Goal: Task Accomplishment & Management: Manage account settings

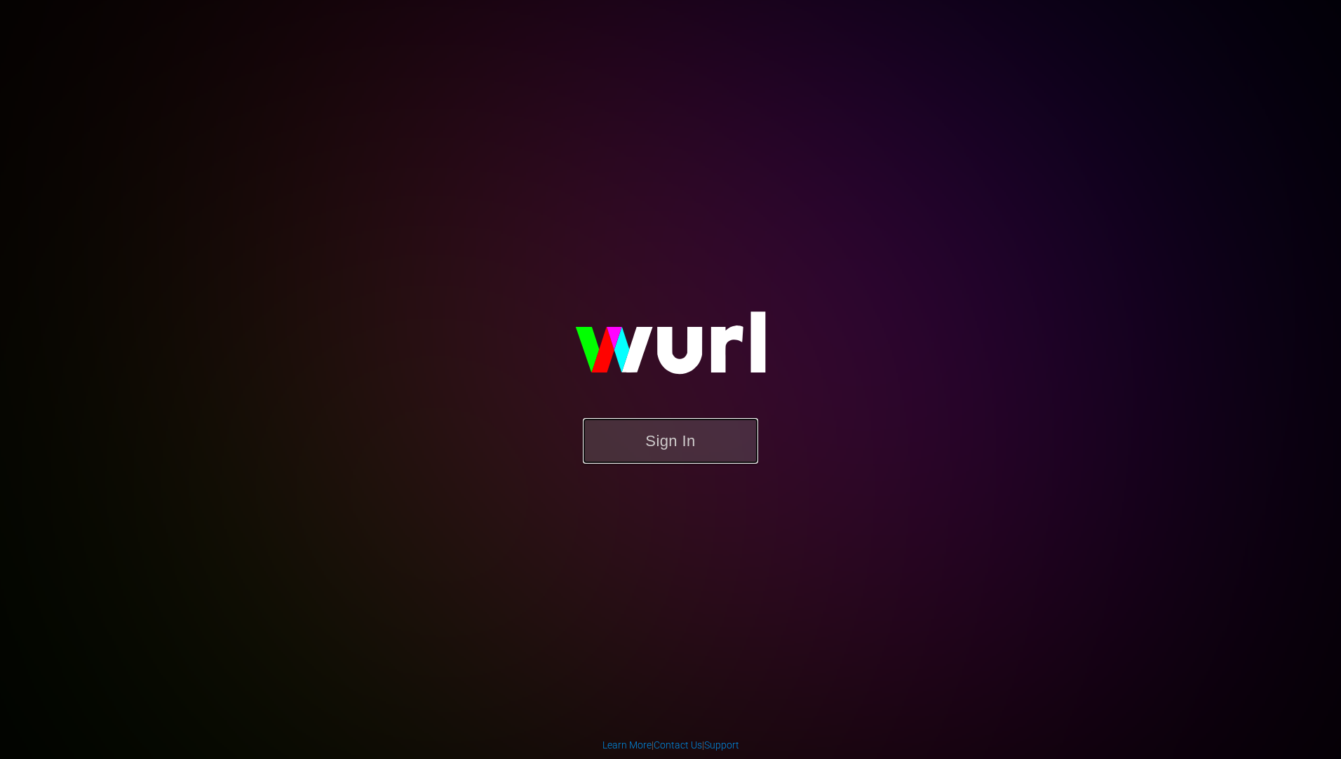
click at [689, 445] on button "Sign In" at bounding box center [670, 441] width 175 height 46
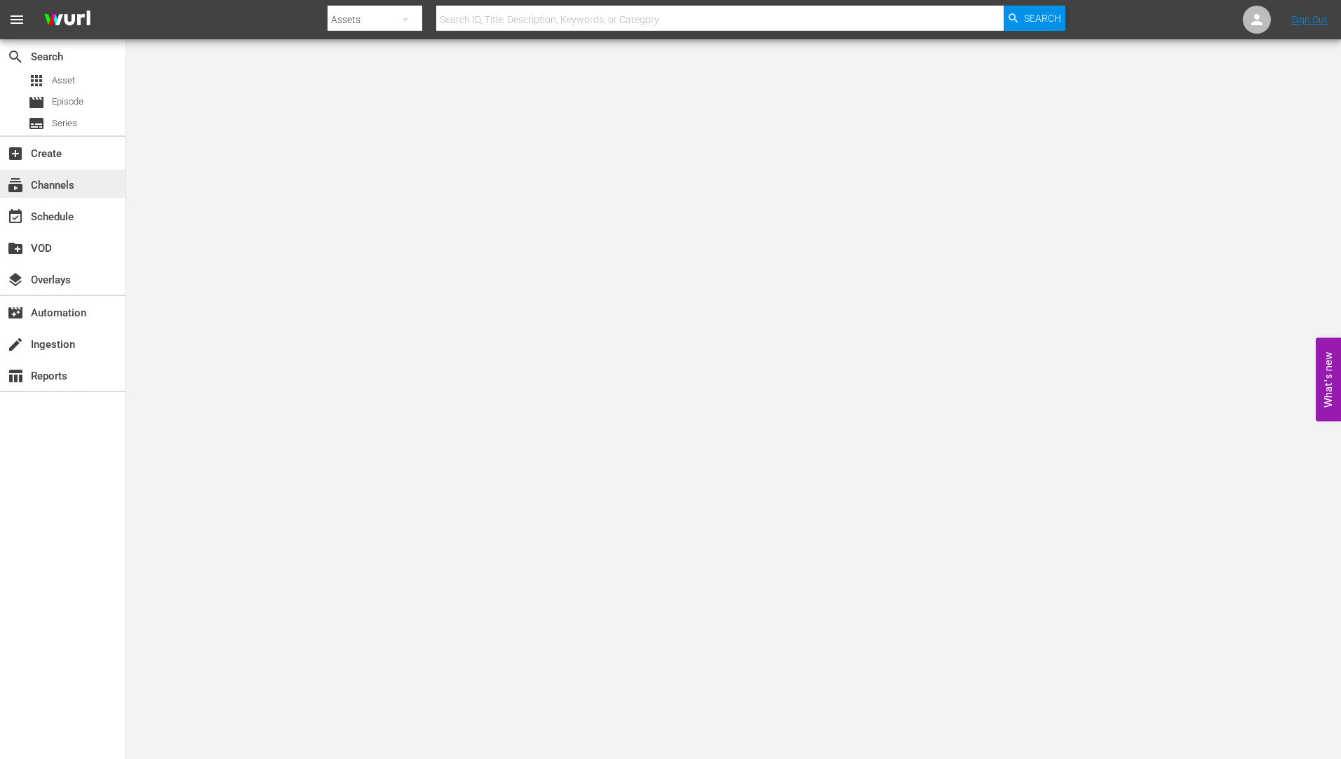
click at [44, 180] on div "subscriptions Channels" at bounding box center [39, 183] width 79 height 13
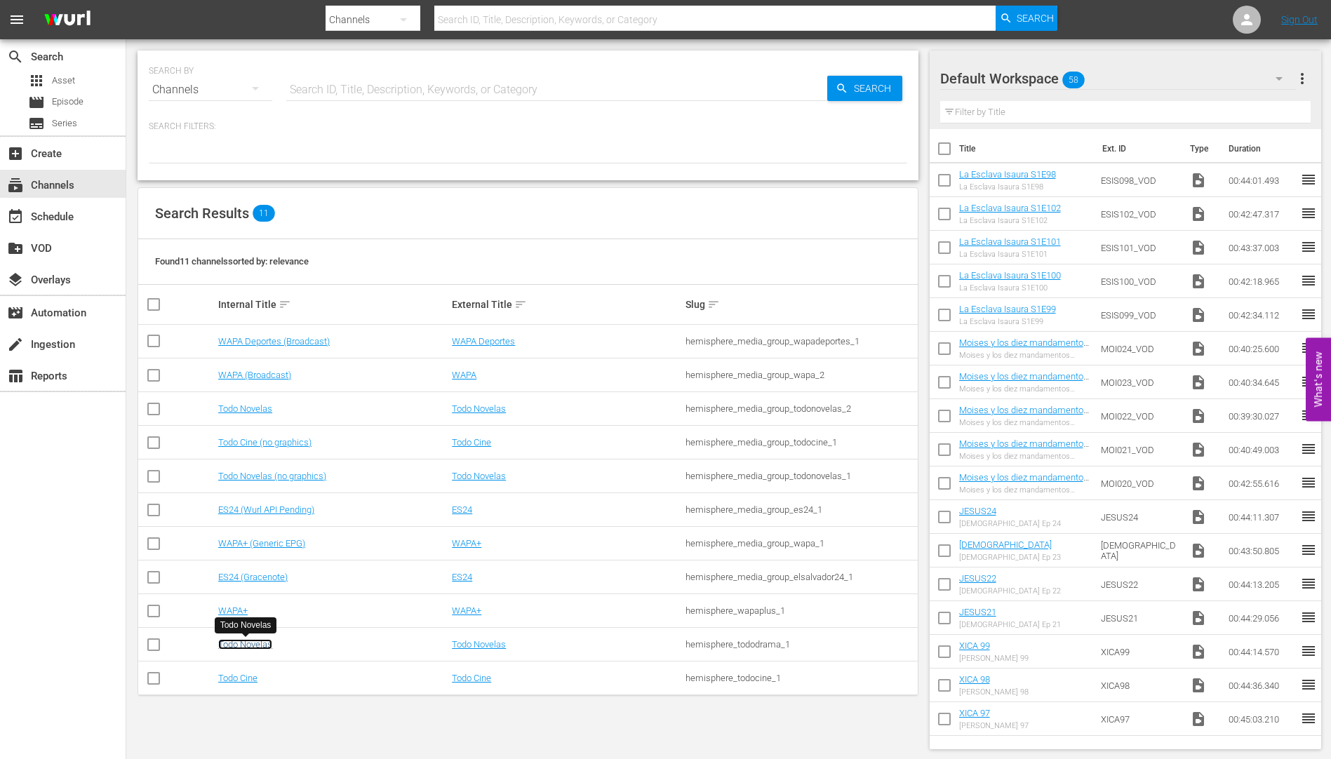
click at [251, 641] on link "Todo Novelas" at bounding box center [245, 644] width 54 height 11
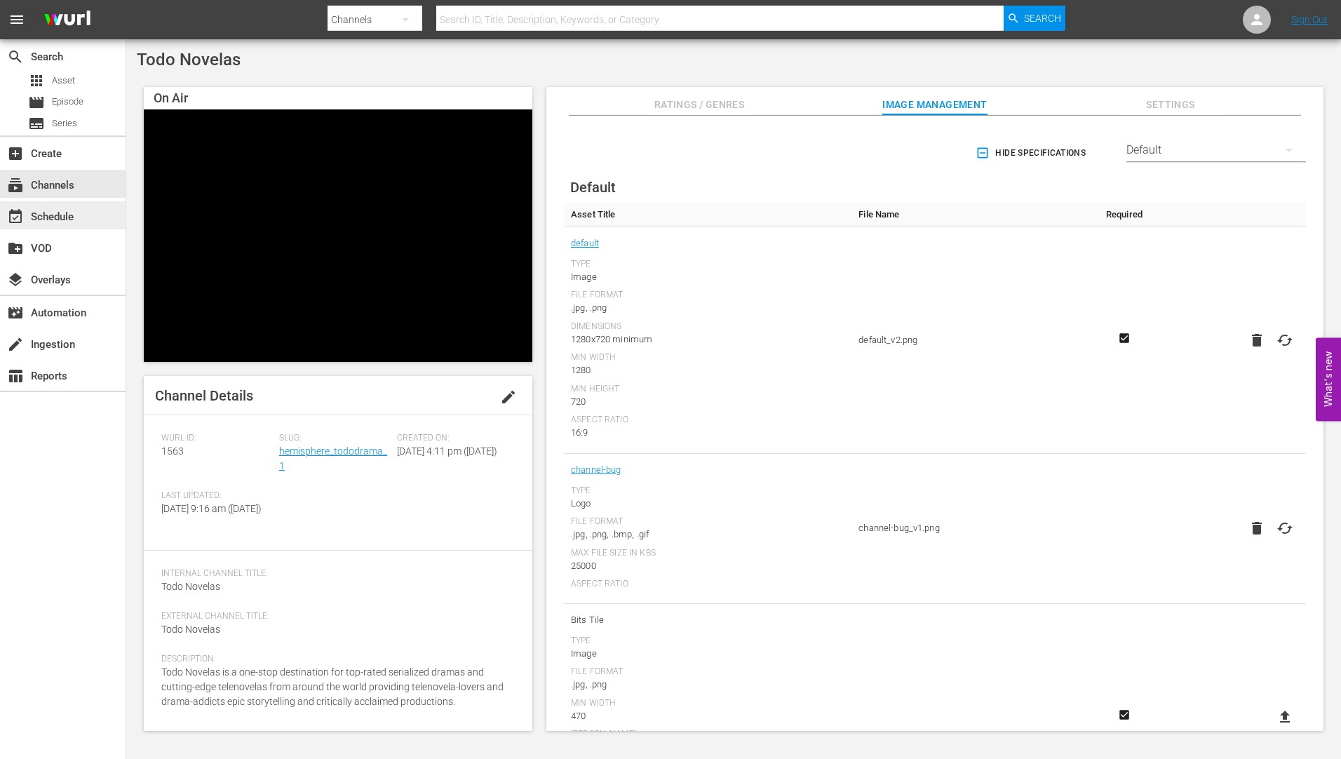
click at [54, 217] on div "event_available Schedule" at bounding box center [39, 214] width 79 height 13
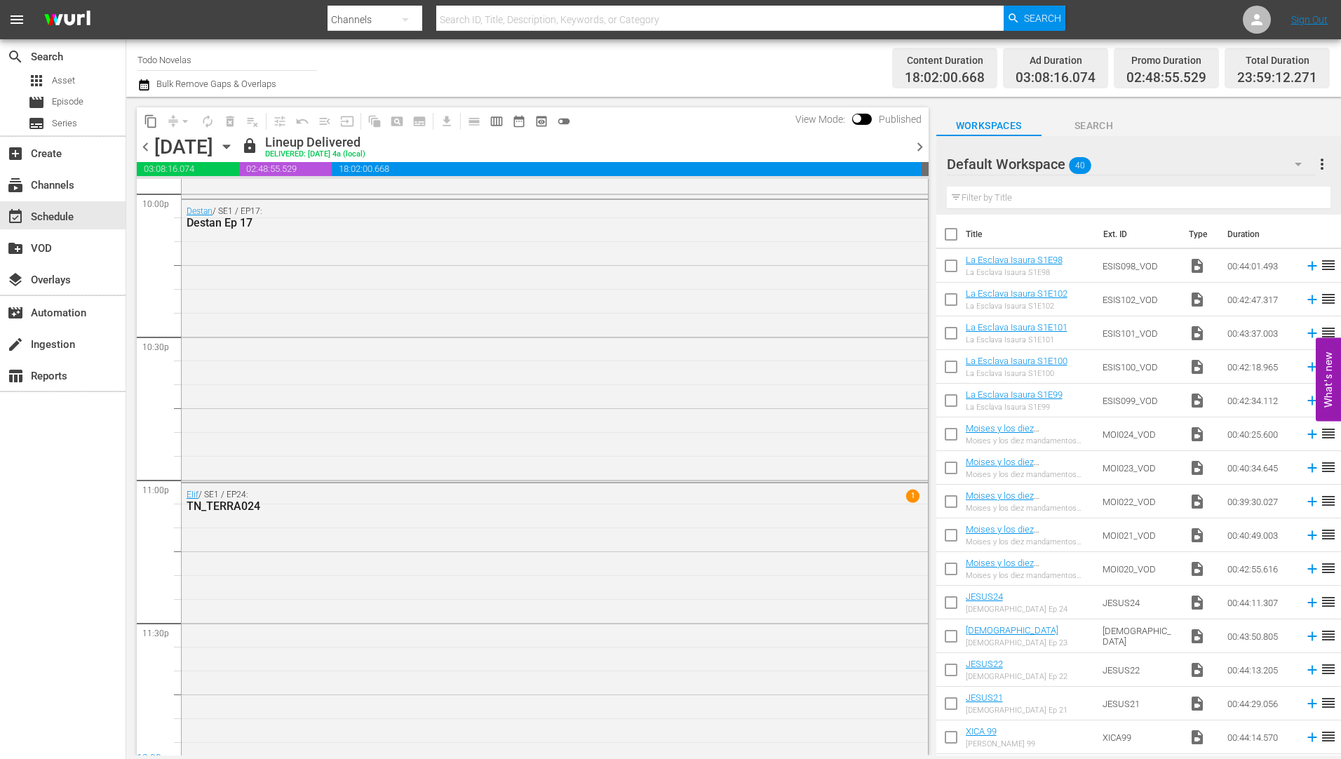
scroll to position [6292, 0]
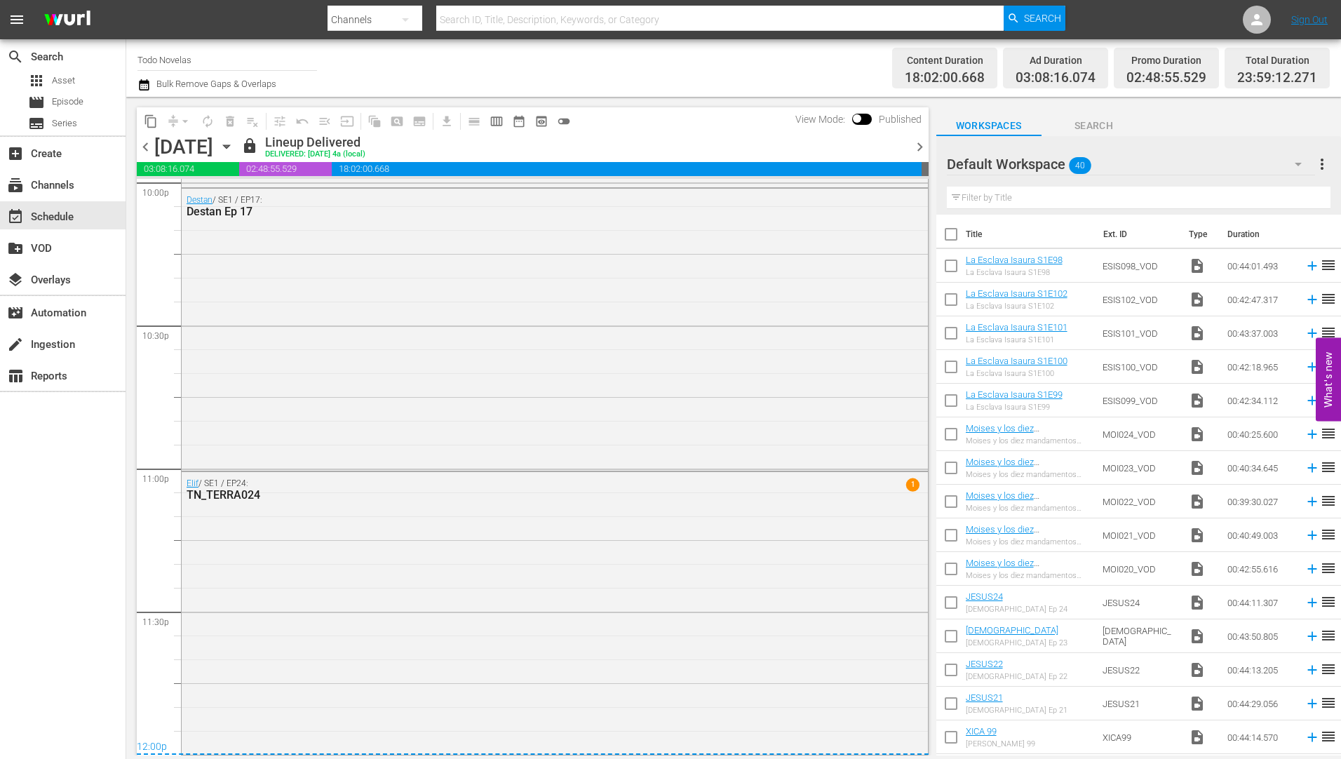
click at [234, 144] on icon "button" at bounding box center [226, 146] width 15 height 15
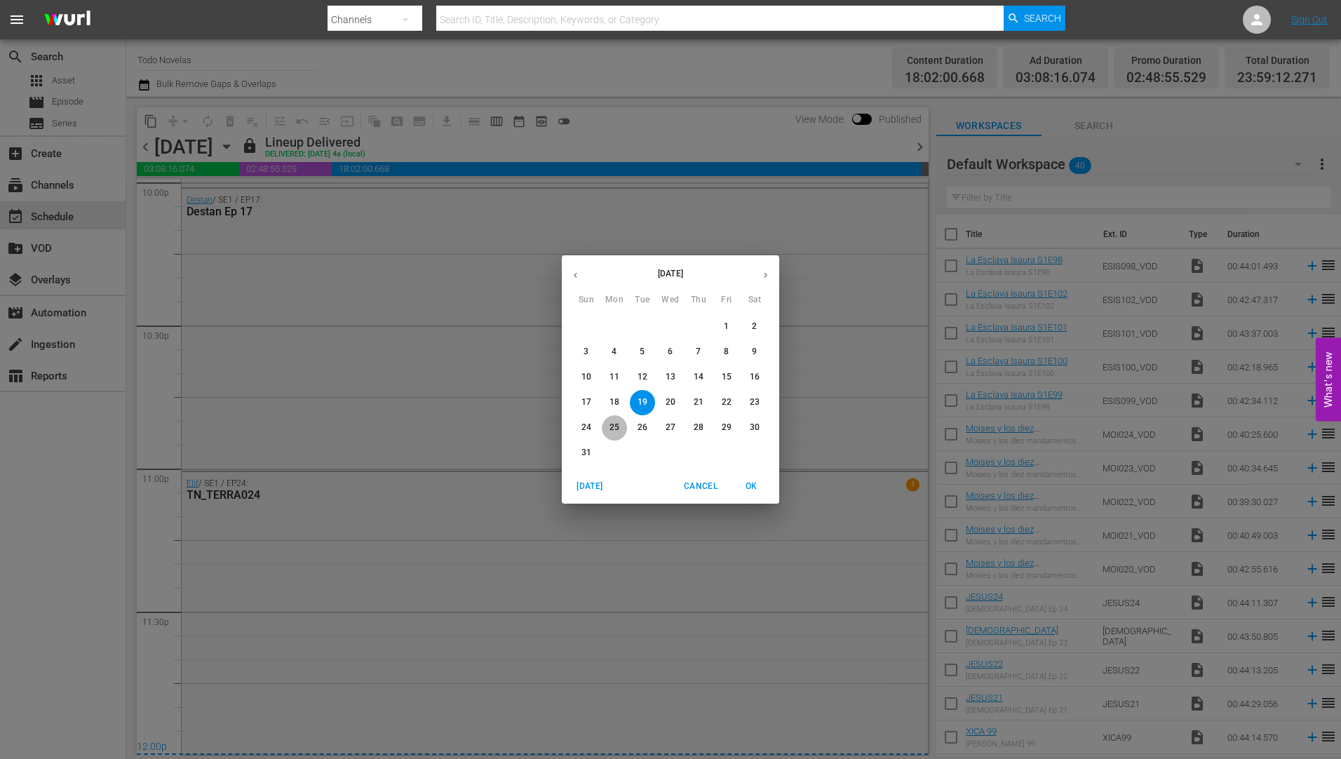
click at [614, 424] on p "25" at bounding box center [615, 428] width 10 height 12
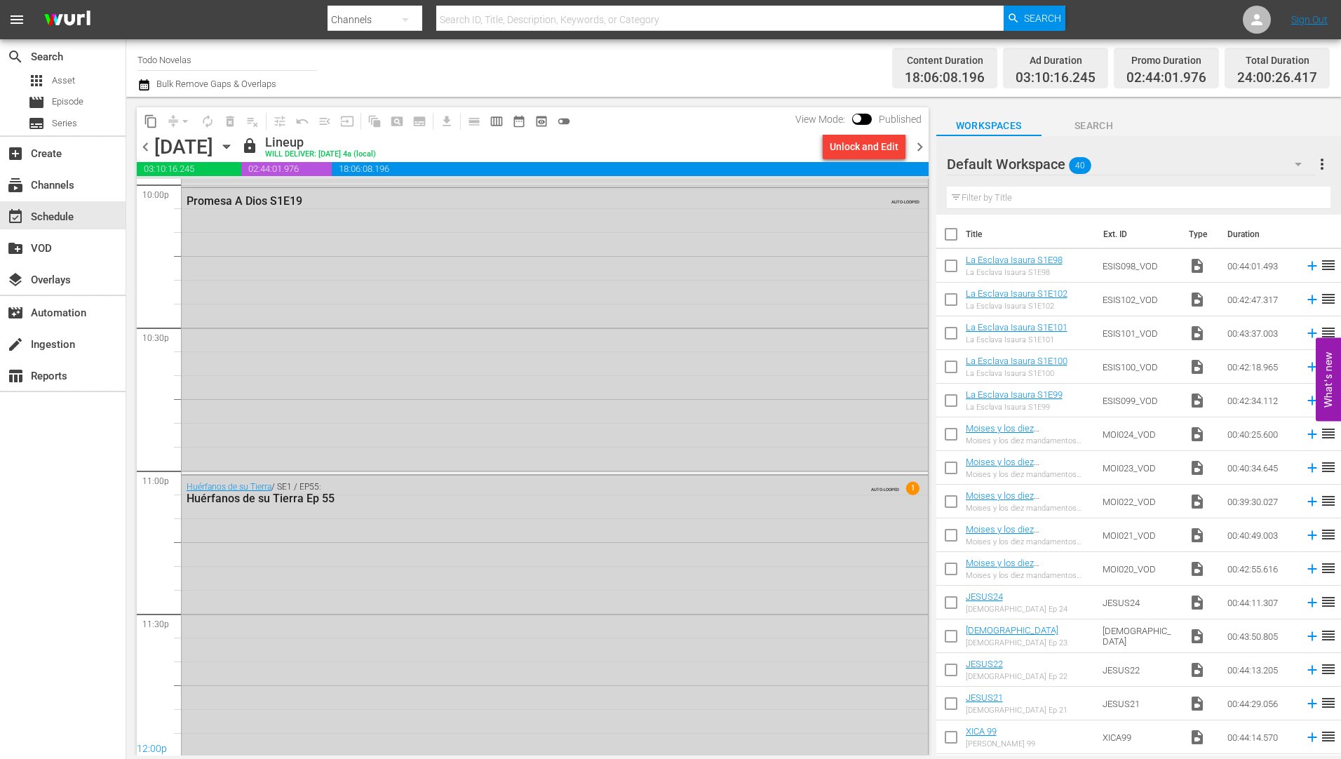
scroll to position [6296, 0]
click at [229, 147] on icon "button" at bounding box center [226, 147] width 6 height 4
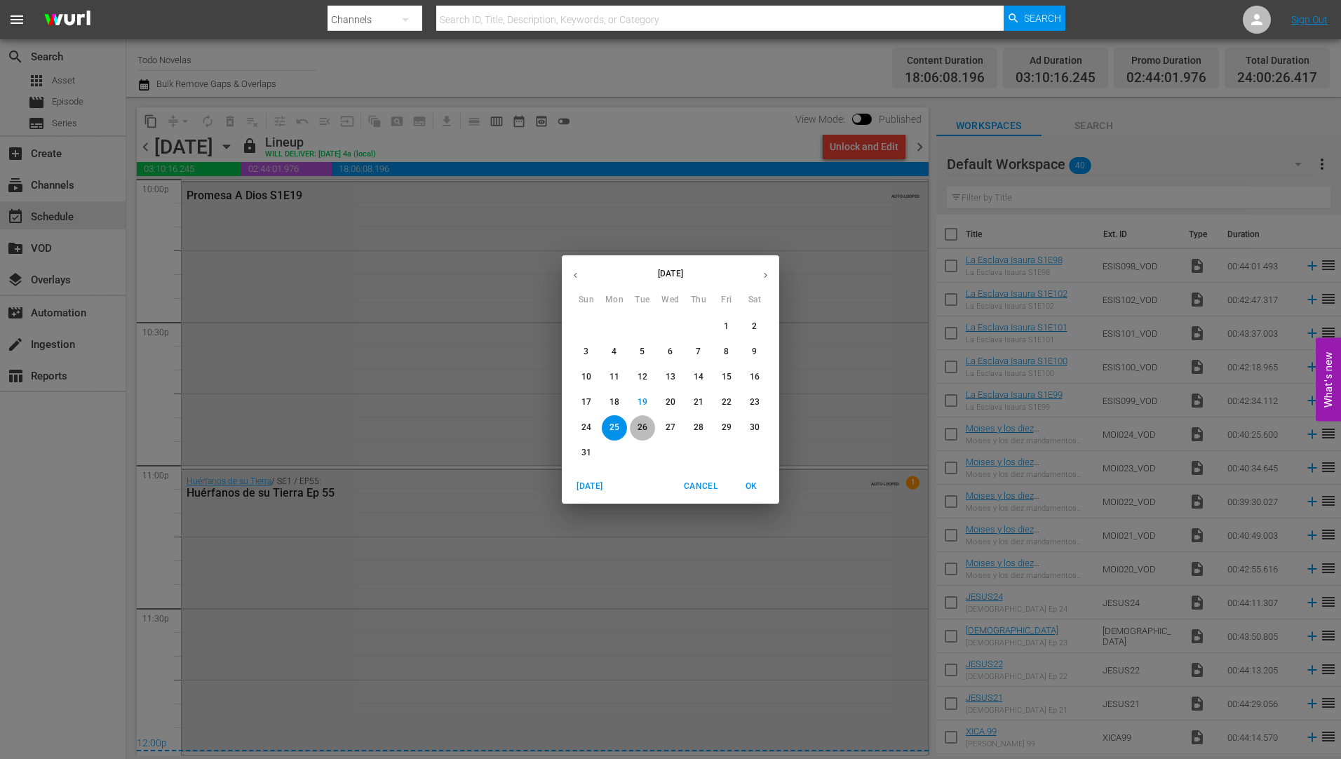
click at [639, 421] on button "26" at bounding box center [642, 427] width 25 height 25
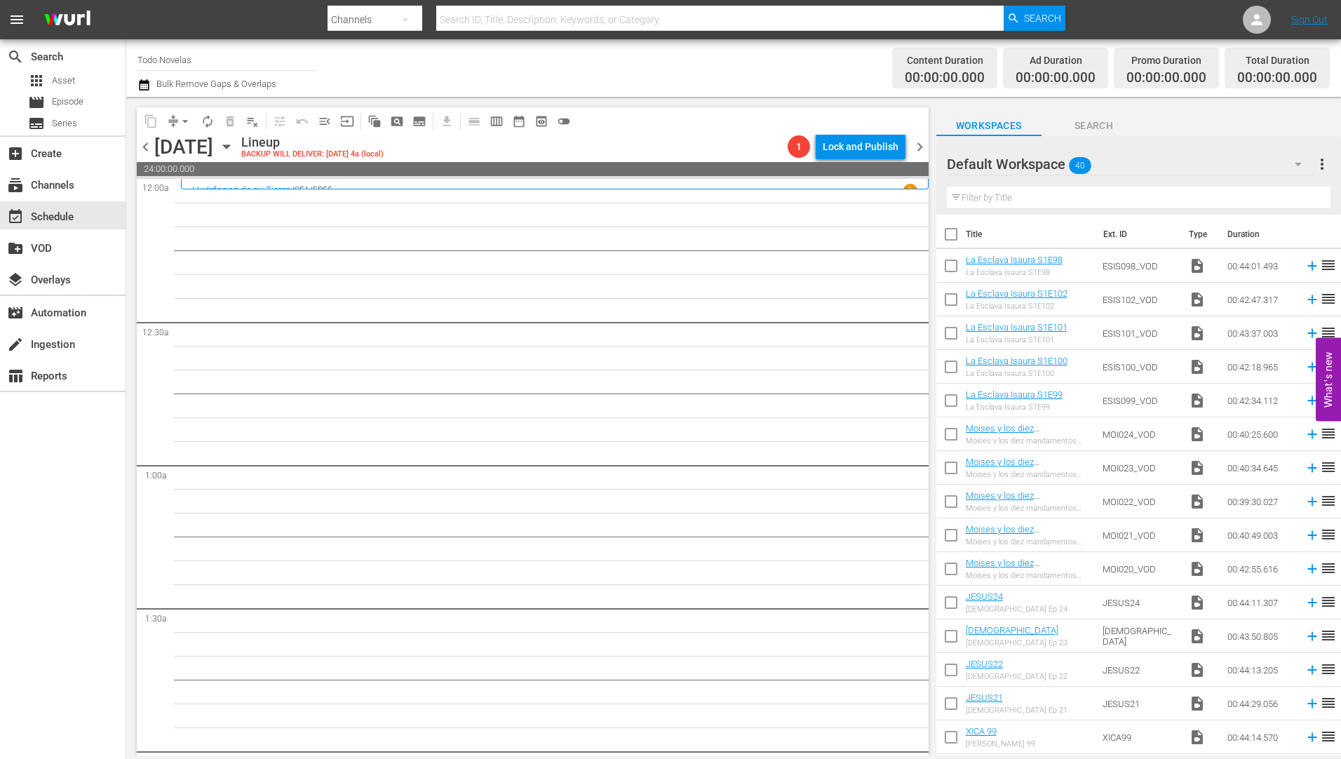
drag, startPoint x: 951, startPoint y: 264, endPoint x: 948, endPoint y: 274, distance: 9.5
click at [951, 264] on input "checkbox" at bounding box center [950, 268] width 29 height 29
checkbox input "true"
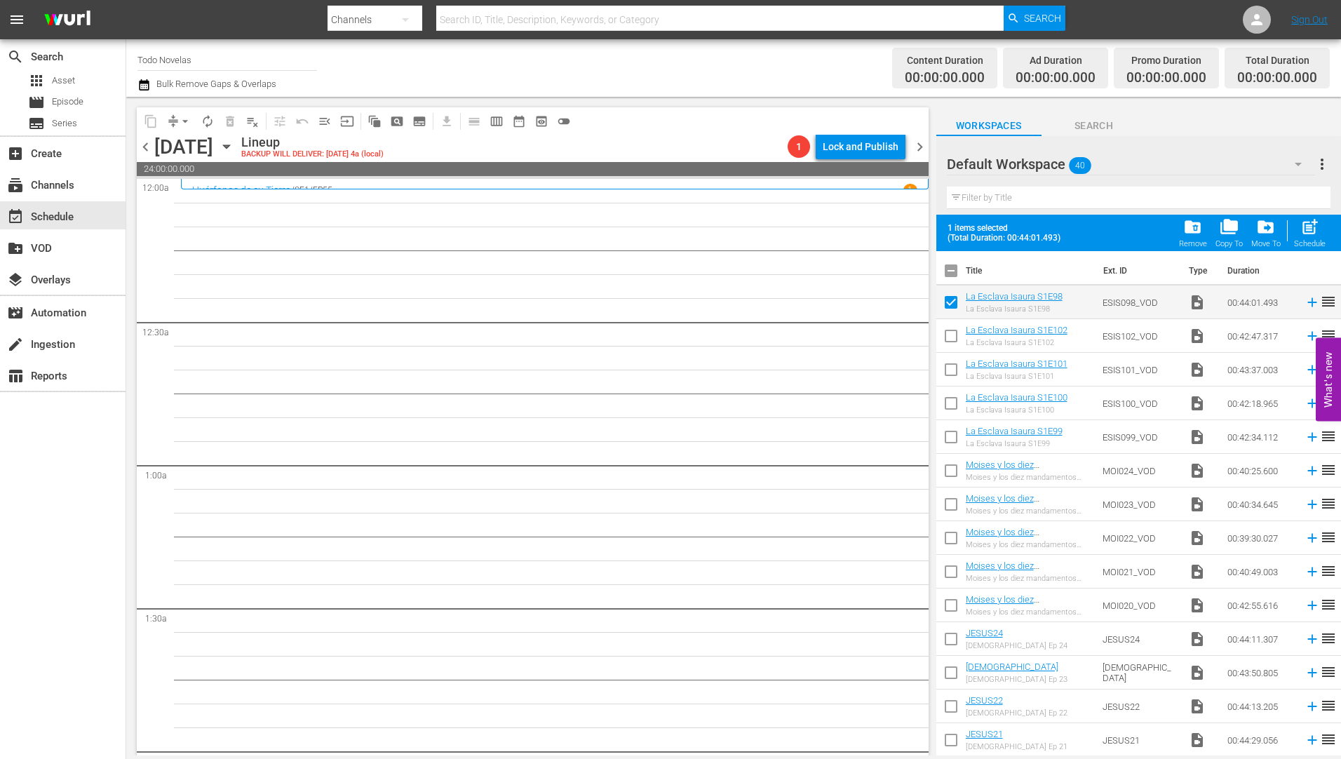
drag, startPoint x: 952, startPoint y: 336, endPoint x: 945, endPoint y: 384, distance: 48.9
click at [952, 335] on input "checkbox" at bounding box center [950, 338] width 29 height 29
checkbox input "true"
drag, startPoint x: 949, startPoint y: 371, endPoint x: 952, endPoint y: 401, distance: 30.4
click at [950, 371] on input "checkbox" at bounding box center [950, 372] width 29 height 29
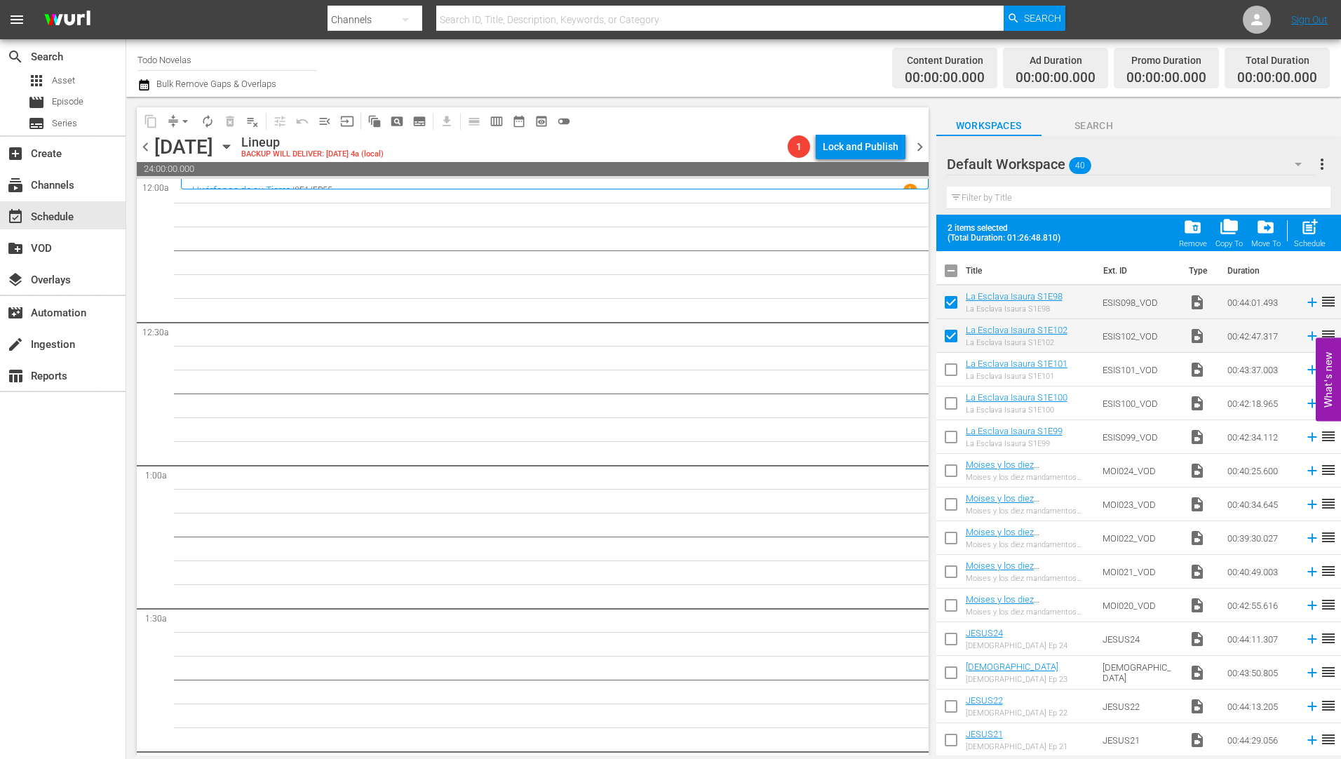
checkbox input "true"
click at [952, 399] on input "checkbox" at bounding box center [950, 405] width 29 height 29
checkbox input "true"
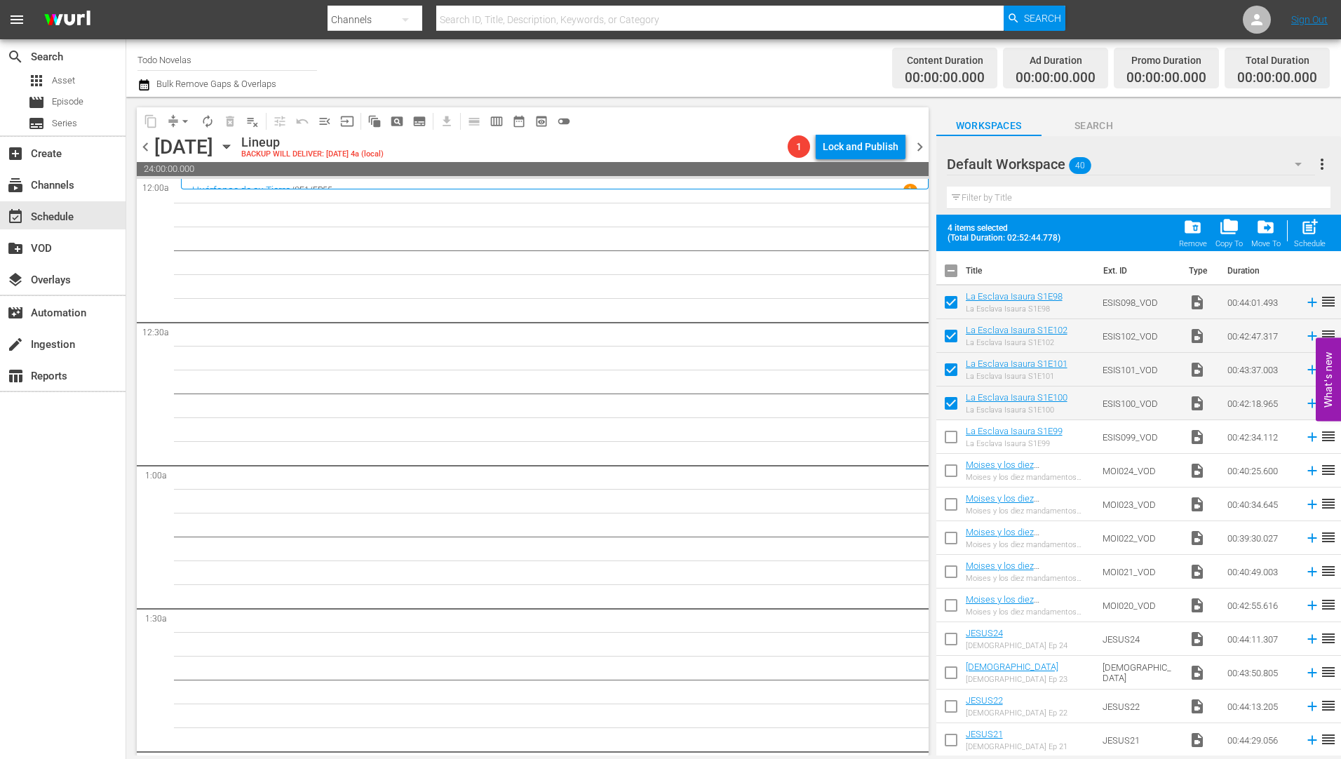
click at [952, 436] on input "checkbox" at bounding box center [950, 439] width 29 height 29
checkbox input "true"
click at [950, 471] on input "checkbox" at bounding box center [950, 473] width 29 height 29
checkbox input "true"
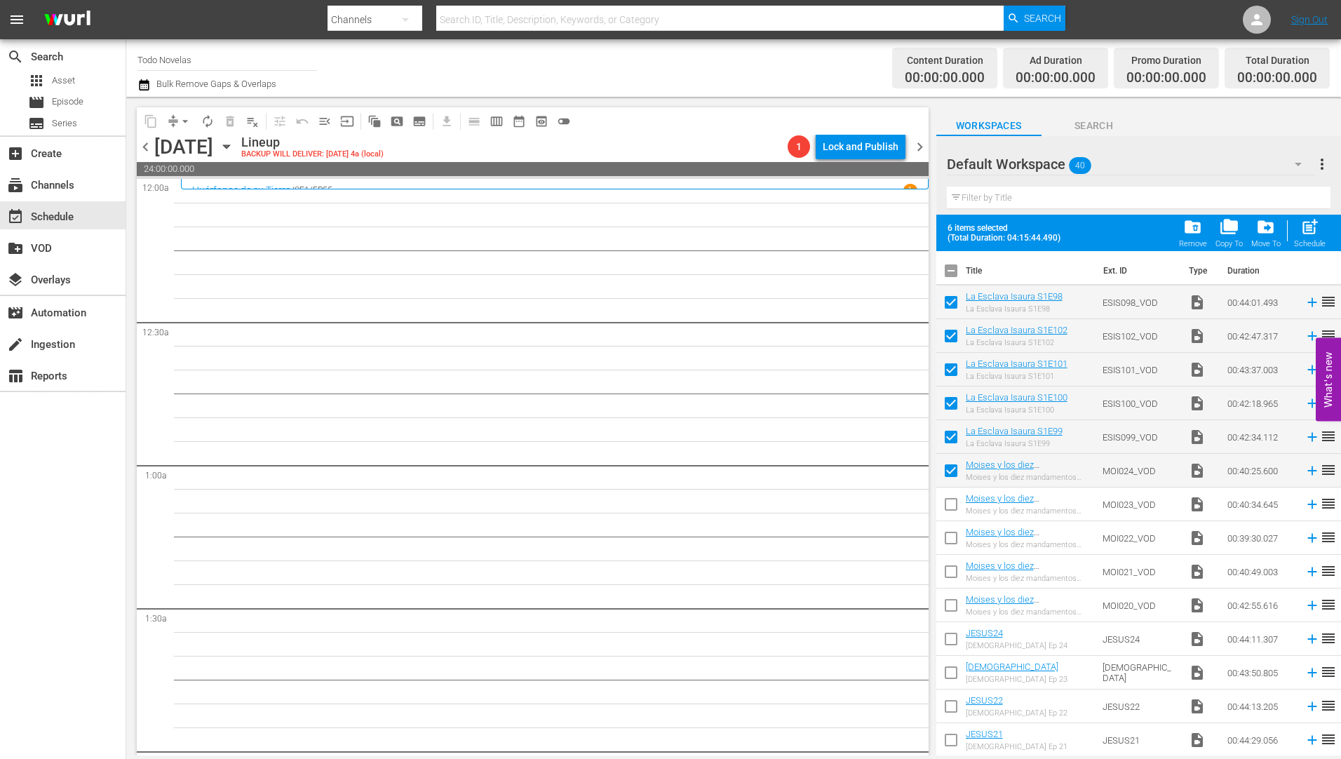
click at [953, 509] on input "checkbox" at bounding box center [950, 506] width 29 height 29
checkbox input "true"
click at [950, 538] on input "checkbox" at bounding box center [950, 540] width 29 height 29
checkbox input "true"
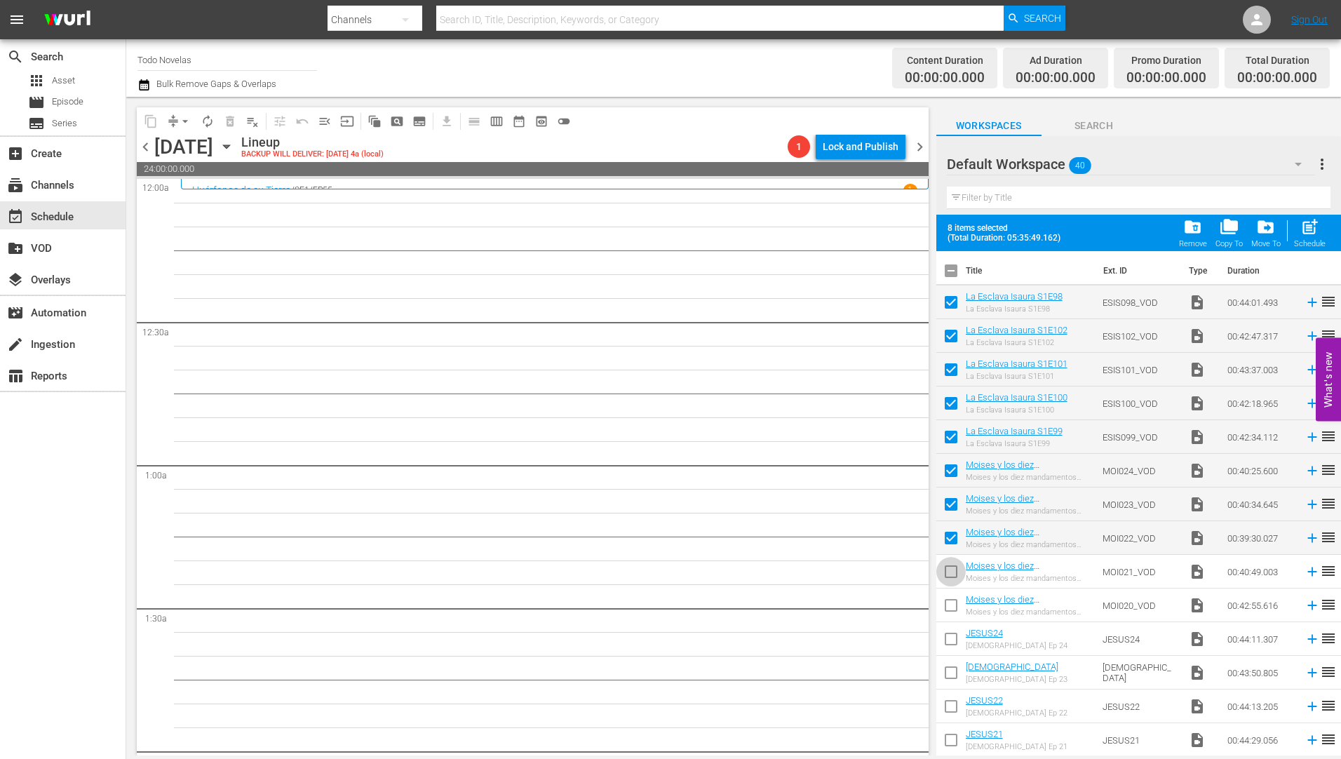
click at [951, 571] on input "checkbox" at bounding box center [950, 574] width 29 height 29
checkbox input "true"
click at [950, 607] on input "checkbox" at bounding box center [950, 607] width 29 height 29
checkbox input "true"
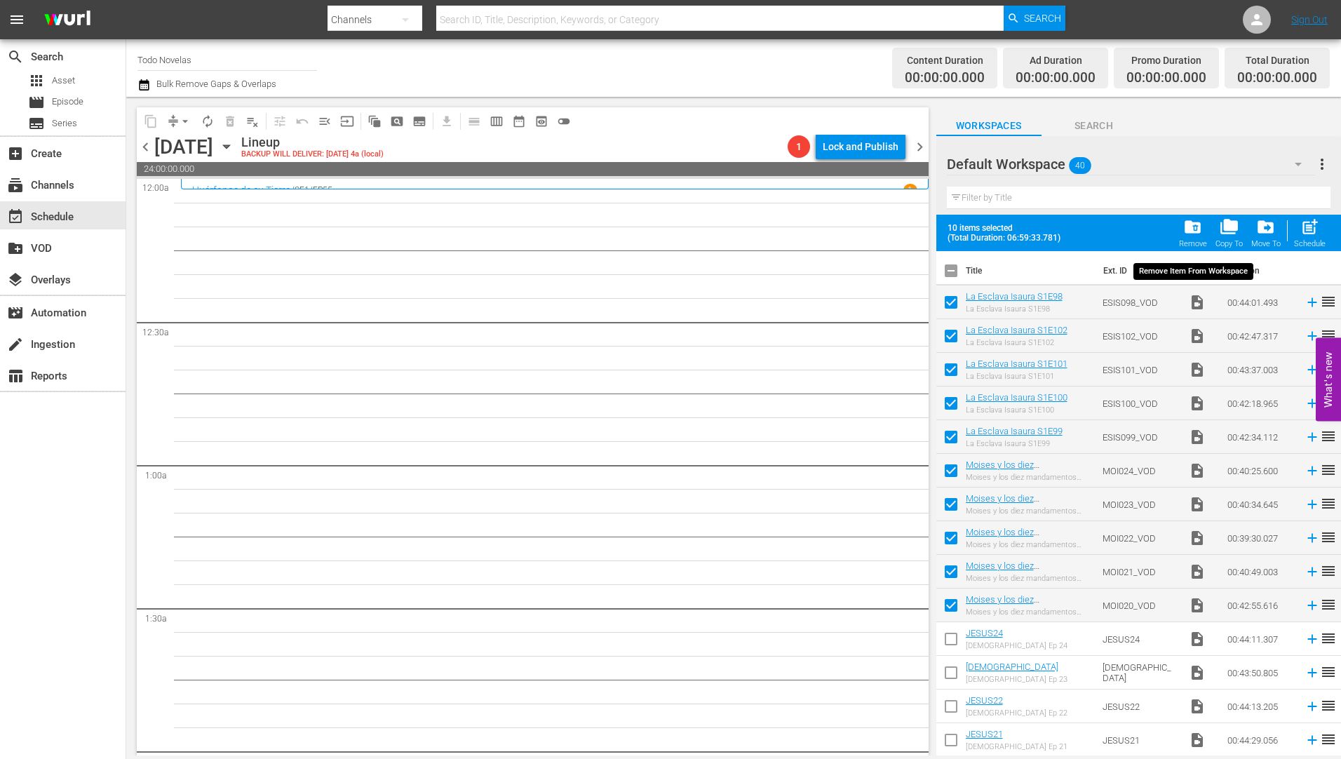
click at [1188, 227] on span "folder_delete" at bounding box center [1192, 226] width 19 height 19
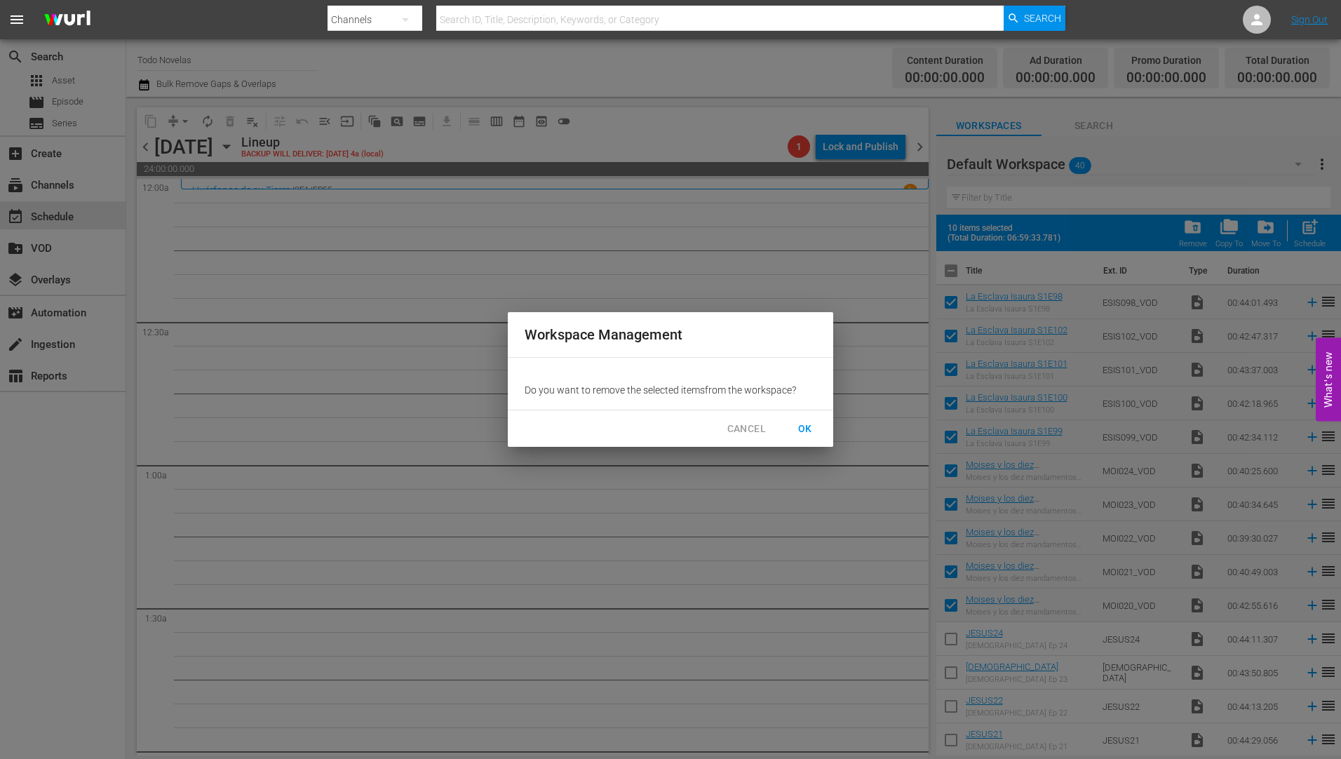
click at [804, 420] on span "OK" at bounding box center [805, 429] width 22 height 18
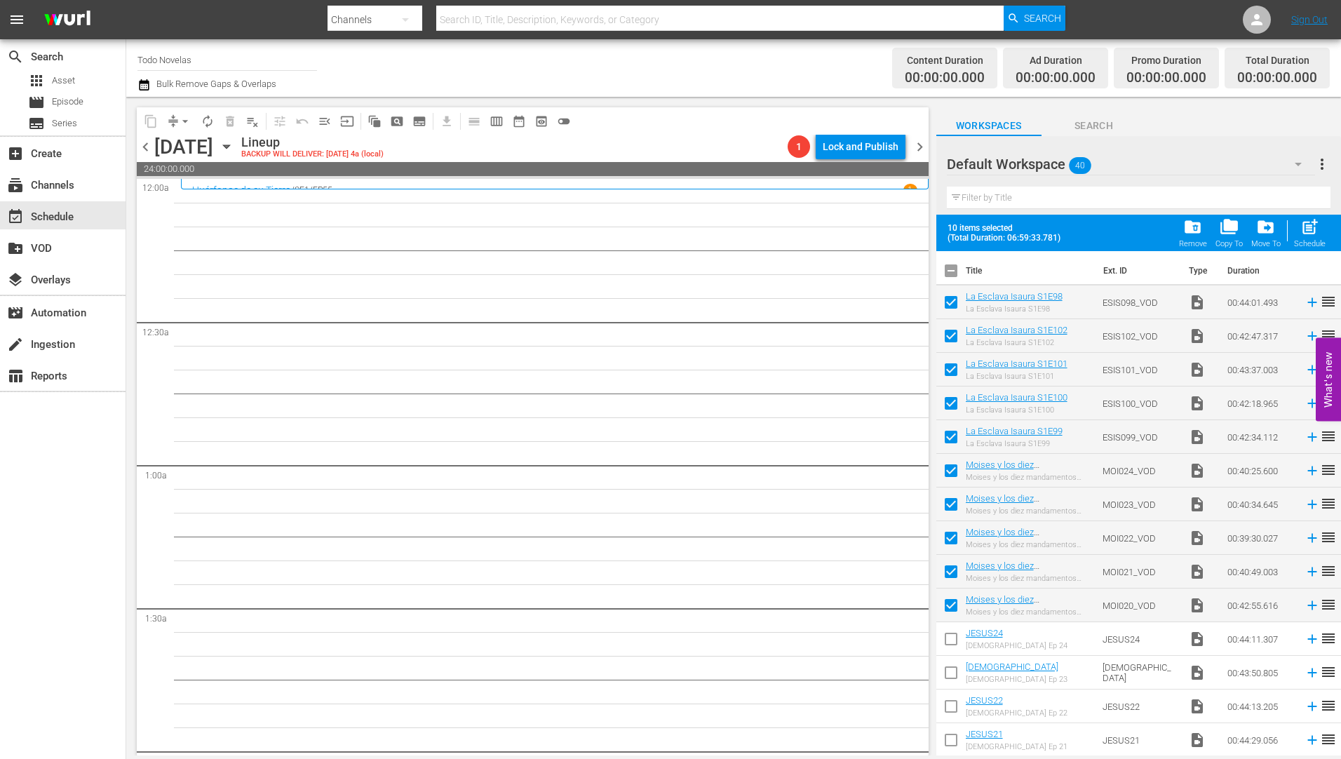
checkbox input "false"
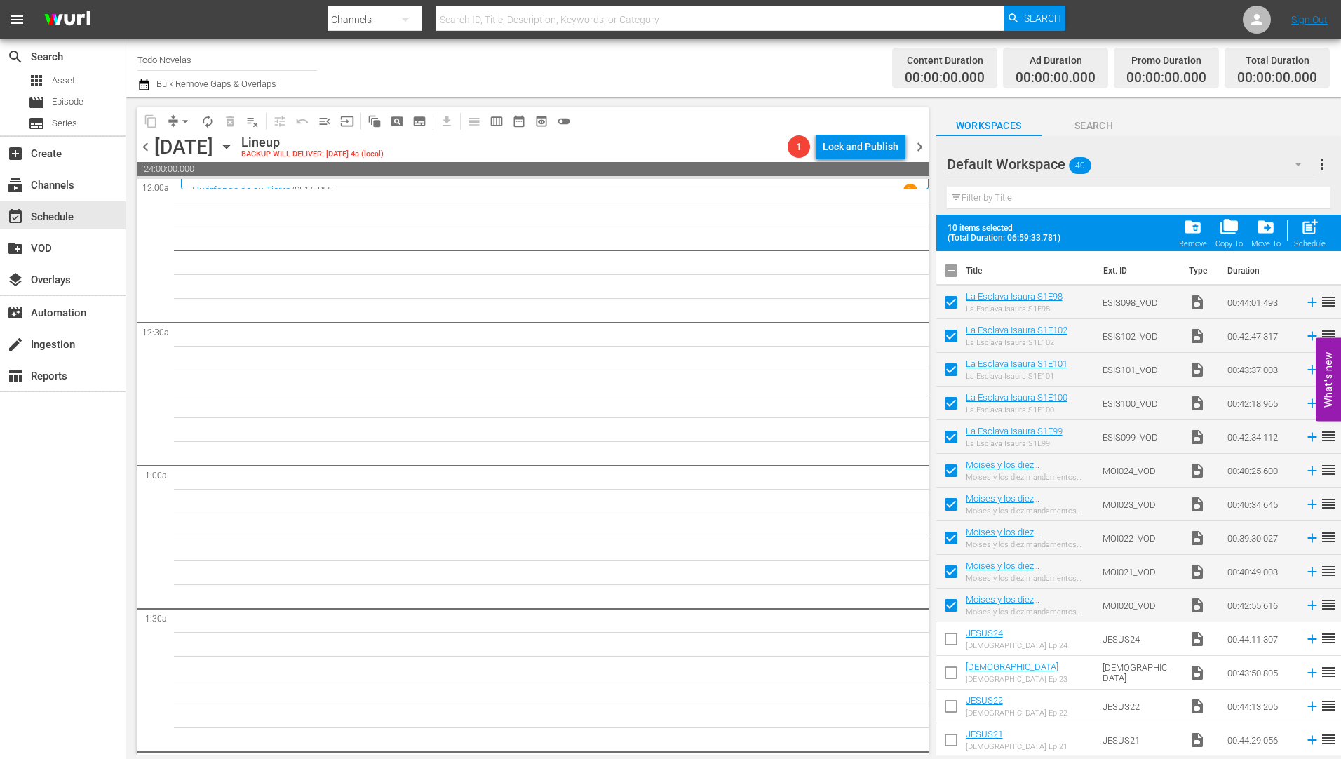
checkbox input "false"
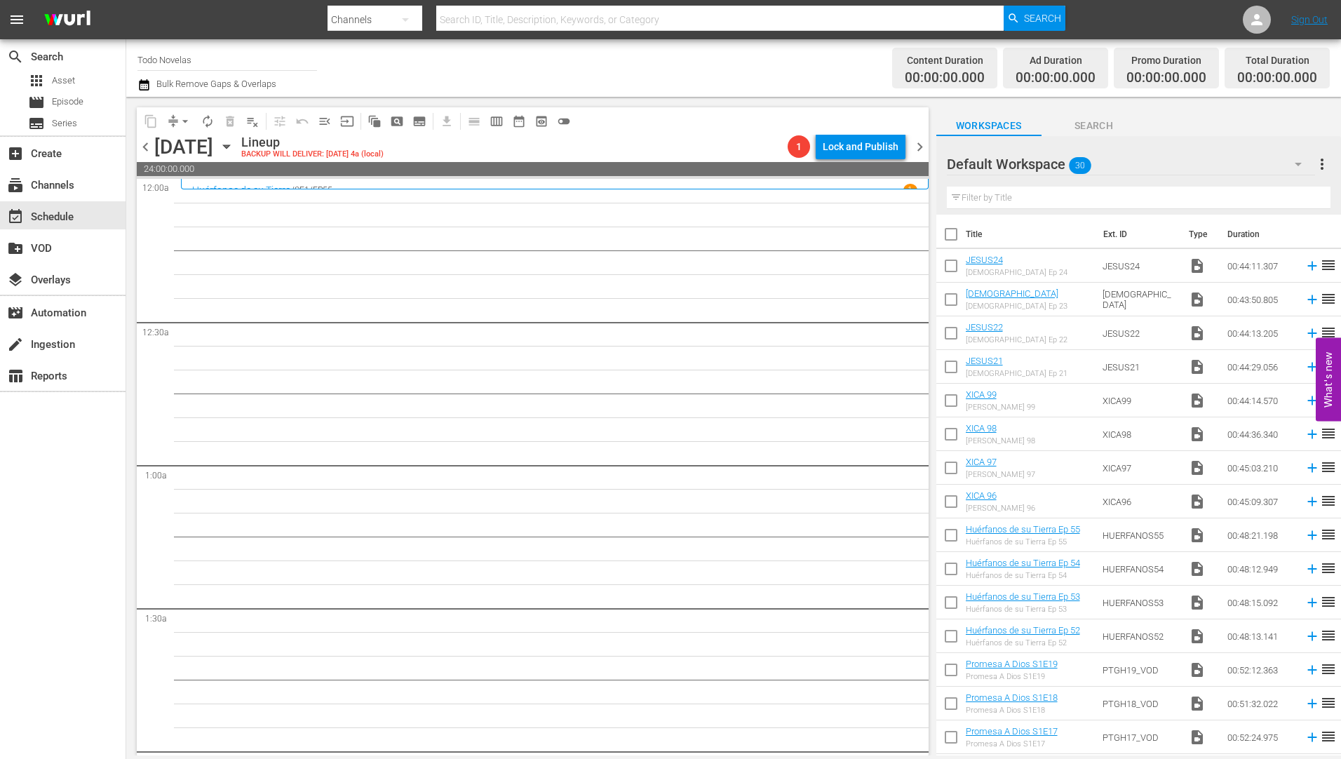
drag, startPoint x: 952, startPoint y: 368, endPoint x: 940, endPoint y: 346, distance: 25.4
click at [952, 368] on input "checkbox" at bounding box center [950, 369] width 29 height 29
checkbox input "true"
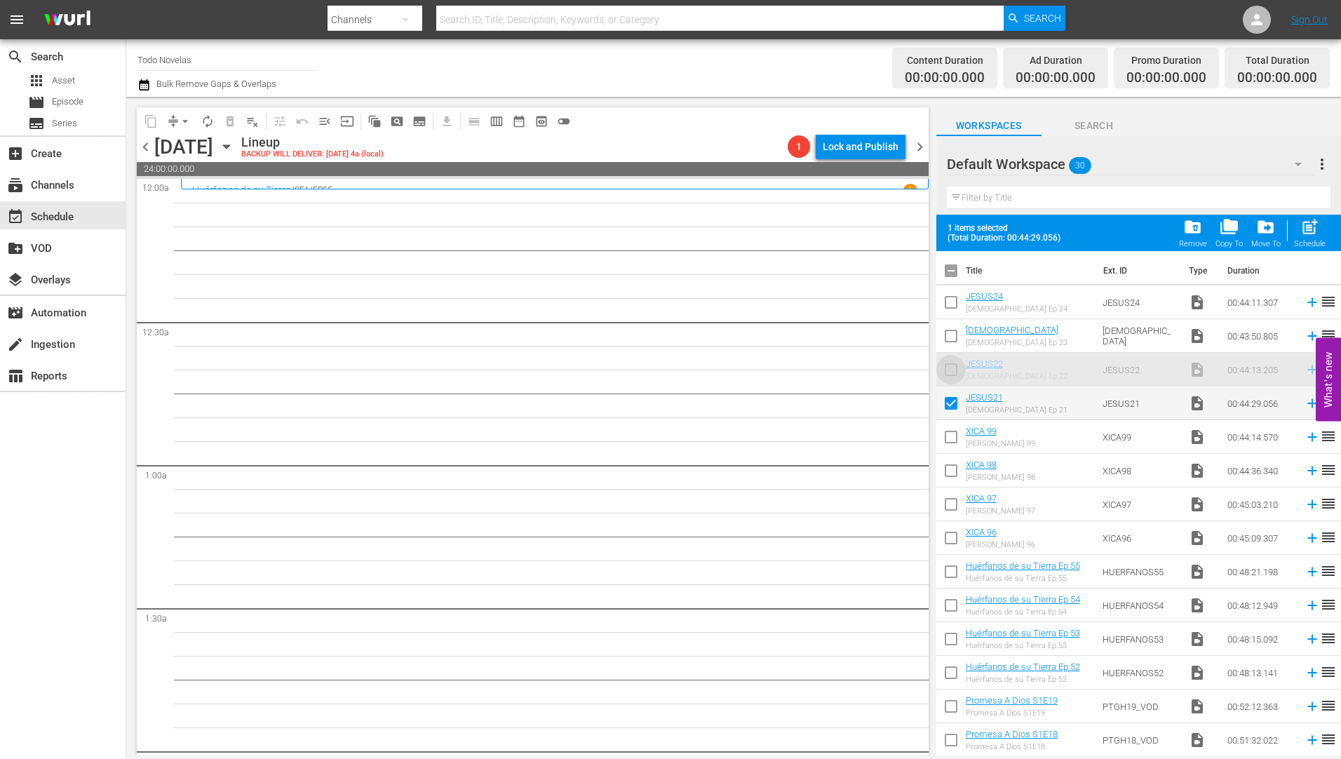
drag, startPoint x: 956, startPoint y: 365, endPoint x: 949, endPoint y: 314, distance: 51.0
click at [950, 335] on input "checkbox" at bounding box center [950, 338] width 29 height 29
checkbox input "true"
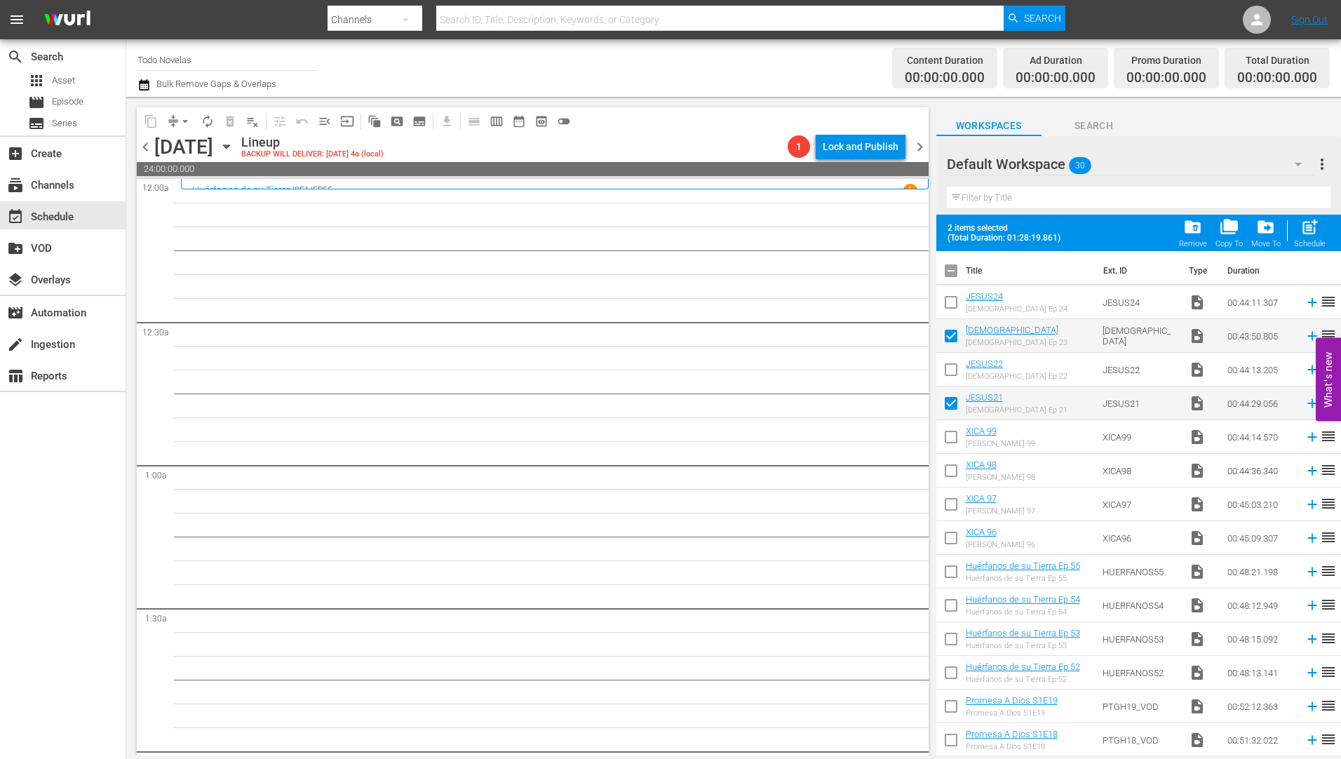
click at [951, 303] on input "checkbox" at bounding box center [950, 304] width 29 height 29
checkbox input "true"
click at [952, 371] on input "checkbox" at bounding box center [950, 372] width 29 height 29
checkbox input "true"
click at [948, 438] on input "checkbox" at bounding box center [950, 439] width 29 height 29
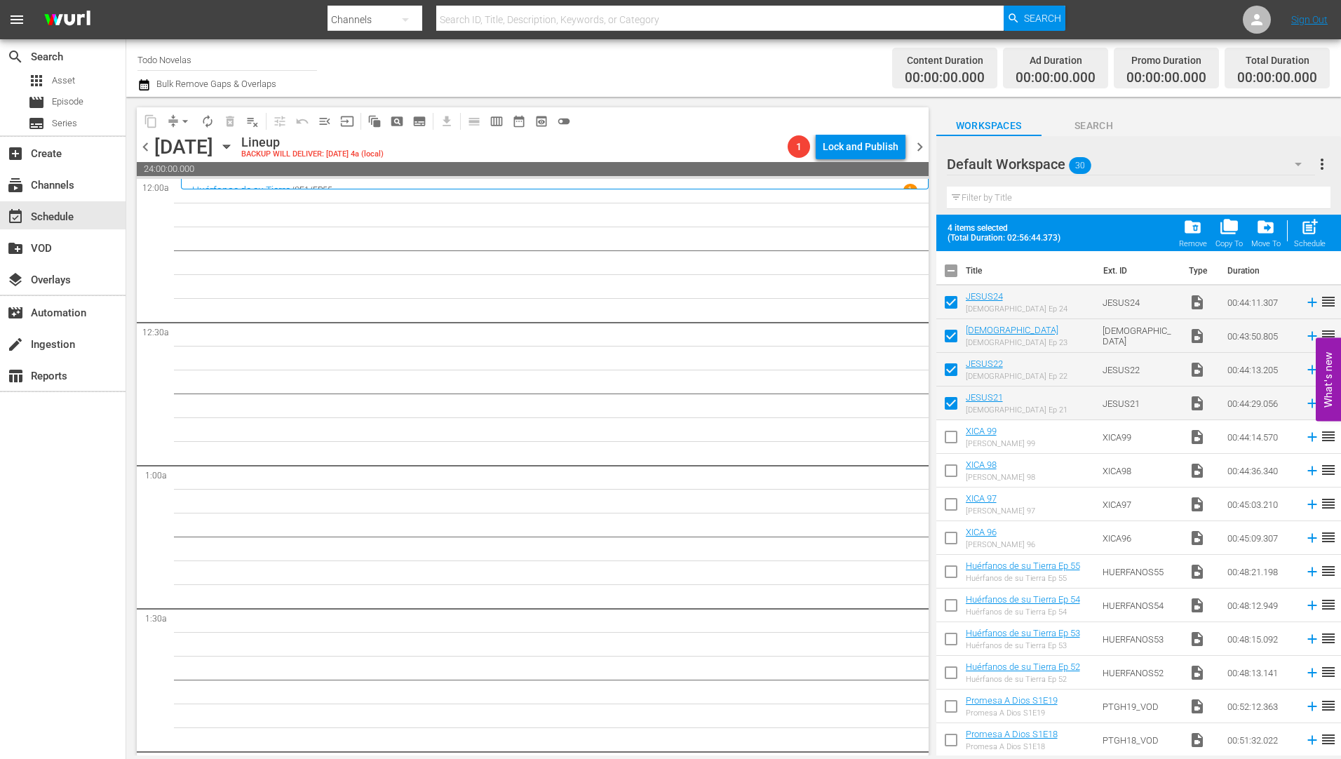
checkbox input "true"
click at [950, 471] on input "checkbox" at bounding box center [950, 473] width 29 height 29
checkbox input "true"
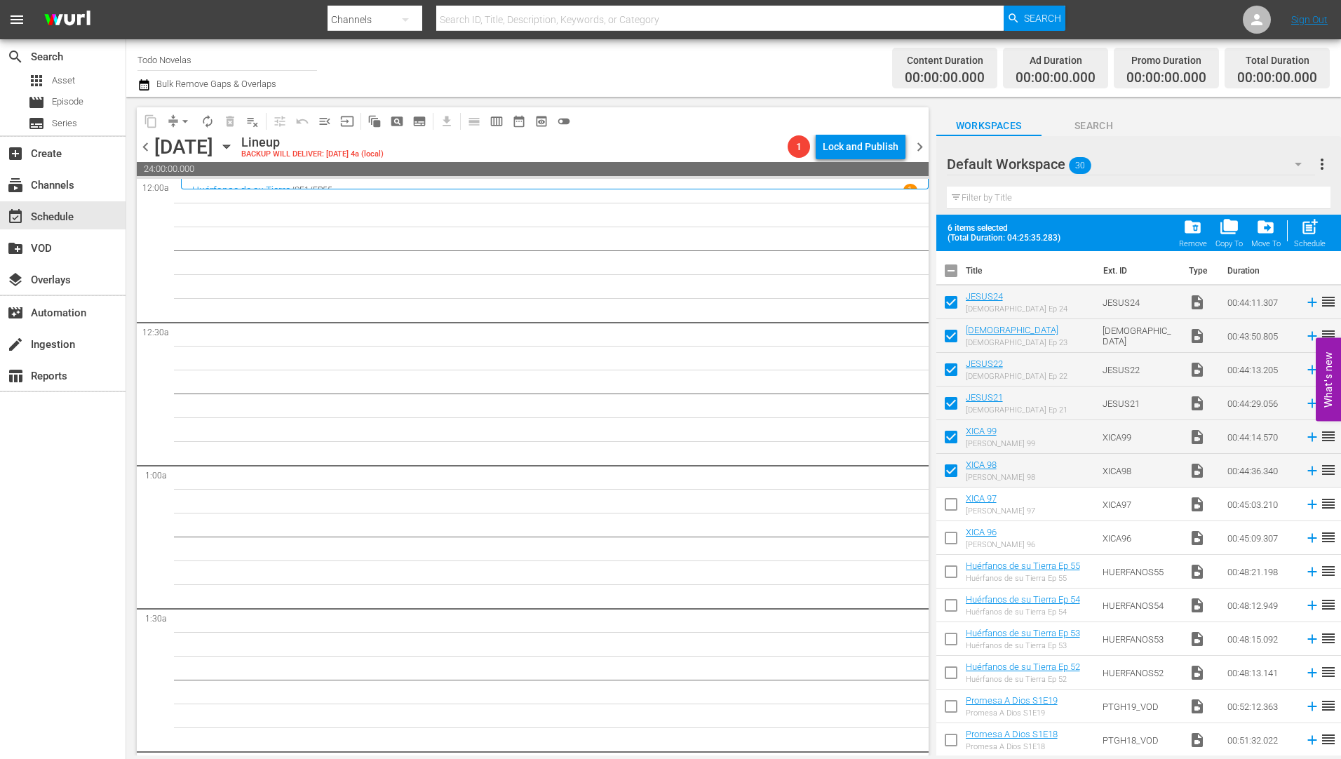
click at [949, 504] on input "checkbox" at bounding box center [950, 506] width 29 height 29
checkbox input "true"
click at [950, 537] on input "checkbox" at bounding box center [950, 540] width 29 height 29
checkbox input "true"
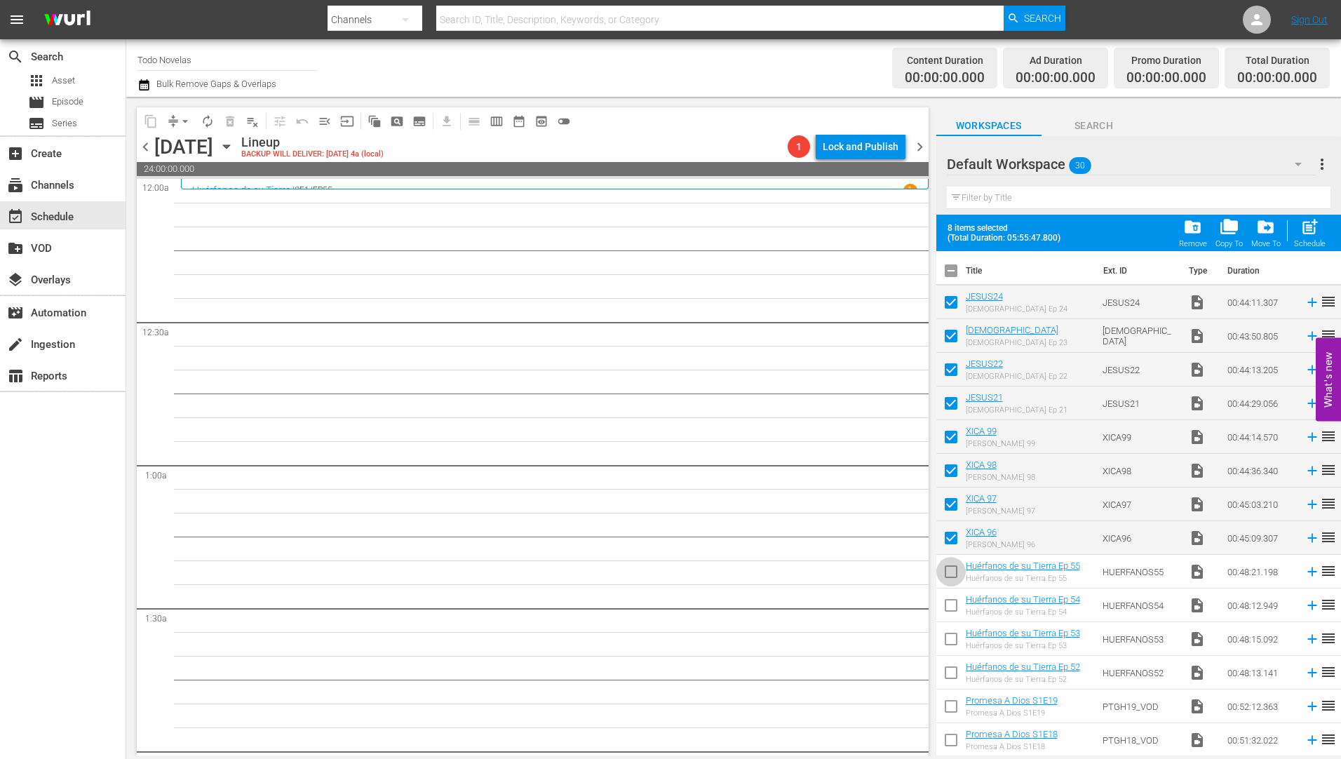
click at [948, 573] on input "checkbox" at bounding box center [950, 574] width 29 height 29
checkbox input "true"
click at [951, 607] on input "checkbox" at bounding box center [950, 607] width 29 height 29
checkbox input "true"
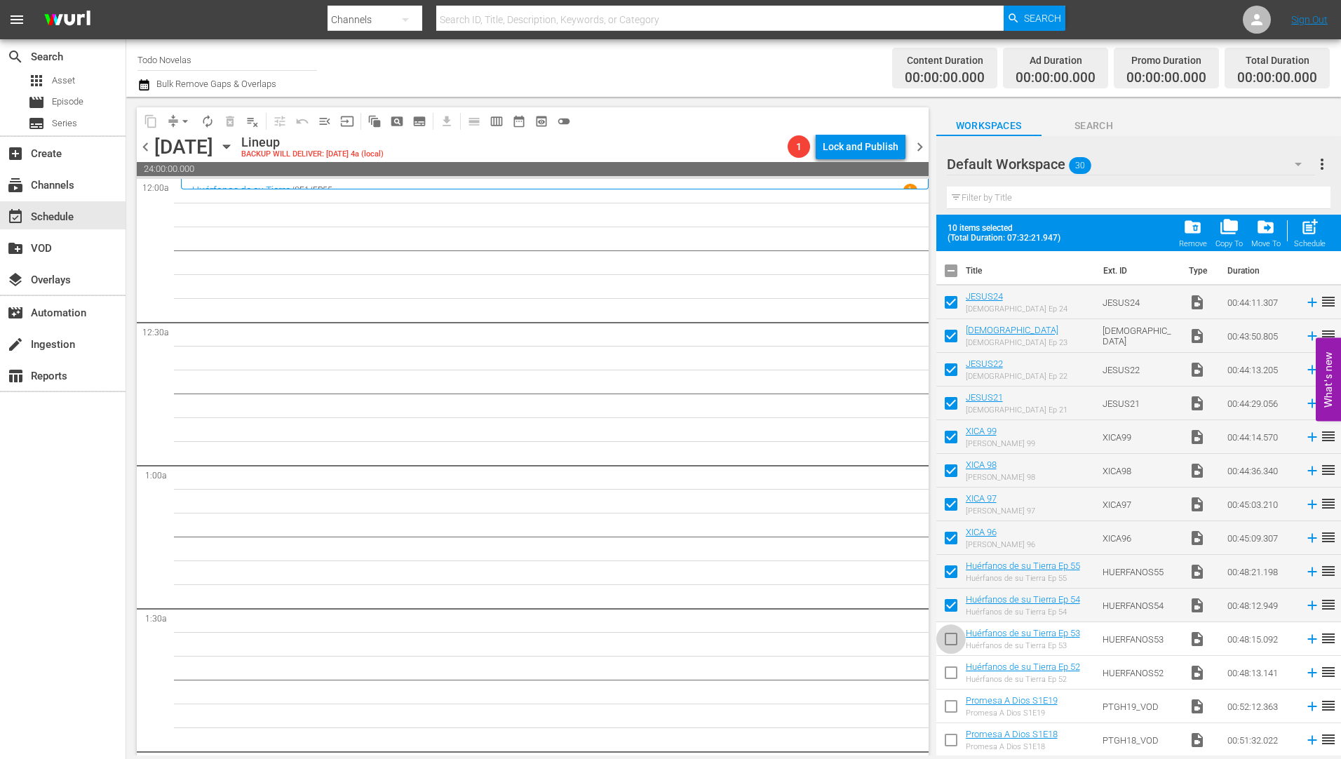
click at [950, 642] on input "checkbox" at bounding box center [950, 641] width 29 height 29
checkbox input "true"
click at [954, 671] on input "checkbox" at bounding box center [950, 675] width 29 height 29
checkbox input "true"
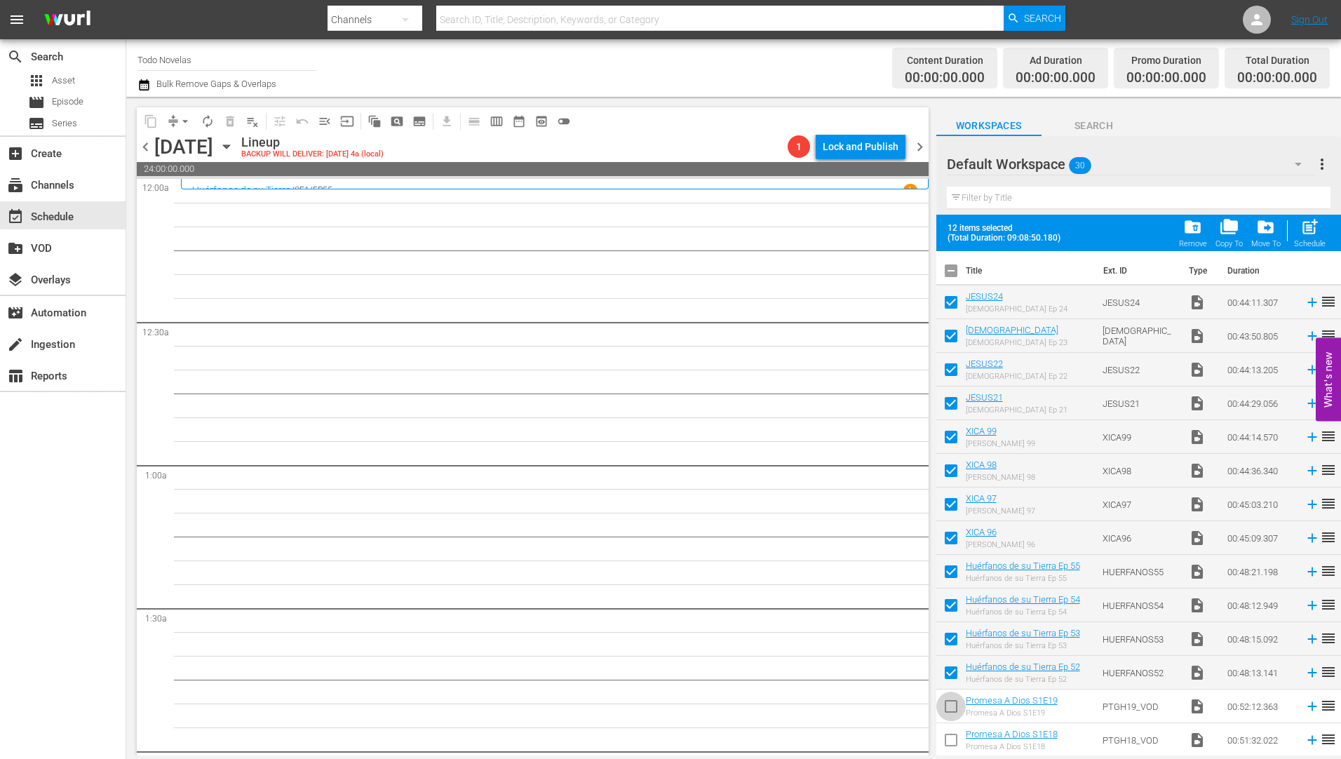
click at [958, 708] on input "checkbox" at bounding box center [950, 708] width 29 height 29
checkbox input "true"
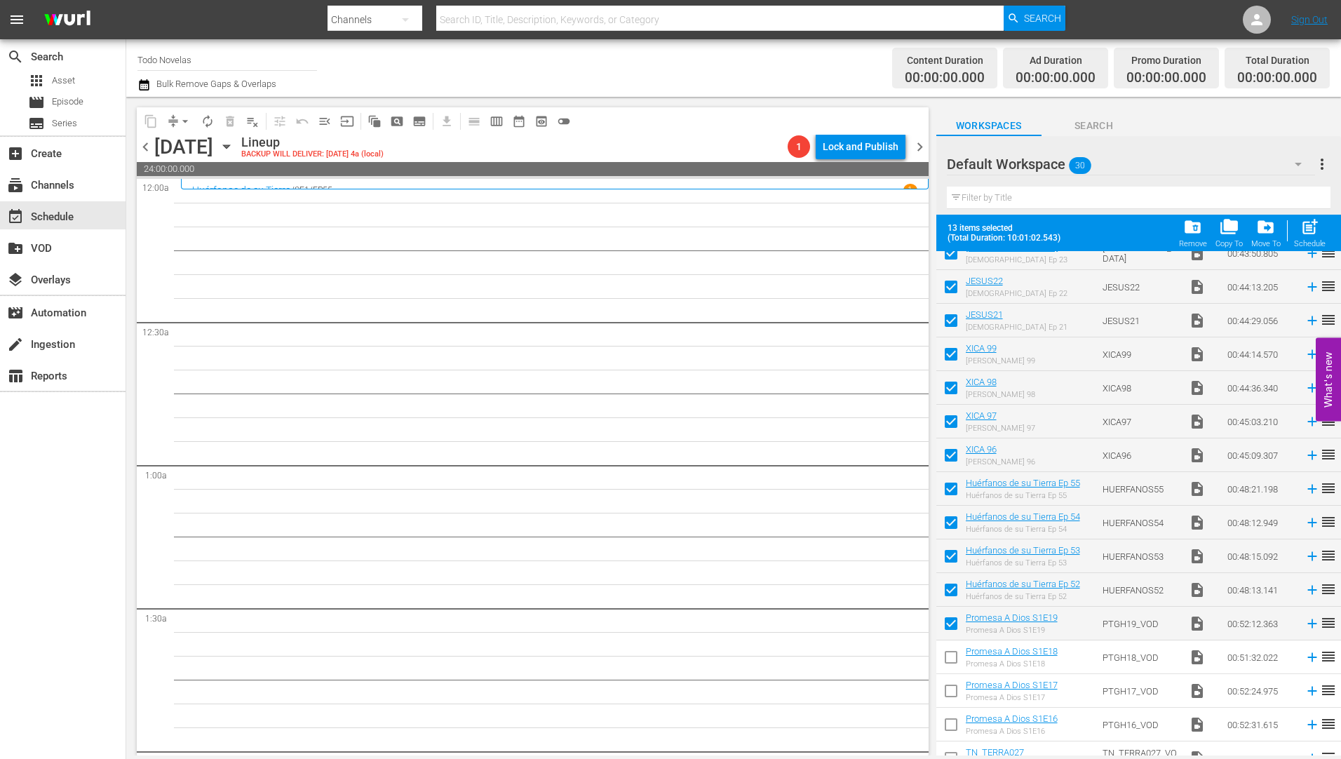
scroll to position [281, 0]
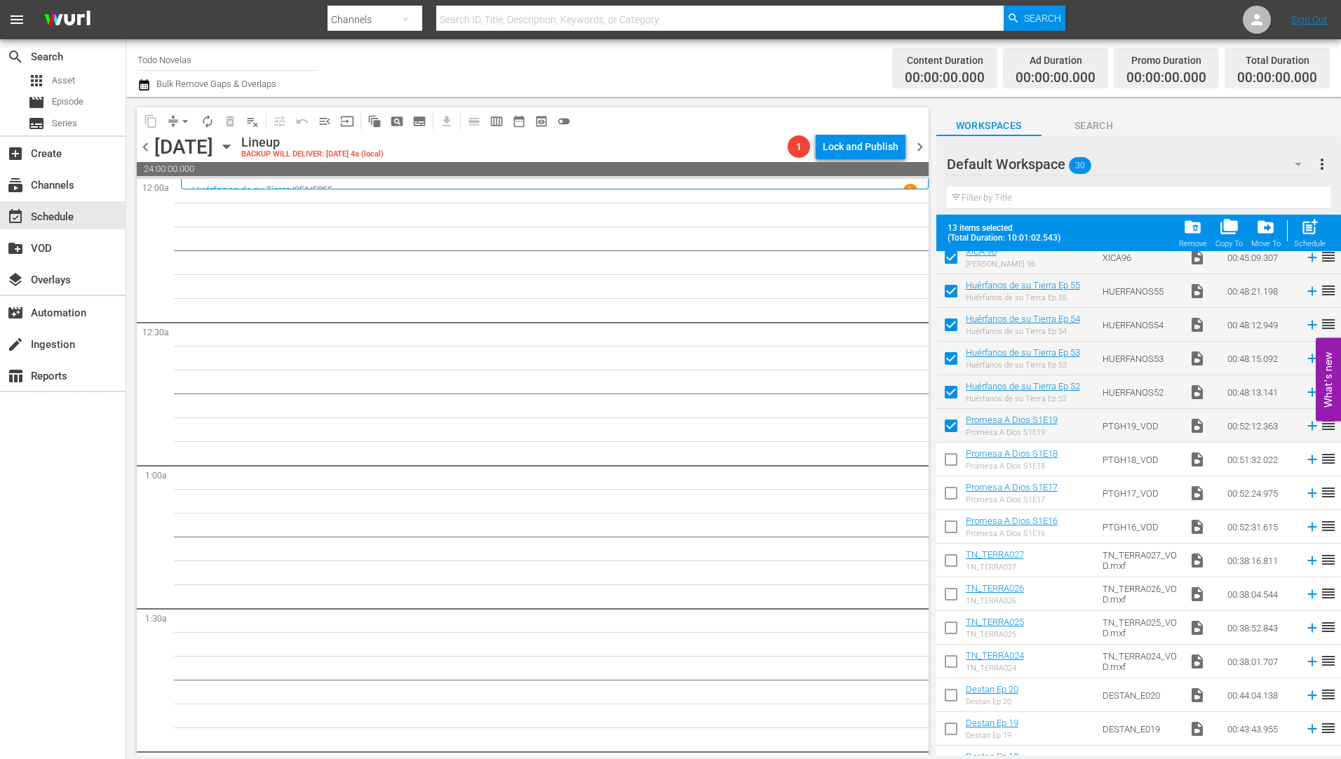
click at [951, 459] on input "checkbox" at bounding box center [950, 461] width 29 height 29
checkbox input "true"
click at [950, 498] on input "checkbox" at bounding box center [950, 495] width 29 height 29
checkbox input "true"
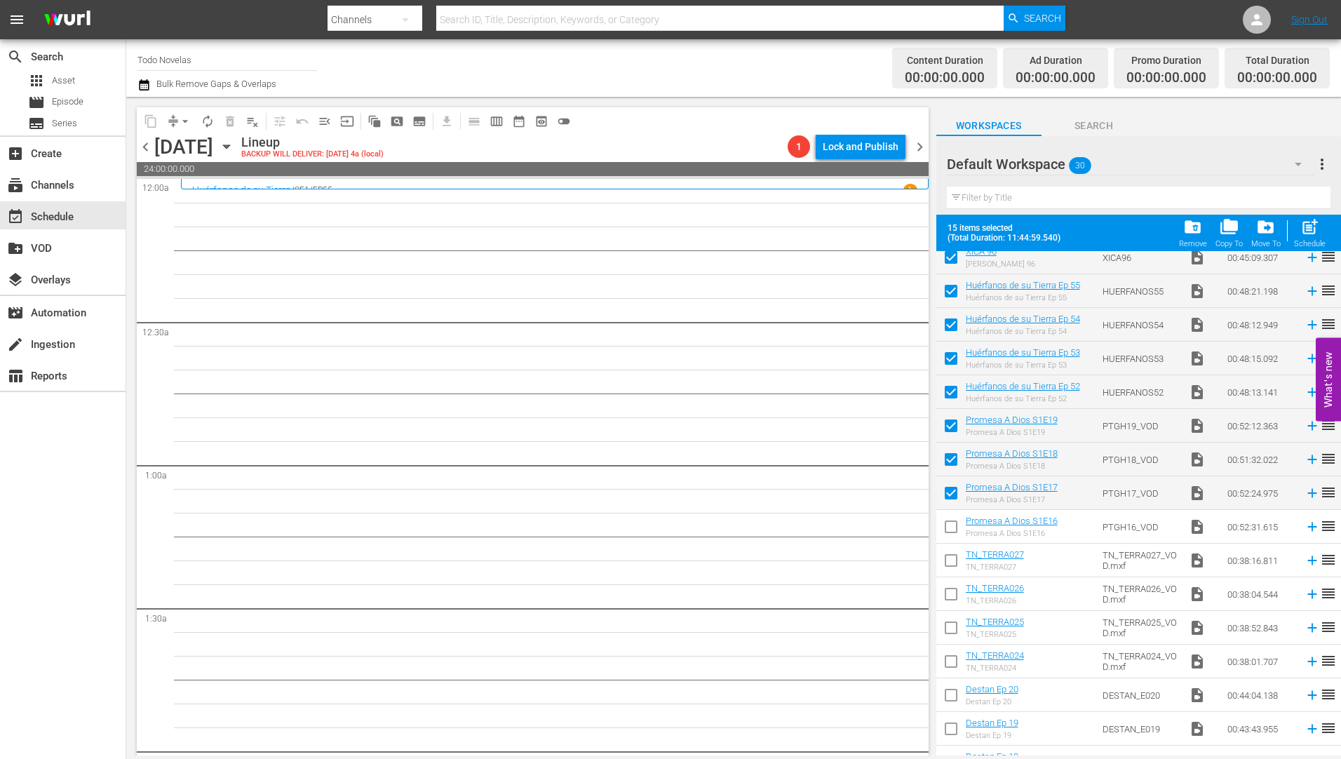
click at [949, 528] on input "checkbox" at bounding box center [950, 529] width 29 height 29
checkbox input "true"
click at [955, 560] on input "checkbox" at bounding box center [950, 562] width 29 height 29
checkbox input "true"
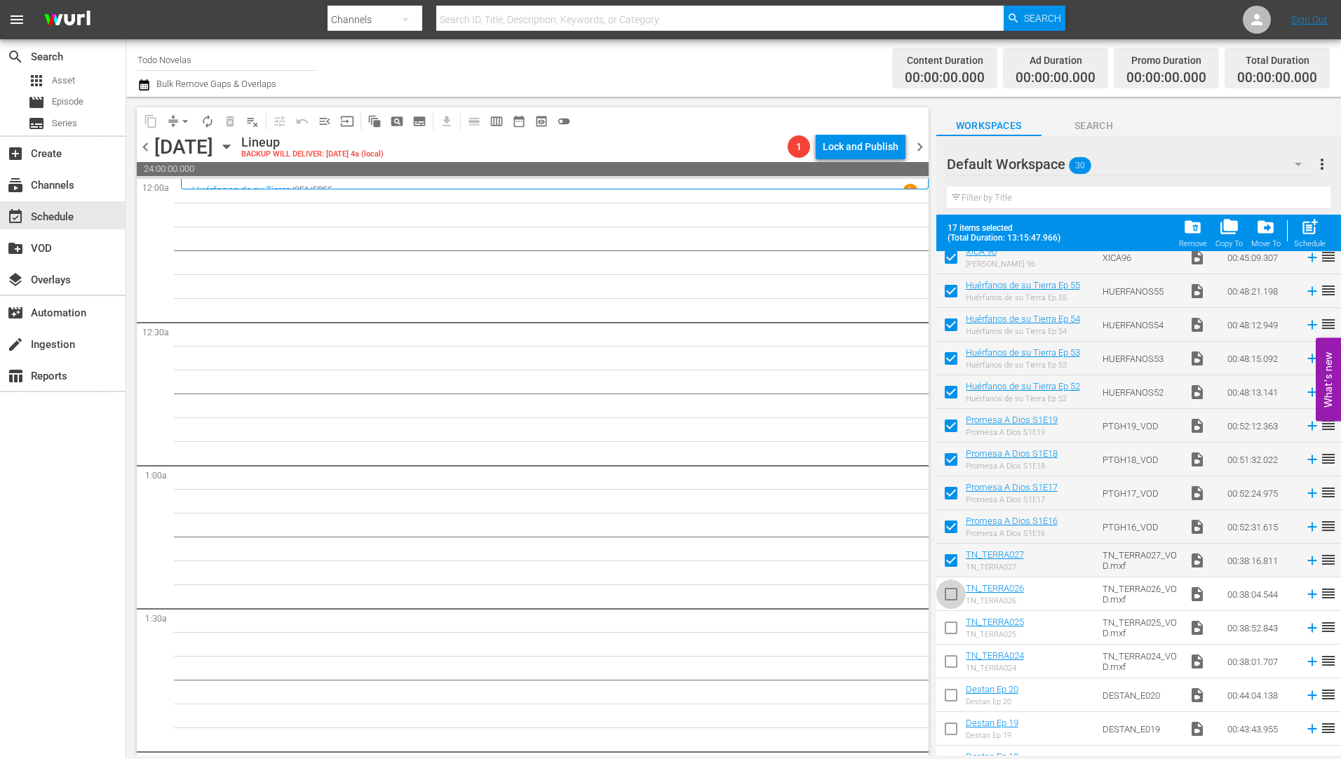
click at [952, 597] on input "checkbox" at bounding box center [950, 596] width 29 height 29
checkbox input "true"
click at [950, 628] on input "checkbox" at bounding box center [950, 630] width 29 height 29
checkbox input "true"
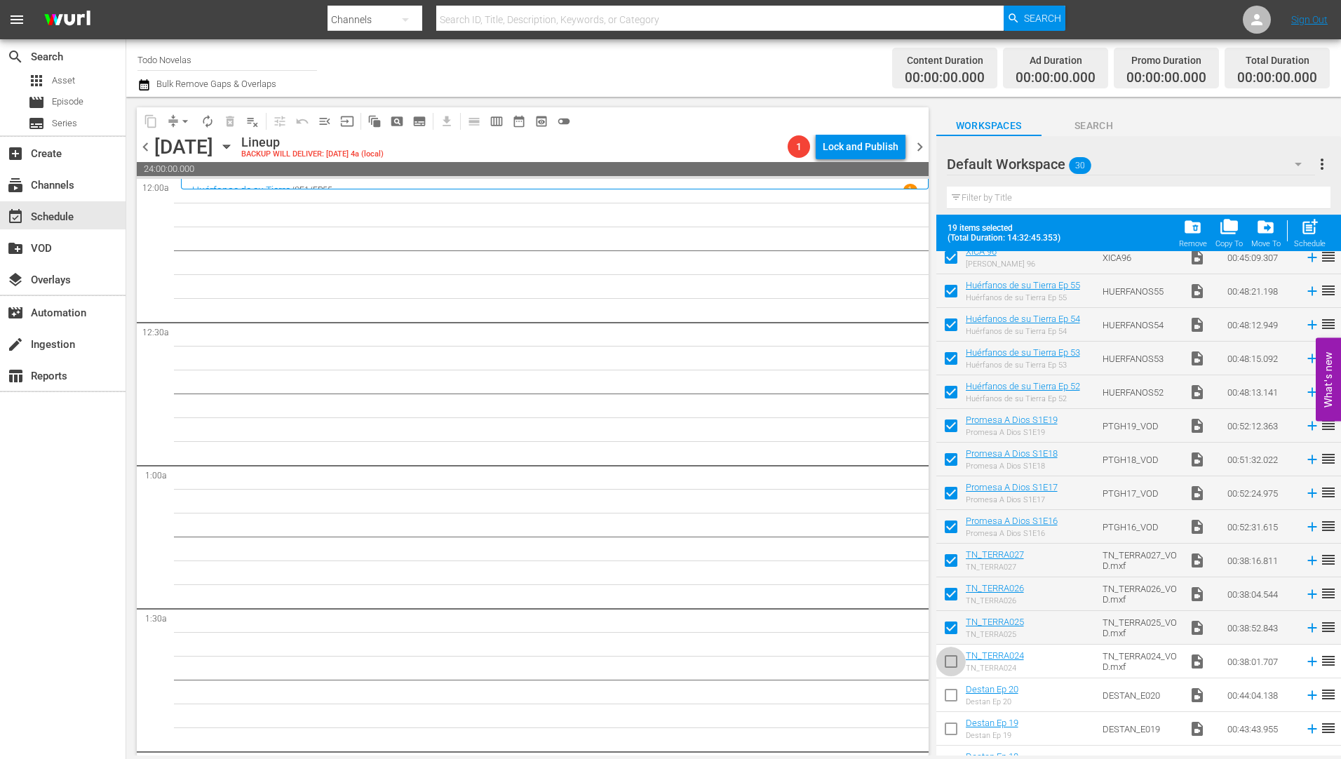
click at [952, 661] on input "checkbox" at bounding box center [950, 663] width 29 height 29
checkbox input "true"
click at [953, 696] on input "checkbox" at bounding box center [950, 697] width 29 height 29
checkbox input "true"
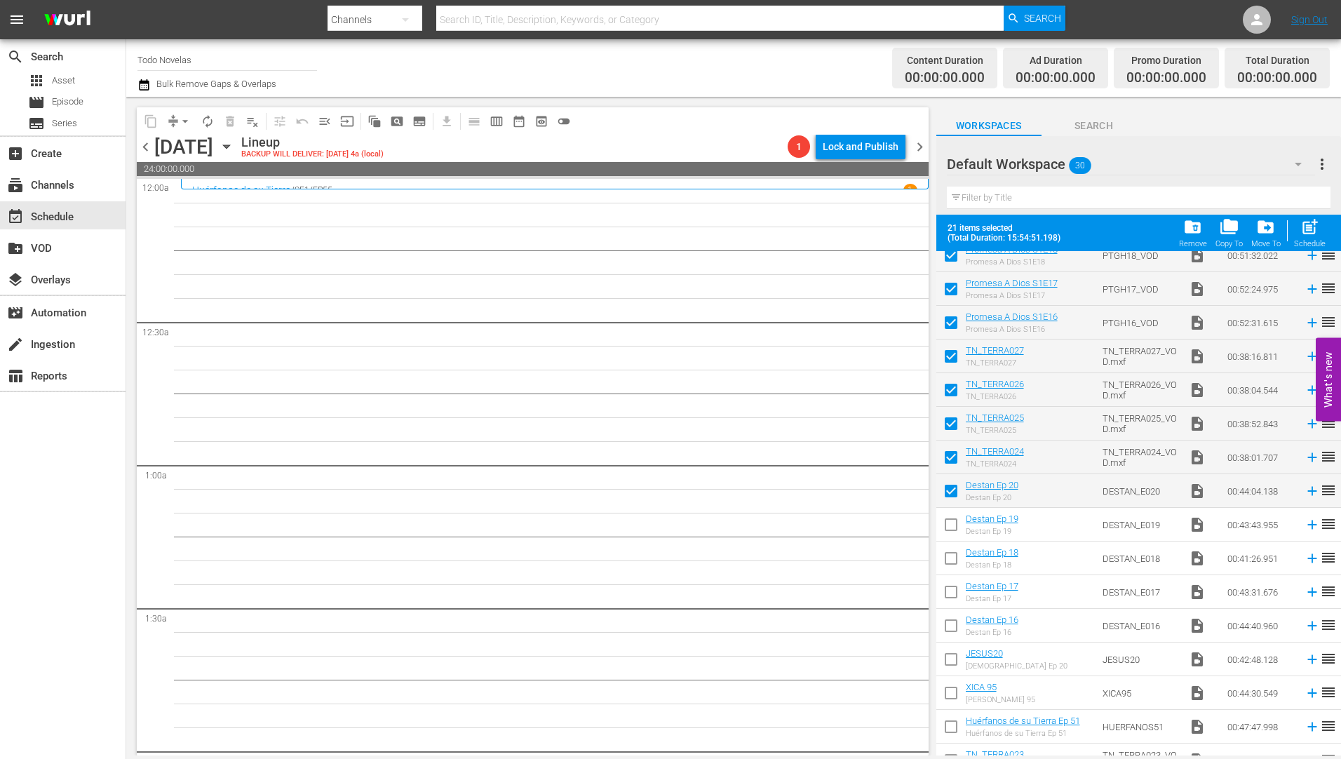
scroll to position [491, 0]
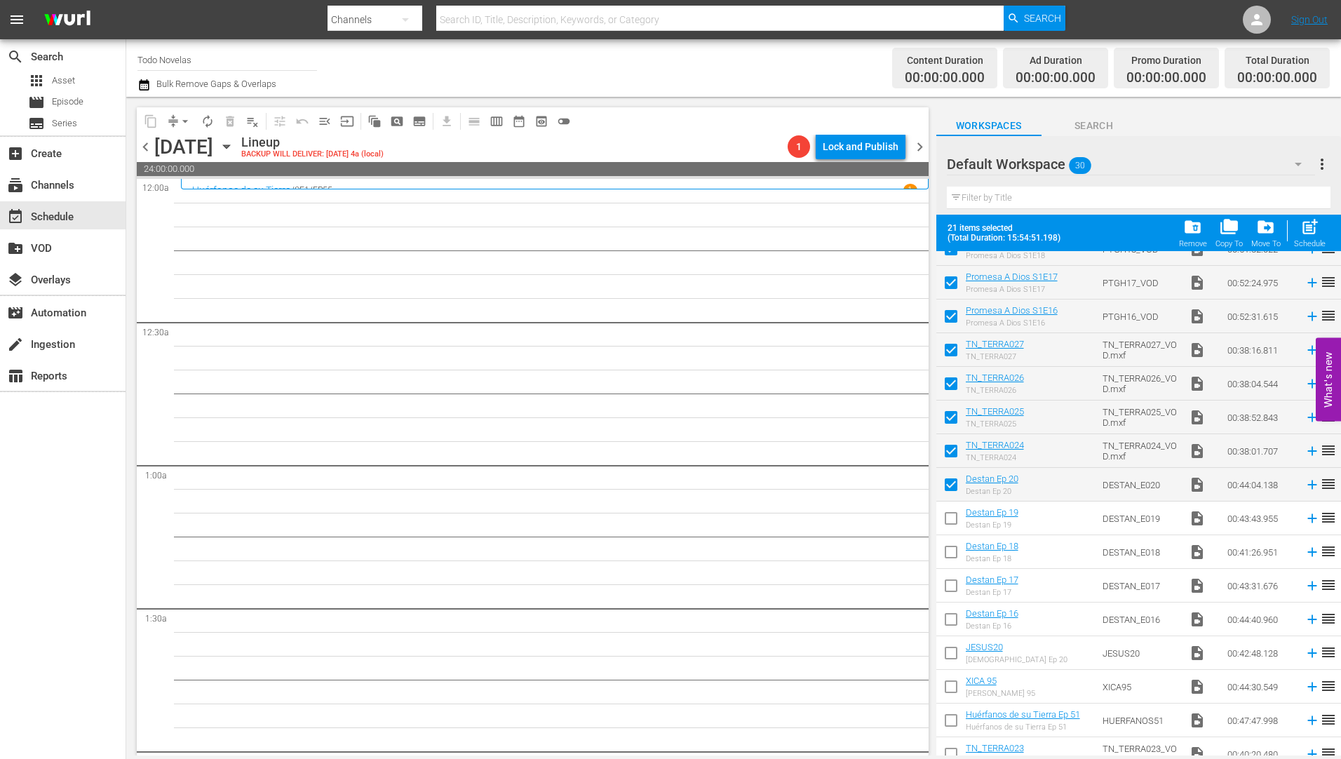
drag, startPoint x: 955, startPoint y: 518, endPoint x: 957, endPoint y: 537, distance: 19.7
click at [955, 518] on input "checkbox" at bounding box center [950, 520] width 29 height 29
checkbox input "true"
click at [952, 551] on input "checkbox" at bounding box center [950, 554] width 29 height 29
checkbox input "true"
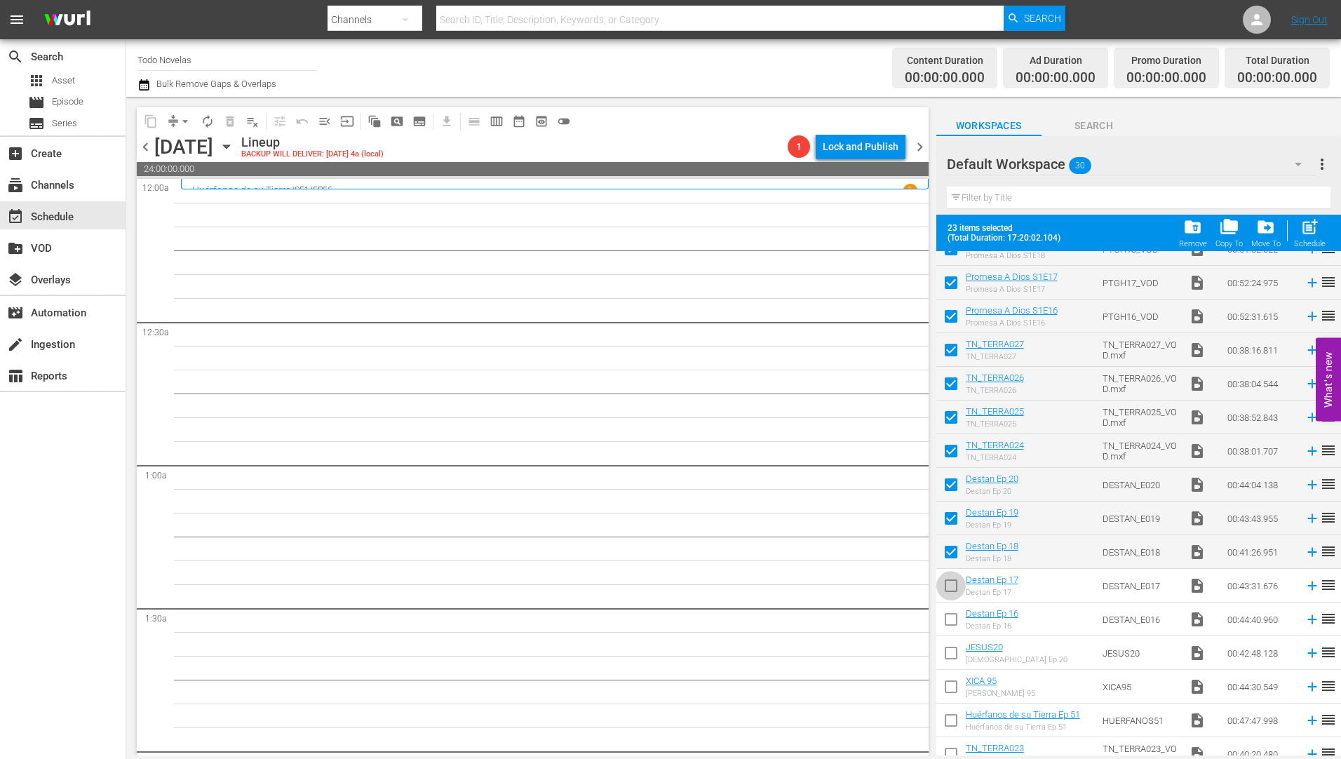
click at [946, 584] on input "checkbox" at bounding box center [950, 588] width 29 height 29
checkbox input "true"
click at [952, 619] on input "checkbox" at bounding box center [950, 621] width 29 height 29
checkbox input "true"
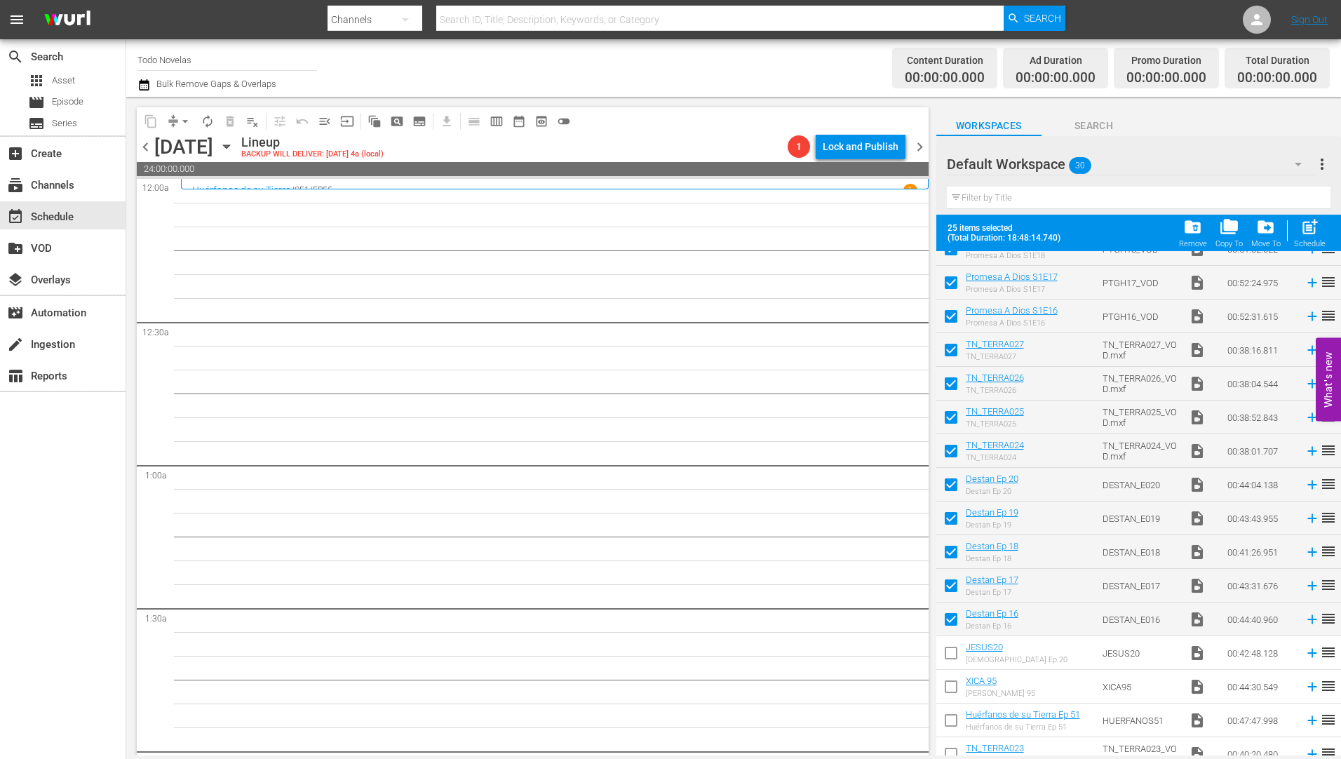
click at [953, 656] on input "checkbox" at bounding box center [950, 655] width 29 height 29
checkbox input "true"
click at [952, 687] on input "checkbox" at bounding box center [950, 689] width 29 height 29
checkbox input "true"
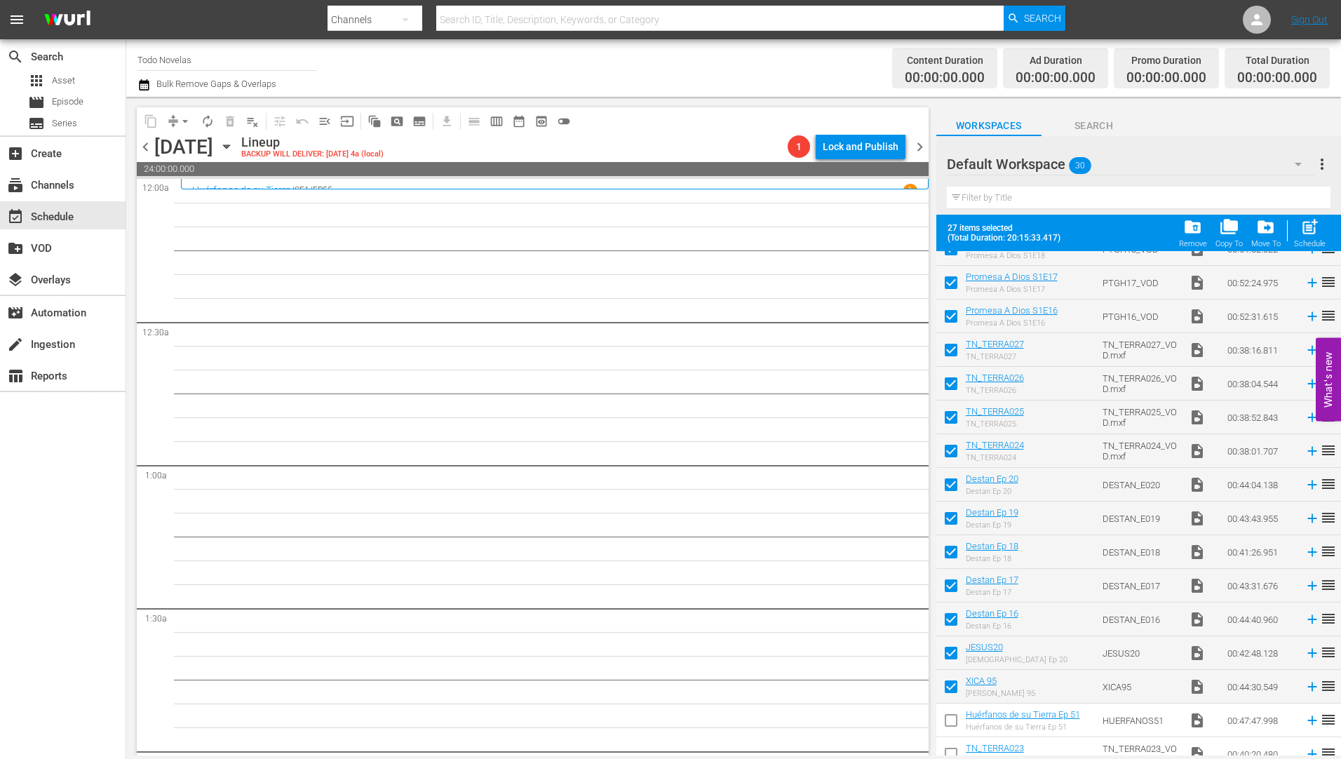
scroll to position [538, 0]
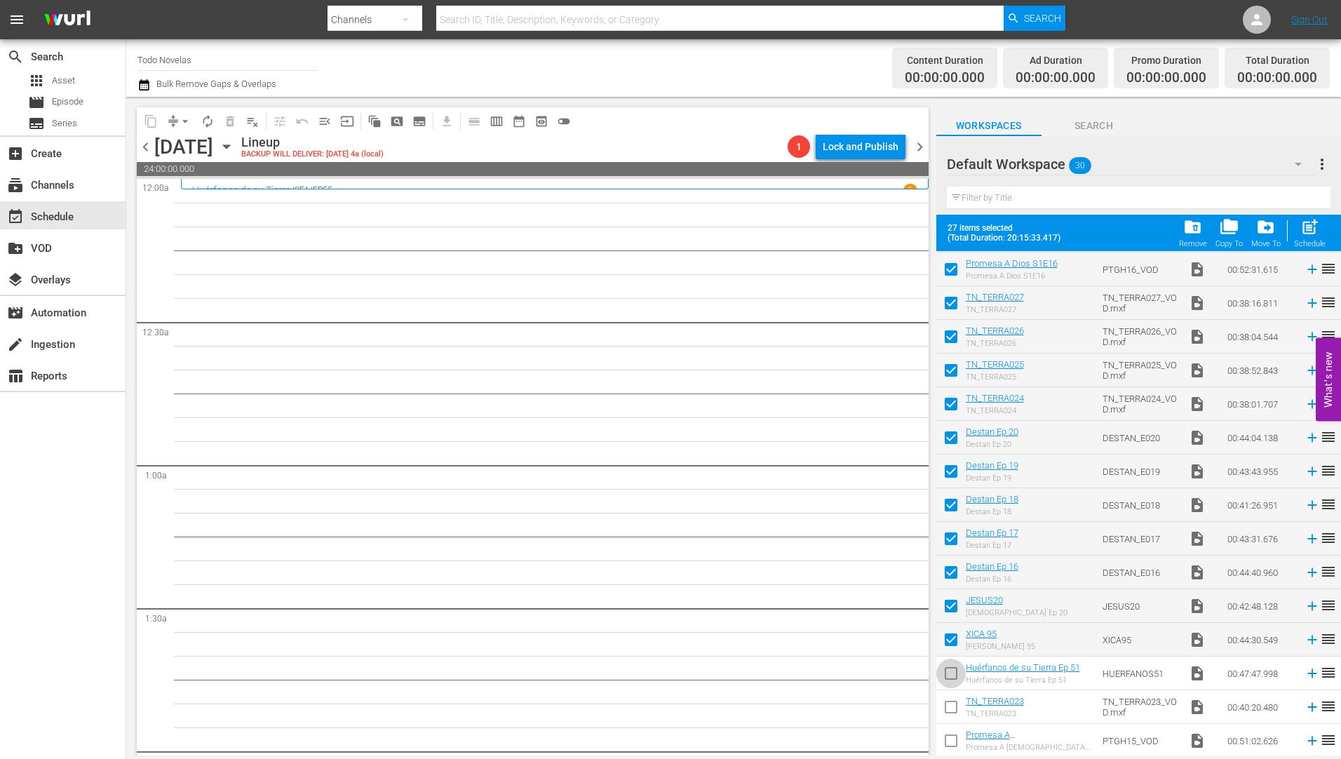
click at [951, 680] on input "checkbox" at bounding box center [950, 675] width 29 height 29
checkbox input "true"
click at [949, 711] on input "checkbox" at bounding box center [950, 709] width 29 height 29
checkbox input "true"
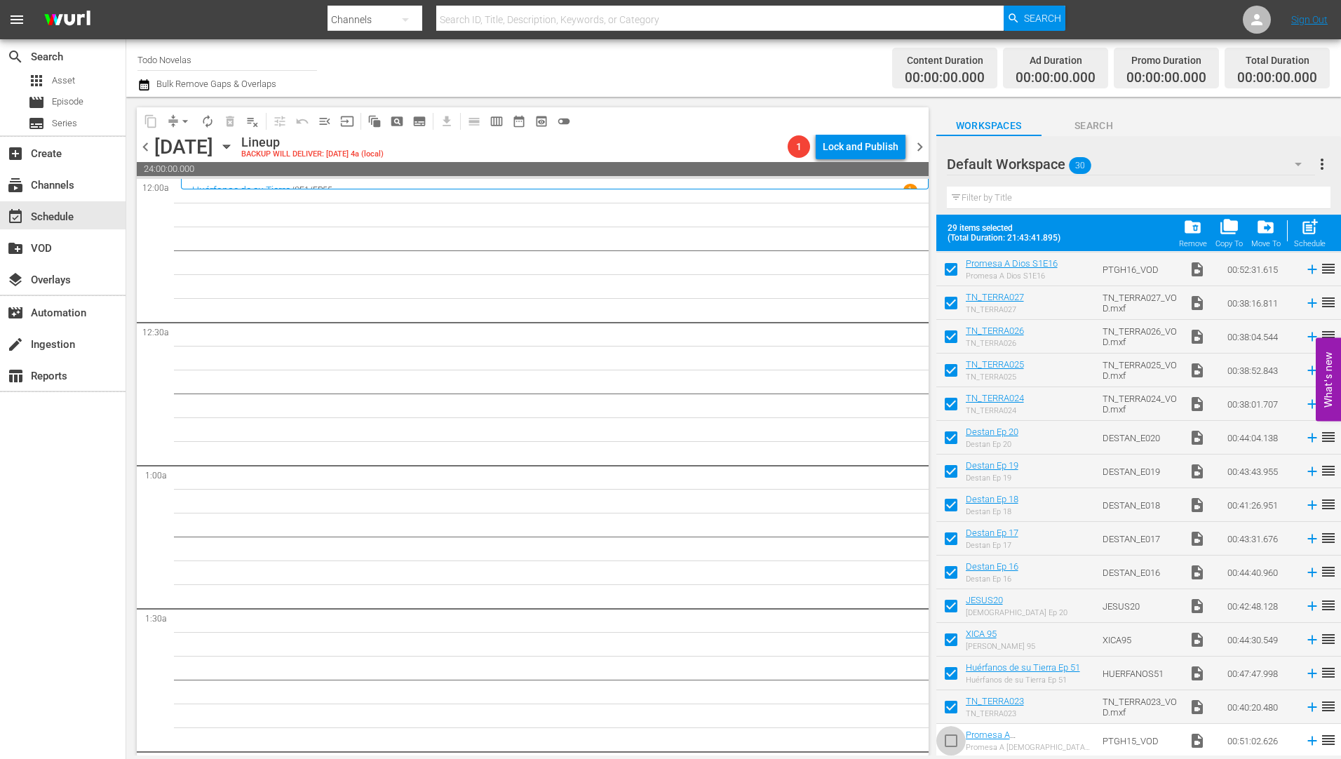
drag, startPoint x: 952, startPoint y: 743, endPoint x: 960, endPoint y: 743, distance: 8.4
click at [952, 743] on input "checkbox" at bounding box center [950, 743] width 29 height 29
checkbox input "true"
click at [1194, 227] on span "folder_delete" at bounding box center [1192, 226] width 19 height 19
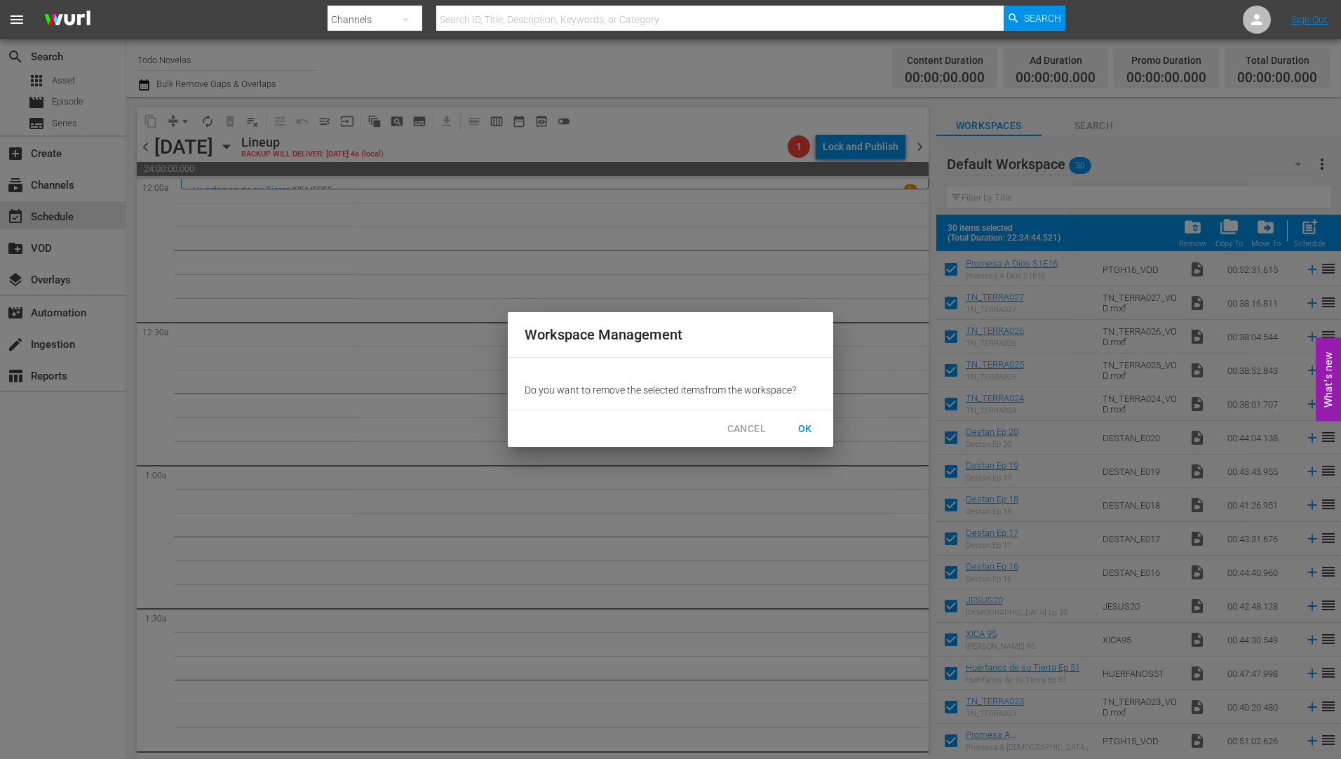
click at [805, 424] on span "OK" at bounding box center [805, 429] width 22 height 18
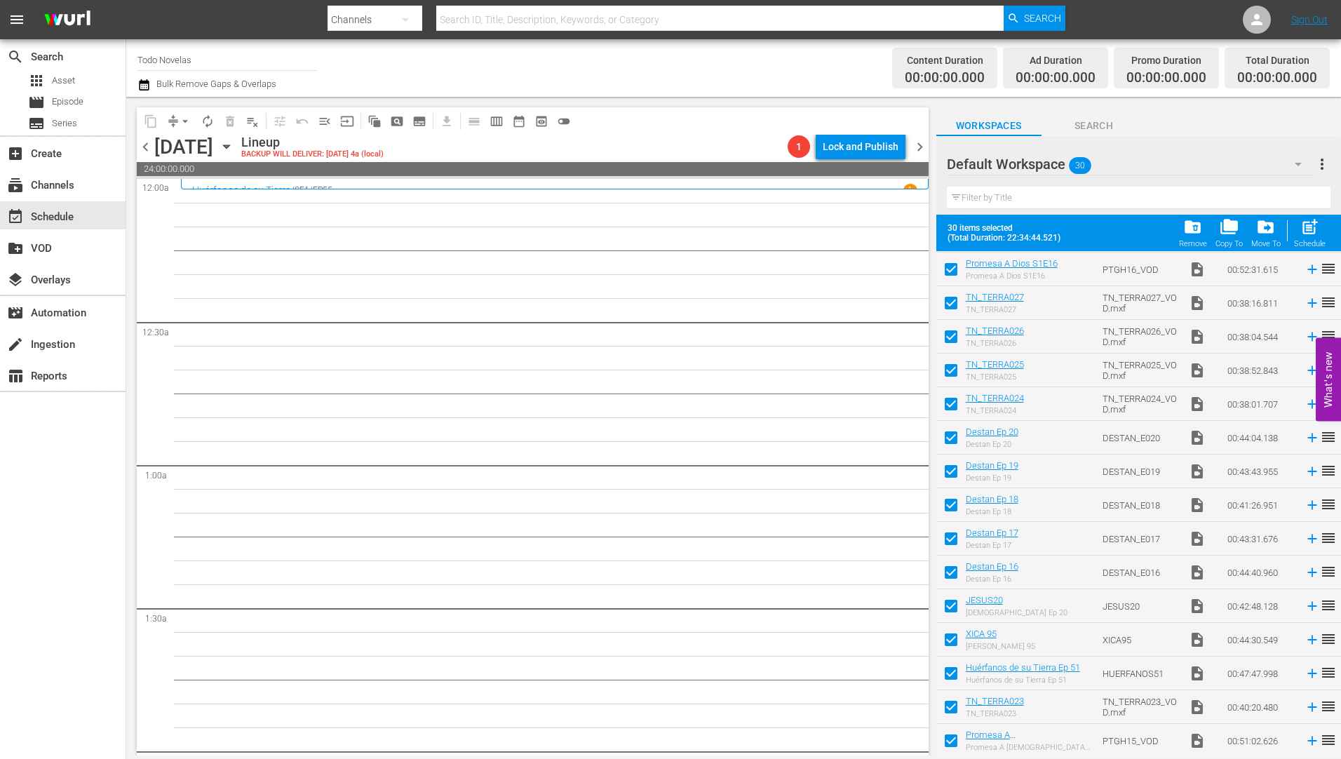
checkbox input "false"
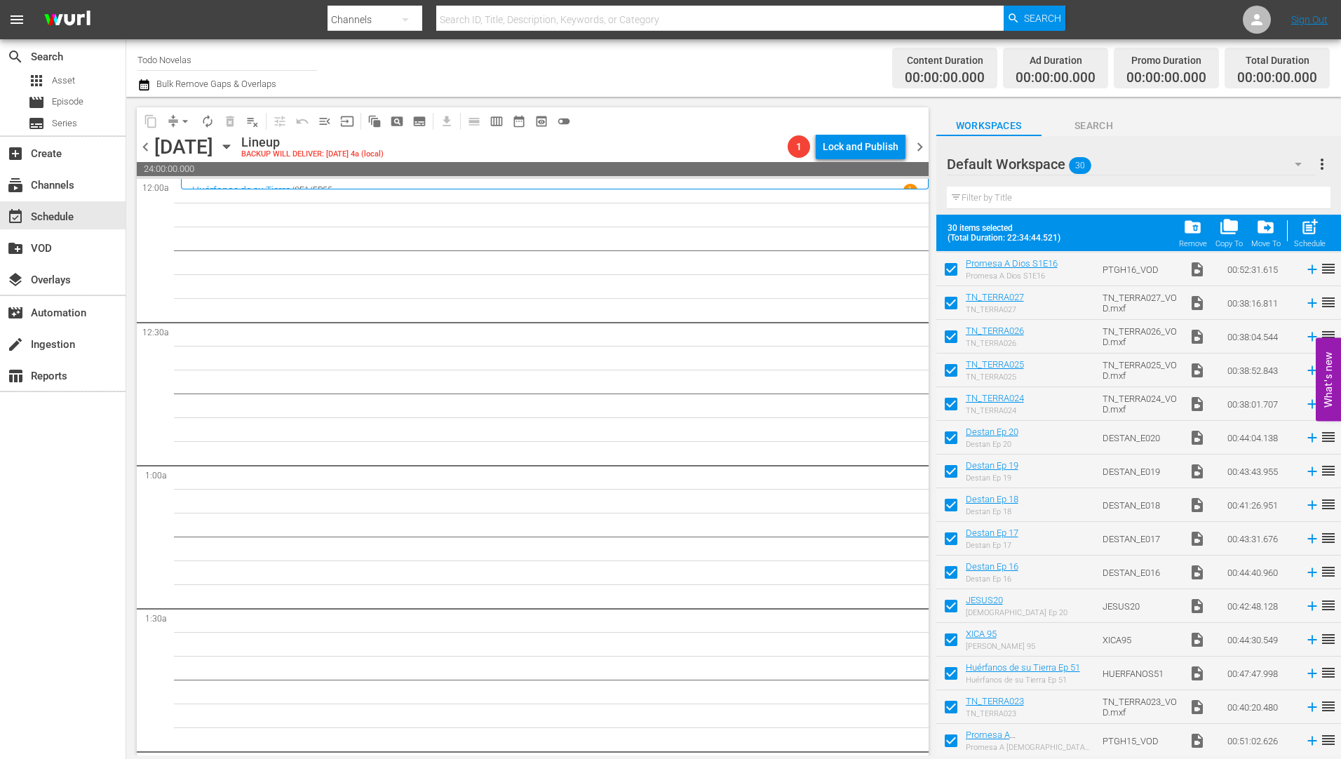
checkbox input "false"
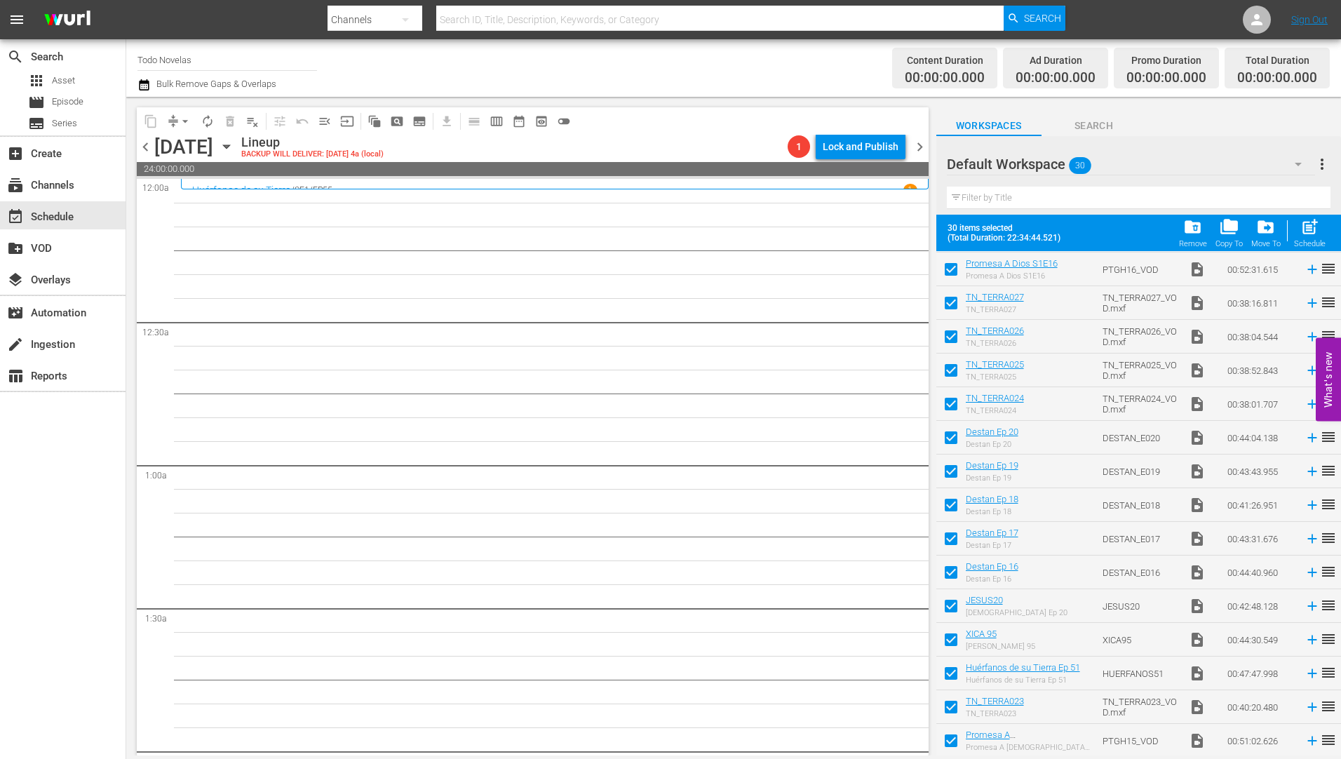
checkbox input "false"
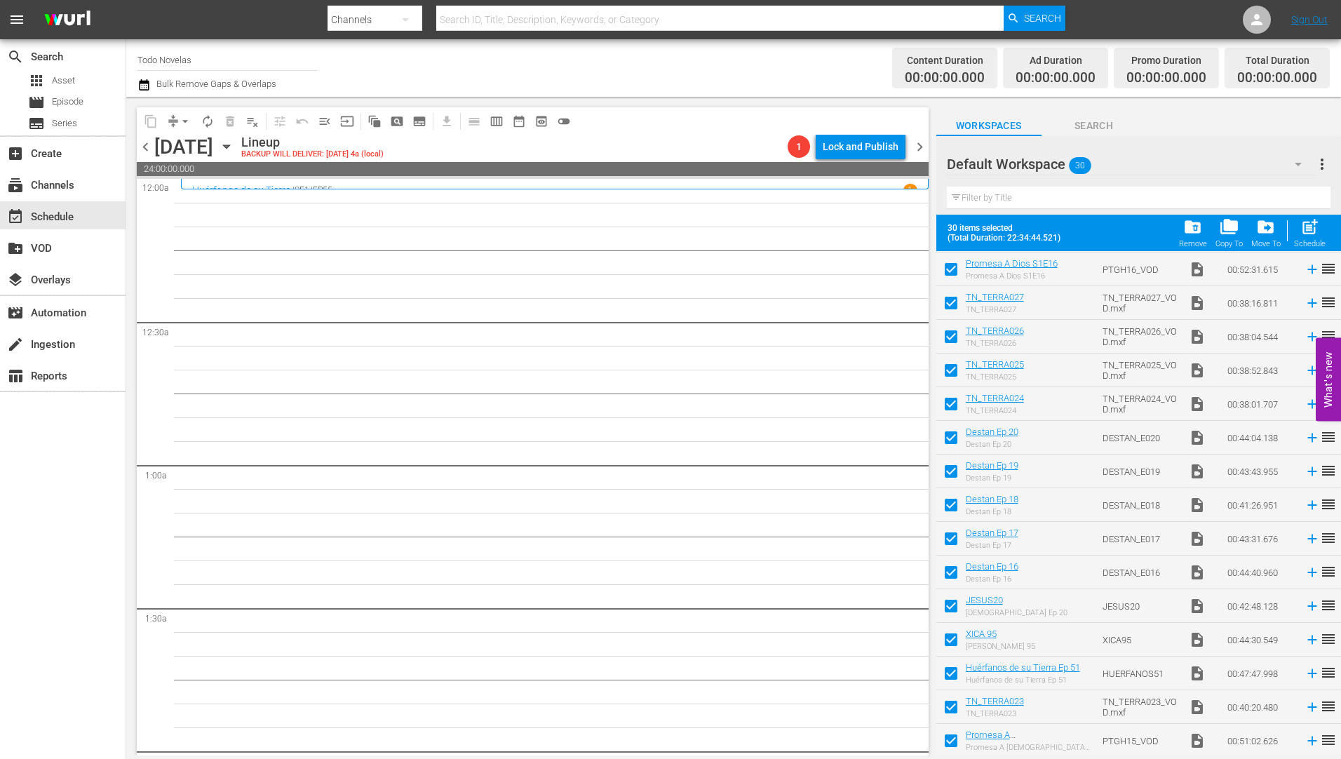
checkbox input "false"
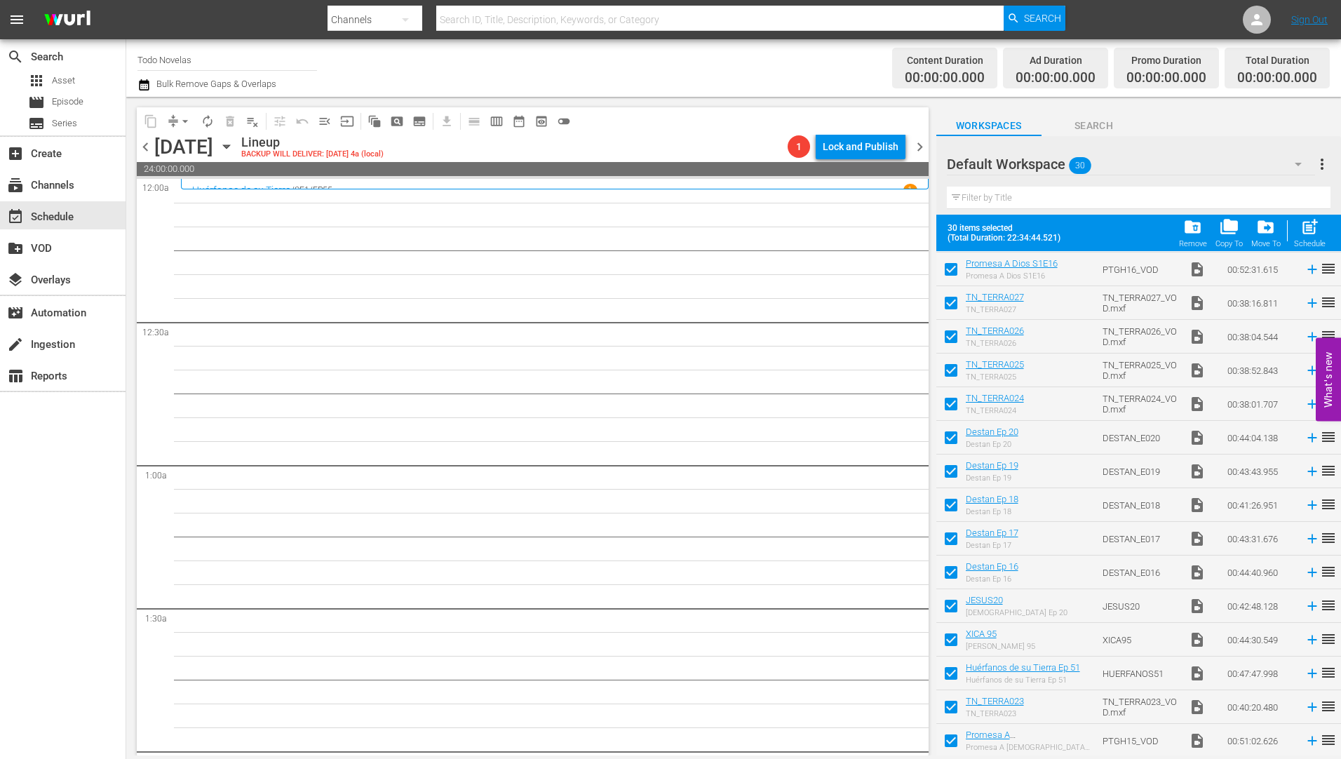
checkbox input "false"
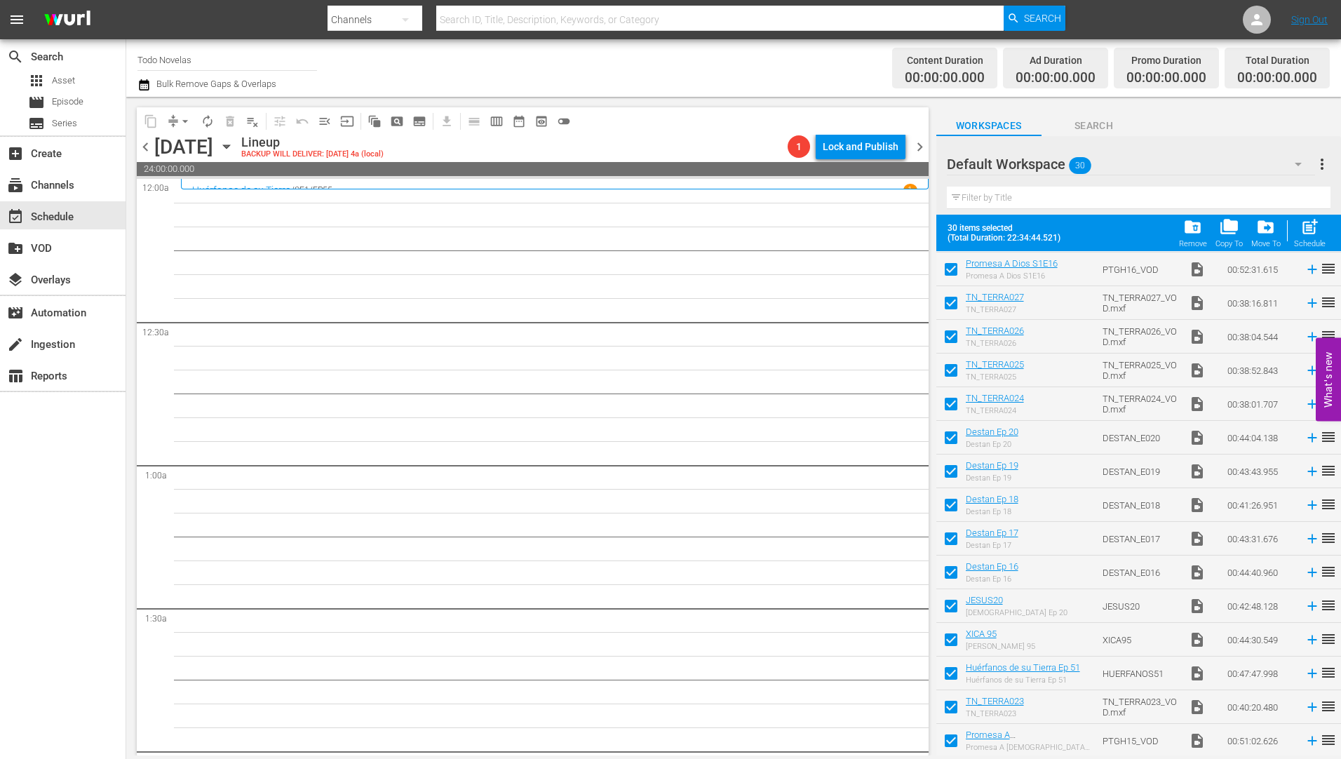
checkbox input "false"
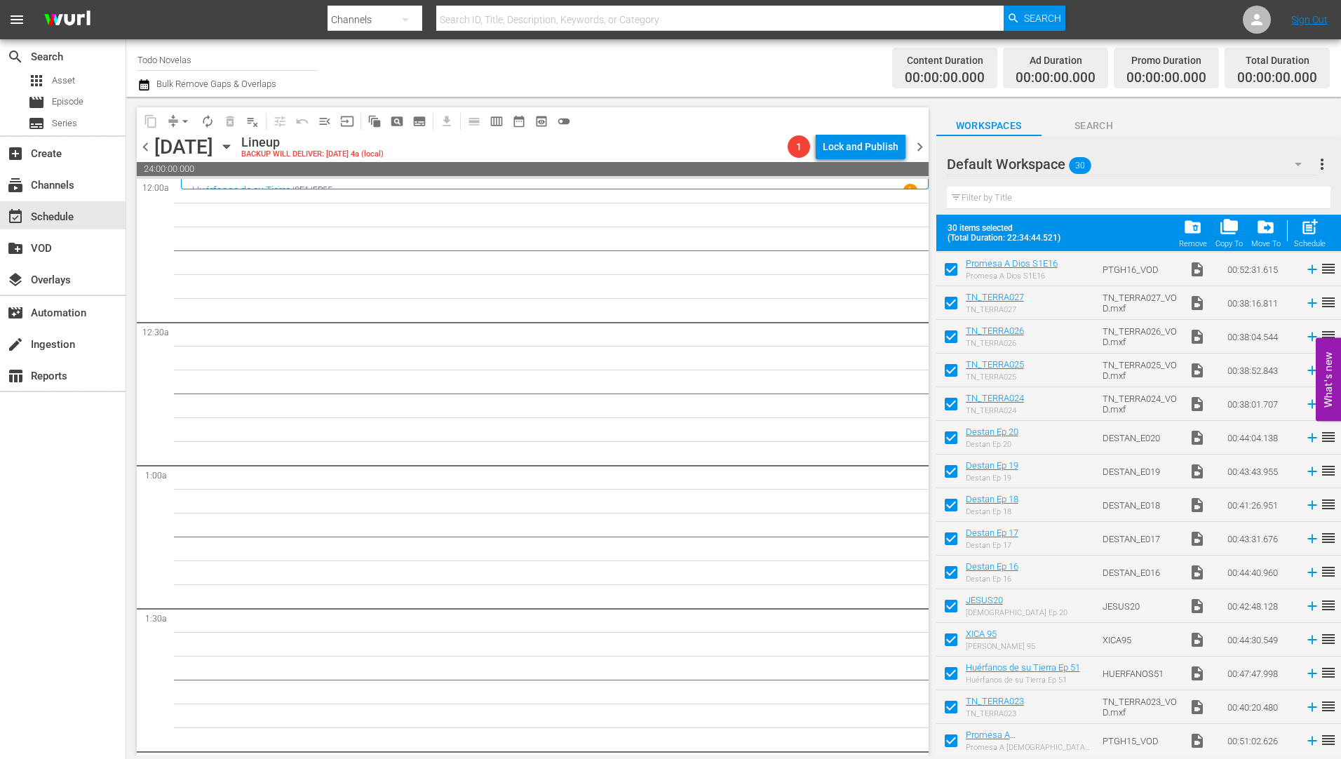
checkbox input "false"
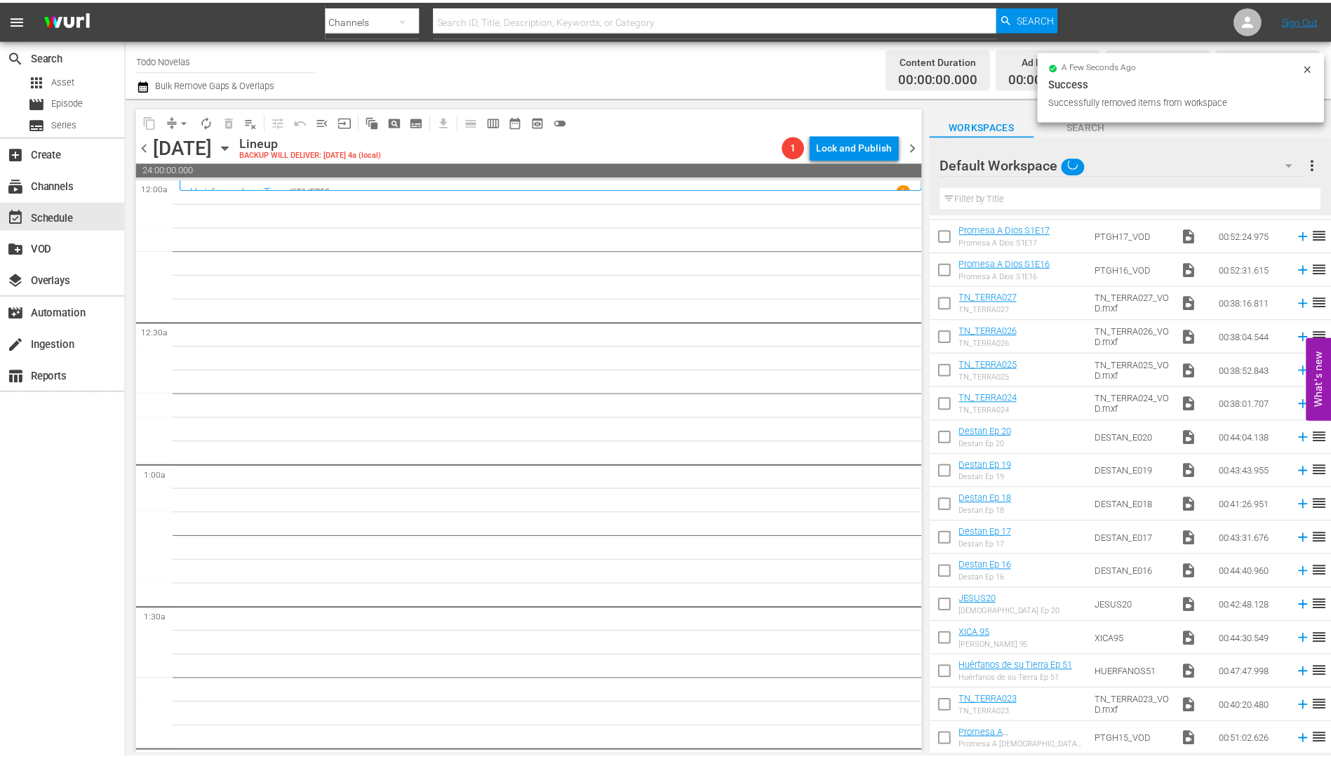
scroll to position [0, 0]
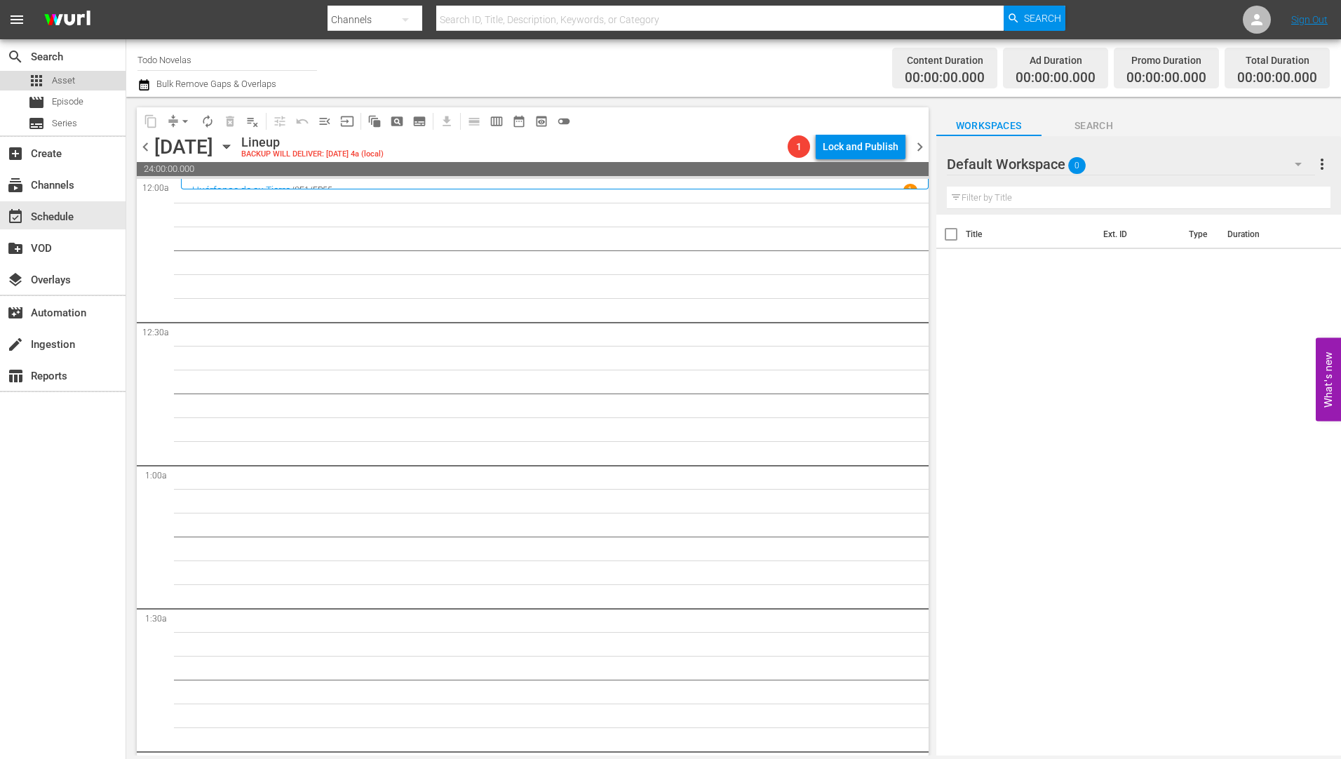
click at [65, 81] on span "Asset" at bounding box center [63, 81] width 23 height 14
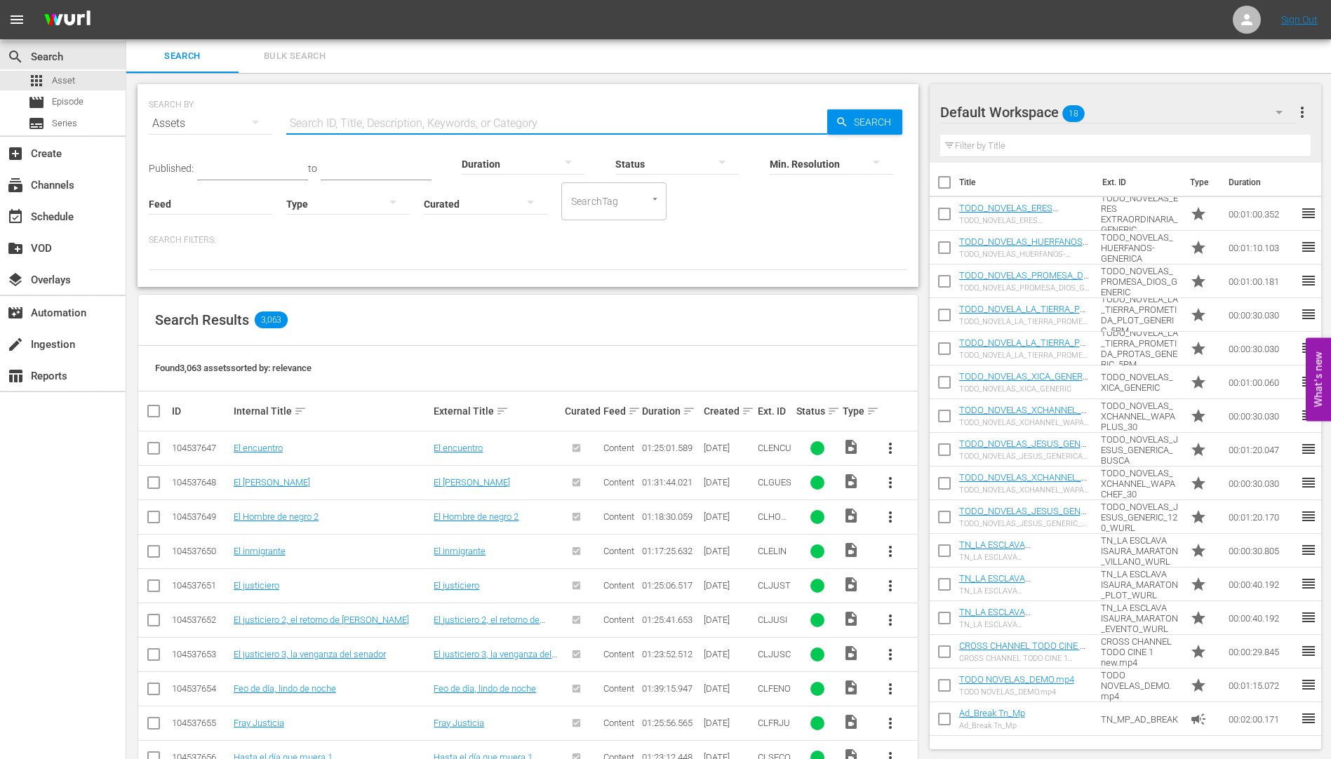
click at [319, 128] on input "text" at bounding box center [556, 124] width 541 height 34
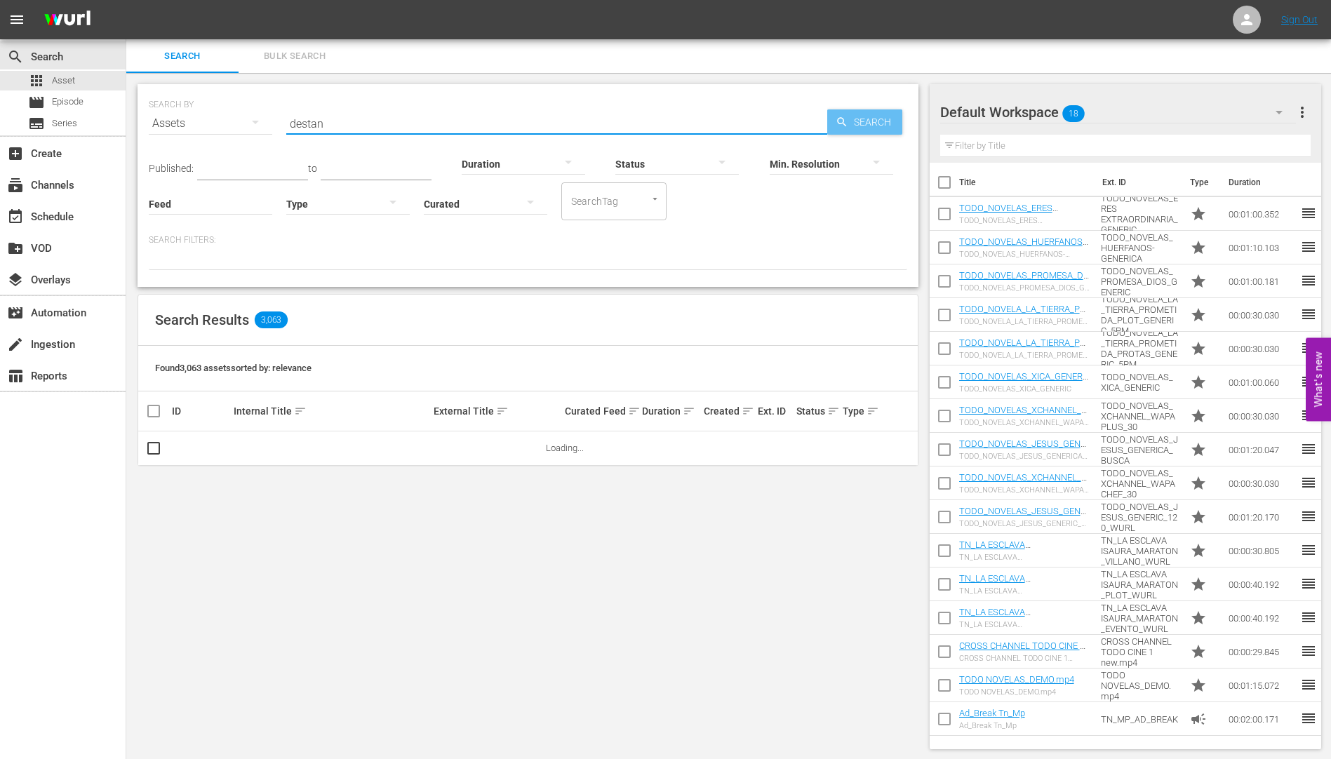
click at [868, 116] on span "Search" at bounding box center [875, 121] width 54 height 25
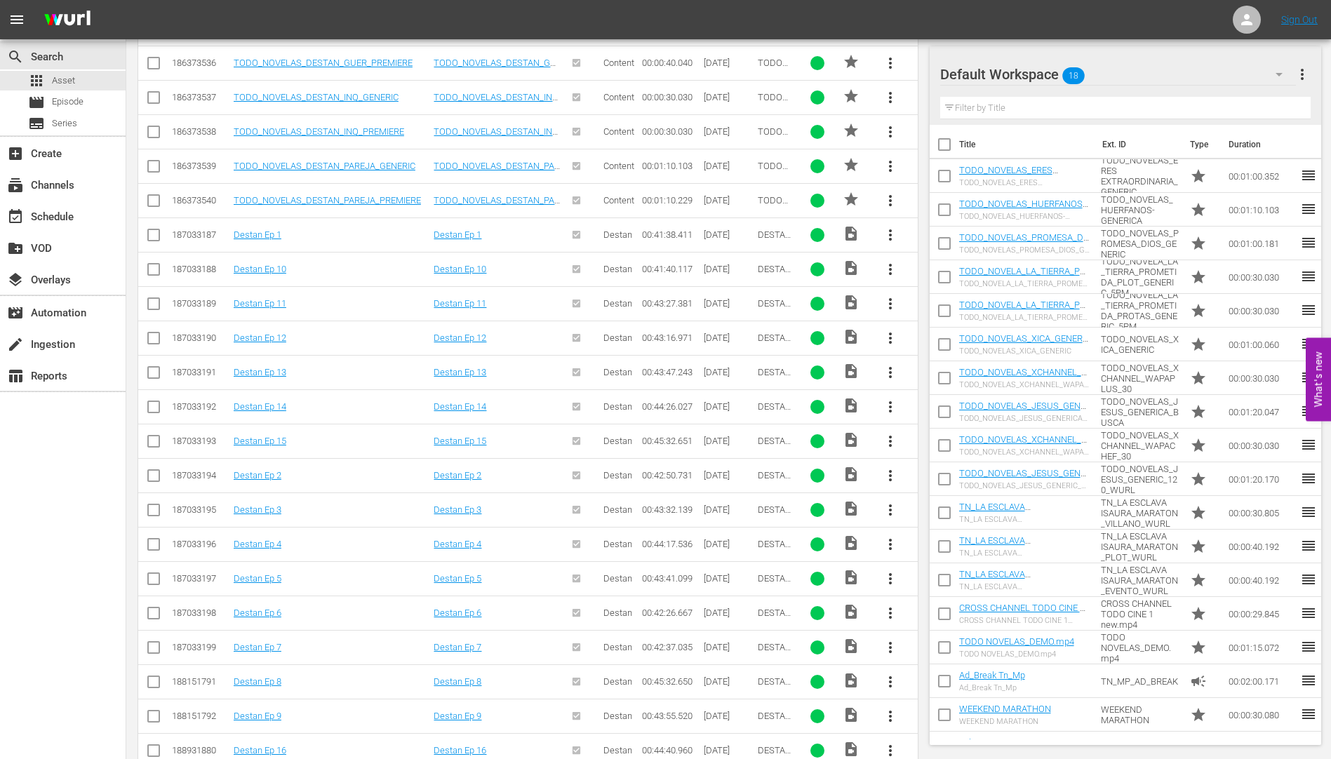
scroll to position [1051, 0]
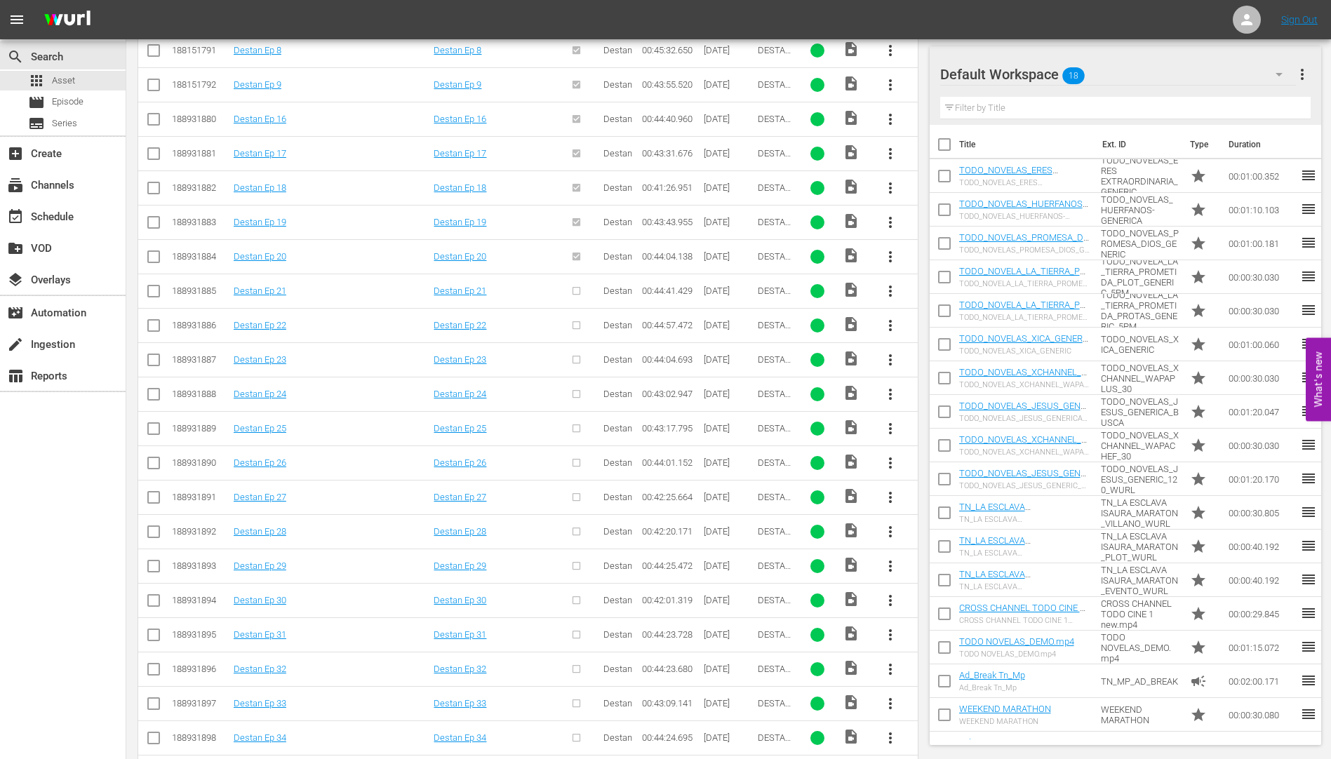
click at [889, 285] on span "more_vert" at bounding box center [890, 291] width 17 height 17
click at [955, 326] on div "Workspace" at bounding box center [965, 331] width 95 height 34
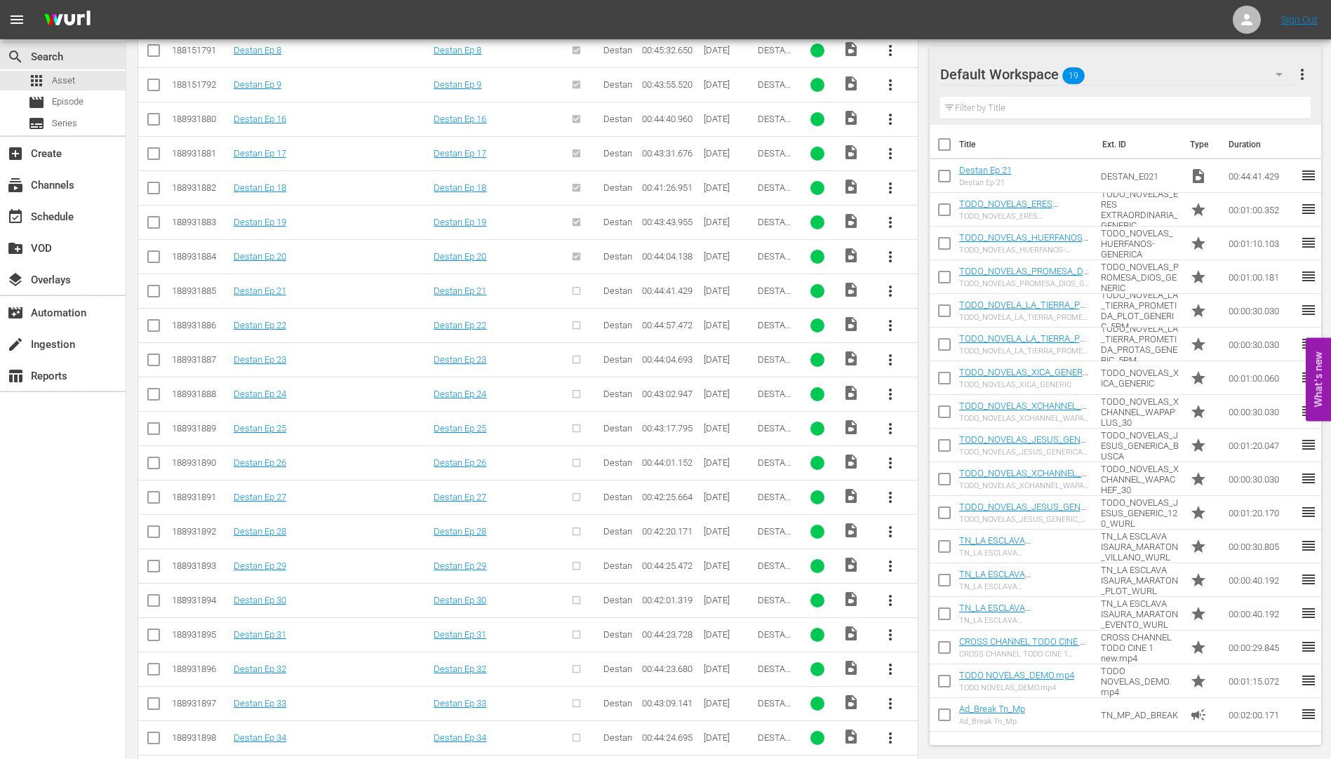
click at [885, 323] on span "more_vert" at bounding box center [890, 325] width 17 height 17
click at [952, 360] on div "Workspace" at bounding box center [965, 365] width 95 height 34
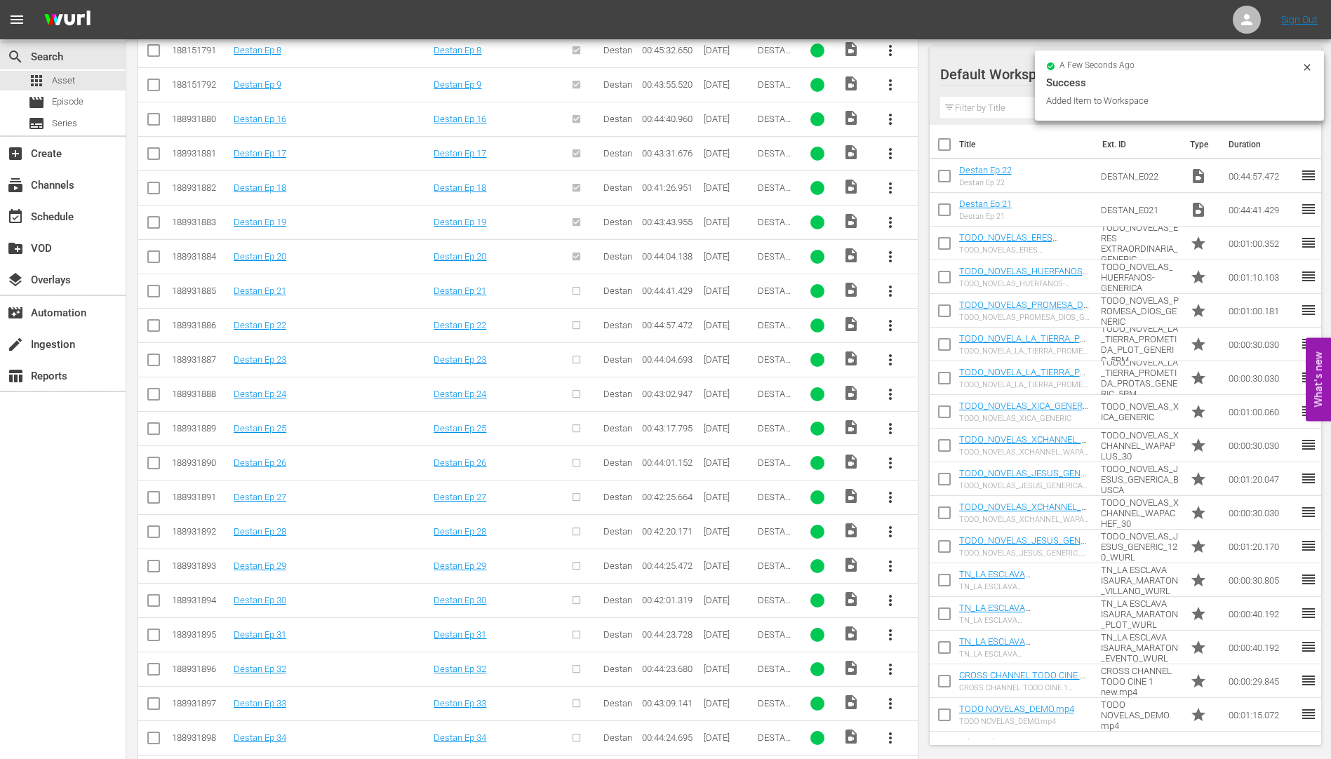
click at [887, 358] on span "more_vert" at bounding box center [890, 359] width 17 height 17
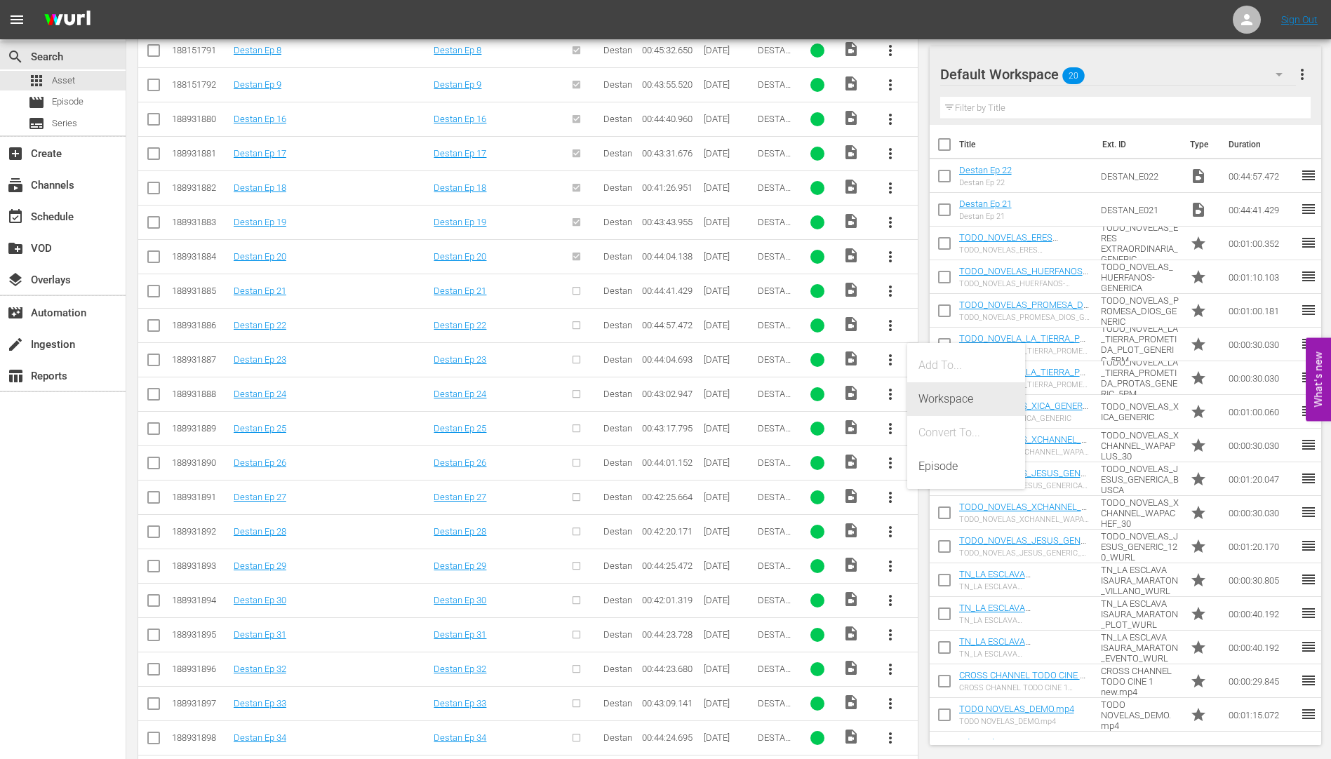
click at [948, 397] on div "Workspace" at bounding box center [965, 399] width 95 height 34
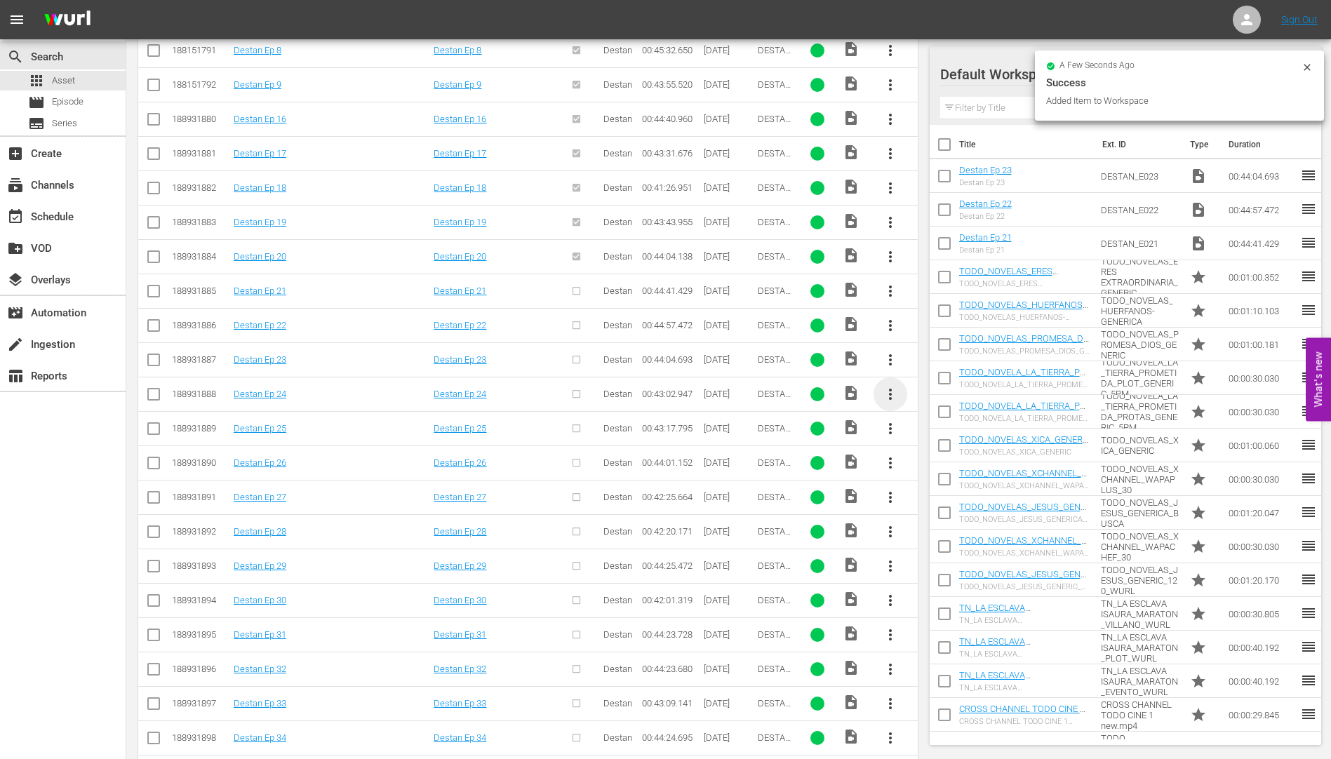
click at [889, 391] on span "more_vert" at bounding box center [890, 394] width 17 height 17
drag, startPoint x: 968, startPoint y: 428, endPoint x: 851, endPoint y: 442, distance: 118.0
click at [967, 428] on div "Workspace" at bounding box center [965, 434] width 95 height 34
click at [890, 425] on span "more_vert" at bounding box center [890, 428] width 17 height 17
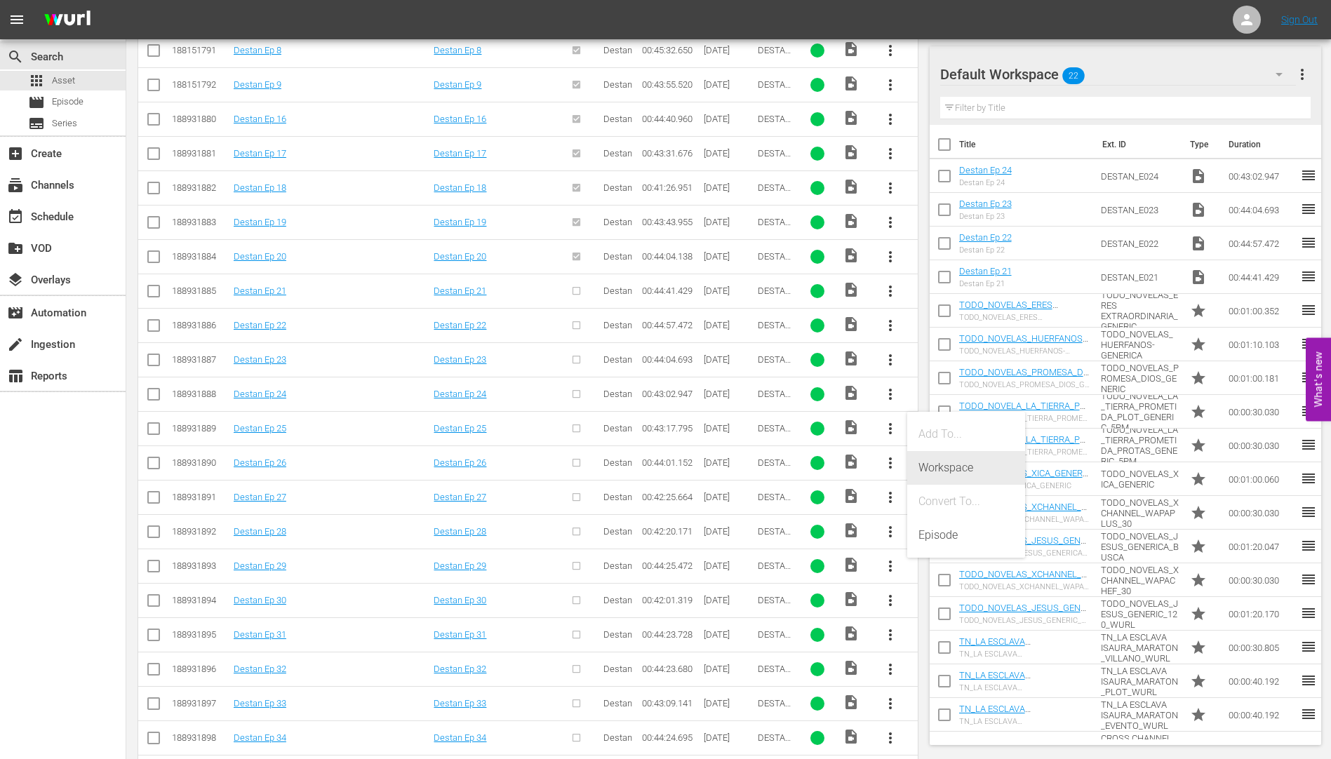
click at [950, 464] on div "Workspace" at bounding box center [965, 468] width 95 height 34
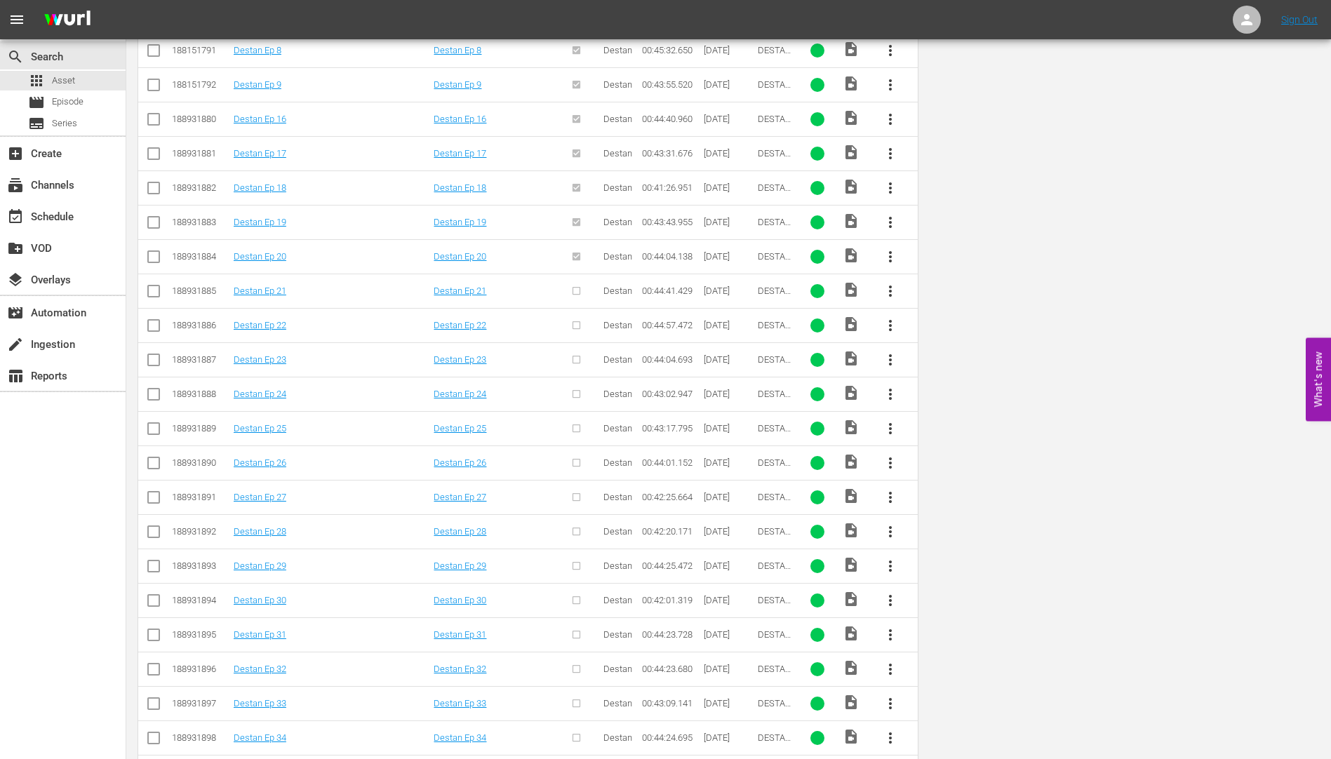
scroll to position [0, 0]
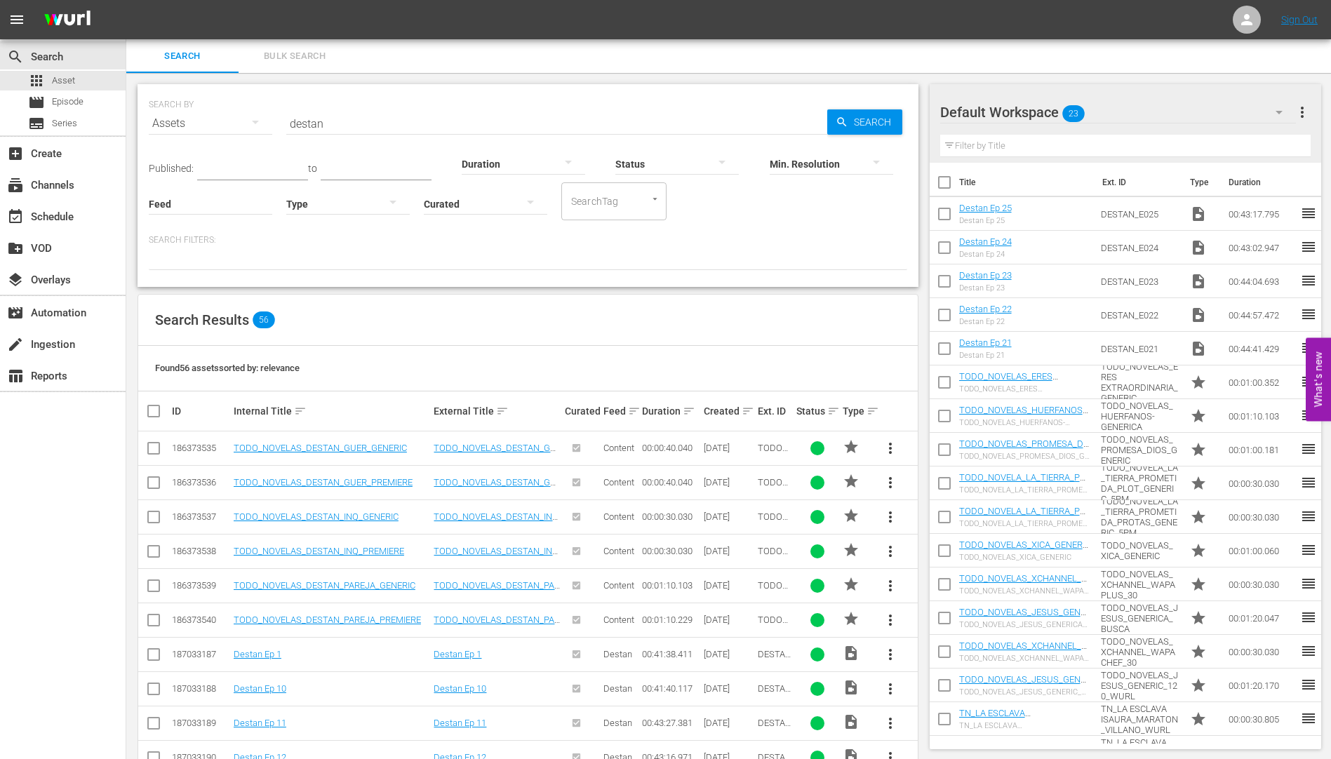
click at [346, 128] on input "destan" at bounding box center [556, 124] width 541 height 34
type input "d"
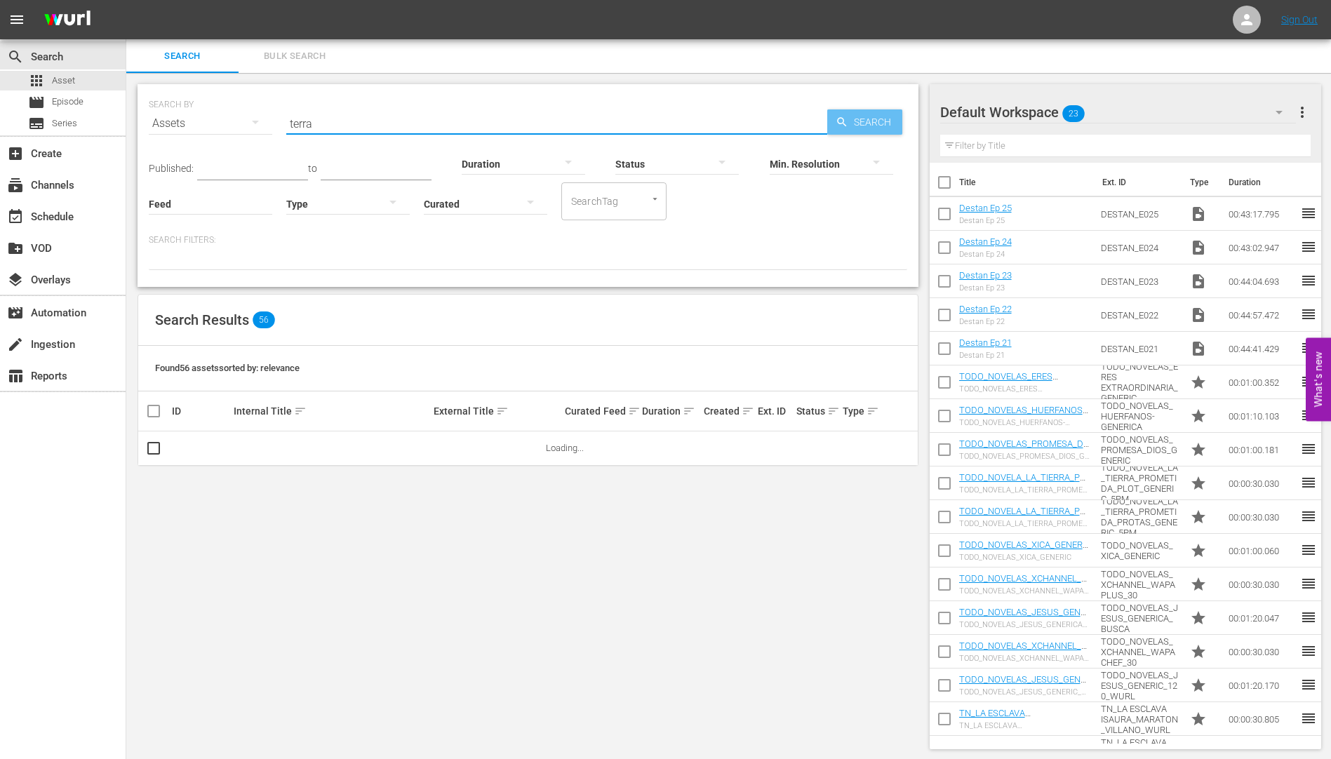
click at [873, 121] on span "Search" at bounding box center [875, 121] width 54 height 25
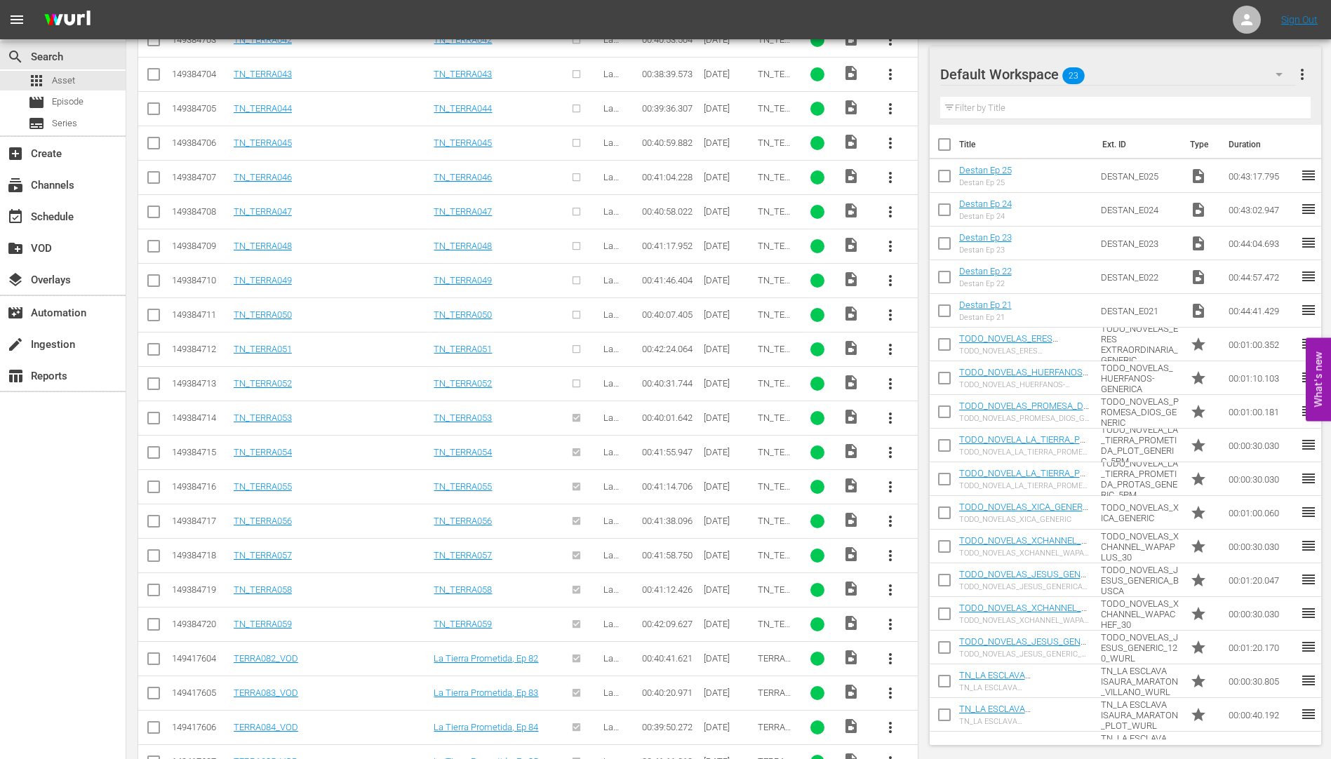
scroll to position [4586, 0]
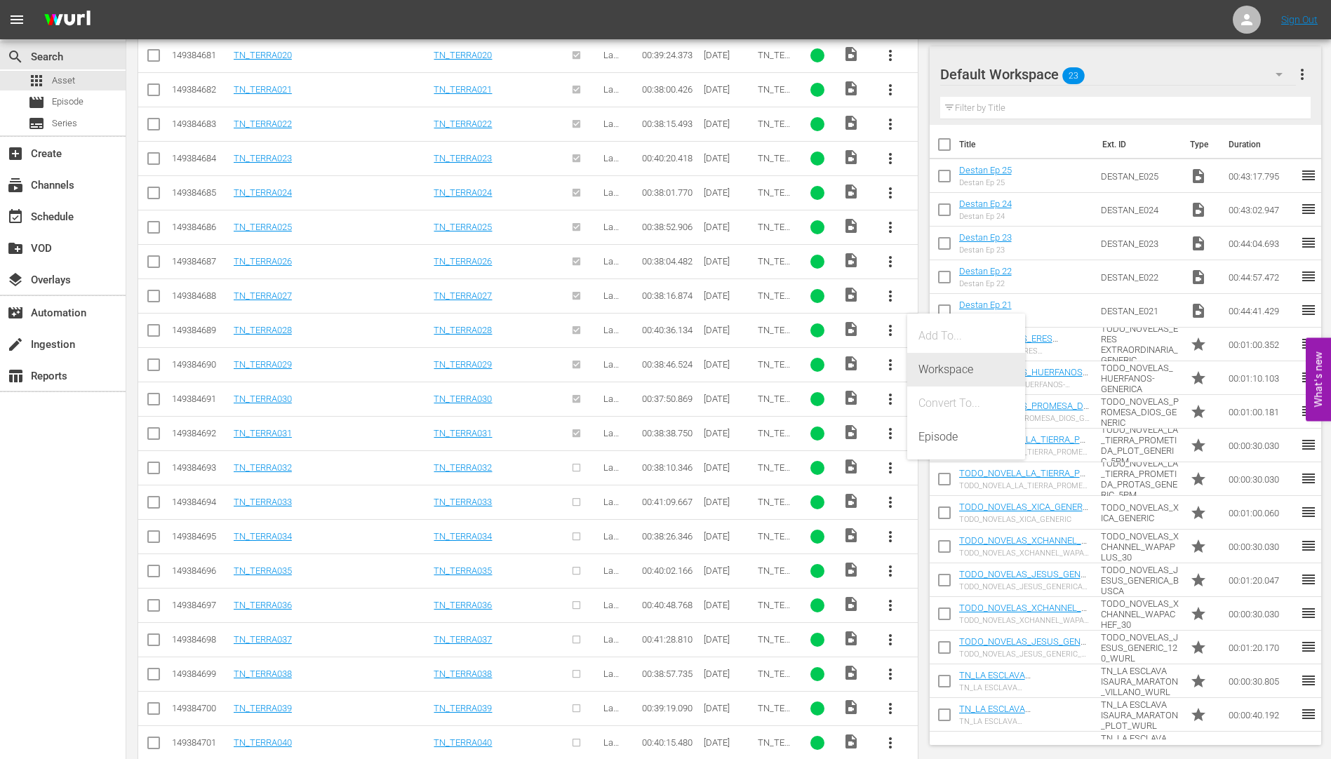
click at [949, 368] on div "Workspace" at bounding box center [965, 370] width 95 height 34
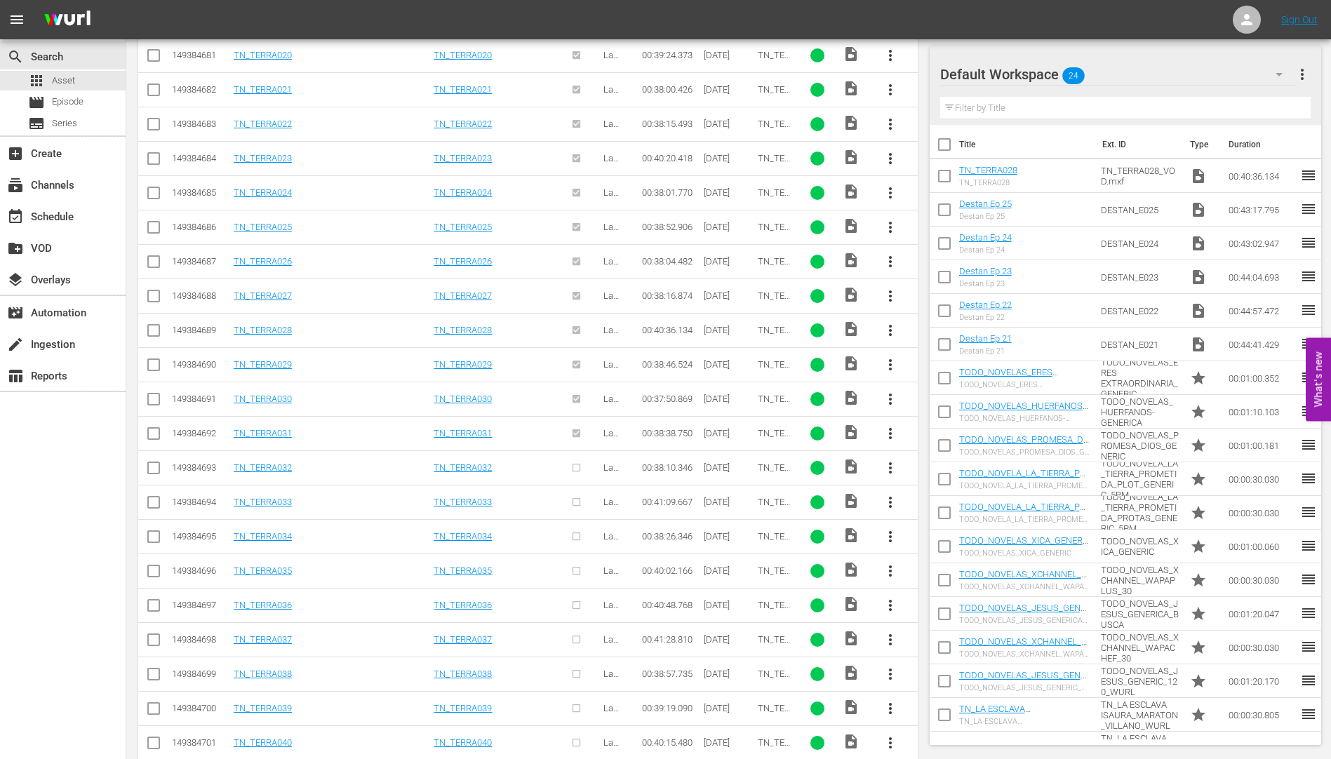
click at [887, 358] on span "more_vert" at bounding box center [890, 364] width 17 height 17
click at [953, 401] on div "Workspace" at bounding box center [965, 404] width 95 height 34
click at [887, 399] on span "more_vert" at bounding box center [890, 399] width 17 height 17
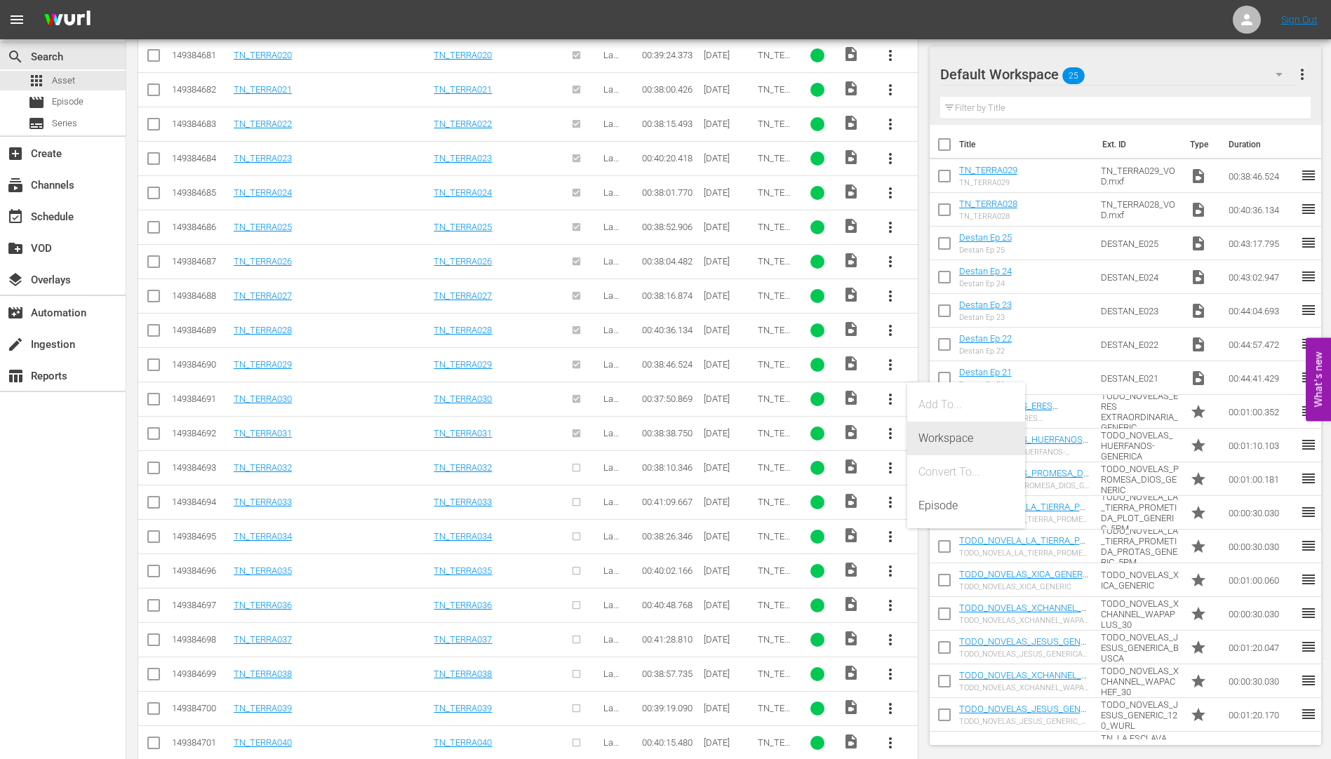
click at [951, 434] on div "Workspace" at bounding box center [965, 439] width 95 height 34
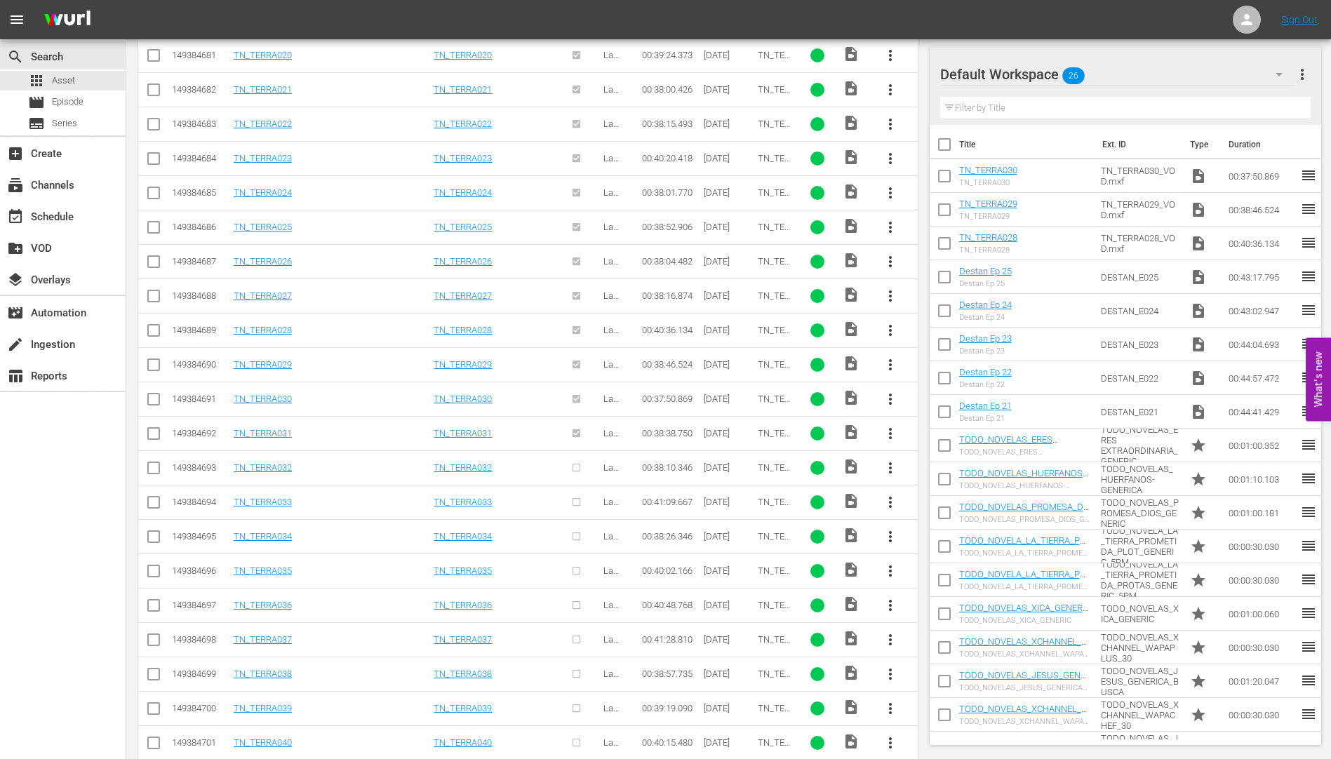
click at [889, 430] on span "more_vert" at bounding box center [890, 433] width 17 height 17
click at [943, 466] on div "Workspace" at bounding box center [965, 473] width 95 height 34
click at [890, 462] on span "more_vert" at bounding box center [890, 467] width 17 height 17
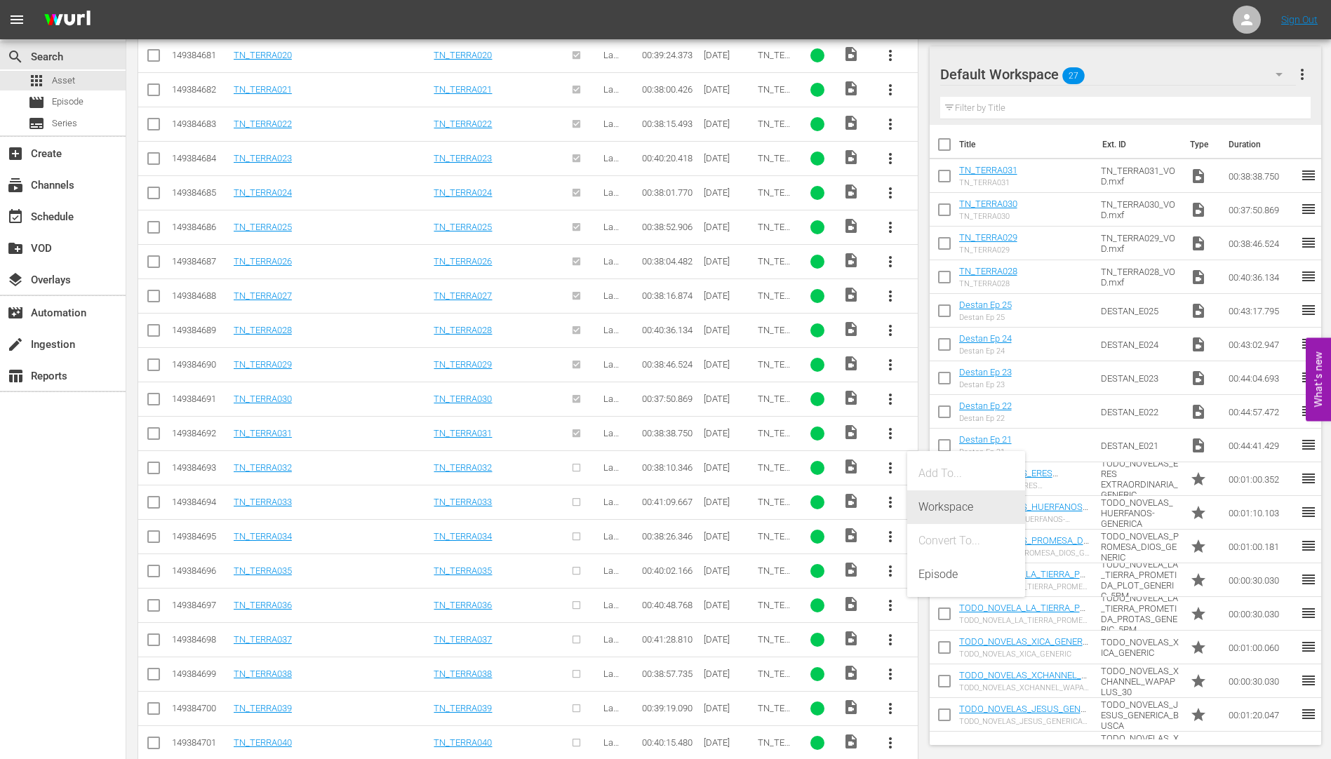
click at [934, 504] on div "Workspace" at bounding box center [965, 507] width 95 height 34
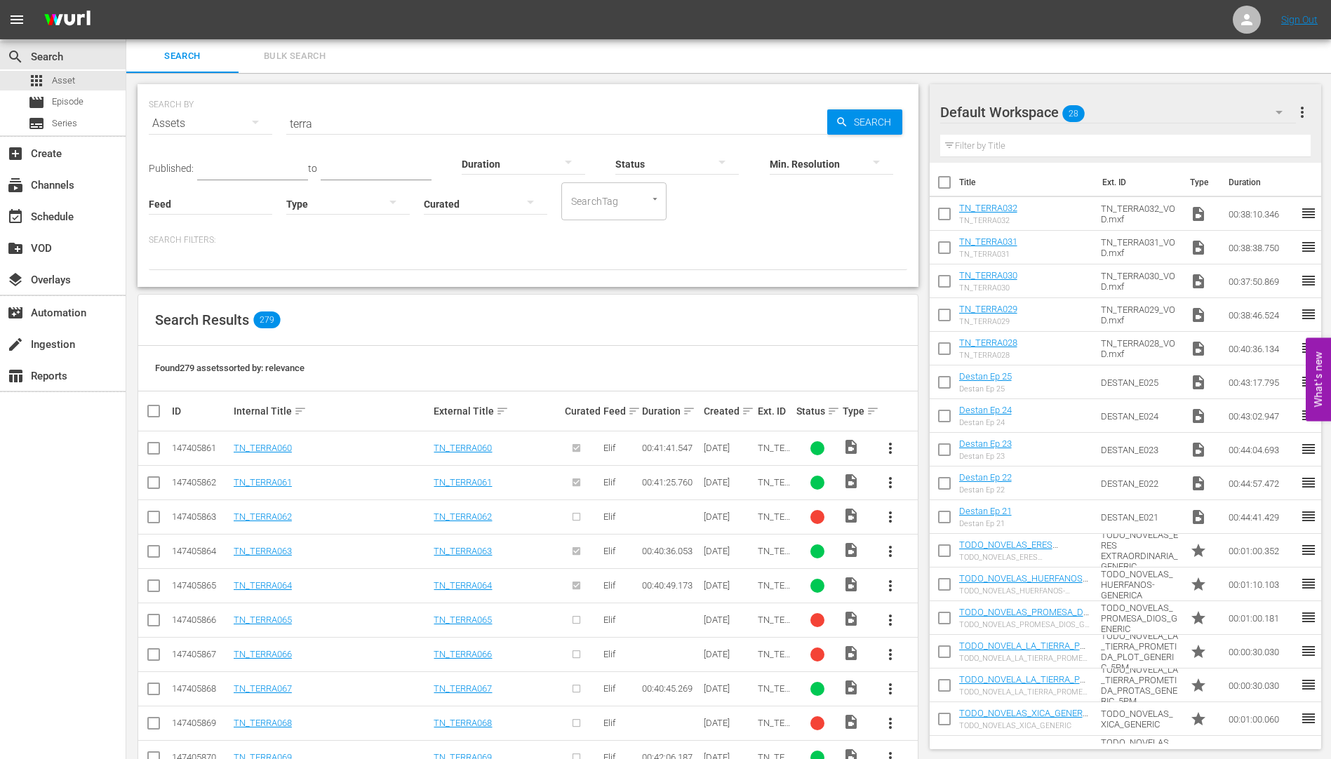
click at [324, 123] on input "terra" at bounding box center [556, 124] width 541 height 34
type input "t"
click at [869, 118] on span "Search" at bounding box center [875, 121] width 54 height 25
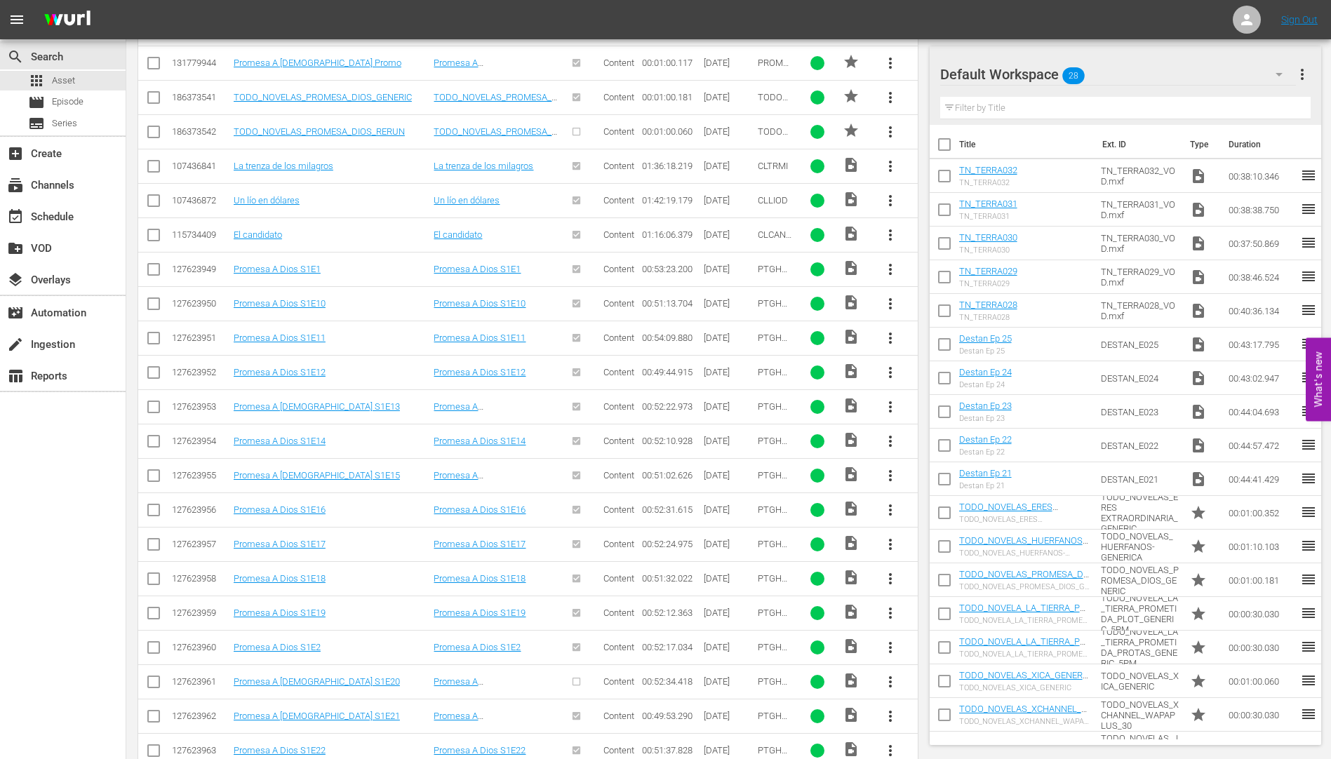
scroll to position [770, 0]
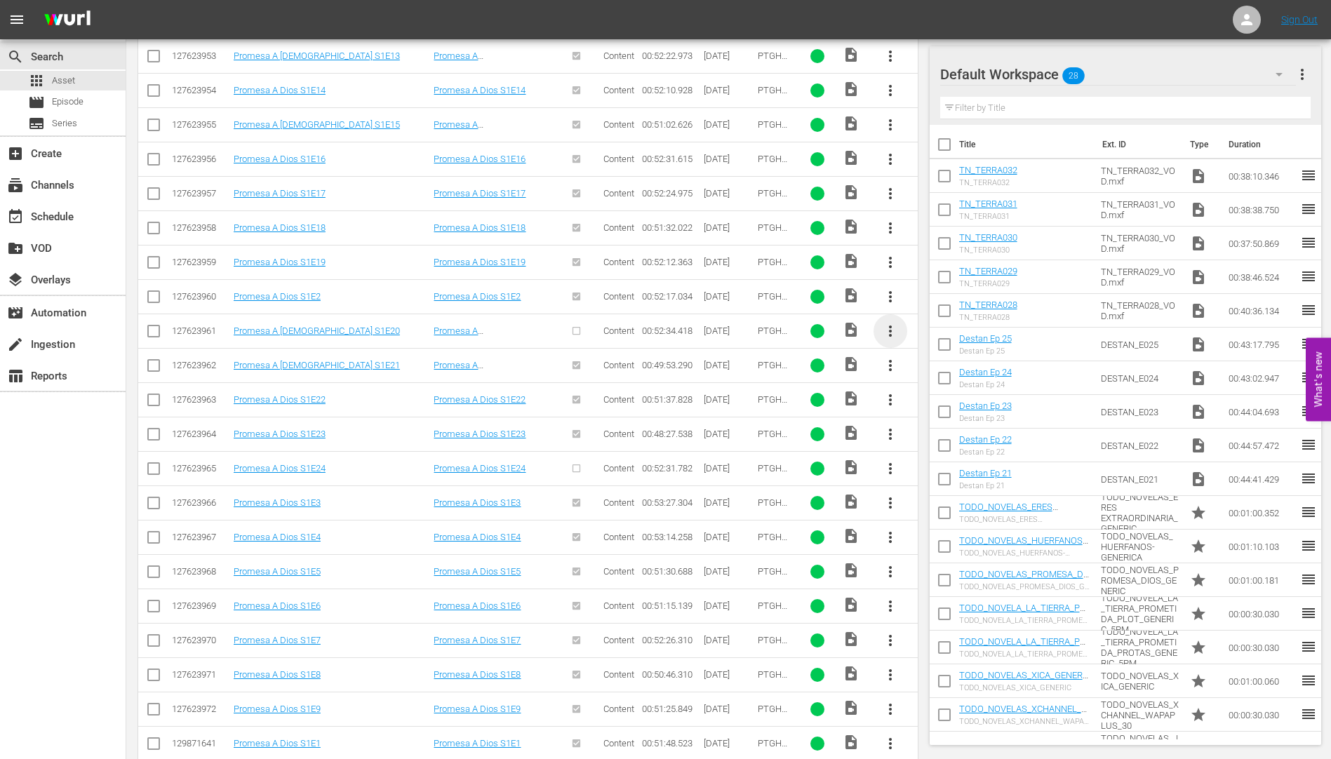
click at [890, 328] on span "more_vert" at bounding box center [890, 331] width 17 height 17
click at [961, 364] on div "Workspace" at bounding box center [965, 370] width 95 height 34
click at [889, 363] on span "more_vert" at bounding box center [890, 365] width 17 height 17
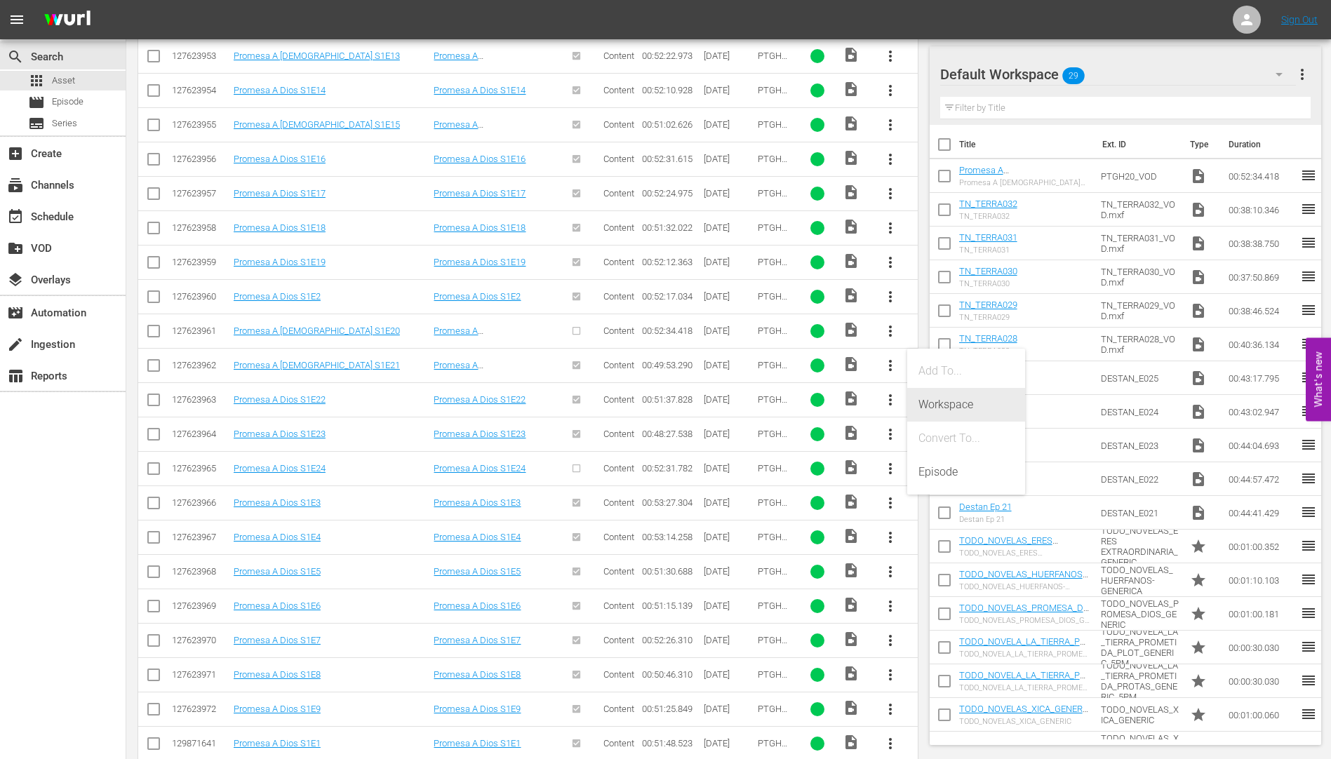
click at [931, 399] on div "Workspace" at bounding box center [965, 405] width 95 height 34
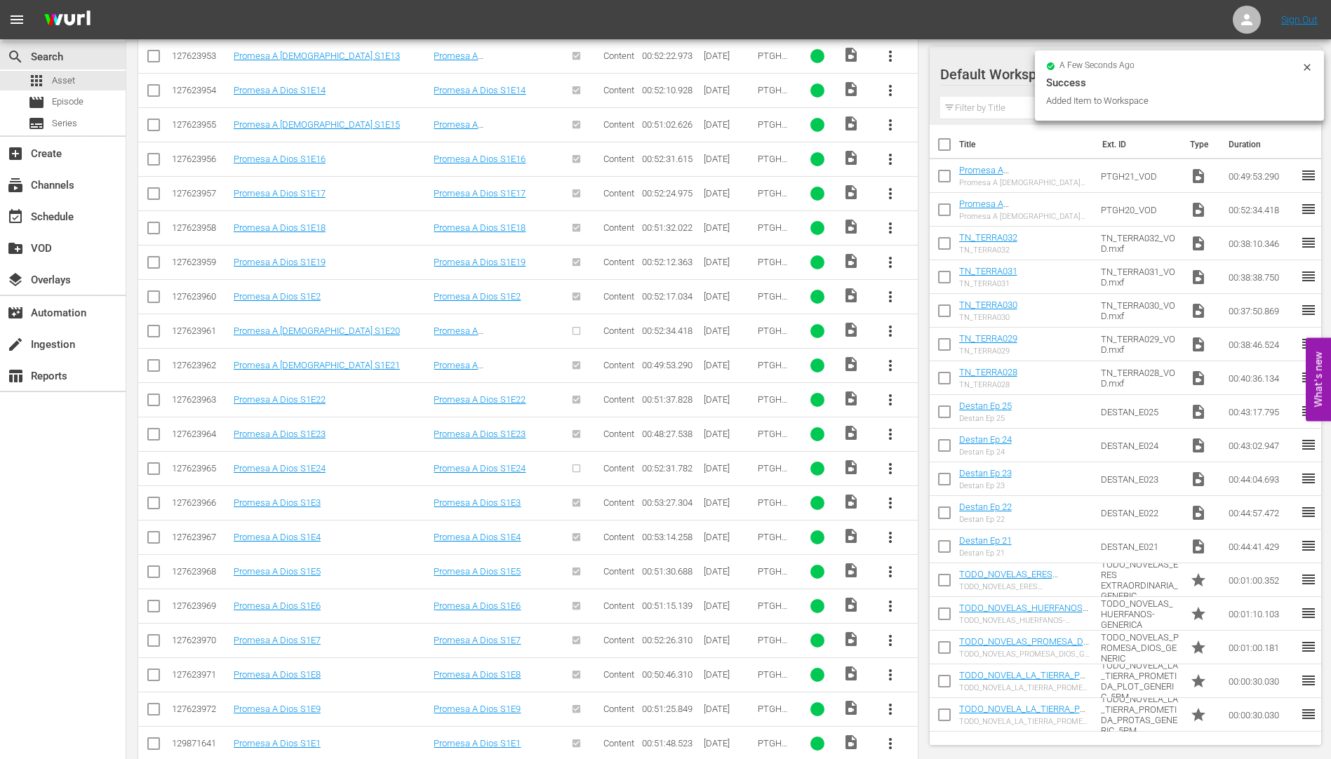
click at [889, 398] on span "more_vert" at bounding box center [890, 399] width 17 height 17
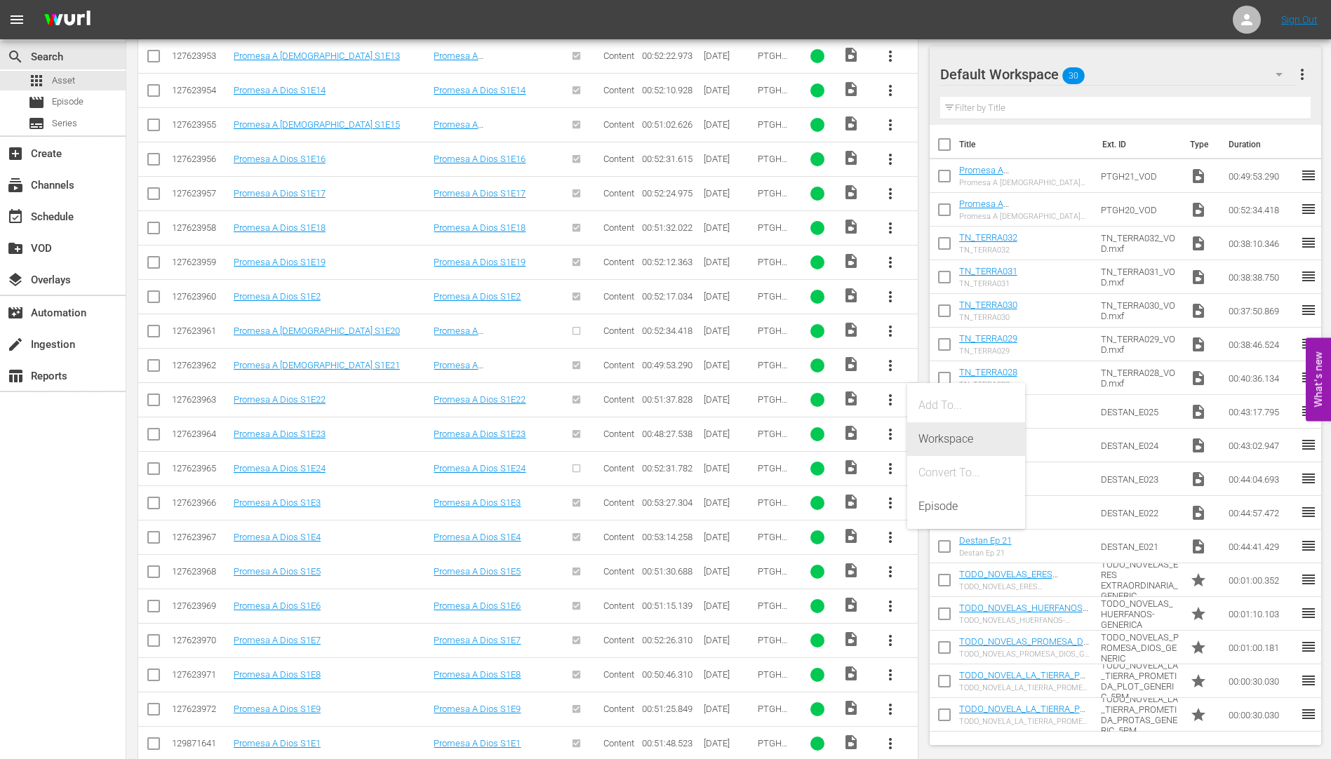
click at [938, 440] on div "Workspace" at bounding box center [965, 439] width 95 height 34
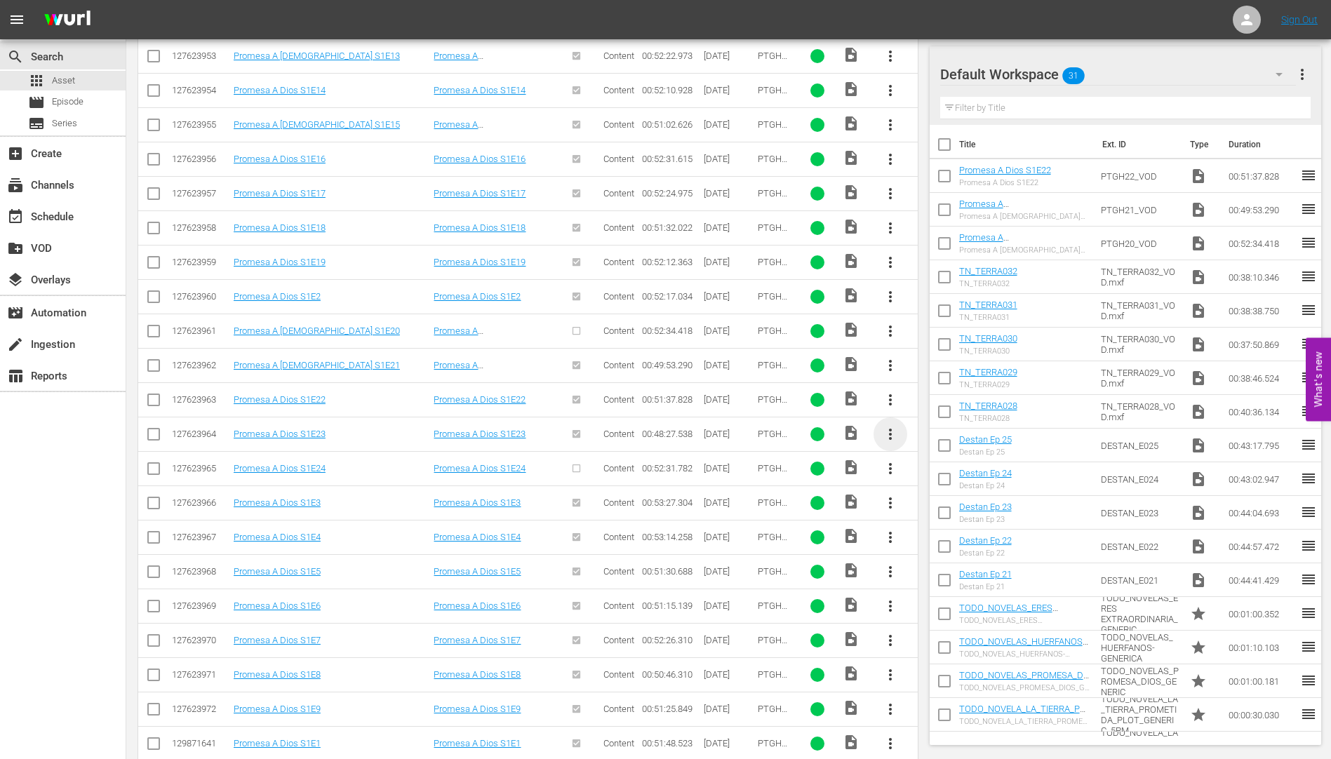
click at [887, 430] on span "more_vert" at bounding box center [890, 434] width 17 height 17
click at [950, 470] on div "Workspace" at bounding box center [965, 474] width 95 height 34
click at [885, 465] on span "more_vert" at bounding box center [890, 468] width 17 height 17
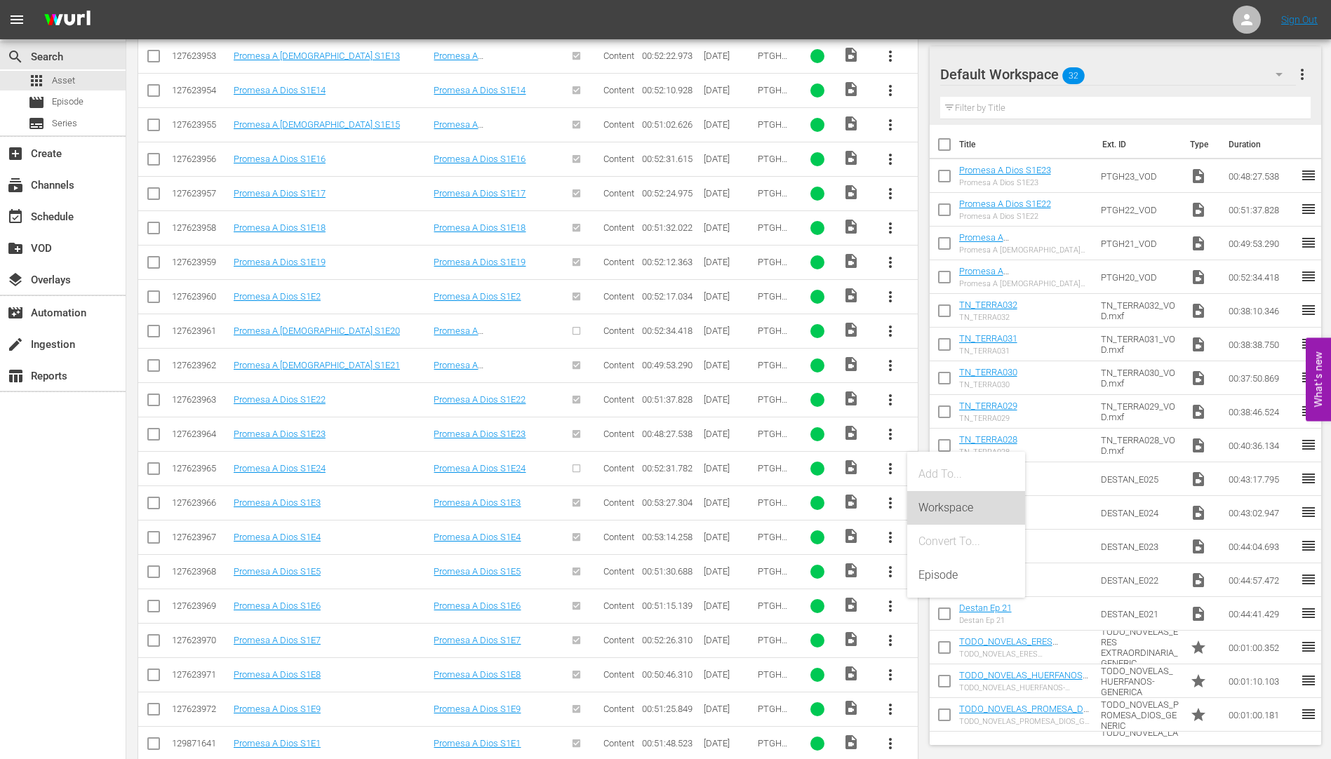
click at [940, 502] on div "Workspace" at bounding box center [965, 508] width 95 height 34
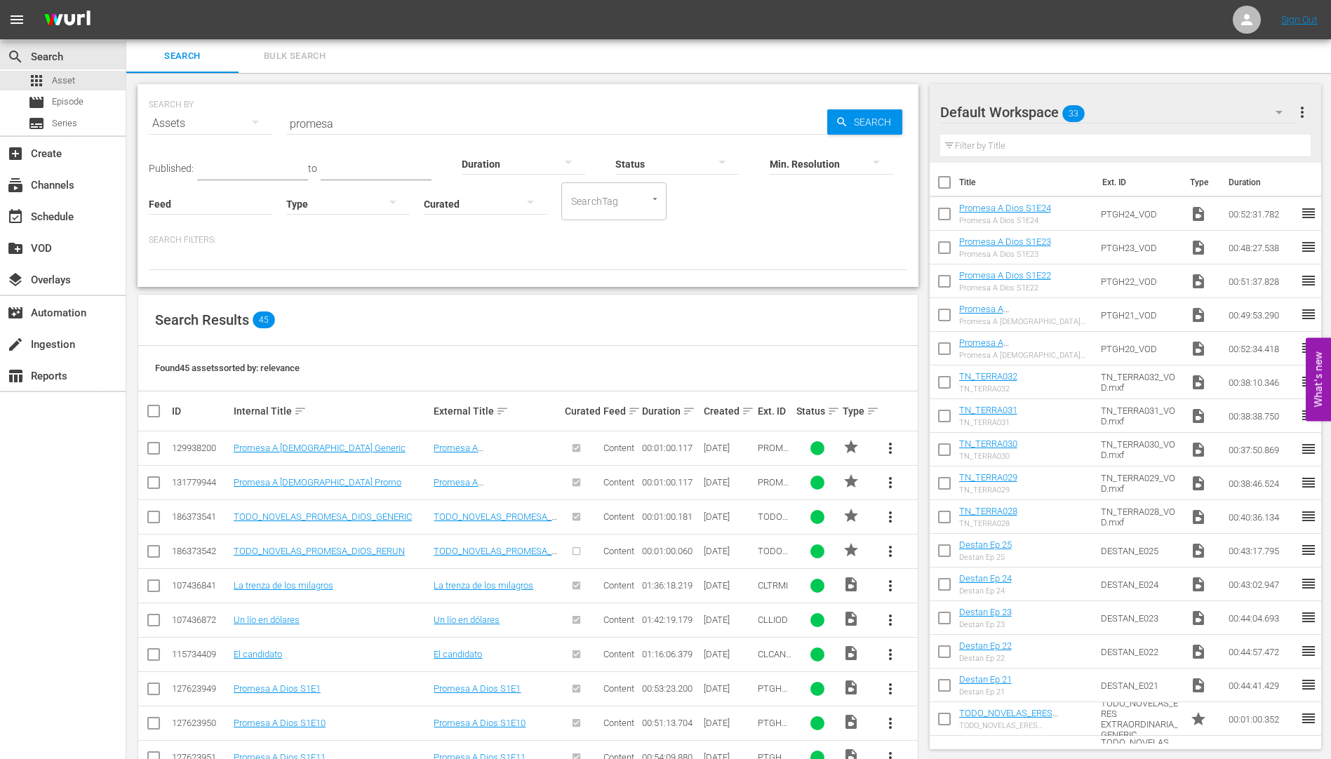
click at [344, 128] on input "promesa" at bounding box center [556, 124] width 541 height 34
type input "p"
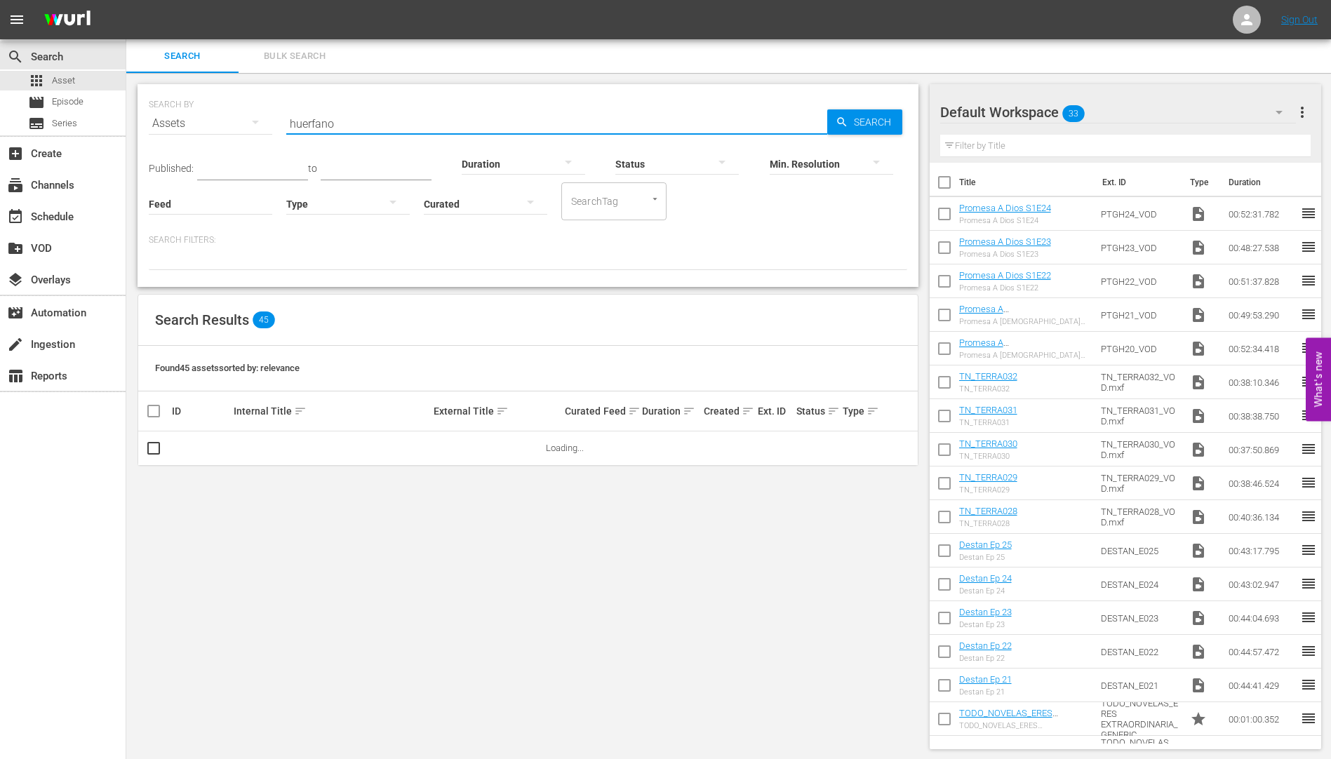
click at [876, 116] on span "Search" at bounding box center [875, 121] width 54 height 25
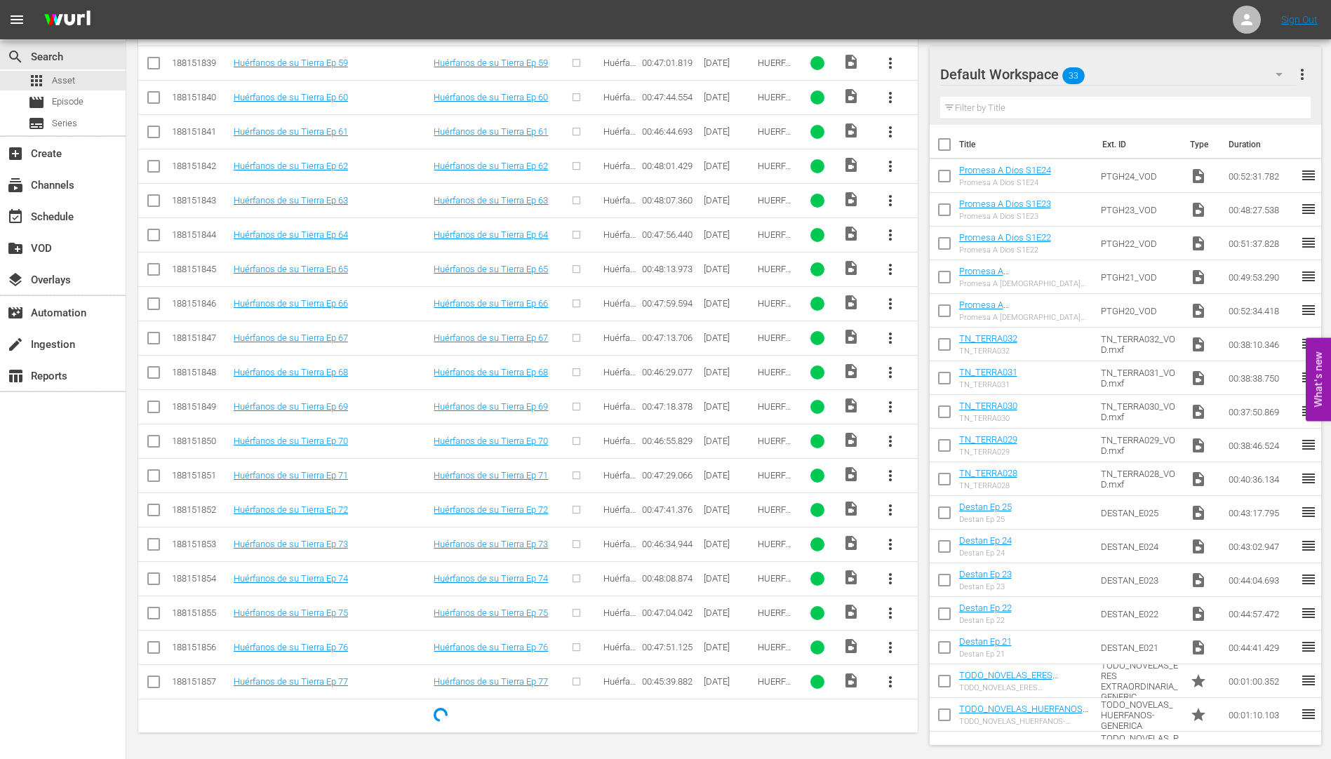
scroll to position [2131, 0]
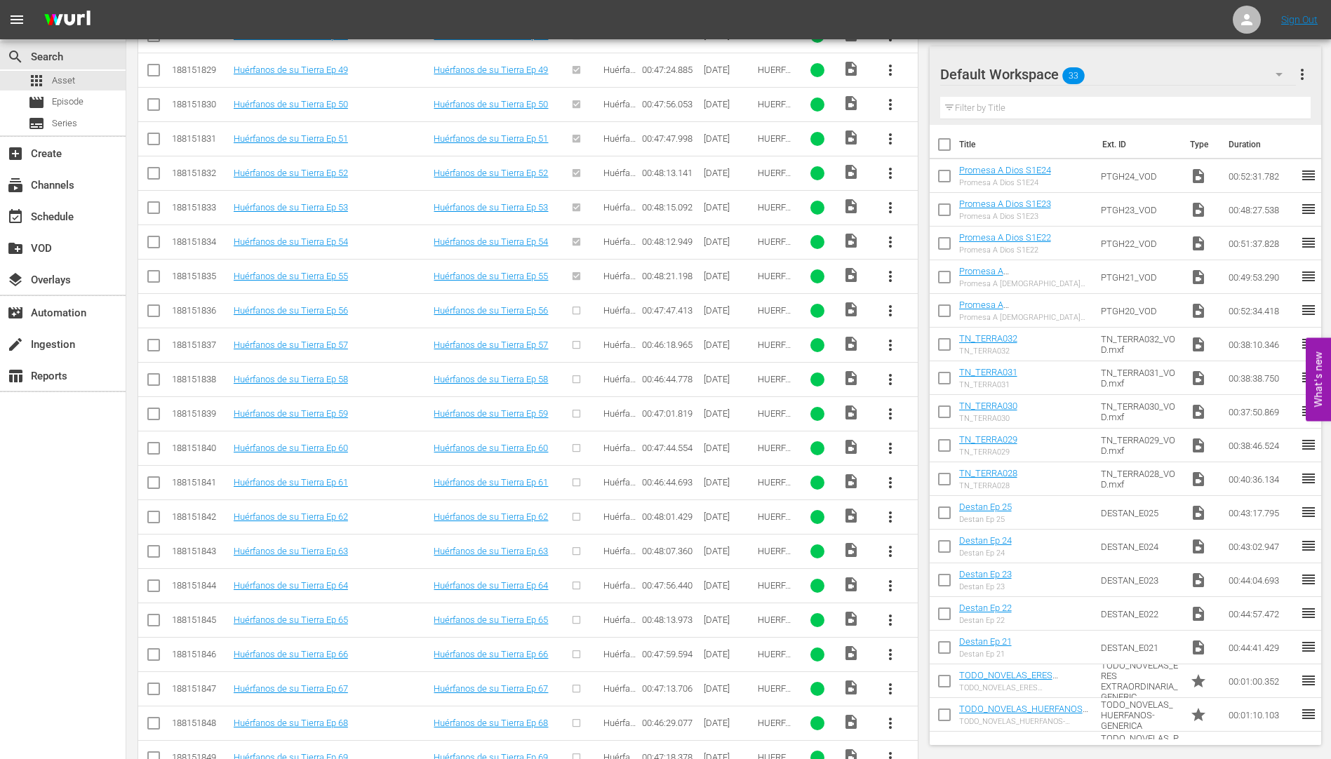
click at [888, 307] on span "more_vert" at bounding box center [890, 310] width 17 height 17
click at [950, 348] on div "Workspace" at bounding box center [965, 350] width 95 height 34
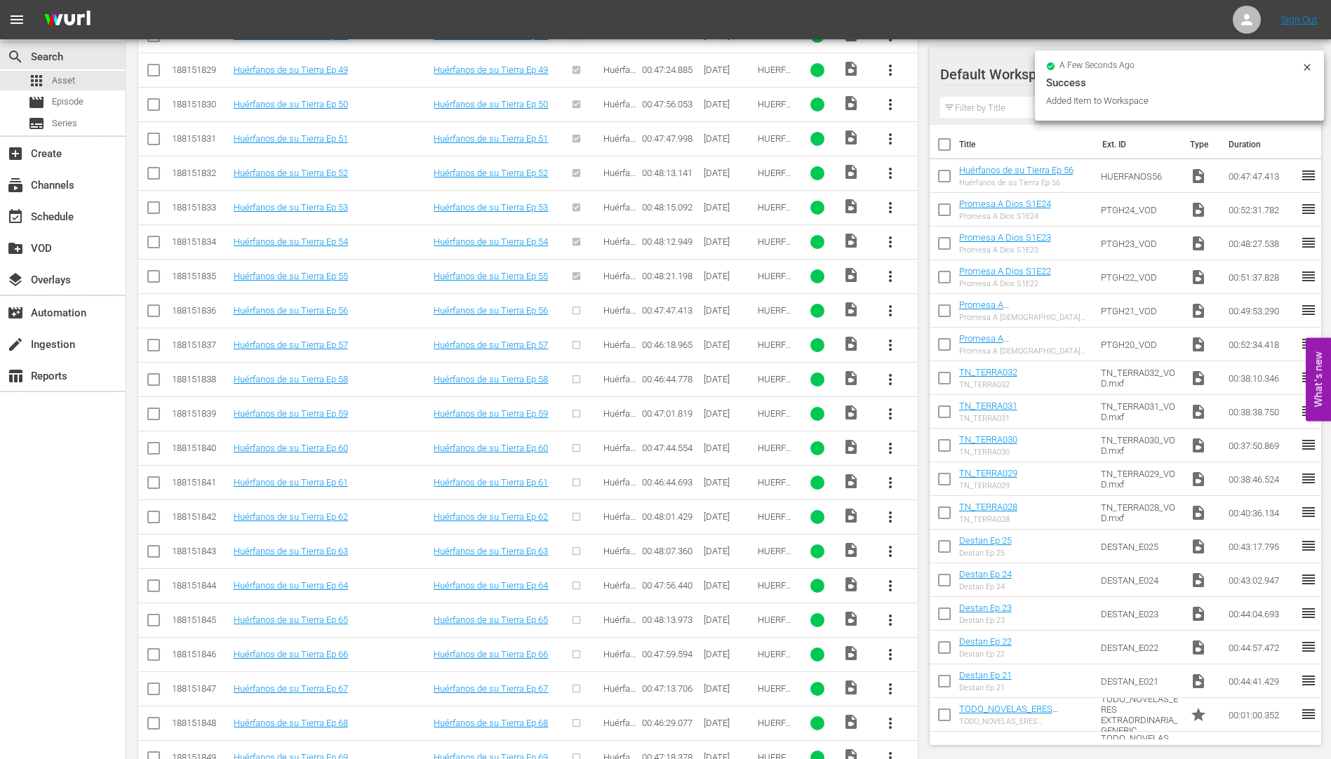
click at [888, 339] on span "more_vert" at bounding box center [890, 345] width 17 height 17
click at [960, 377] on div "Workspace" at bounding box center [965, 385] width 95 height 34
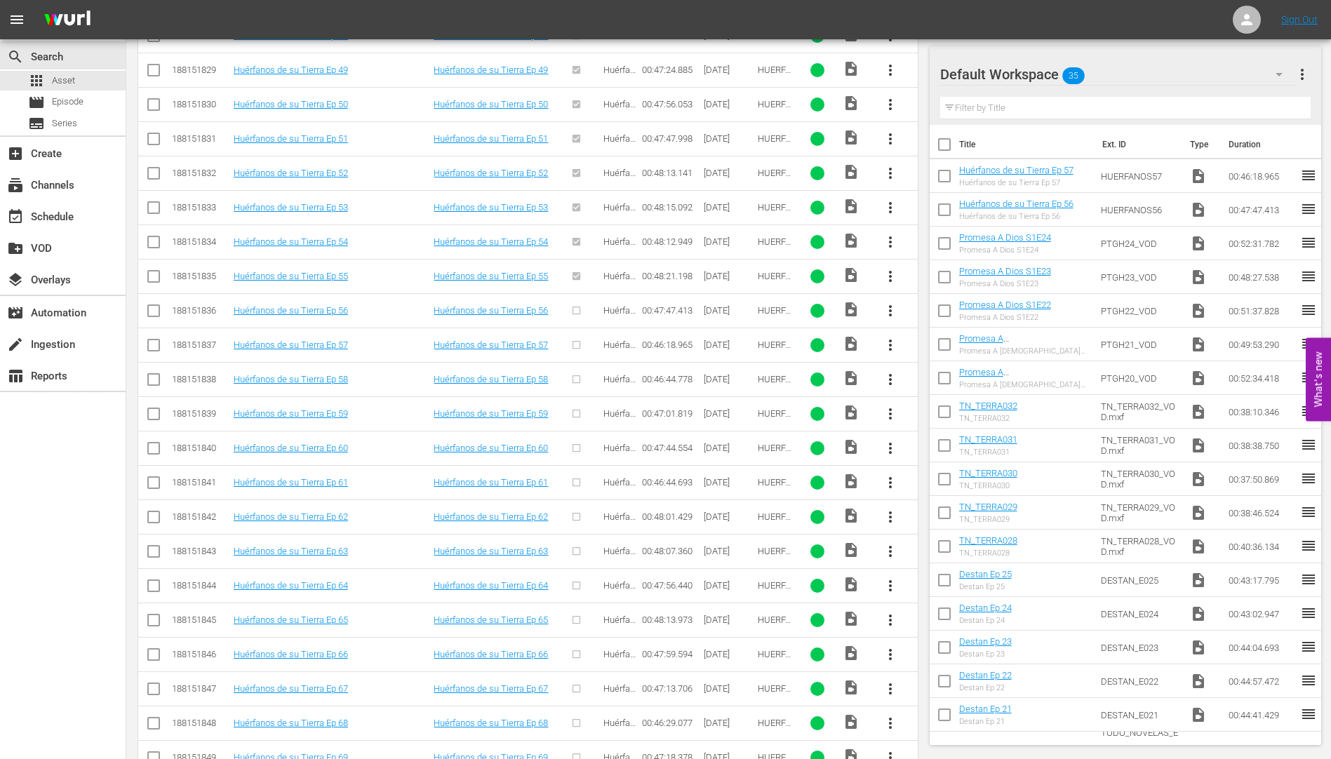
click at [889, 377] on span "more_vert" at bounding box center [890, 379] width 17 height 17
click at [943, 415] on div "Workspace" at bounding box center [965, 419] width 95 height 34
click at [883, 409] on span "more_vert" at bounding box center [890, 413] width 17 height 17
drag, startPoint x: 958, startPoint y: 454, endPoint x: 952, endPoint y: 447, distance: 9.4
click at [957, 451] on div "Workspace" at bounding box center [965, 453] width 95 height 34
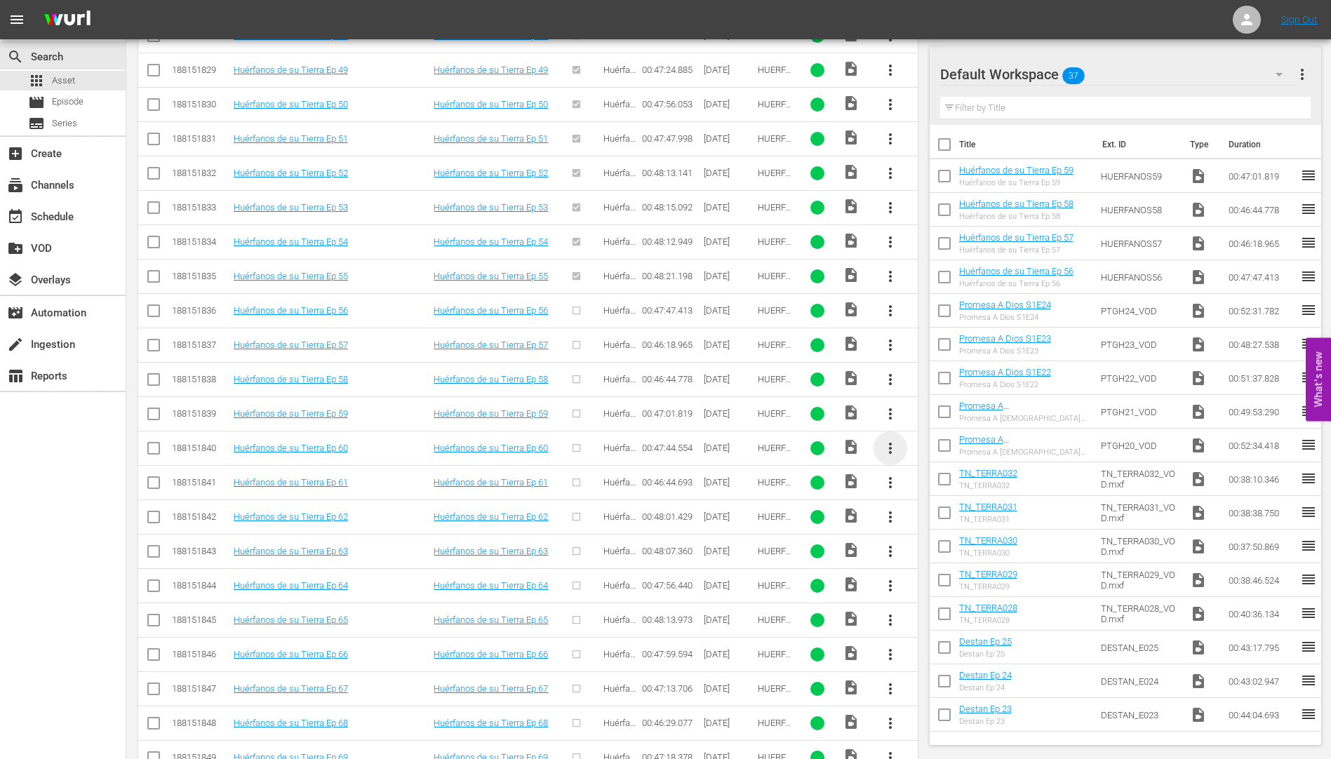
click at [889, 444] on span "more_vert" at bounding box center [890, 448] width 17 height 17
click at [952, 485] on div "Workspace" at bounding box center [965, 488] width 95 height 34
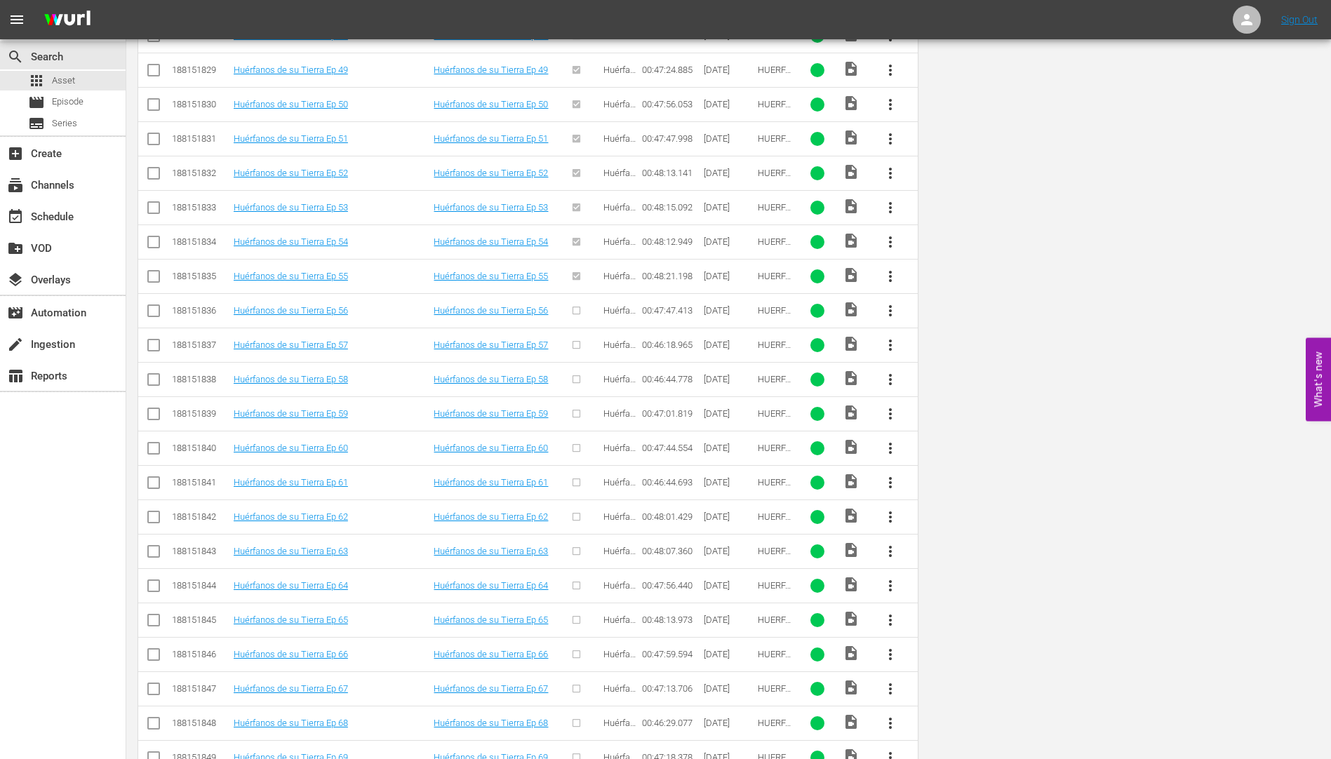
scroll to position [0, 0]
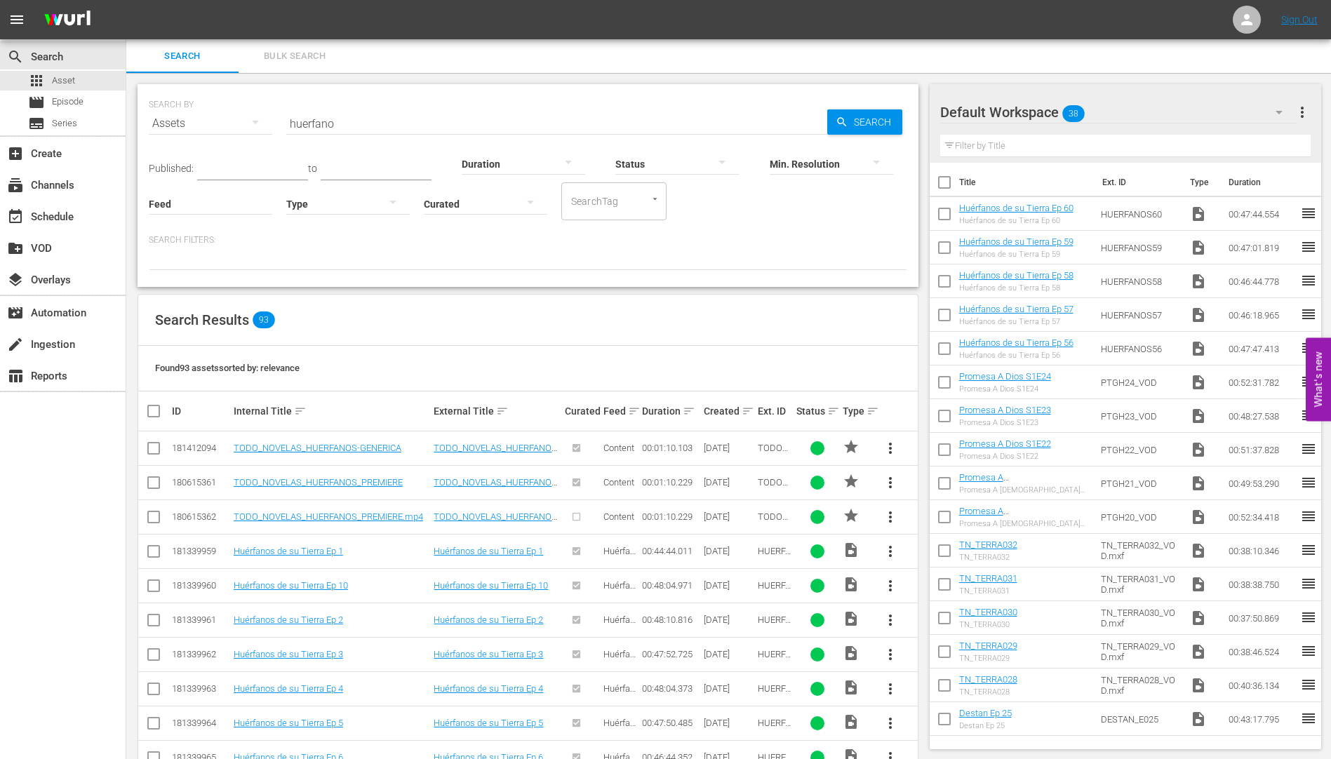
click at [340, 121] on input "huerfano" at bounding box center [556, 124] width 541 height 34
type input "h"
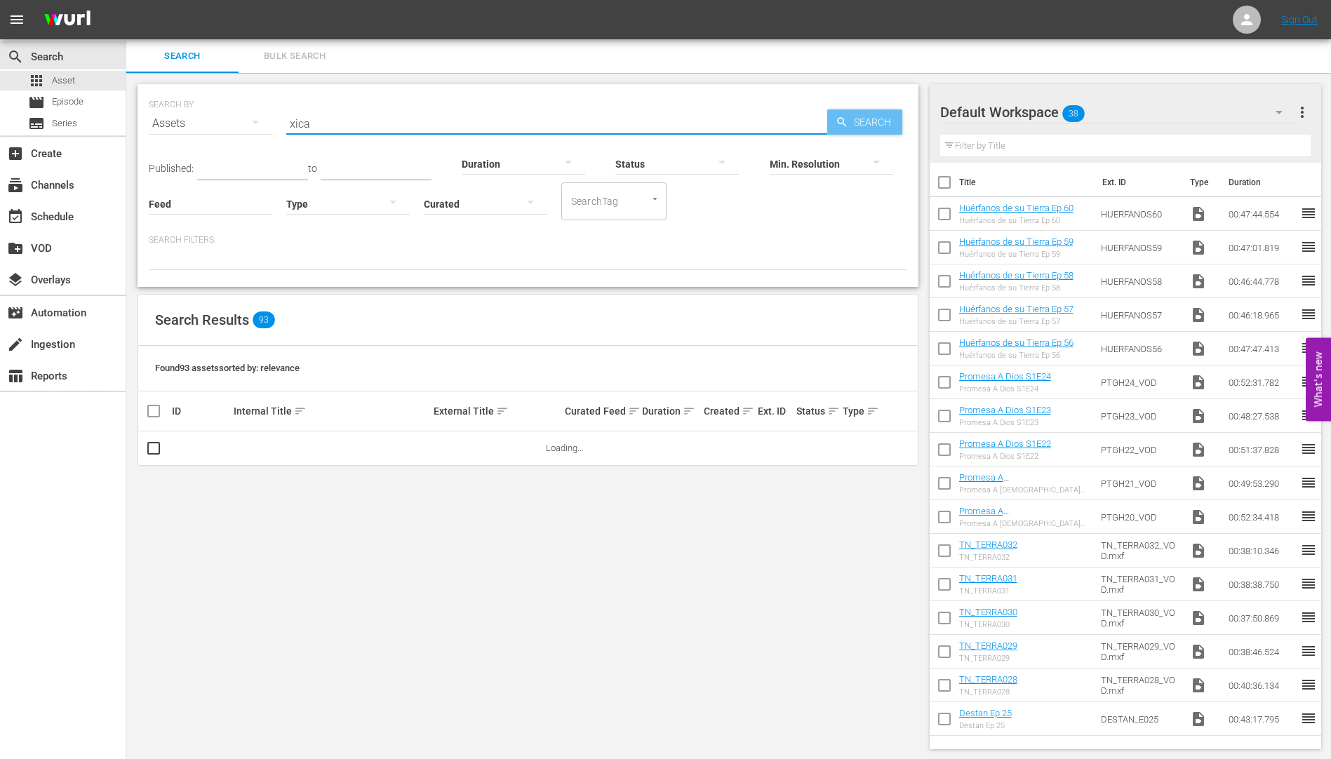
click at [854, 116] on span "Search" at bounding box center [875, 121] width 54 height 25
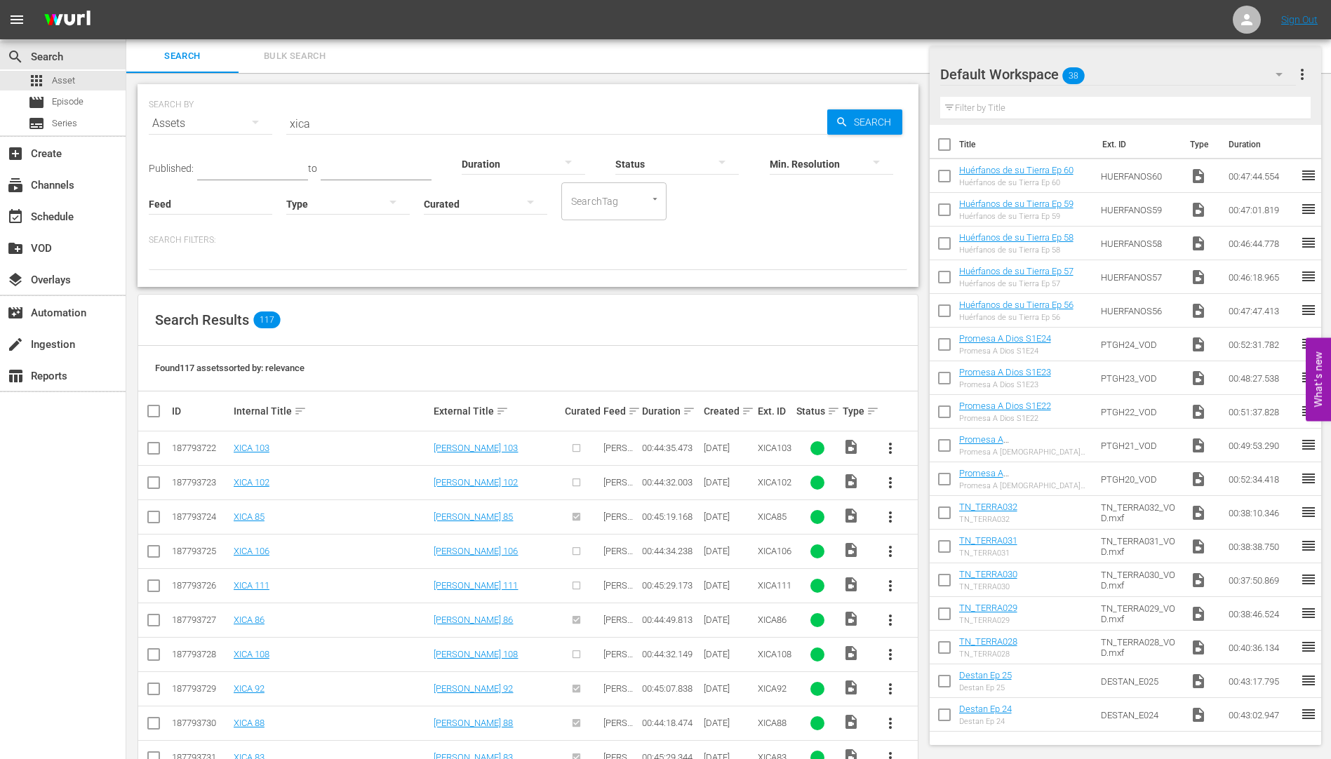
scroll to position [351, 0]
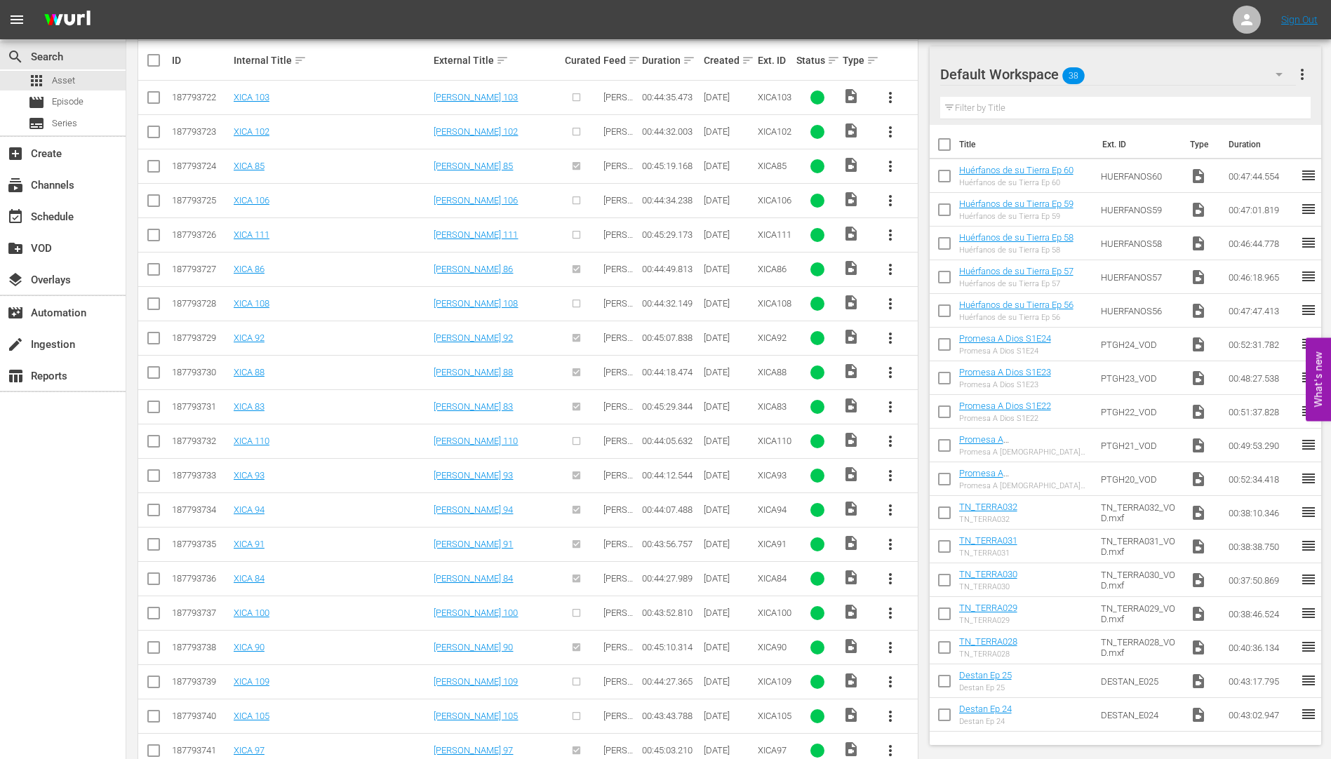
click at [889, 607] on span "more_vert" at bounding box center [890, 613] width 17 height 17
click at [949, 647] on div "Workspace" at bounding box center [965, 652] width 95 height 34
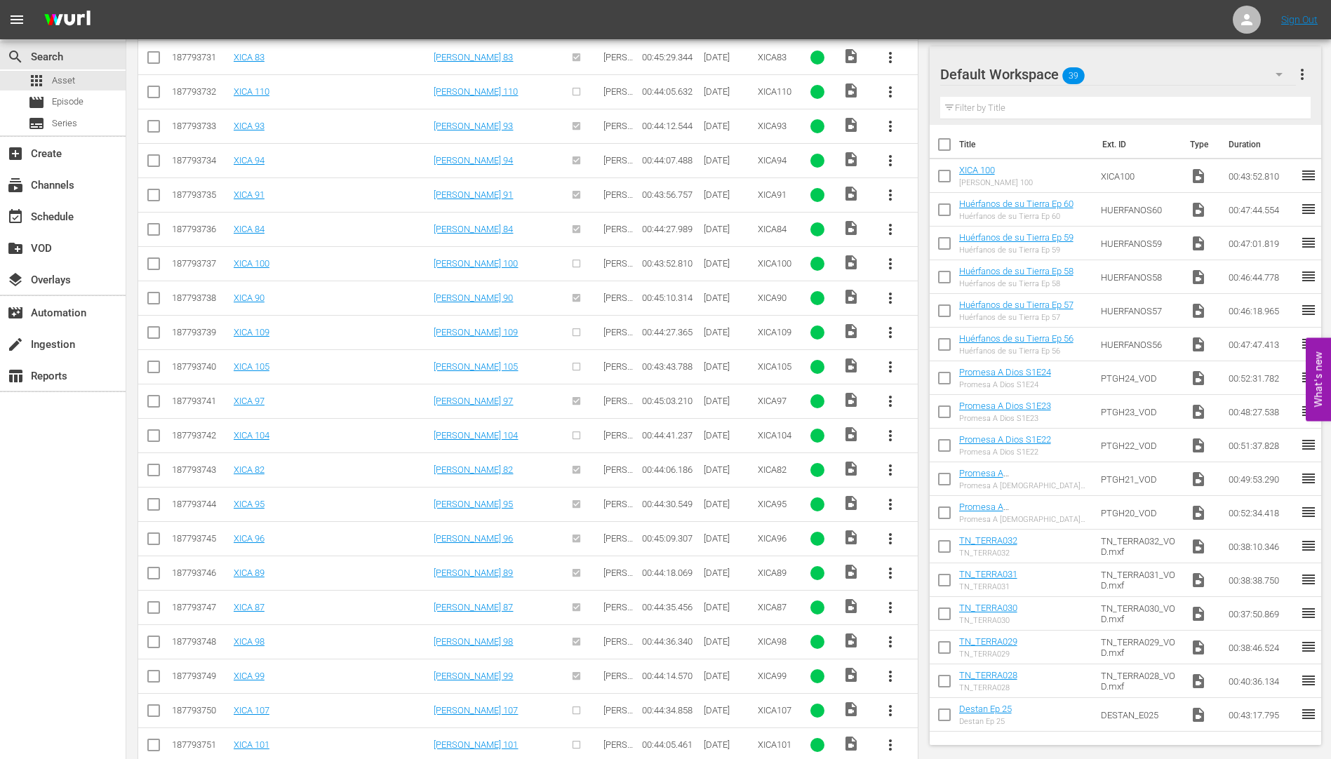
scroll to position [981, 0]
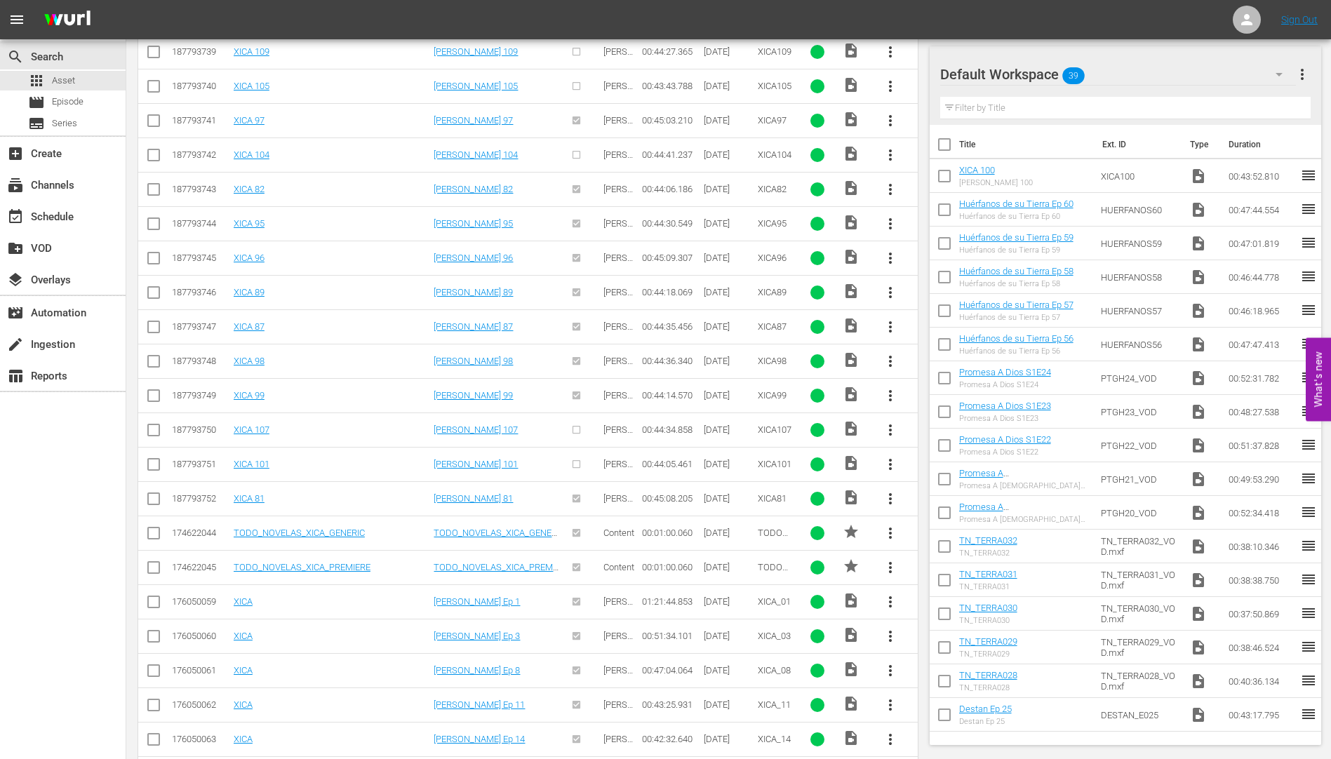
click at [889, 461] on span "more_vert" at bounding box center [890, 464] width 17 height 17
click at [936, 501] on div "Workspace" at bounding box center [965, 504] width 95 height 34
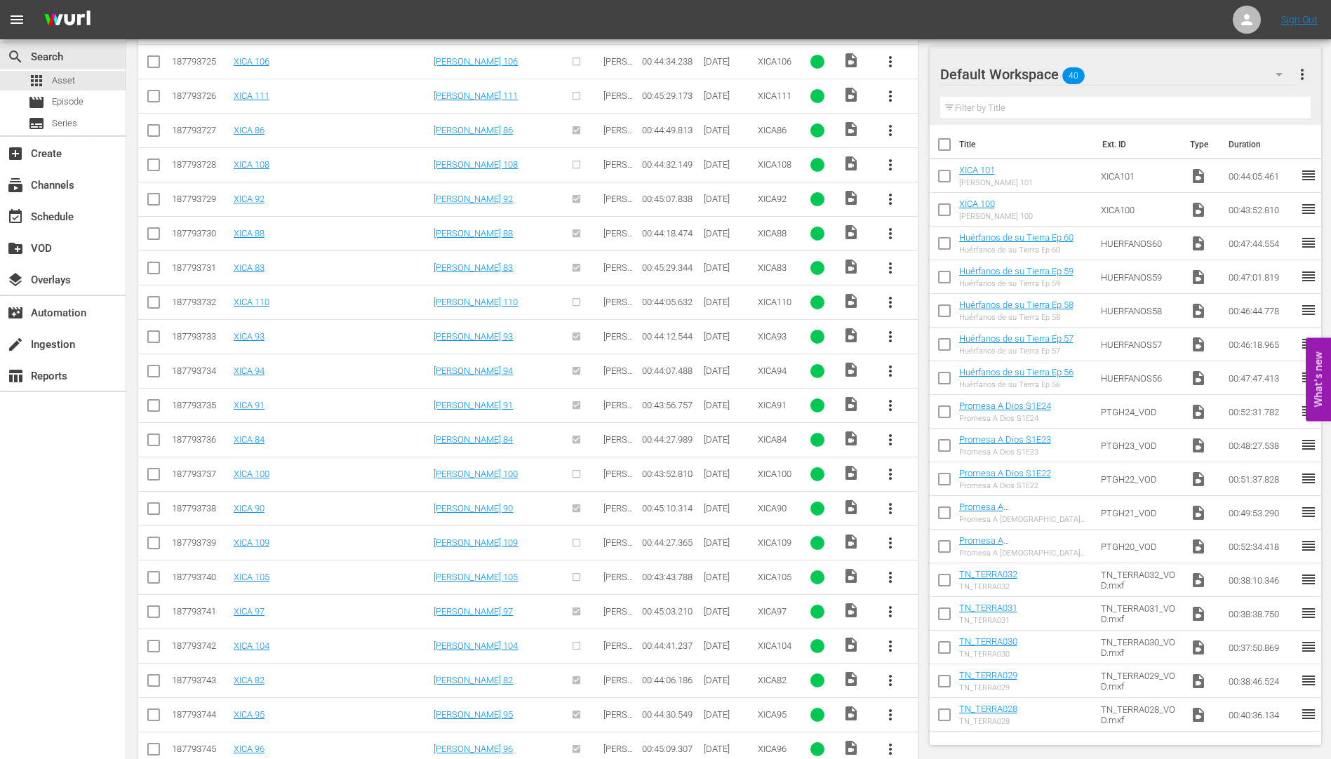
scroll to position [279, 0]
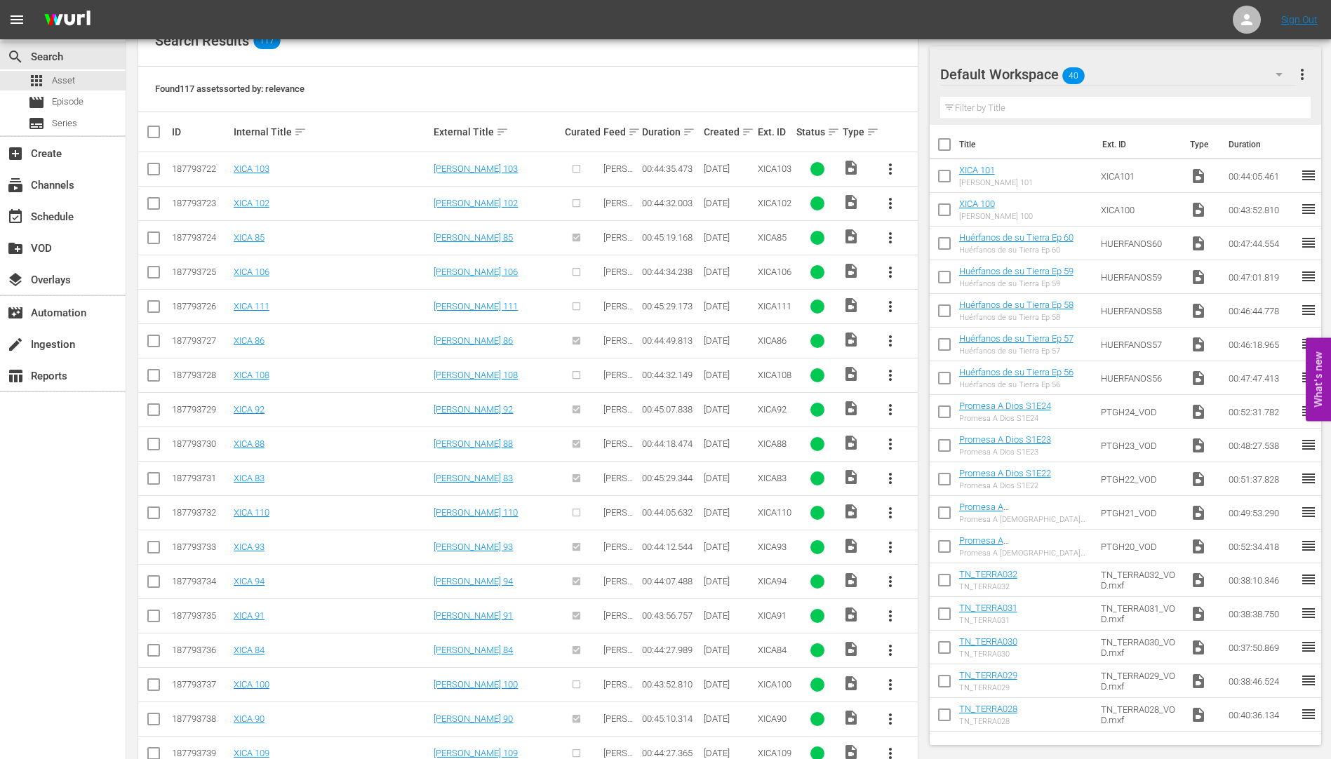
click at [889, 199] on span "more_vert" at bounding box center [890, 203] width 17 height 17
drag, startPoint x: 959, startPoint y: 243, endPoint x: 936, endPoint y: 230, distance: 25.8
click at [959, 242] on div "Workspace" at bounding box center [965, 243] width 95 height 34
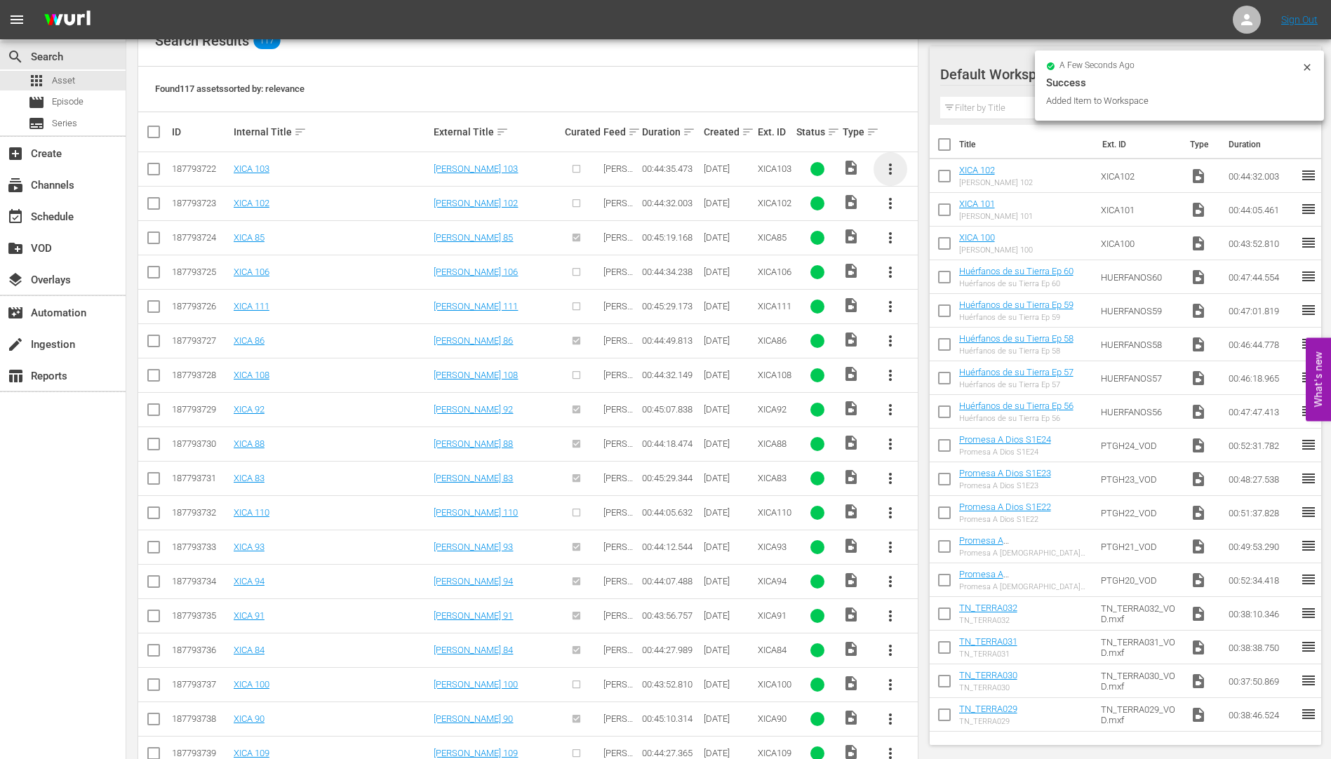
click at [890, 165] on span "more_vert" at bounding box center [890, 169] width 17 height 17
click at [945, 206] on div "Workspace" at bounding box center [965, 208] width 95 height 34
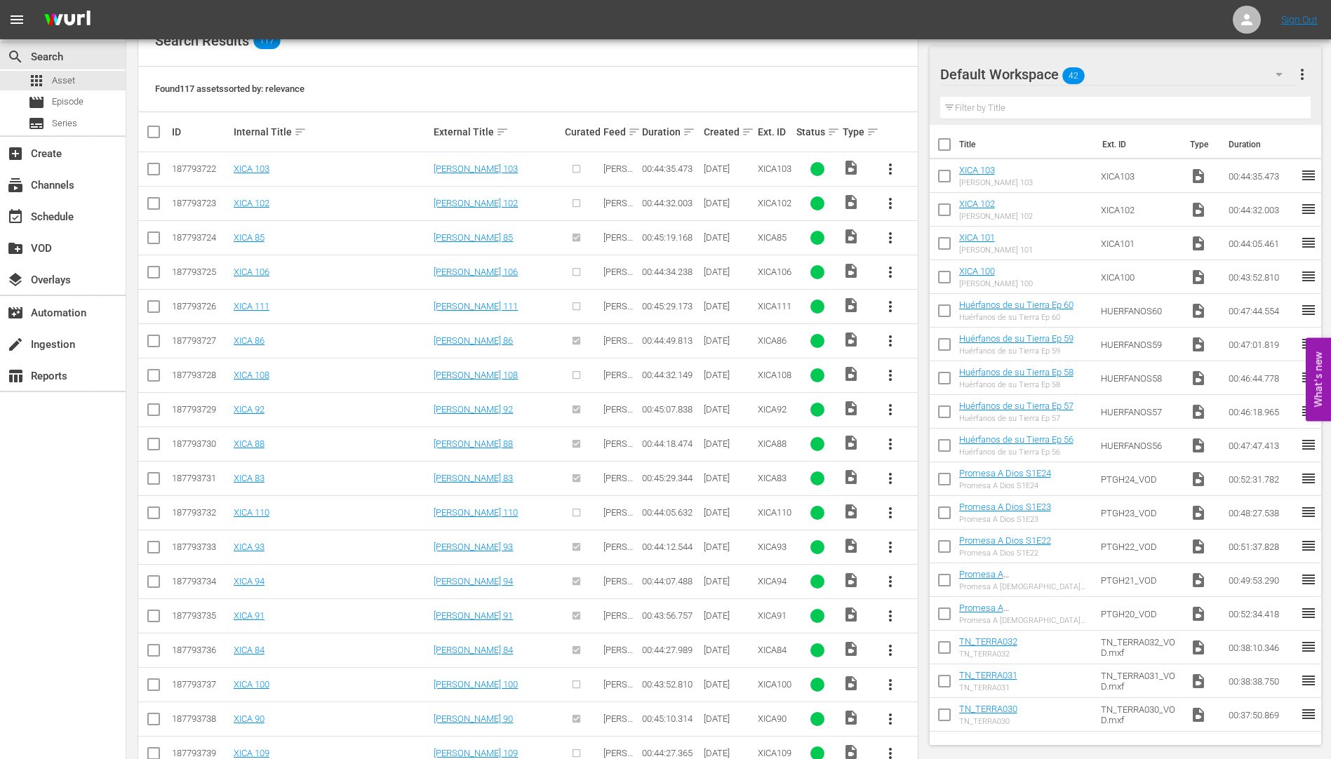
scroll to position [630, 0]
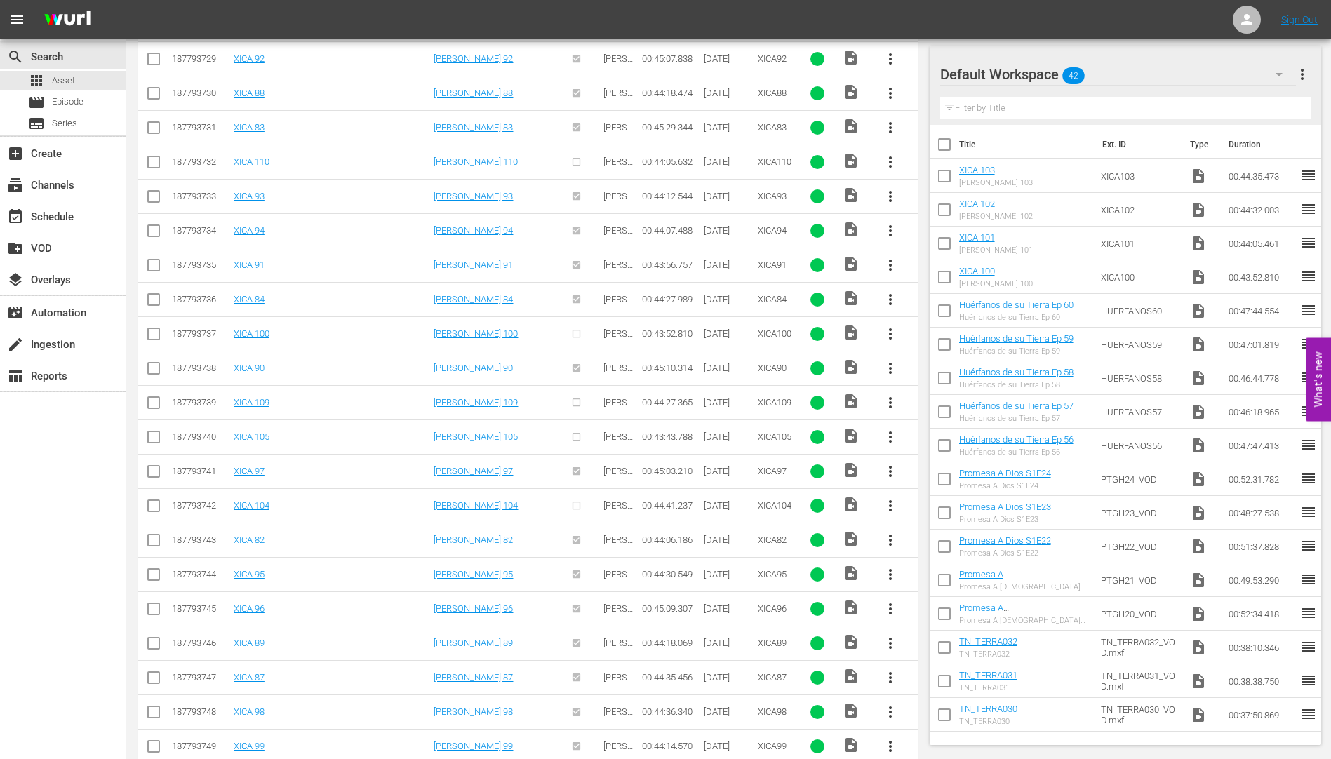
click at [888, 501] on span "more_vert" at bounding box center [890, 505] width 17 height 17
click at [946, 541] on div "Workspace" at bounding box center [965, 545] width 95 height 34
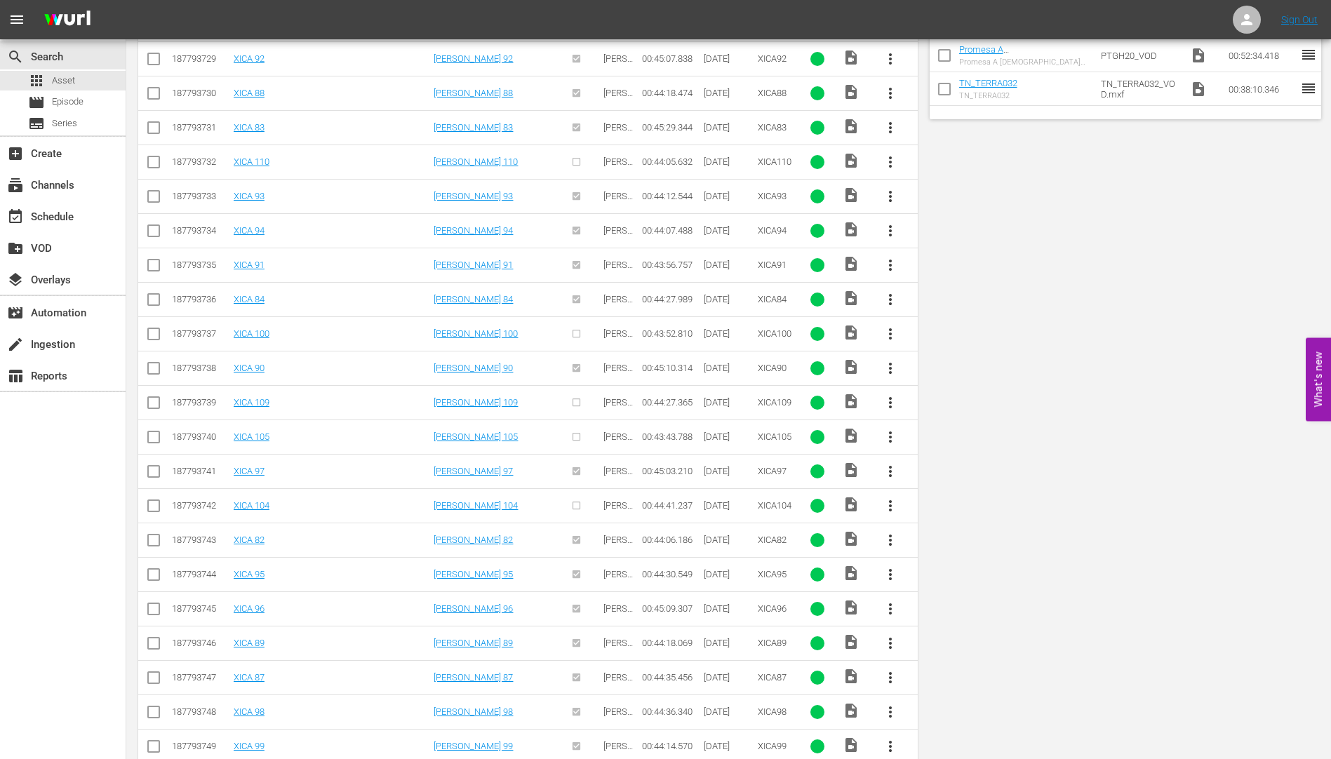
scroll to position [0, 0]
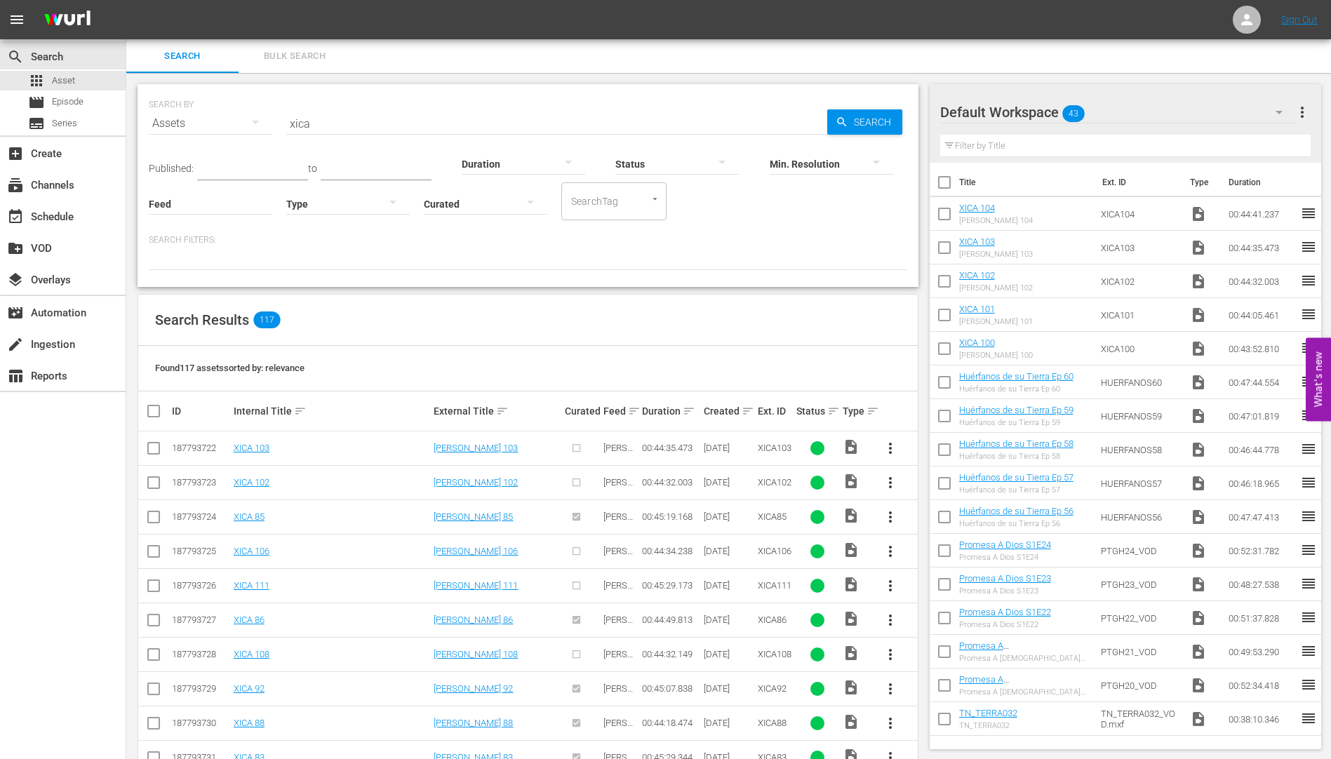
click at [319, 125] on input "xica" at bounding box center [556, 124] width 541 height 34
type input "x"
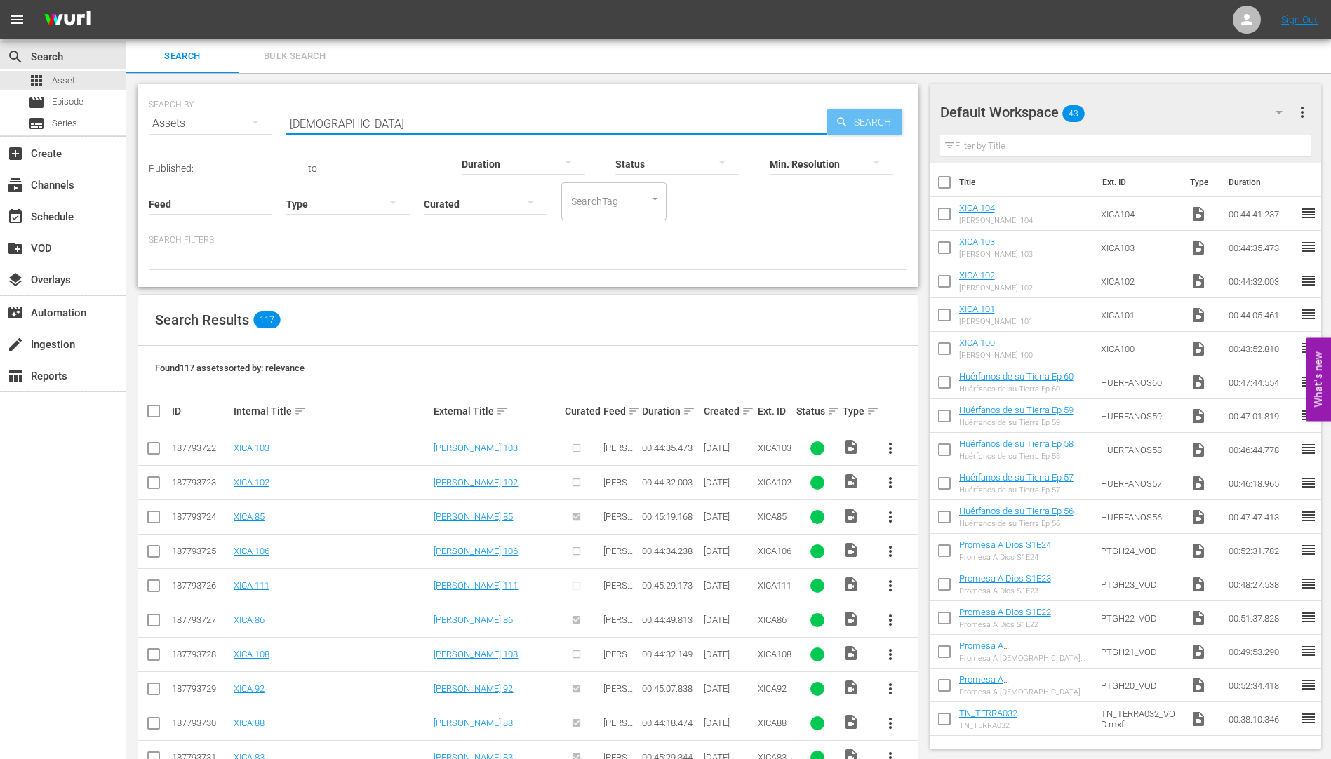
type input "[DEMOGRAPHIC_DATA]"
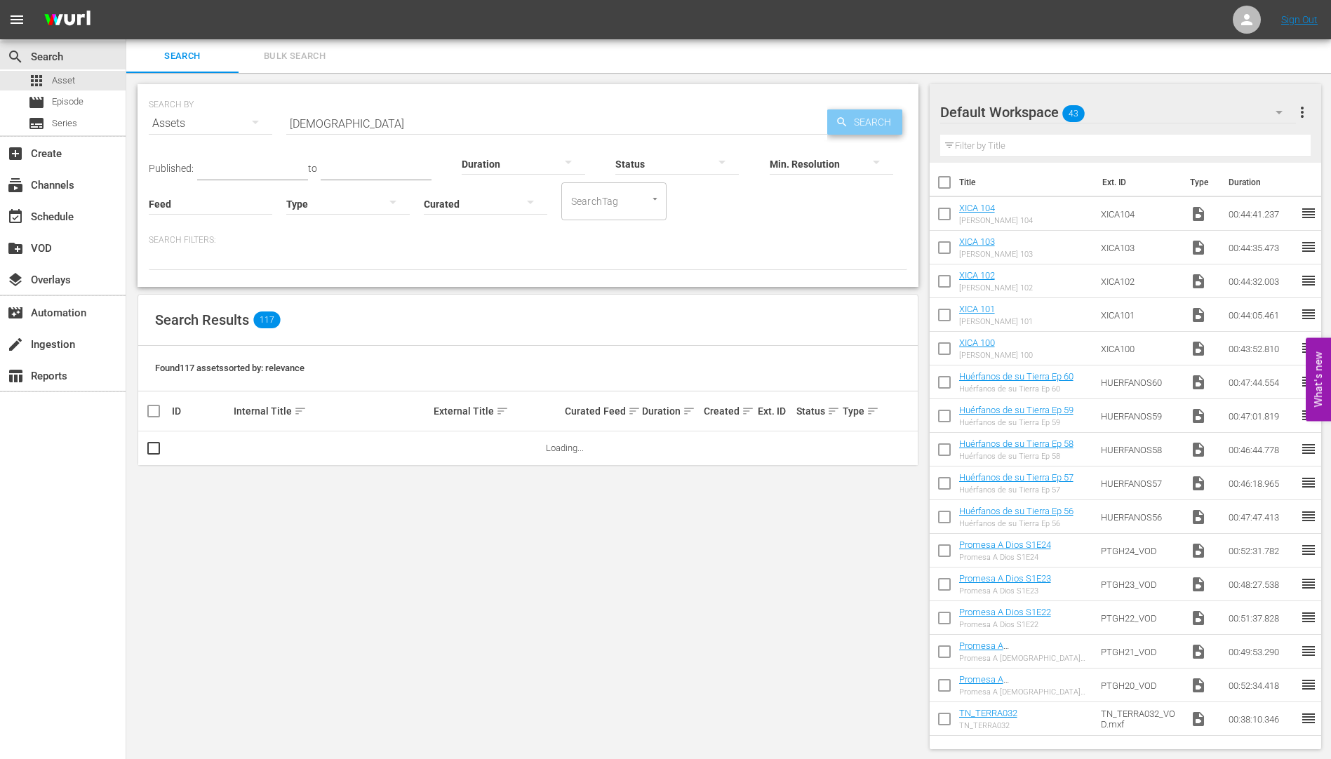
click at [870, 115] on span "Search" at bounding box center [875, 121] width 54 height 25
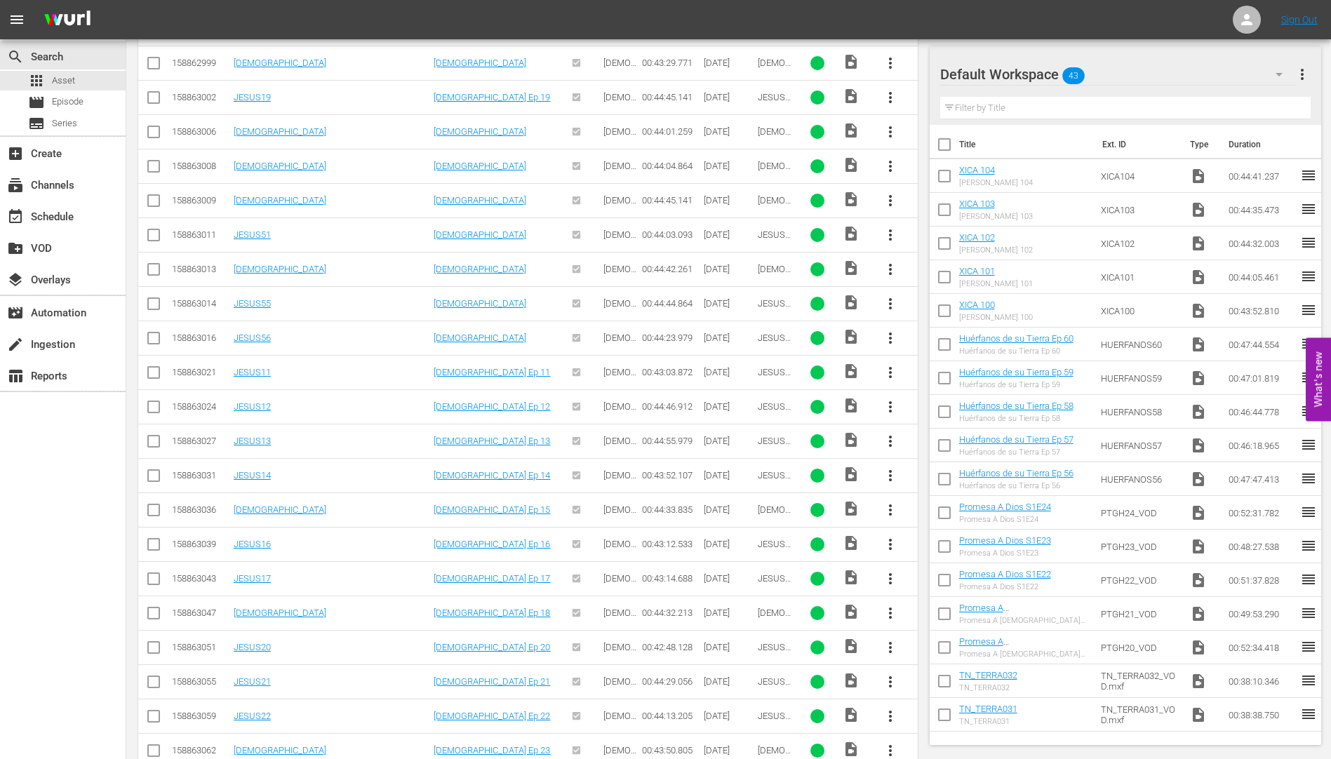
scroll to position [1387, 0]
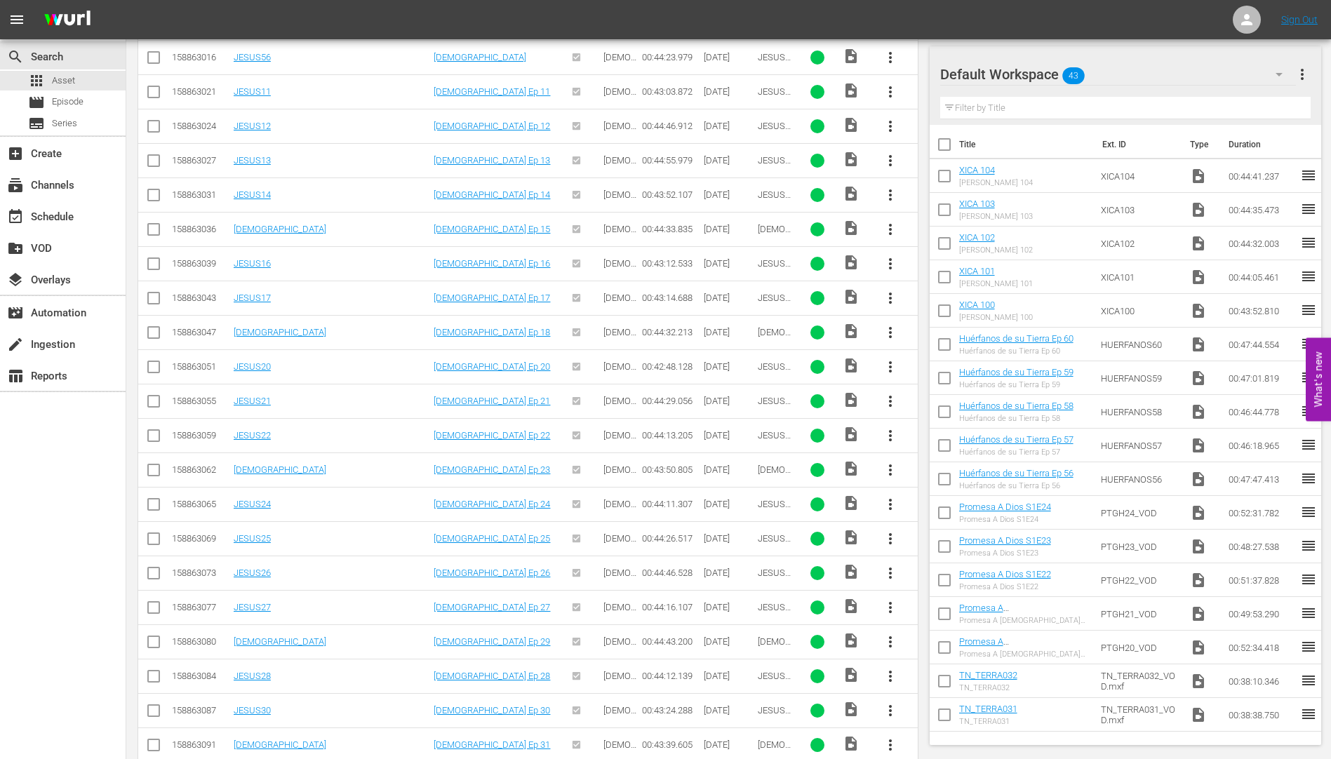
click at [891, 536] on span "more_vert" at bounding box center [890, 538] width 17 height 17
click at [951, 577] on div "Workspace" at bounding box center [965, 578] width 95 height 34
click at [891, 569] on span "more_vert" at bounding box center [890, 573] width 17 height 17
click at [954, 608] on div "Workspace" at bounding box center [965, 612] width 95 height 34
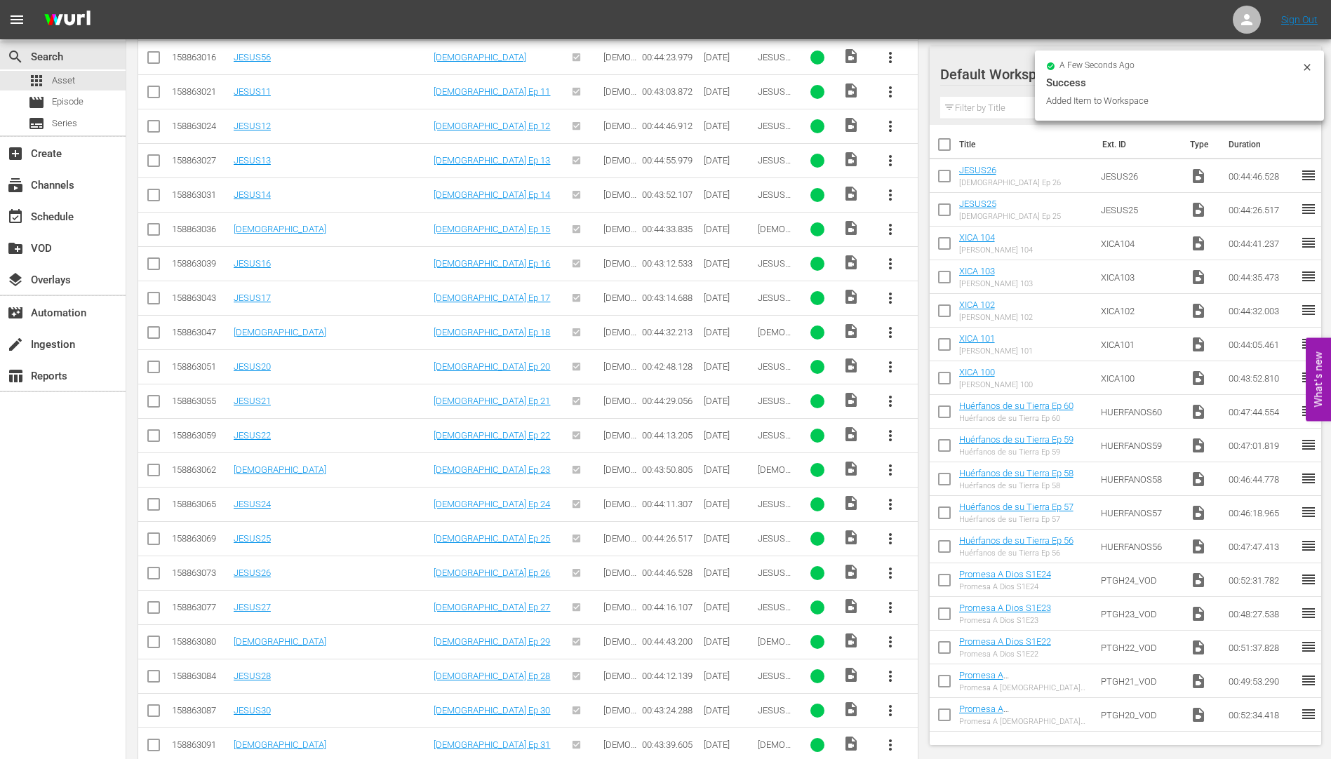
click at [889, 602] on span "more_vert" at bounding box center [890, 607] width 17 height 17
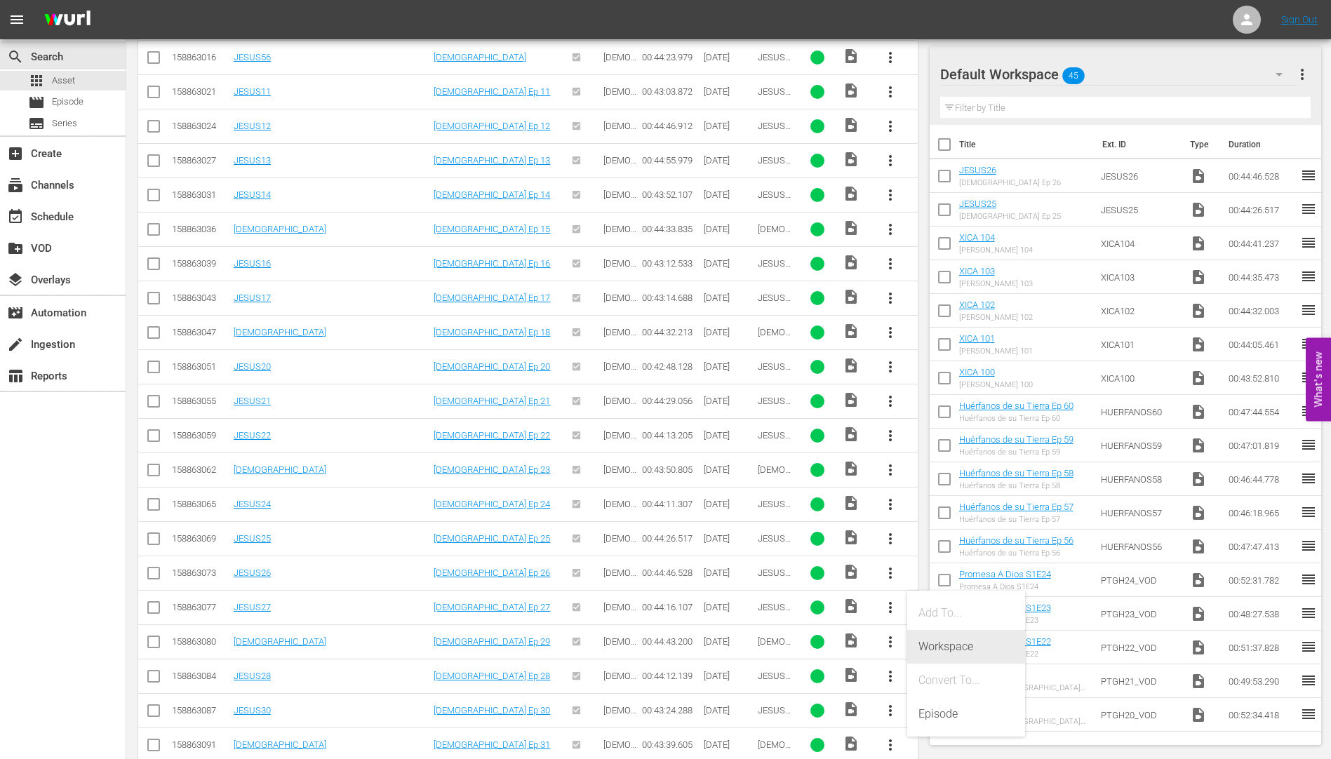
click at [939, 640] on div "Workspace" at bounding box center [965, 647] width 95 height 34
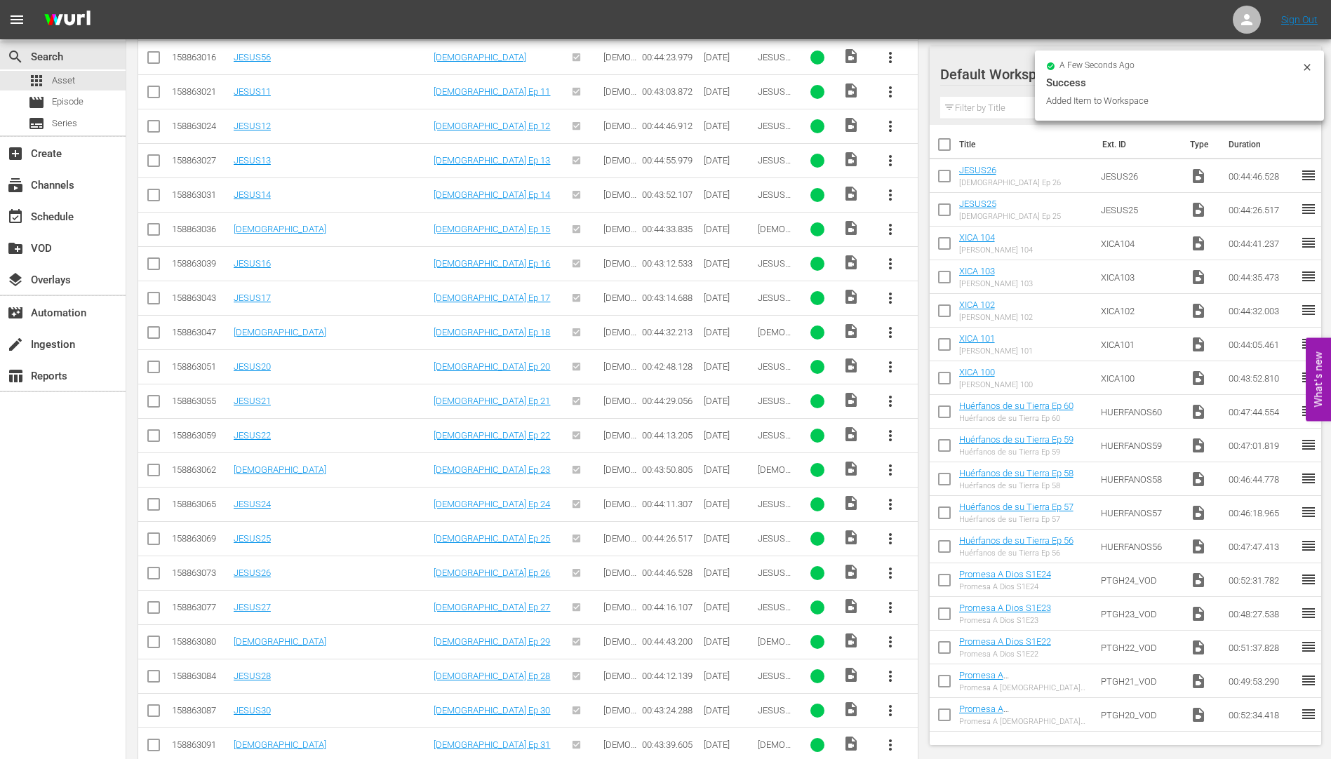
click at [886, 671] on span "more_vert" at bounding box center [890, 676] width 17 height 17
click at [957, 597] on div "Workspace" at bounding box center [965, 603] width 95 height 34
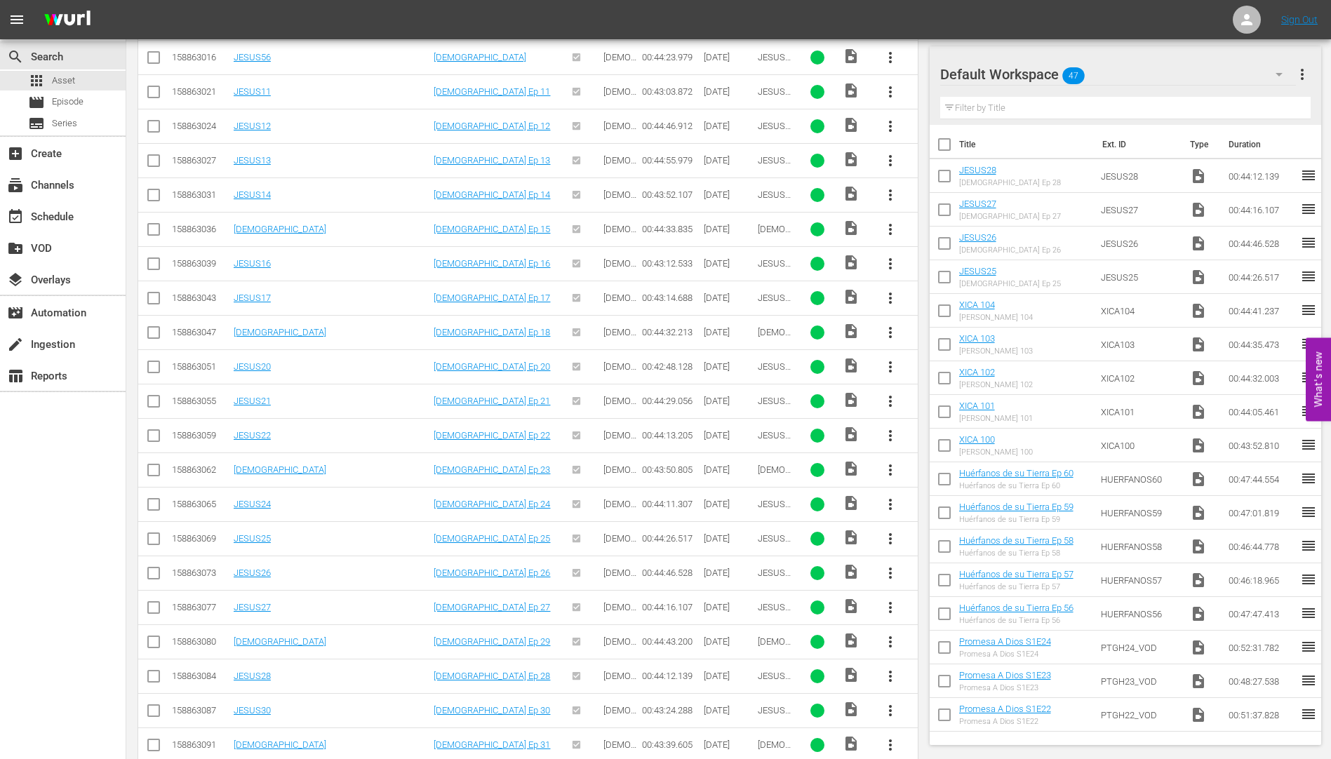
click at [886, 635] on span "more_vert" at bounding box center [890, 641] width 17 height 17
click at [954, 561] on div "Workspace" at bounding box center [965, 569] width 95 height 34
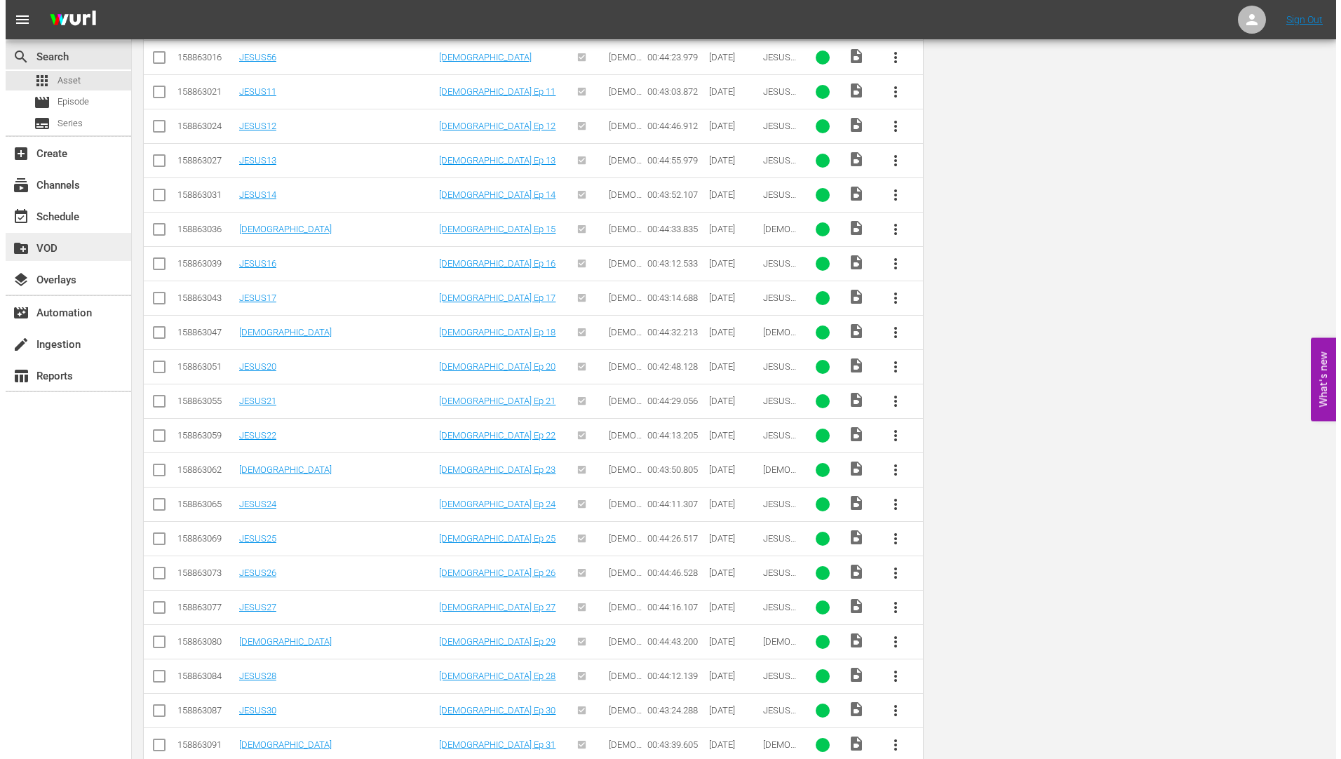
scroll to position [0, 0]
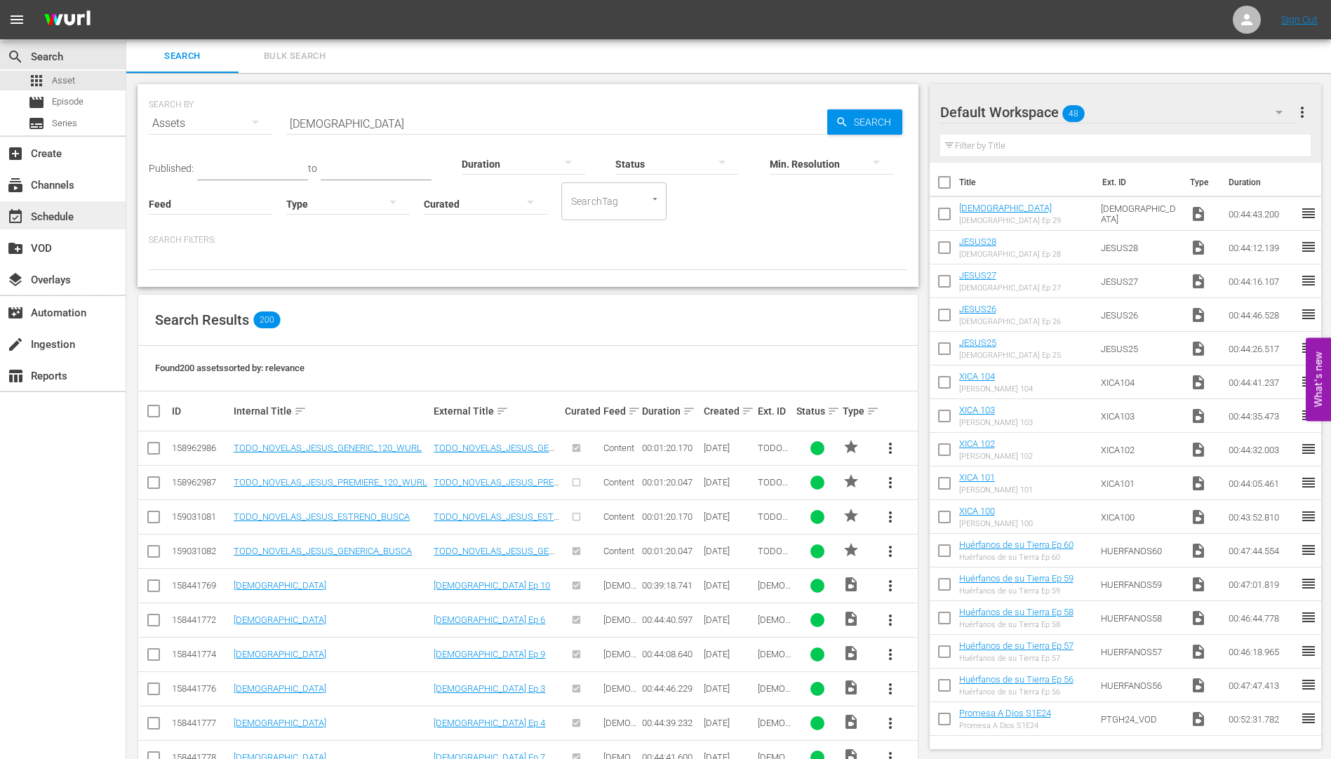
click at [55, 215] on div "event_available Schedule" at bounding box center [39, 214] width 79 height 13
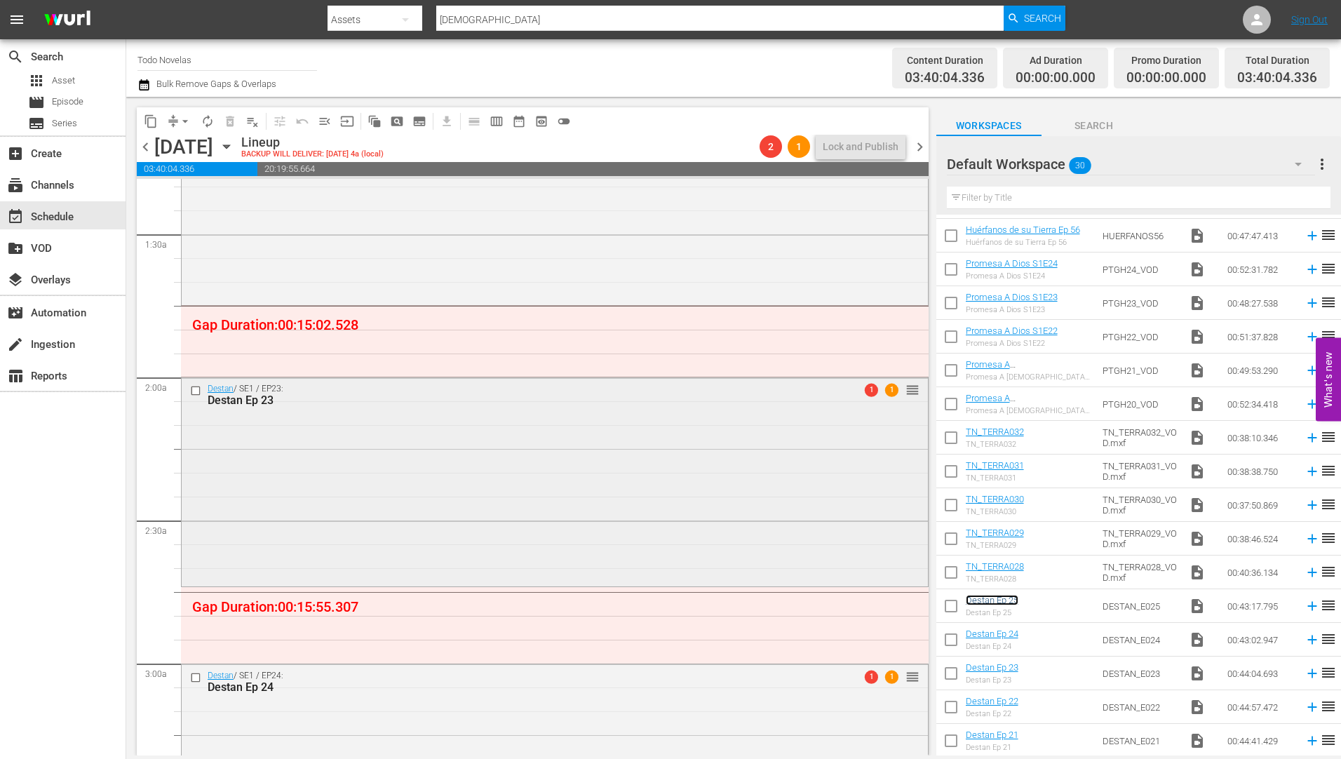
scroll to position [351, 0]
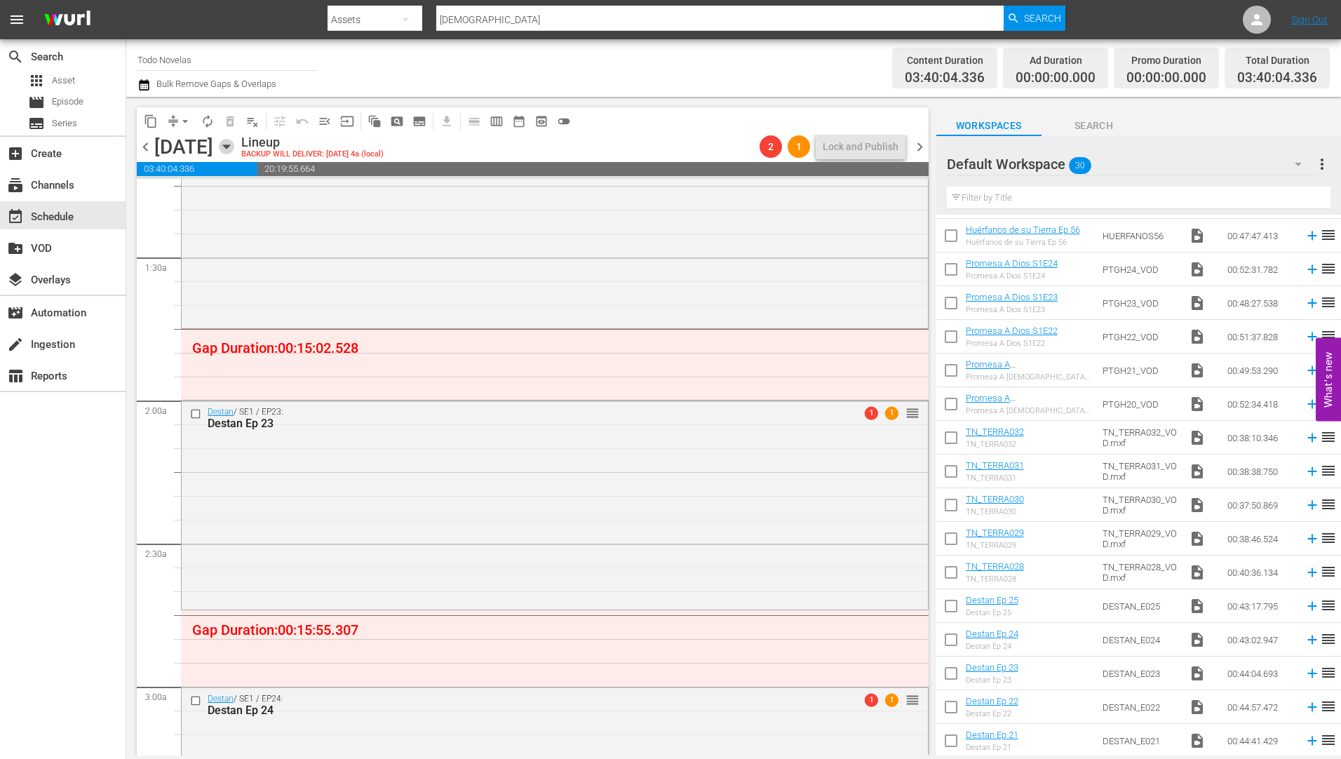
click at [229, 147] on icon "button" at bounding box center [226, 147] width 6 height 4
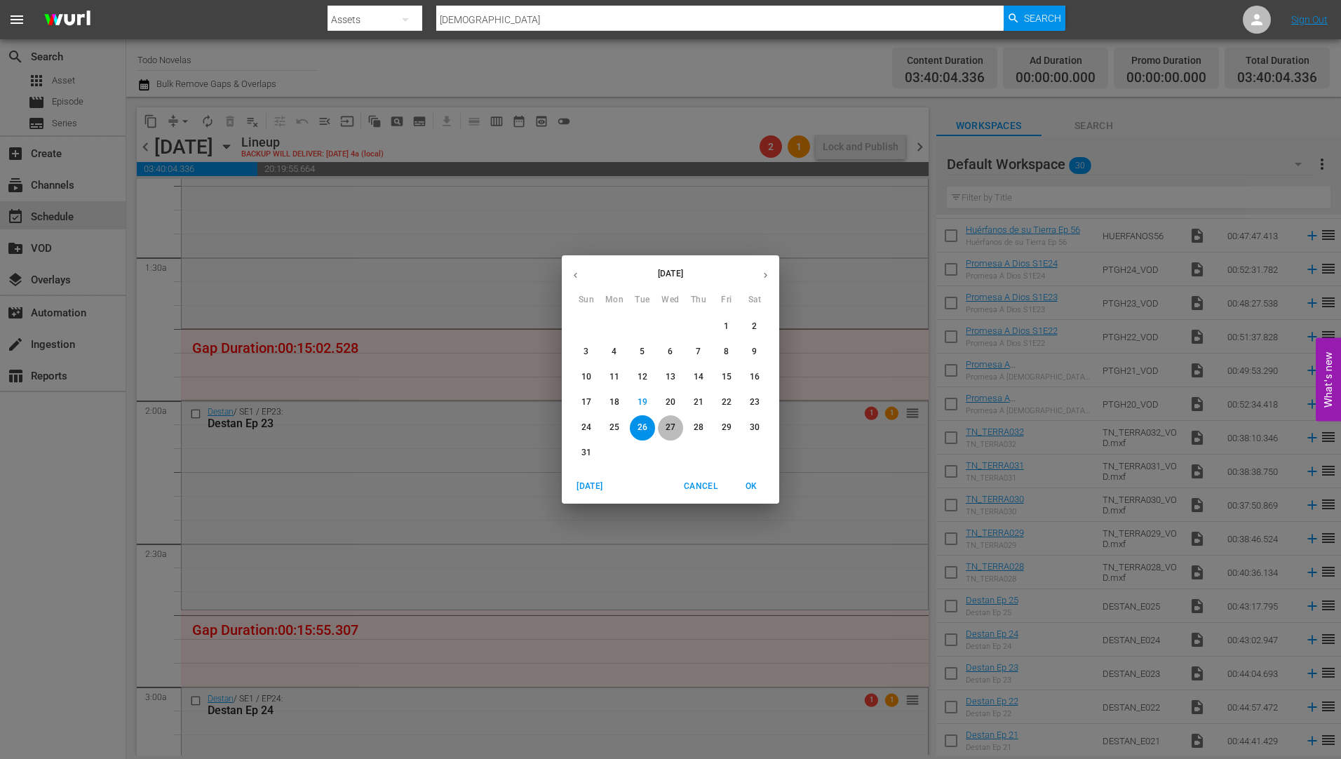
click at [670, 424] on p "27" at bounding box center [671, 428] width 10 height 12
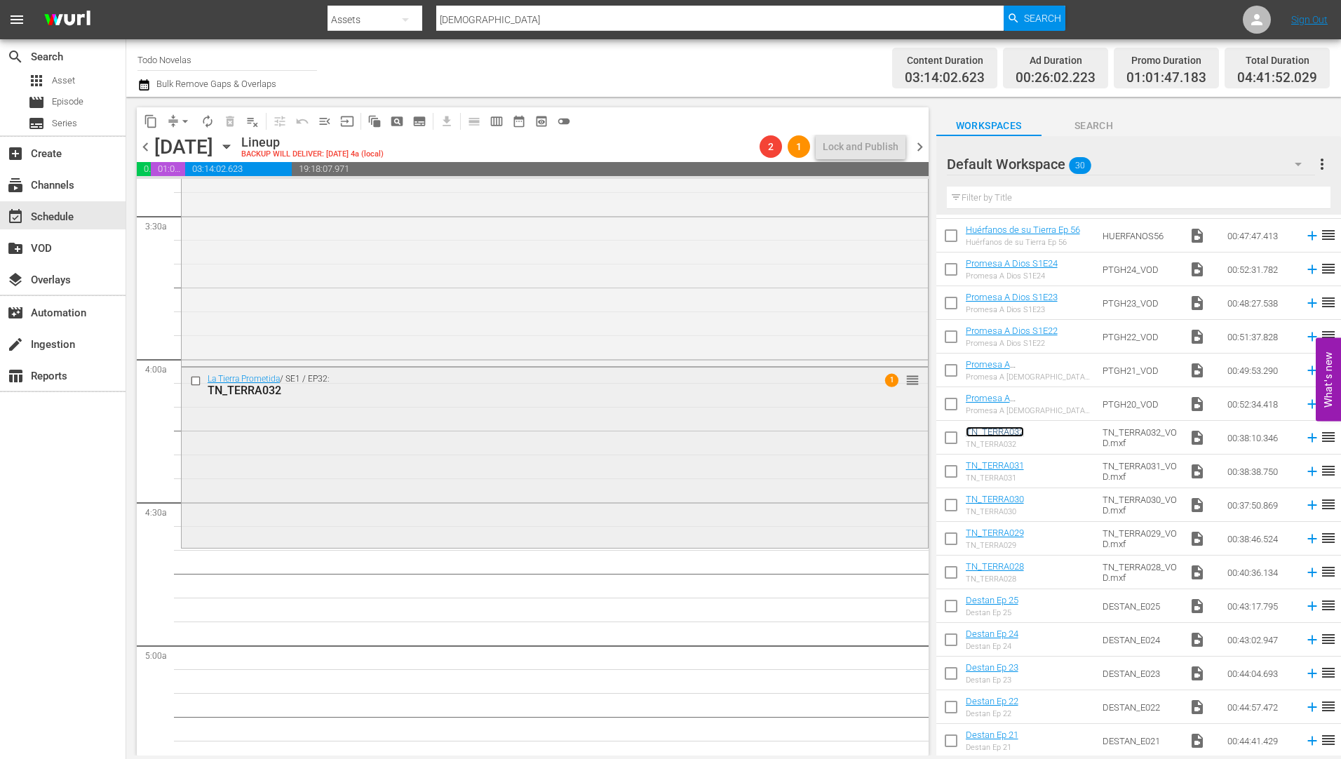
scroll to position [982, 0]
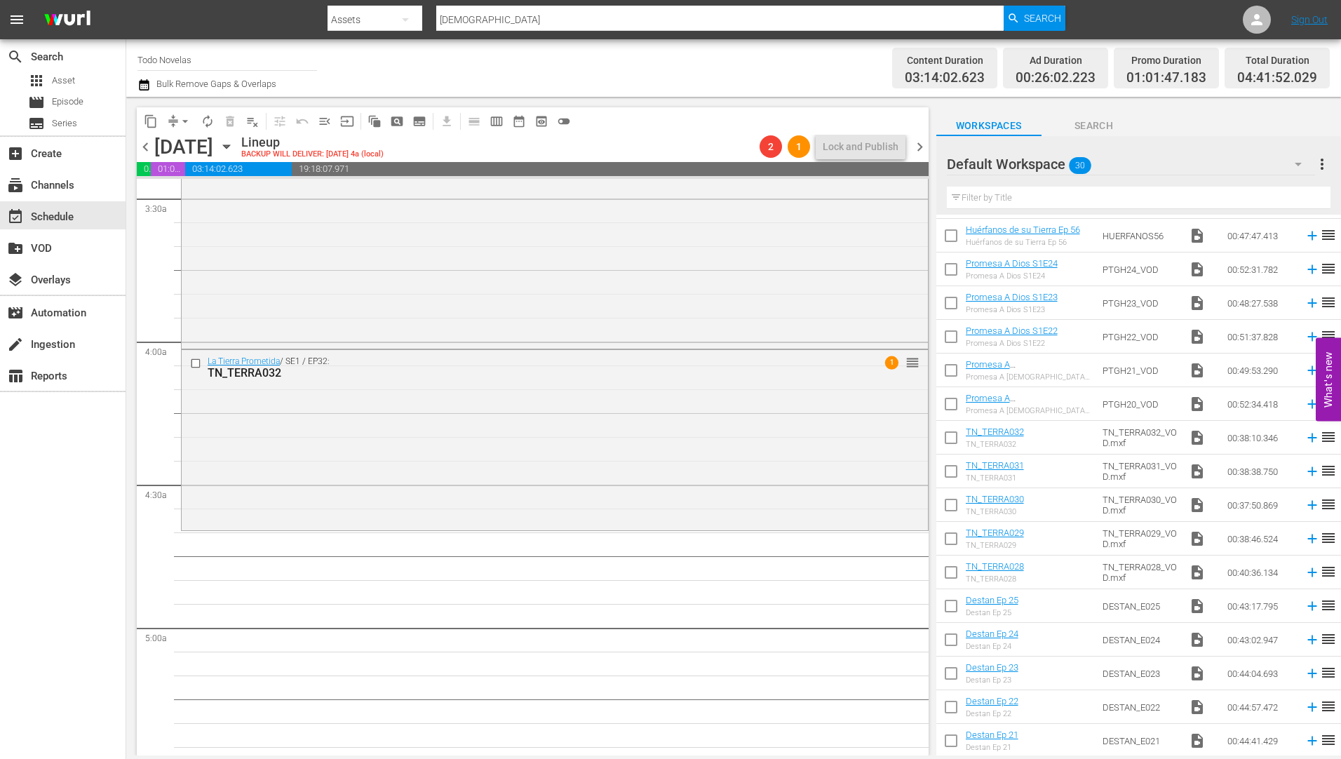
click at [234, 142] on icon "button" at bounding box center [226, 146] width 15 height 15
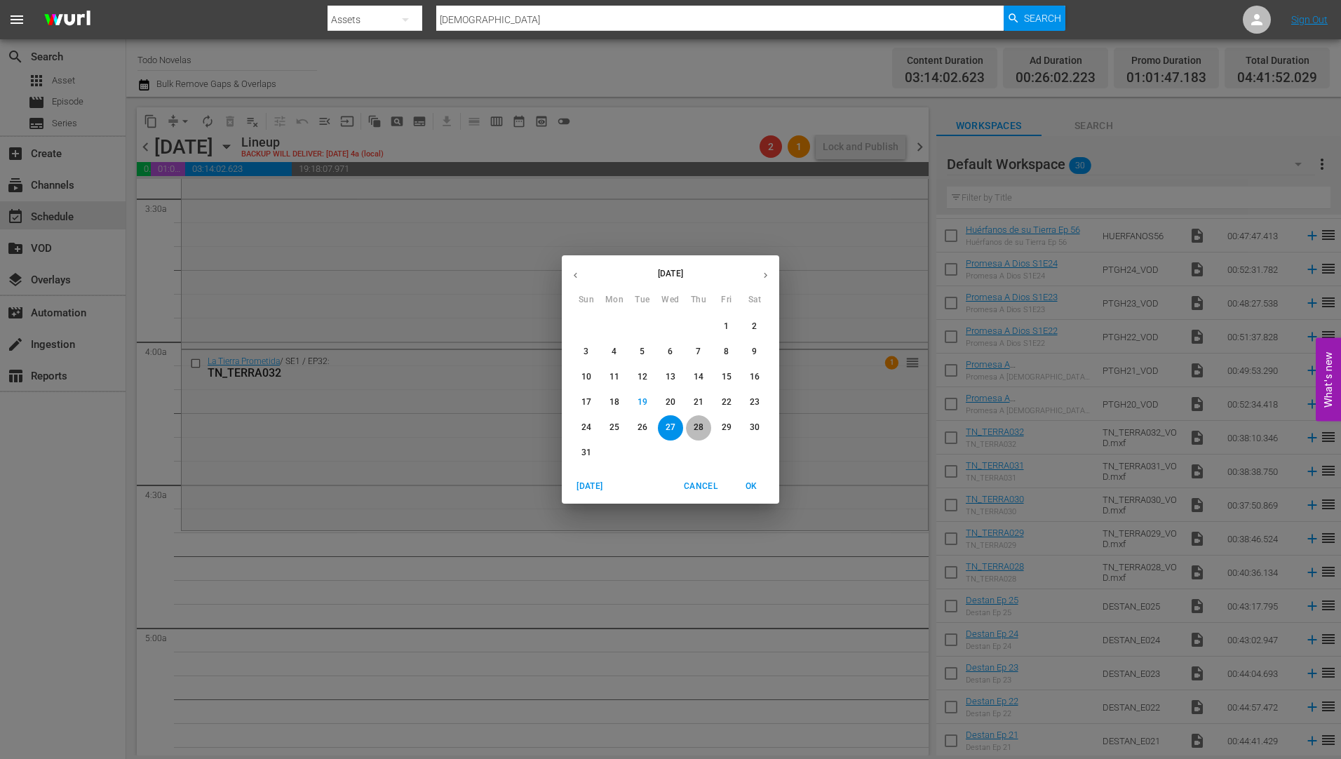
click at [694, 422] on p "28" at bounding box center [699, 428] width 10 height 12
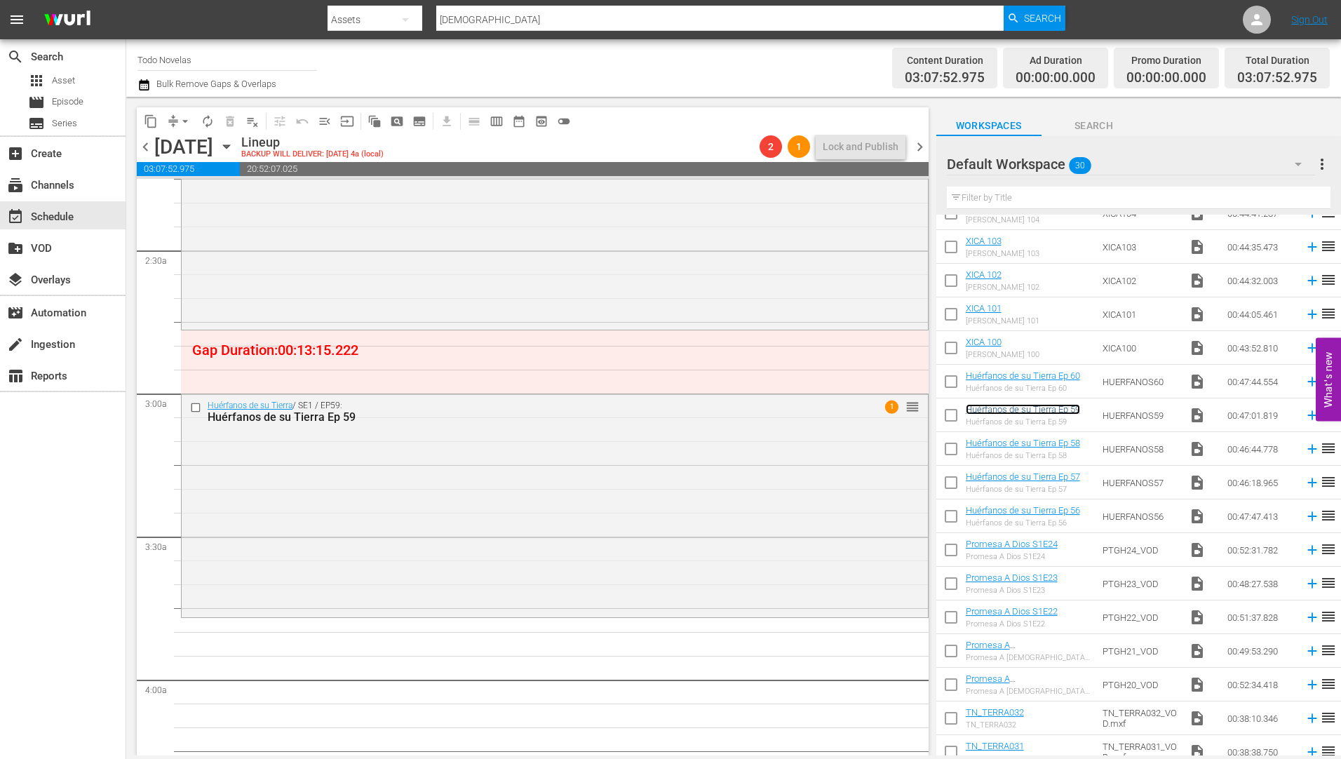
scroll to position [842, 0]
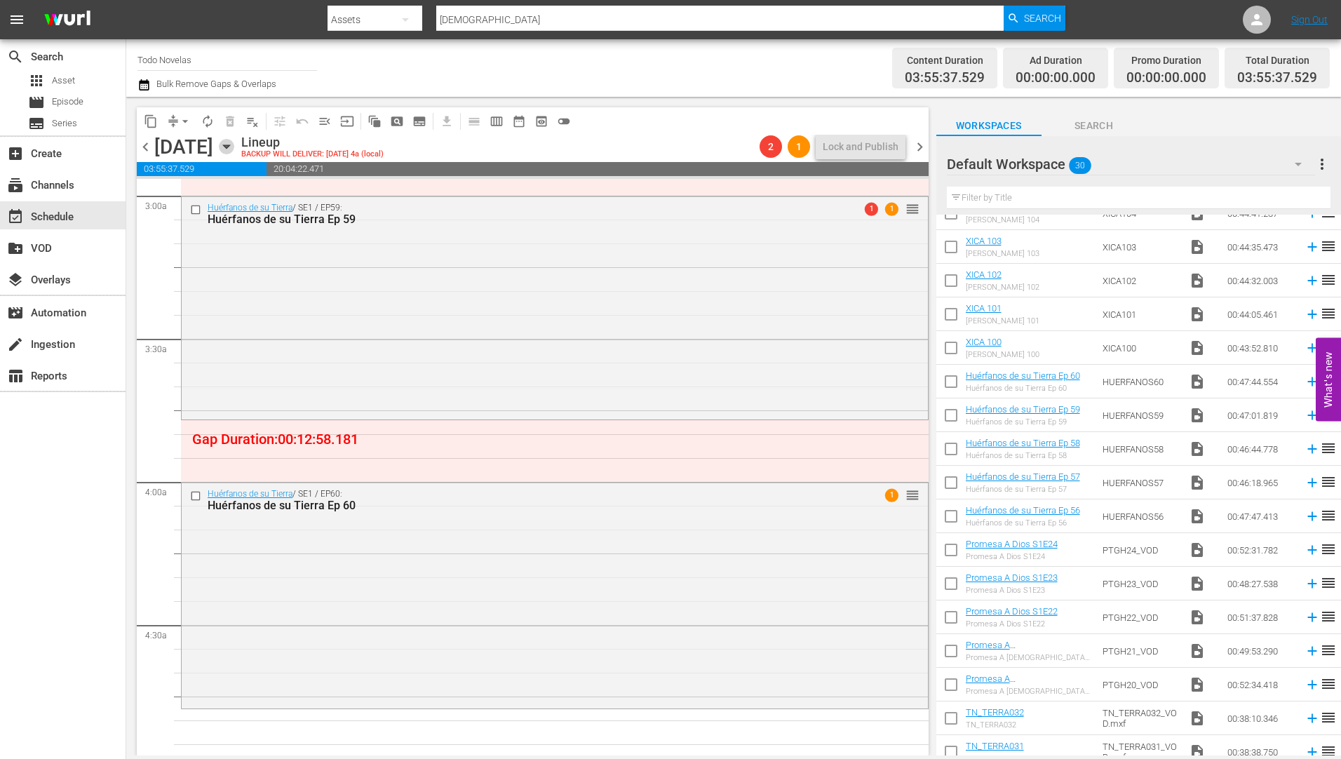
click at [234, 142] on icon "button" at bounding box center [226, 146] width 15 height 15
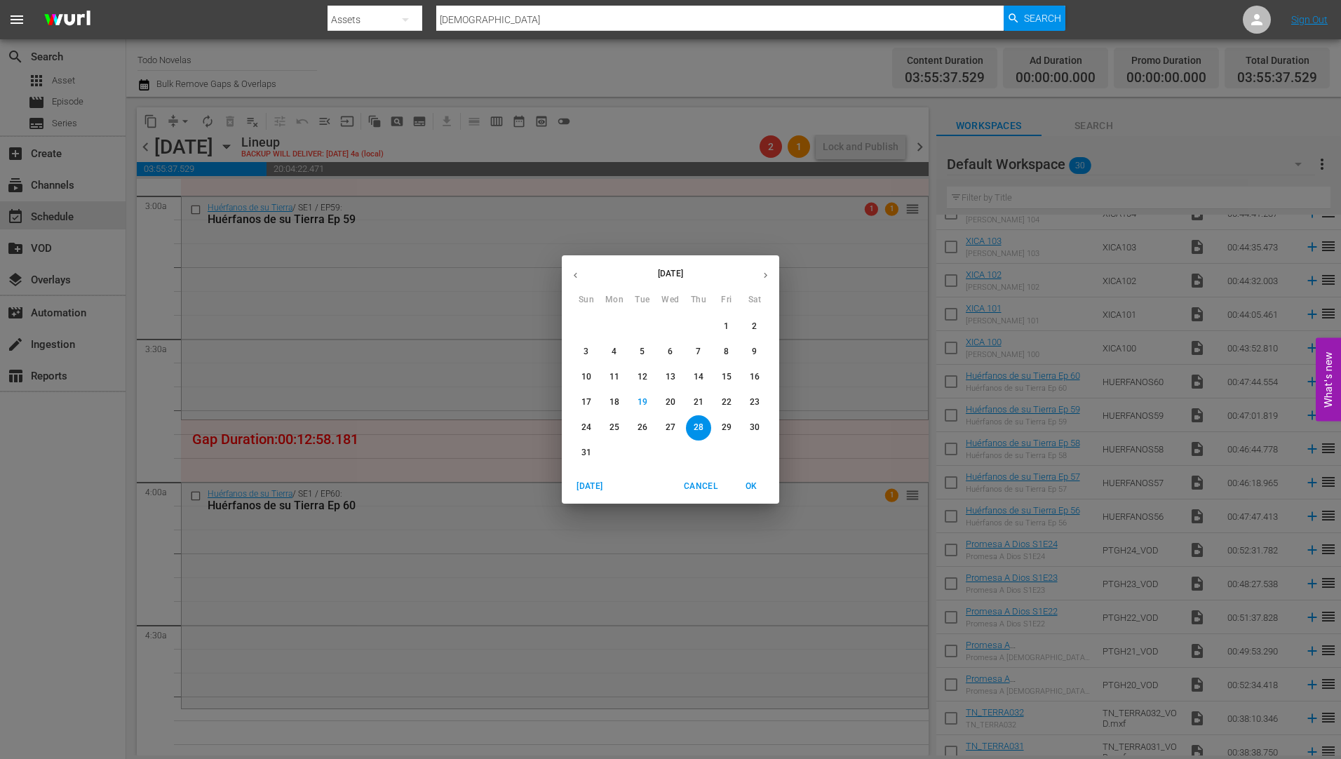
click at [722, 423] on p "29" at bounding box center [727, 428] width 10 height 12
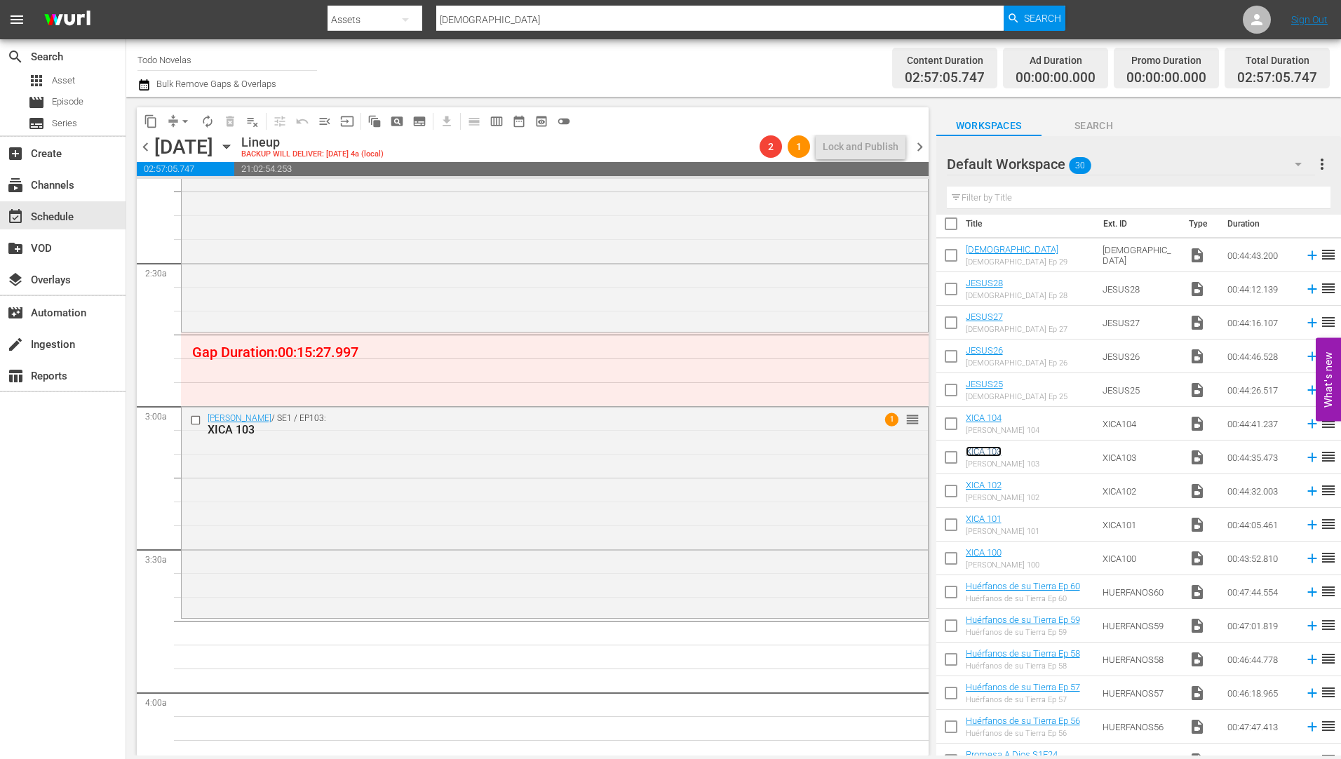
scroll to position [912, 0]
click at [234, 148] on icon "button" at bounding box center [226, 146] width 15 height 15
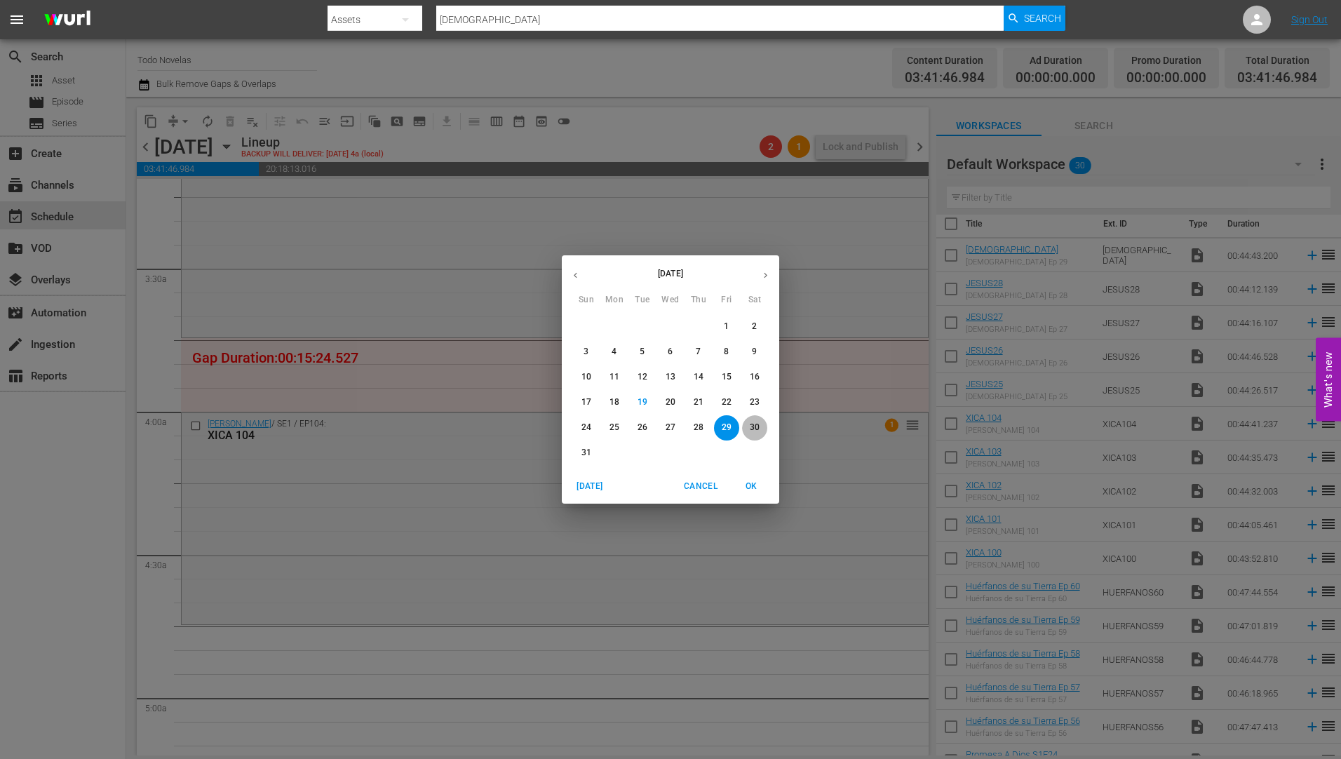
click at [755, 426] on p "30" at bounding box center [755, 428] width 10 height 12
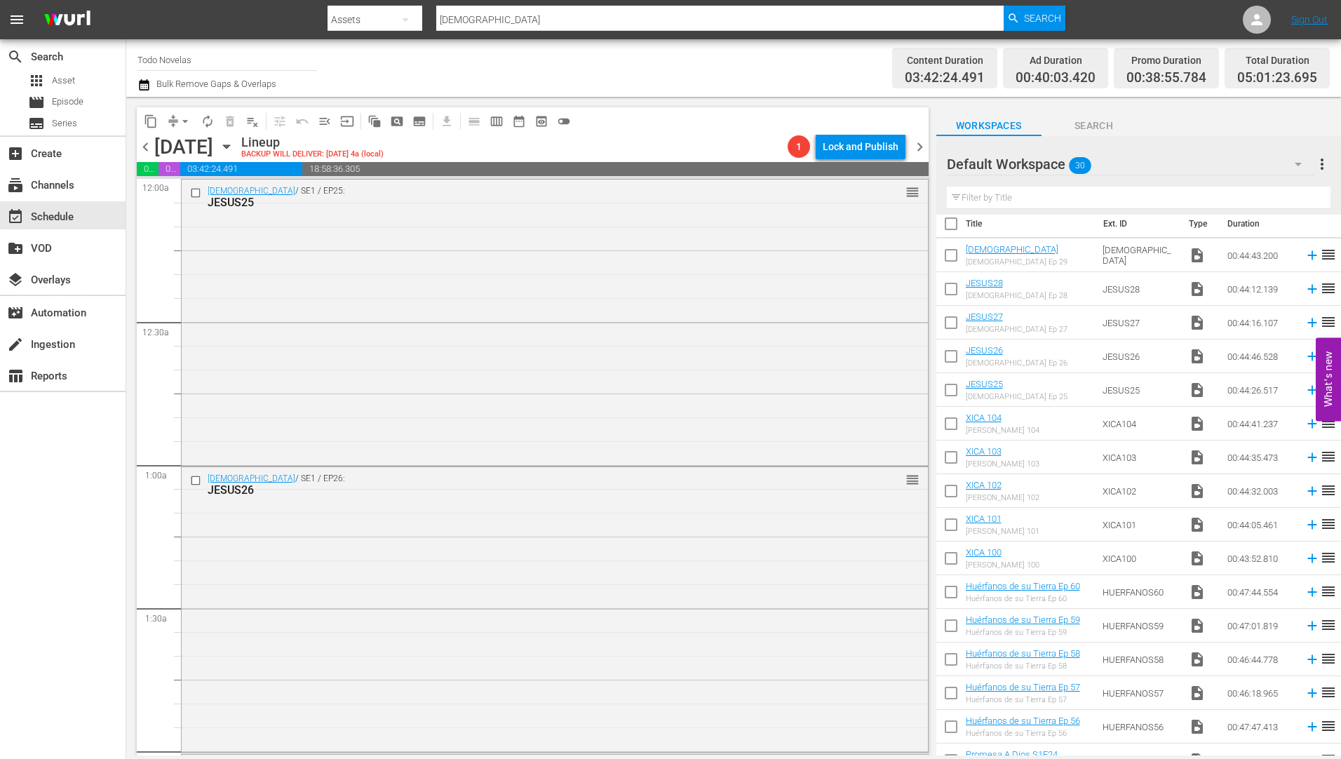
click at [234, 144] on icon "button" at bounding box center [226, 146] width 15 height 15
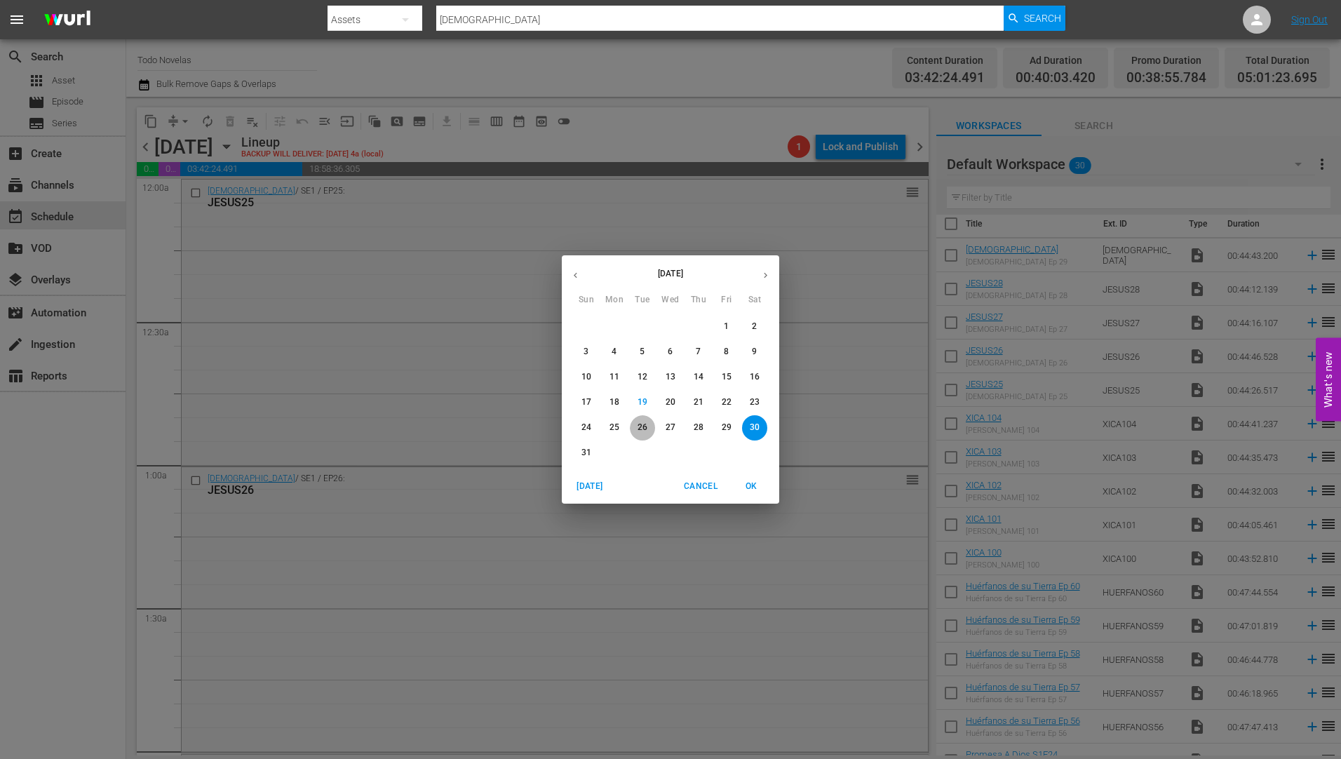
click at [640, 421] on button "26" at bounding box center [642, 427] width 25 height 25
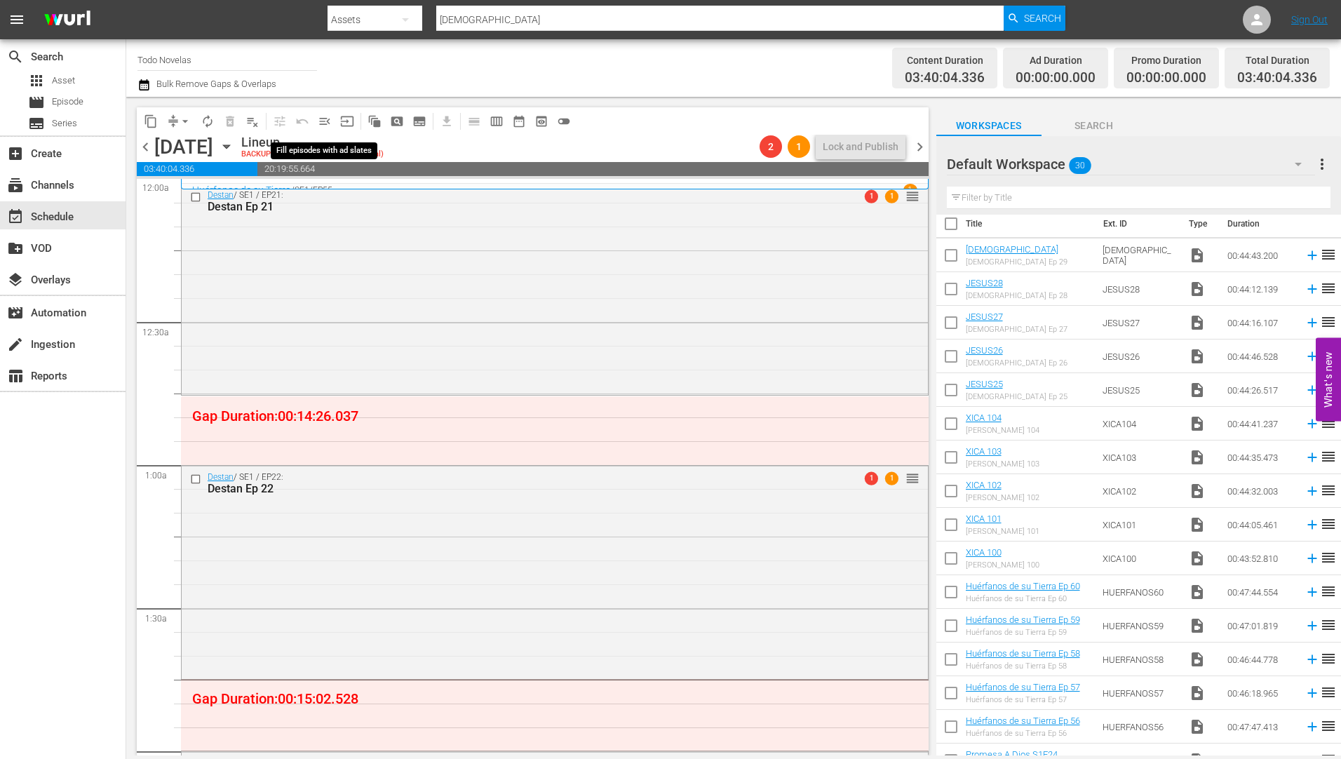
click at [321, 119] on span "menu_open" at bounding box center [325, 121] width 14 height 14
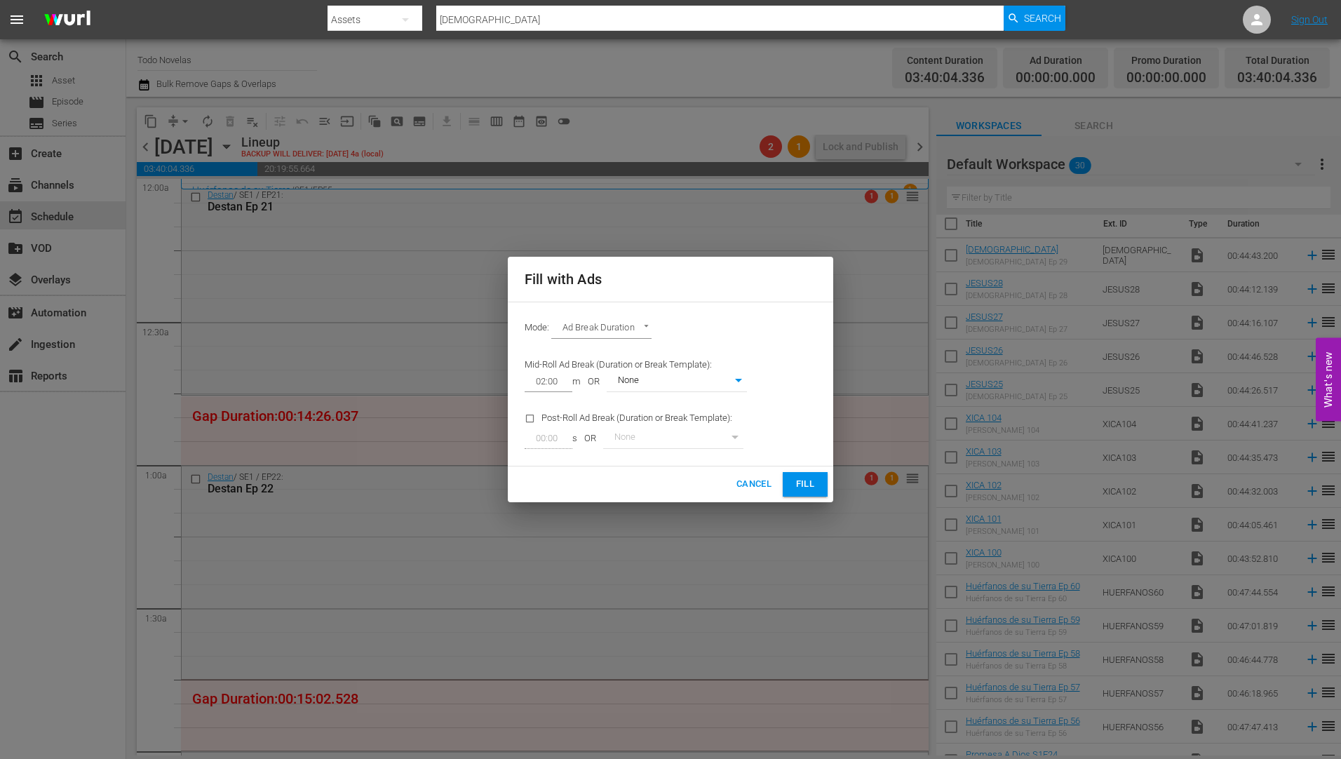
click at [807, 485] on span "Fill" at bounding box center [805, 484] width 22 height 16
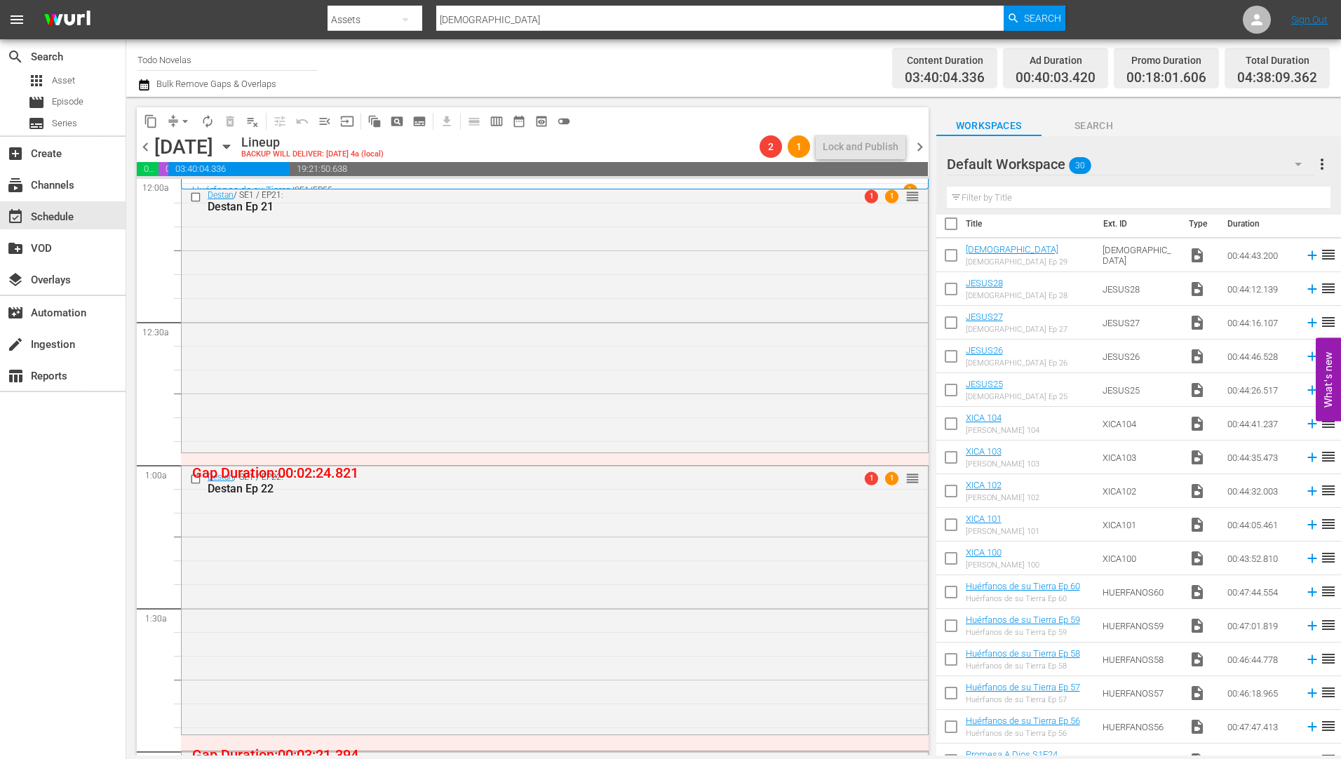
click at [234, 144] on icon "button" at bounding box center [226, 146] width 15 height 15
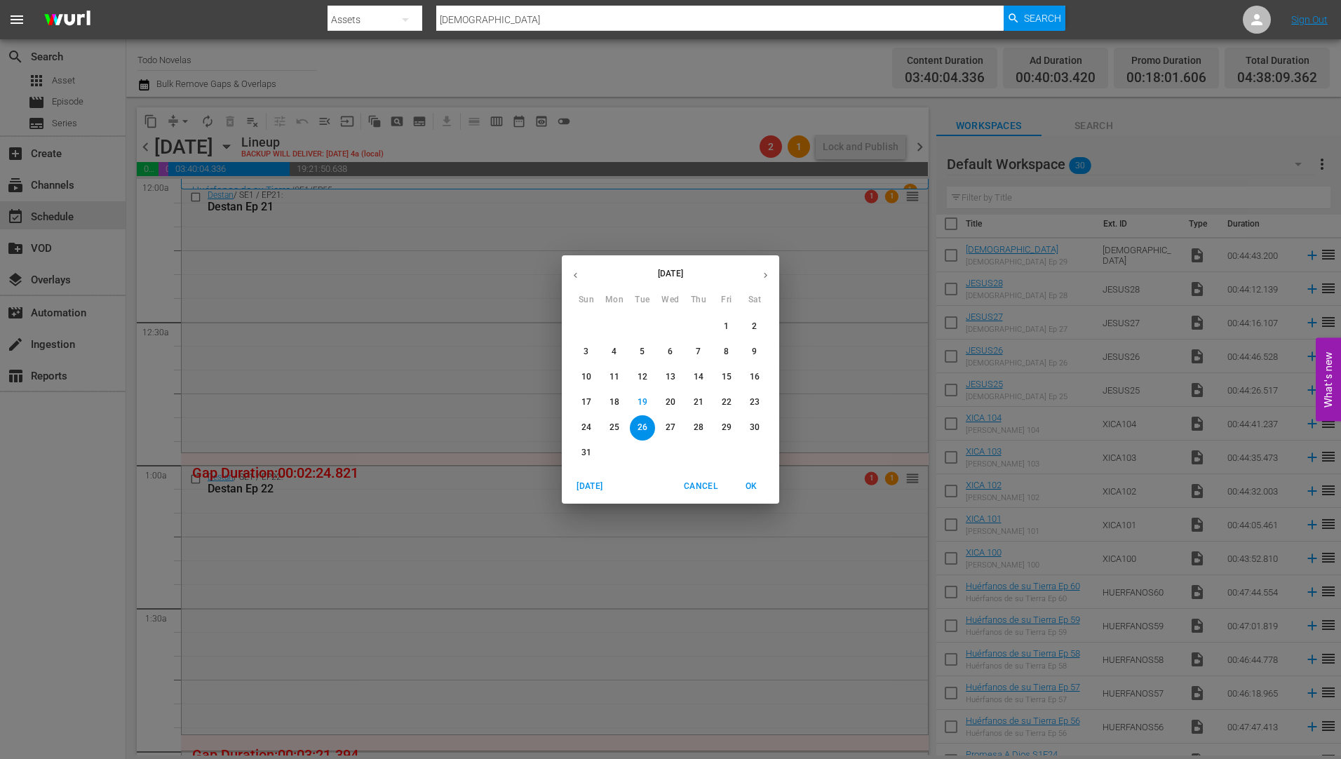
click at [668, 423] on p "27" at bounding box center [671, 428] width 10 height 12
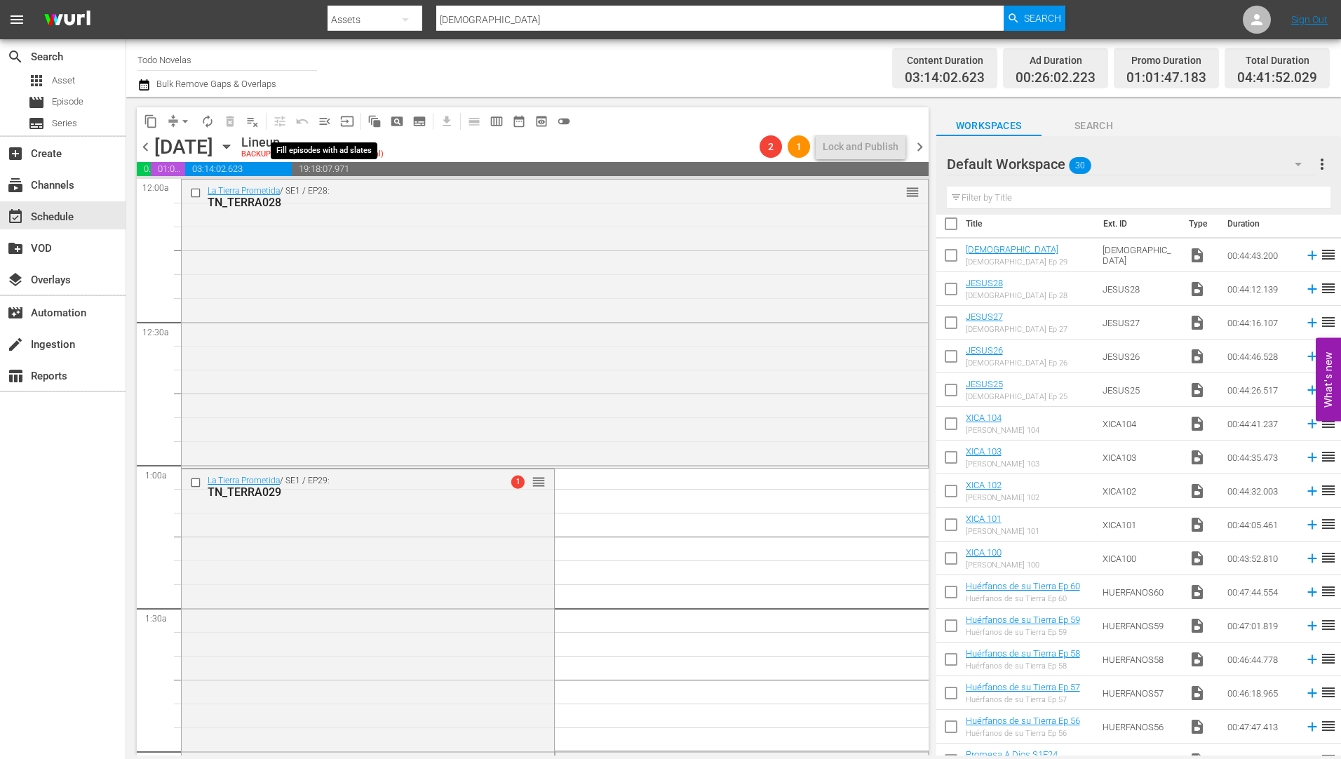
click at [324, 116] on span "menu_open" at bounding box center [325, 121] width 14 height 14
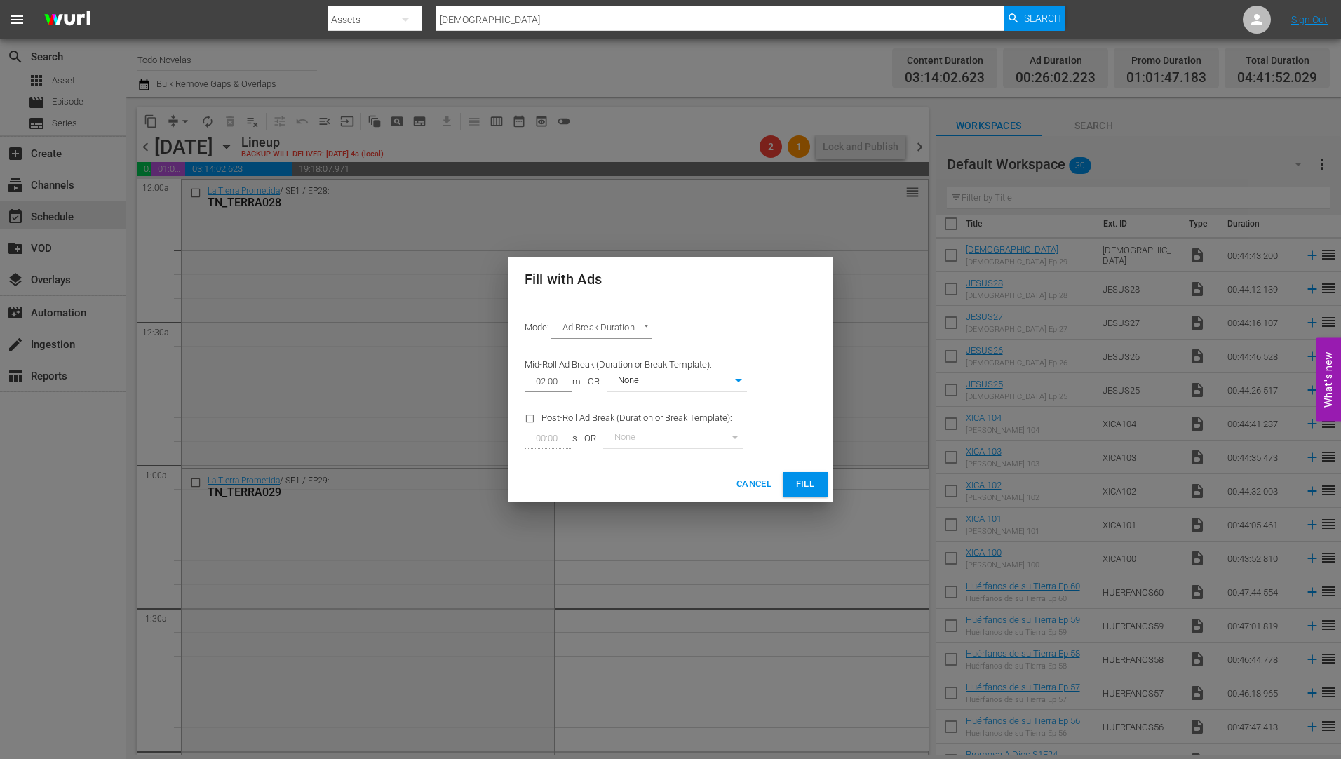
click at [807, 486] on span "Fill" at bounding box center [805, 484] width 22 height 16
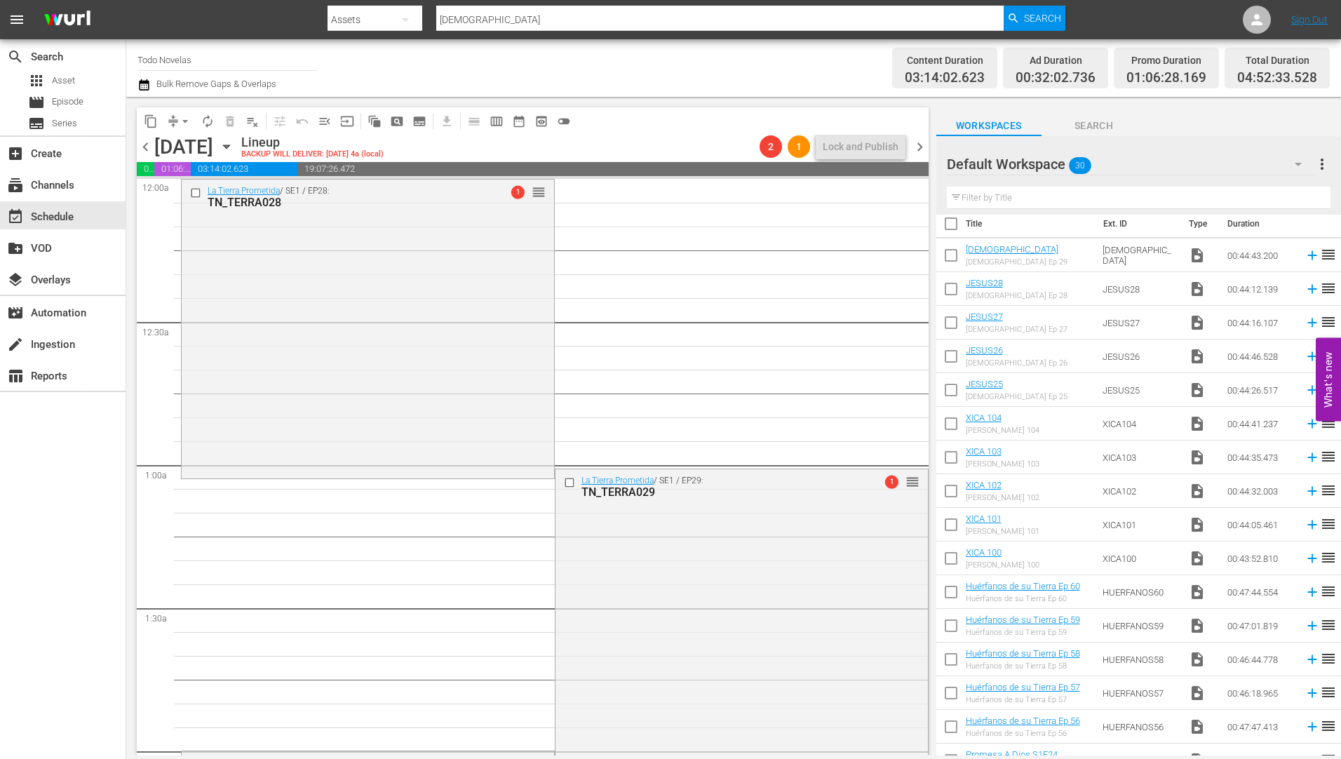
click at [234, 144] on icon "button" at bounding box center [226, 146] width 15 height 15
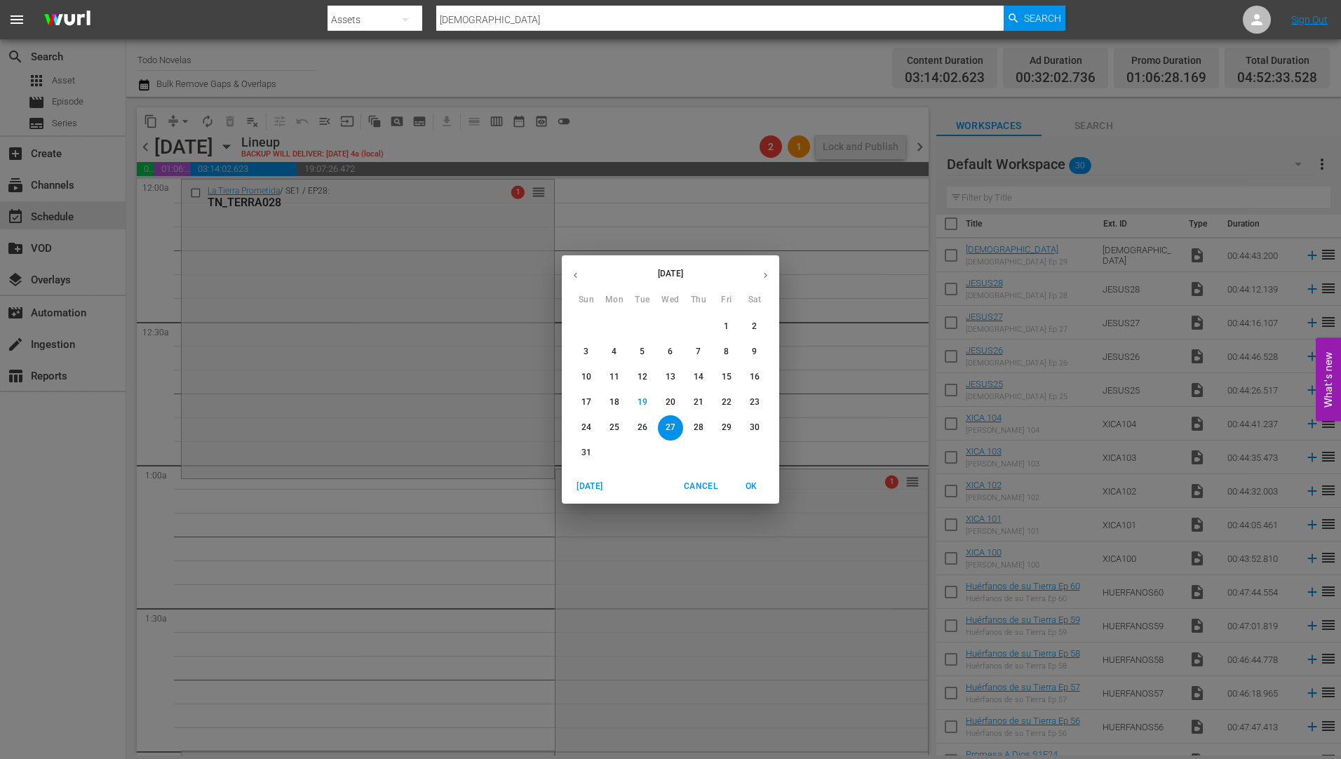
click at [701, 425] on p "28" at bounding box center [699, 428] width 10 height 12
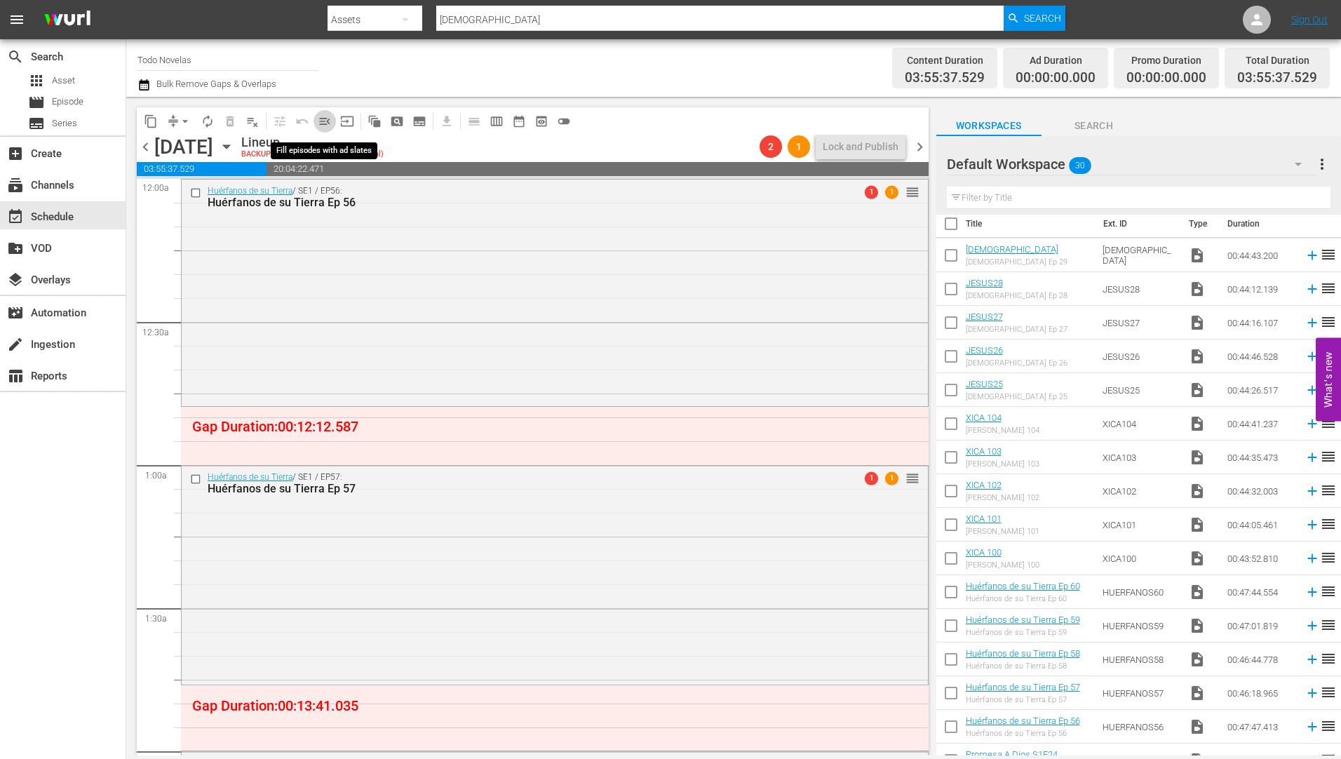
click at [323, 120] on span "menu_open" at bounding box center [325, 121] width 14 height 14
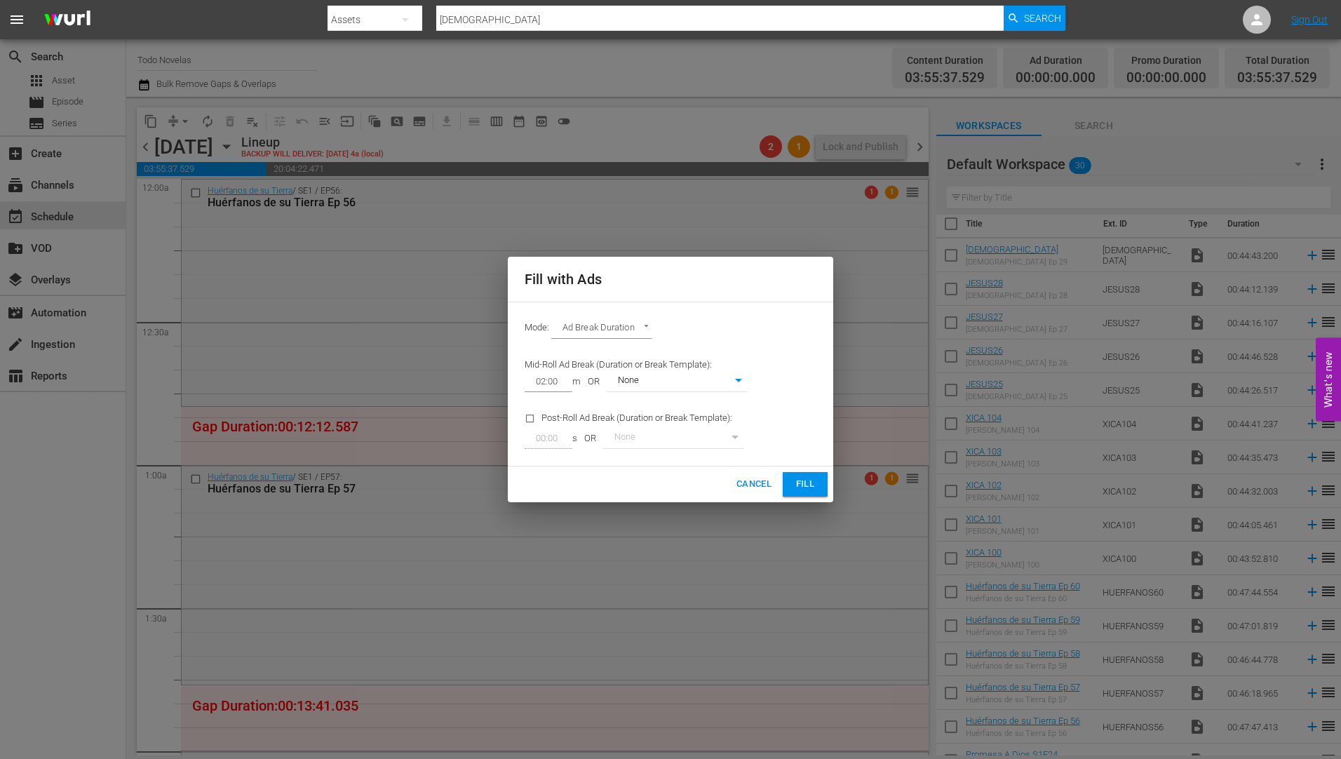
click at [802, 477] on span "Fill" at bounding box center [805, 484] width 22 height 16
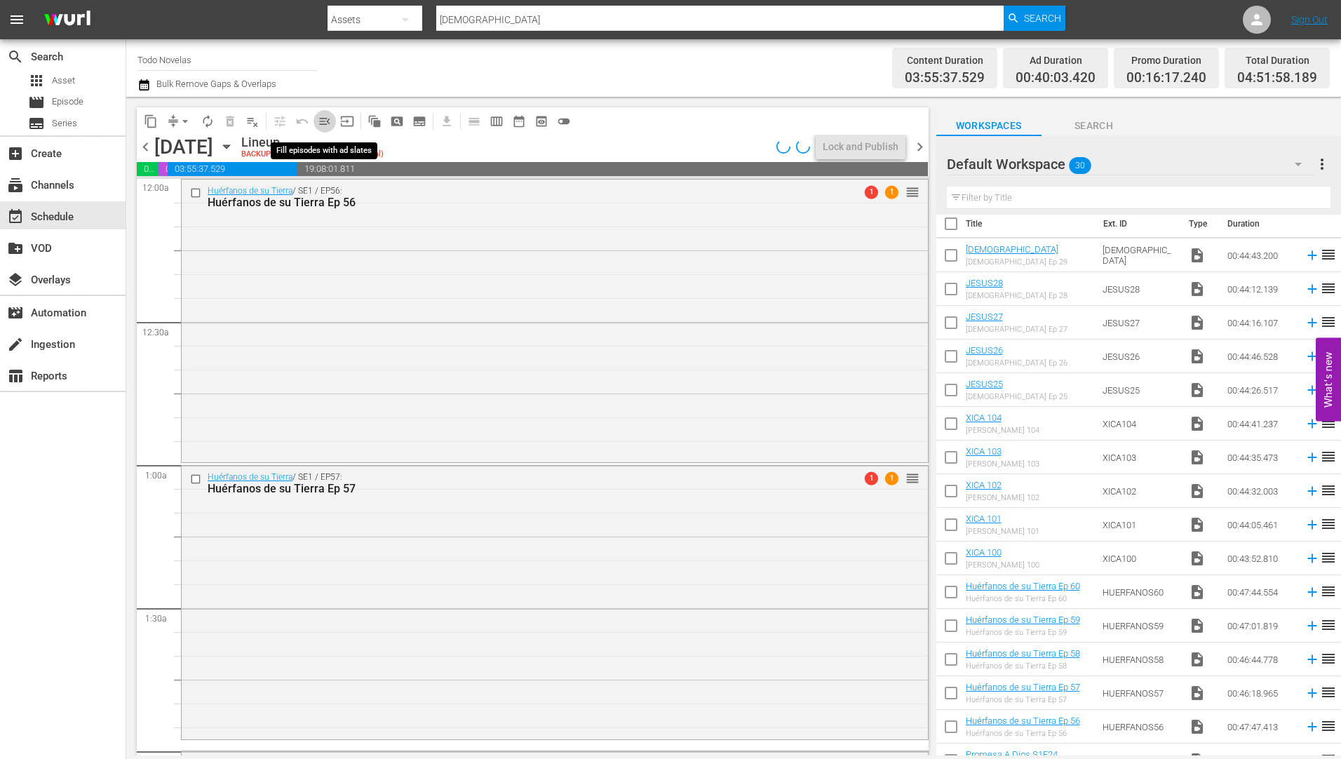
click at [323, 119] on span "menu_open" at bounding box center [325, 121] width 14 height 14
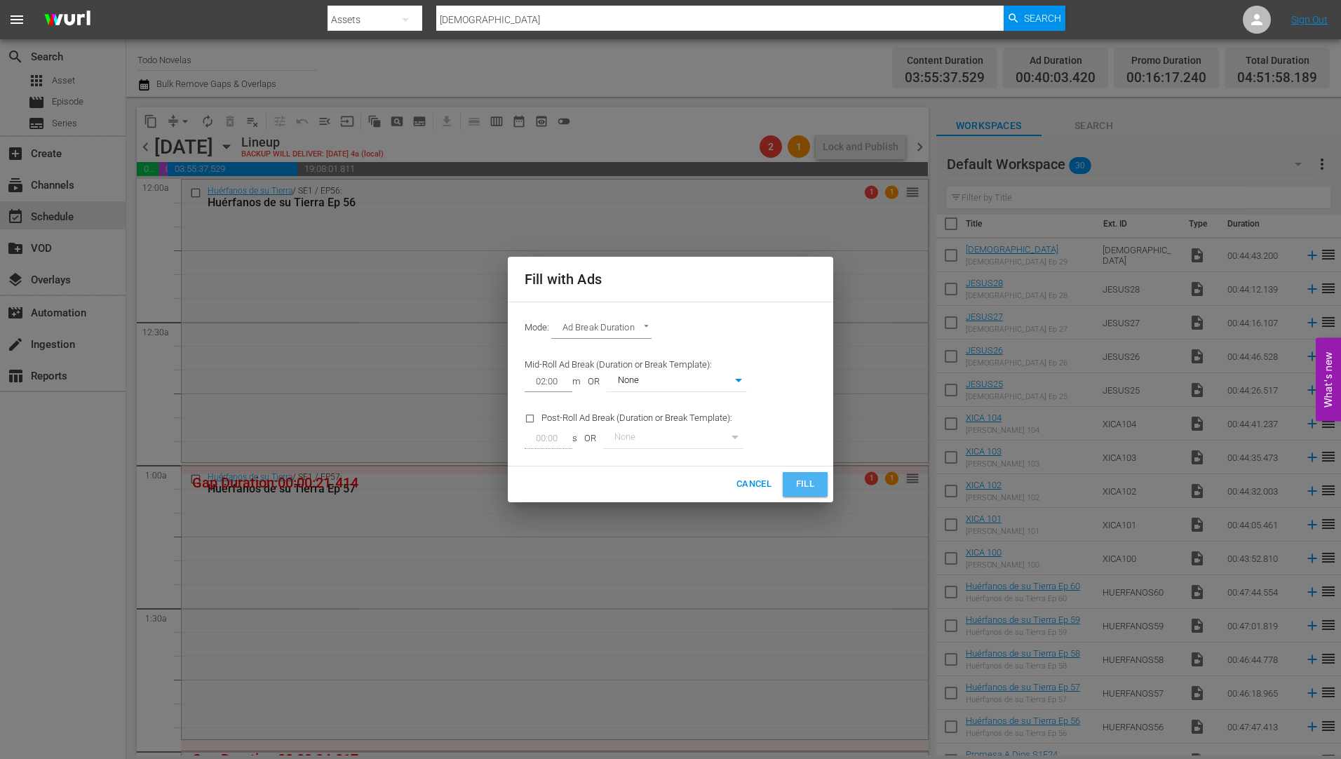
click at [811, 478] on span "Fill" at bounding box center [805, 484] width 22 height 16
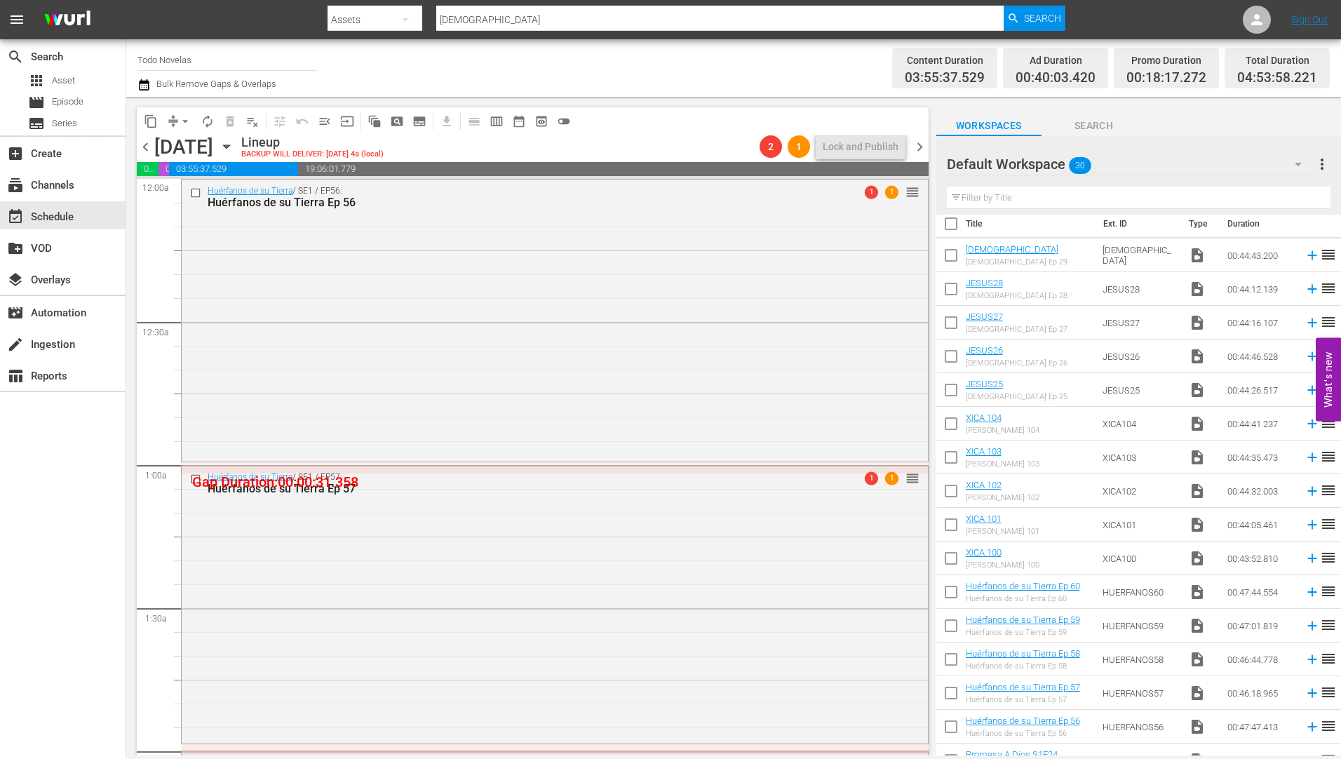
click at [234, 143] on icon "button" at bounding box center [226, 146] width 15 height 15
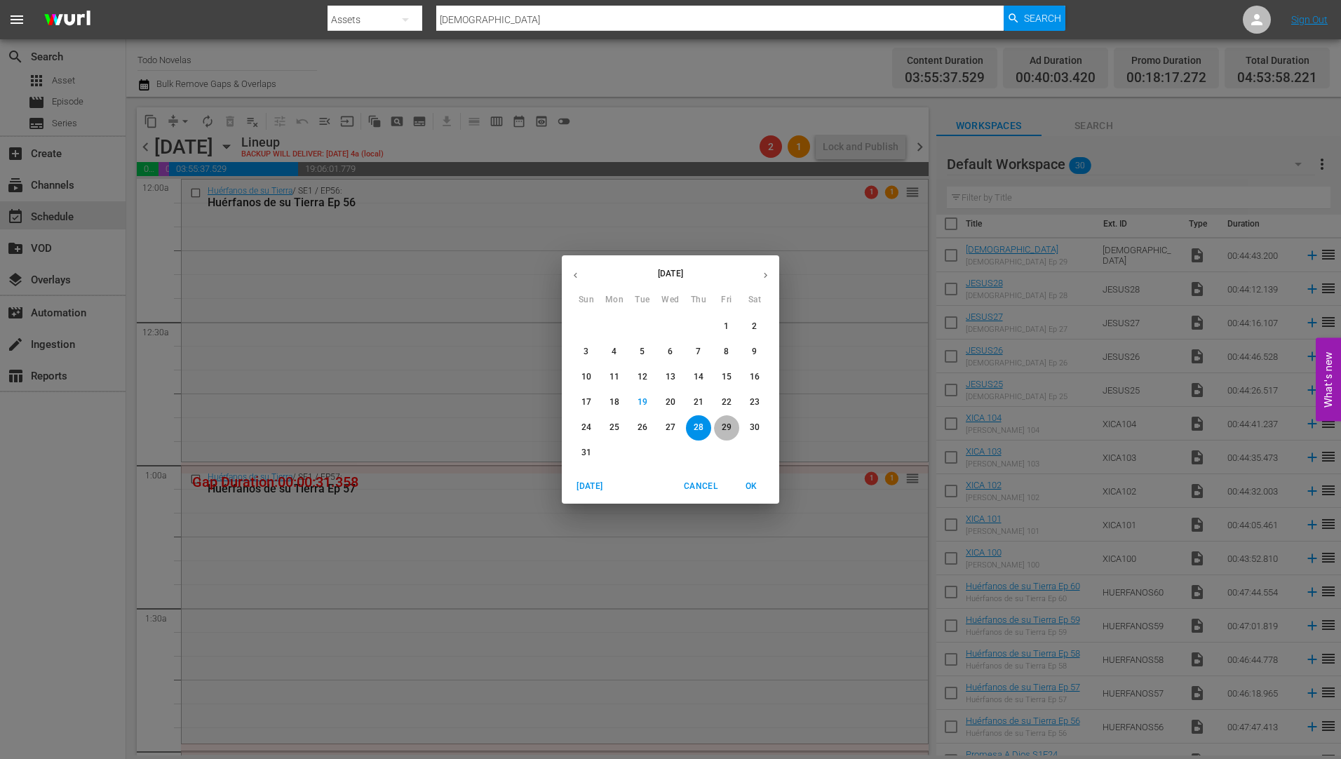
click at [725, 424] on p "29" at bounding box center [727, 428] width 10 height 12
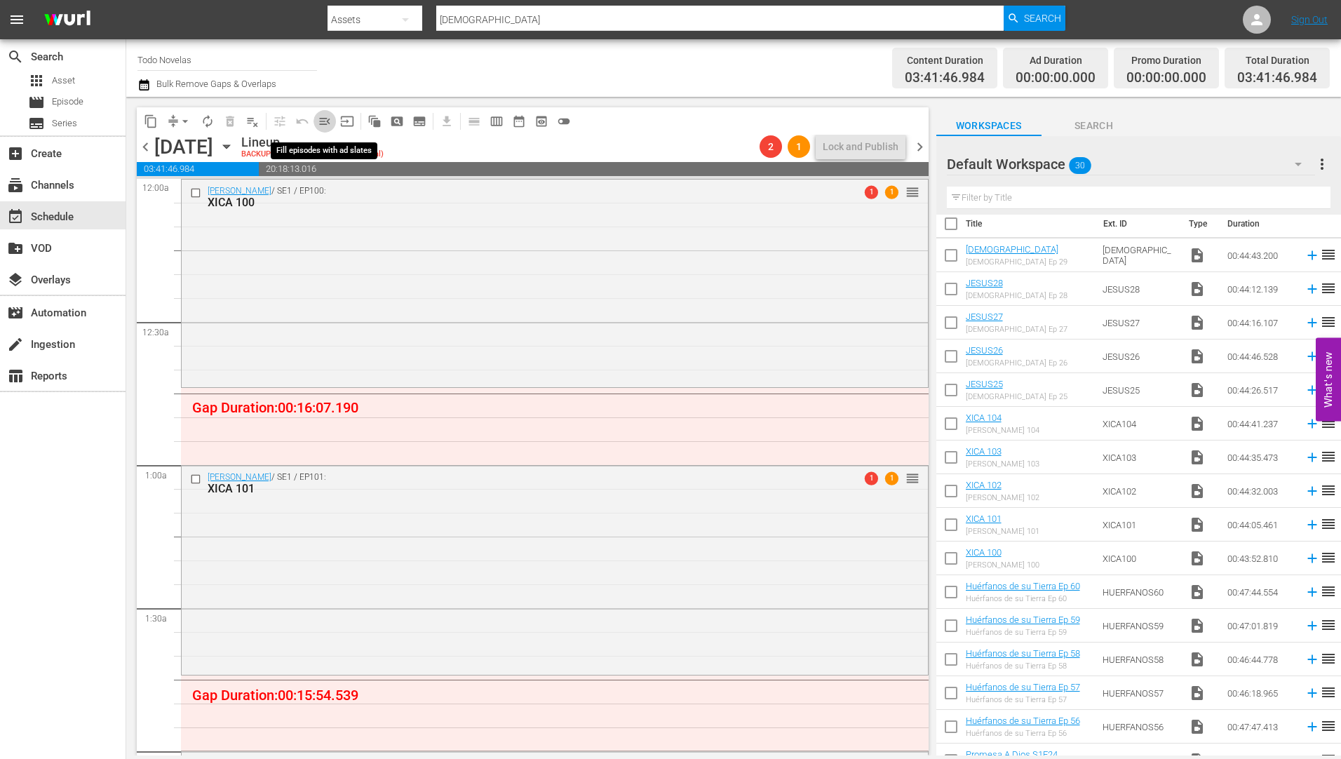
click at [323, 118] on span "menu_open" at bounding box center [325, 121] width 14 height 14
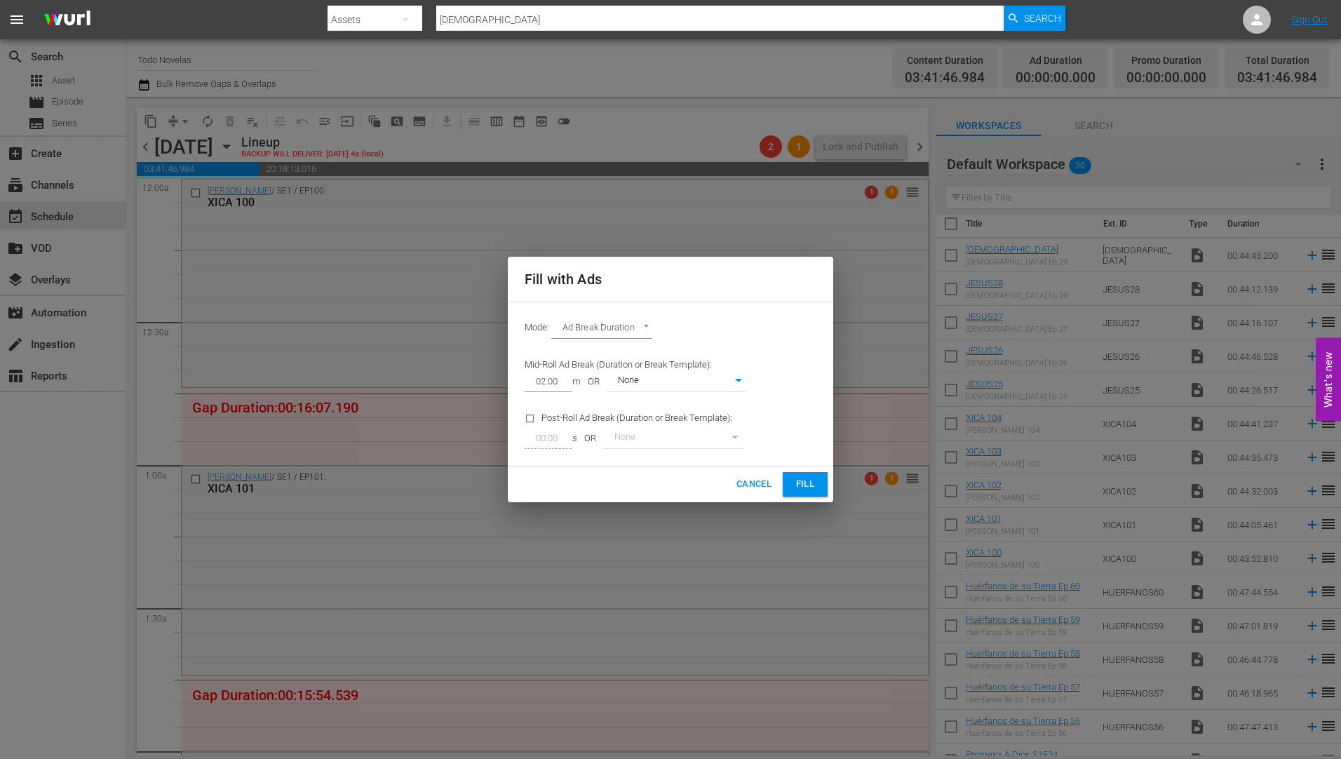
click at [803, 478] on span "Fill" at bounding box center [805, 484] width 22 height 16
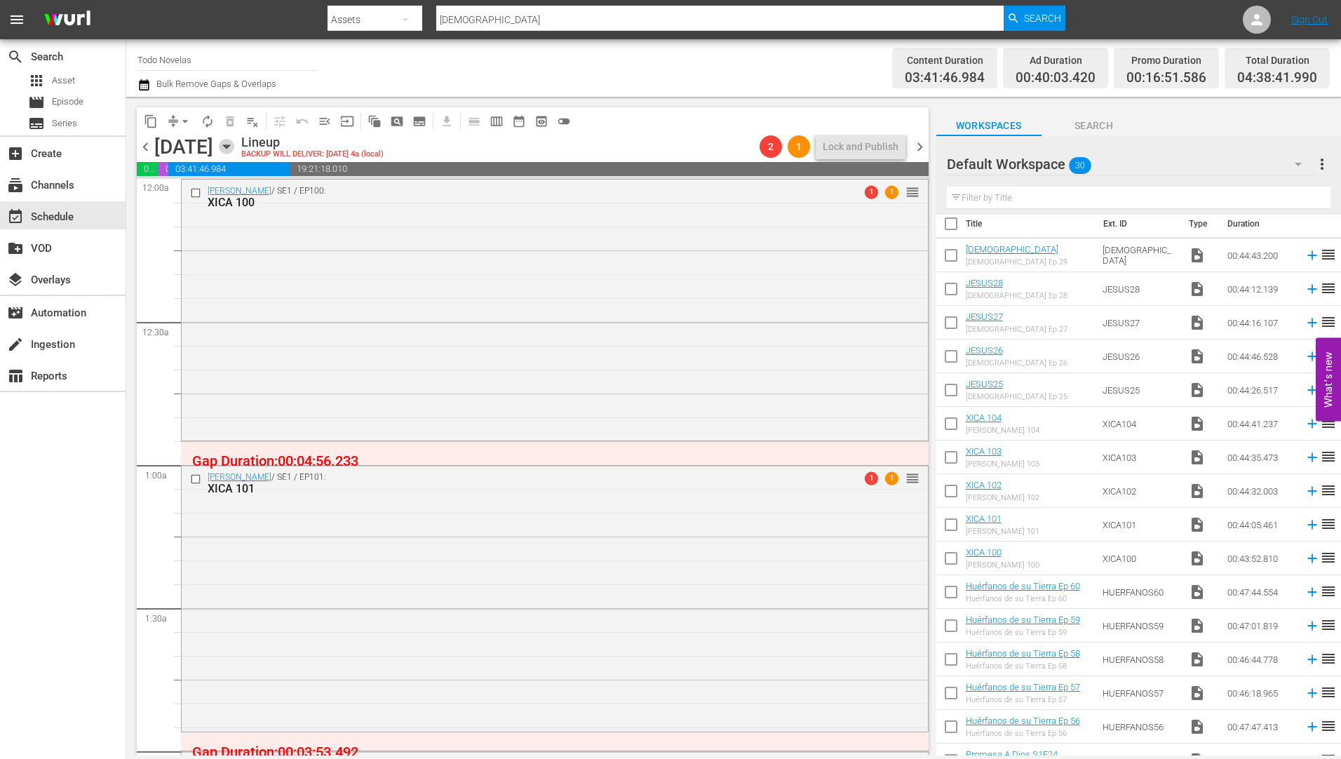
click at [234, 142] on icon "button" at bounding box center [226, 146] width 15 height 15
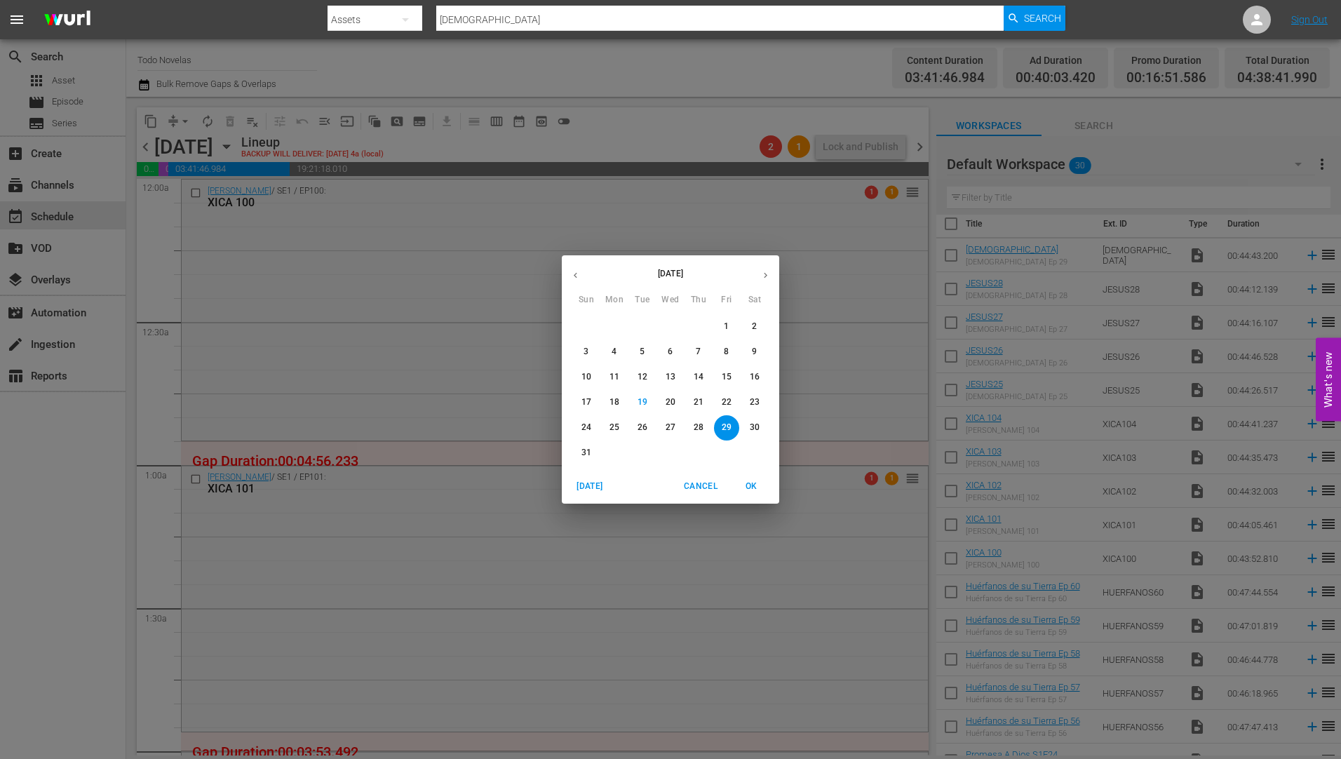
click at [751, 422] on p "30" at bounding box center [755, 428] width 10 height 12
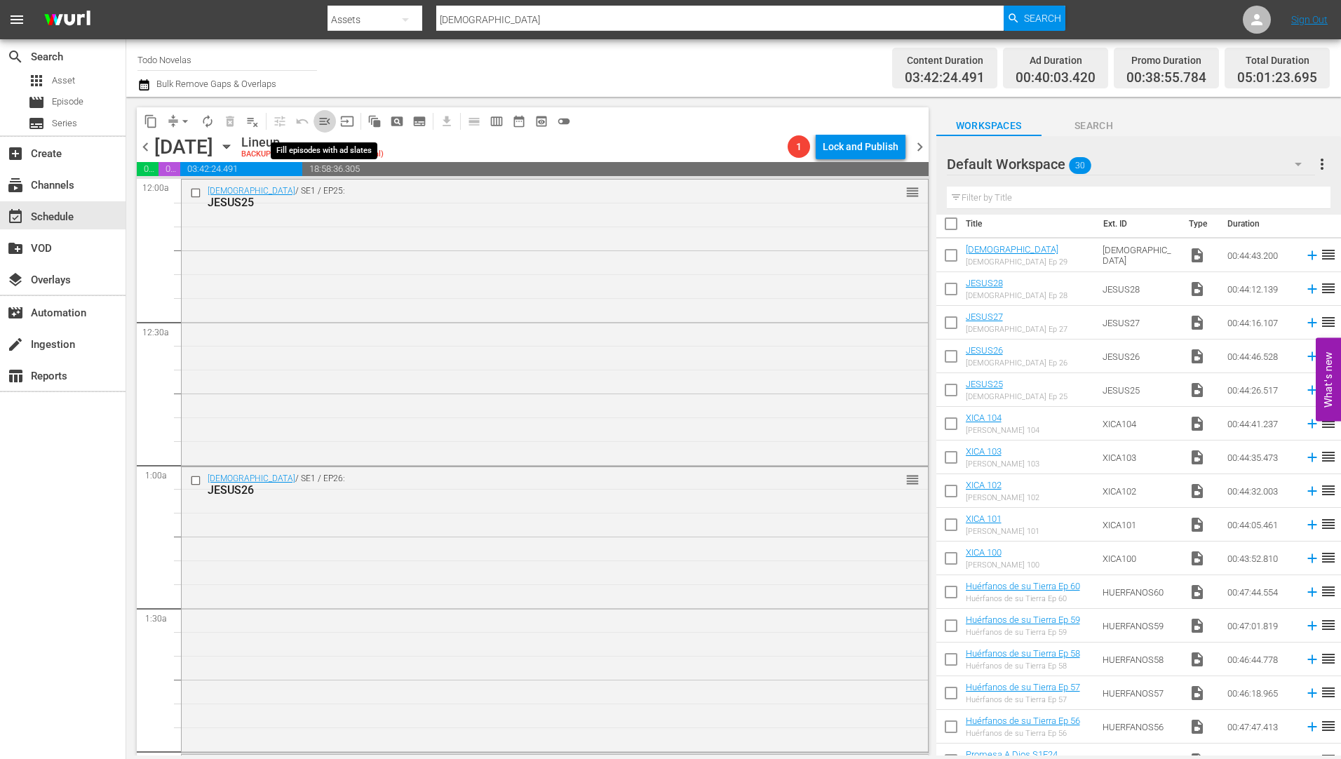
click at [322, 115] on span "menu_open" at bounding box center [325, 121] width 14 height 14
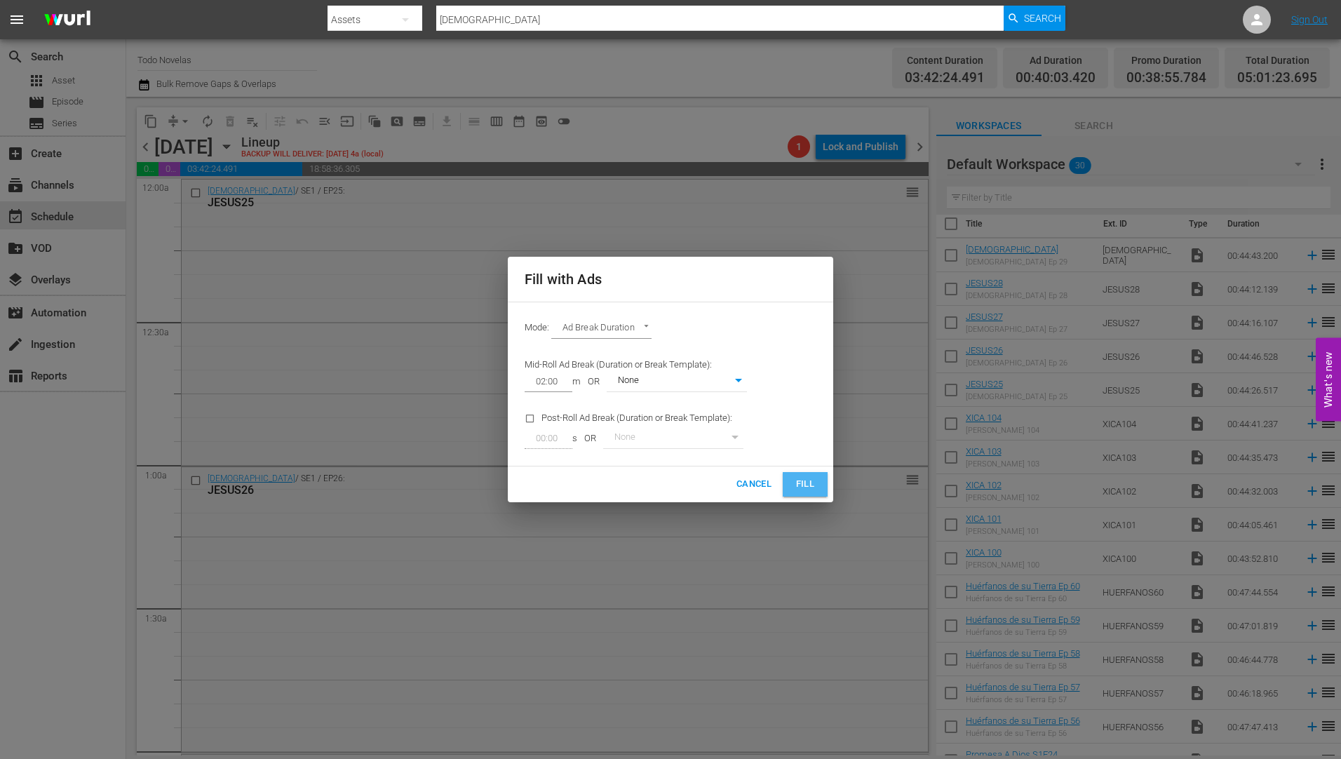
click at [807, 478] on span "Fill" at bounding box center [805, 484] width 22 height 16
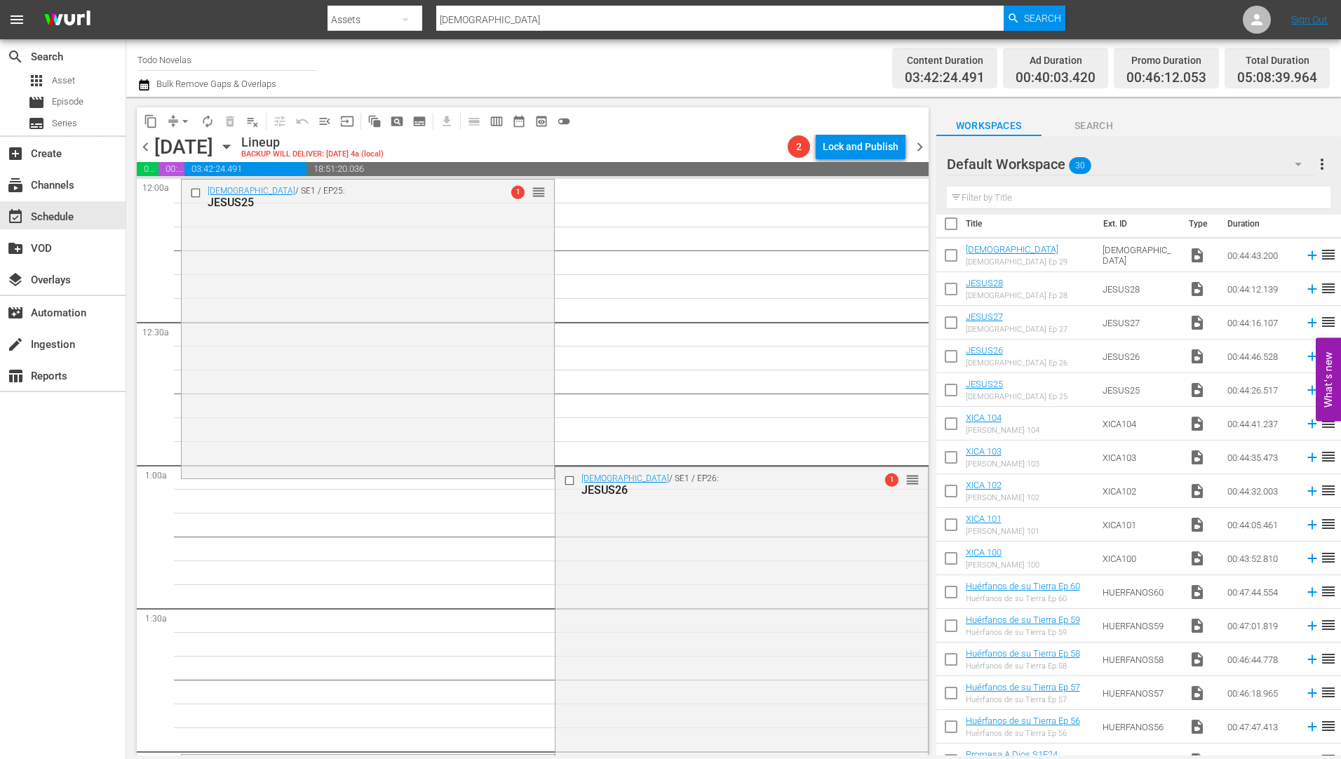
click at [229, 147] on icon "button" at bounding box center [226, 147] width 6 height 4
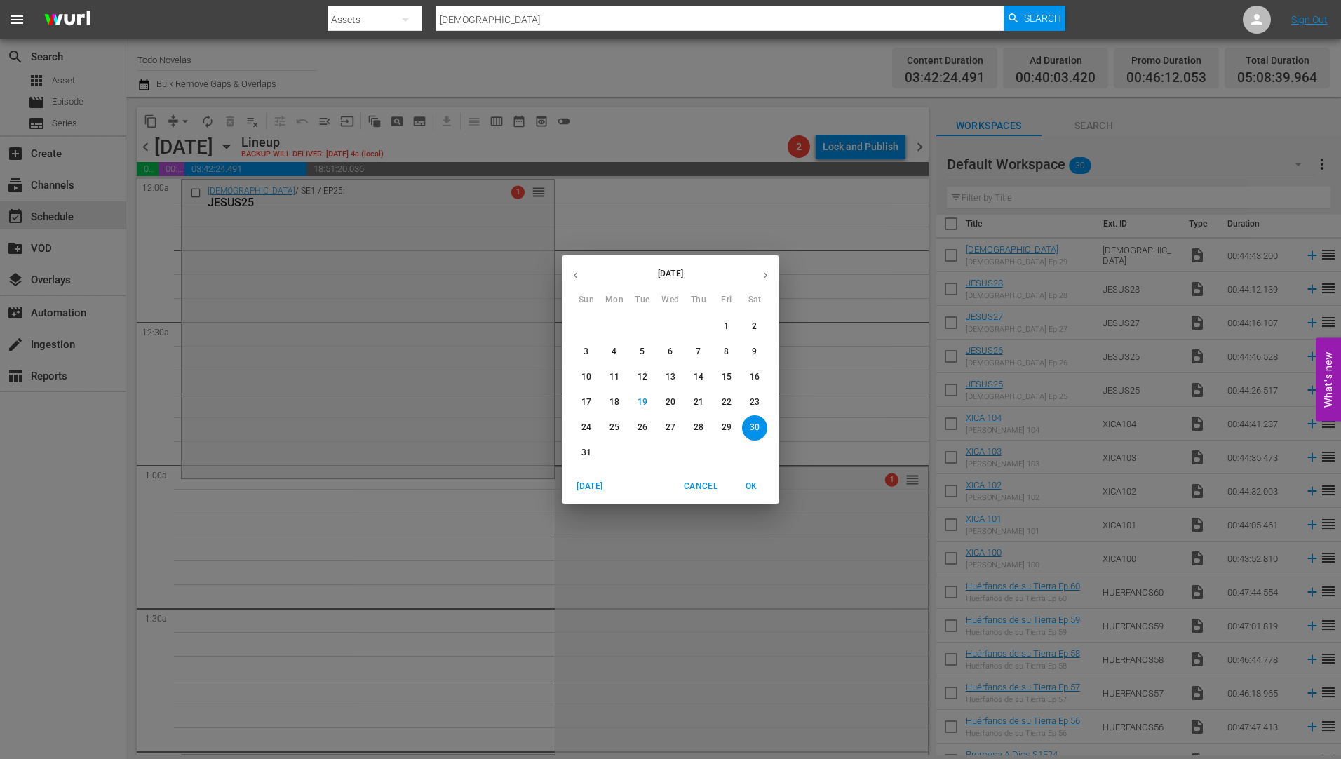
click at [639, 421] on button "26" at bounding box center [642, 427] width 25 height 25
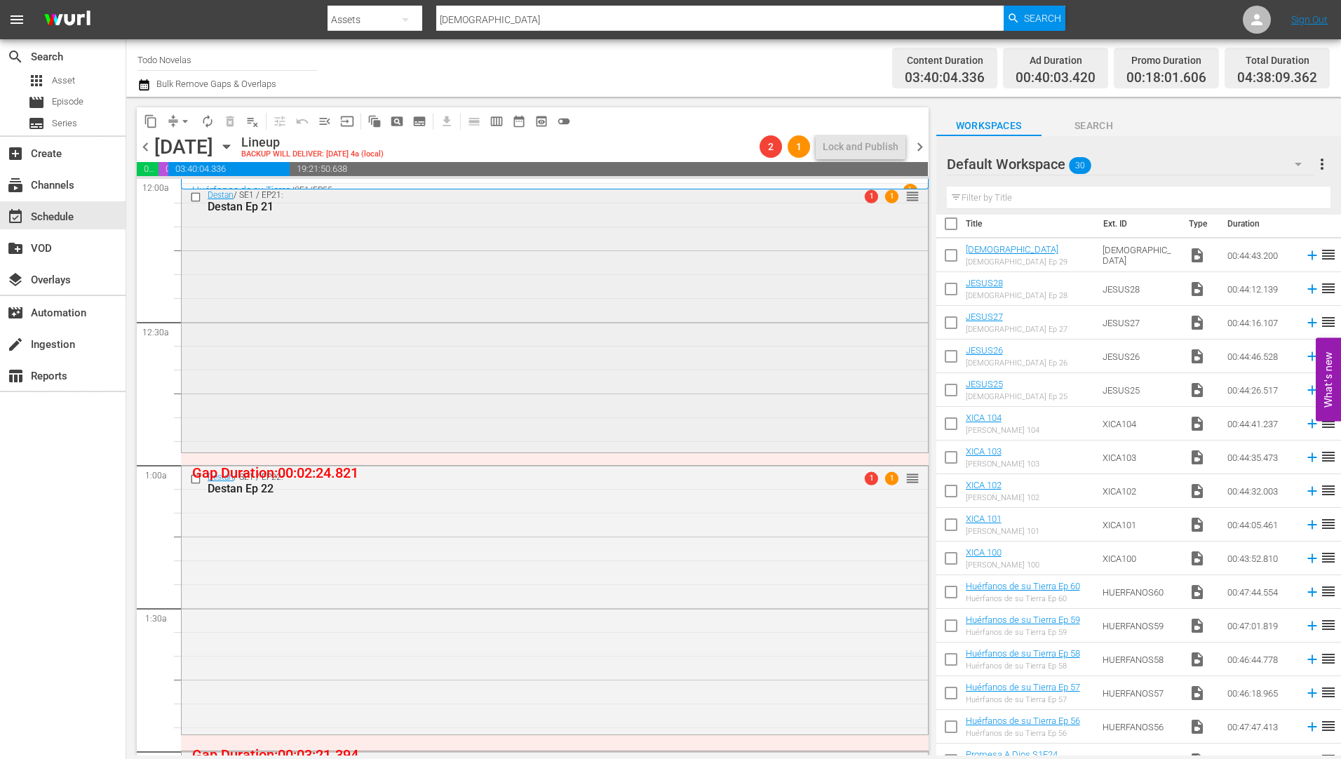
click at [234, 205] on div "Destan Ep 21" at bounding box center [529, 206] width 642 height 13
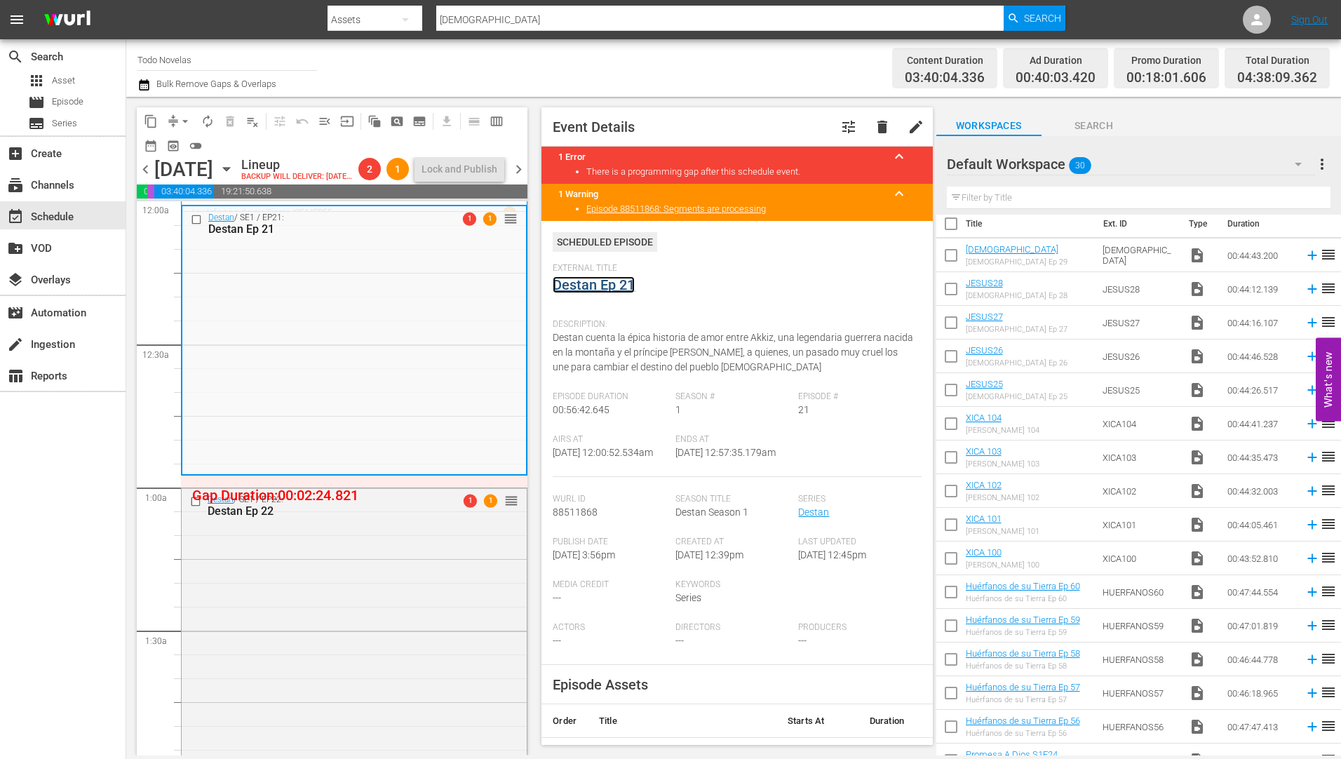
click at [584, 283] on link "Destan Ep 21" at bounding box center [594, 284] width 82 height 17
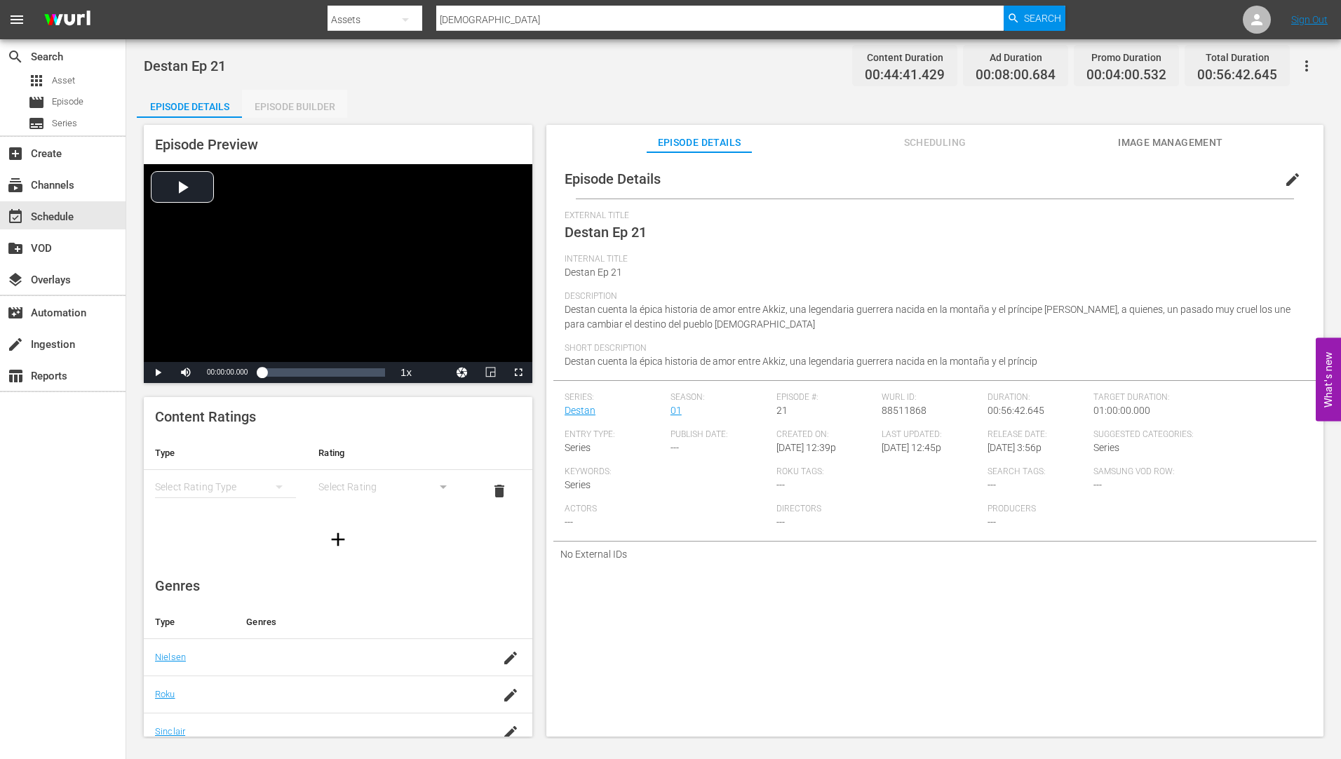
click at [314, 105] on div "Episode Builder" at bounding box center [294, 107] width 105 height 34
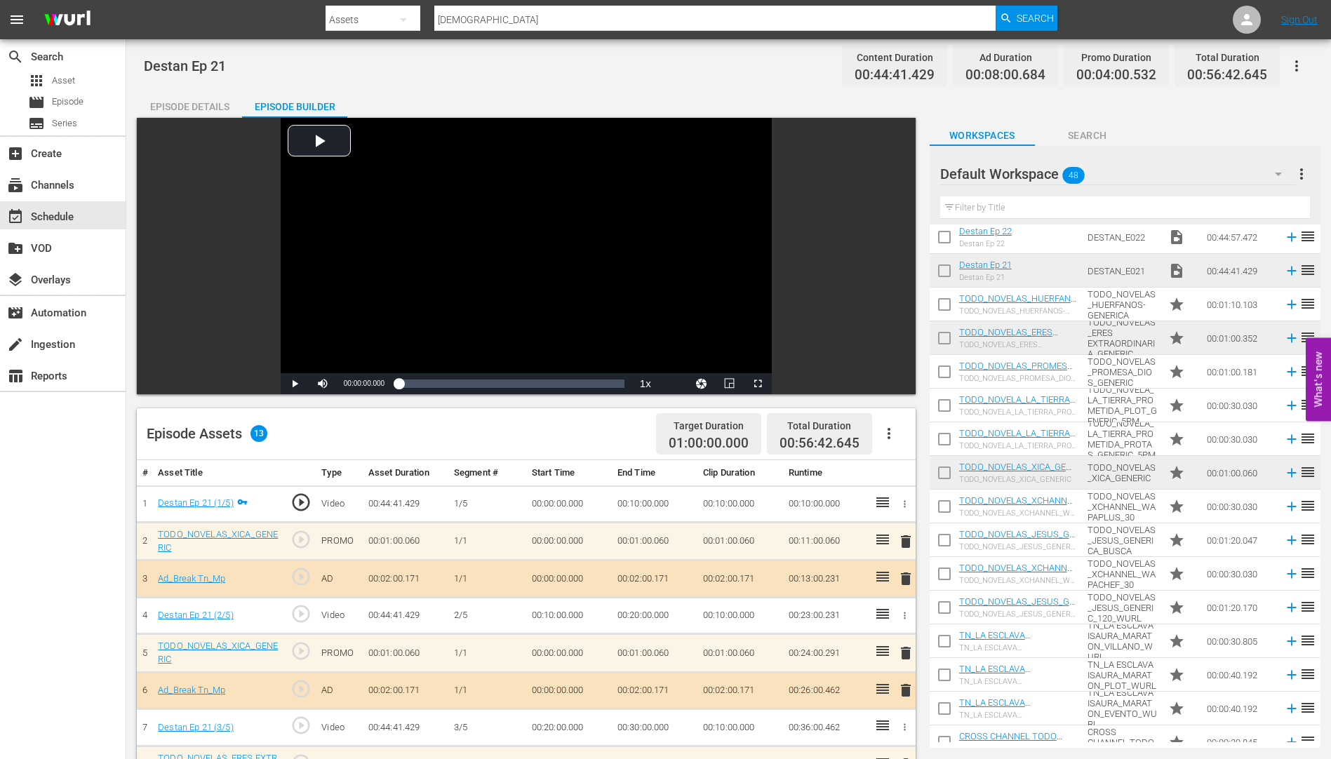
scroll to position [1037, 0]
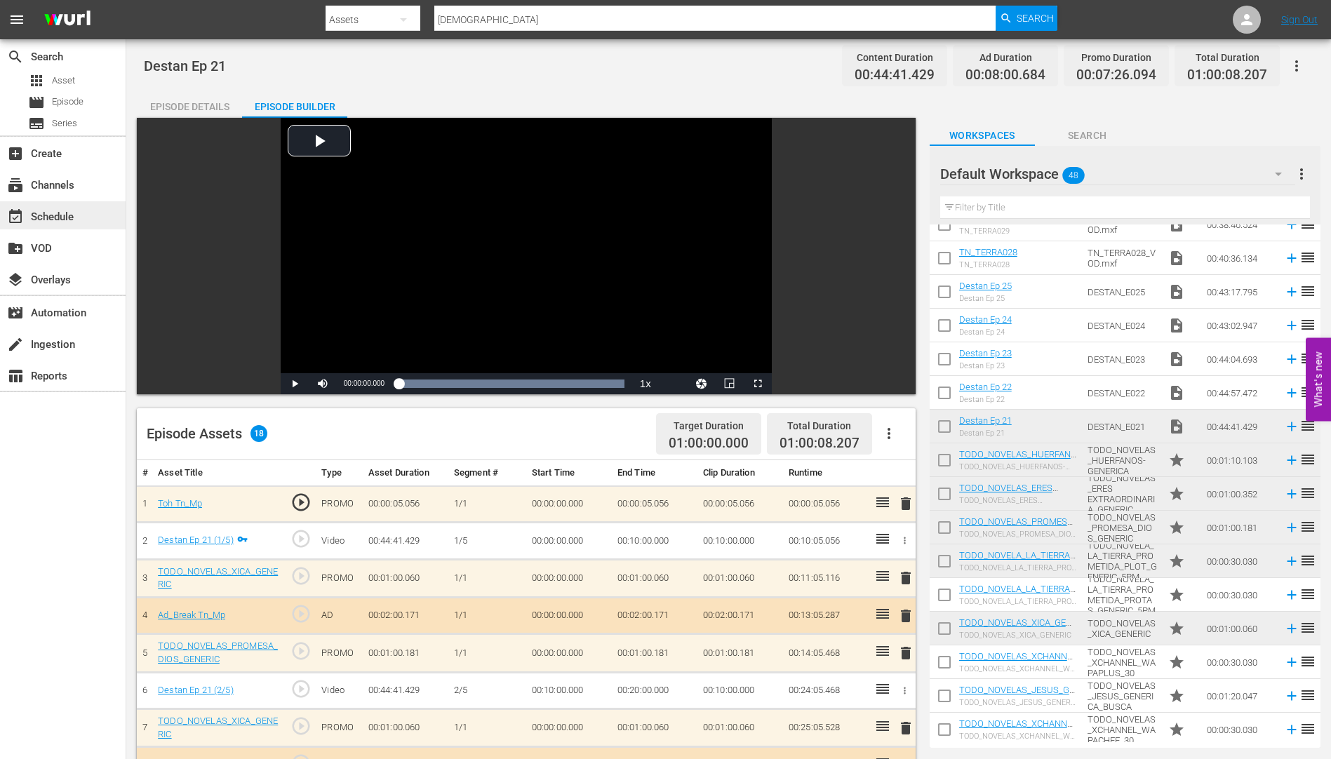
click at [57, 214] on div "event_available Schedule" at bounding box center [39, 214] width 79 height 13
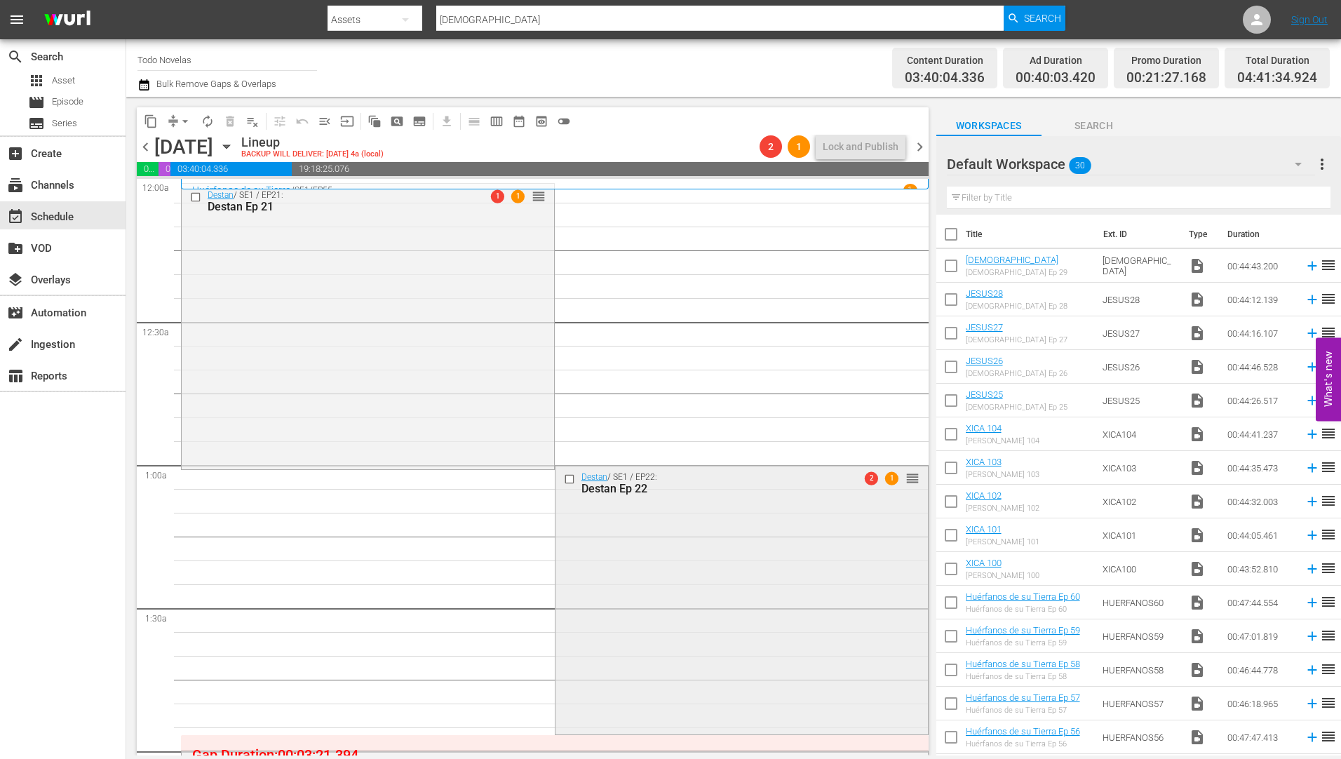
click at [604, 488] on div "Destan Ep 22" at bounding box center [718, 488] width 275 height 13
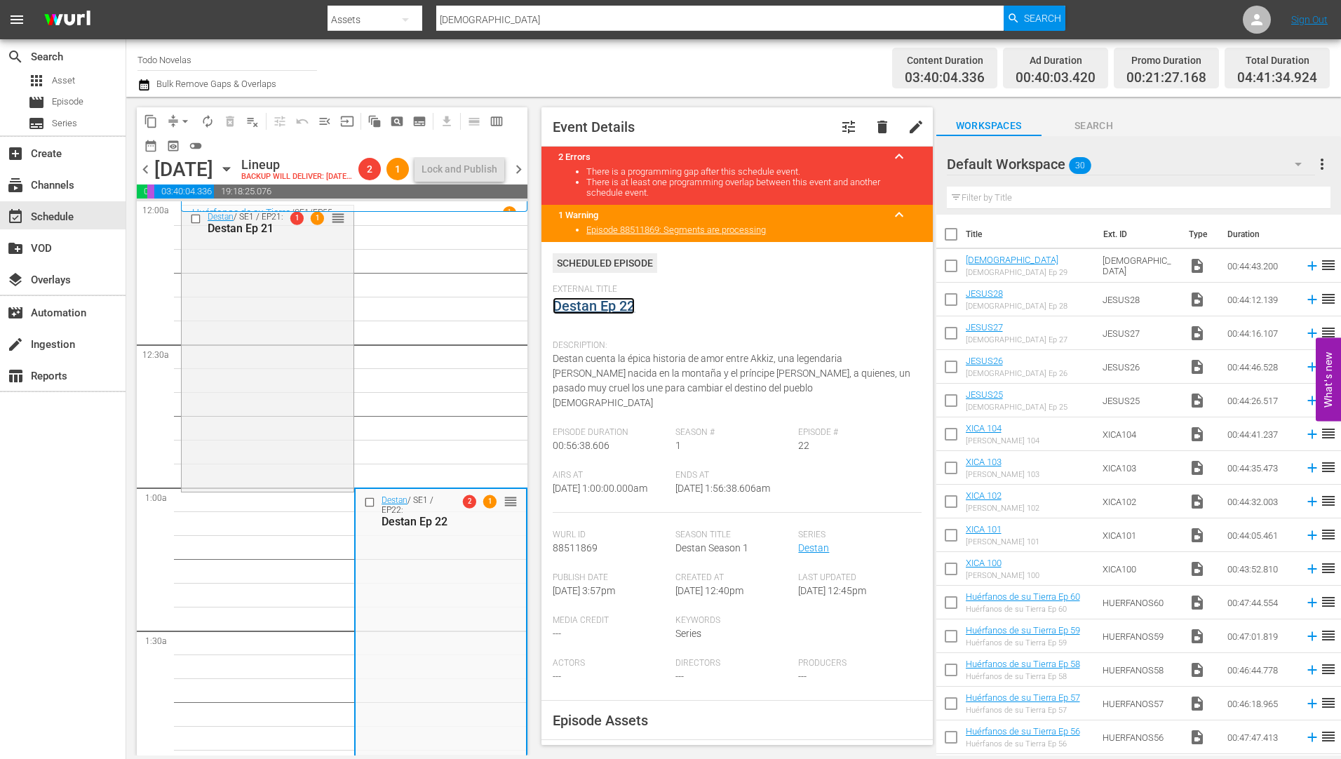
click at [597, 307] on link "Destan Ep 22" at bounding box center [594, 305] width 82 height 17
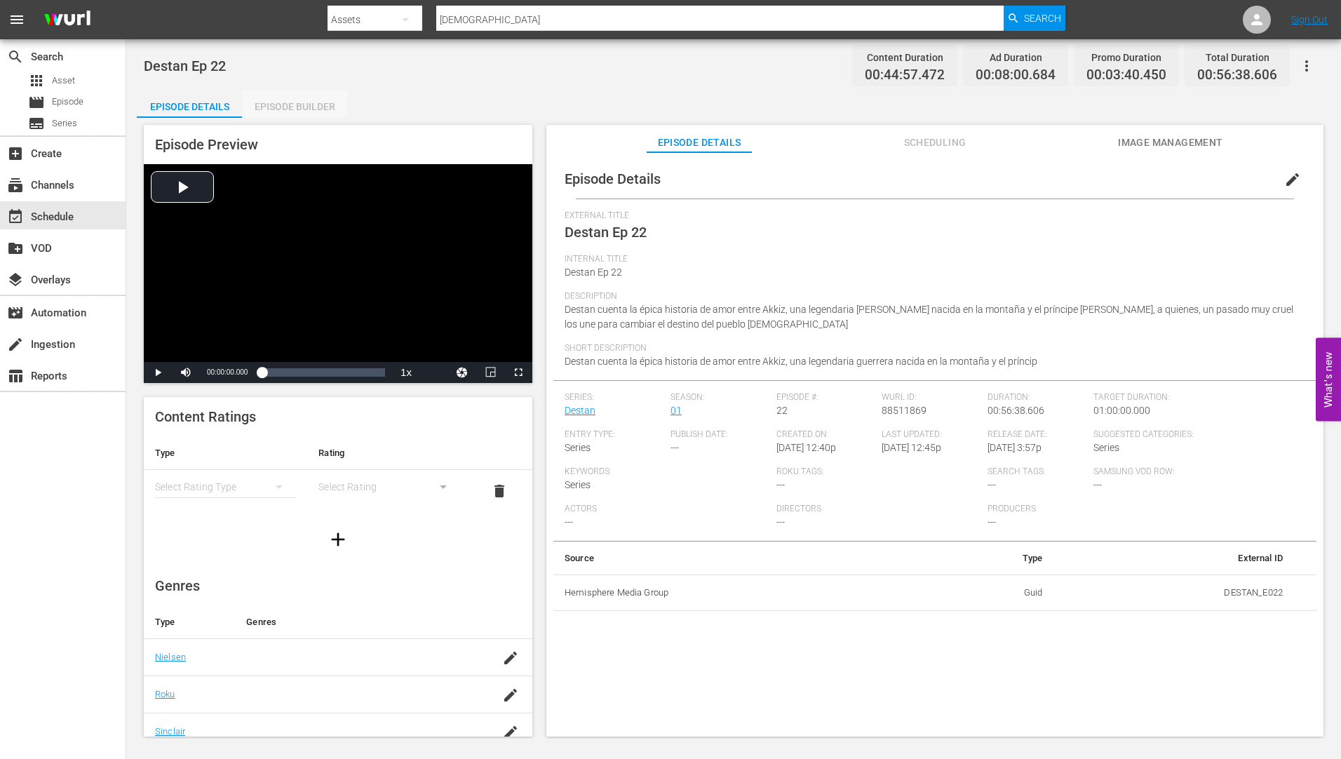
click at [299, 100] on div "Episode Builder" at bounding box center [294, 107] width 105 height 34
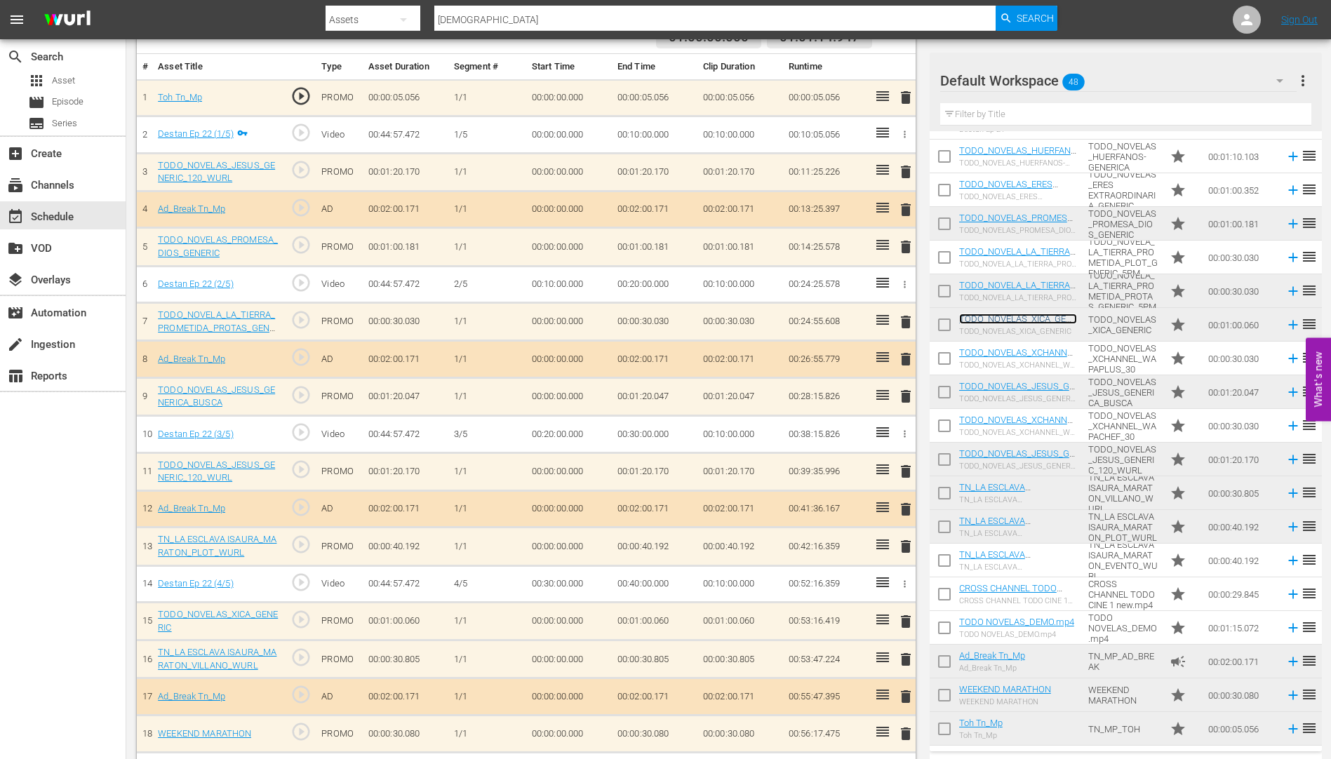
scroll to position [447, 0]
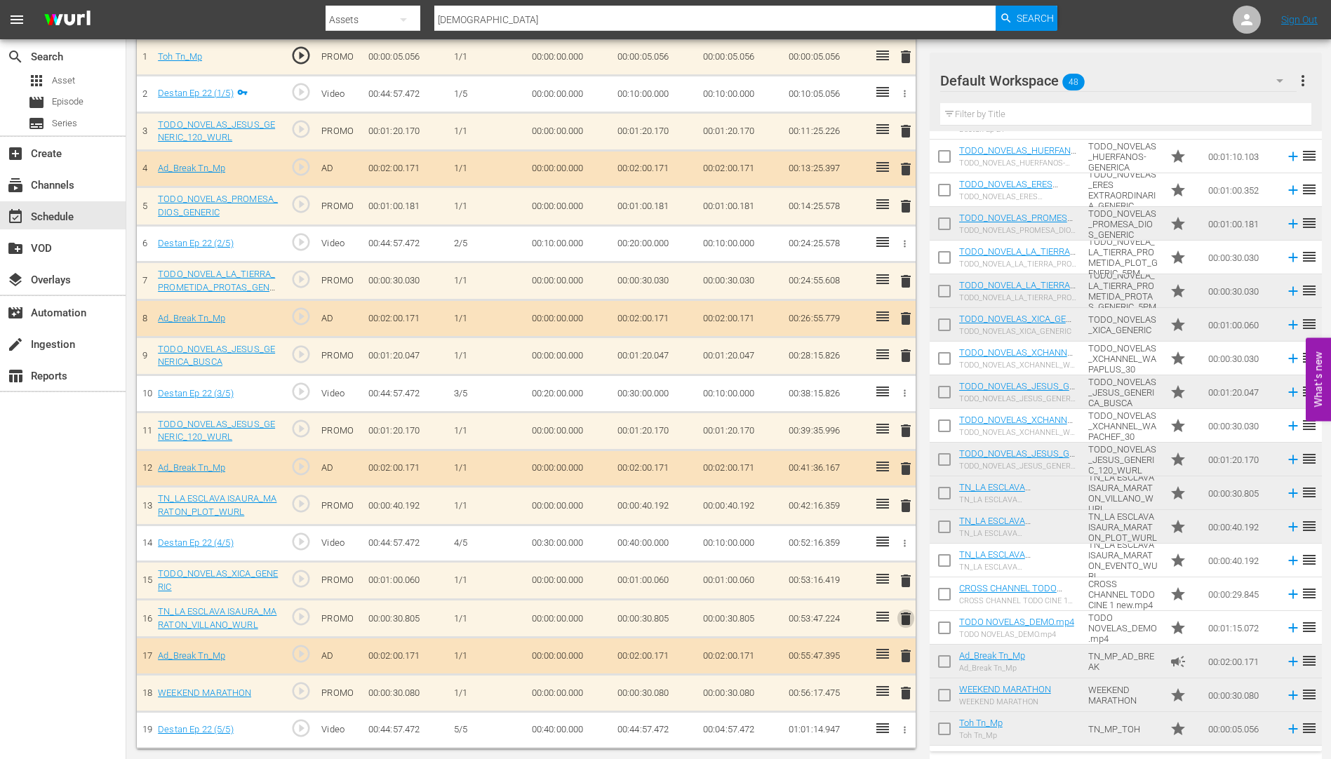
click at [907, 621] on span "delete" at bounding box center [905, 618] width 17 height 17
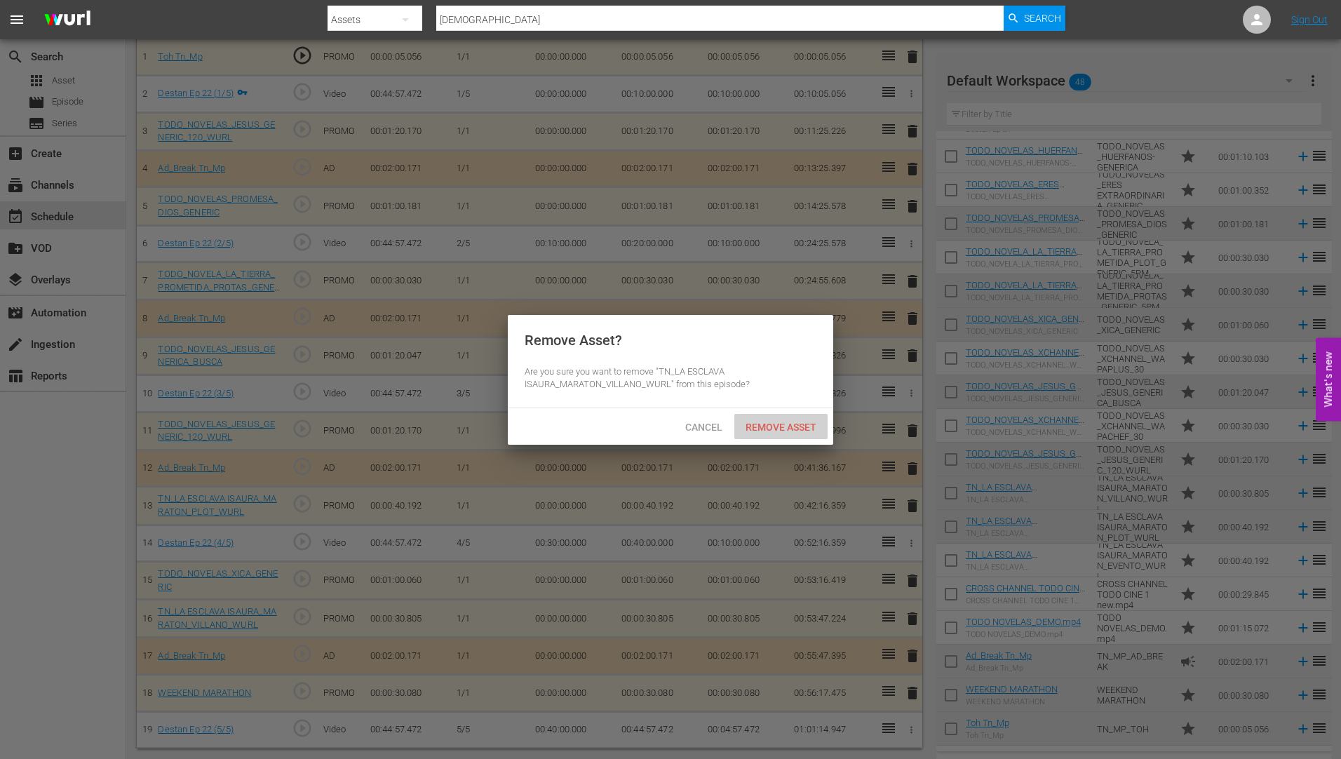
click at [788, 422] on span "Remove Asset" at bounding box center [780, 427] width 93 height 11
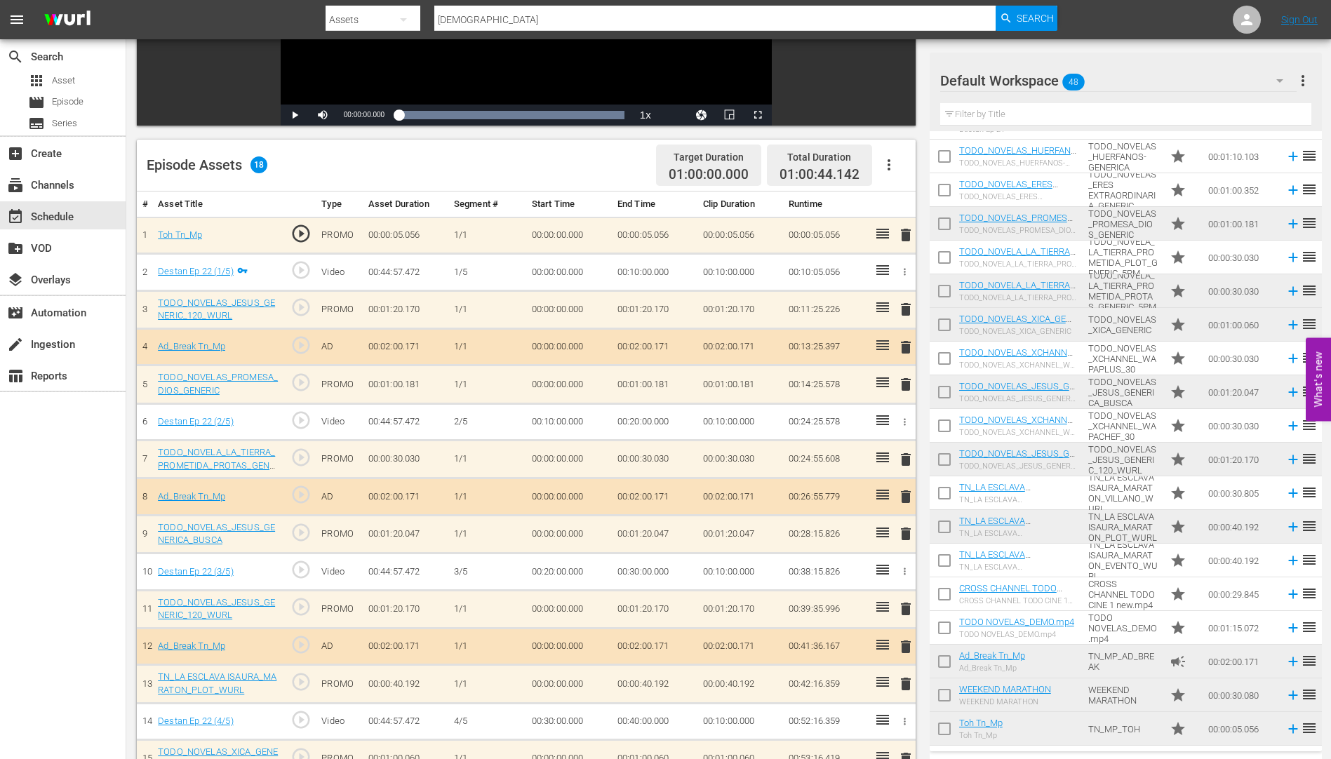
scroll to position [409, 0]
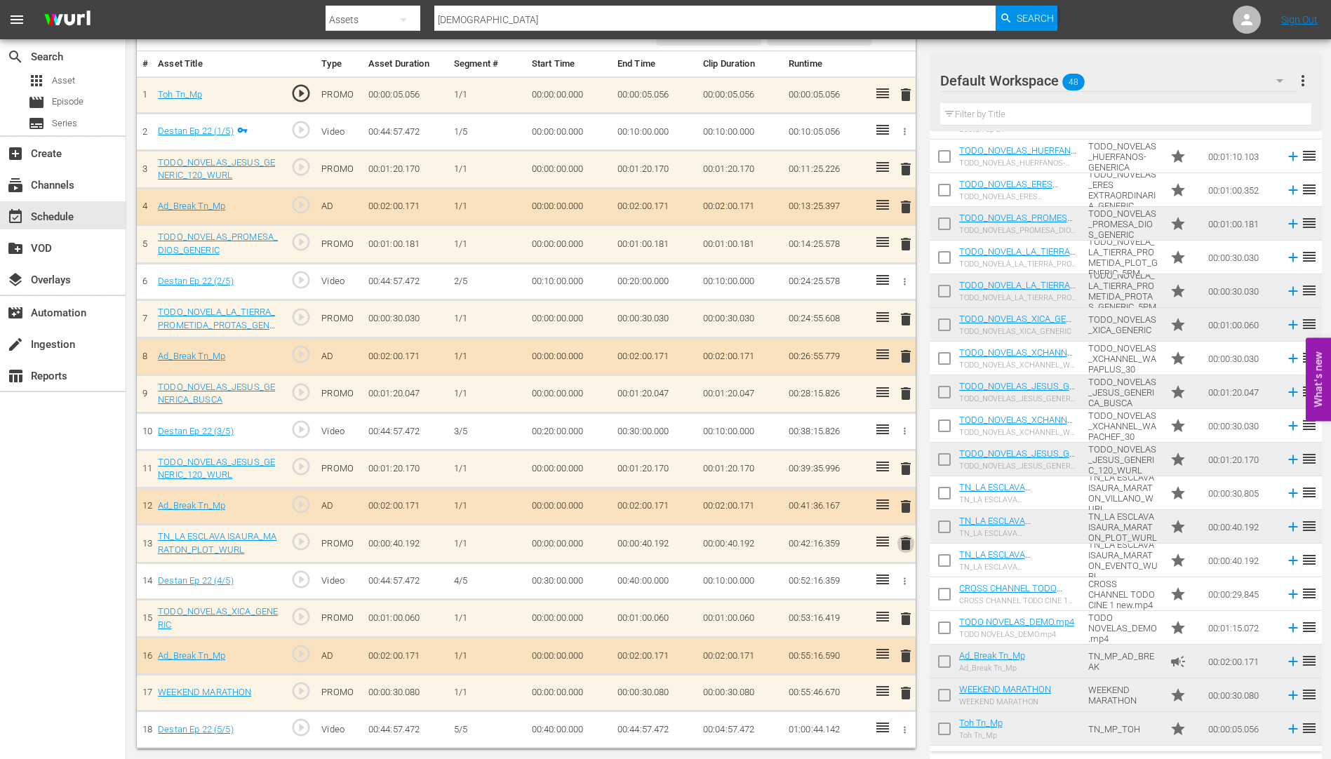
click at [906, 542] on span "delete" at bounding box center [905, 543] width 17 height 17
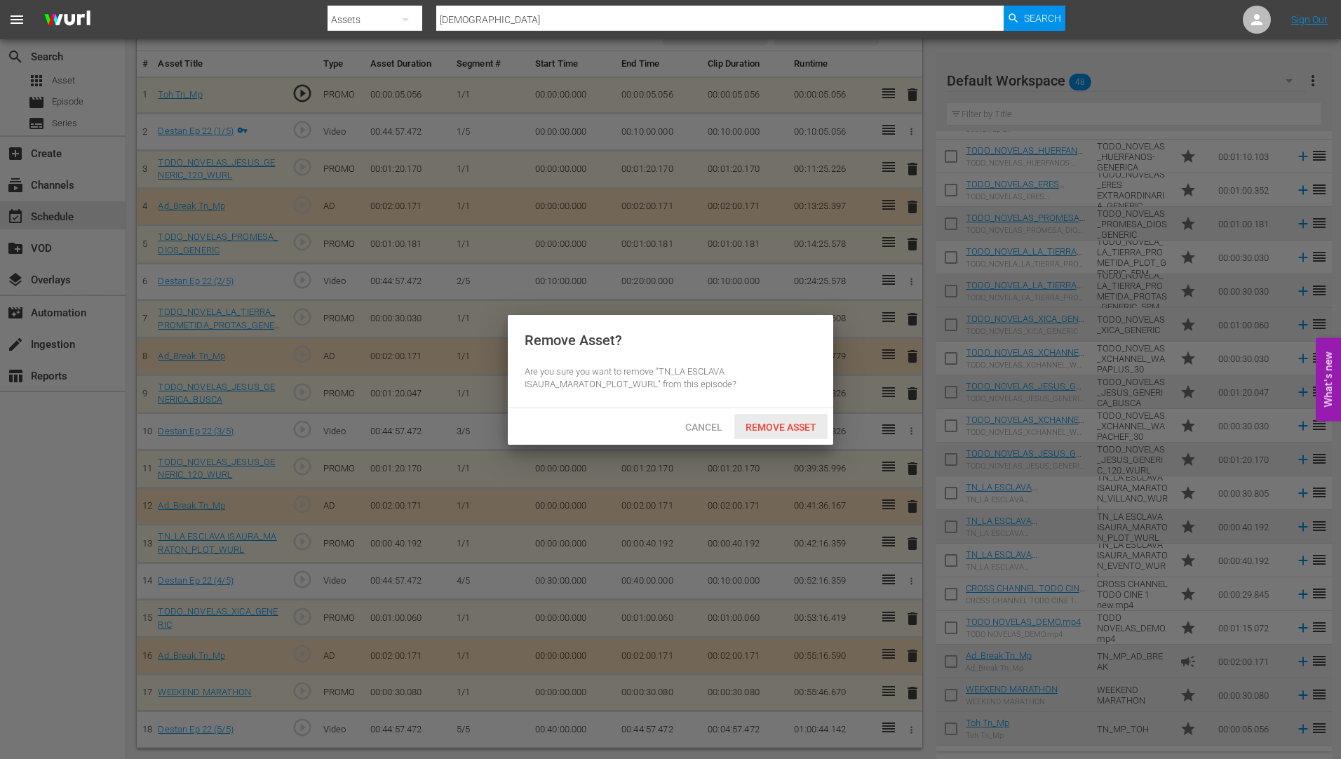
click at [783, 417] on div "Remove Asset" at bounding box center [780, 427] width 93 height 26
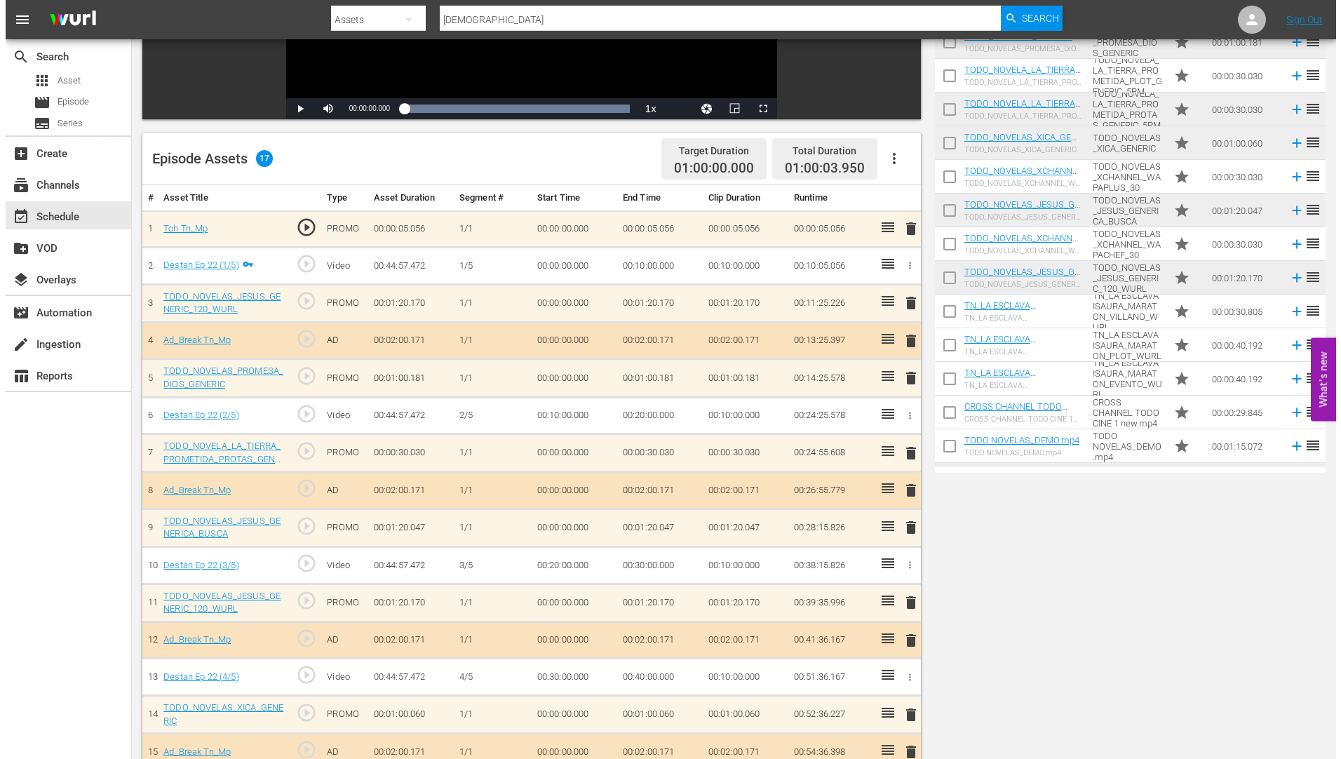
scroll to position [0, 0]
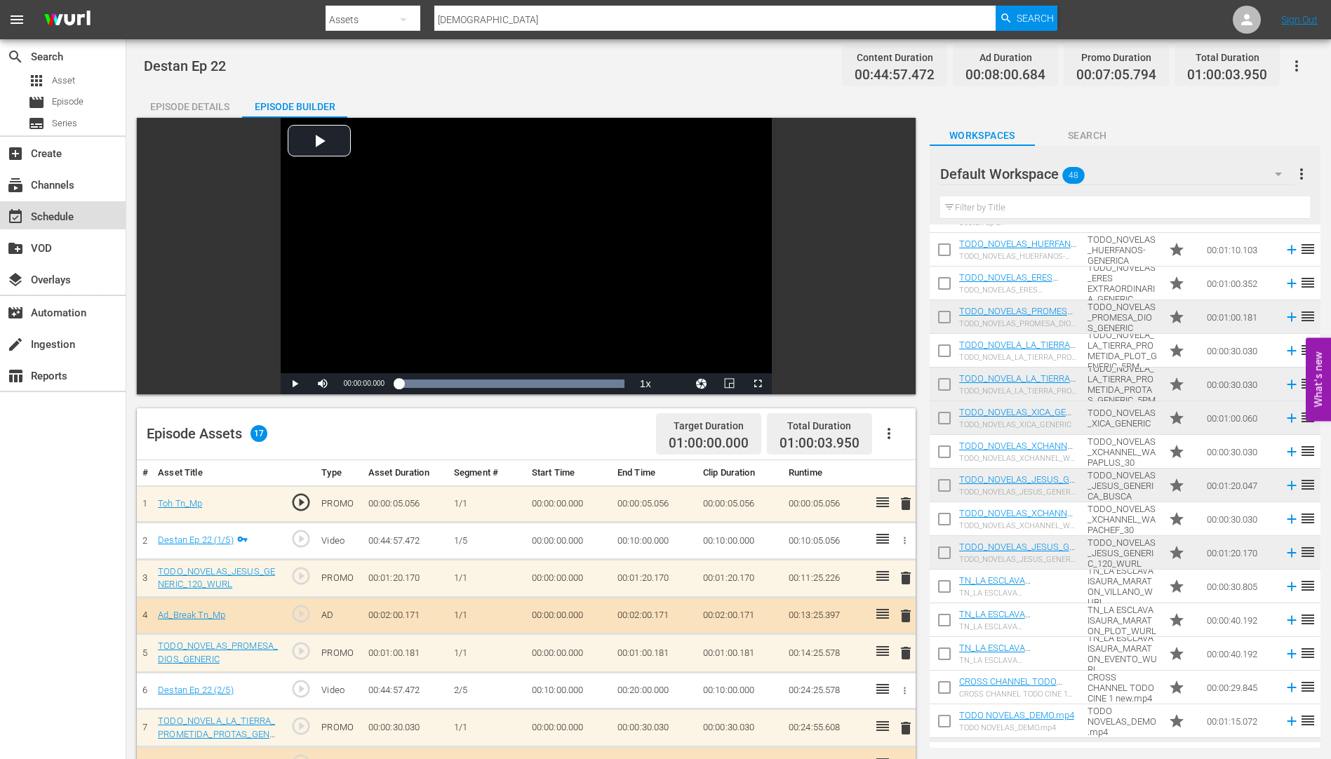
click at [45, 208] on div "event_available Schedule" at bounding box center [39, 214] width 79 height 13
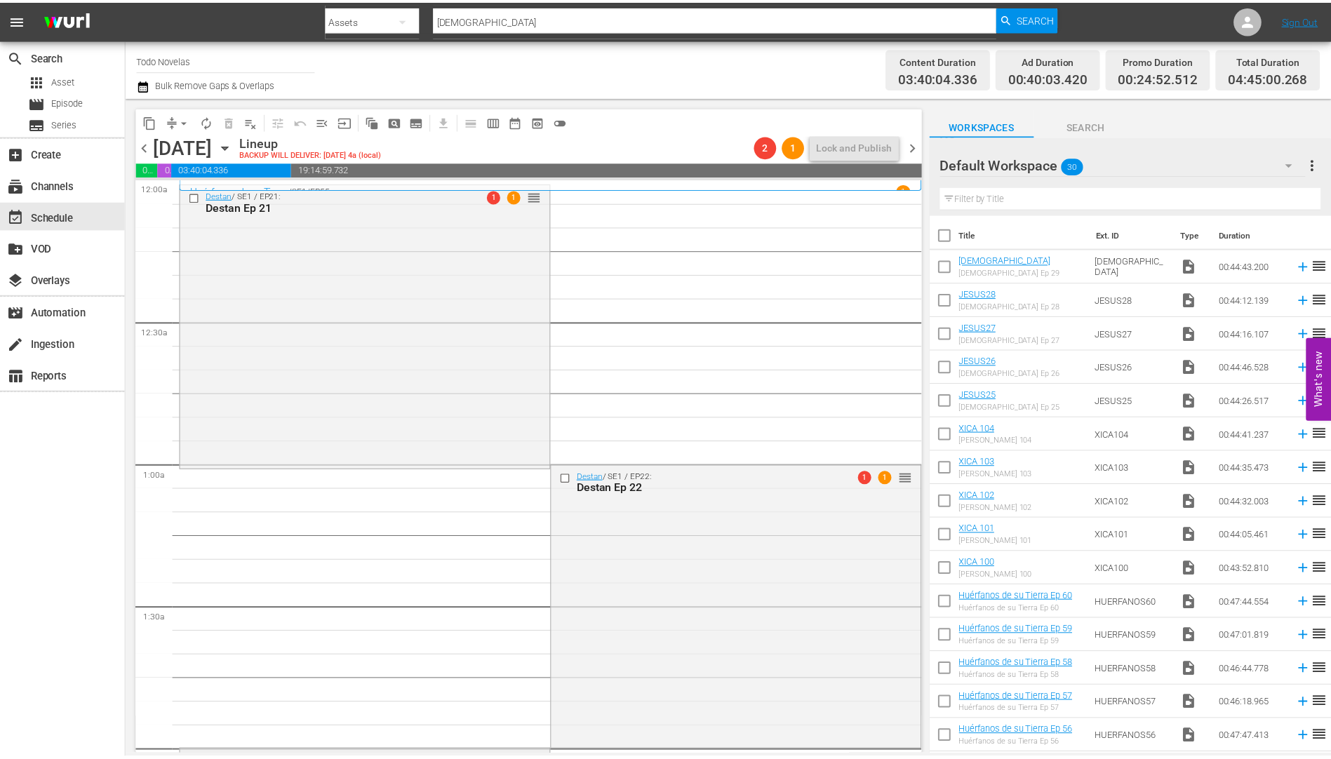
scroll to position [351, 0]
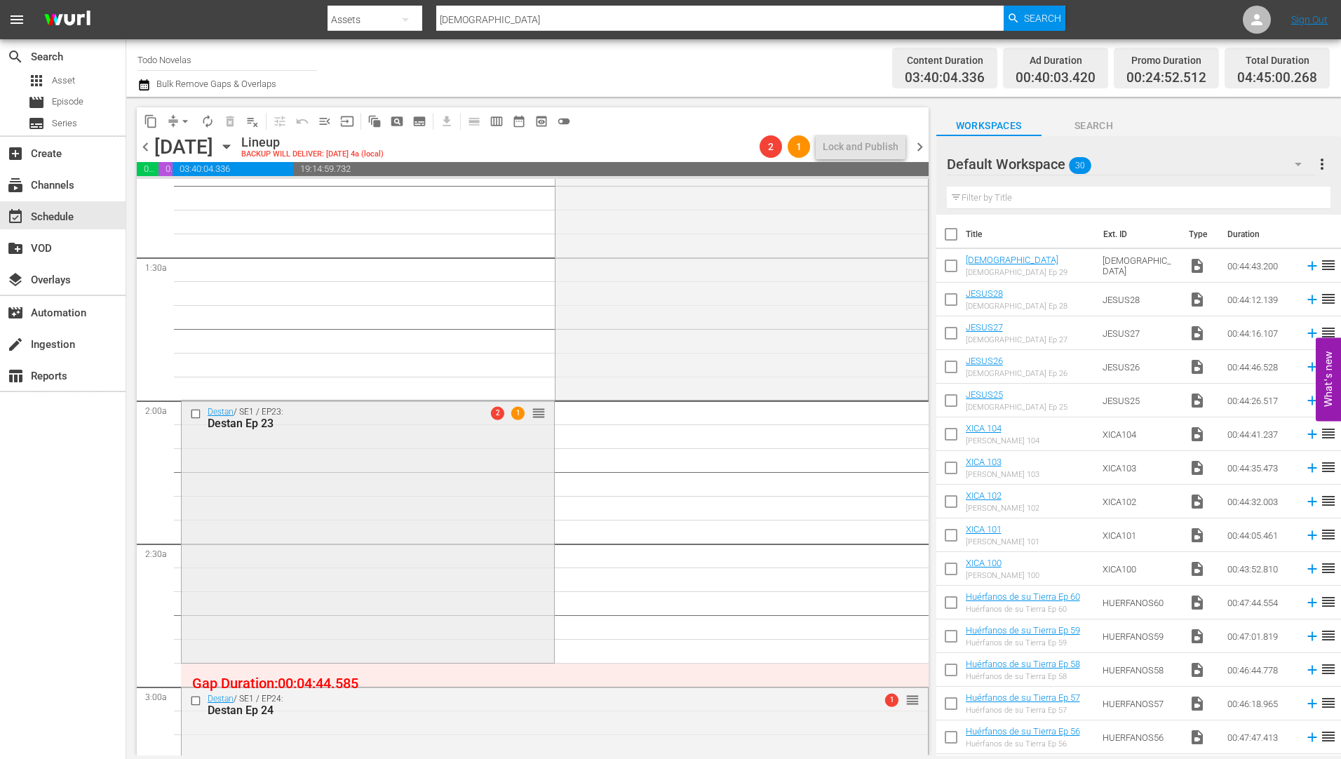
click at [248, 423] on div "Destan Ep 23" at bounding box center [345, 423] width 275 height 13
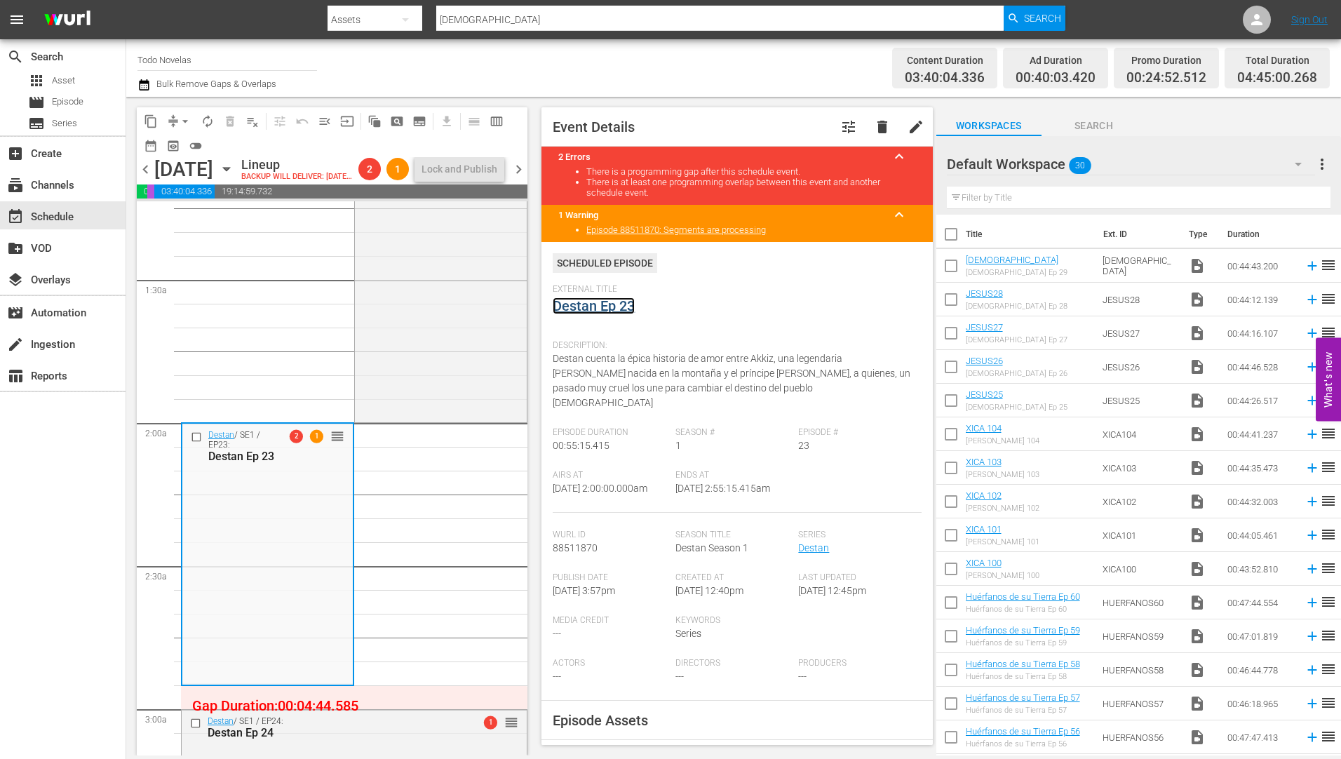
click at [594, 302] on link "Destan Ep 23" at bounding box center [594, 305] width 82 height 17
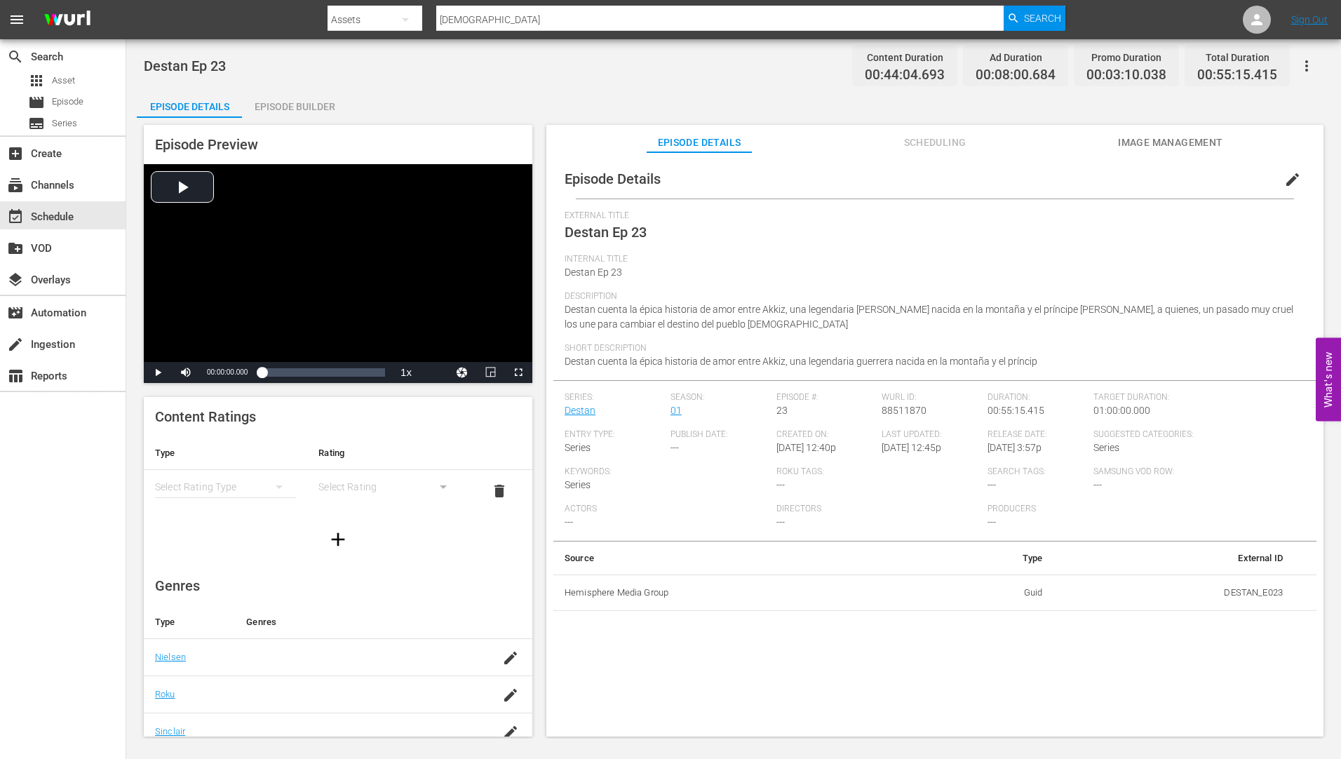
click at [311, 100] on div "Episode Builder" at bounding box center [294, 107] width 105 height 34
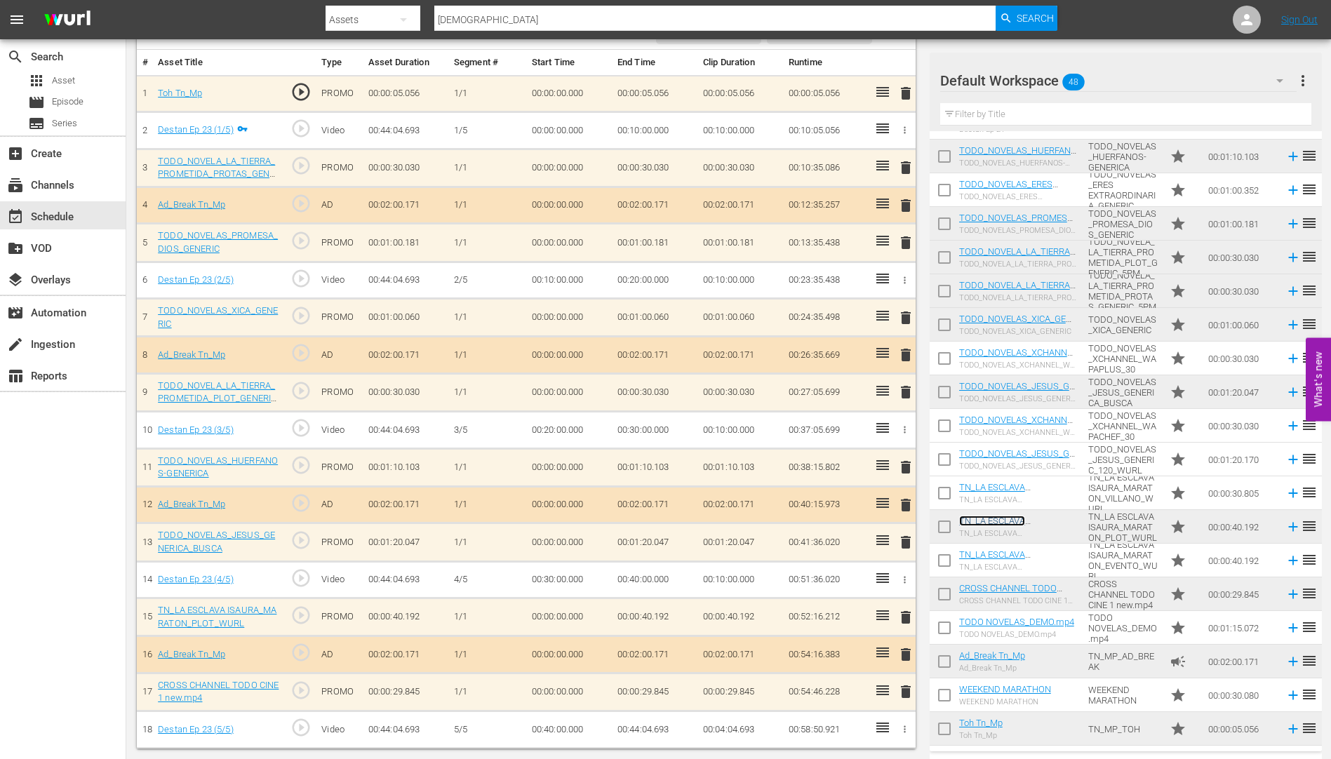
scroll to position [340, 0]
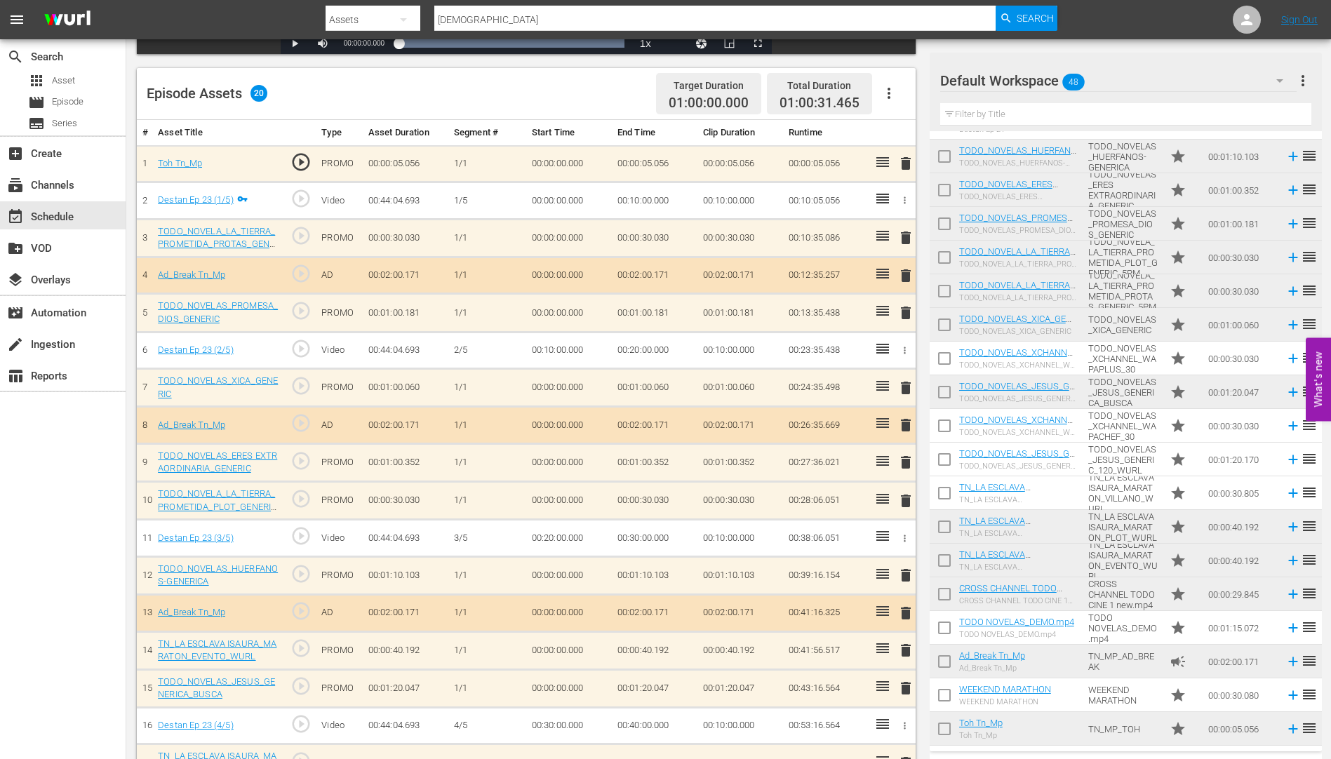
click at [905, 503] on span "delete" at bounding box center [905, 500] width 17 height 17
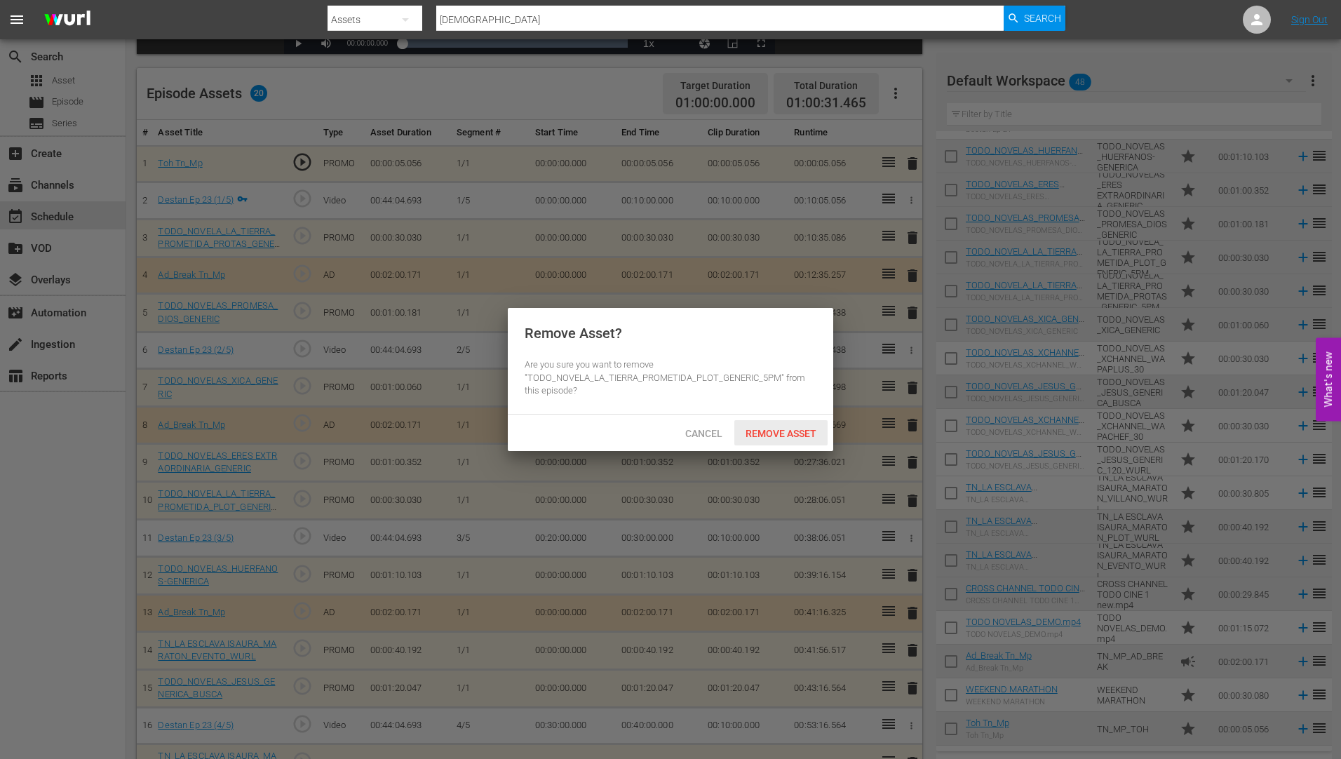
click at [790, 429] on span "Remove Asset" at bounding box center [780, 433] width 93 height 11
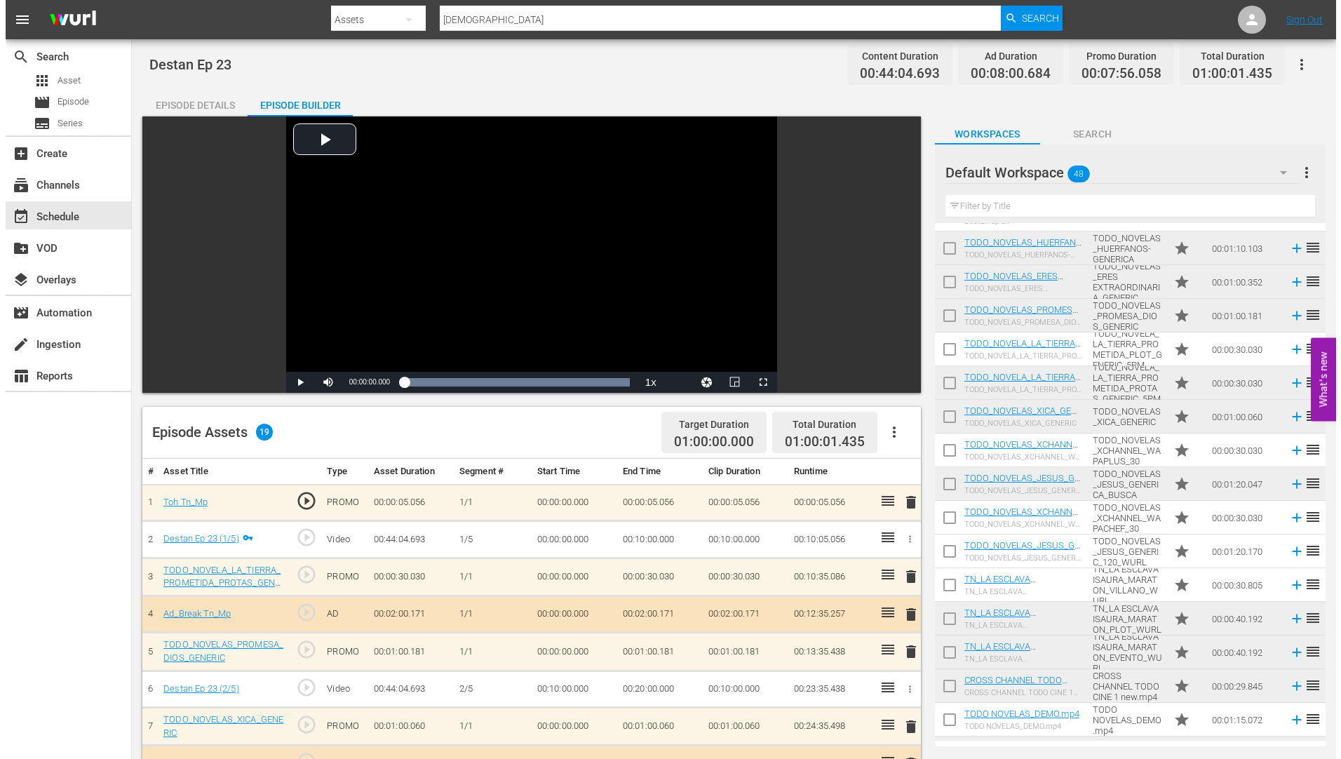
scroll to position [0, 0]
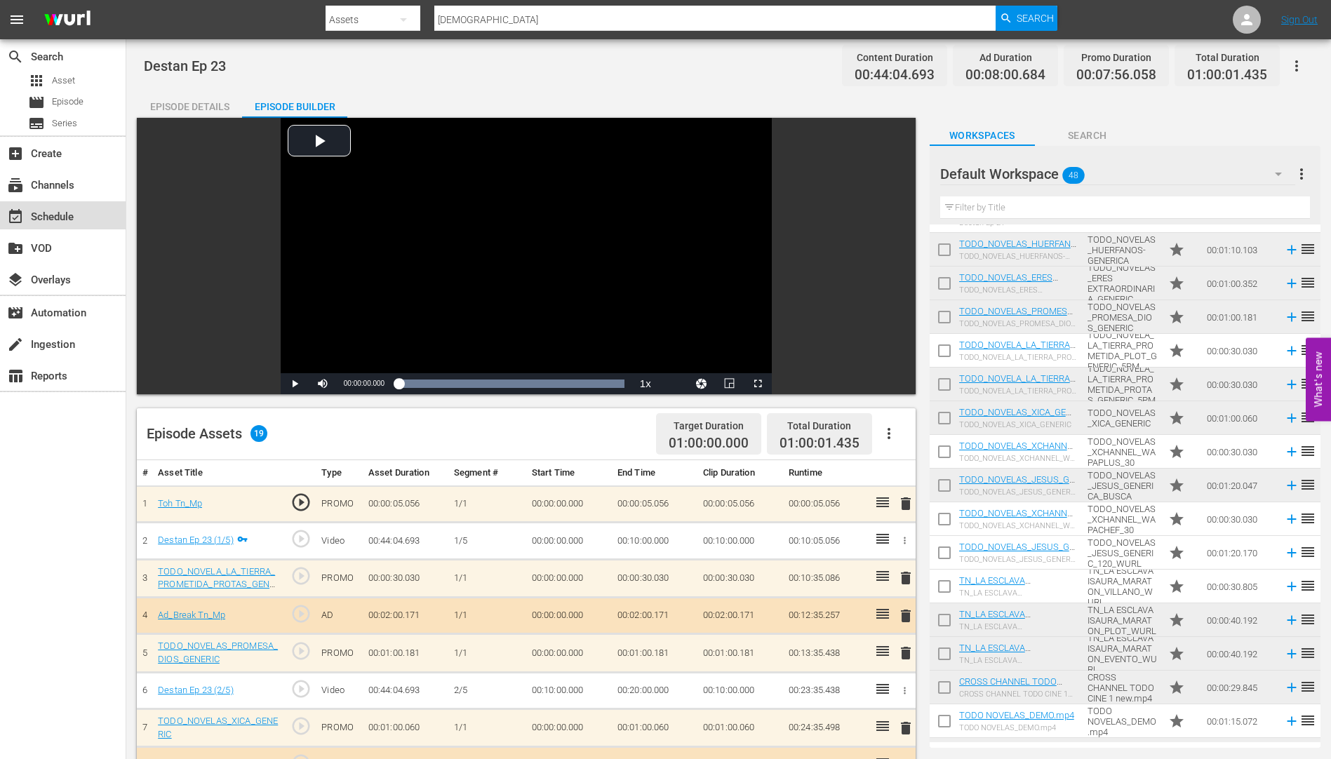
click at [43, 215] on div "event_available Schedule" at bounding box center [39, 214] width 79 height 13
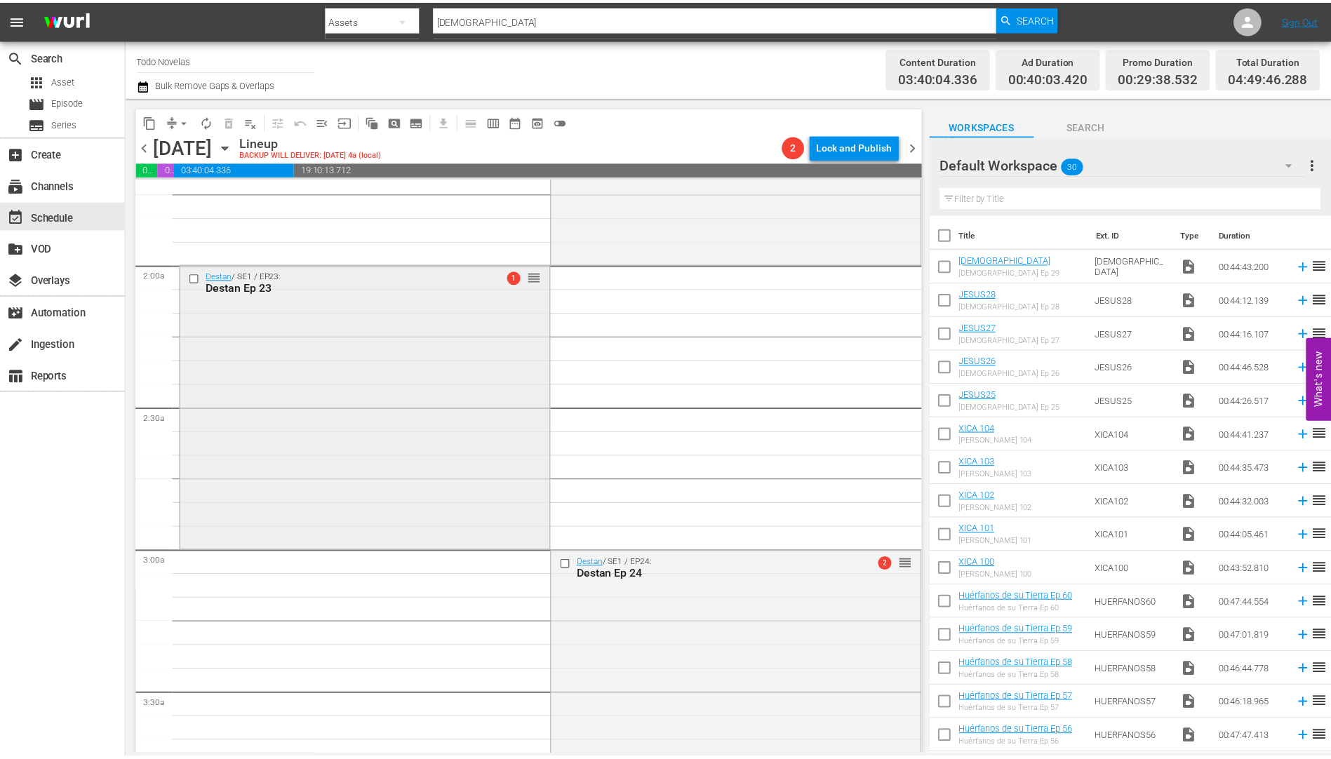
scroll to position [491, 0]
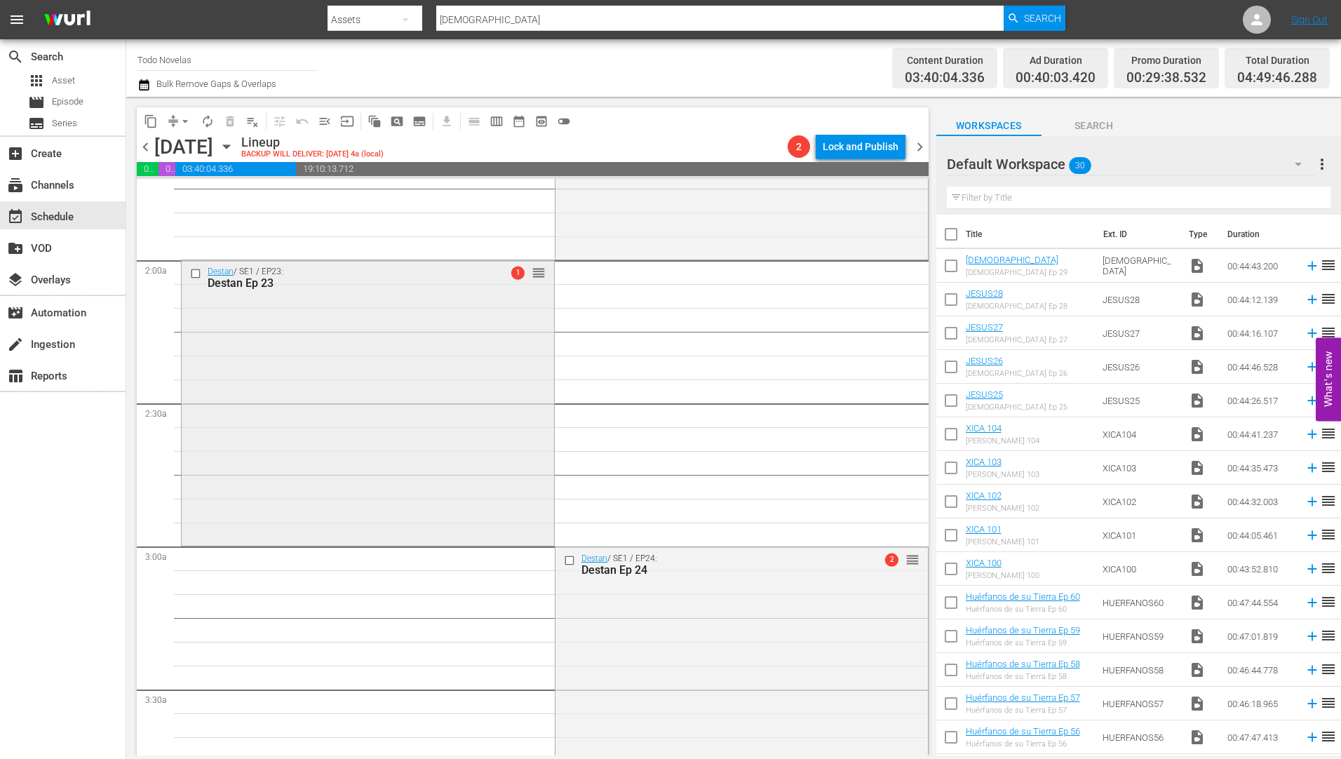
click at [234, 280] on div "Destan Ep 23" at bounding box center [345, 282] width 275 height 13
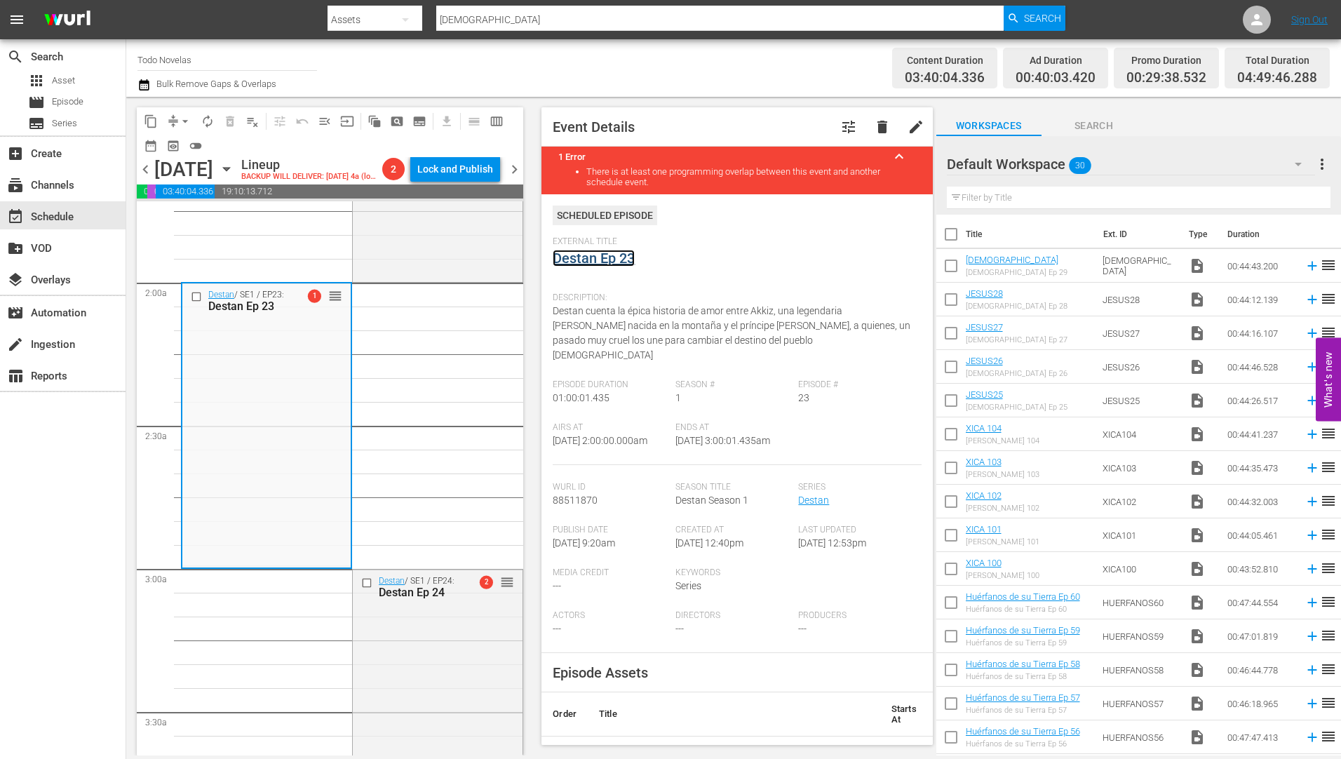
click at [594, 255] on link "Destan Ep 23" at bounding box center [594, 258] width 82 height 17
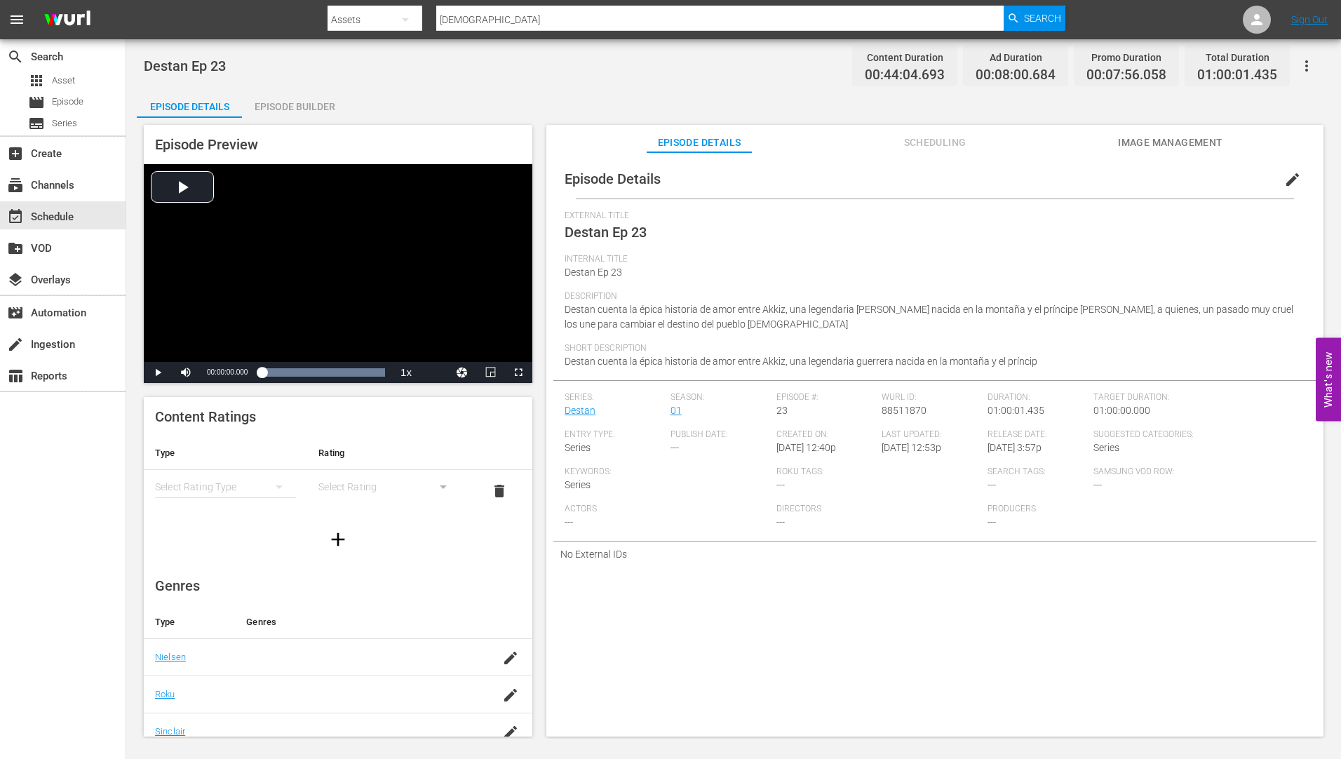
click at [283, 103] on div "Episode Builder" at bounding box center [294, 107] width 105 height 34
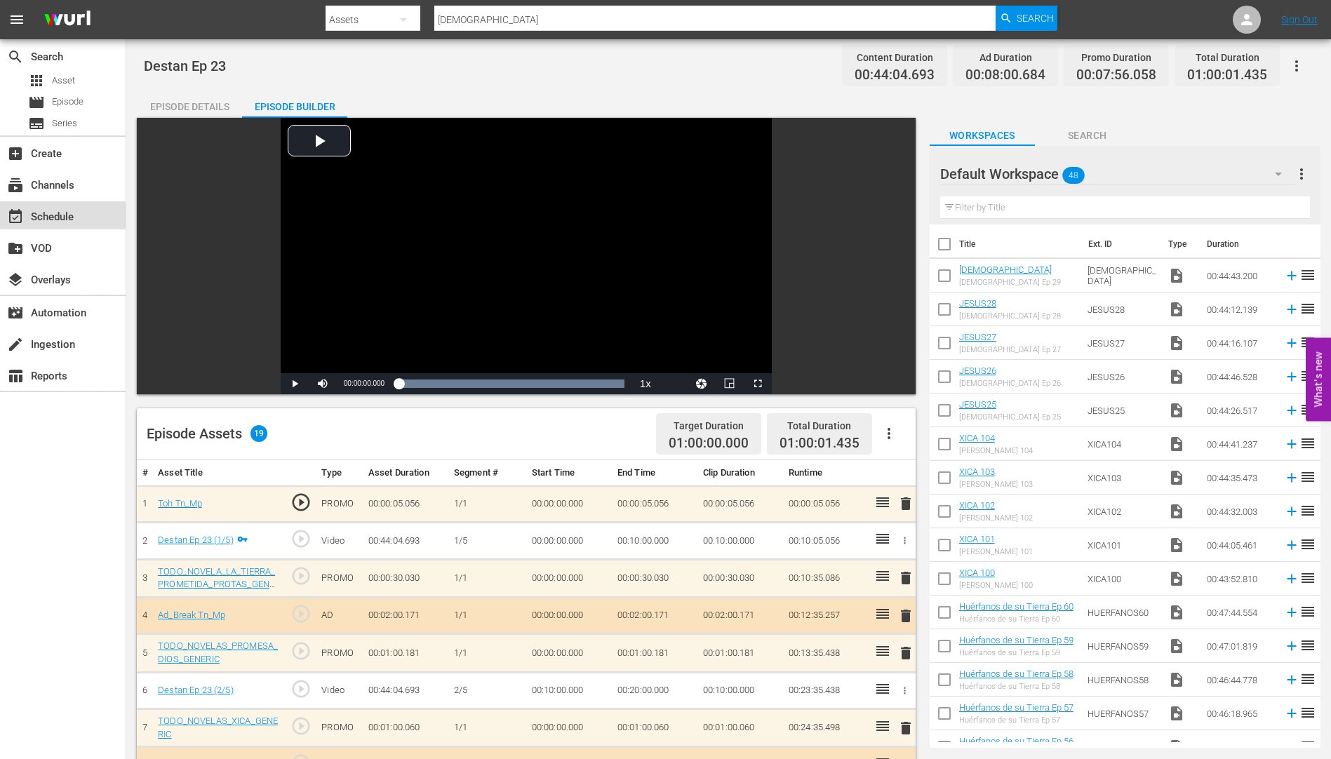
click at [59, 209] on div "event_available Schedule" at bounding box center [39, 214] width 79 height 13
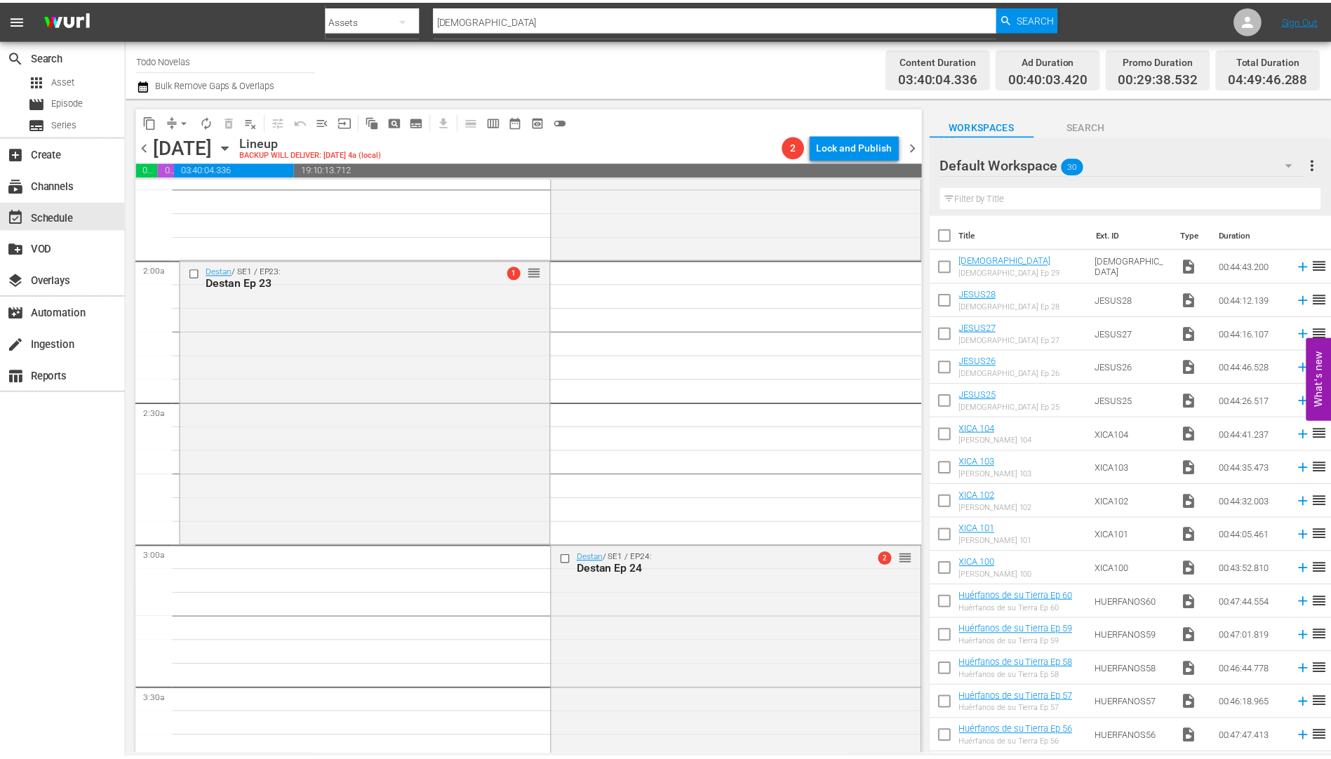
scroll to position [701, 0]
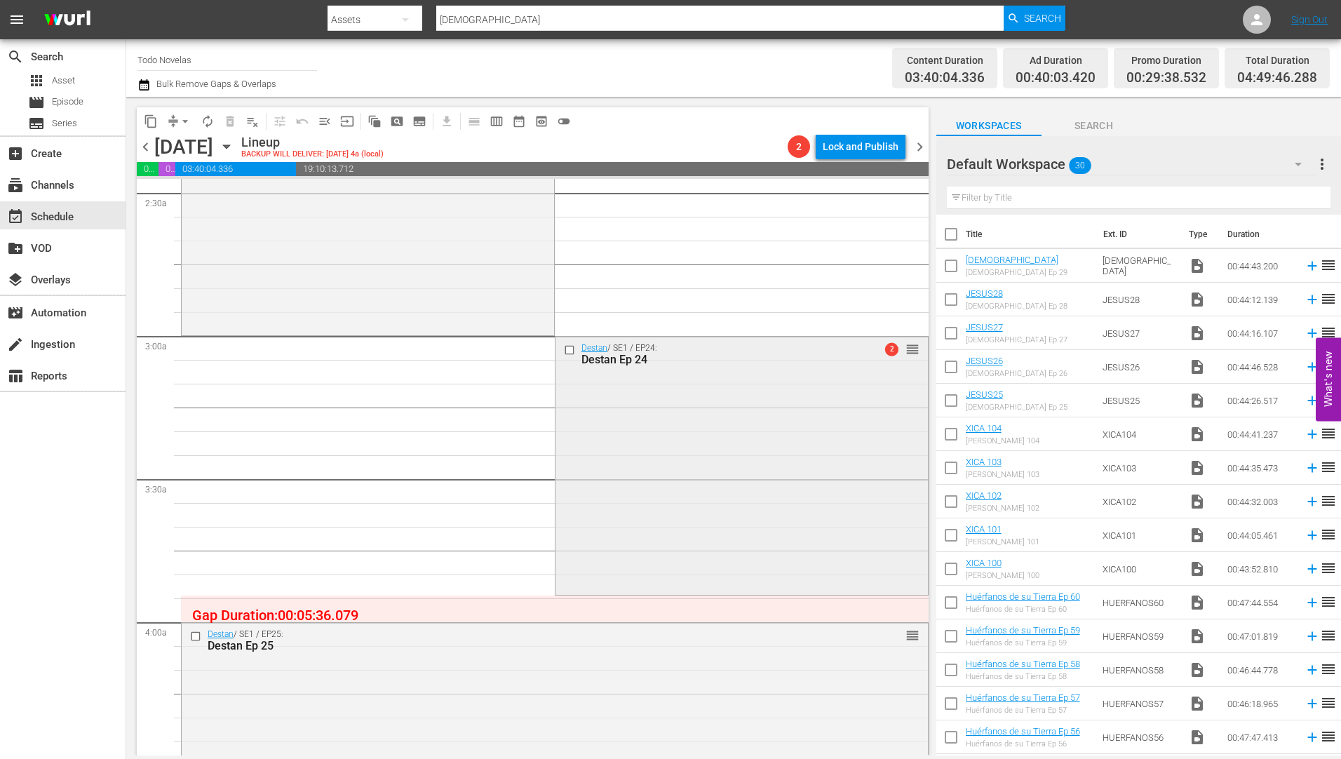
click at [598, 358] on div "Destan Ep 24" at bounding box center [718, 359] width 275 height 13
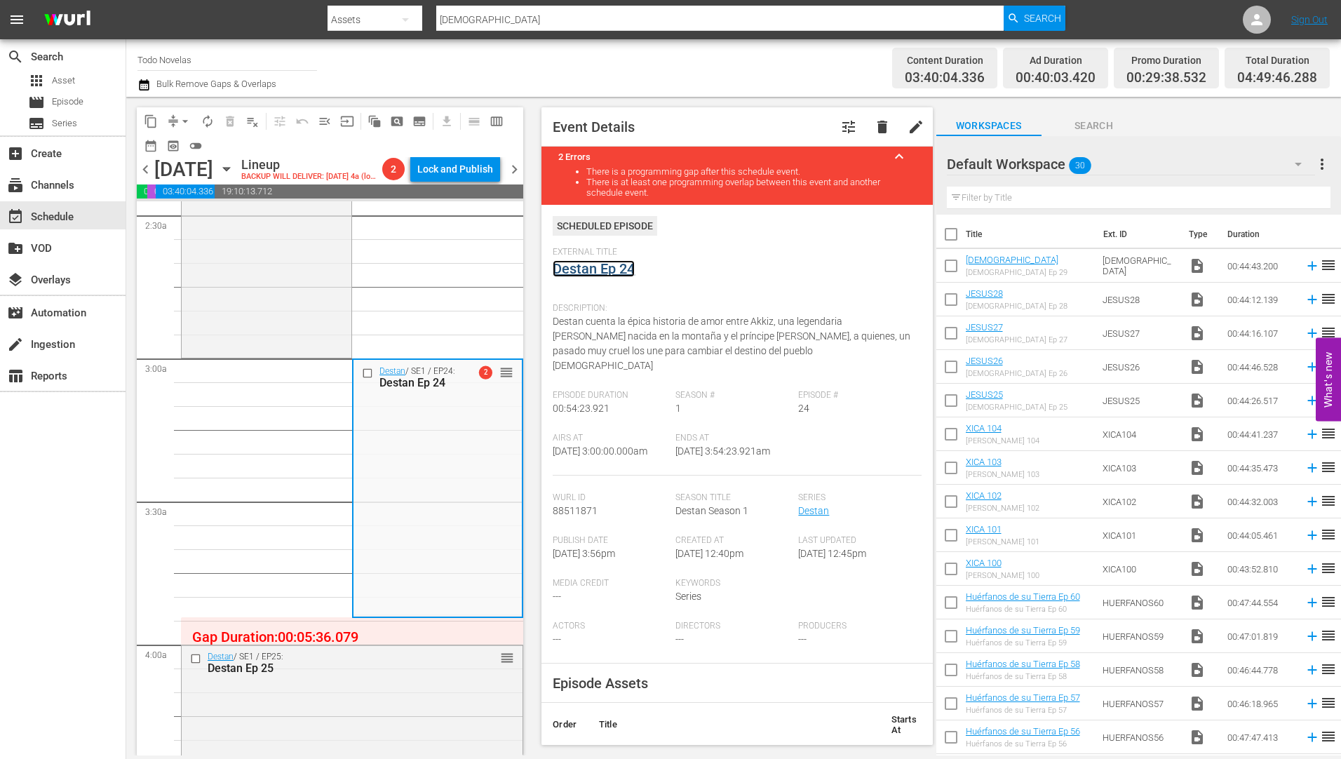
click at [588, 266] on link "Destan Ep 24" at bounding box center [594, 268] width 82 height 17
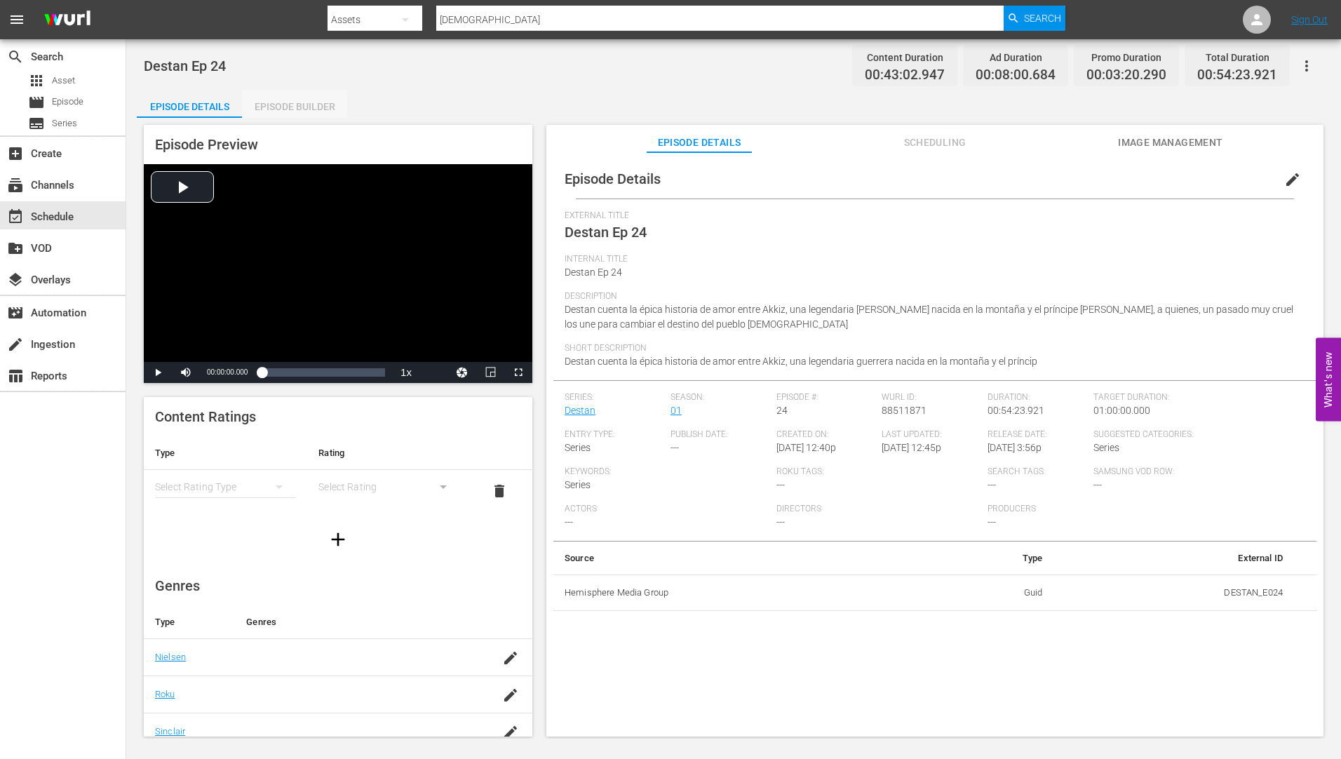
click at [314, 104] on div "Episode Builder" at bounding box center [294, 107] width 105 height 34
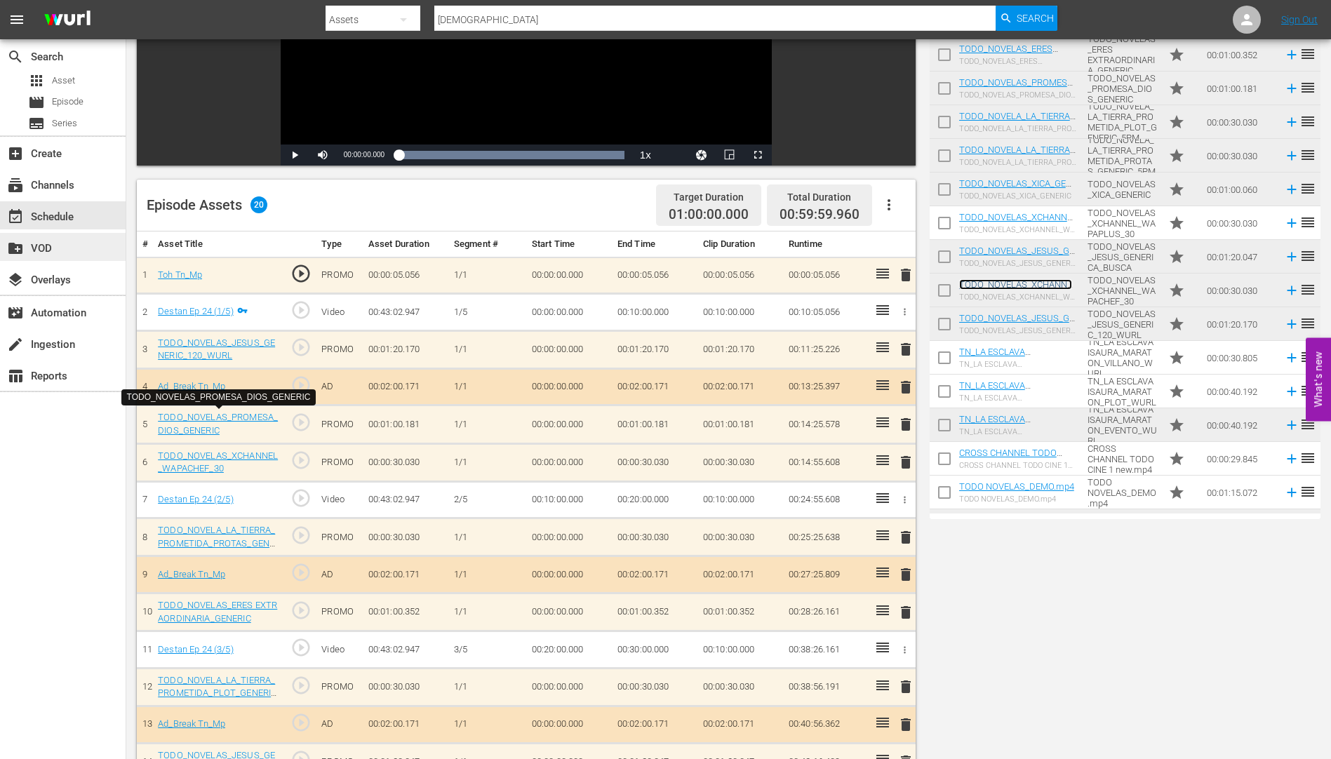
scroll to position [15, 0]
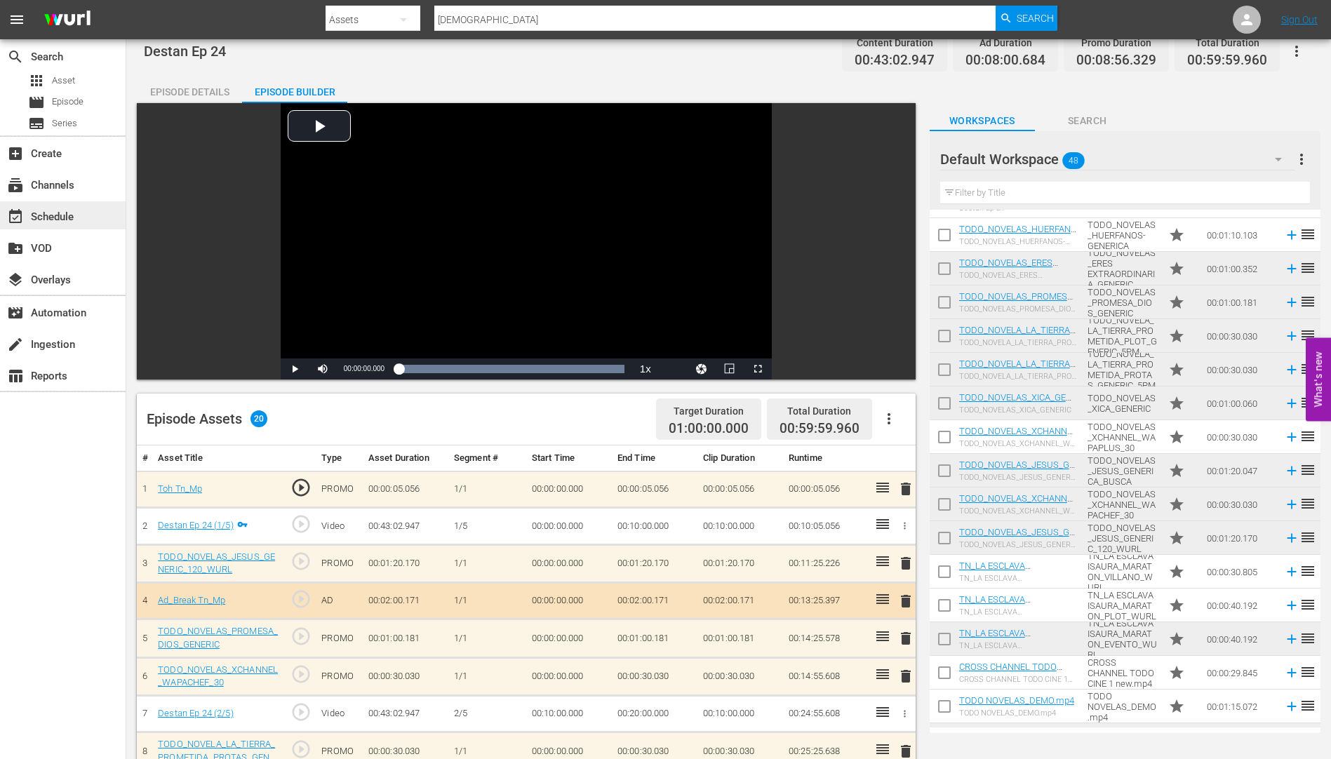
click at [43, 213] on div "event_available Schedule" at bounding box center [39, 214] width 79 height 13
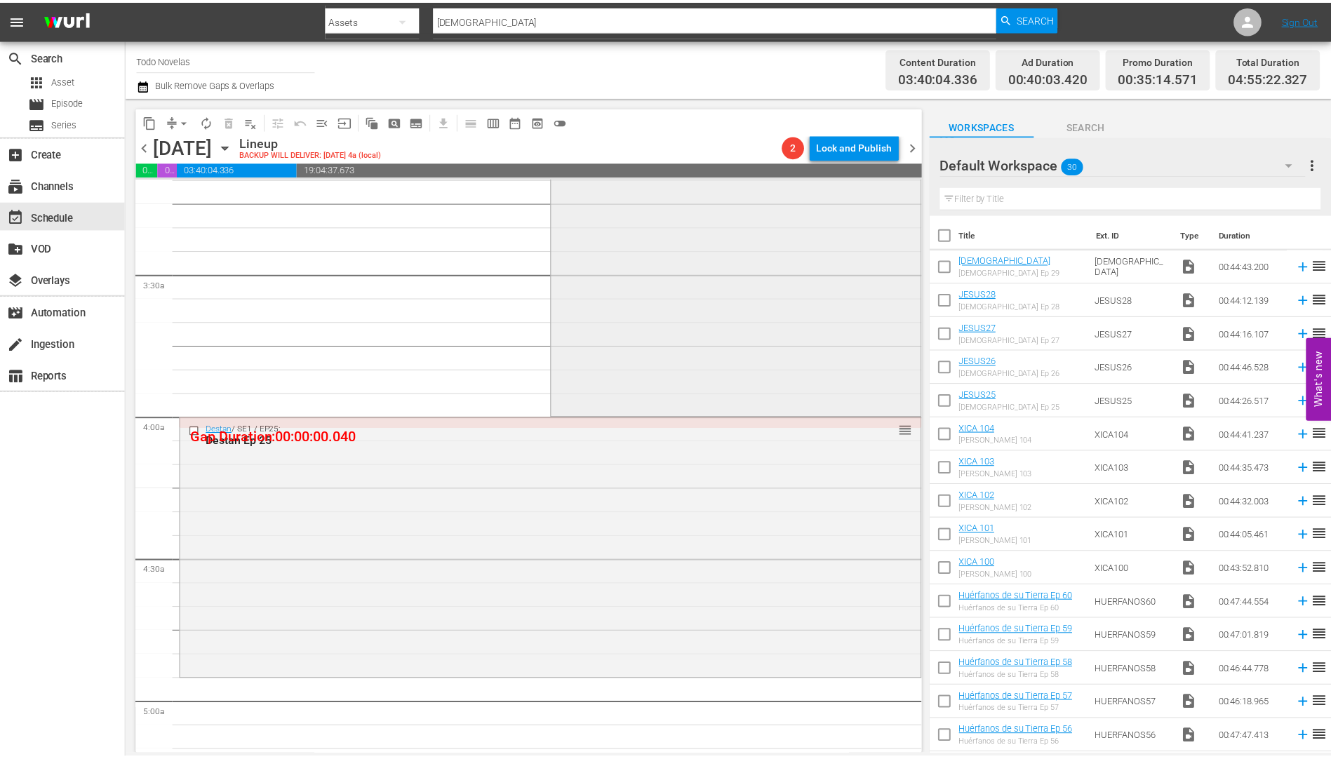
scroll to position [912, 0]
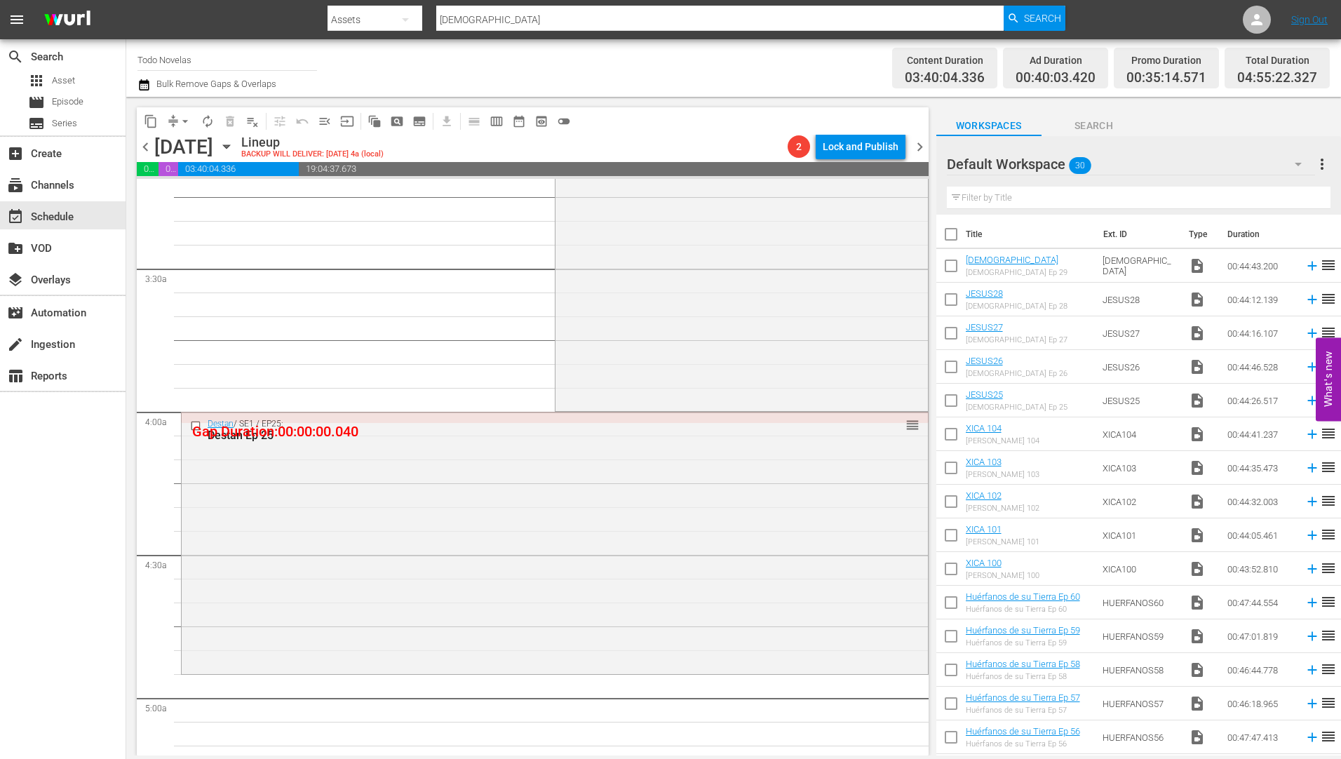
click at [238, 431] on div "Destan Ep 25" at bounding box center [529, 435] width 642 height 13
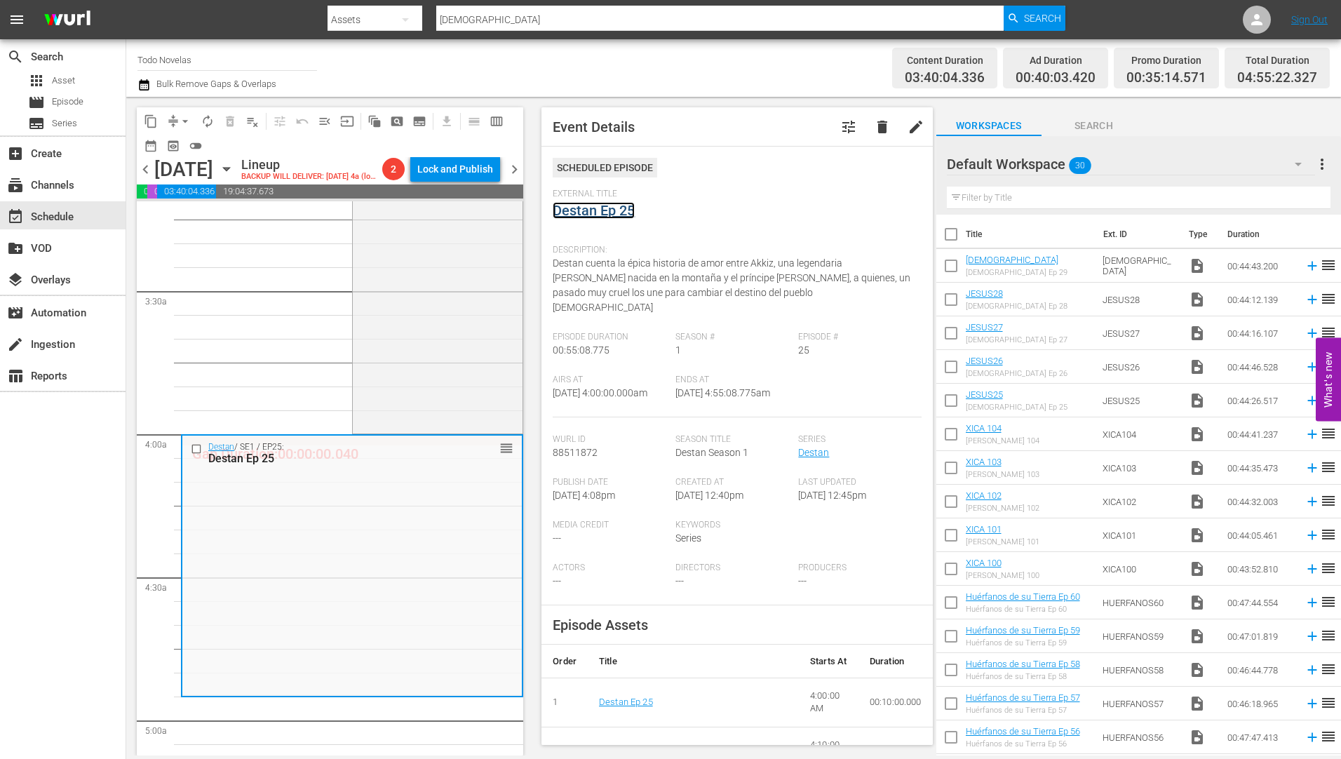
click at [584, 210] on link "Destan Ep 25" at bounding box center [594, 210] width 82 height 17
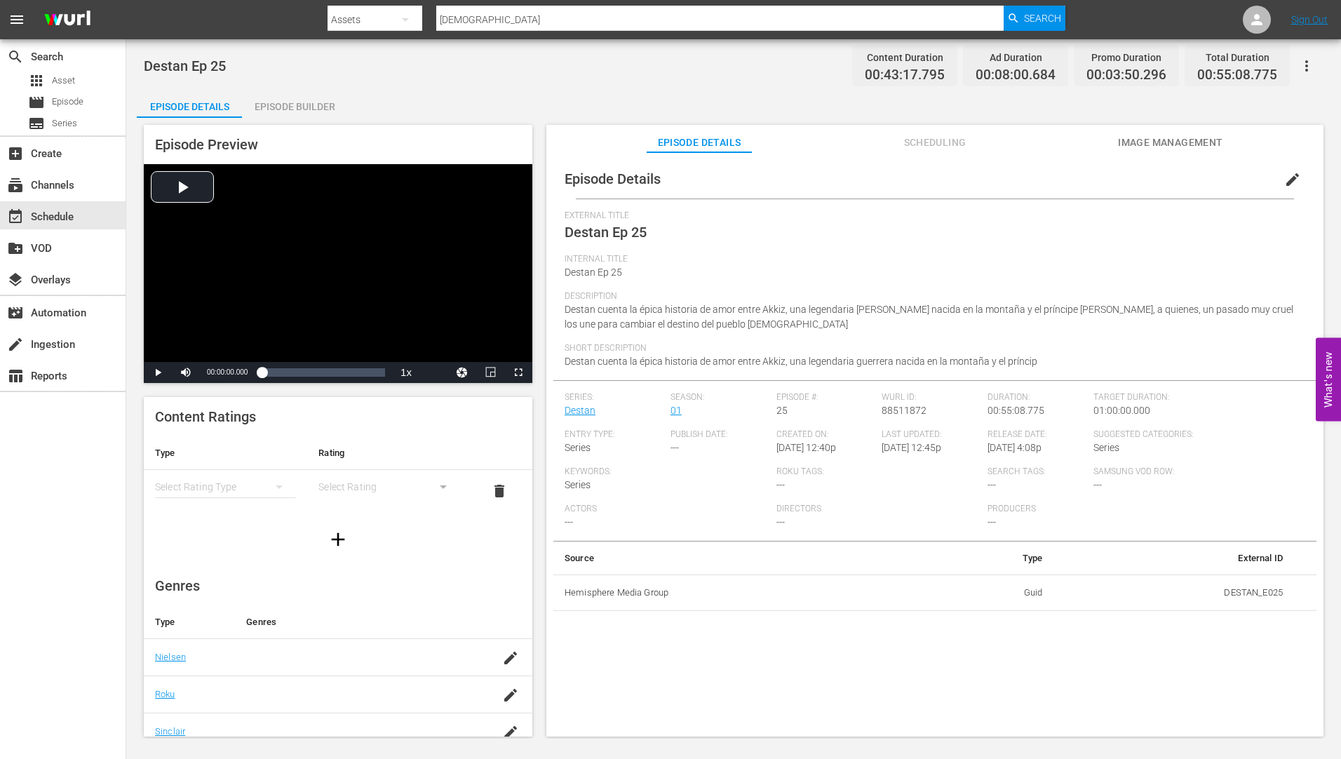
click at [292, 104] on div "Episode Builder" at bounding box center [294, 107] width 105 height 34
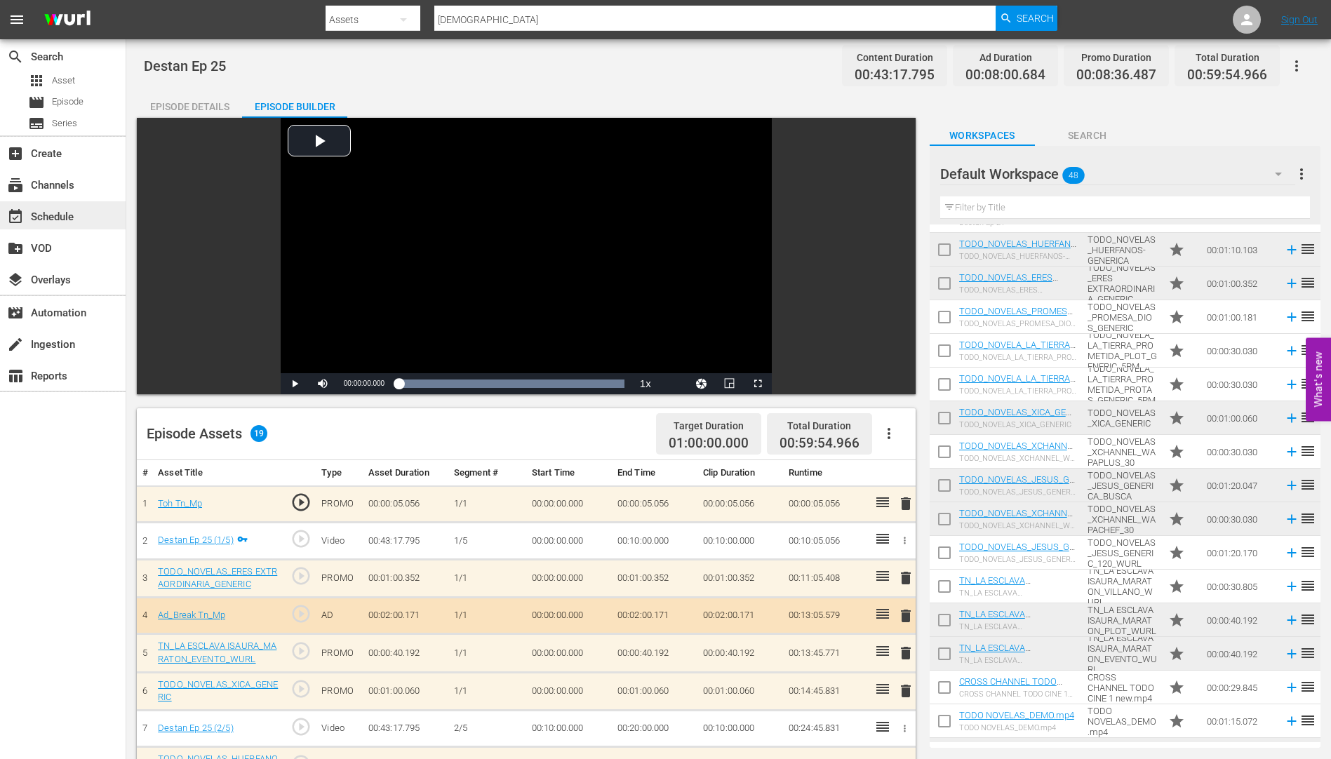
click at [43, 215] on div "event_available Schedule" at bounding box center [39, 214] width 79 height 13
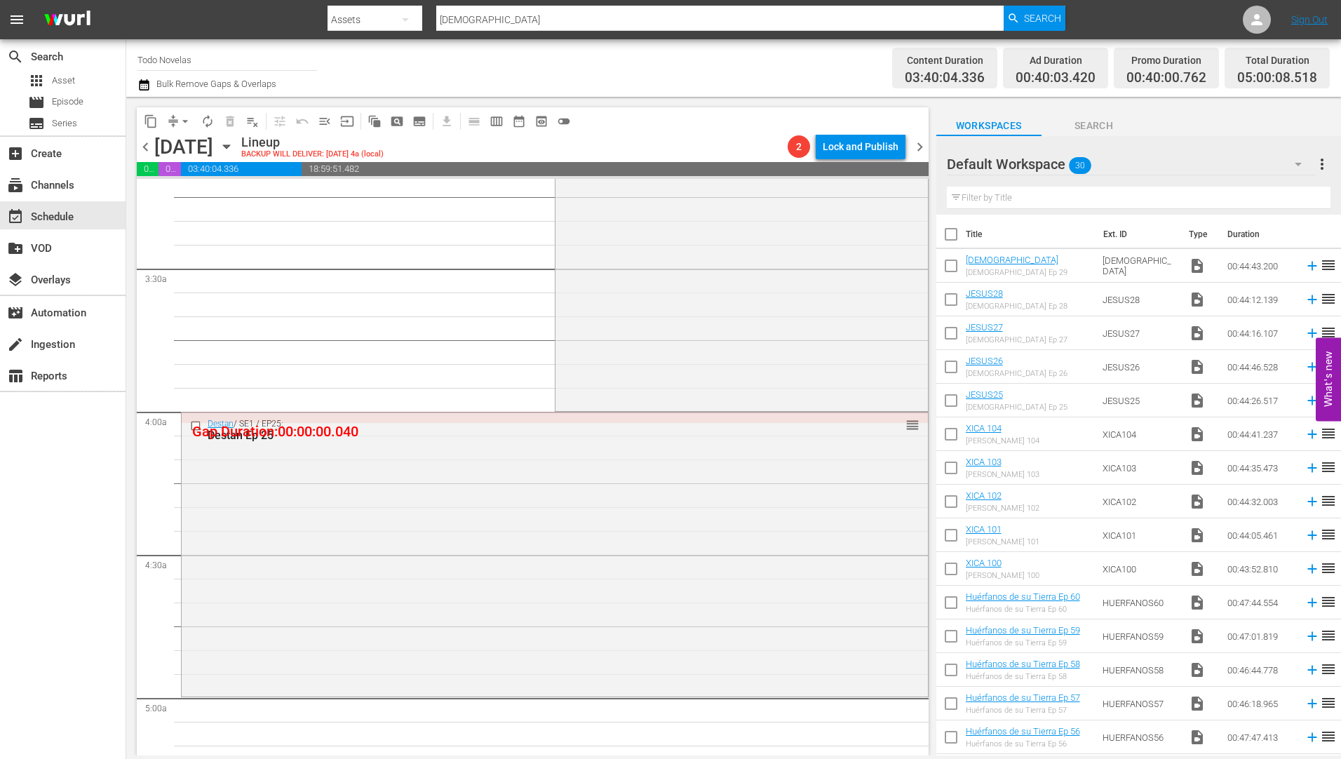
scroll to position [982, 0]
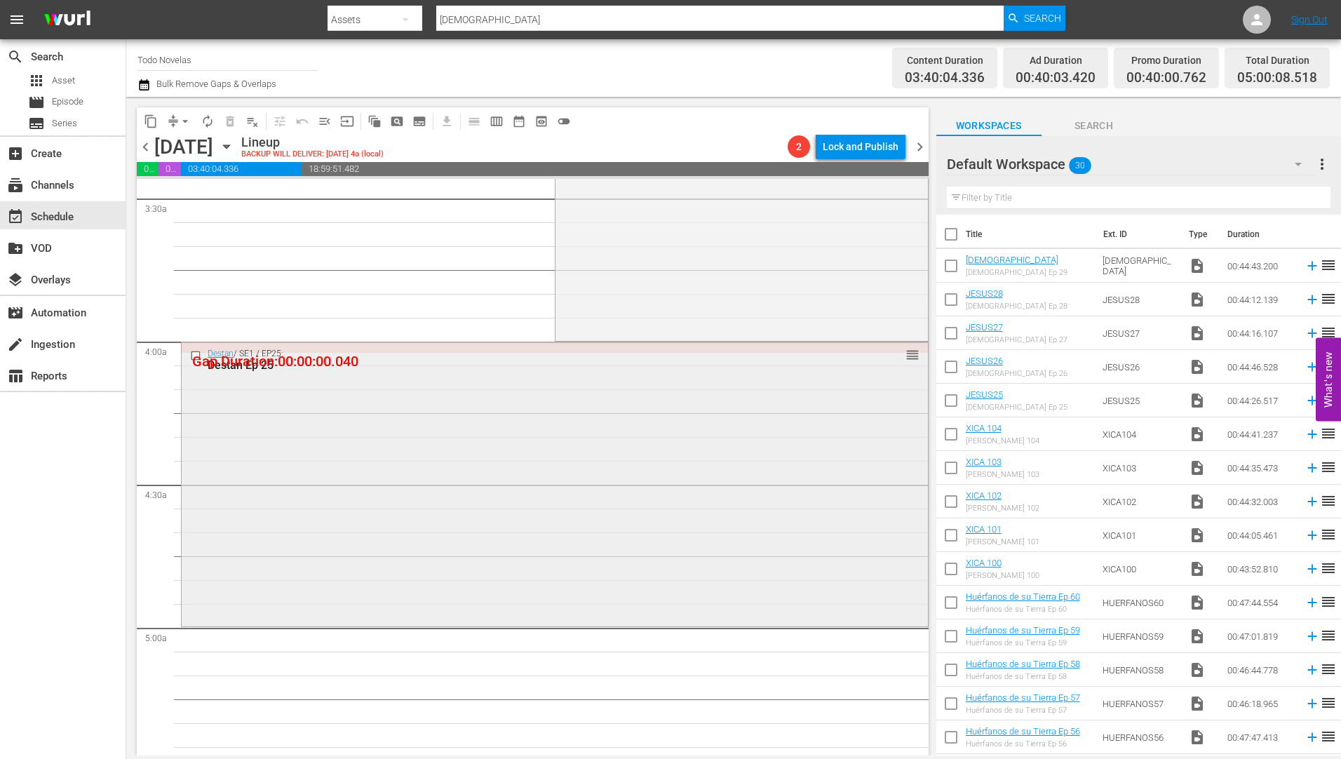
click at [196, 354] on input "checkbox" at bounding box center [197, 356] width 15 height 12
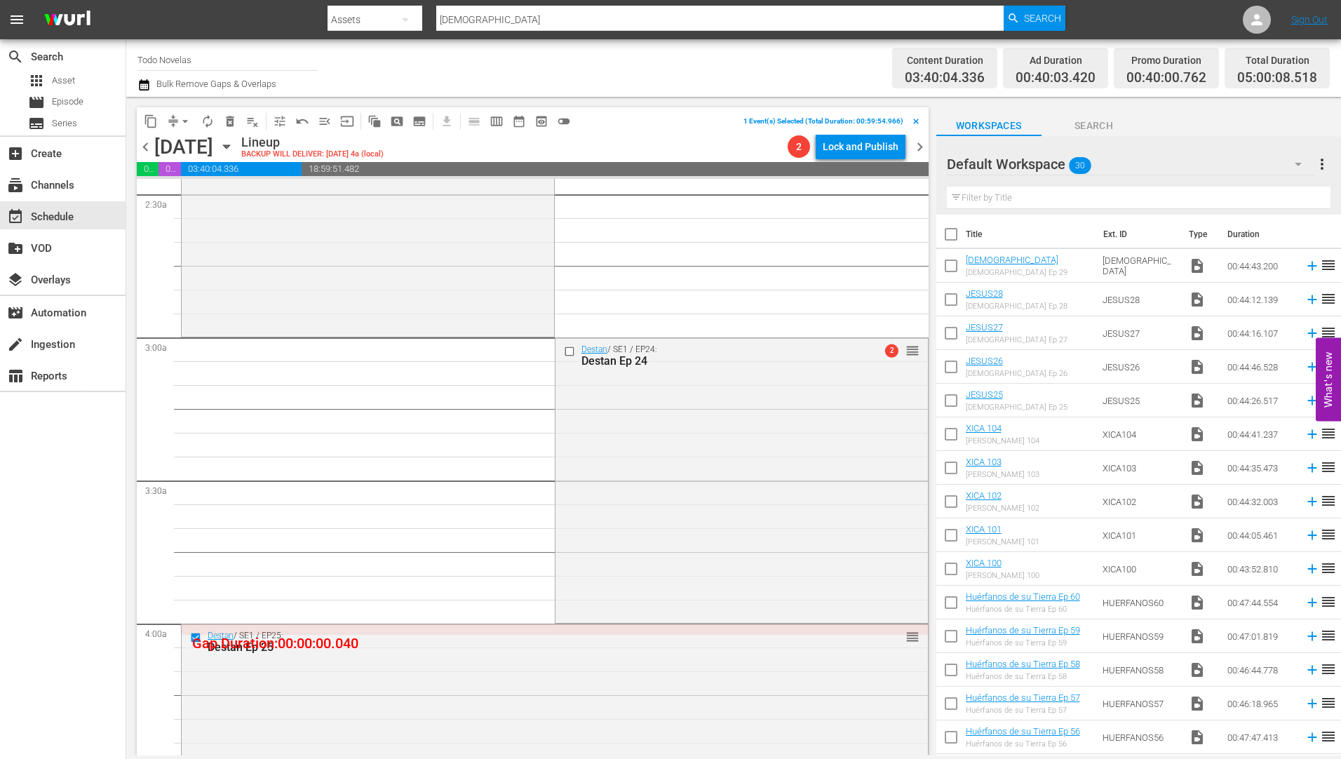
scroll to position [631, 0]
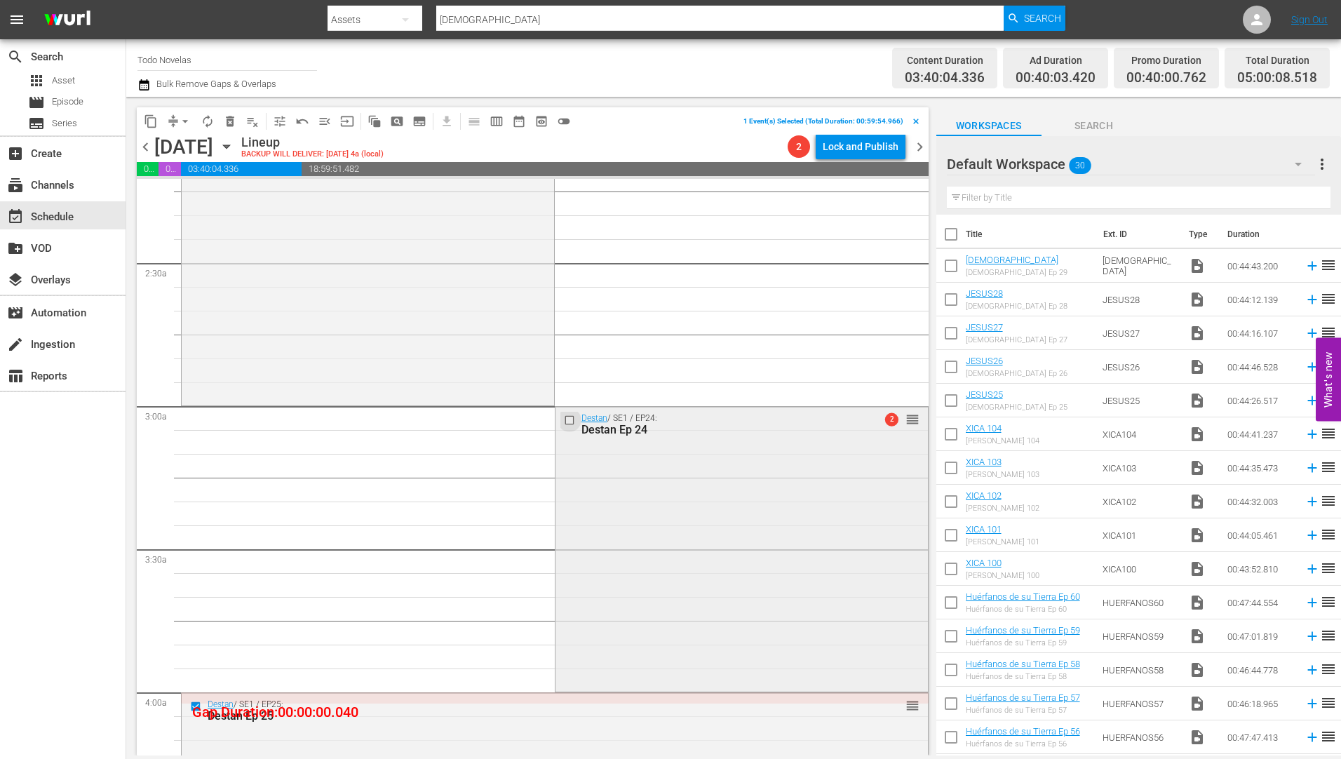
click at [566, 416] on input "checkbox" at bounding box center [570, 420] width 15 height 12
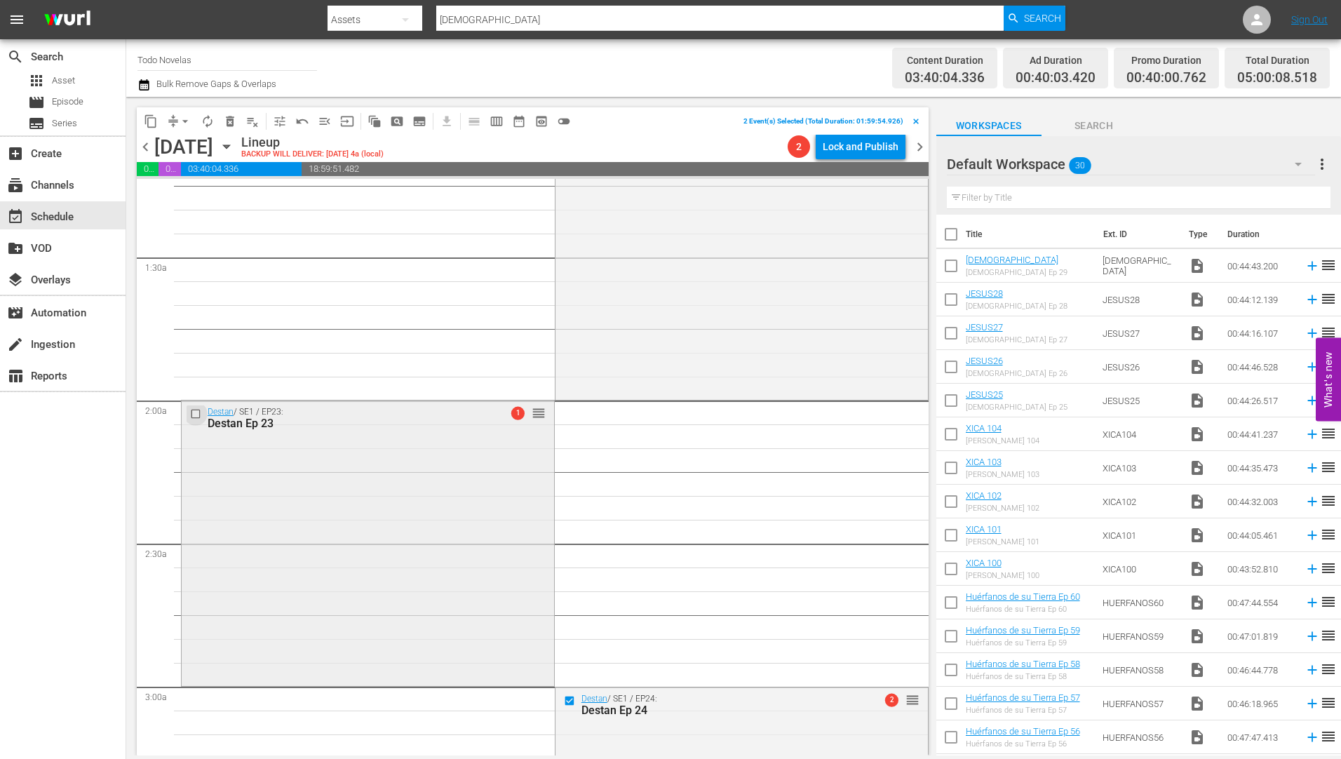
click at [196, 410] on input "checkbox" at bounding box center [197, 414] width 15 height 12
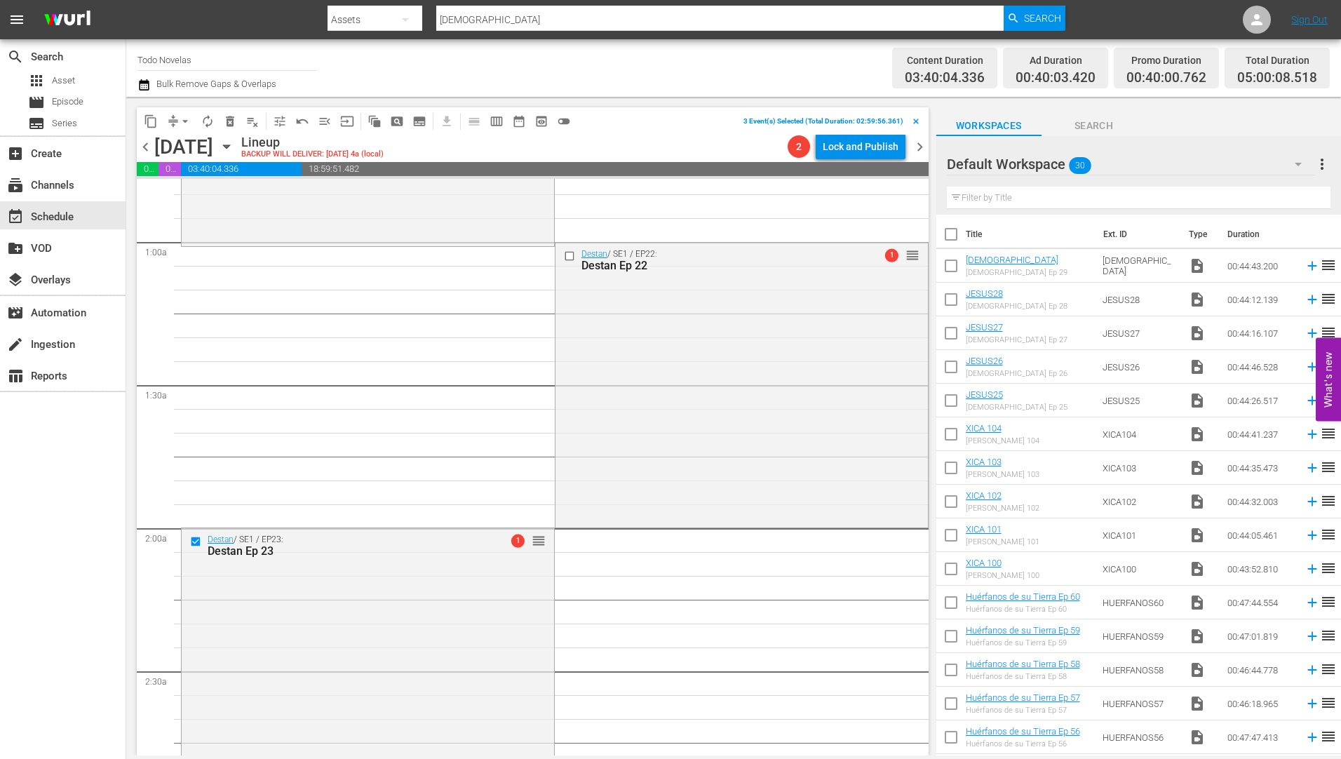
scroll to position [70, 0]
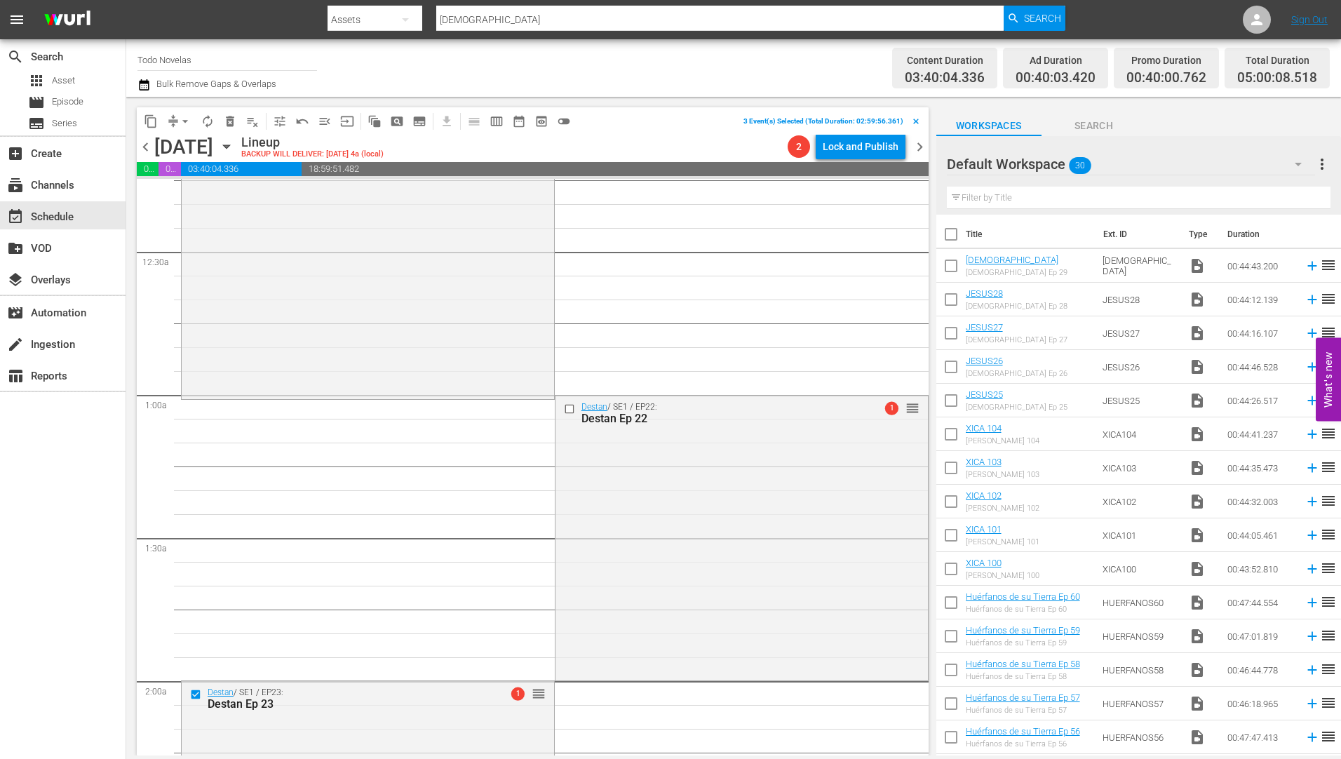
drag, startPoint x: 563, startPoint y: 407, endPoint x: 244, endPoint y: 418, distance: 319.3
click at [563, 405] on input "checkbox" at bounding box center [570, 409] width 15 height 12
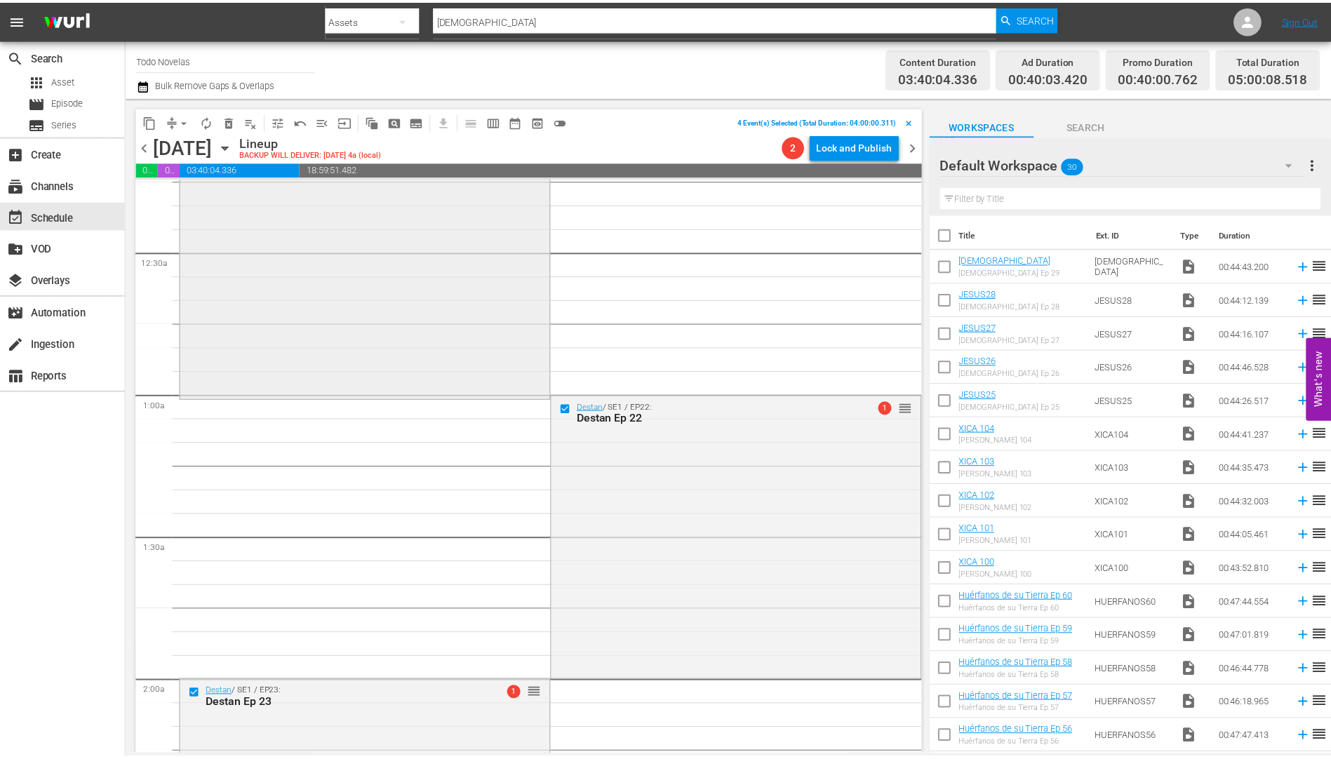
scroll to position [0, 0]
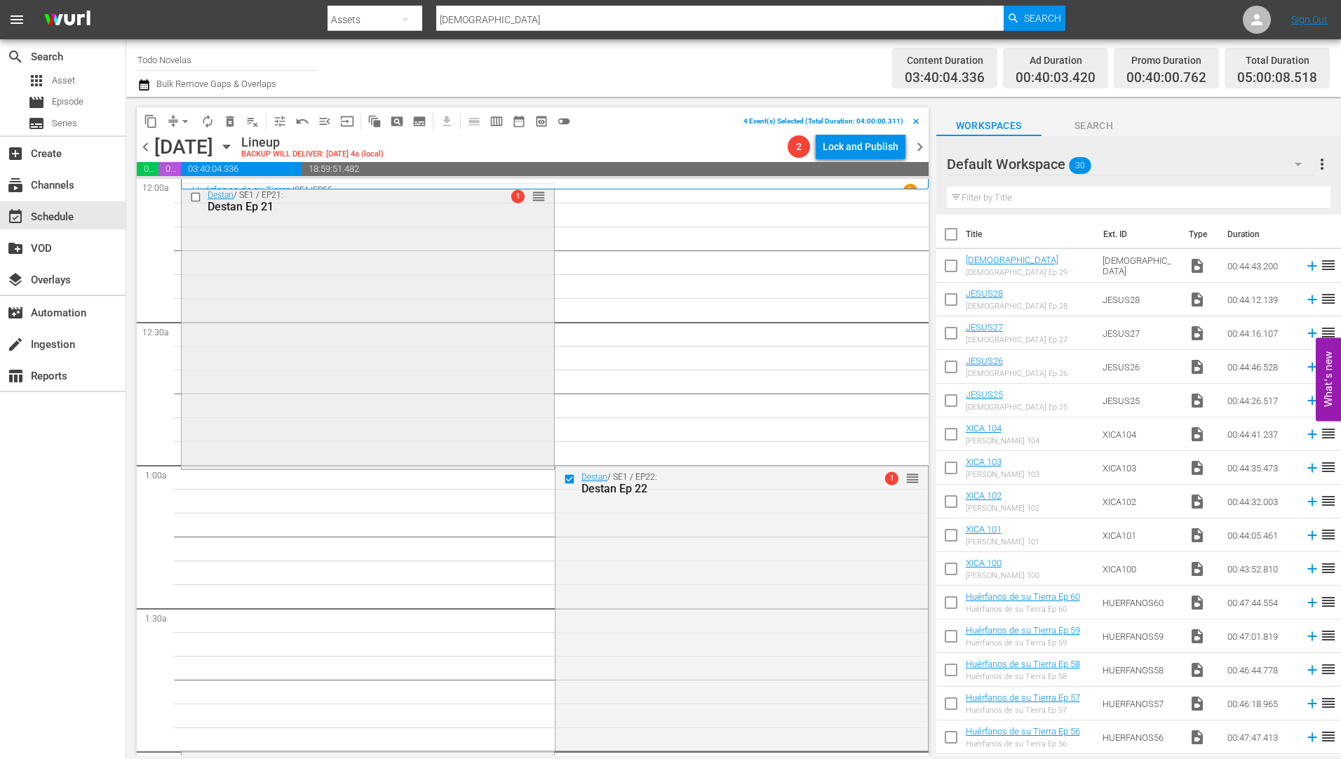
click at [190, 195] on input "checkbox" at bounding box center [197, 197] width 15 height 12
click at [228, 118] on span "delete_forever_outlined" at bounding box center [230, 121] width 14 height 14
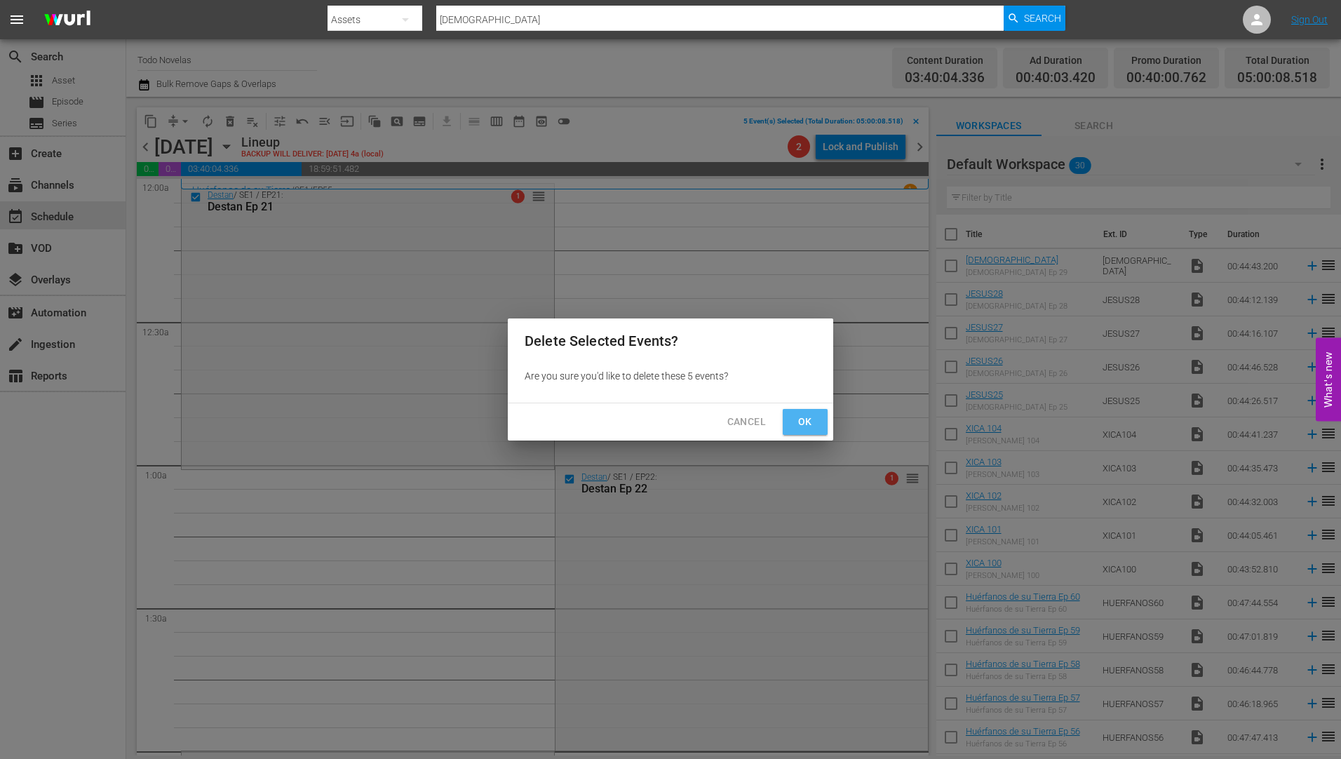
click at [811, 419] on span "Ok" at bounding box center [805, 422] width 22 height 18
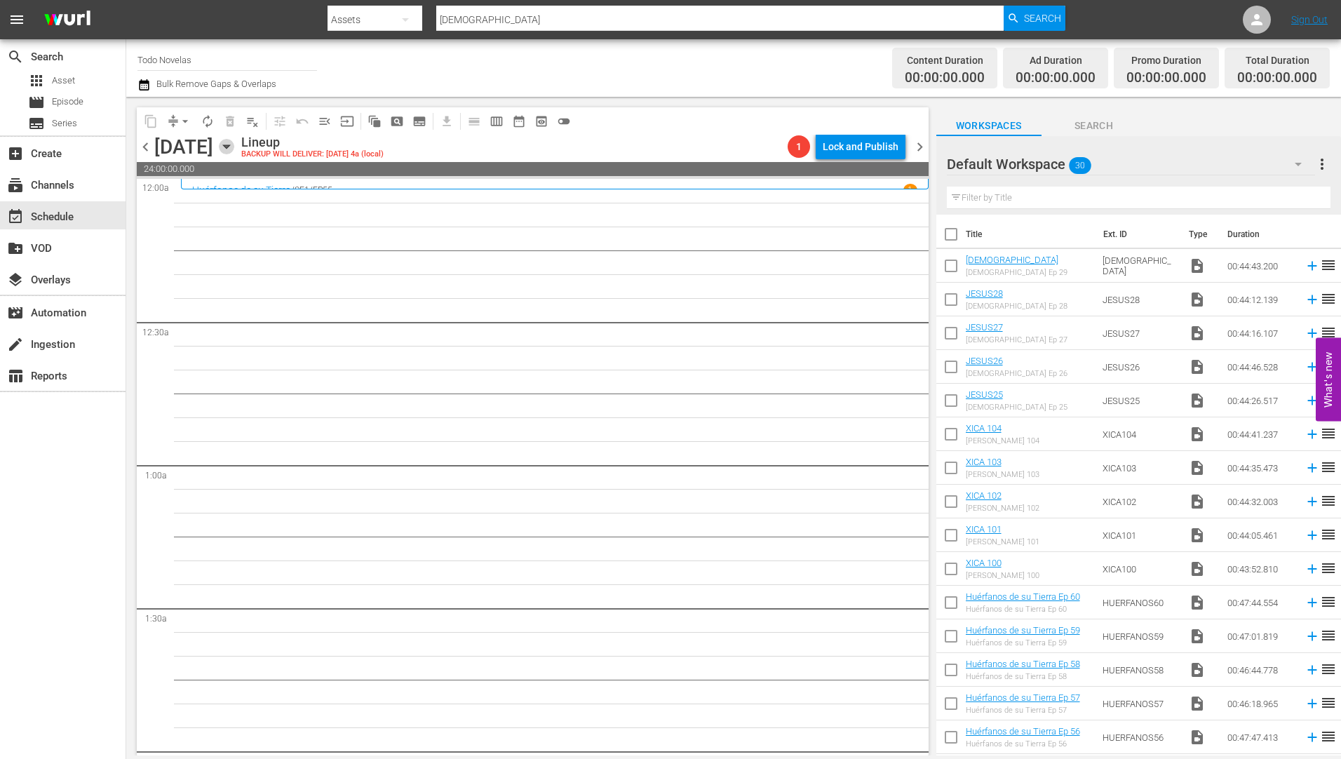
click at [234, 142] on icon "button" at bounding box center [226, 146] width 15 height 15
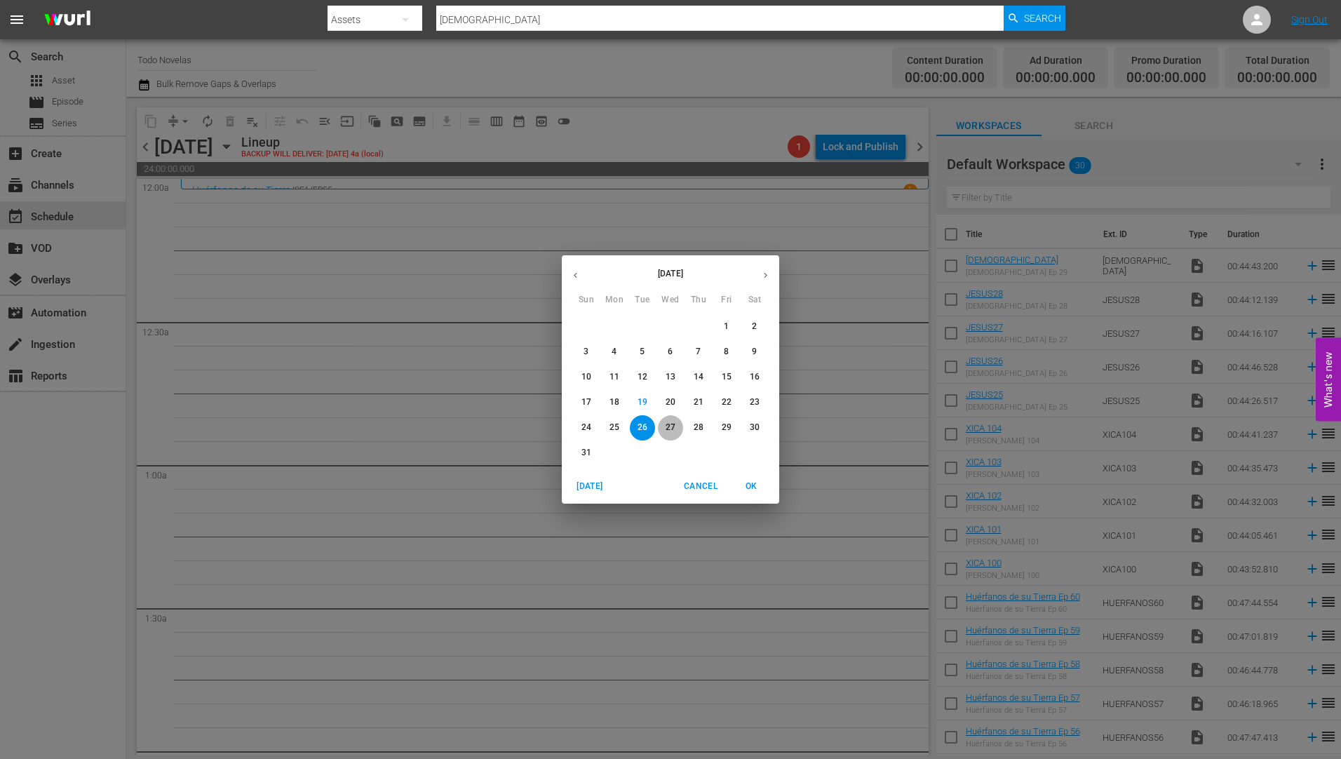
click at [673, 423] on p "27" at bounding box center [671, 428] width 10 height 12
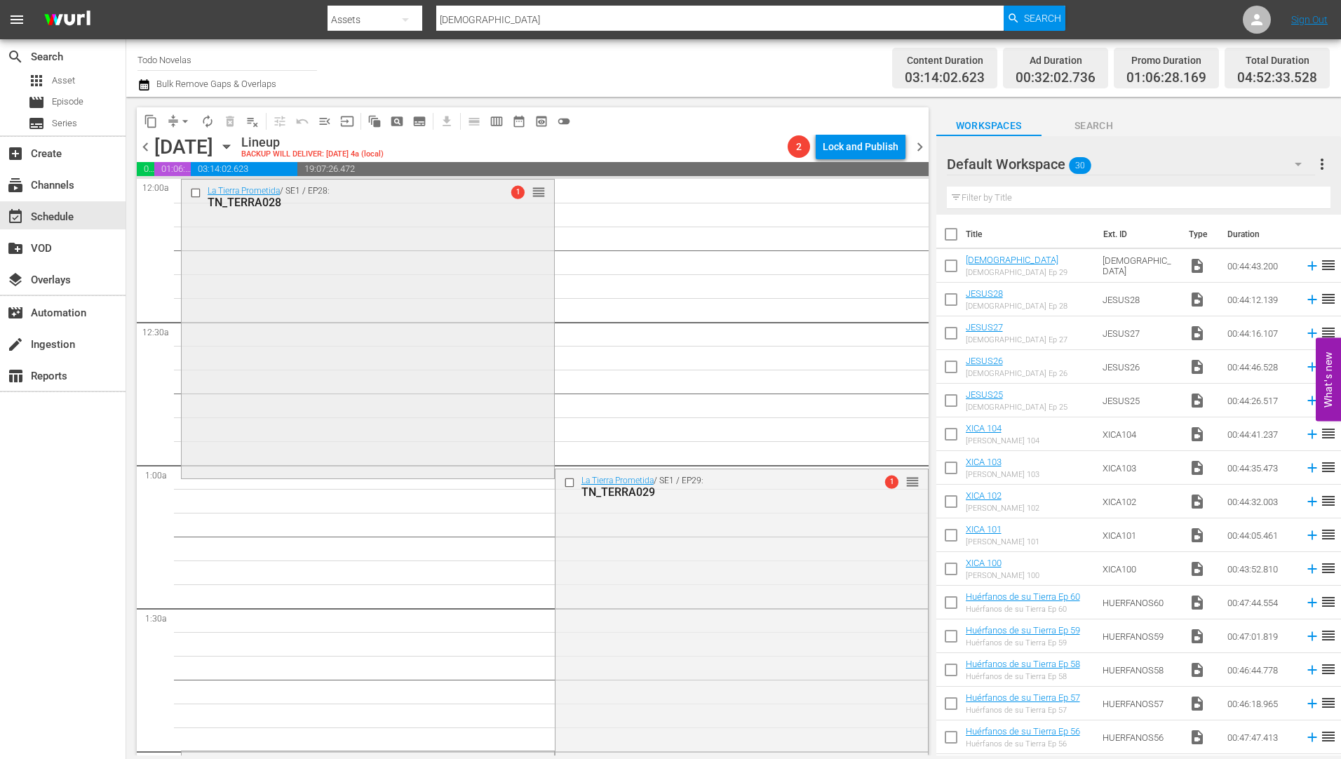
click at [243, 200] on div "TN_TERRA028" at bounding box center [345, 202] width 275 height 13
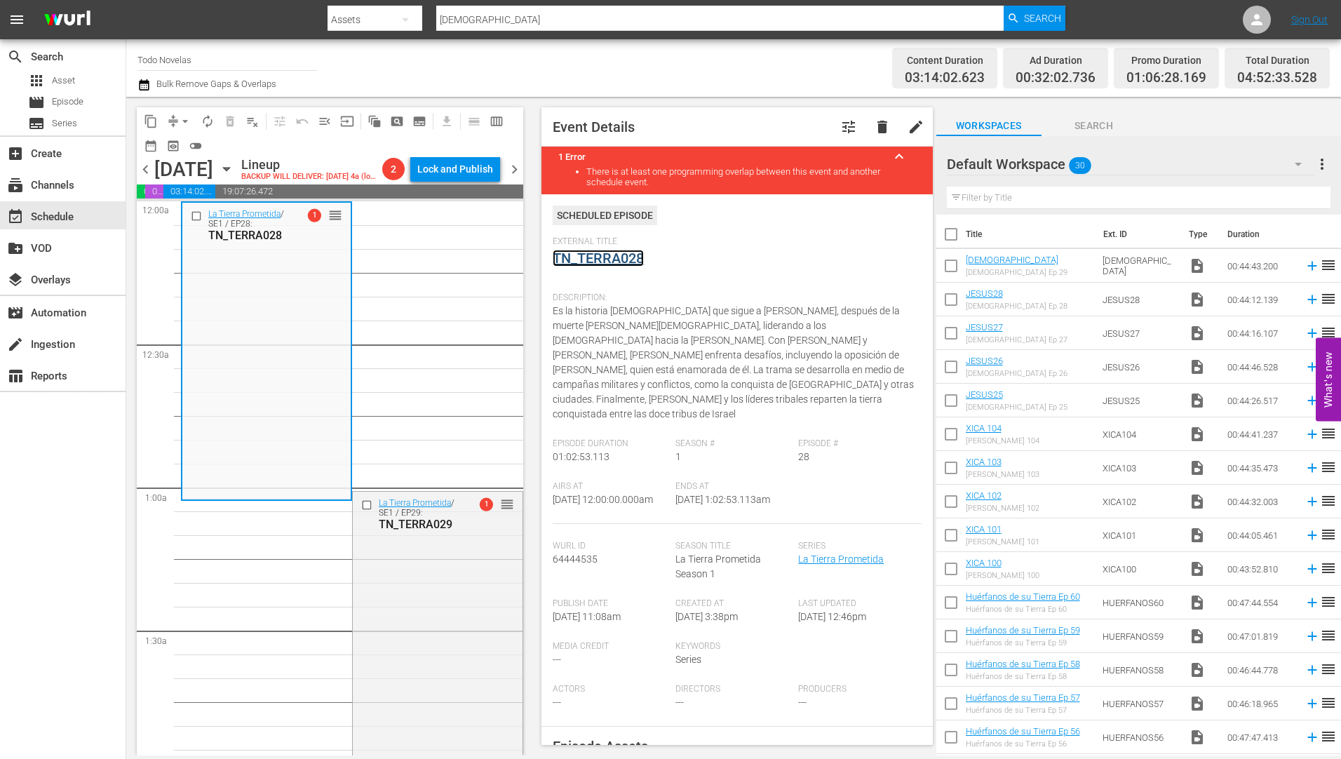
click at [621, 256] on link "TN_TERRA028" at bounding box center [598, 258] width 91 height 17
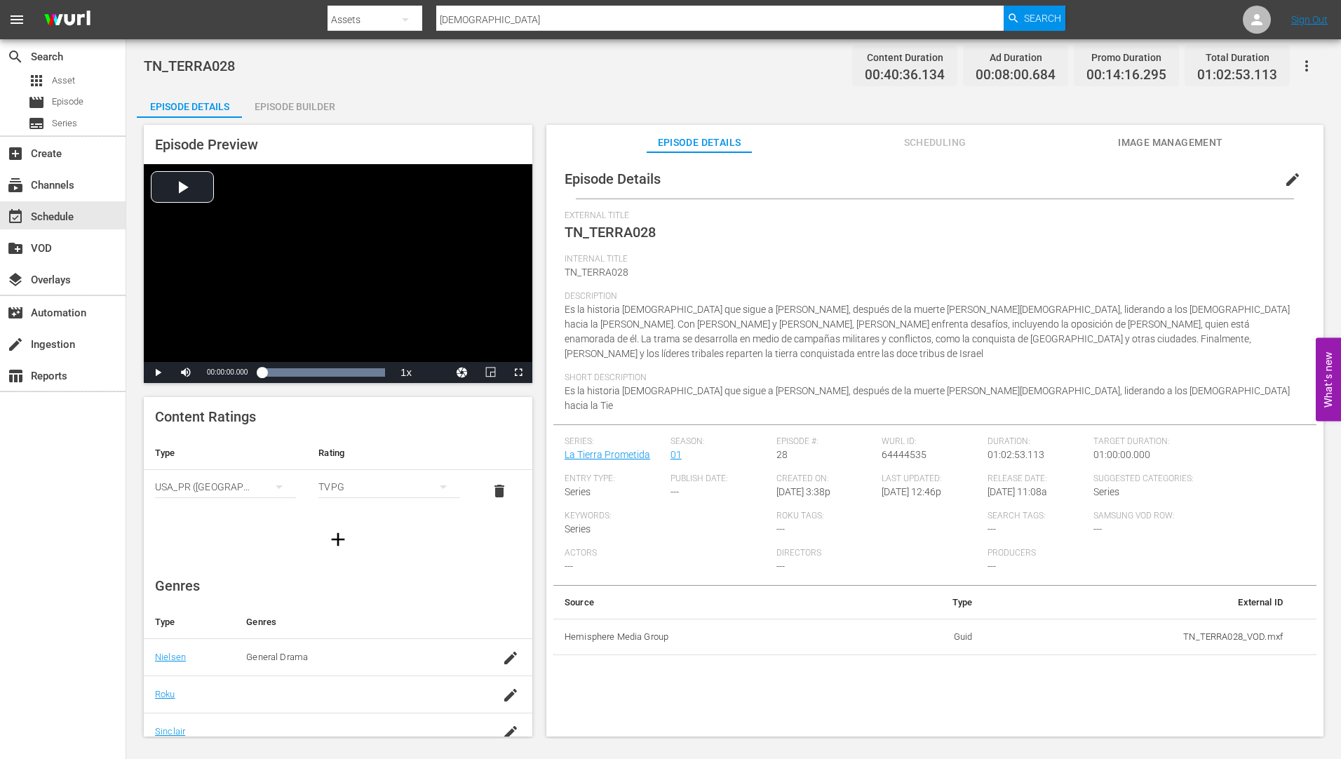
click at [292, 107] on div "Episode Builder" at bounding box center [294, 107] width 105 height 34
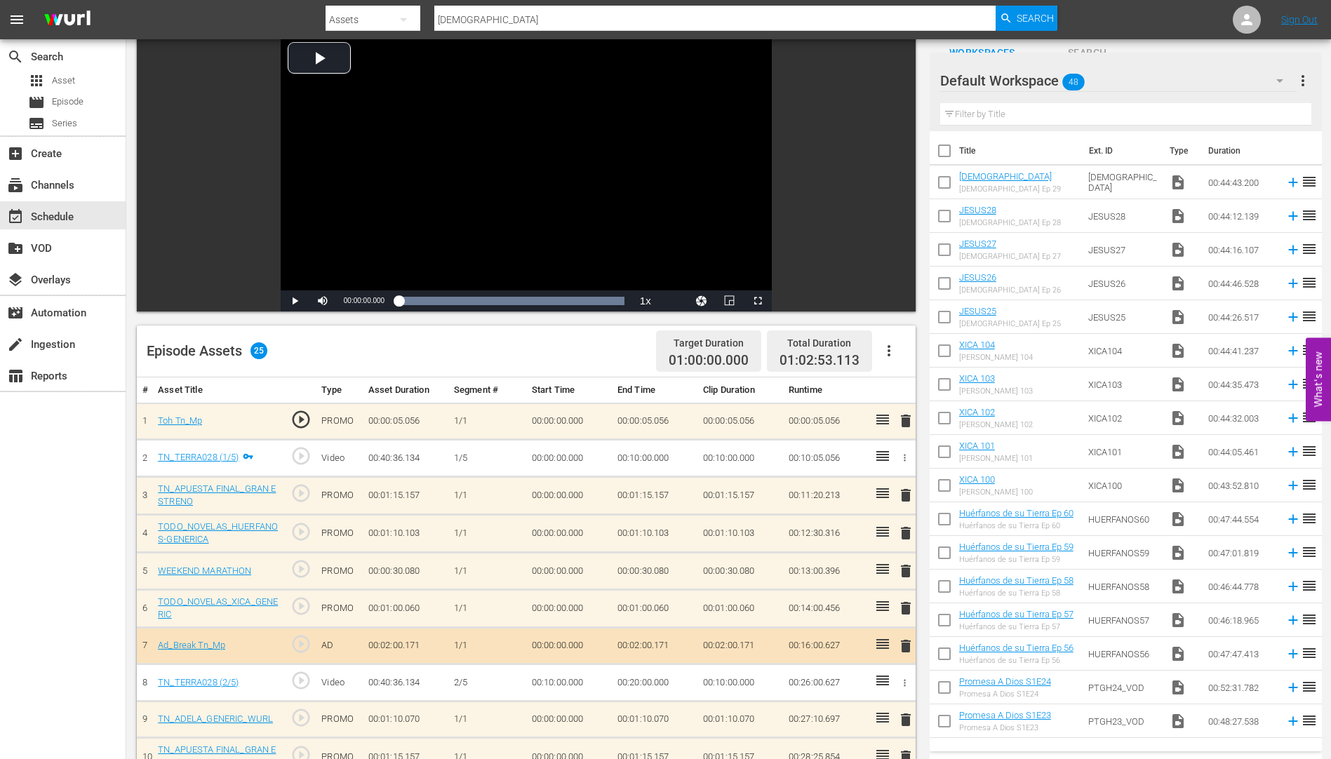
scroll to position [281, 0]
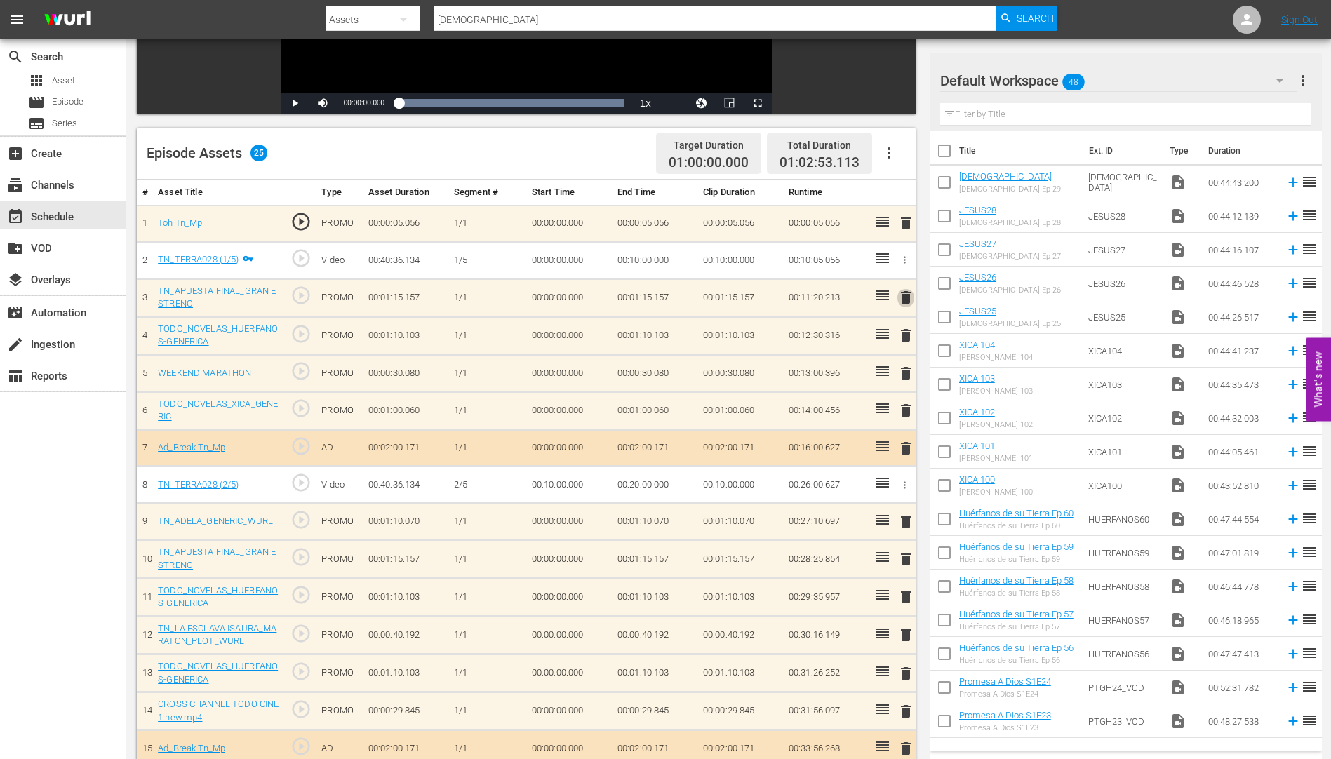
click at [906, 295] on span "delete" at bounding box center [905, 297] width 17 height 17
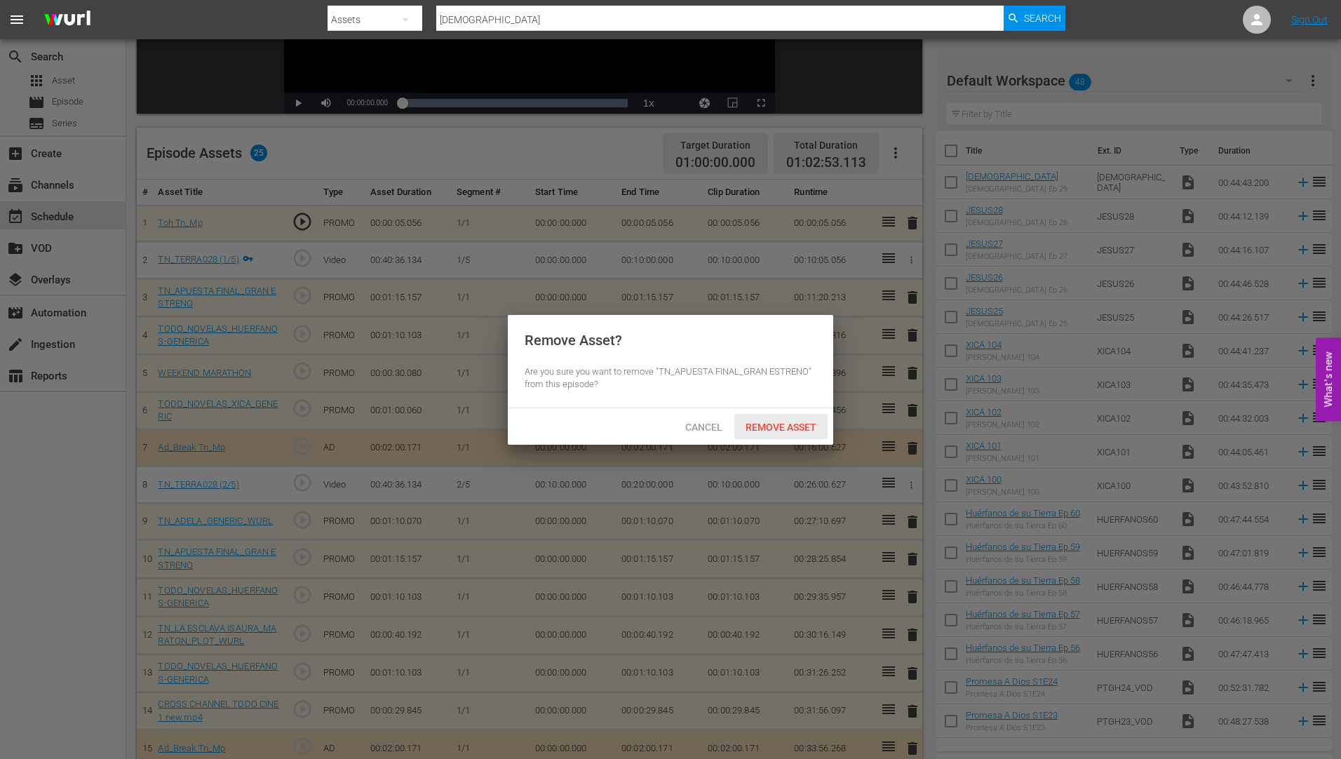
click at [793, 425] on span "Remove Asset" at bounding box center [780, 427] width 93 height 11
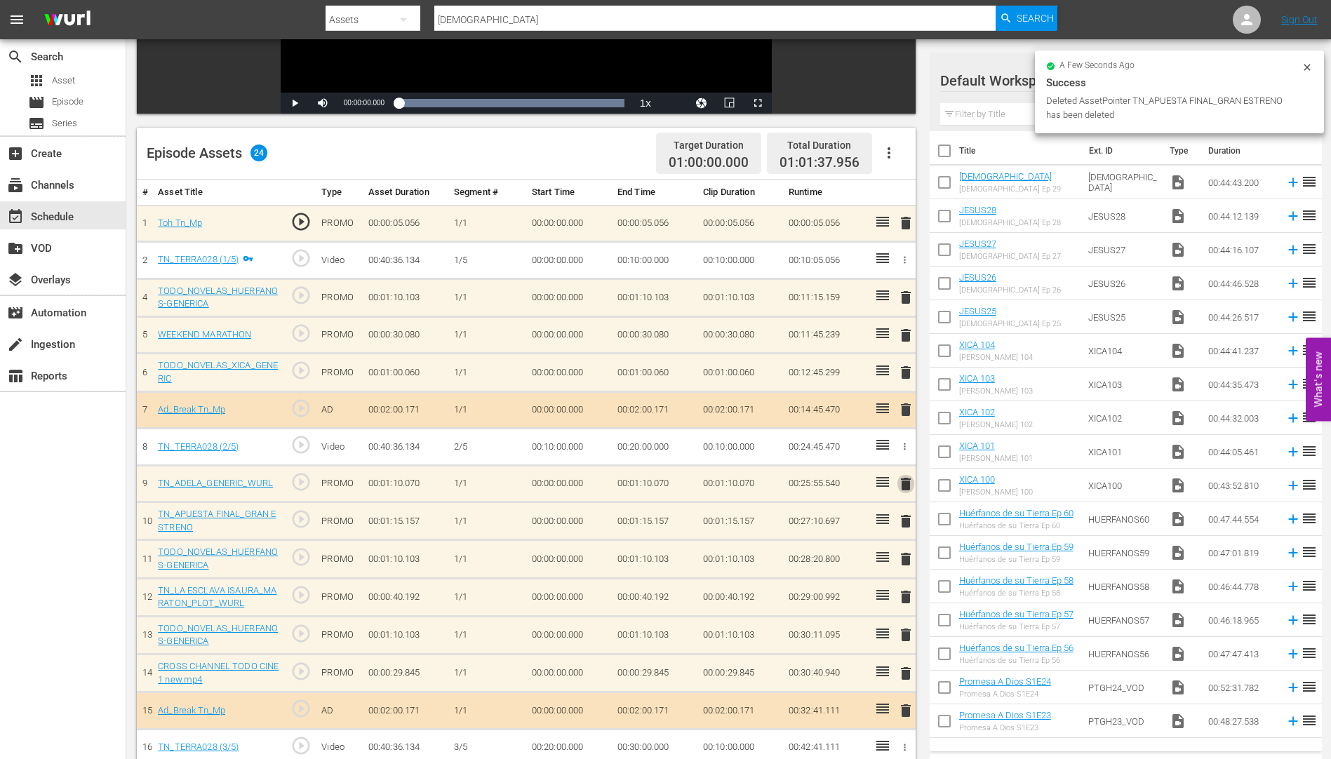
click at [908, 487] on span "delete" at bounding box center [905, 484] width 17 height 17
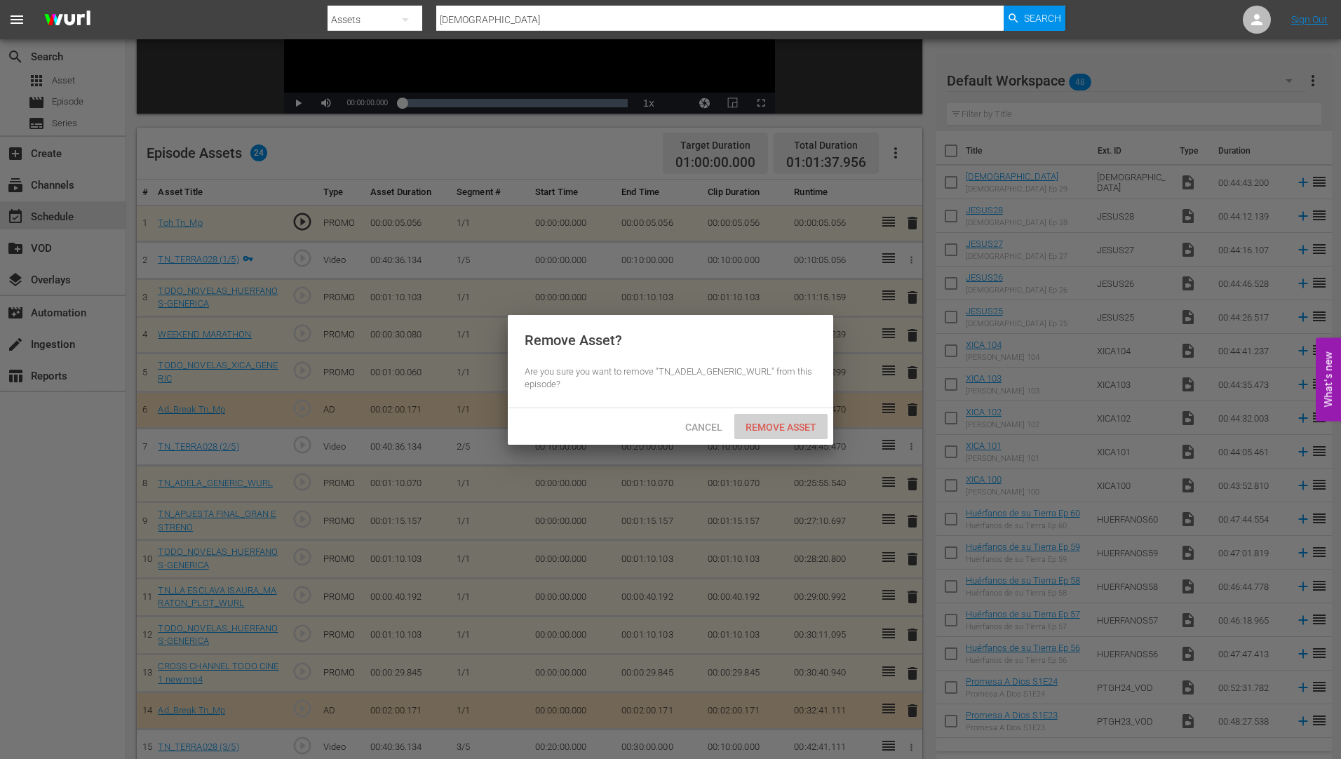
click at [787, 426] on span "Remove Asset" at bounding box center [780, 427] width 93 height 11
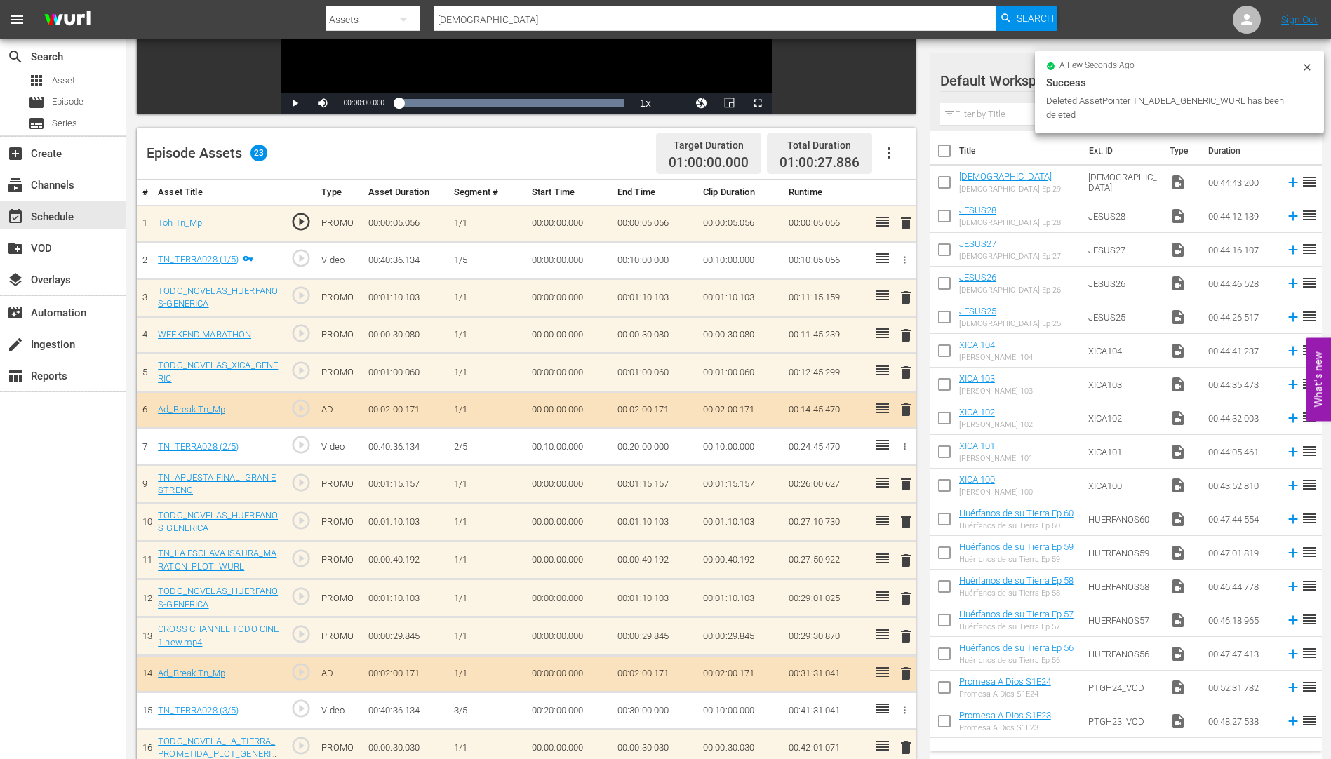
click at [906, 483] on span "delete" at bounding box center [905, 484] width 17 height 17
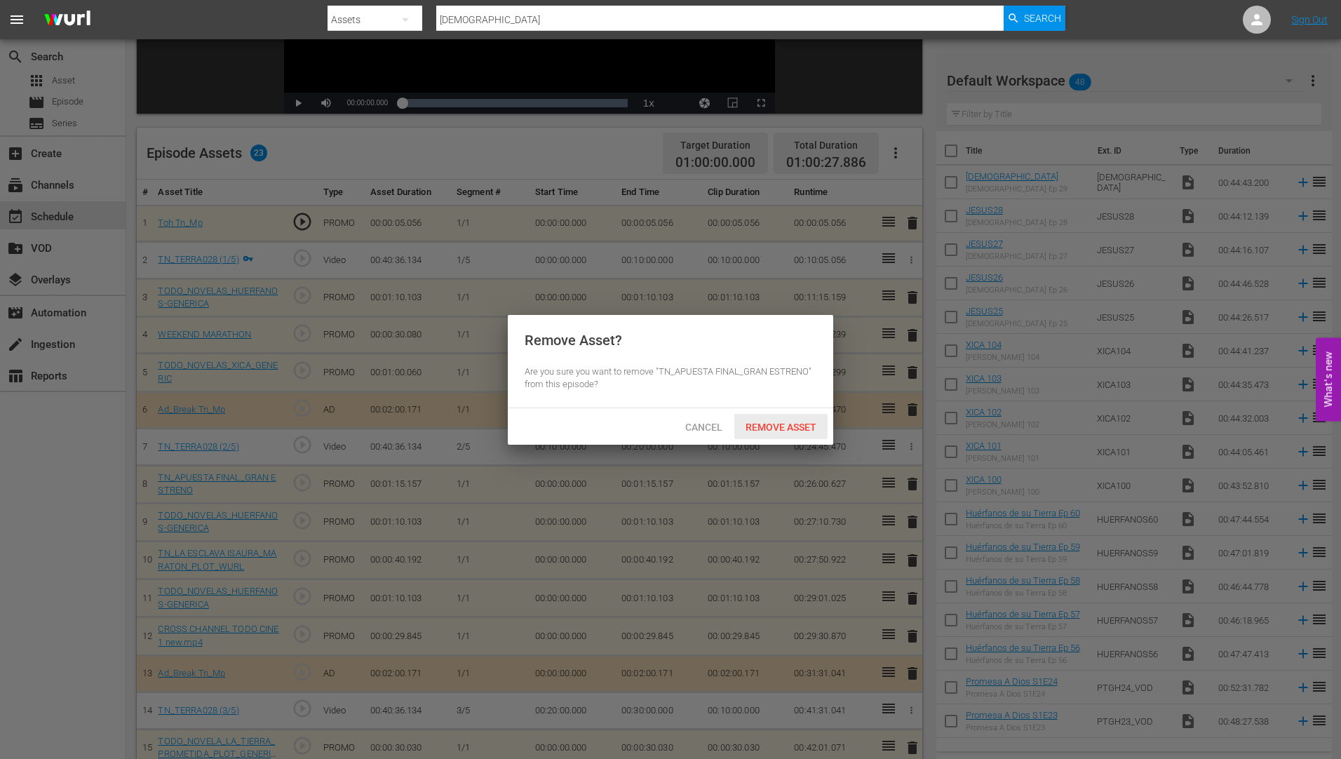
click at [762, 425] on span "Remove Asset" at bounding box center [780, 427] width 93 height 11
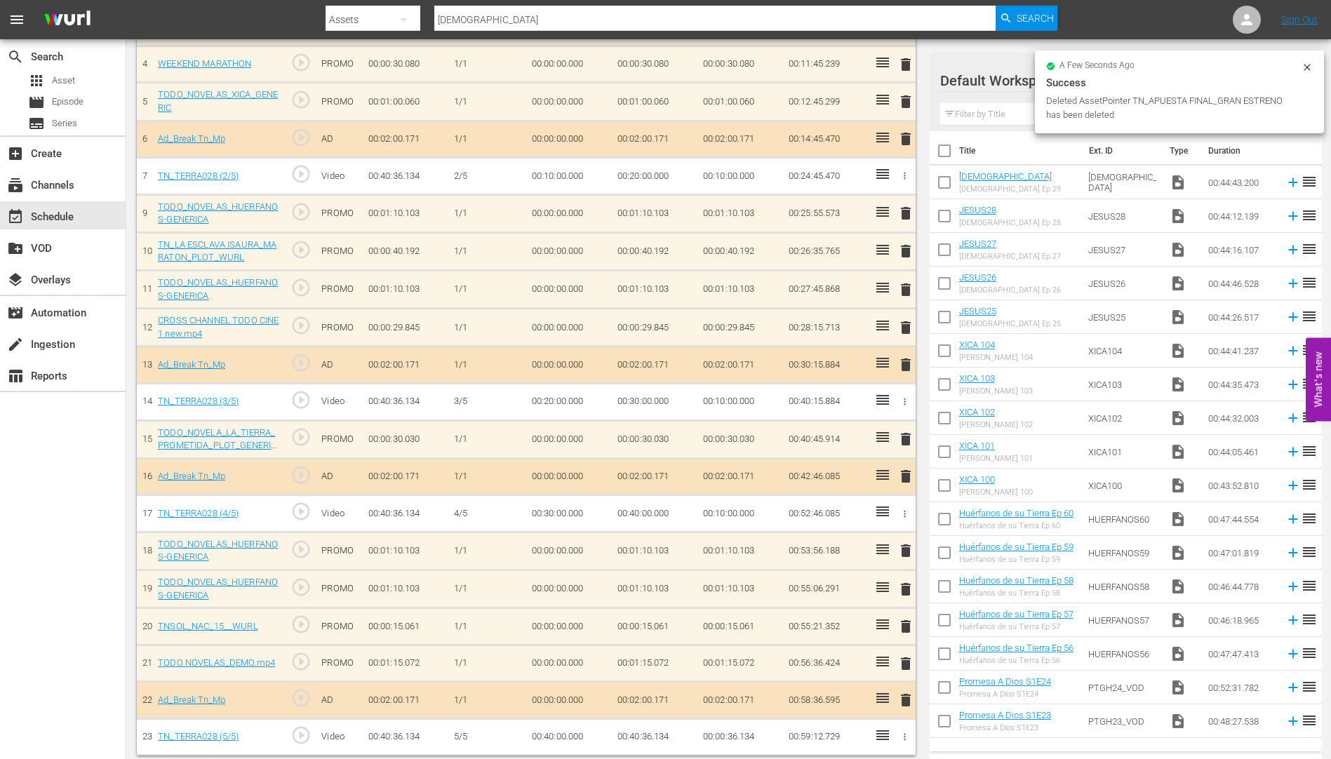
scroll to position [558, 0]
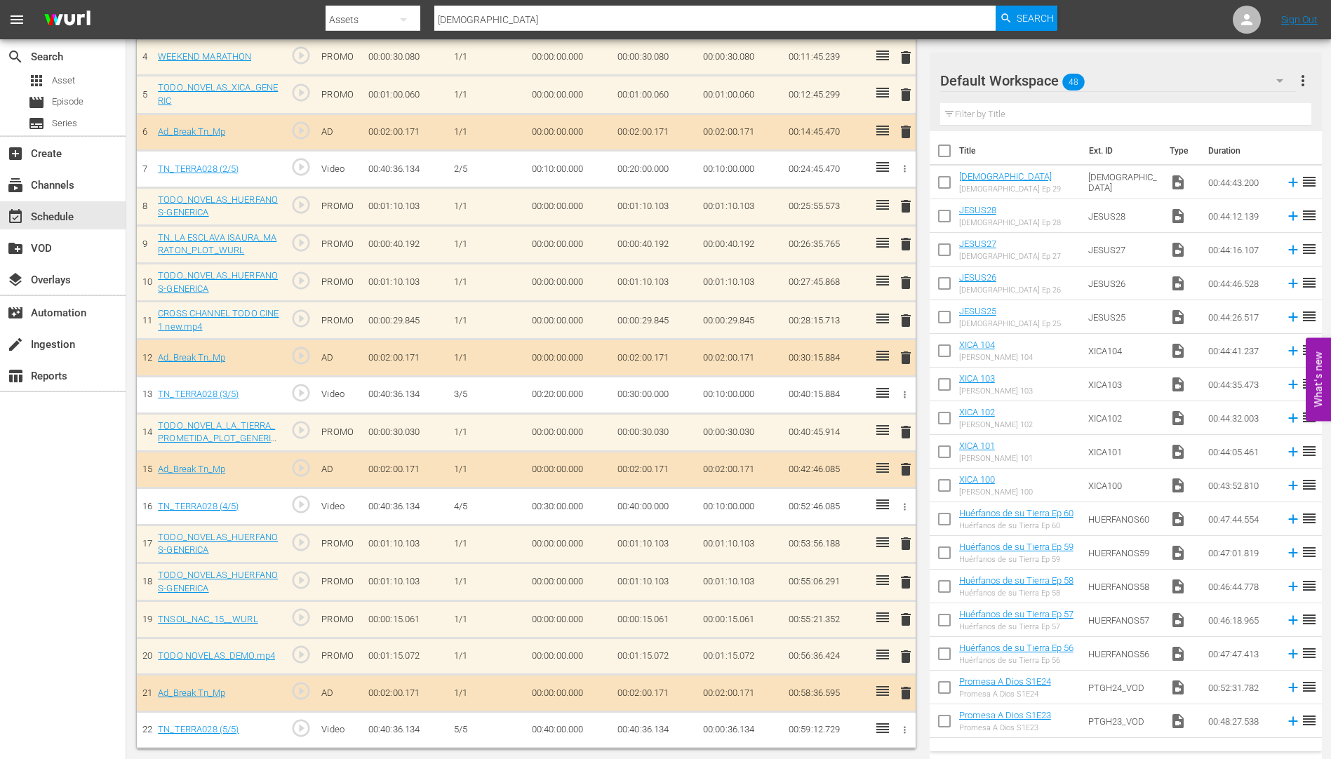
click at [908, 581] on span "delete" at bounding box center [905, 582] width 17 height 17
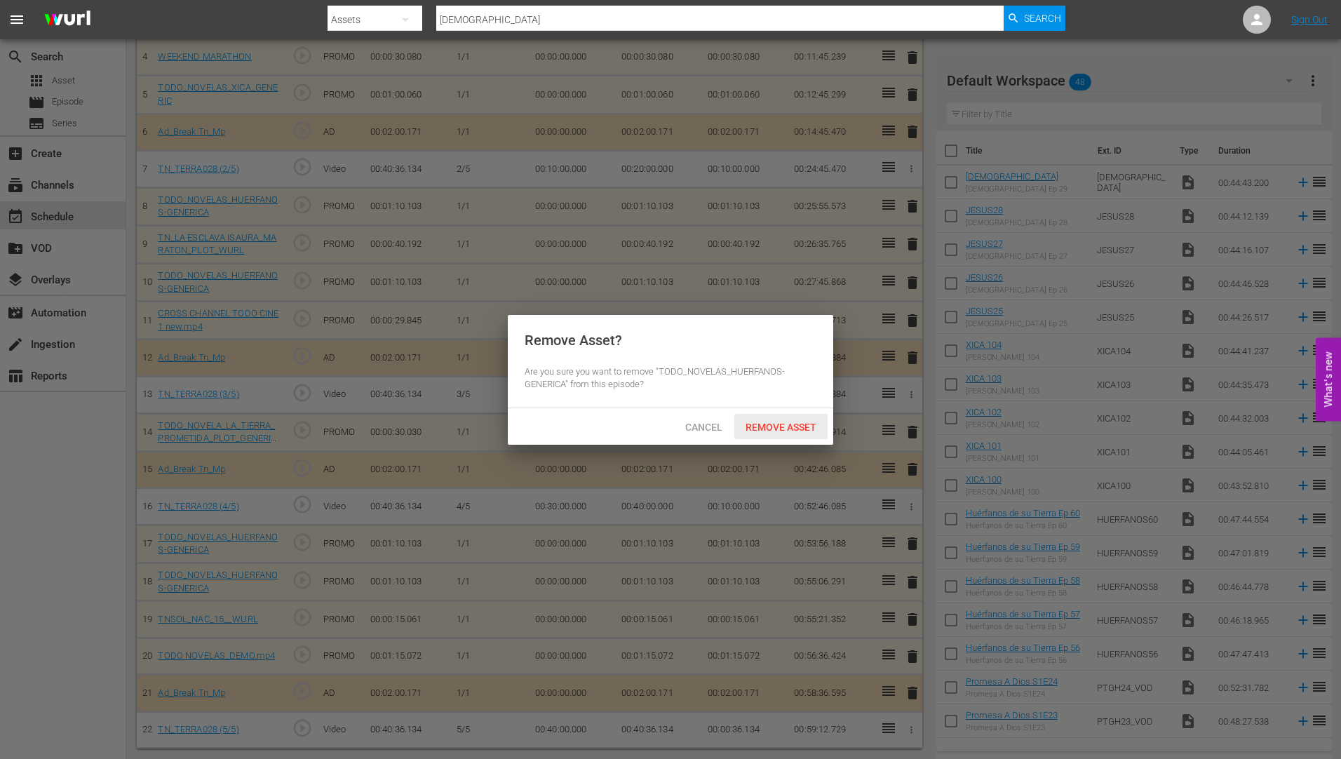
click at [760, 426] on span "Remove Asset" at bounding box center [780, 427] width 93 height 11
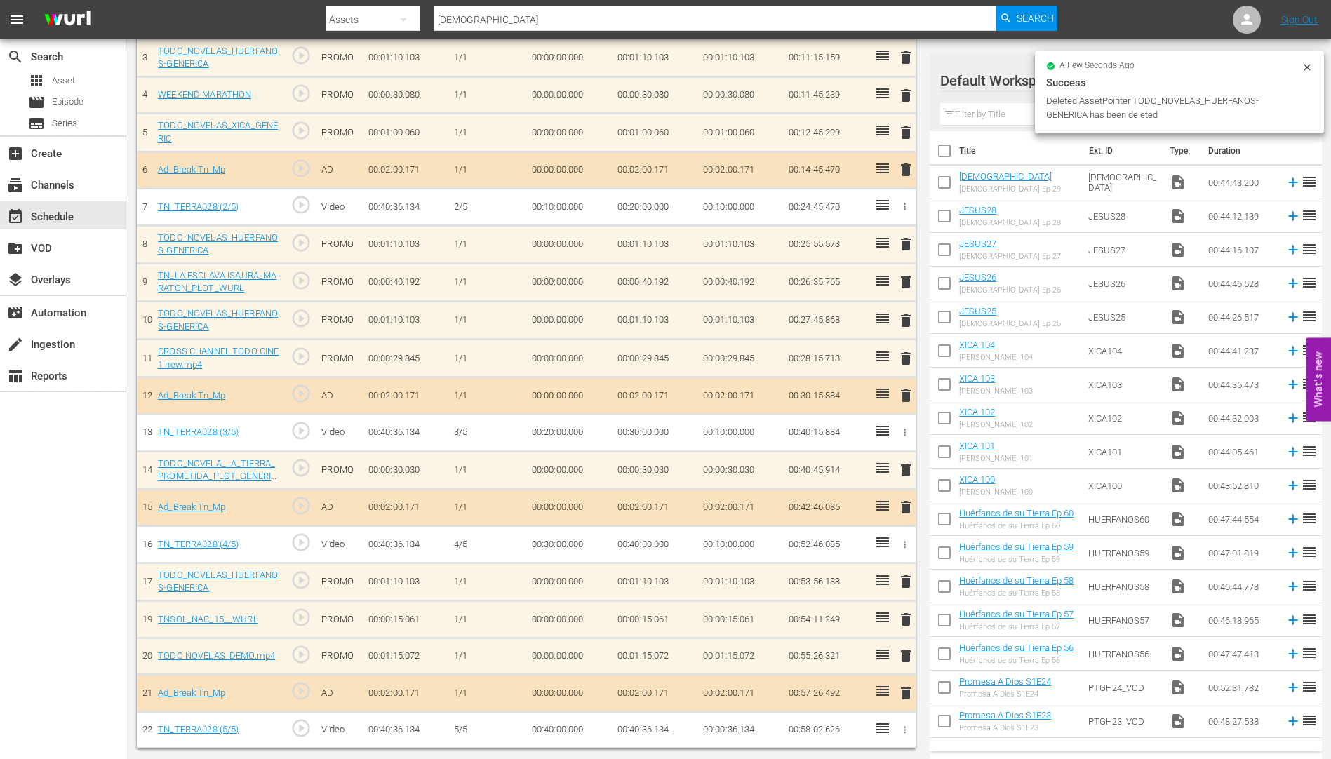
scroll to position [520, 0]
click at [904, 654] on span "delete" at bounding box center [905, 655] width 17 height 17
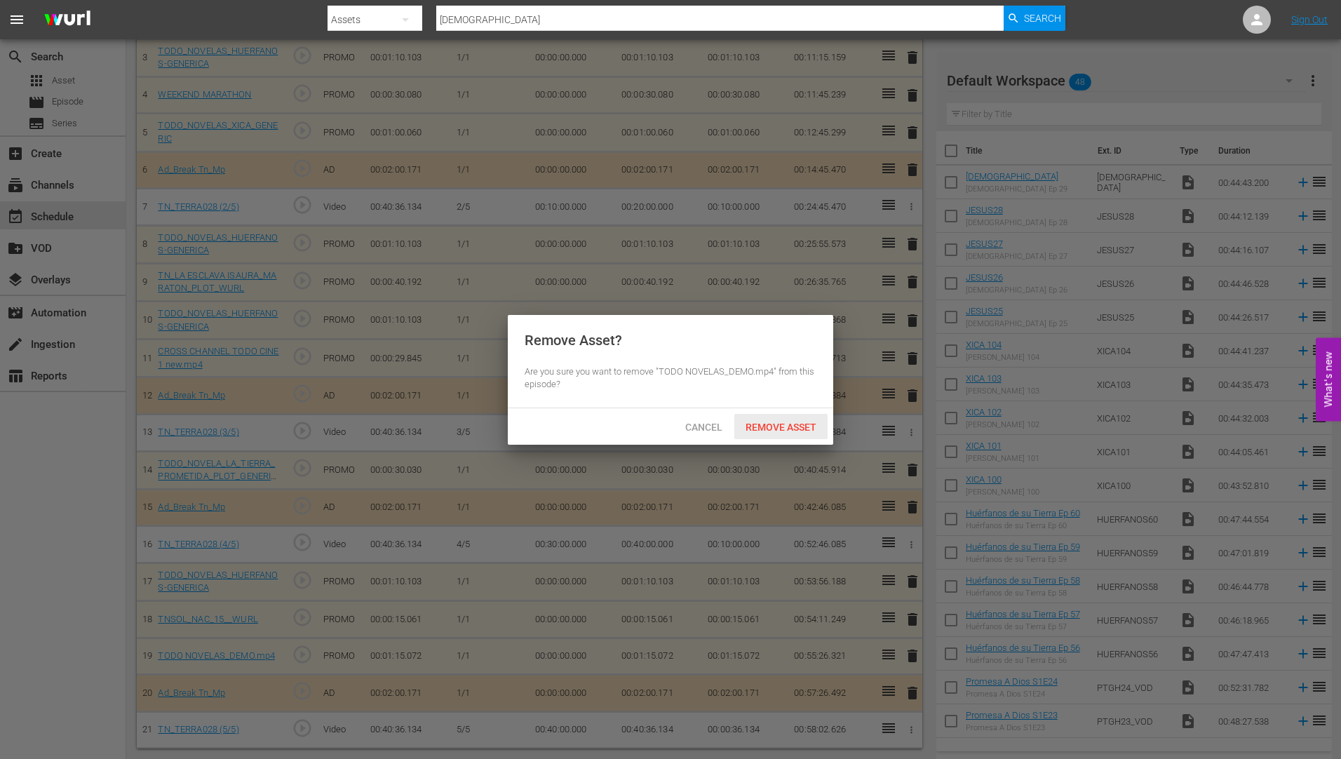
click at [788, 422] on span "Remove Asset" at bounding box center [780, 427] width 93 height 11
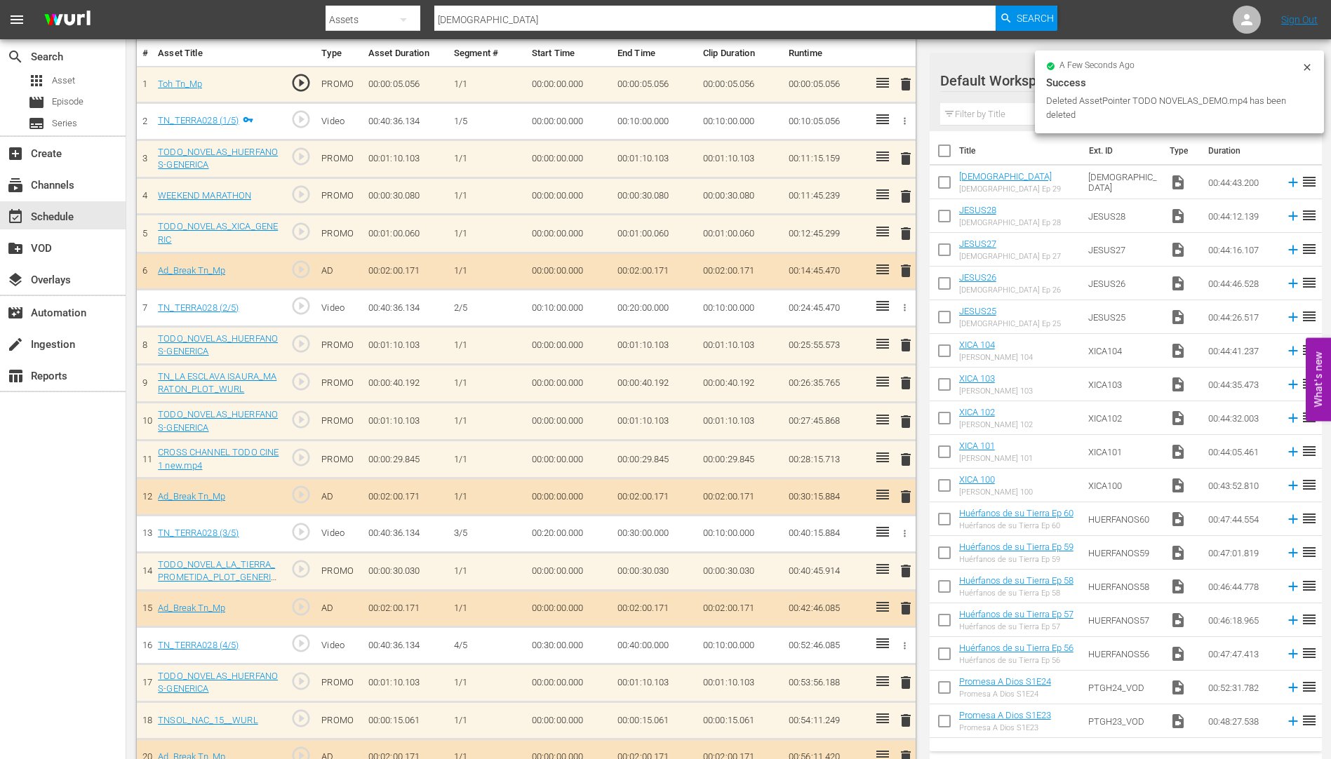
scroll to position [274, 0]
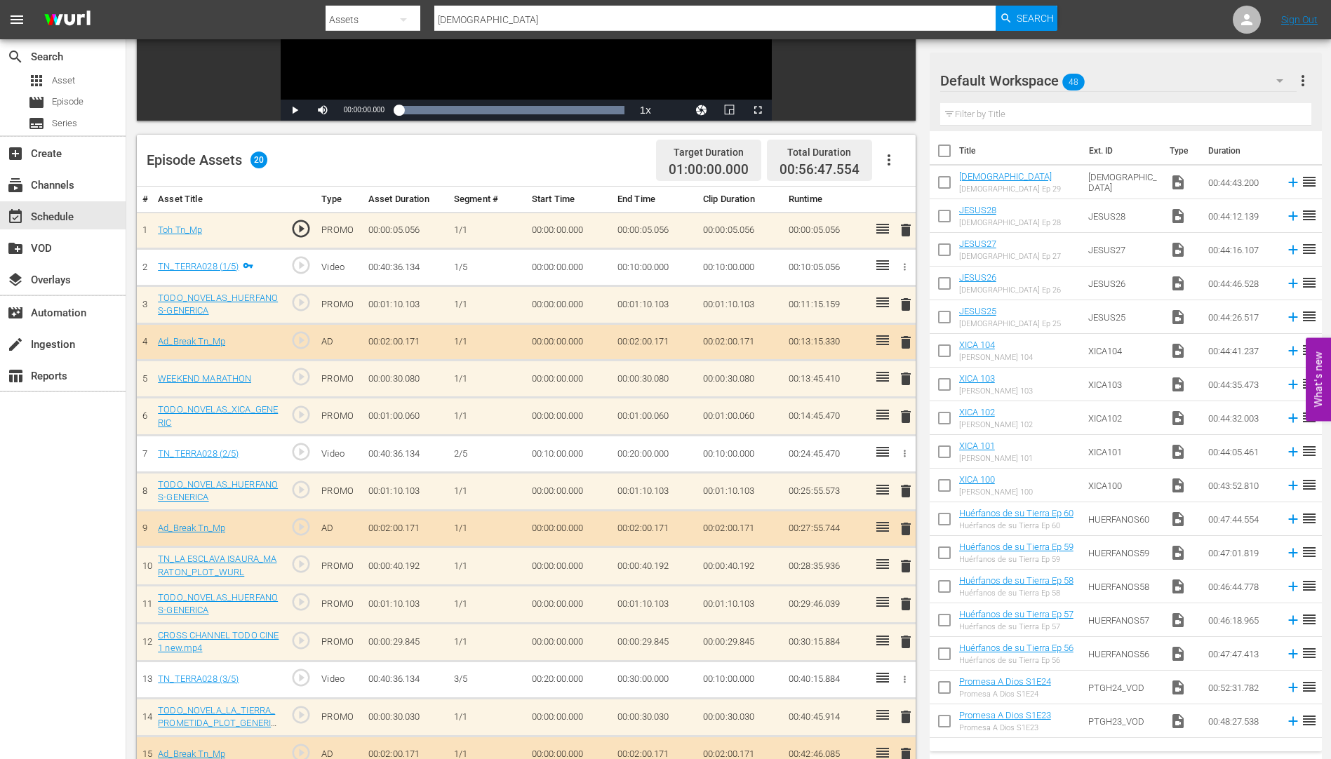
click at [906, 601] on span "delete" at bounding box center [905, 603] width 17 height 17
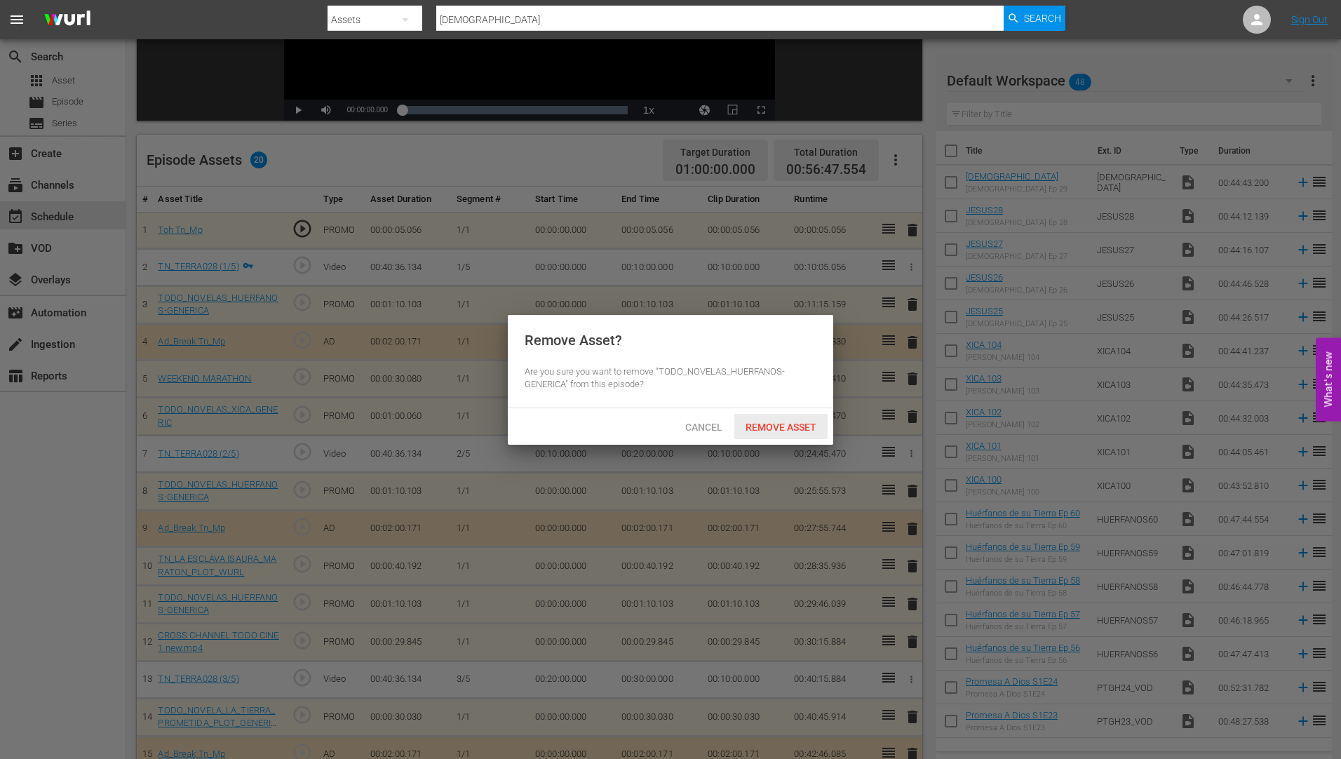
click at [772, 424] on span "Remove Asset" at bounding box center [780, 427] width 93 height 11
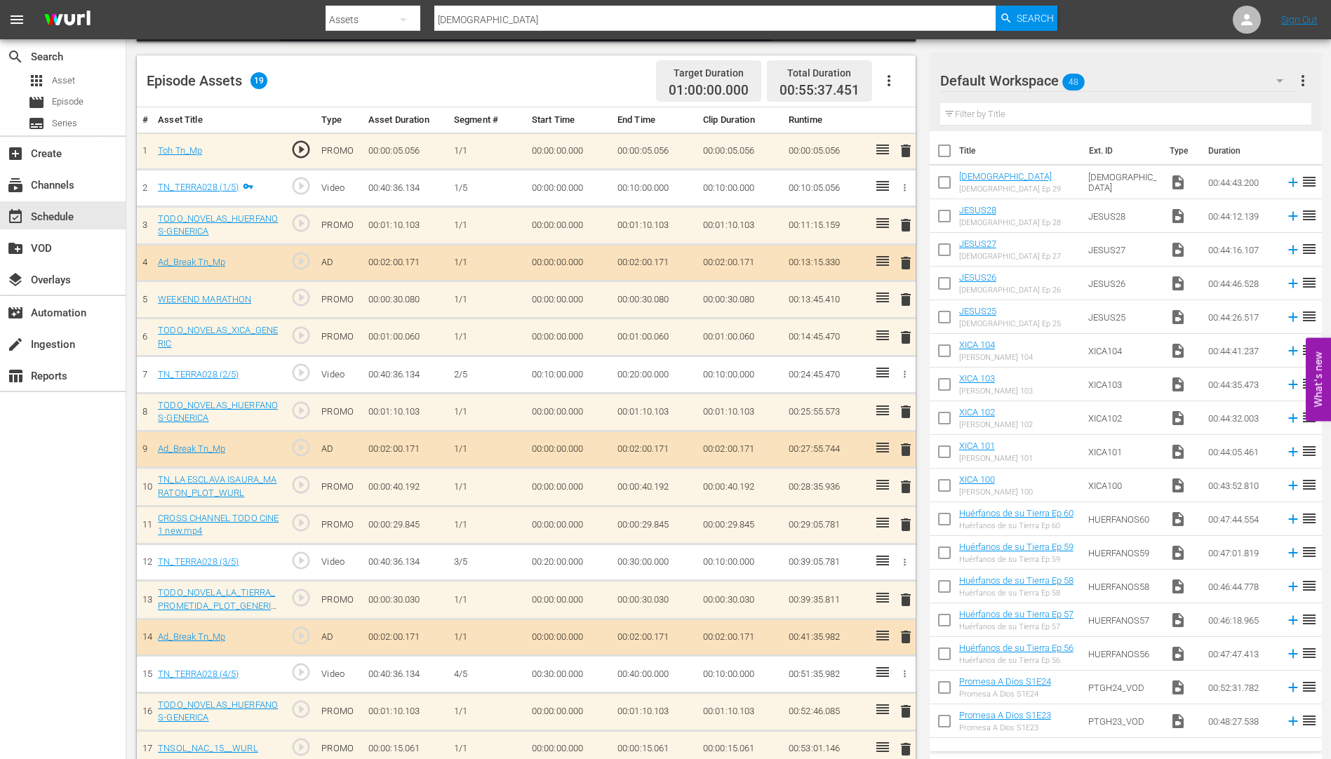
scroll to position [446, 0]
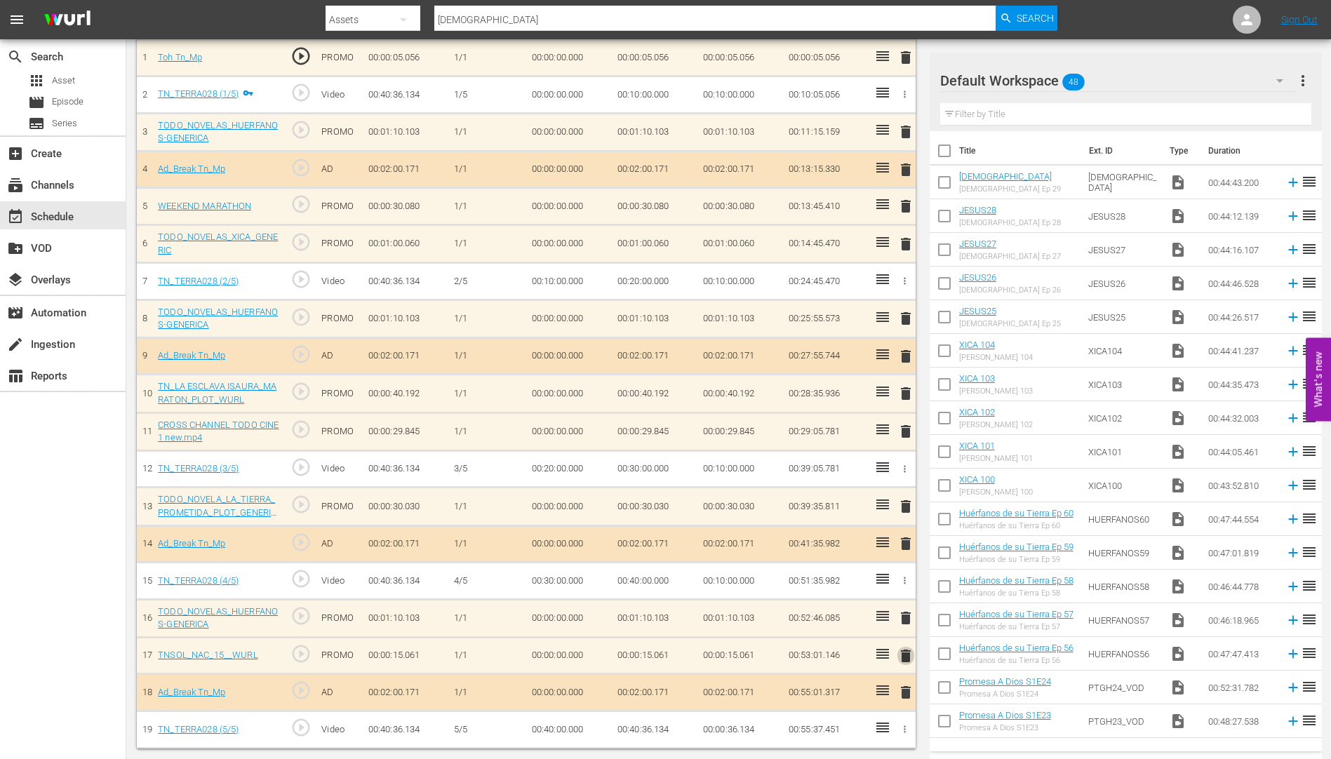
click at [903, 656] on span "delete" at bounding box center [905, 655] width 17 height 17
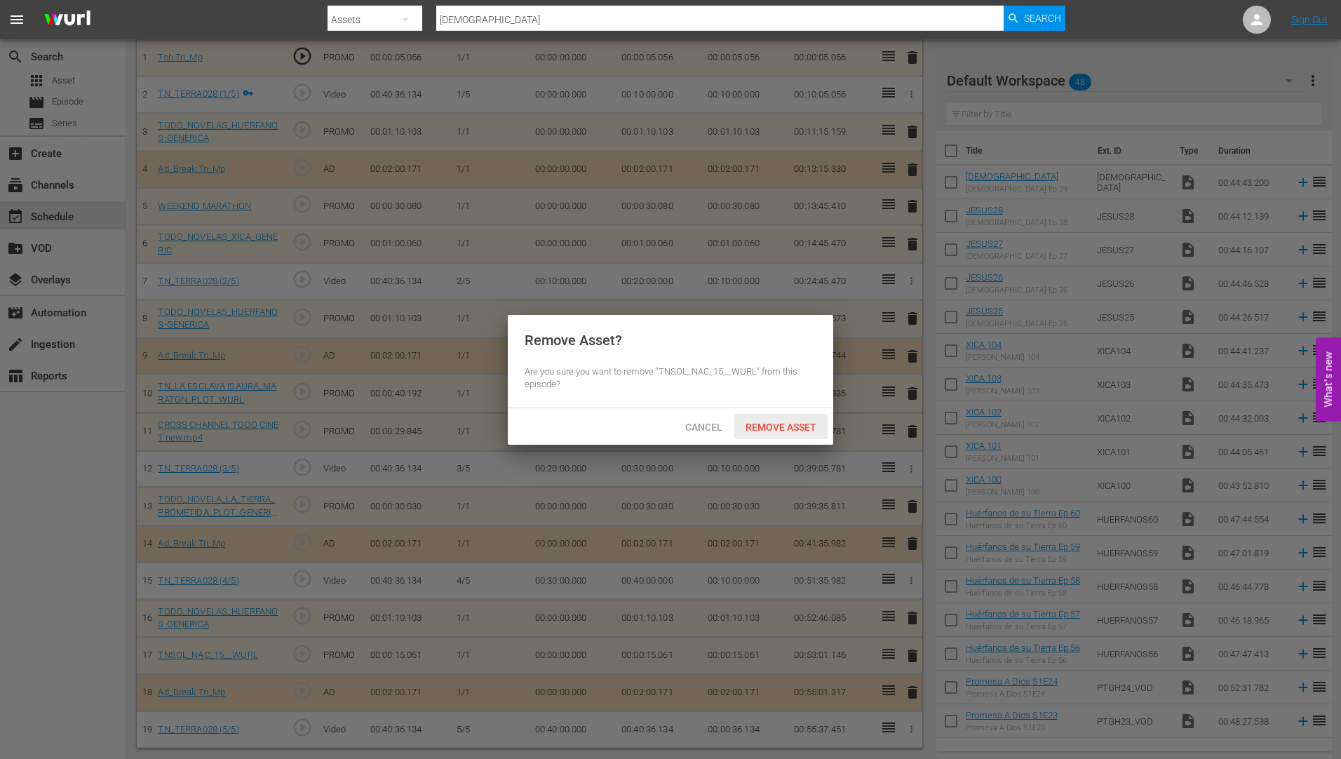
click at [797, 423] on span "Remove Asset" at bounding box center [780, 427] width 93 height 11
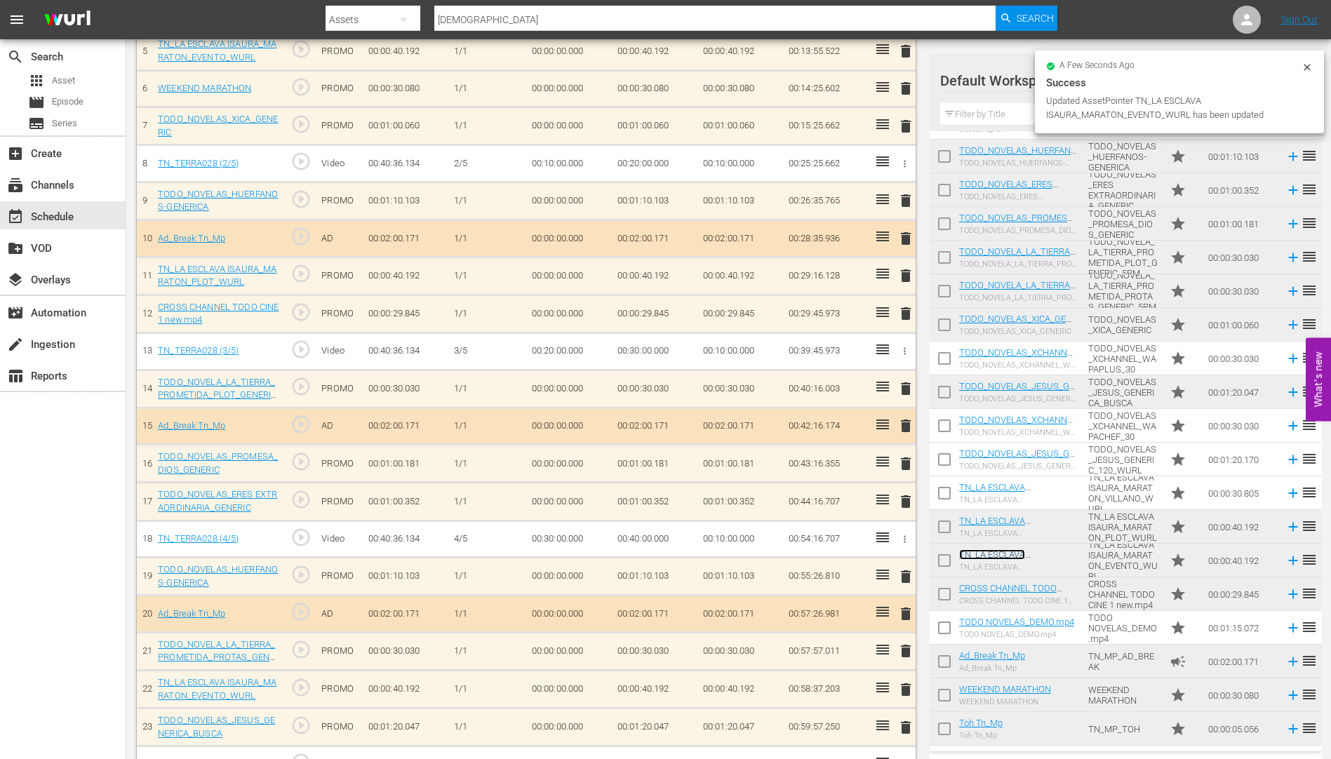
scroll to position [599, 0]
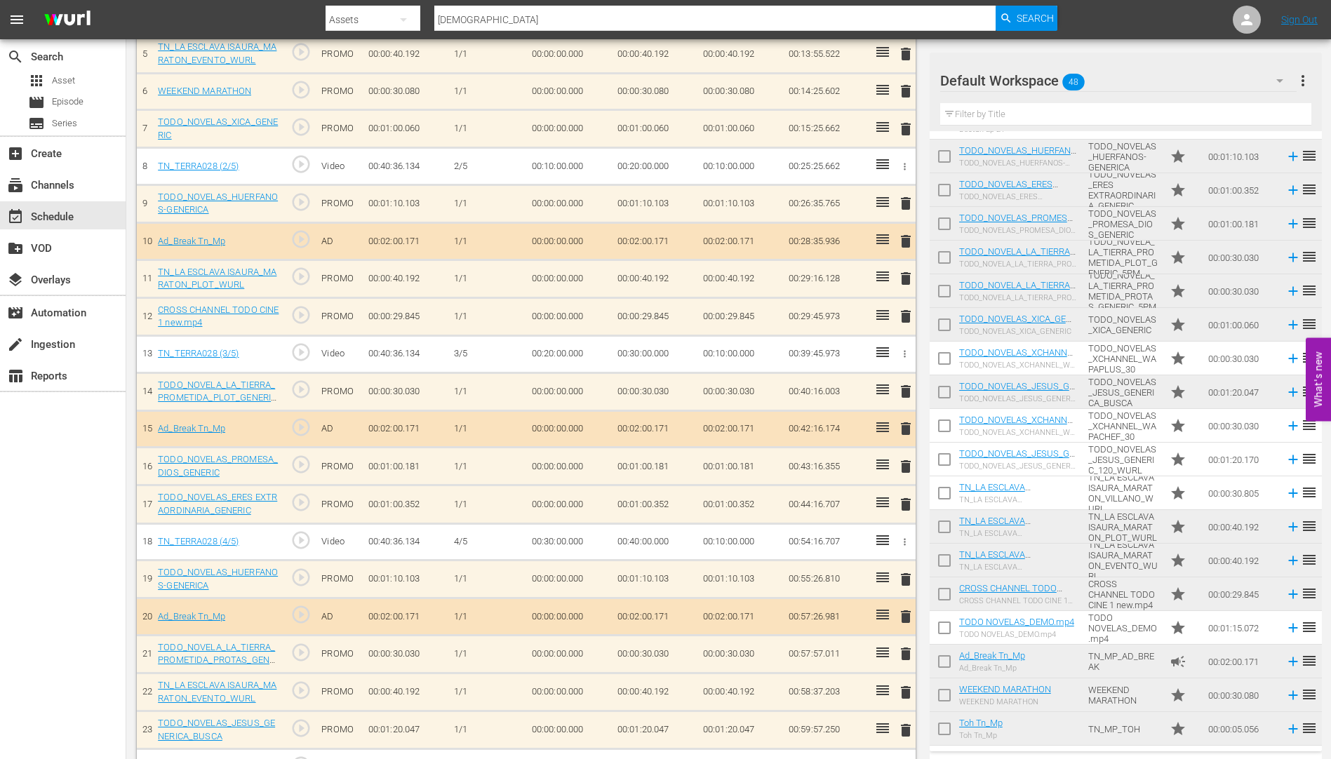
click at [904, 652] on span "delete" at bounding box center [905, 653] width 17 height 17
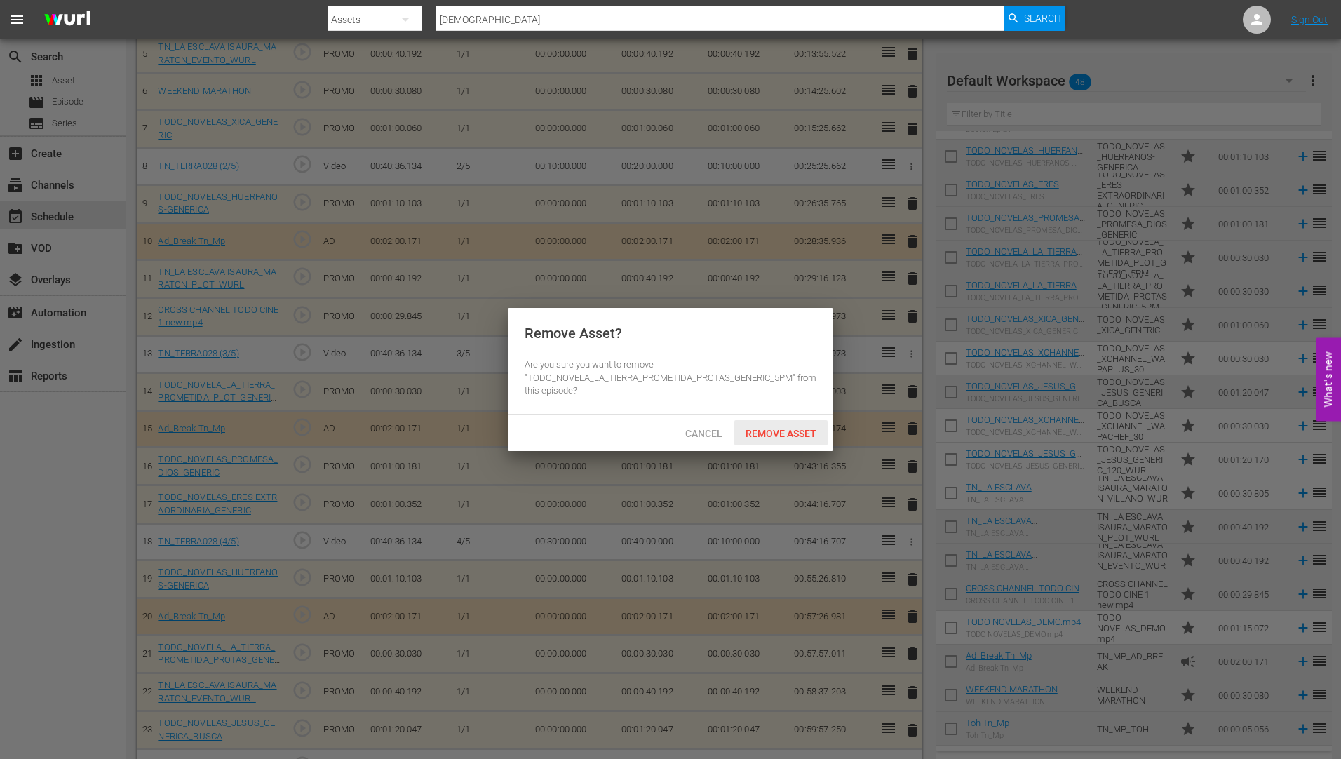
click at [781, 431] on span "Remove Asset" at bounding box center [780, 433] width 93 height 11
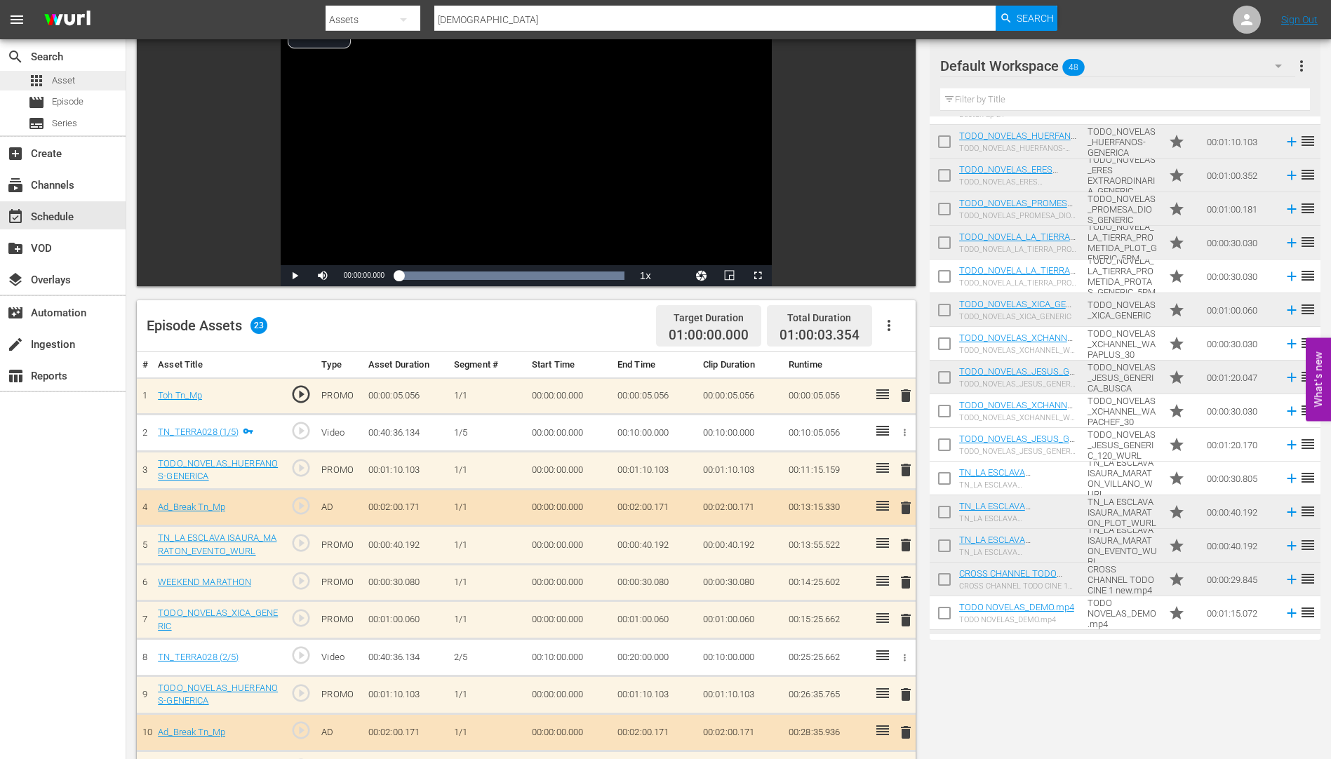
scroll to position [0, 0]
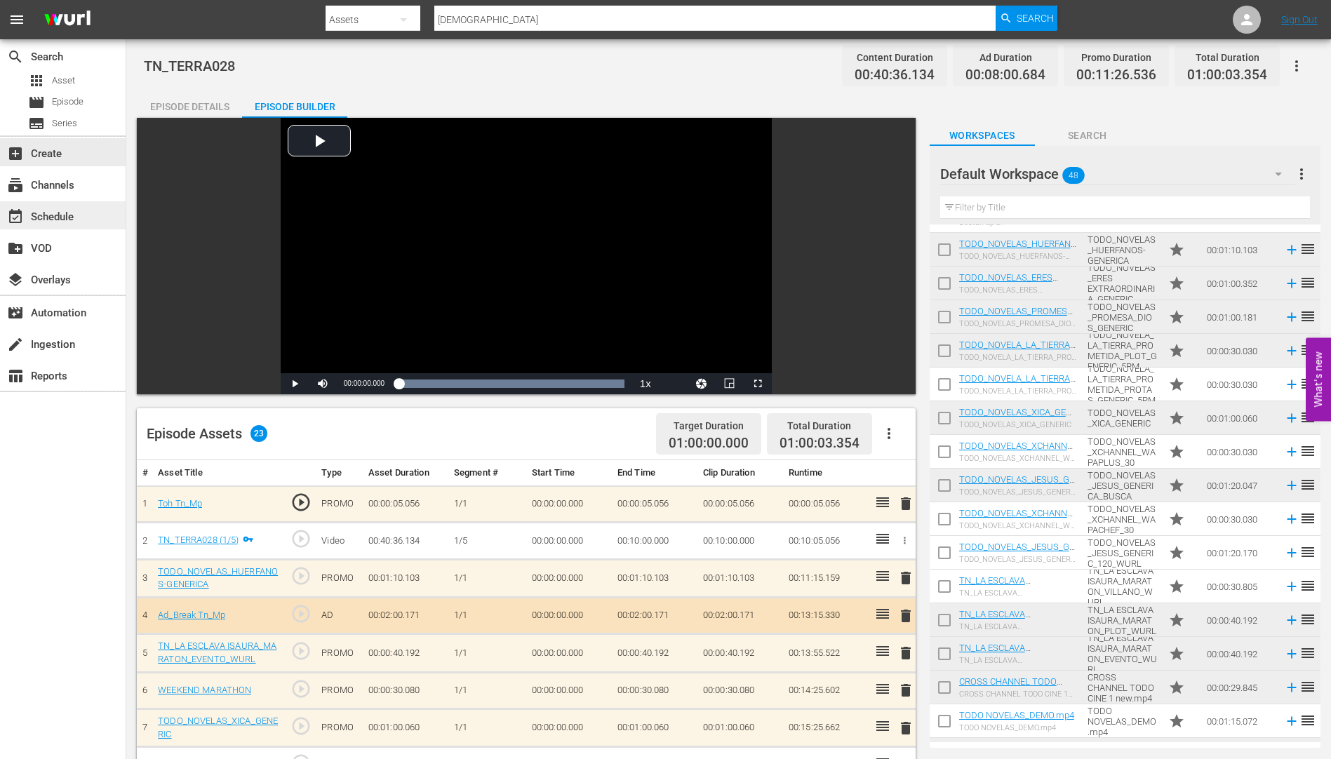
click at [38, 217] on div "event_available Schedule" at bounding box center [39, 214] width 79 height 13
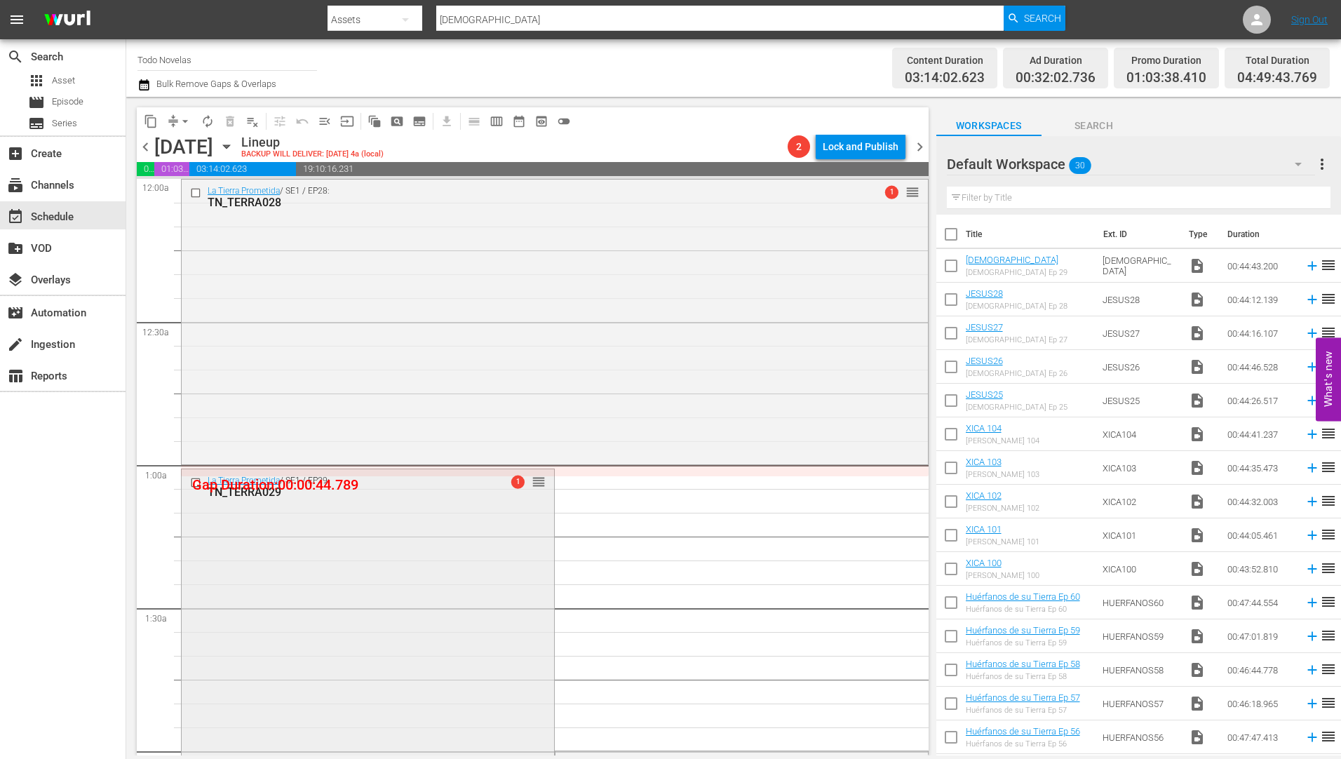
click at [257, 490] on div "TN_TERRA029" at bounding box center [345, 491] width 275 height 13
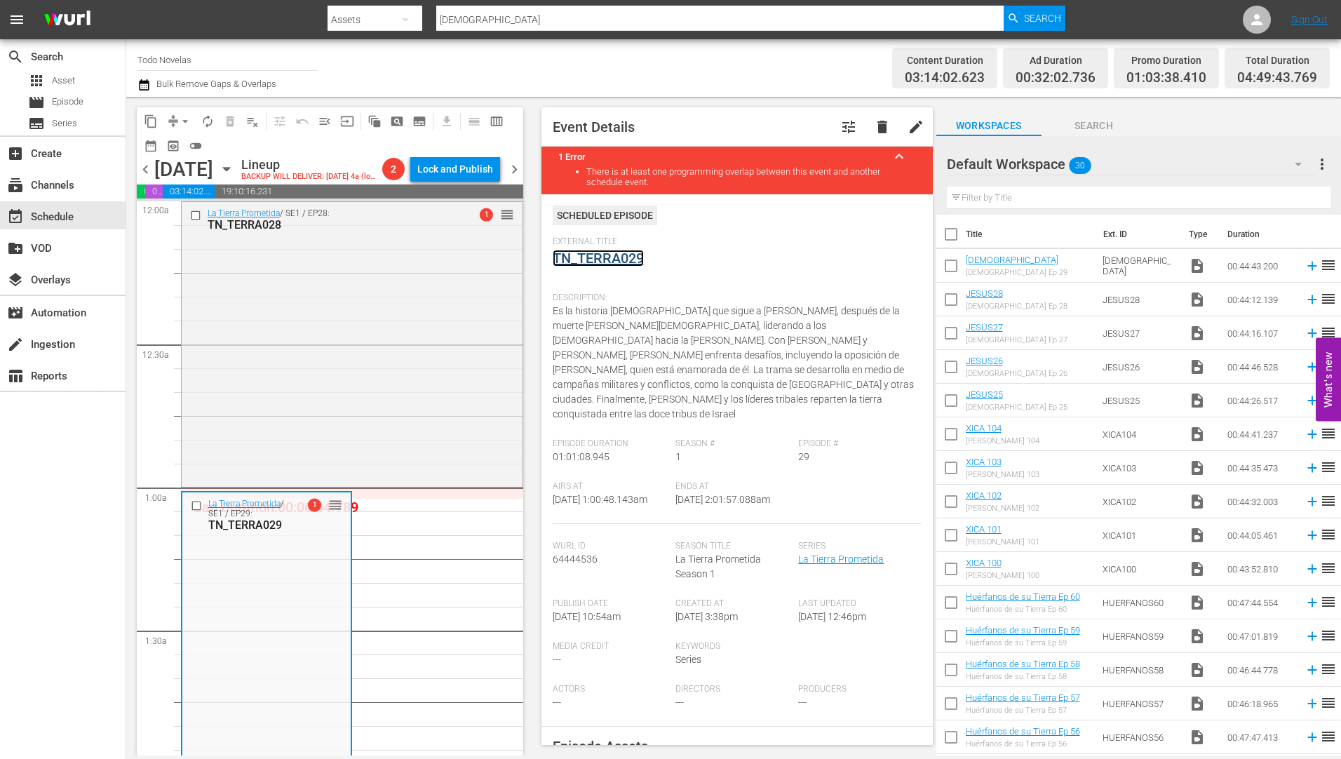
click at [598, 258] on link "TN_TERRA029" at bounding box center [598, 258] width 91 height 17
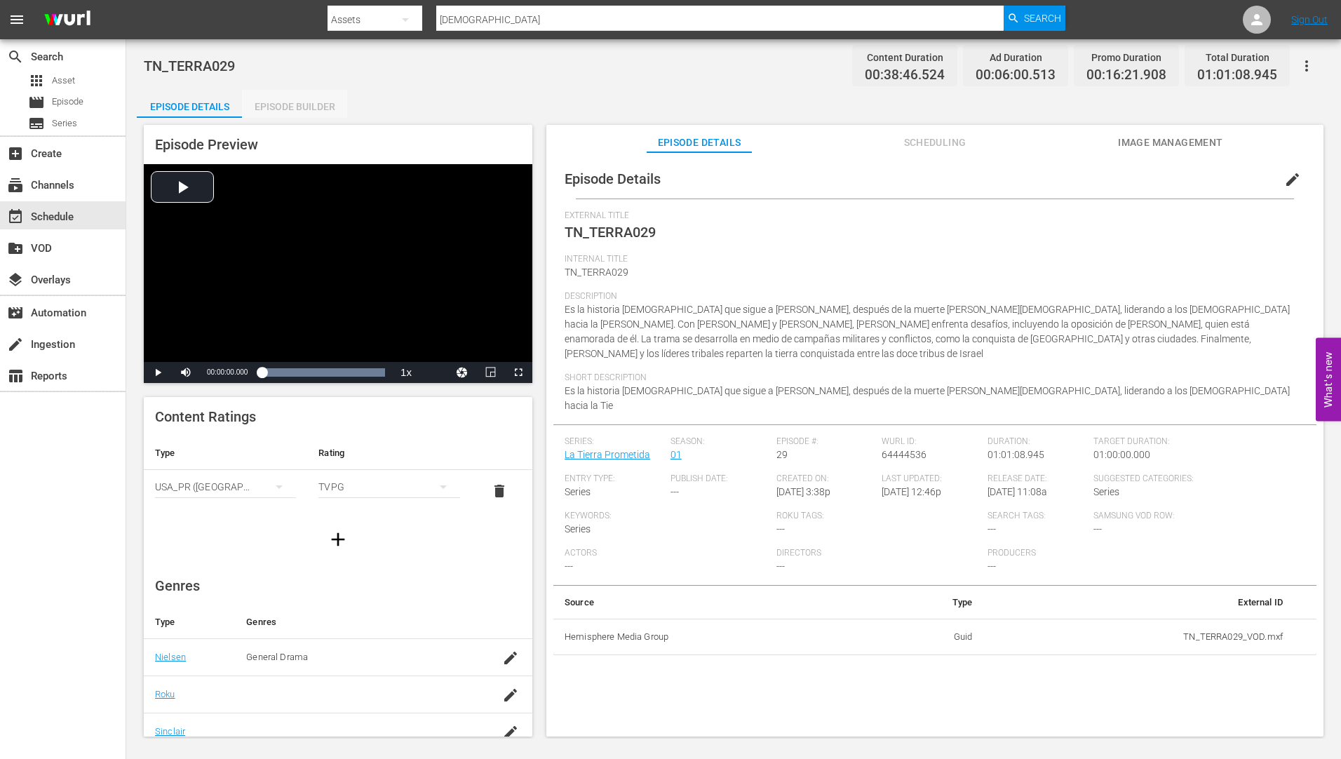
click at [314, 100] on div "Episode Builder" at bounding box center [294, 107] width 105 height 34
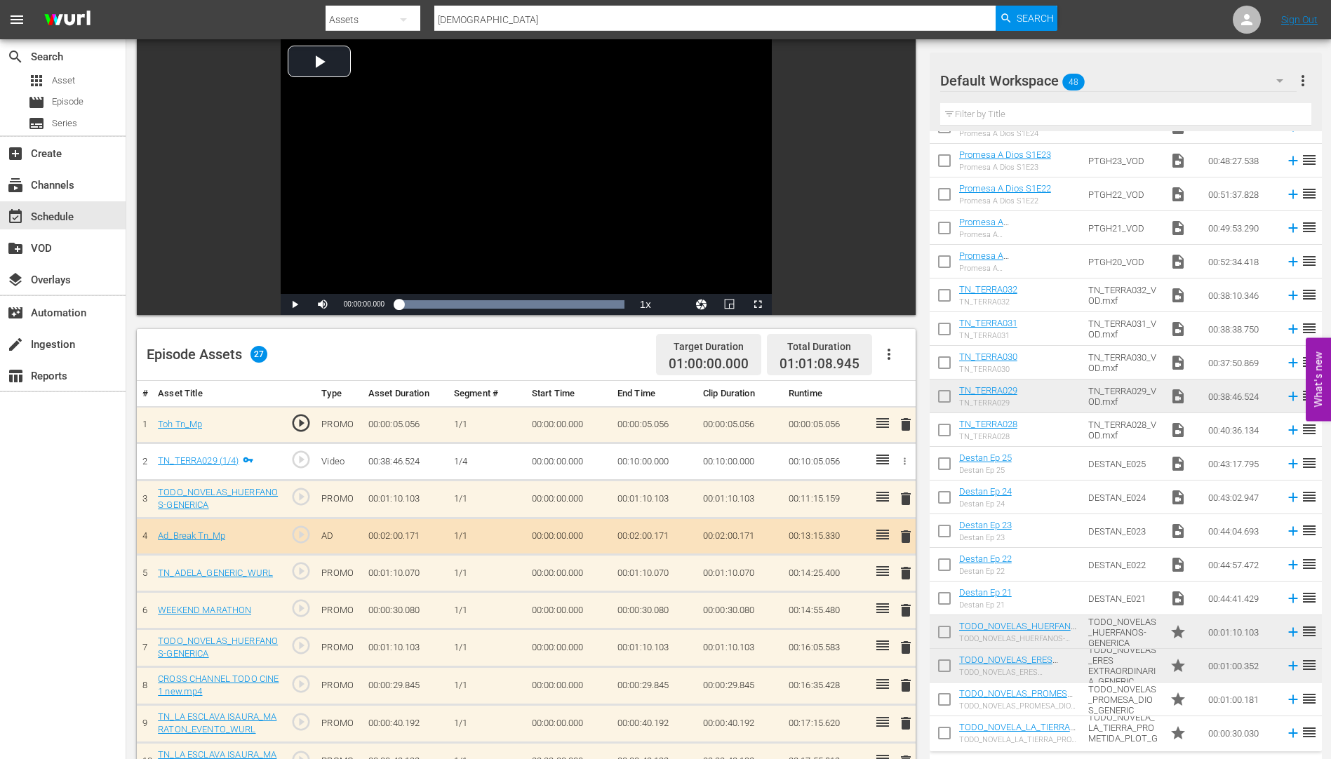
scroll to position [281, 0]
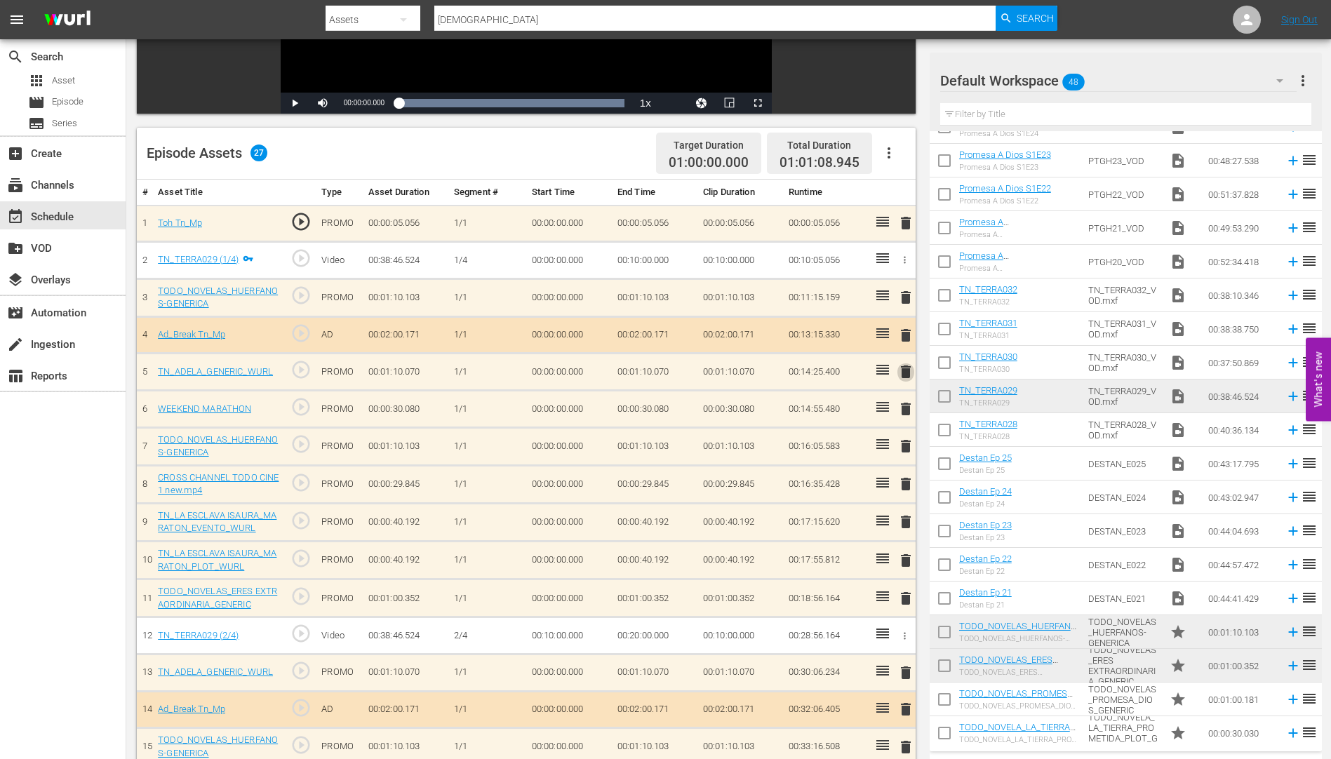
click at [909, 375] on span "delete" at bounding box center [905, 371] width 17 height 17
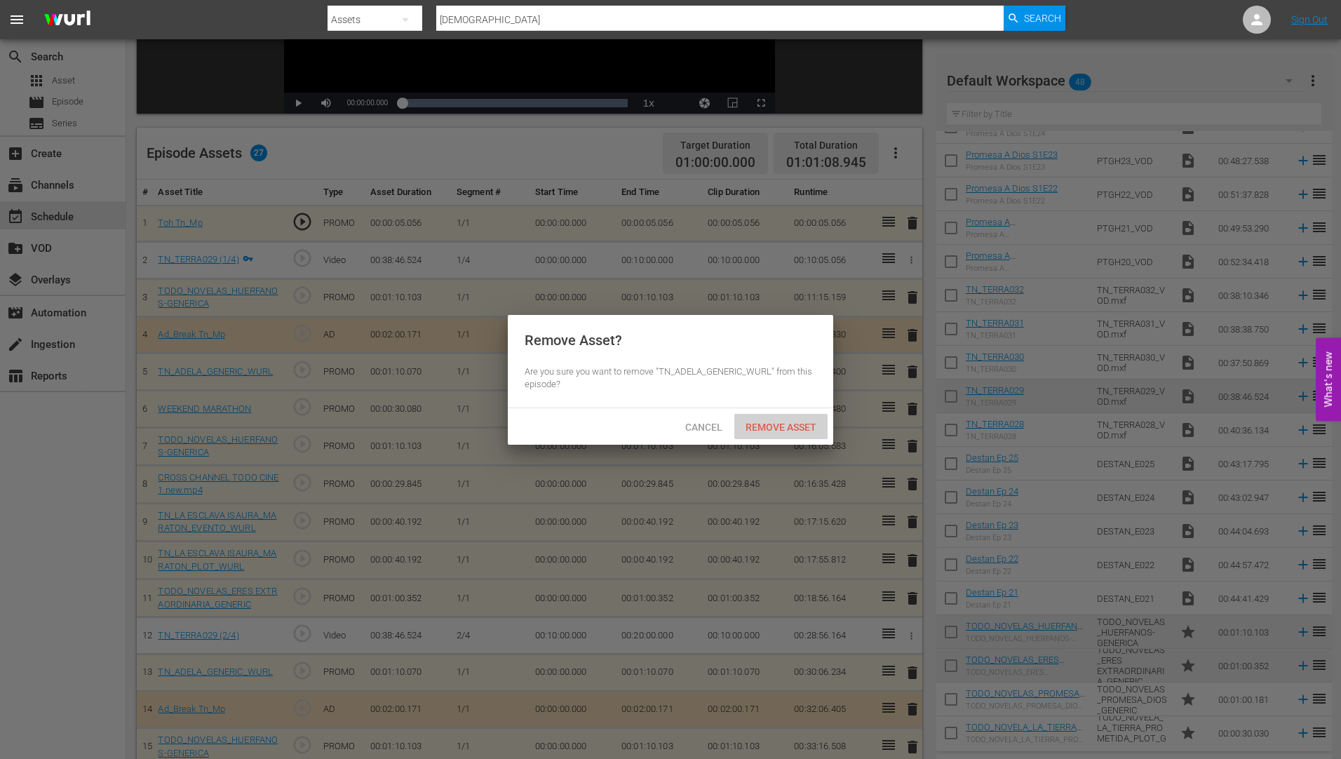
click at [786, 426] on span "Remove Asset" at bounding box center [780, 427] width 93 height 11
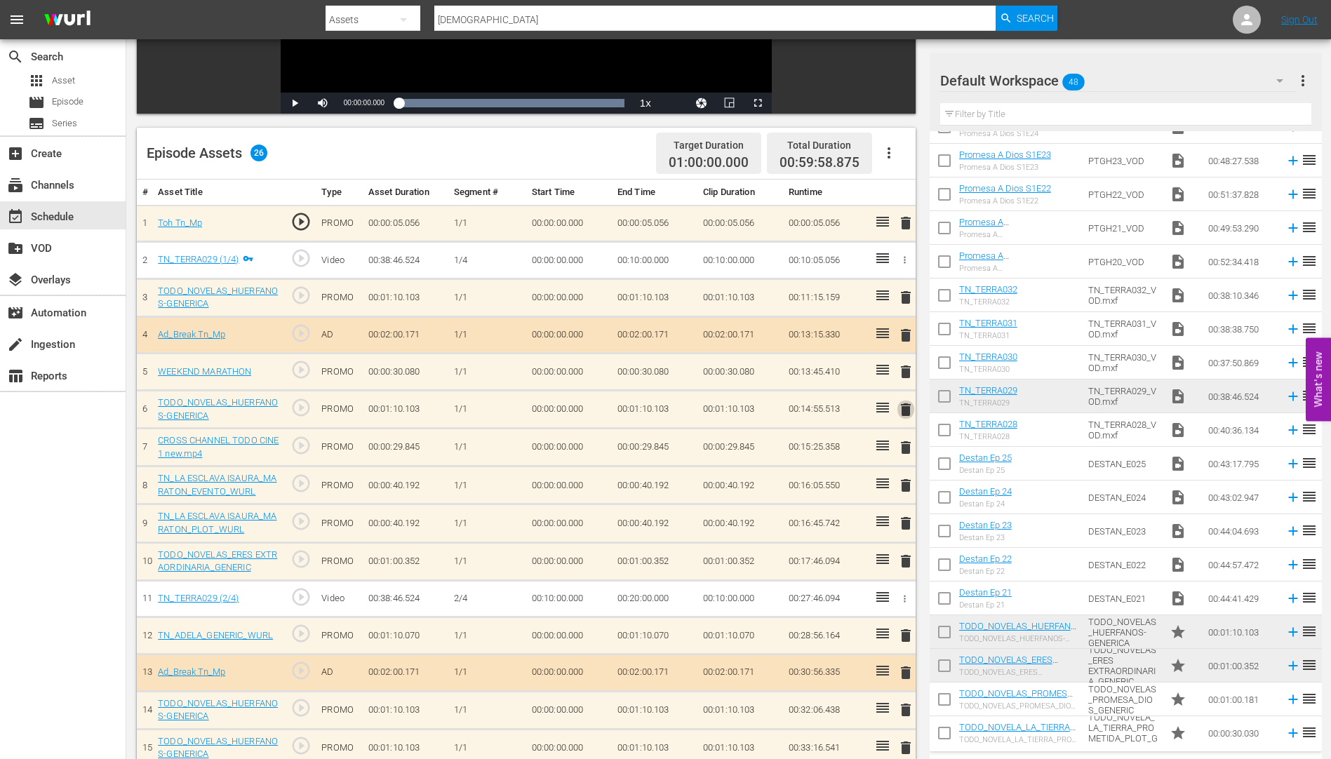
click at [902, 406] on span "delete" at bounding box center [905, 409] width 17 height 17
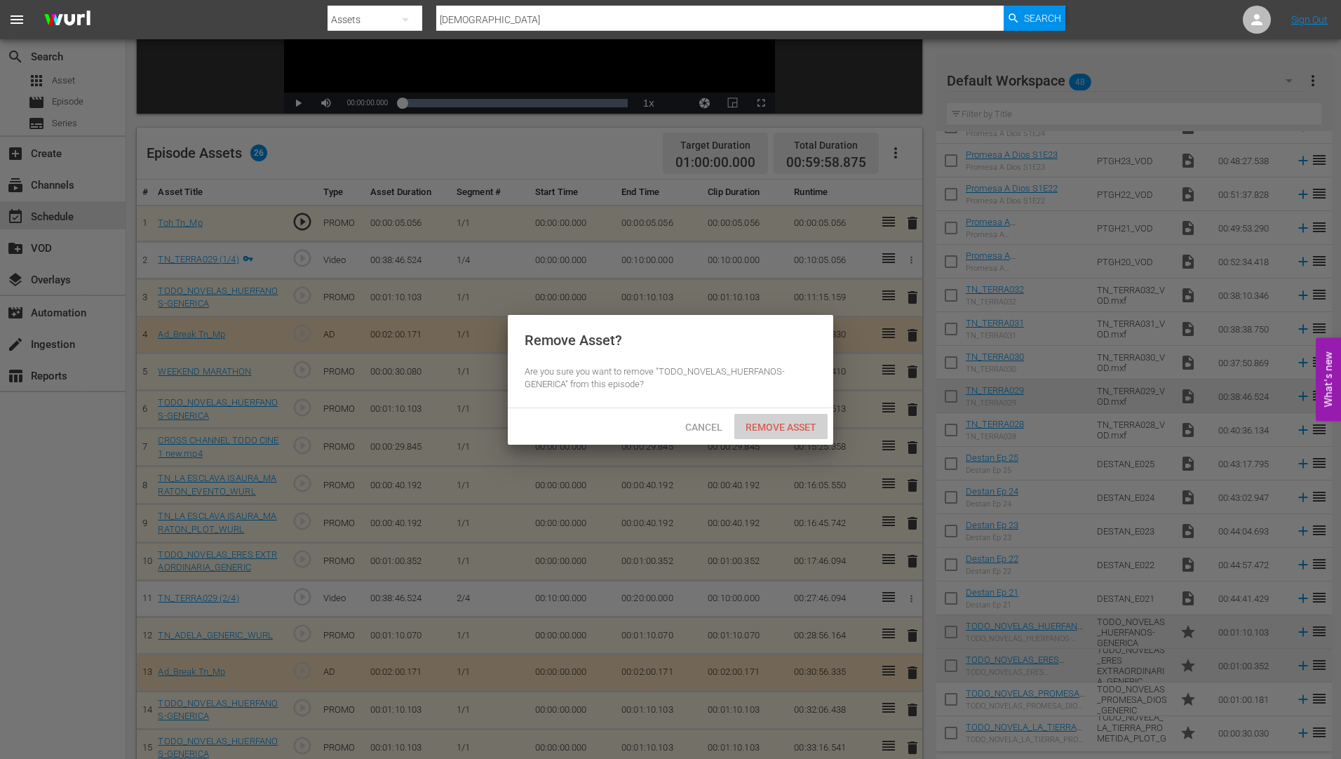
click at [786, 419] on div "Remove Asset" at bounding box center [780, 427] width 93 height 26
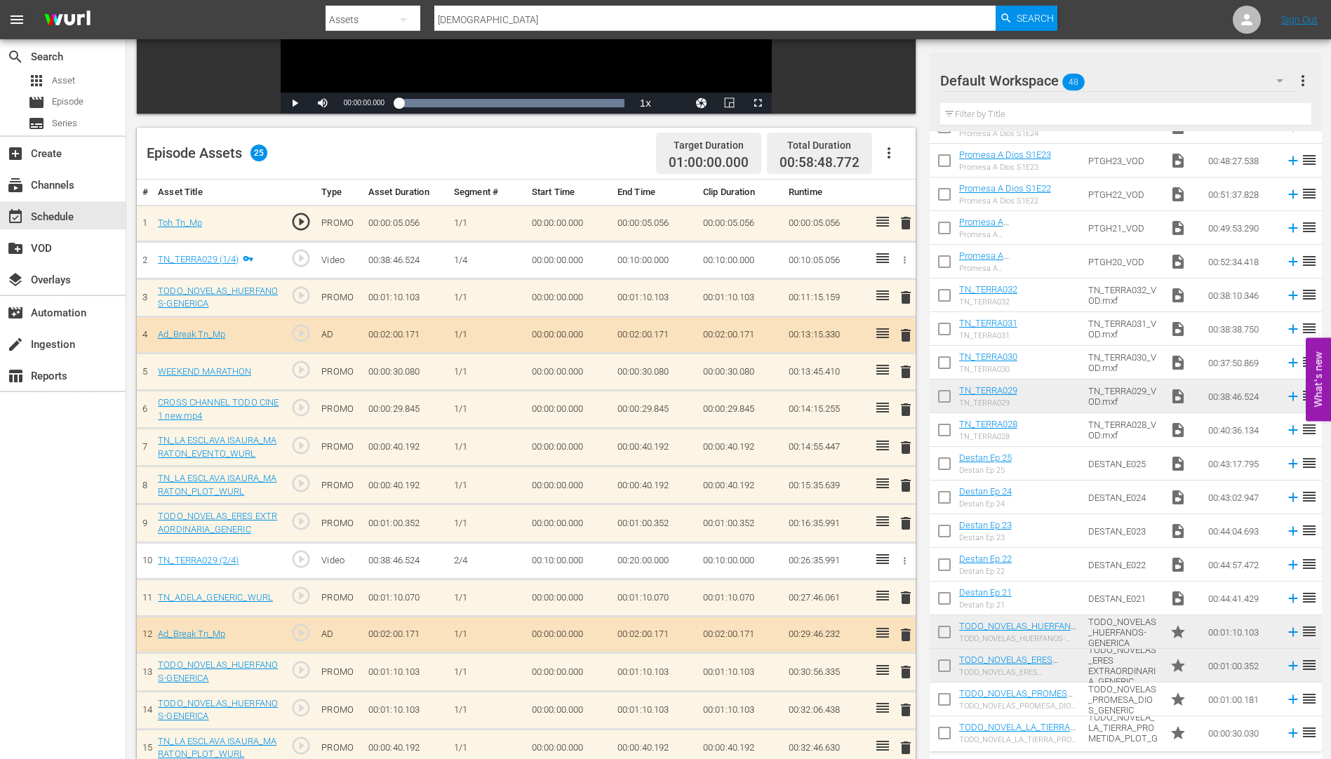
click at [905, 483] on span "delete" at bounding box center [905, 485] width 17 height 17
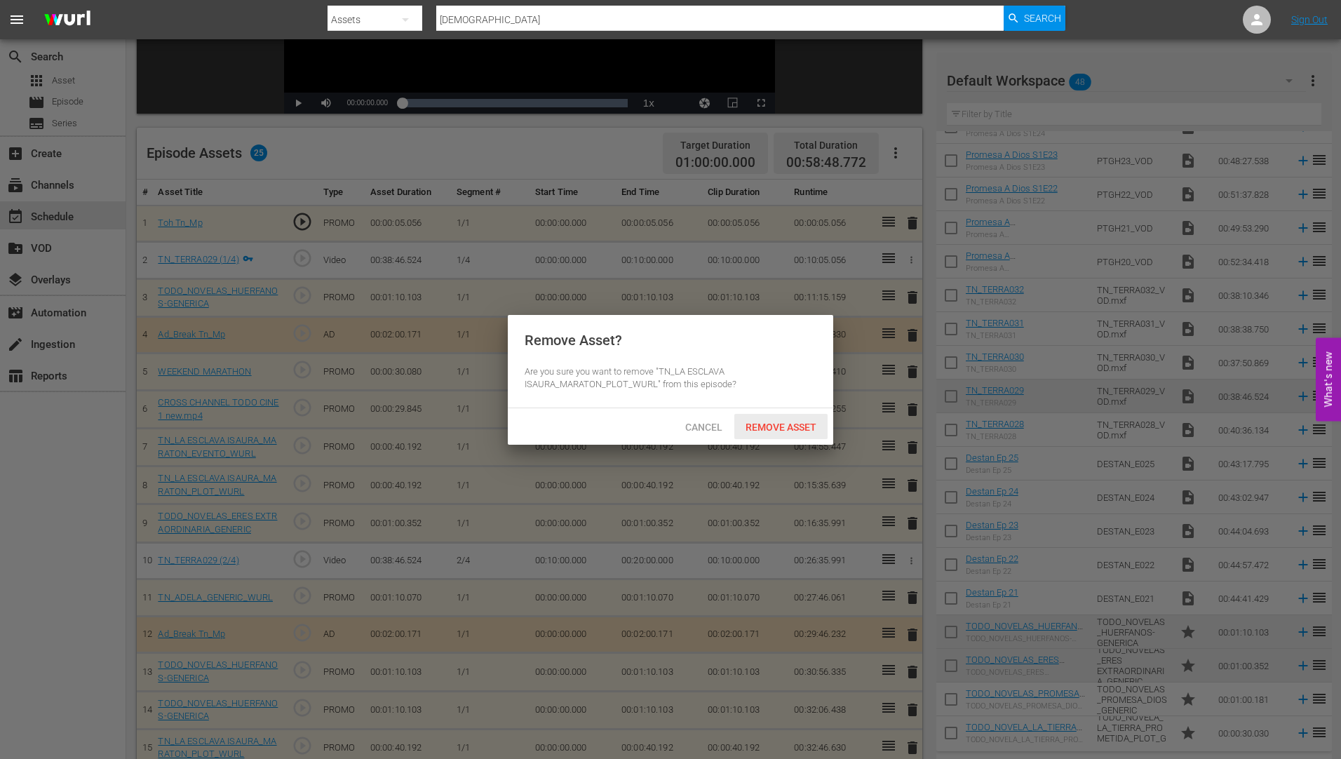
click at [775, 422] on span "Remove Asset" at bounding box center [780, 427] width 93 height 11
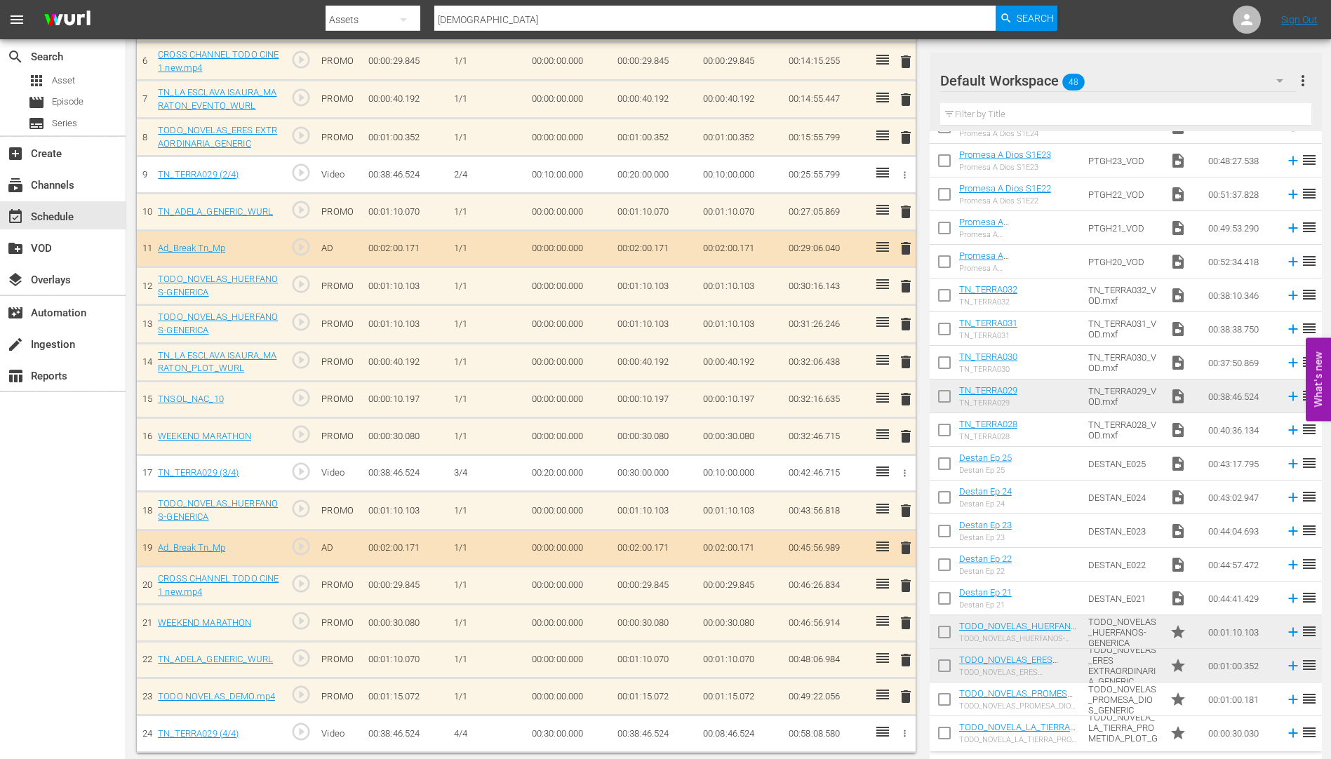
scroll to position [631, 0]
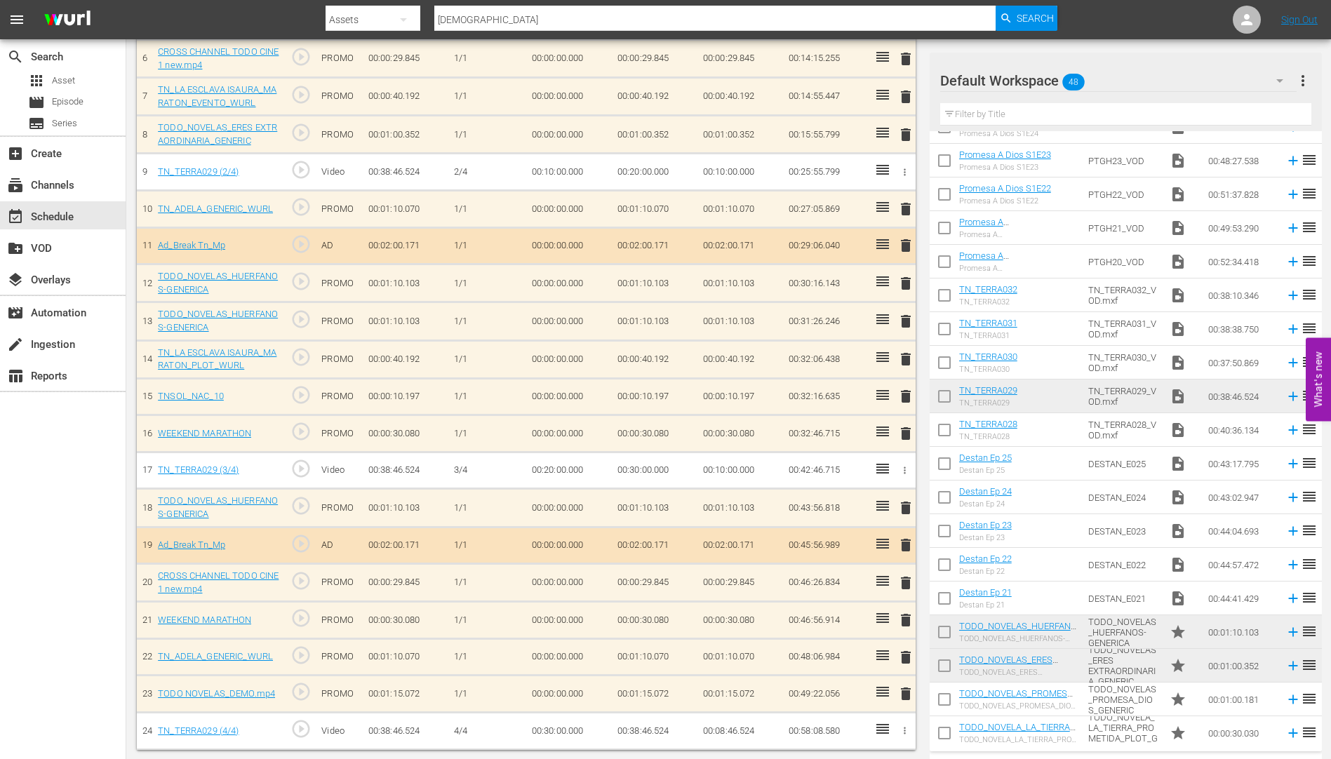
click at [902, 208] on span "delete" at bounding box center [905, 209] width 17 height 17
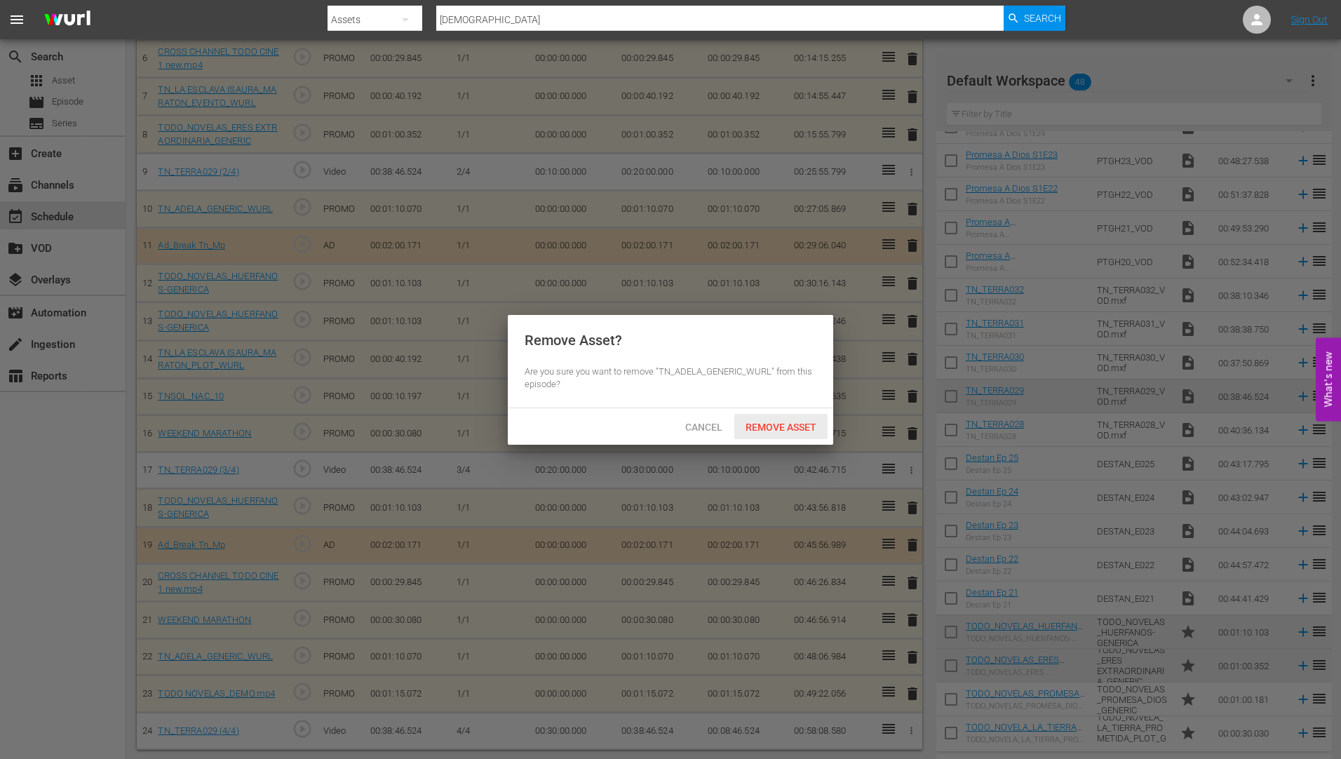
drag, startPoint x: 761, startPoint y: 421, endPoint x: 783, endPoint y: 410, distance: 24.8
click at [761, 422] on span "Remove Asset" at bounding box center [780, 427] width 93 height 11
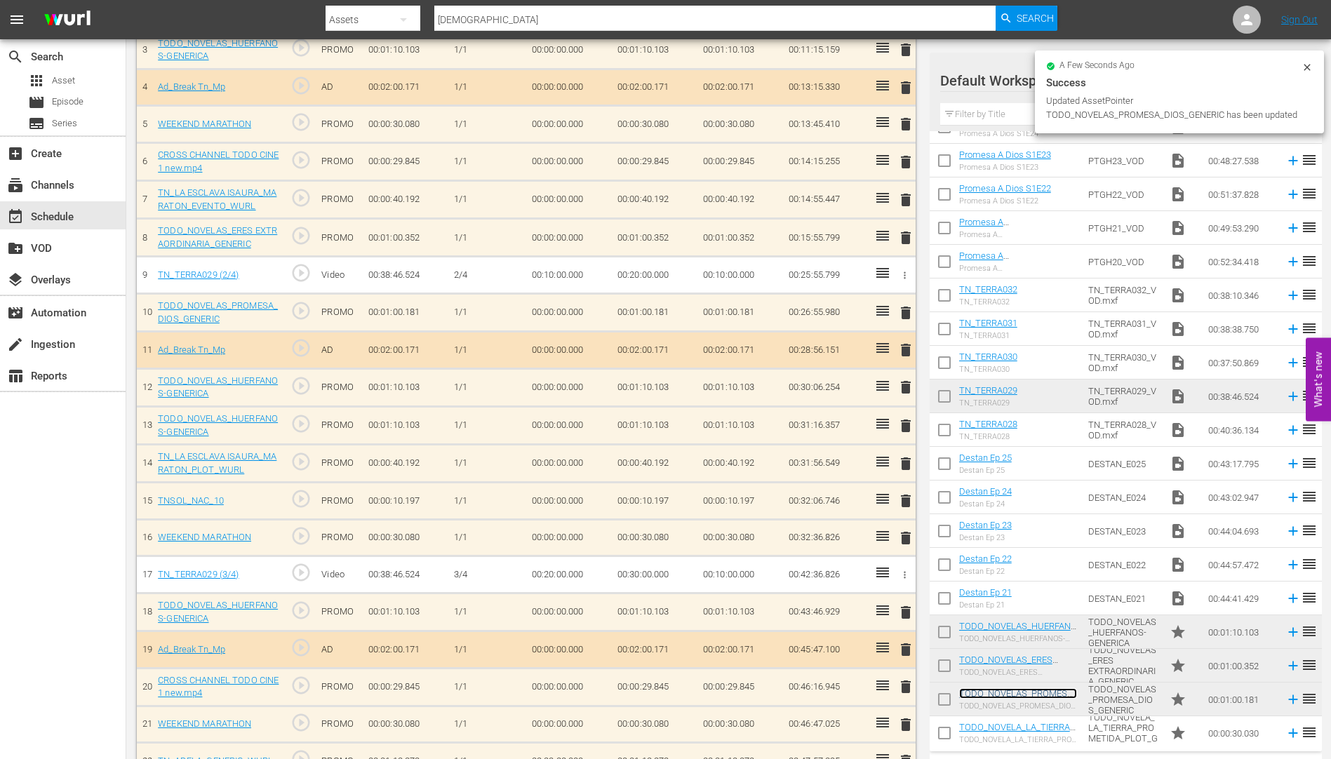
scroll to position [525, 0]
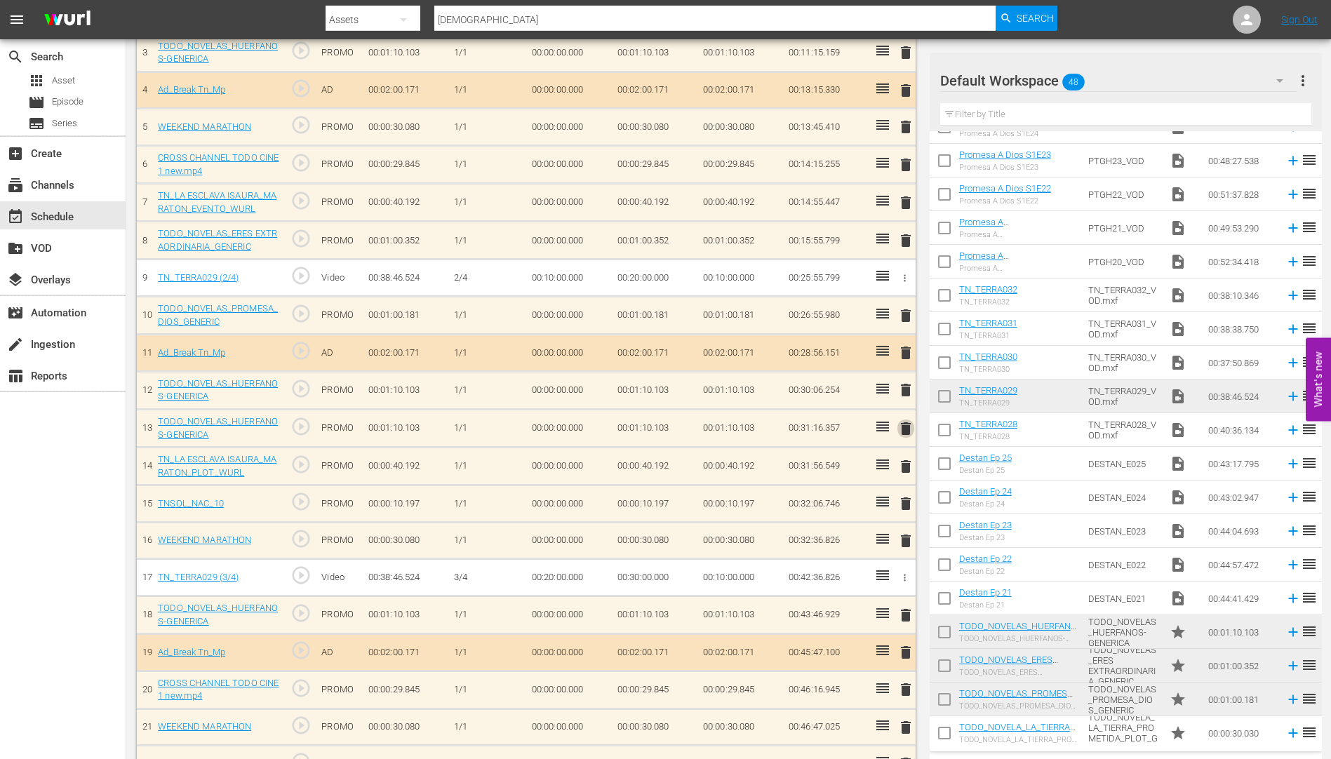
click at [903, 426] on span "delete" at bounding box center [905, 428] width 17 height 17
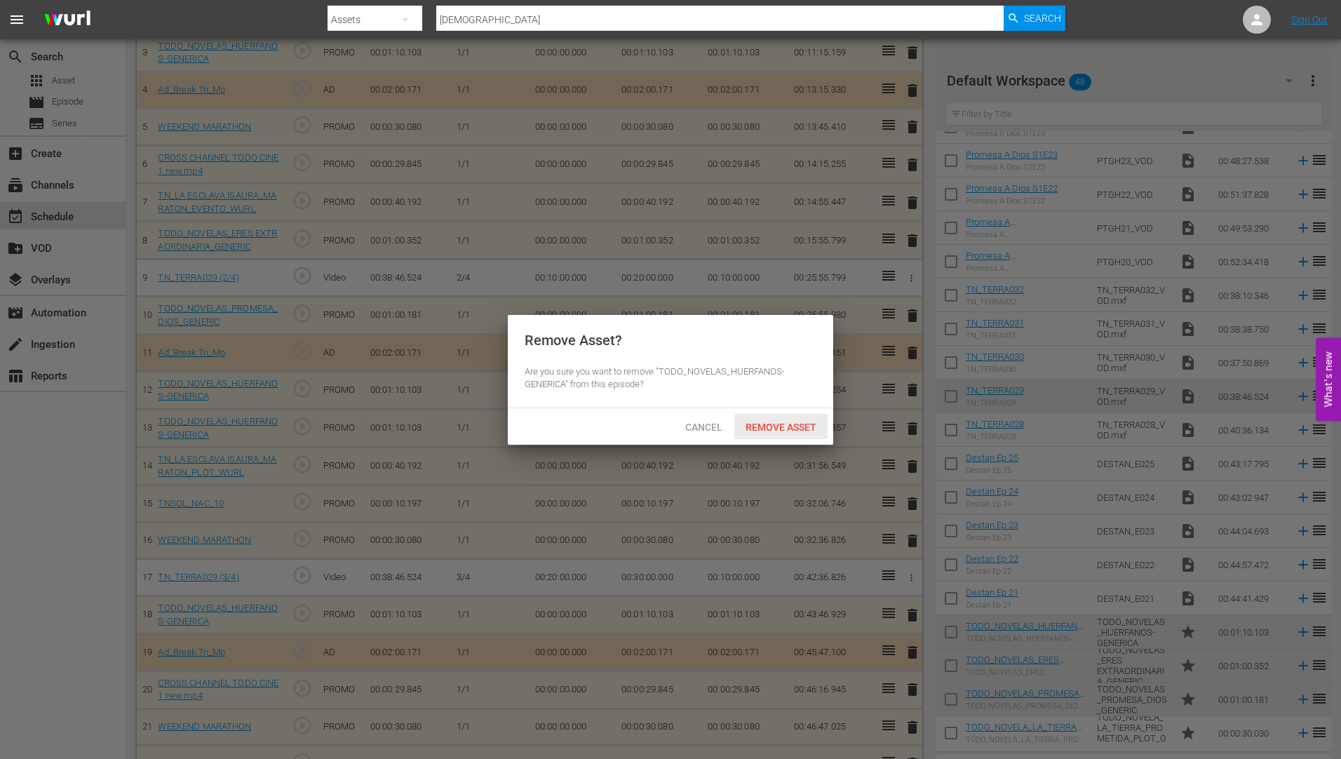
click at [779, 424] on span "Remove Asset" at bounding box center [780, 427] width 93 height 11
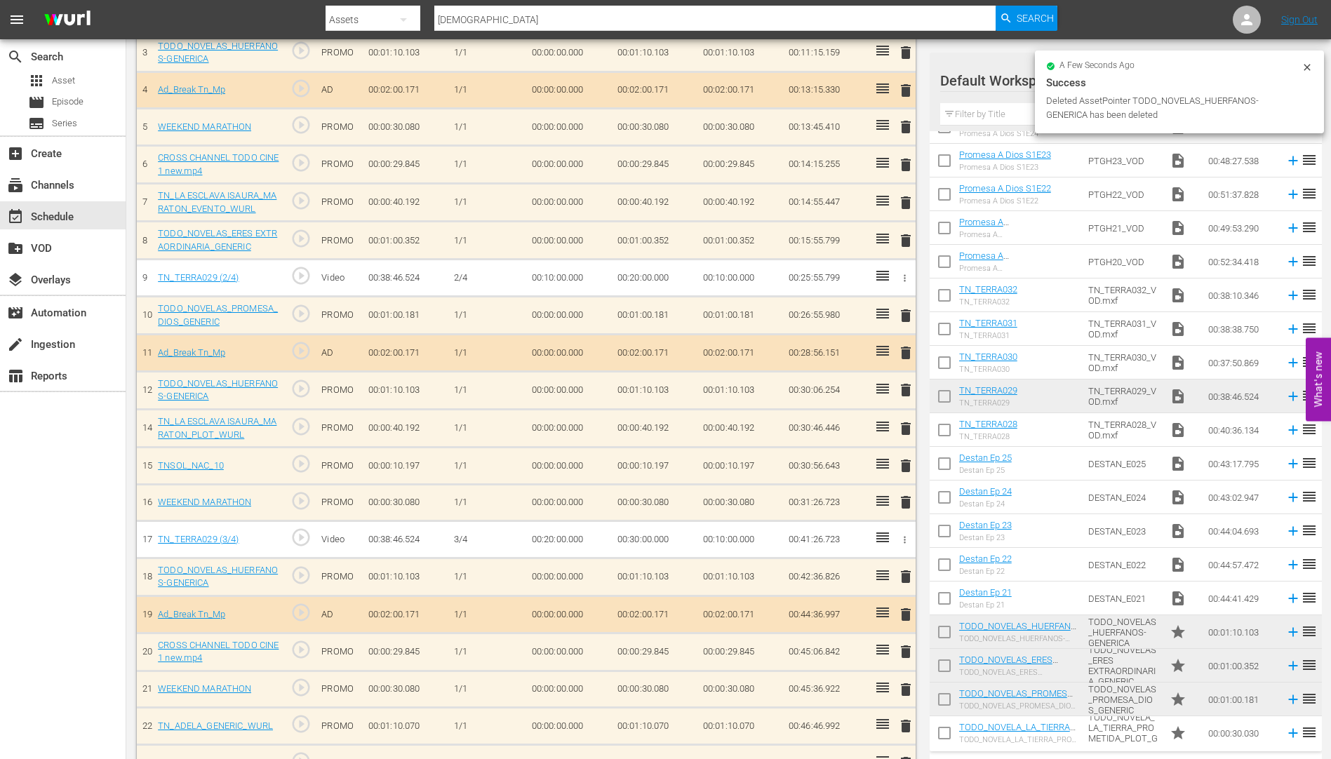
click at [904, 466] on span "delete" at bounding box center [905, 465] width 17 height 17
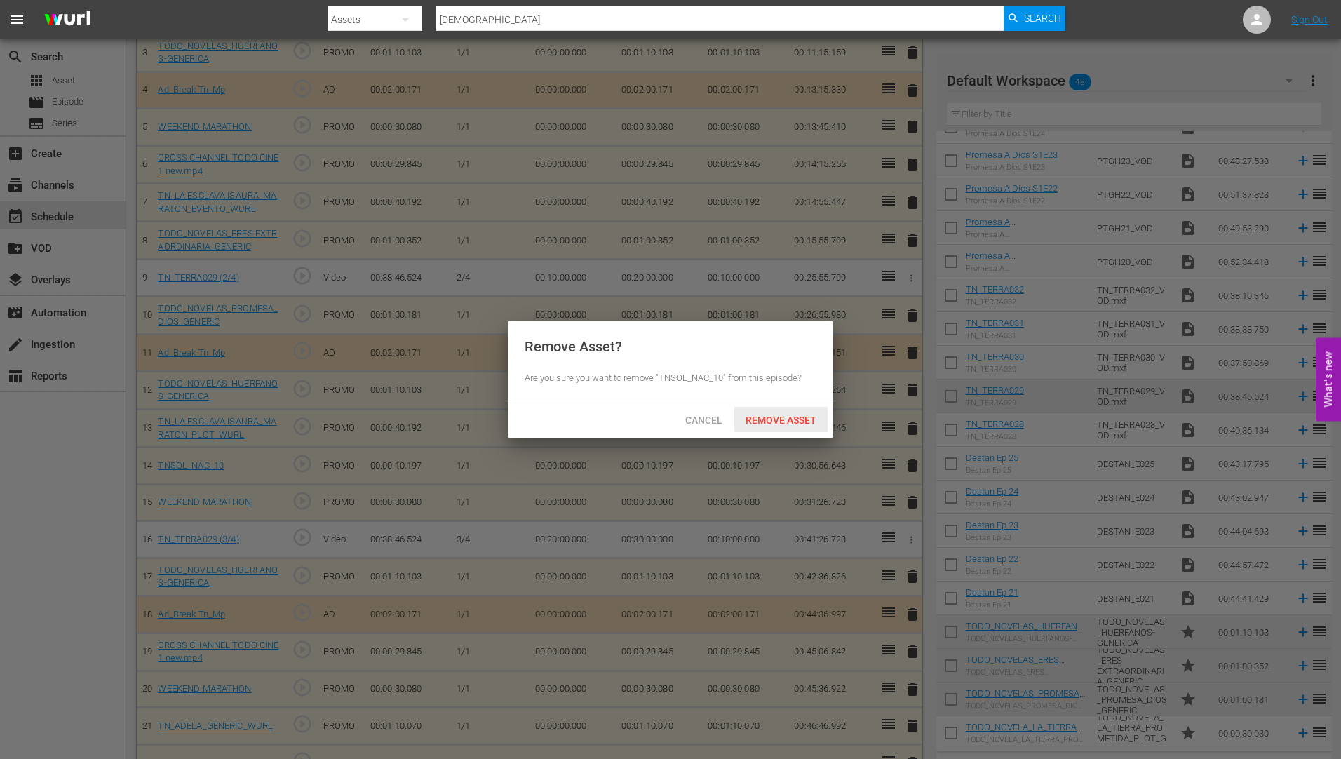
click at [779, 412] on div "Remove Asset" at bounding box center [780, 420] width 93 height 26
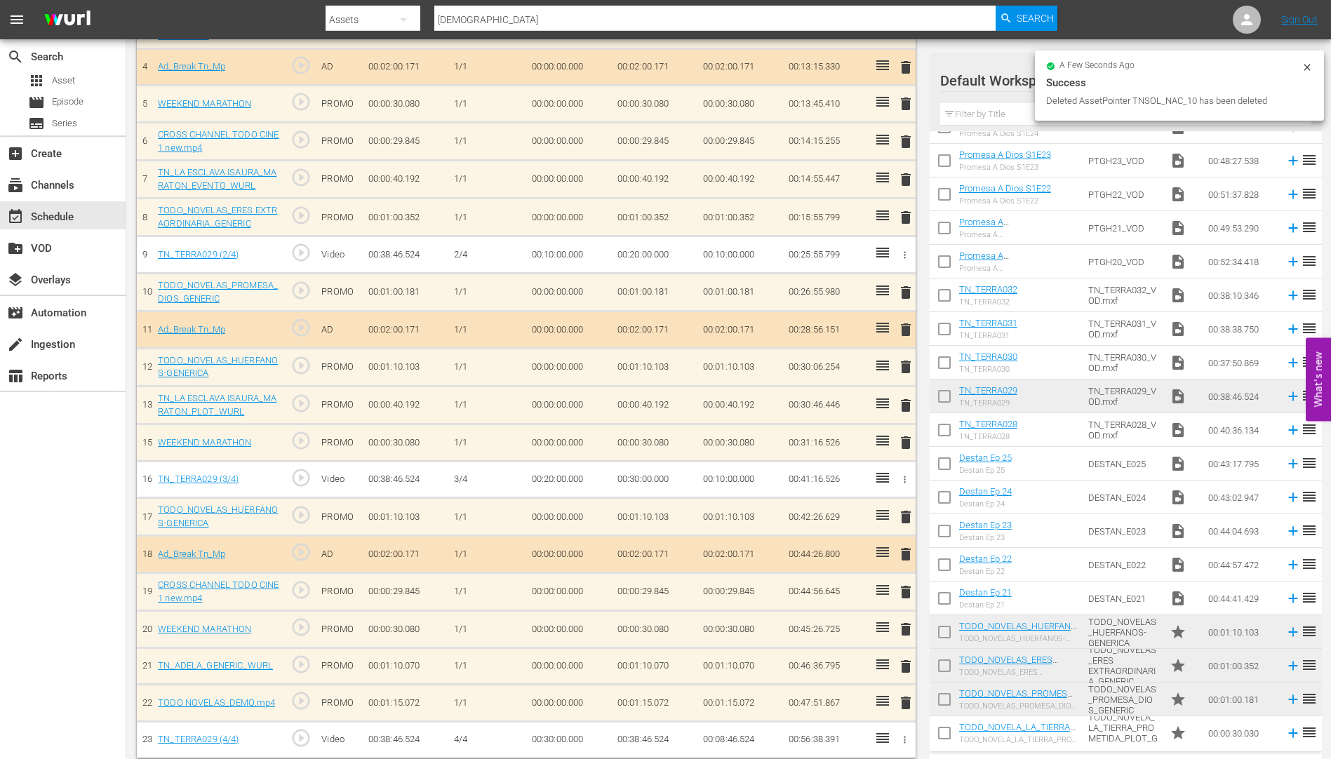
scroll to position [558, 0]
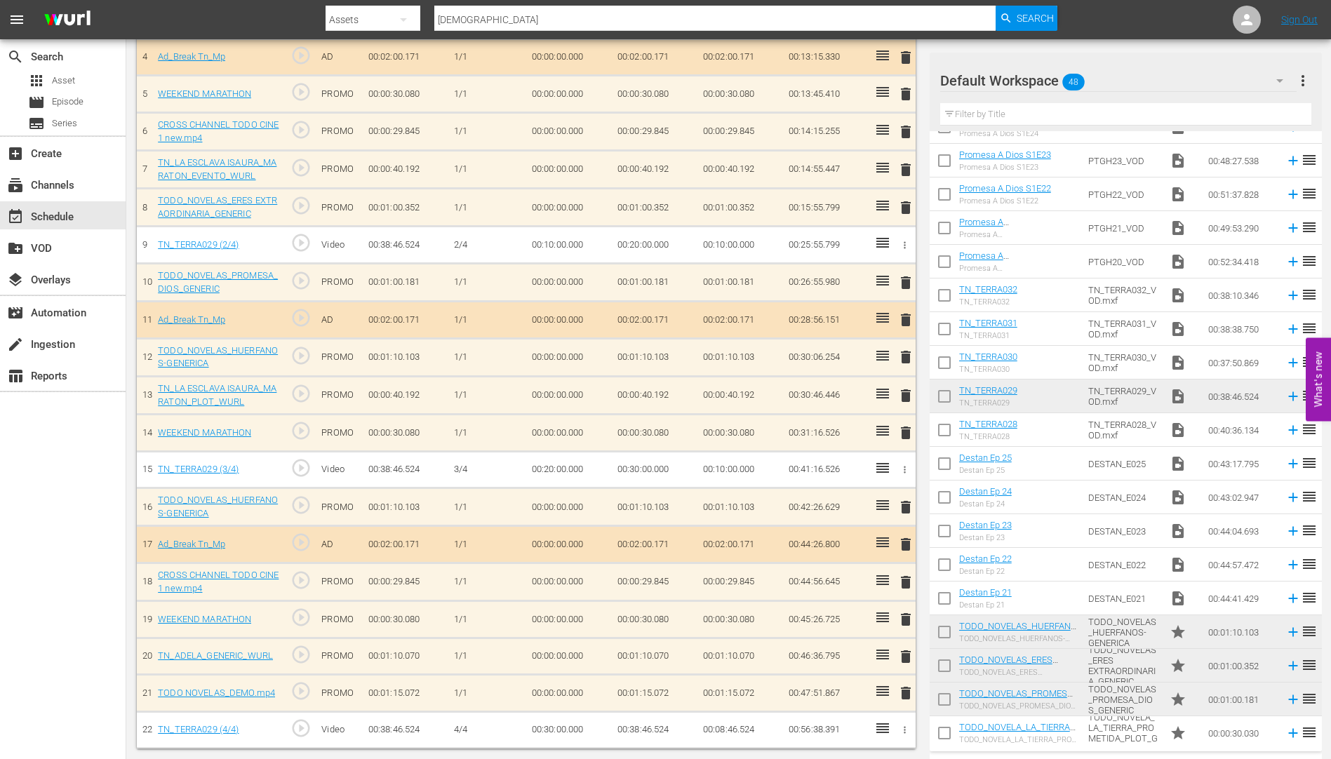
click at [903, 656] on span "delete" at bounding box center [905, 656] width 17 height 17
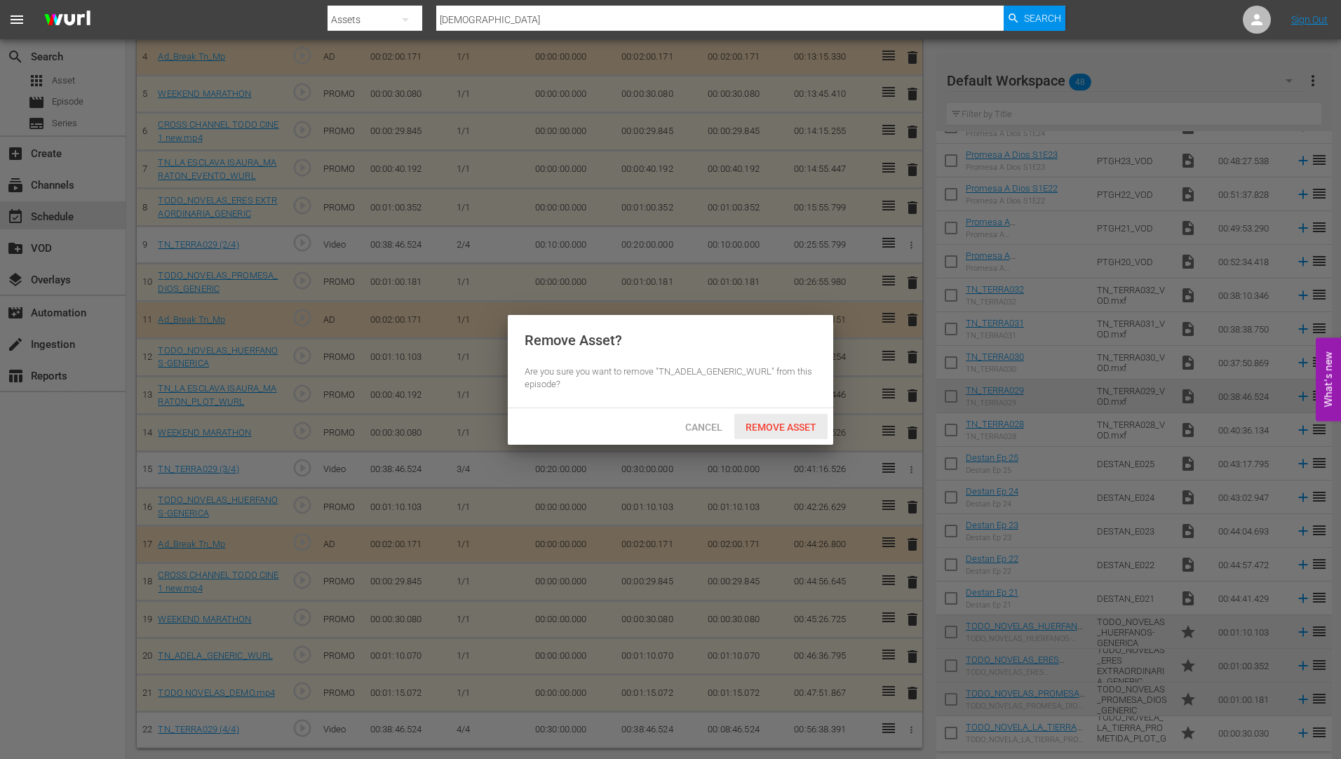
click at [800, 422] on span "Remove Asset" at bounding box center [780, 427] width 93 height 11
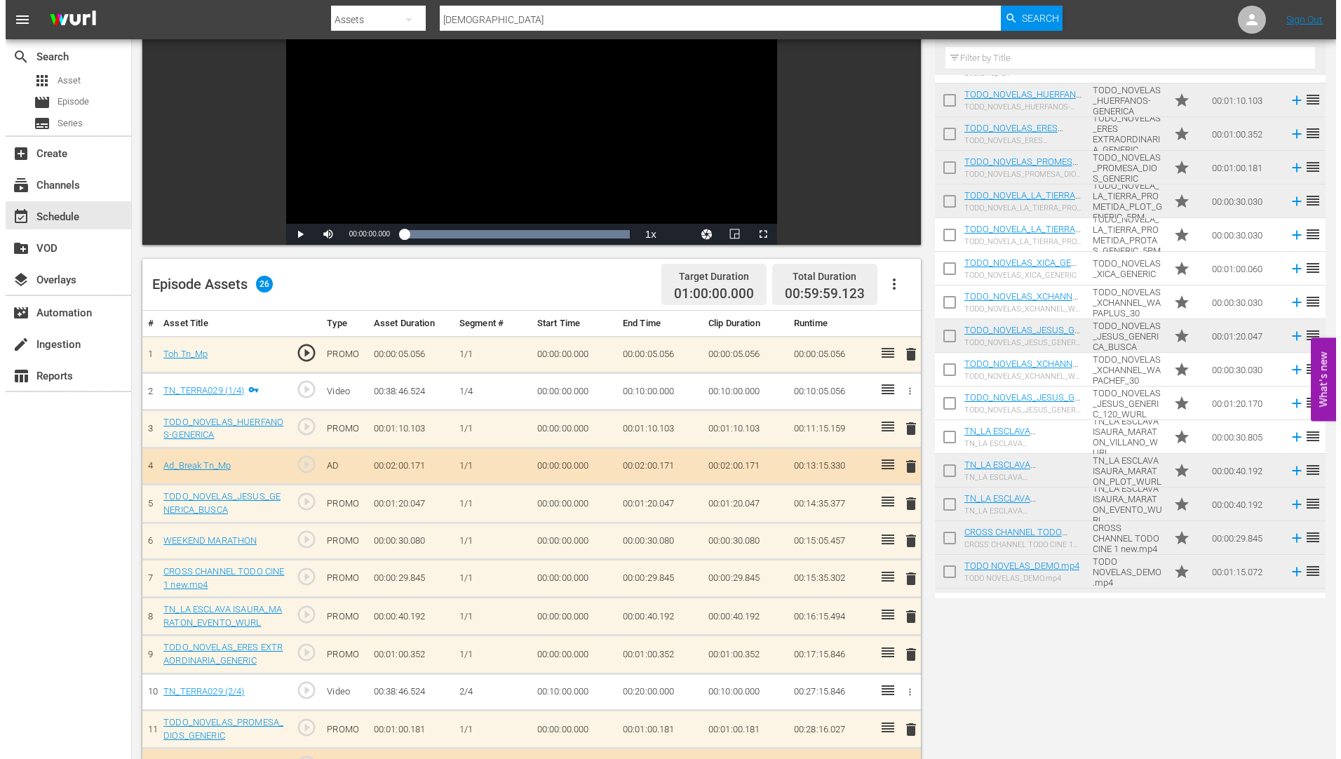
scroll to position [0, 0]
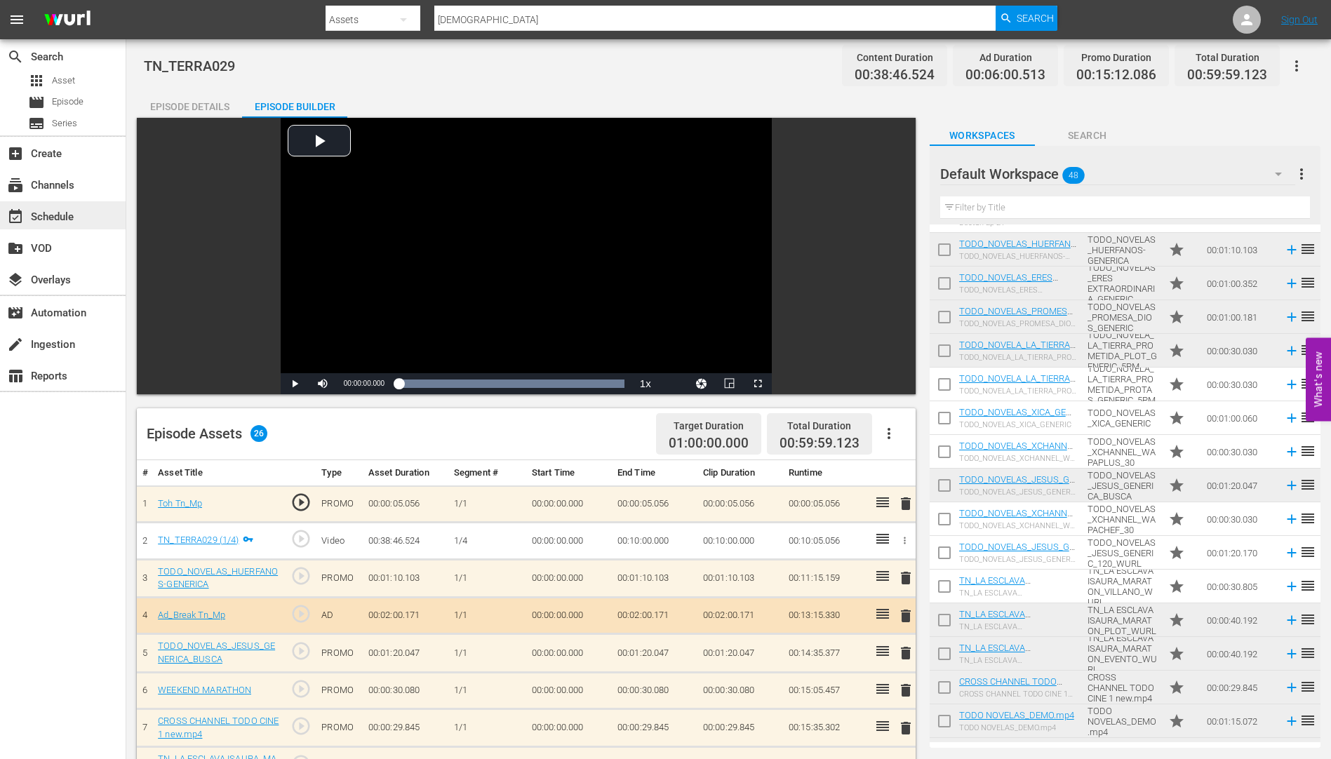
click at [59, 211] on div "event_available Schedule" at bounding box center [39, 214] width 79 height 13
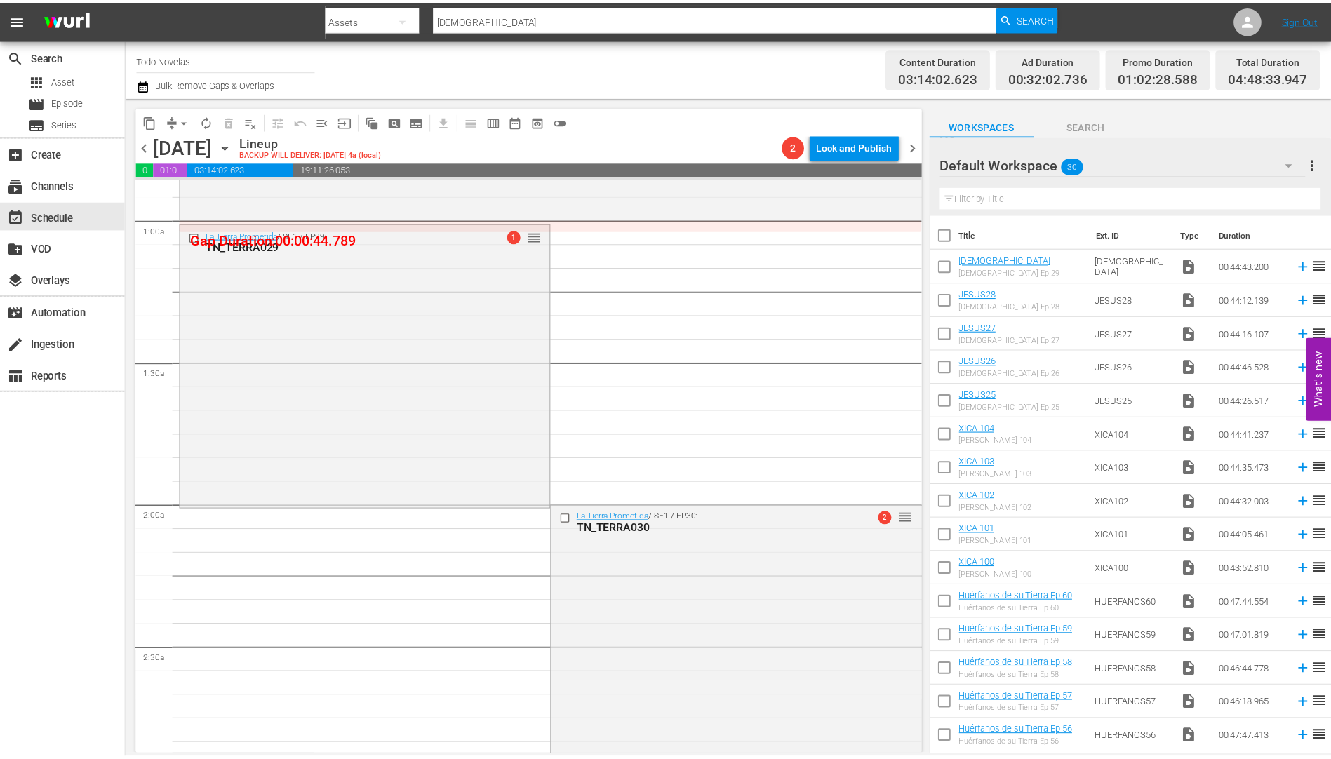
scroll to position [281, 0]
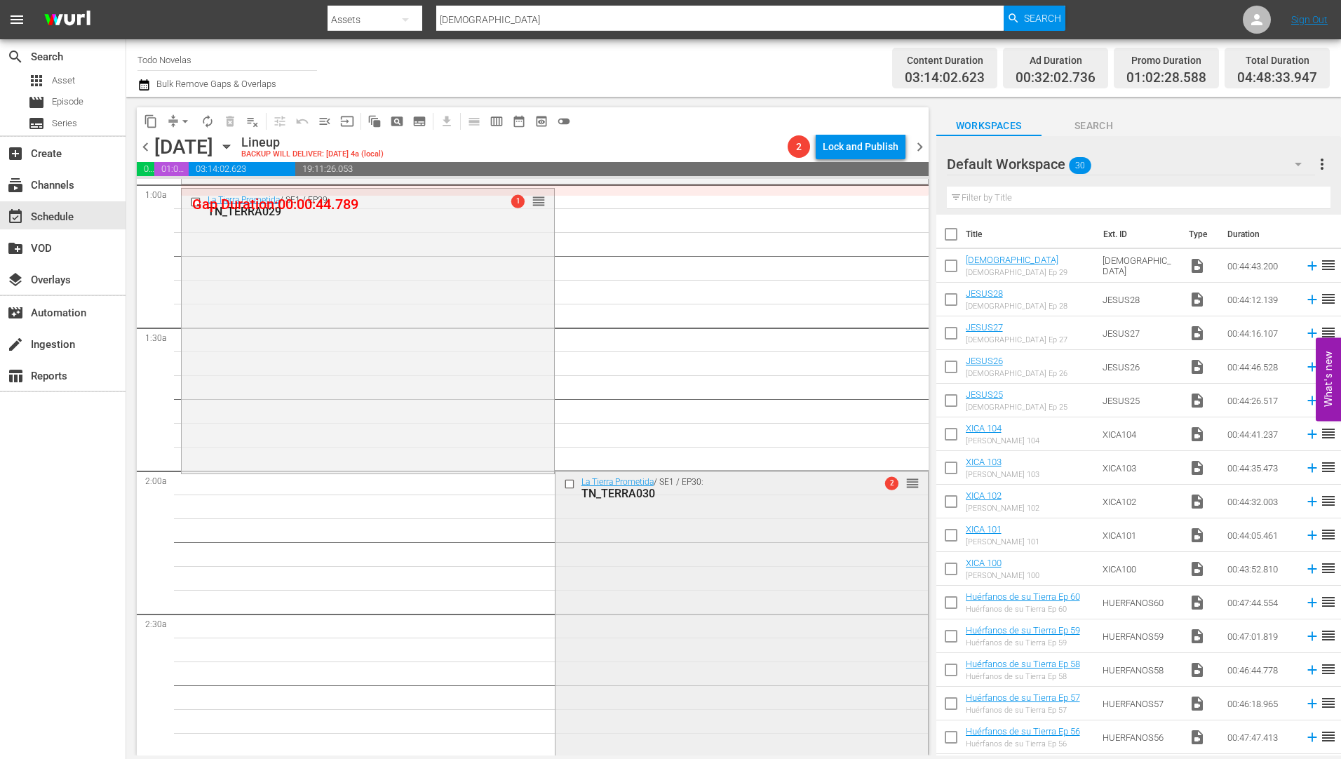
click at [624, 494] on div "TN_TERRA030" at bounding box center [718, 493] width 275 height 13
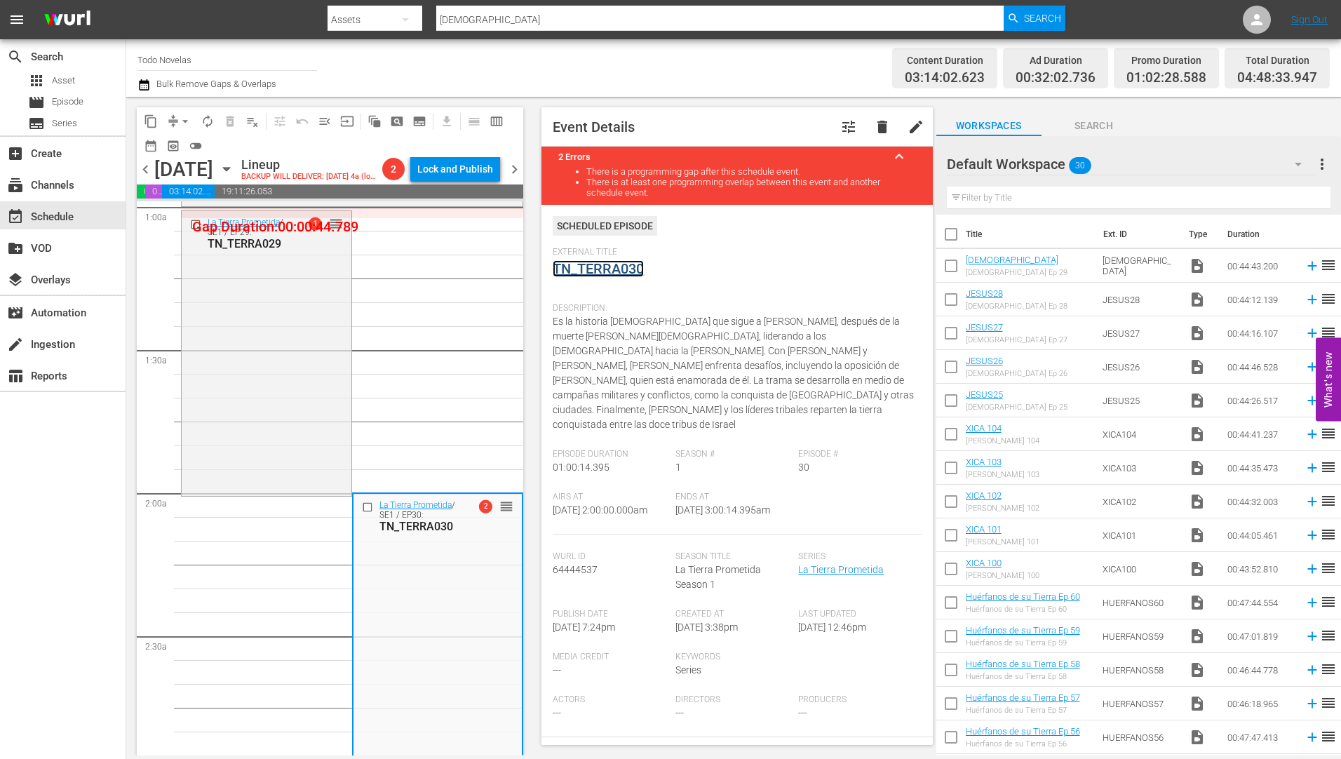
click at [576, 268] on link "TN_TERRA030" at bounding box center [598, 268] width 91 height 17
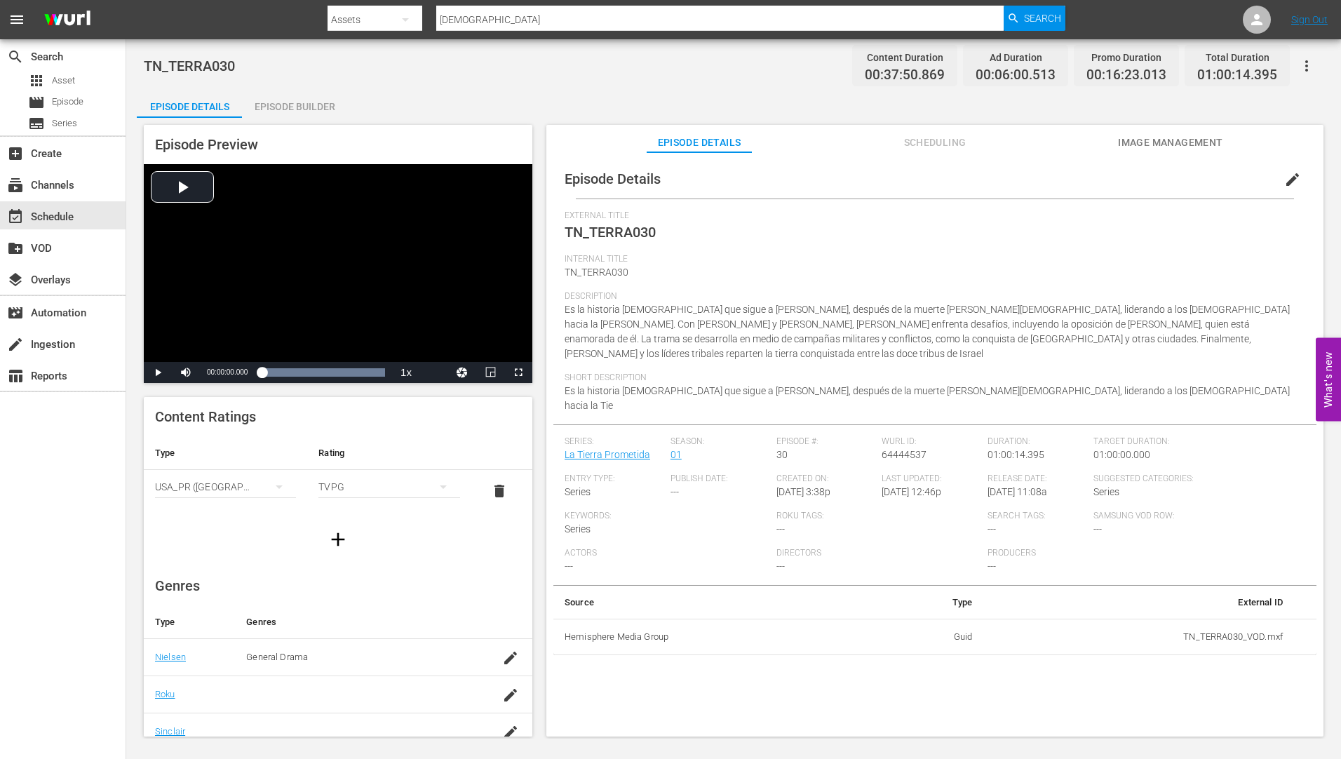
click at [299, 102] on div "Episode Builder" at bounding box center [294, 107] width 105 height 34
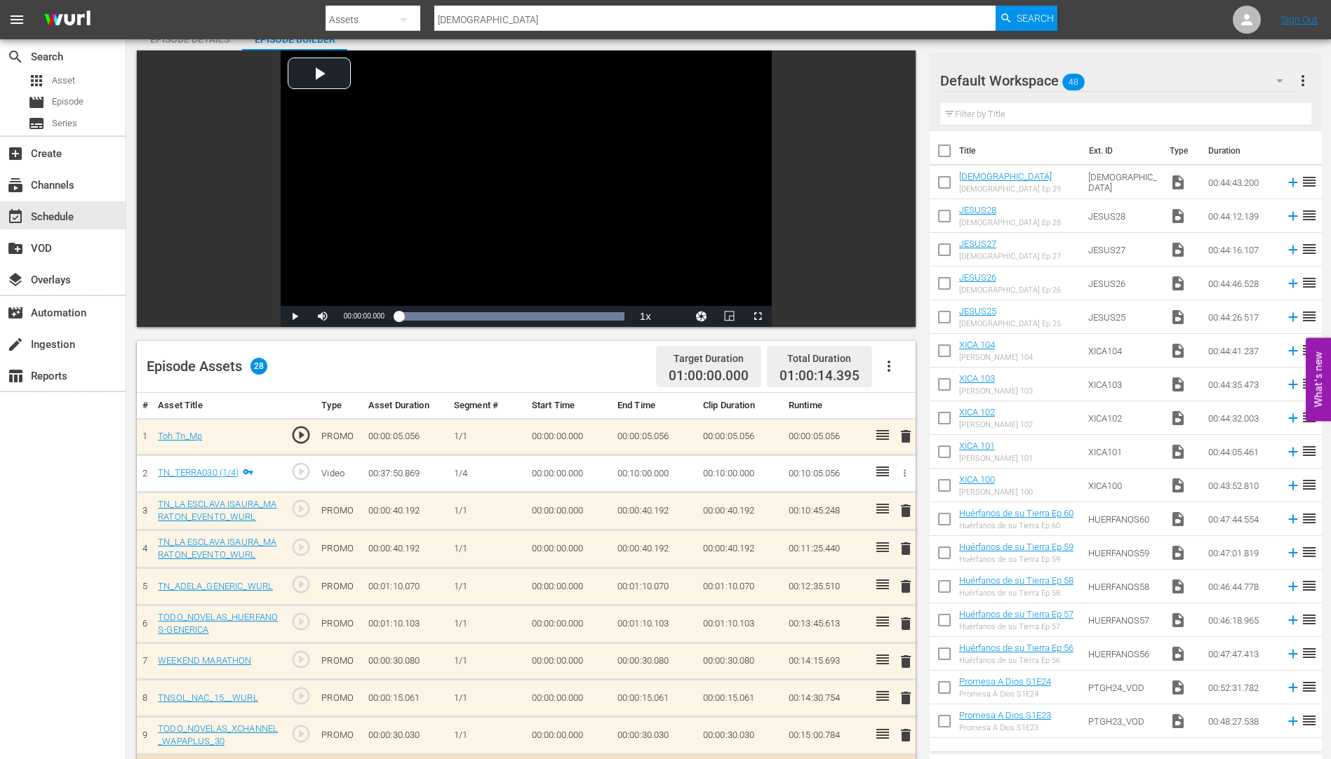
scroll to position [210, 0]
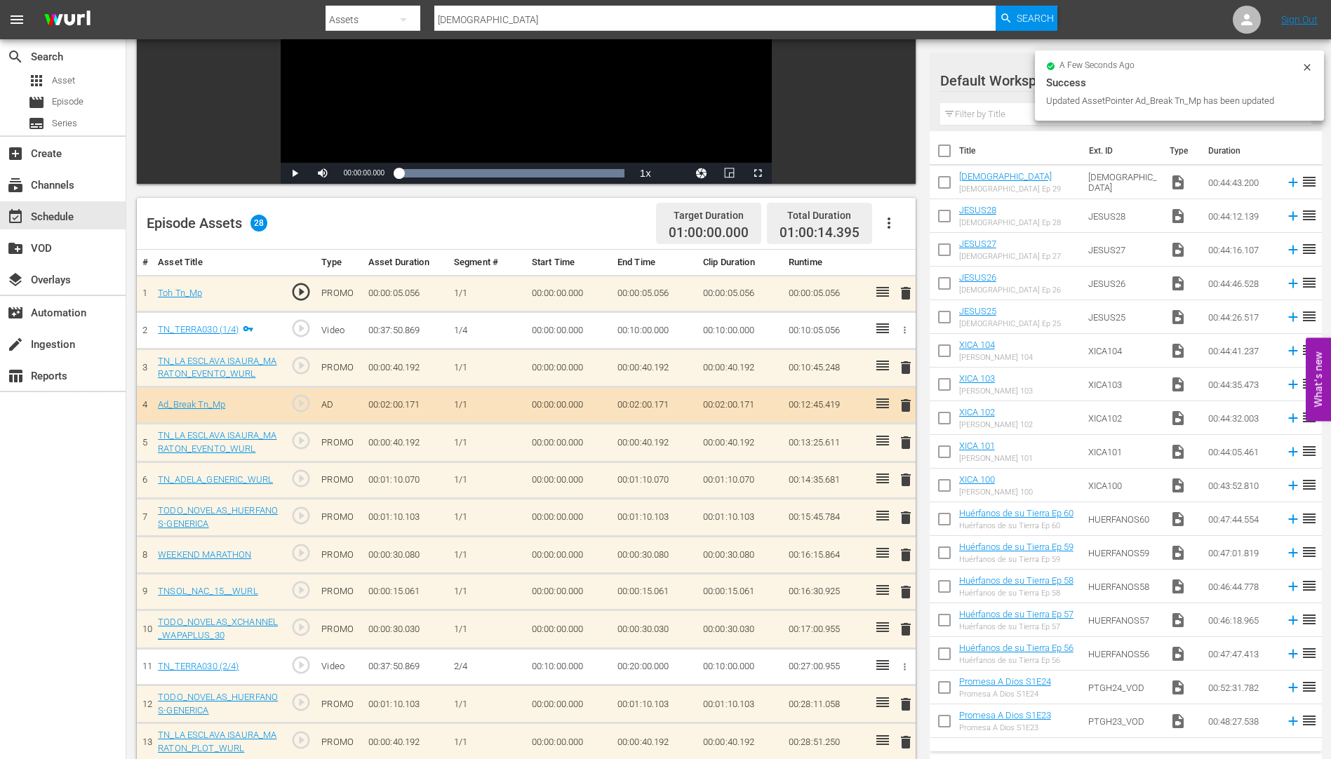
click at [905, 442] on span "delete" at bounding box center [905, 442] width 17 height 17
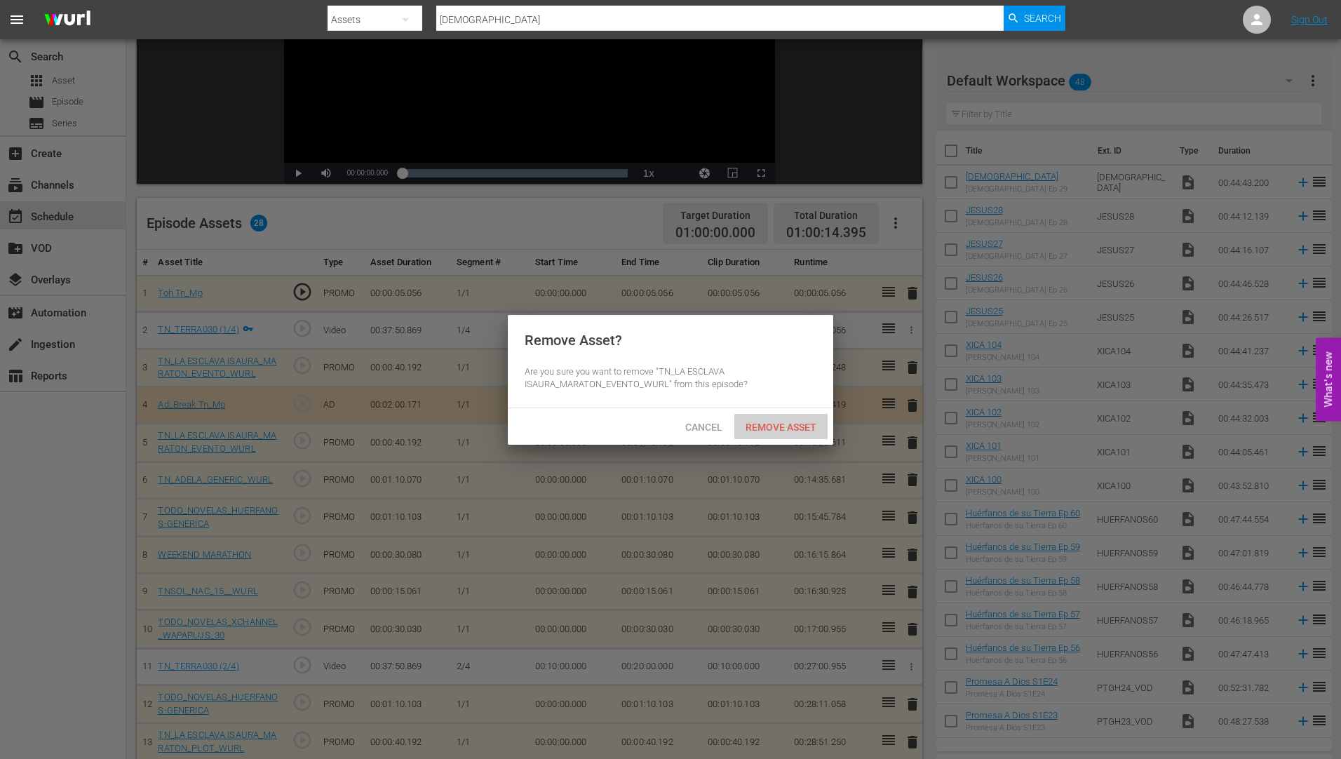
click at [795, 422] on span "Remove Asset" at bounding box center [780, 427] width 93 height 11
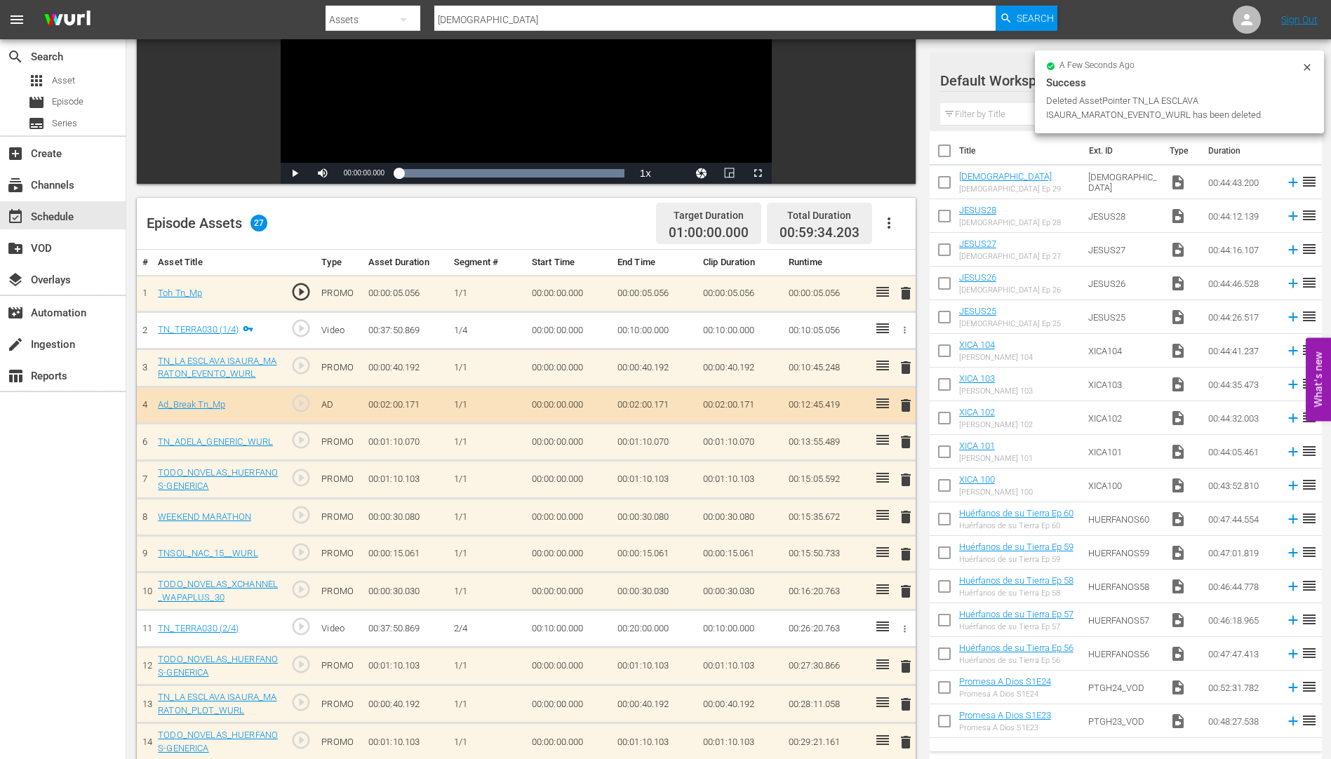
click at [904, 436] on span "delete" at bounding box center [905, 441] width 17 height 17
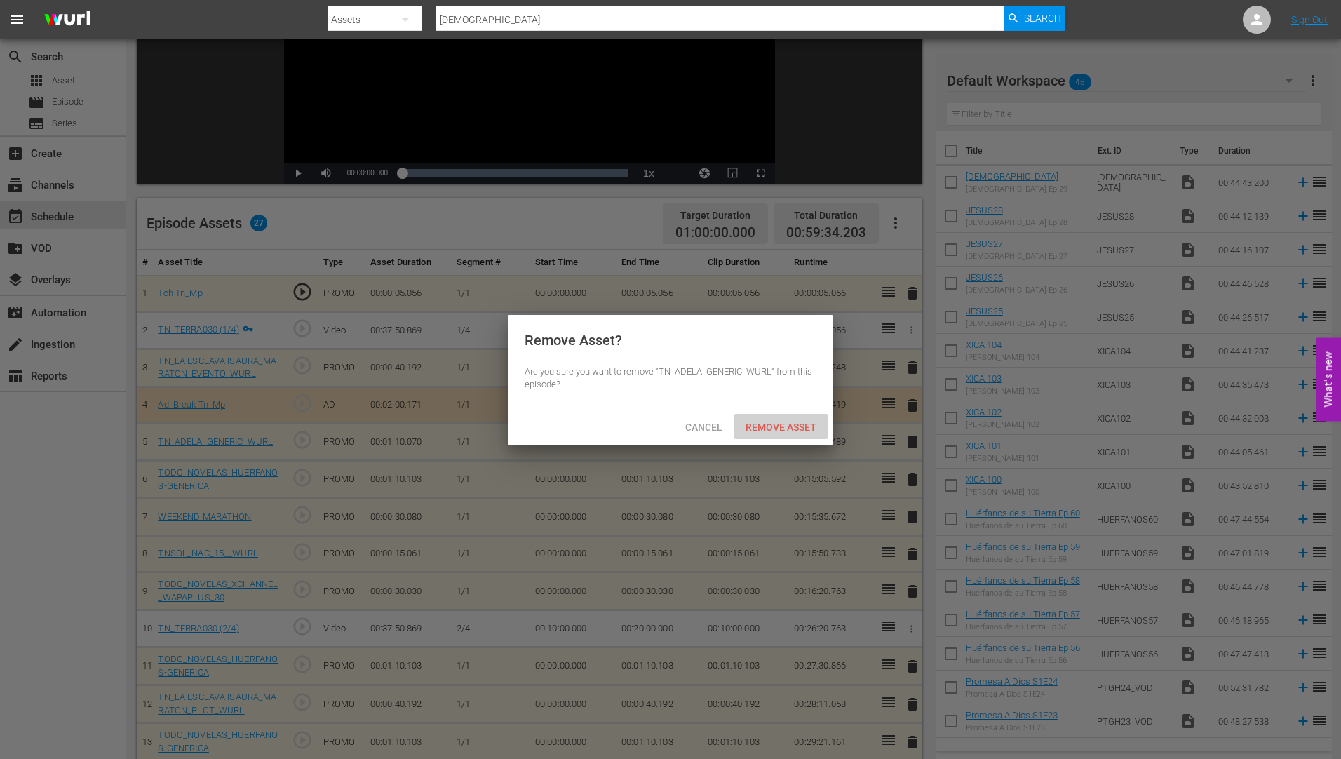
click at [780, 422] on span "Remove Asset" at bounding box center [780, 427] width 93 height 11
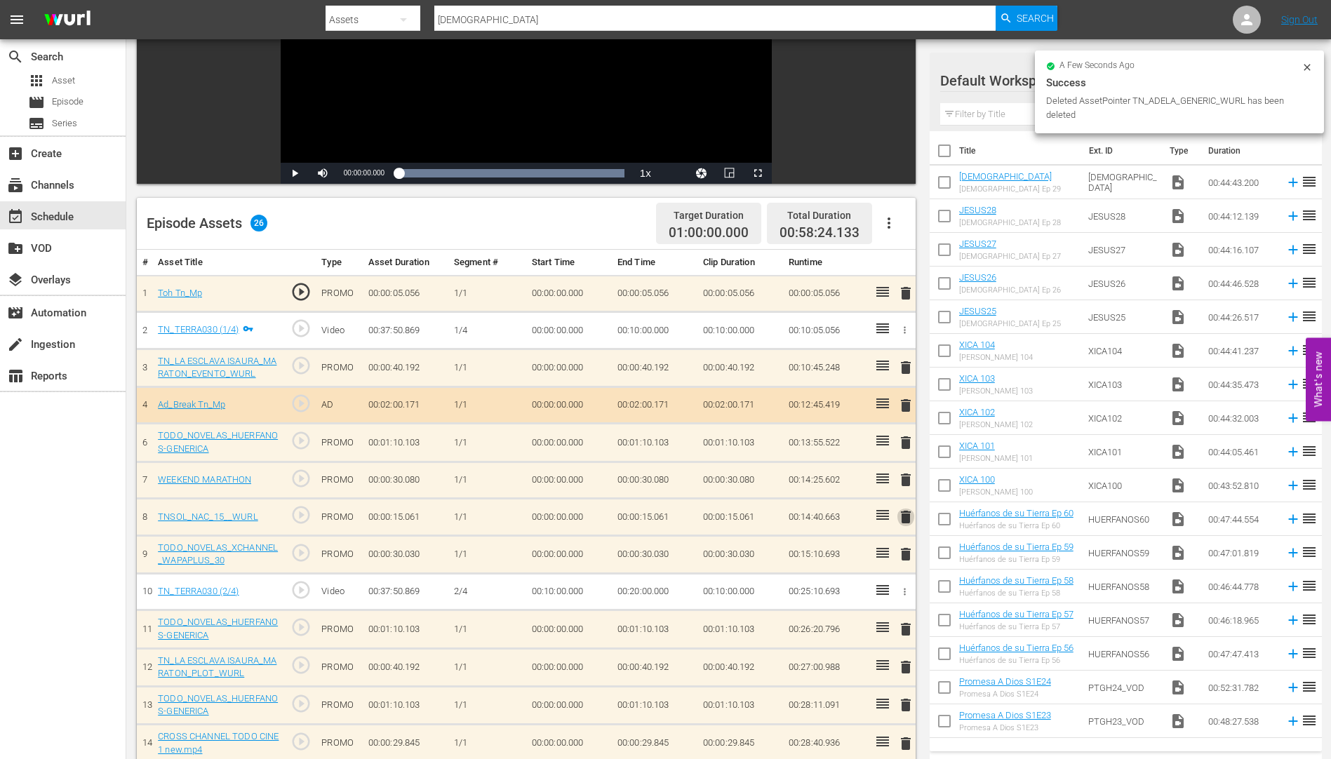
click at [904, 516] on span "delete" at bounding box center [905, 517] width 17 height 17
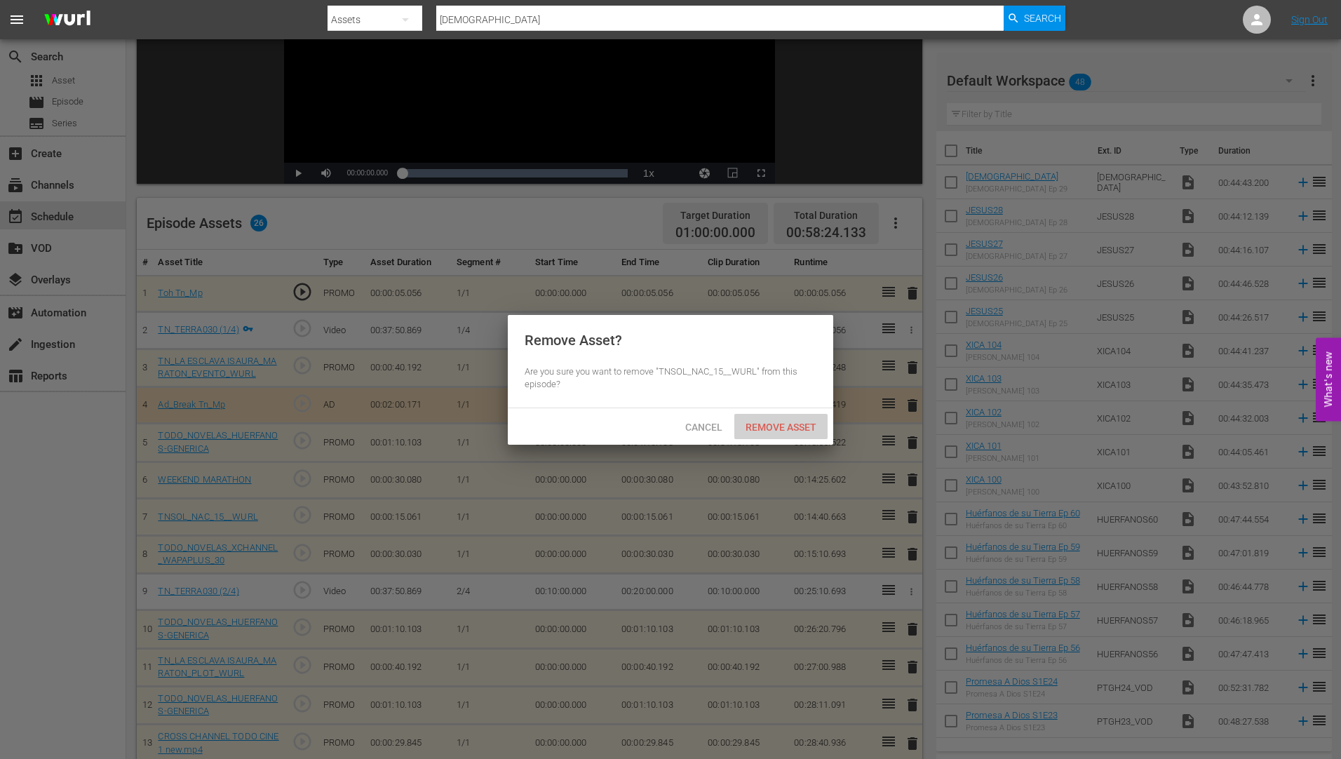
click at [765, 423] on span "Remove Asset" at bounding box center [780, 427] width 93 height 11
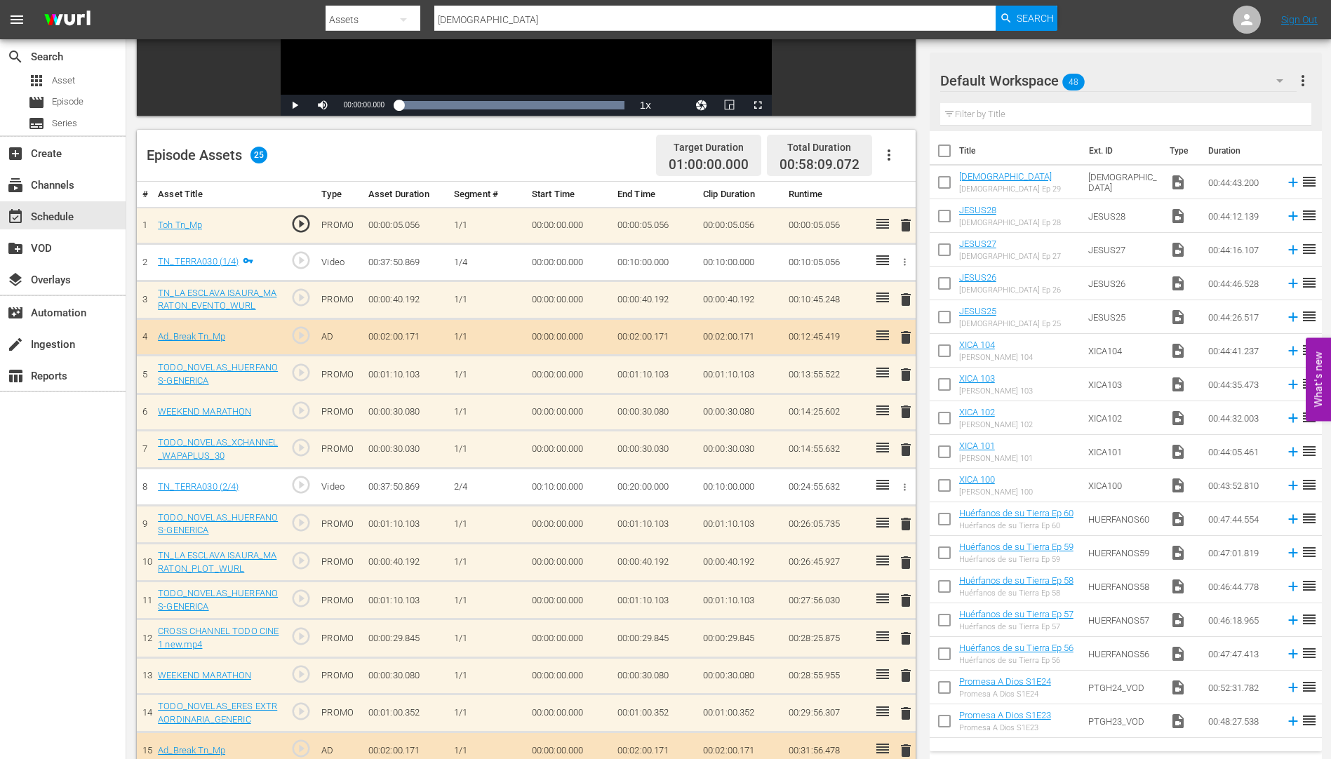
scroll to position [421, 0]
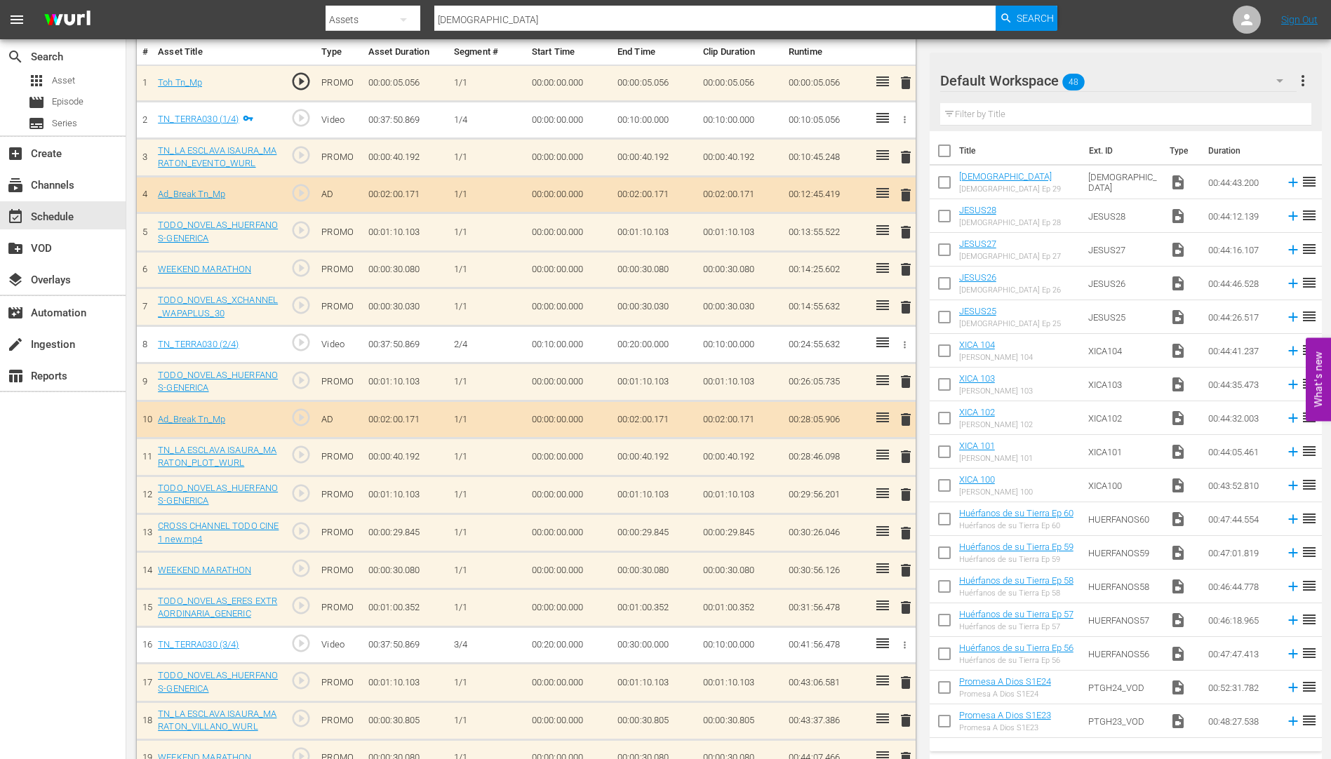
click at [905, 491] on span "delete" at bounding box center [905, 494] width 17 height 17
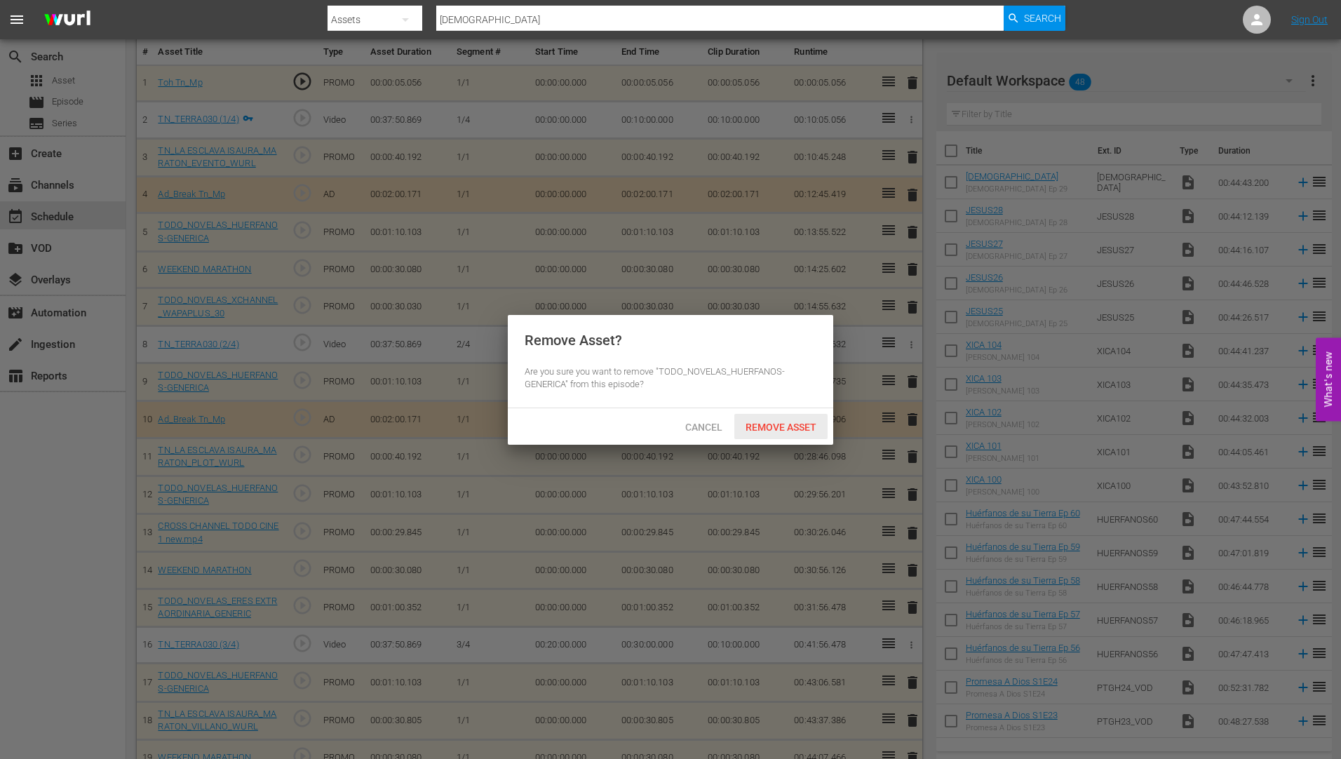
click at [783, 422] on span "Remove Asset" at bounding box center [780, 427] width 93 height 11
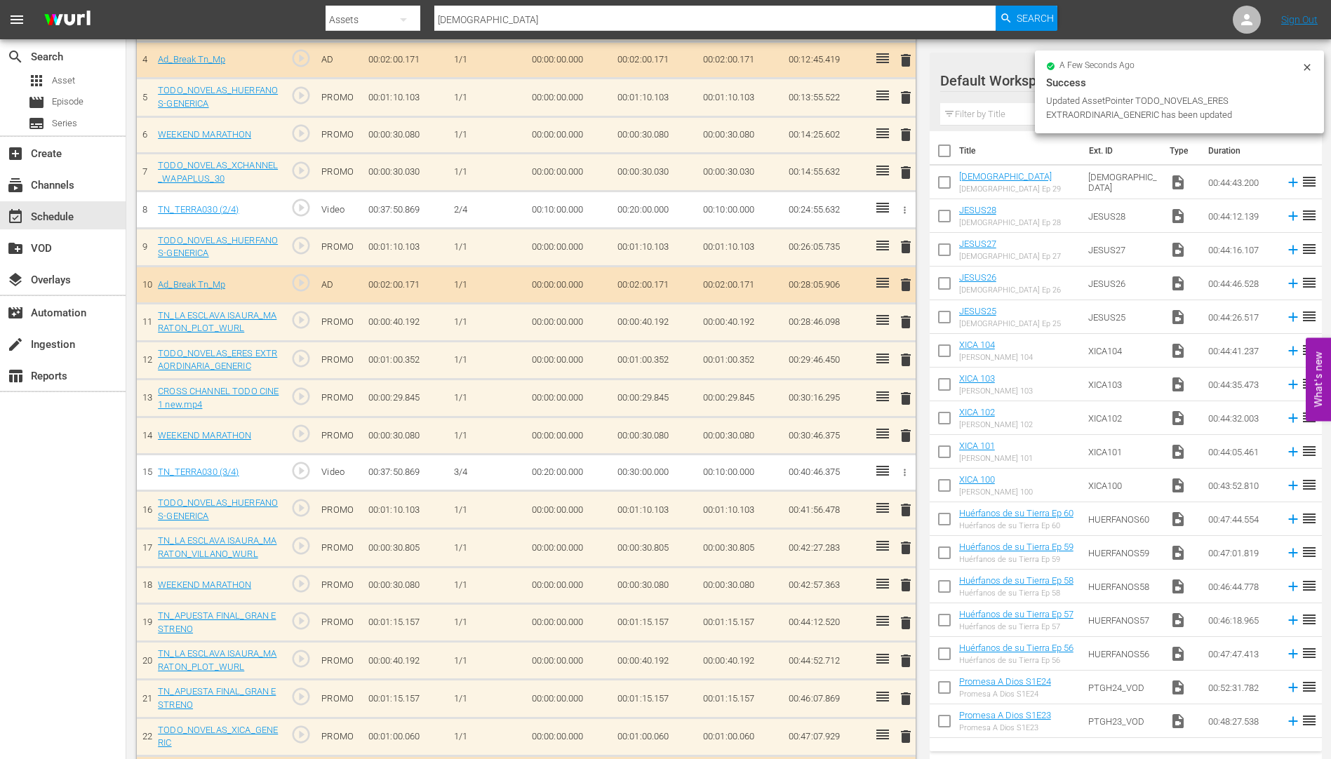
scroll to position [631, 0]
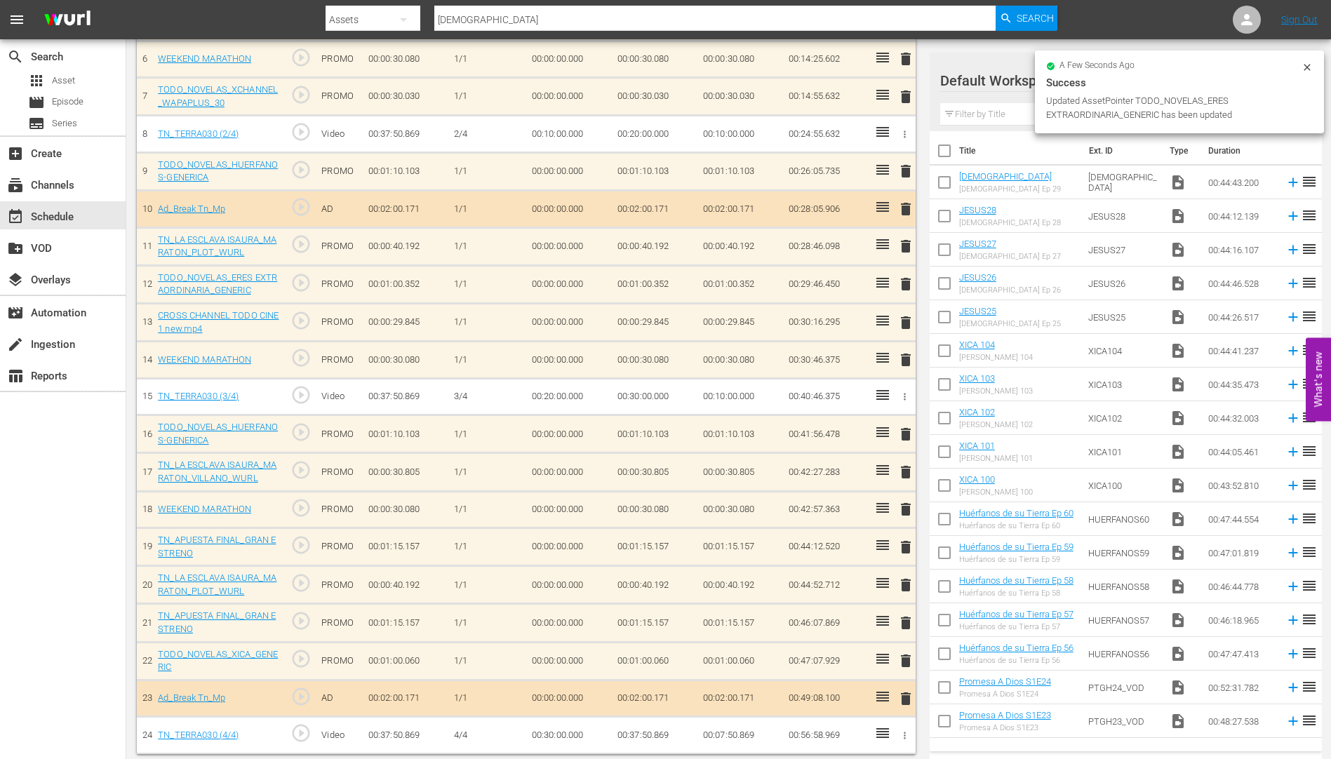
click at [903, 546] on span "delete" at bounding box center [905, 547] width 17 height 17
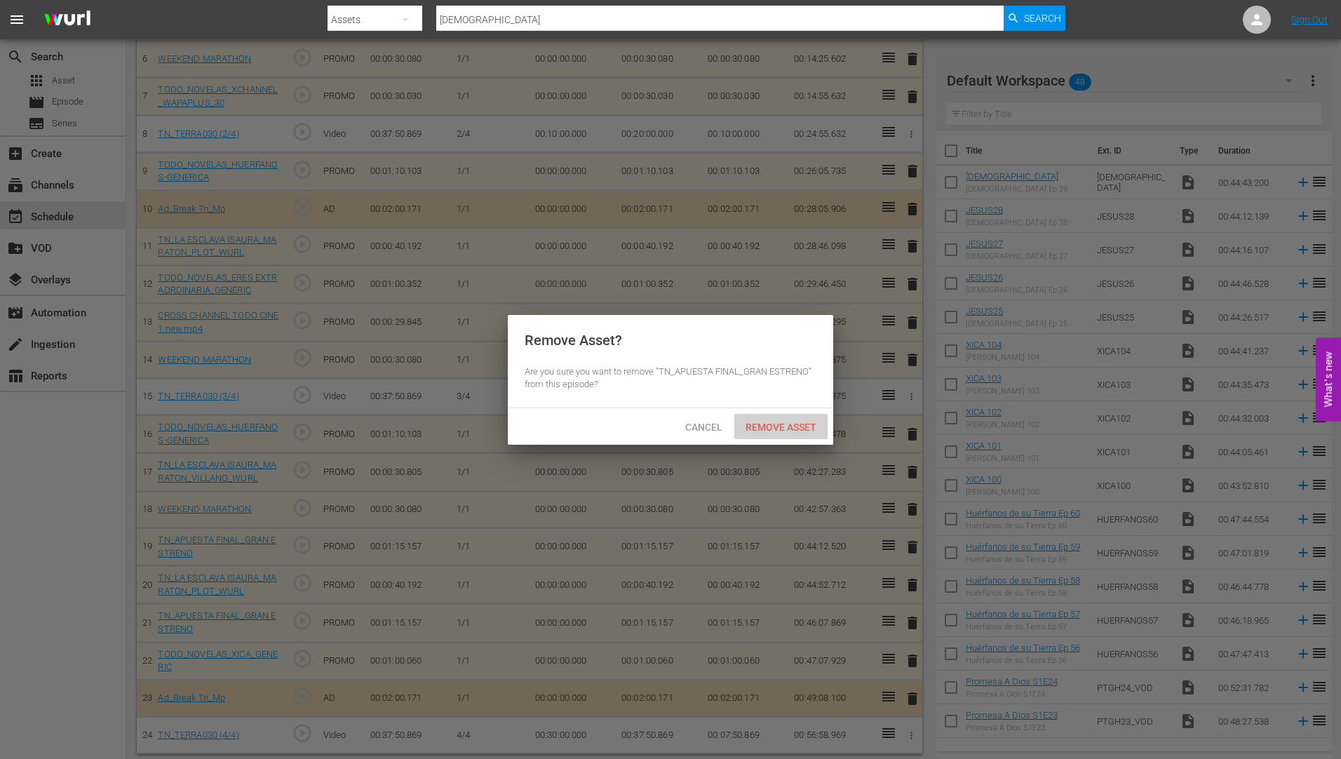
click at [777, 422] on span "Remove Asset" at bounding box center [780, 427] width 93 height 11
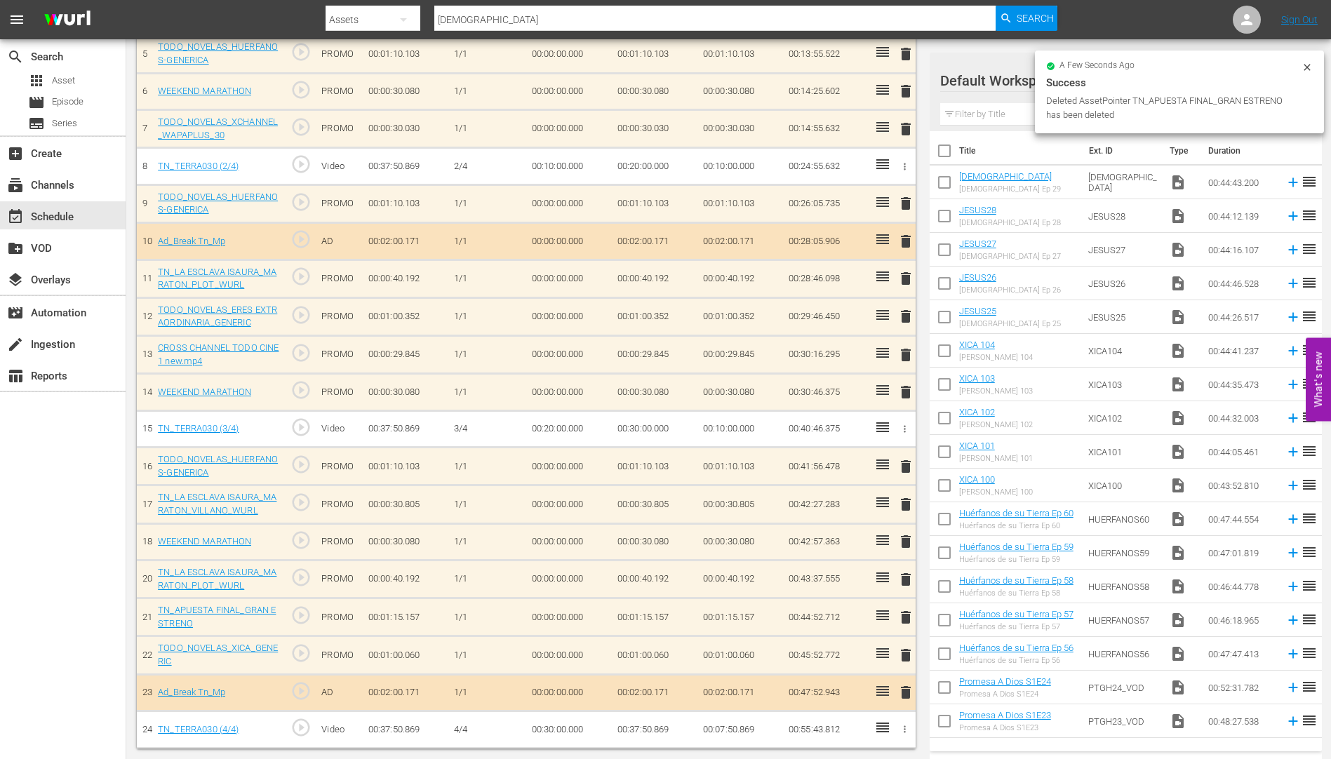
scroll to position [599, 0]
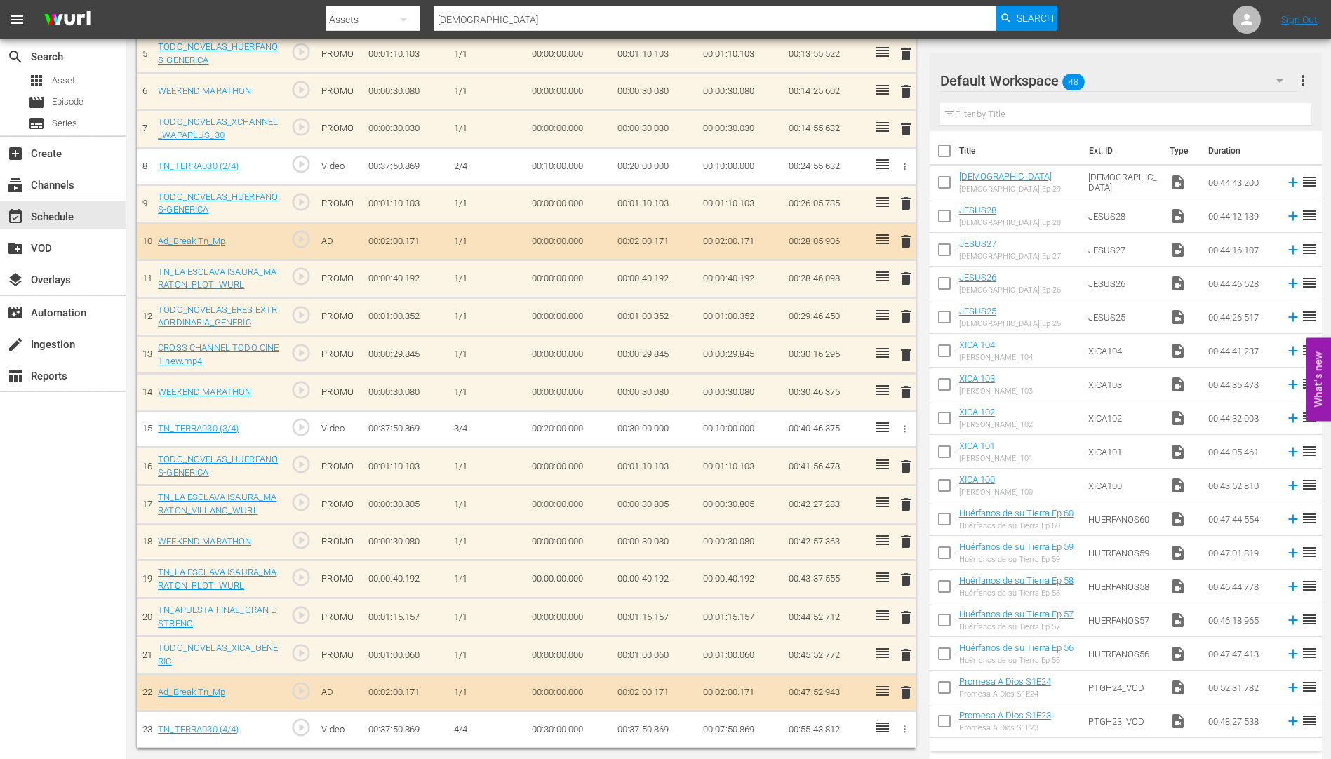
click at [907, 614] on span "delete" at bounding box center [905, 617] width 17 height 17
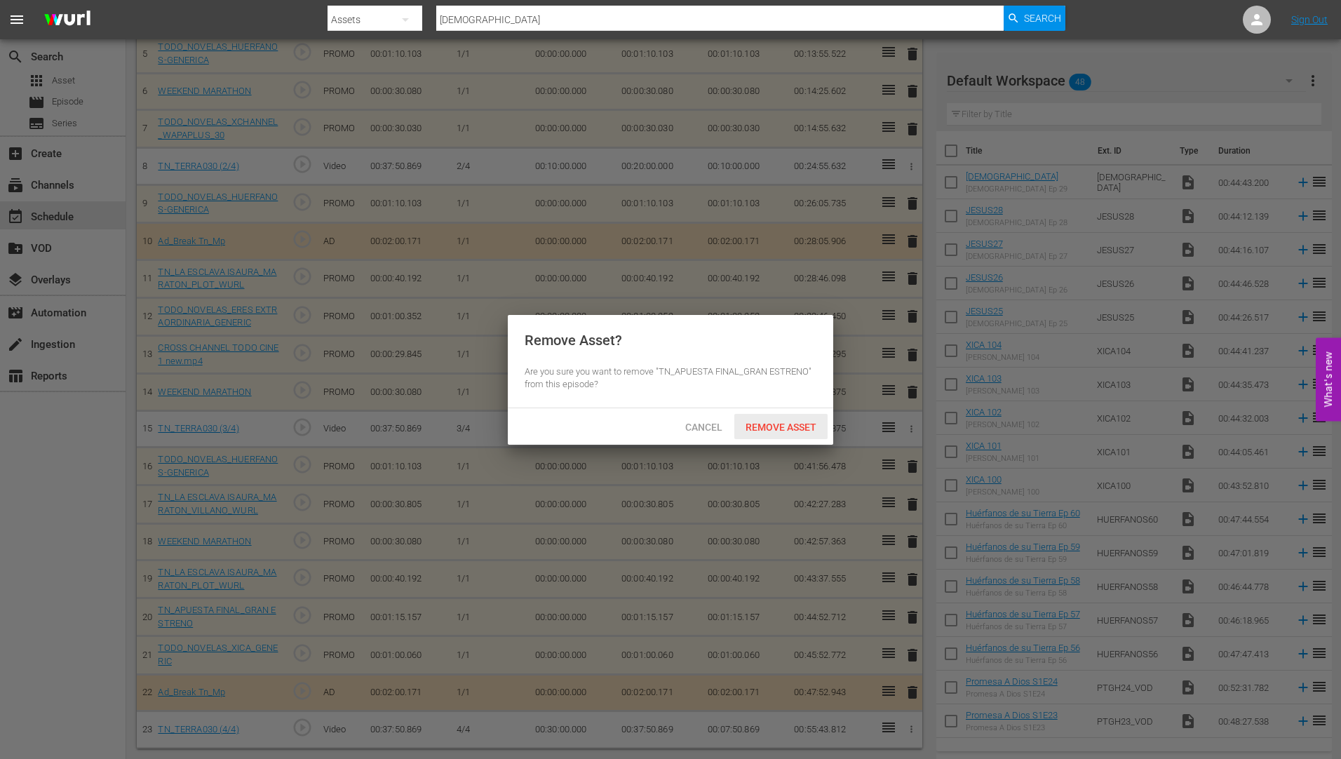
click at [786, 424] on span "Remove Asset" at bounding box center [780, 427] width 93 height 11
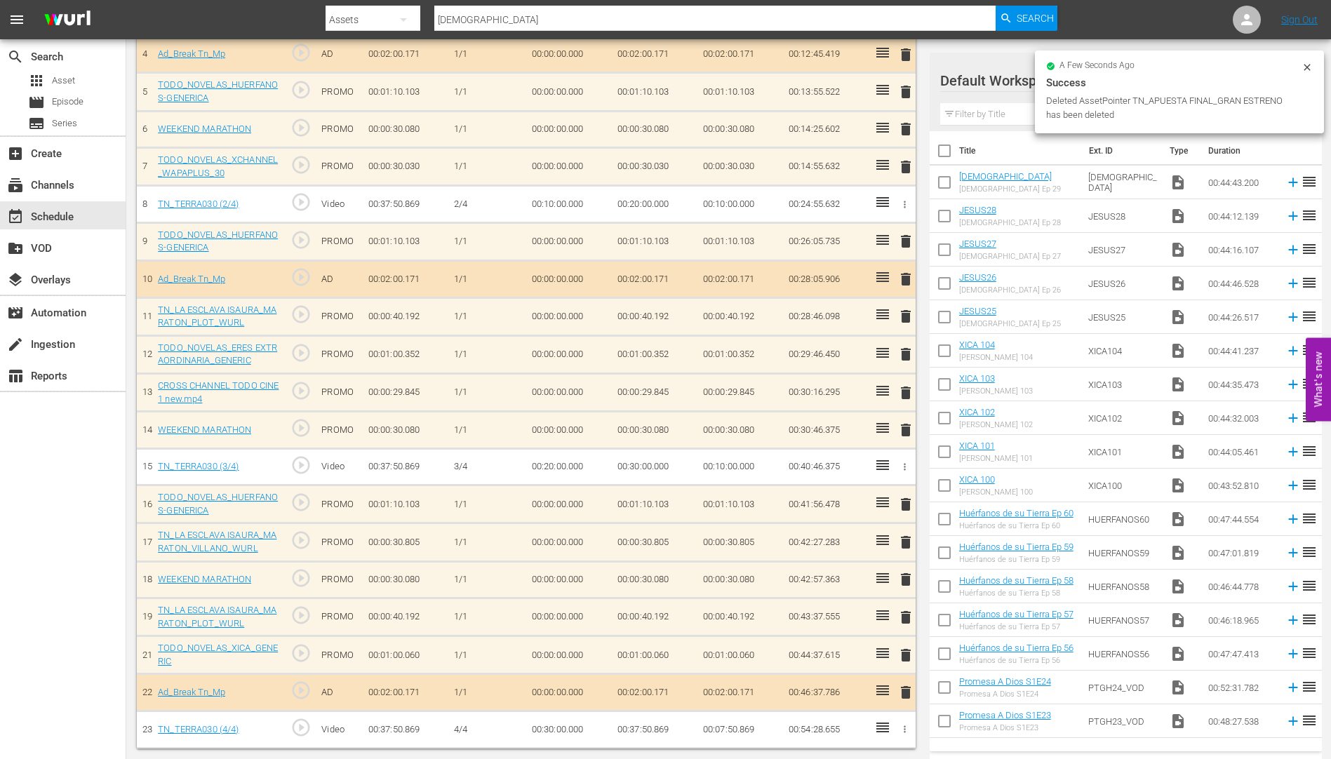
scroll to position [561, 0]
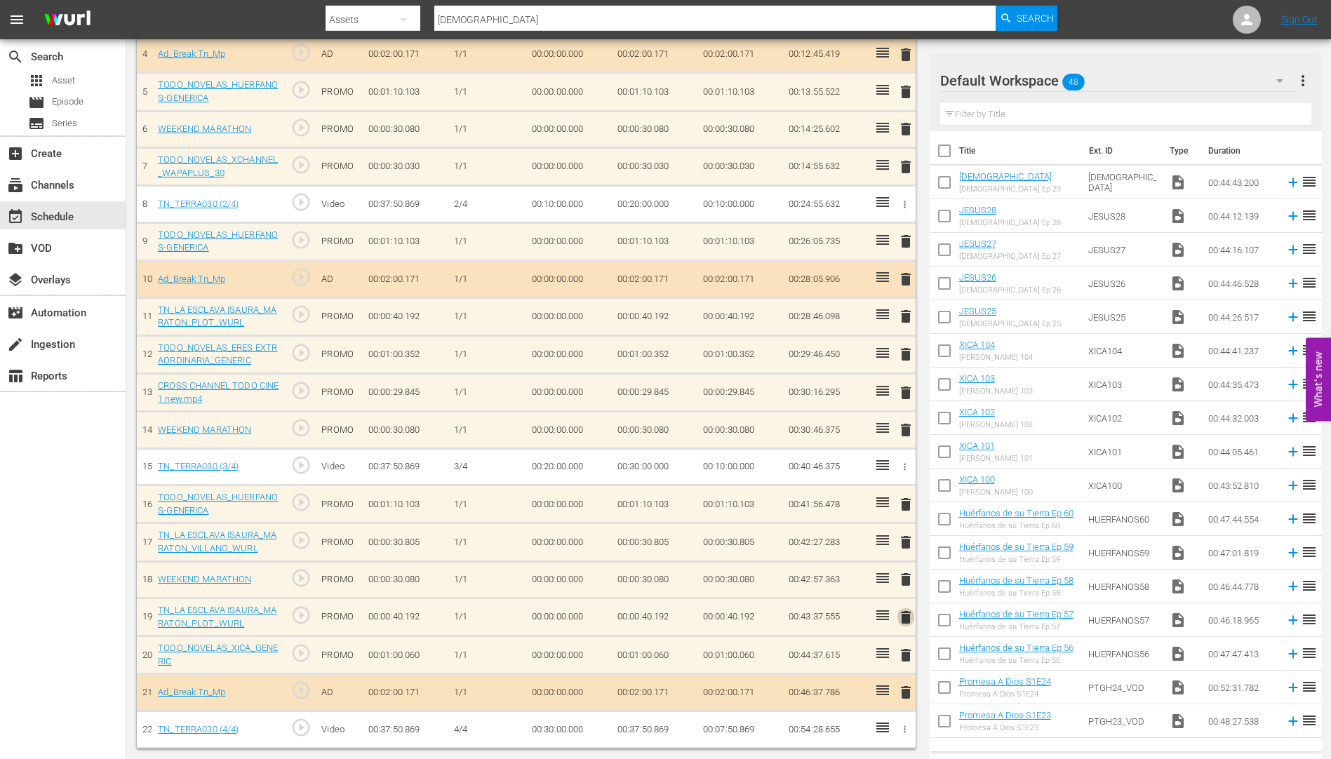
click at [905, 614] on span "delete" at bounding box center [905, 617] width 17 height 17
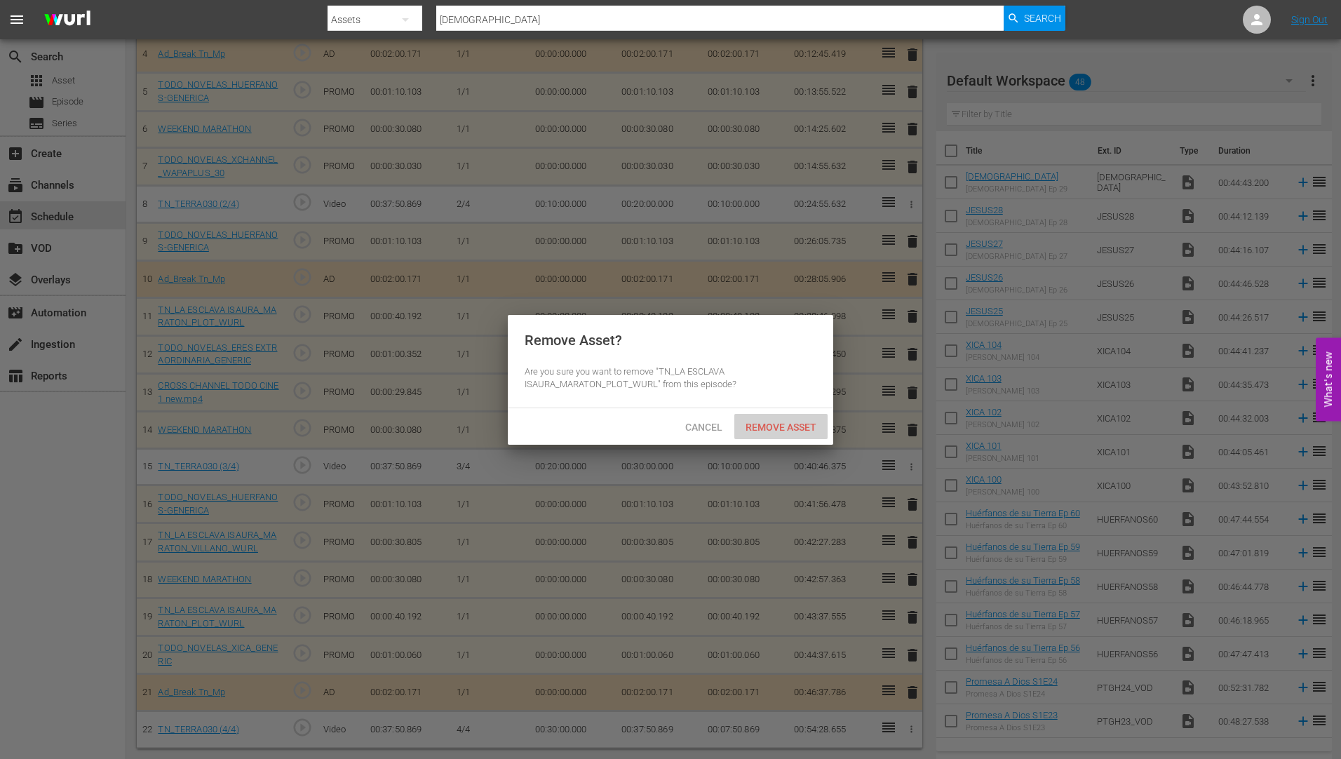
click at [774, 422] on span "Remove Asset" at bounding box center [780, 427] width 93 height 11
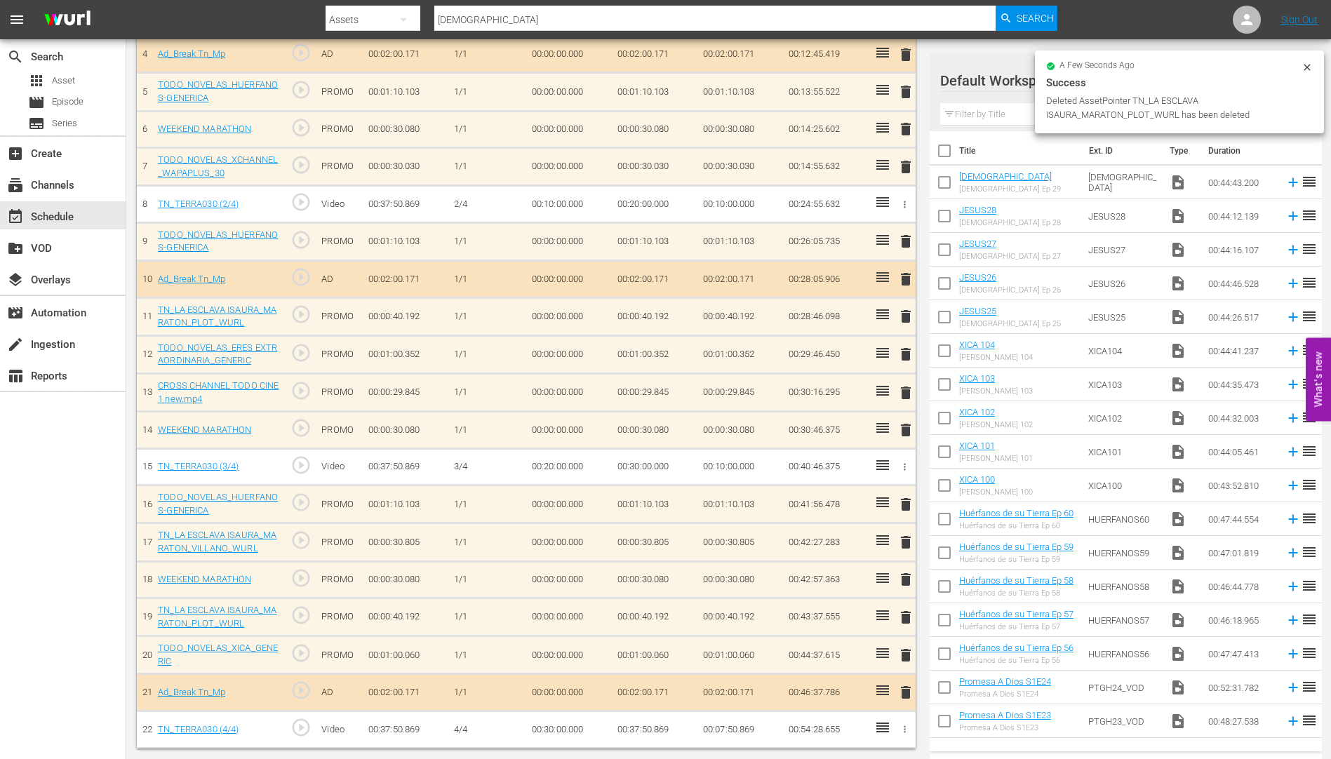
scroll to position [523, 0]
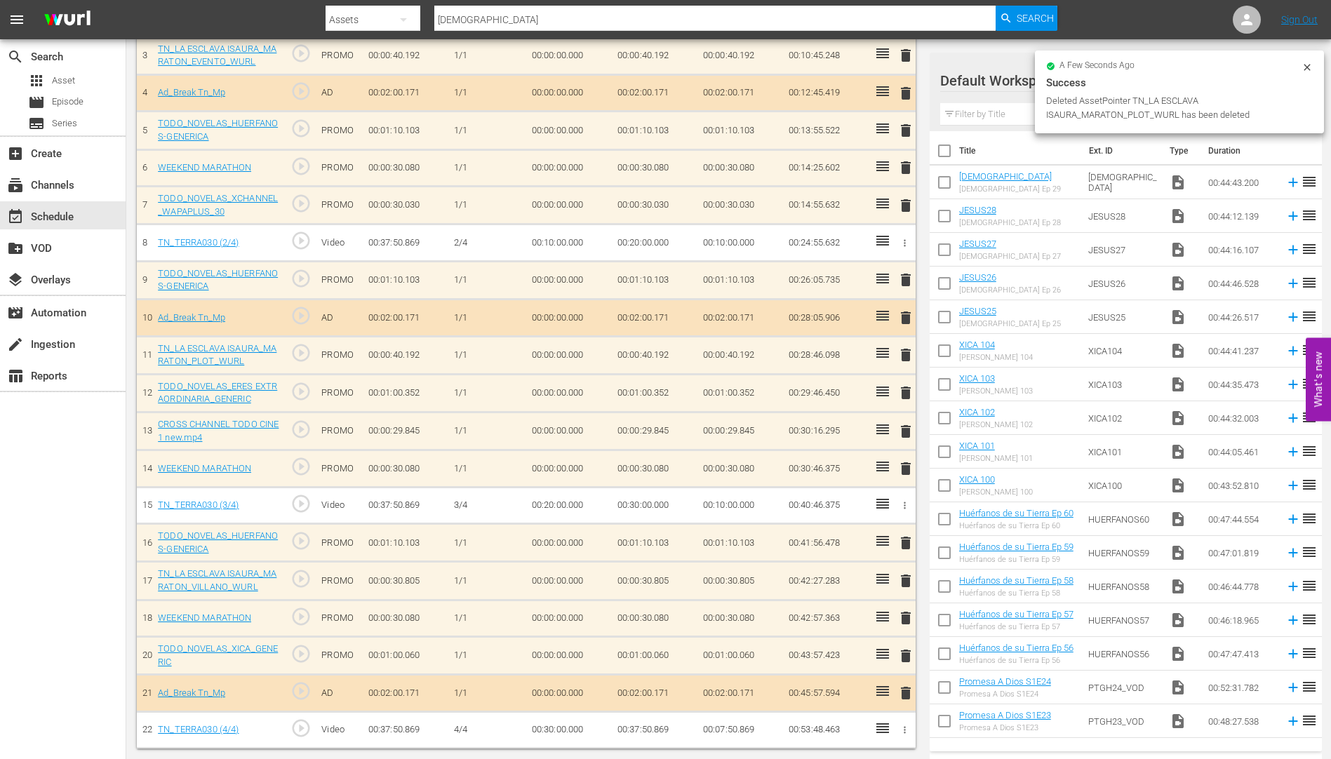
click at [905, 617] on span "delete" at bounding box center [905, 618] width 17 height 17
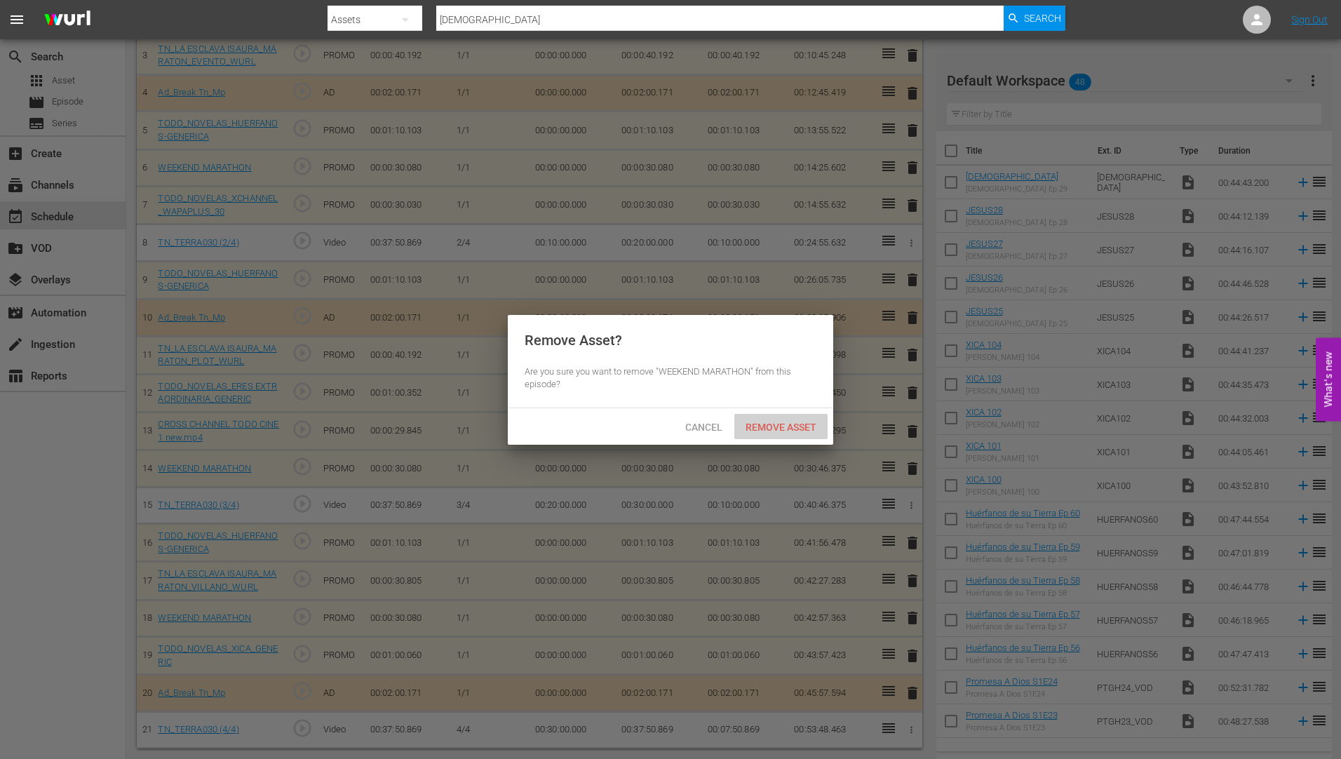
click at [772, 425] on span "Remove Asset" at bounding box center [780, 427] width 93 height 11
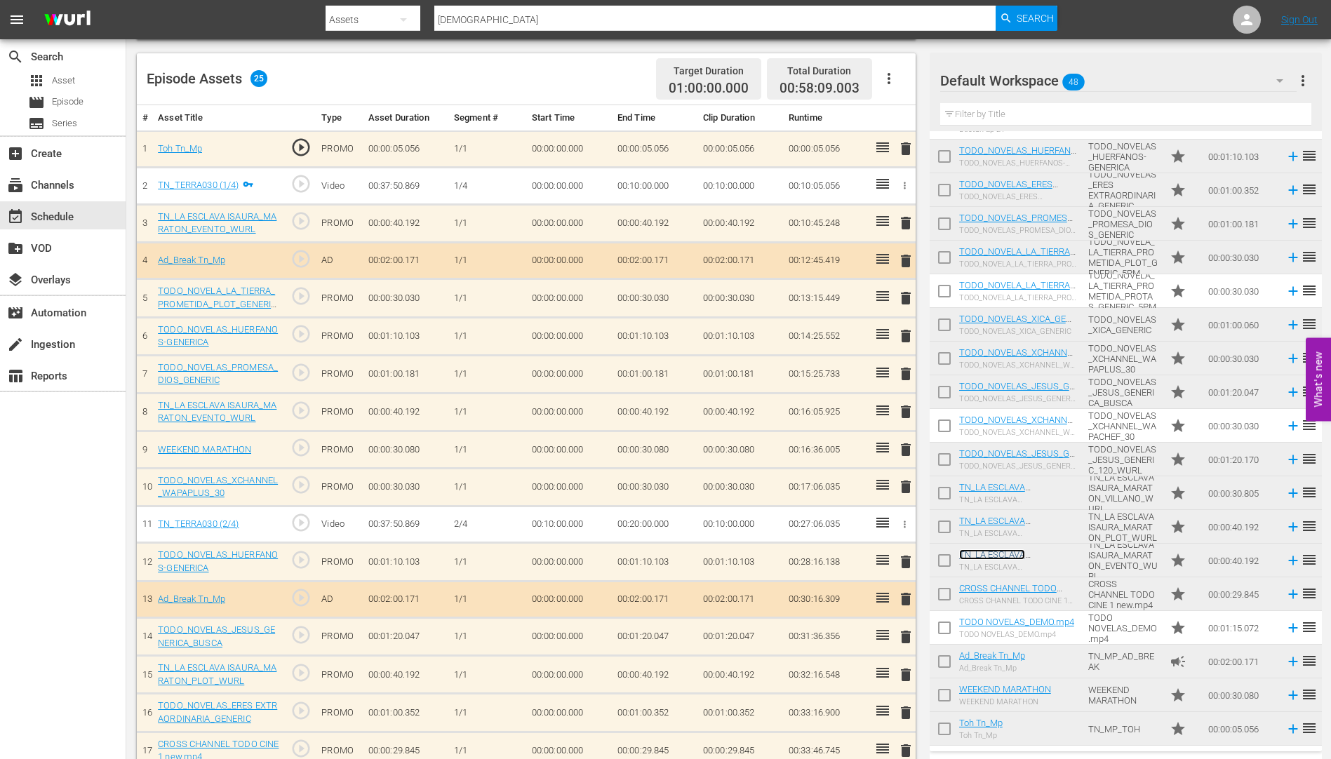
scroll to position [351, 0]
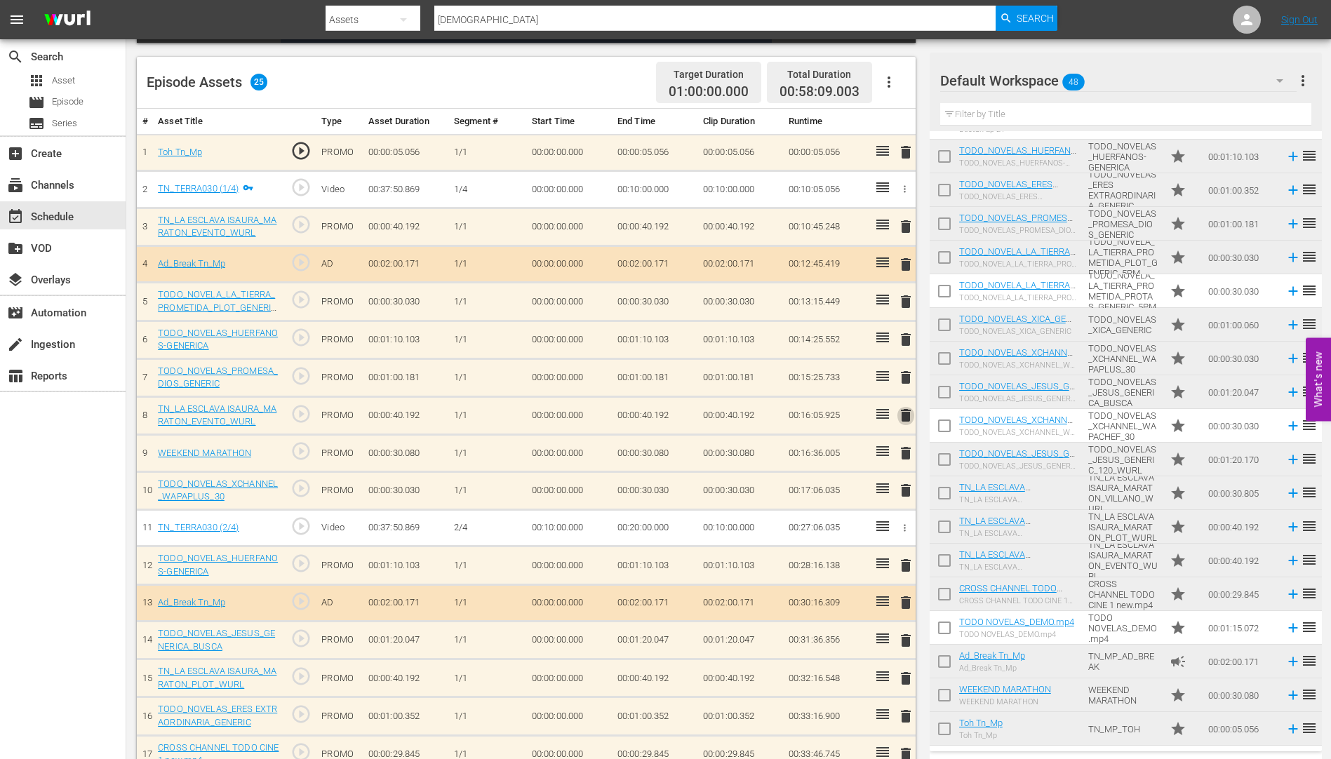
click at [902, 412] on span "delete" at bounding box center [905, 415] width 17 height 17
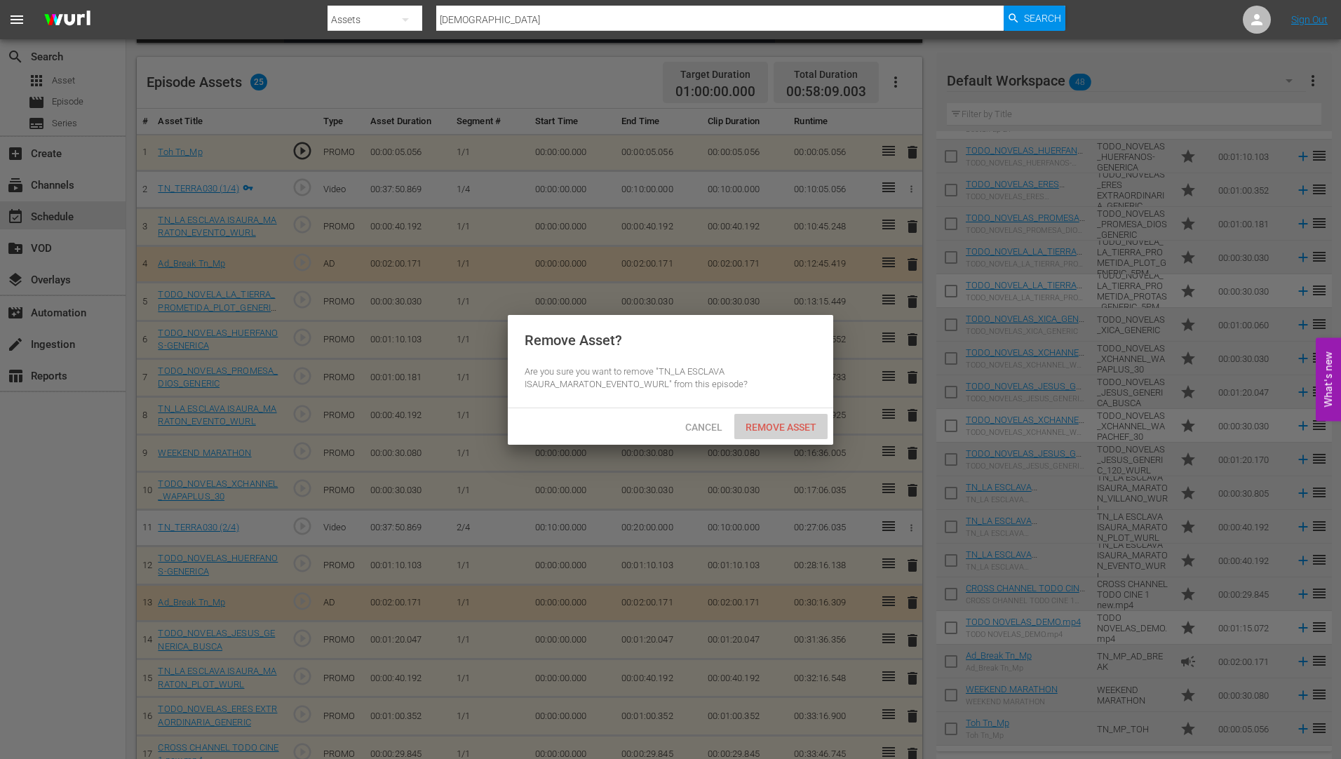
click at [797, 422] on span "Remove Asset" at bounding box center [780, 427] width 93 height 11
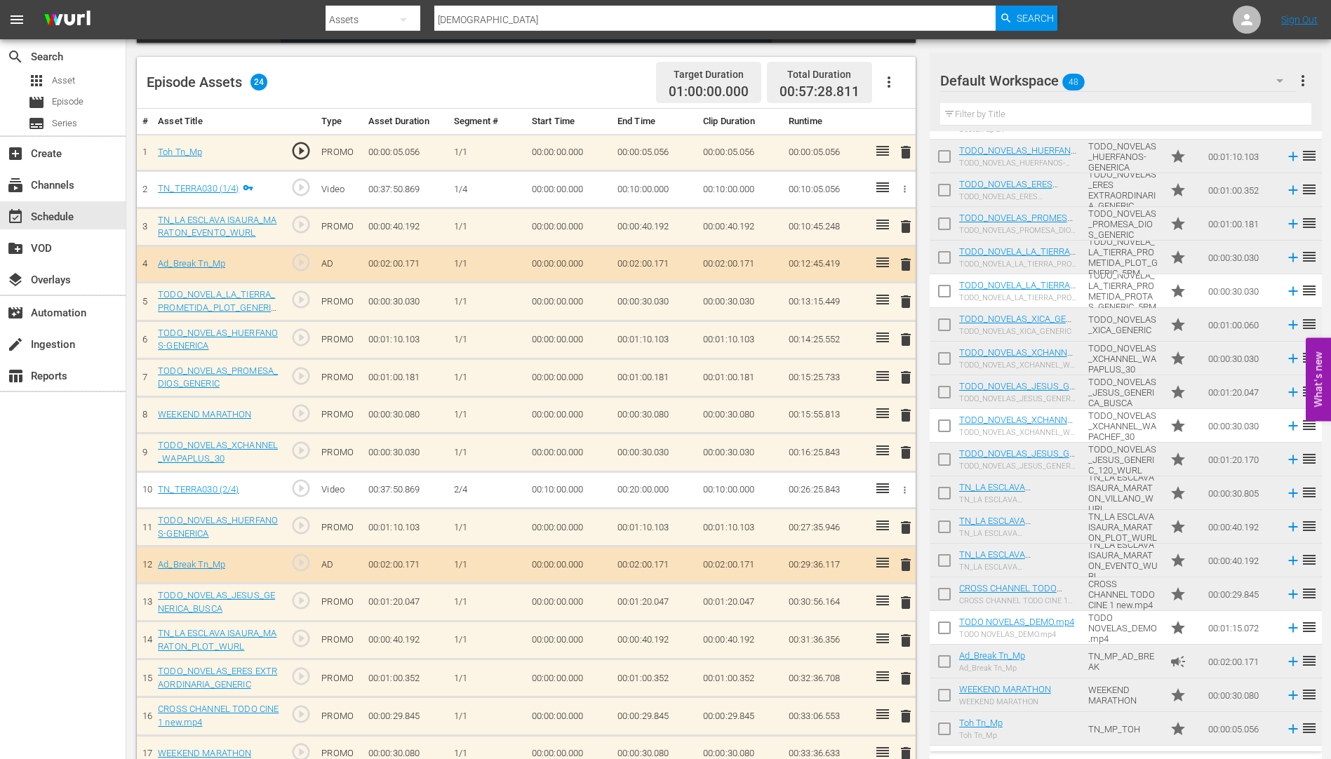
scroll to position [966, 0]
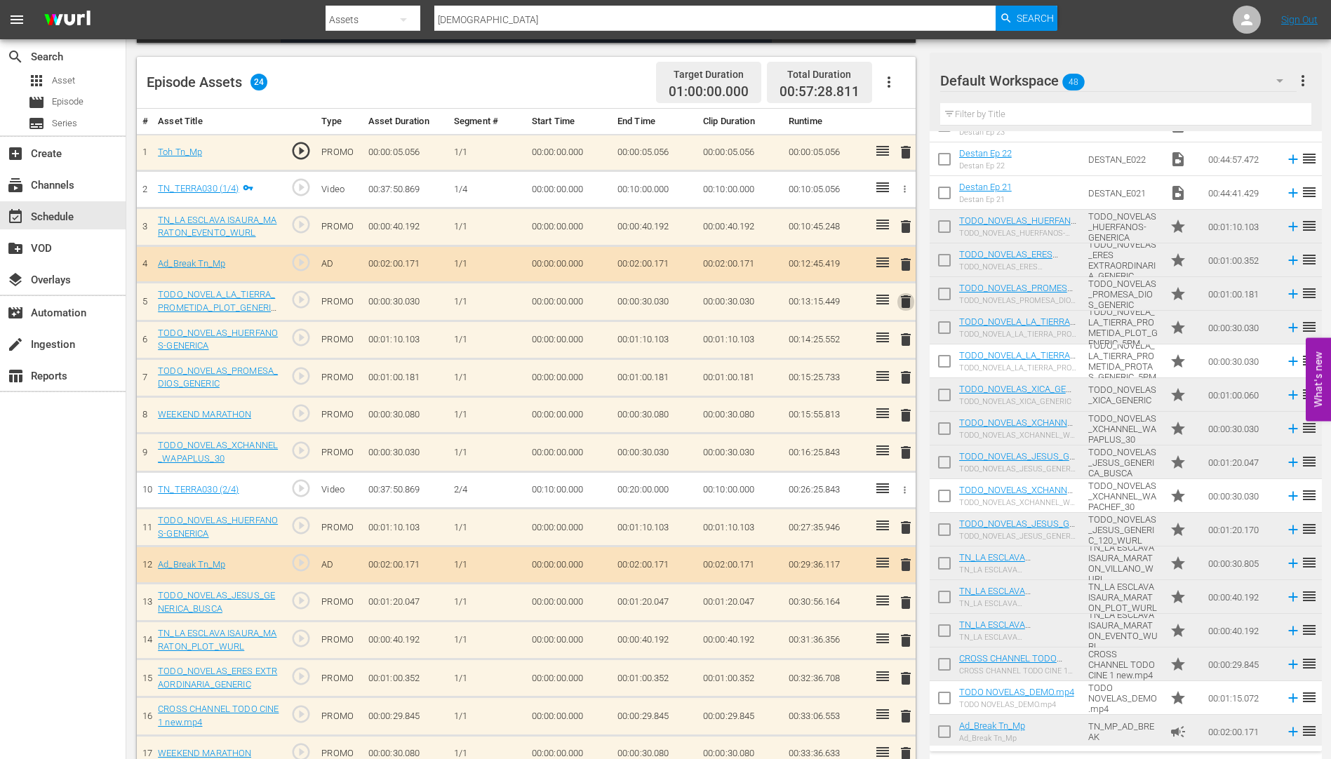
click at [903, 296] on span "delete" at bounding box center [905, 301] width 17 height 17
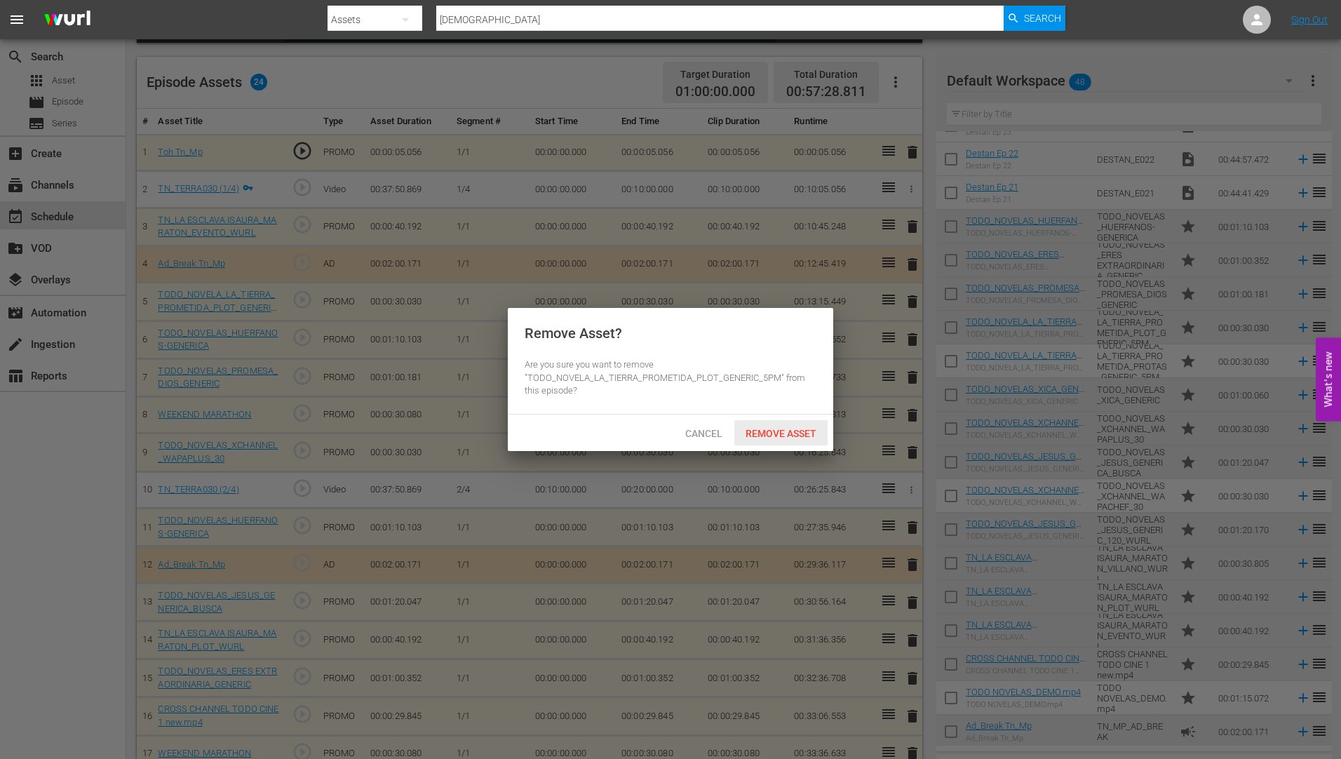
drag, startPoint x: 784, startPoint y: 429, endPoint x: 869, endPoint y: 368, distance: 104.5
click at [789, 428] on span "Remove Asset" at bounding box center [780, 433] width 93 height 11
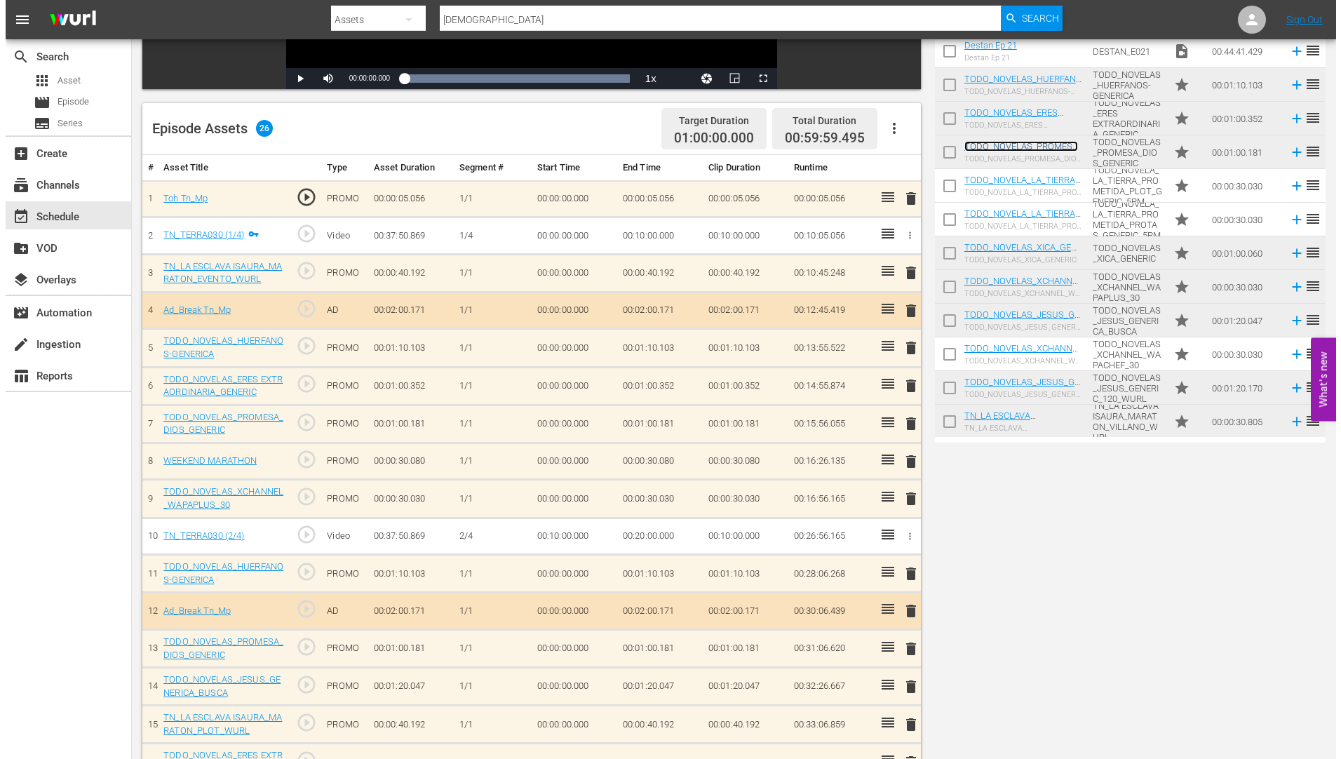
scroll to position [0, 0]
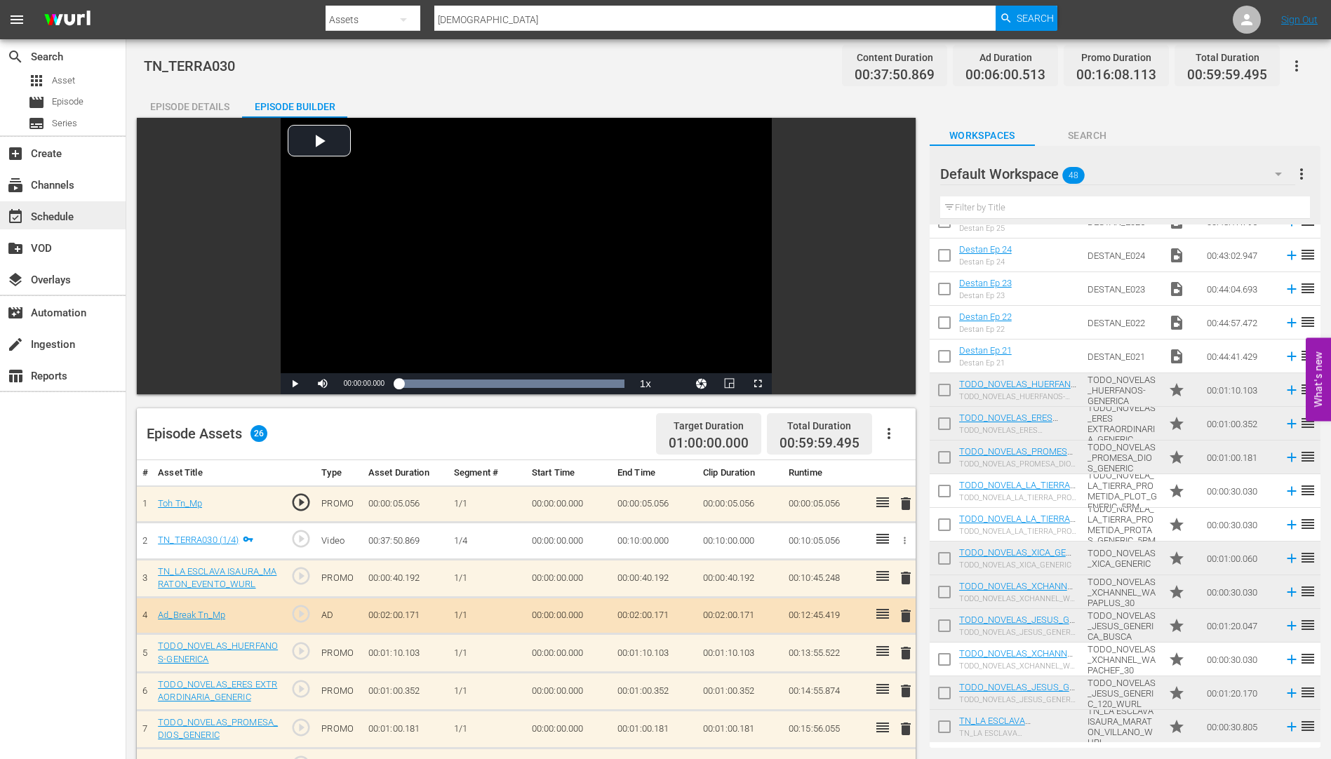
click at [53, 213] on div "event_available Schedule" at bounding box center [39, 214] width 79 height 13
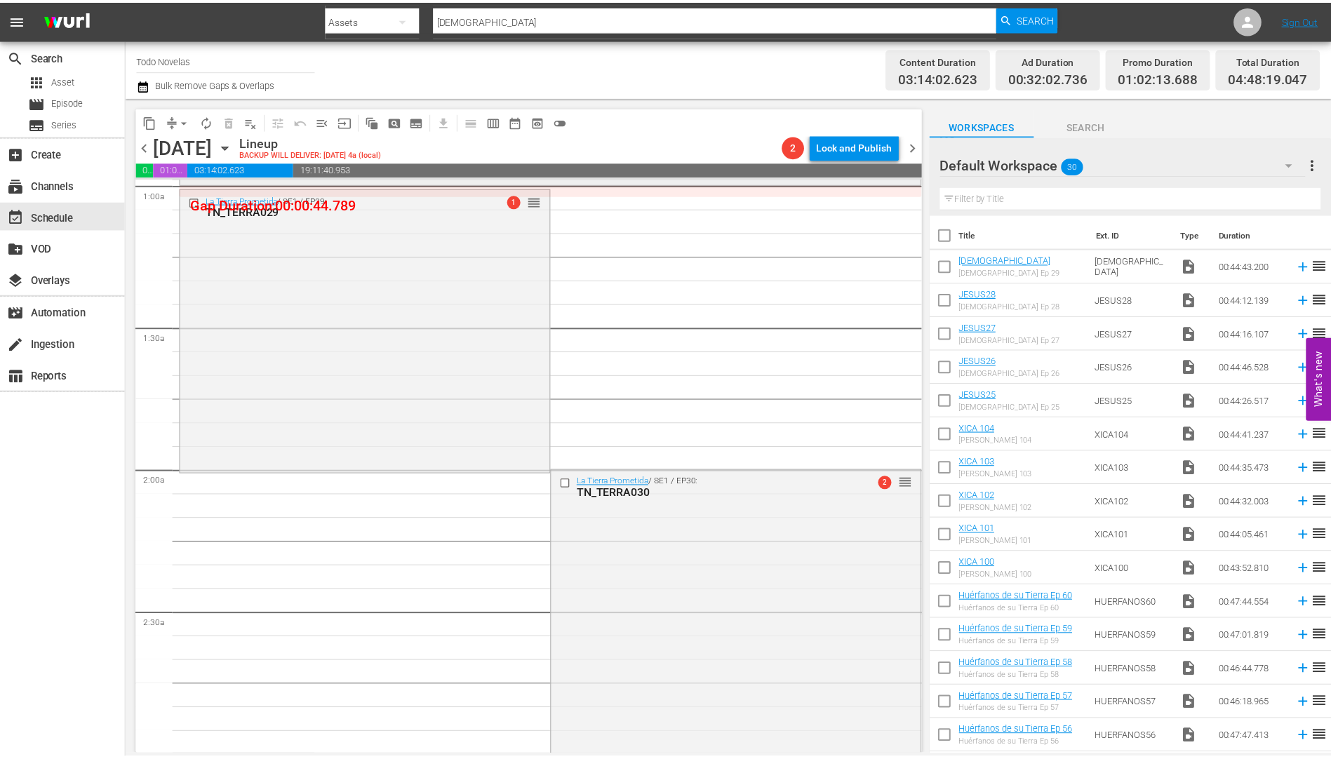
scroll to position [561, 0]
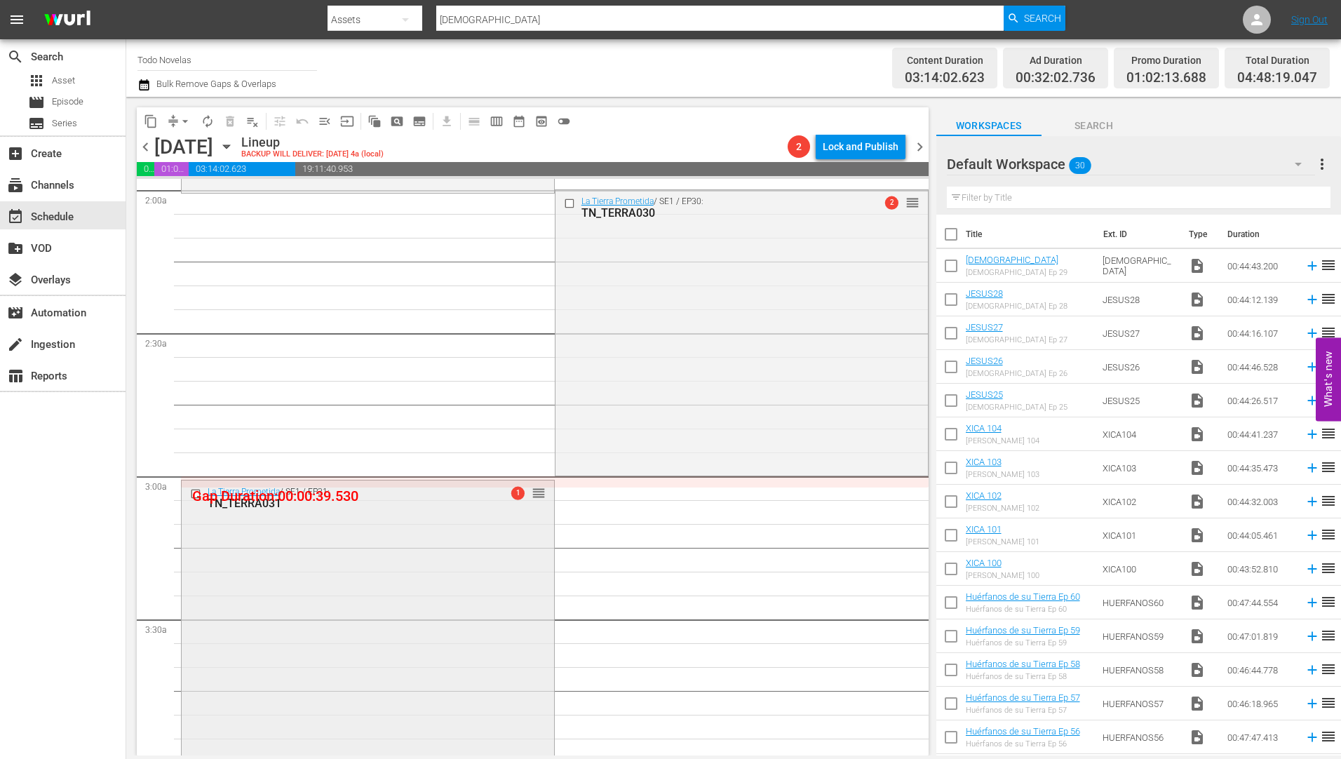
click at [257, 504] on div "TN_TERRA031" at bounding box center [345, 503] width 275 height 13
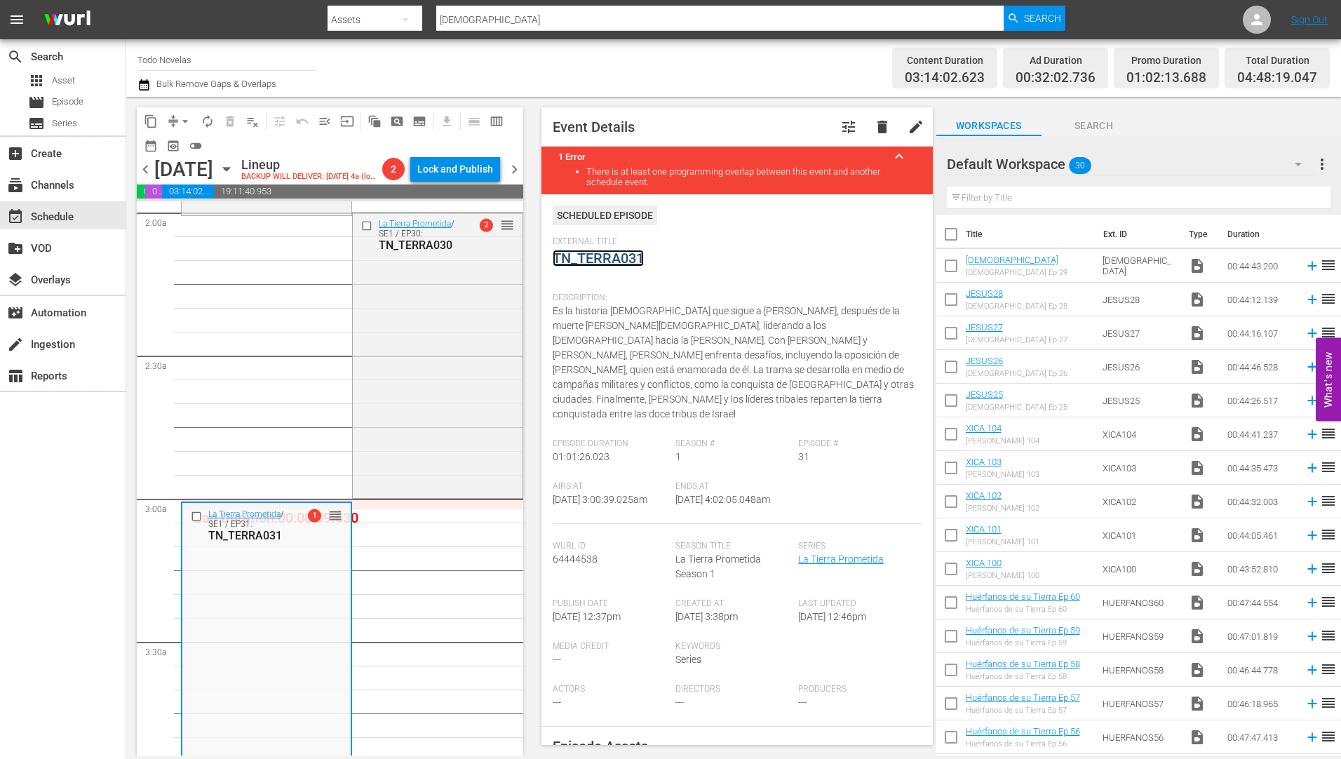
click at [605, 257] on link "TN_TERRA031" at bounding box center [598, 258] width 91 height 17
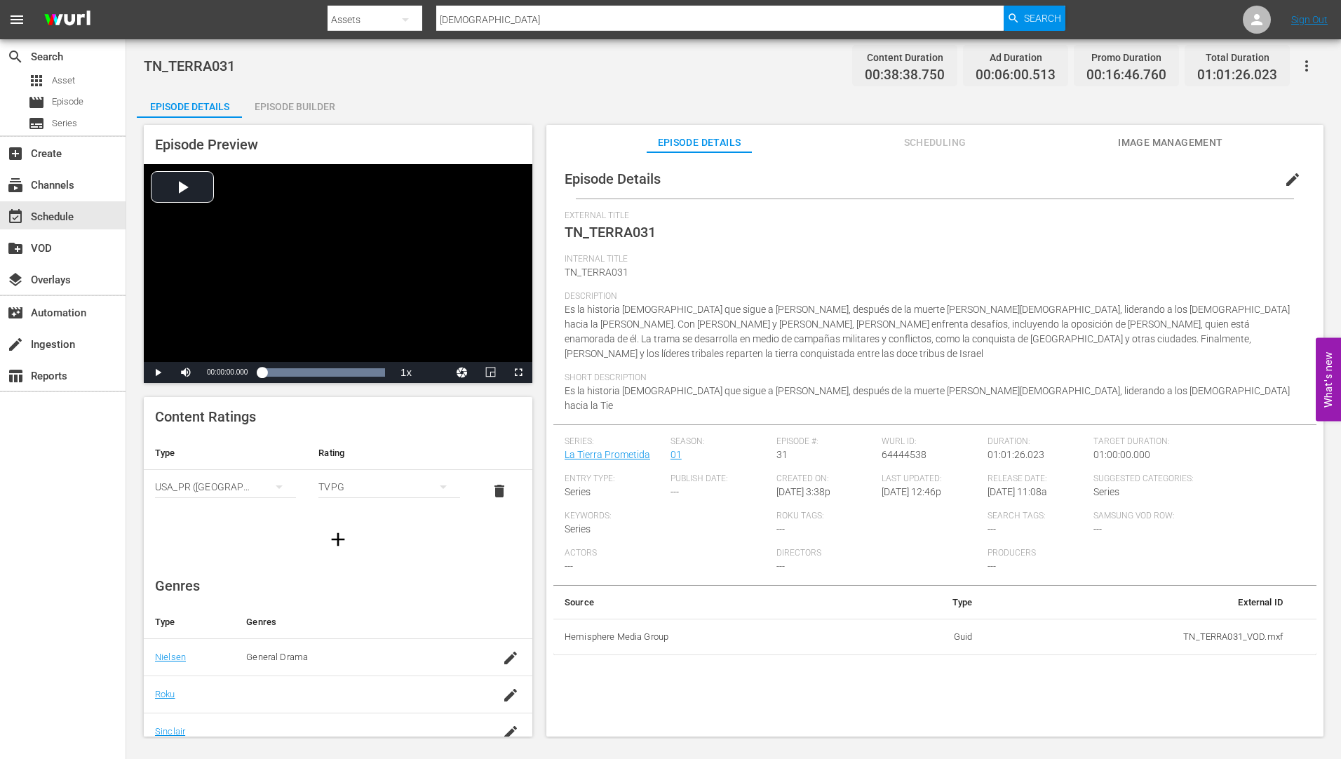
click at [280, 105] on div "Episode Builder" at bounding box center [294, 107] width 105 height 34
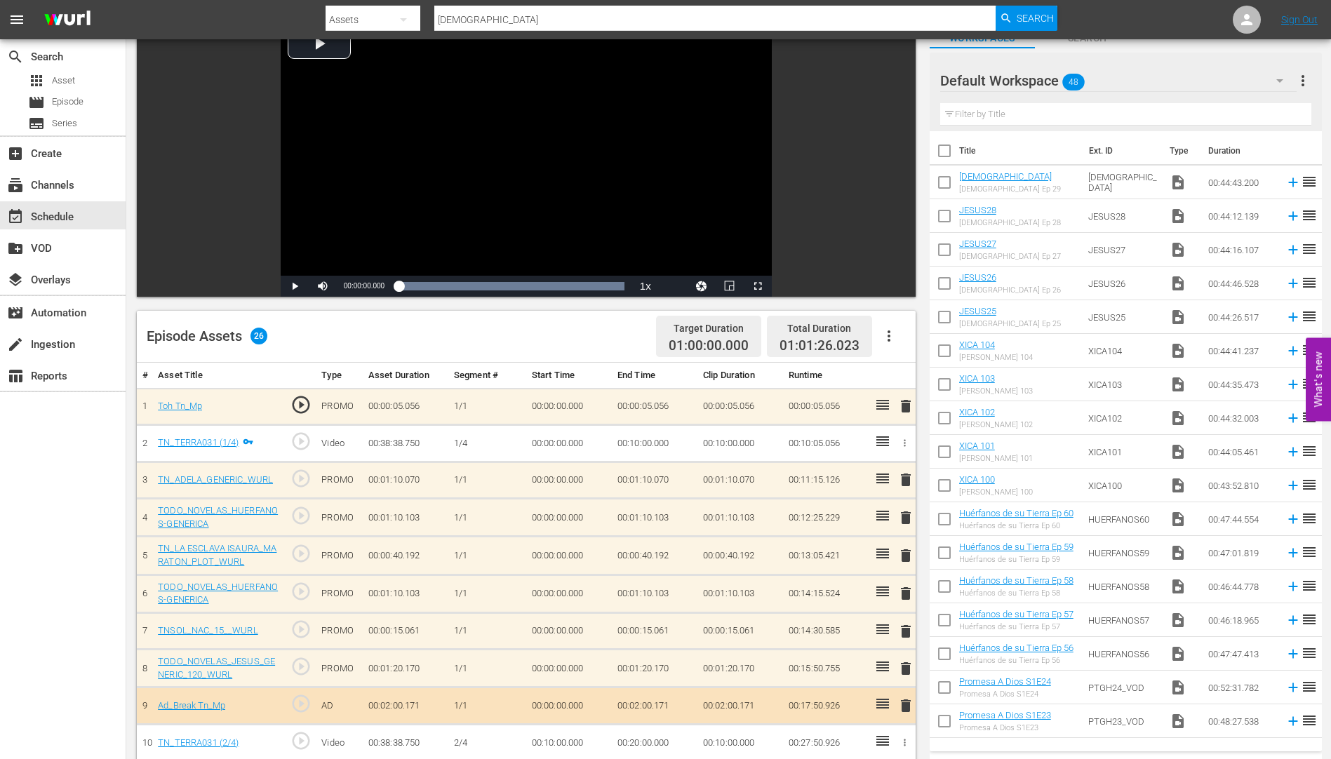
scroll to position [281, 0]
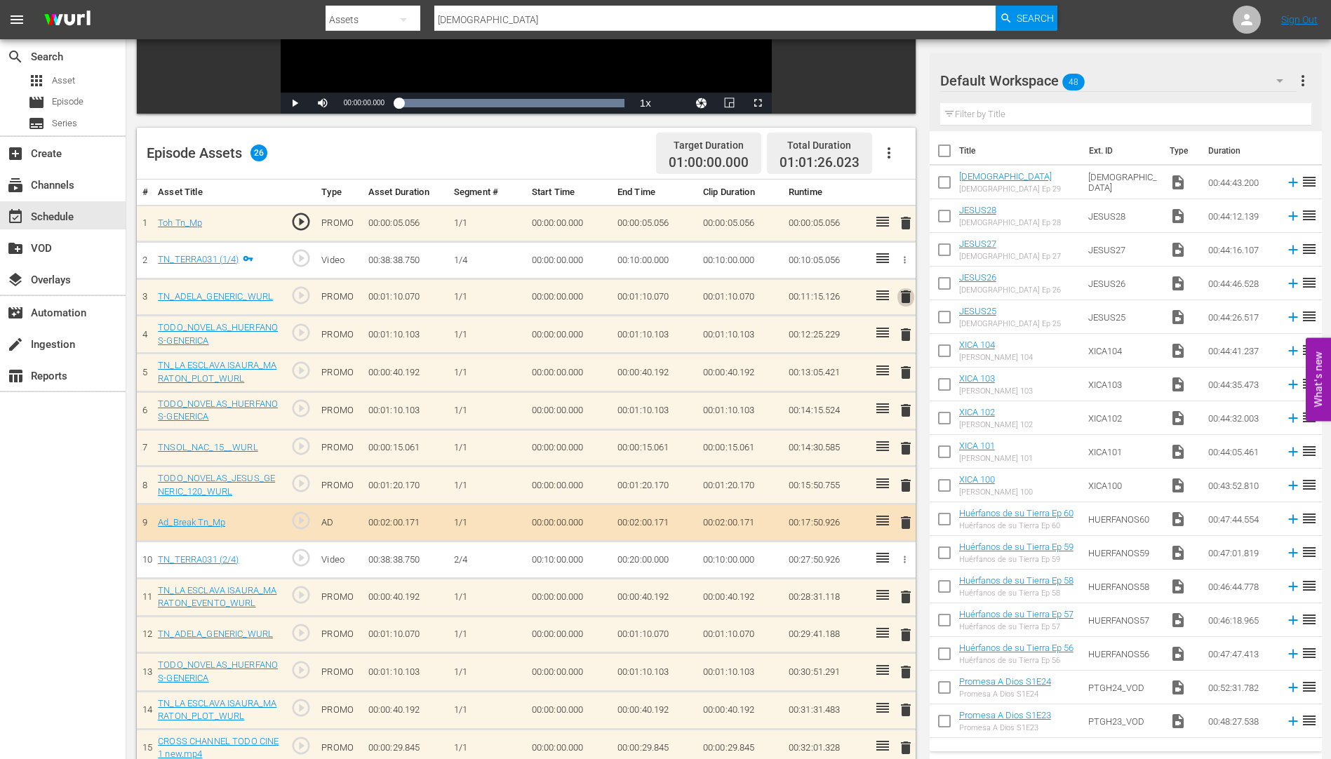
click at [908, 294] on span "delete" at bounding box center [905, 296] width 17 height 17
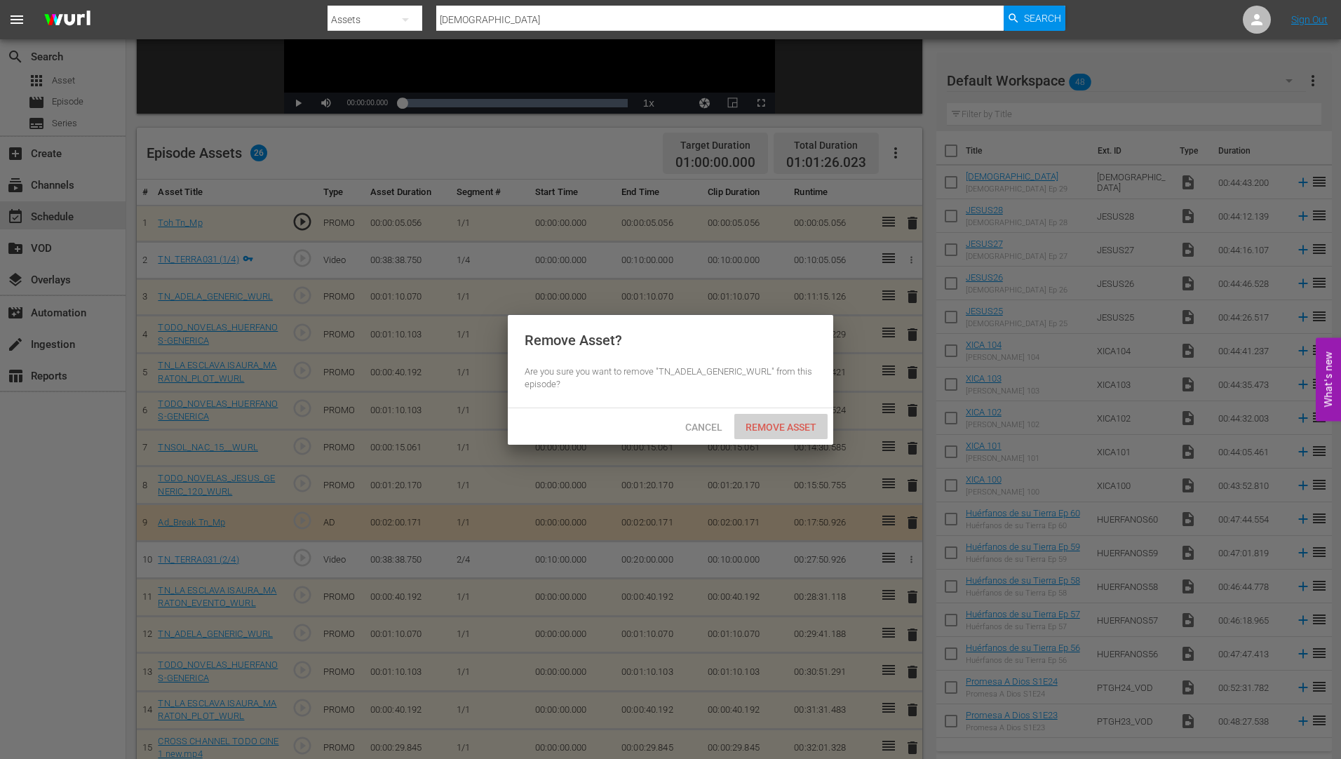
click at [767, 424] on span "Remove Asset" at bounding box center [780, 427] width 93 height 11
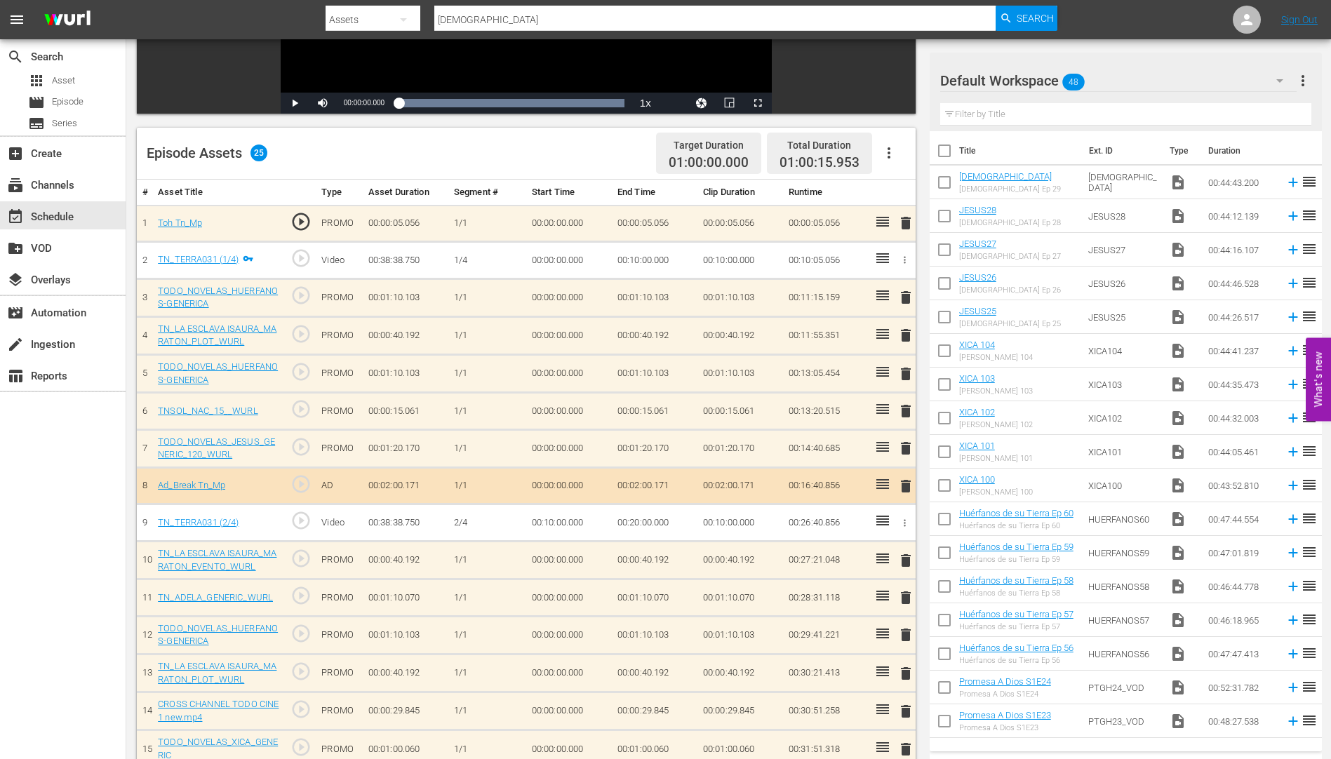
click at [906, 375] on span "delete" at bounding box center [905, 373] width 17 height 17
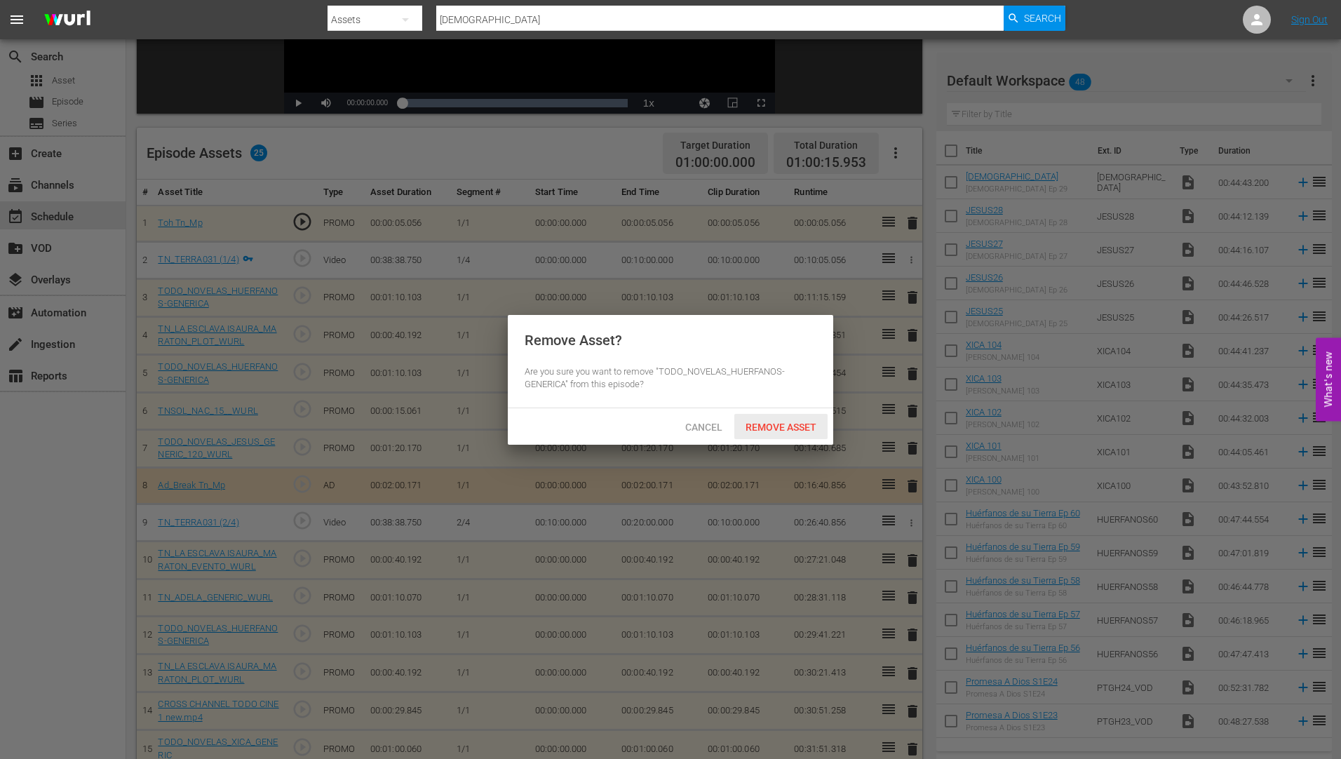
click at [783, 424] on span "Remove Asset" at bounding box center [780, 427] width 93 height 11
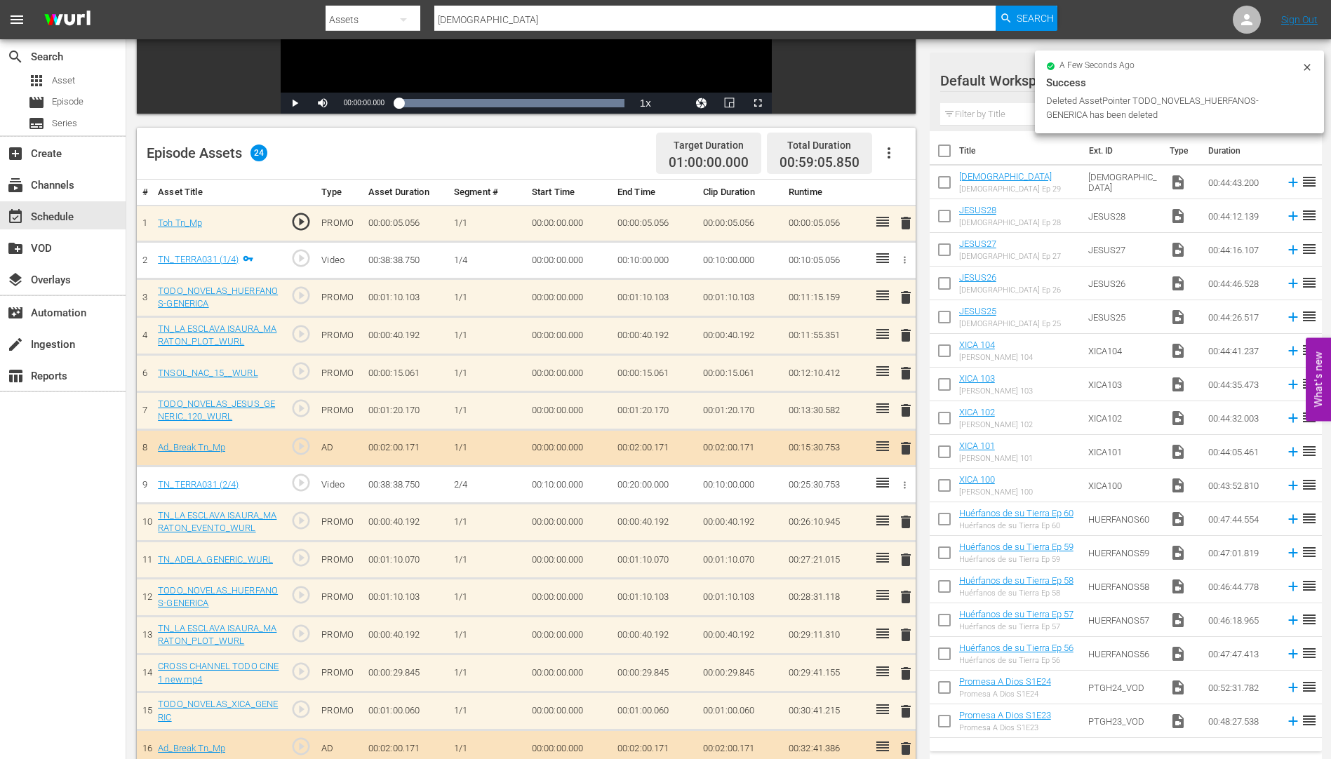
click at [906, 372] on span "delete" at bounding box center [905, 373] width 17 height 17
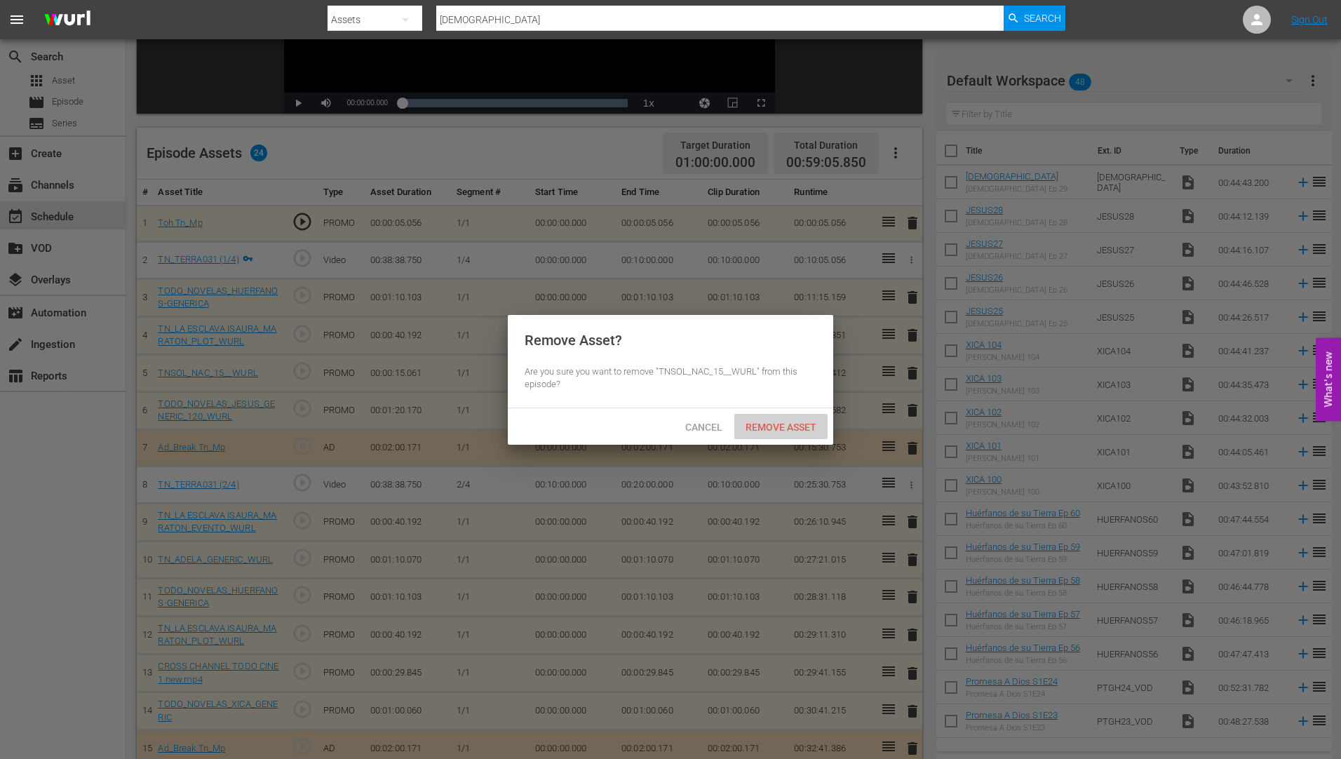
click at [779, 419] on div "Remove Asset" at bounding box center [780, 427] width 93 height 26
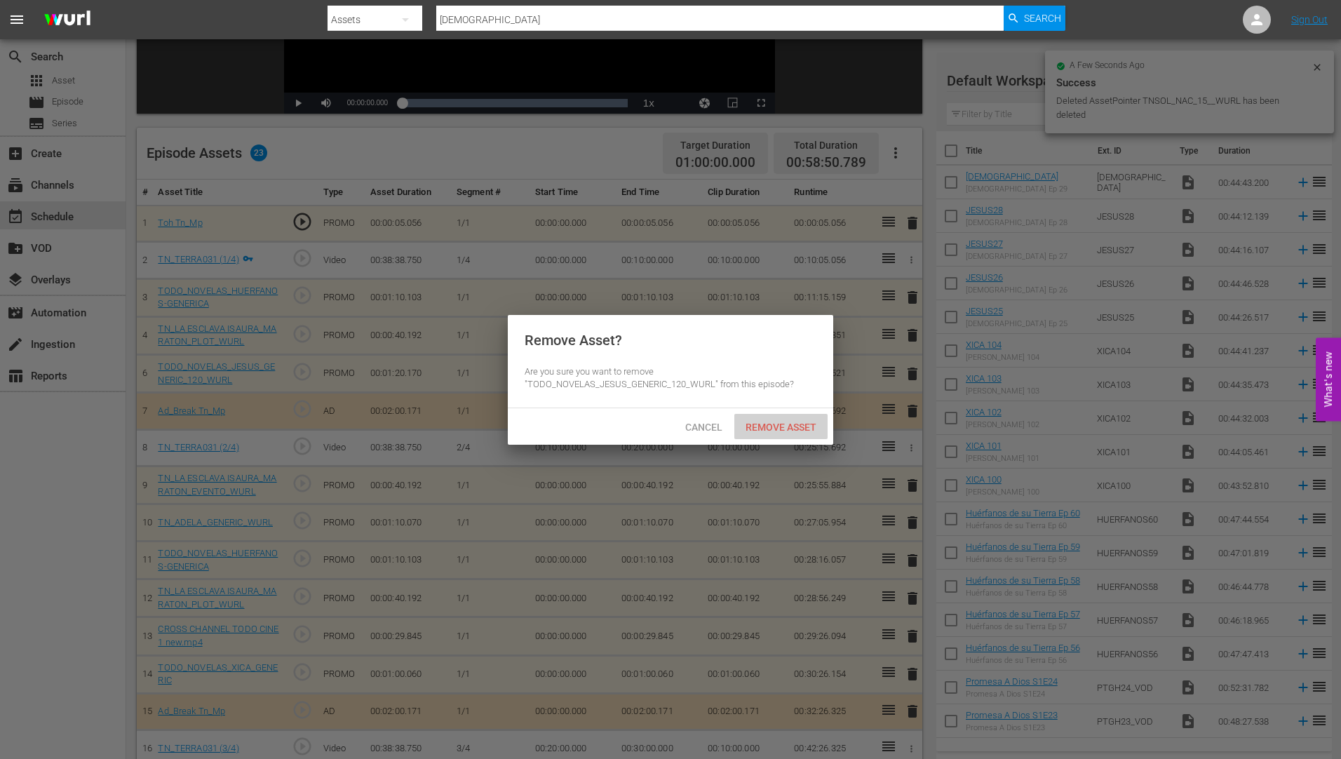
click at [786, 422] on span "Remove Asset" at bounding box center [780, 427] width 93 height 11
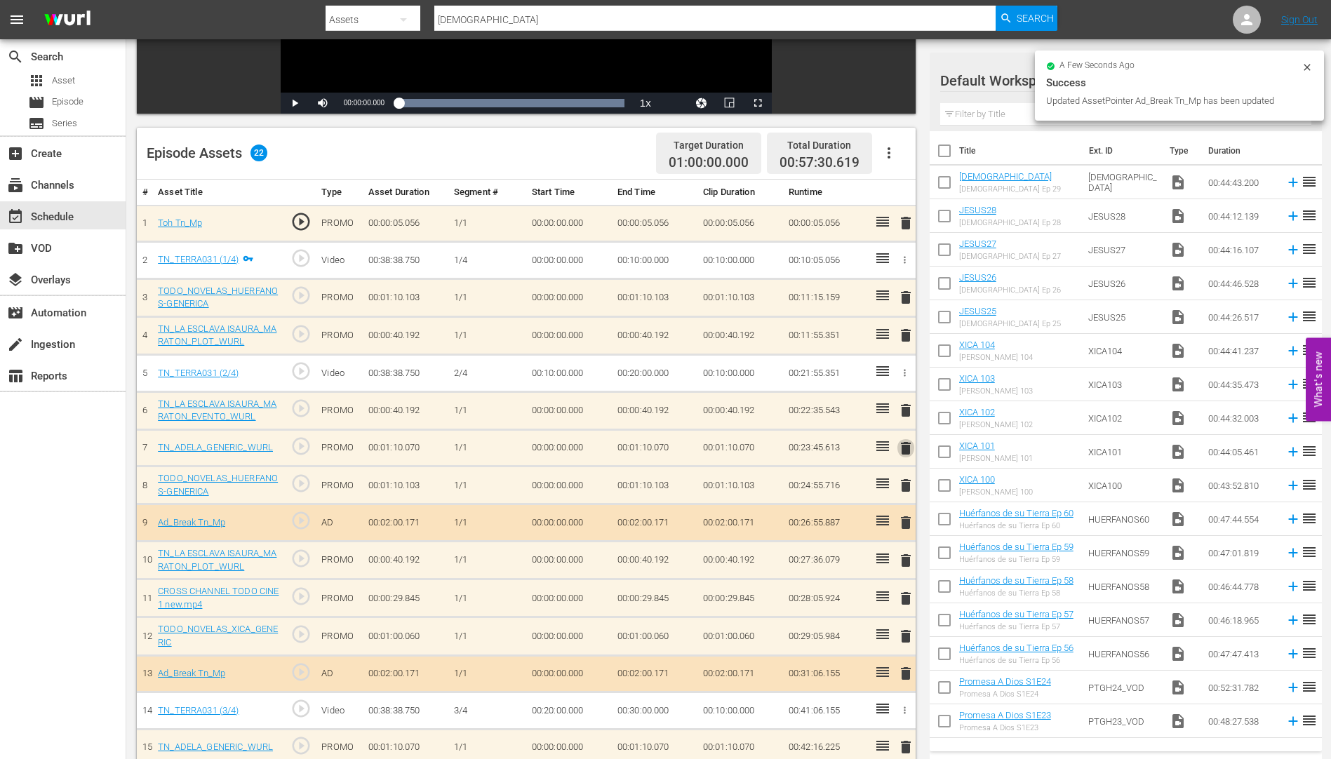
click at [906, 445] on span "delete" at bounding box center [905, 448] width 17 height 17
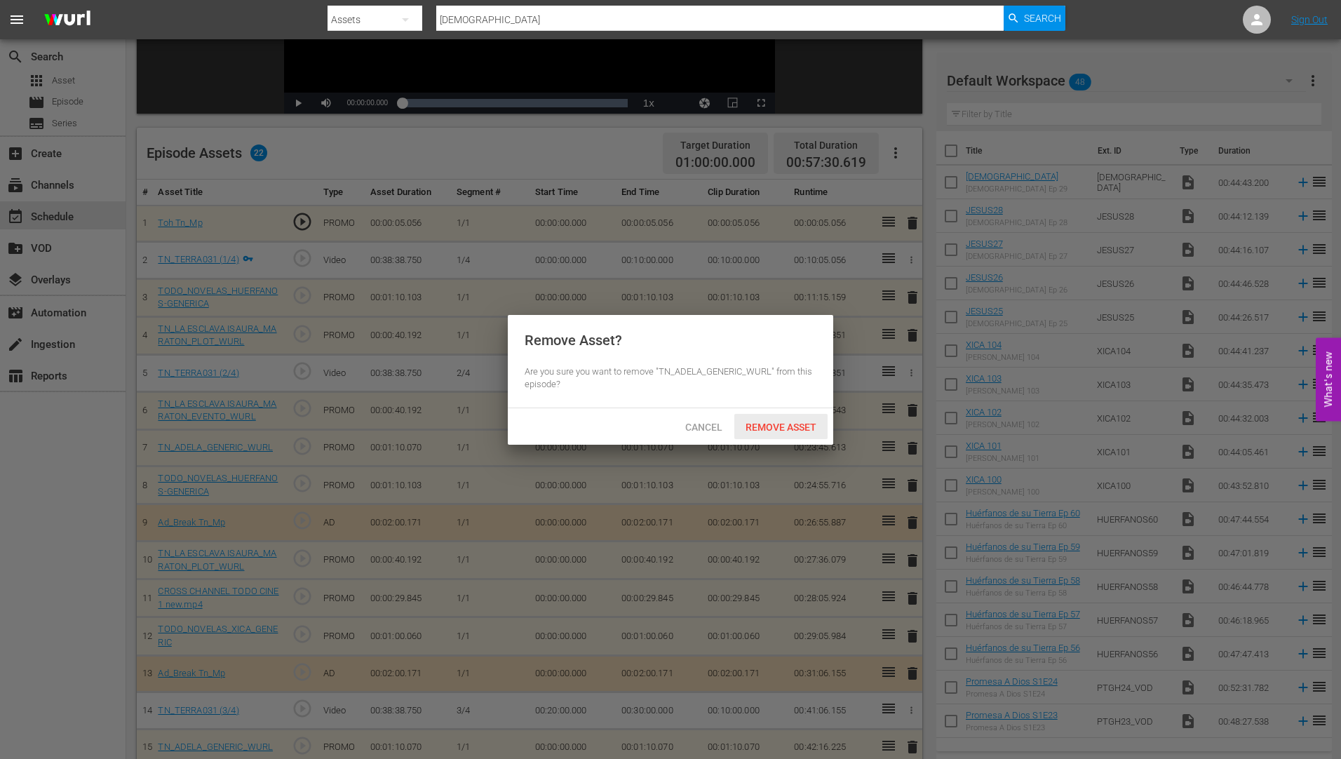
click at [763, 423] on span "Remove Asset" at bounding box center [780, 427] width 93 height 11
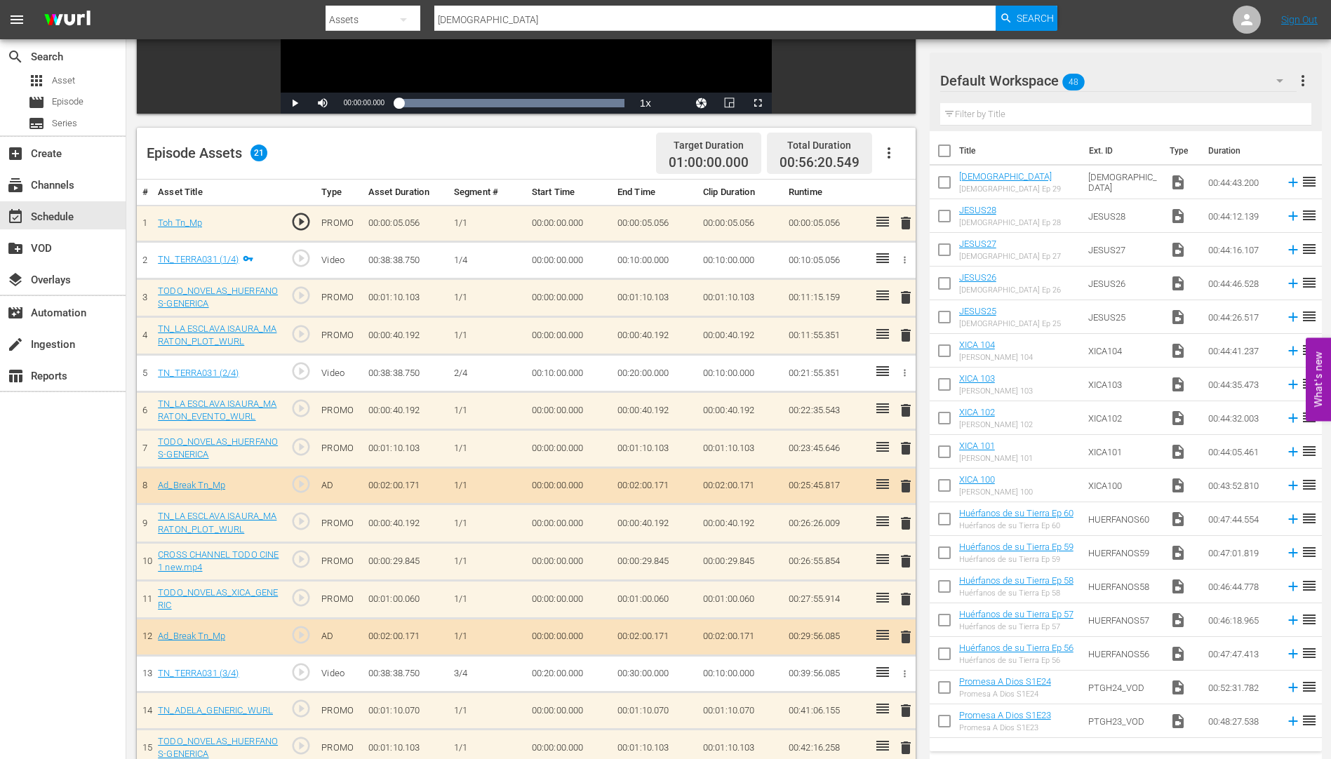
click at [904, 518] on span "delete" at bounding box center [905, 523] width 17 height 17
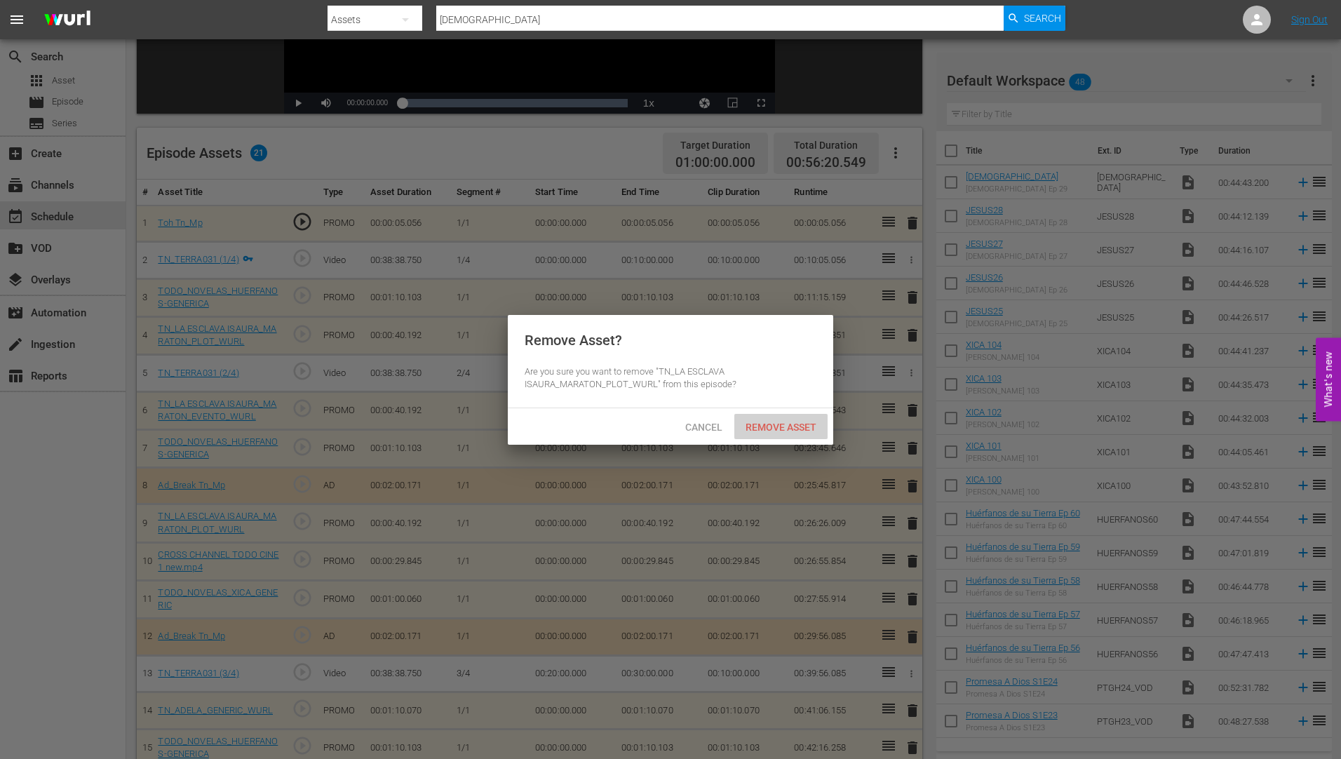
click at [788, 422] on span "Remove Asset" at bounding box center [780, 427] width 93 height 11
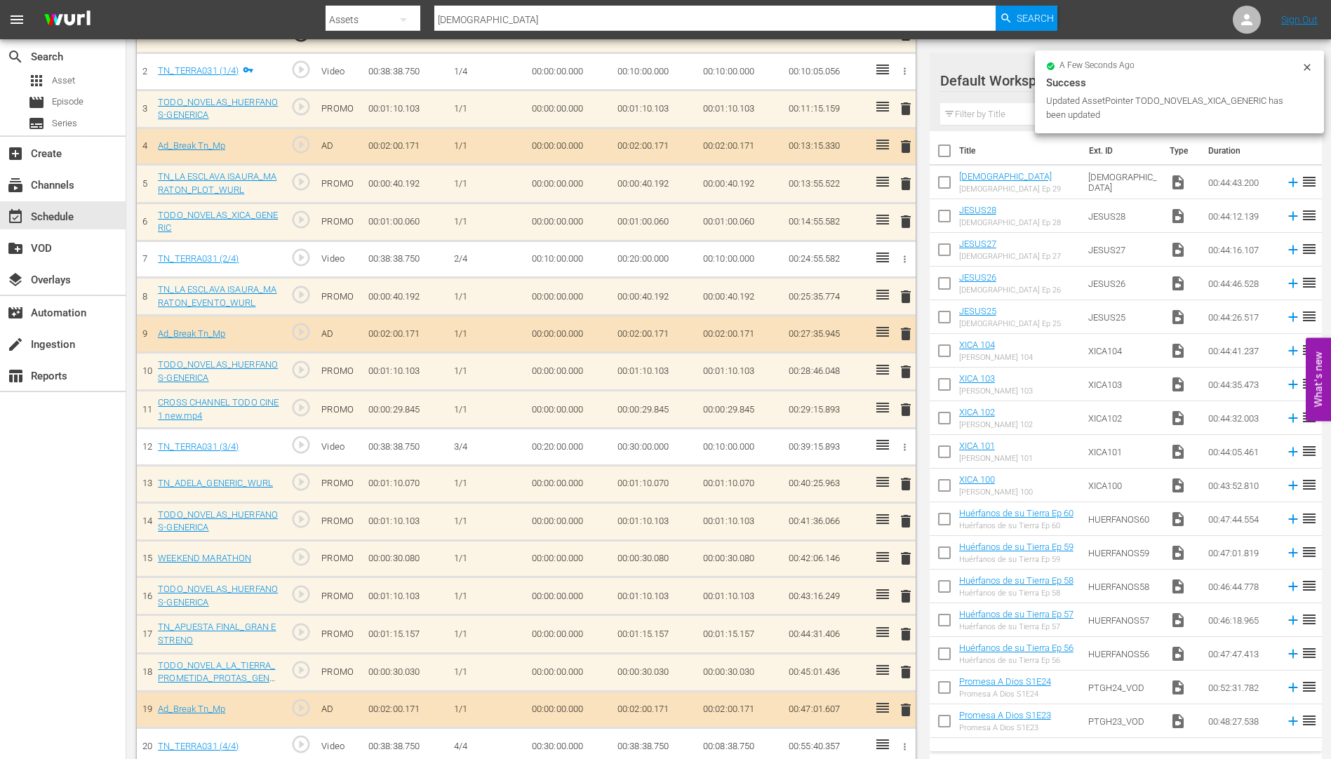
scroll to position [486, 0]
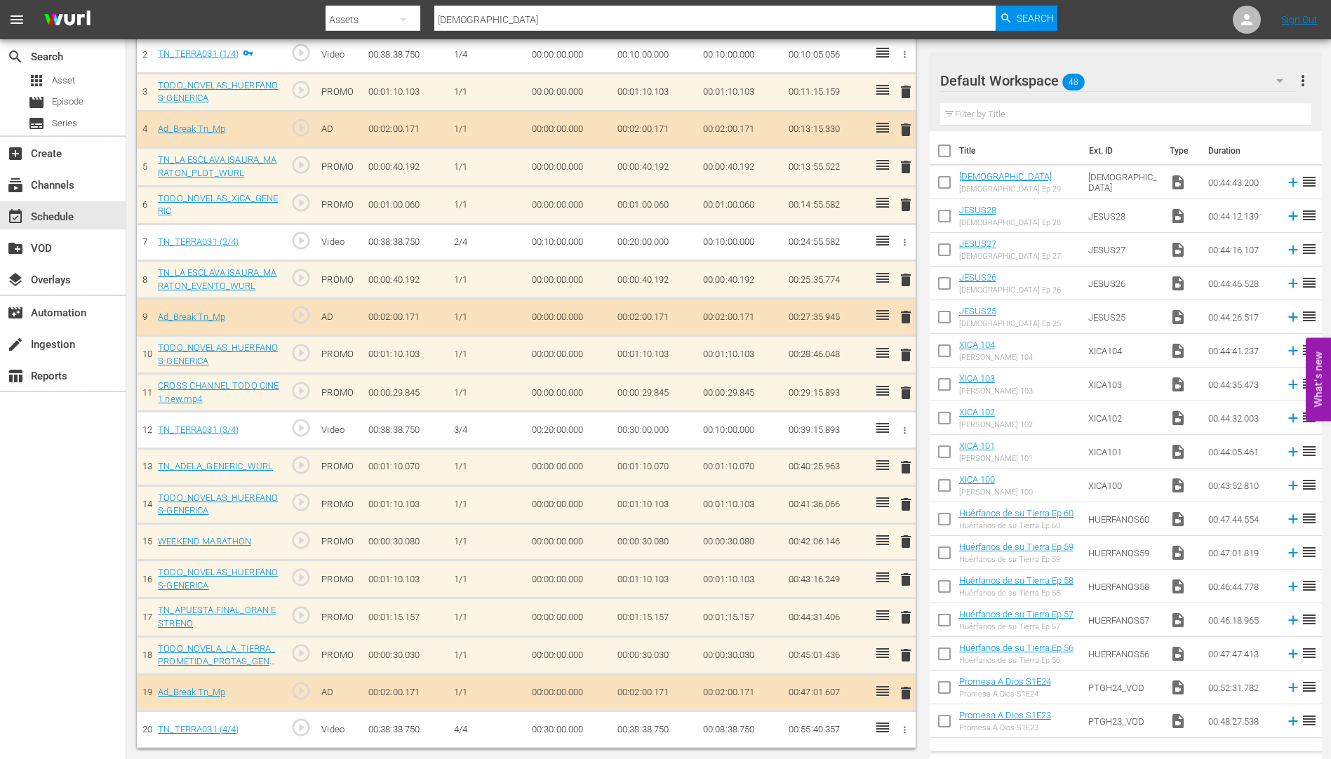
click at [905, 464] on span "delete" at bounding box center [905, 467] width 17 height 17
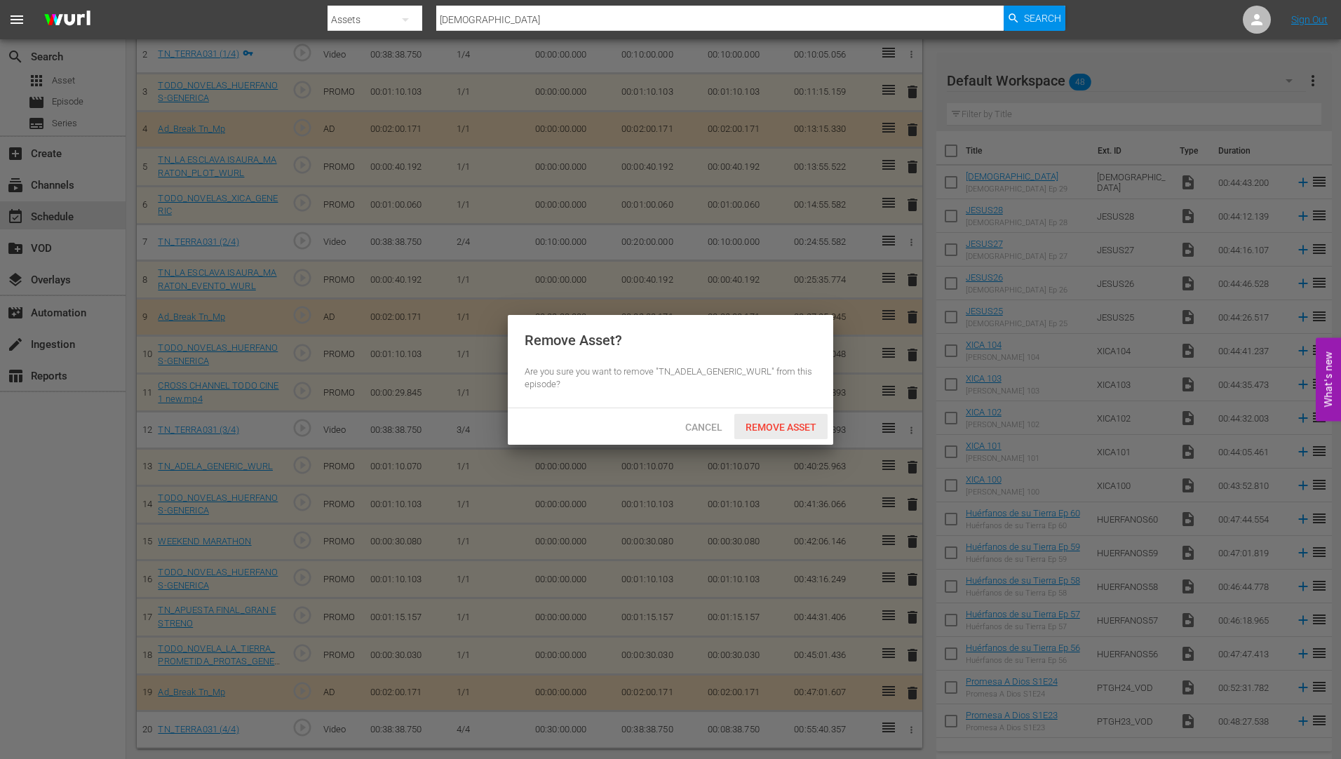
click at [780, 422] on span "Remove Asset" at bounding box center [780, 427] width 93 height 11
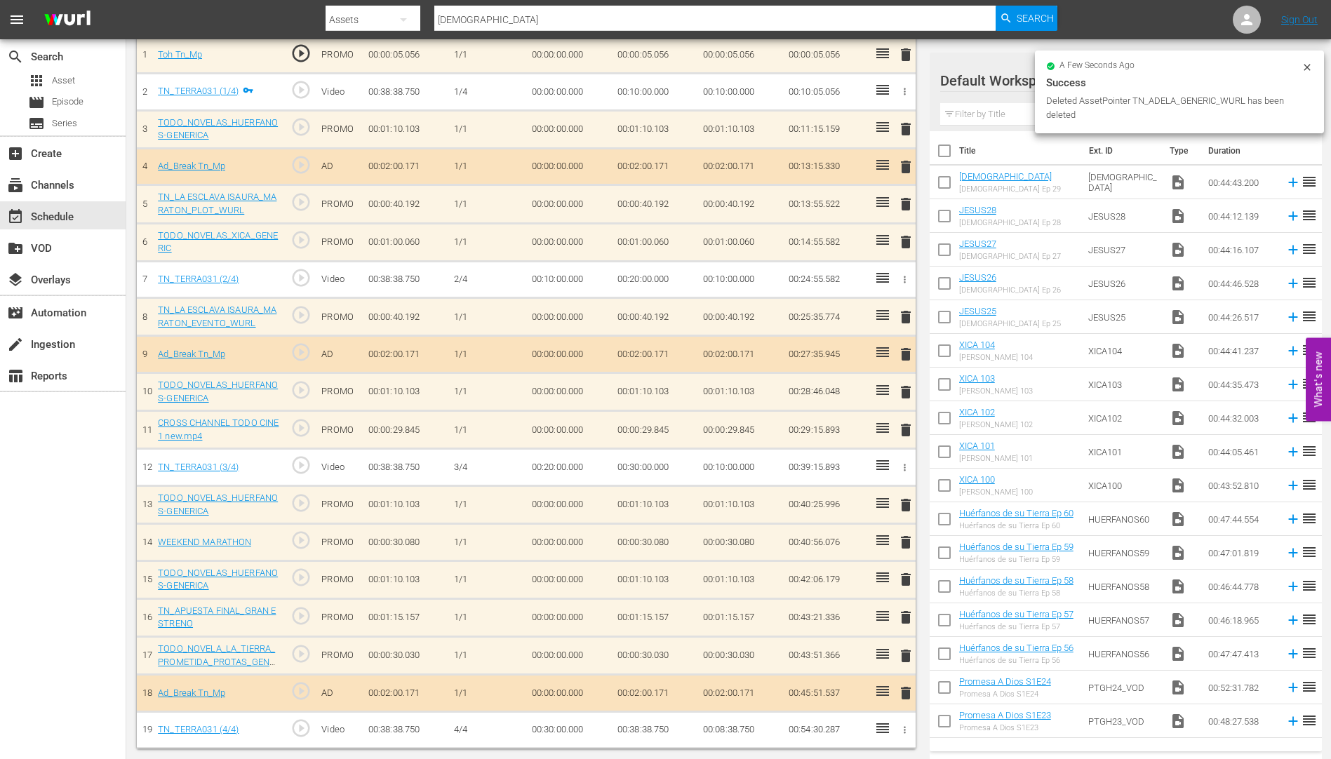
scroll to position [449, 0]
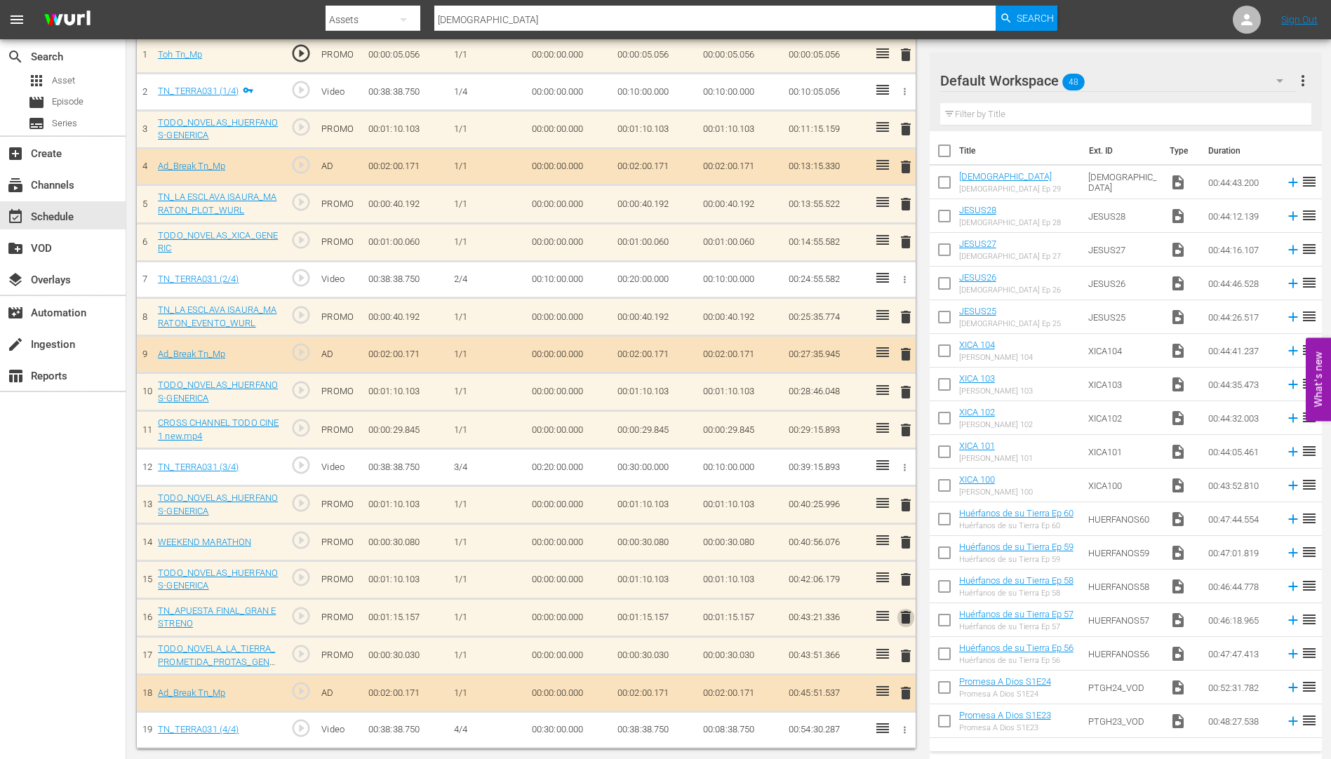
click at [905, 618] on span "delete" at bounding box center [905, 617] width 17 height 17
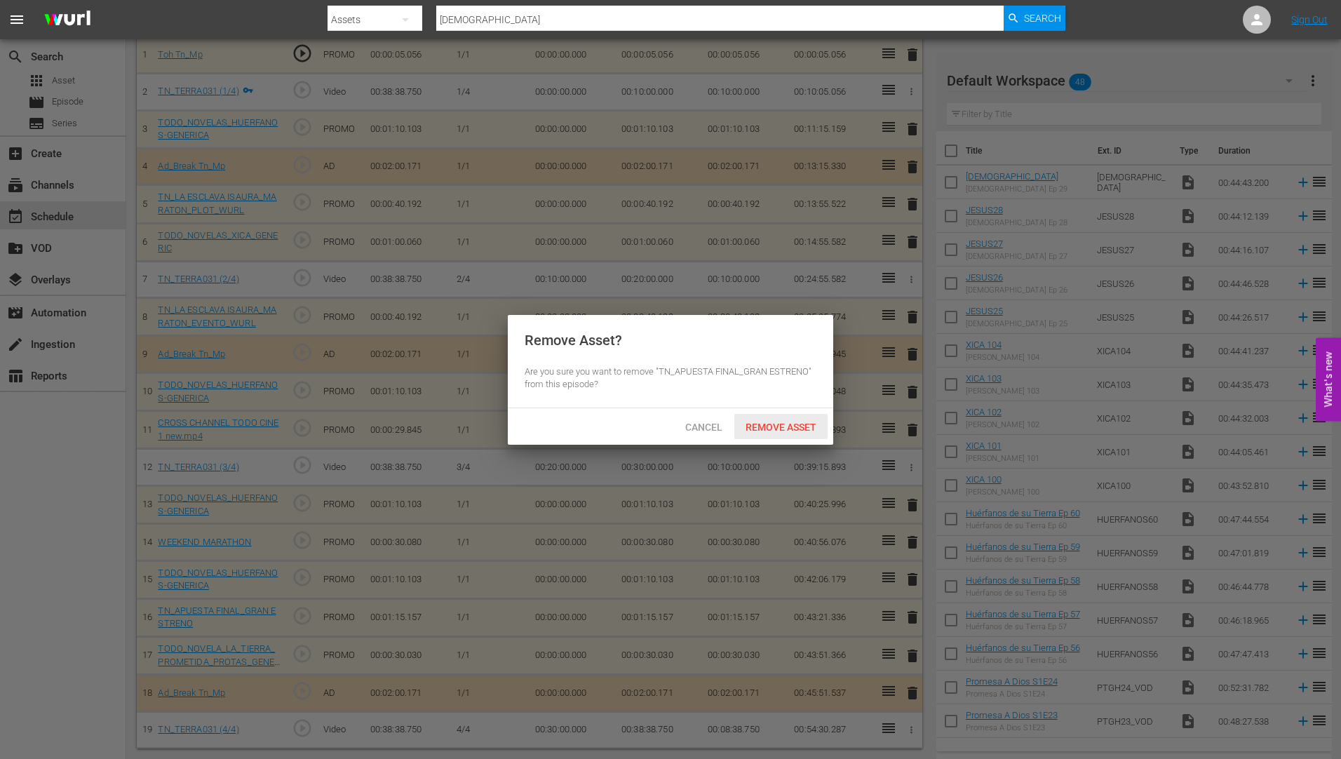
click at [793, 422] on span "Remove Asset" at bounding box center [780, 427] width 93 height 11
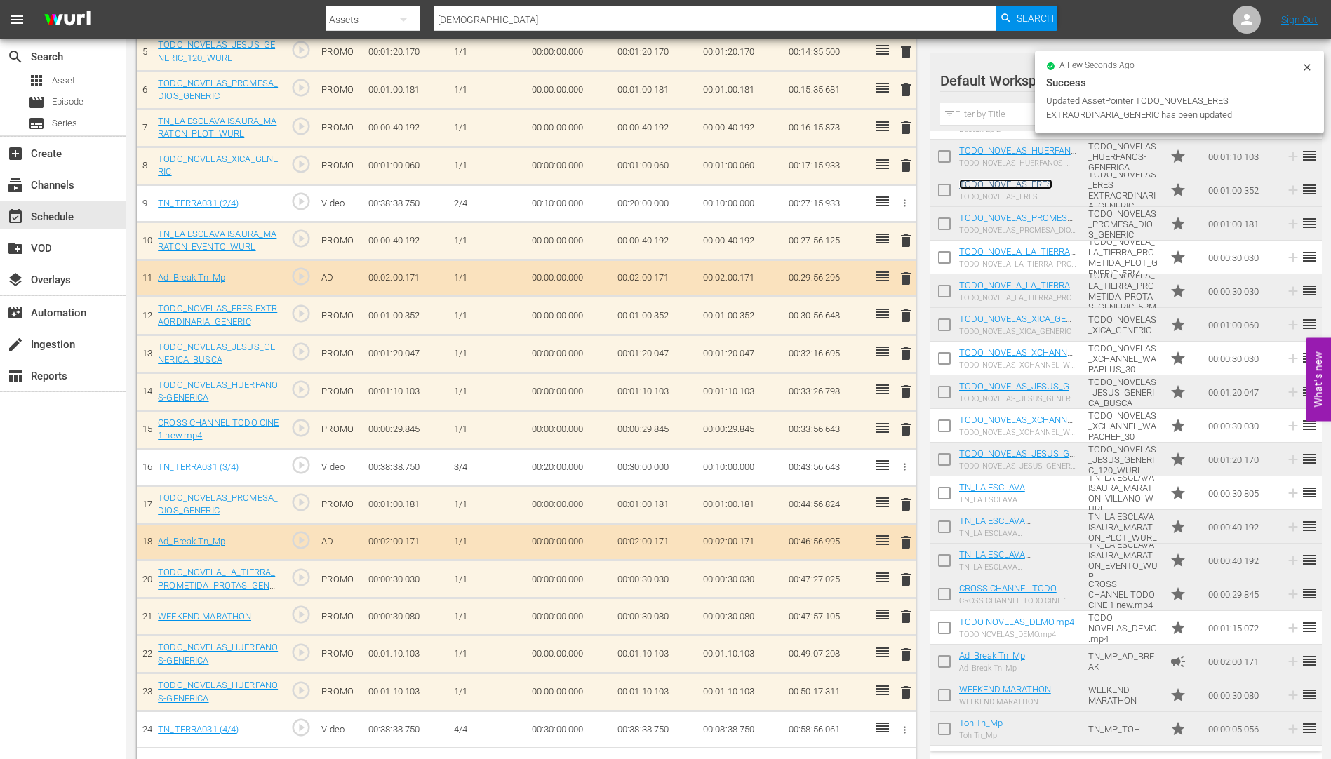
scroll to position [601, 0]
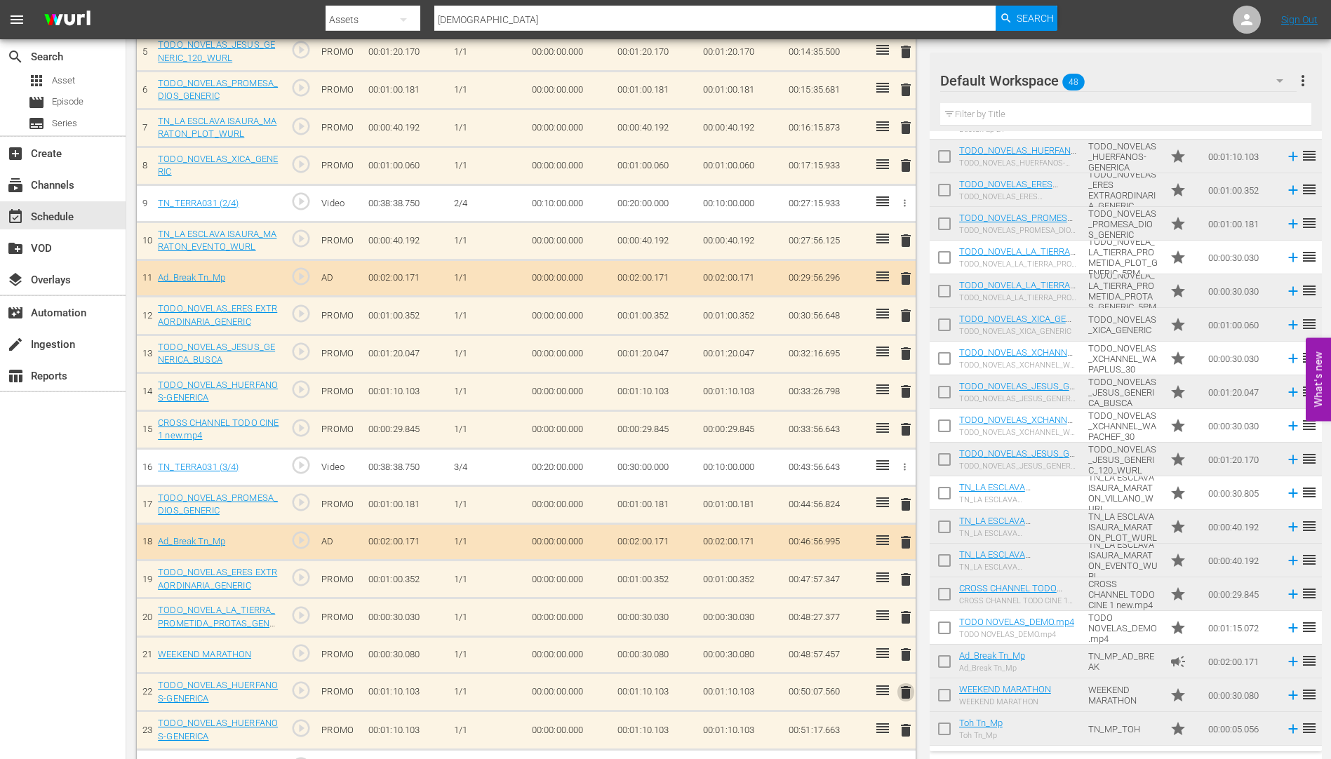
click at [902, 689] on span "delete" at bounding box center [905, 692] width 17 height 17
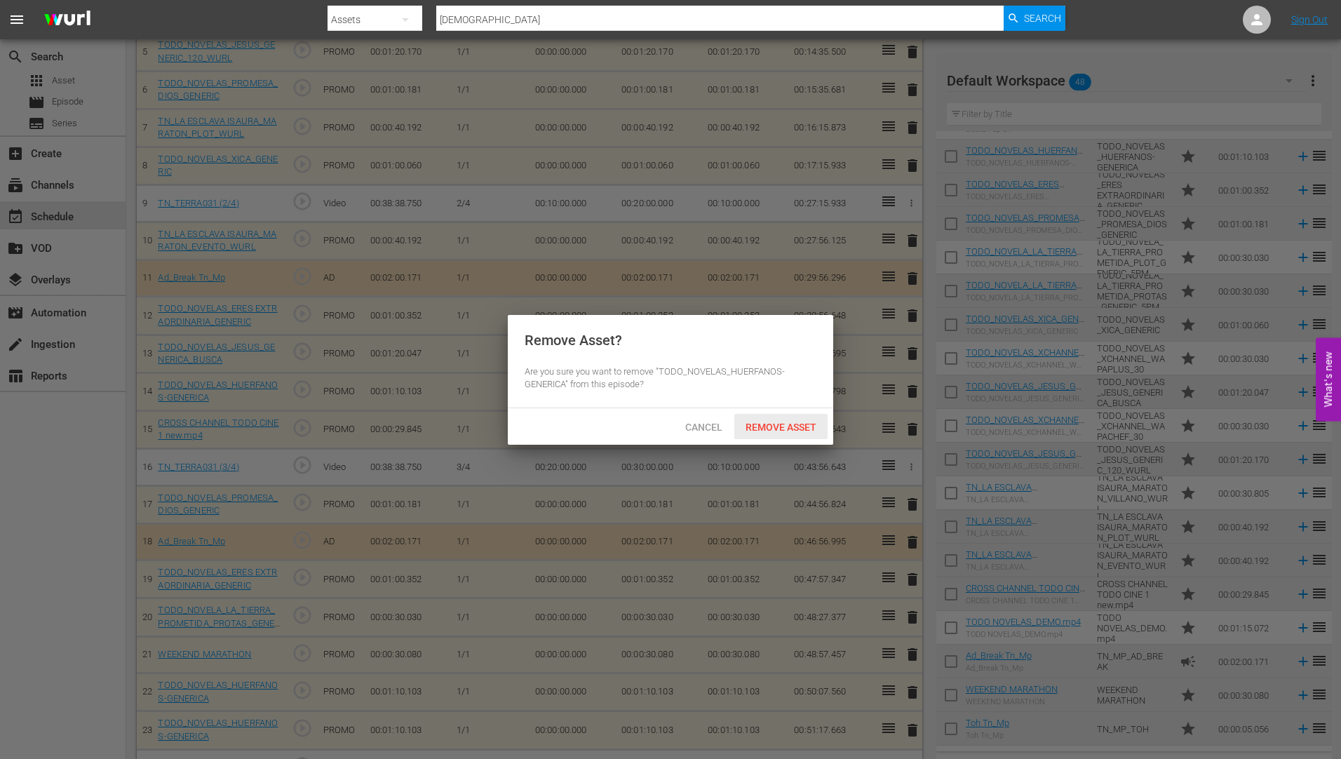
click at [784, 424] on span "Remove Asset" at bounding box center [780, 427] width 93 height 11
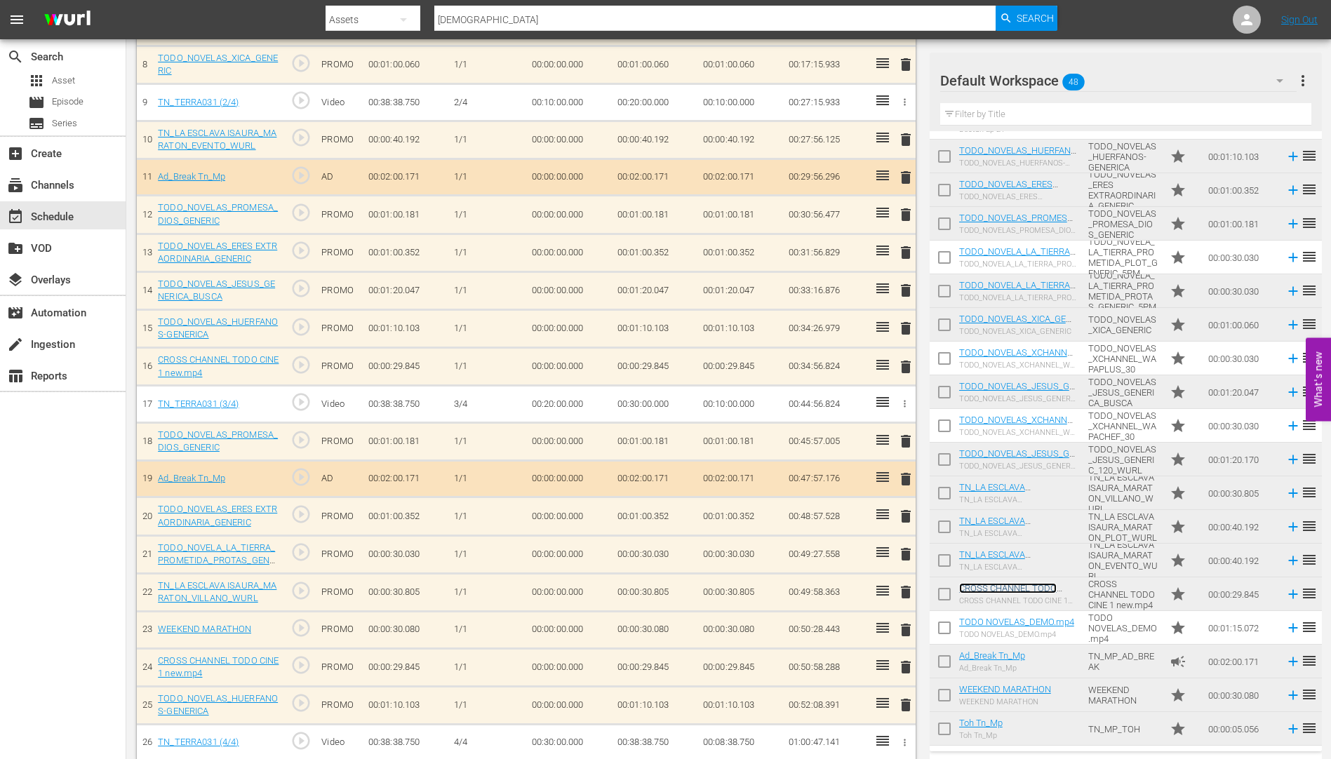
scroll to position [715, 0]
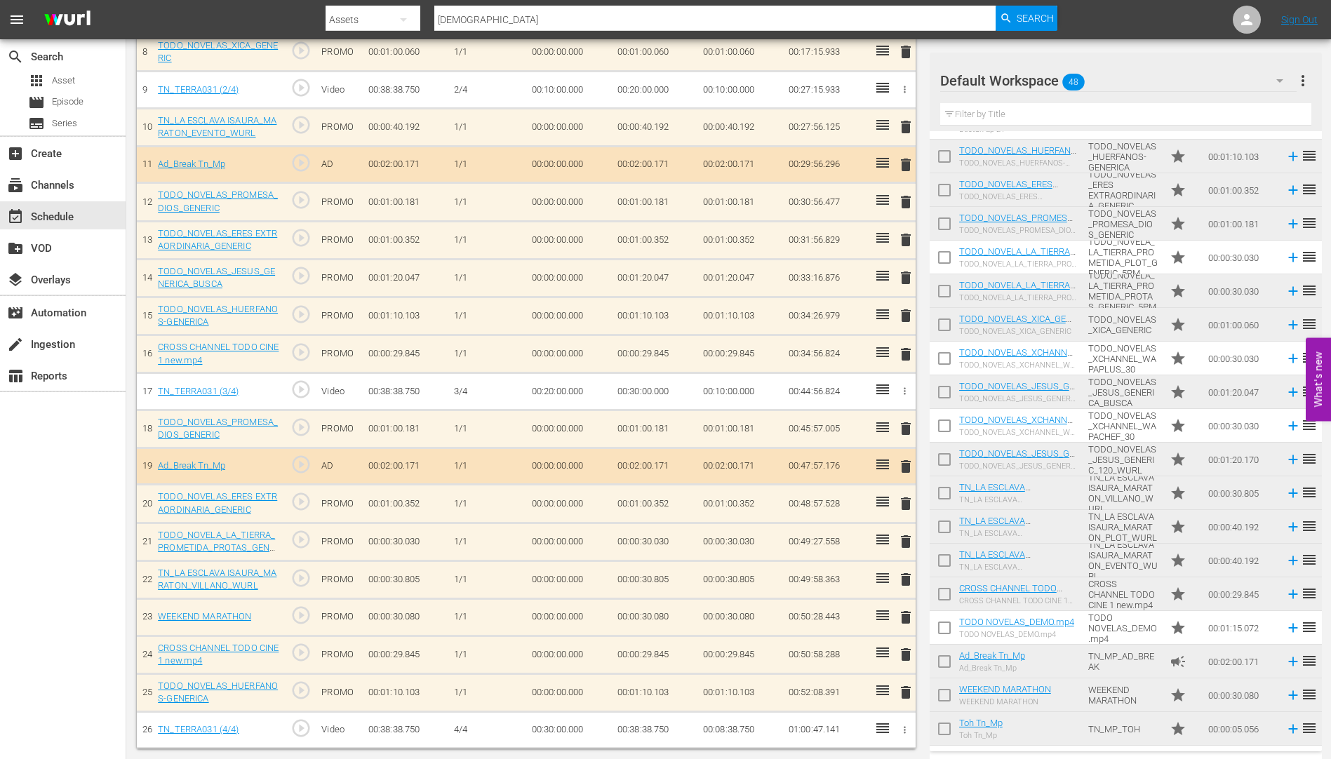
click at [907, 692] on span "delete" at bounding box center [905, 692] width 17 height 17
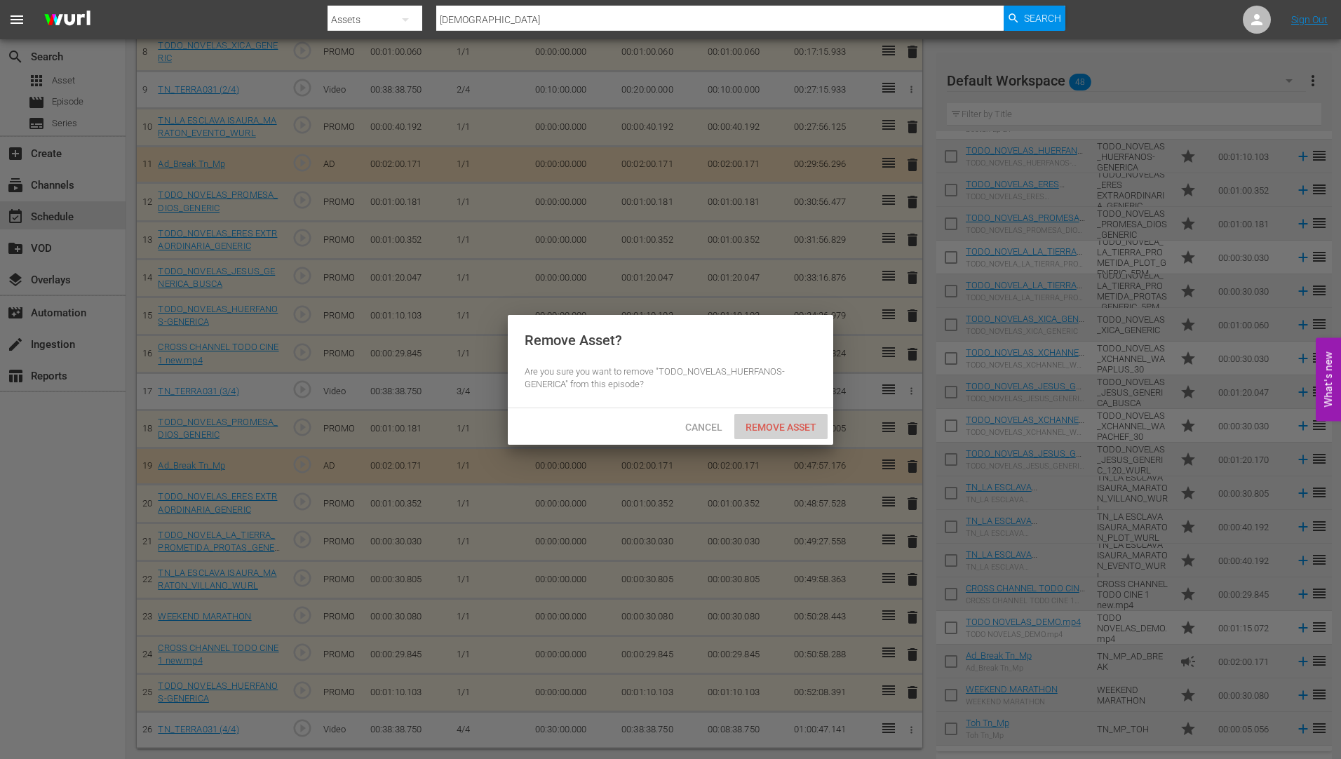
click at [769, 422] on span "Remove Asset" at bounding box center [780, 427] width 93 height 11
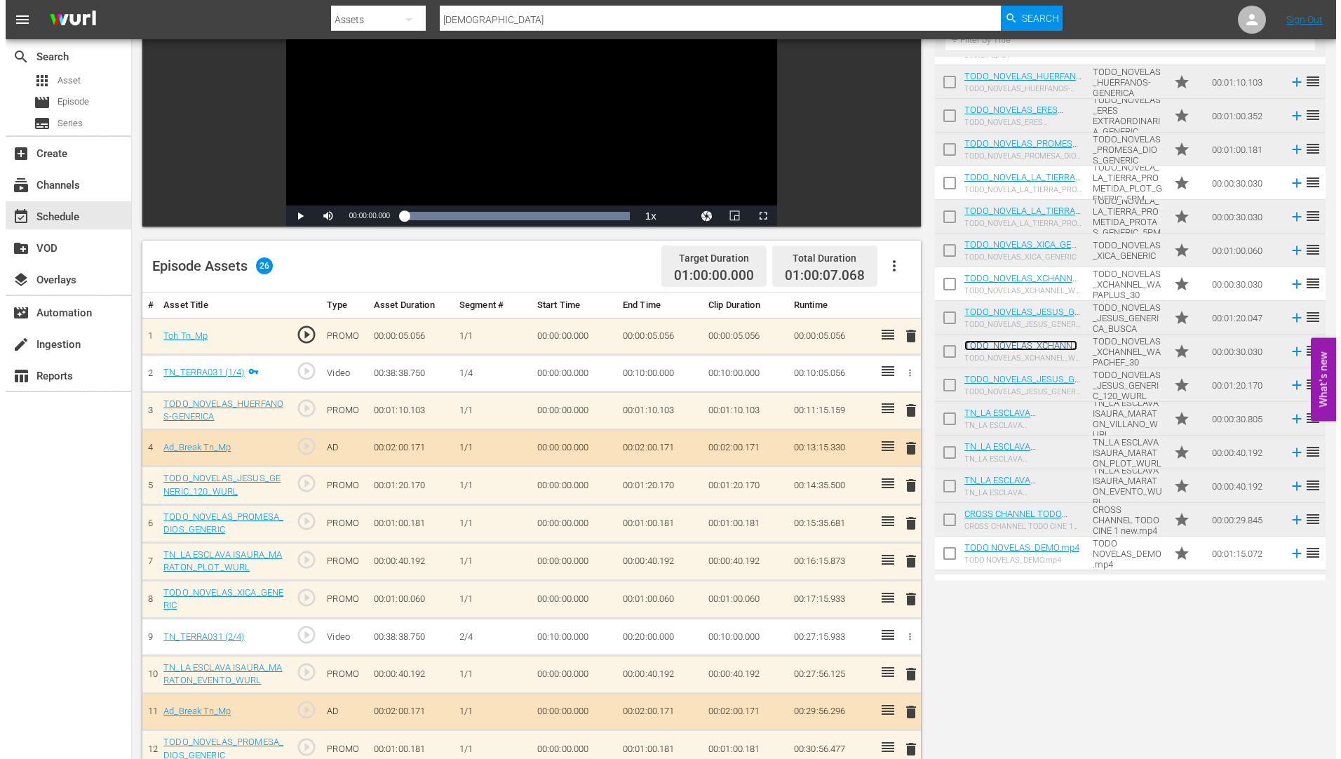
scroll to position [0, 0]
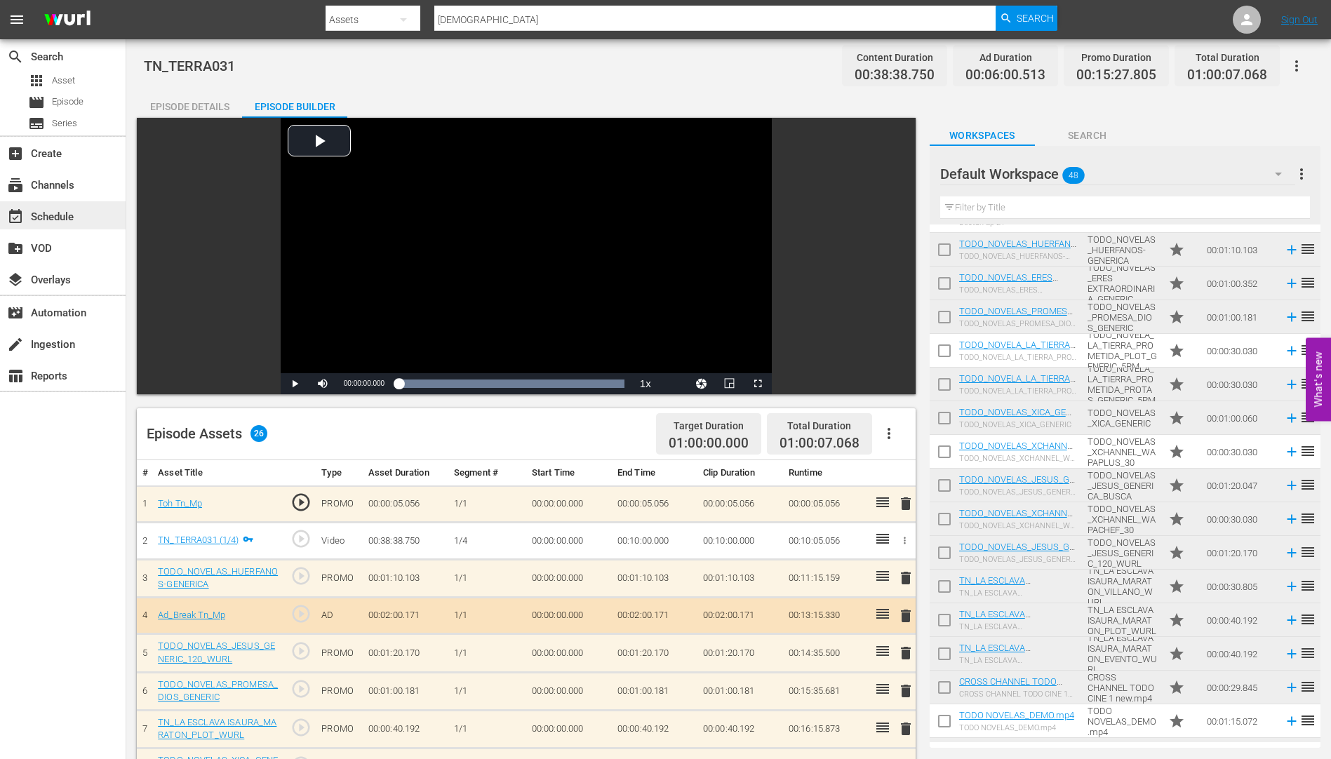
click at [53, 216] on div "event_available Schedule" at bounding box center [39, 214] width 79 height 13
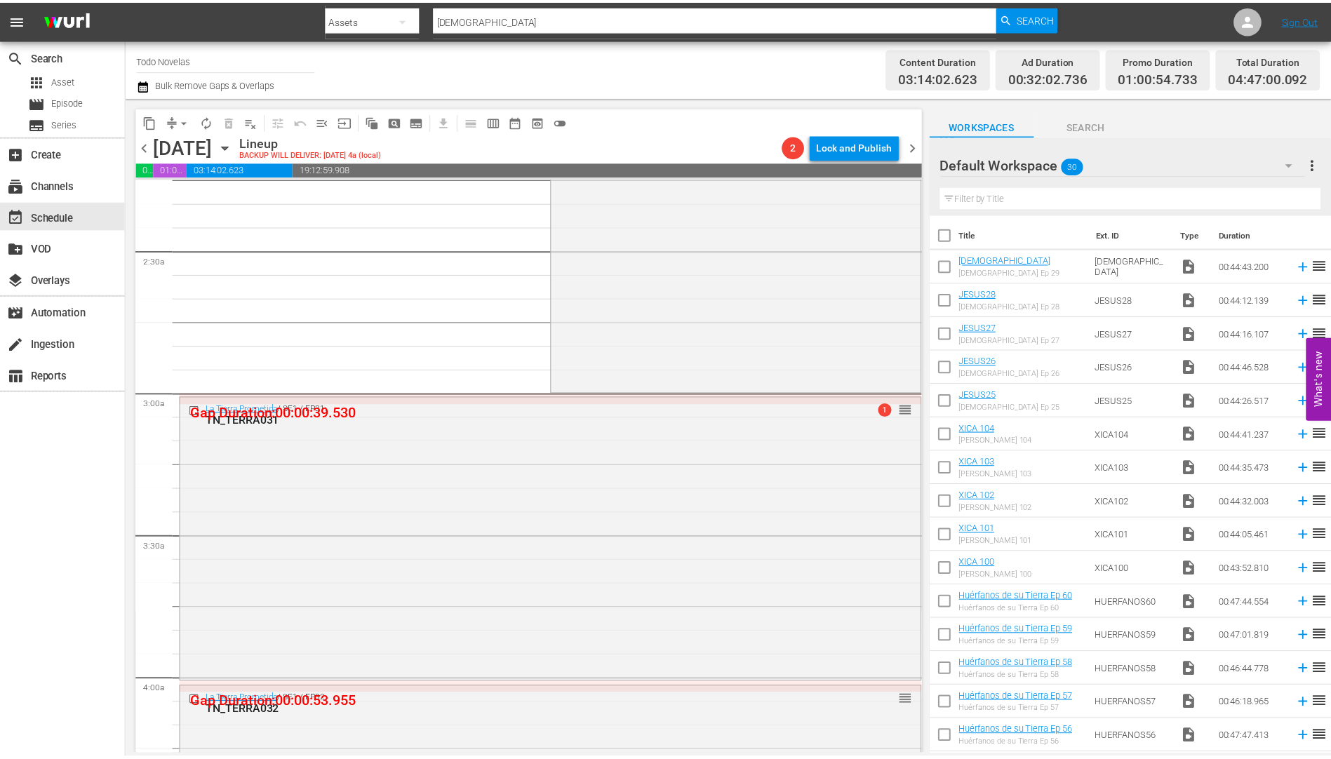
scroll to position [842, 0]
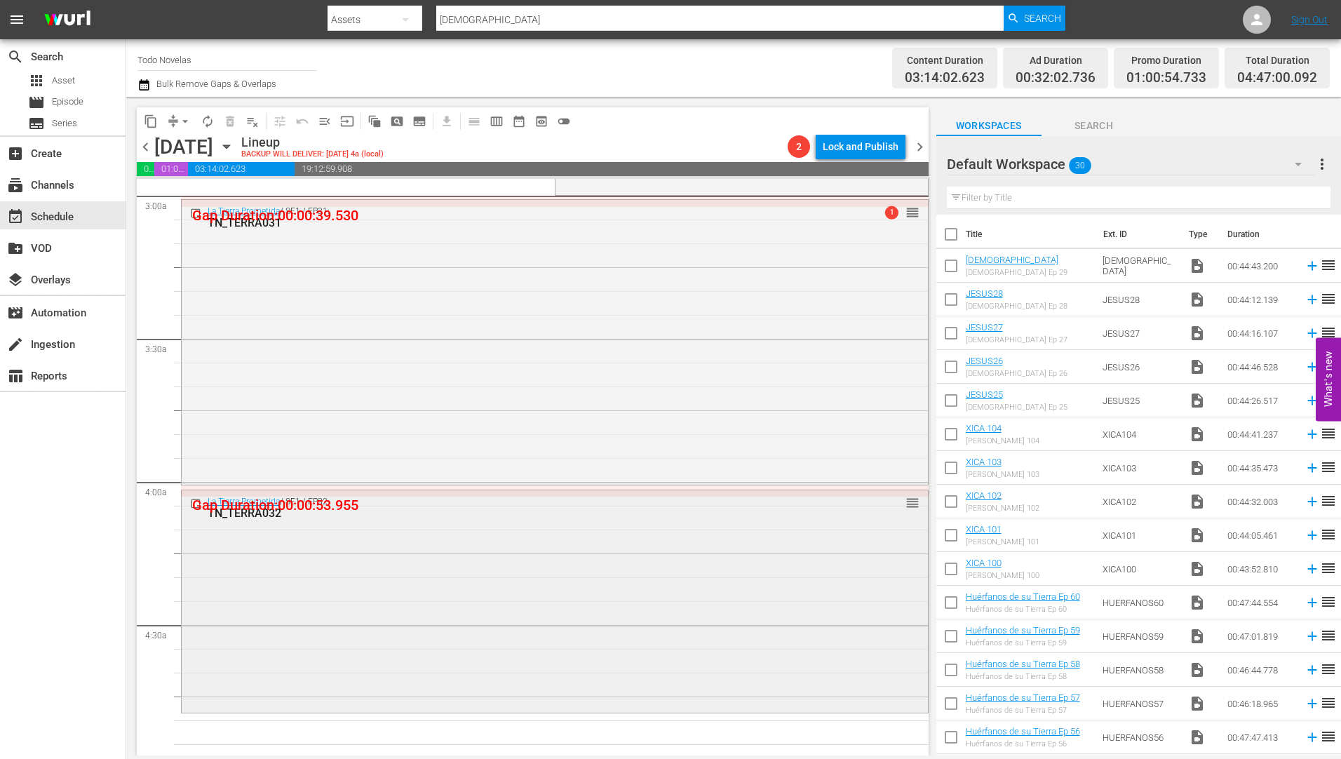
click at [260, 510] on div "TN_TERRA032" at bounding box center [529, 512] width 642 height 13
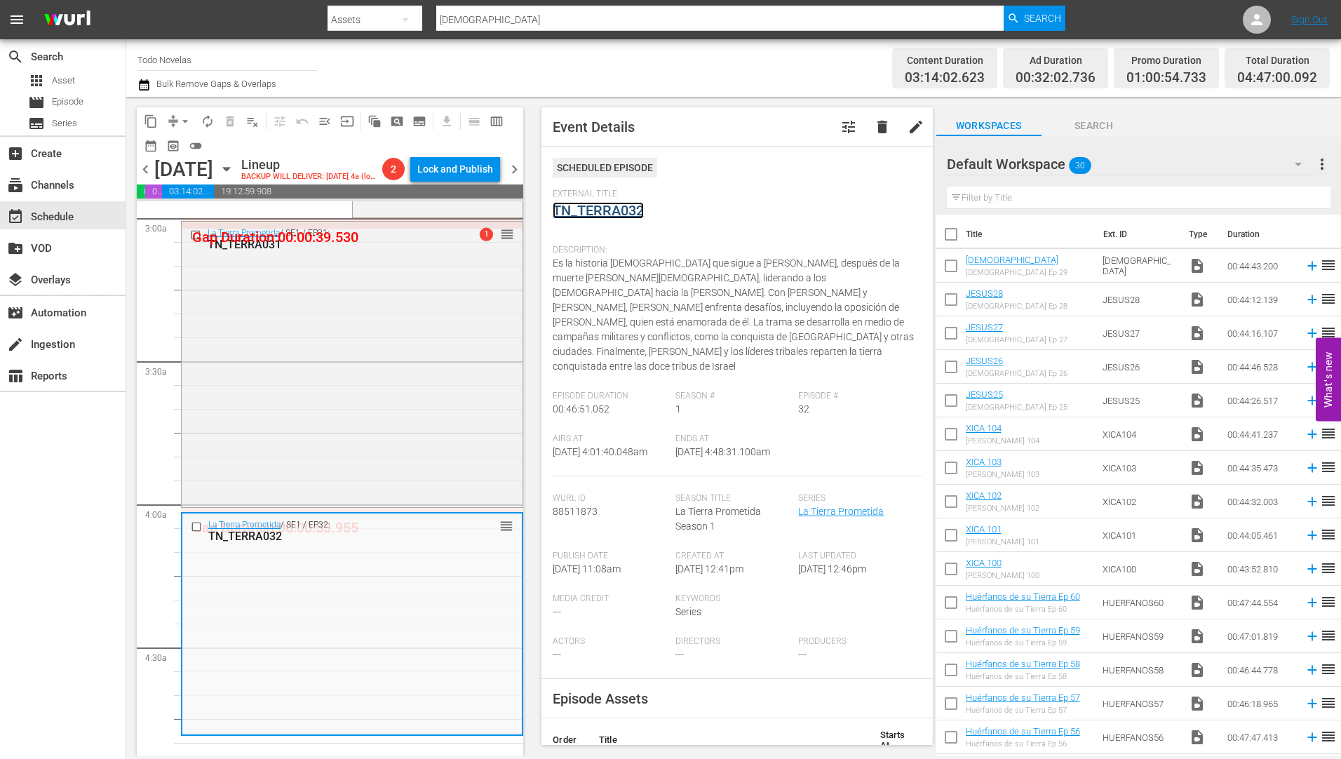
click at [599, 208] on link "TN_TERRA032" at bounding box center [598, 210] width 91 height 17
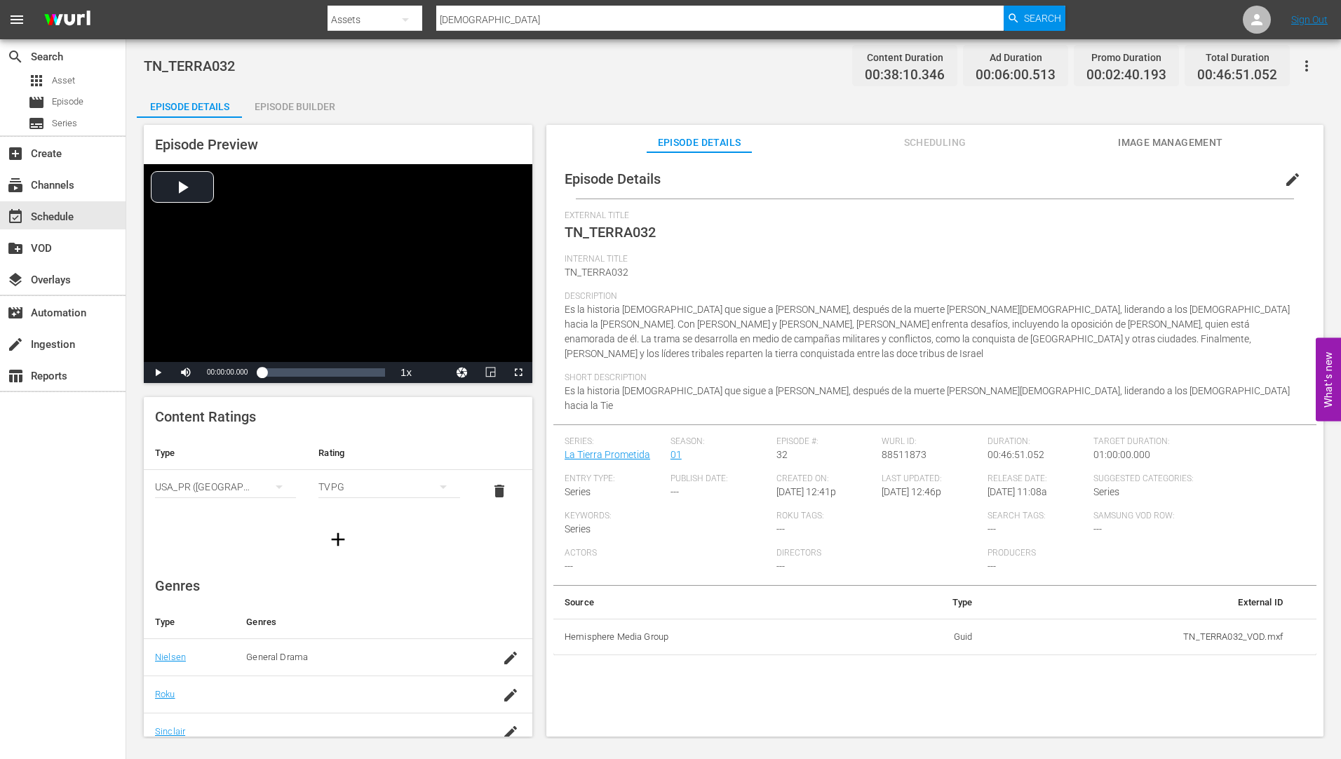
click at [296, 101] on div "Episode Builder" at bounding box center [294, 107] width 105 height 34
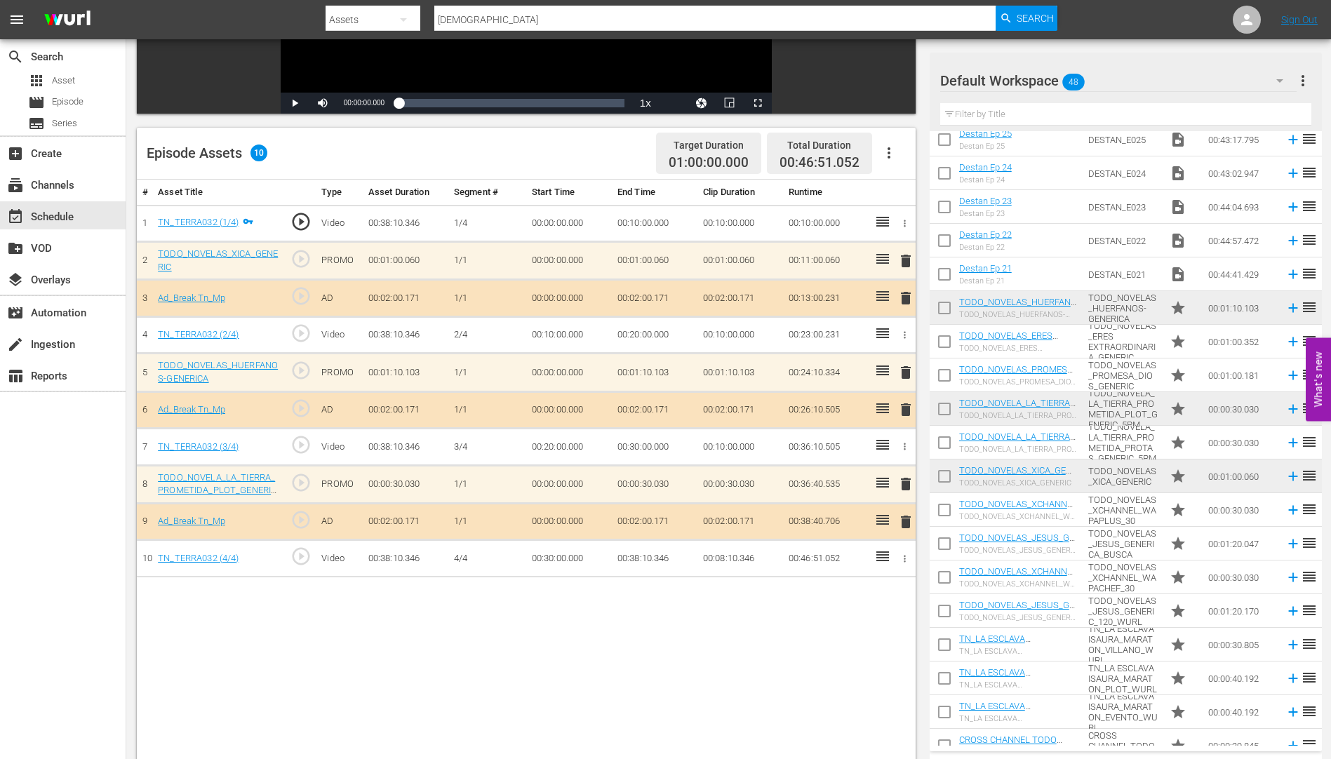
scroll to position [1036, 0]
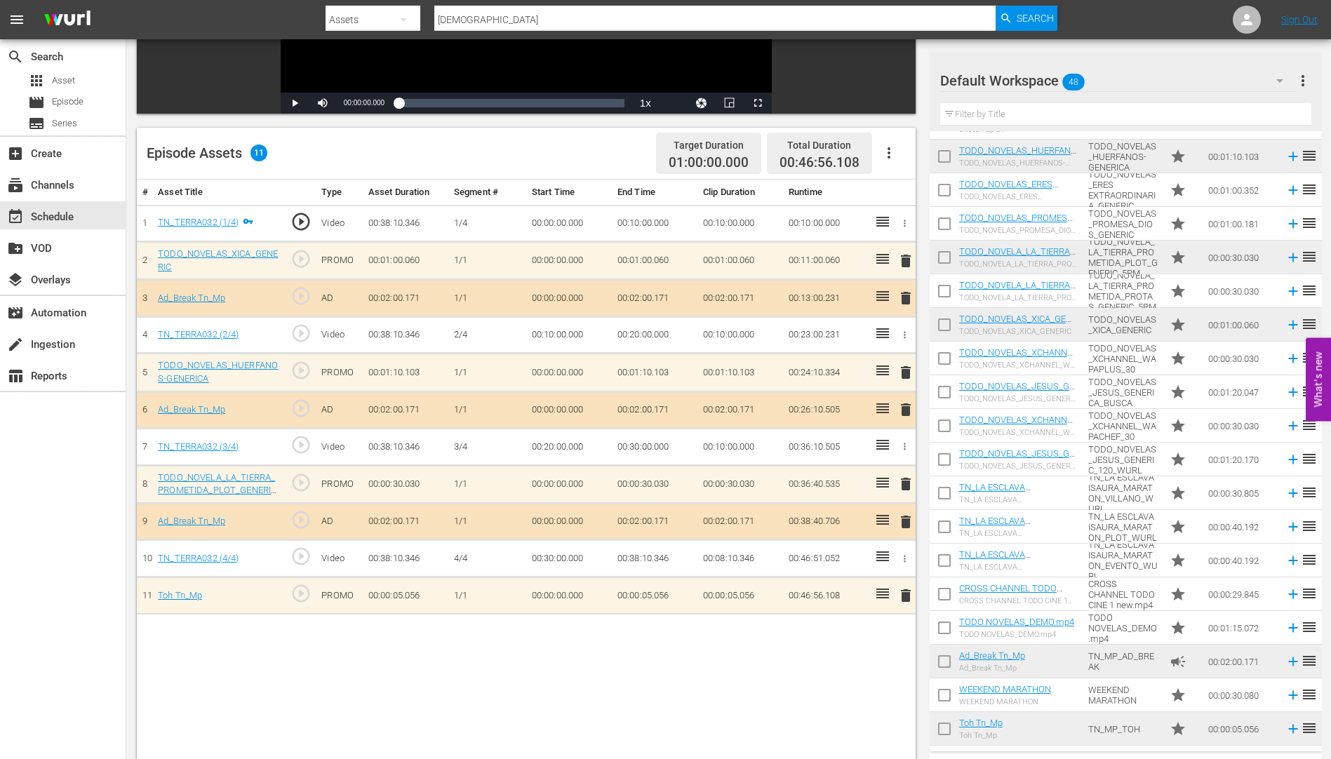
click at [889, 149] on icon "button" at bounding box center [888, 152] width 3 height 11
click at [901, 154] on div "Fill with Ads" at bounding box center [930, 159] width 95 height 34
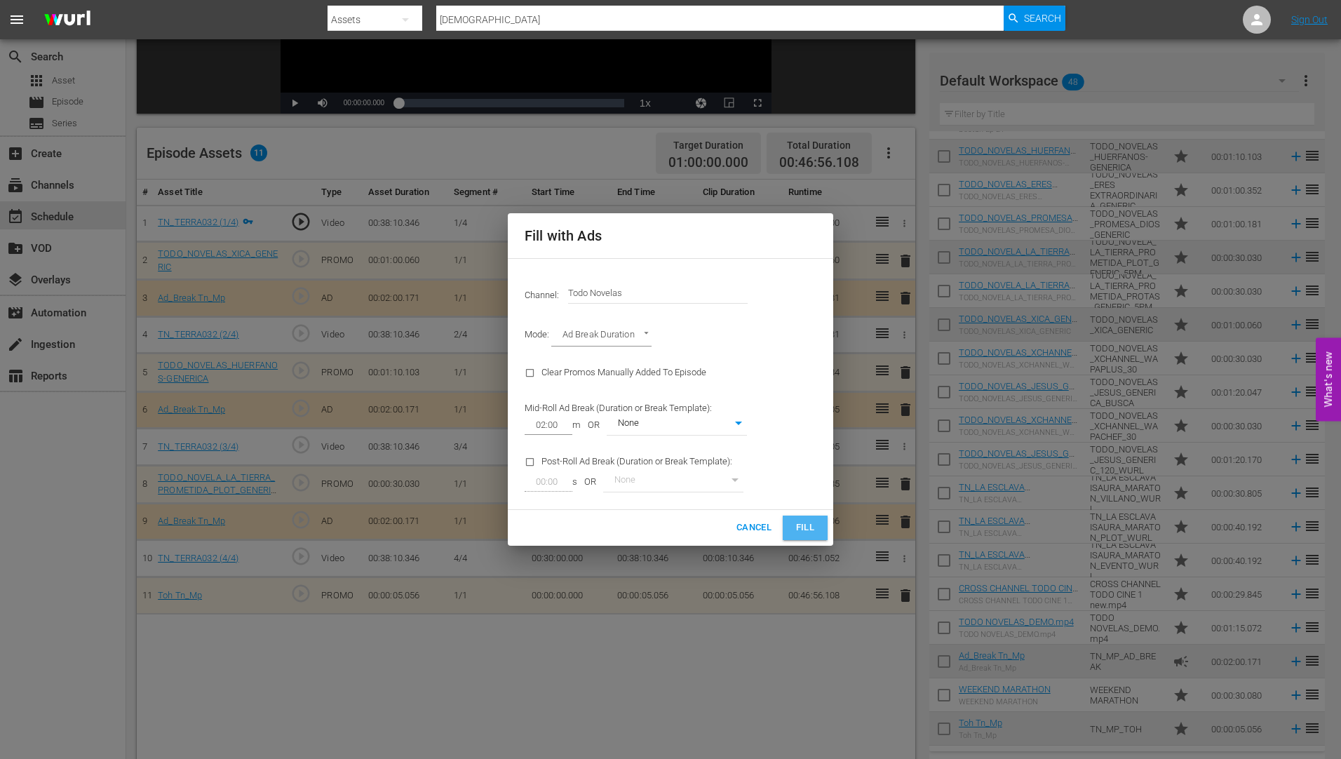
click at [809, 520] on span "Fill" at bounding box center [805, 528] width 22 height 16
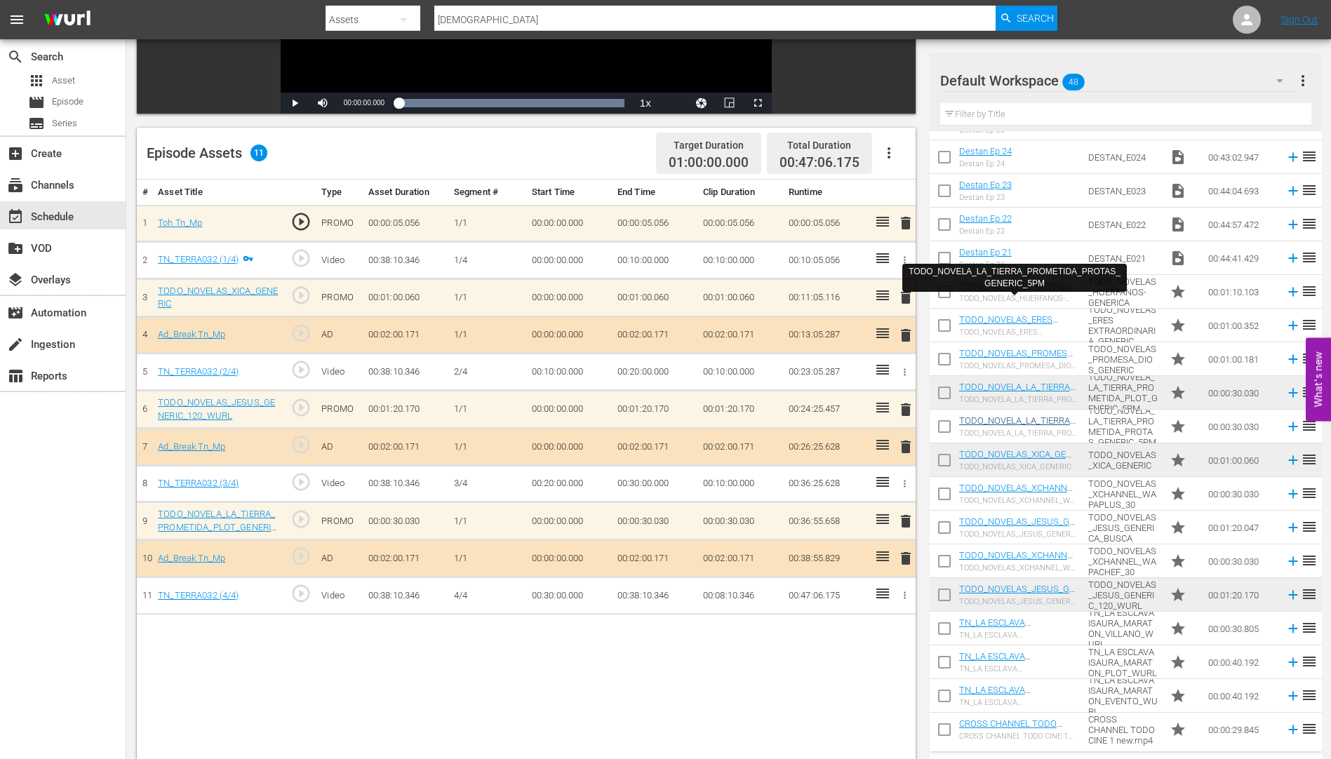
scroll to position [896, 0]
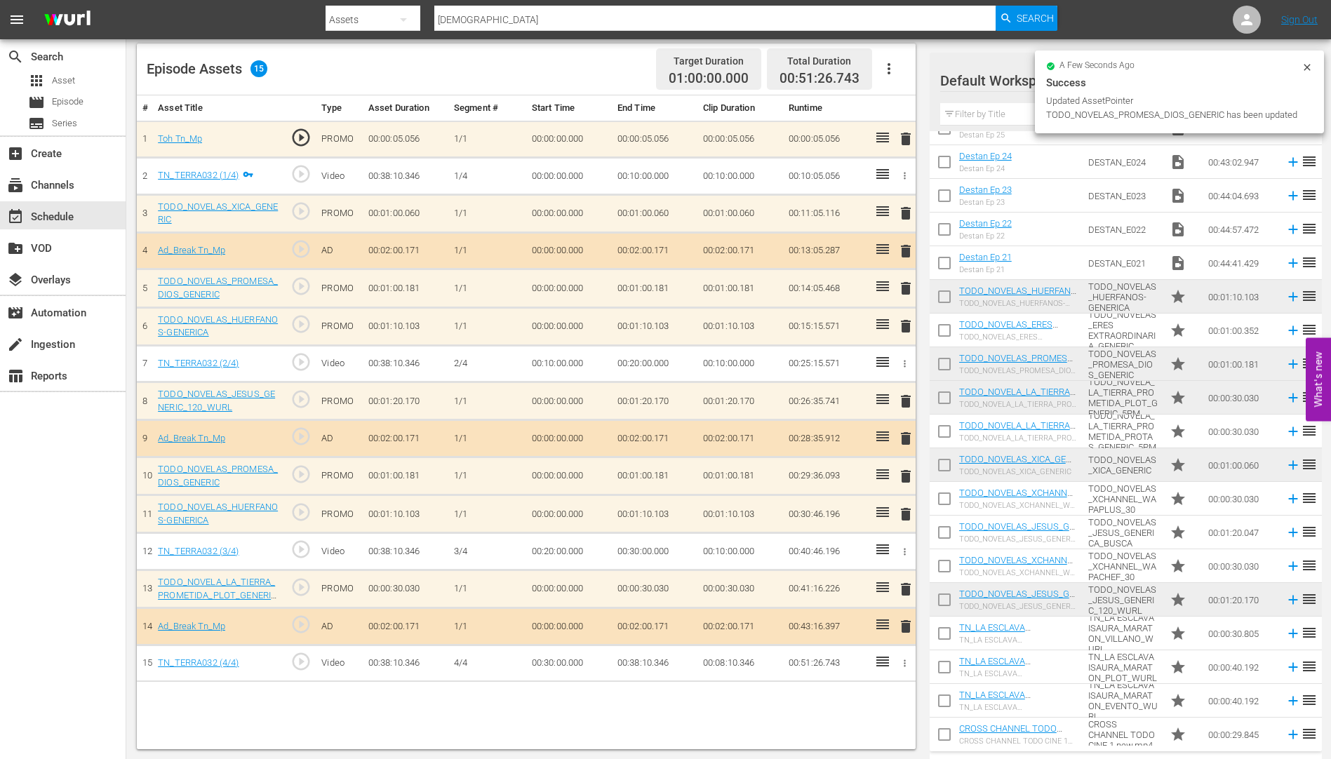
scroll to position [365, 0]
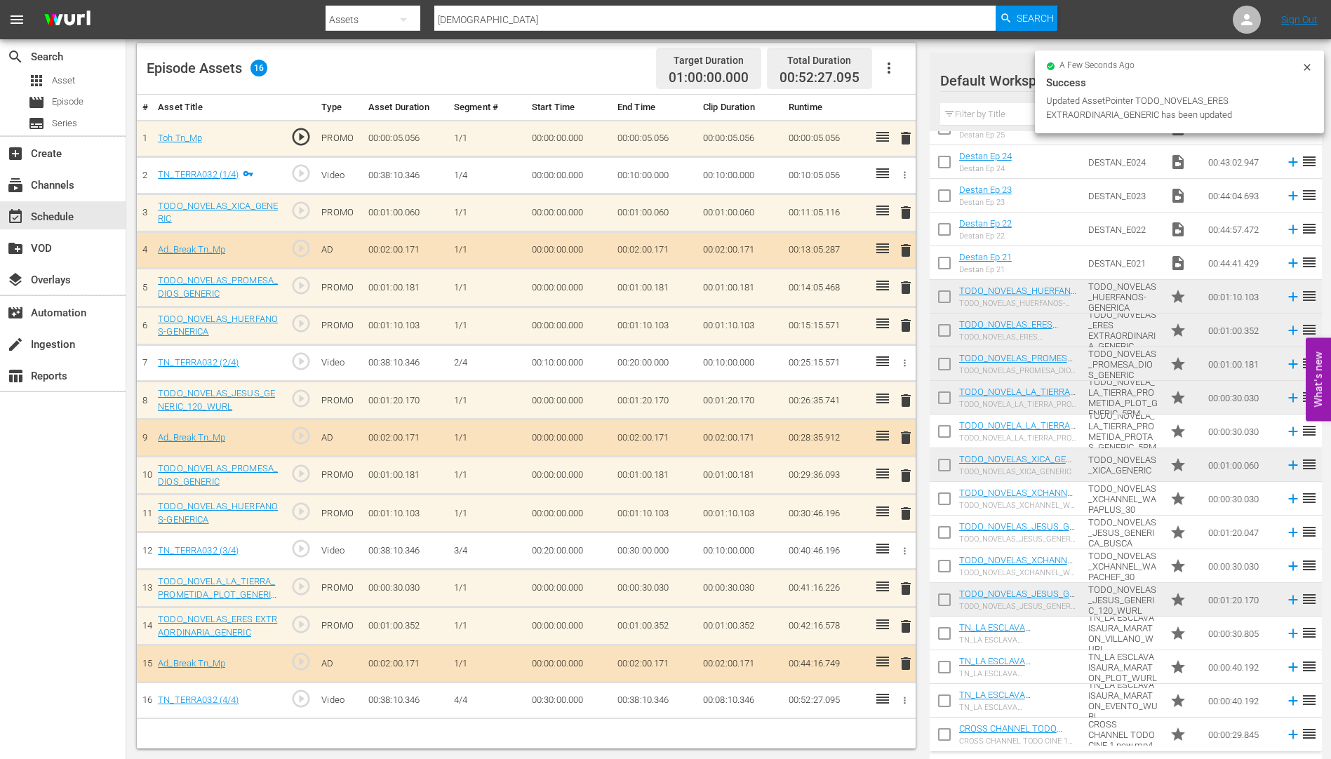
click at [907, 589] on span "delete" at bounding box center [905, 588] width 17 height 17
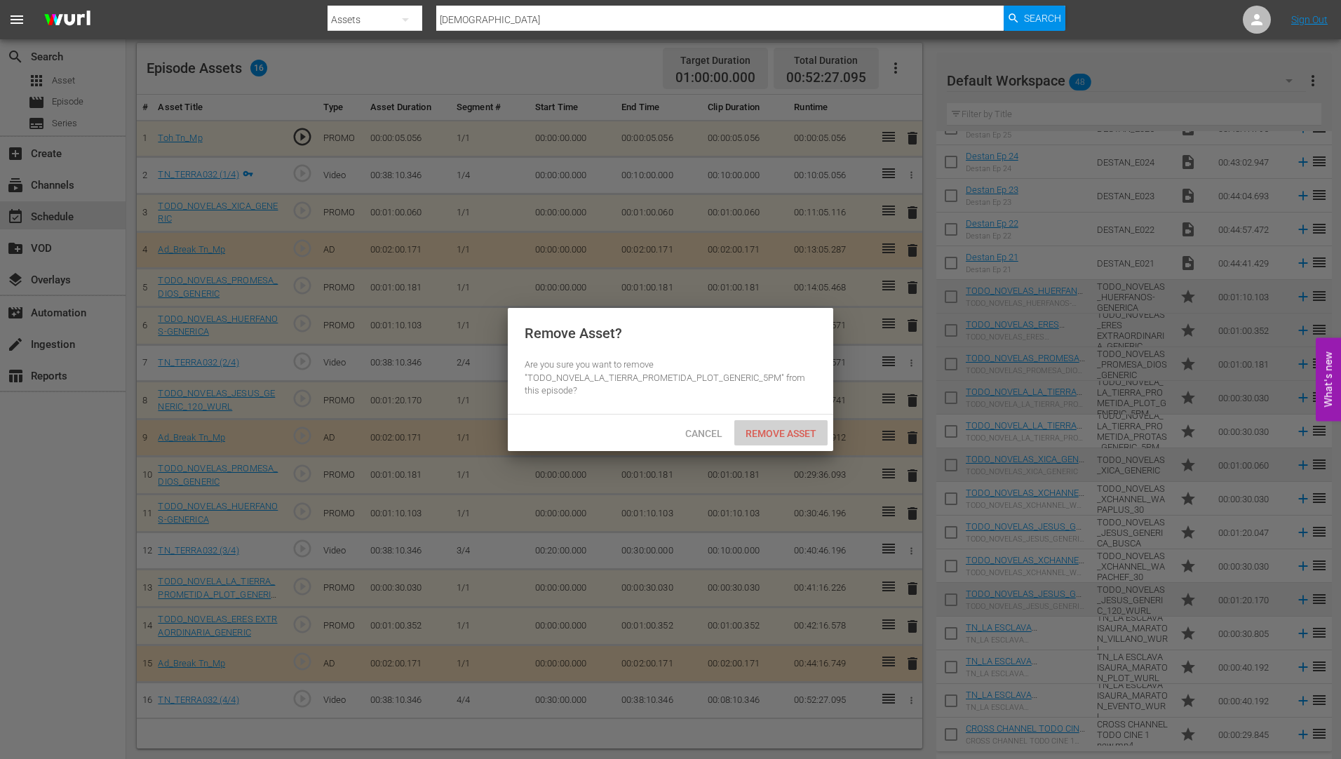
click at [795, 424] on div "Remove Asset" at bounding box center [780, 433] width 93 height 26
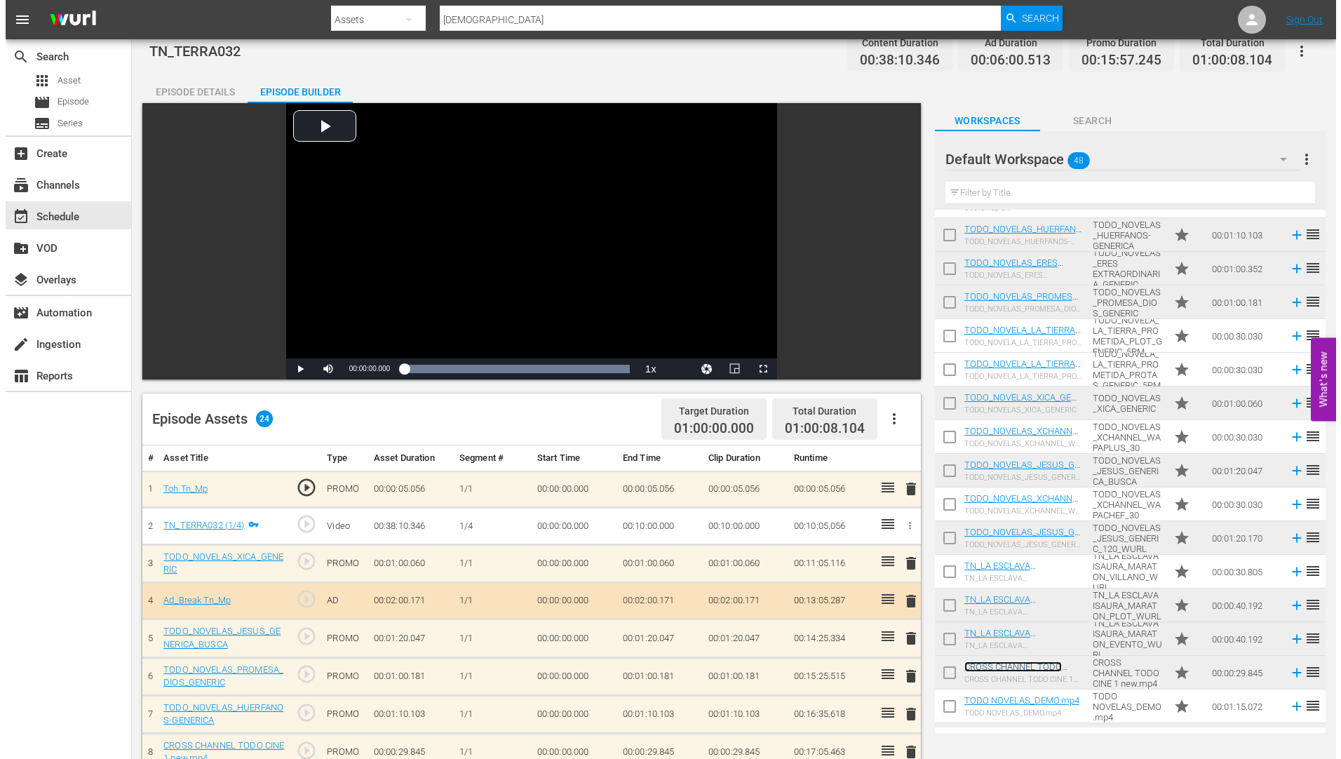
scroll to position [0, 0]
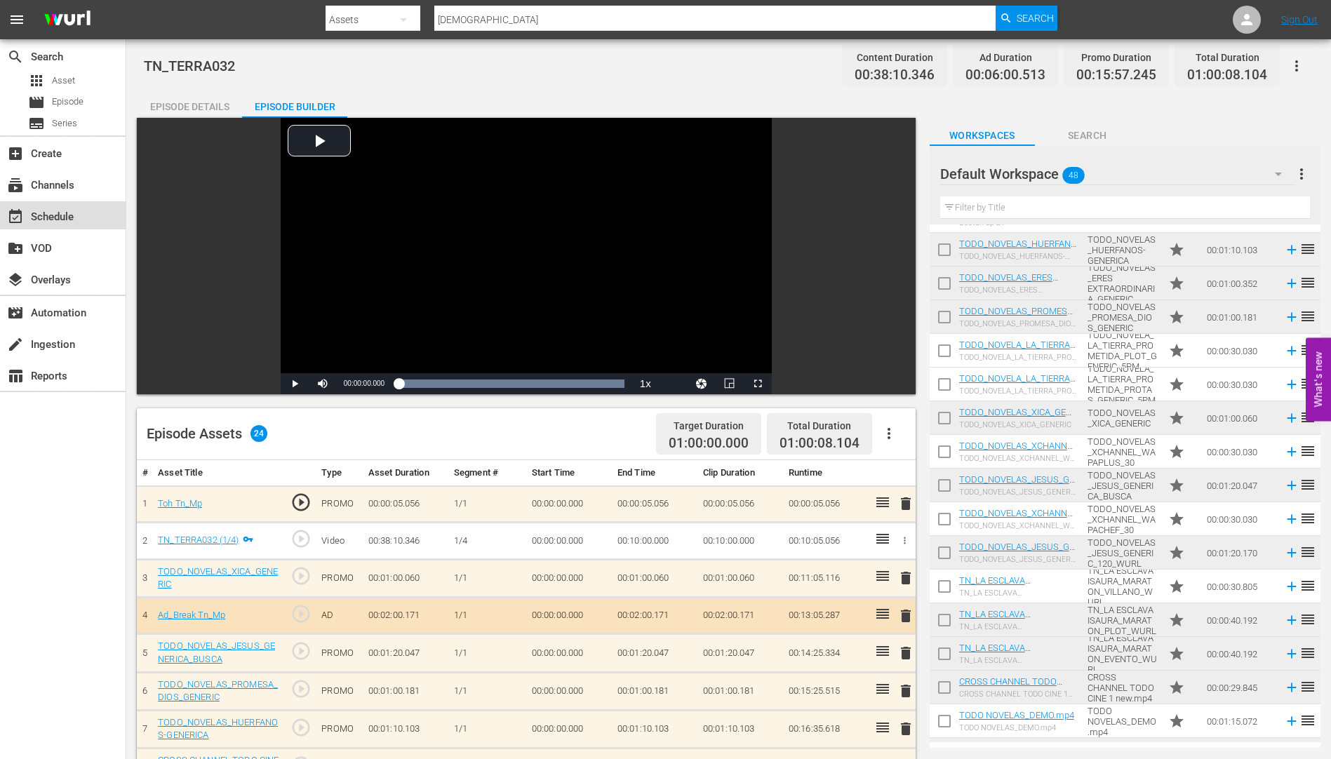
click at [58, 211] on div "event_available Schedule" at bounding box center [39, 214] width 79 height 13
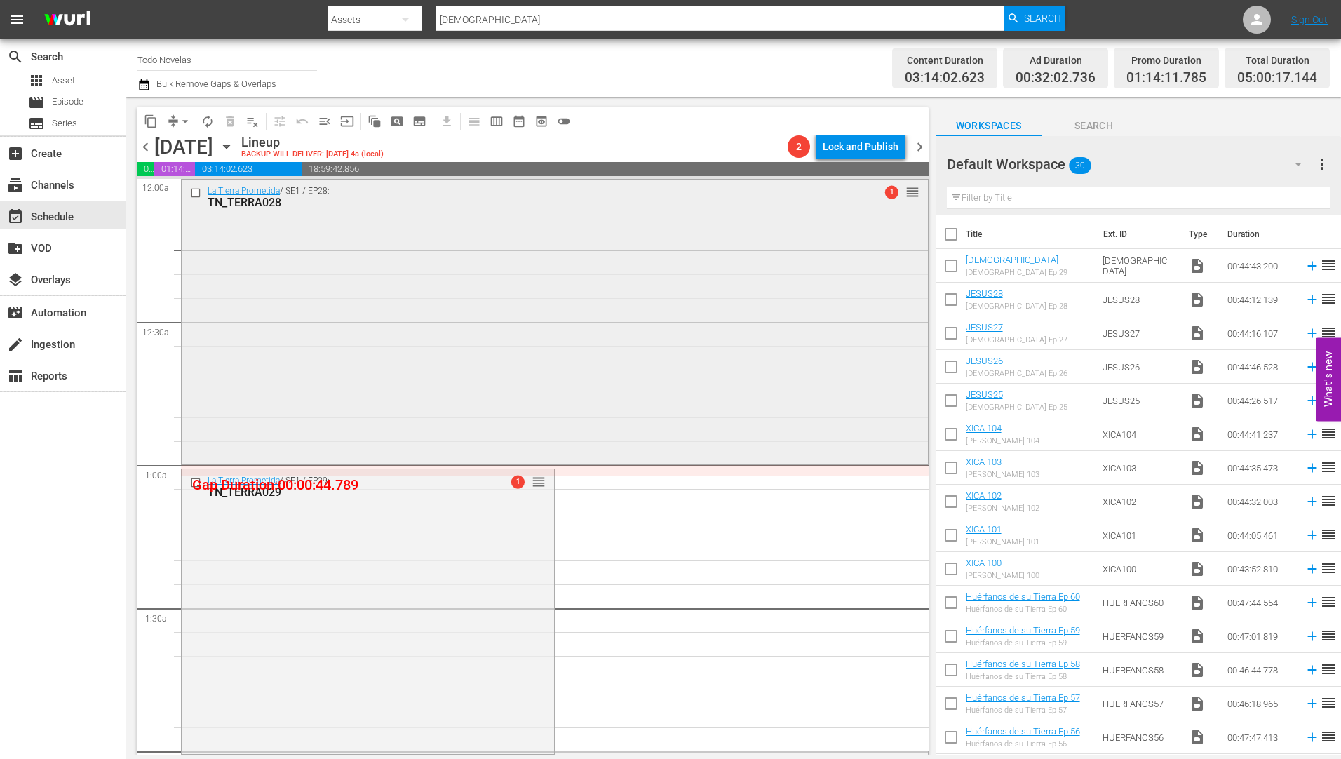
click at [194, 191] on input "checkbox" at bounding box center [197, 193] width 15 height 12
click at [193, 483] on input "checkbox" at bounding box center [197, 483] width 15 height 12
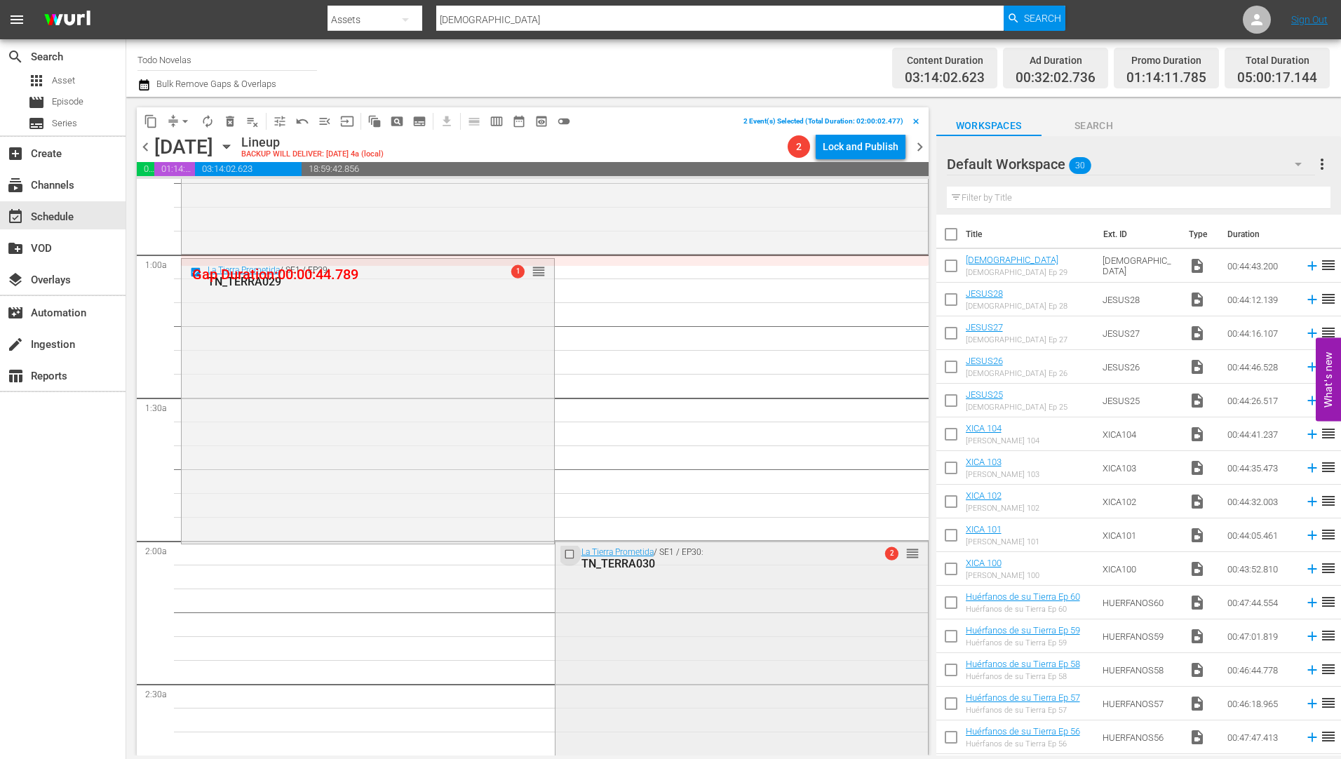
click at [563, 553] on input "checkbox" at bounding box center [570, 554] width 15 height 12
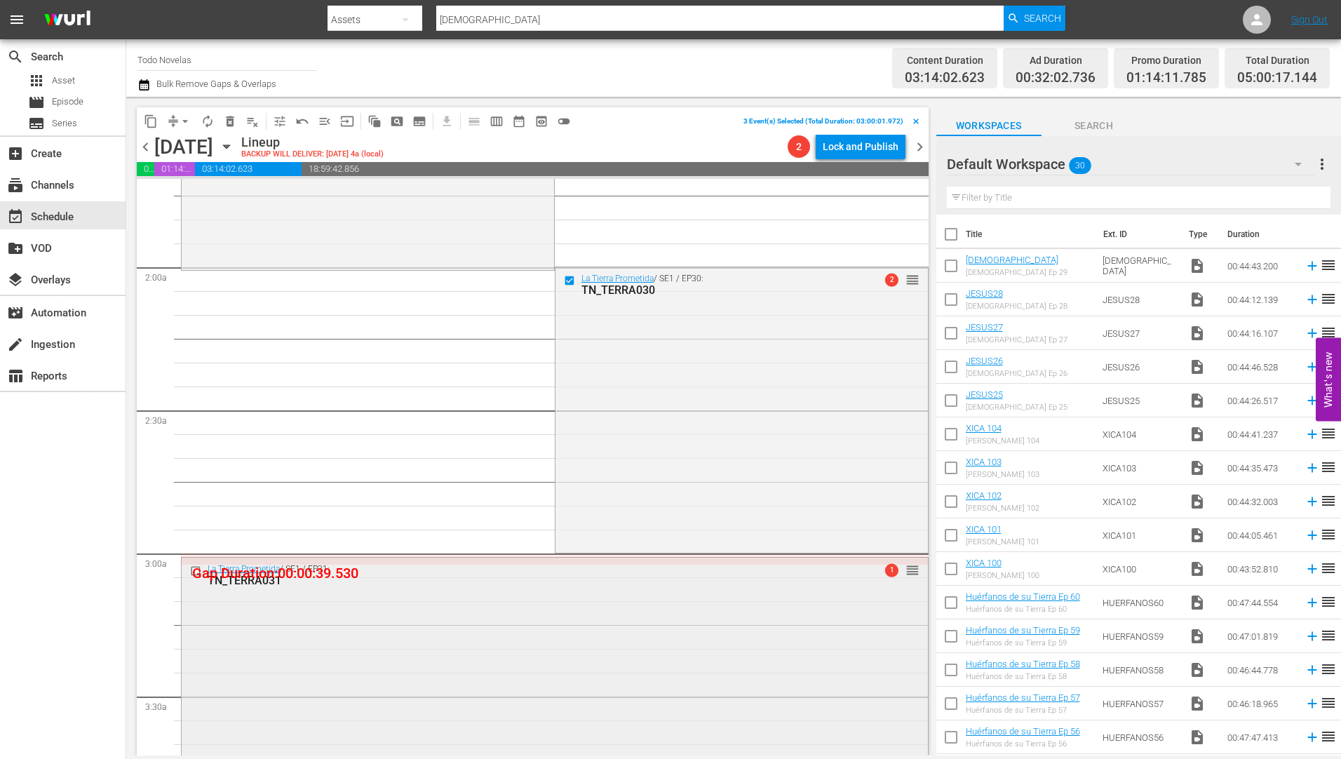
scroll to position [491, 0]
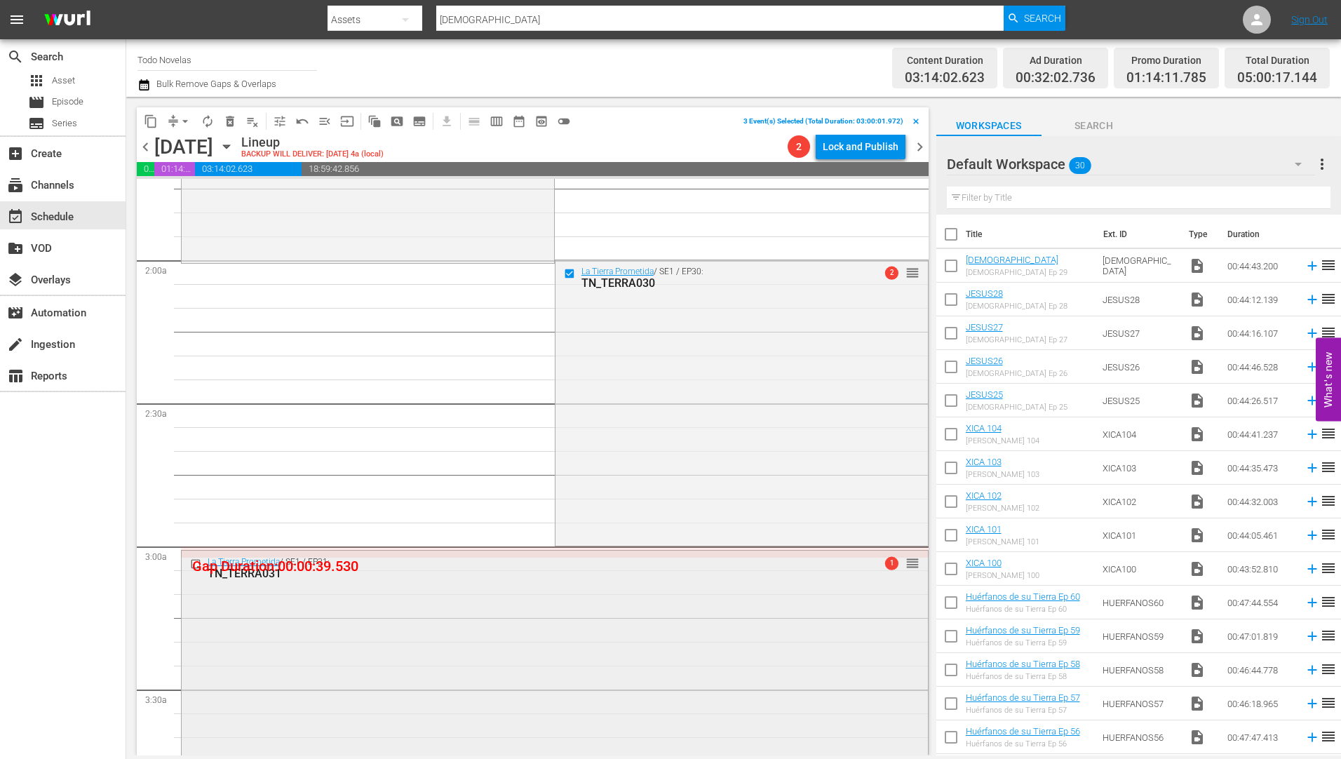
click at [196, 562] on input "checkbox" at bounding box center [197, 564] width 15 height 12
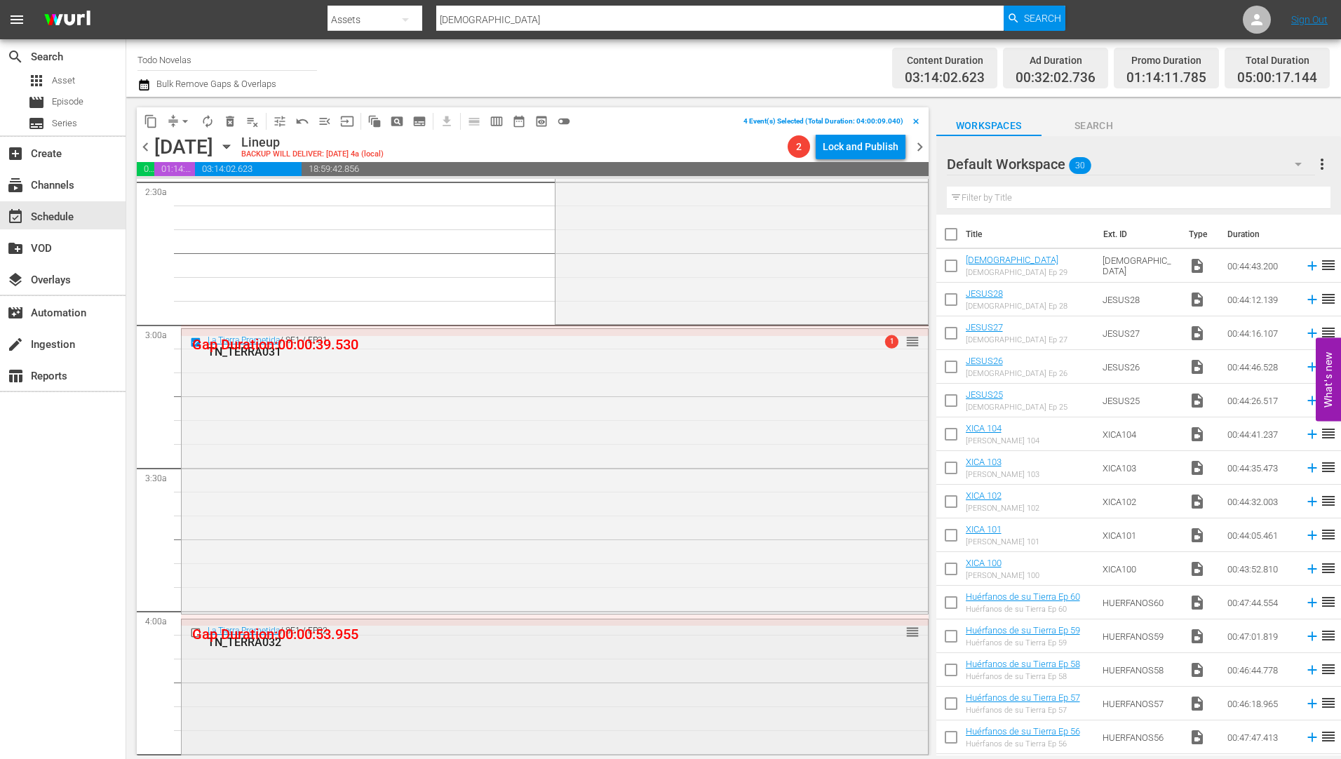
scroll to position [772, 0]
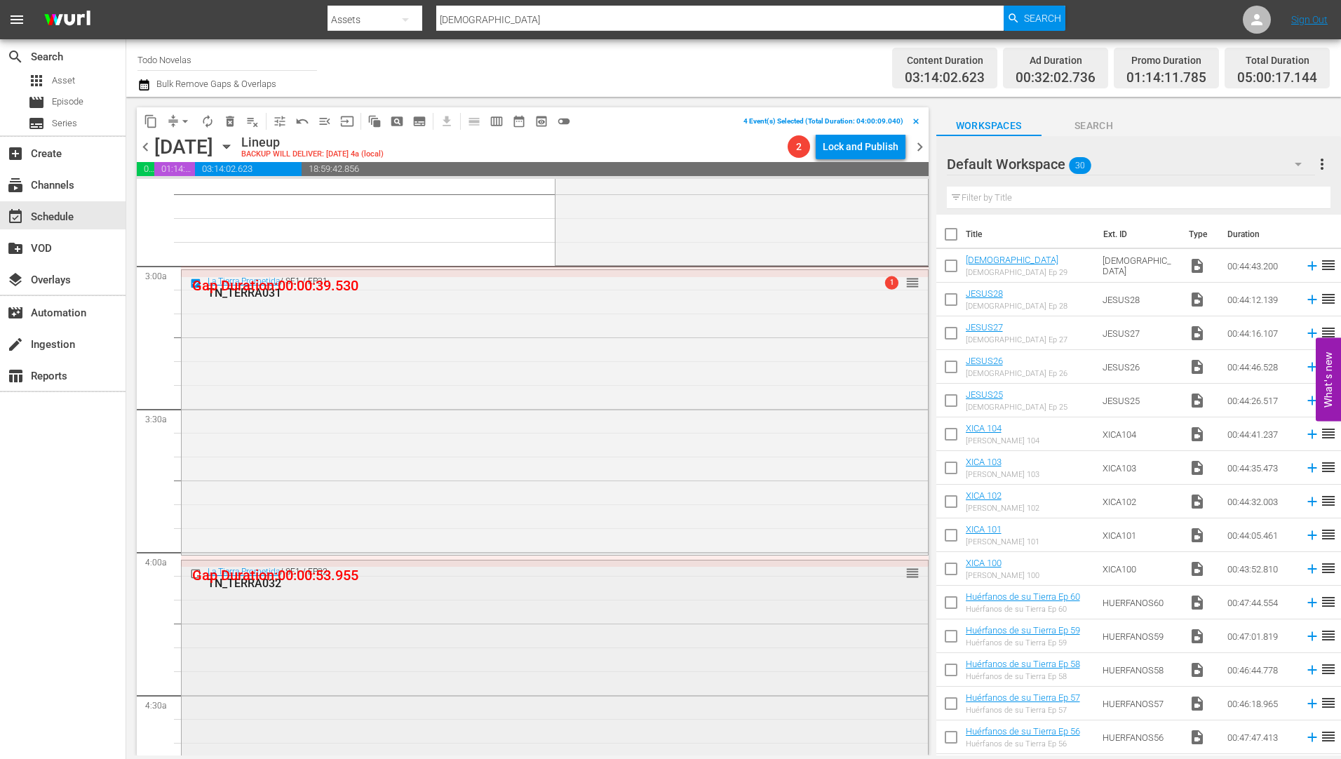
click at [195, 575] on input "checkbox" at bounding box center [197, 573] width 15 height 12
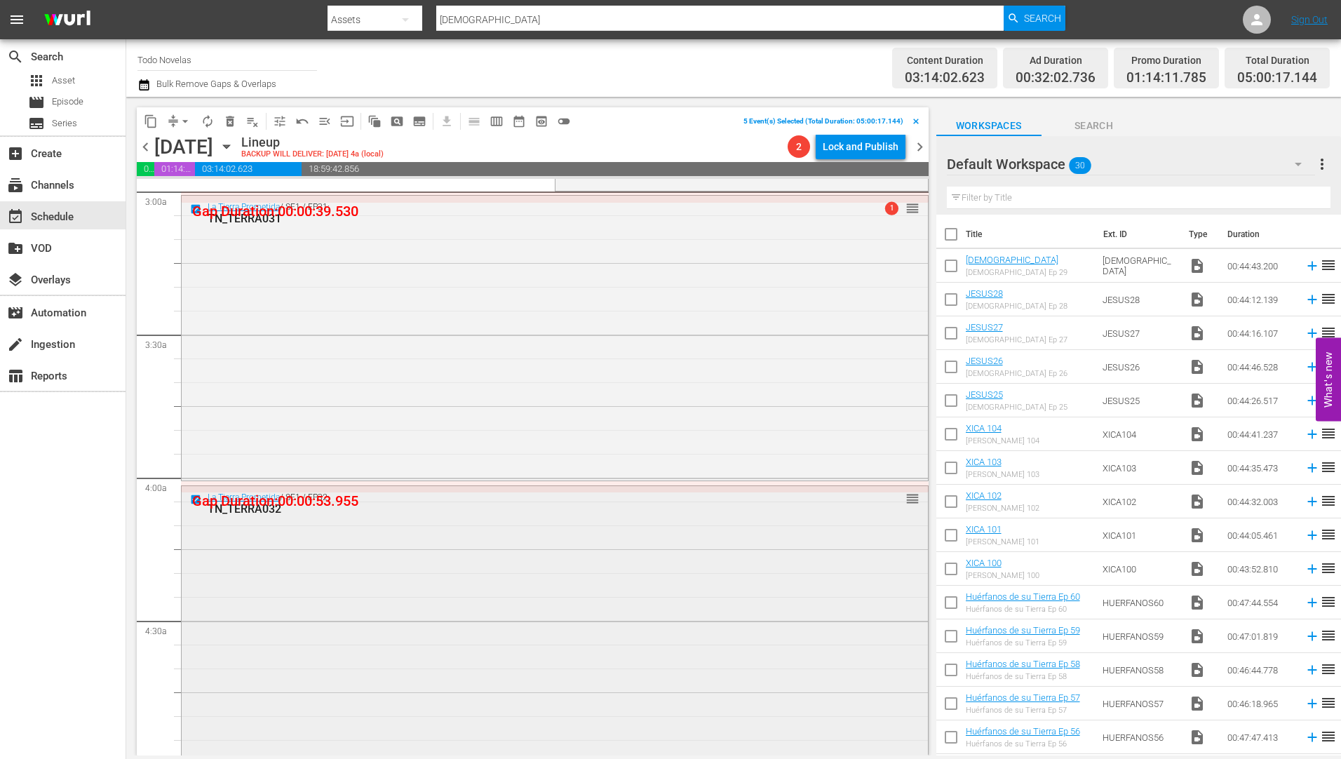
scroll to position [1052, 0]
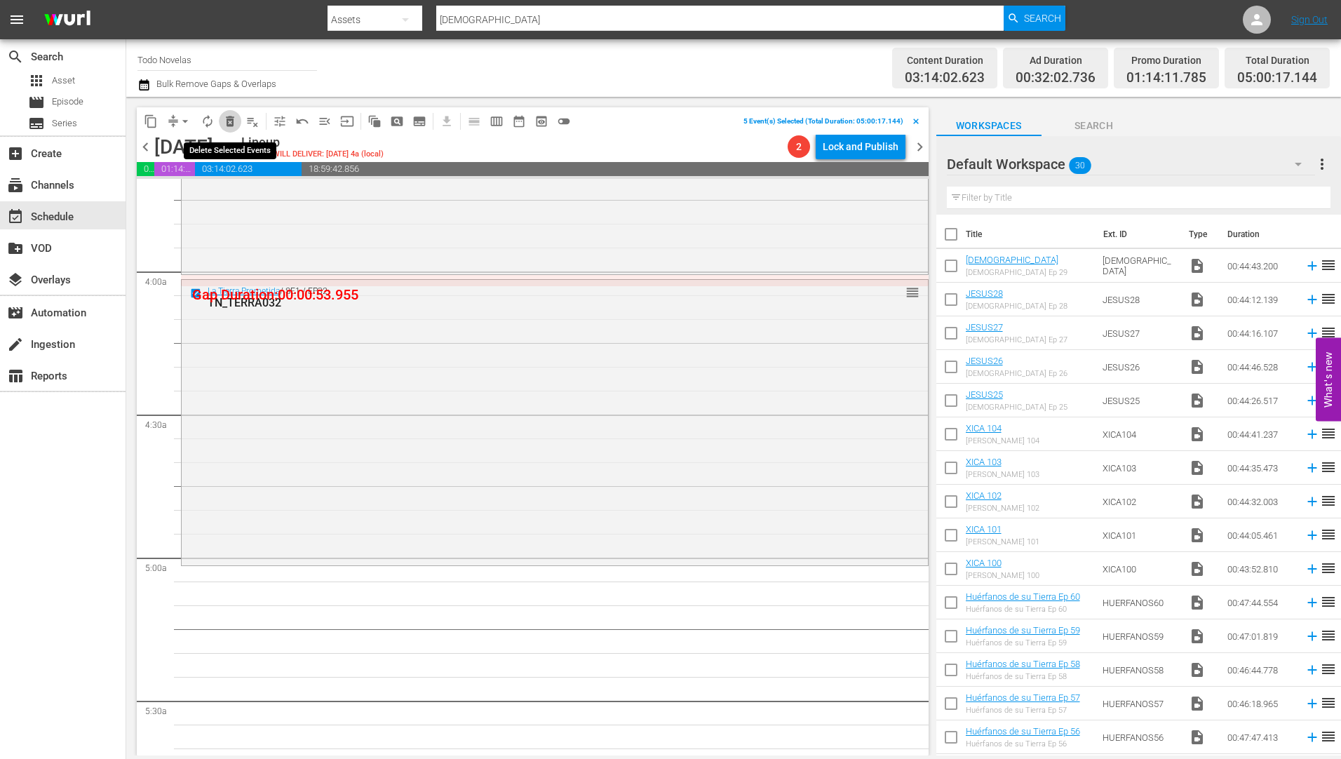
click at [228, 119] on span "delete_forever_outlined" at bounding box center [230, 121] width 14 height 14
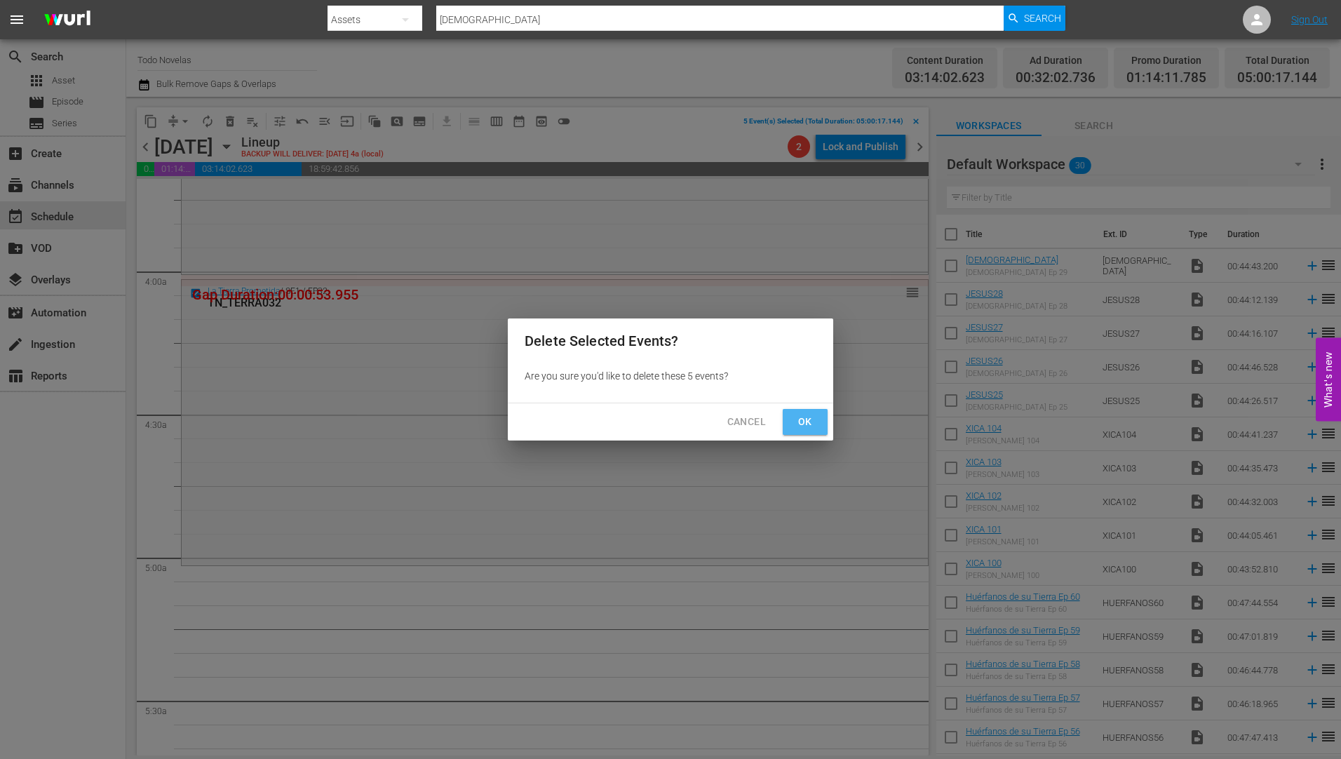
click at [800, 417] on span "Ok" at bounding box center [805, 422] width 22 height 18
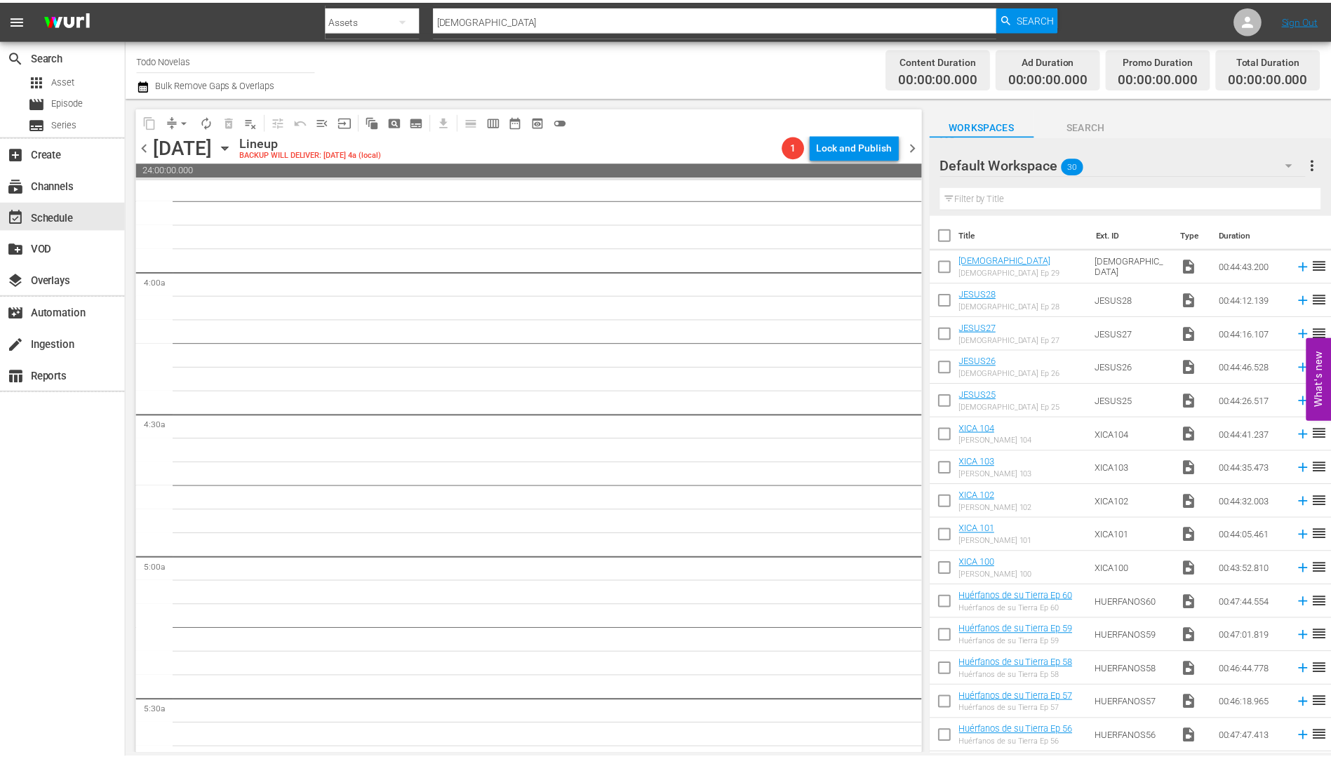
scroll to position [0, 0]
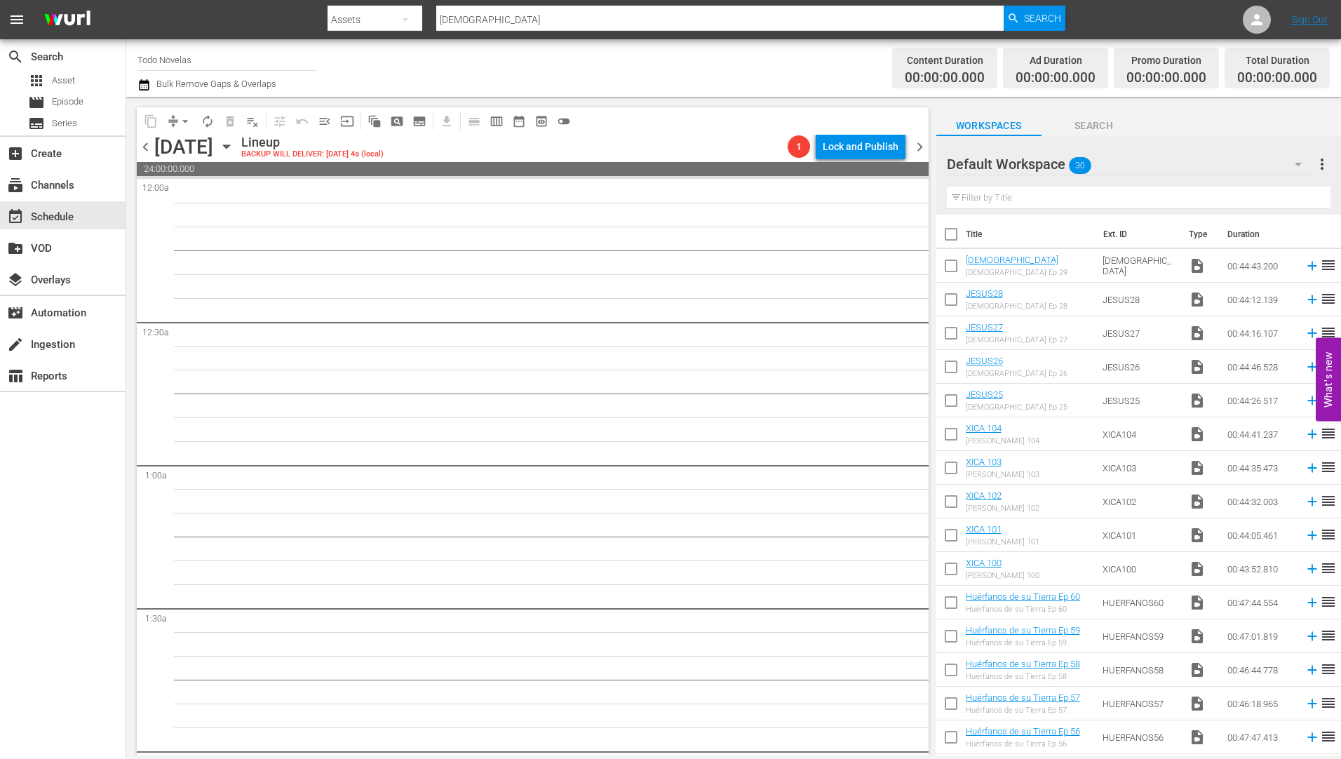
click at [238, 139] on div "Wednesday, August 27th August 27th" at bounding box center [195, 146] width 83 height 23
click at [234, 144] on icon "button" at bounding box center [226, 146] width 15 height 15
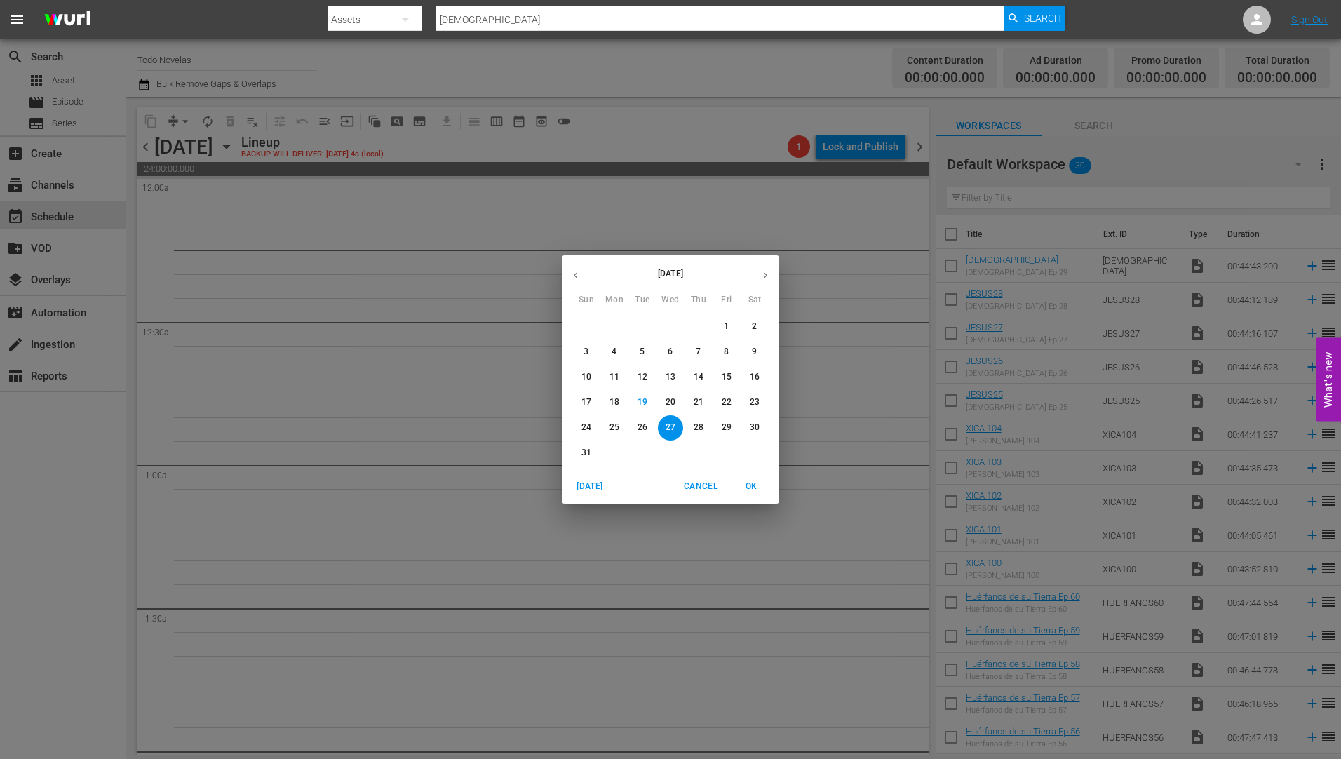
click at [640, 423] on p "26" at bounding box center [643, 428] width 10 height 12
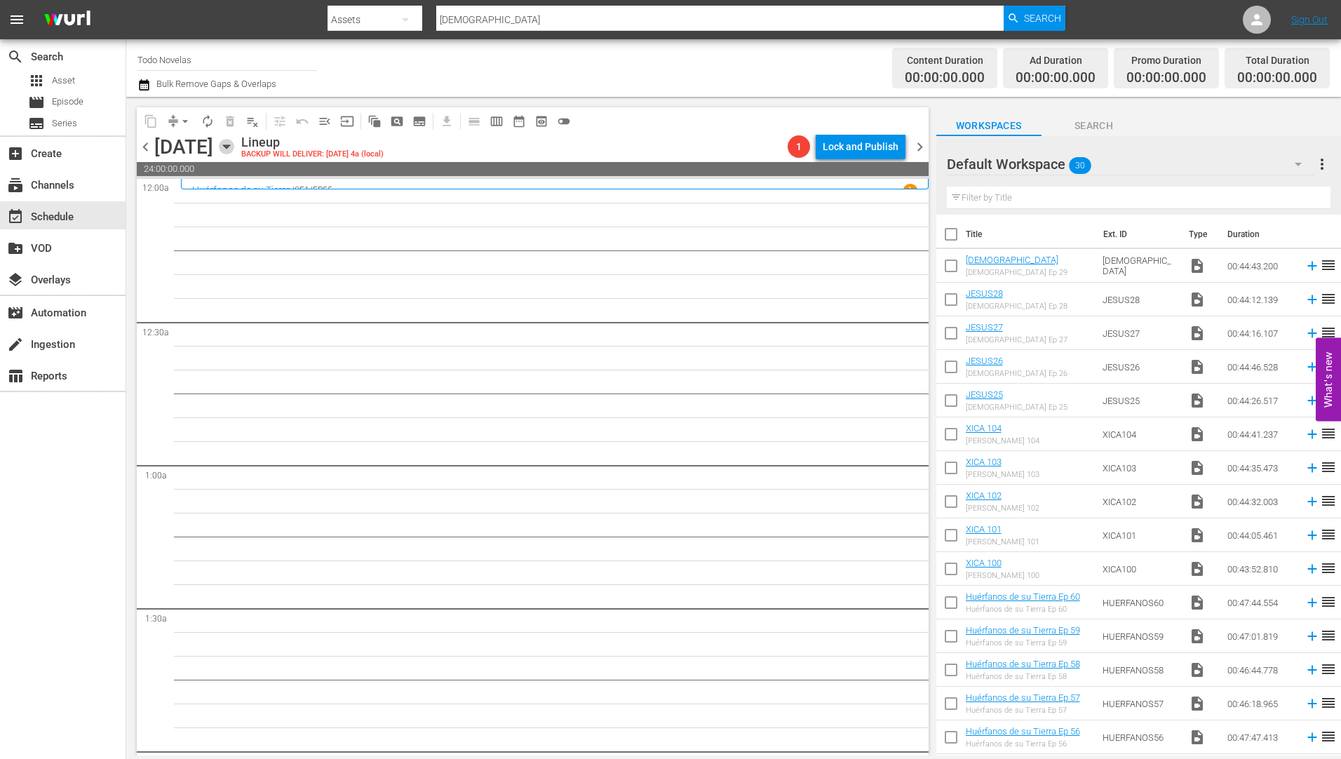
click at [229, 148] on icon "button" at bounding box center [226, 147] width 6 height 4
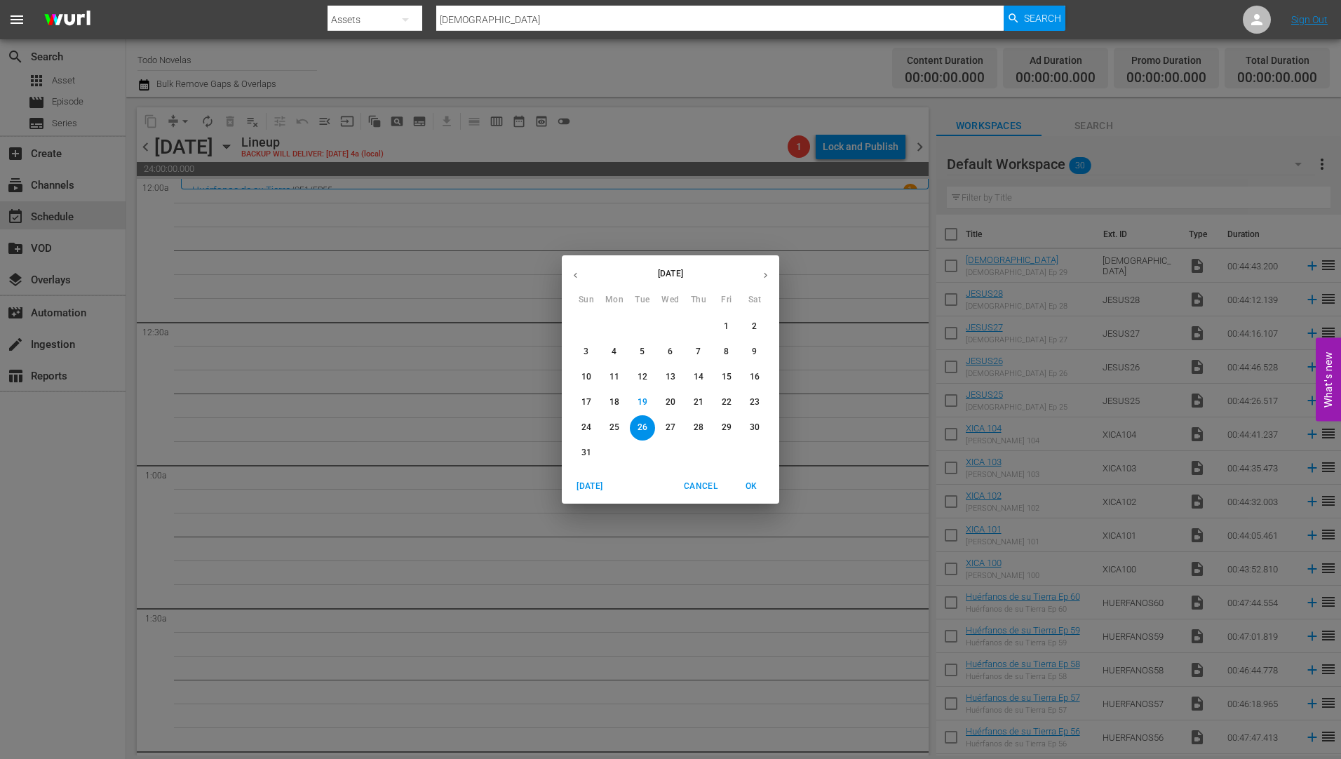
click at [699, 422] on p "28" at bounding box center [699, 428] width 10 height 12
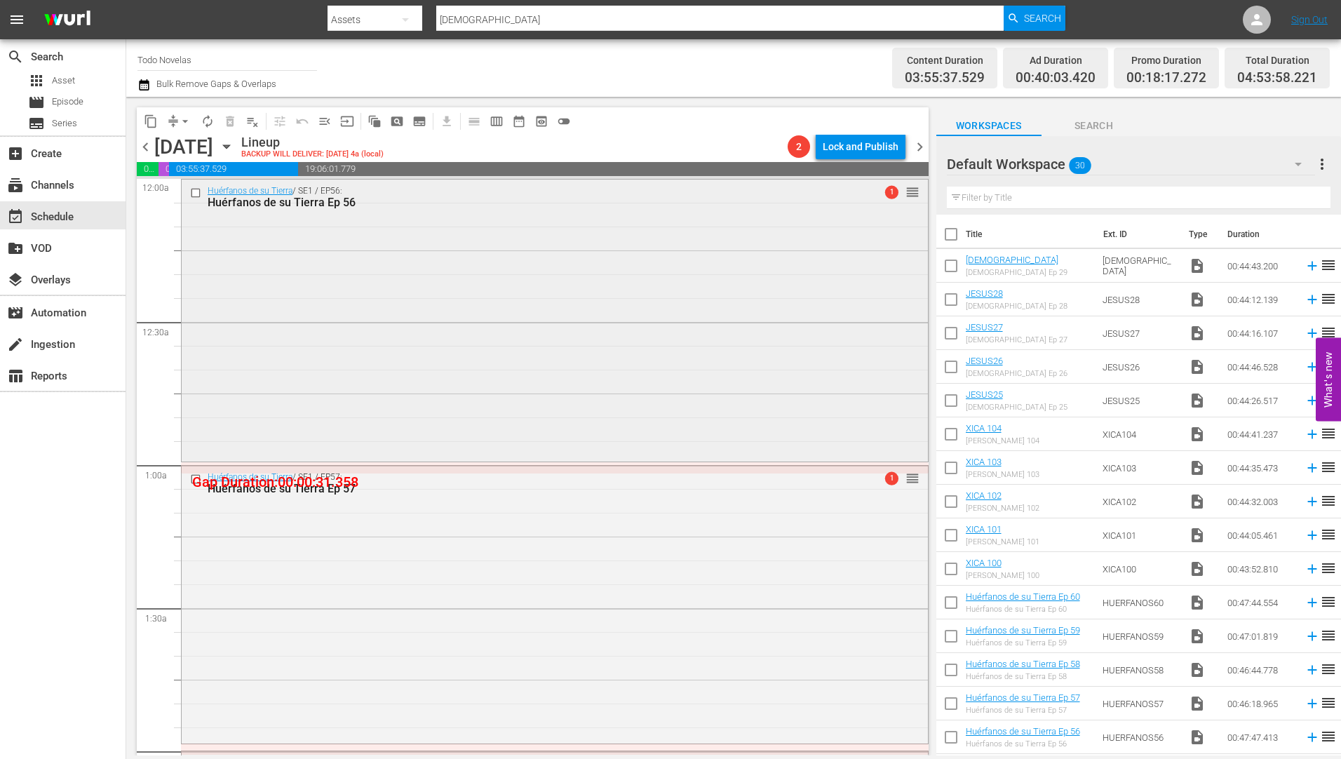
click at [281, 198] on div "Huérfanos de su Tierra Ep 56" at bounding box center [529, 202] width 642 height 13
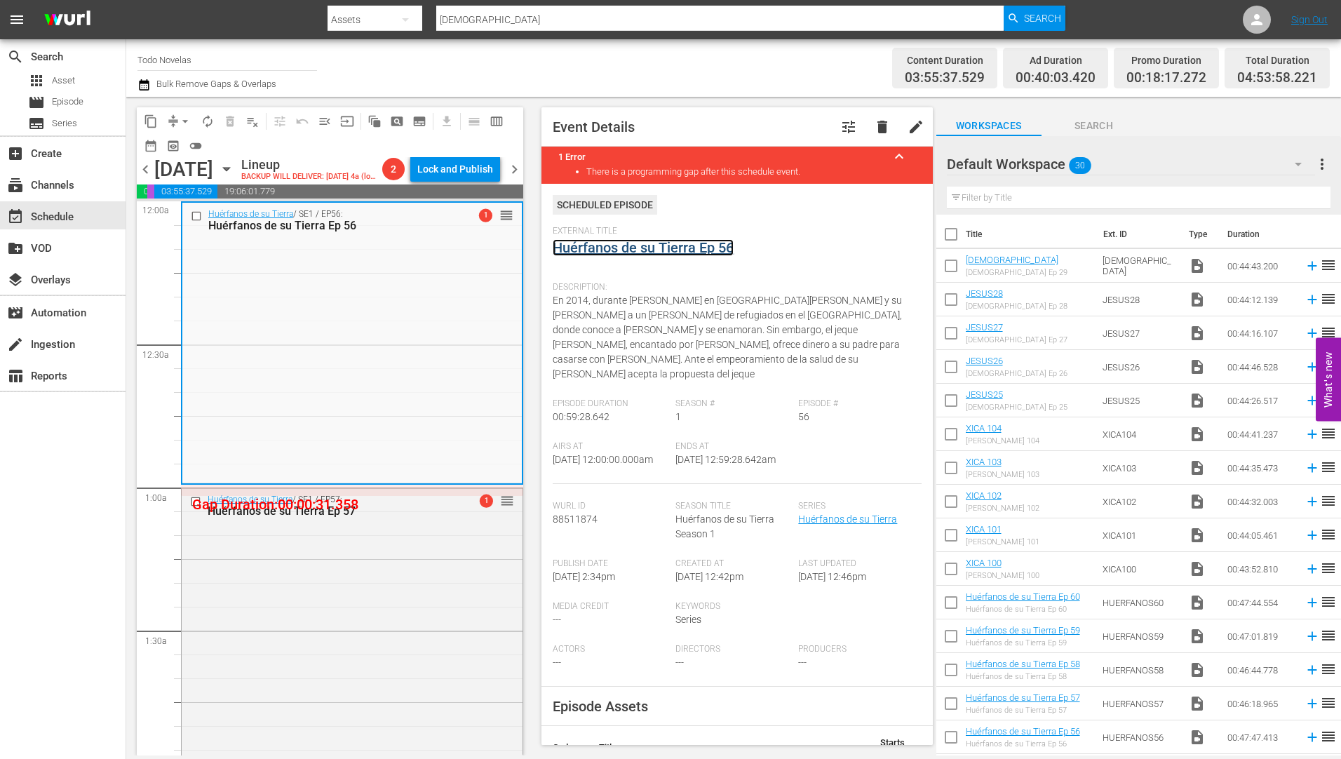
click at [639, 248] on link "Huérfanos de su Tierra Ep 56" at bounding box center [643, 247] width 181 height 17
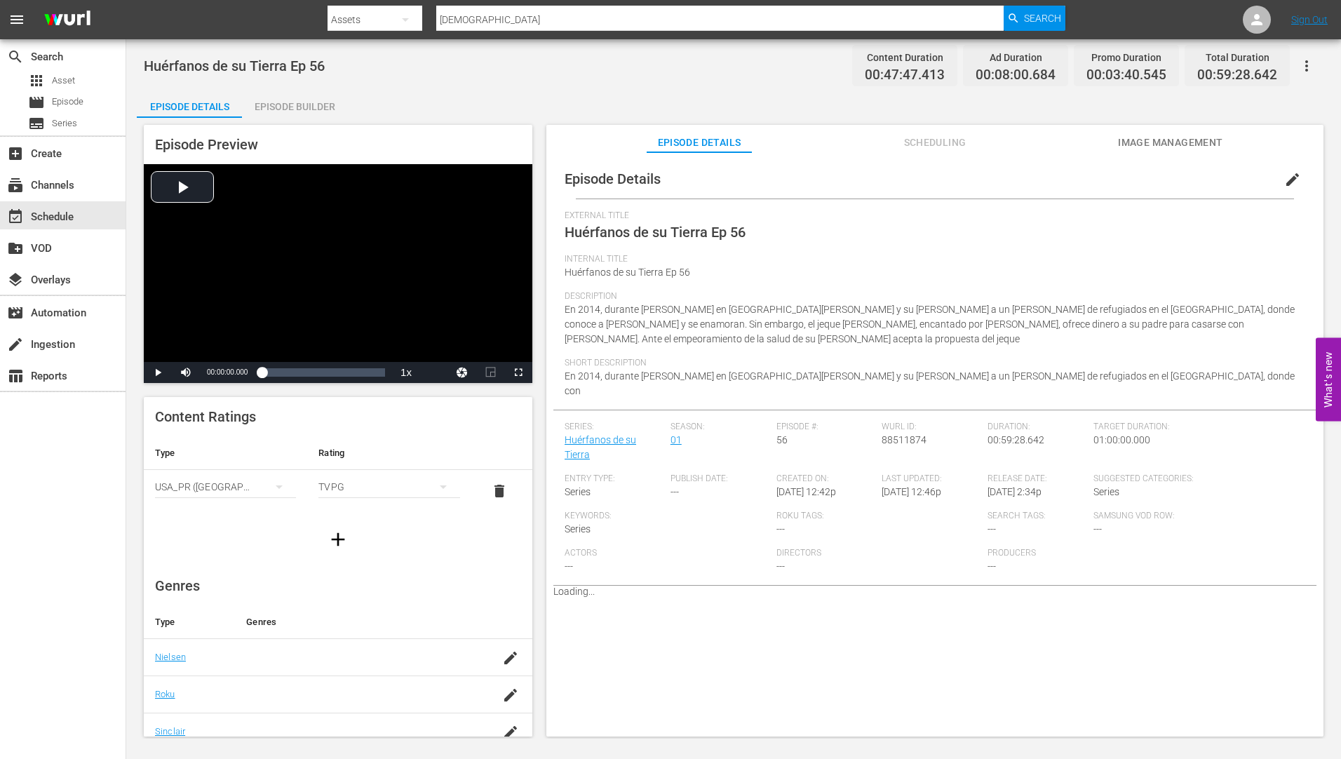
click at [314, 100] on div "Episode Builder" at bounding box center [294, 107] width 105 height 34
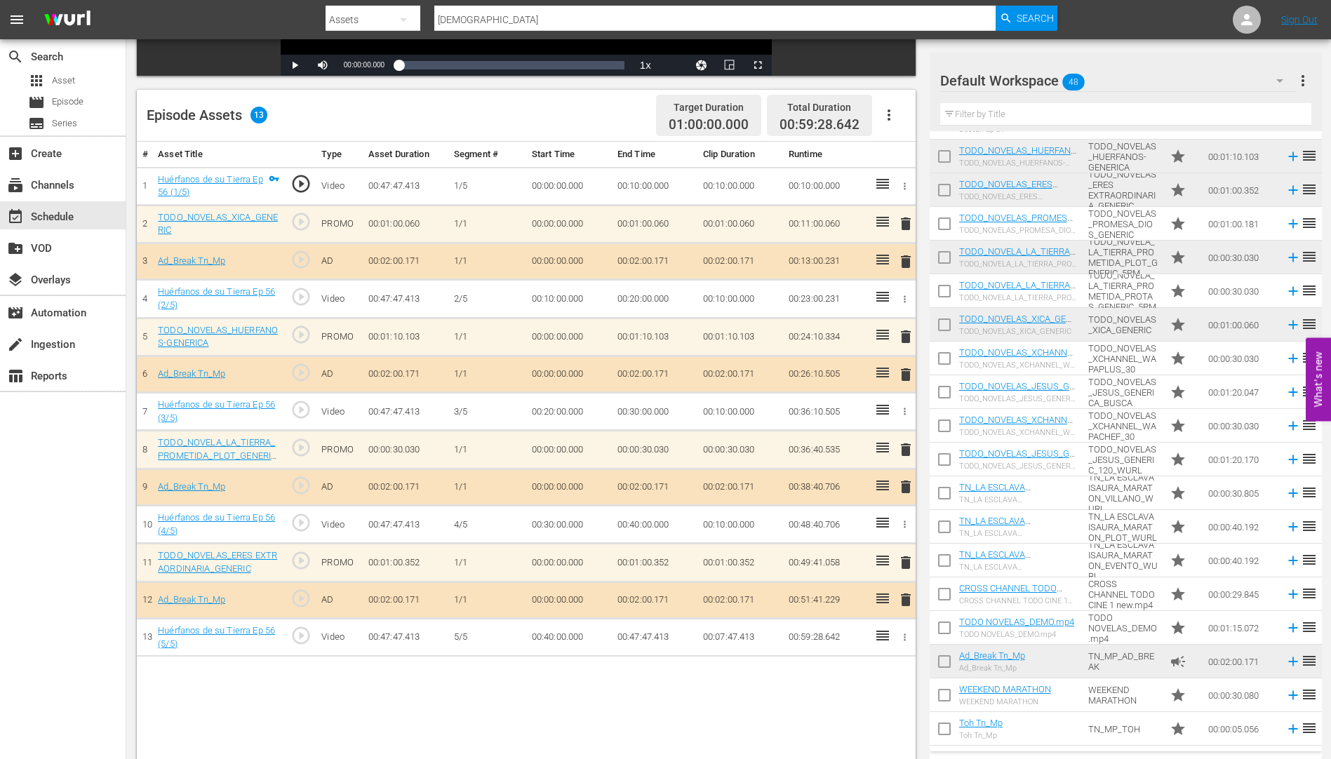
scroll to position [295, 0]
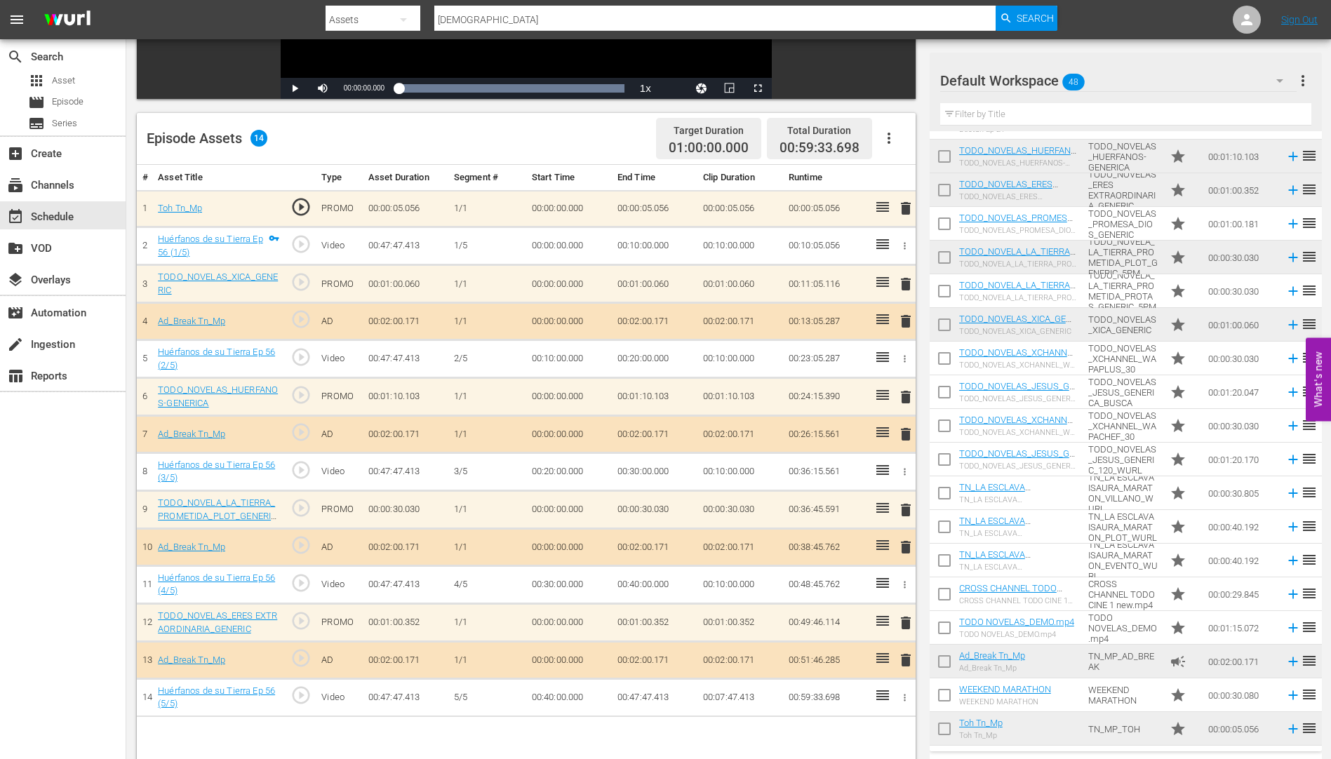
click at [908, 399] on span "delete" at bounding box center [905, 397] width 17 height 17
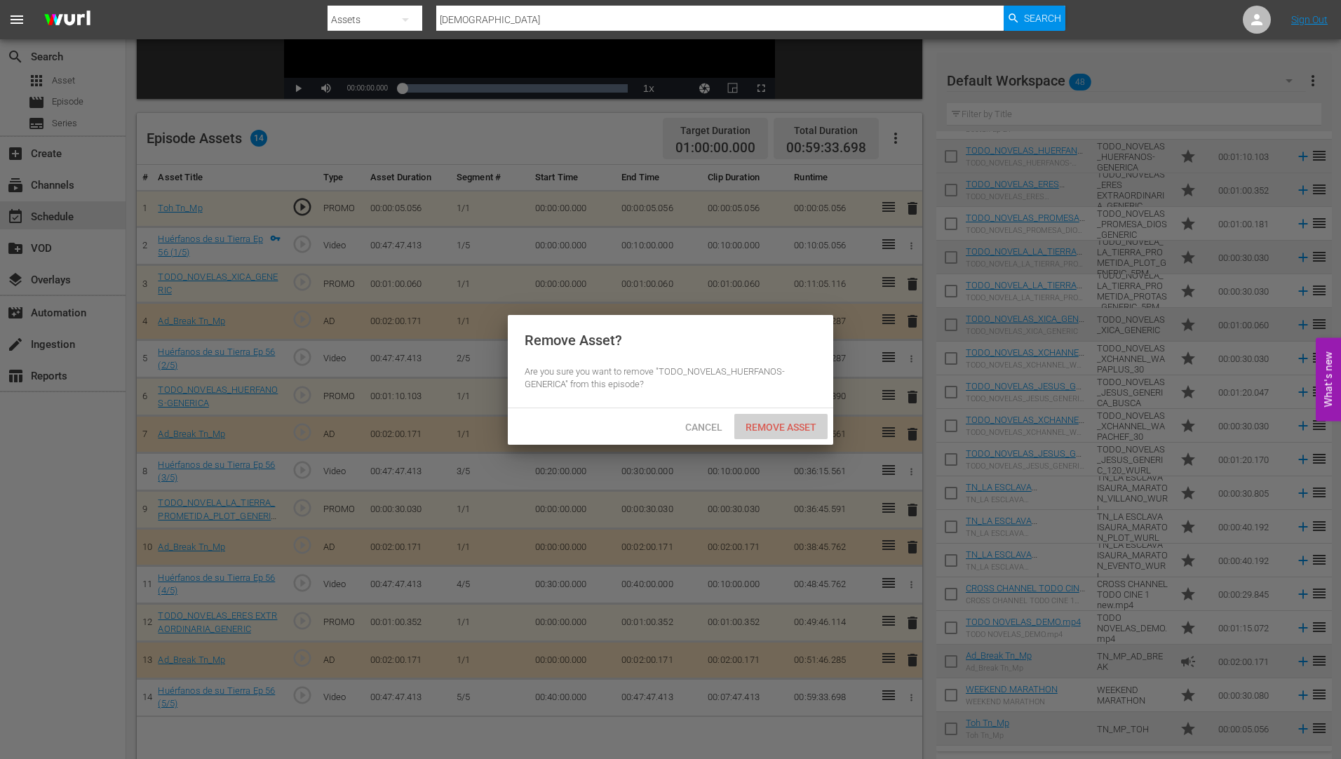
click at [795, 417] on div "Remove Asset" at bounding box center [780, 427] width 93 height 26
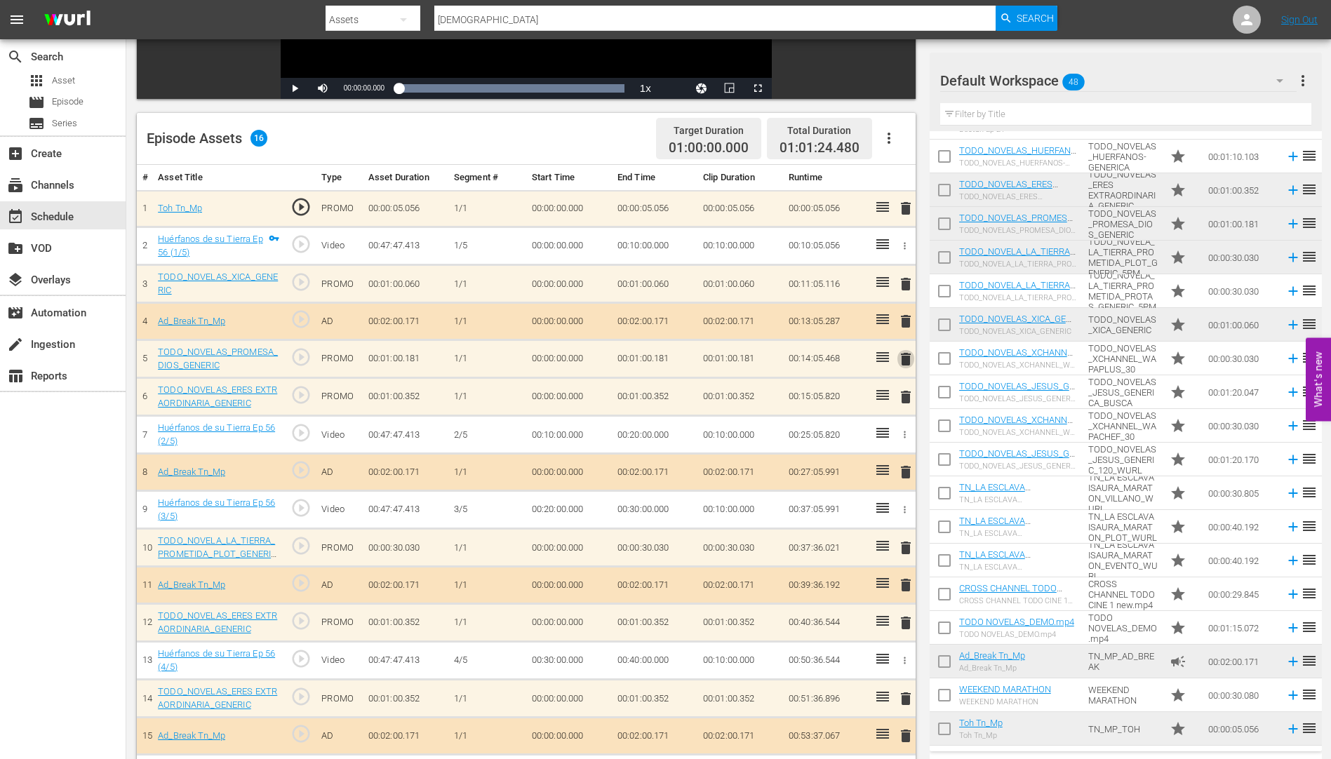
click at [903, 356] on span "delete" at bounding box center [905, 359] width 17 height 17
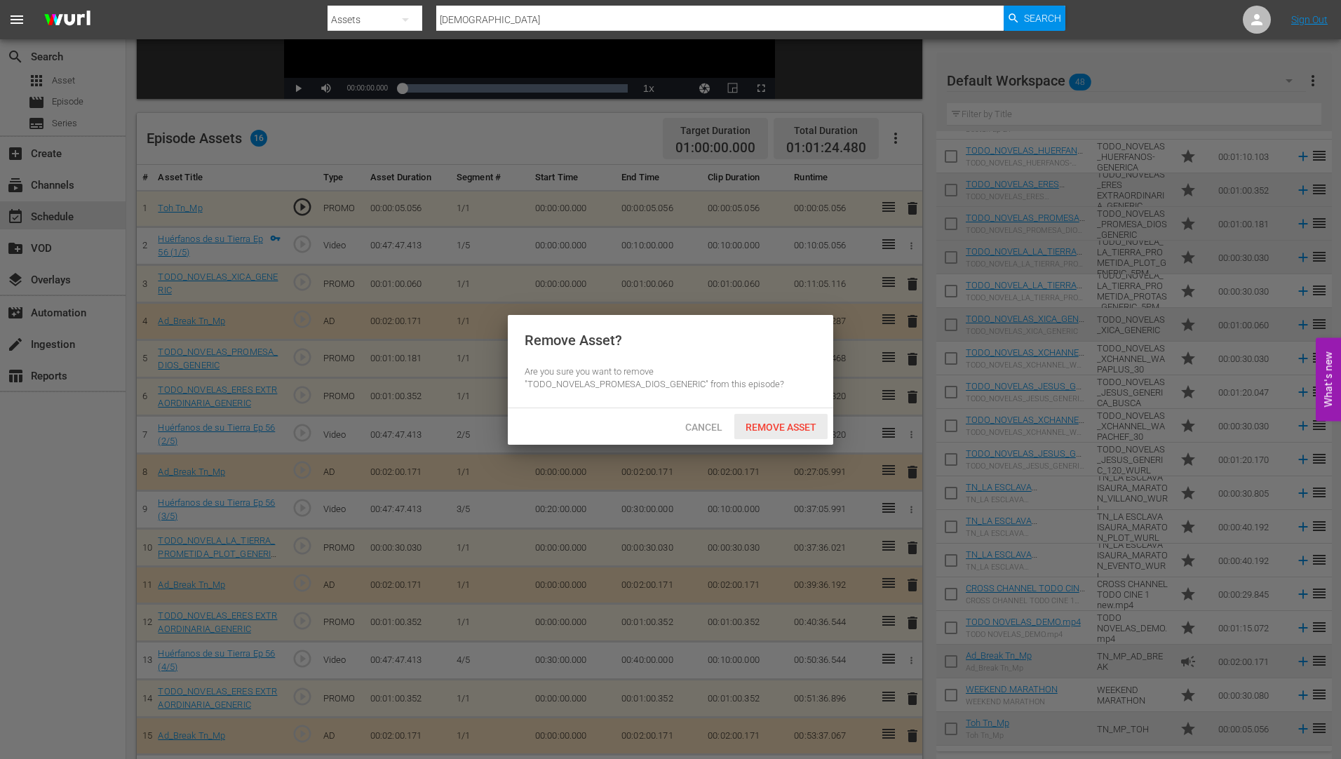
click at [796, 422] on span "Remove Asset" at bounding box center [780, 427] width 93 height 11
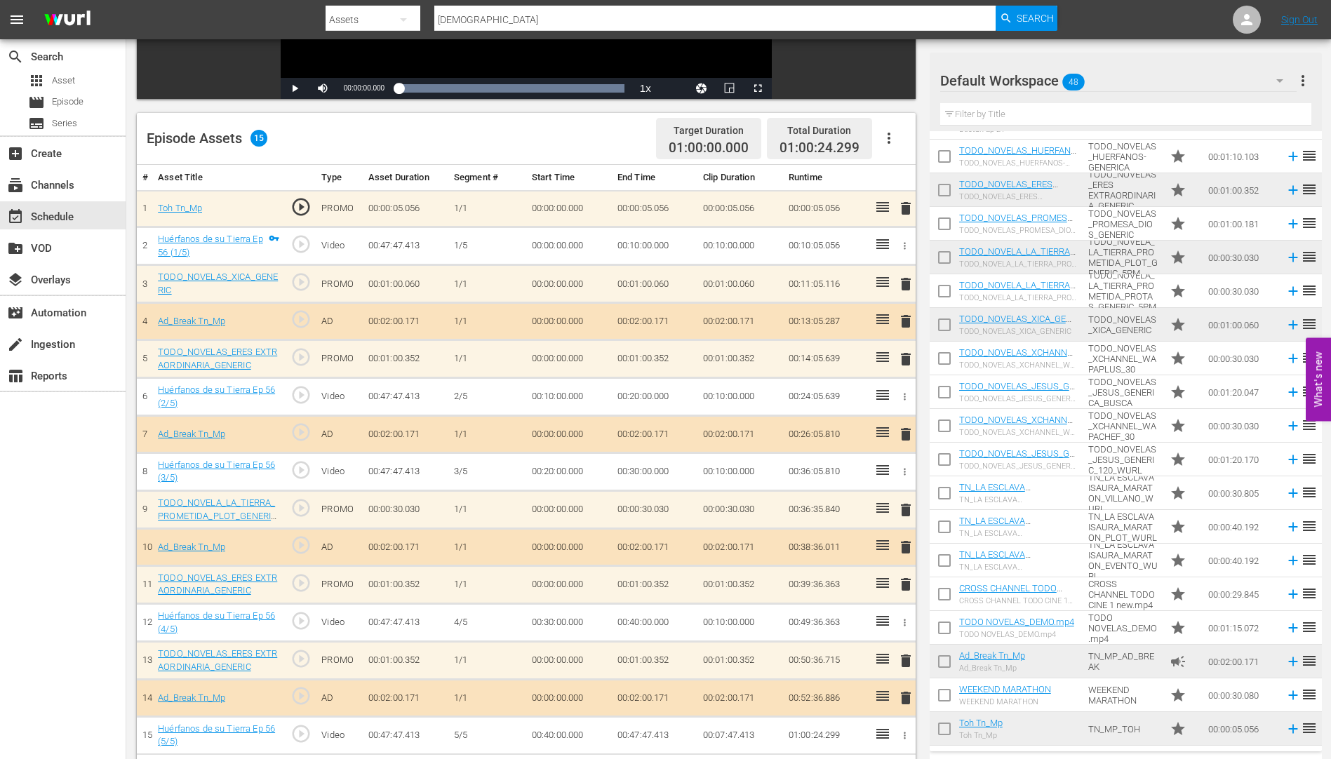
scroll to position [365, 0]
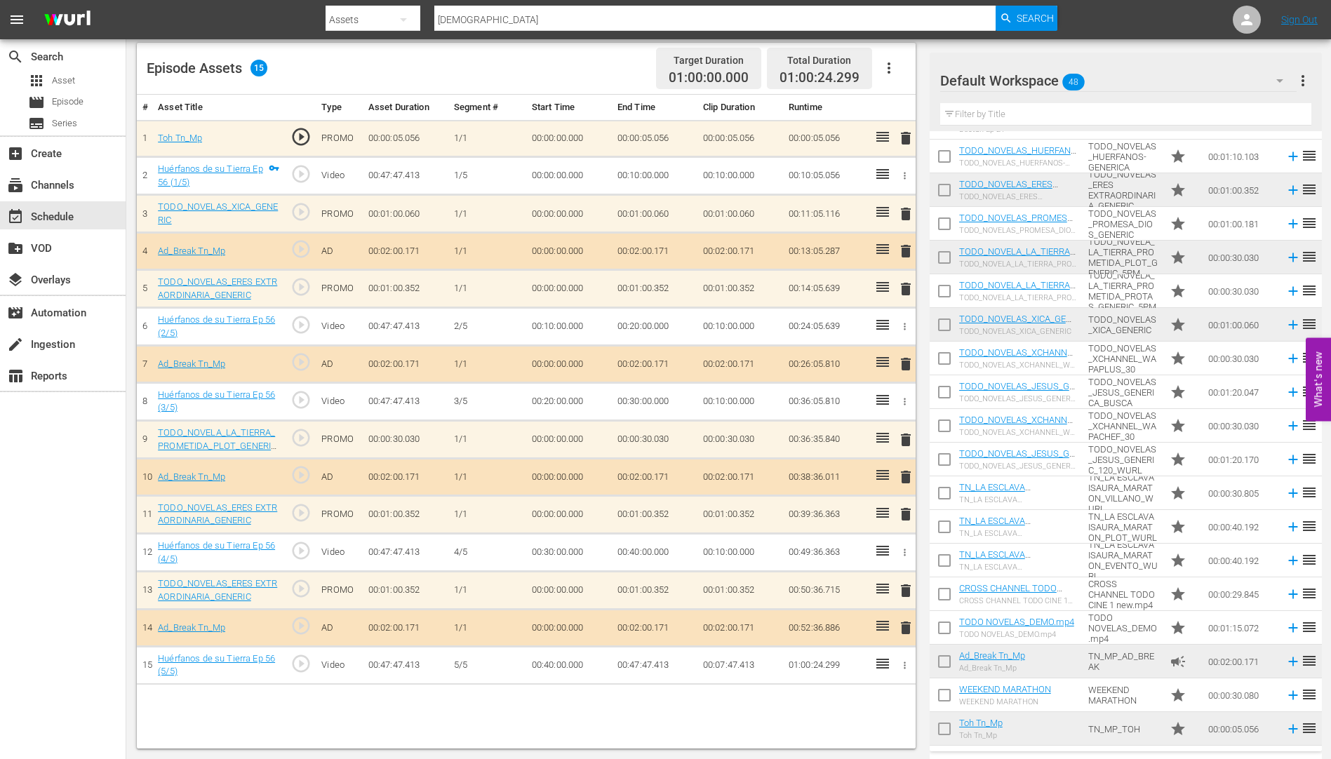
click at [904, 591] on span "delete" at bounding box center [905, 590] width 17 height 17
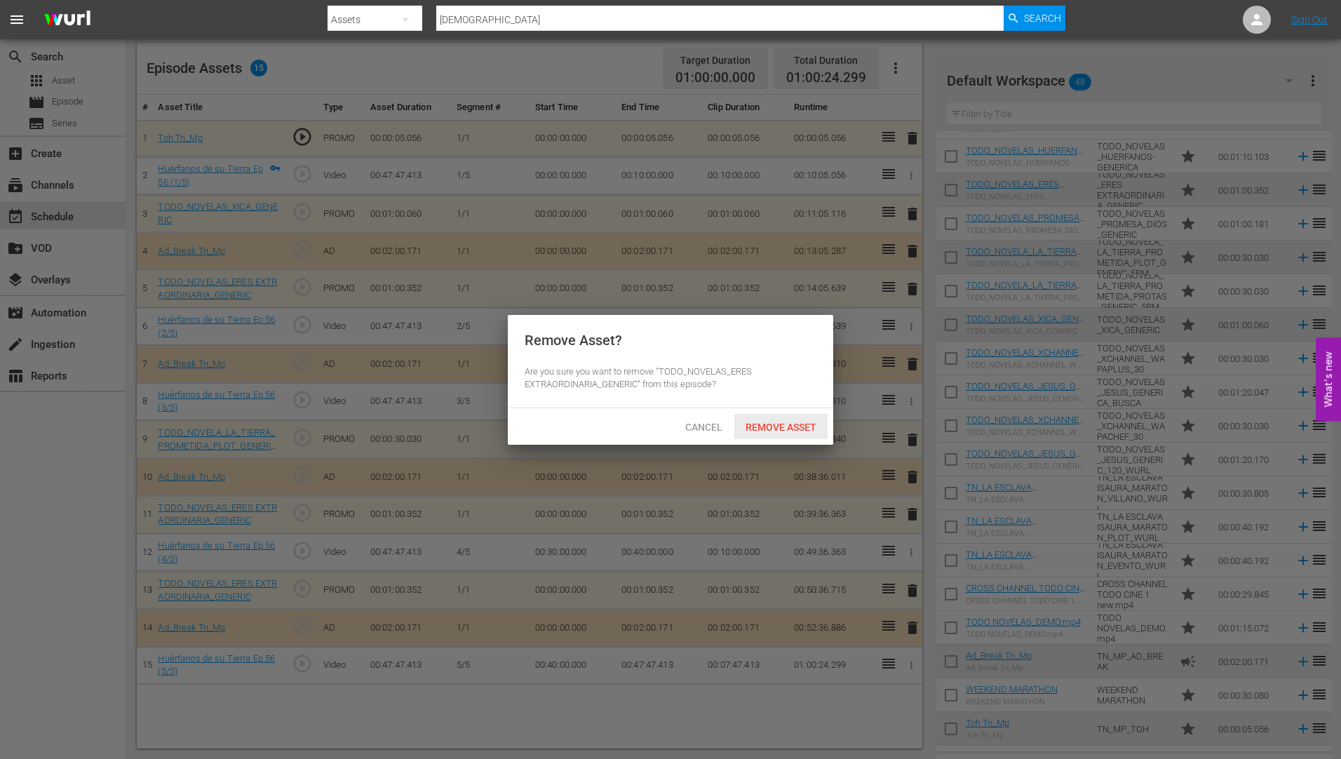
click at [779, 426] on span "Remove Asset" at bounding box center [780, 427] width 93 height 11
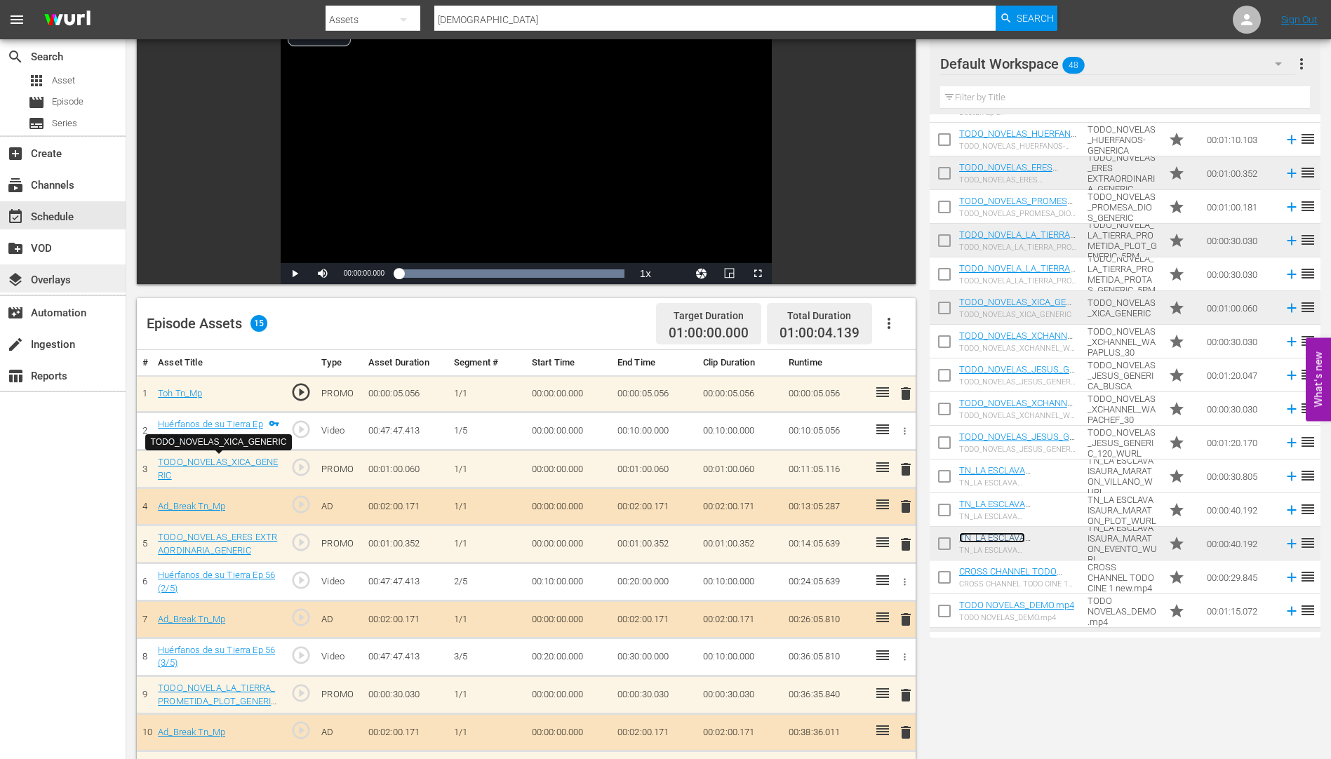
scroll to position [0, 0]
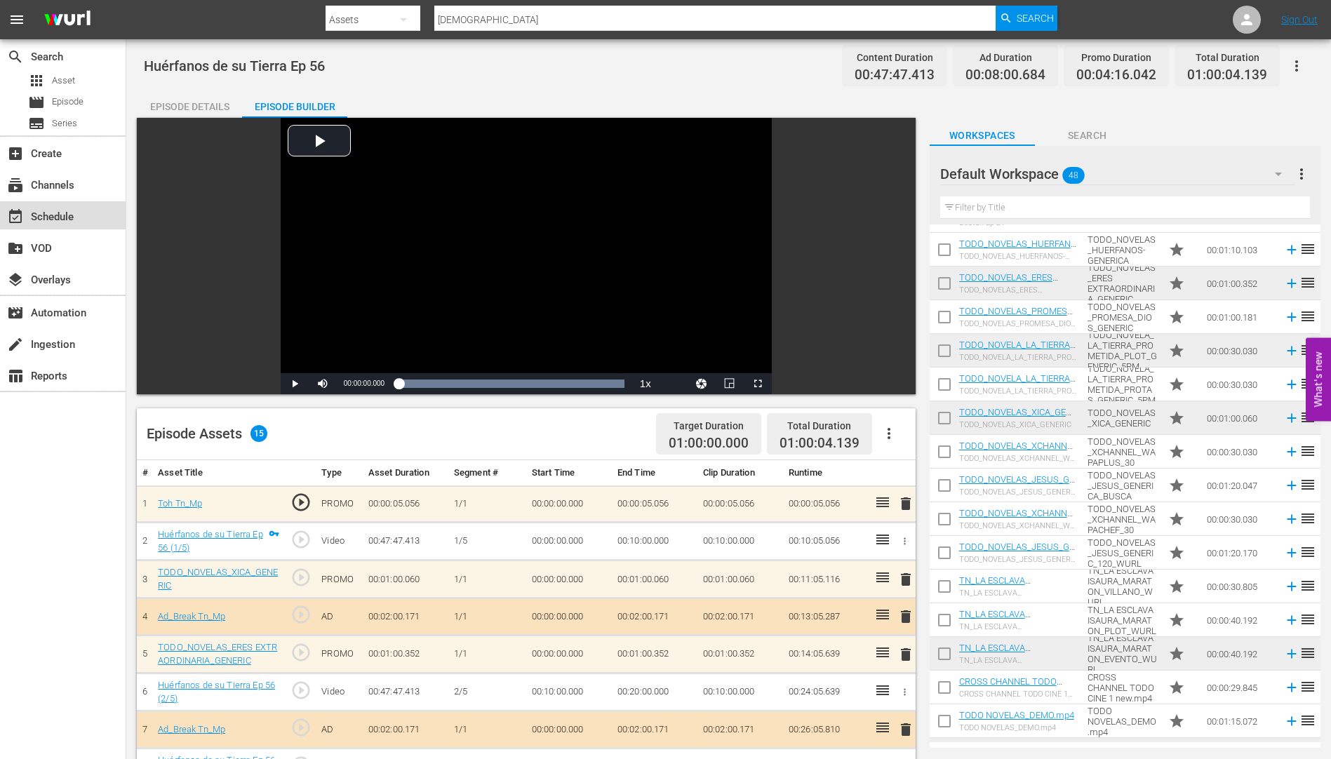
click at [67, 214] on div "event_available Schedule" at bounding box center [39, 214] width 79 height 13
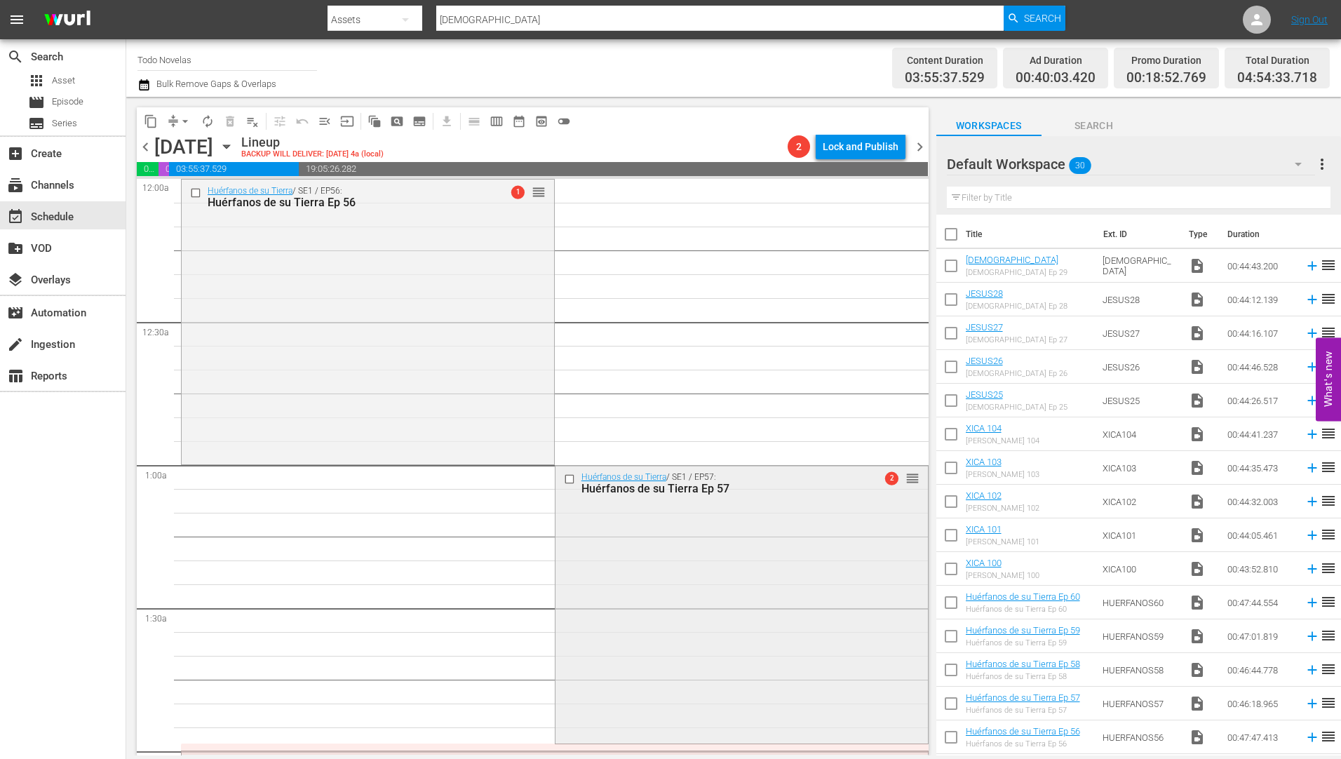
click at [649, 484] on div "Huérfanos de su Tierra Ep 57" at bounding box center [718, 488] width 275 height 13
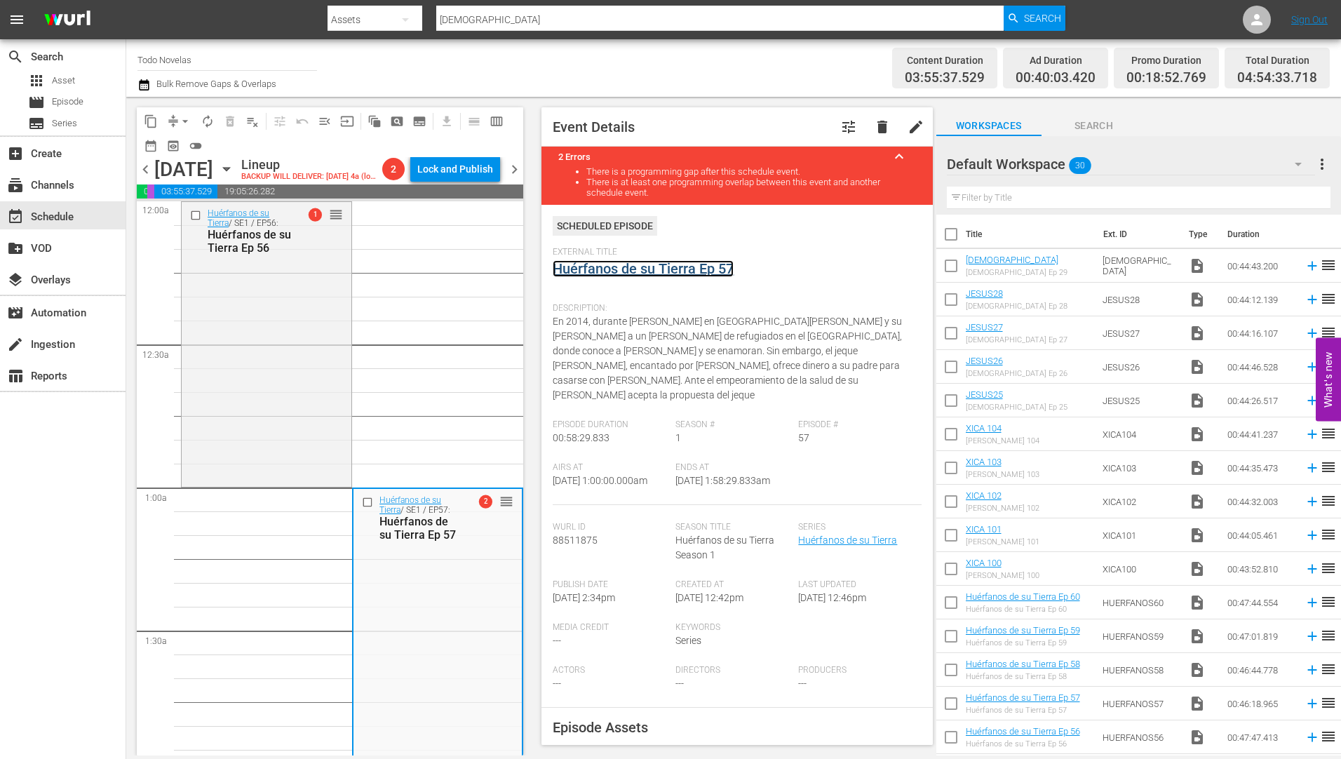
click at [665, 271] on link "Huérfanos de su Tierra Ep 57" at bounding box center [643, 268] width 181 height 17
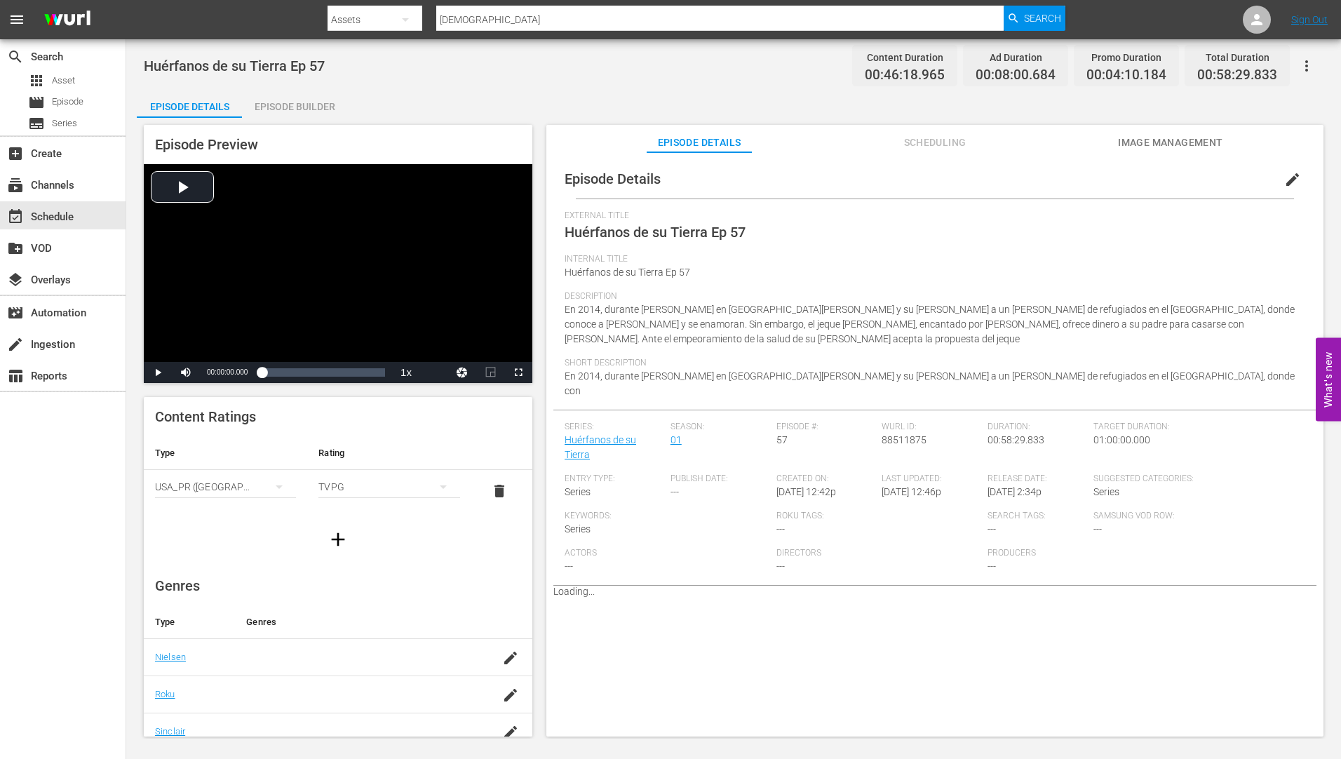
click at [305, 101] on div "Episode Builder" at bounding box center [294, 107] width 105 height 34
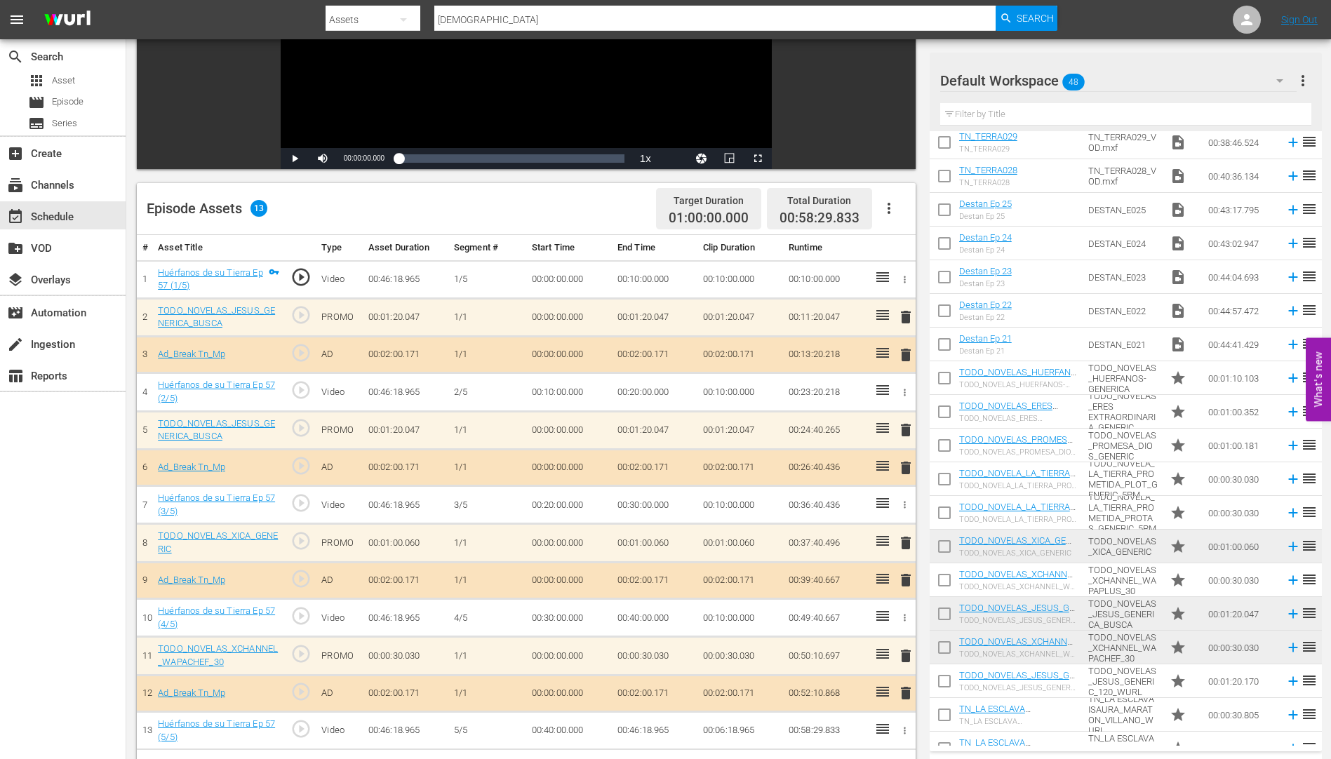
scroll to position [1036, 0]
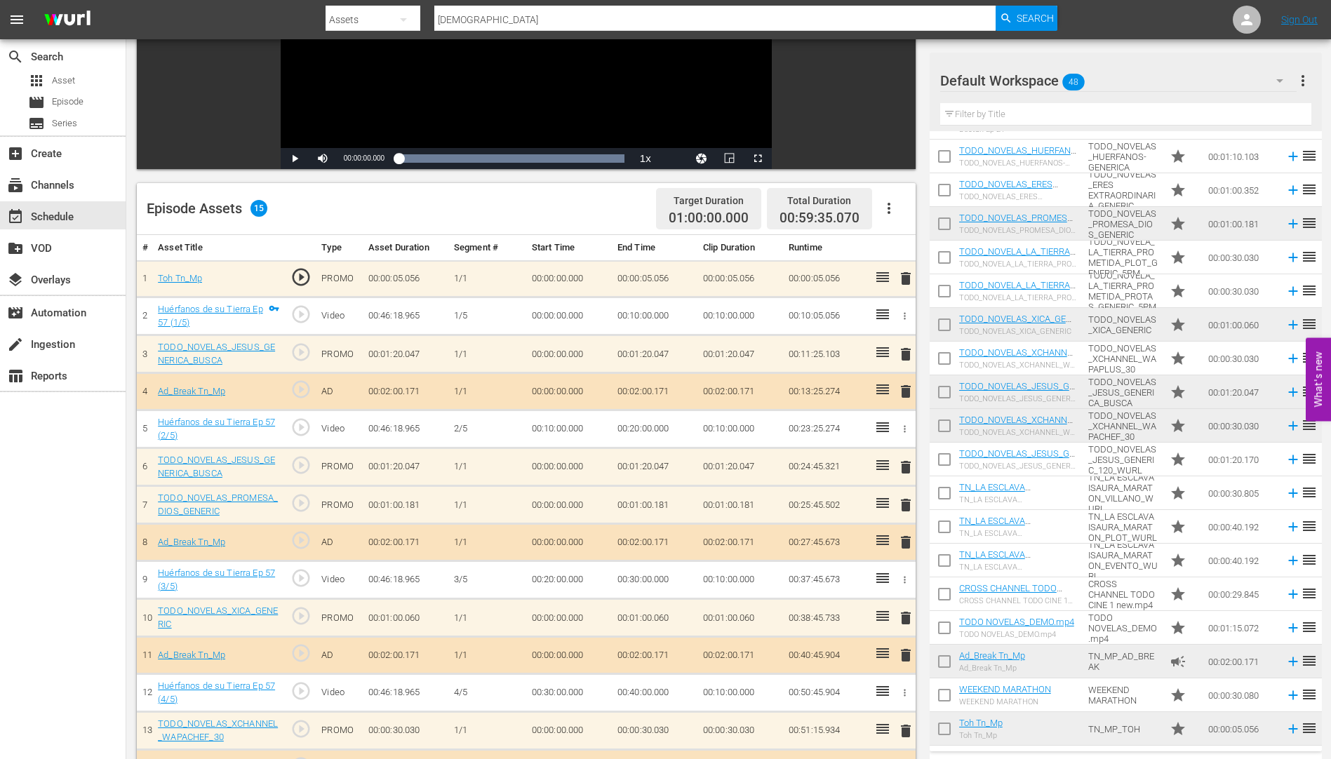
click at [903, 470] on span "delete" at bounding box center [905, 467] width 17 height 17
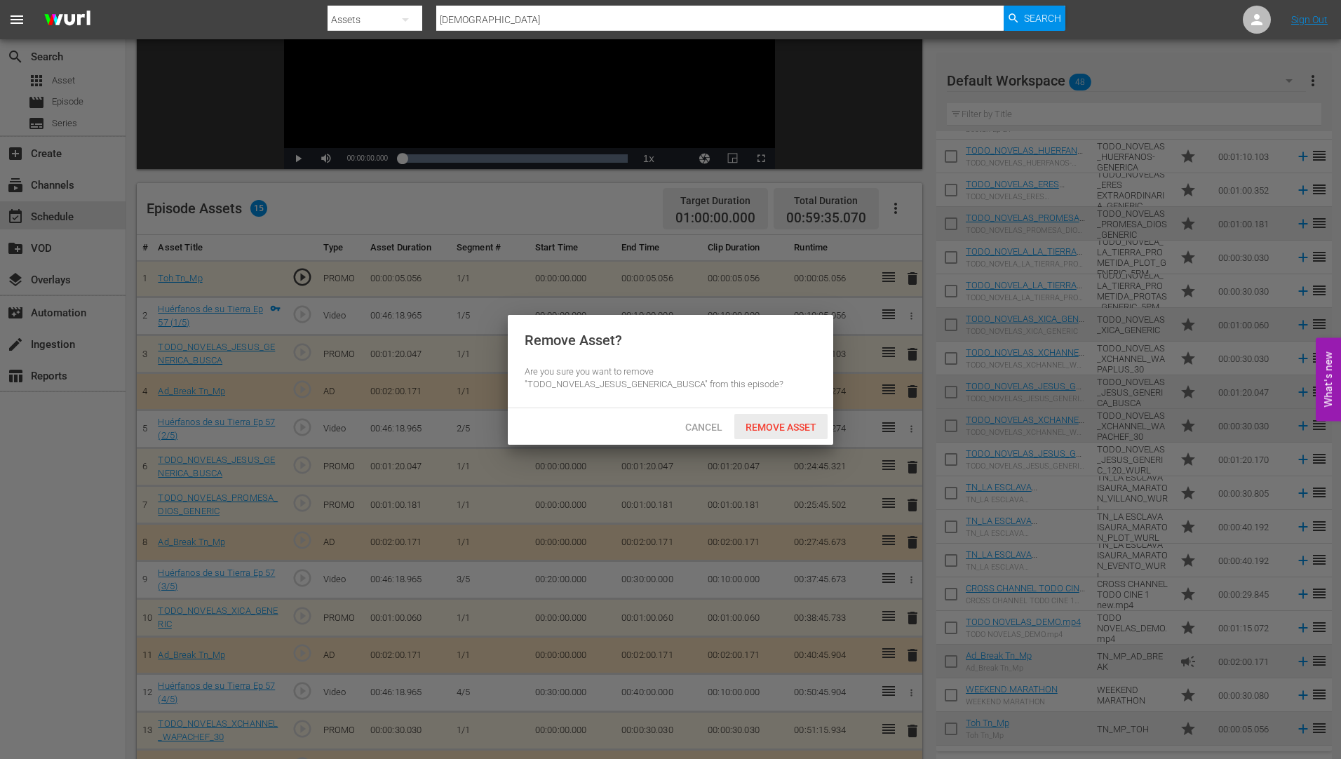
click at [765, 422] on span "Remove Asset" at bounding box center [780, 427] width 93 height 11
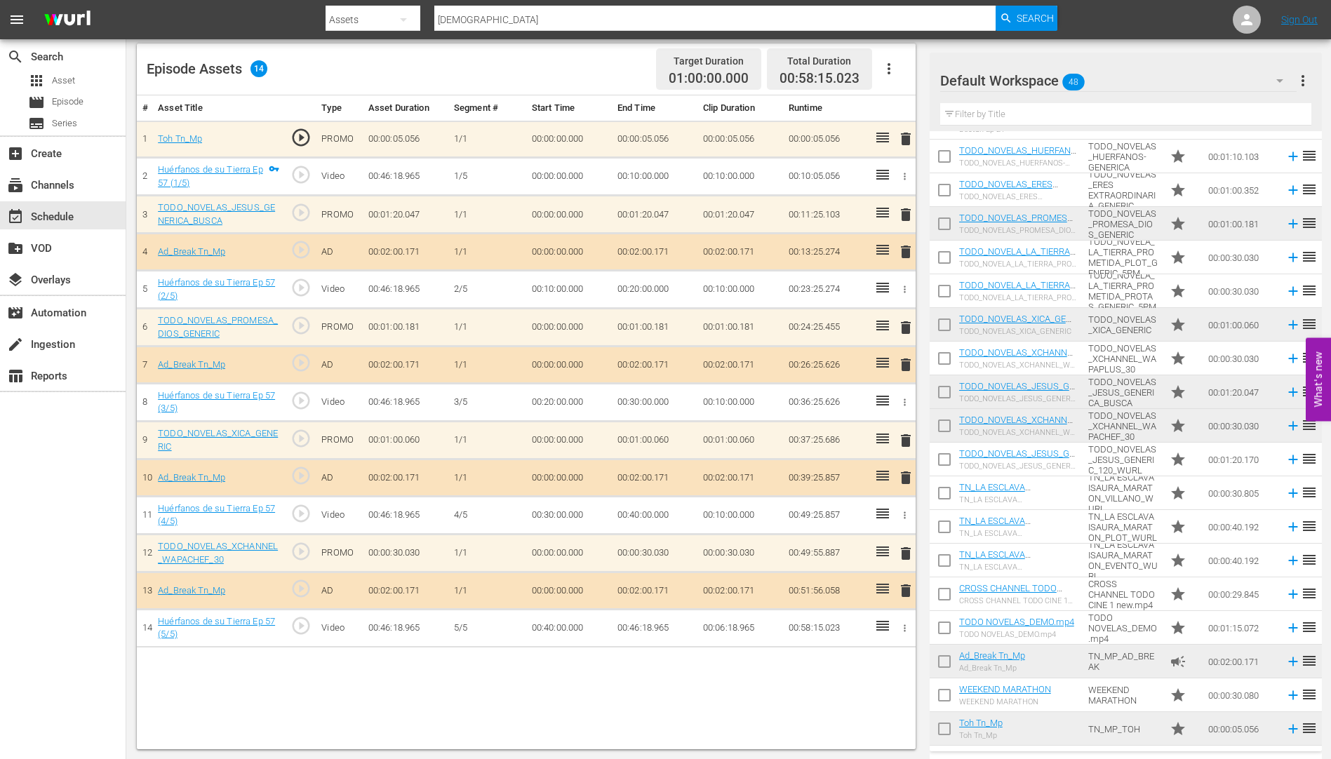
scroll to position [365, 0]
click at [905, 554] on span "delete" at bounding box center [905, 552] width 17 height 17
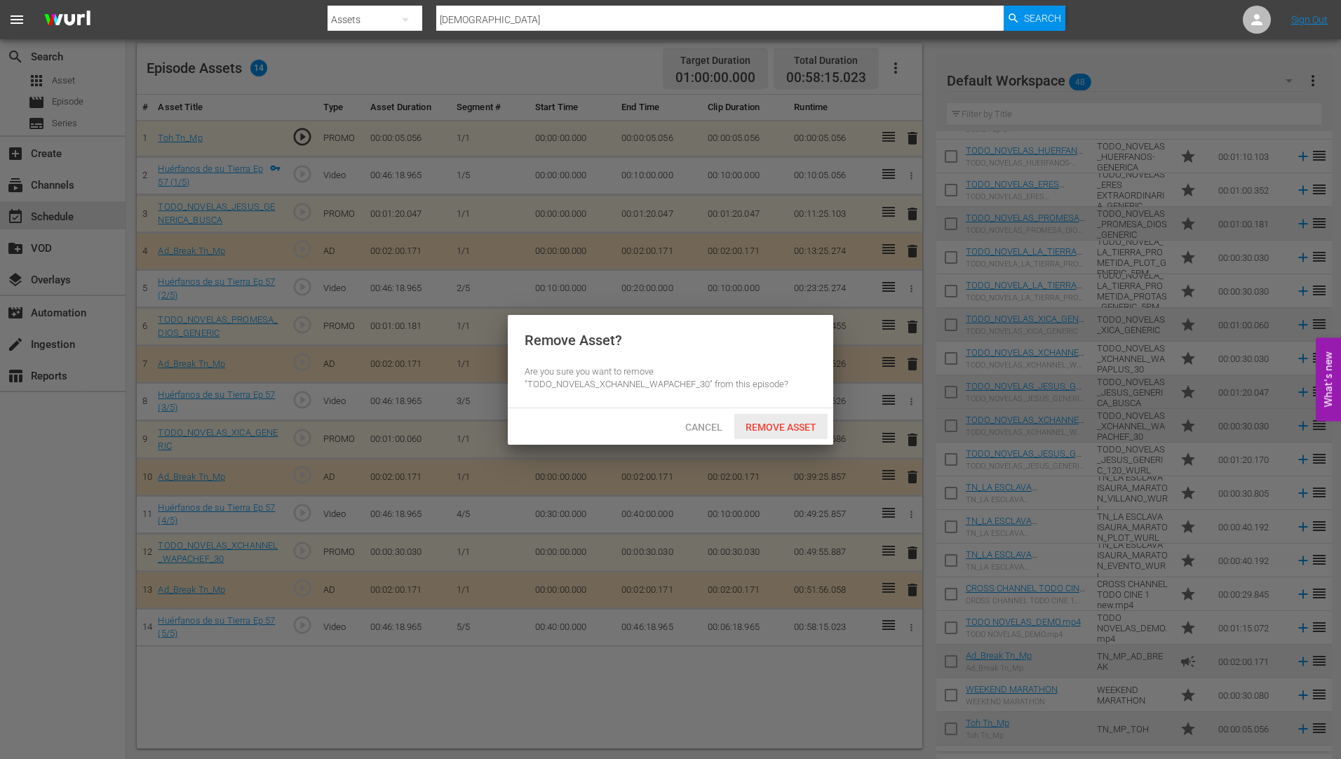
click at [790, 423] on span "Remove Asset" at bounding box center [780, 427] width 93 height 11
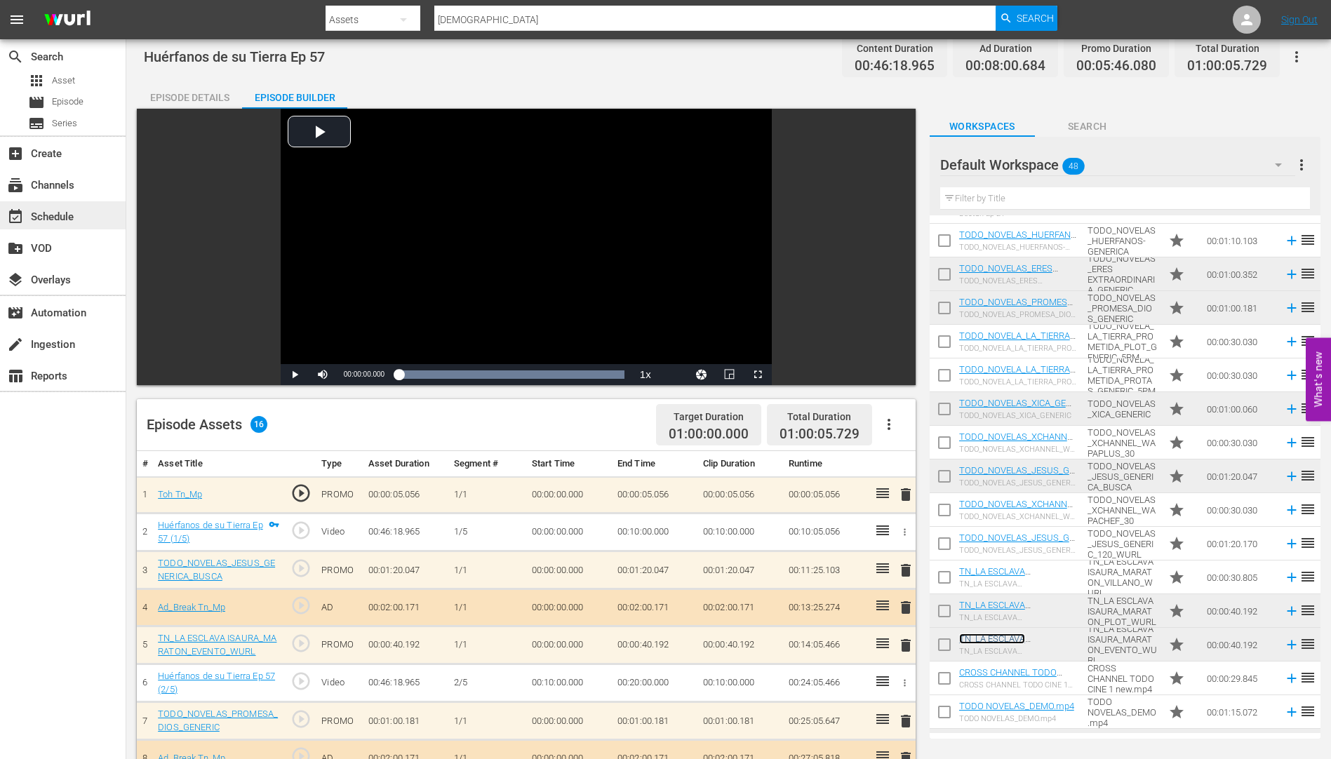
scroll to position [0, 0]
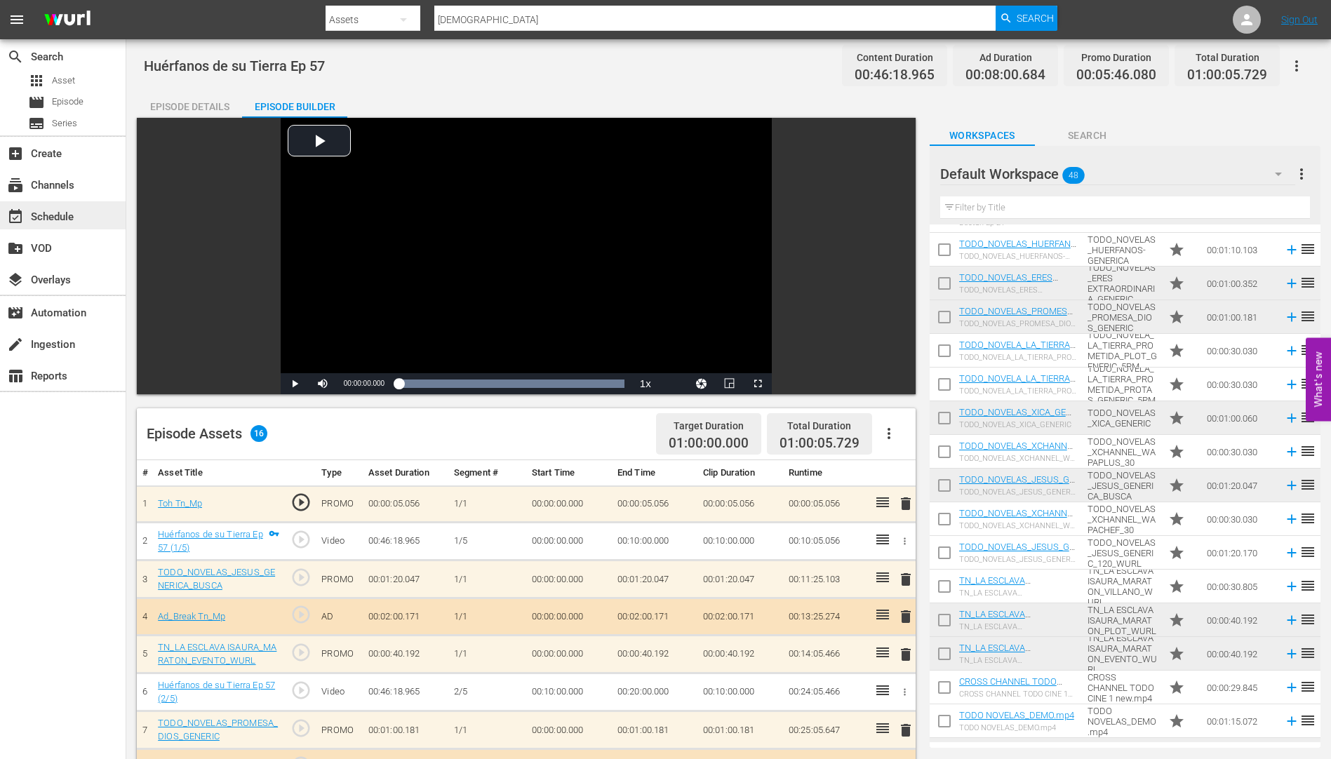
click at [50, 213] on div "event_available Schedule" at bounding box center [39, 214] width 79 height 13
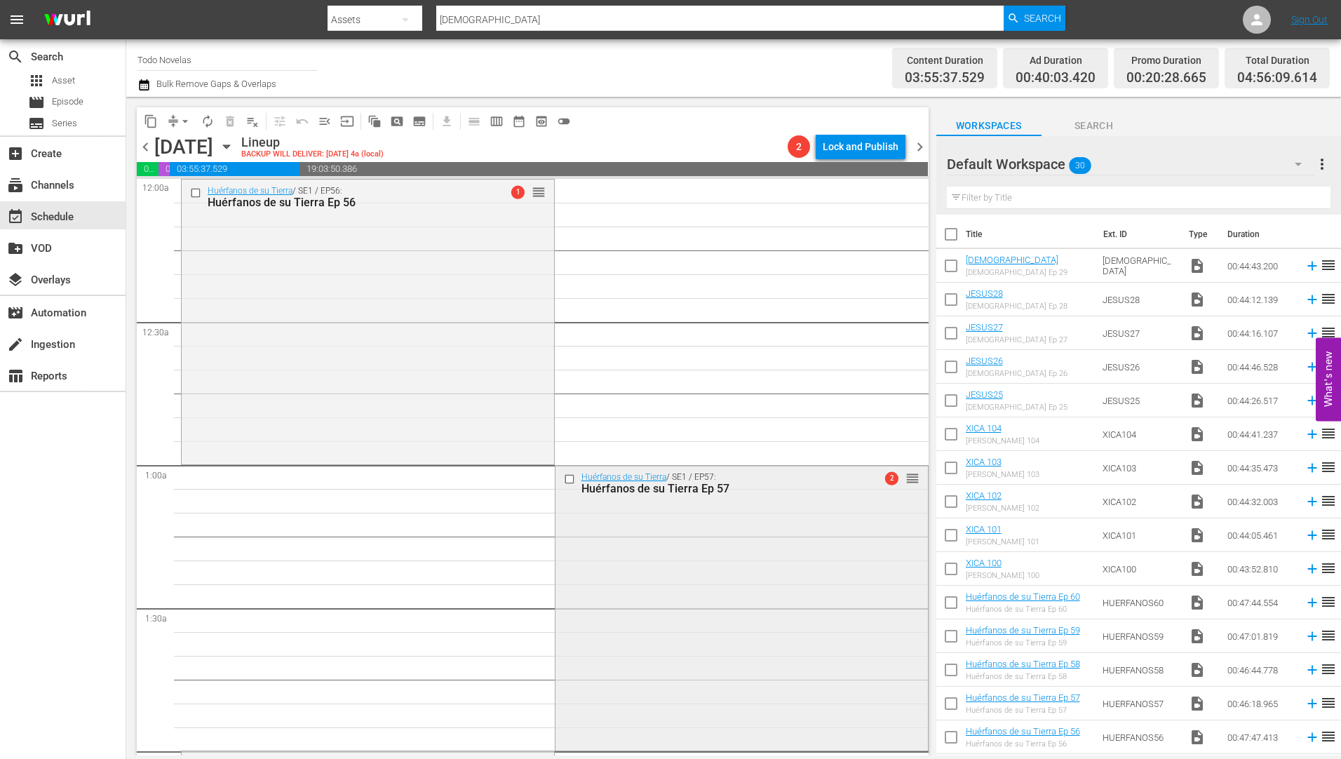
click at [633, 486] on div "Huérfanos de su Tierra Ep 57" at bounding box center [718, 488] width 275 height 13
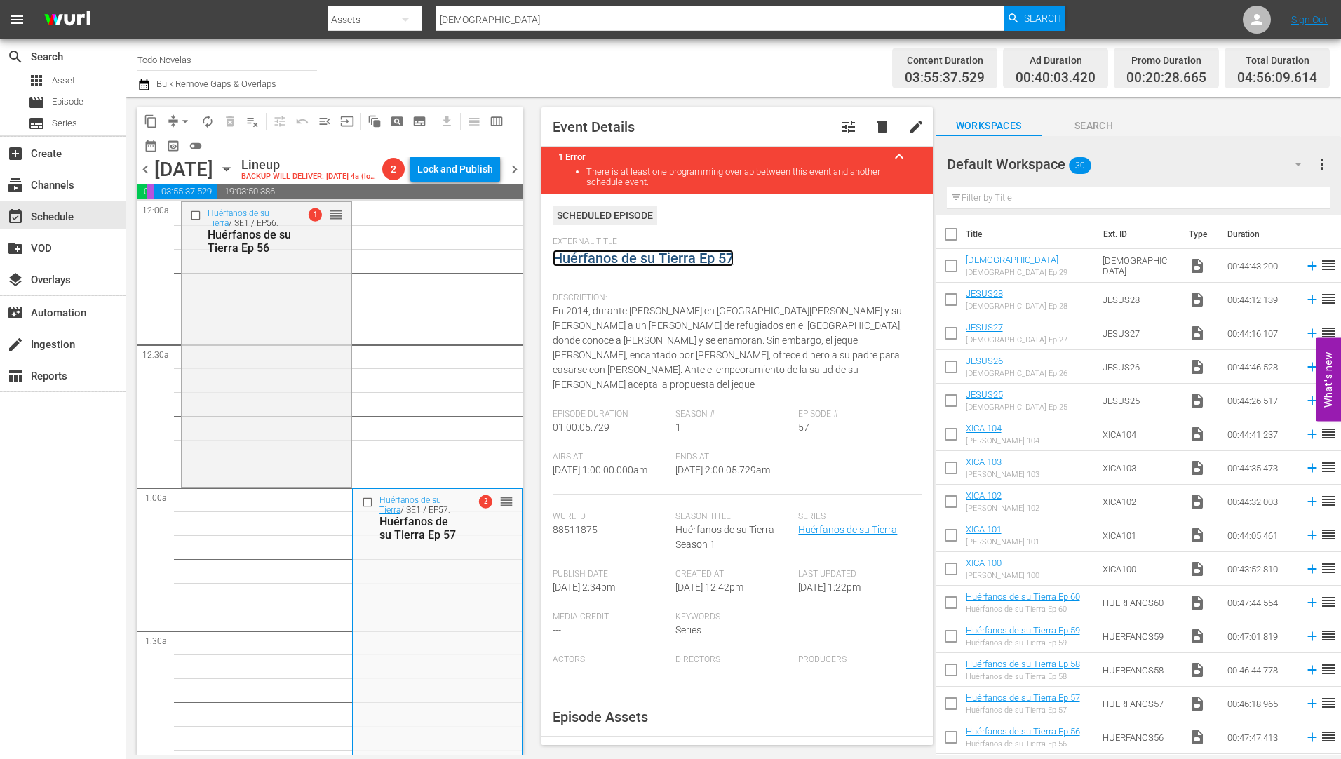
click at [655, 257] on link "Huérfanos de su Tierra Ep 57" at bounding box center [643, 258] width 181 height 17
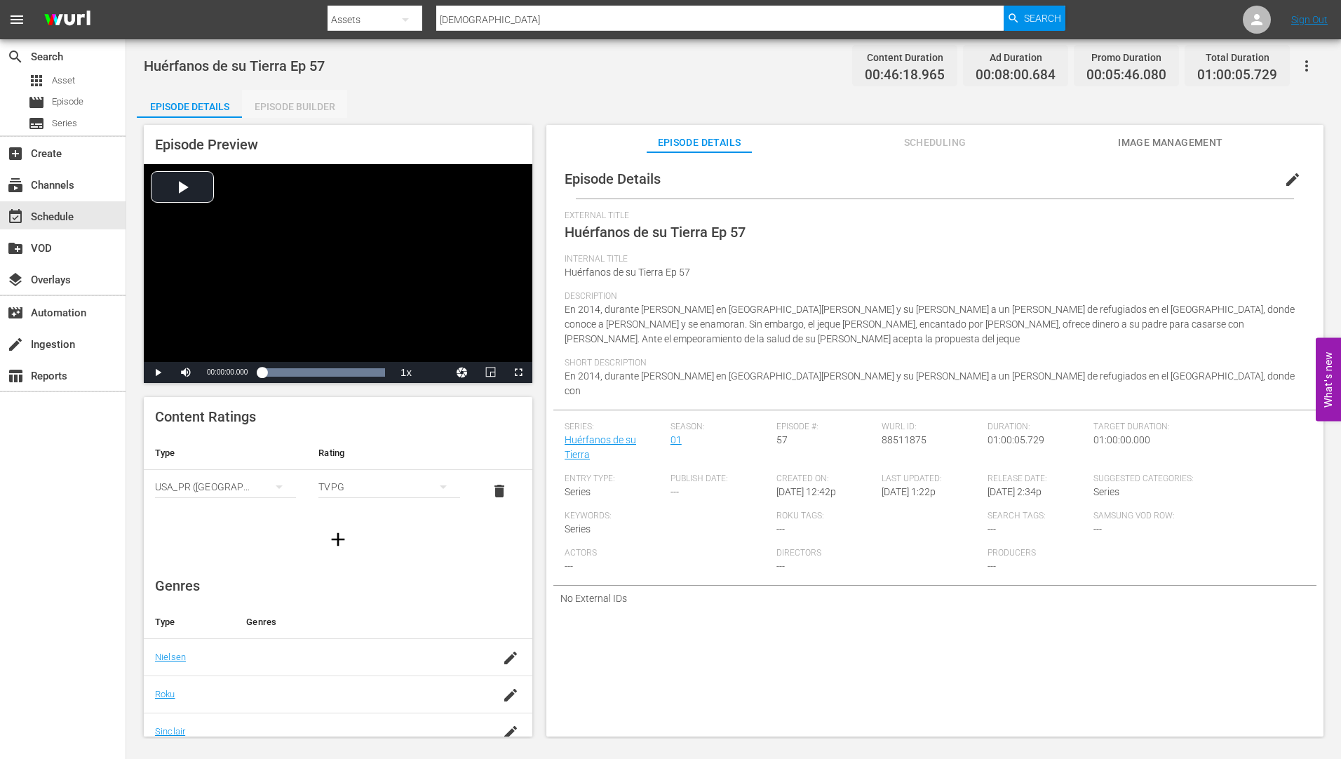
click at [302, 100] on div "Episode Builder" at bounding box center [294, 107] width 105 height 34
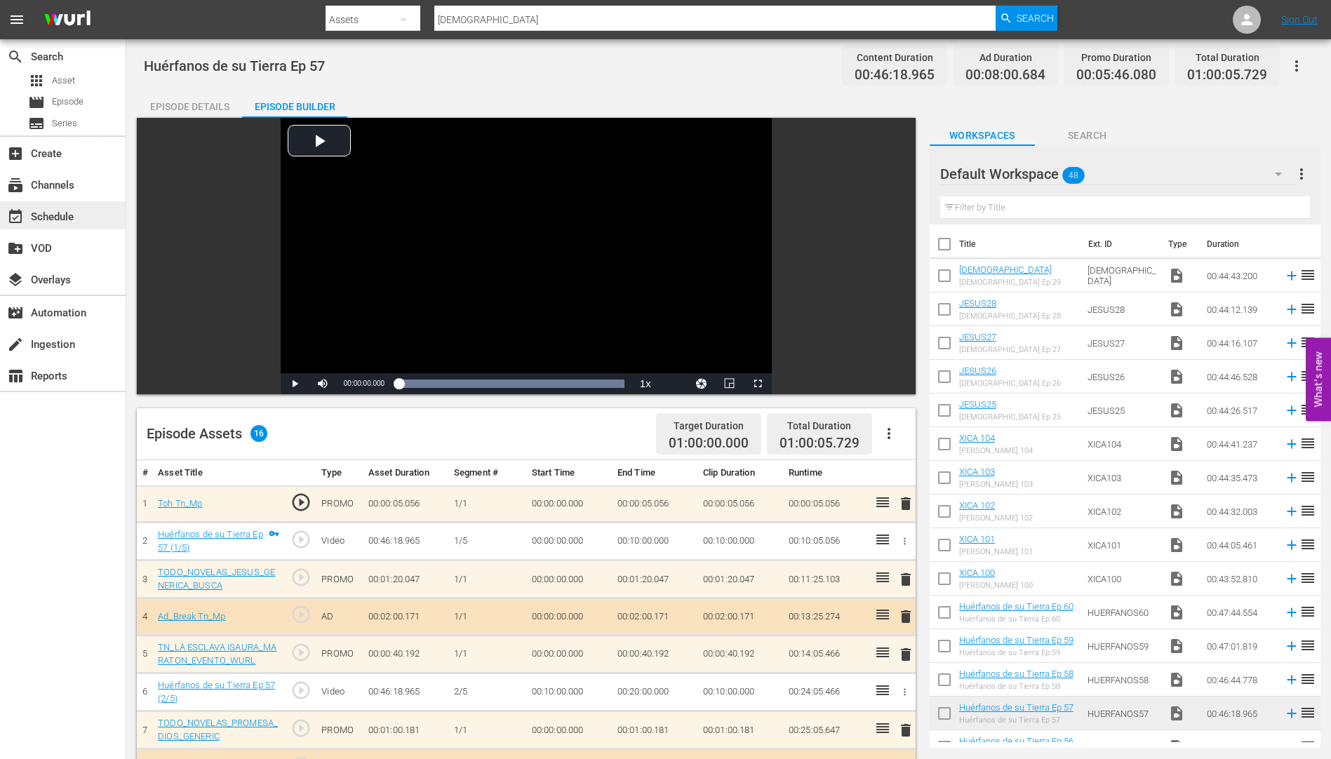
click at [70, 213] on div "event_available Schedule" at bounding box center [39, 214] width 79 height 13
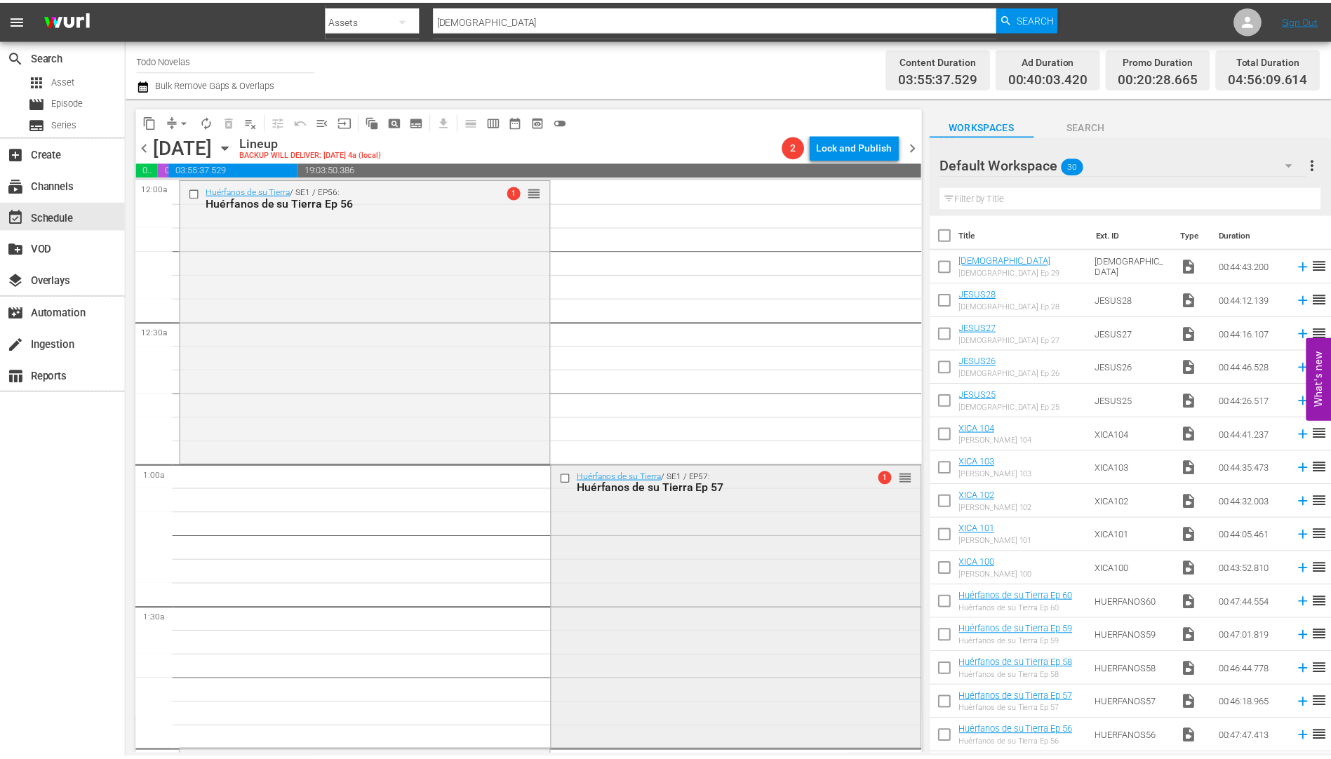
scroll to position [351, 0]
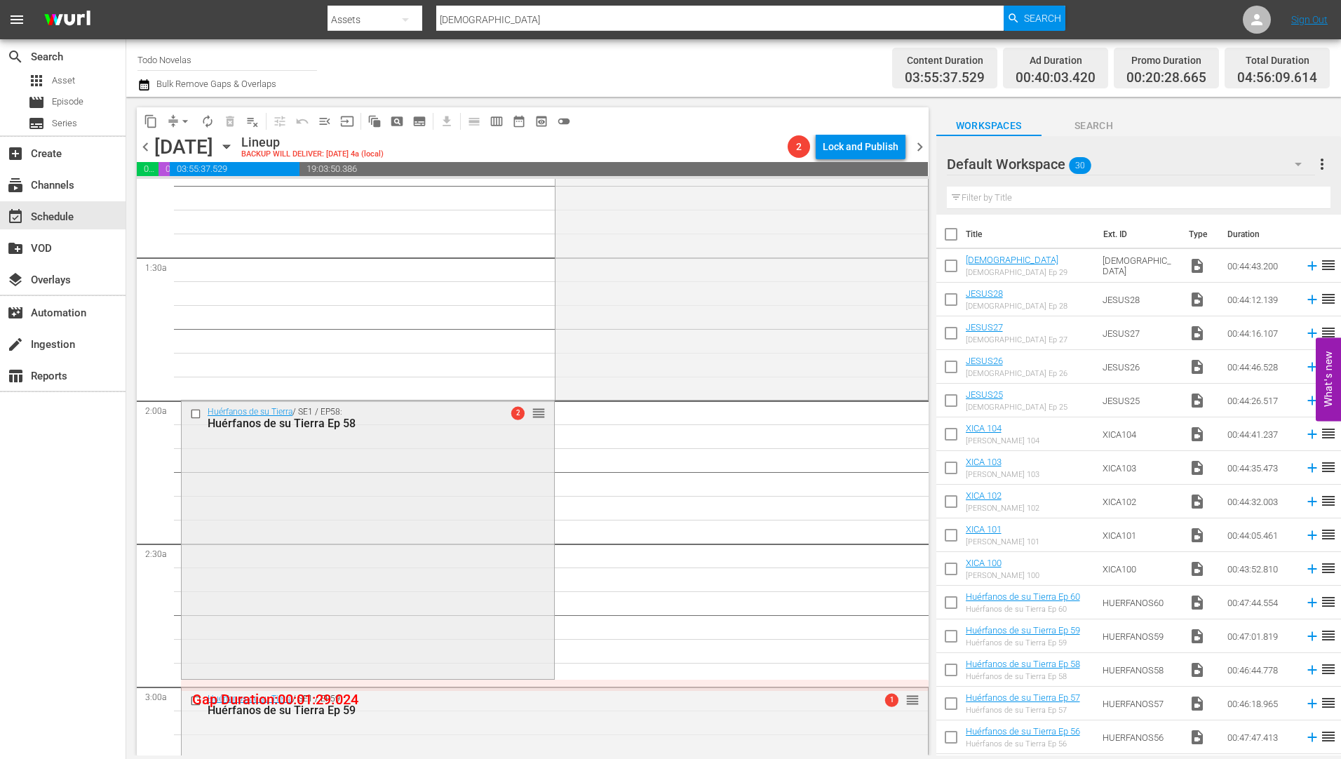
click at [297, 422] on div "Huérfanos de su Tierra Ep 58" at bounding box center [345, 423] width 275 height 13
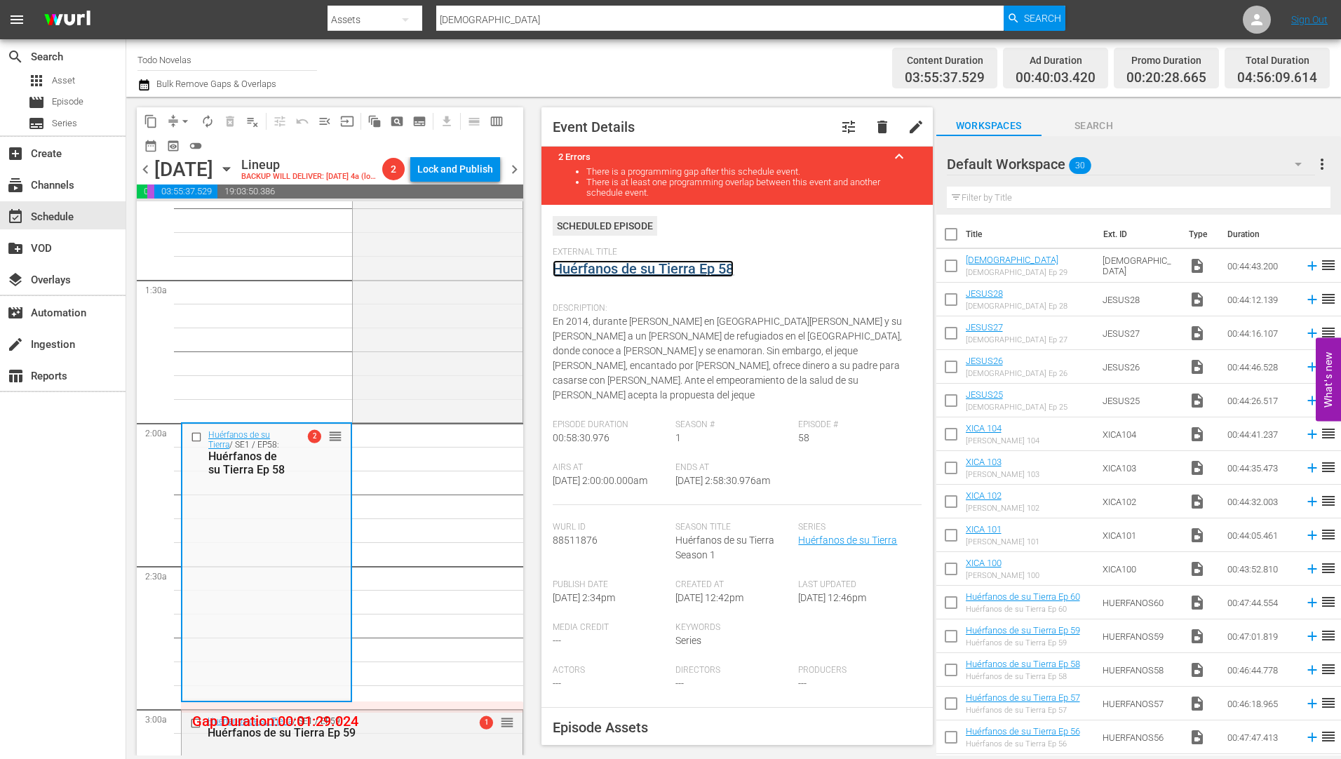
click at [686, 269] on link "Huérfanos de su Tierra Ep 58" at bounding box center [643, 268] width 181 height 17
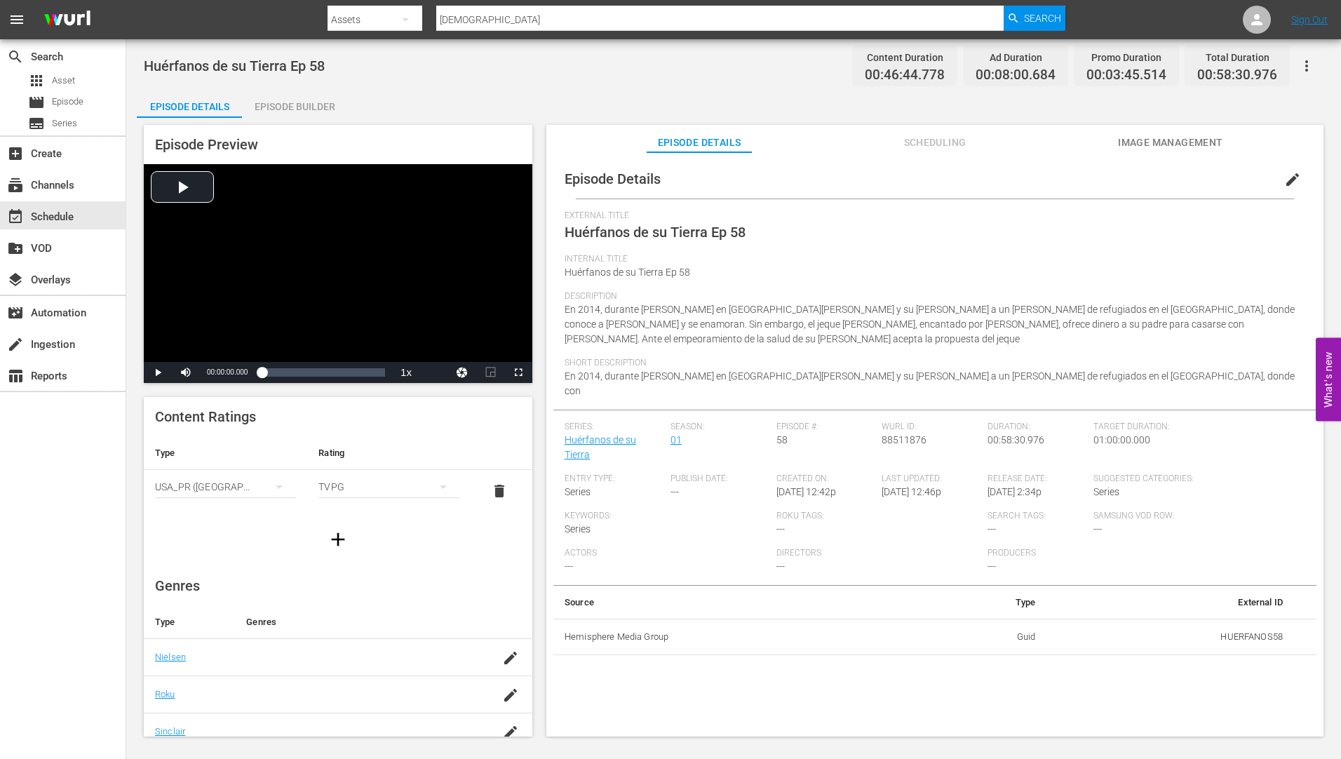
click at [307, 99] on div "Episode Builder" at bounding box center [294, 107] width 105 height 34
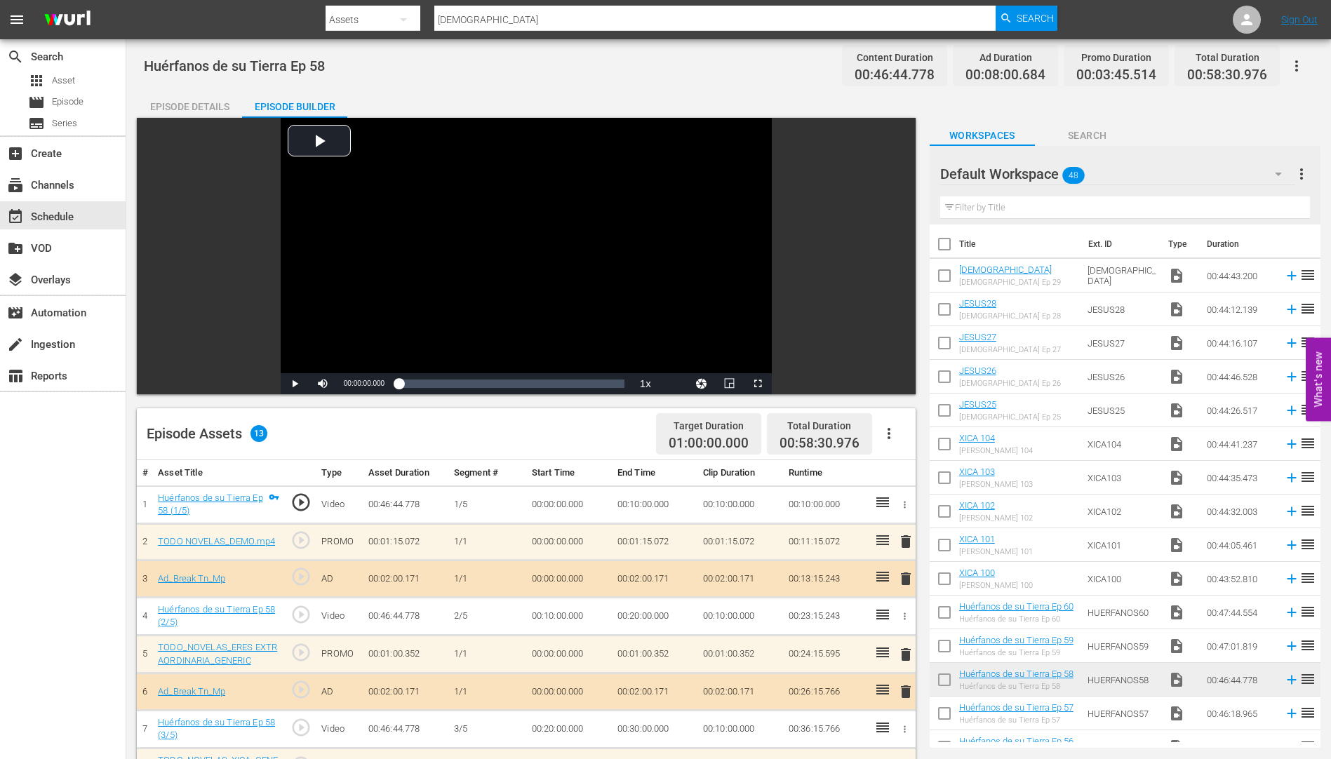
scroll to position [281, 0]
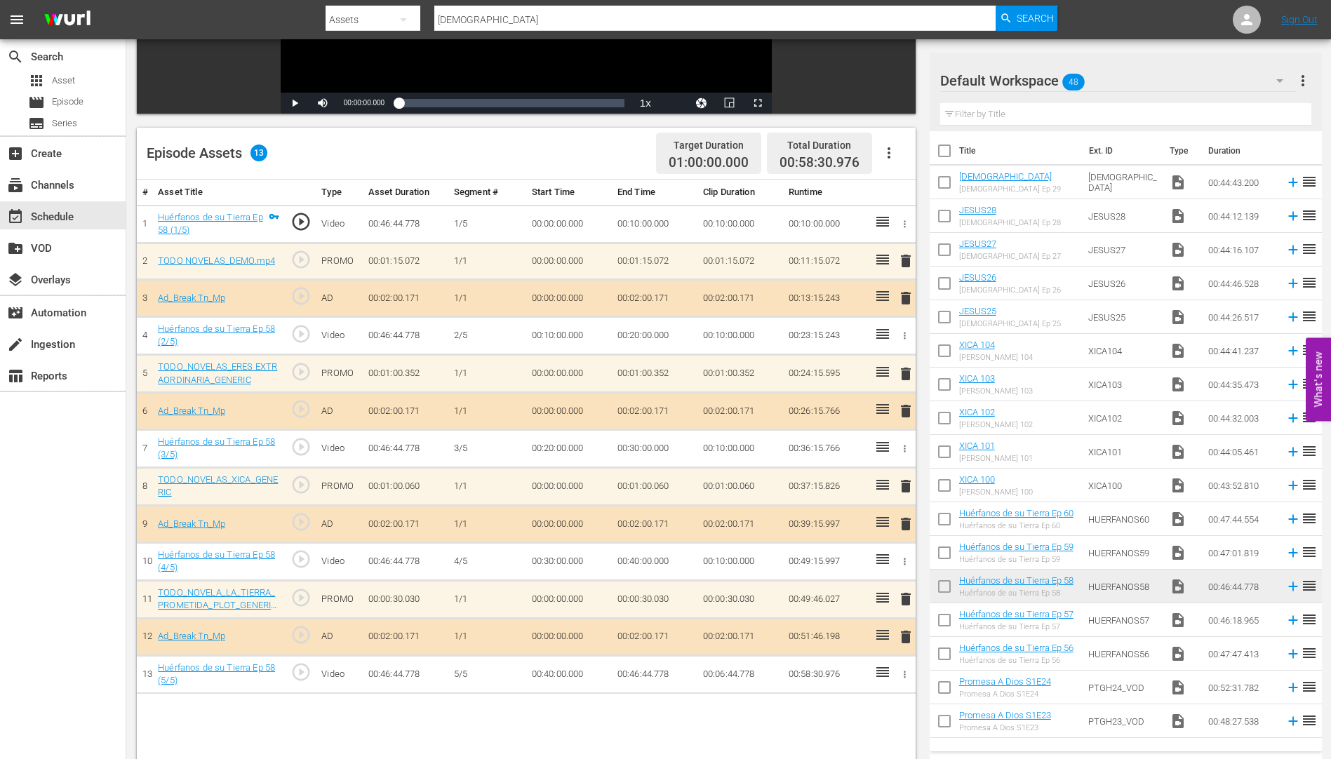
click at [905, 258] on span "delete" at bounding box center [905, 260] width 17 height 17
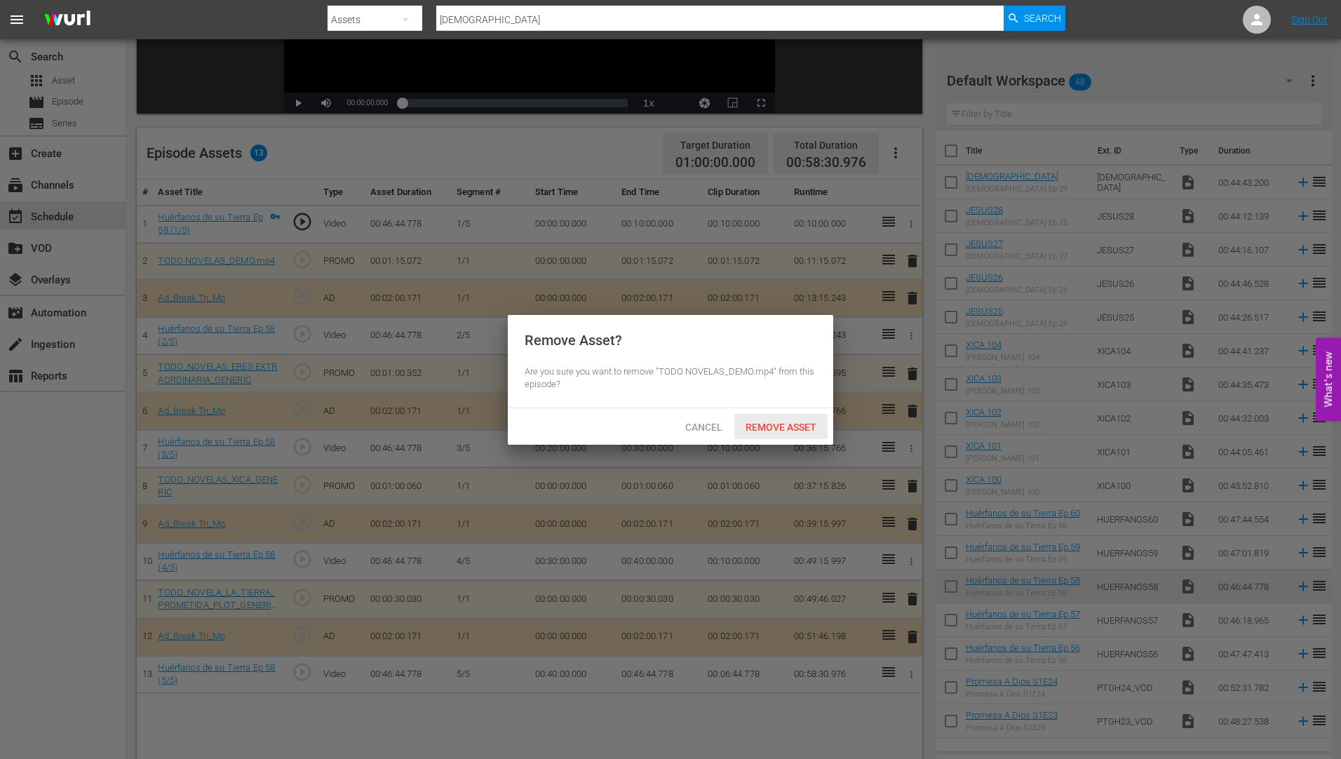
click at [776, 424] on span "Remove Asset" at bounding box center [780, 427] width 93 height 11
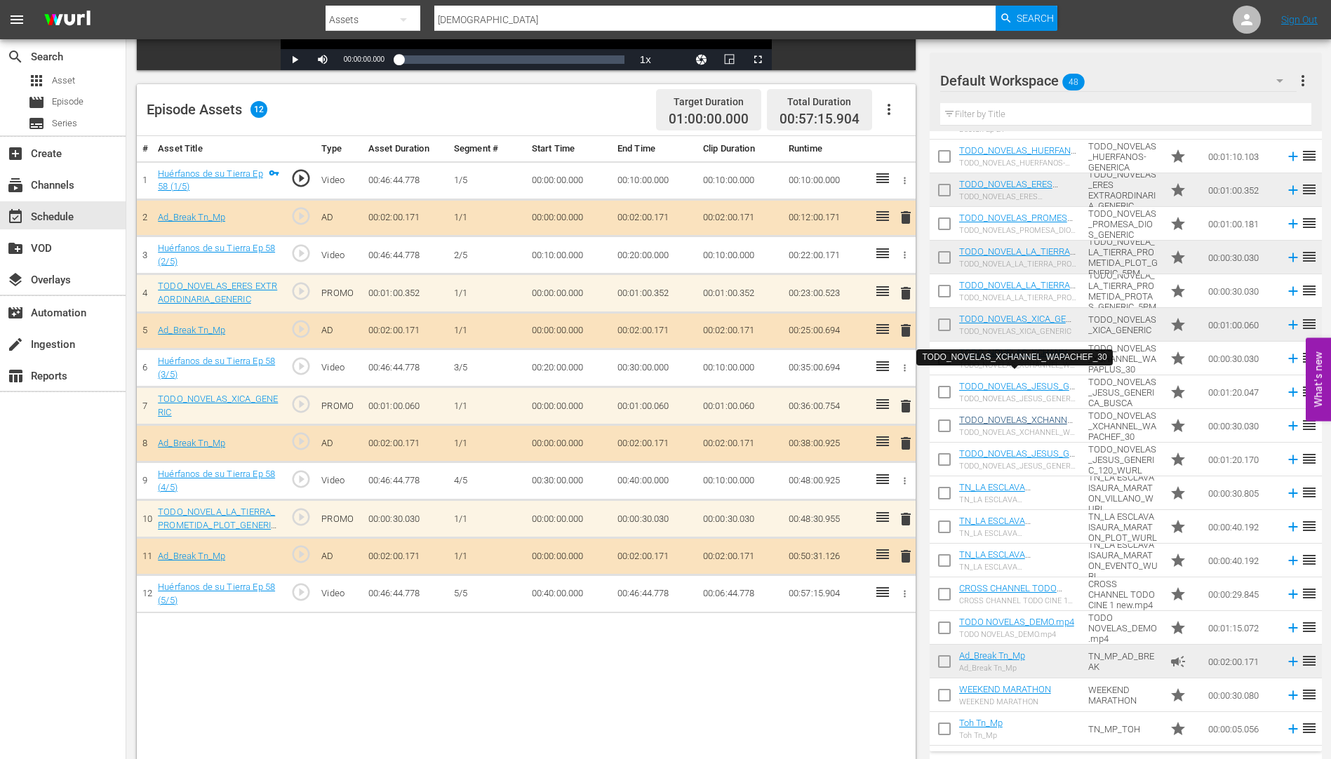
scroll to position [365, 0]
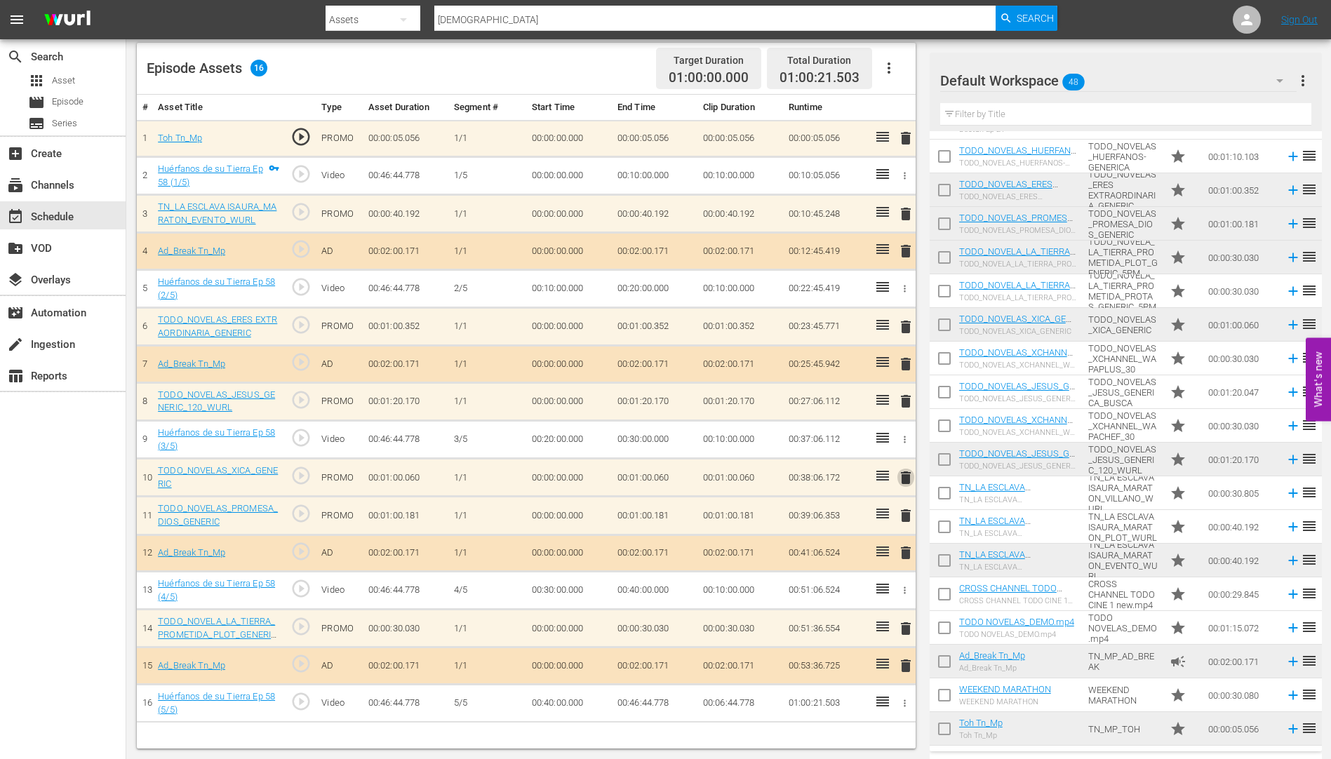
click at [903, 478] on span "delete" at bounding box center [905, 477] width 17 height 17
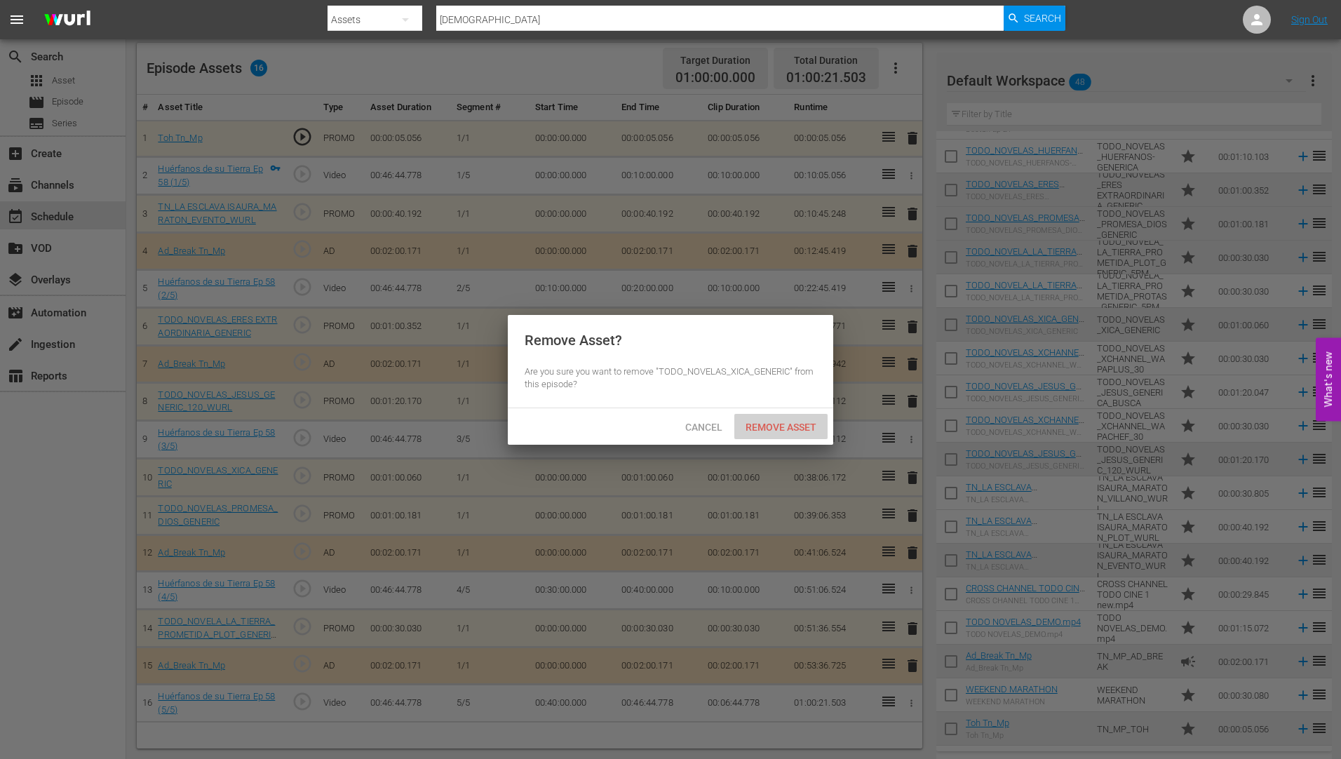
click at [755, 422] on span "Remove Asset" at bounding box center [780, 427] width 93 height 11
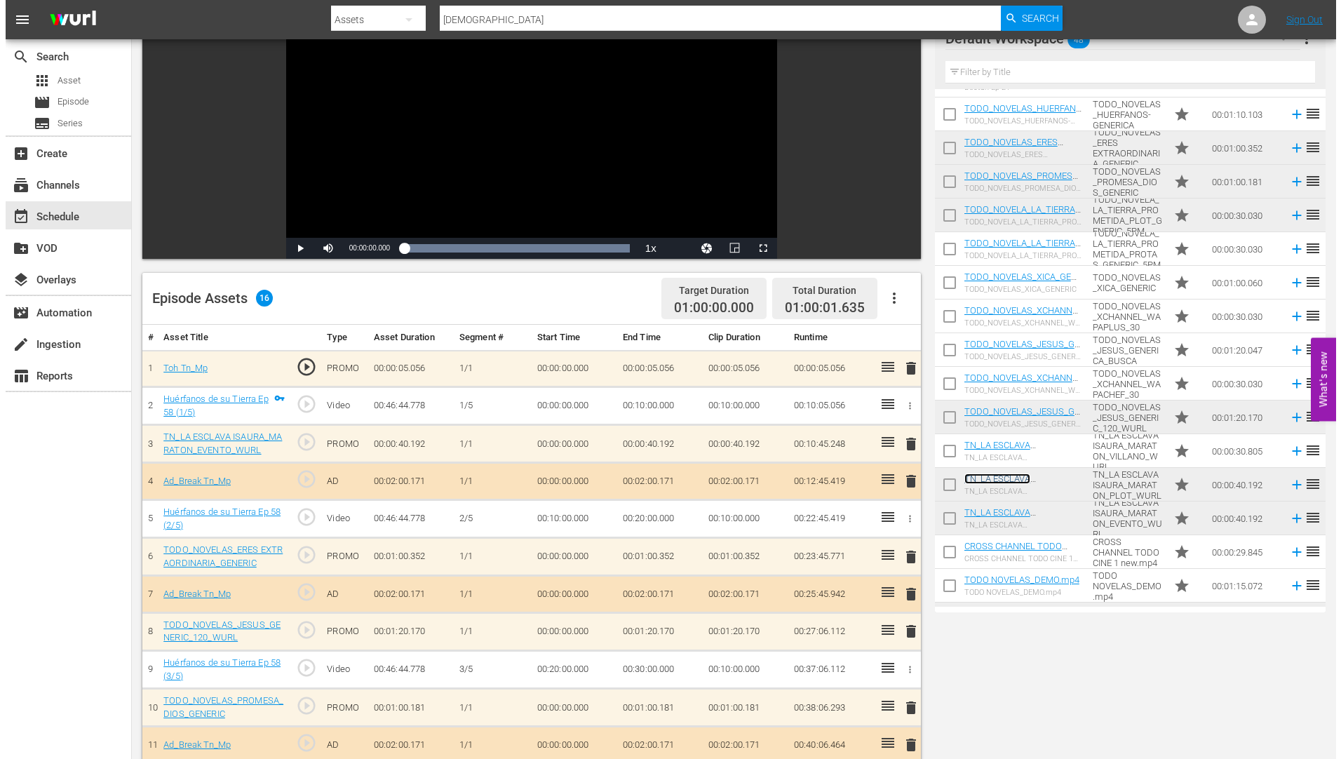
scroll to position [0, 0]
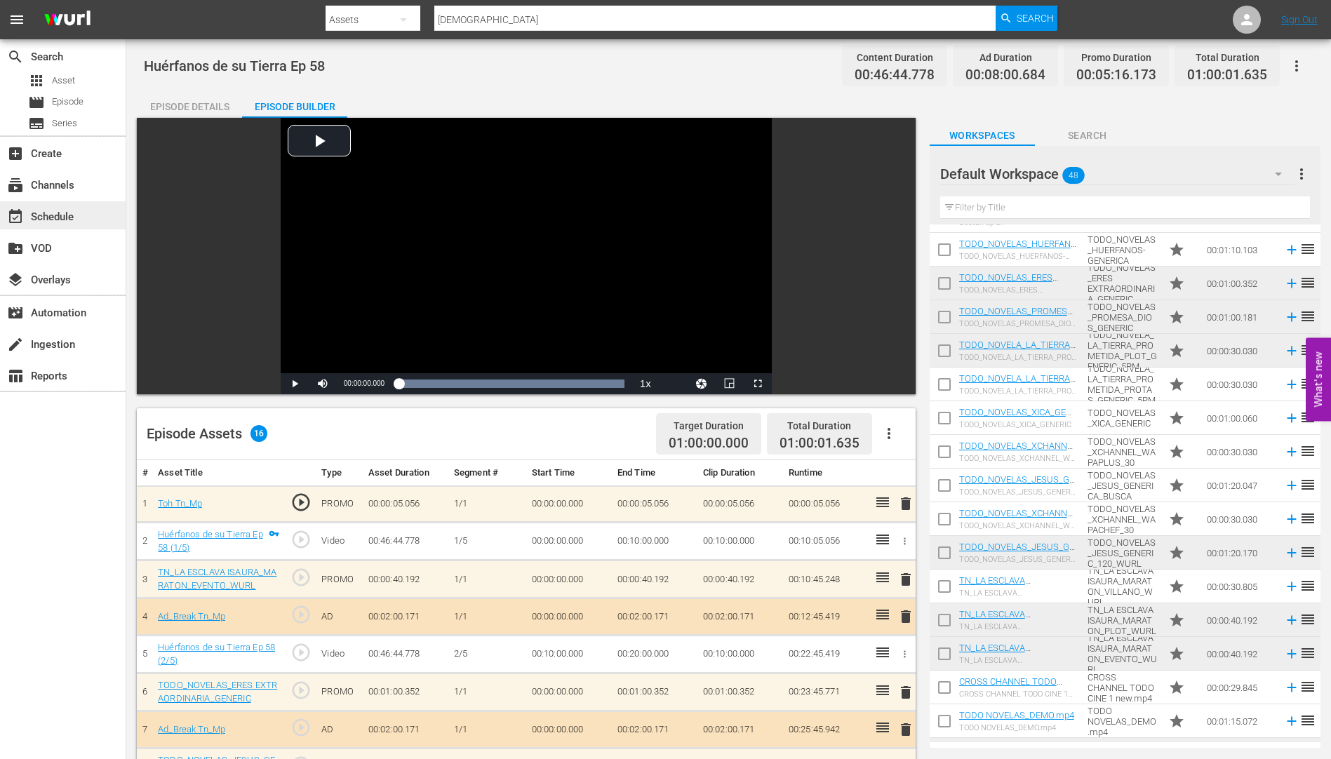
click at [50, 211] on div "event_available Schedule" at bounding box center [39, 214] width 79 height 13
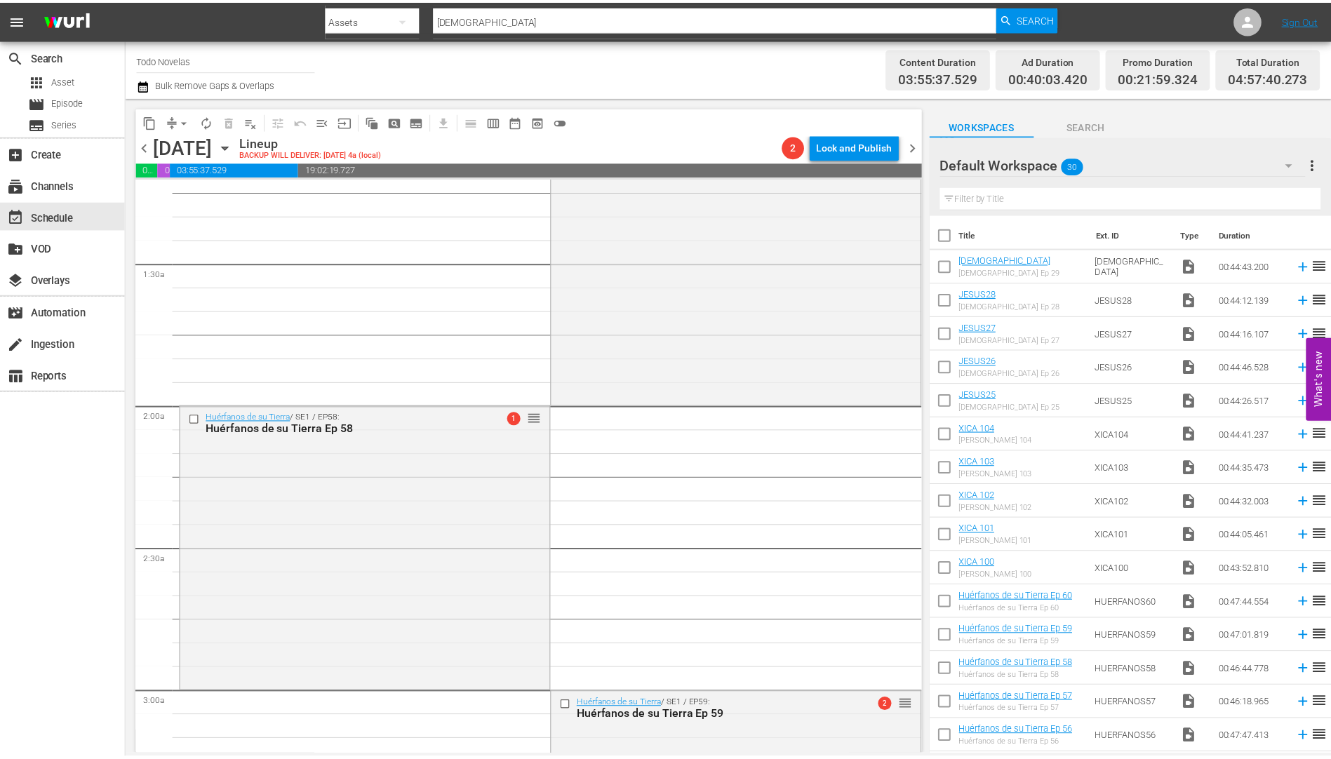
scroll to position [491, 0]
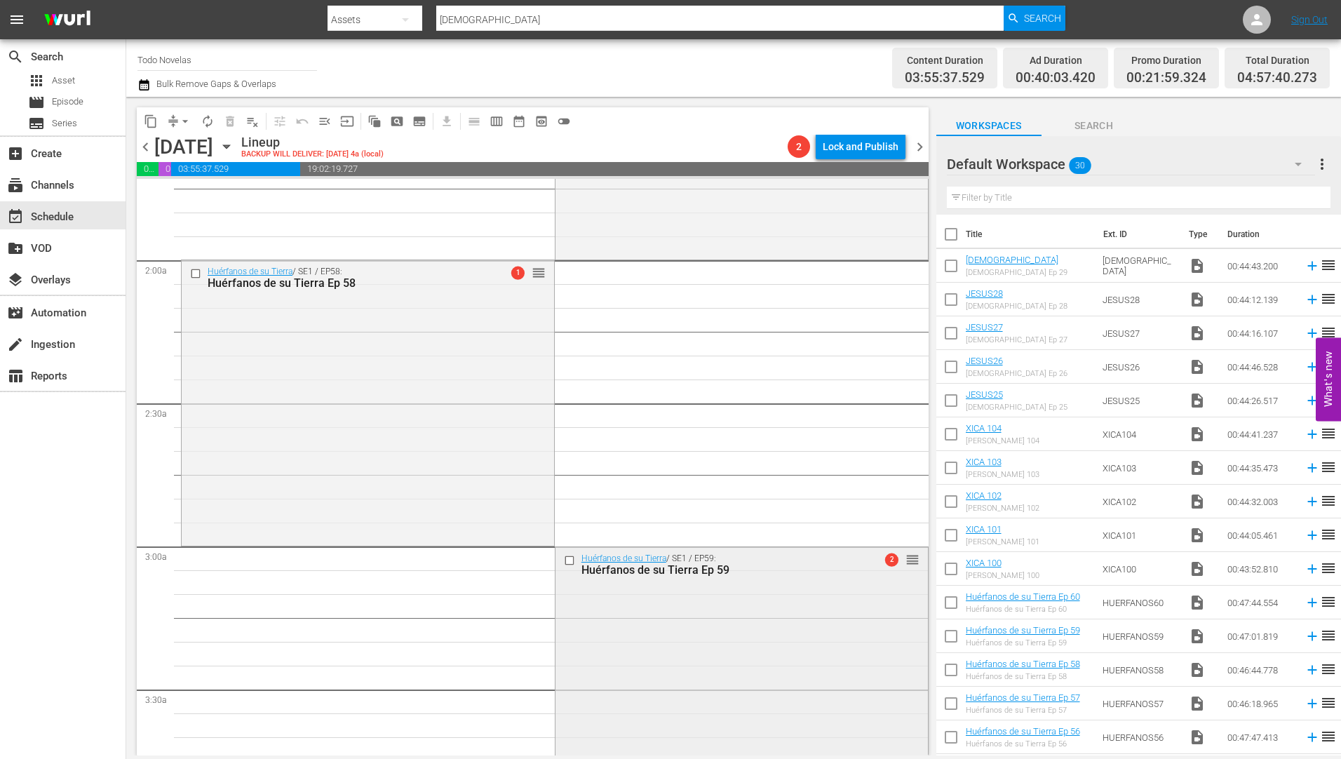
click at [618, 568] on div "Huérfanos de su Tierra Ep 59" at bounding box center [718, 569] width 275 height 13
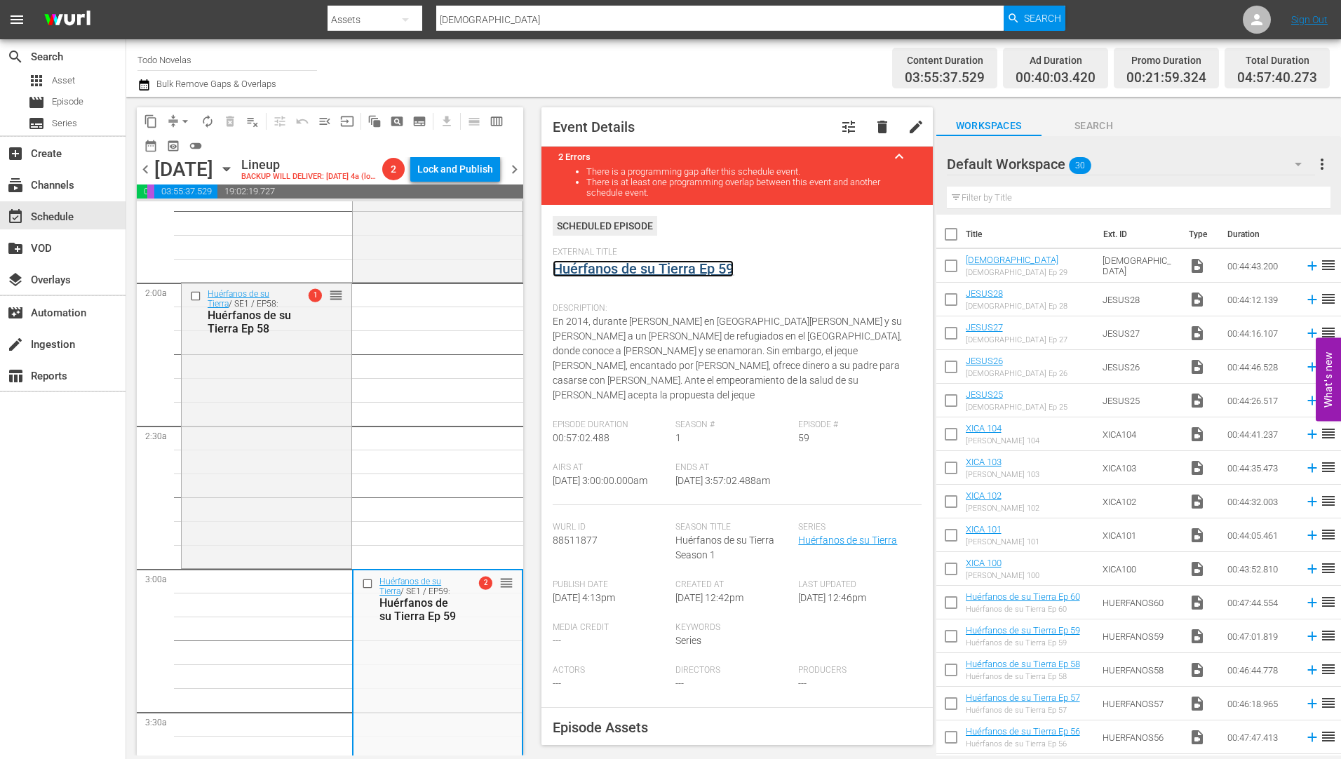
click at [629, 267] on link "Huérfanos de su Tierra Ep 59" at bounding box center [643, 268] width 181 height 17
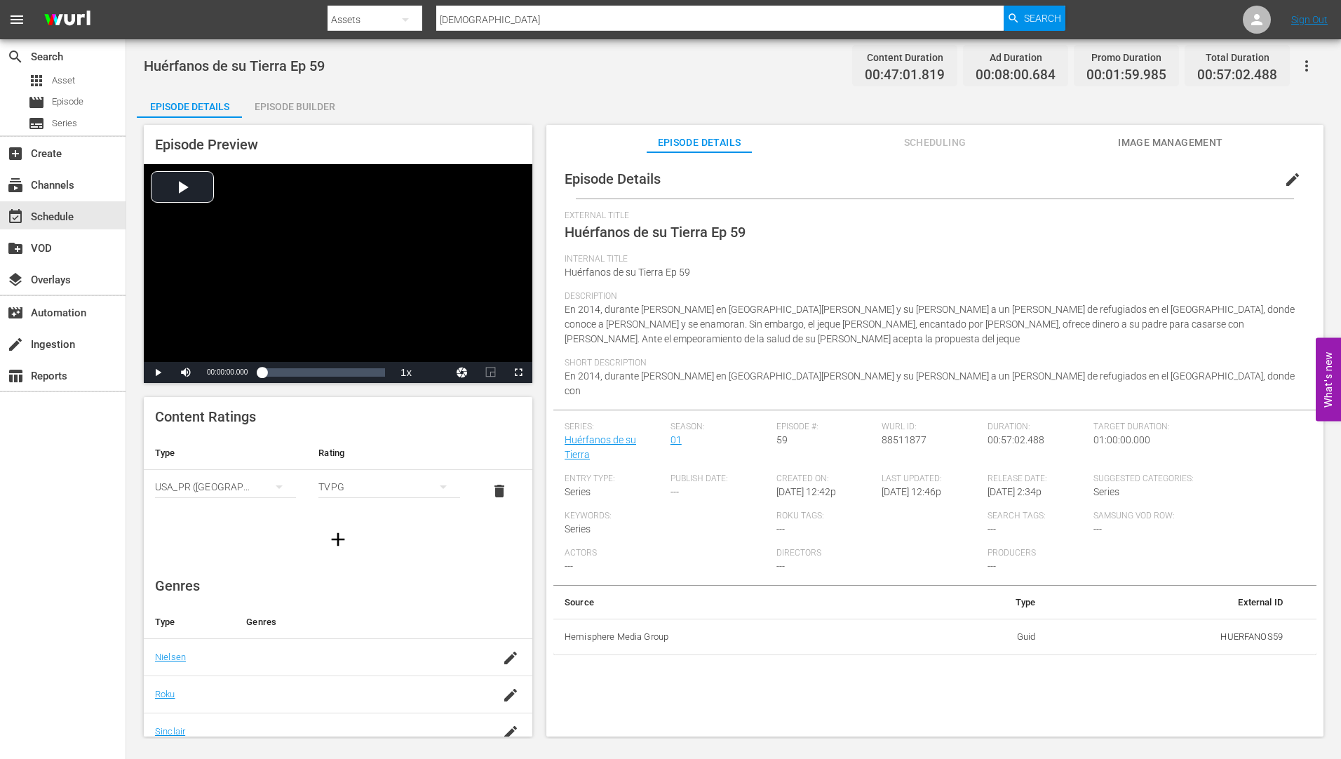
click at [294, 104] on div "Episode Builder" at bounding box center [294, 107] width 105 height 34
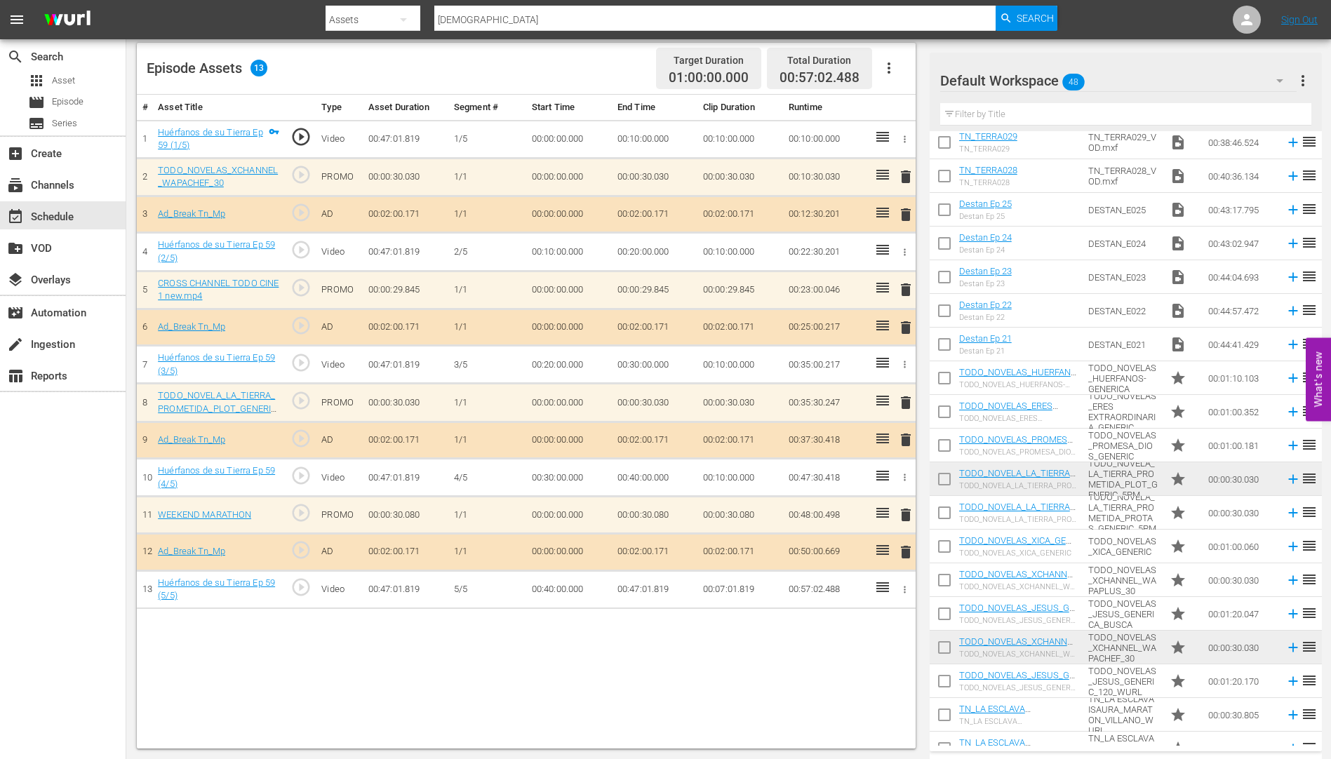
scroll to position [1036, 0]
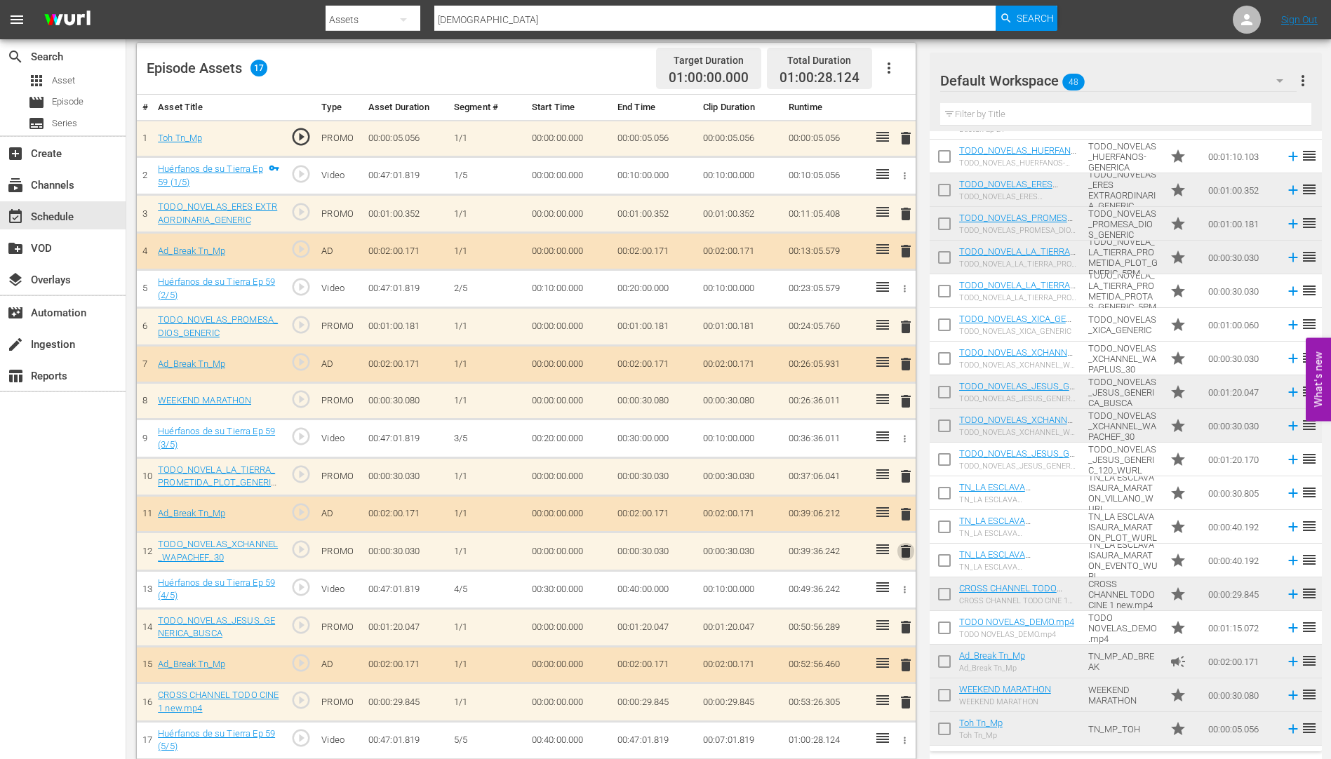
click at [903, 555] on span "delete" at bounding box center [905, 551] width 17 height 17
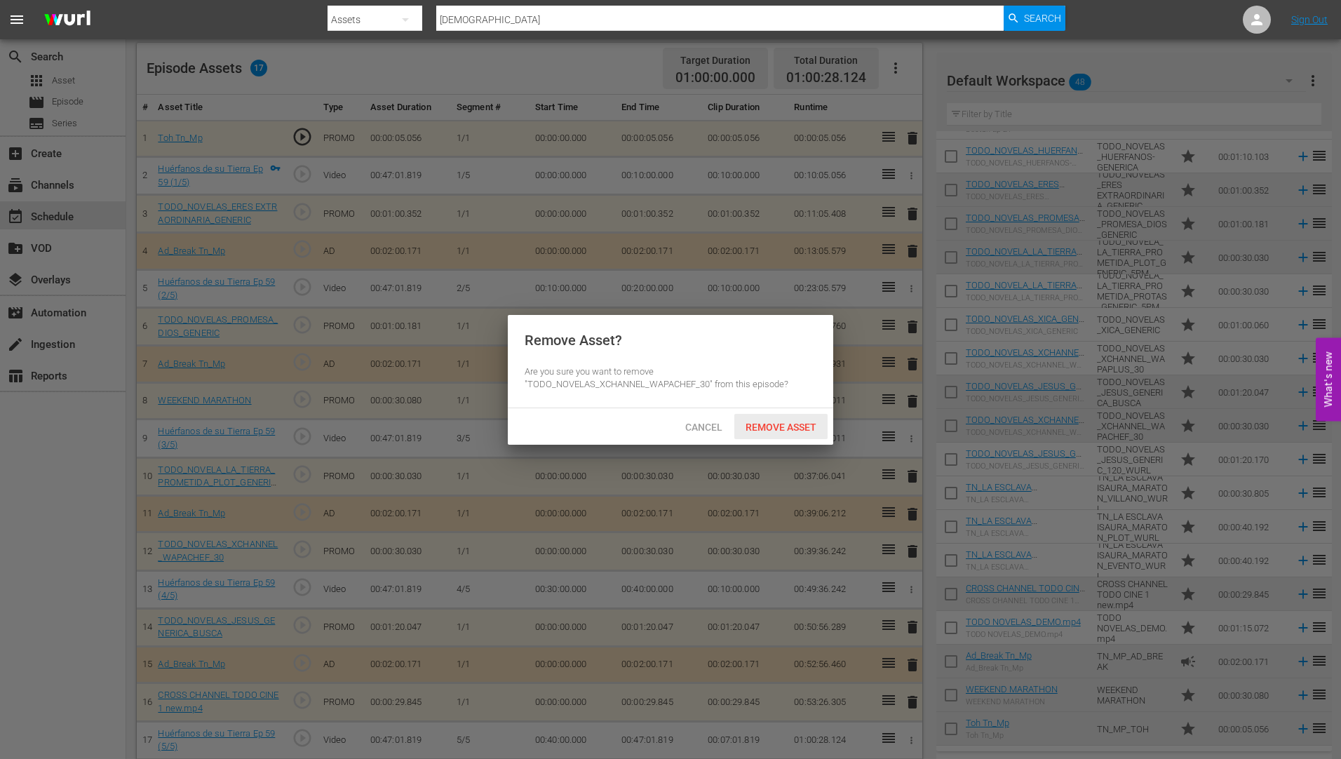
click at [774, 425] on span "Remove Asset" at bounding box center [780, 427] width 93 height 11
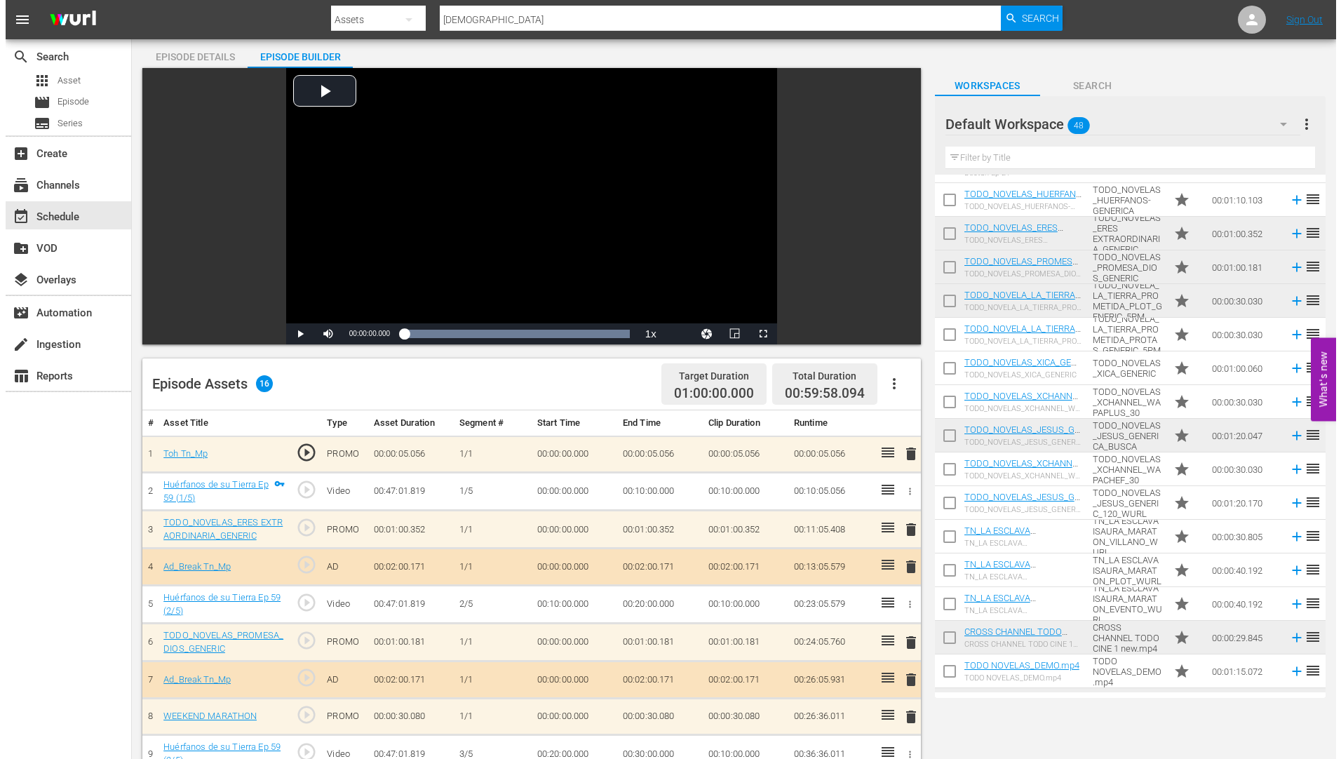
scroll to position [0, 0]
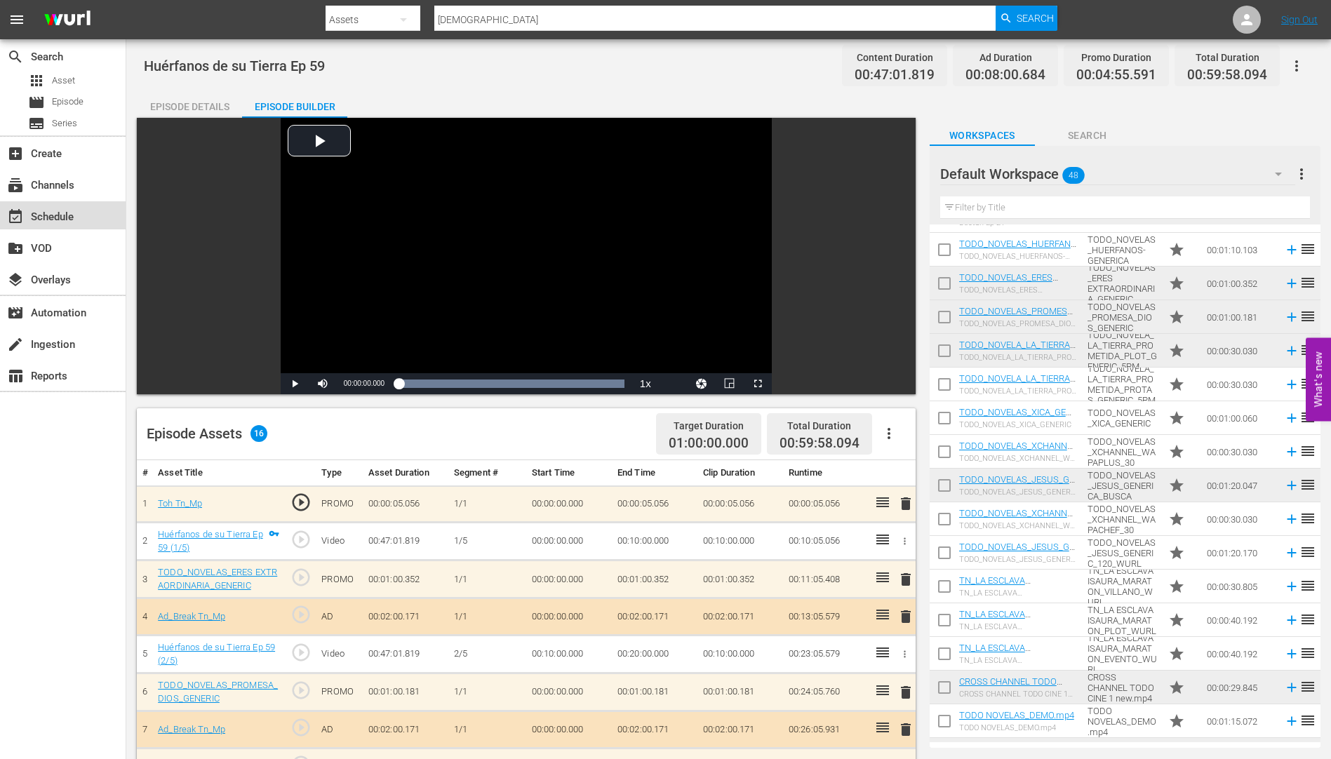
click at [58, 210] on div "event_available Schedule" at bounding box center [39, 214] width 79 height 13
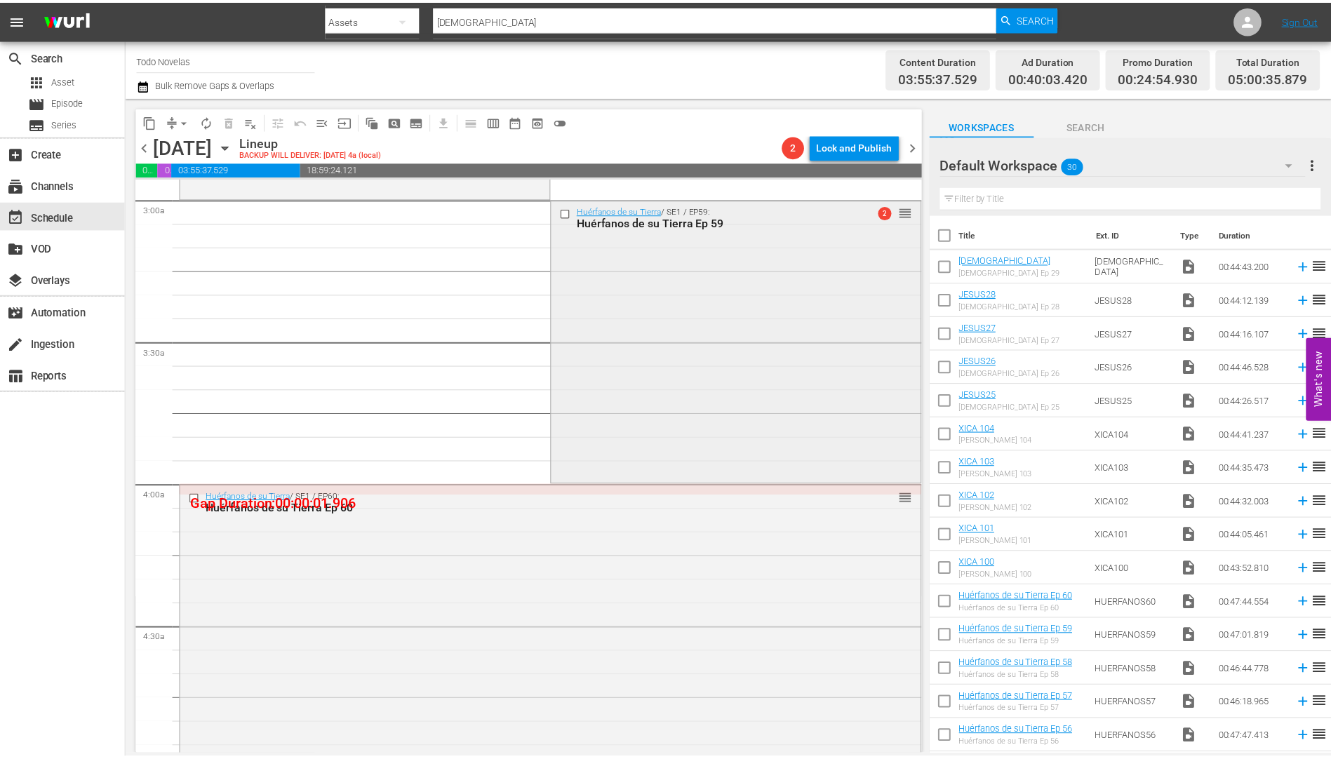
scroll to position [842, 0]
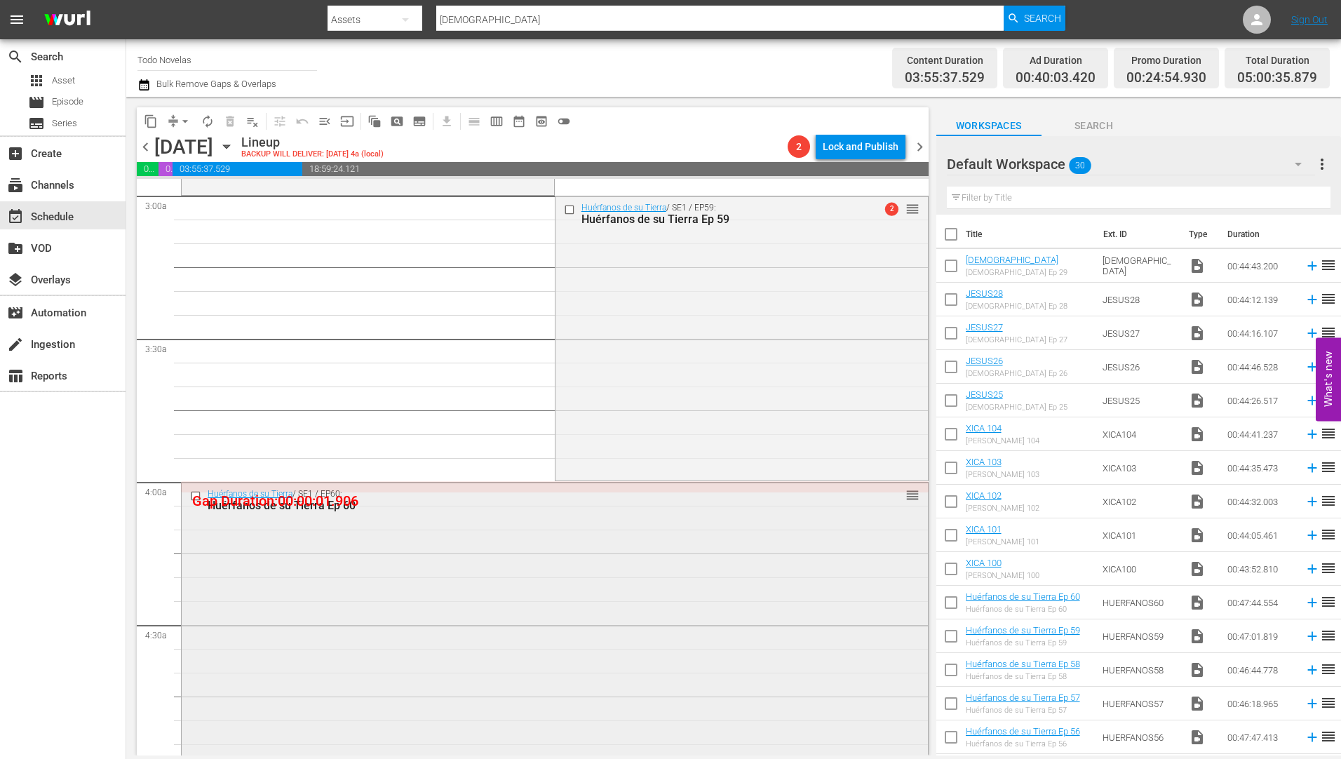
click at [265, 504] on div "Huérfanos de su Tierra Ep 60" at bounding box center [529, 505] width 642 height 13
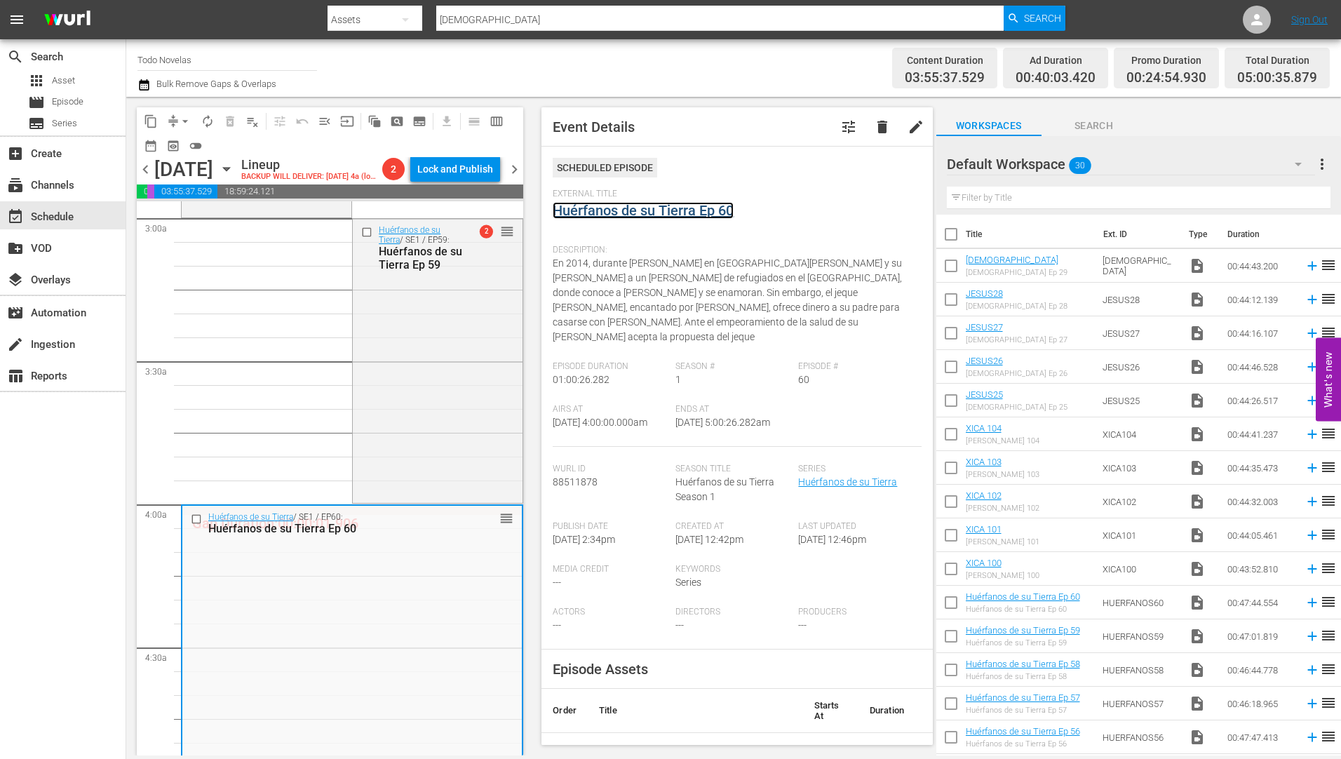
click at [659, 214] on link "Huérfanos de su Tierra Ep 60" at bounding box center [643, 210] width 181 height 17
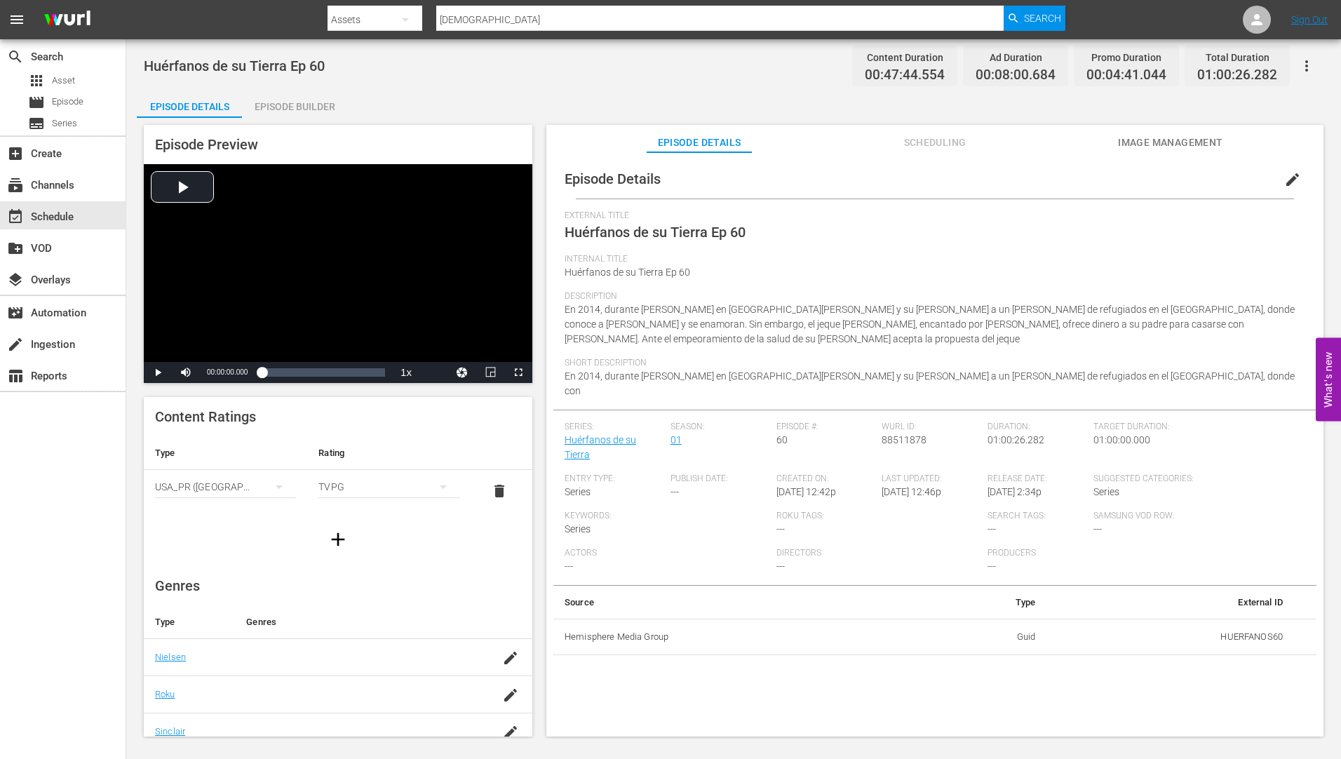
click at [300, 106] on div "Episode Builder" at bounding box center [294, 107] width 105 height 34
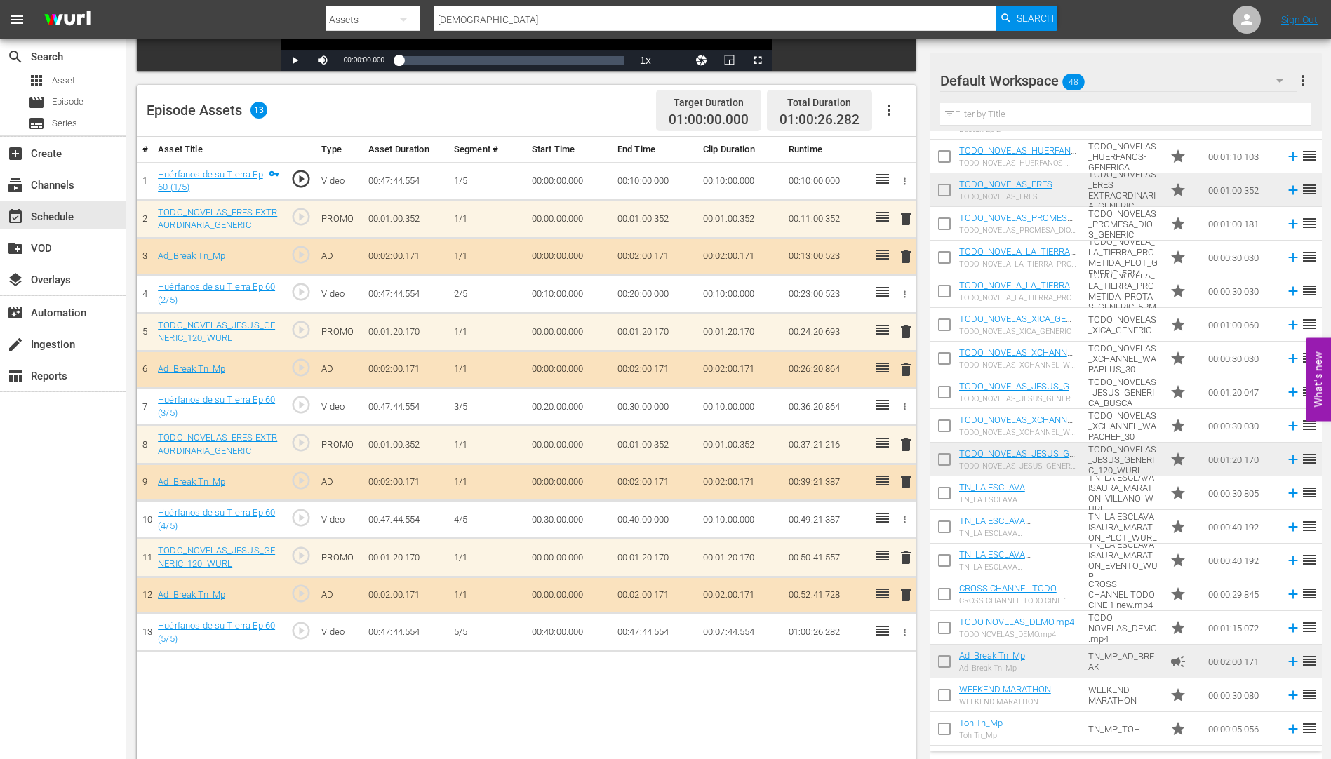
scroll to position [365, 0]
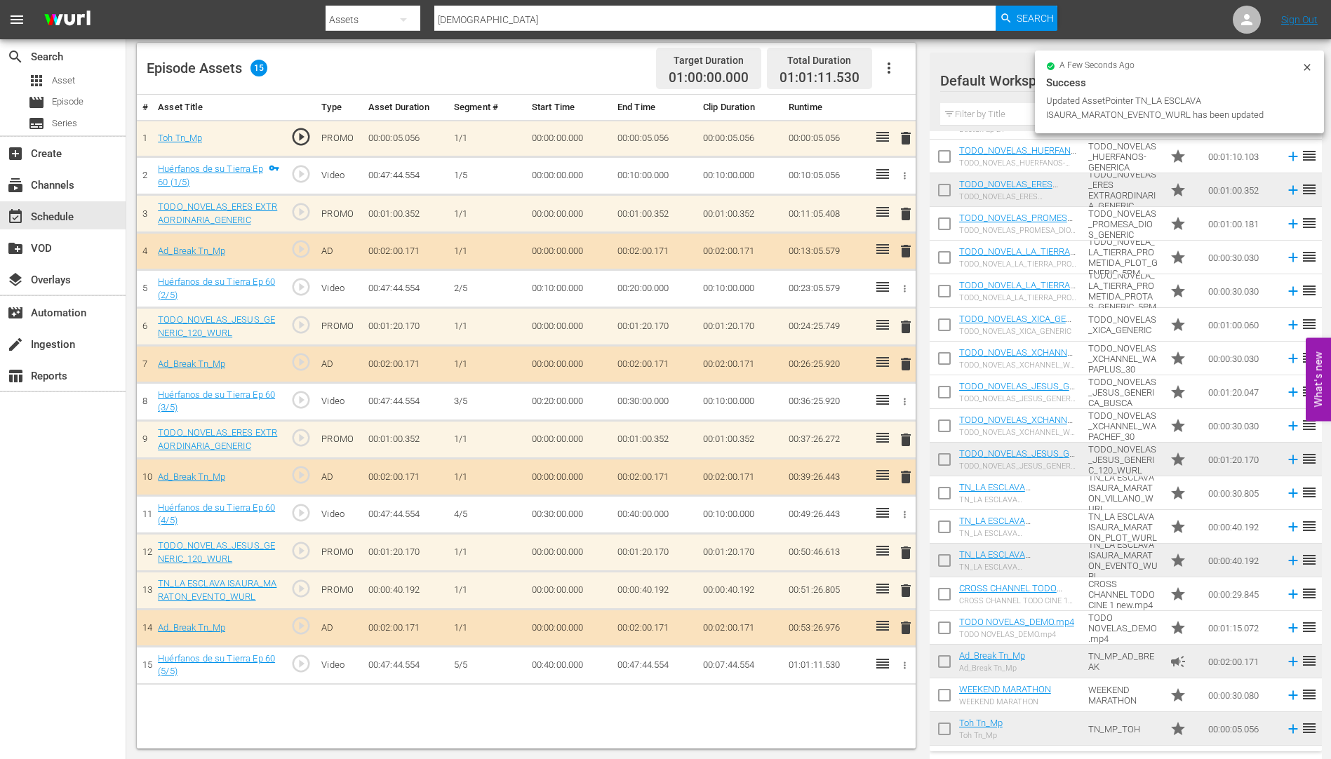
click at [905, 549] on span "delete" at bounding box center [905, 552] width 17 height 17
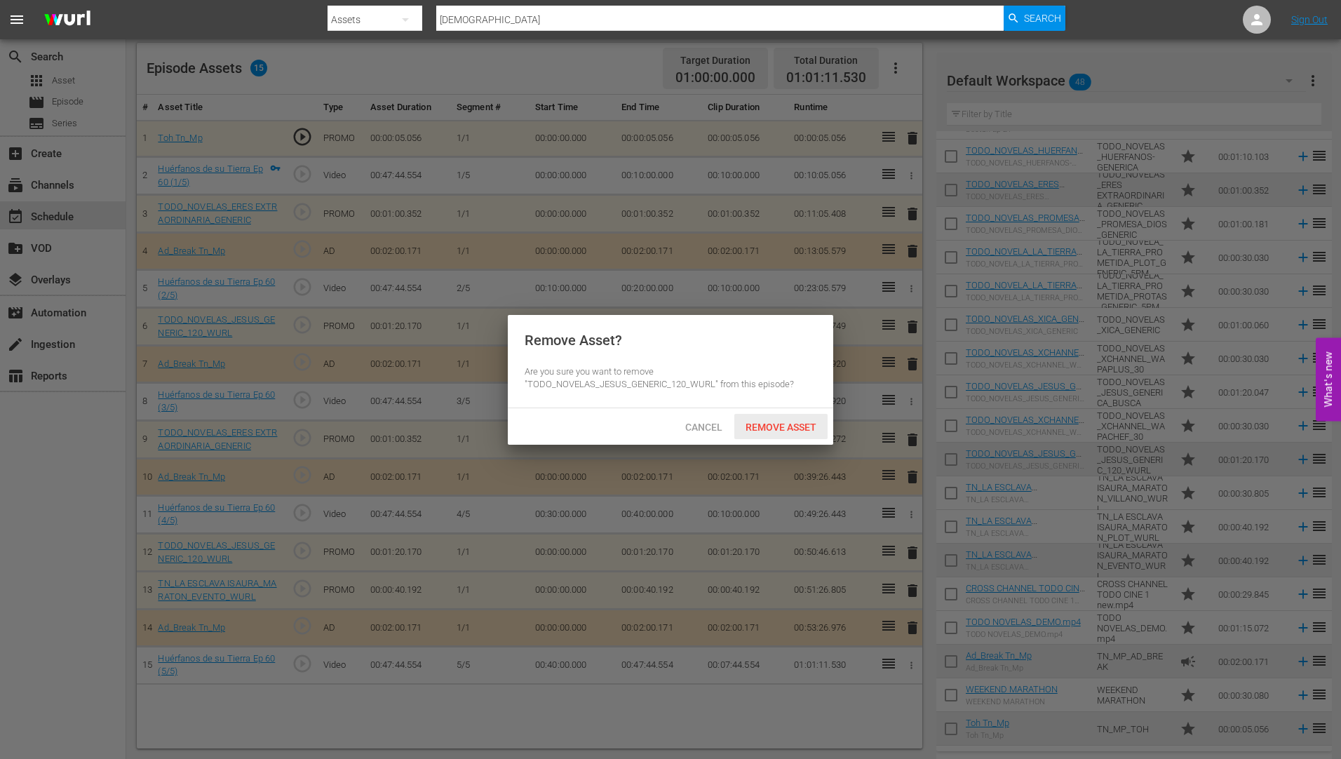
click at [783, 422] on span "Remove Asset" at bounding box center [780, 427] width 93 height 11
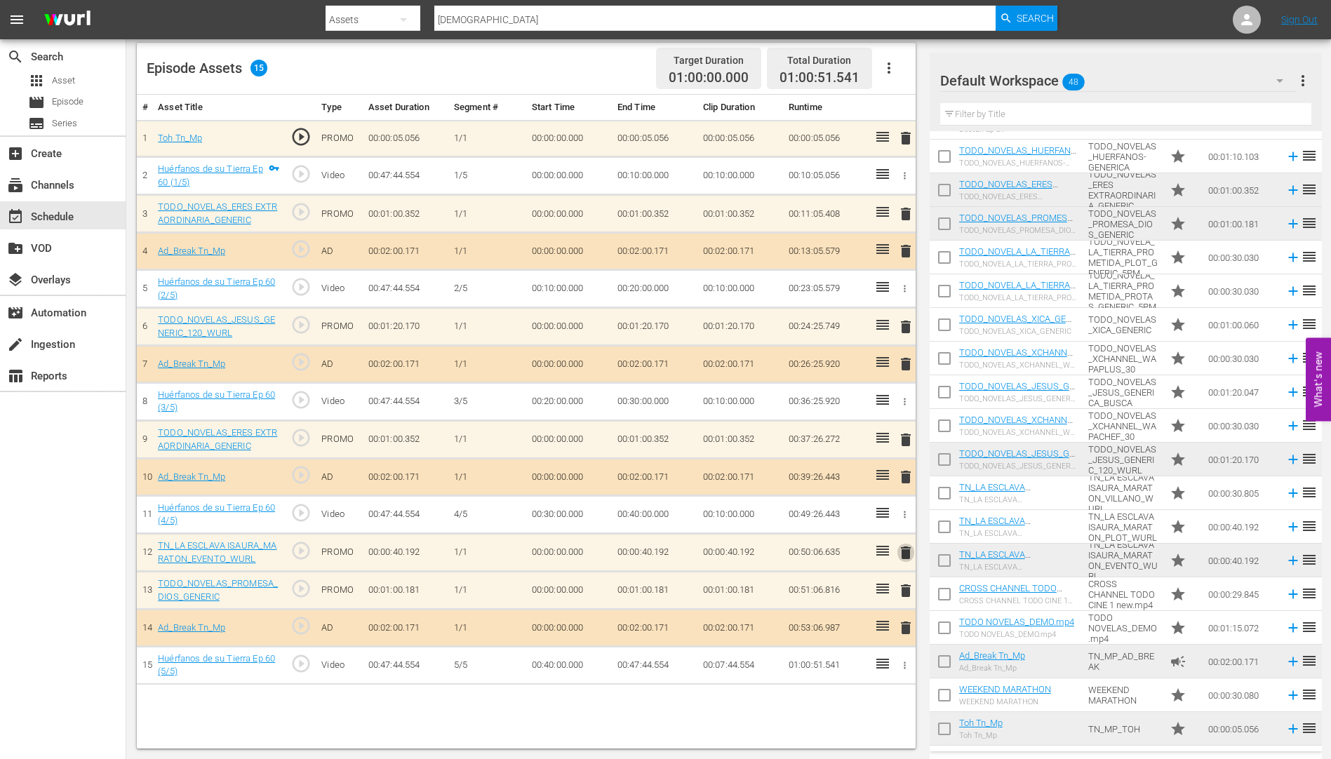
click at [904, 548] on span "delete" at bounding box center [905, 552] width 17 height 17
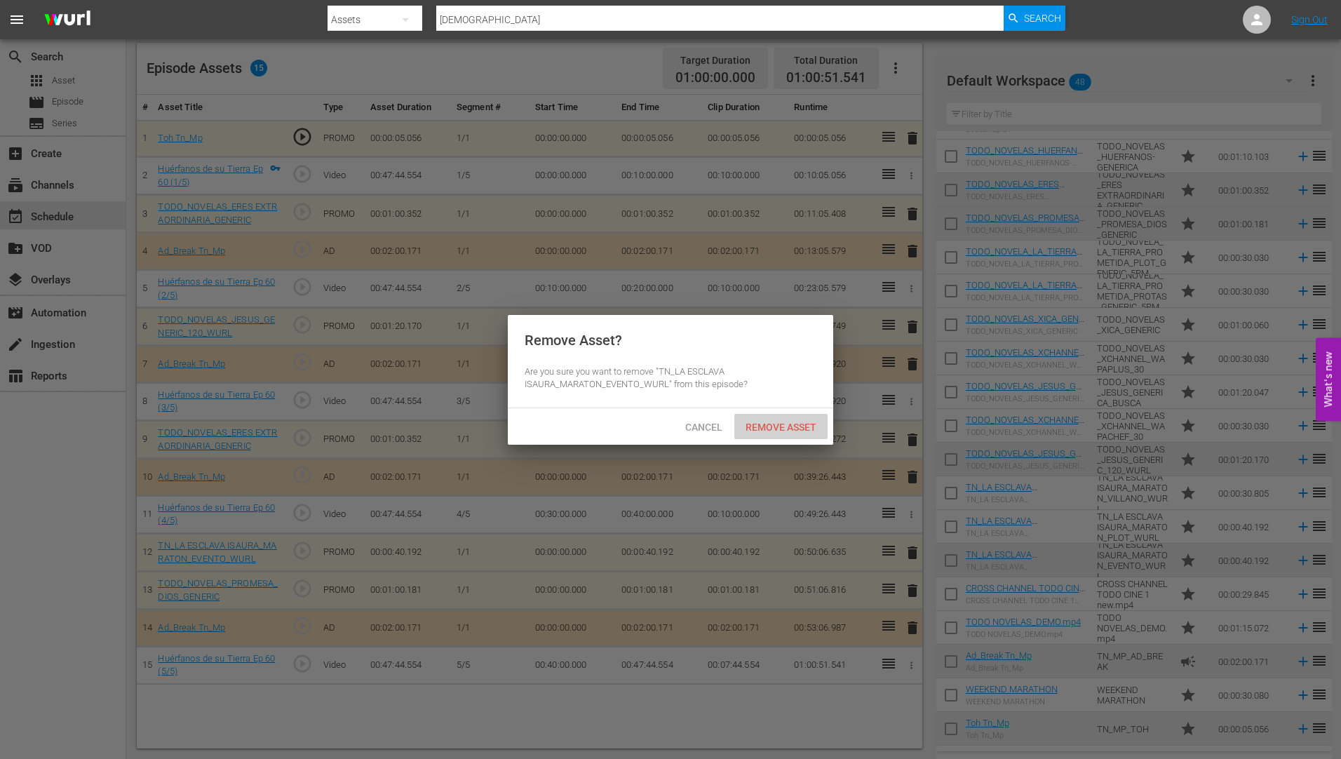
click at [769, 426] on span "Remove Asset" at bounding box center [780, 427] width 93 height 11
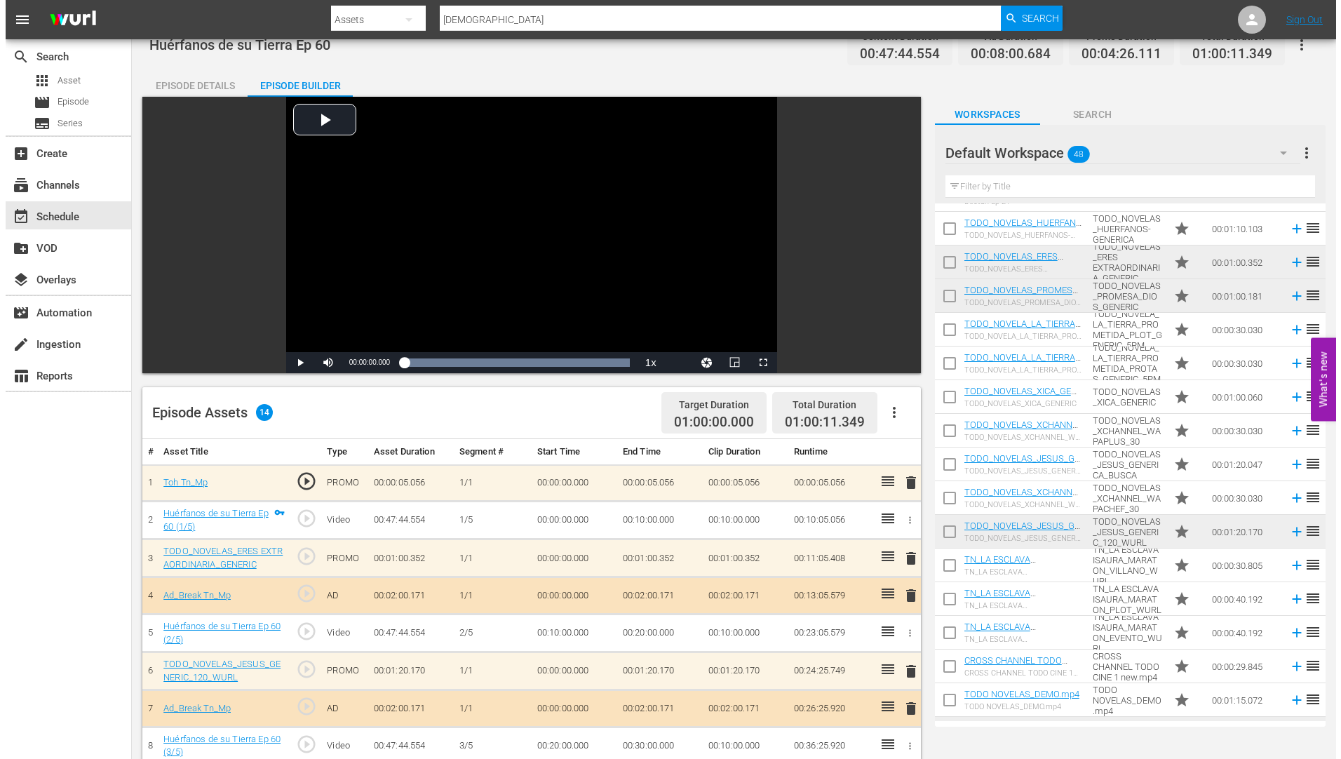
scroll to position [0, 0]
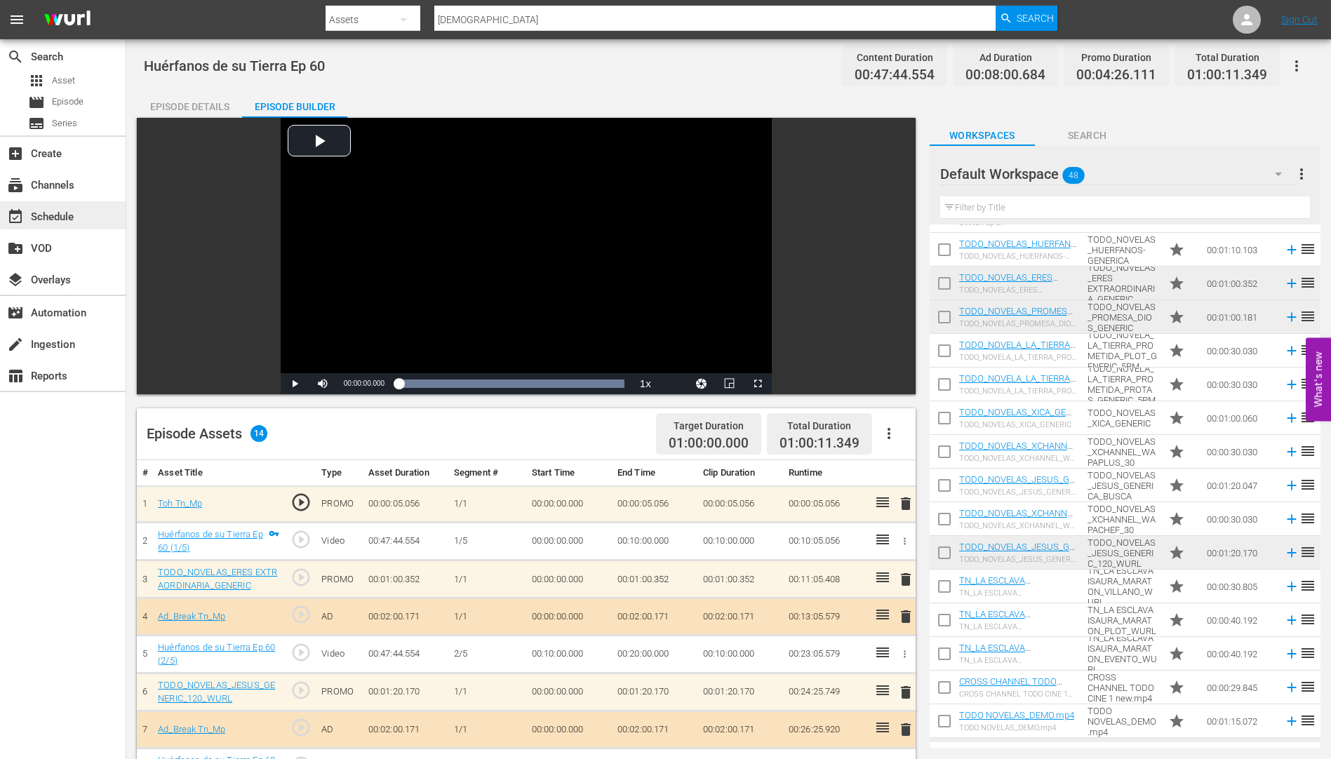
click at [51, 210] on div "event_available Schedule" at bounding box center [39, 214] width 79 height 13
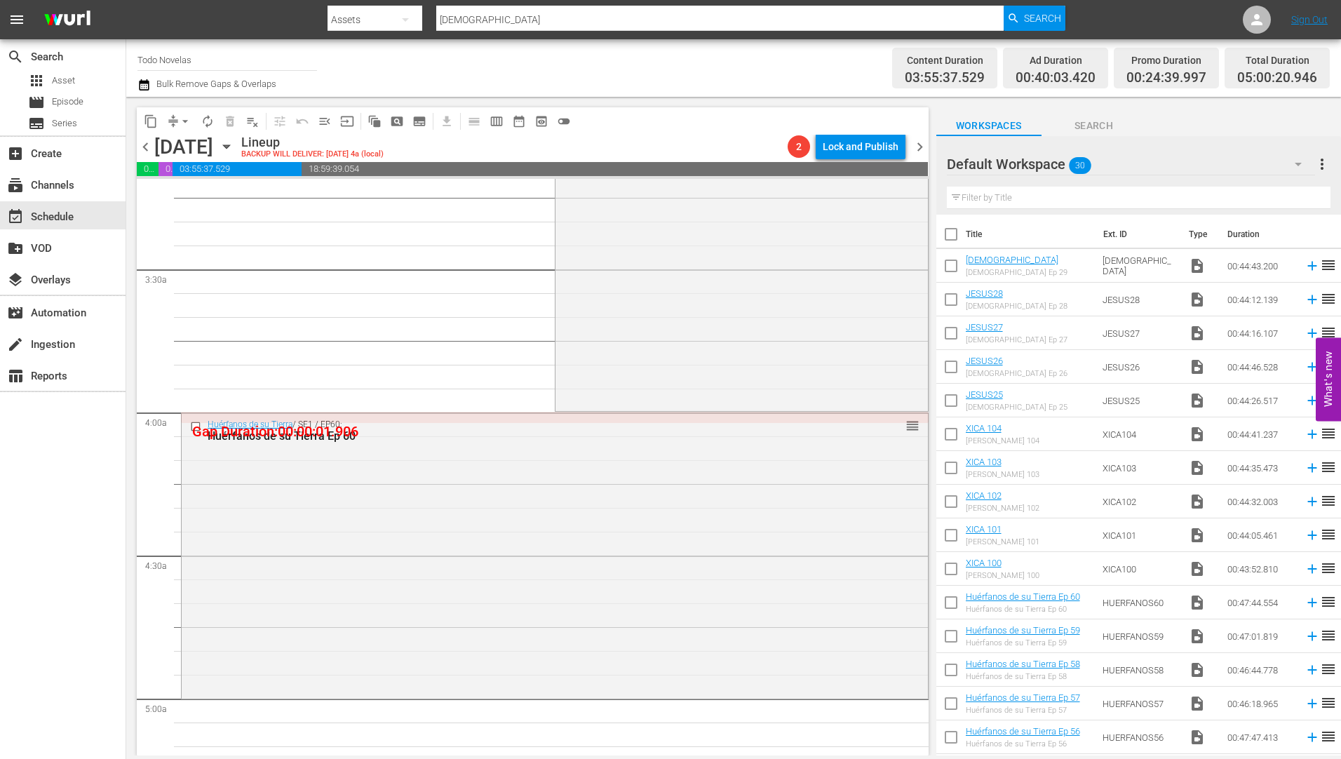
scroll to position [912, 0]
click at [195, 424] on input "checkbox" at bounding box center [197, 426] width 15 height 12
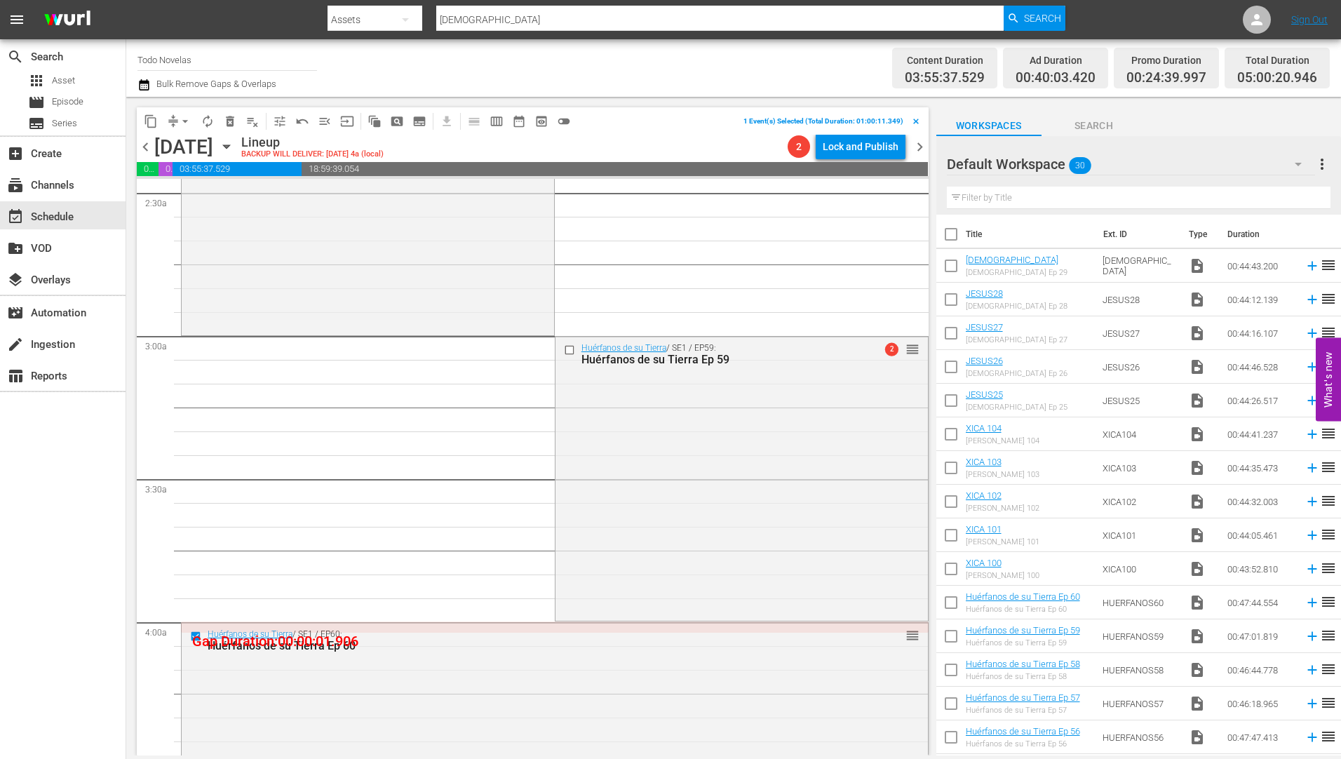
drag, startPoint x: 567, startPoint y: 346, endPoint x: 541, endPoint y: 359, distance: 28.2
click at [567, 346] on input "checkbox" at bounding box center [570, 350] width 15 height 12
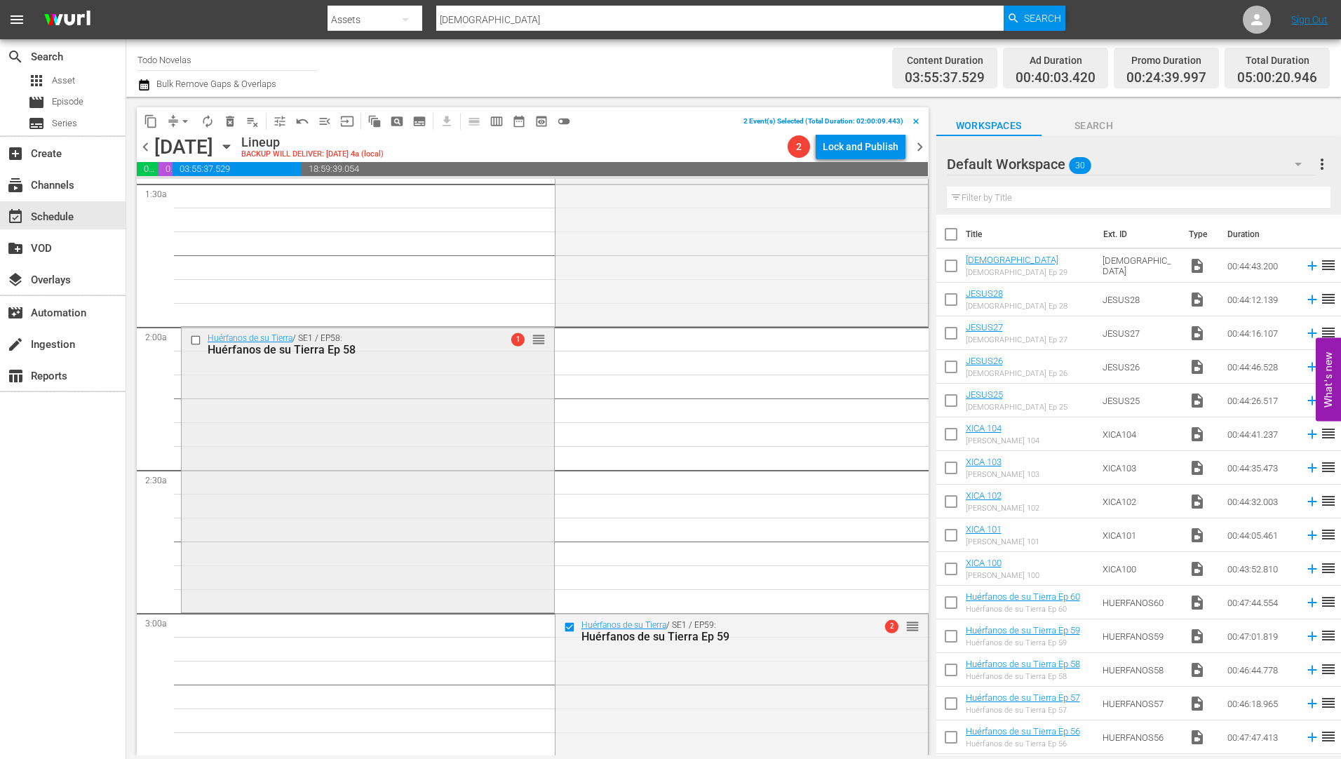
scroll to position [421, 0]
click at [191, 342] on input "checkbox" at bounding box center [197, 344] width 15 height 12
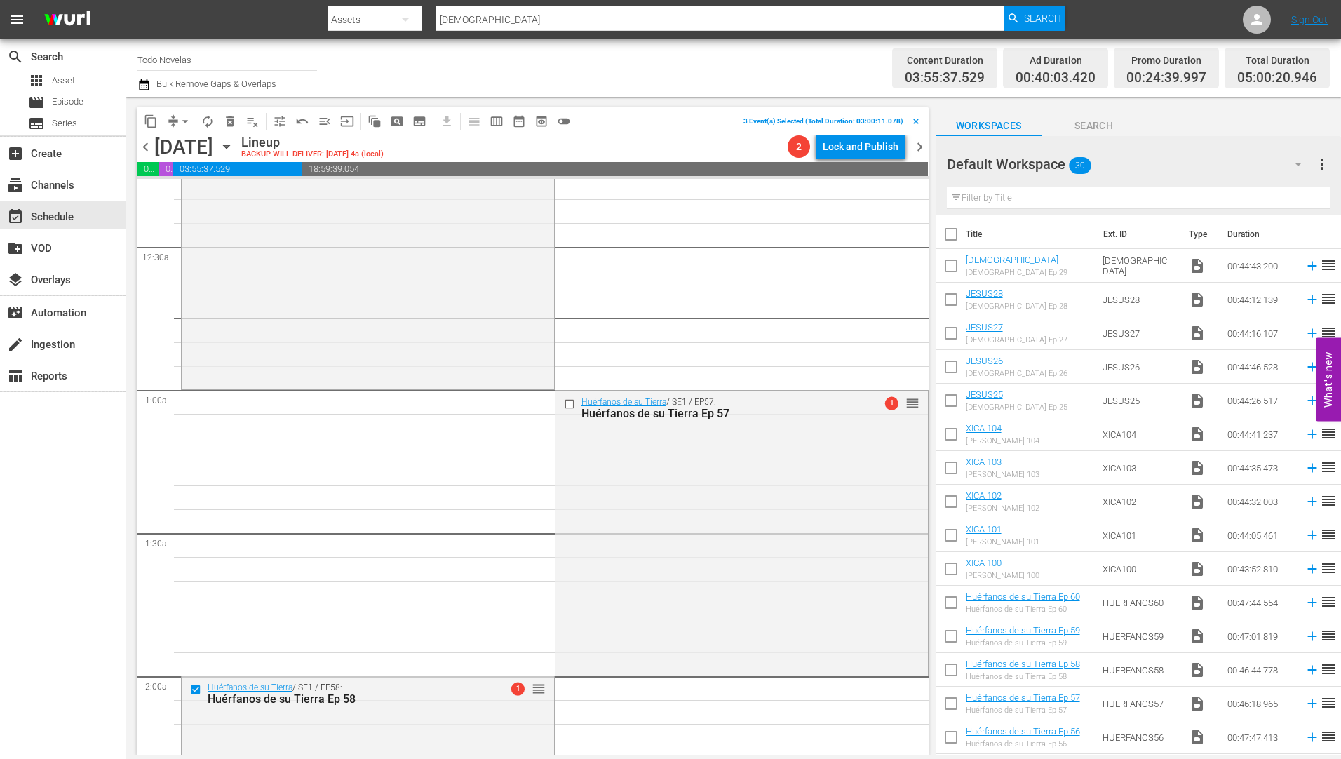
scroll to position [70, 0]
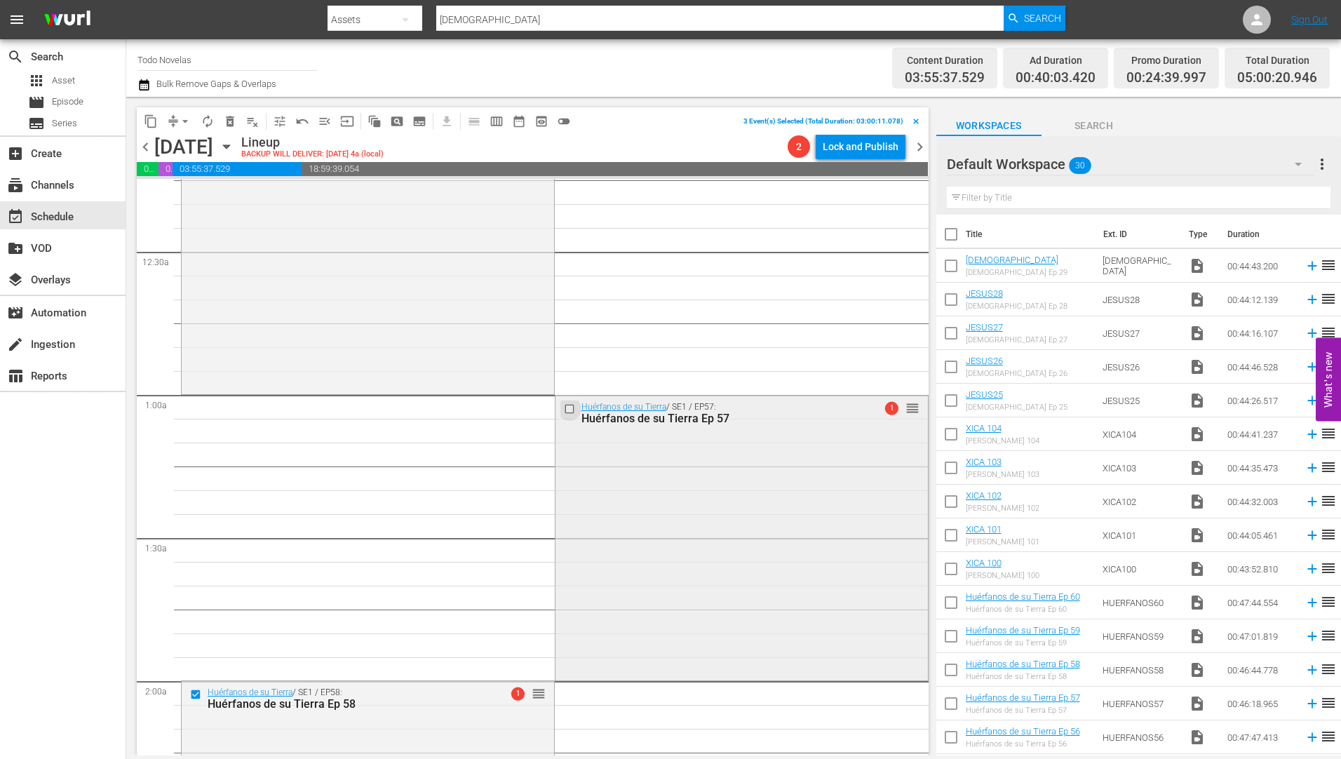
click at [563, 409] on input "checkbox" at bounding box center [570, 409] width 15 height 12
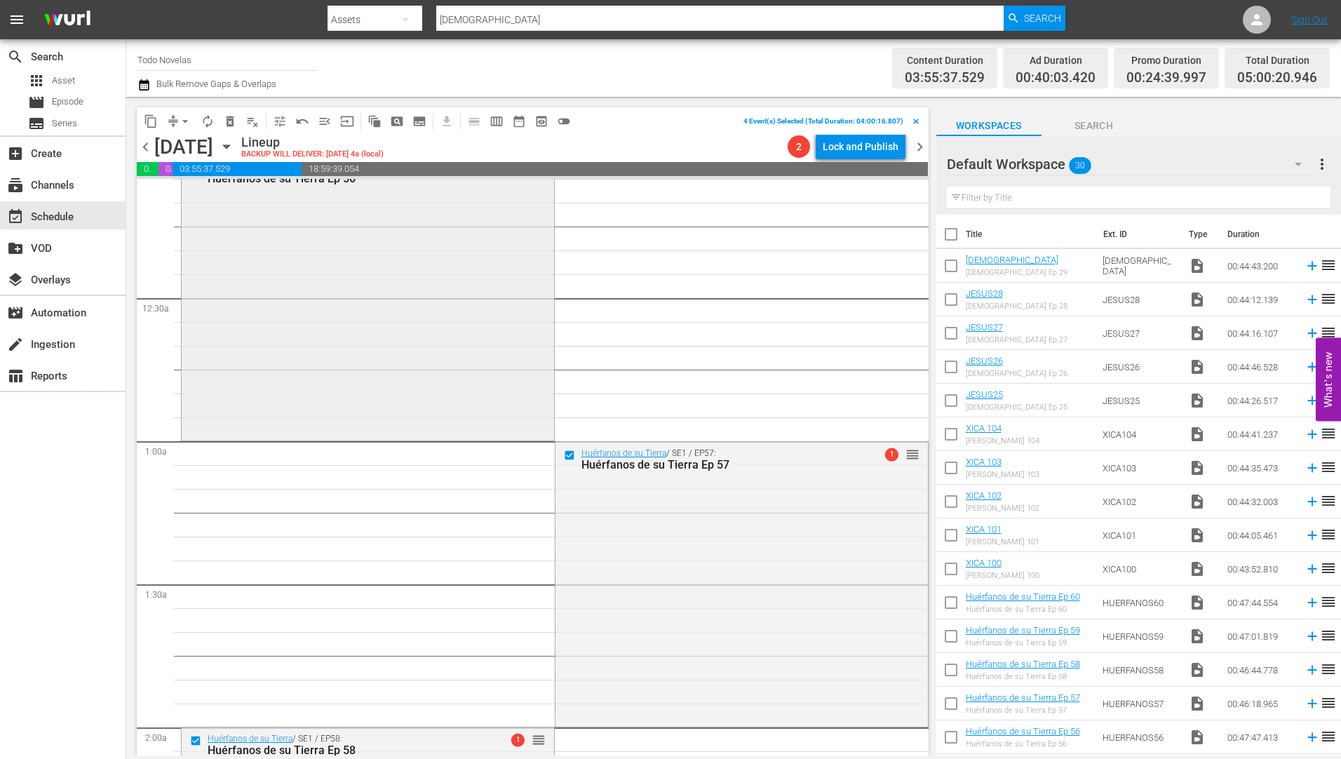
scroll to position [0, 0]
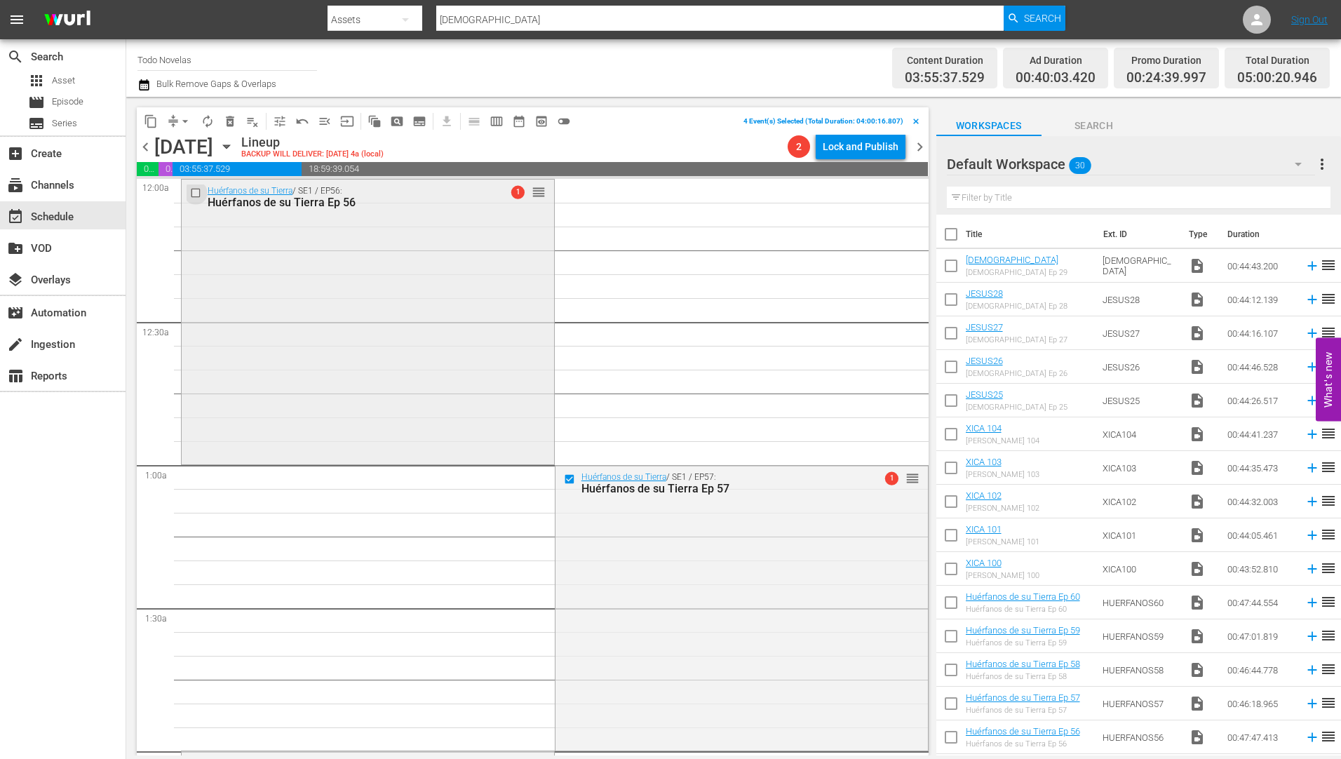
click at [196, 190] on input "checkbox" at bounding box center [197, 193] width 15 height 12
click at [231, 120] on span "delete_forever_outlined" at bounding box center [230, 121] width 14 height 14
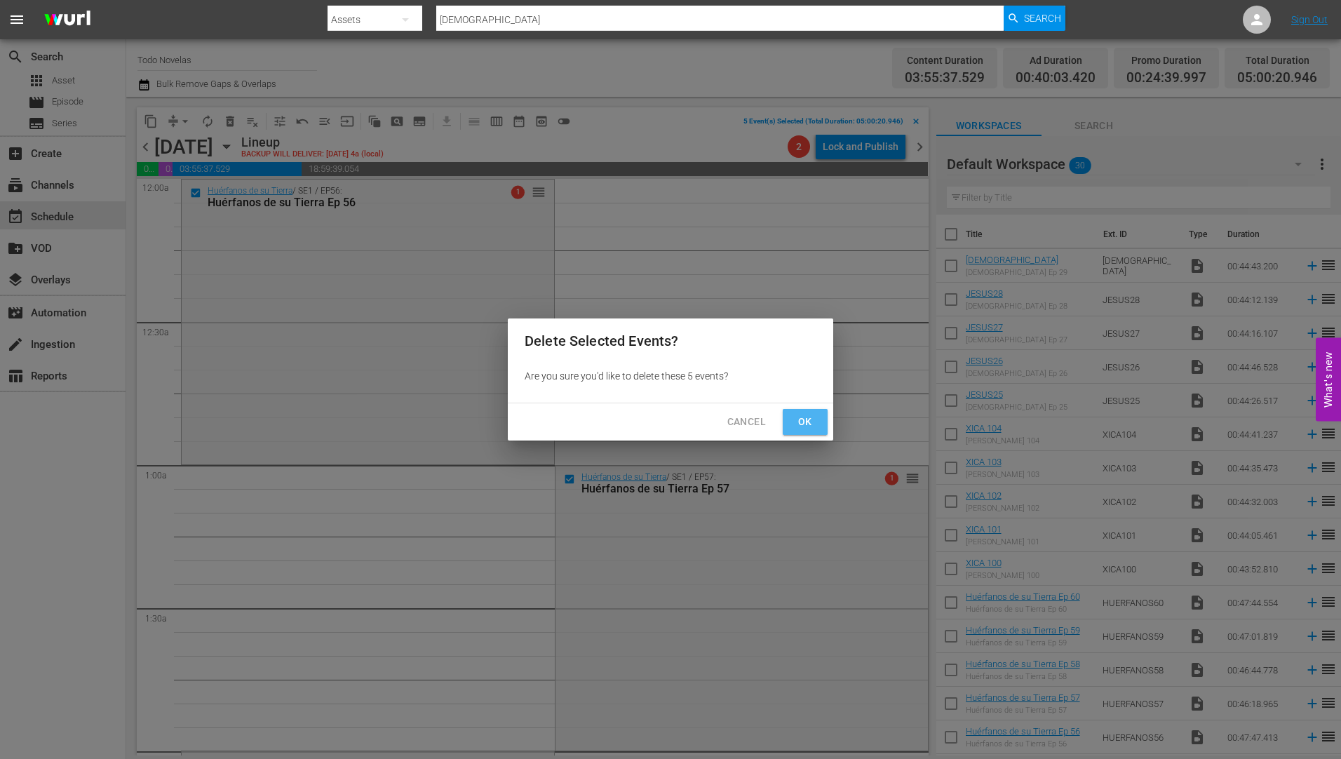
click at [802, 420] on span "Ok" at bounding box center [805, 422] width 22 height 18
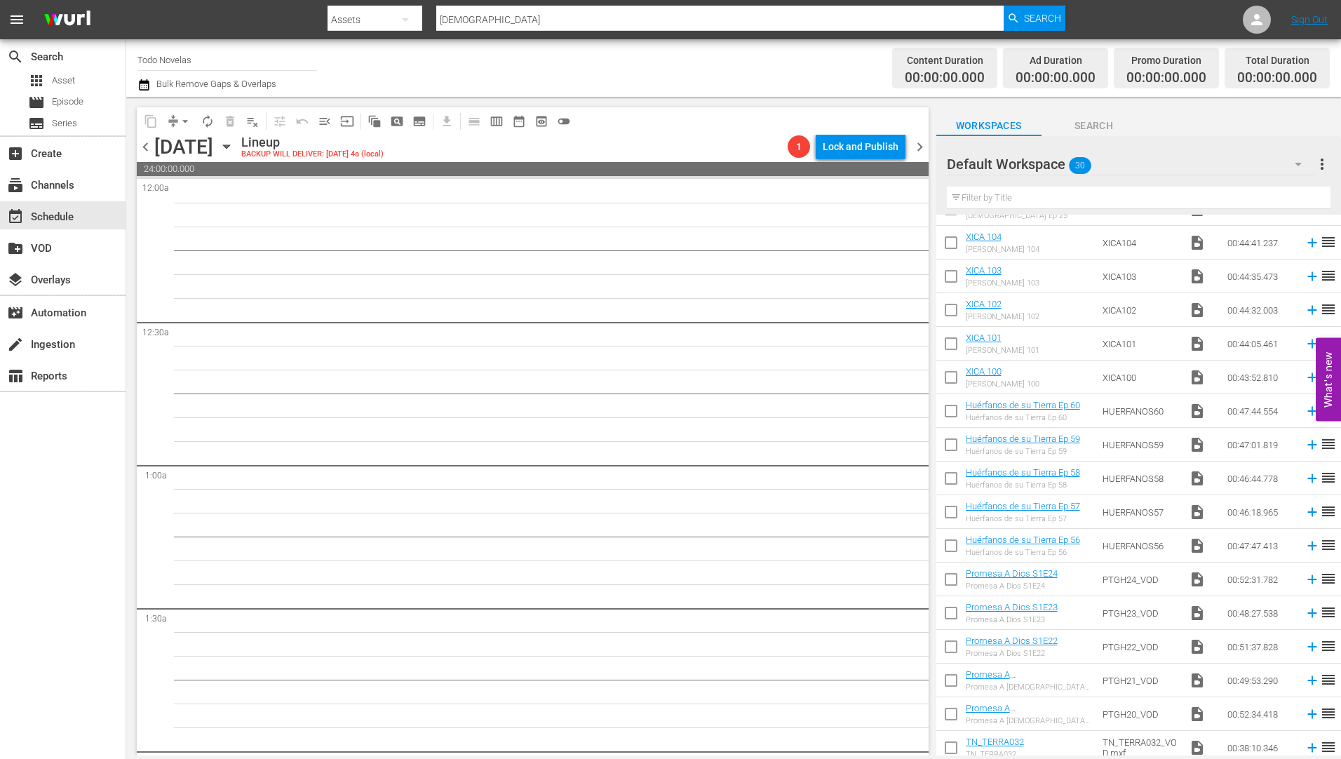
scroll to position [281, 0]
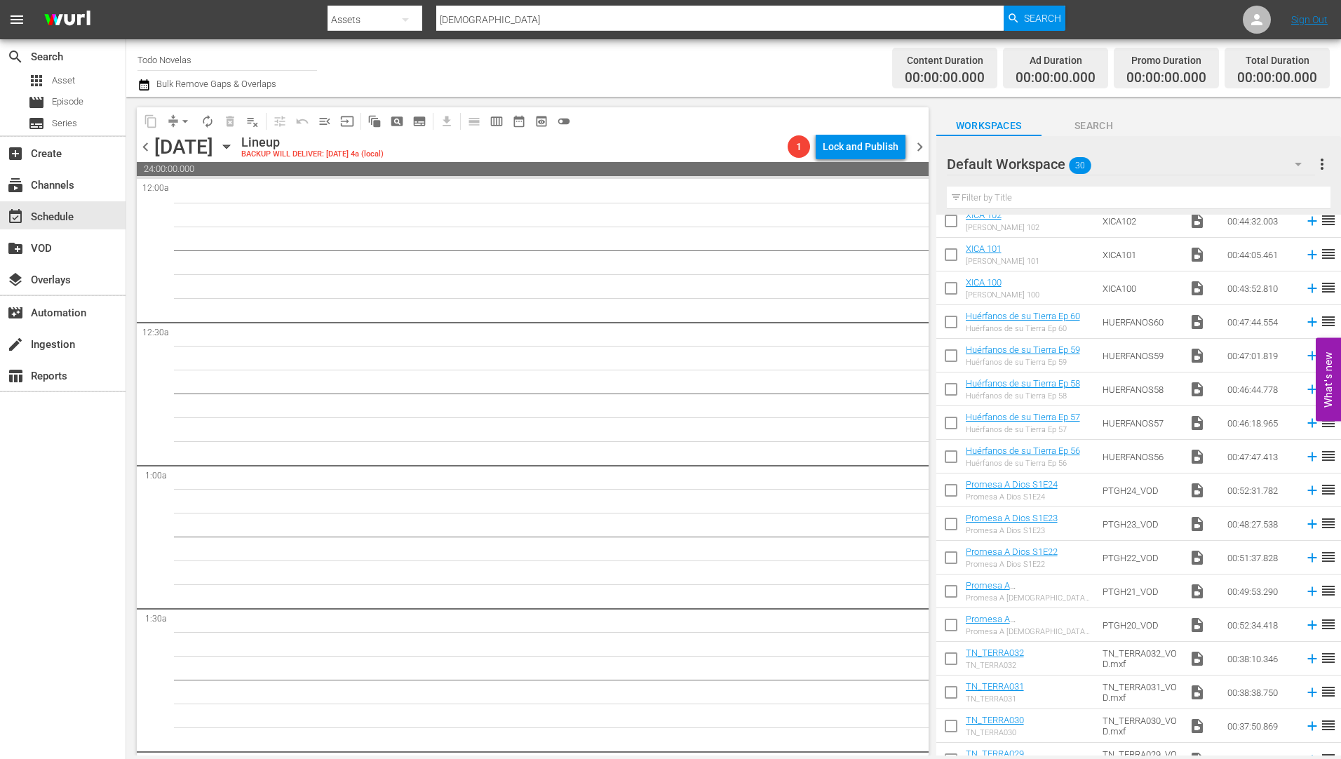
click at [229, 146] on icon "button" at bounding box center [226, 147] width 6 height 4
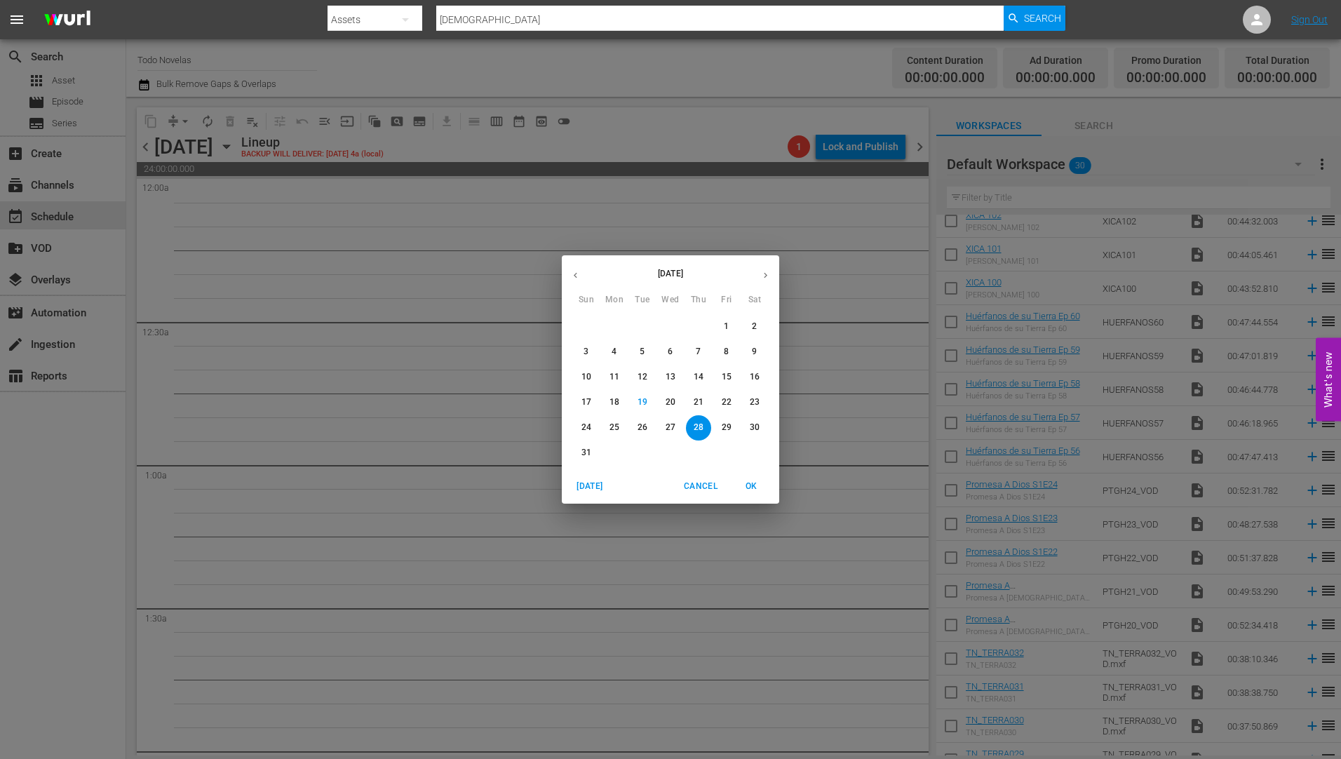
click at [723, 425] on p "29" at bounding box center [727, 428] width 10 height 12
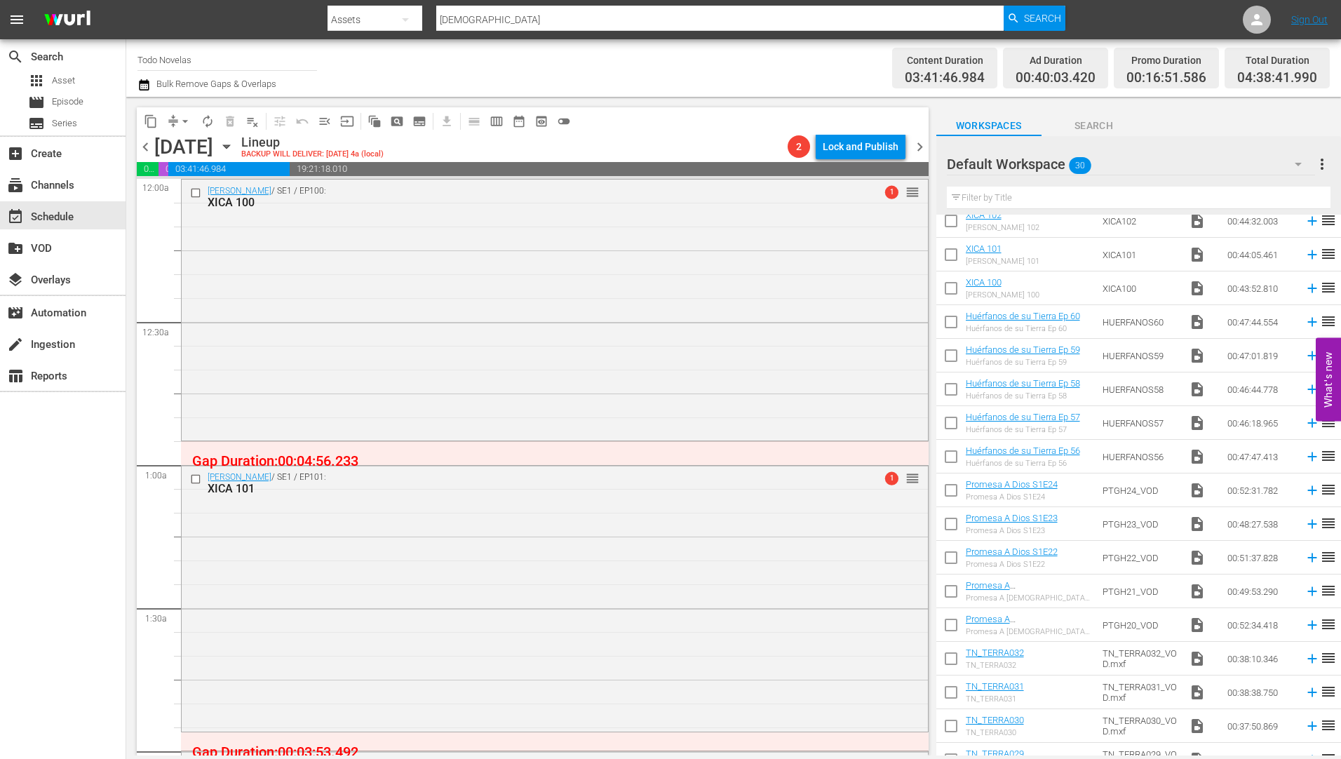
click at [229, 145] on icon "button" at bounding box center [226, 147] width 6 height 4
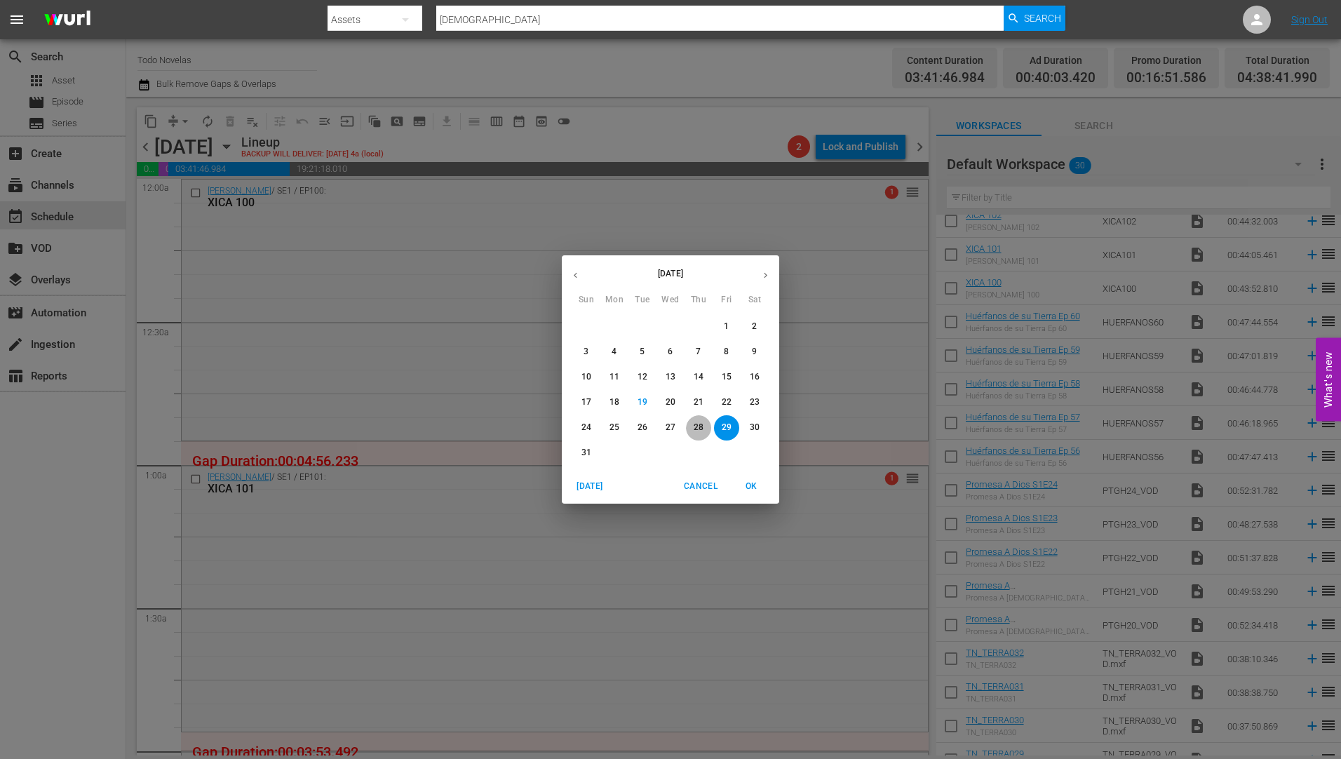
click at [695, 422] on p "28" at bounding box center [699, 428] width 10 height 12
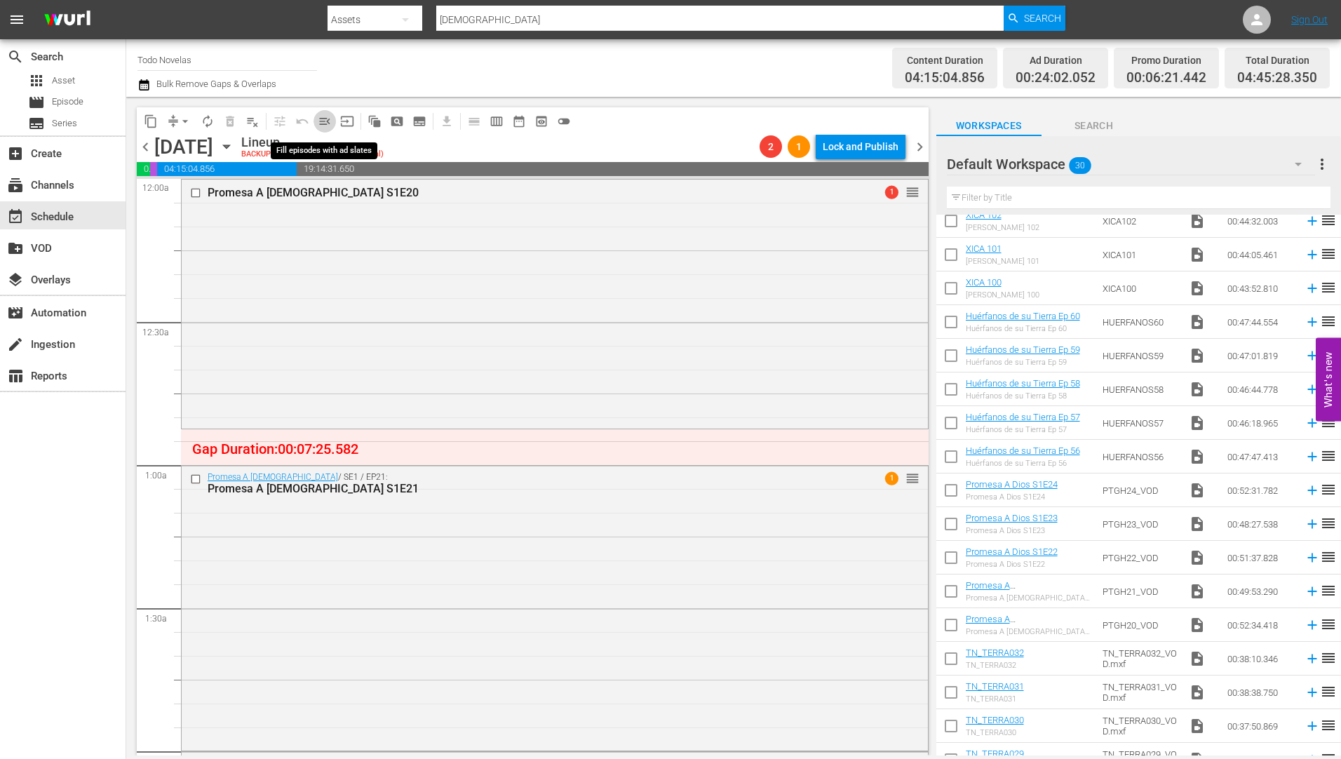
click at [323, 116] on span "menu_open" at bounding box center [325, 121] width 14 height 14
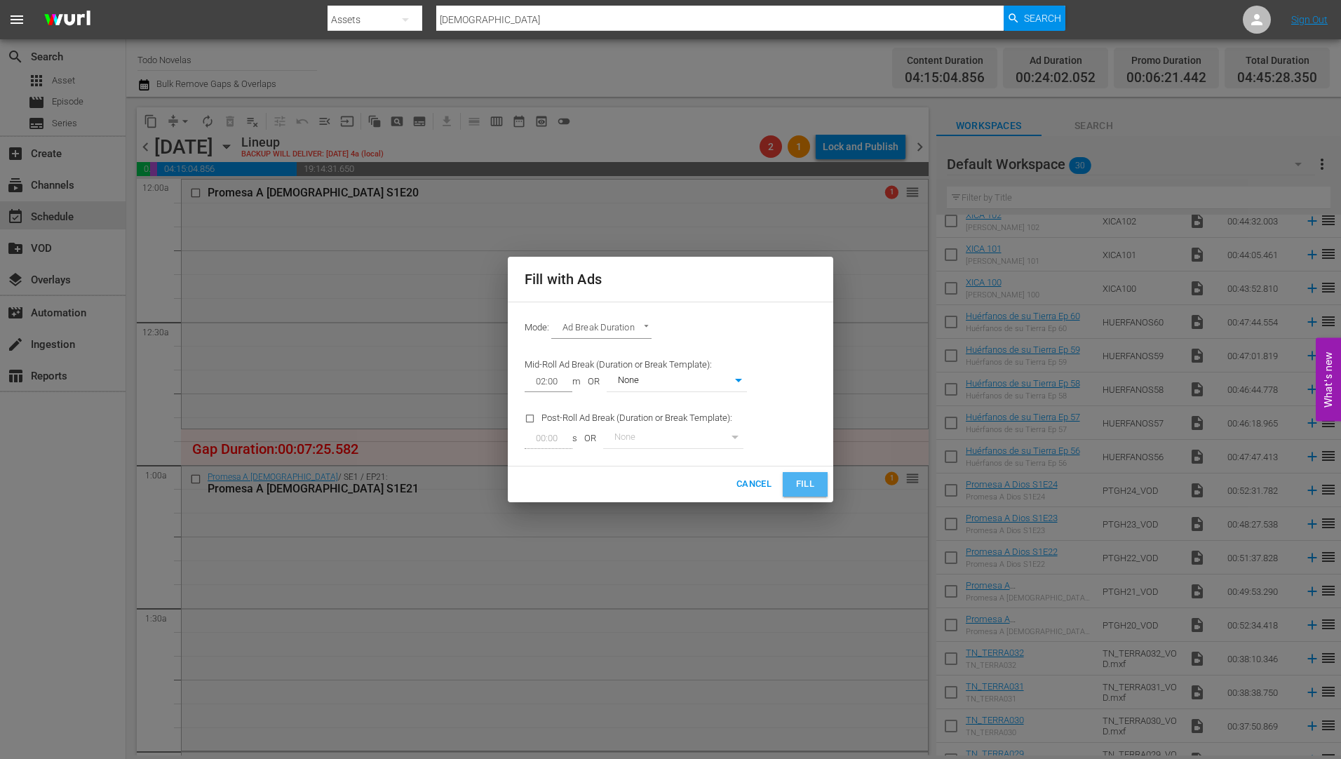
click at [814, 478] on button "Fill" at bounding box center [805, 484] width 45 height 25
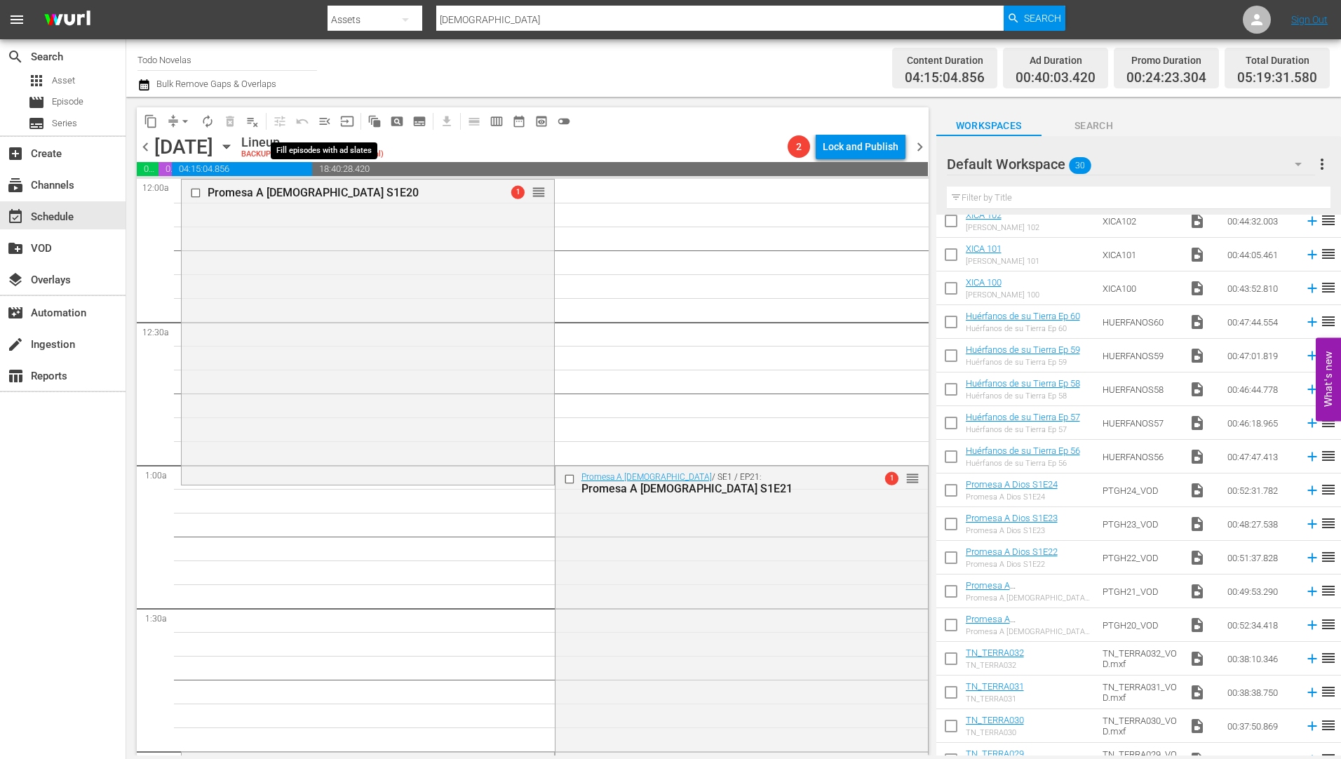
click at [323, 116] on span "menu_open" at bounding box center [325, 121] width 14 height 14
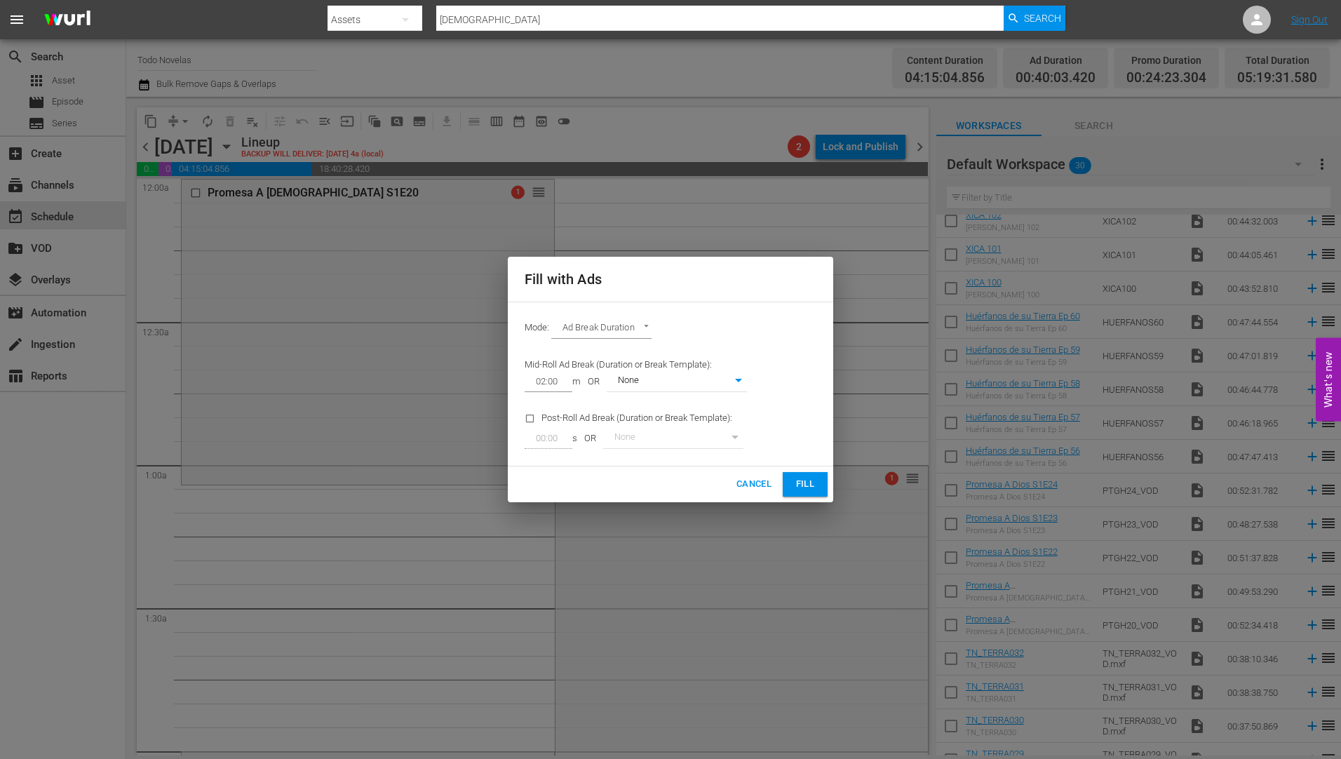
click at [805, 479] on span "Fill" at bounding box center [805, 484] width 22 height 16
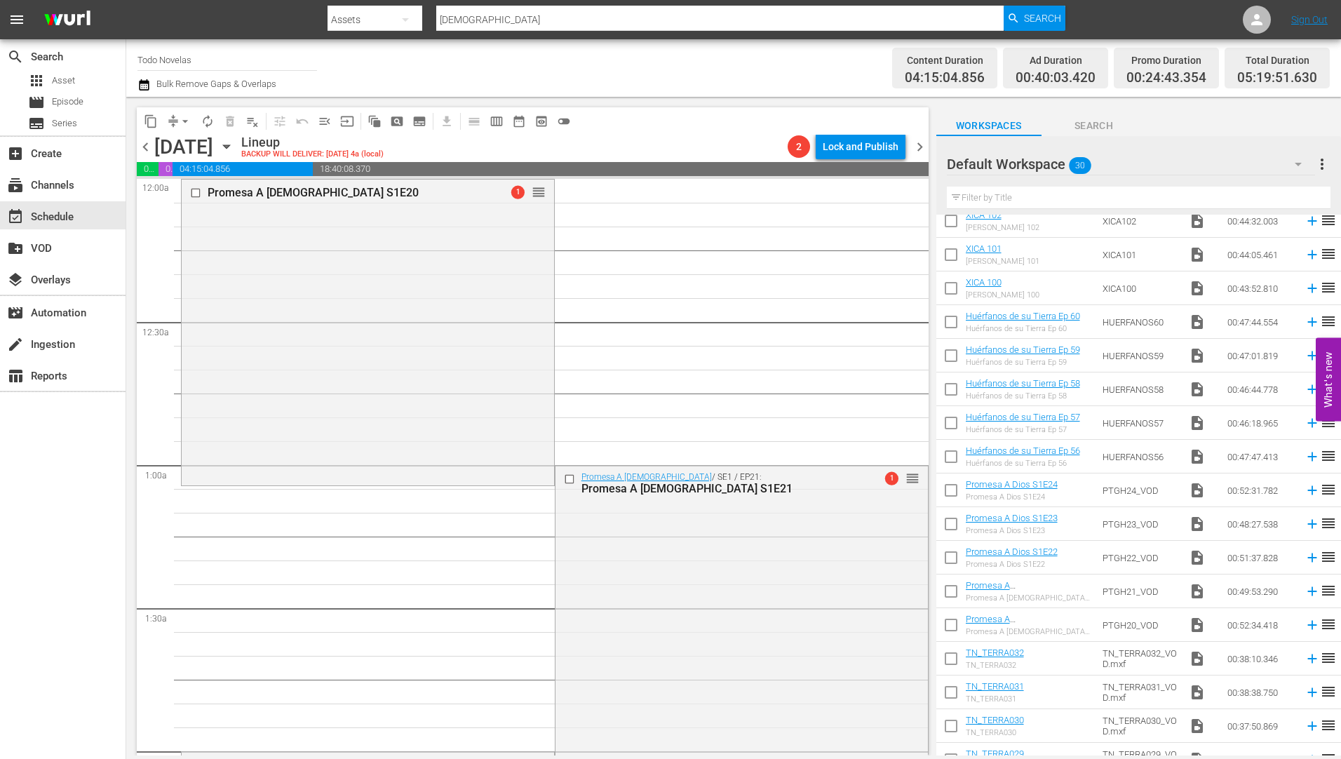
click at [284, 190] on div "Promesa A [DEMOGRAPHIC_DATA] S1E20" at bounding box center [345, 192] width 275 height 13
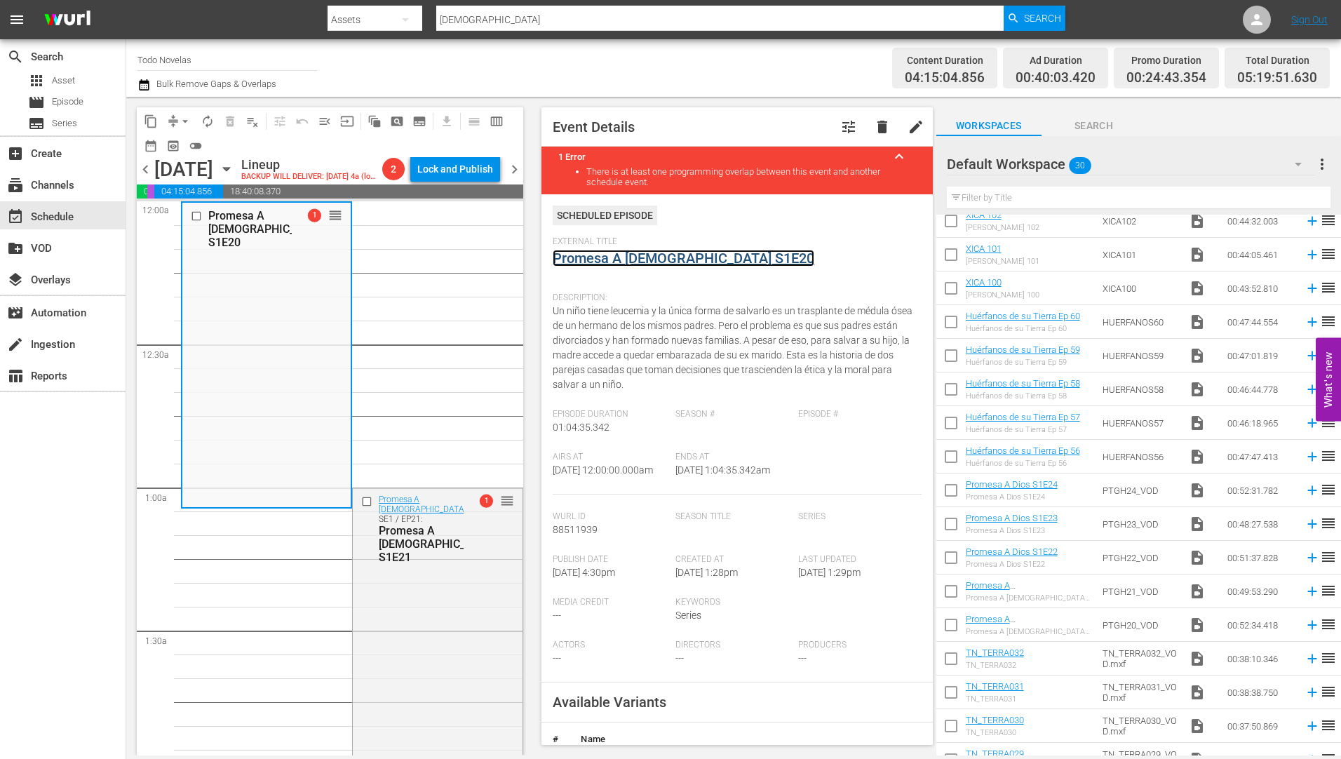
click at [622, 256] on link "Promesa A [DEMOGRAPHIC_DATA] S1E20" at bounding box center [684, 258] width 262 height 17
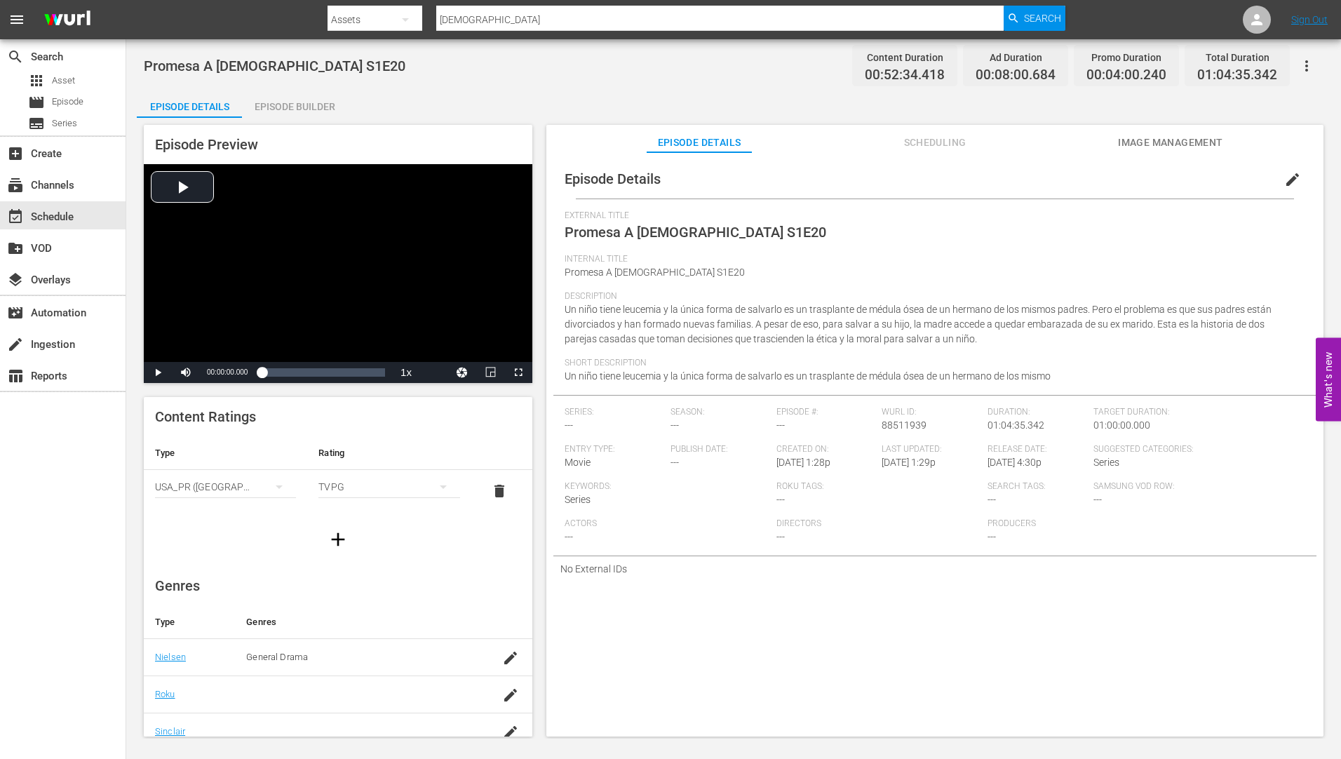
click at [309, 104] on div "Episode Builder" at bounding box center [294, 107] width 105 height 34
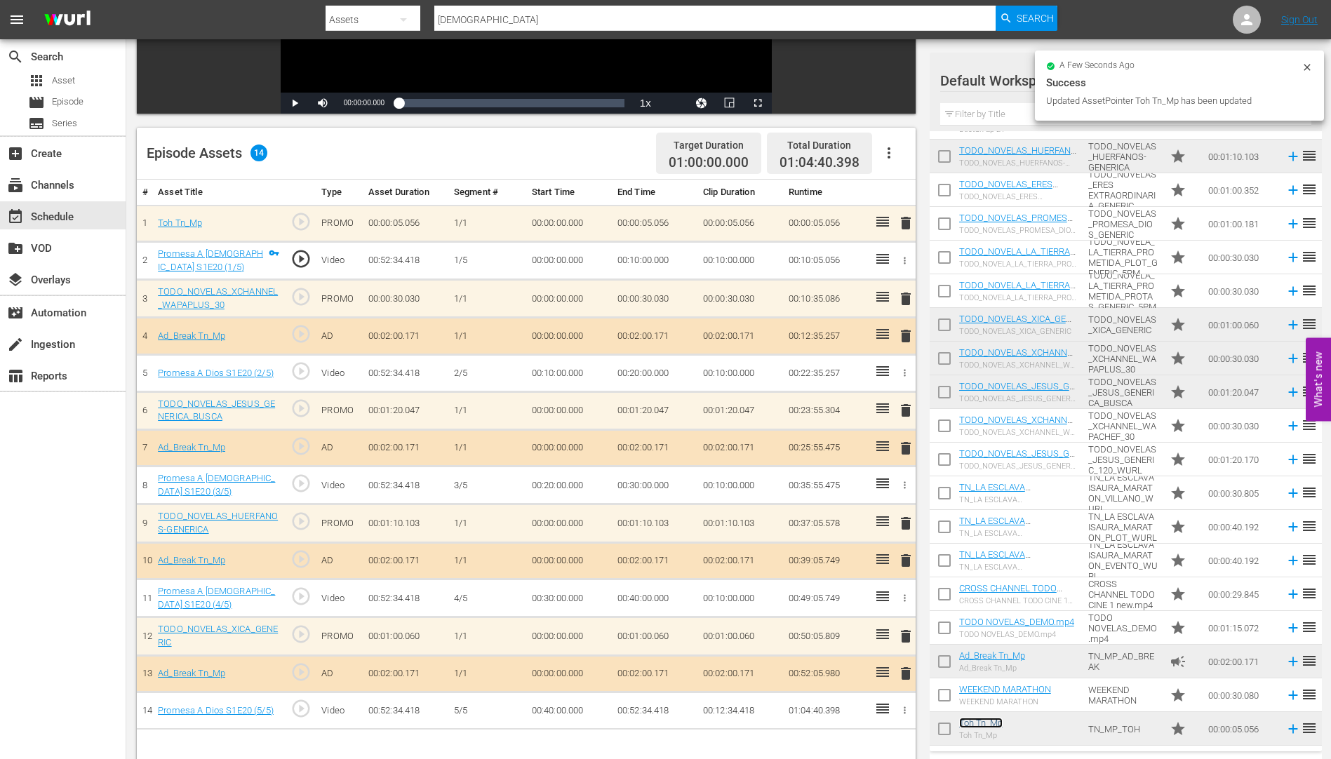
scroll to position [1036, 0]
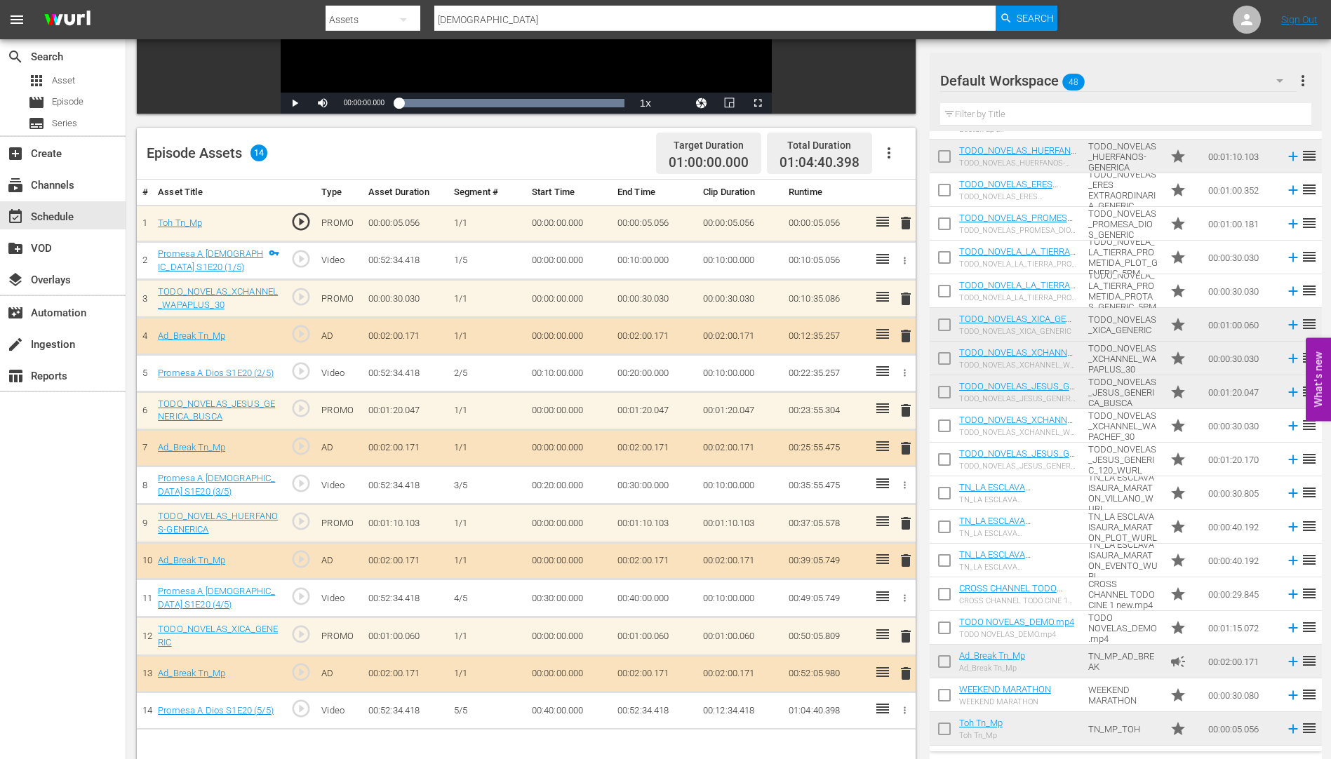
click at [905, 297] on span "delete" at bounding box center [905, 298] width 17 height 17
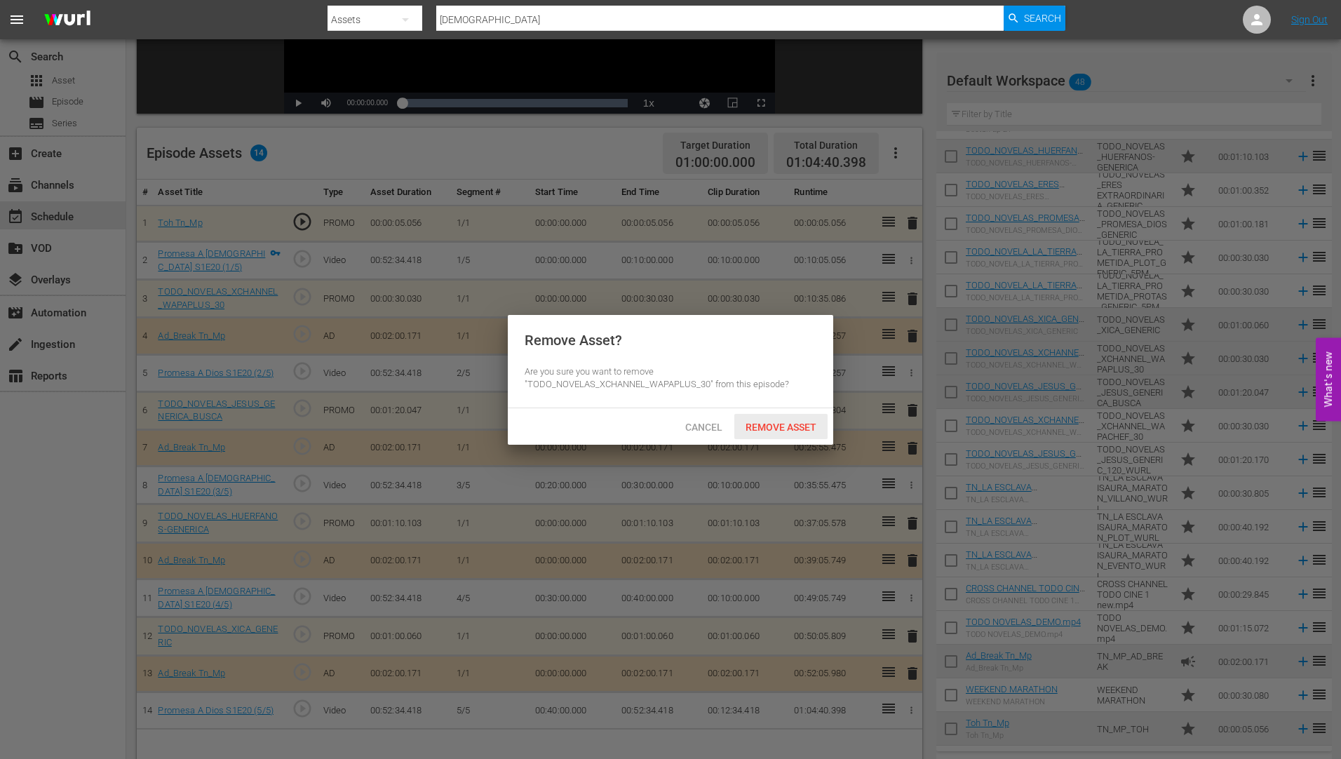
click at [797, 422] on span "Remove Asset" at bounding box center [780, 427] width 93 height 11
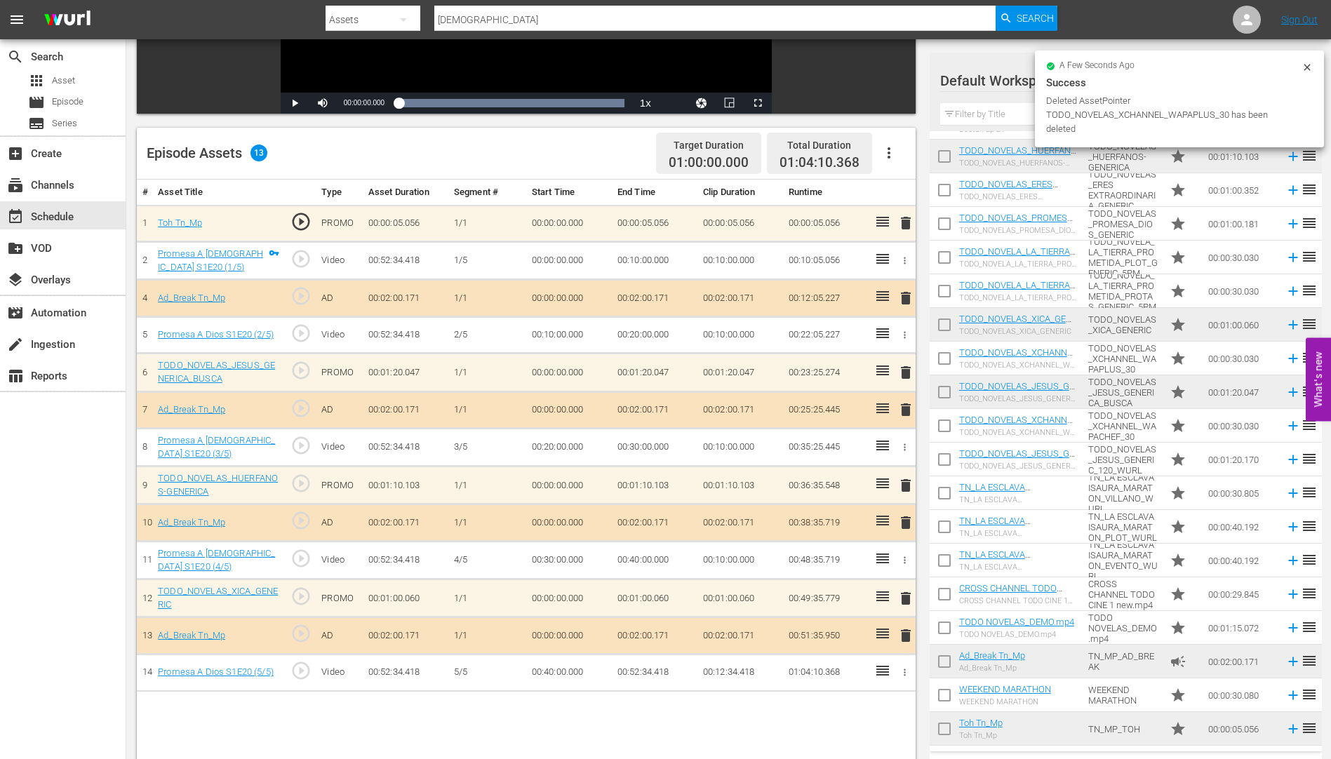
click at [905, 371] on span "delete" at bounding box center [905, 372] width 17 height 17
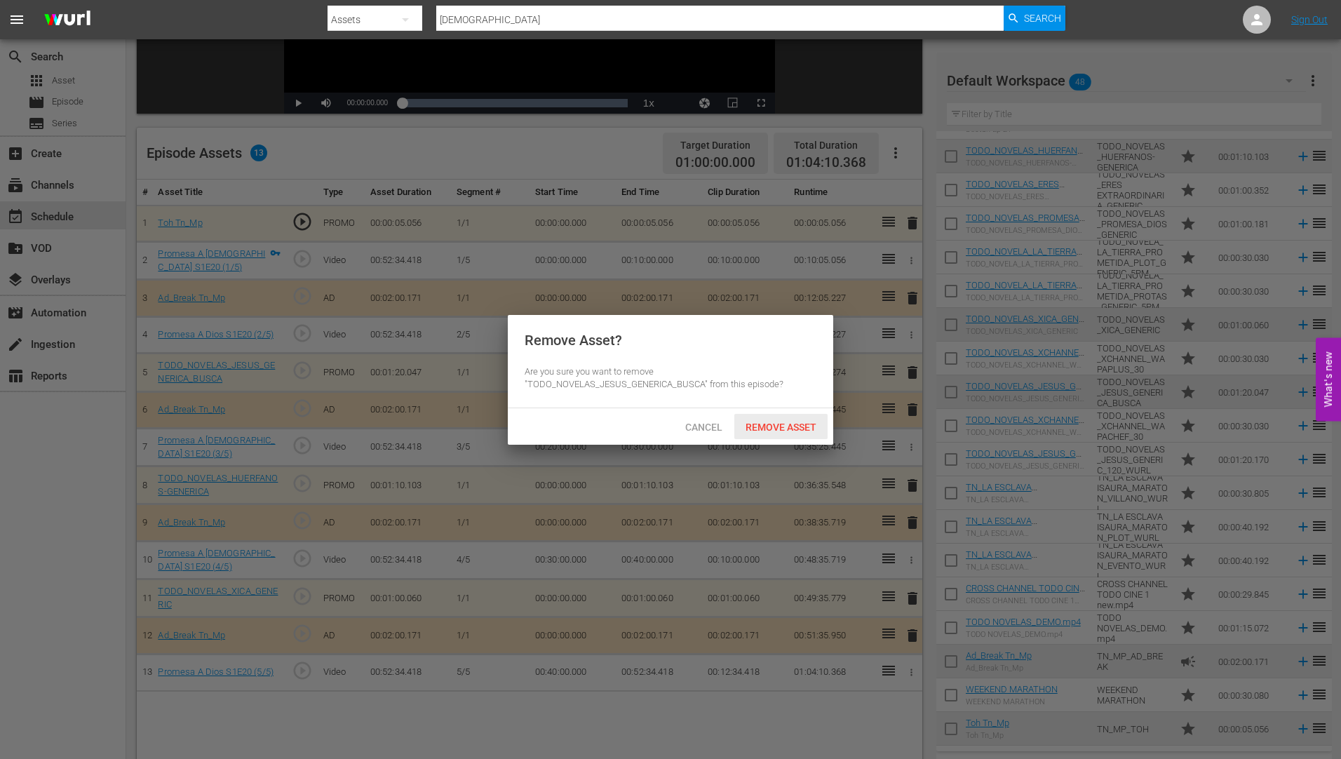
click at [795, 422] on span "Remove Asset" at bounding box center [780, 427] width 93 height 11
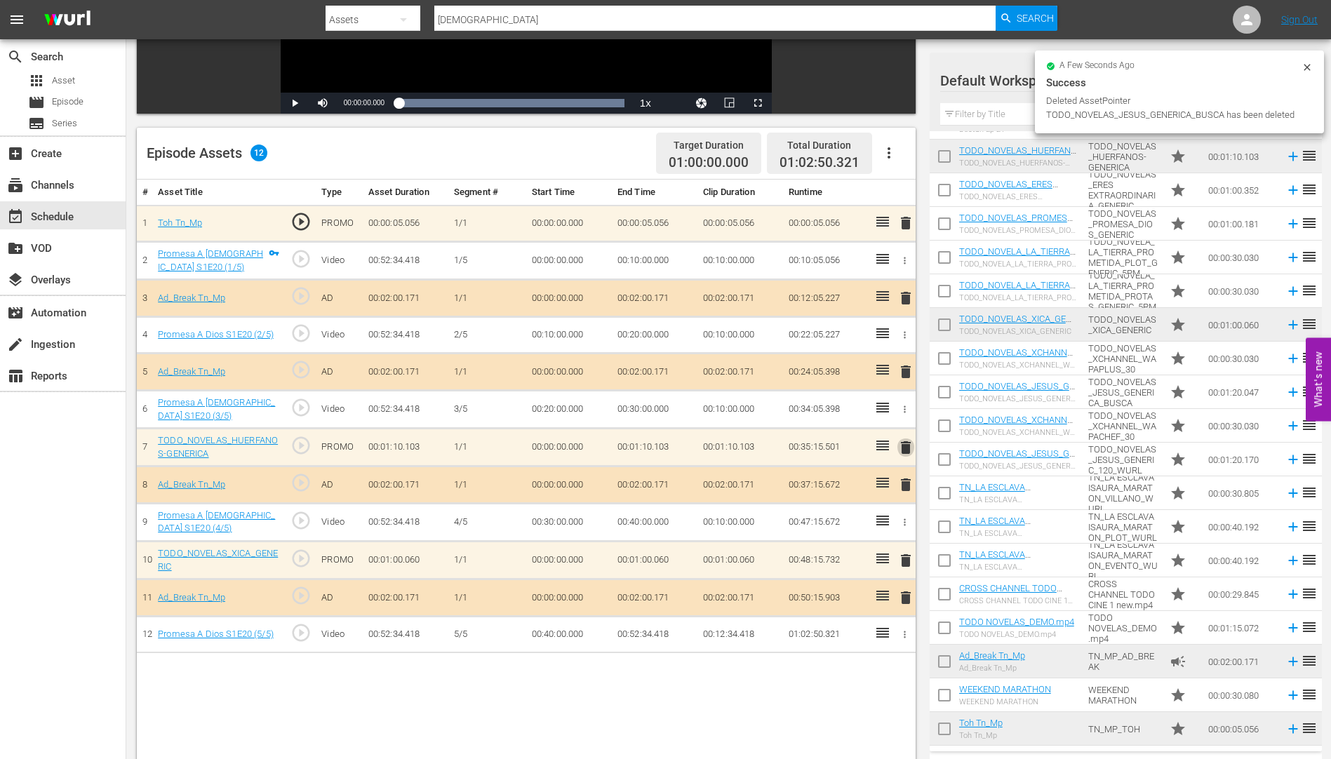
click at [906, 445] on span "delete" at bounding box center [905, 447] width 17 height 17
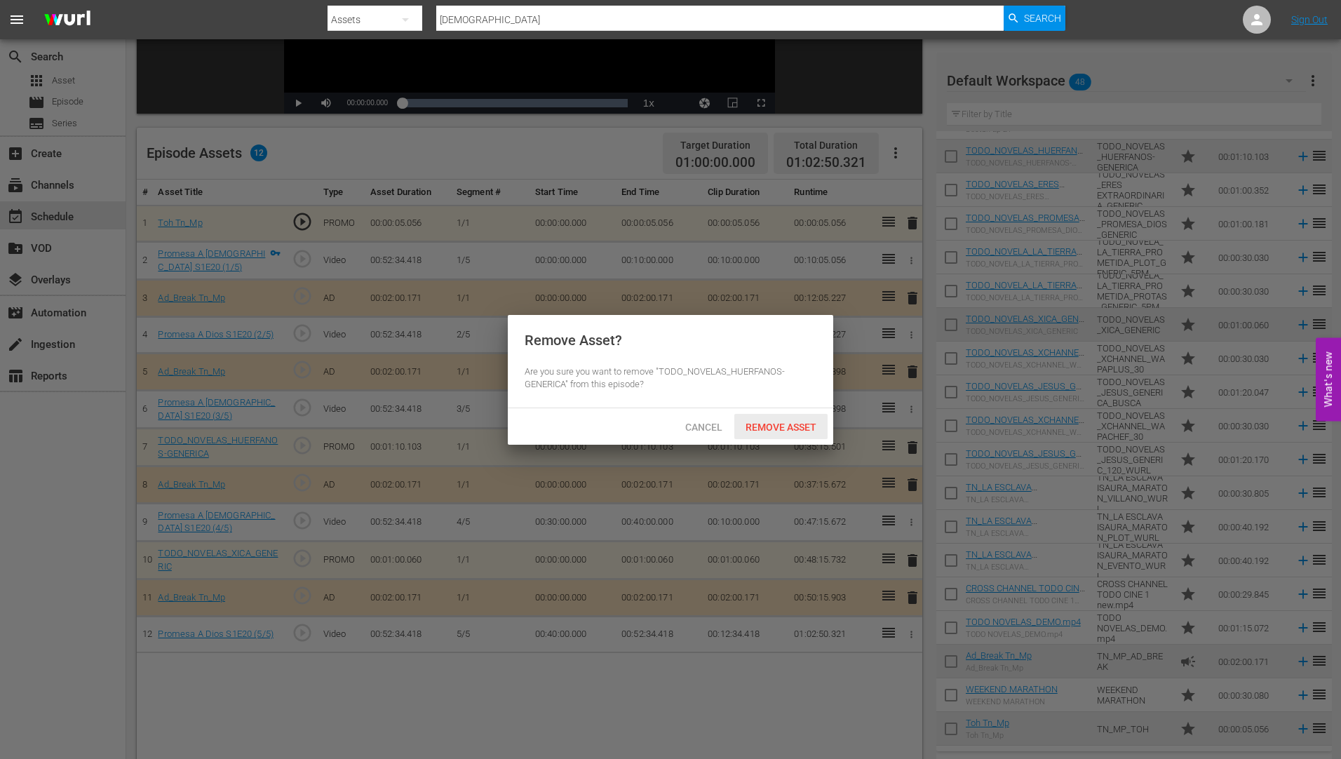
click at [788, 424] on span "Remove Asset" at bounding box center [780, 427] width 93 height 11
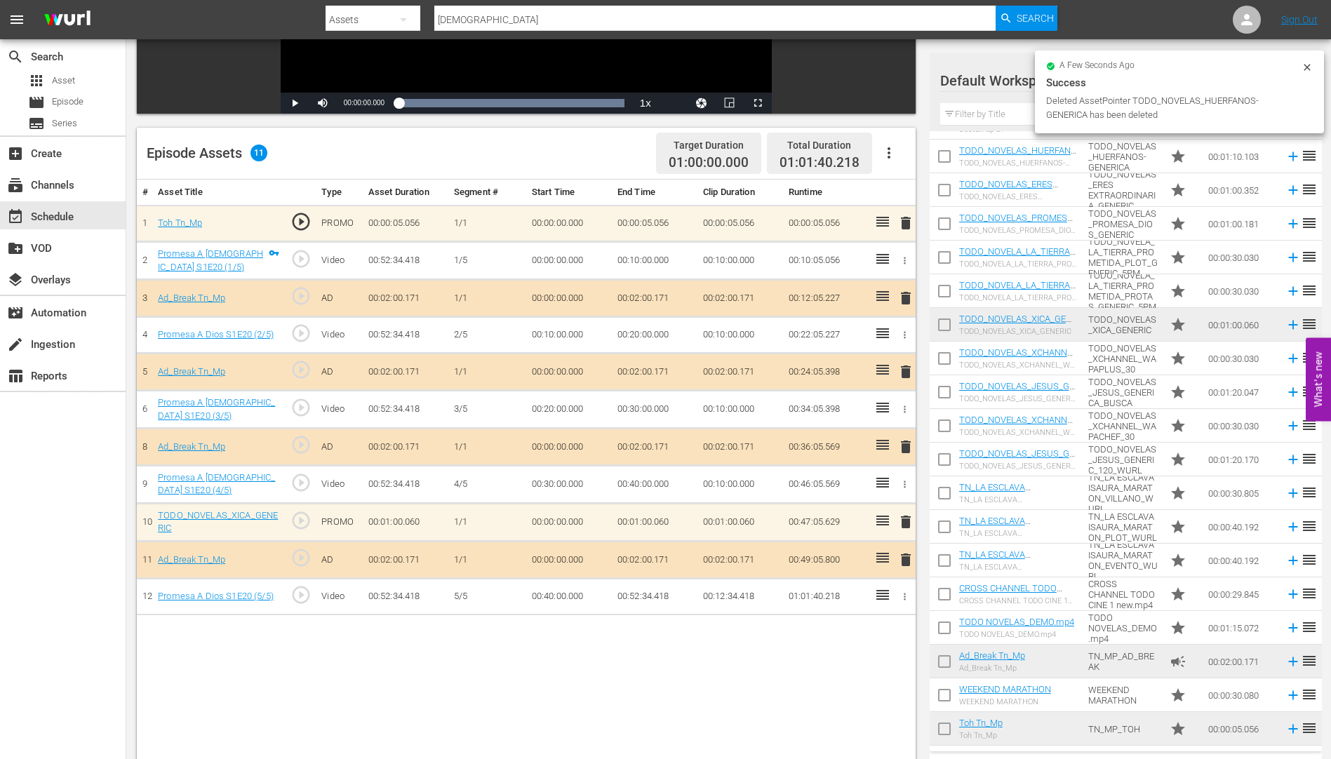
click at [904, 519] on span "delete" at bounding box center [905, 521] width 17 height 17
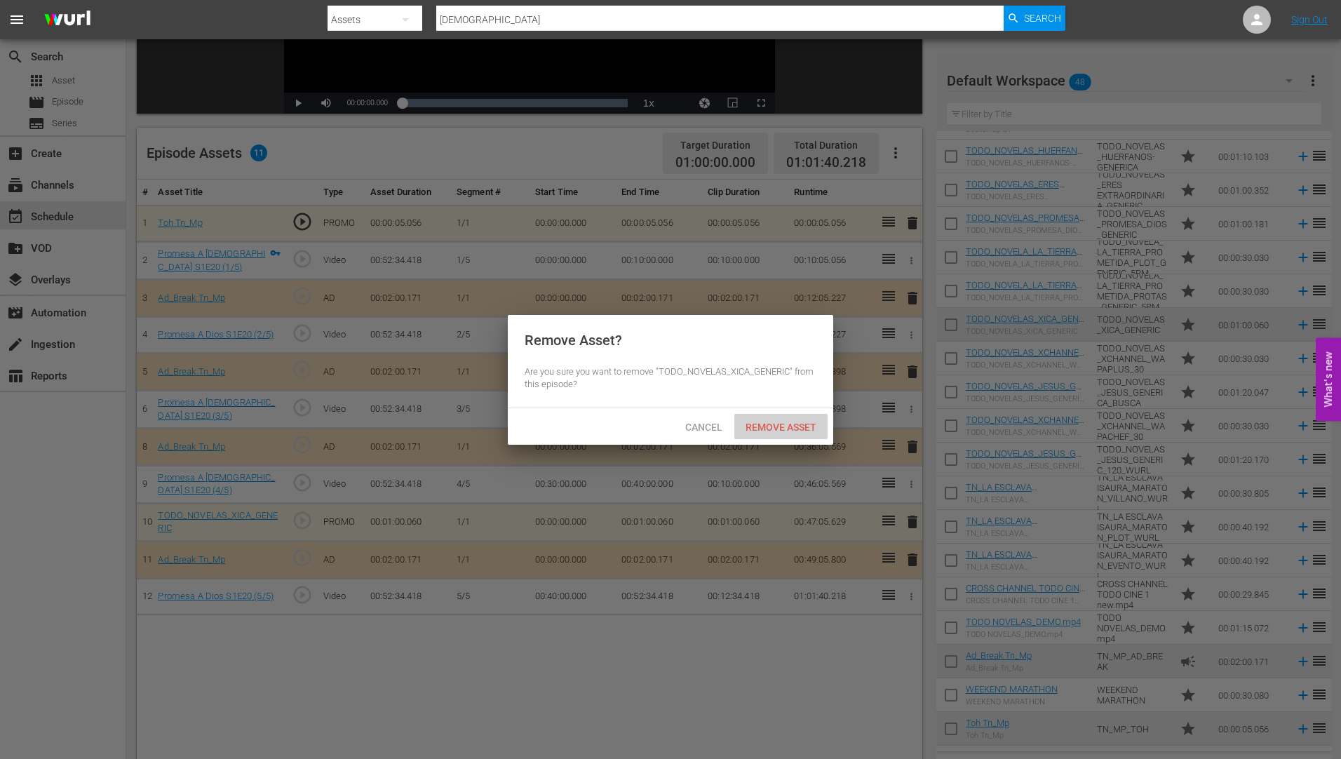
click at [772, 417] on div "Remove Asset" at bounding box center [780, 427] width 93 height 26
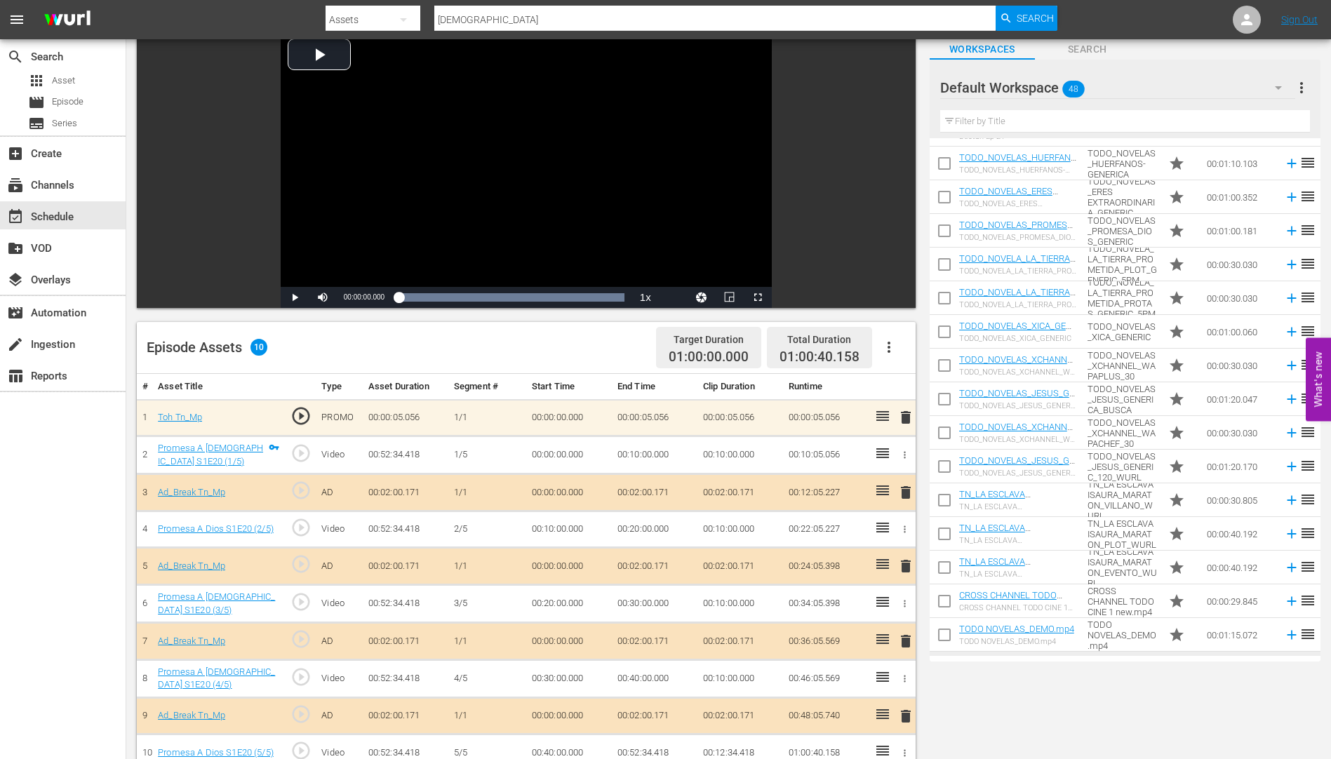
scroll to position [0, 0]
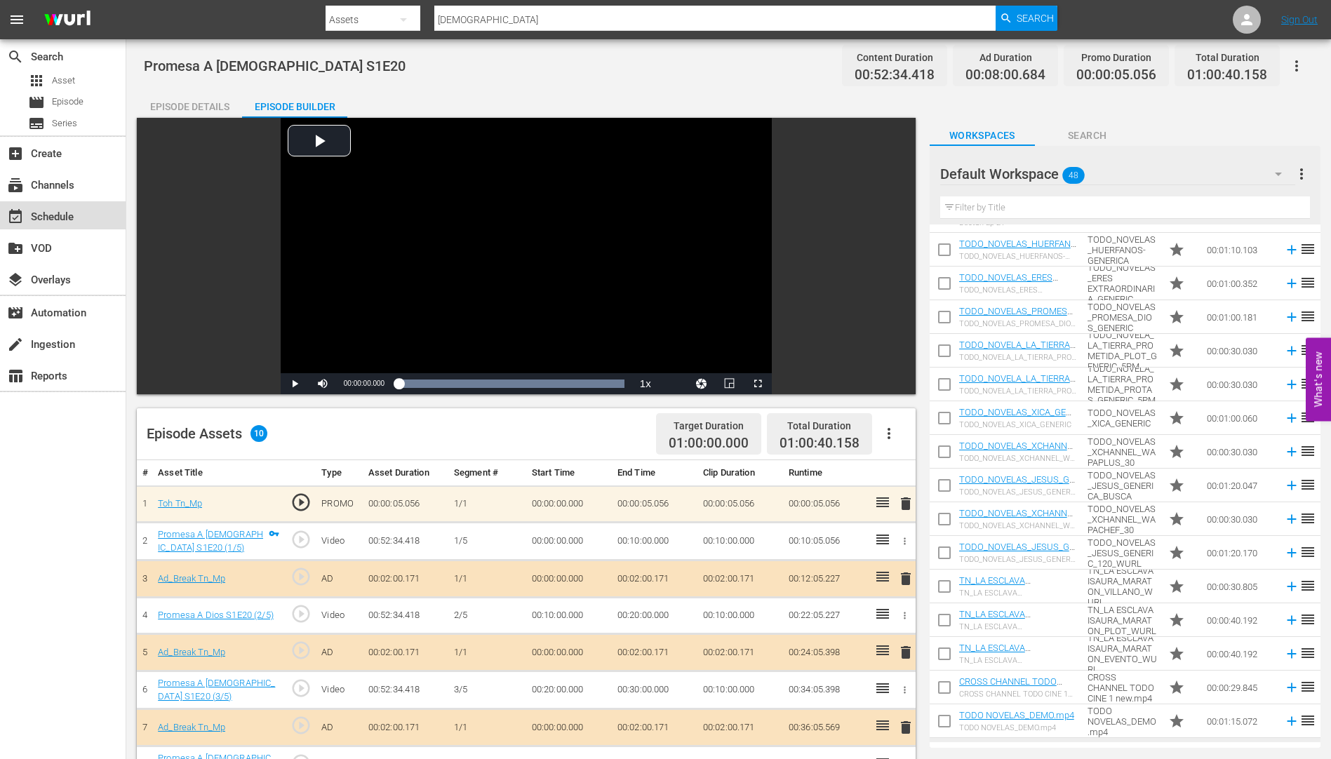
click at [57, 213] on div "event_available Schedule" at bounding box center [39, 214] width 79 height 13
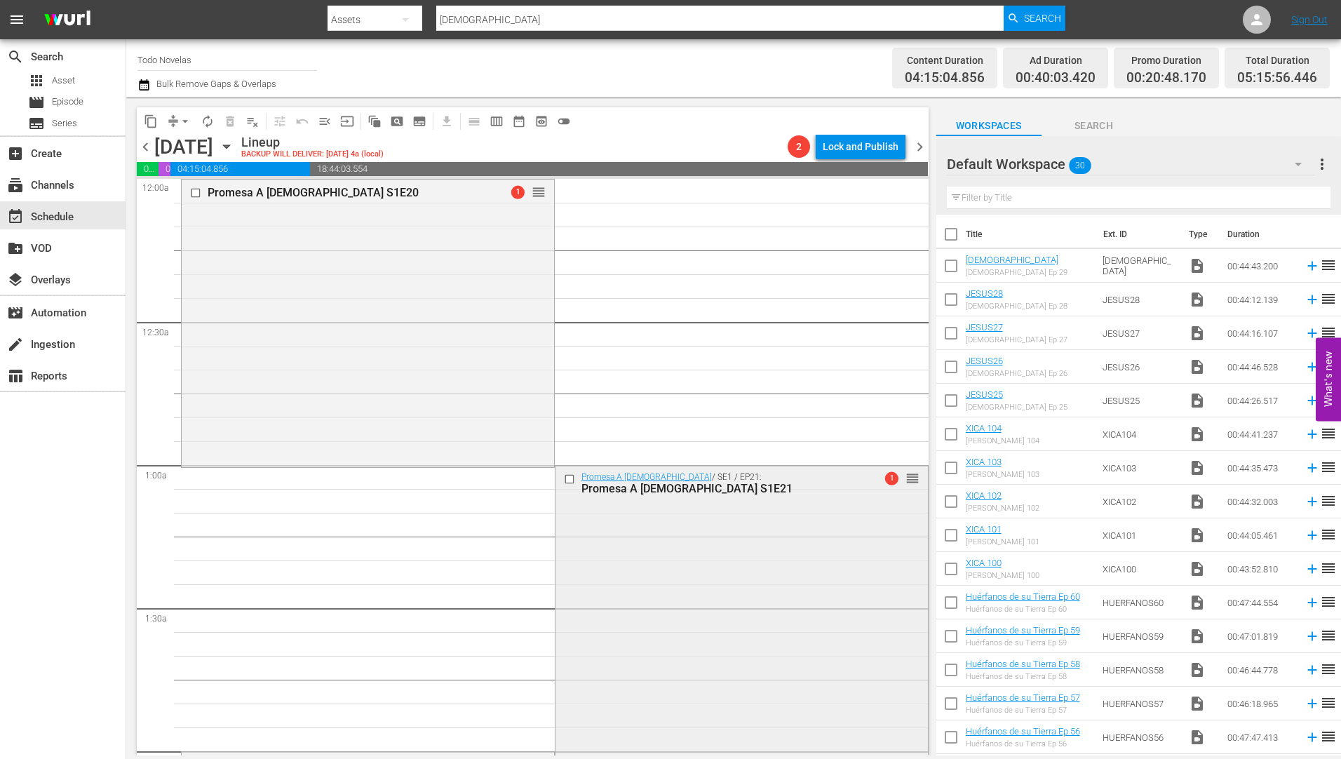
click at [642, 485] on div "Promesa A [DEMOGRAPHIC_DATA] S1E21" at bounding box center [718, 488] width 275 height 13
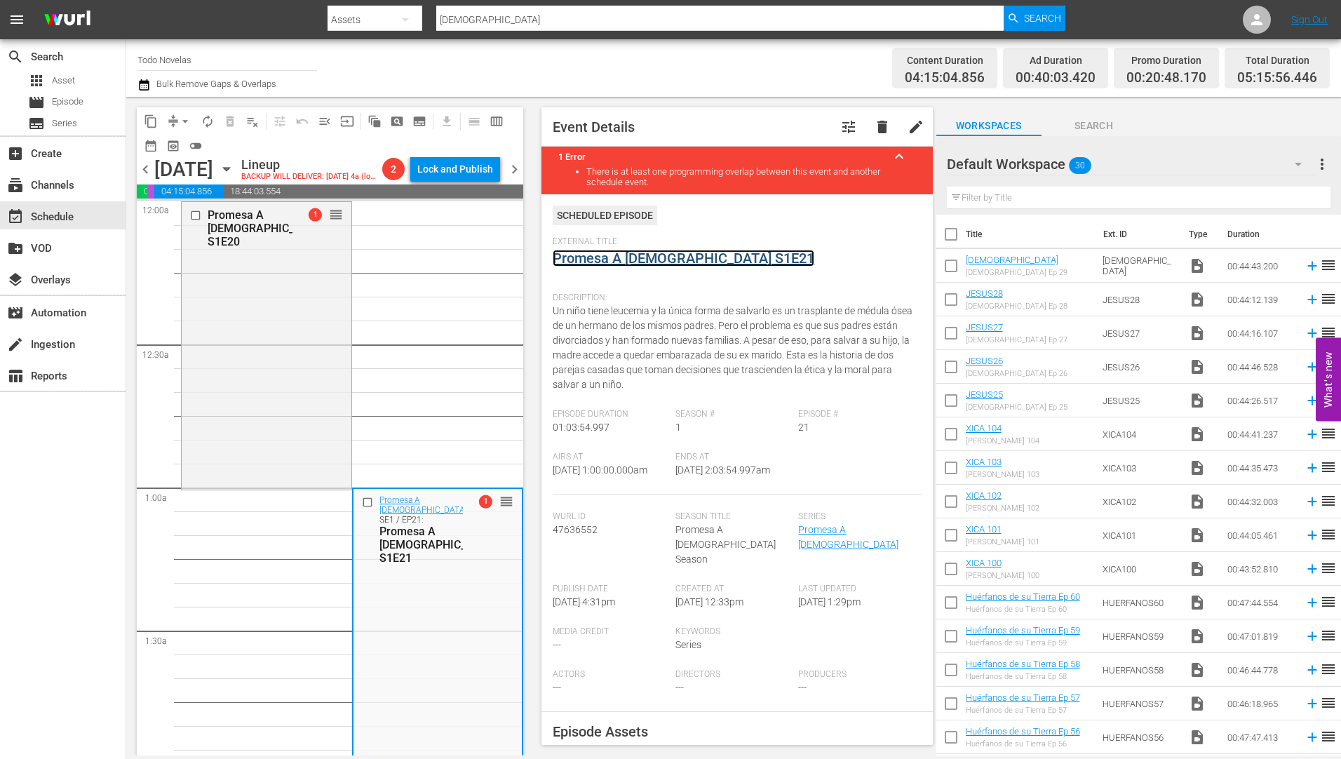
click at [621, 260] on link "Promesa A [DEMOGRAPHIC_DATA] S1E21" at bounding box center [684, 258] width 262 height 17
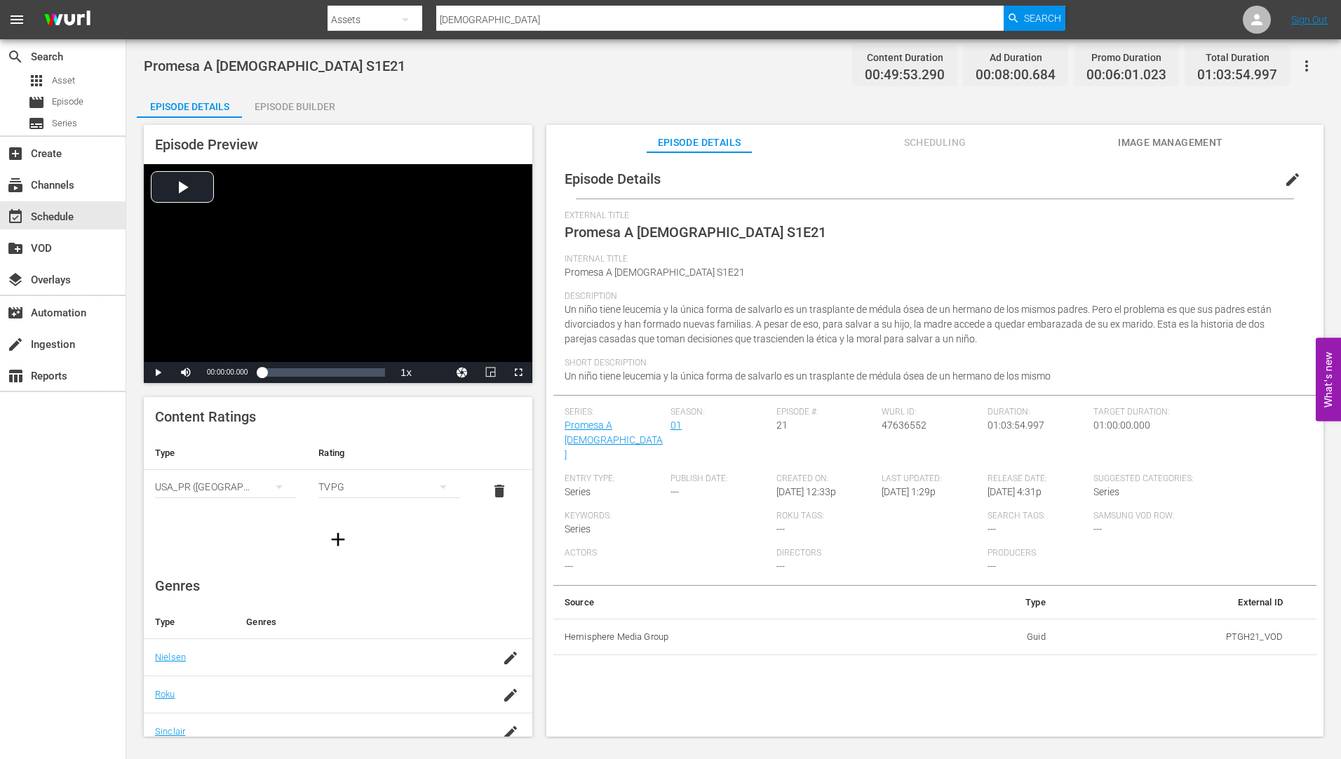
click at [318, 102] on div "Episode Builder" at bounding box center [294, 107] width 105 height 34
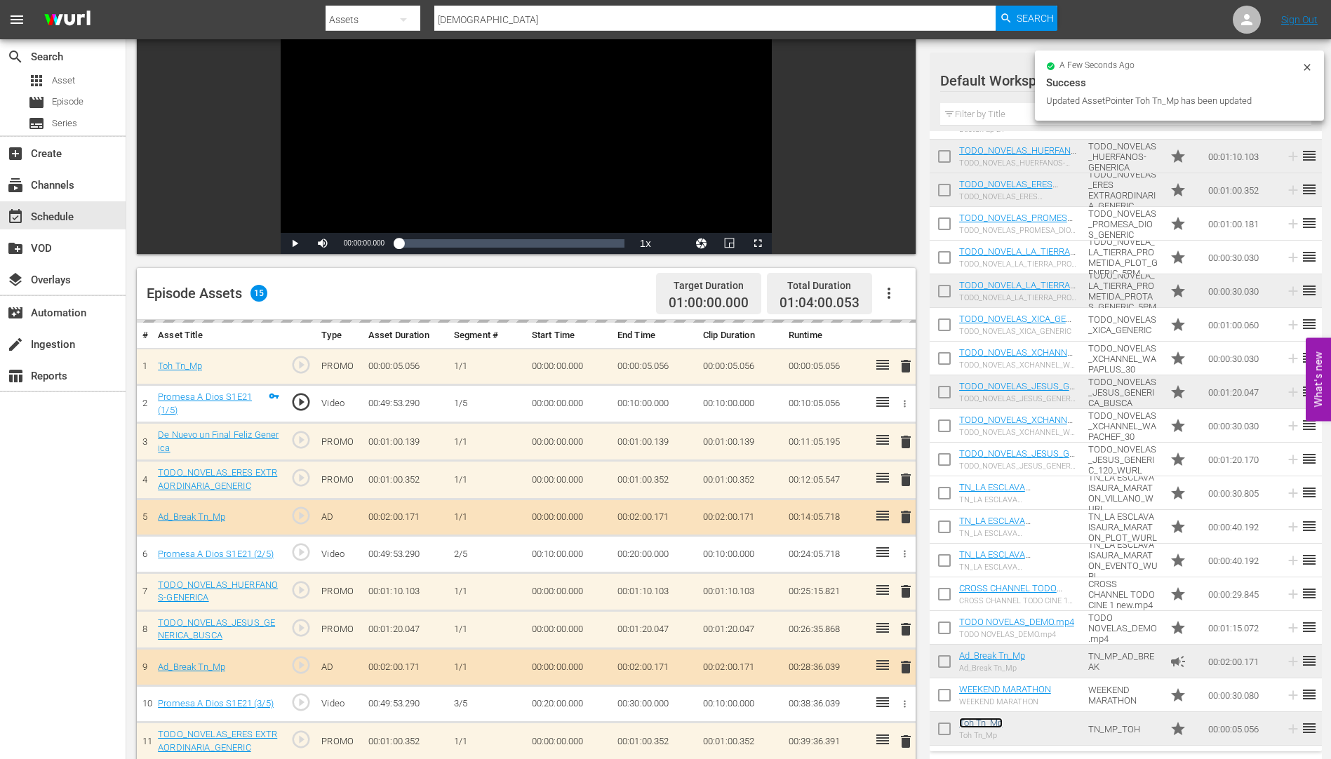
scroll to position [1036, 0]
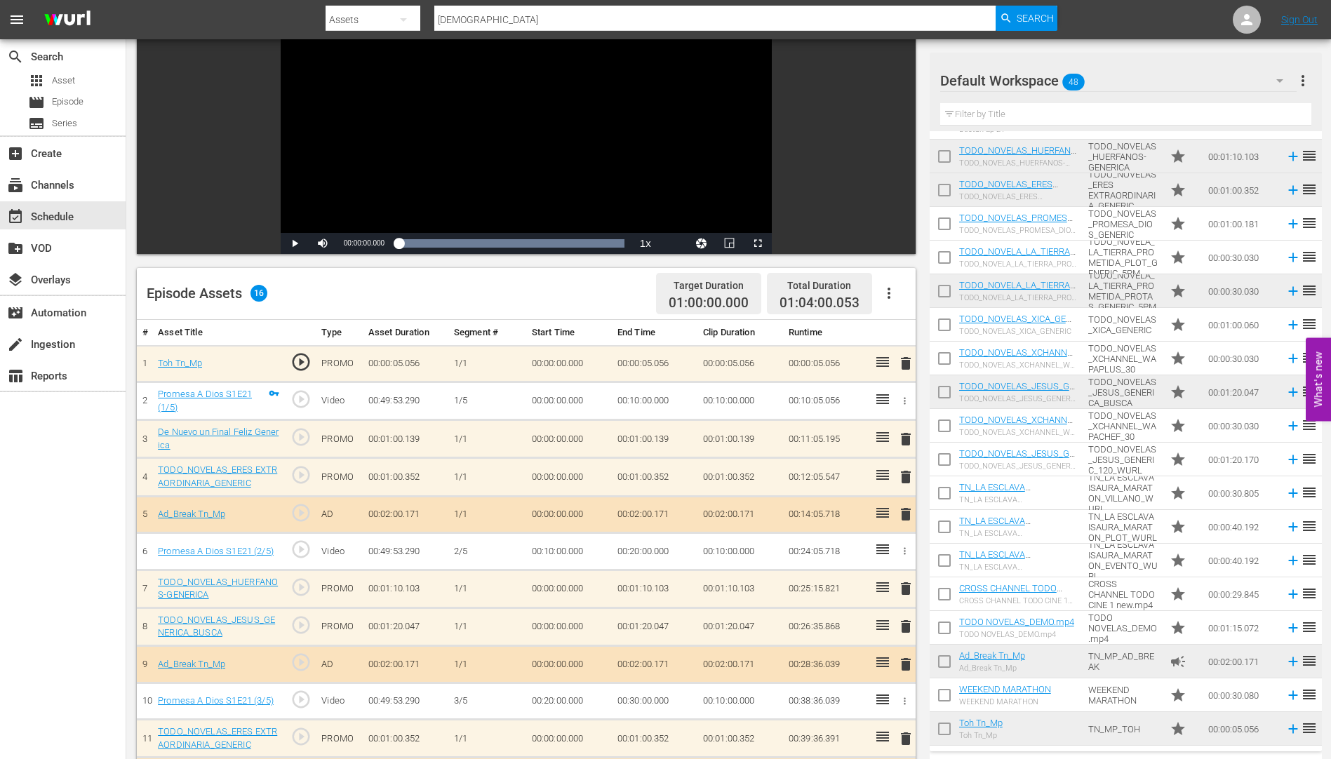
click at [903, 436] on span "delete" at bounding box center [905, 439] width 17 height 17
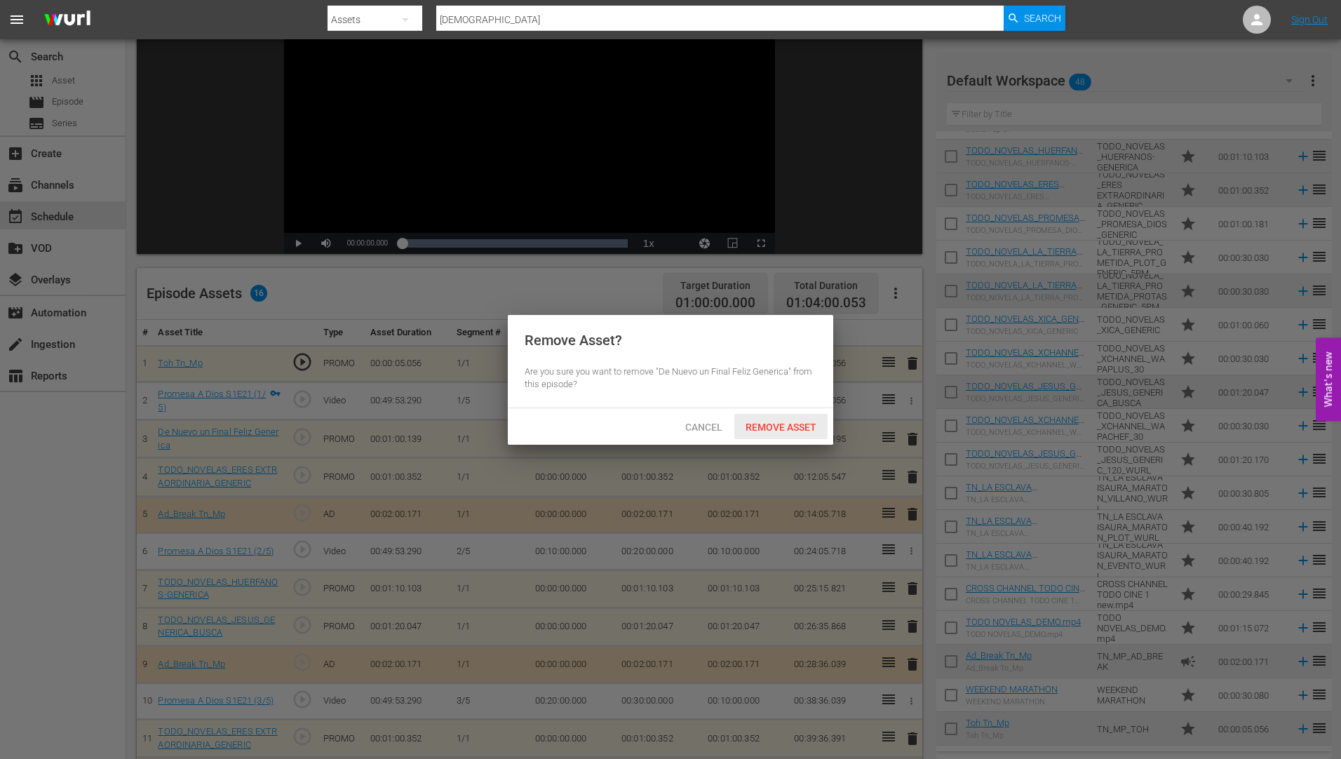
click at [802, 422] on span "Remove Asset" at bounding box center [780, 427] width 93 height 11
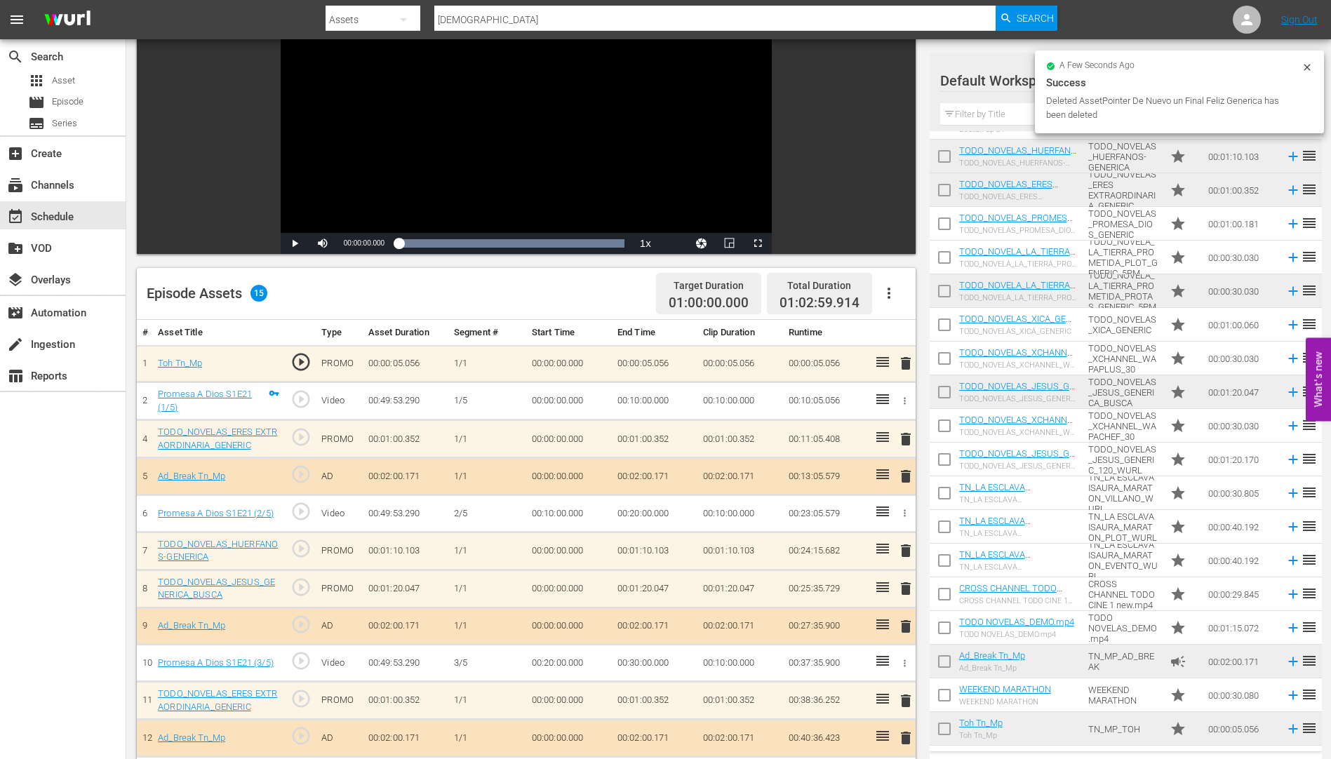
click at [907, 438] on span "delete" at bounding box center [905, 439] width 17 height 17
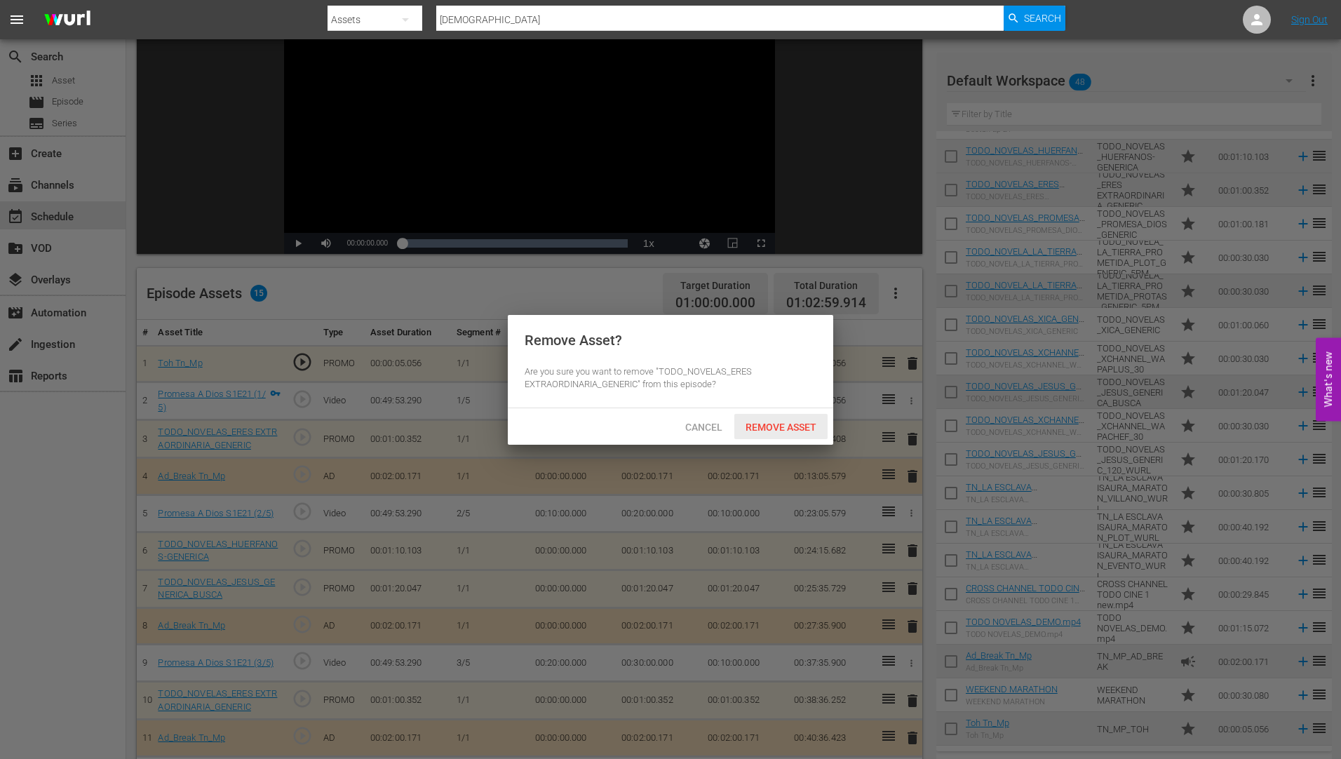
click at [769, 422] on span "Remove Asset" at bounding box center [780, 427] width 93 height 11
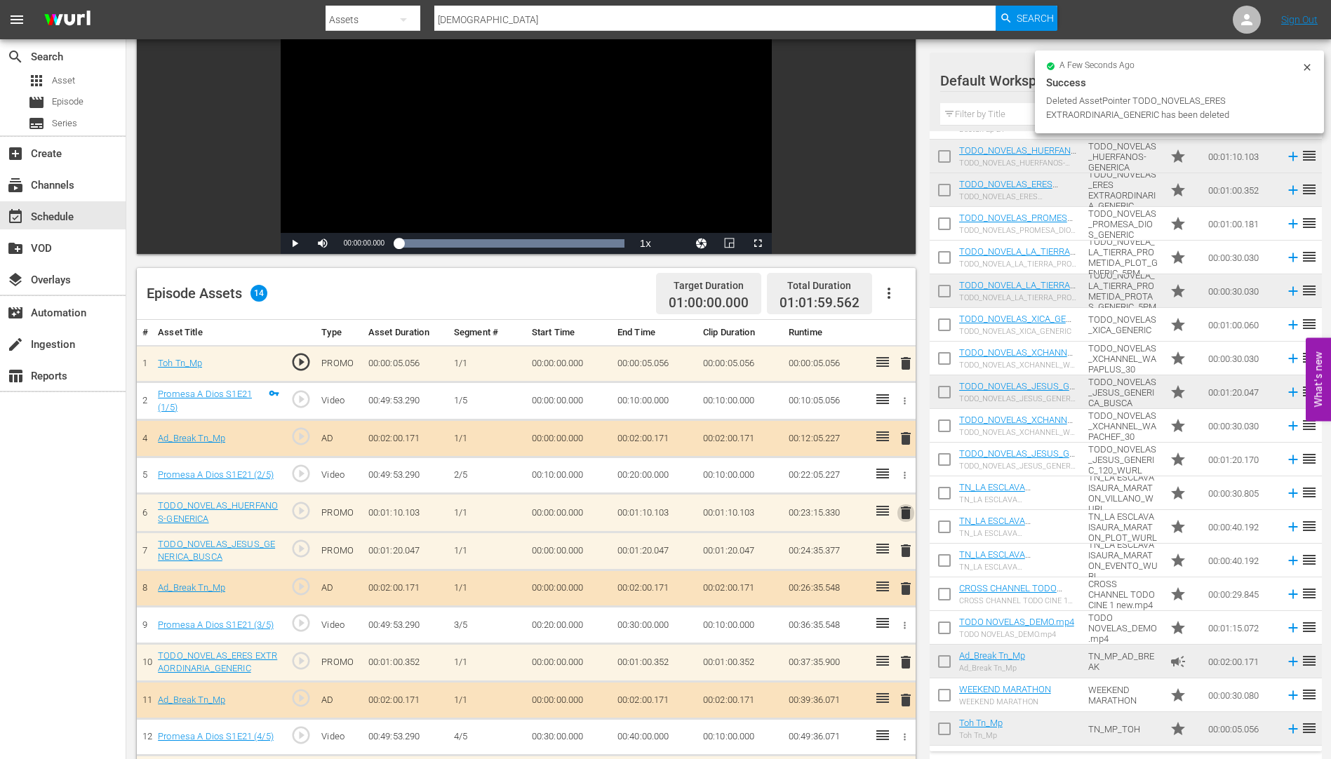
click at [905, 511] on span "delete" at bounding box center [905, 512] width 17 height 17
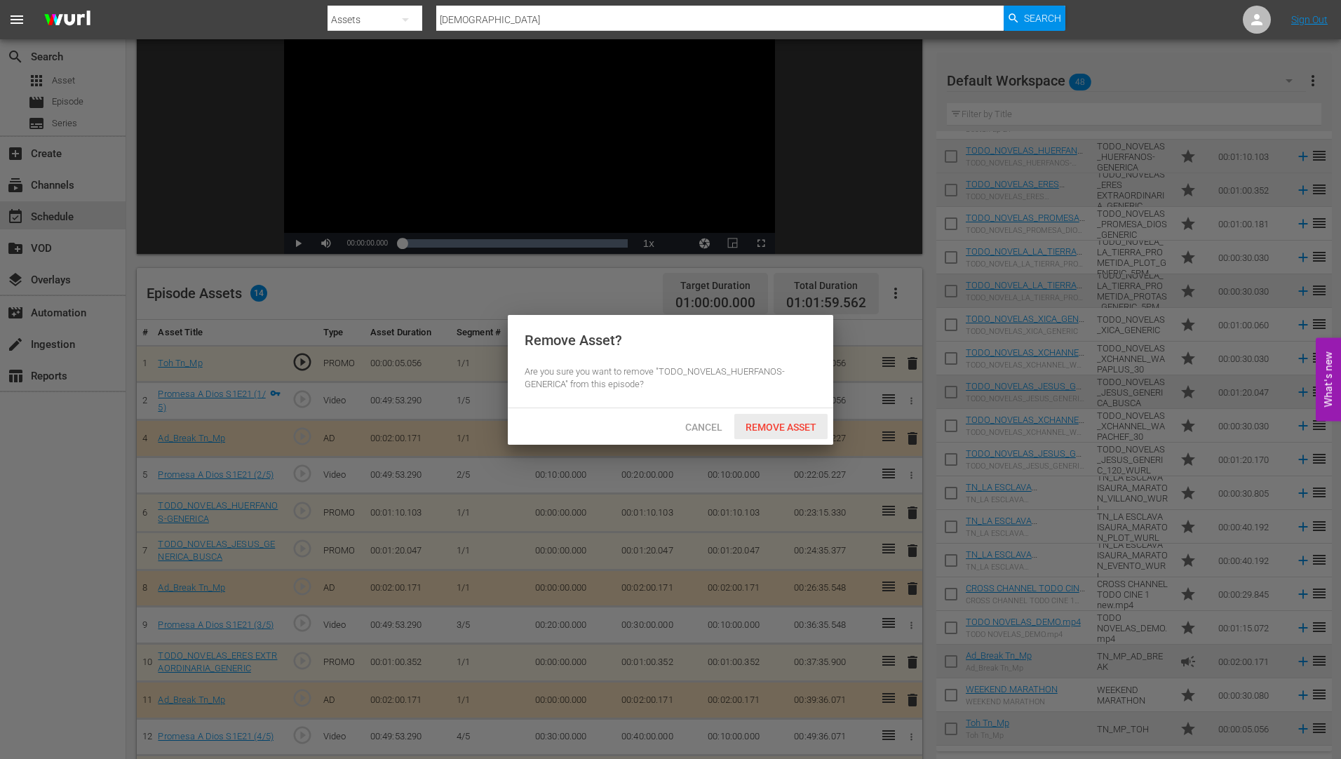
click at [793, 422] on span "Remove Asset" at bounding box center [780, 427] width 93 height 11
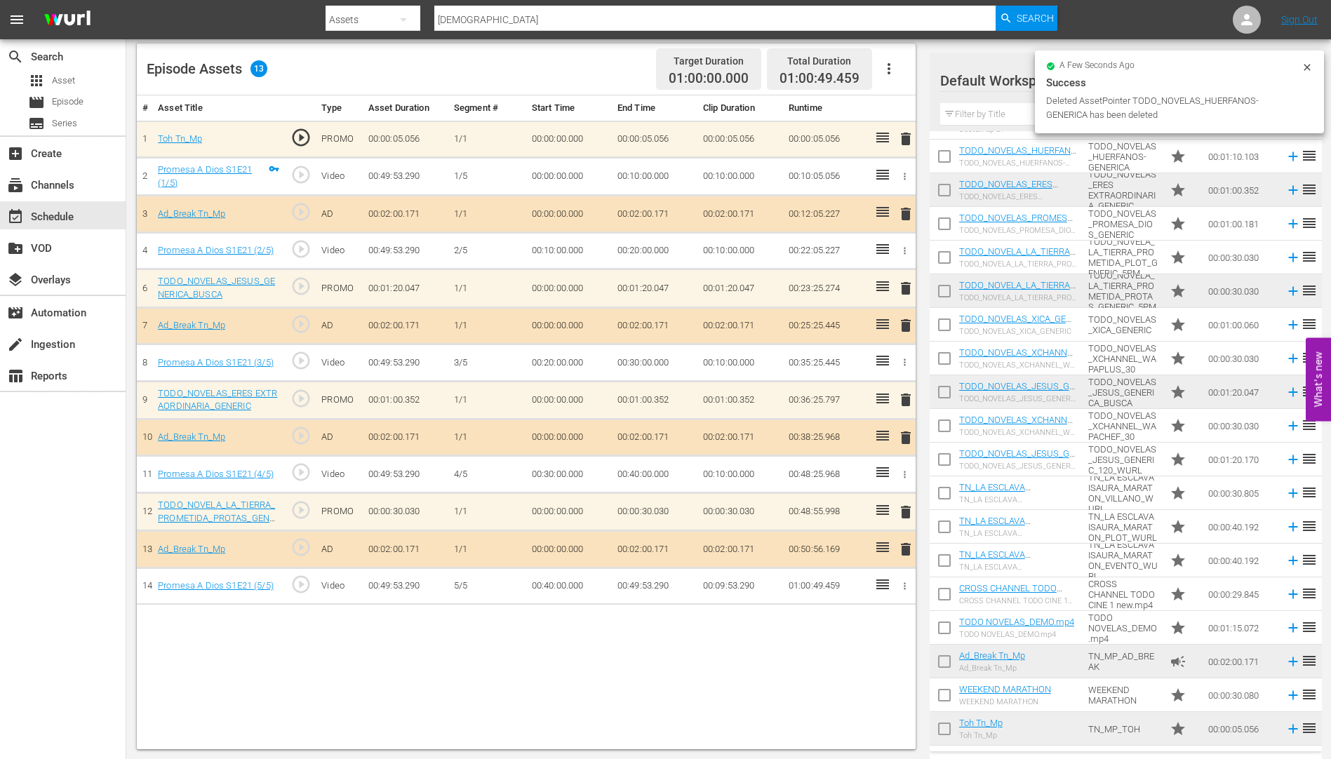
scroll to position [365, 0]
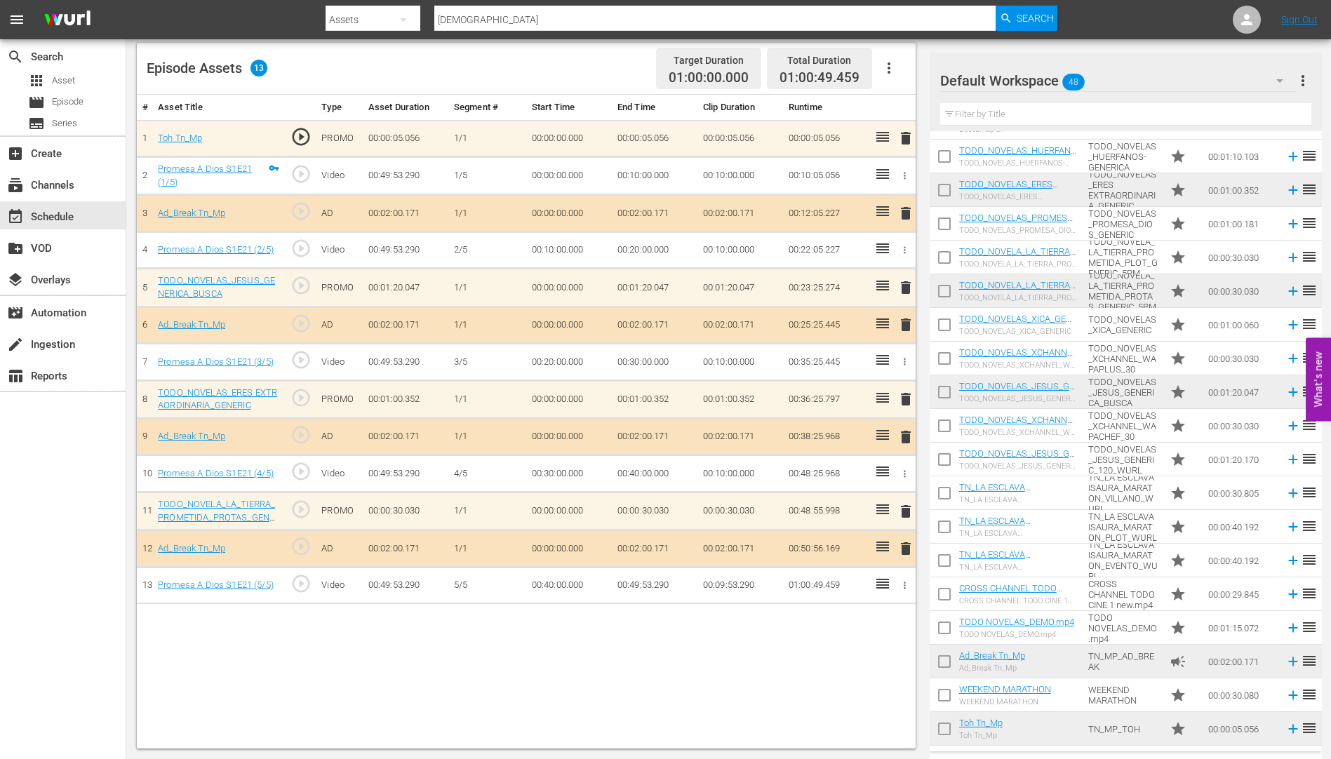
click at [905, 288] on span "delete" at bounding box center [905, 287] width 17 height 17
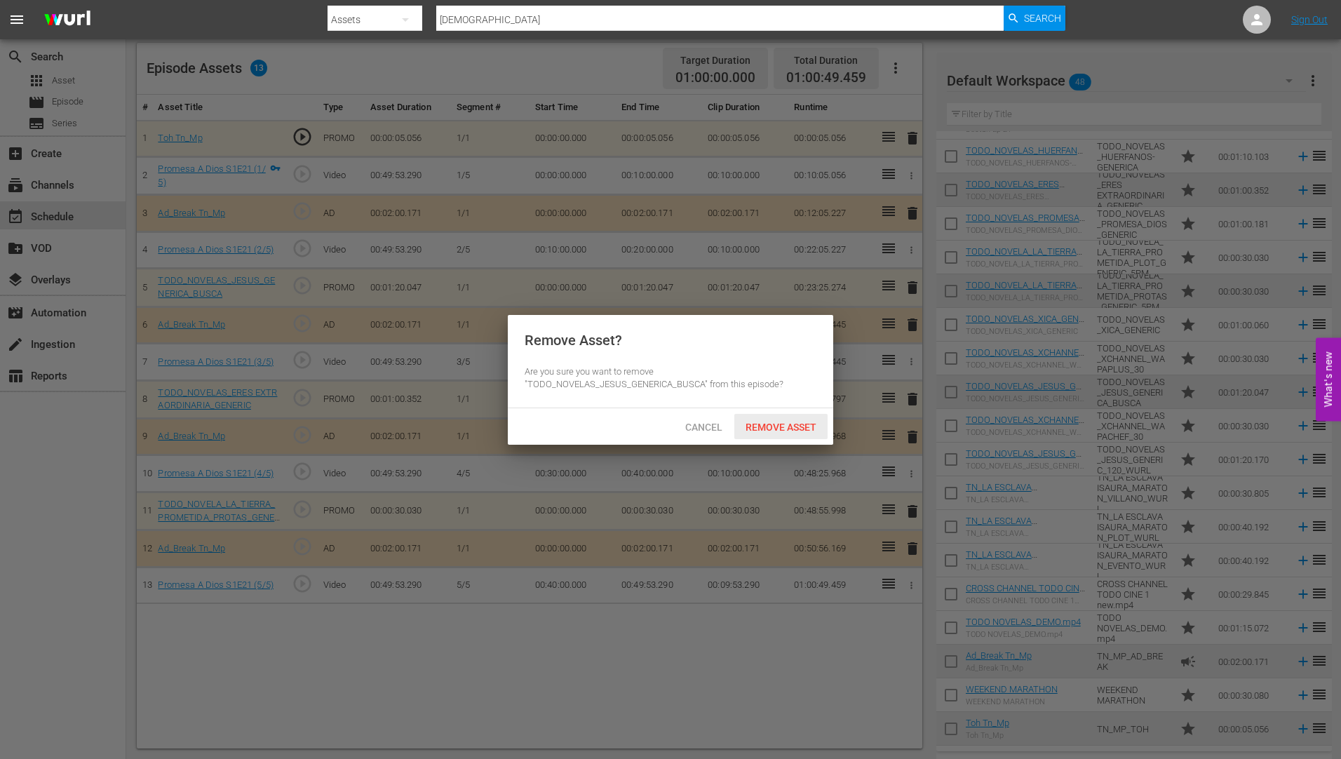
click at [786, 425] on span "Remove Asset" at bounding box center [780, 427] width 93 height 11
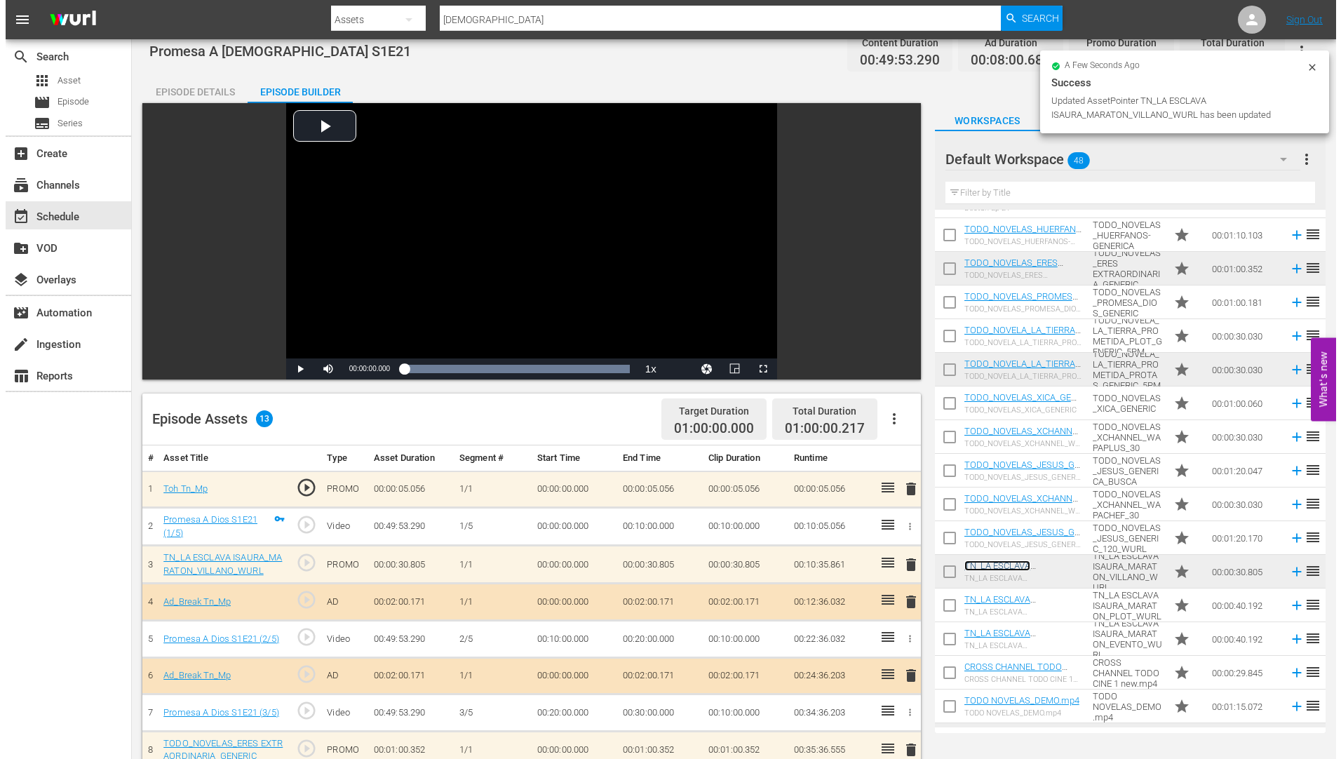
scroll to position [0, 0]
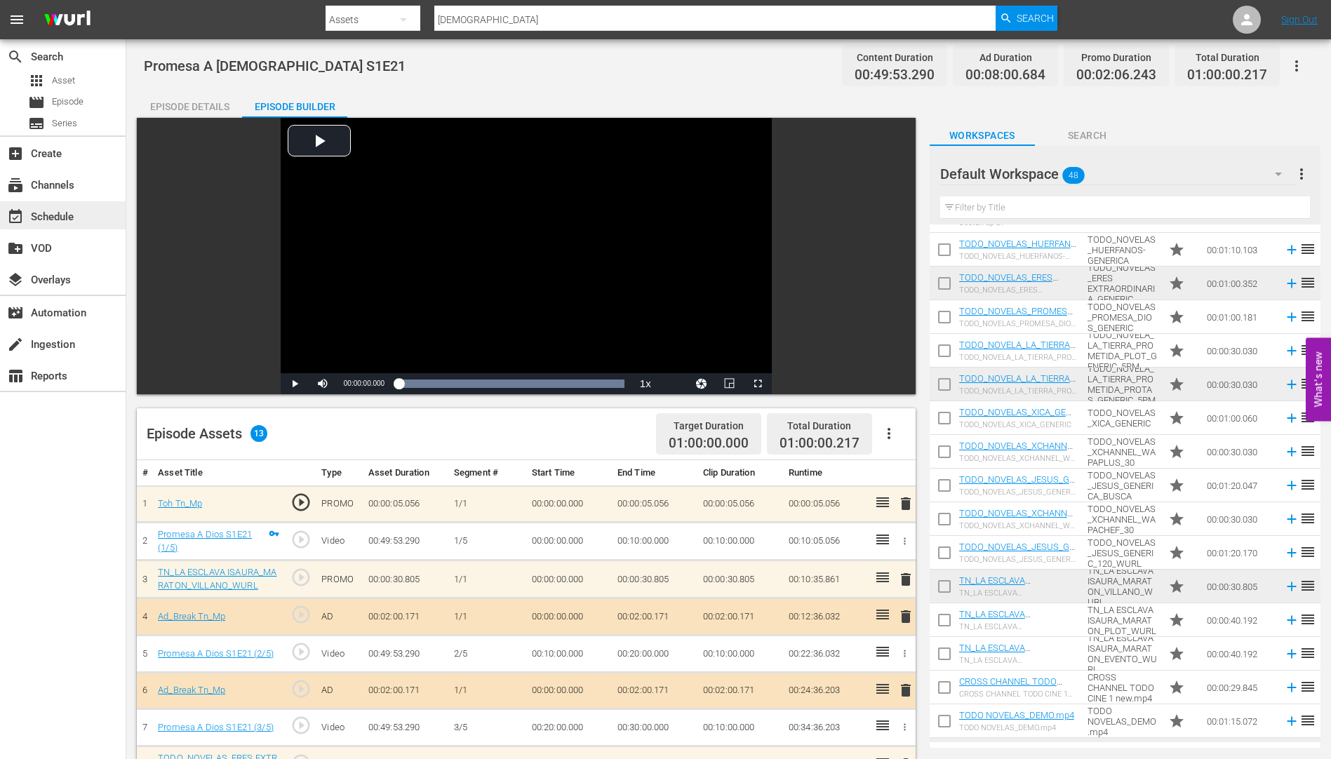
click at [55, 210] on div "event_available Schedule" at bounding box center [39, 214] width 79 height 13
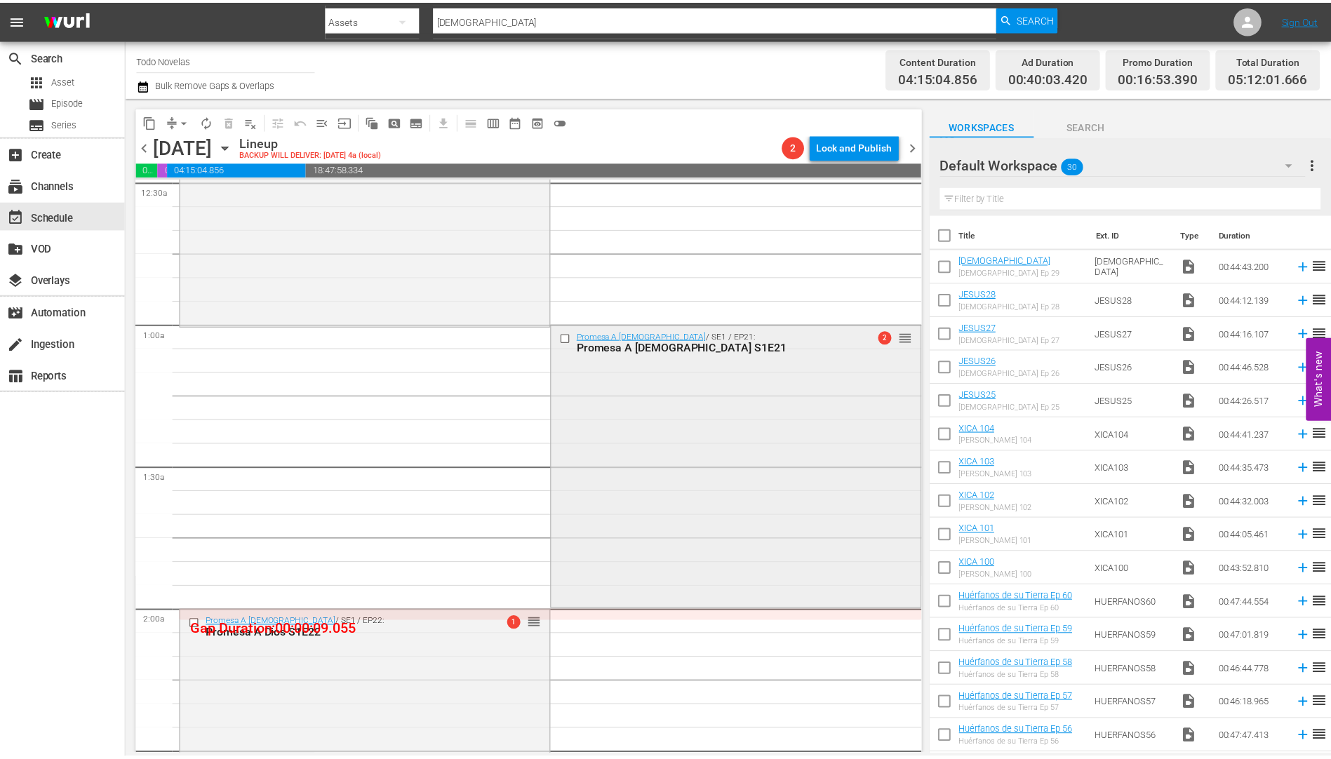
scroll to position [281, 0]
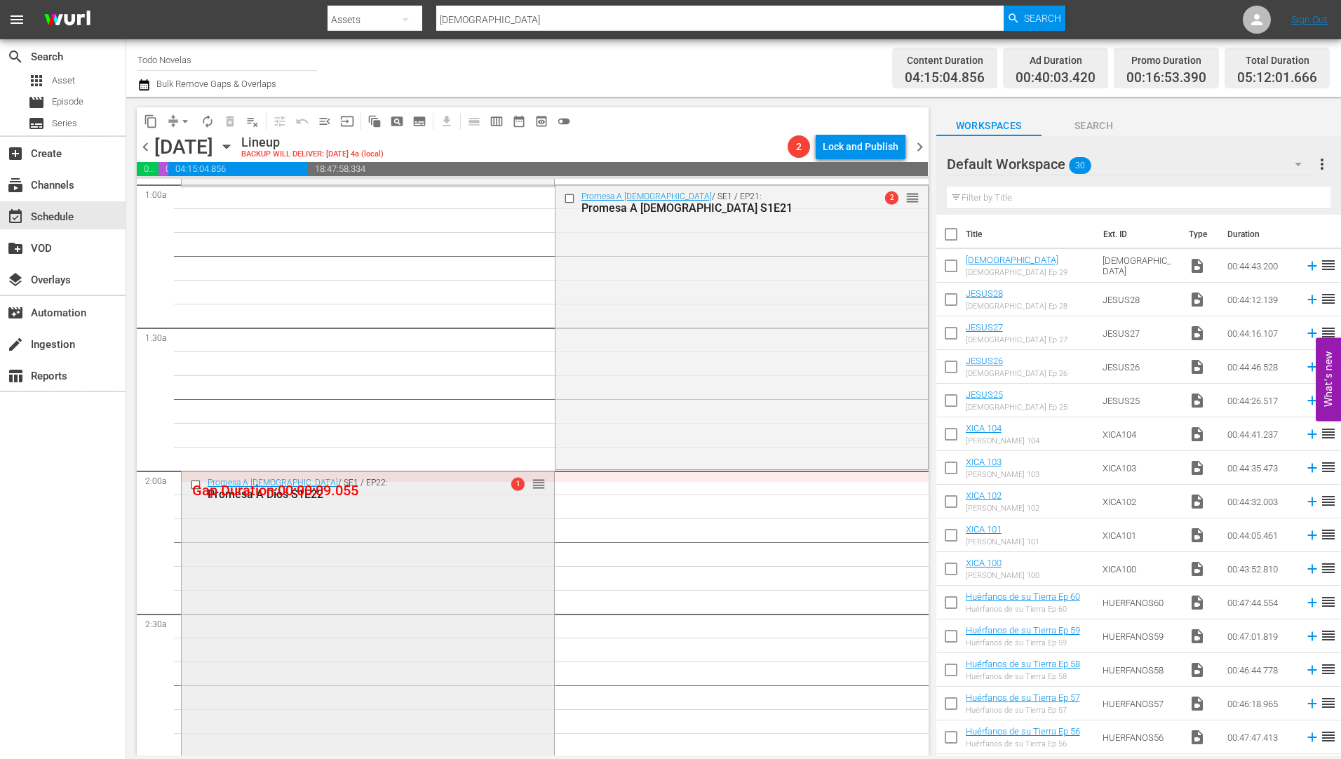
click at [300, 492] on div "Promesa A Dios S1E22" at bounding box center [345, 493] width 275 height 13
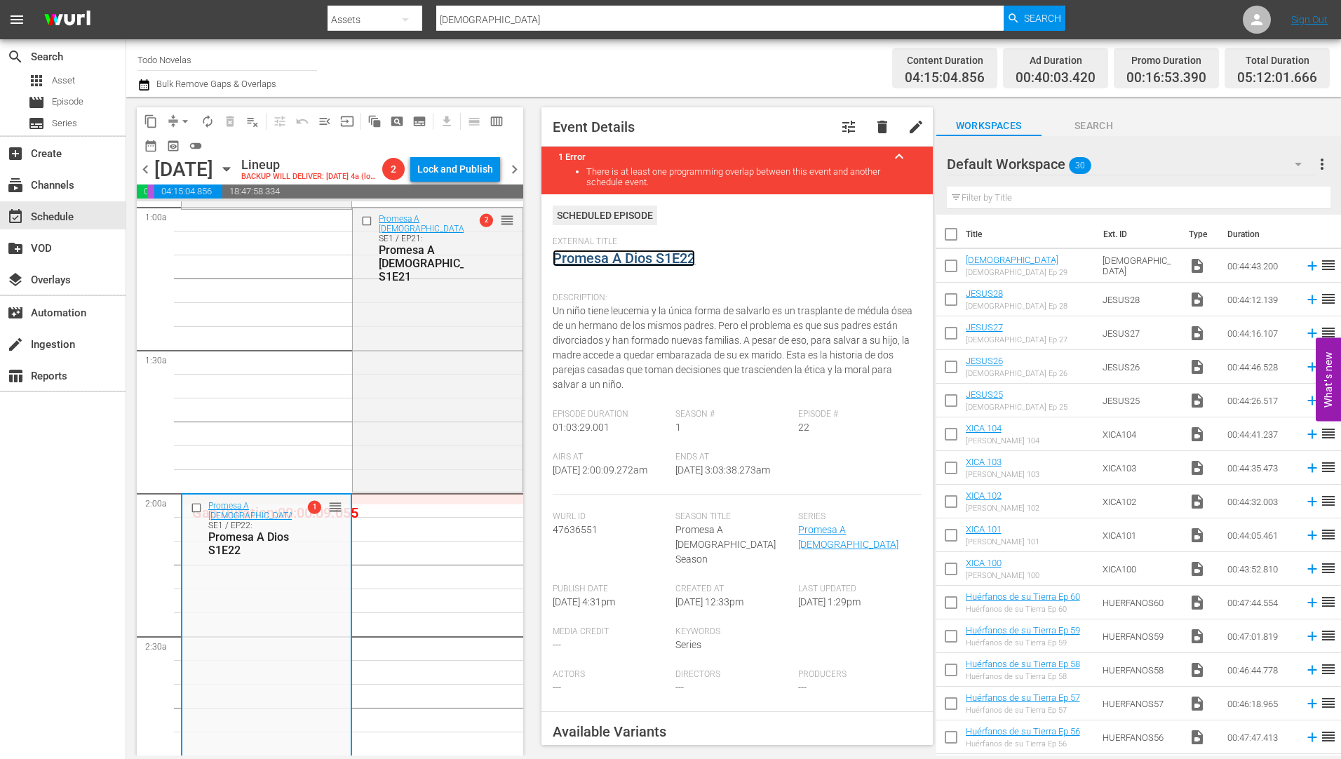
click at [638, 254] on link "Promesa A Dios S1E22" at bounding box center [624, 258] width 142 height 17
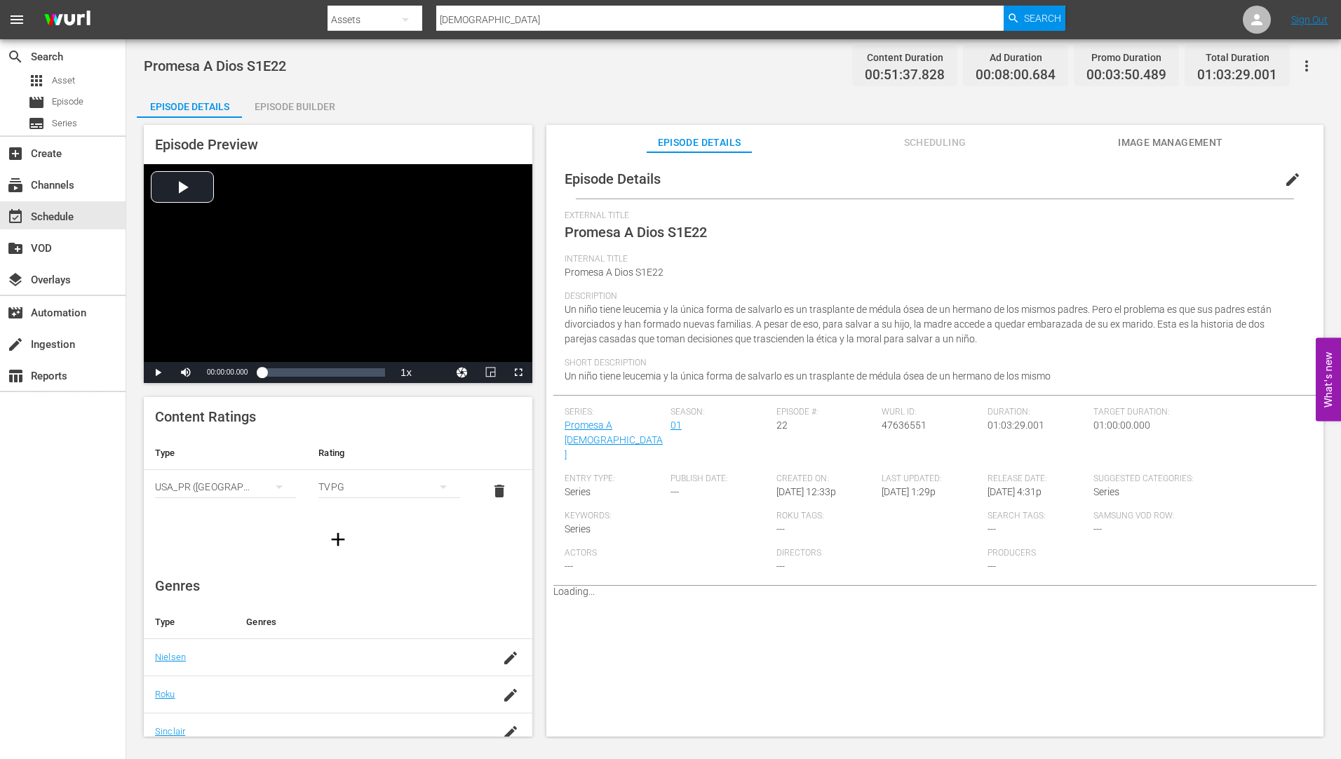
click at [305, 102] on div "Episode Builder" at bounding box center [294, 107] width 105 height 34
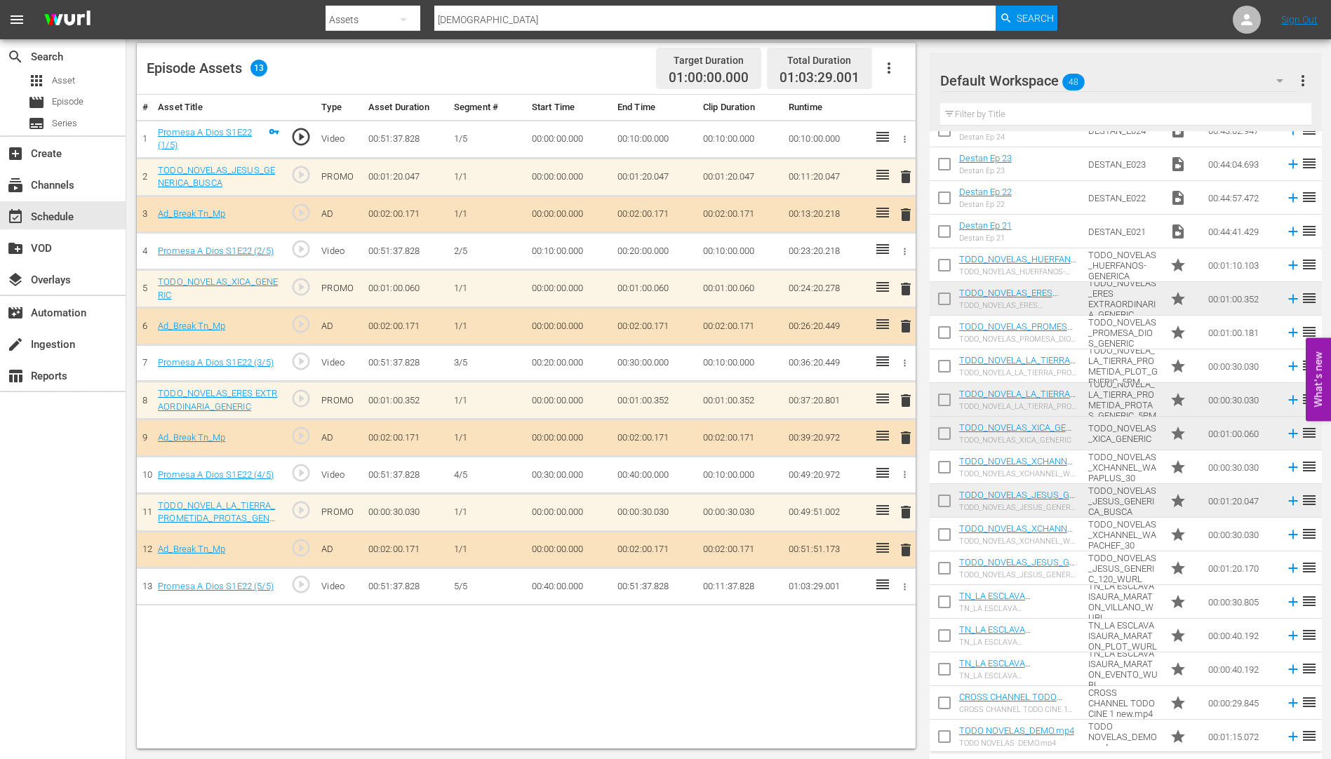
scroll to position [1036, 0]
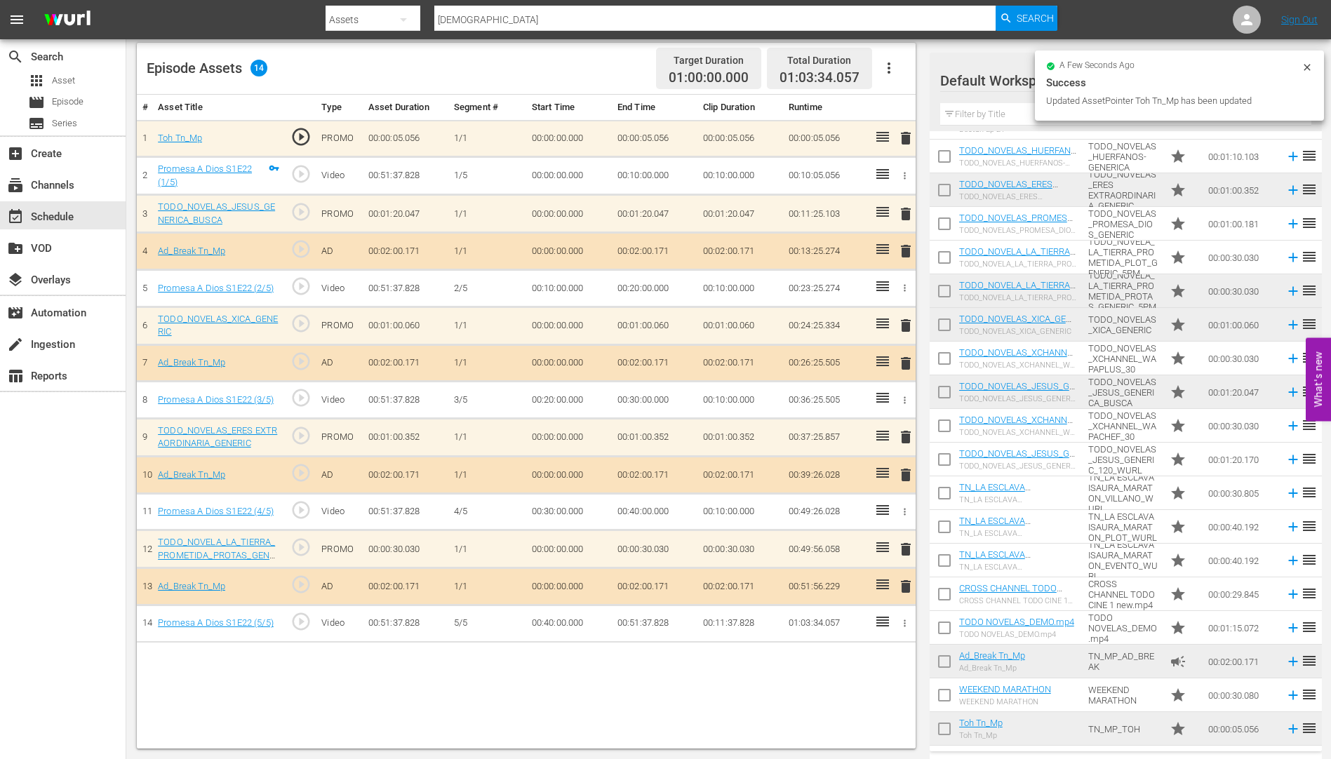
click at [906, 210] on span "delete" at bounding box center [905, 214] width 17 height 17
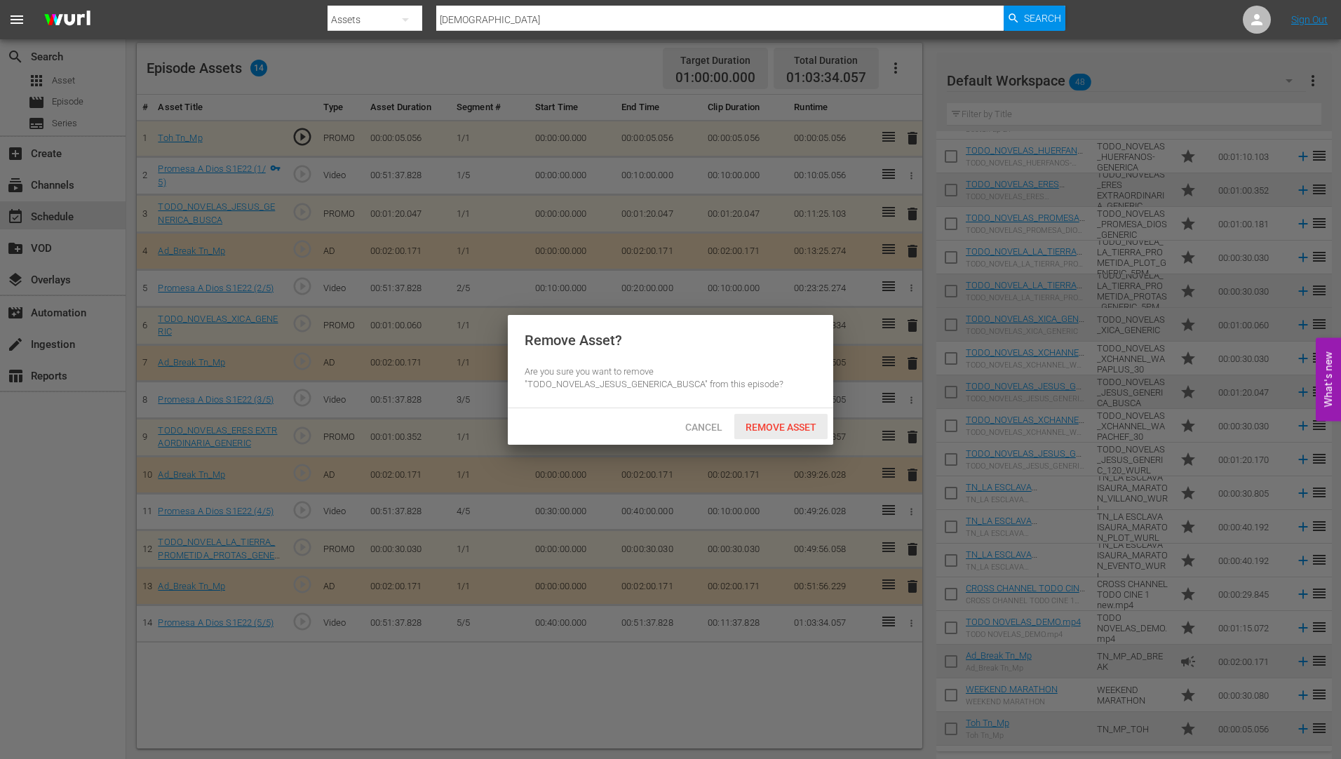
click at [775, 422] on span "Remove Asset" at bounding box center [780, 427] width 93 height 11
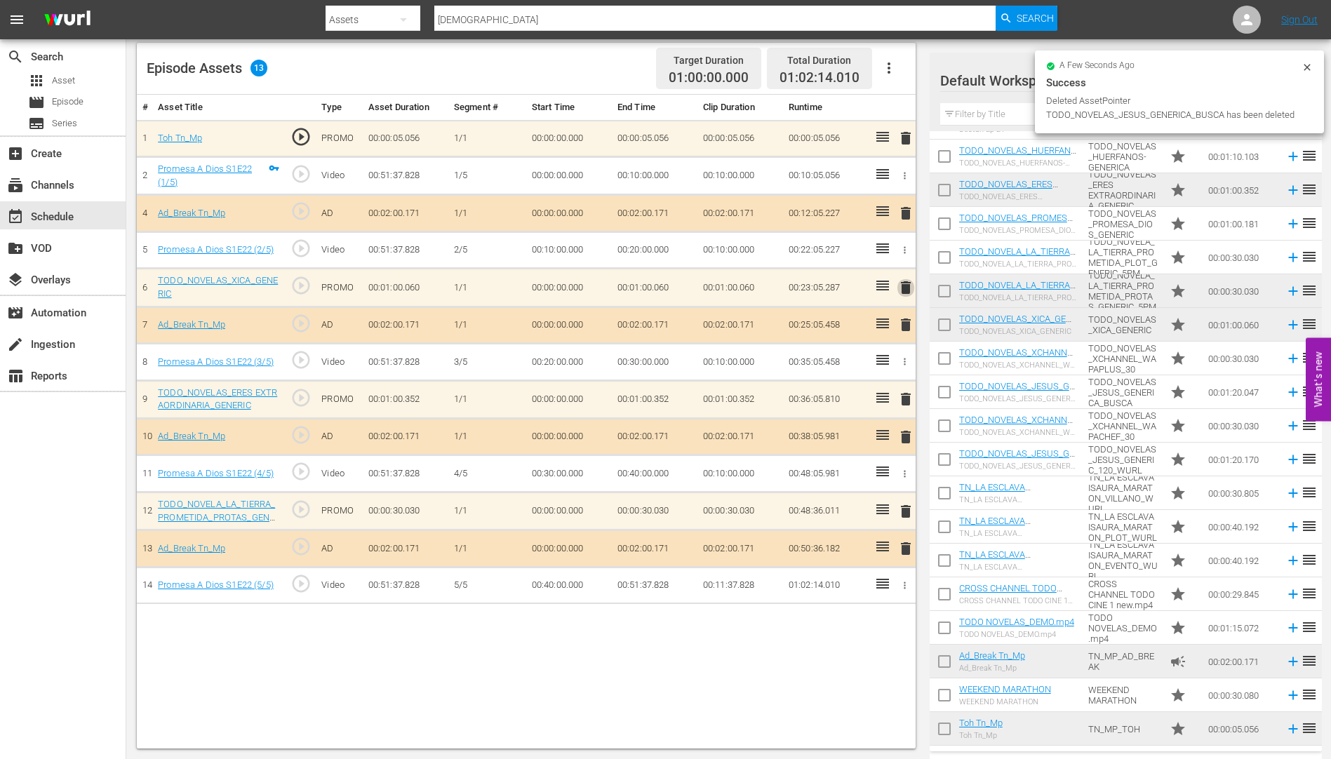
click at [905, 288] on span "delete" at bounding box center [905, 287] width 17 height 17
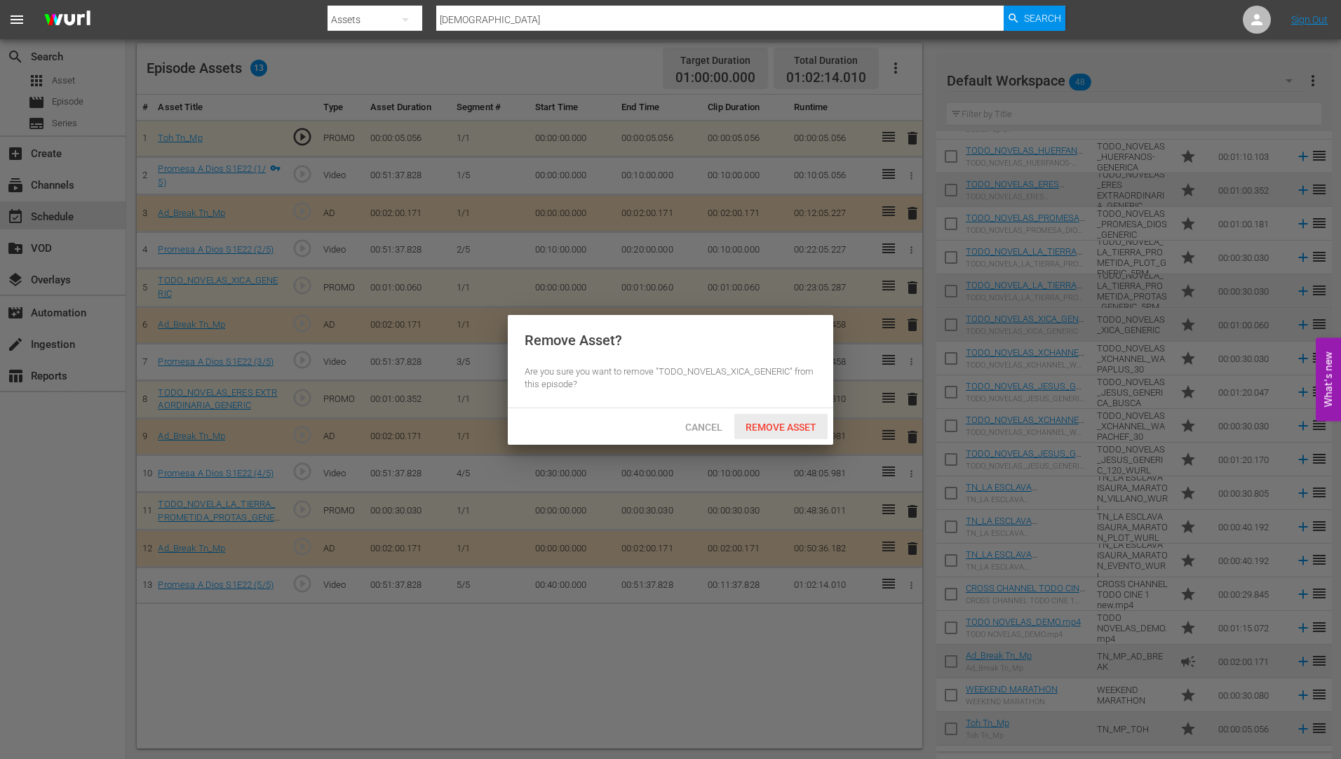
click at [784, 424] on span "Remove Asset" at bounding box center [780, 427] width 93 height 11
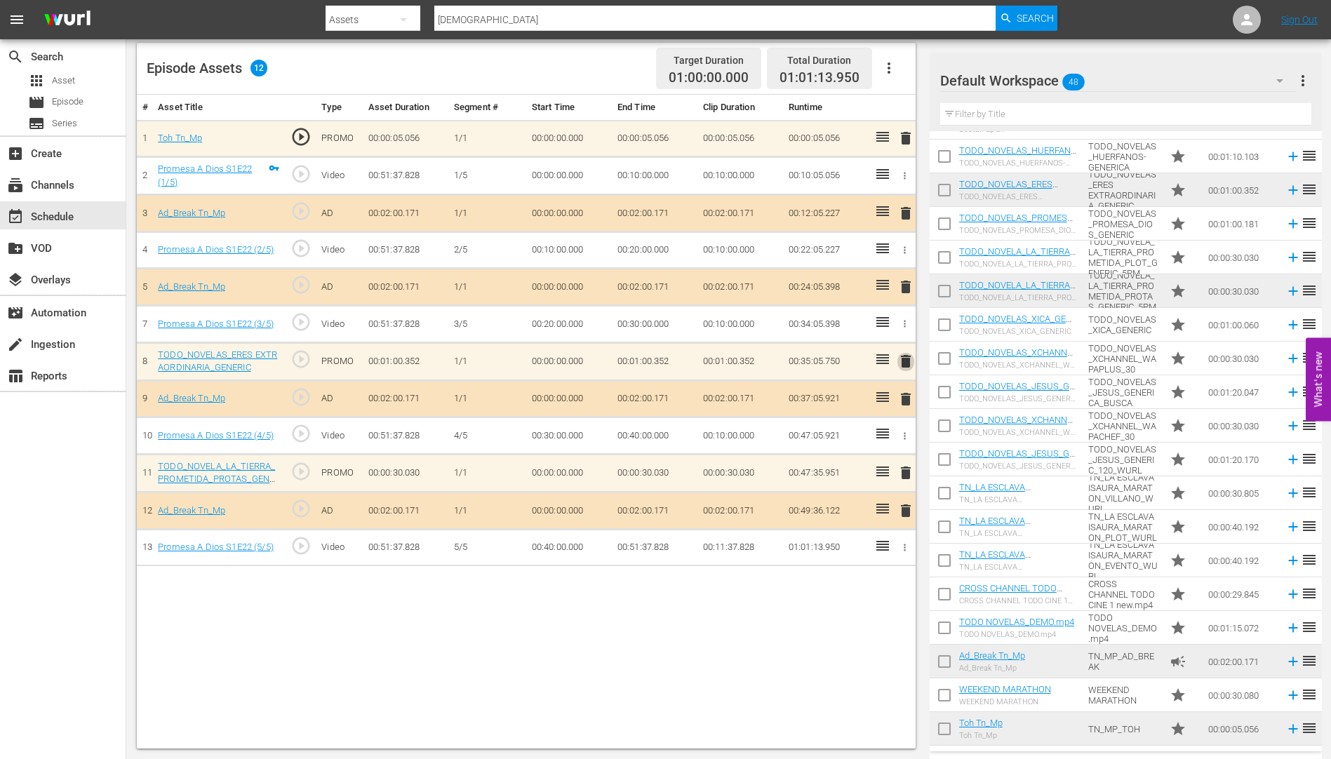
click at [905, 362] on span "delete" at bounding box center [905, 361] width 17 height 17
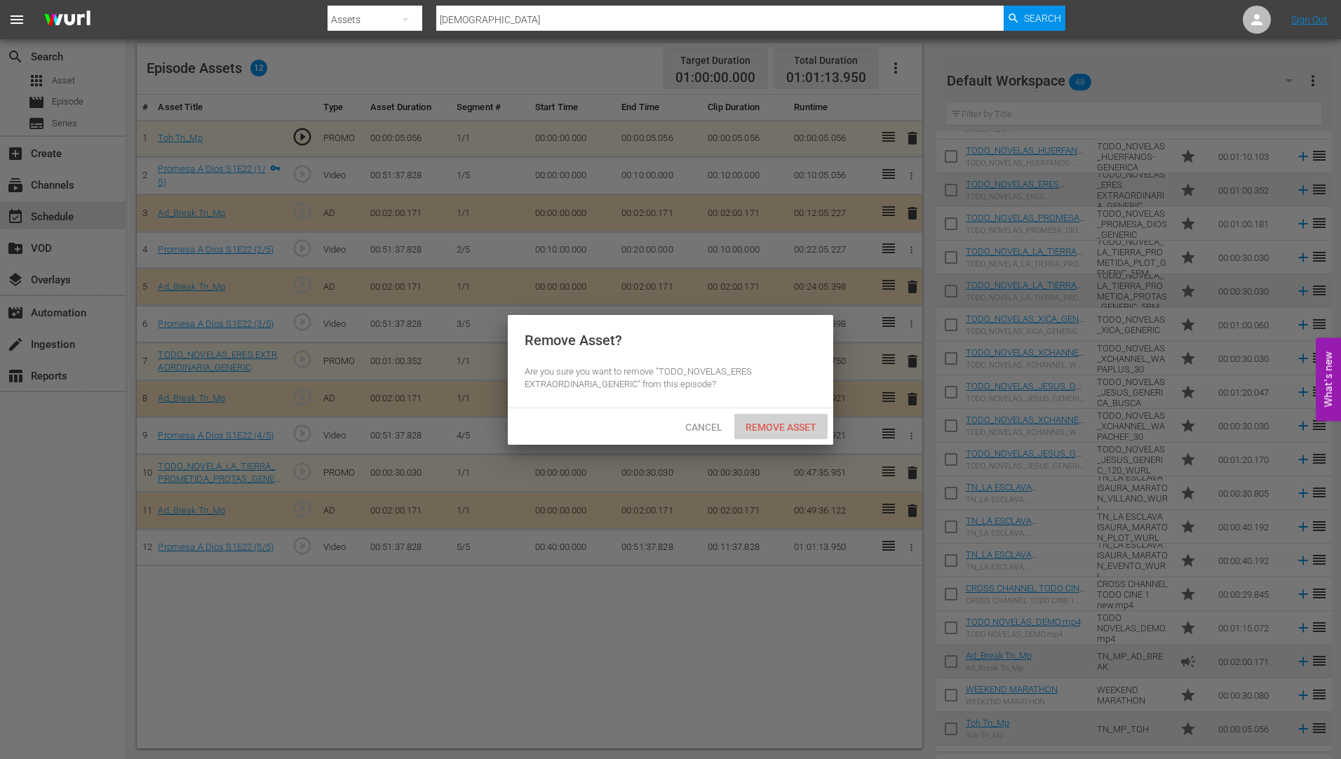
click at [793, 424] on span "Remove Asset" at bounding box center [780, 427] width 93 height 11
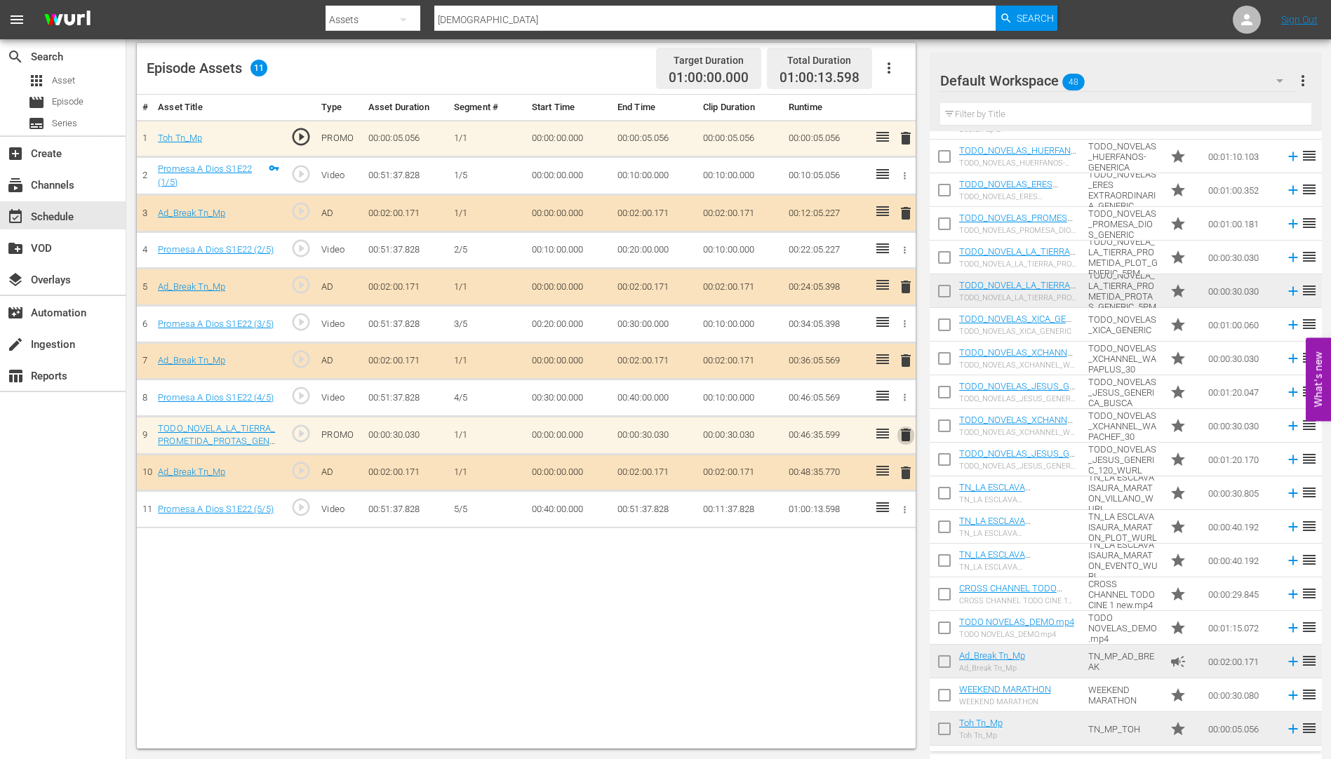
click at [907, 435] on span "delete" at bounding box center [905, 434] width 17 height 17
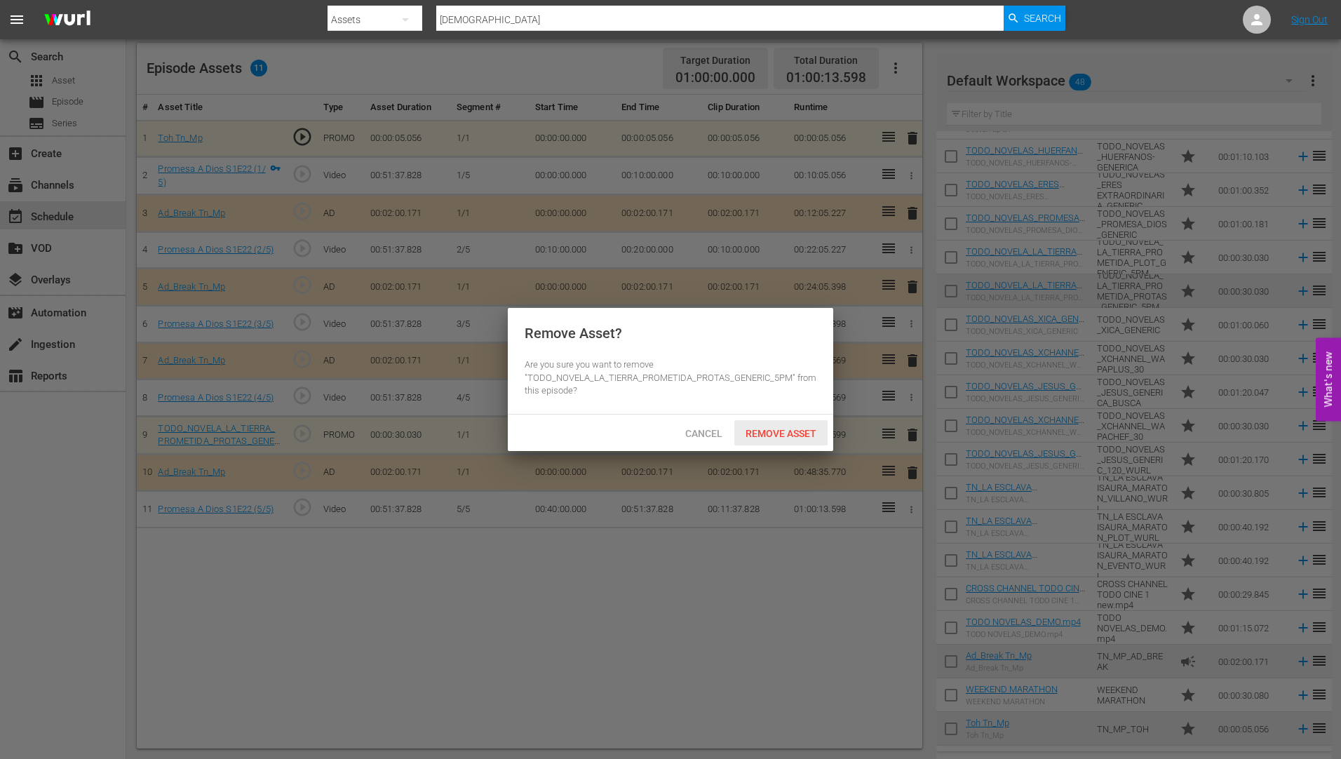
click at [779, 430] on span "Remove Asset" at bounding box center [780, 433] width 93 height 11
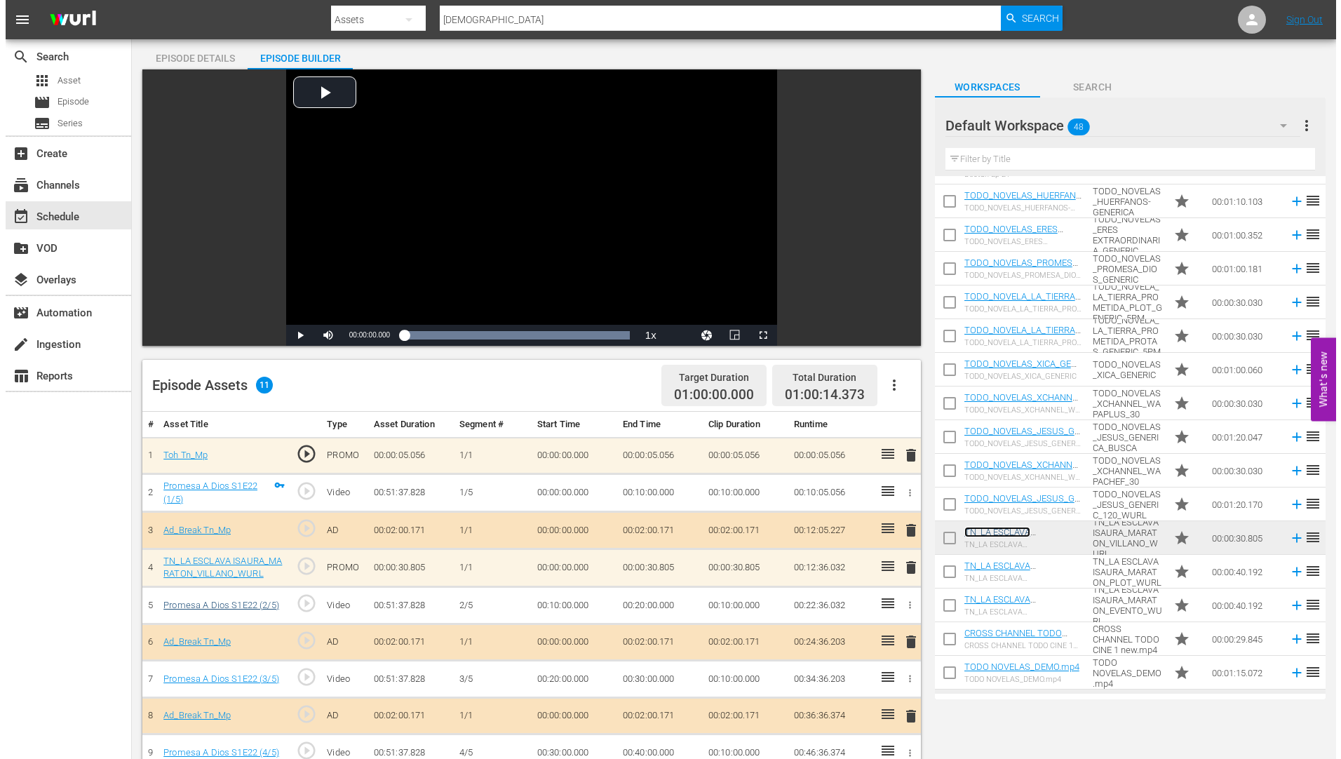
scroll to position [0, 0]
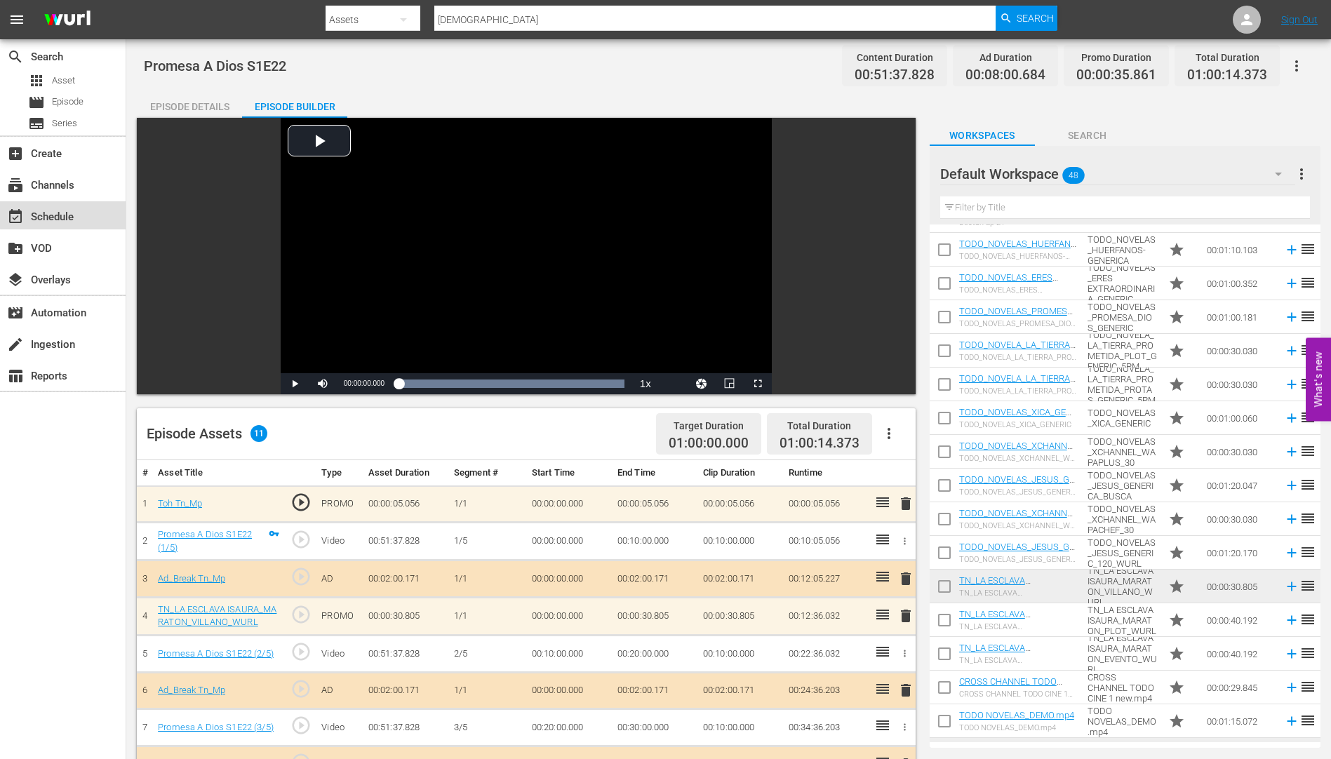
click at [66, 212] on div "event_available Schedule" at bounding box center [39, 214] width 79 height 13
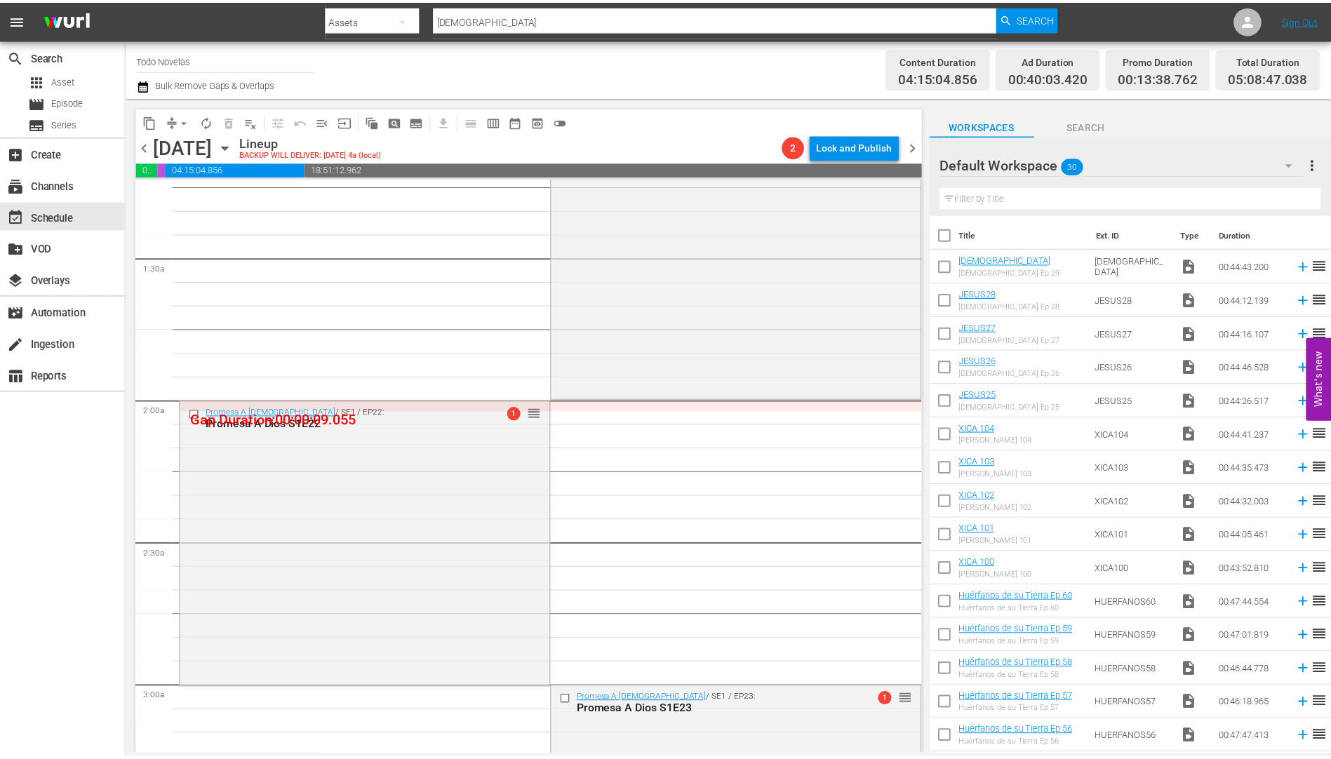
scroll to position [561, 0]
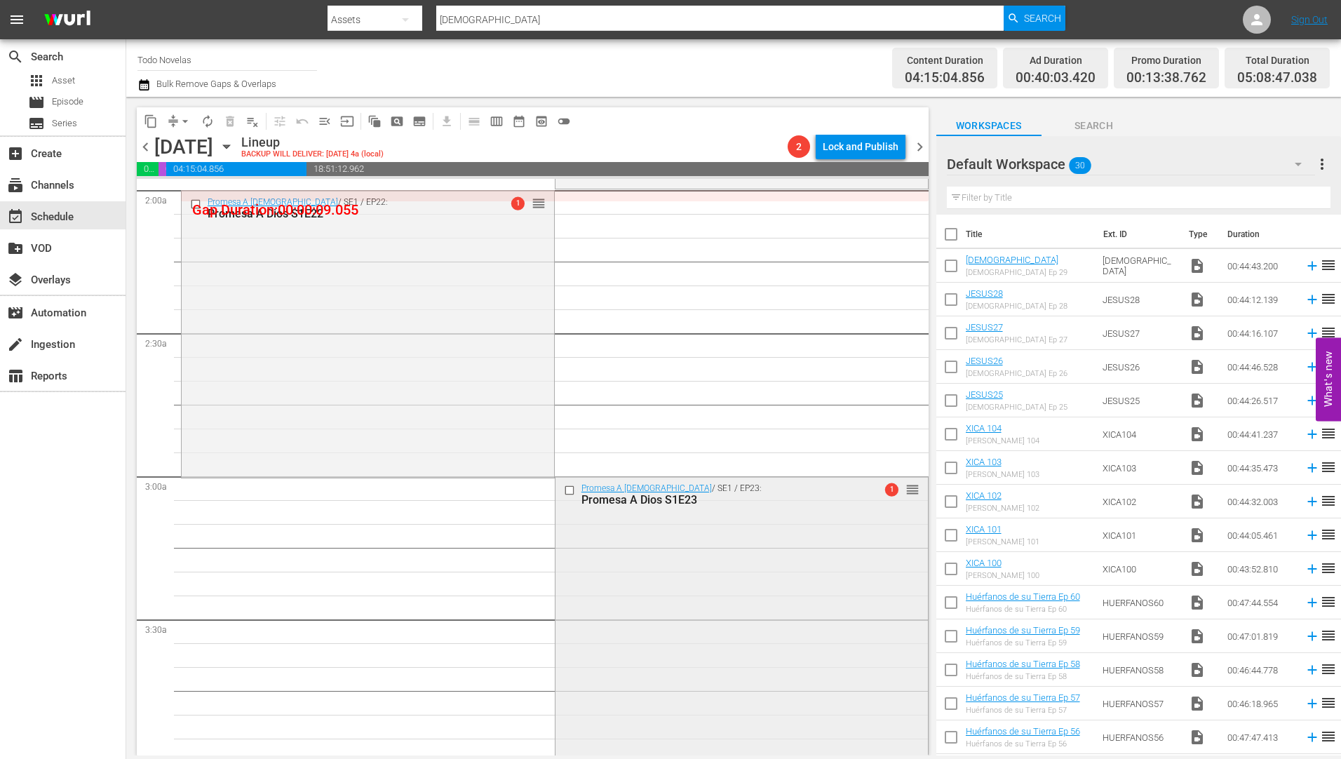
click at [635, 501] on div "Promesa A Dios S1E23" at bounding box center [718, 499] width 275 height 13
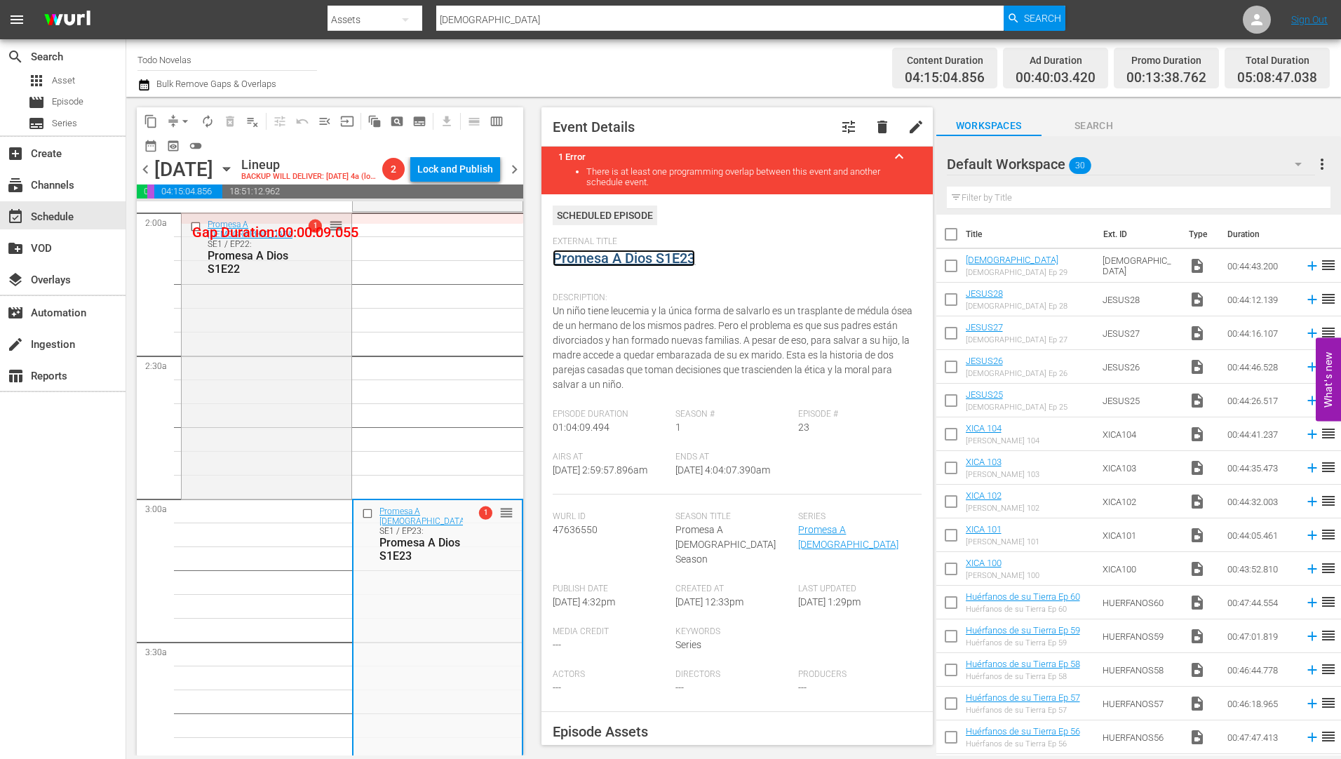
click at [635, 253] on link "Promesa A Dios S1E23" at bounding box center [624, 258] width 142 height 17
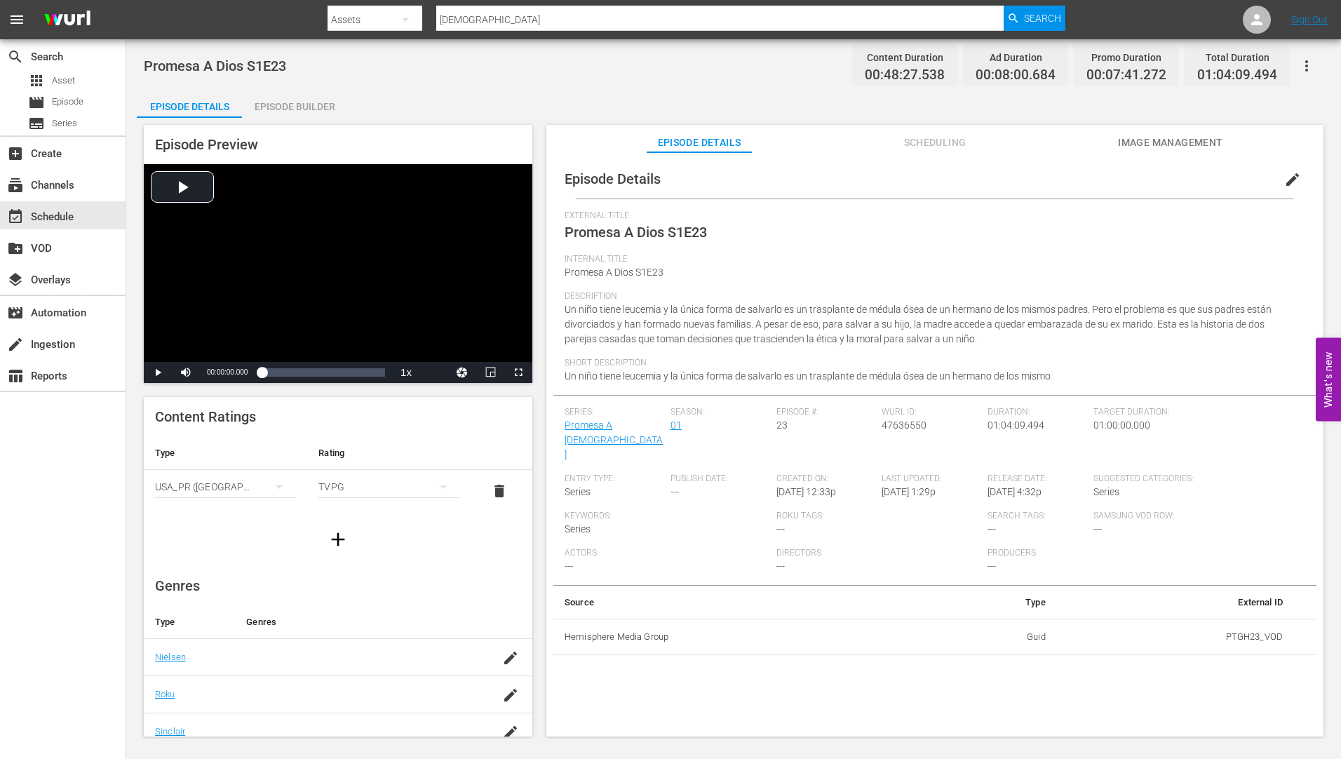
click at [316, 105] on div "Episode Builder" at bounding box center [294, 107] width 105 height 34
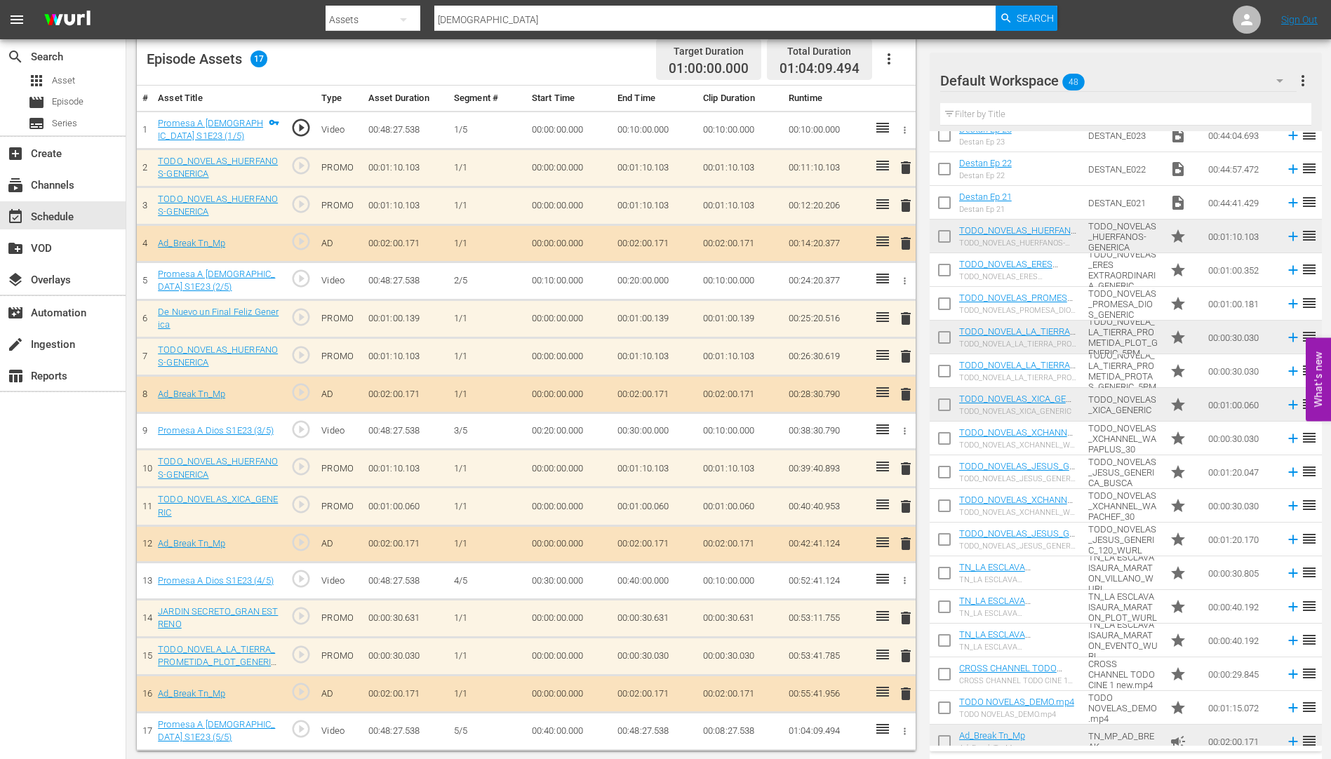
scroll to position [1036, 0]
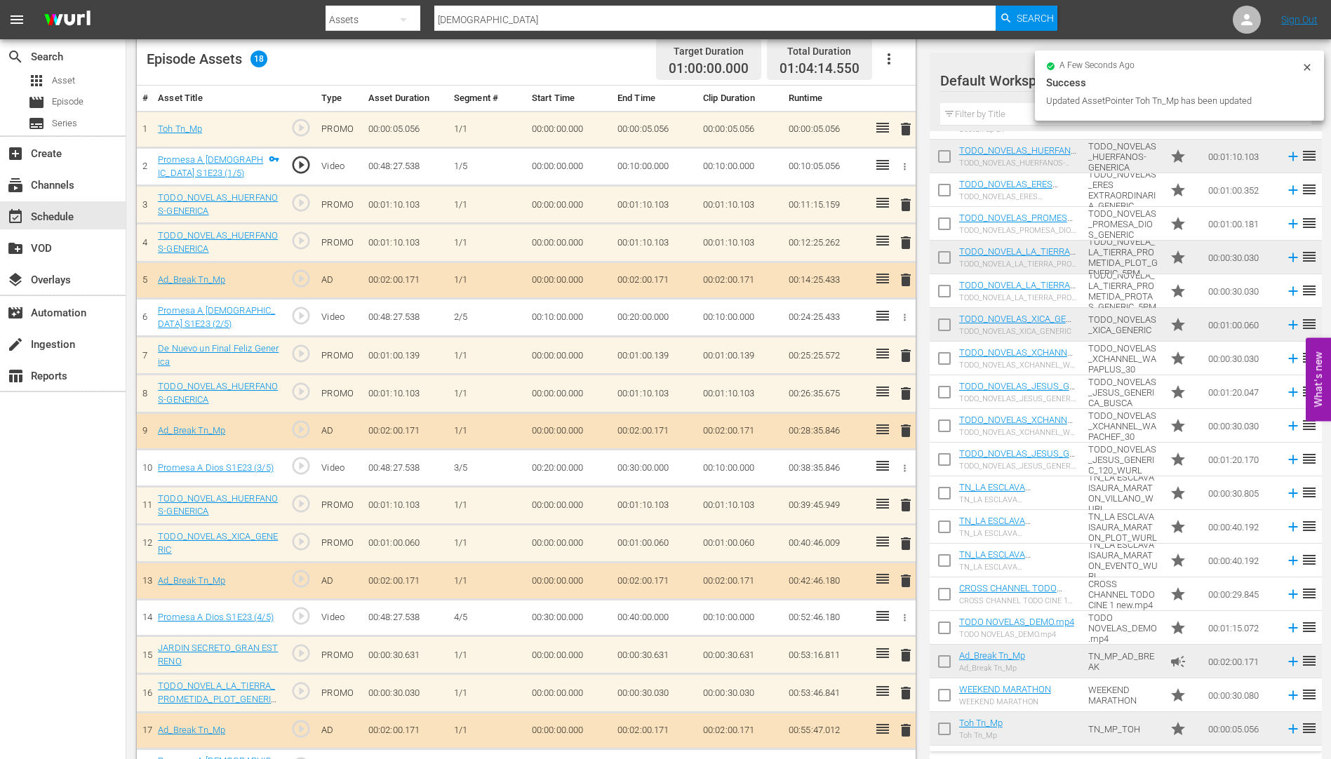
click at [905, 206] on span "delete" at bounding box center [905, 204] width 17 height 17
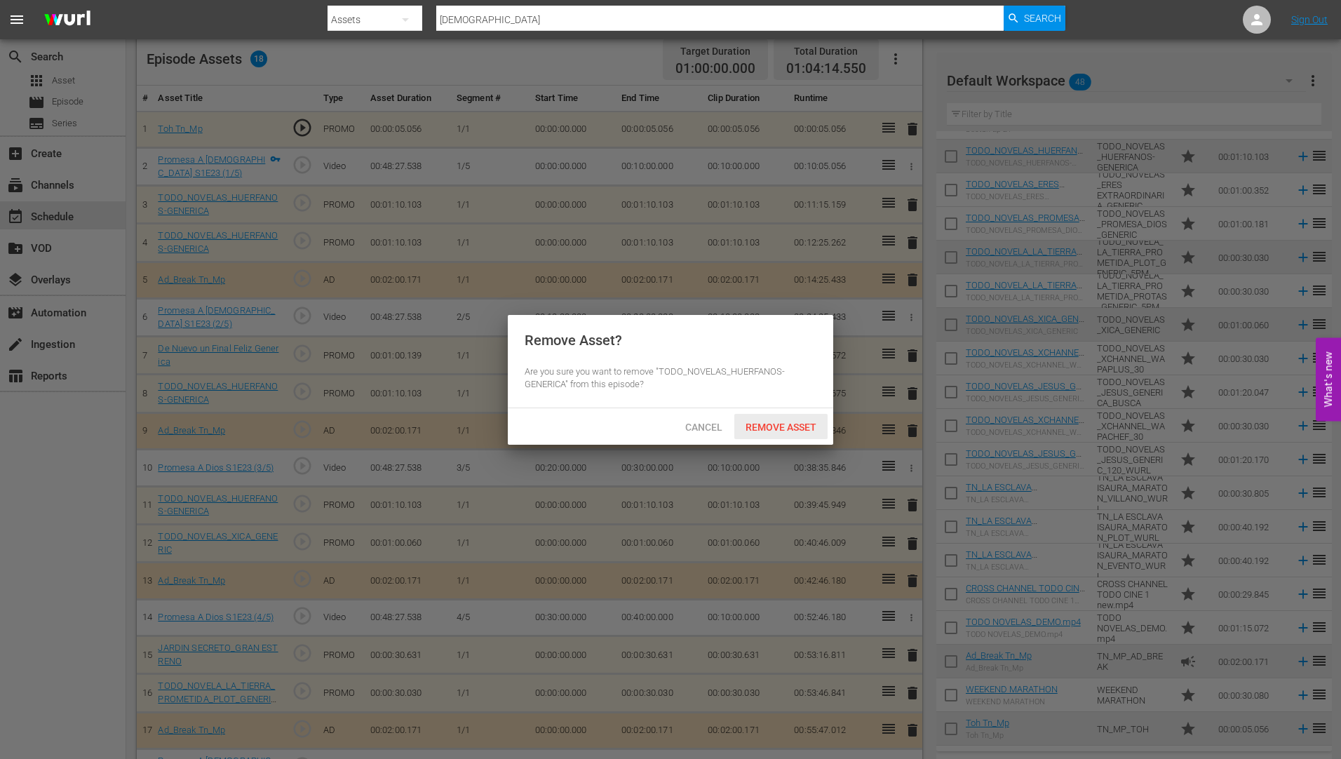
click at [758, 419] on div "Remove Asset" at bounding box center [780, 427] width 93 height 26
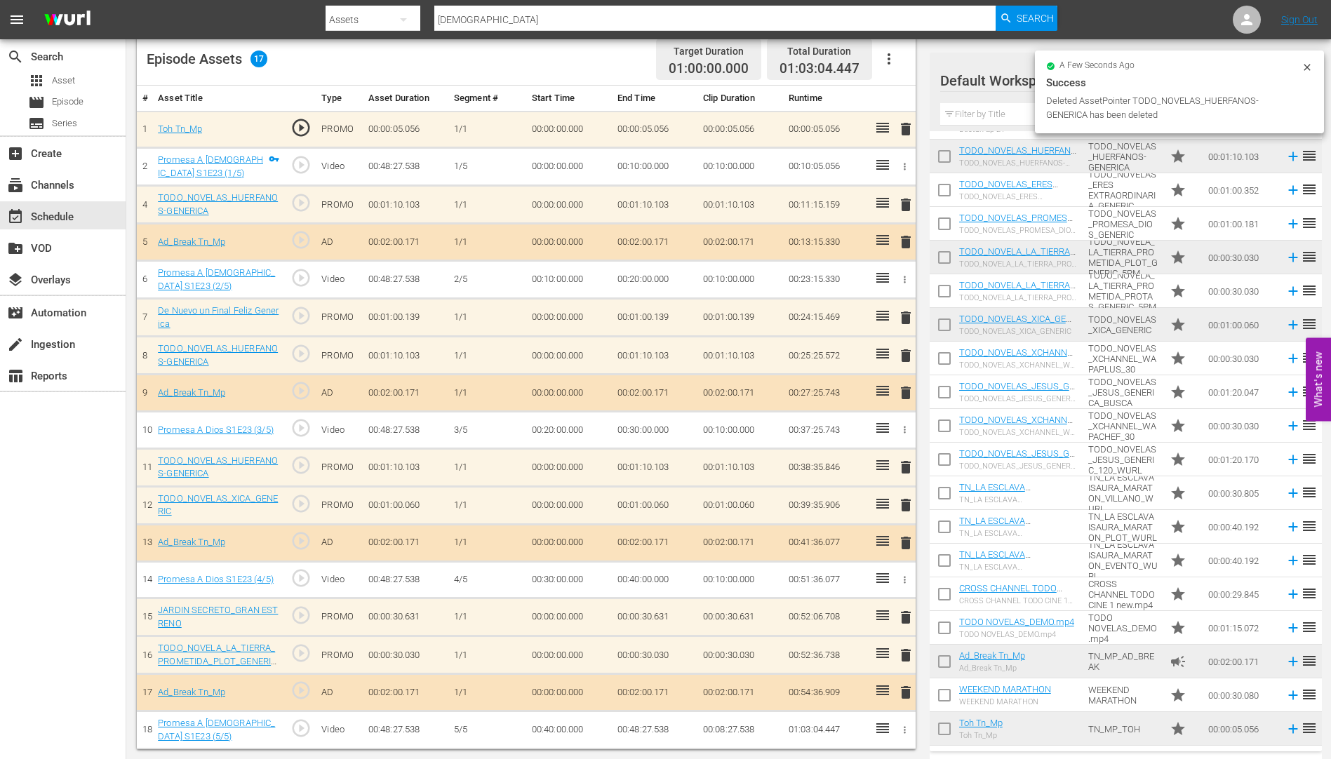
scroll to position [373, 0]
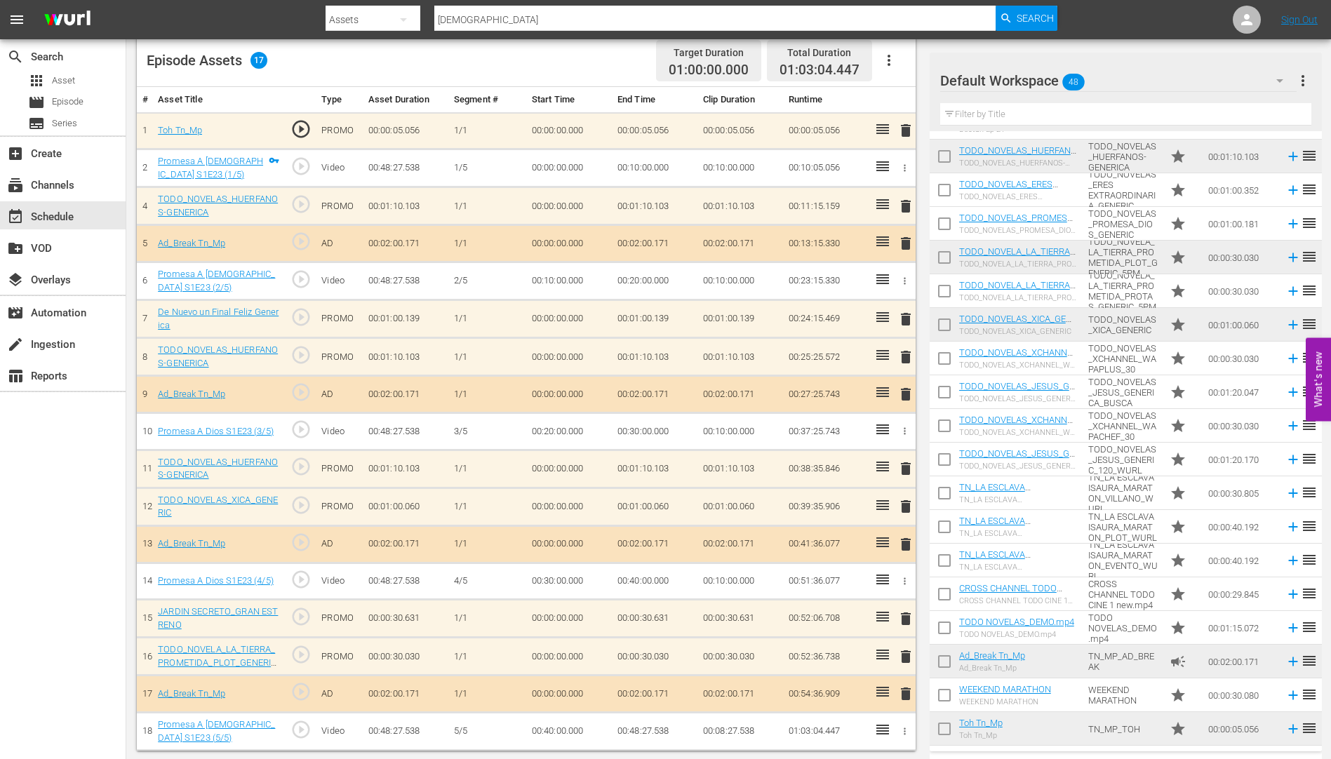
click at [905, 314] on span "delete" at bounding box center [905, 319] width 17 height 17
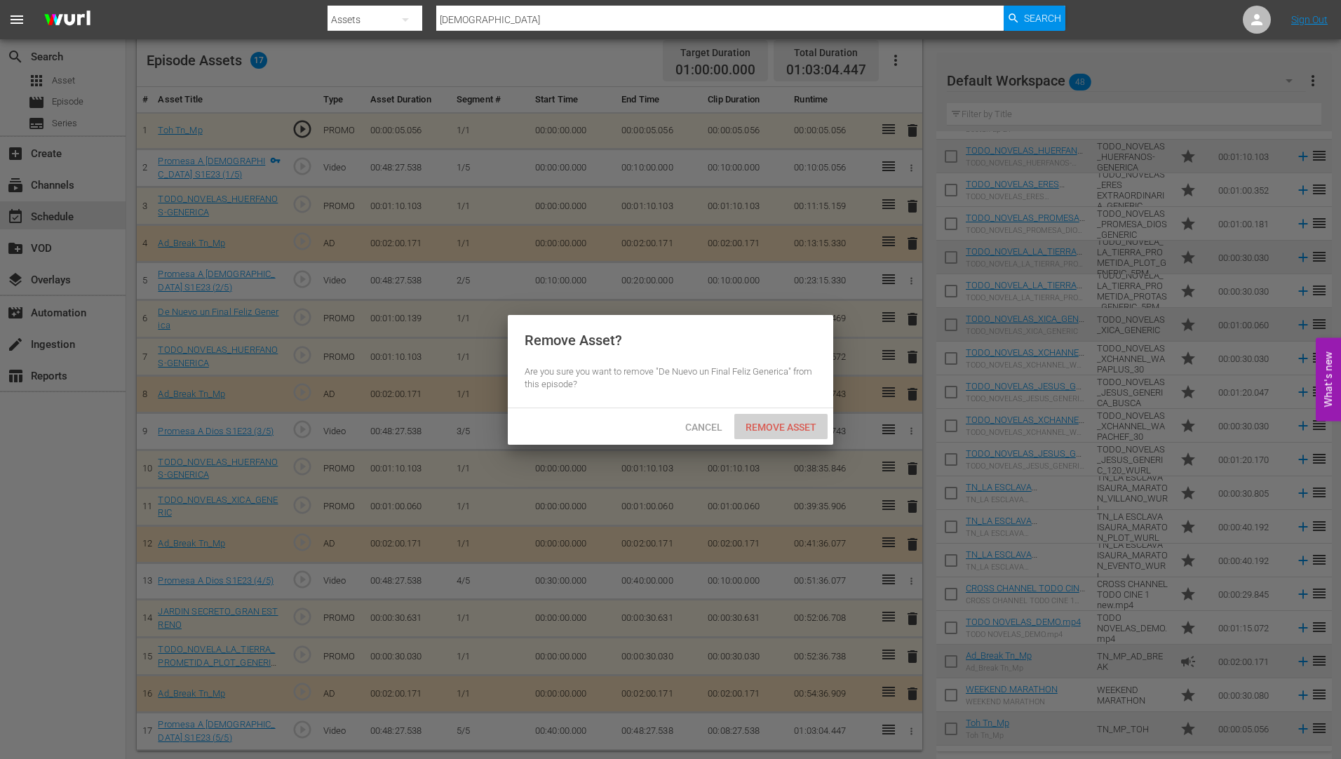
click at [769, 418] on div "Remove Asset" at bounding box center [780, 427] width 93 height 26
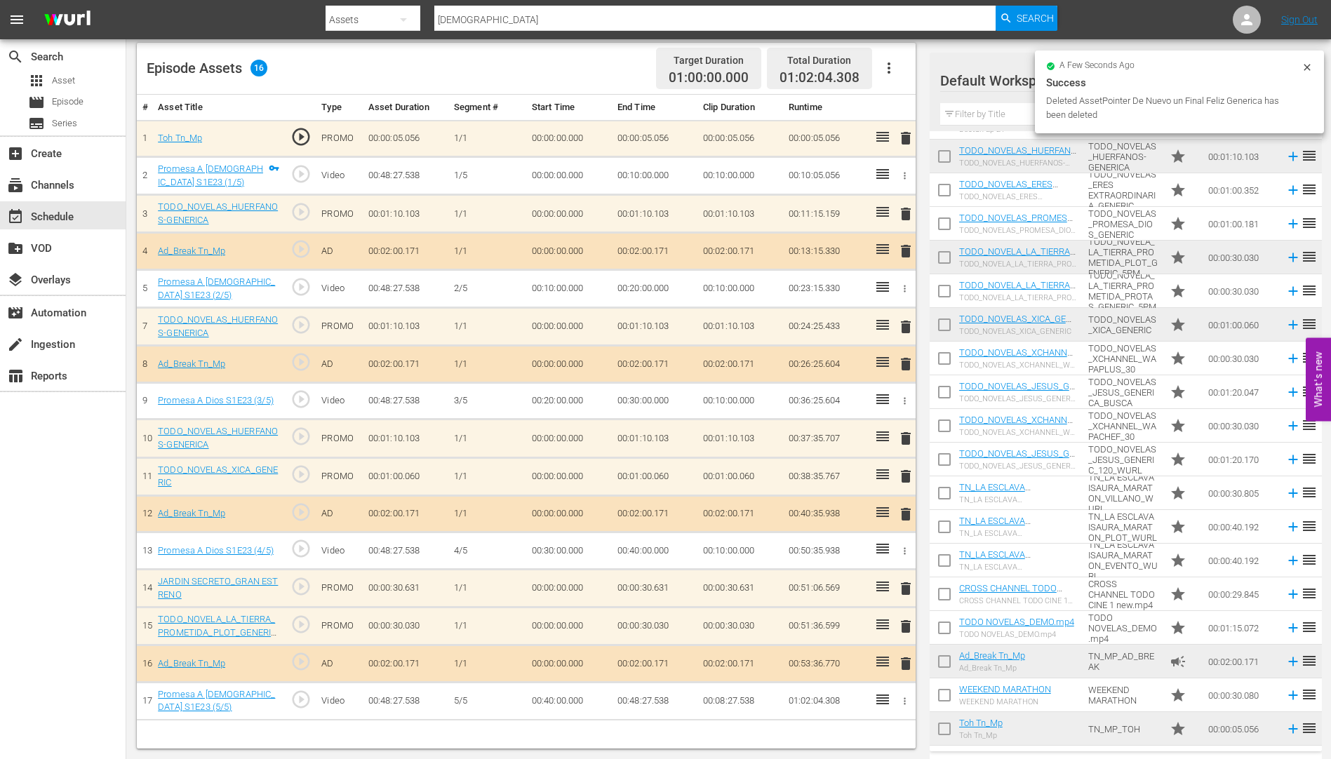
scroll to position [365, 0]
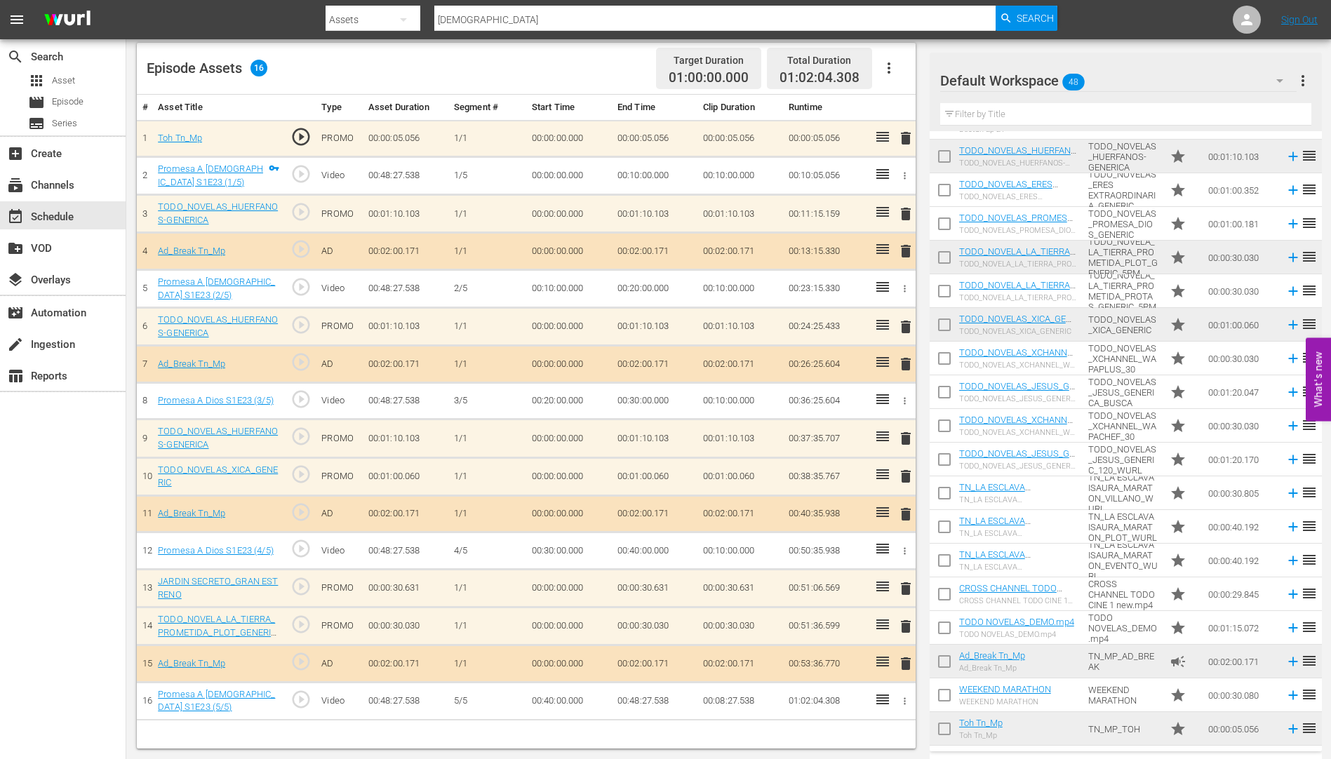
click at [904, 324] on span "delete" at bounding box center [905, 326] width 17 height 17
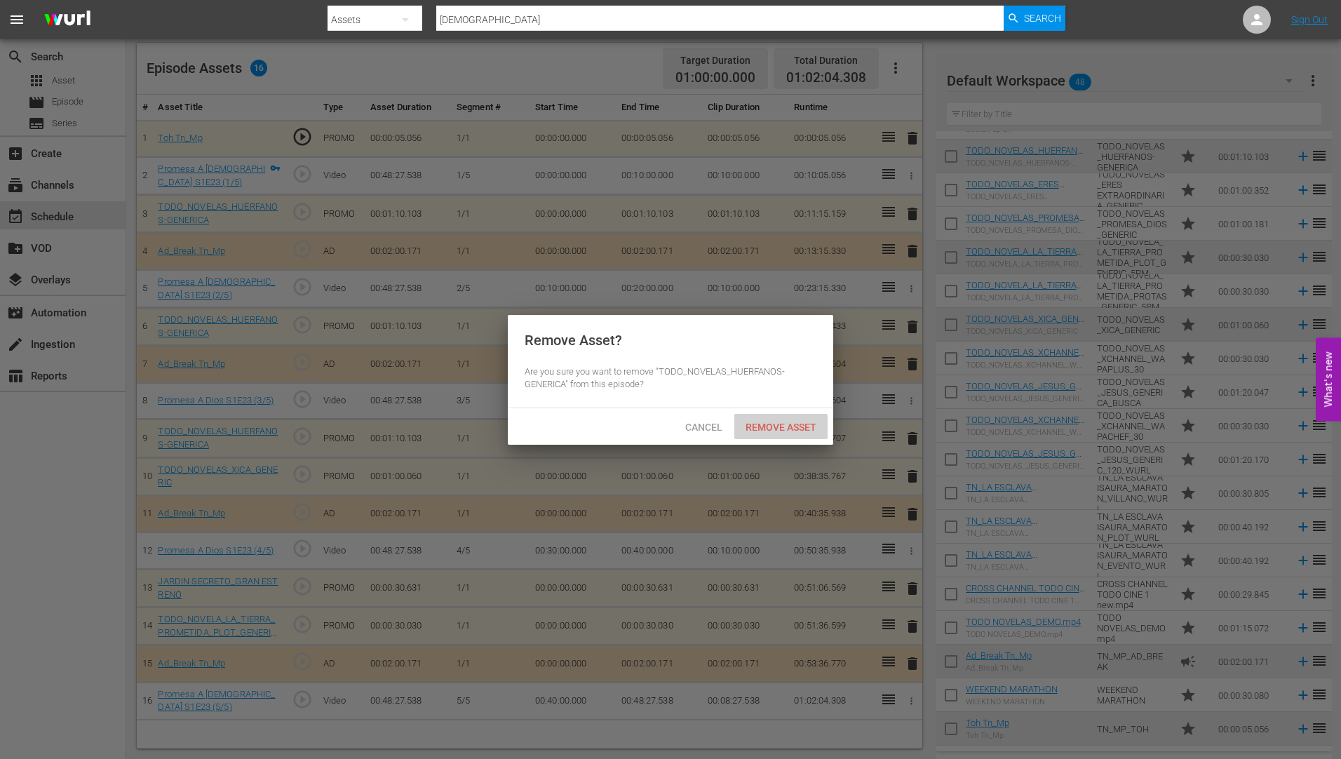
click at [786, 422] on span "Remove Asset" at bounding box center [780, 427] width 93 height 11
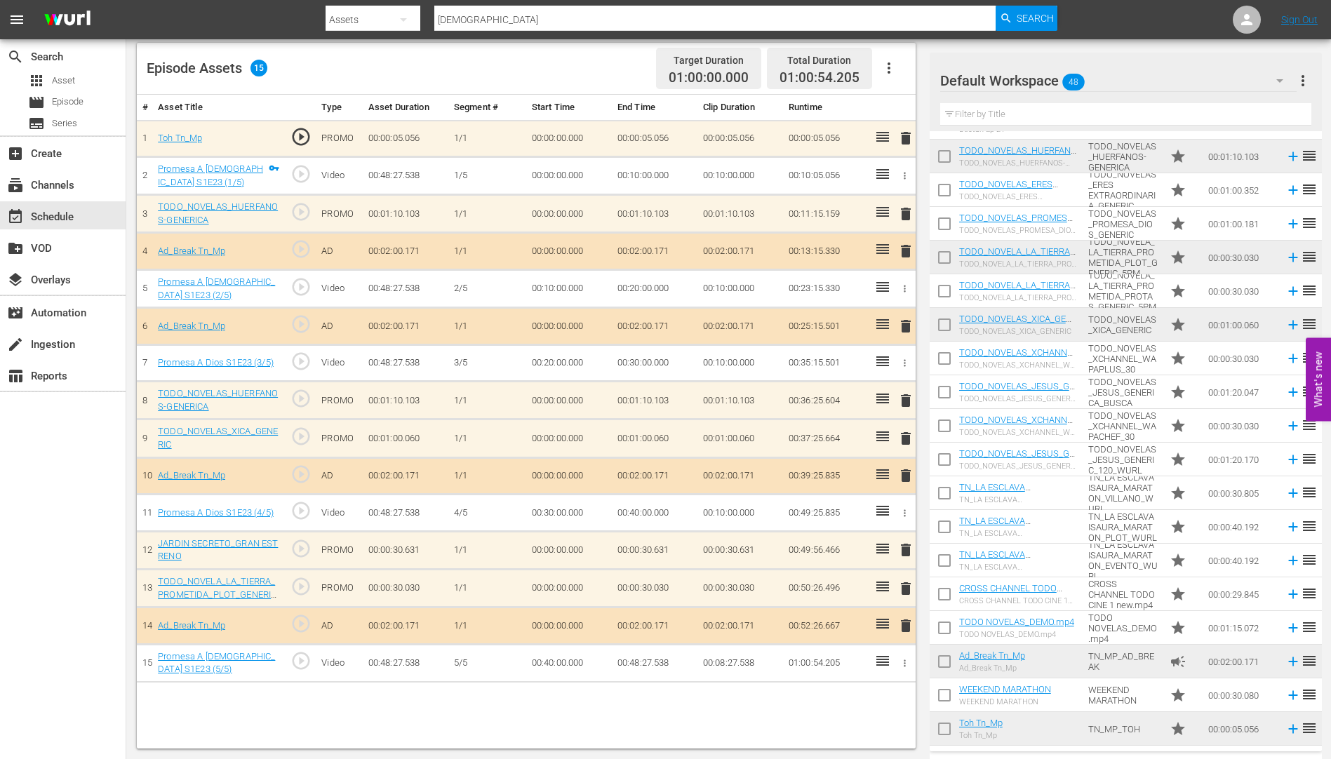
click at [906, 395] on span "delete" at bounding box center [905, 400] width 17 height 17
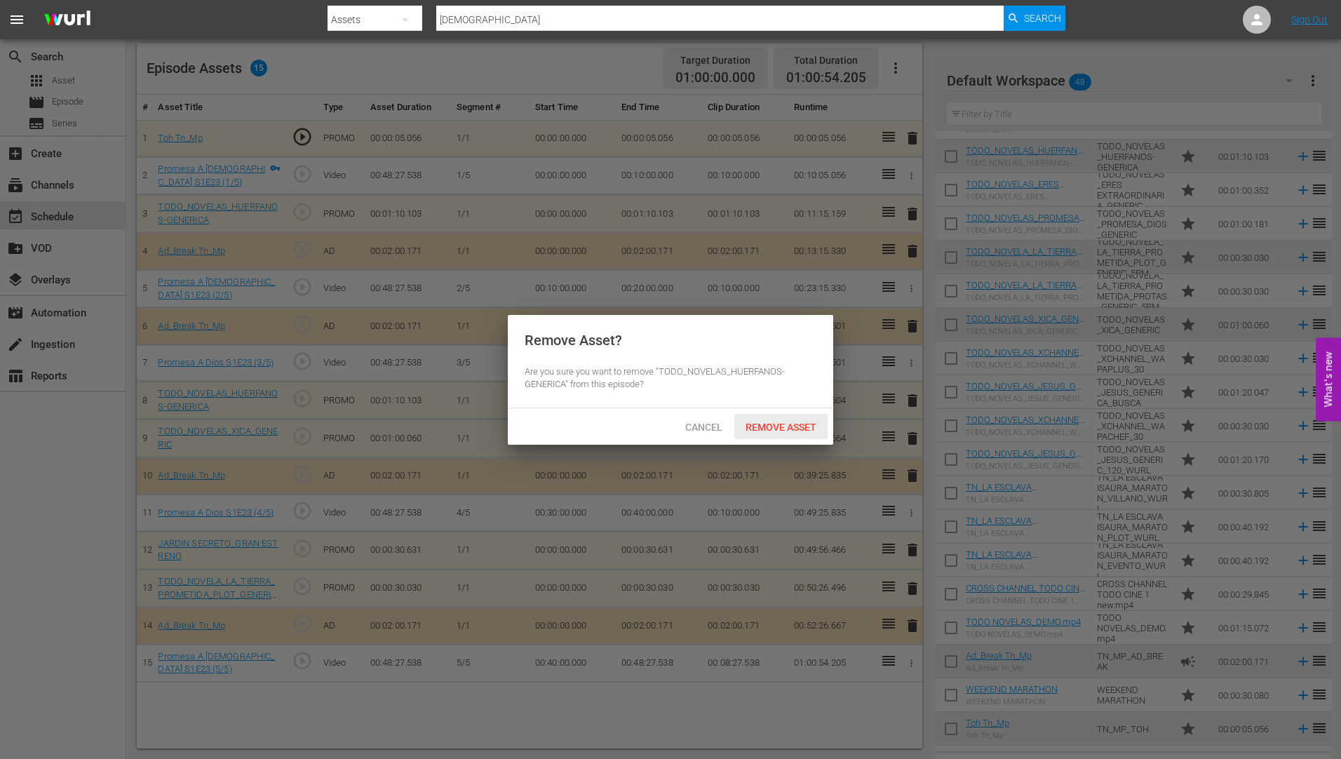
click at [779, 418] on div "Remove Asset" at bounding box center [780, 427] width 93 height 26
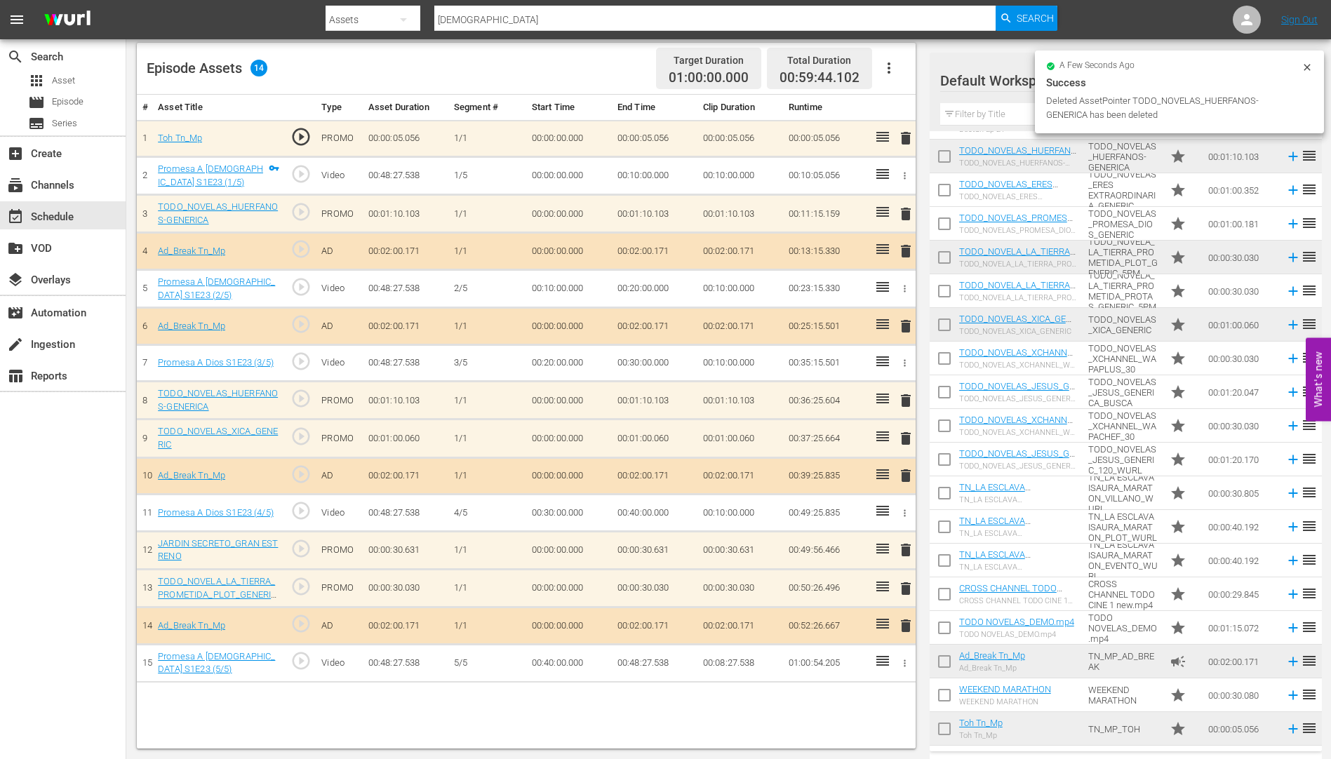
click at [906, 436] on span "delete" at bounding box center [905, 438] width 17 height 17
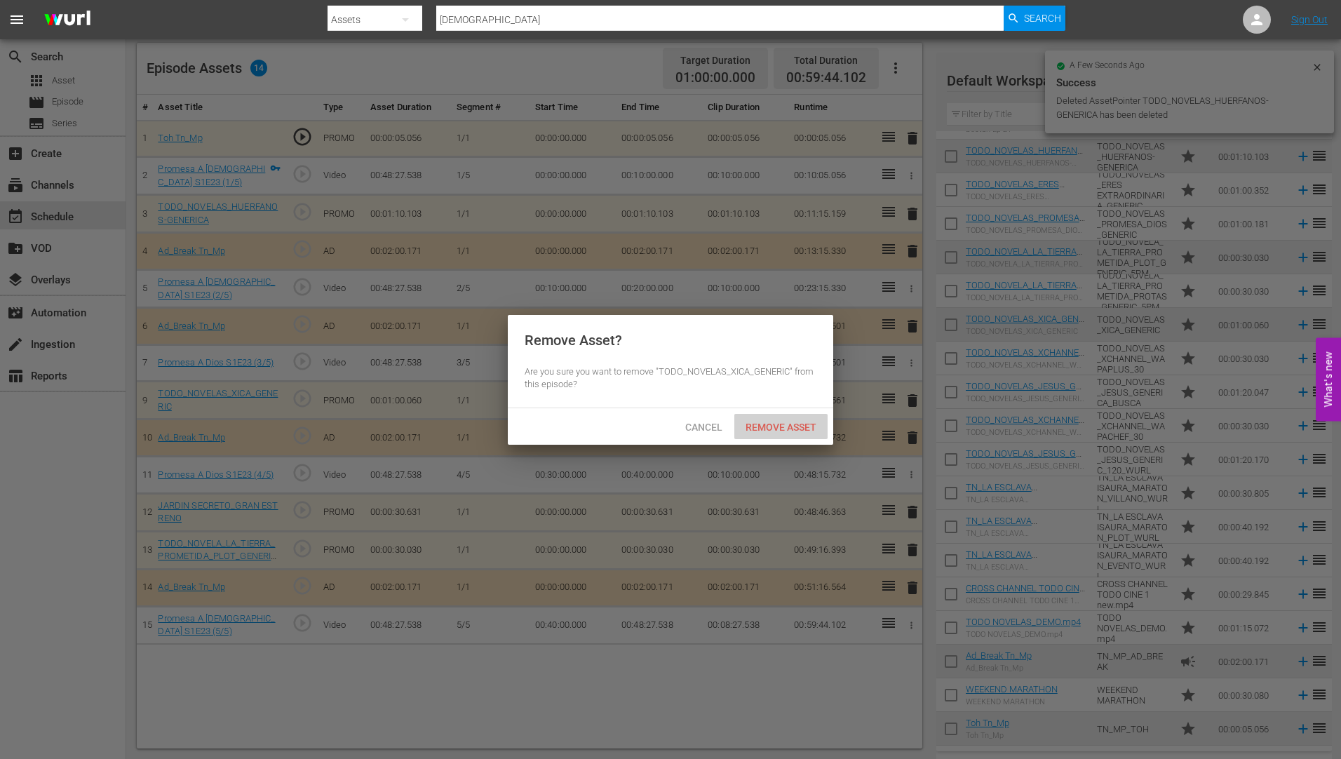
click at [788, 422] on span "Remove Asset" at bounding box center [780, 427] width 93 height 11
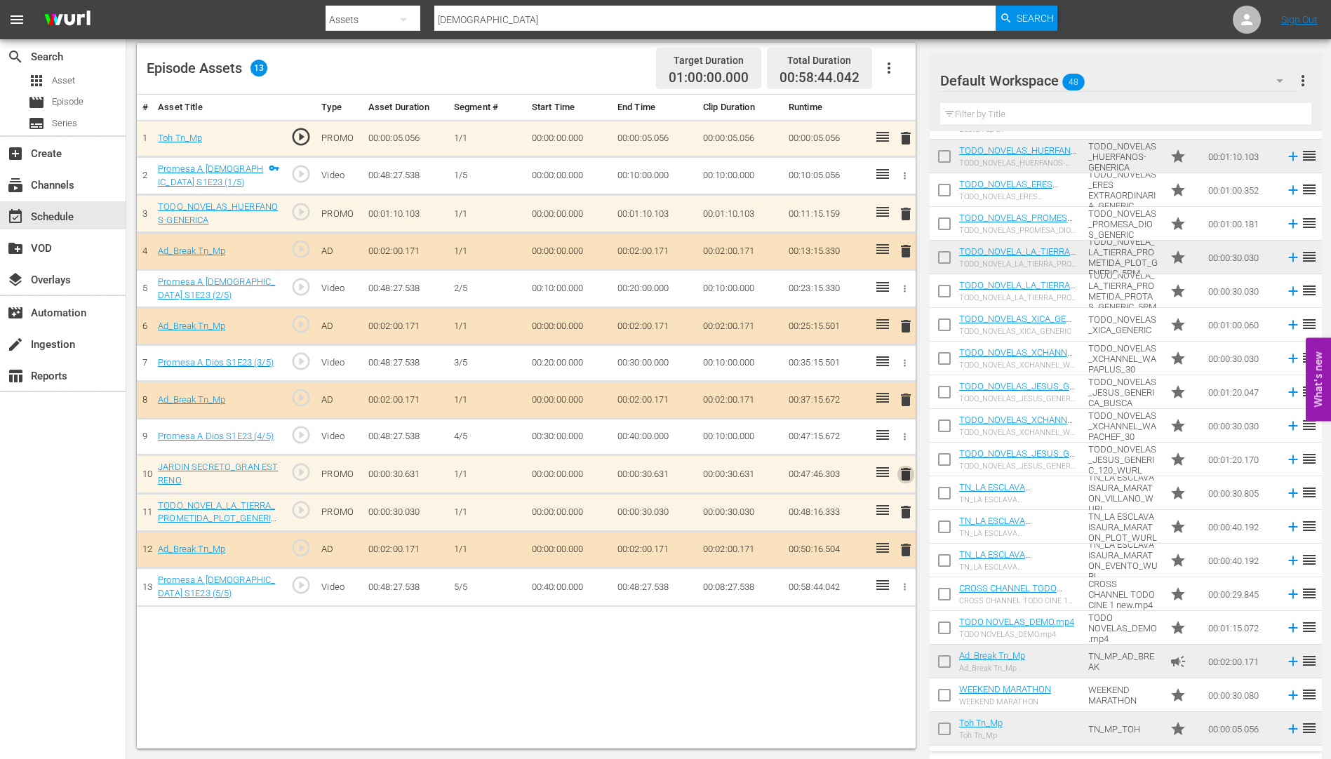
click at [905, 471] on span "delete" at bounding box center [905, 474] width 17 height 17
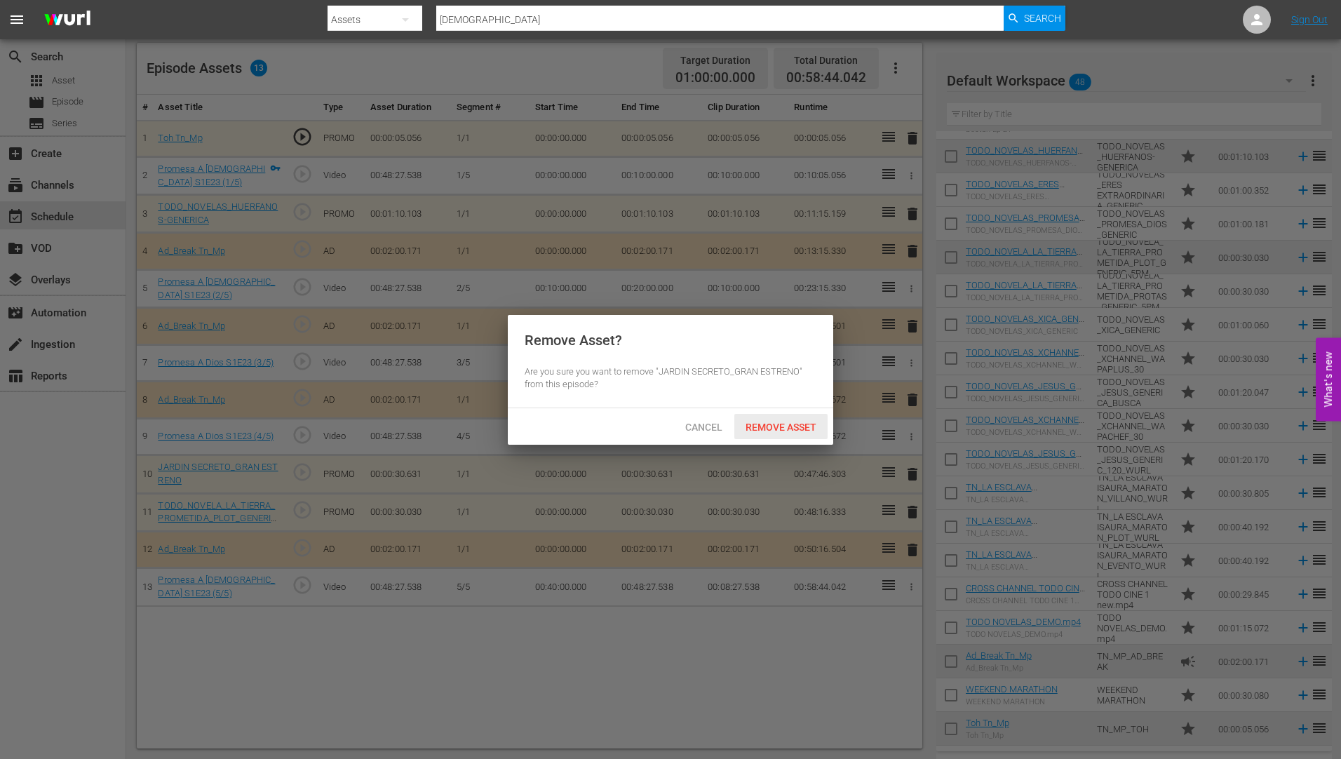
drag, startPoint x: 803, startPoint y: 423, endPoint x: 859, endPoint y: 382, distance: 69.3
click at [802, 422] on span "Remove Asset" at bounding box center [780, 427] width 93 height 11
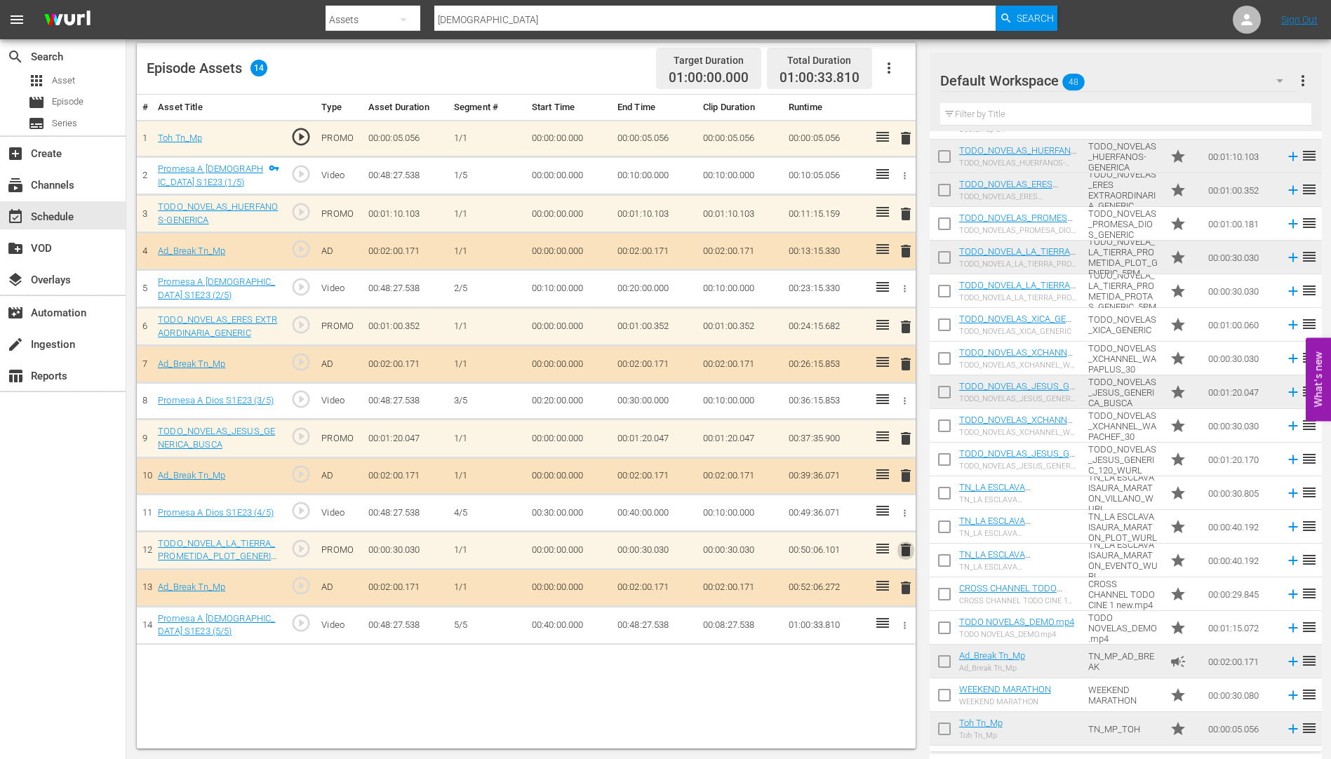
click at [905, 546] on span "delete" at bounding box center [905, 549] width 17 height 17
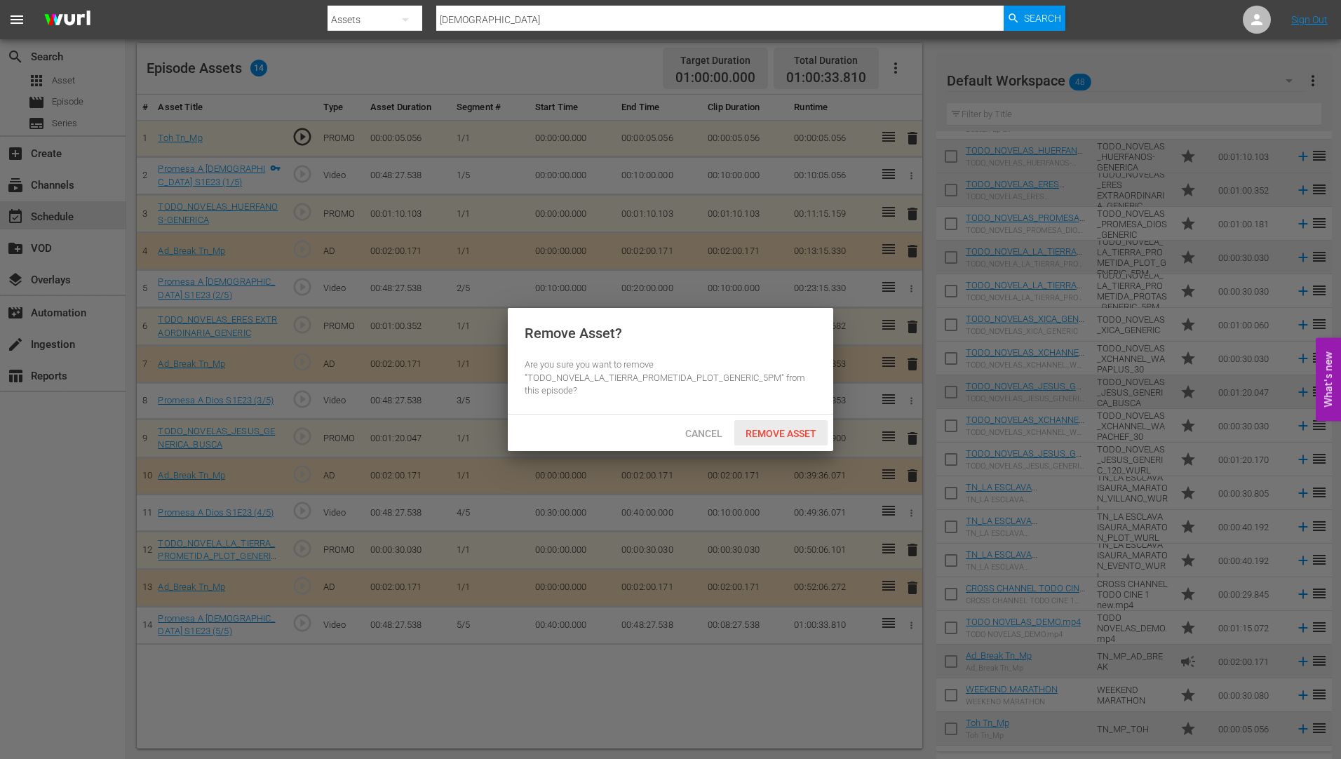
click at [781, 429] on span "Remove Asset" at bounding box center [780, 433] width 93 height 11
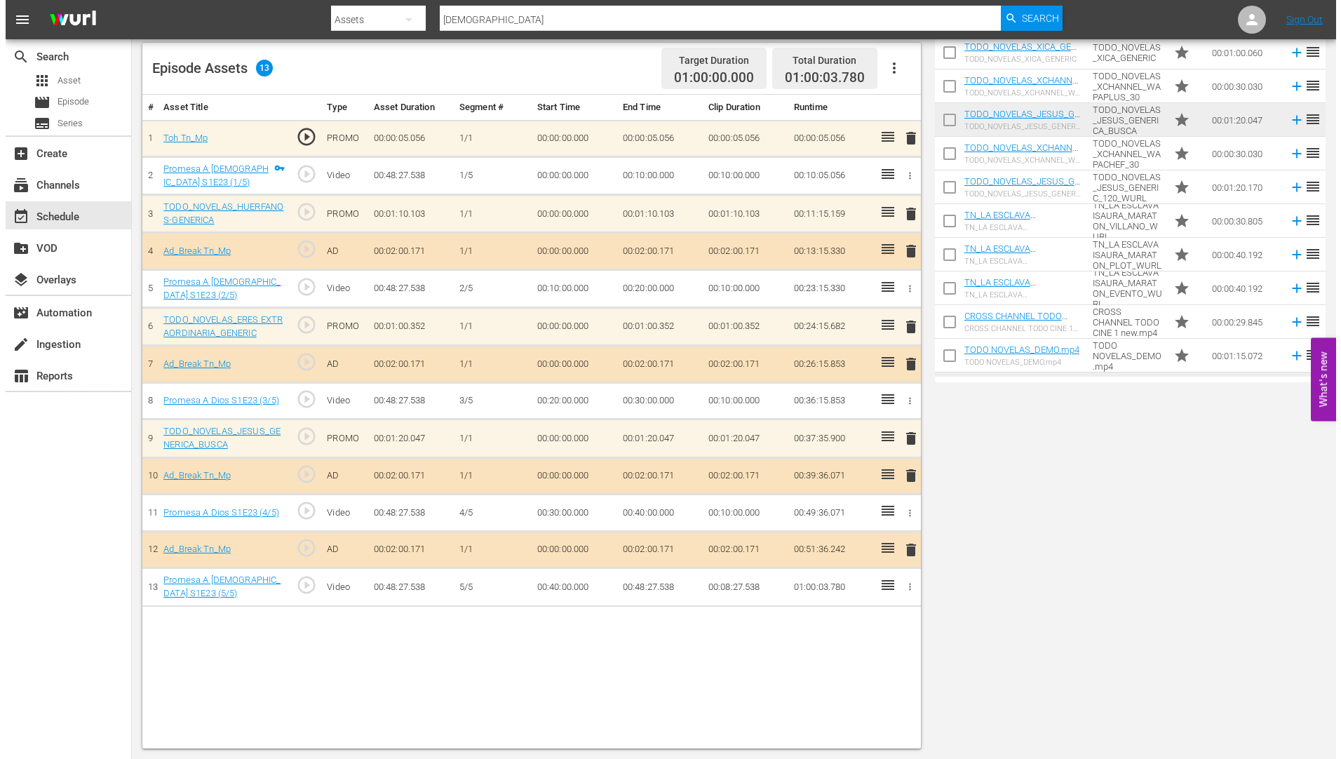
scroll to position [0, 0]
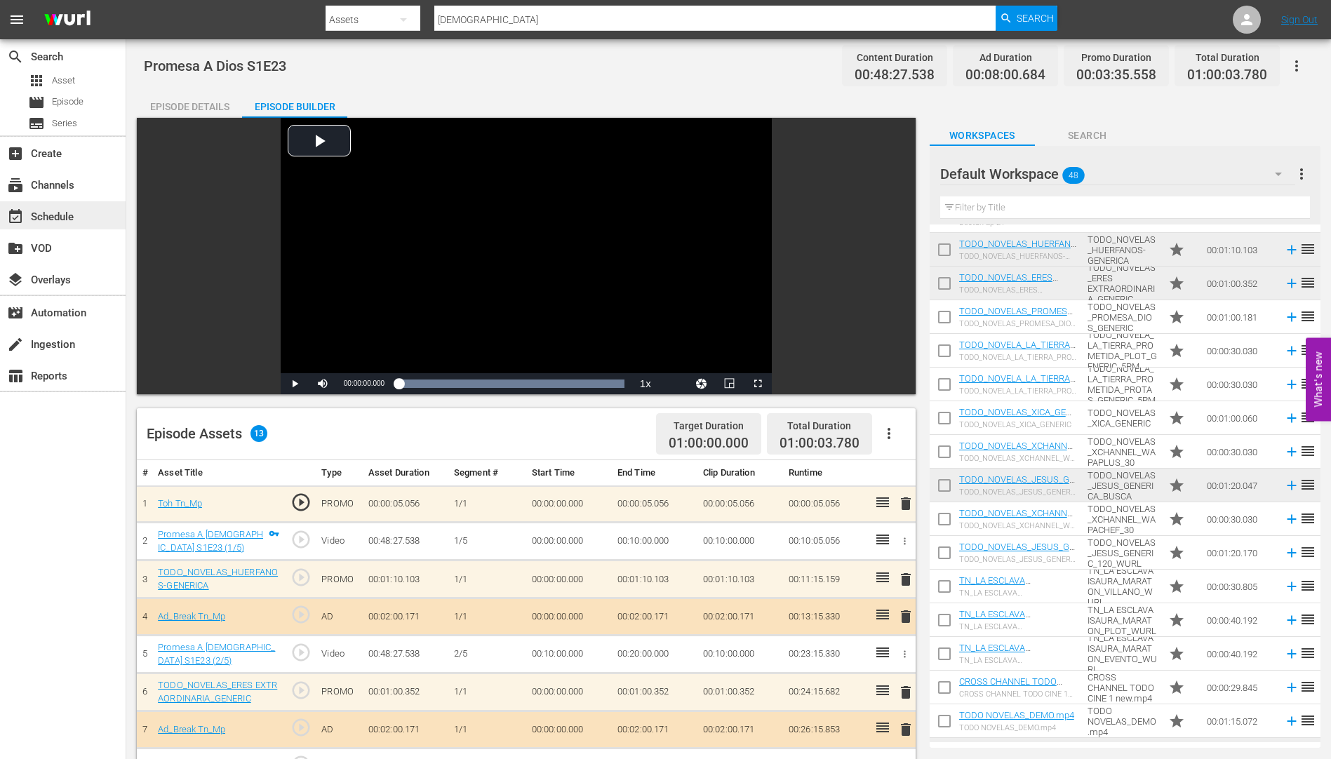
click at [45, 215] on div "event_available Schedule" at bounding box center [39, 214] width 79 height 13
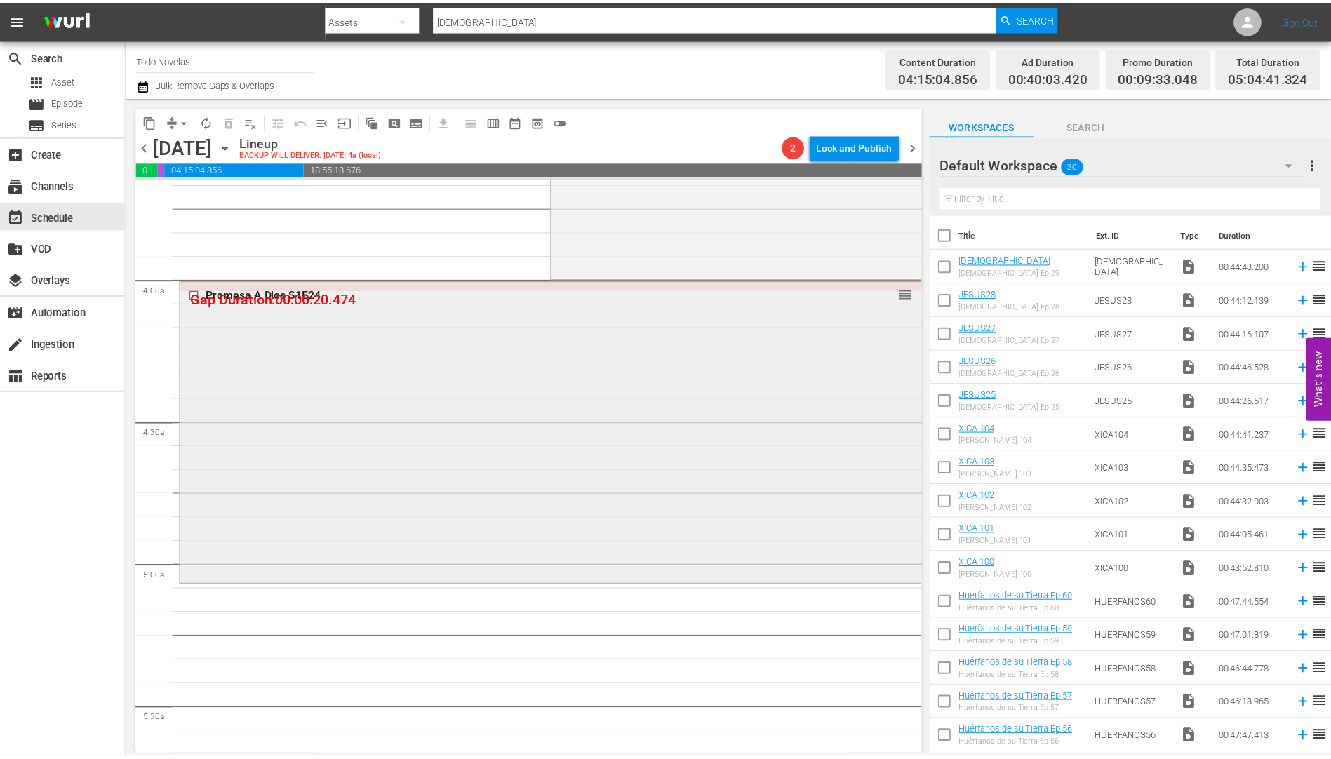
scroll to position [1052, 0]
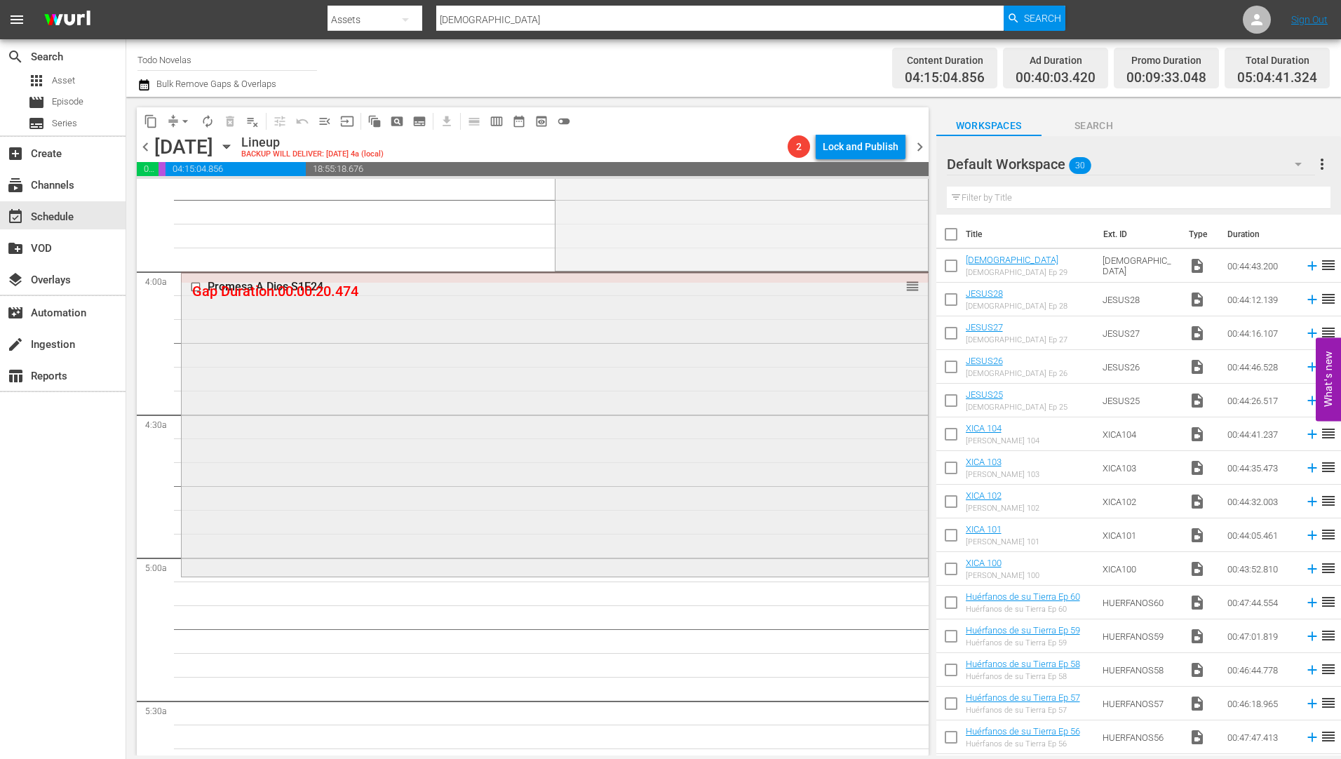
click at [283, 285] on div "Promesa A Dios S1E24" at bounding box center [529, 286] width 642 height 13
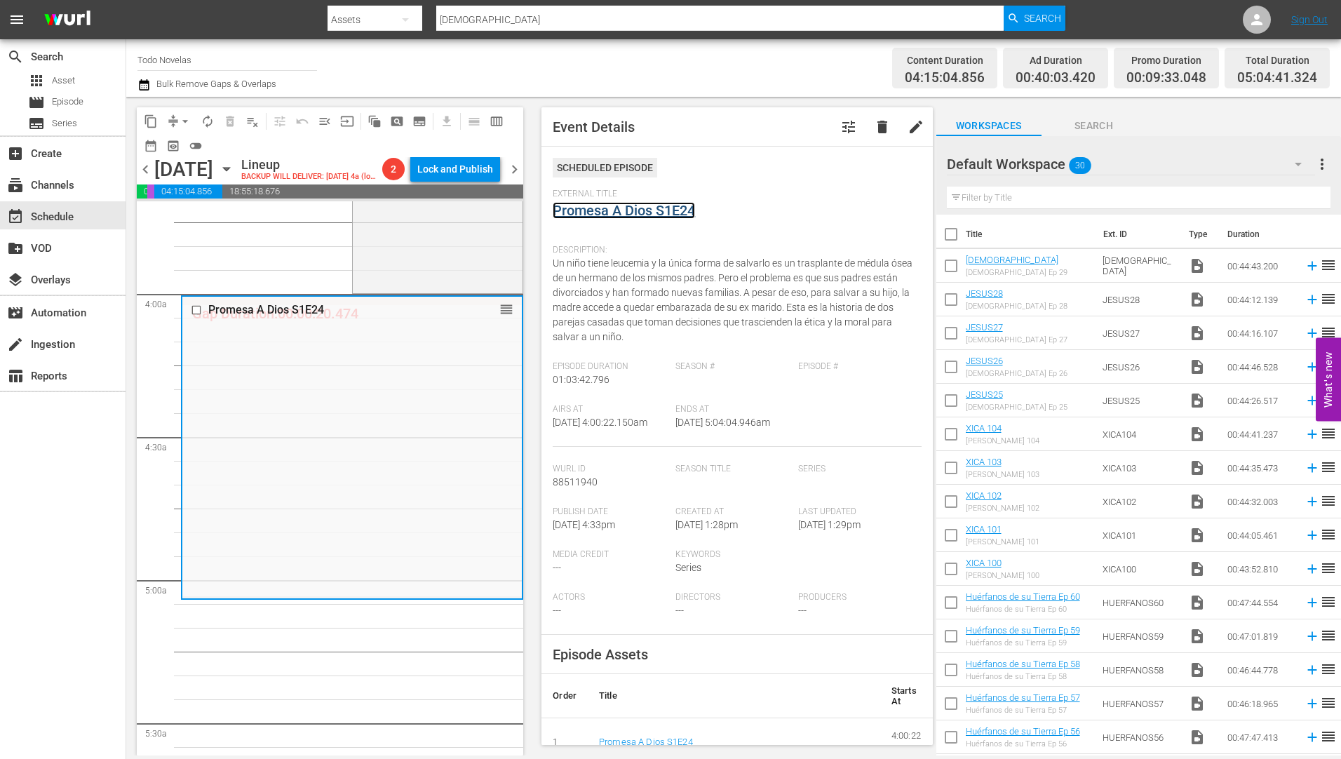
click at [610, 213] on link "Promesa A Dios S1E24" at bounding box center [624, 210] width 142 height 17
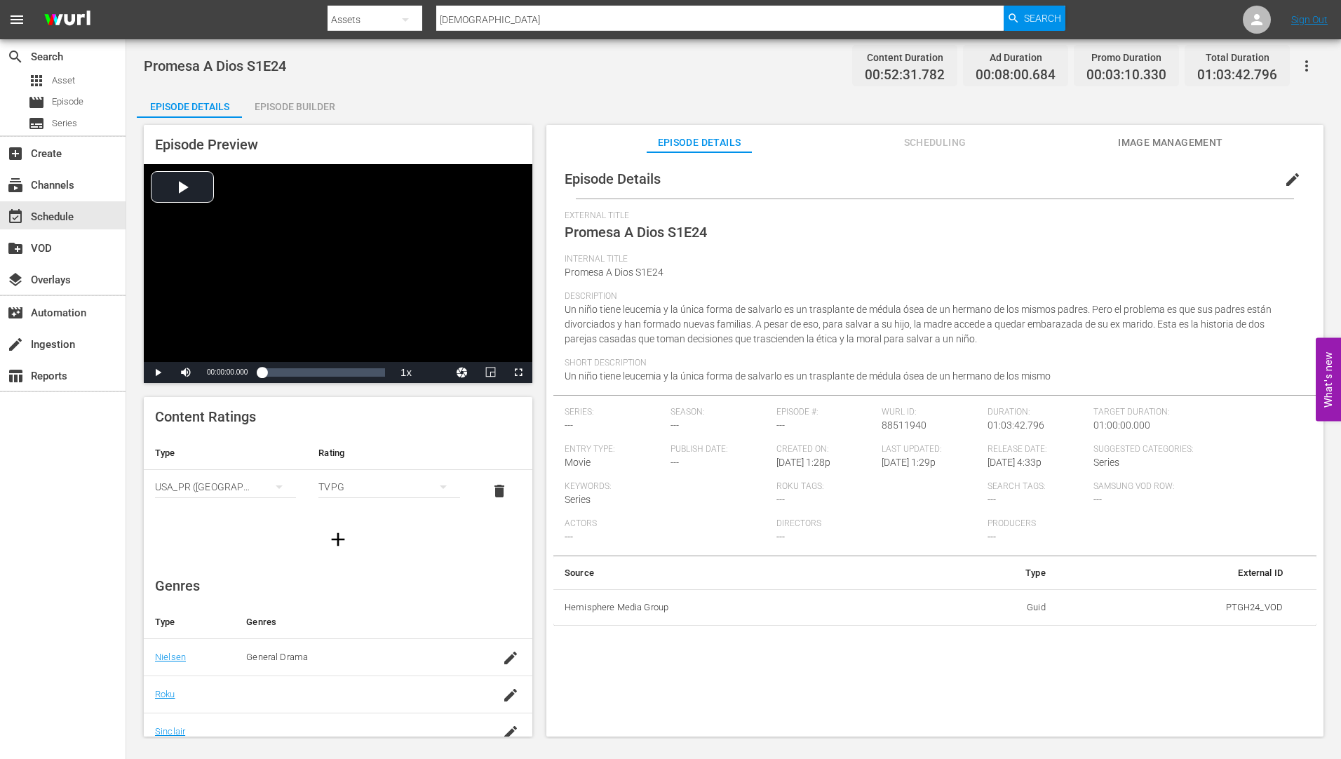
click at [314, 100] on div "Episode Builder" at bounding box center [294, 107] width 105 height 34
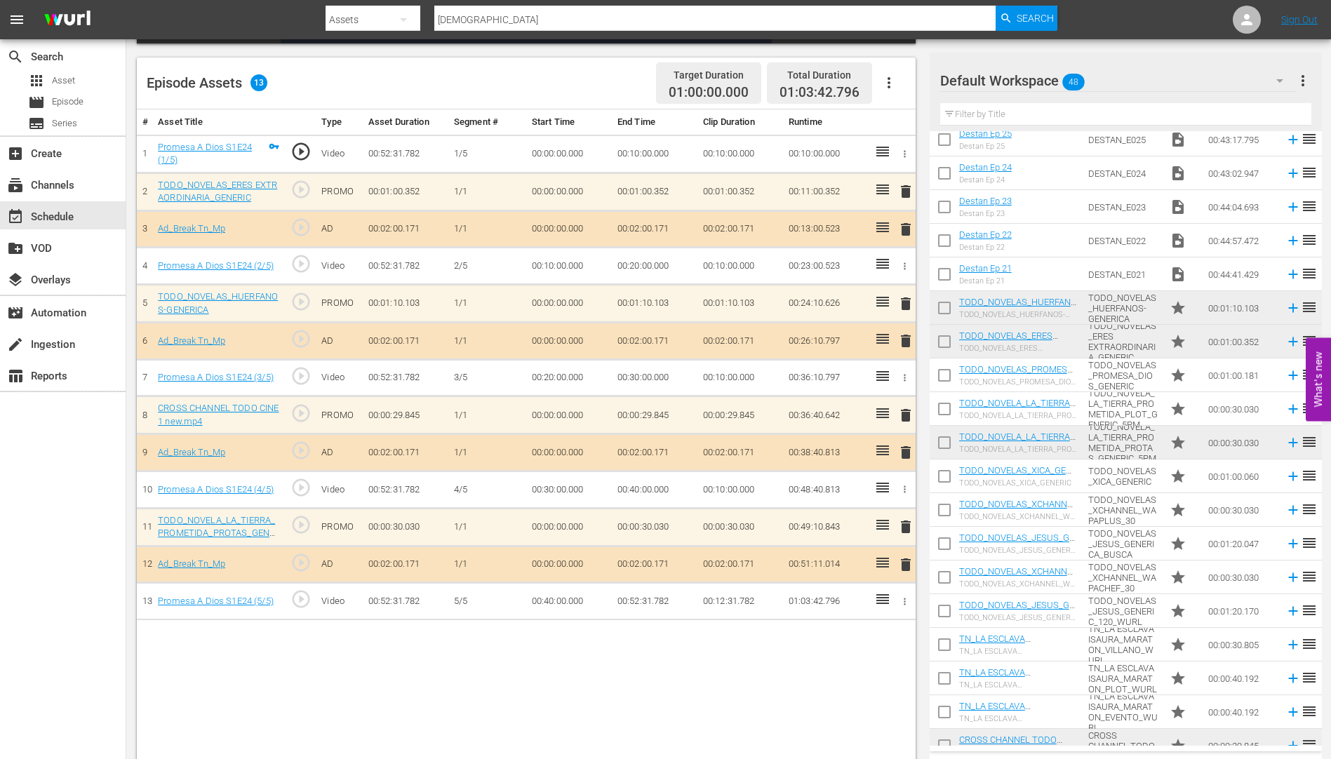
scroll to position [1036, 0]
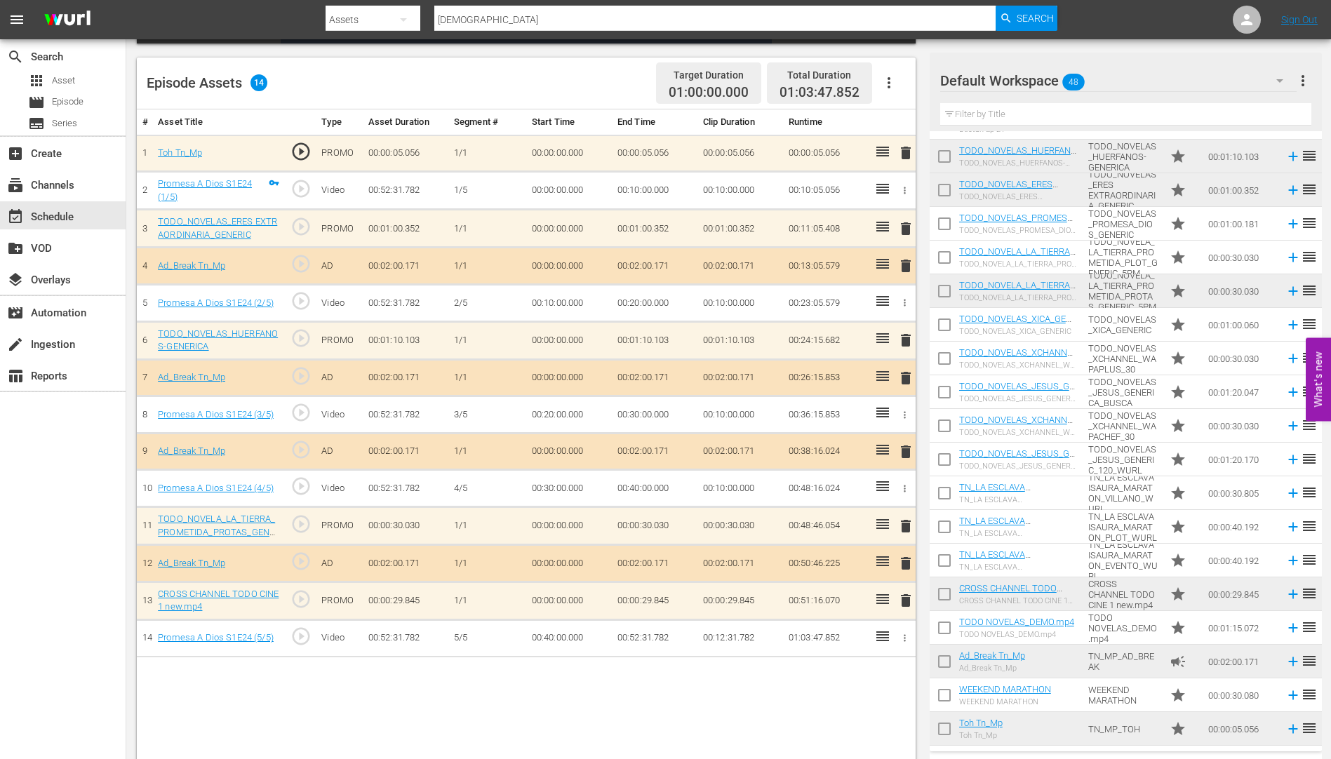
click at [903, 600] on span "delete" at bounding box center [905, 600] width 17 height 17
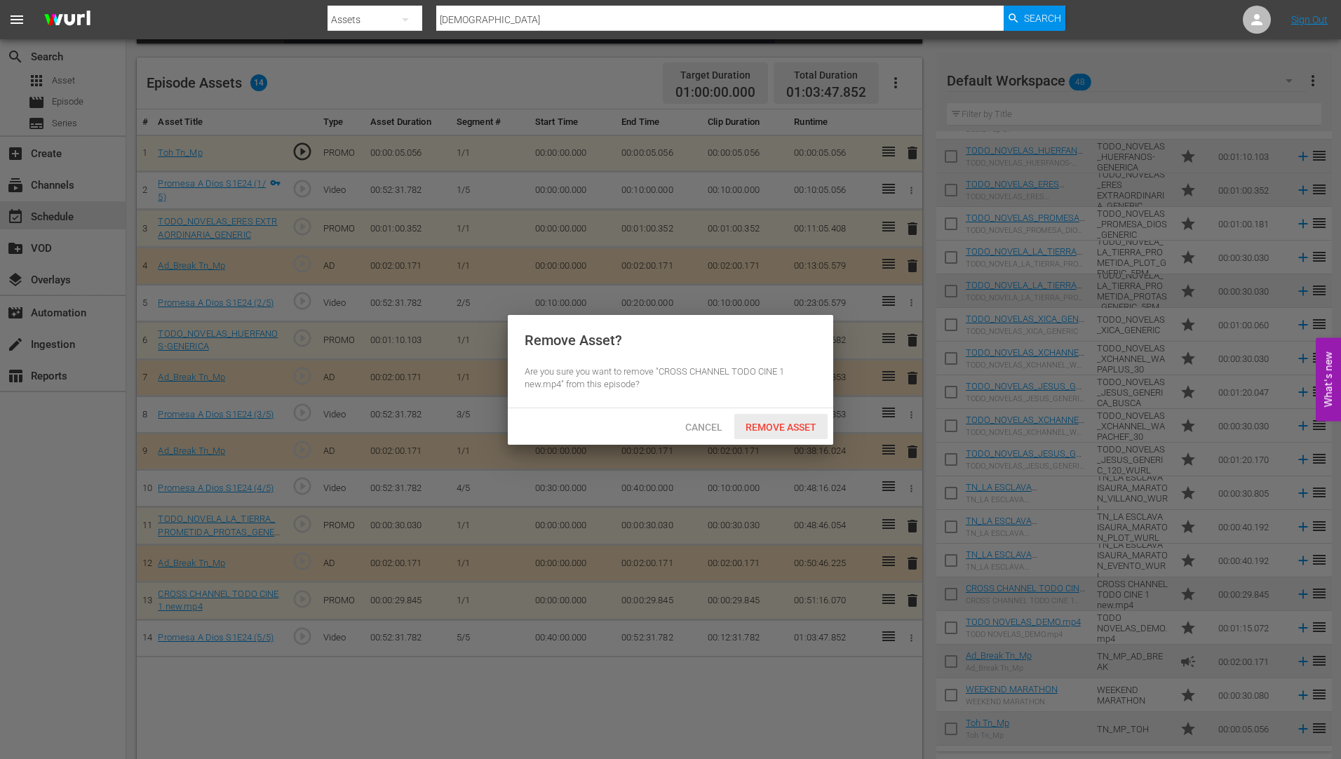
click at [772, 424] on span "Remove Asset" at bounding box center [780, 427] width 93 height 11
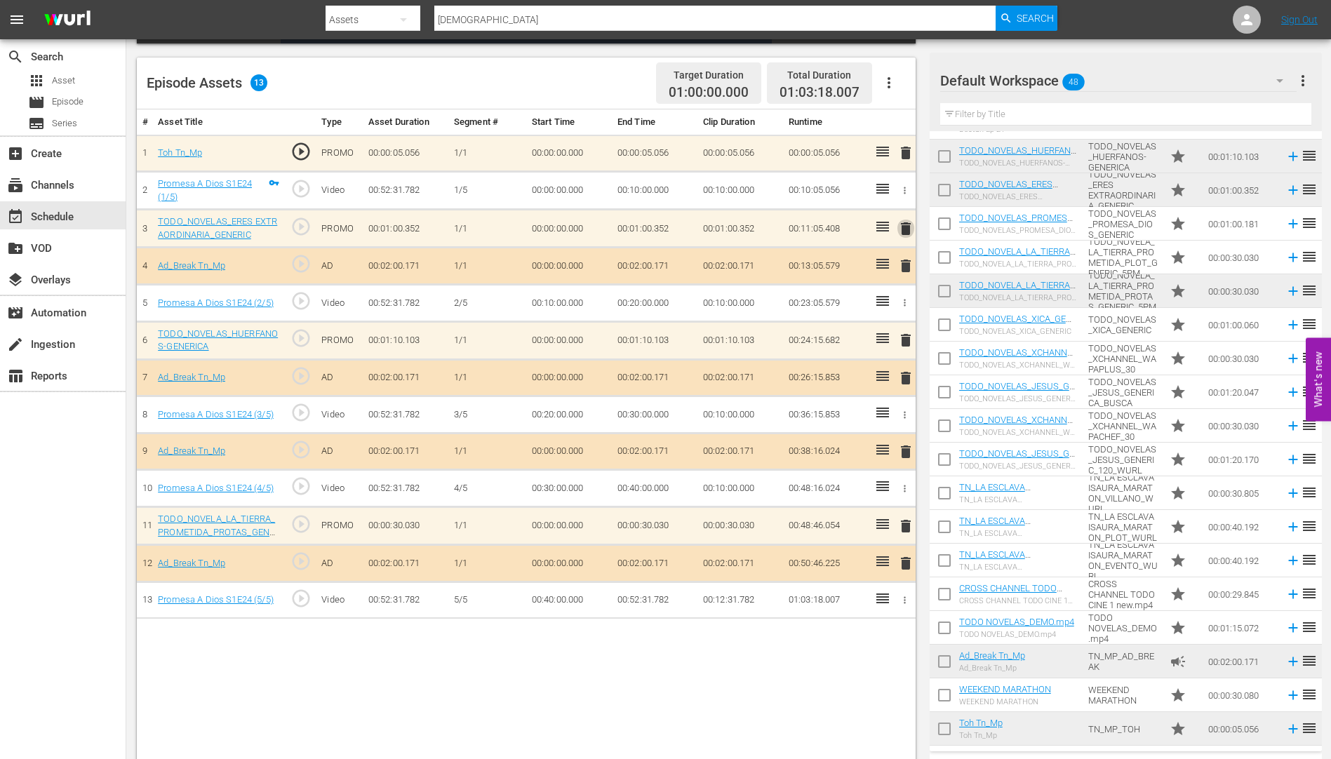
click at [907, 228] on span "delete" at bounding box center [905, 228] width 17 height 17
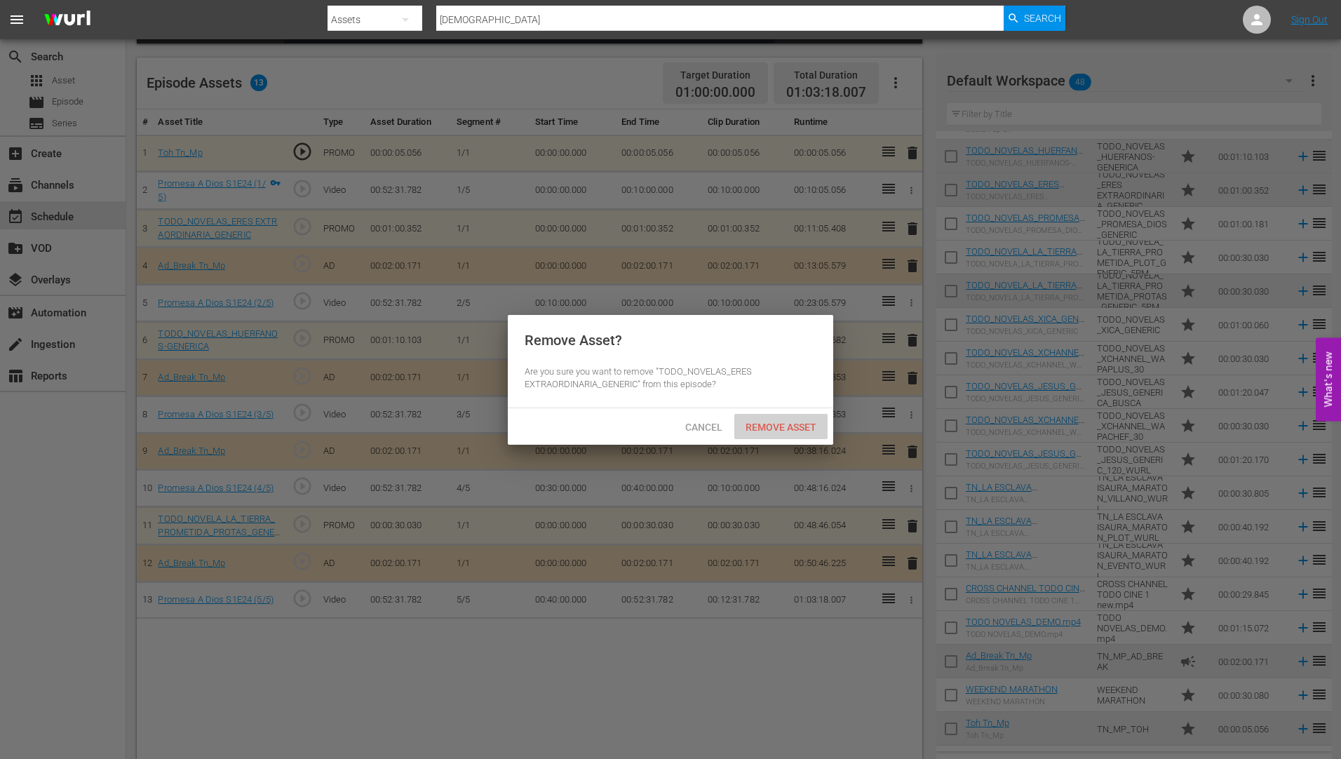
click at [772, 422] on span "Remove Asset" at bounding box center [780, 427] width 93 height 11
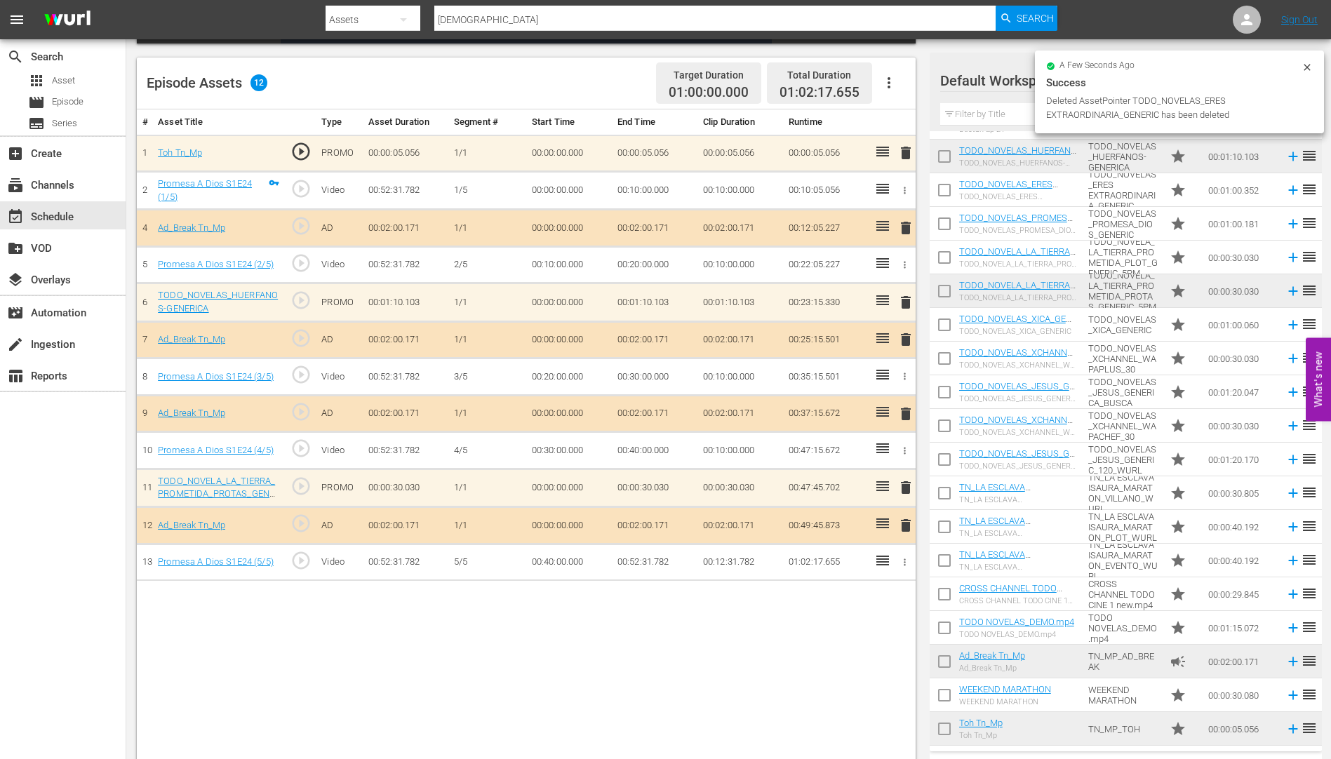
click at [903, 300] on span "delete" at bounding box center [905, 302] width 17 height 17
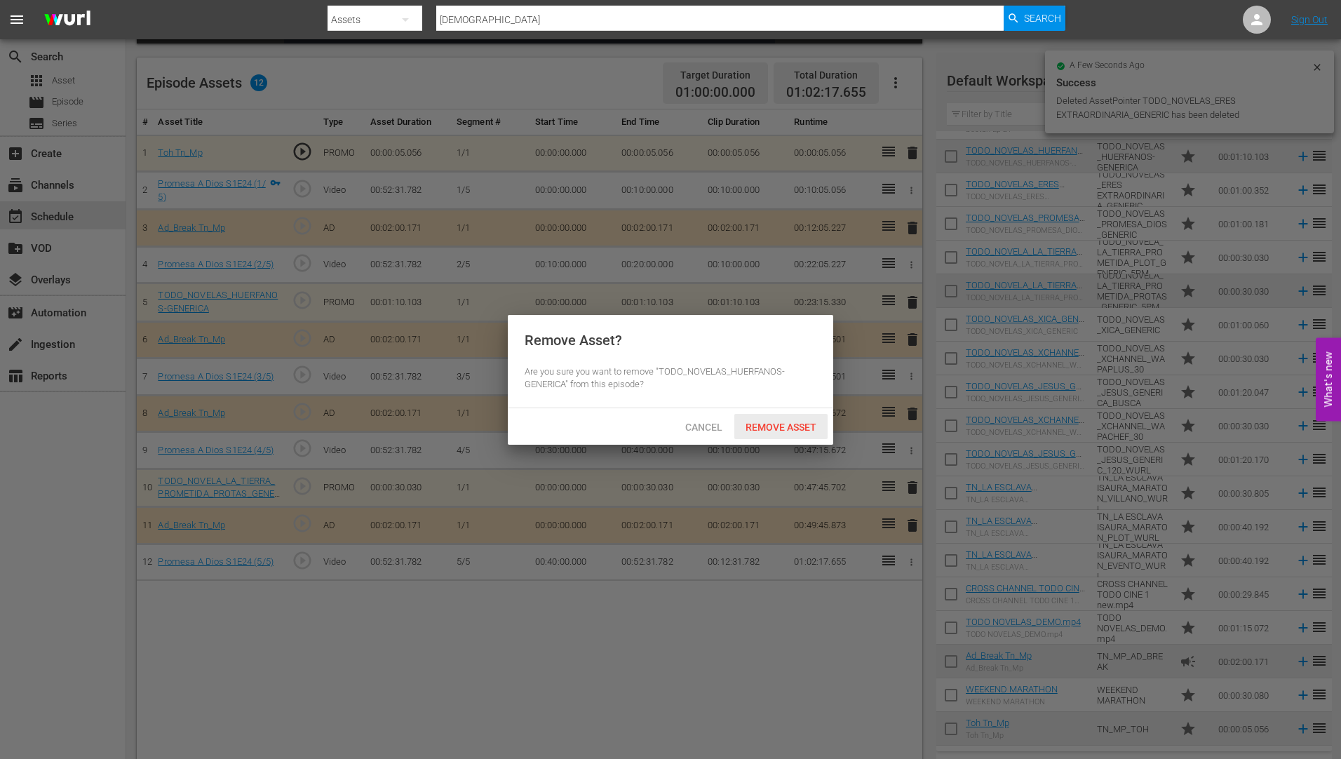
click at [777, 422] on span "Remove Asset" at bounding box center [780, 427] width 93 height 11
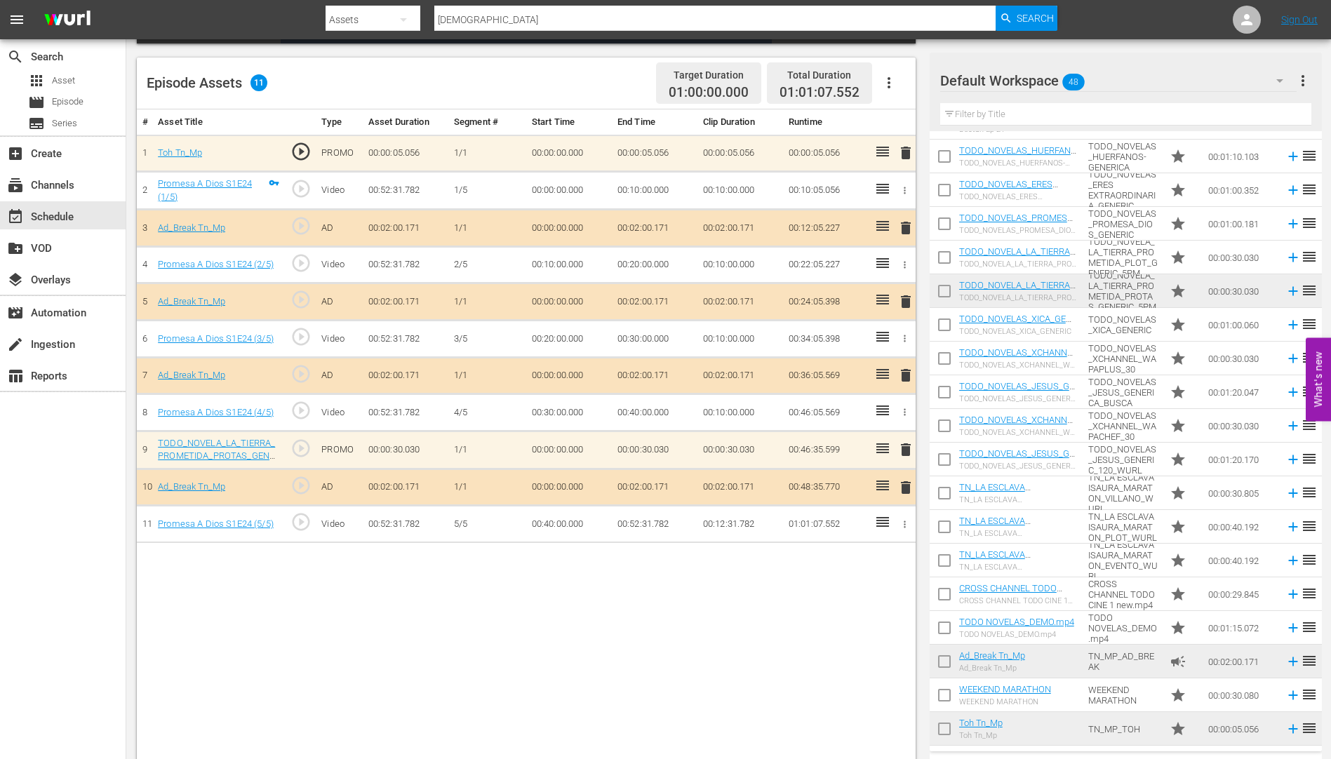
click at [907, 448] on span "delete" at bounding box center [905, 449] width 17 height 17
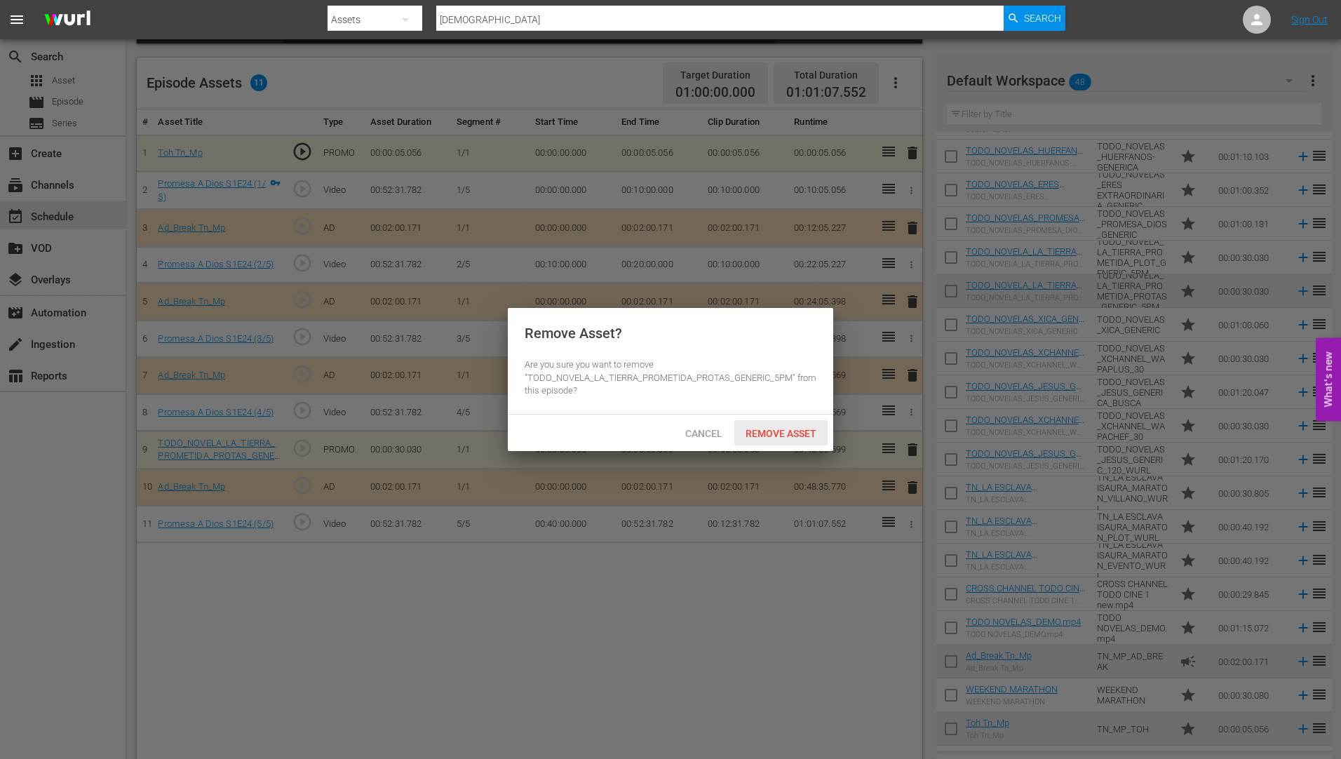
click at [784, 424] on div "Remove Asset" at bounding box center [780, 433] width 93 height 26
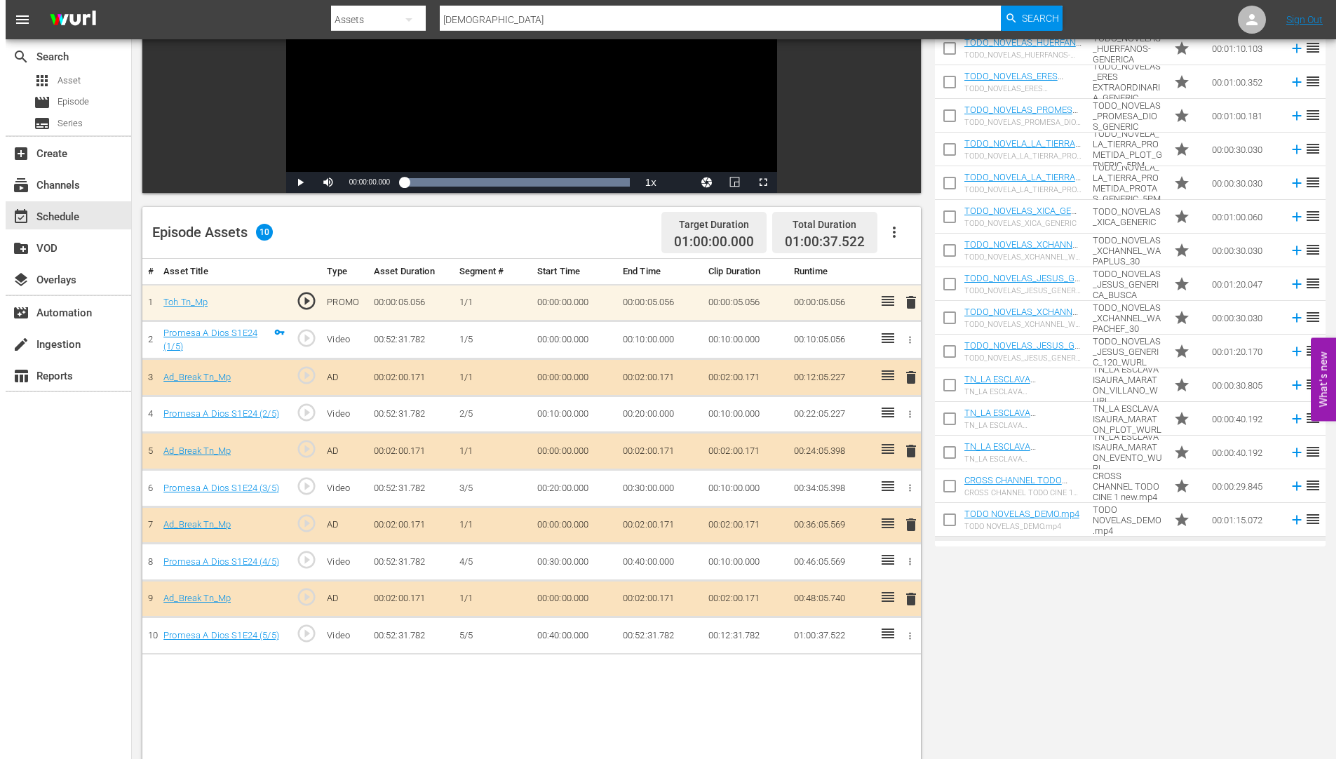
scroll to position [0, 0]
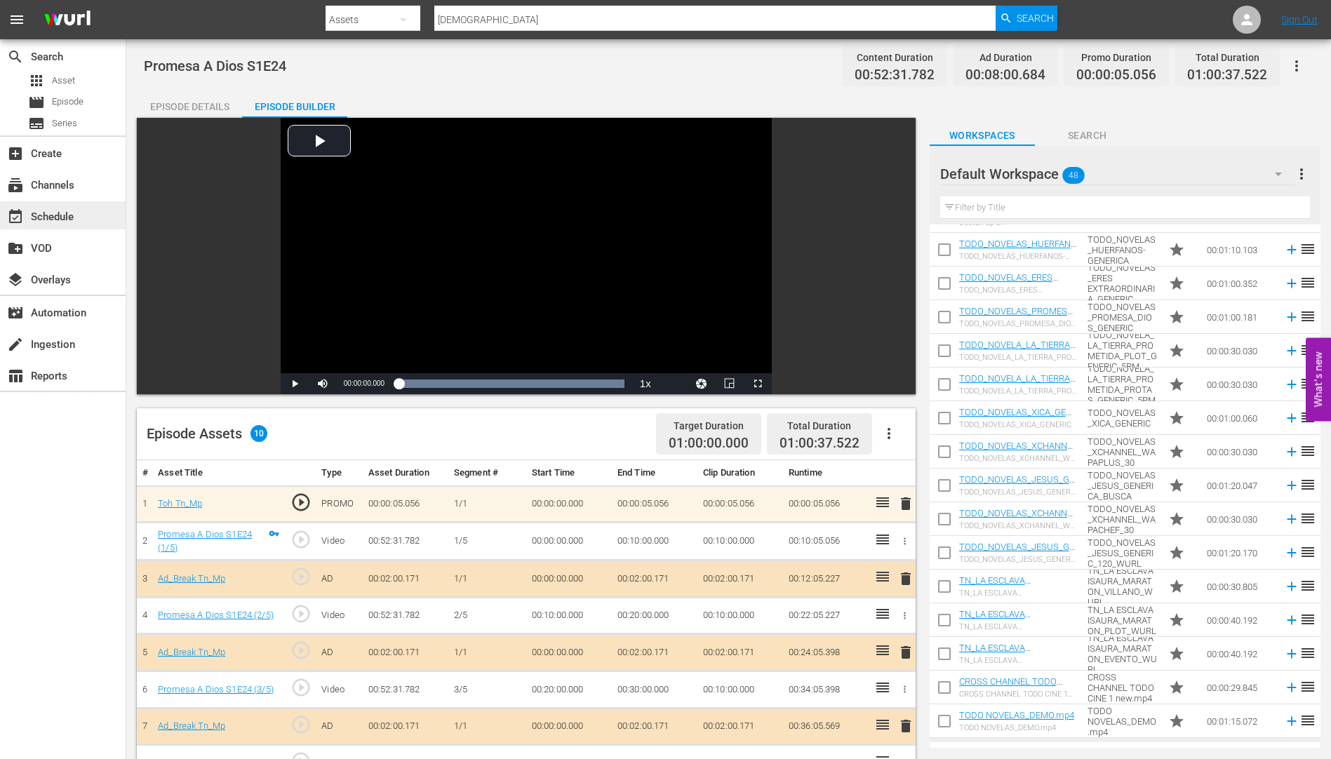
click at [41, 215] on div "event_available Schedule" at bounding box center [39, 214] width 79 height 13
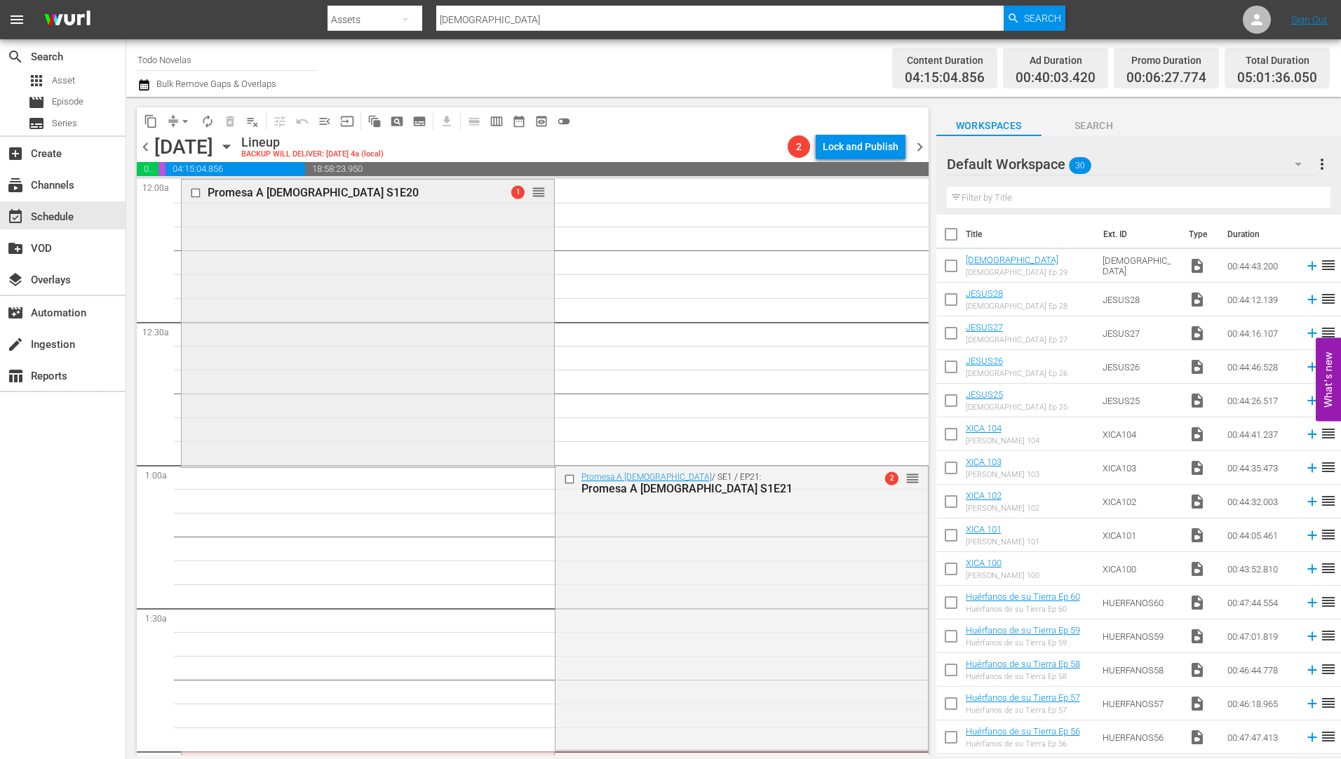
click at [198, 189] on input "checkbox" at bounding box center [197, 193] width 15 height 12
click at [563, 481] on input "checkbox" at bounding box center [570, 479] width 15 height 12
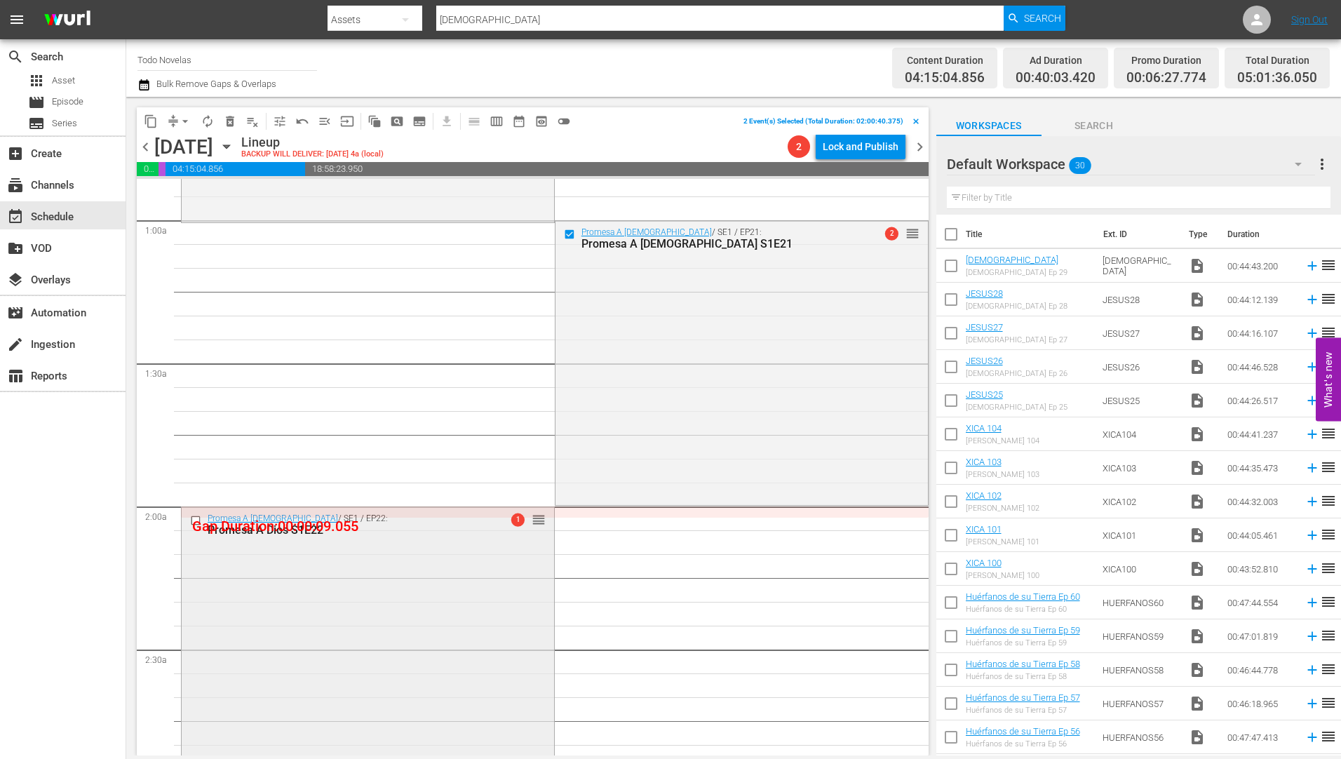
scroll to position [281, 0]
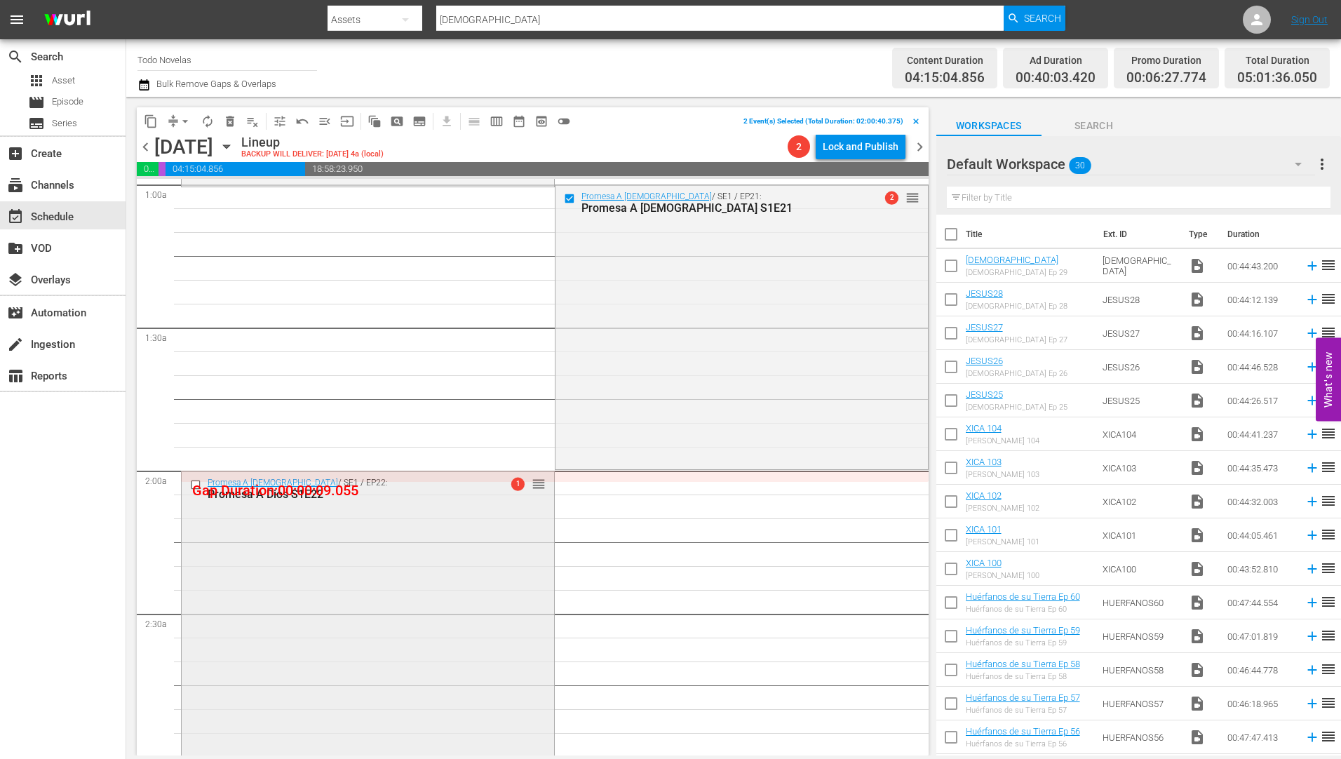
click at [193, 483] on input "checkbox" at bounding box center [197, 485] width 15 height 12
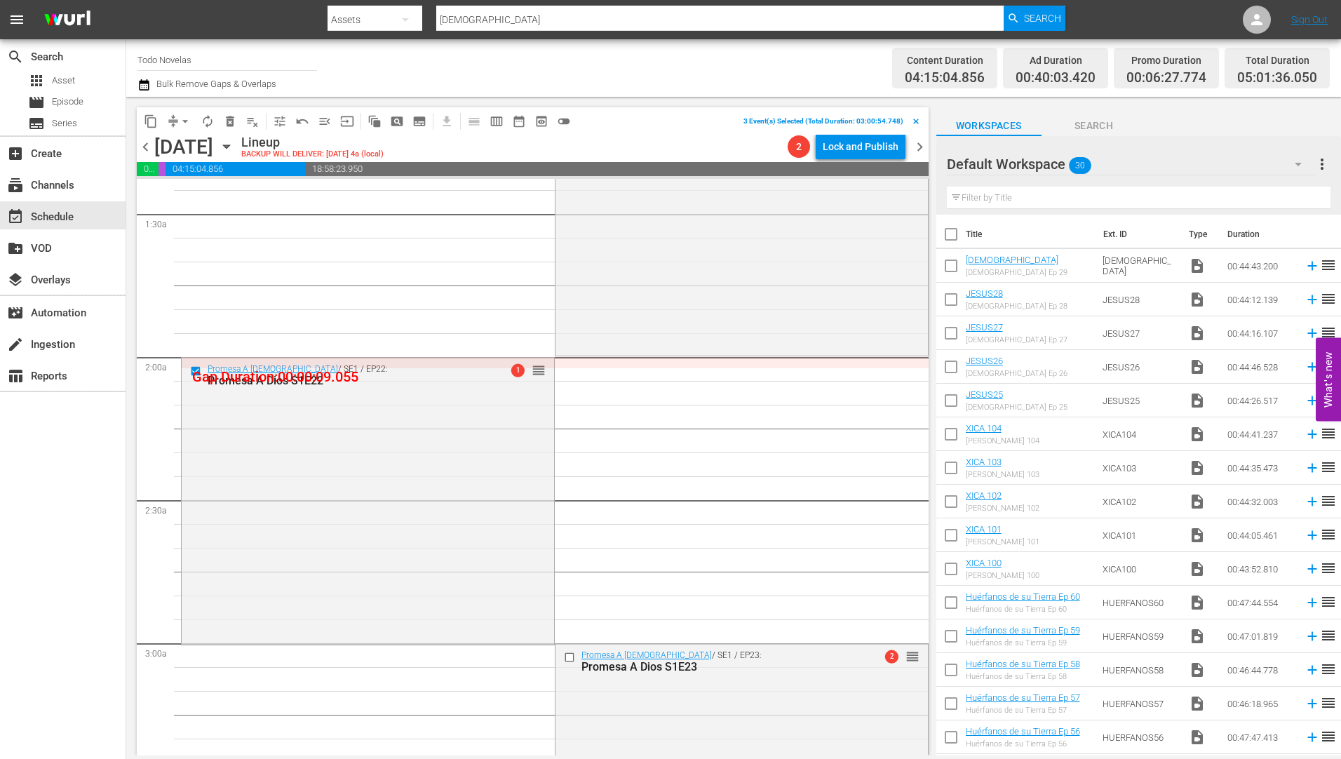
scroll to position [631, 0]
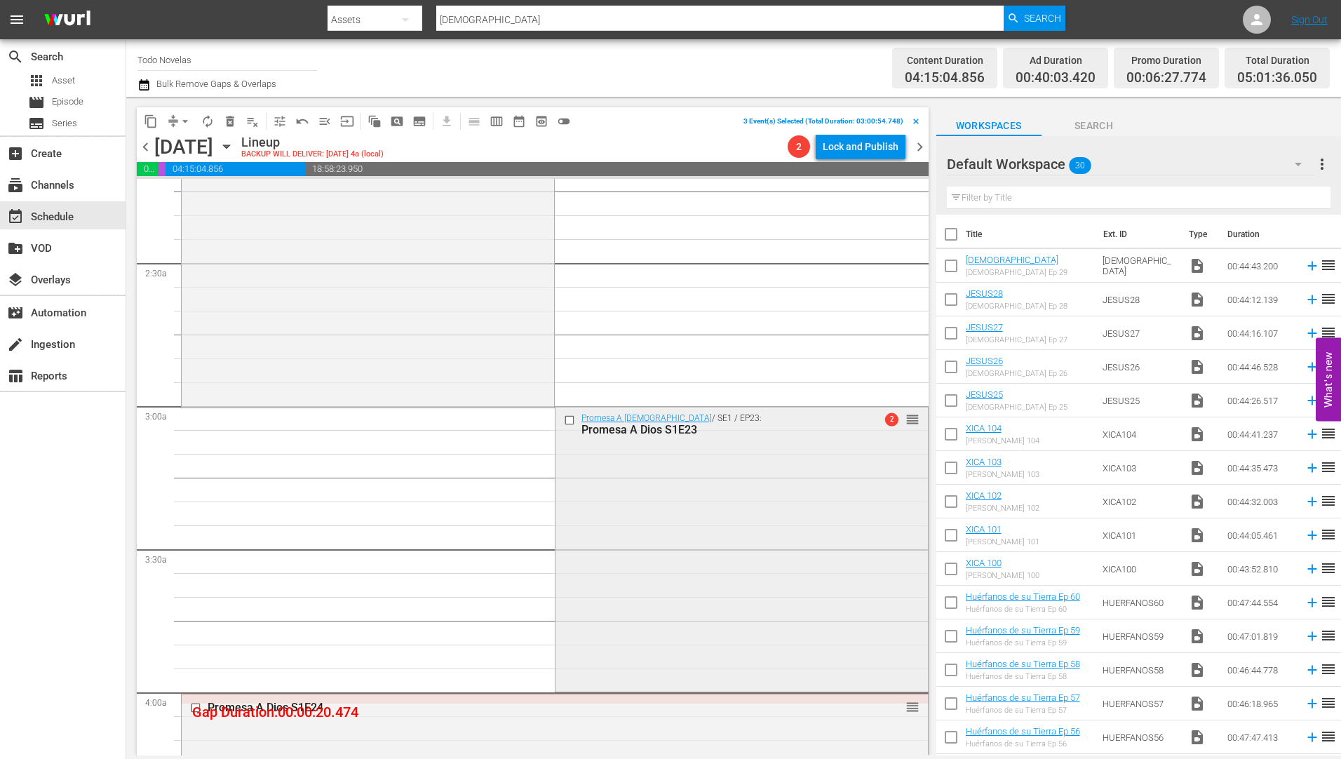
click at [563, 421] on input "checkbox" at bounding box center [570, 420] width 15 height 12
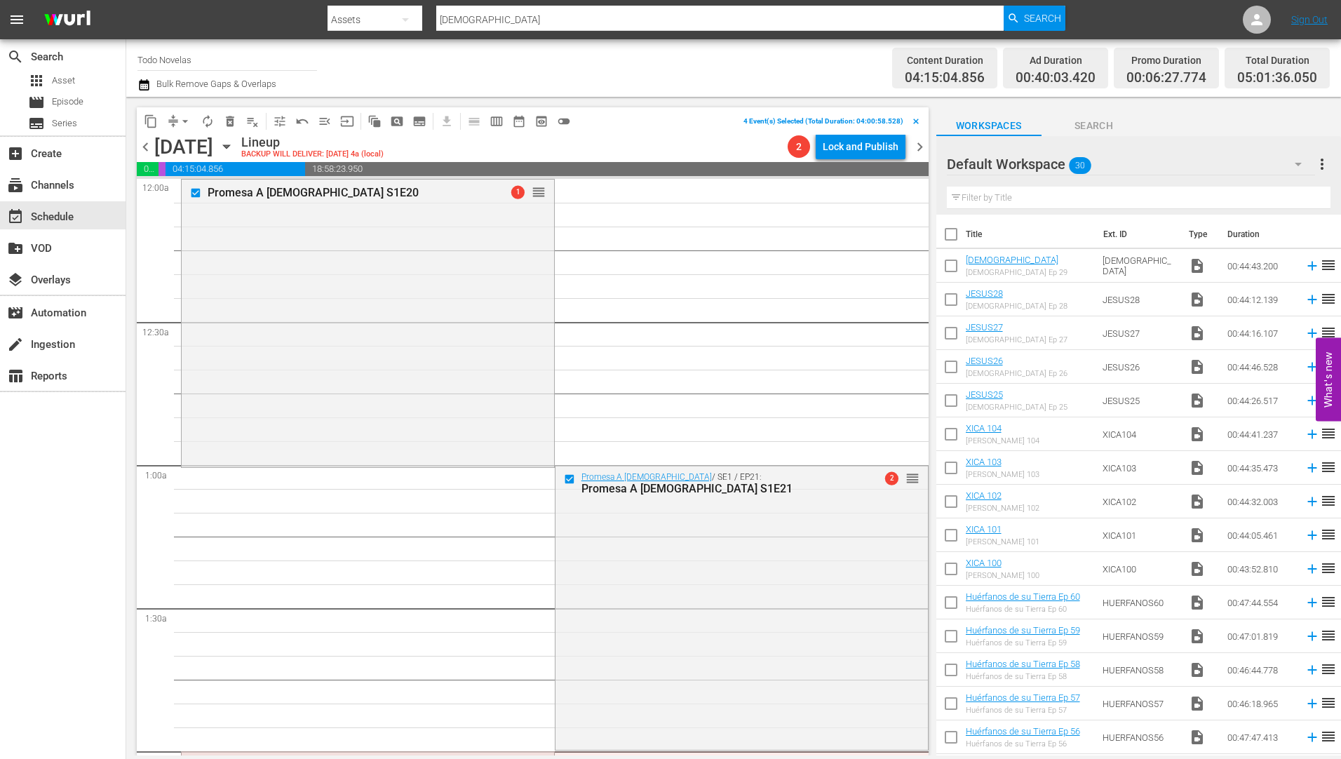
scroll to position [912, 0]
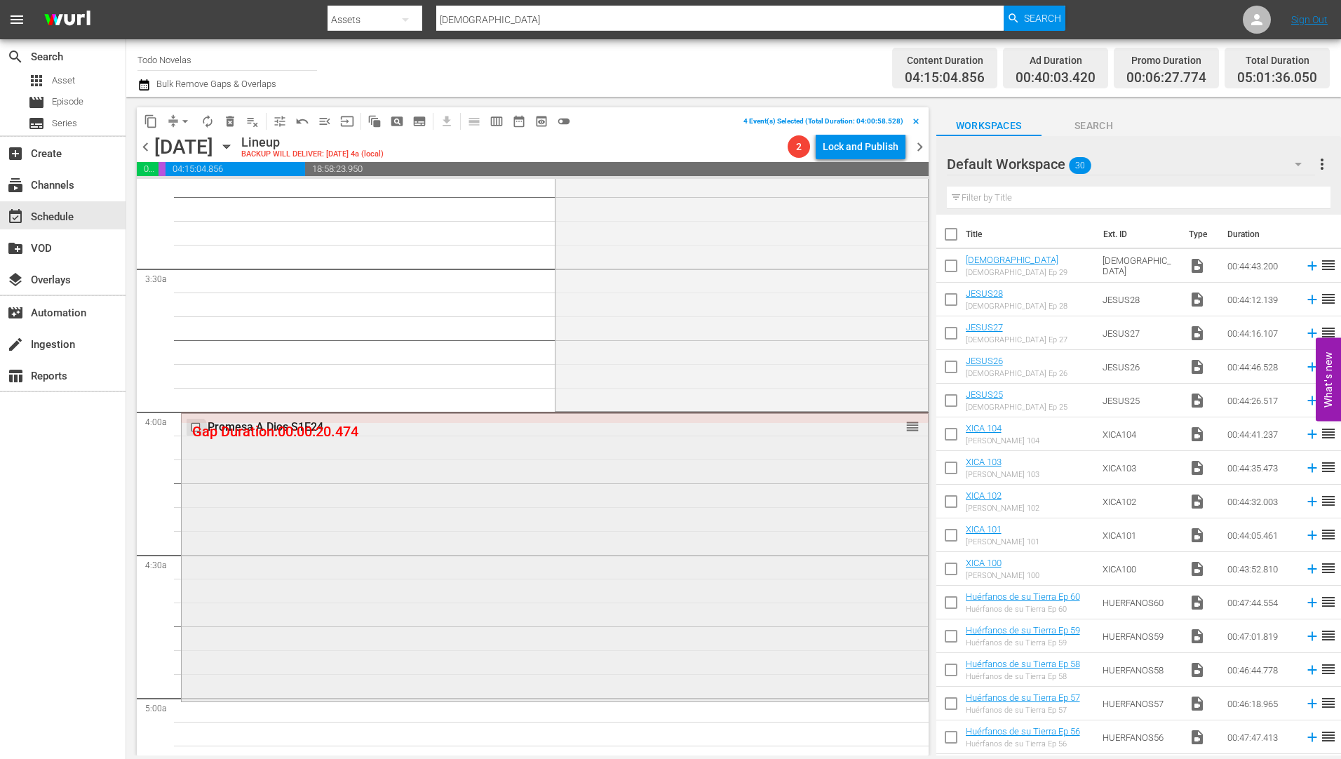
click at [195, 424] on input "checkbox" at bounding box center [197, 428] width 15 height 12
click at [227, 115] on span "delete_forever_outlined" at bounding box center [230, 121] width 14 height 14
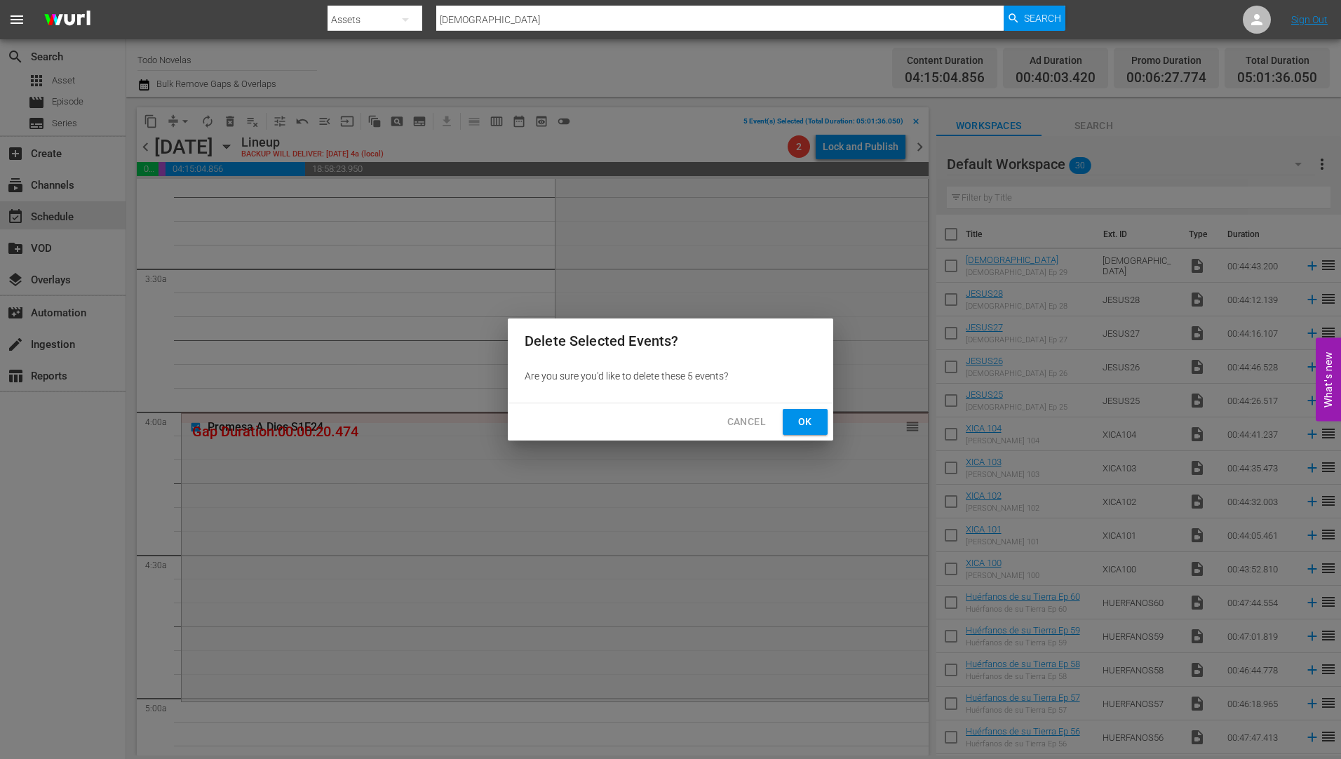
click at [800, 419] on span "Ok" at bounding box center [805, 422] width 22 height 18
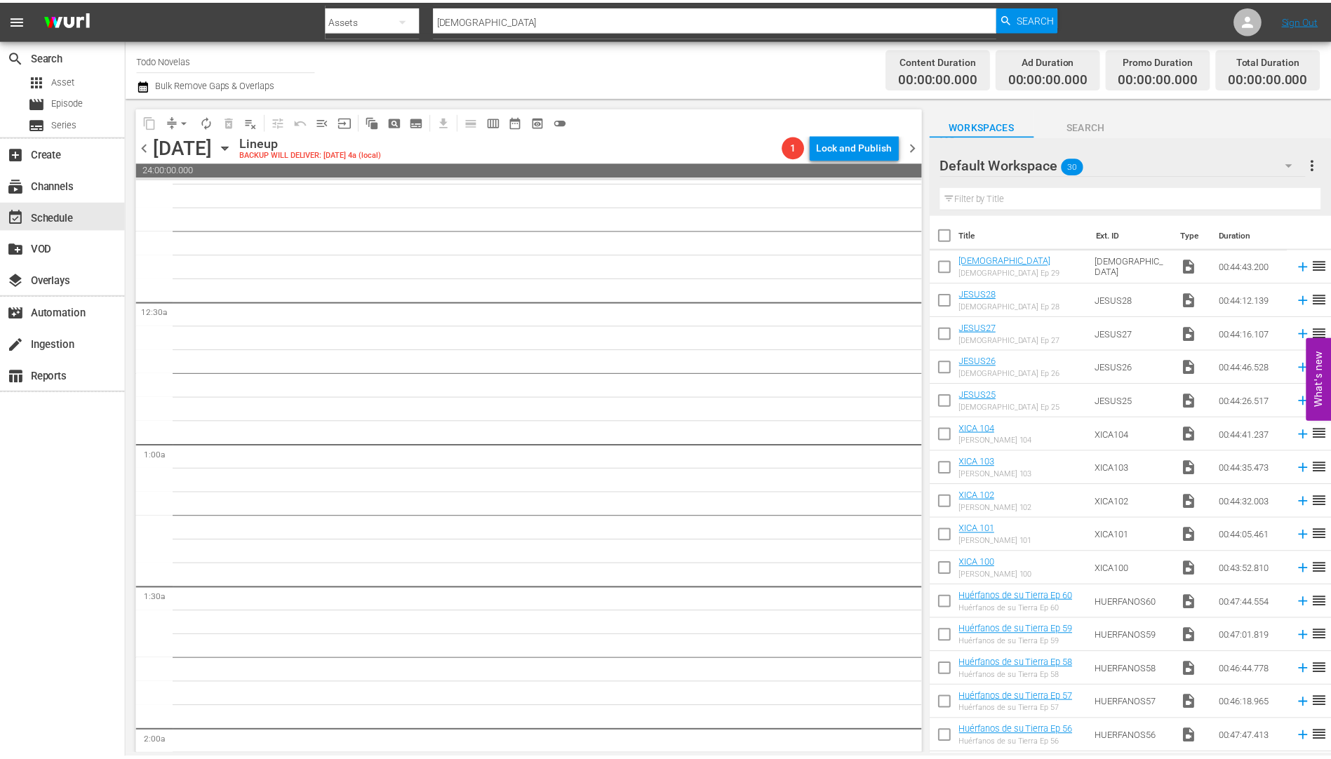
scroll to position [0, 0]
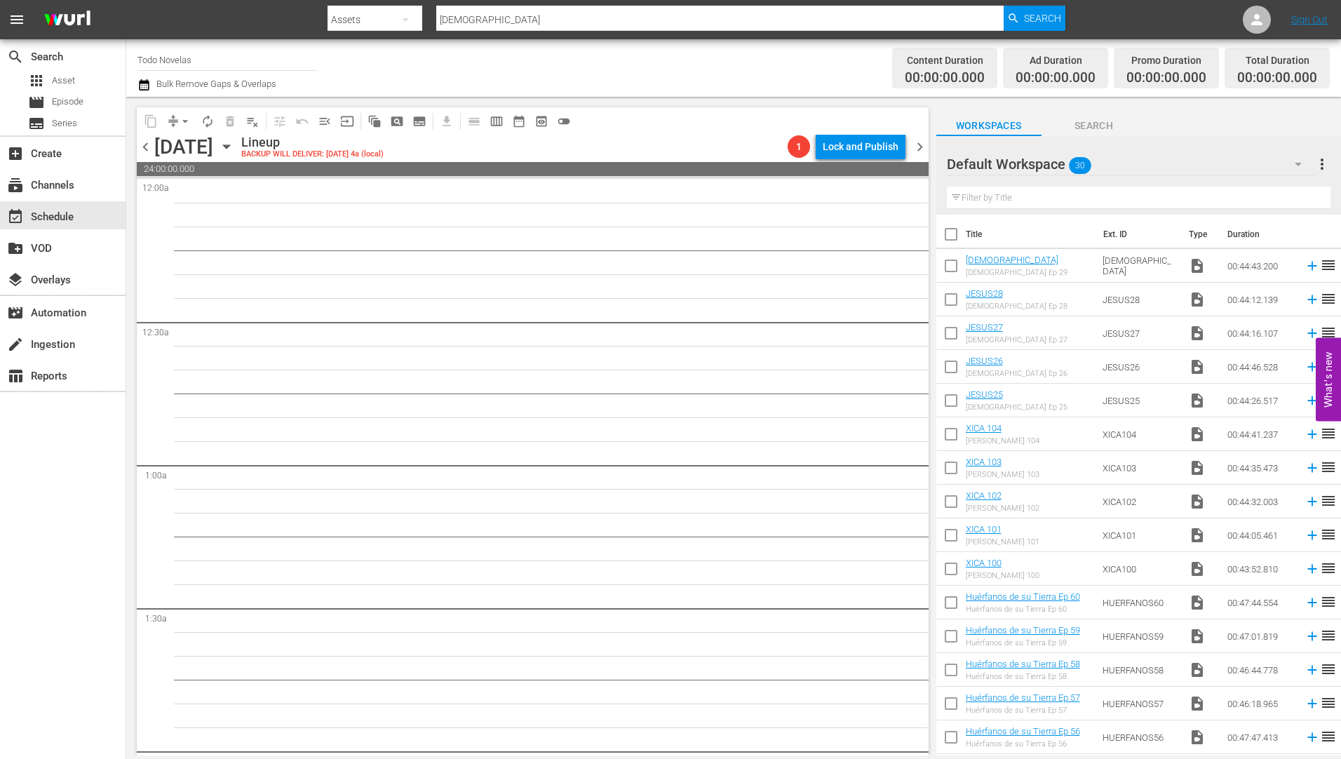
click at [229, 147] on icon "button" at bounding box center [226, 147] width 6 height 4
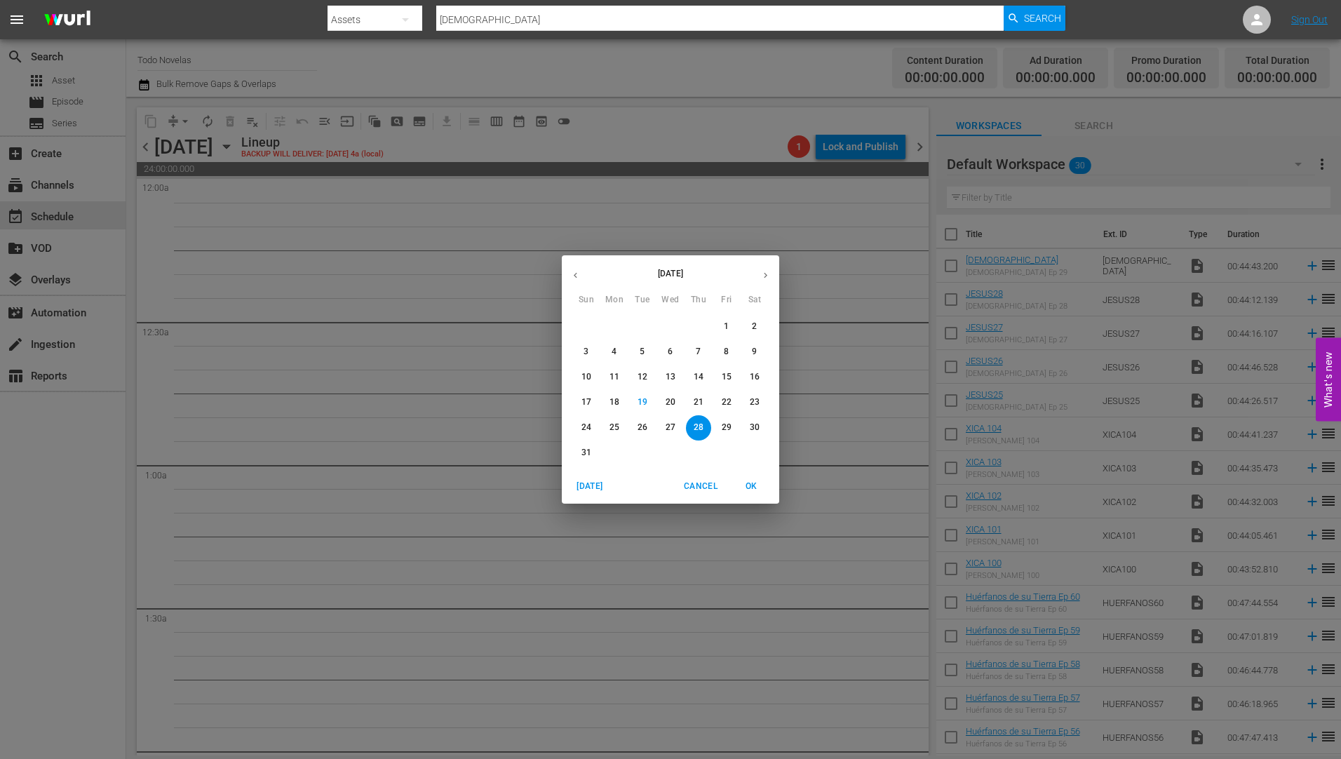
click at [725, 425] on p "29" at bounding box center [727, 428] width 10 height 12
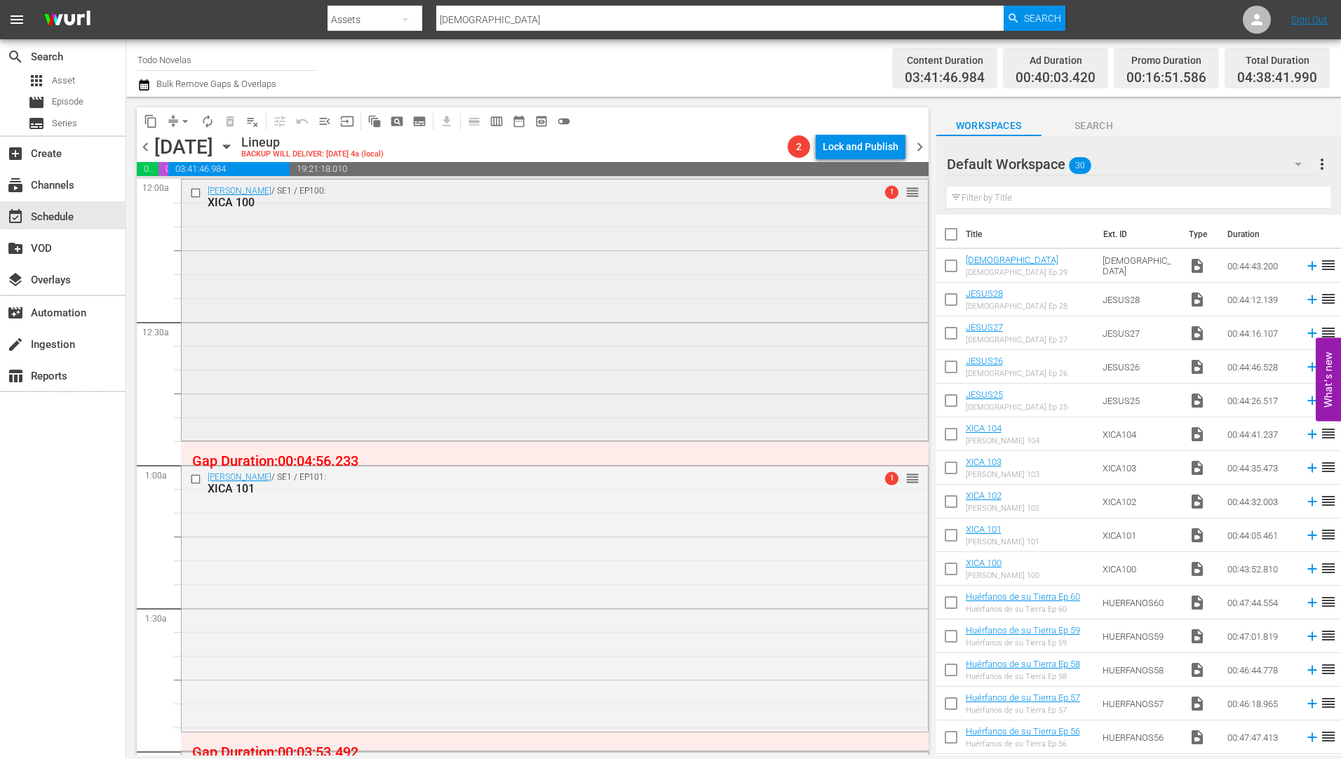
click at [245, 201] on div "XICA 100" at bounding box center [529, 202] width 642 height 13
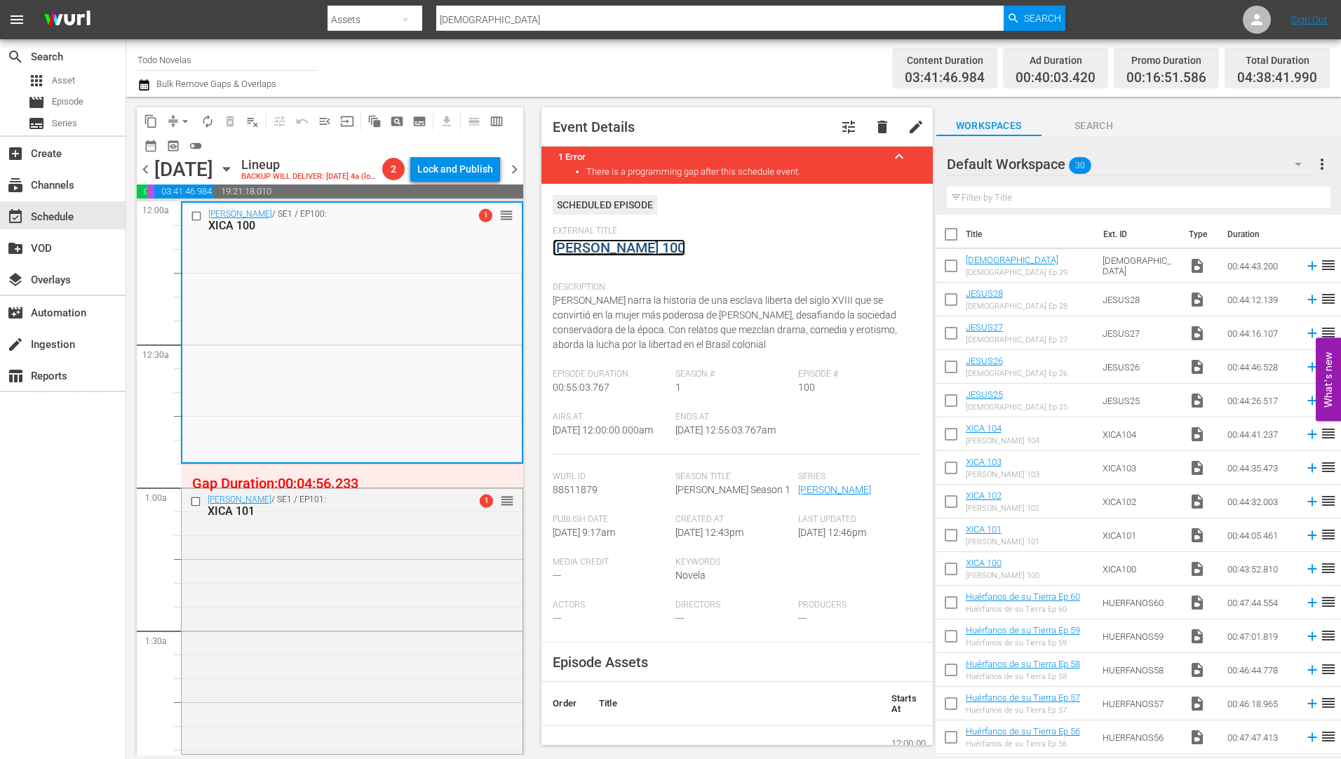
click at [628, 247] on link "[PERSON_NAME] 100" at bounding box center [619, 247] width 133 height 17
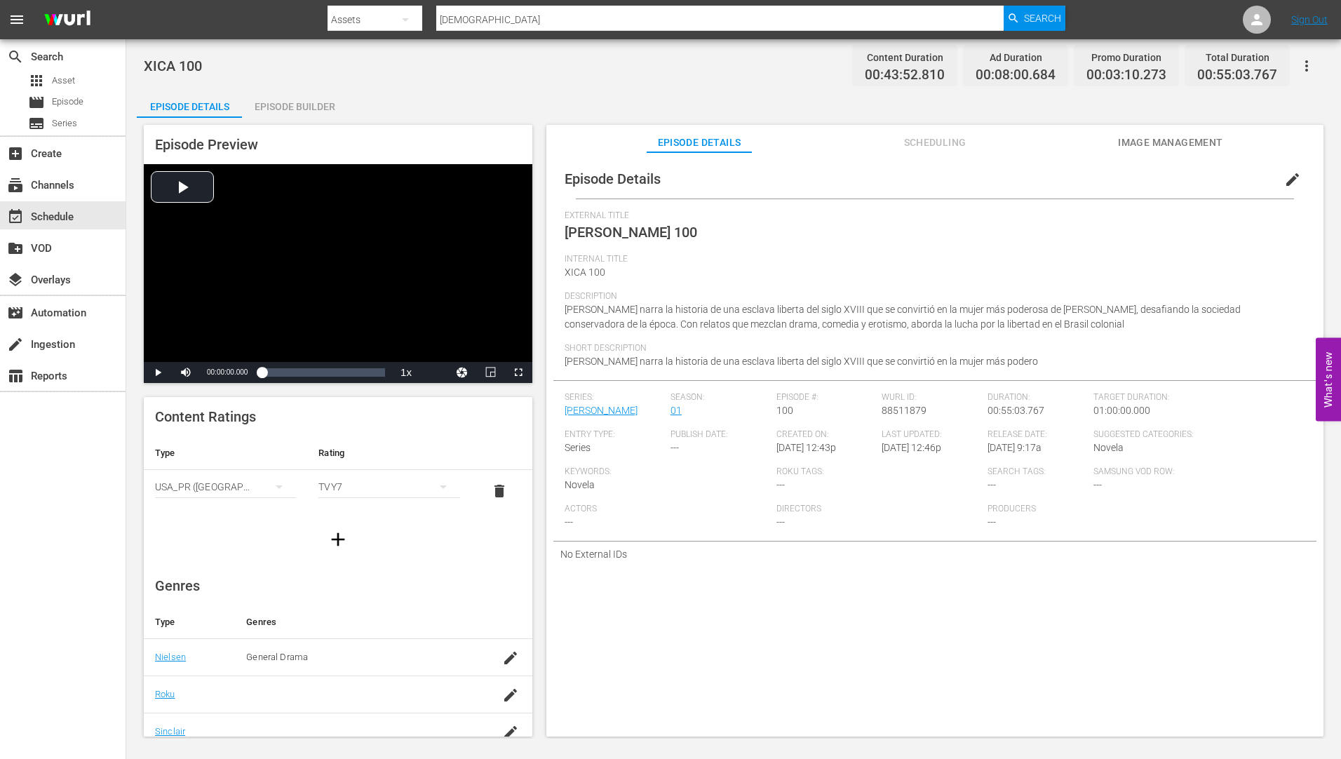
click at [284, 103] on div "Episode Builder" at bounding box center [294, 107] width 105 height 34
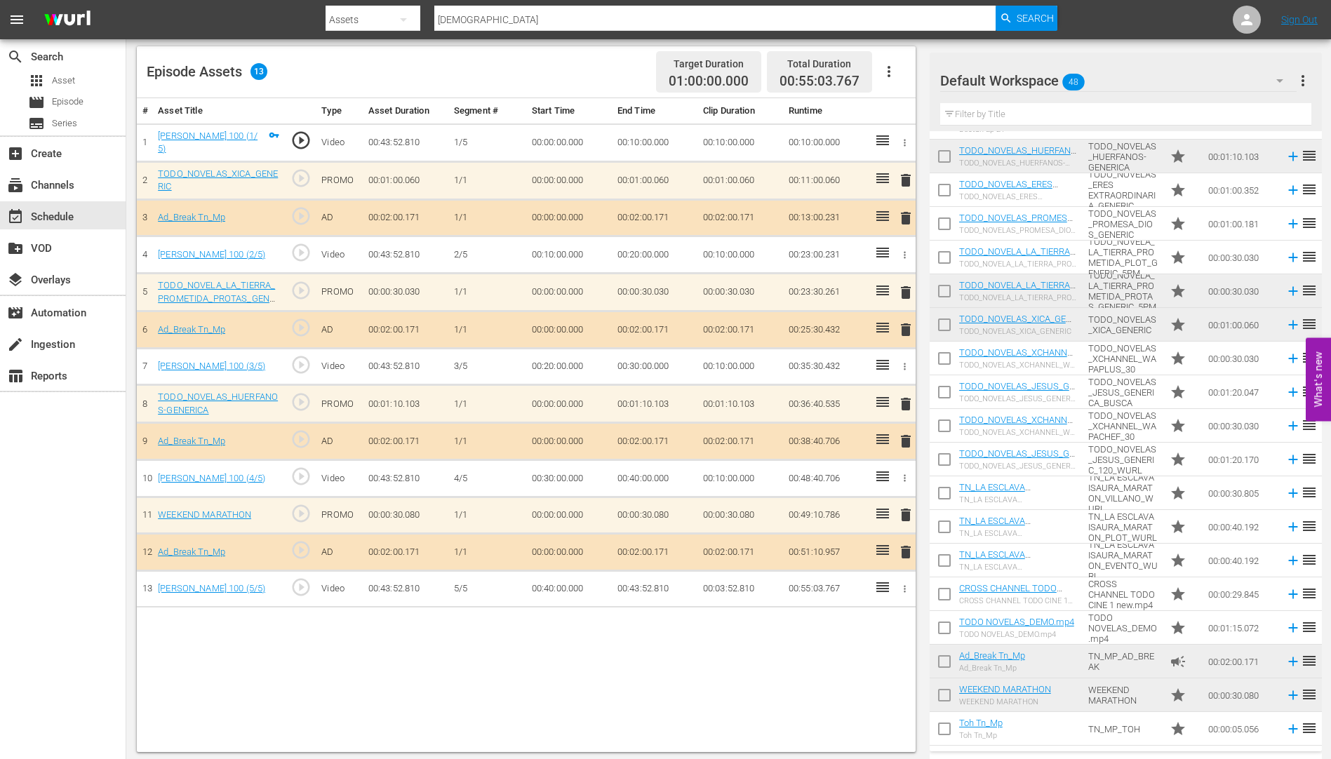
scroll to position [365, 0]
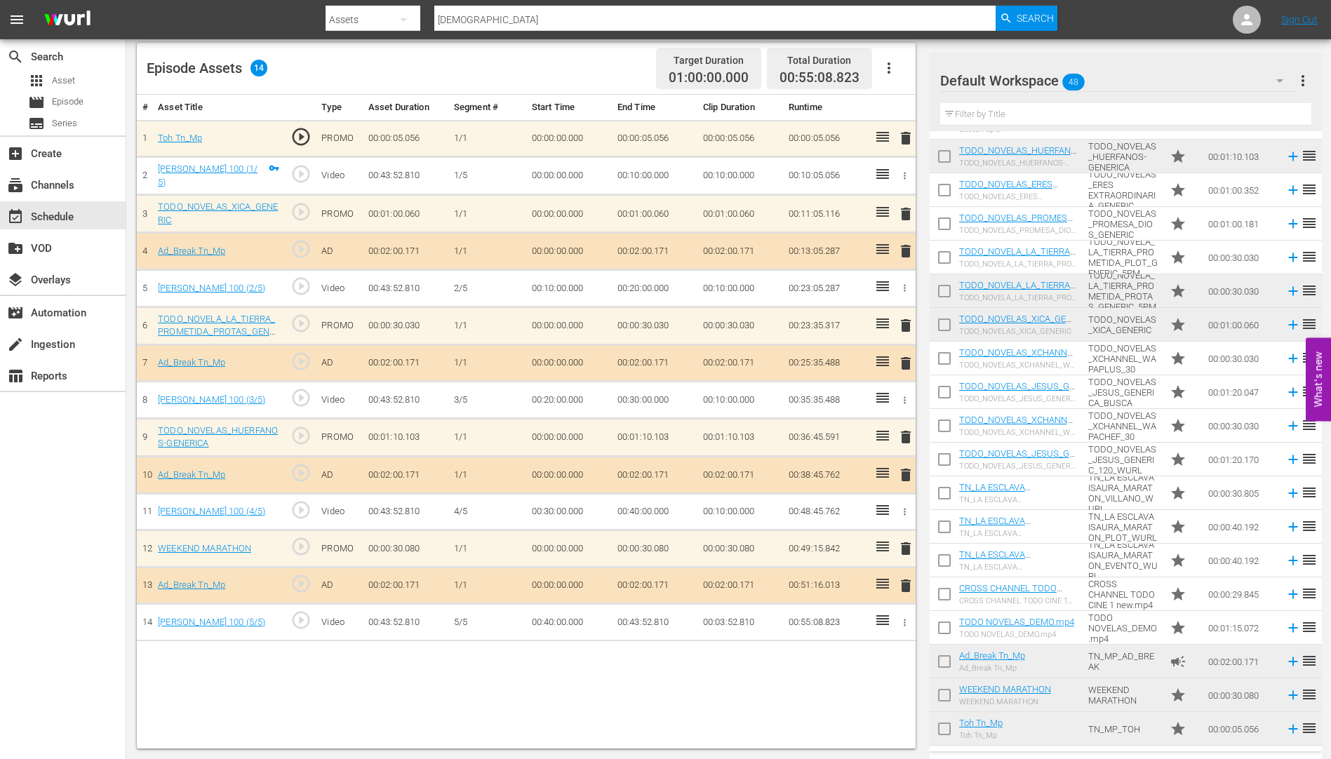
click at [905, 211] on span "delete" at bounding box center [905, 214] width 17 height 17
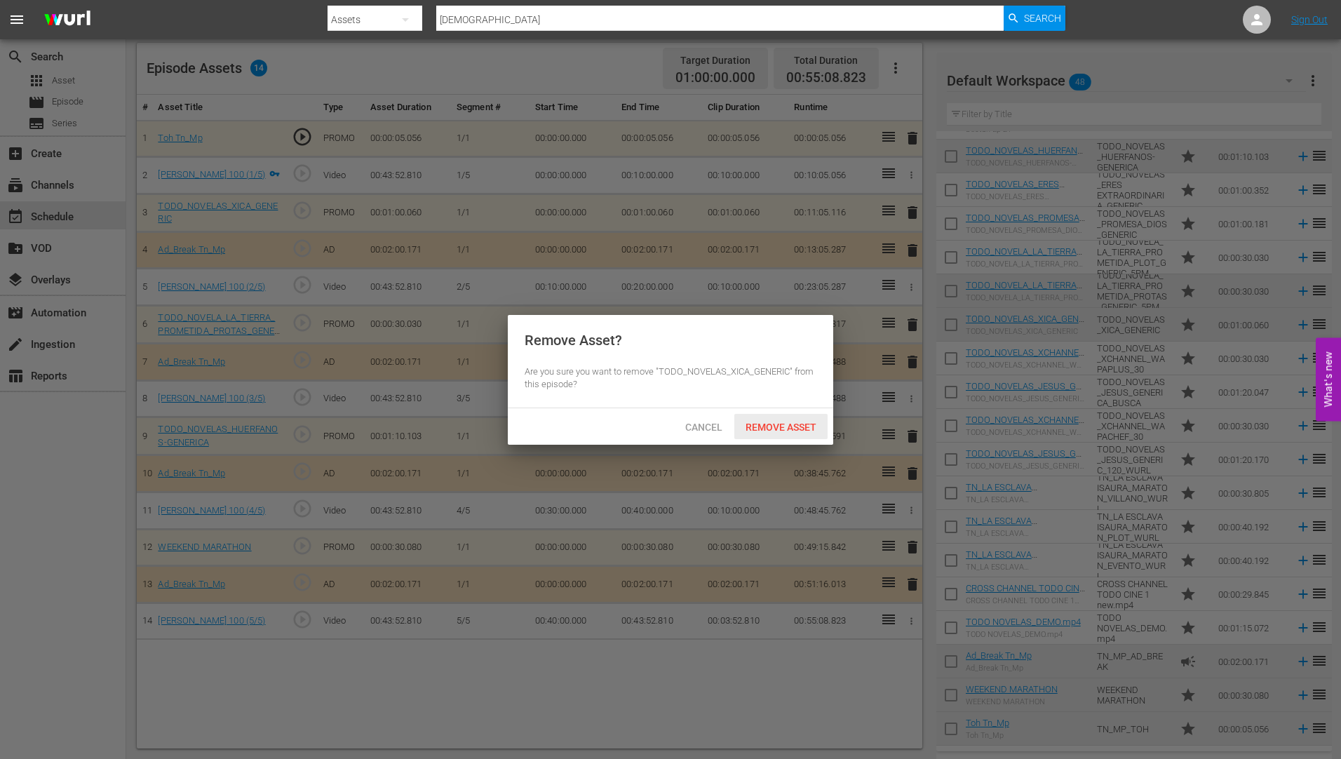
click at [779, 423] on span "Remove Asset" at bounding box center [780, 427] width 93 height 11
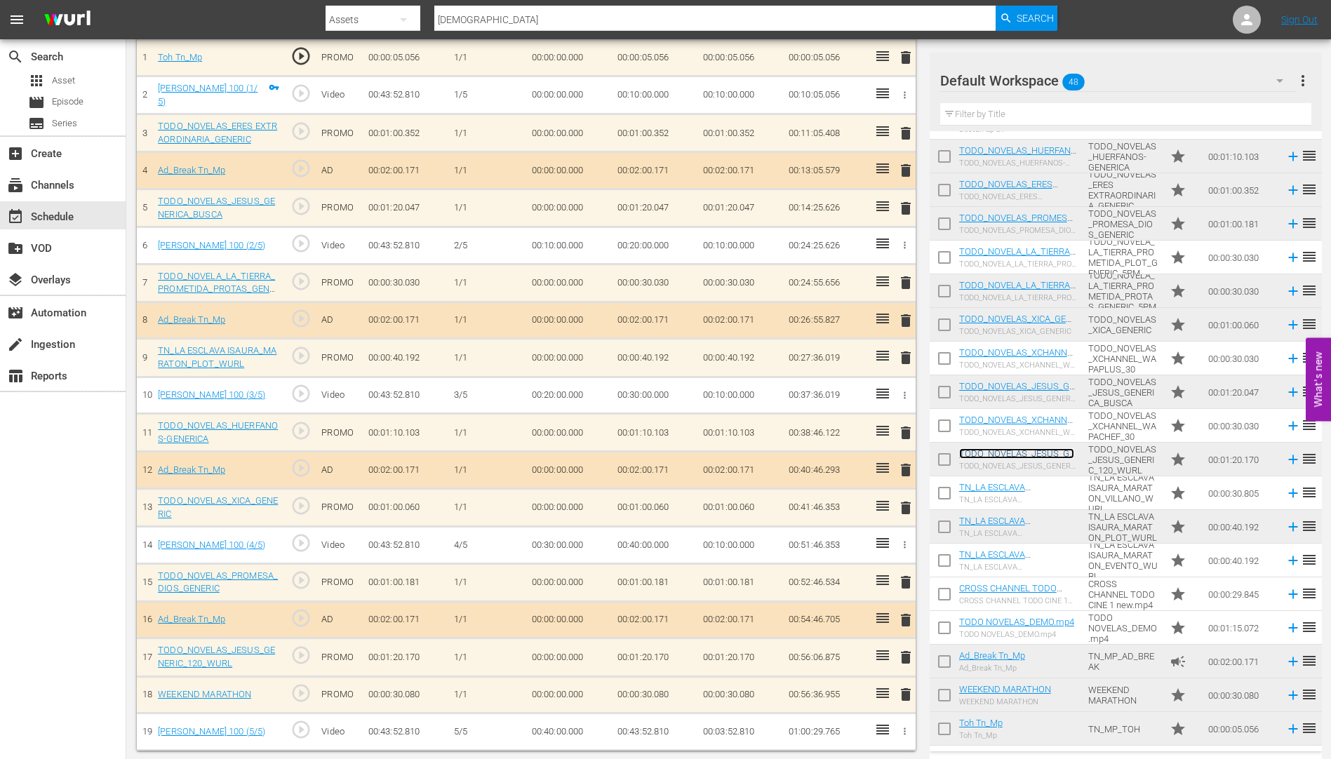
scroll to position [447, 0]
click at [903, 693] on span "delete" at bounding box center [905, 693] width 17 height 17
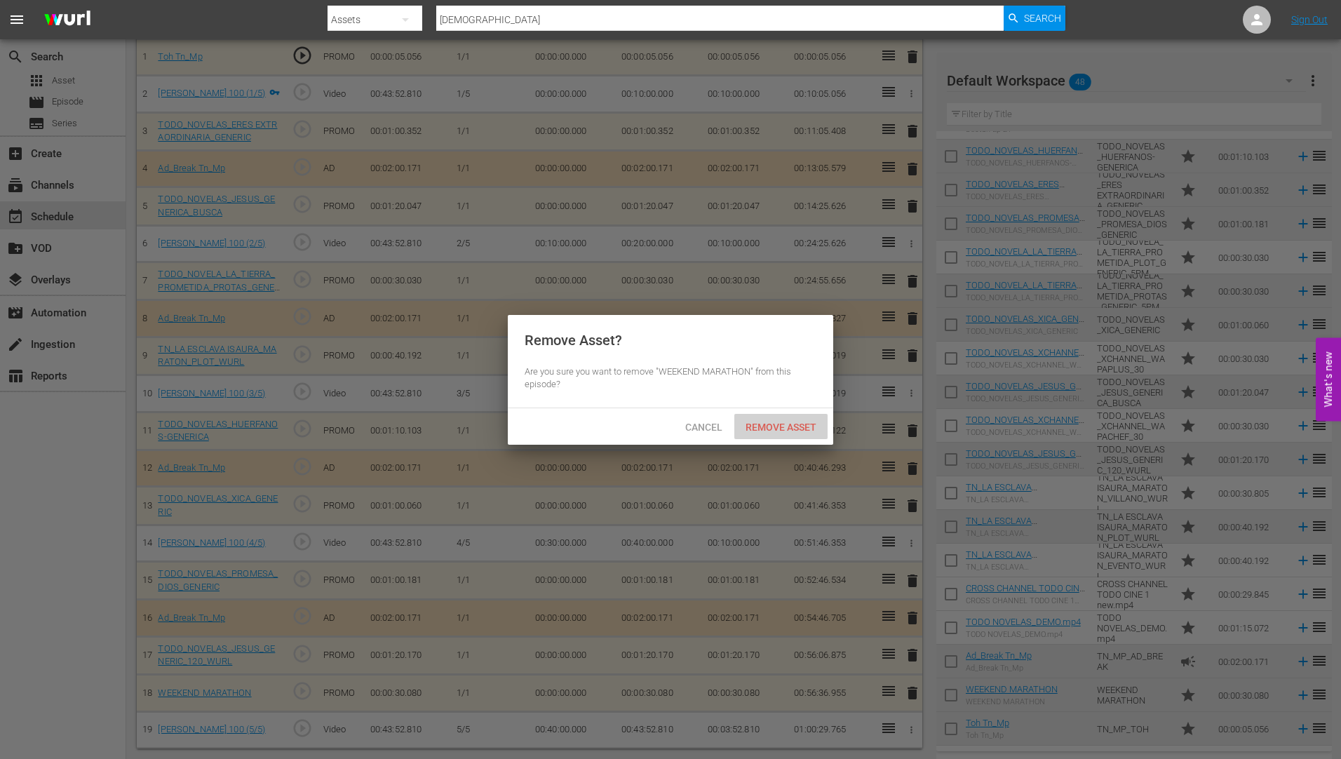
click at [767, 423] on span "Remove Asset" at bounding box center [780, 427] width 93 height 11
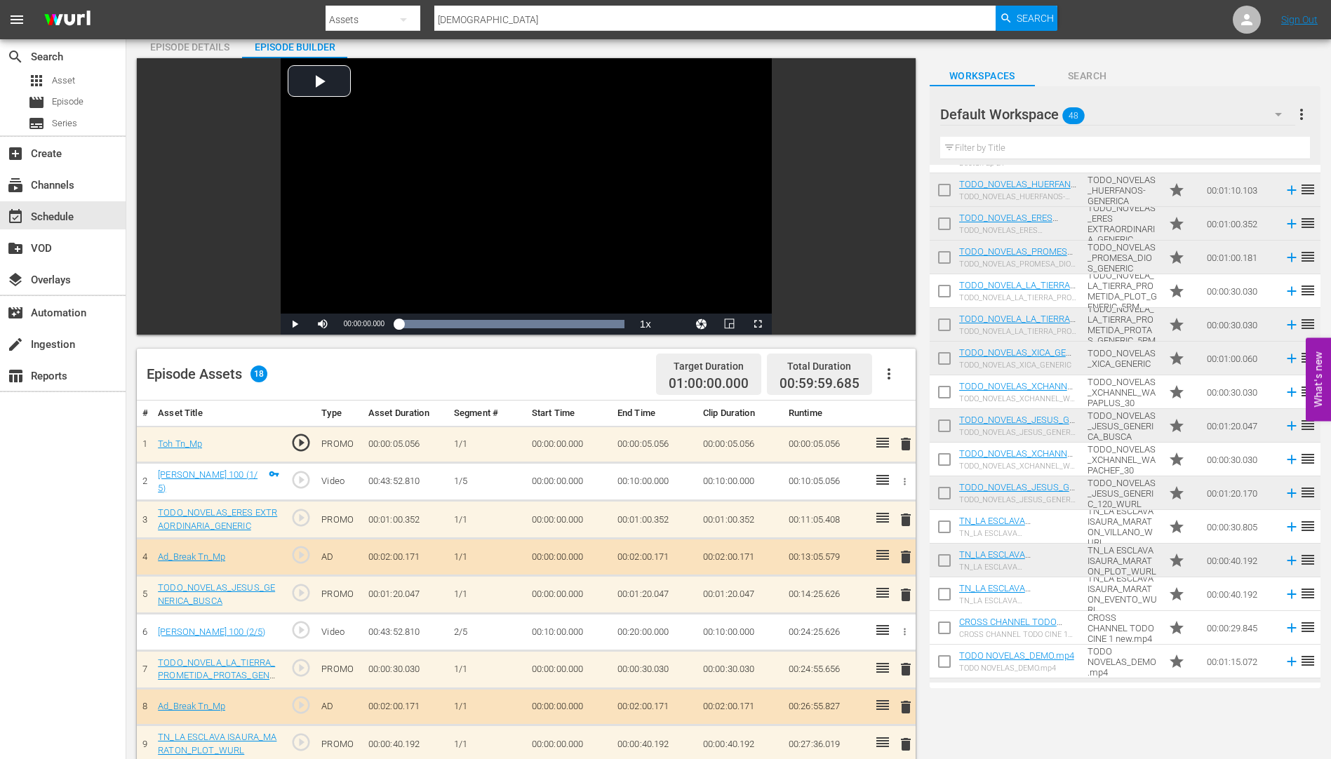
scroll to position [0, 0]
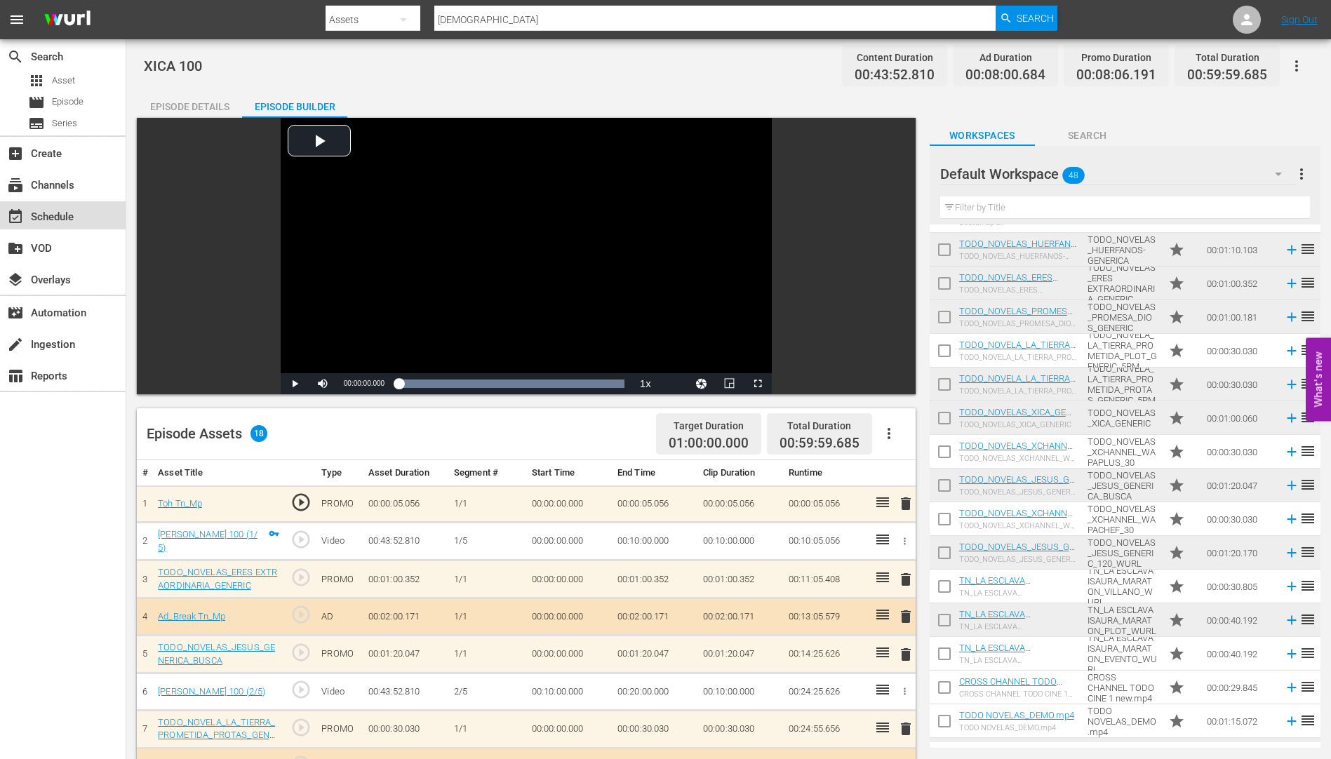
click at [68, 214] on div "event_available Schedule" at bounding box center [39, 214] width 79 height 13
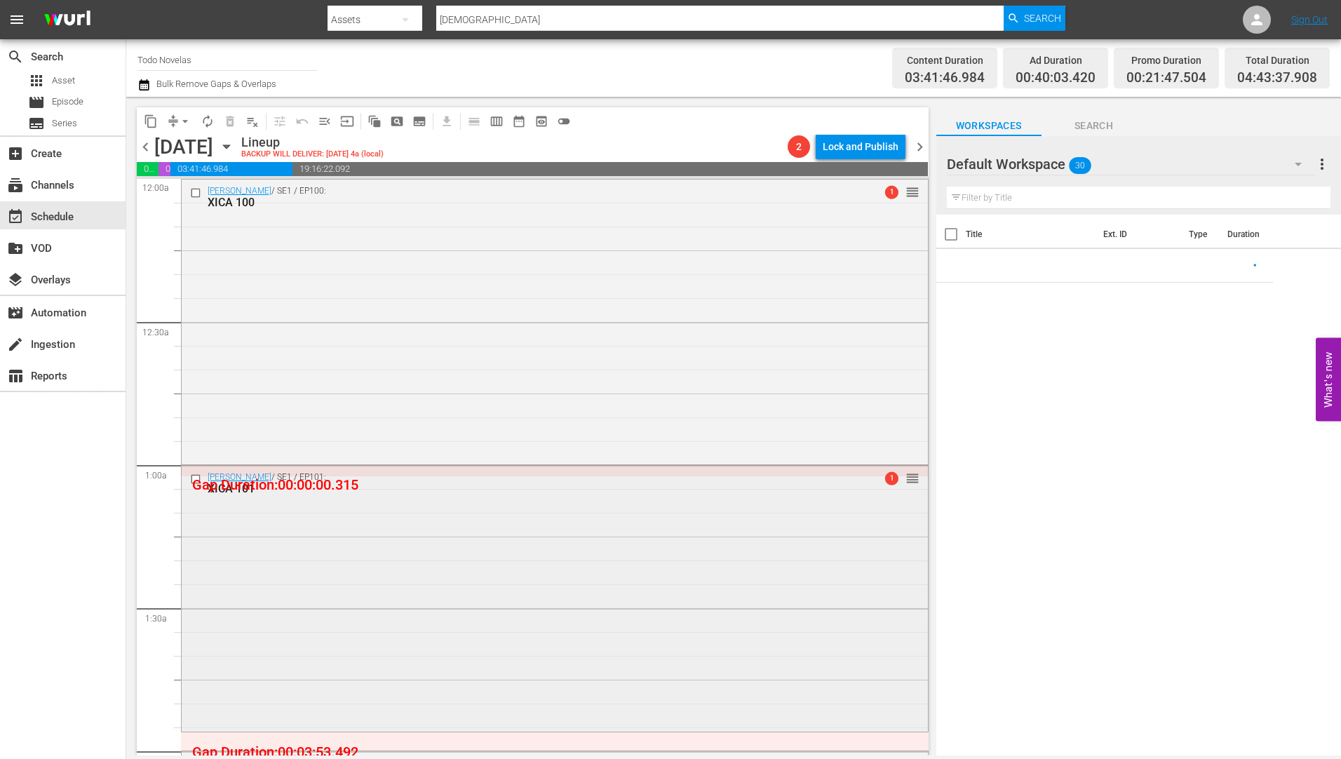
click at [233, 488] on div "XICA 101" at bounding box center [529, 488] width 642 height 13
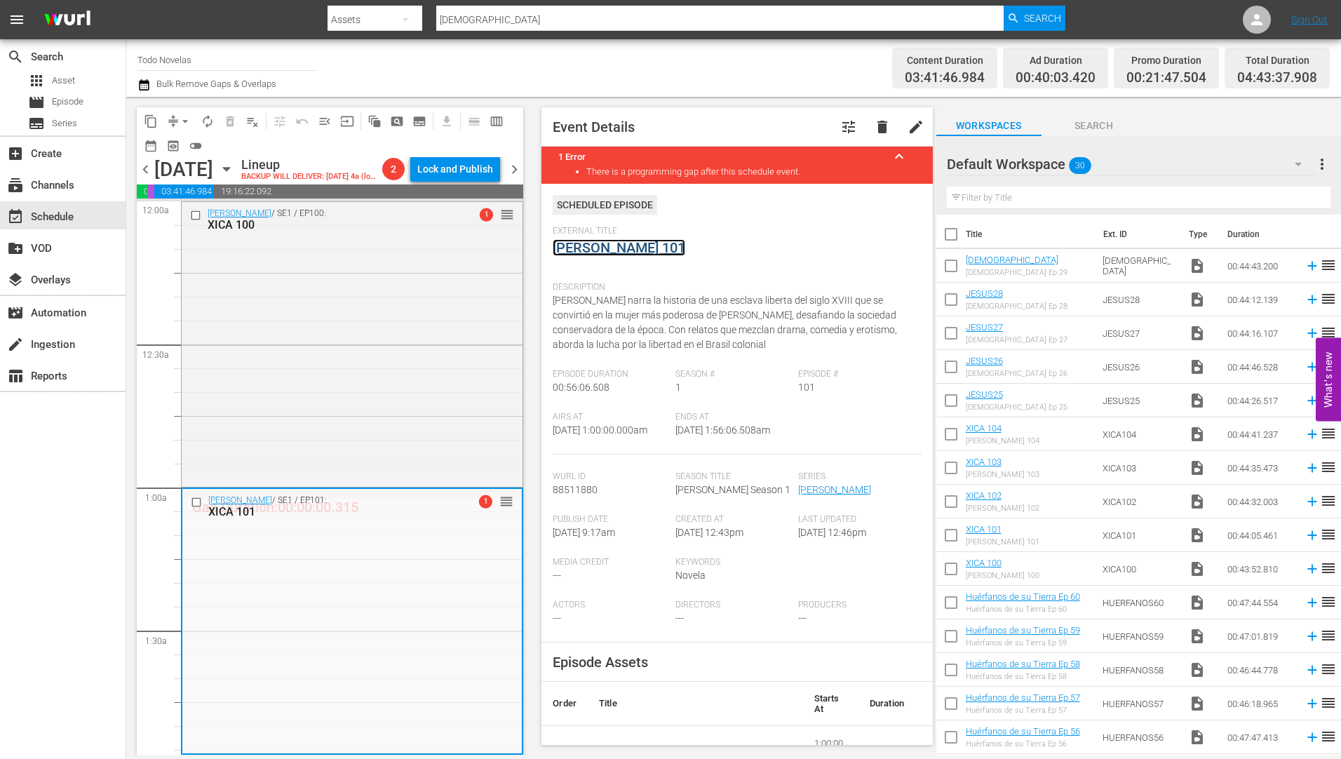
click at [598, 243] on link "[PERSON_NAME] 101" at bounding box center [619, 247] width 133 height 17
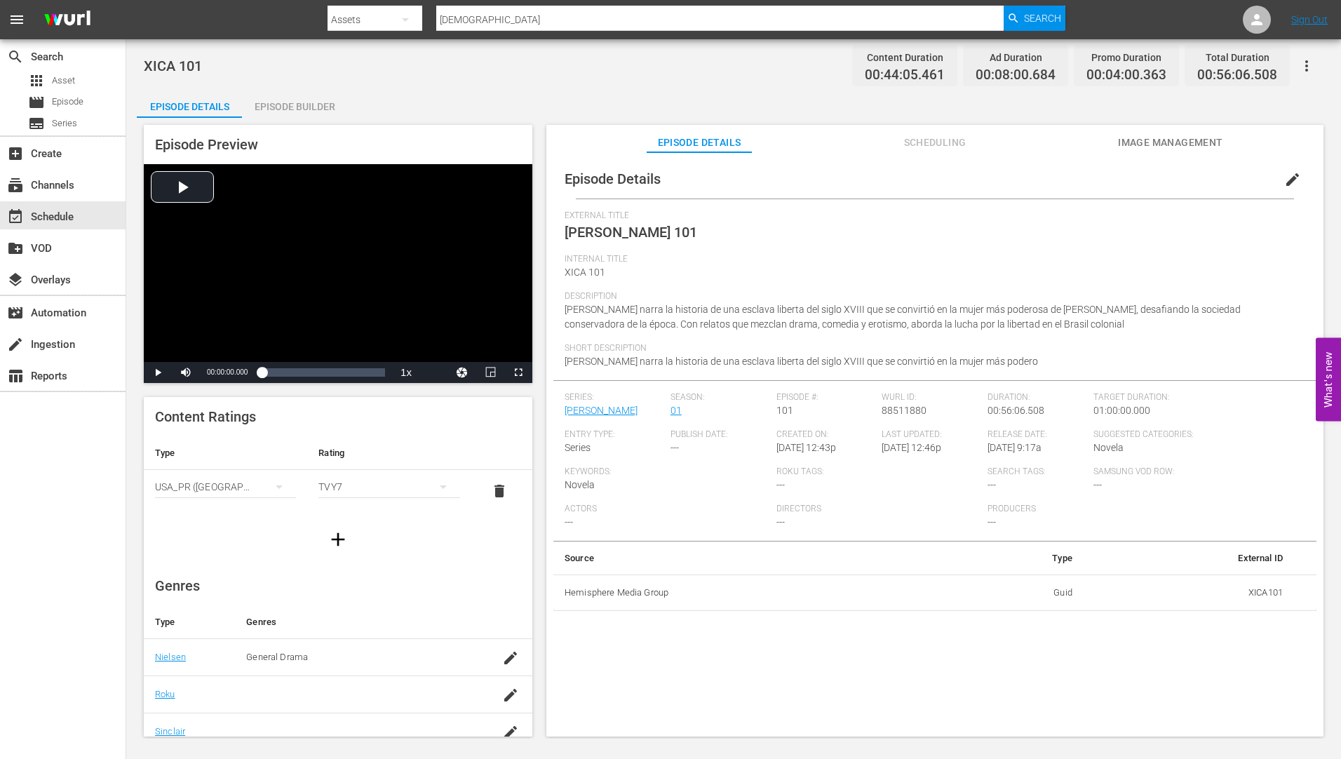
click at [281, 105] on div "Episode Builder" at bounding box center [294, 107] width 105 height 34
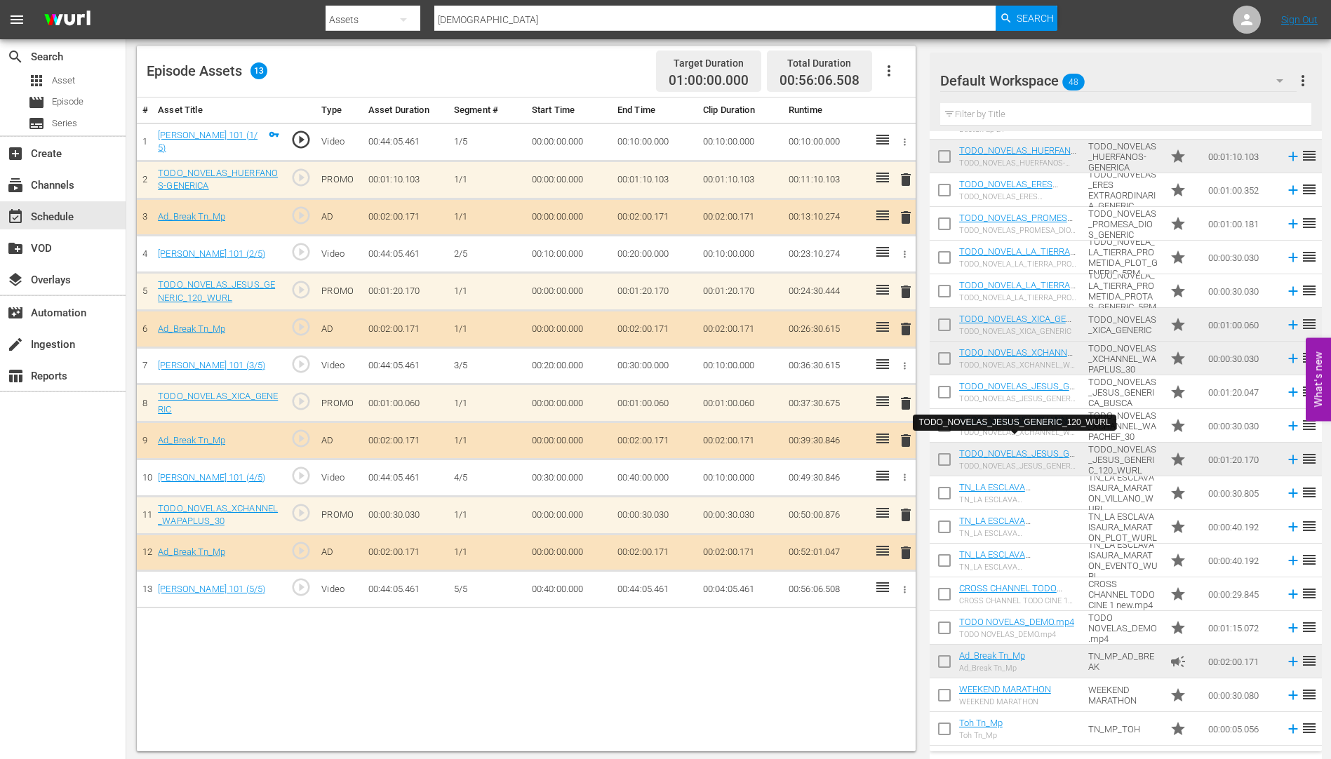
scroll to position [365, 0]
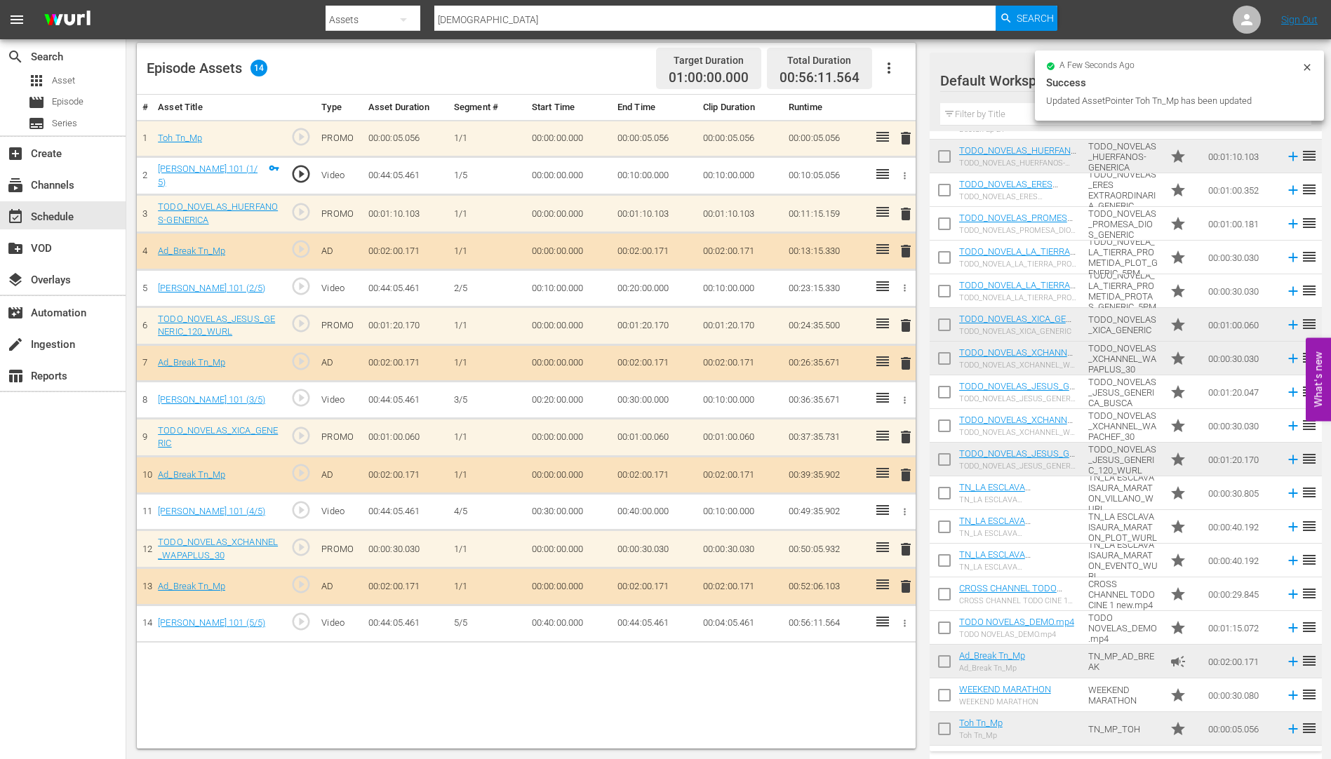
click at [903, 436] on span "delete" at bounding box center [905, 437] width 17 height 17
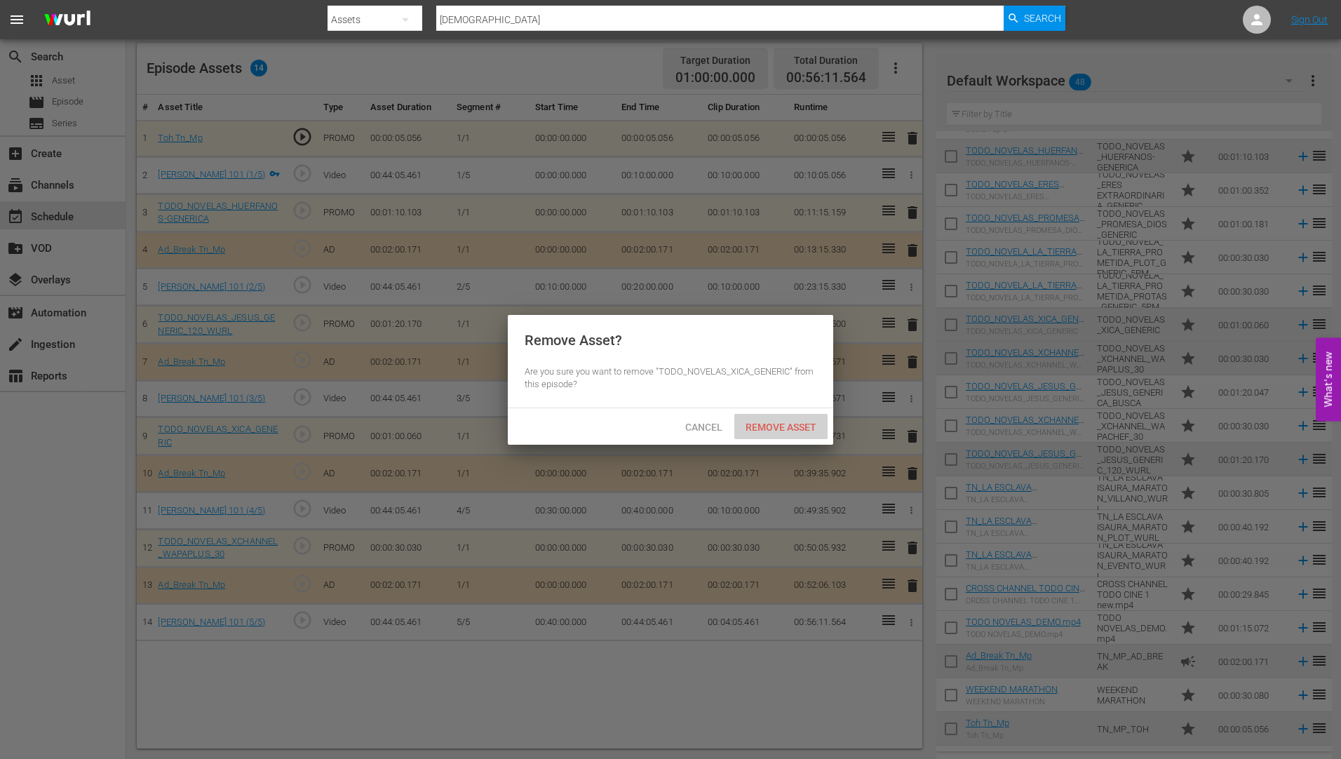
click at [774, 419] on div "Remove Asset" at bounding box center [780, 427] width 93 height 26
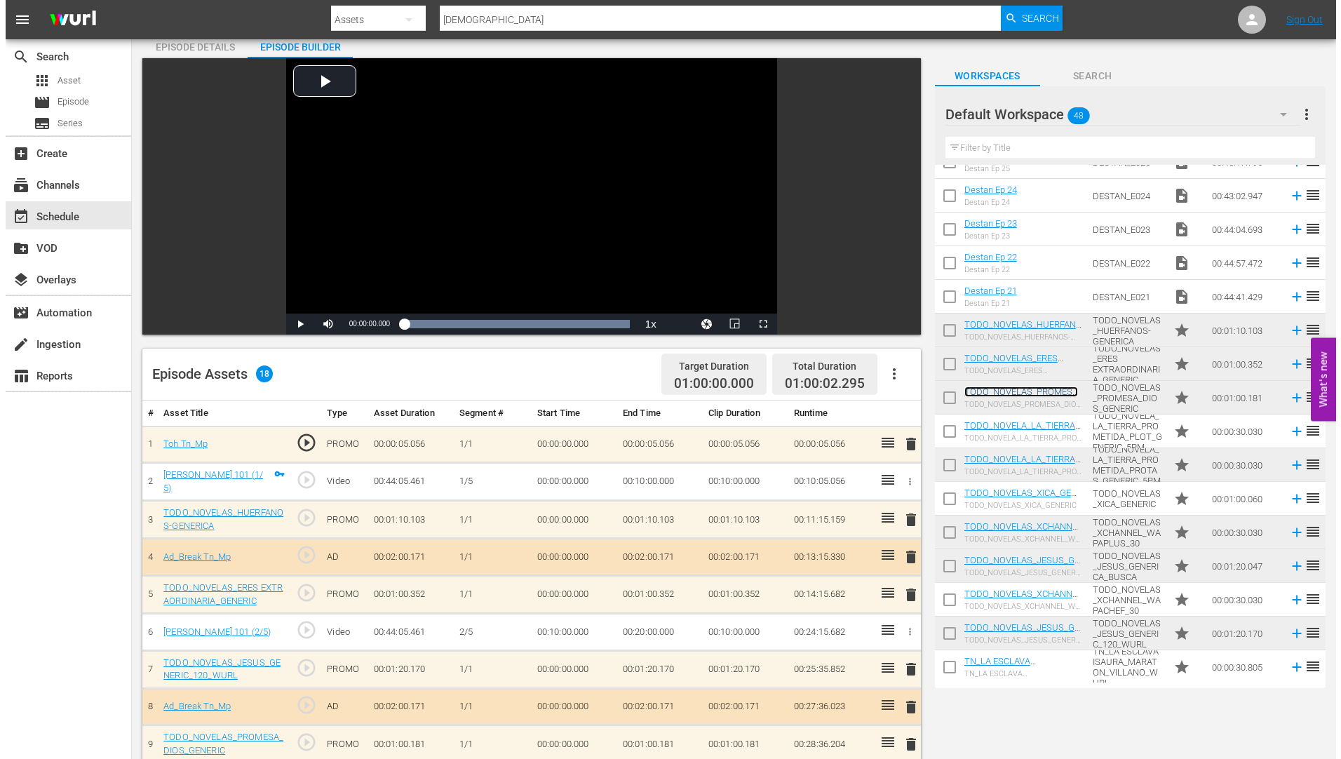
scroll to position [0, 0]
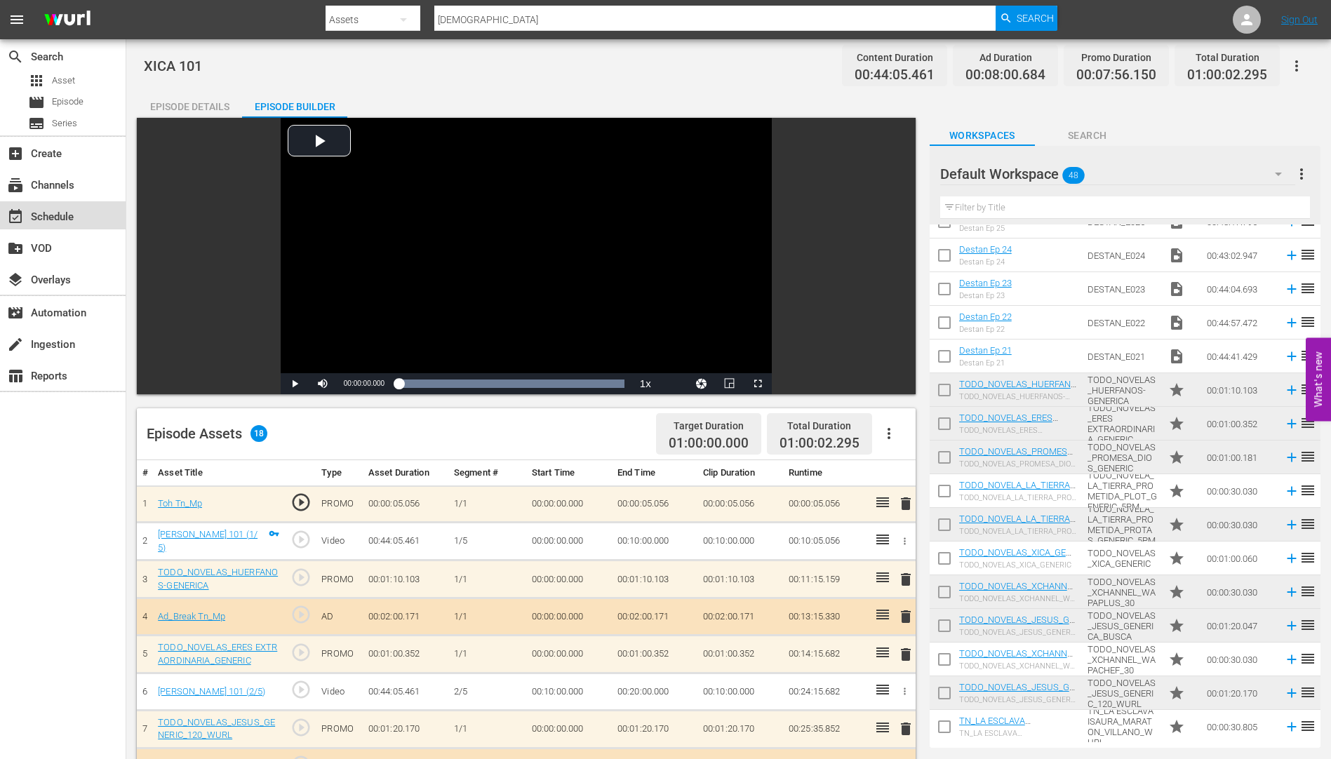
click at [43, 215] on div "event_available Schedule" at bounding box center [39, 214] width 79 height 13
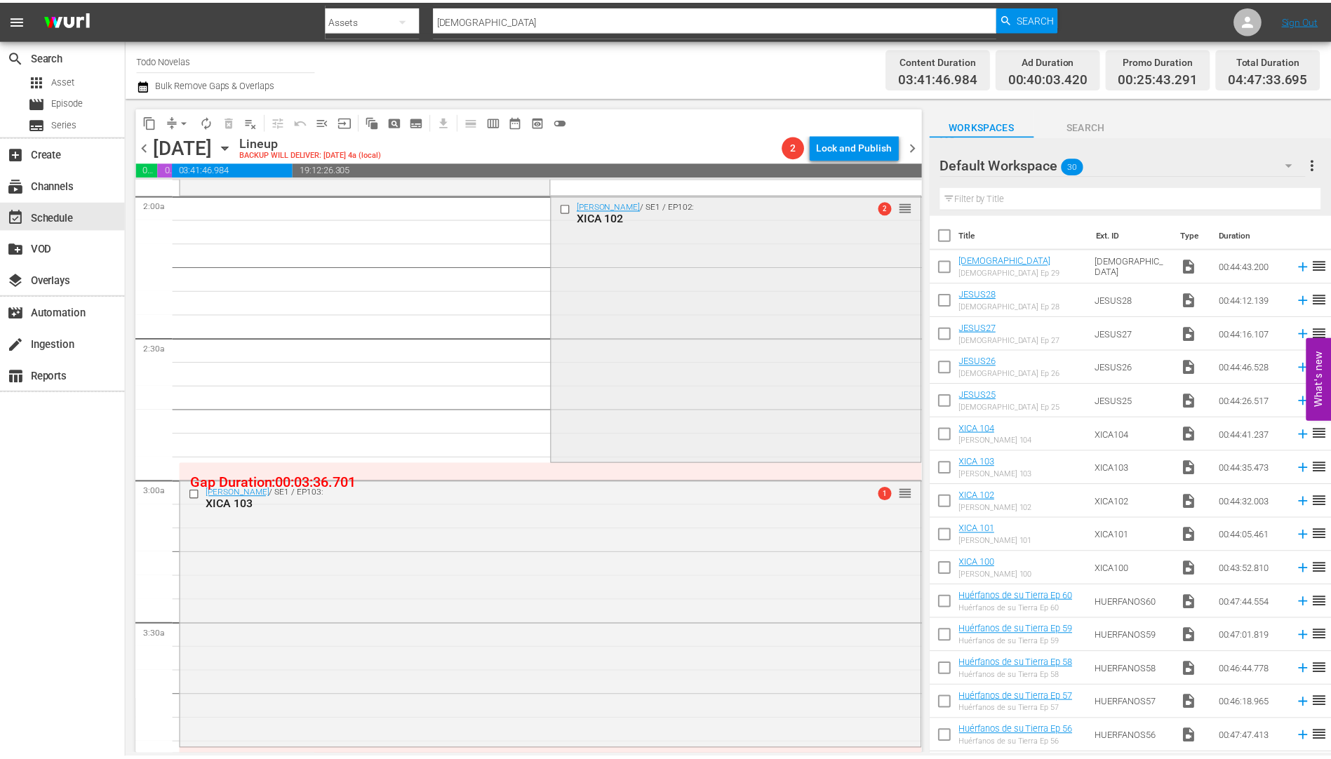
scroll to position [561, 0]
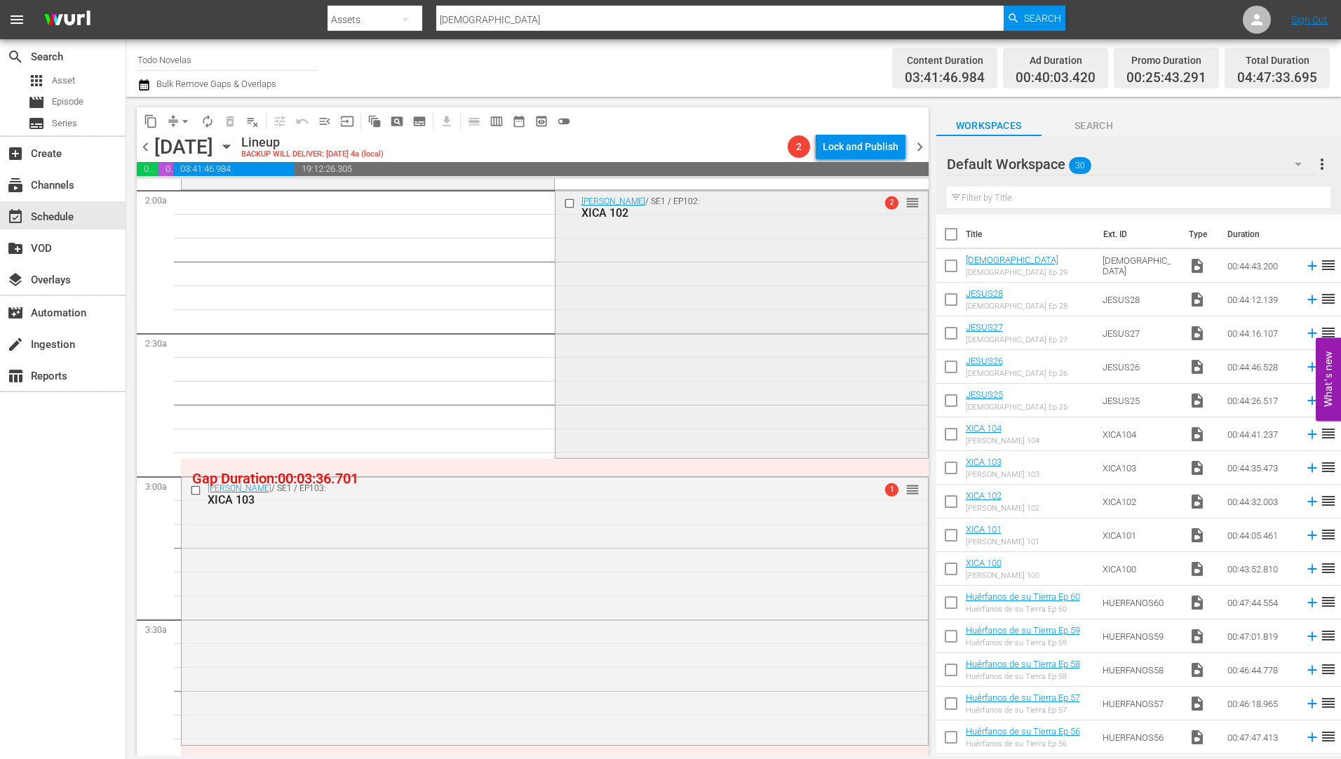
click at [598, 212] on div "XICA 102" at bounding box center [718, 212] width 275 height 13
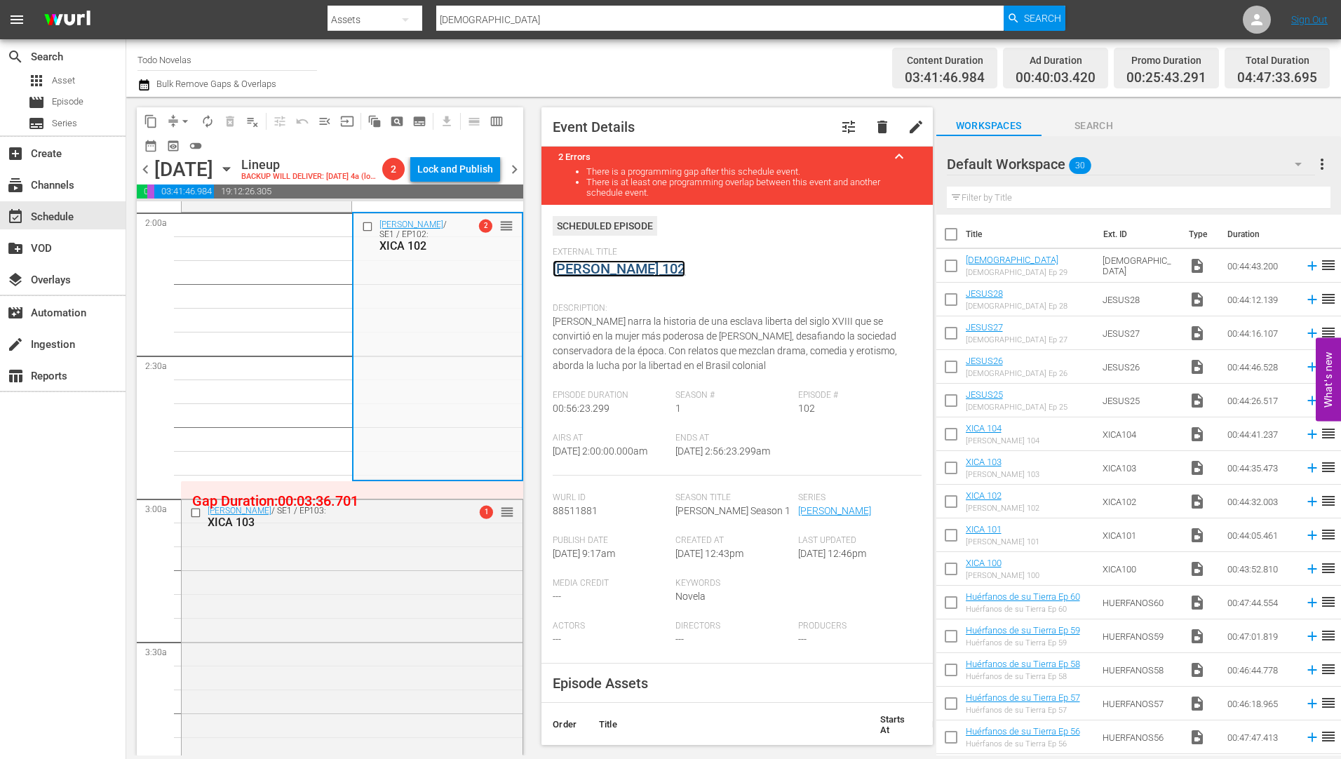
click at [605, 267] on link "[PERSON_NAME] 102" at bounding box center [619, 268] width 133 height 17
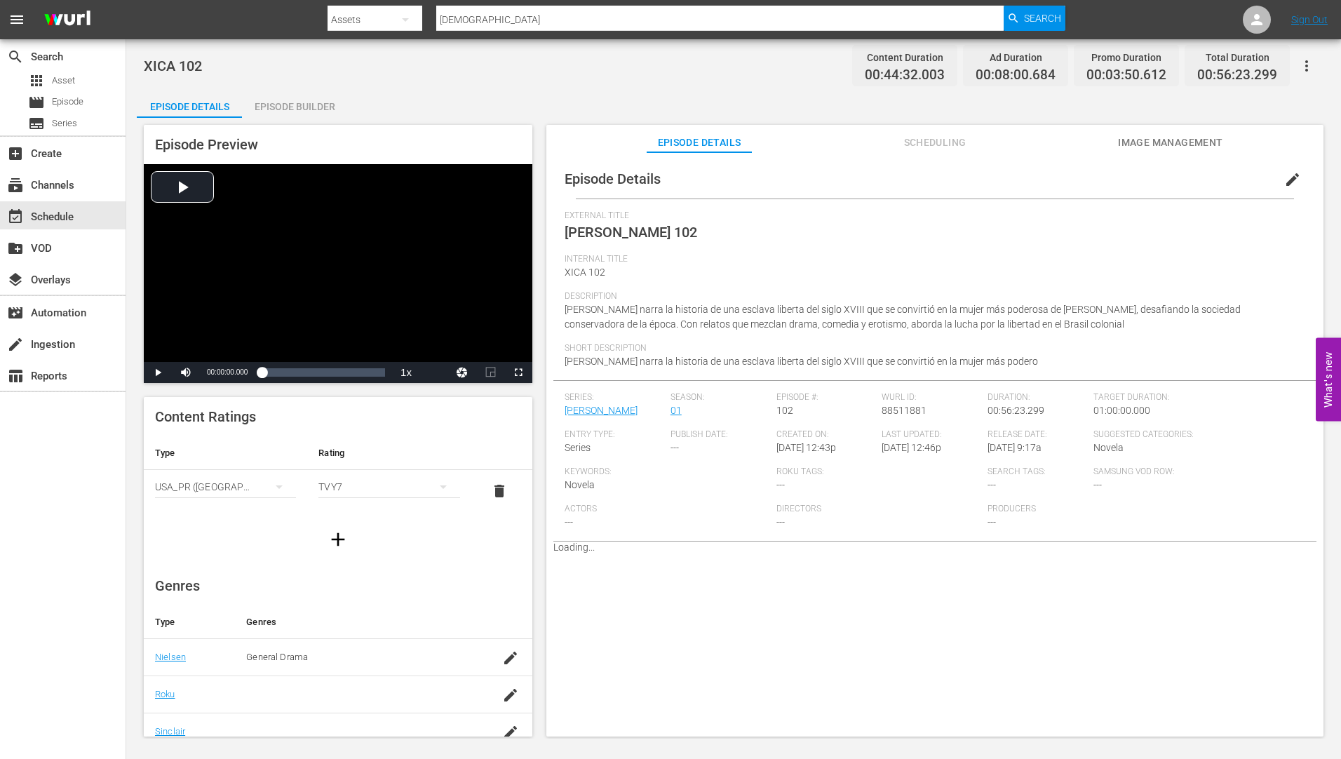
click at [321, 105] on div "Episode Builder" at bounding box center [294, 107] width 105 height 34
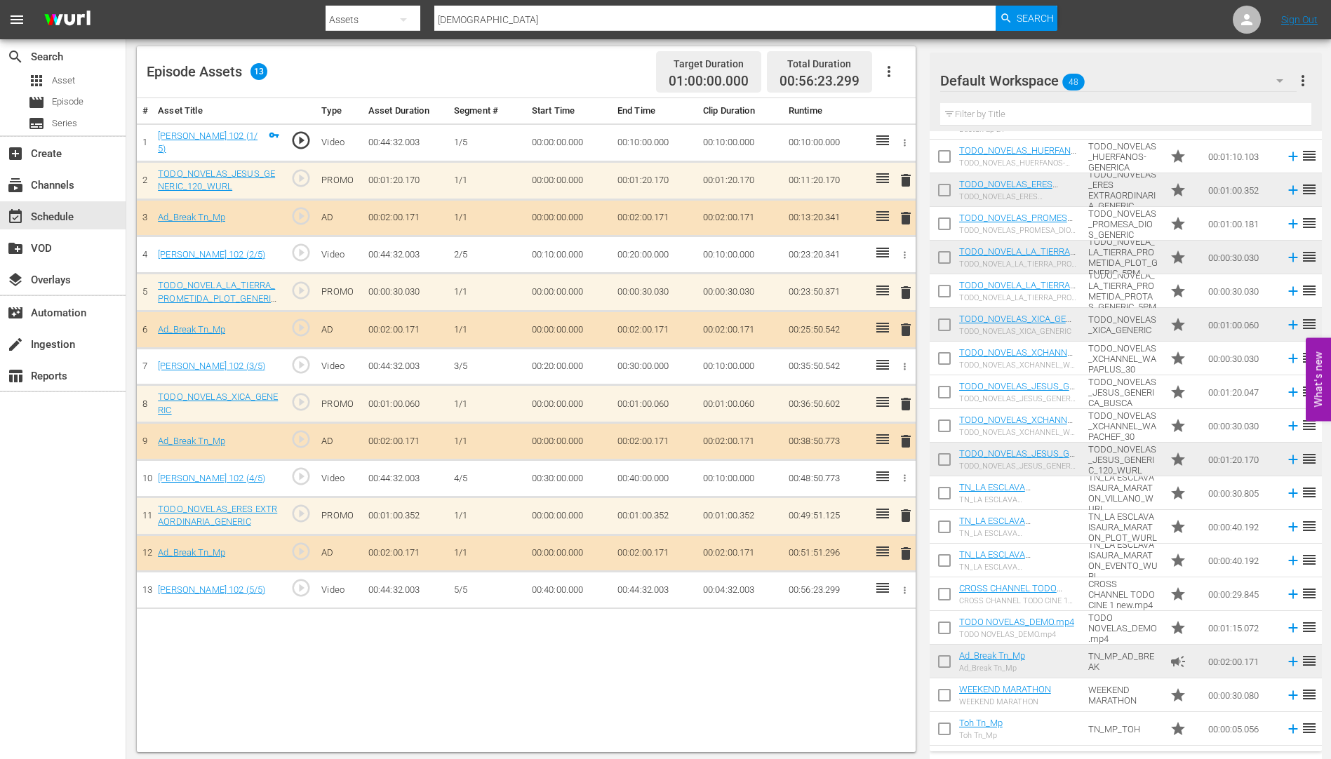
scroll to position [365, 0]
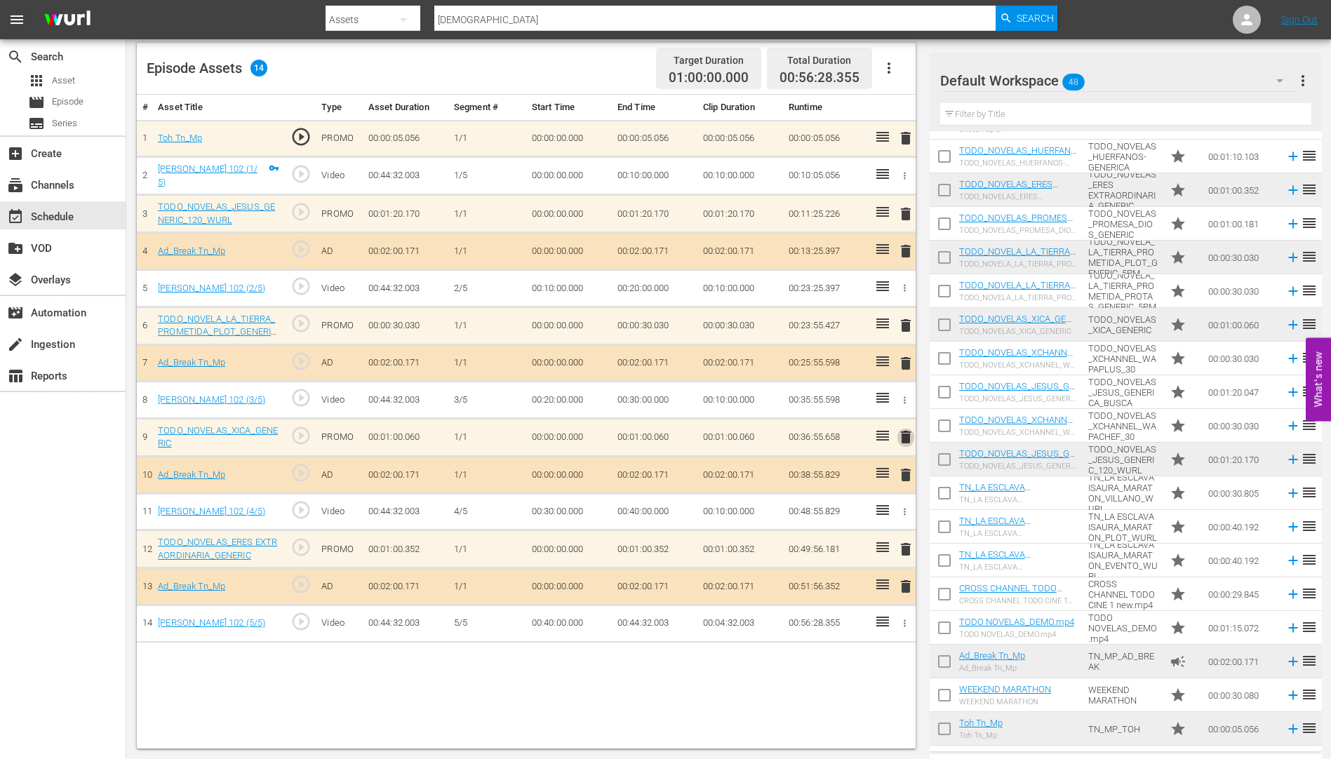
click at [905, 436] on span "delete" at bounding box center [905, 437] width 17 height 17
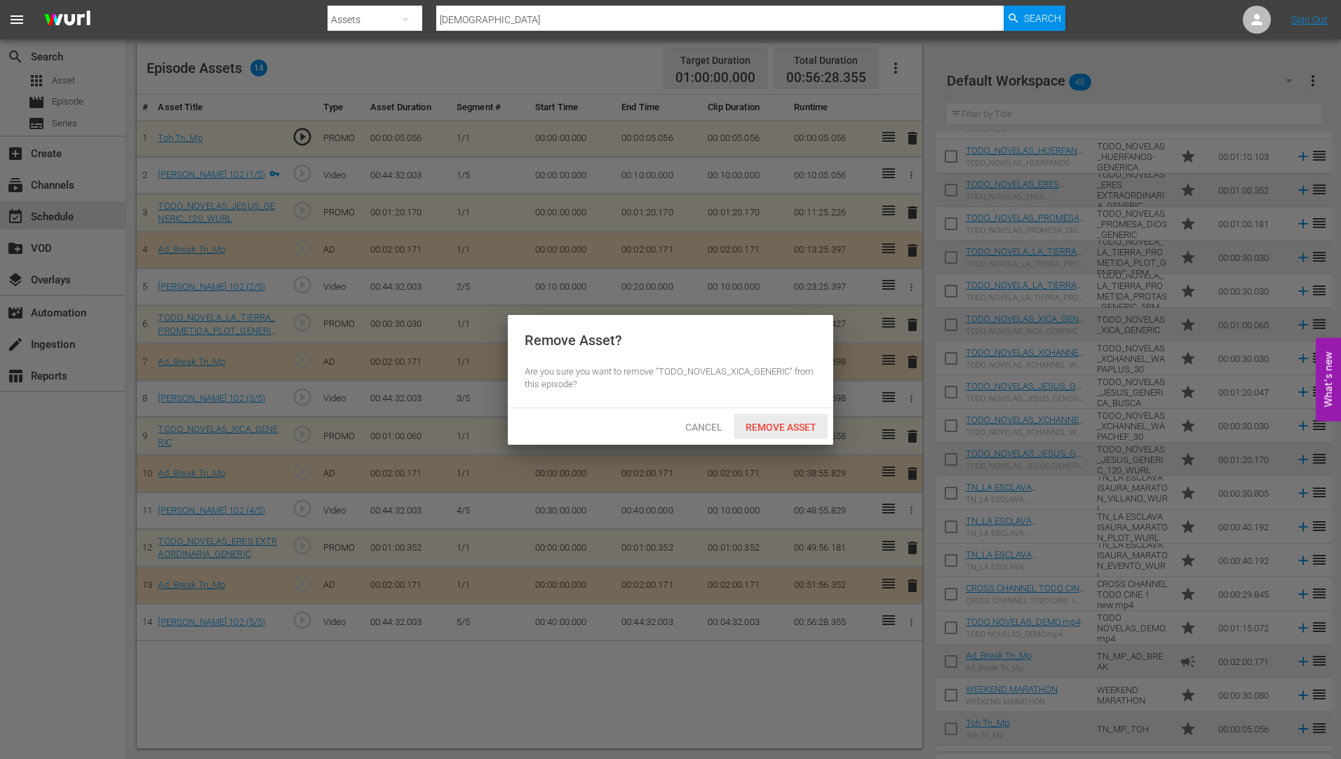
click at [759, 415] on div "Remove Asset" at bounding box center [780, 427] width 93 height 26
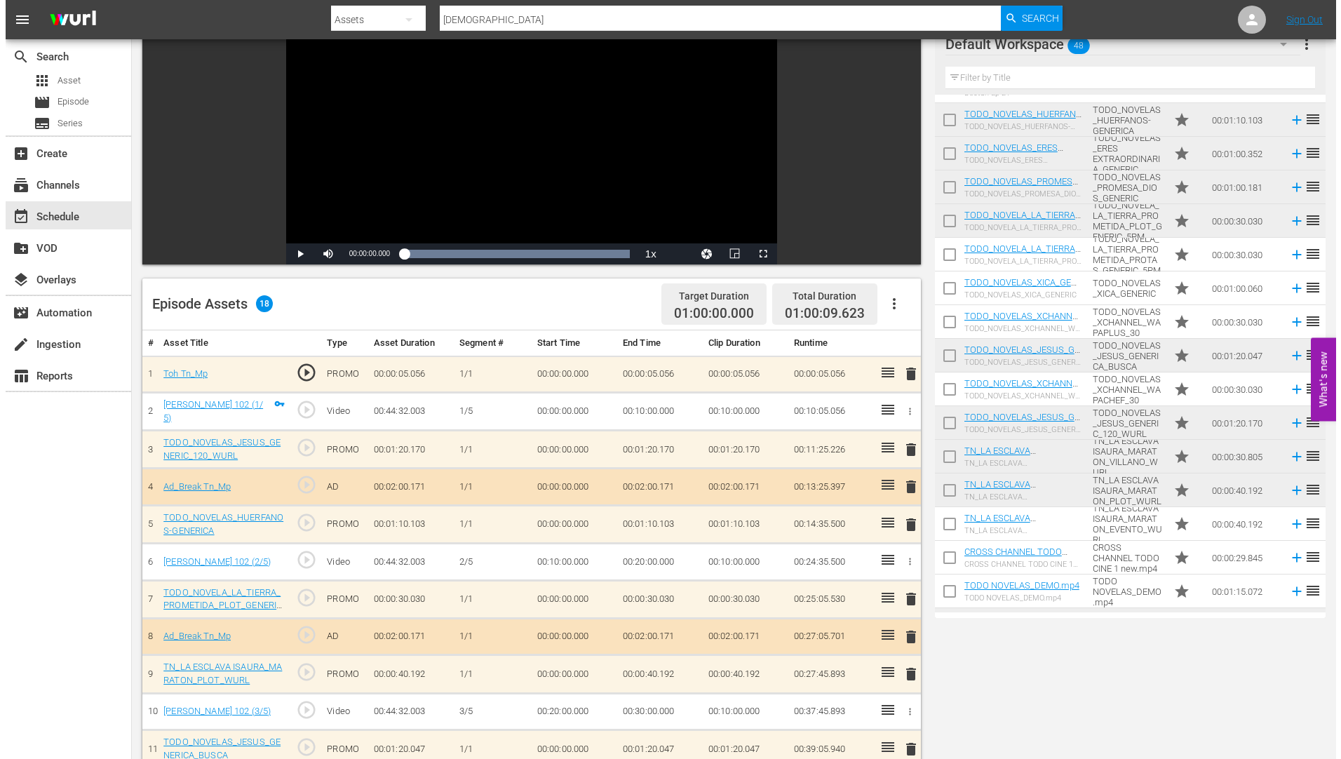
scroll to position [0, 0]
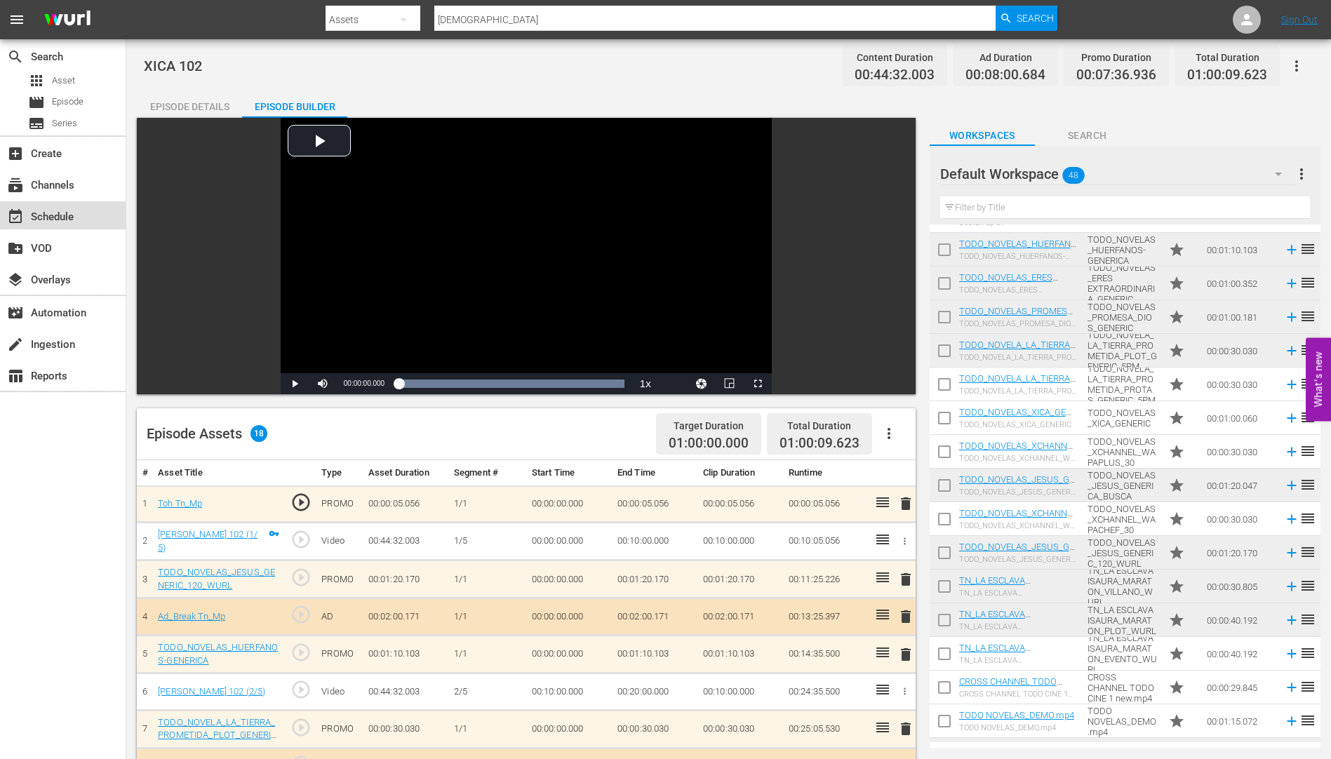
click at [53, 216] on div "event_available Schedule" at bounding box center [39, 214] width 79 height 13
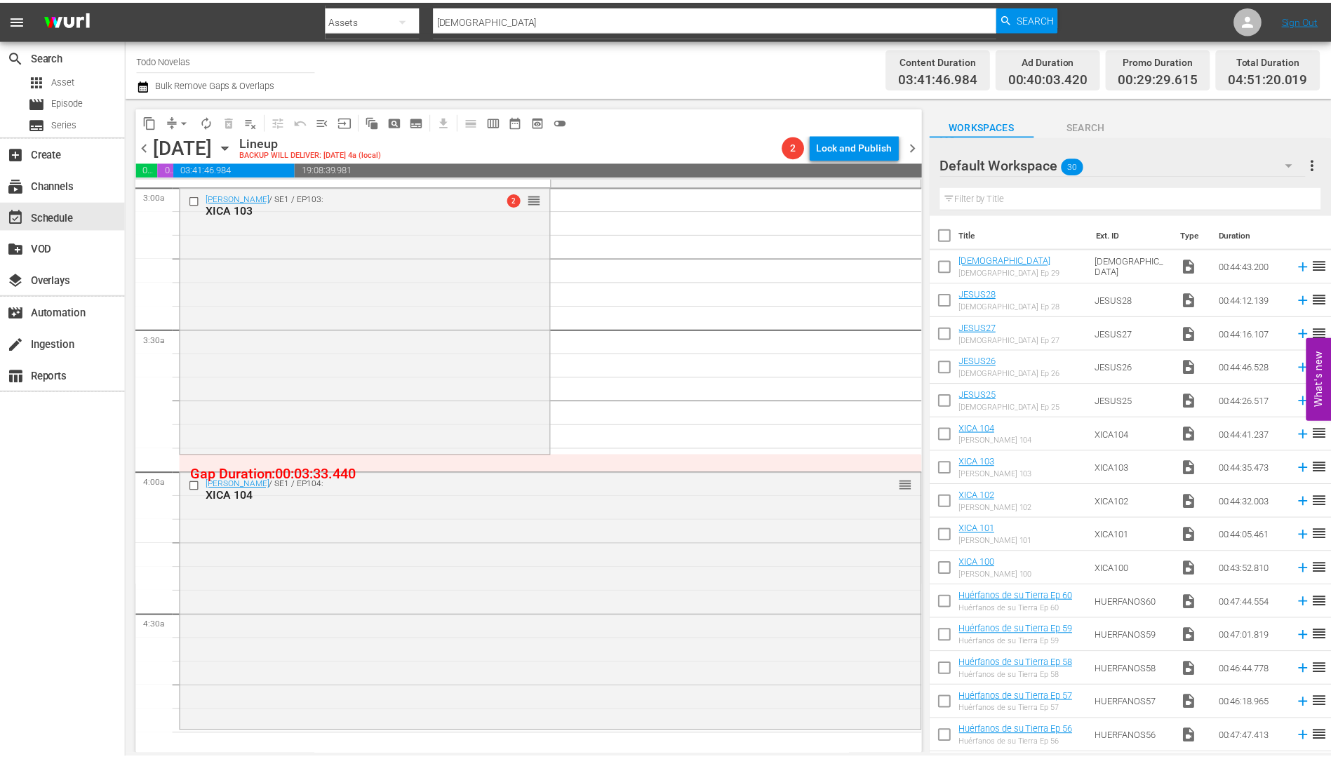
scroll to position [772, 0]
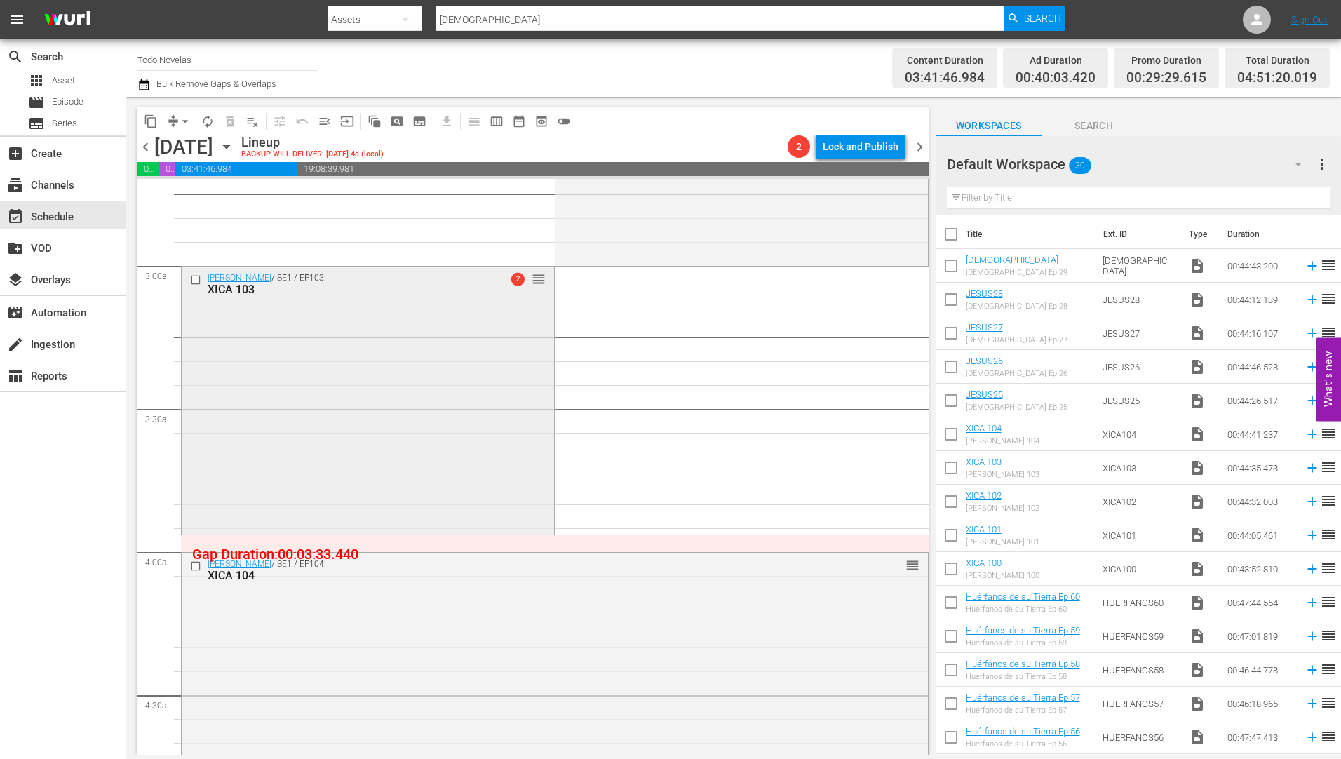
click at [223, 286] on div "XICA 103" at bounding box center [345, 289] width 275 height 13
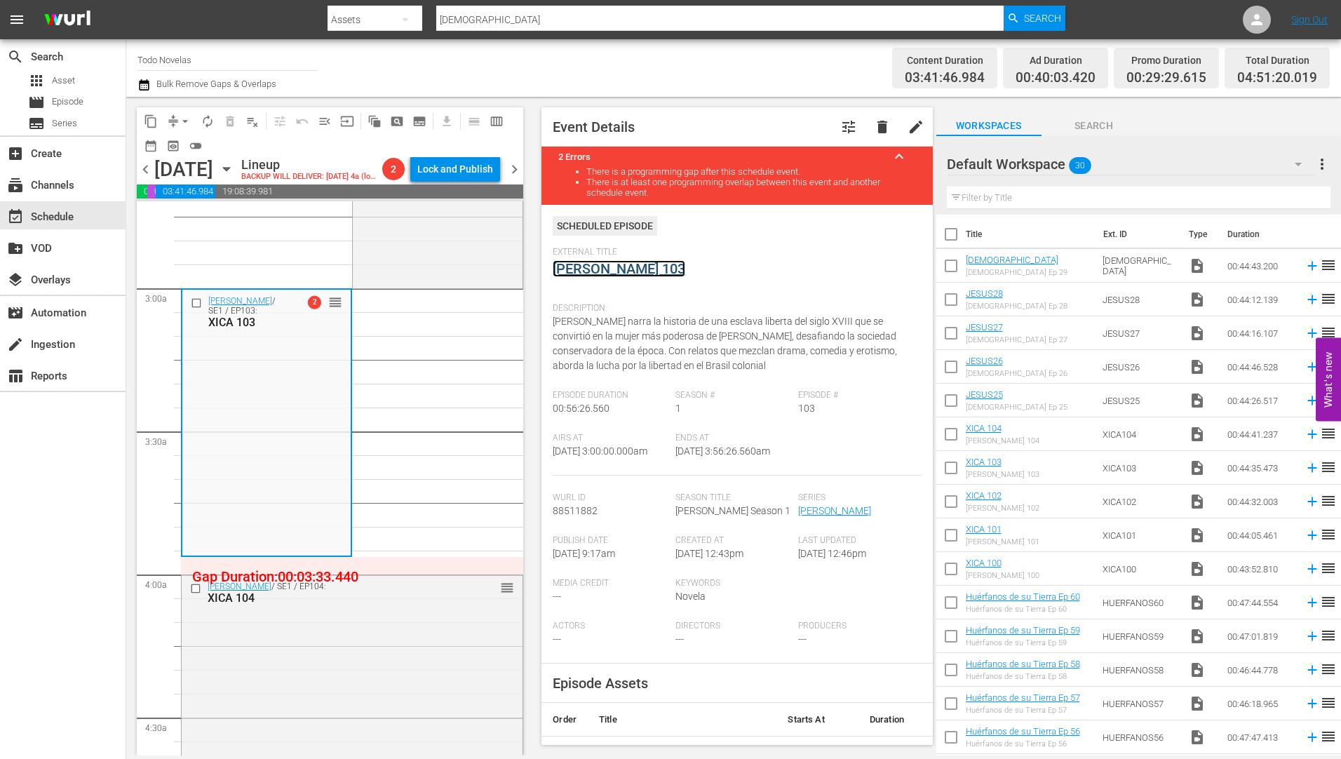
click at [629, 268] on link "[PERSON_NAME] 103" at bounding box center [619, 268] width 133 height 17
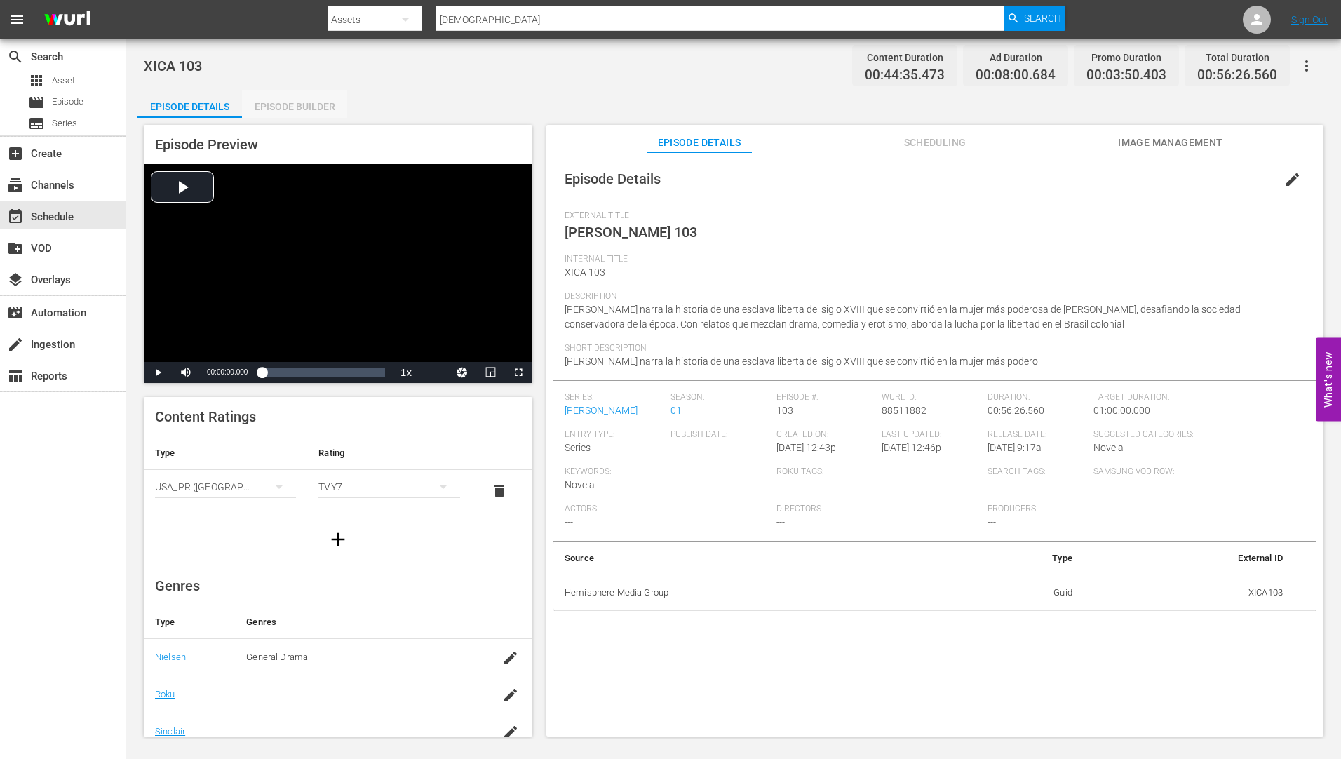
click at [310, 107] on div "Episode Builder" at bounding box center [294, 107] width 105 height 34
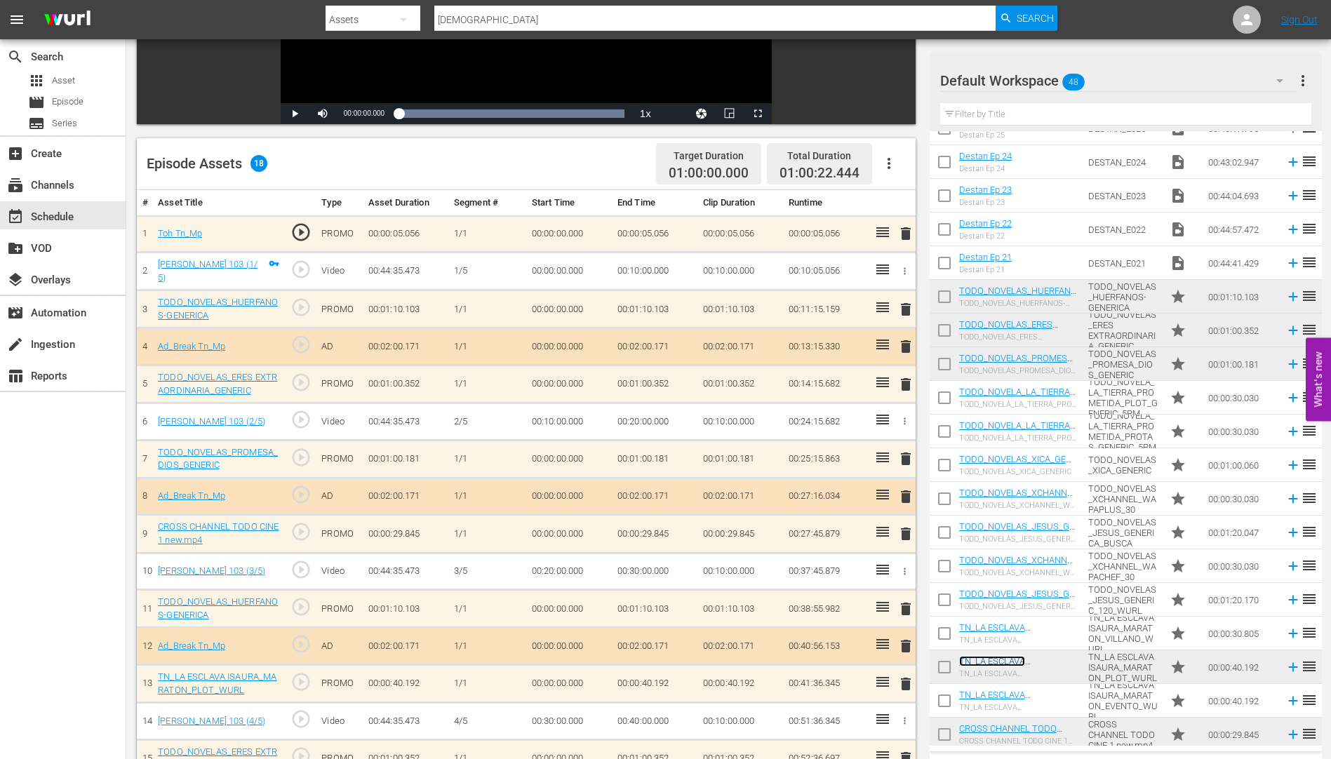
scroll to position [410, 0]
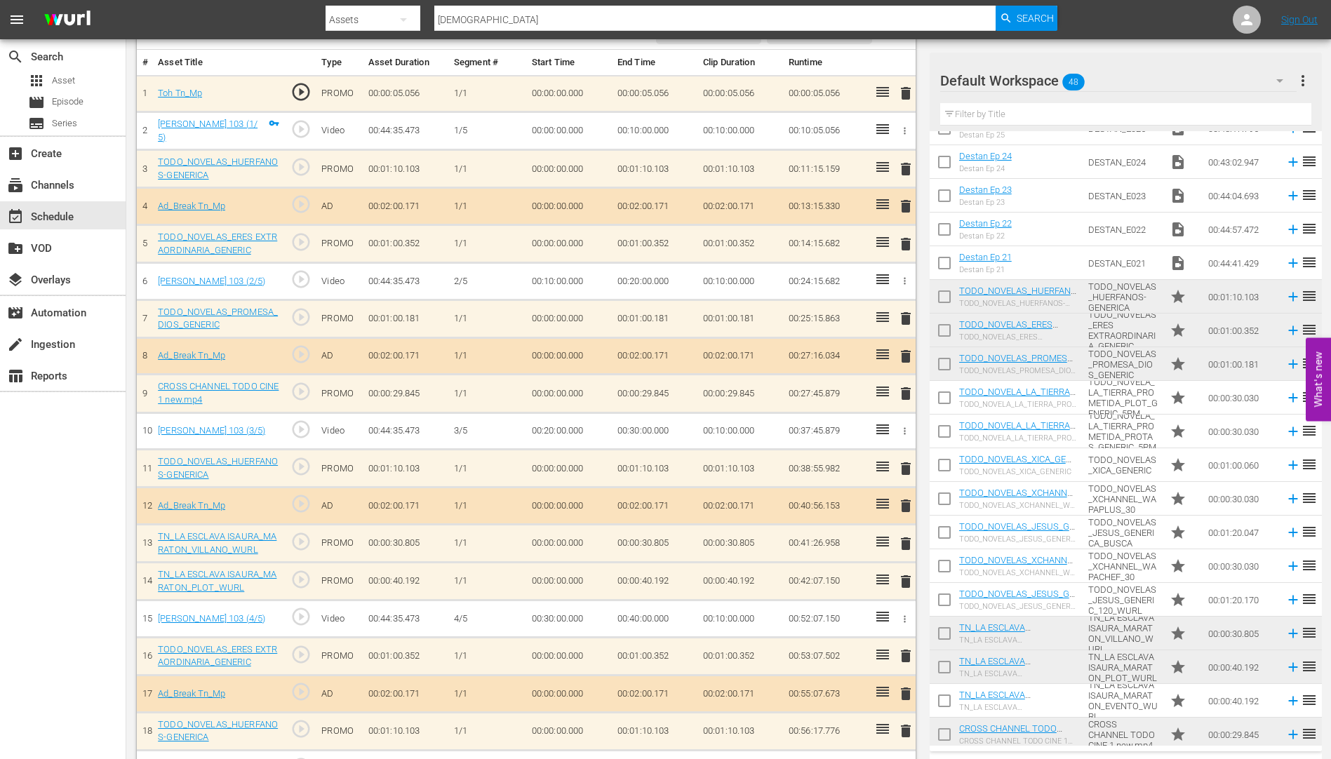
click at [906, 579] on span "delete" at bounding box center [905, 581] width 17 height 17
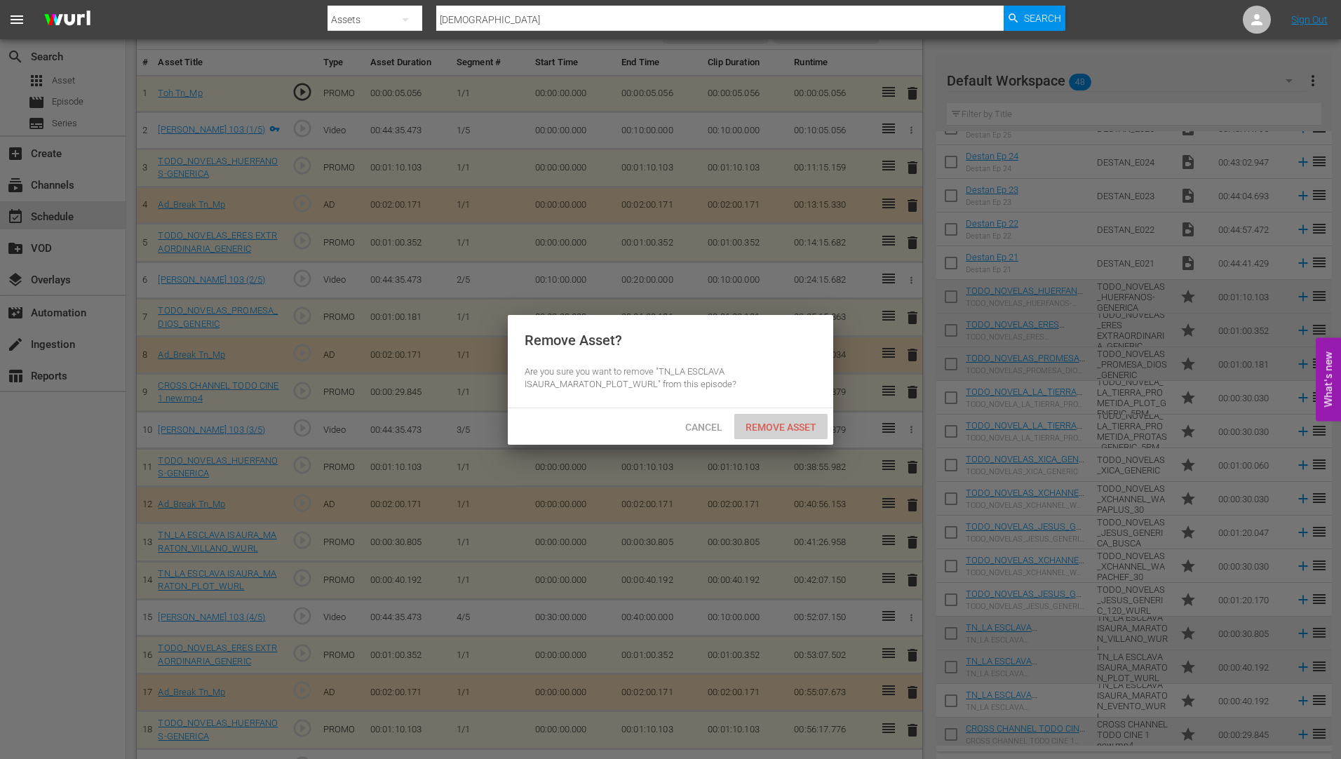
click at [792, 422] on span "Remove Asset" at bounding box center [780, 427] width 93 height 11
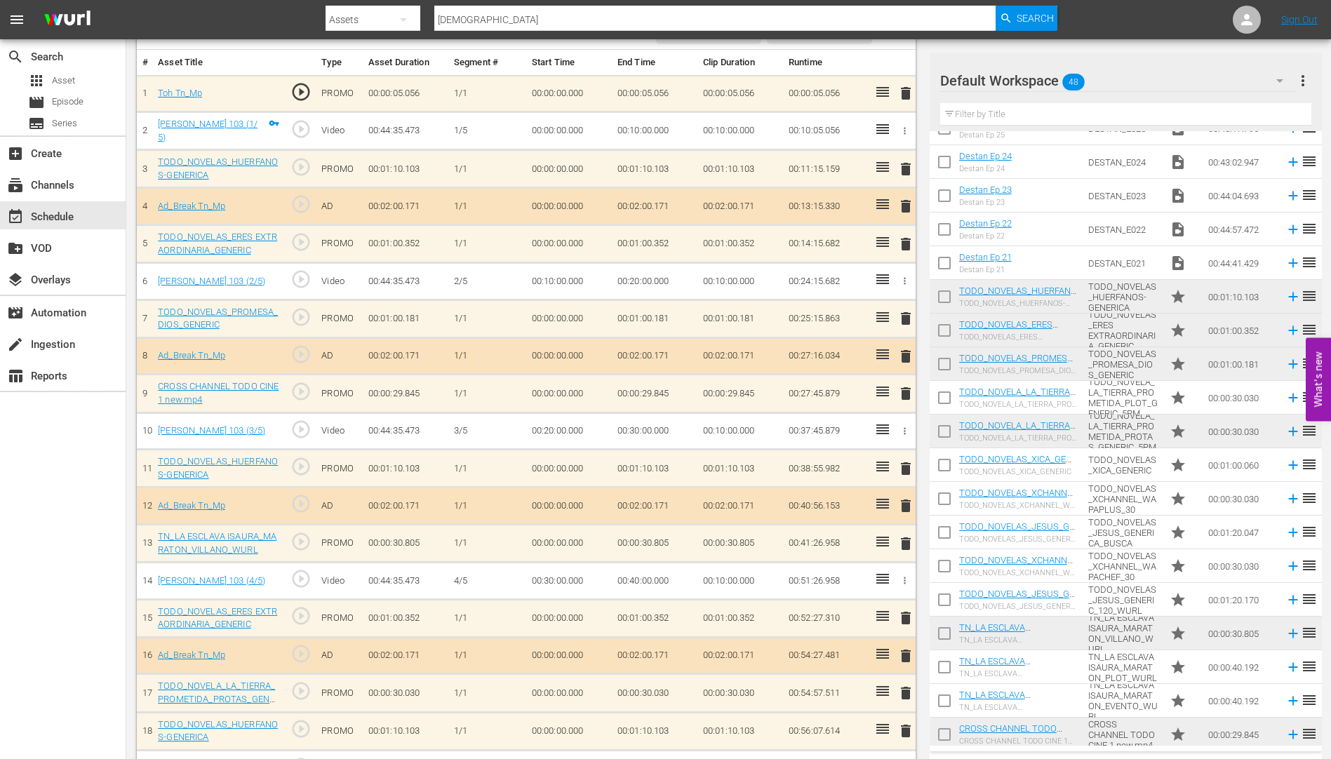
click at [905, 731] on span "delete" at bounding box center [905, 730] width 17 height 17
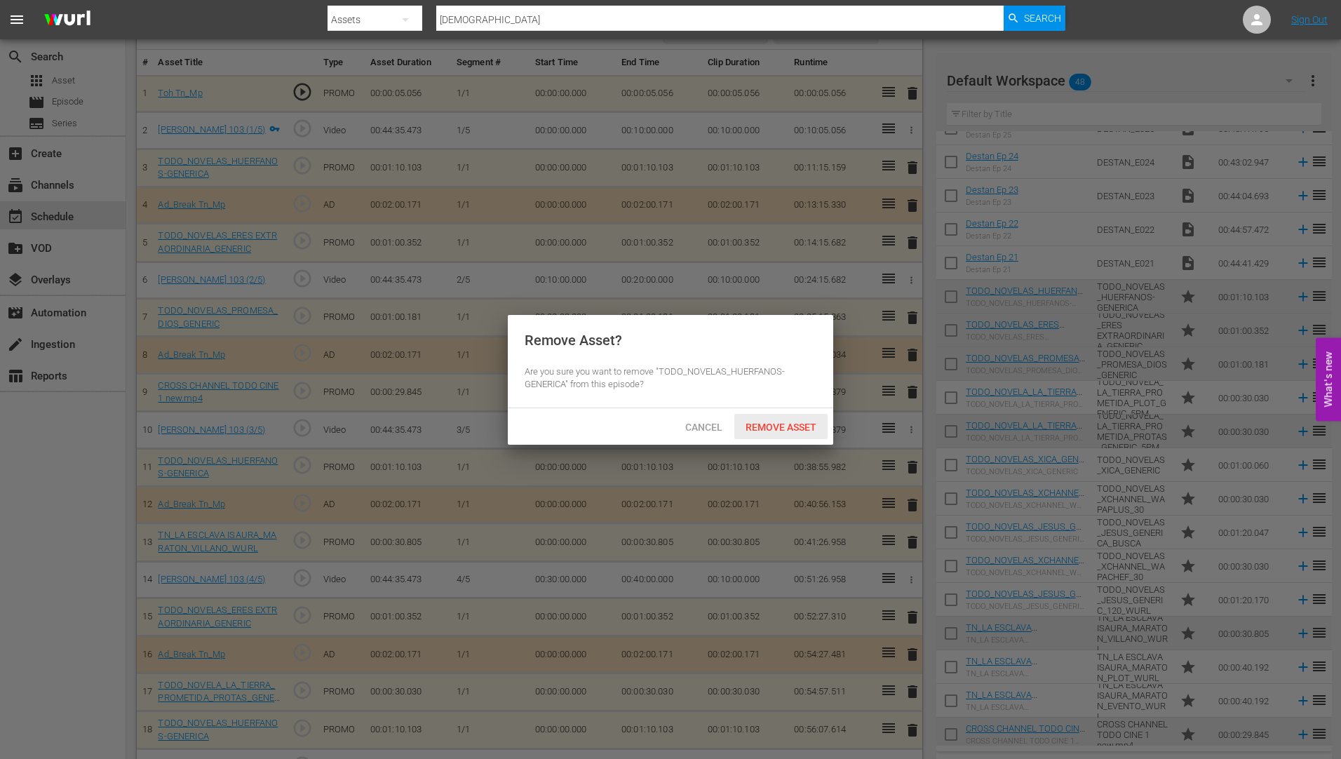
click at [788, 422] on span "Remove Asset" at bounding box center [780, 427] width 93 height 11
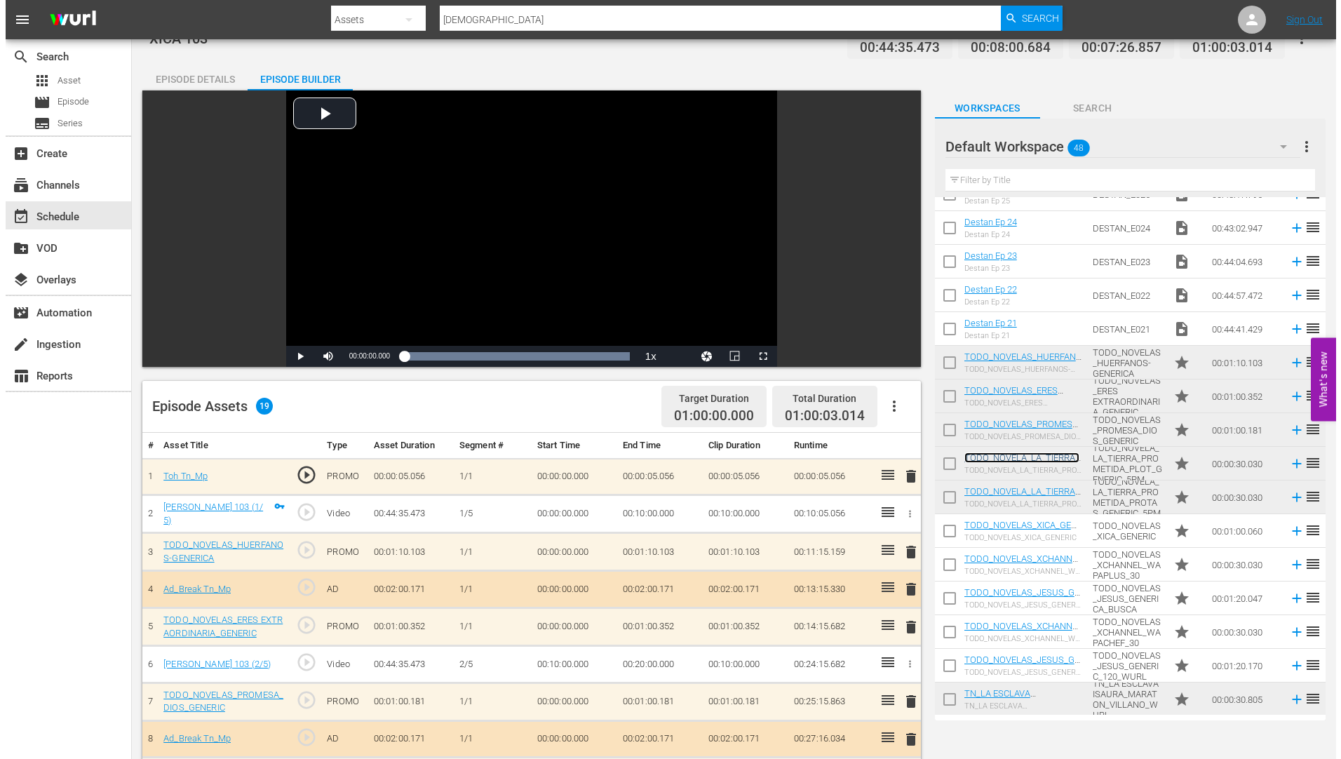
scroll to position [0, 0]
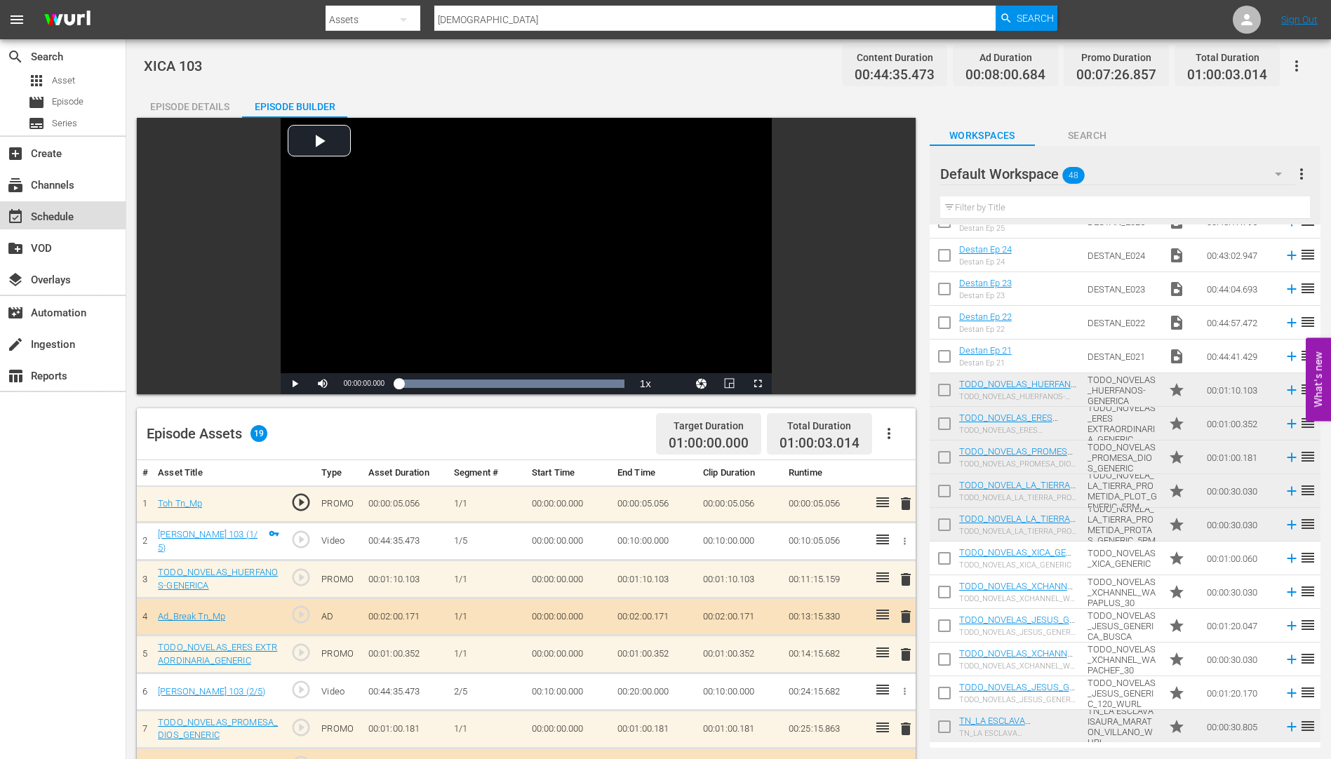
click at [54, 209] on div "event_available Schedule" at bounding box center [39, 214] width 79 height 13
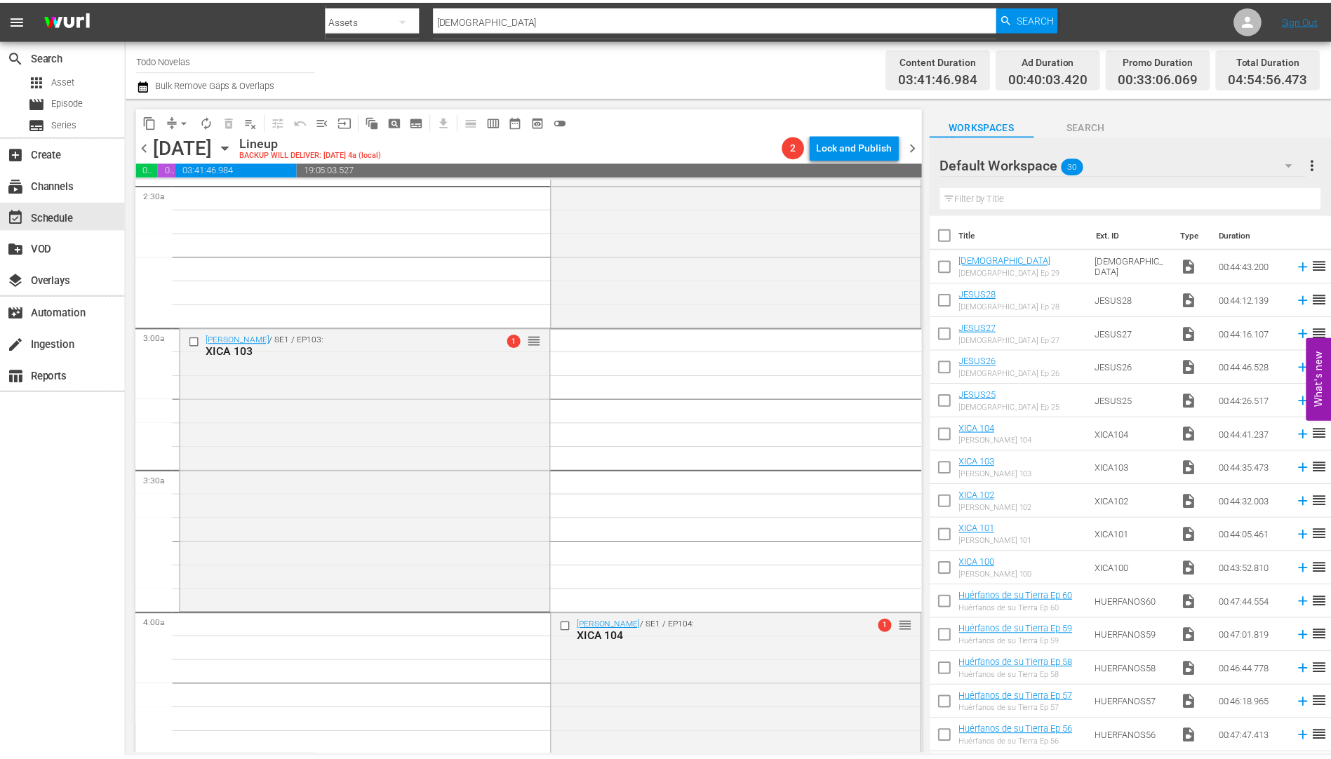
scroll to position [772, 0]
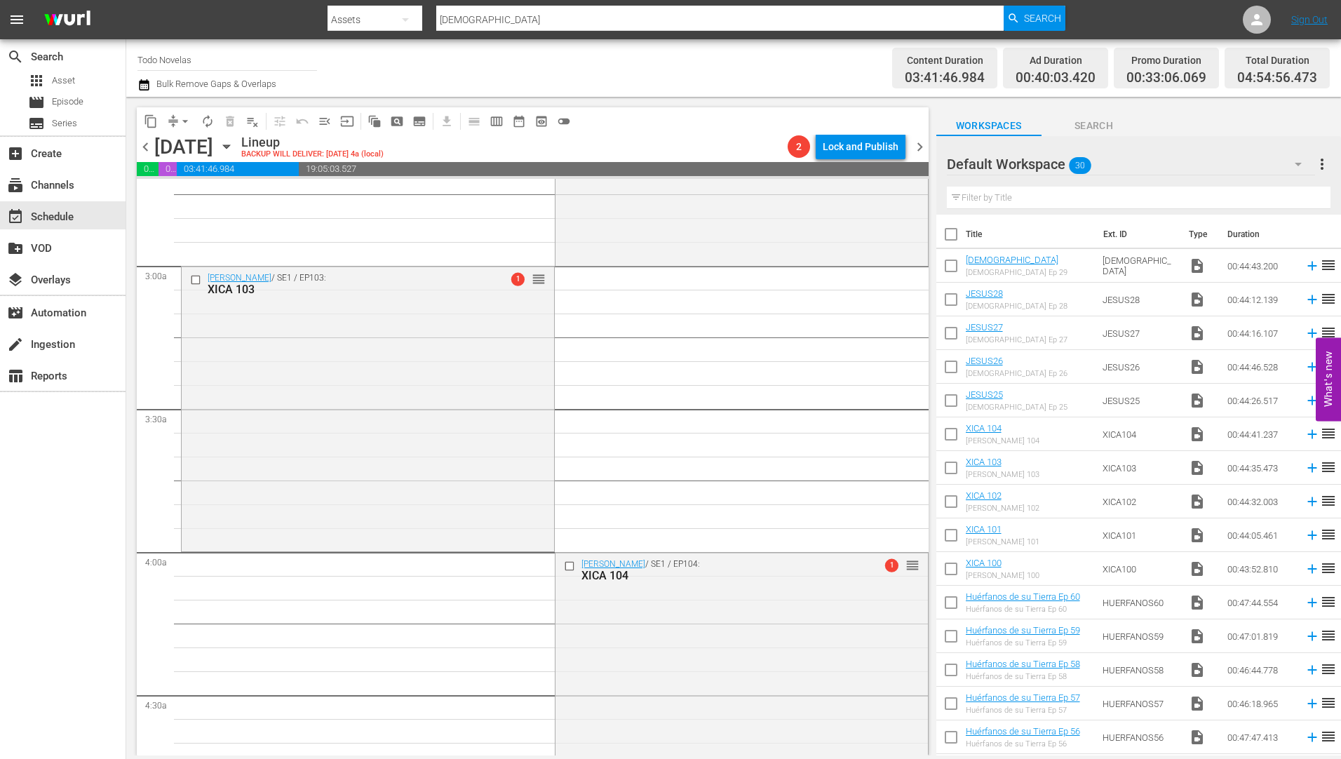
click at [606, 578] on div "XICA 104" at bounding box center [718, 575] width 275 height 13
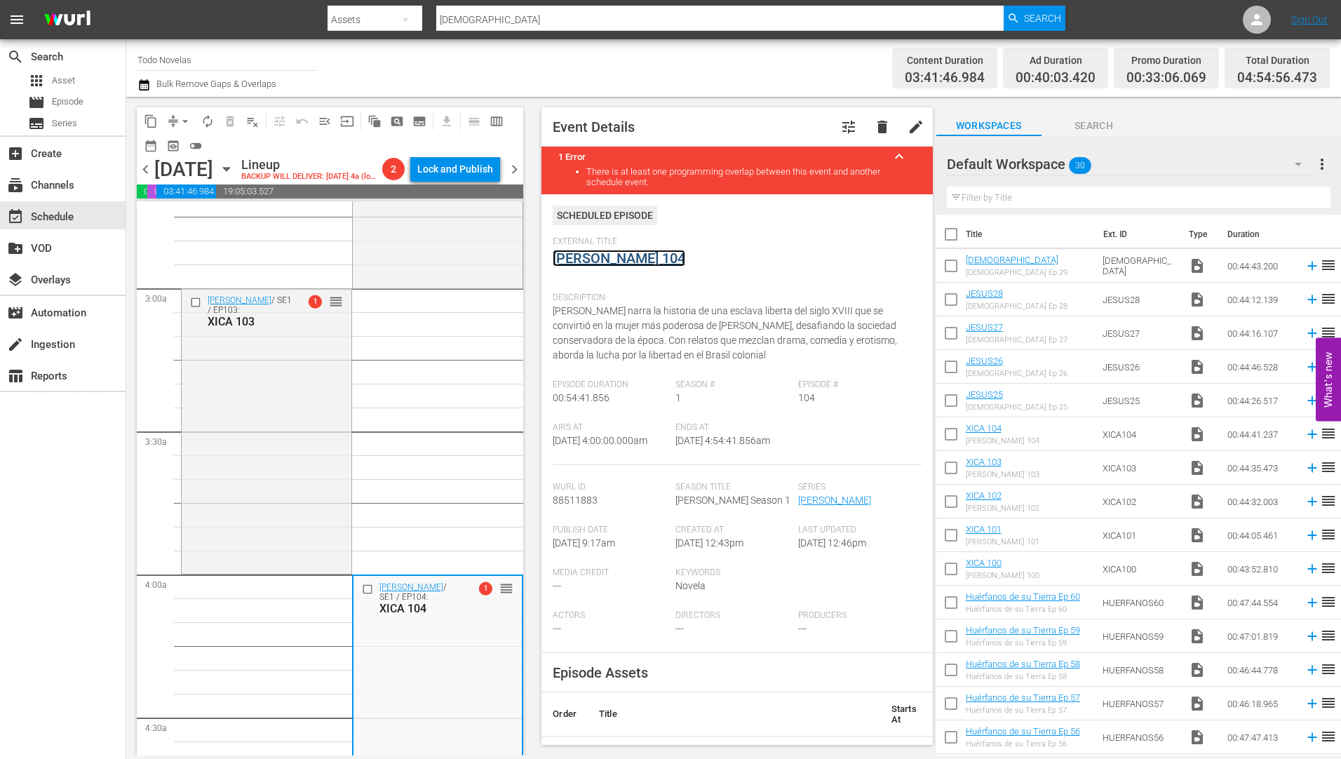
click at [602, 257] on link "[PERSON_NAME] 104" at bounding box center [619, 258] width 133 height 17
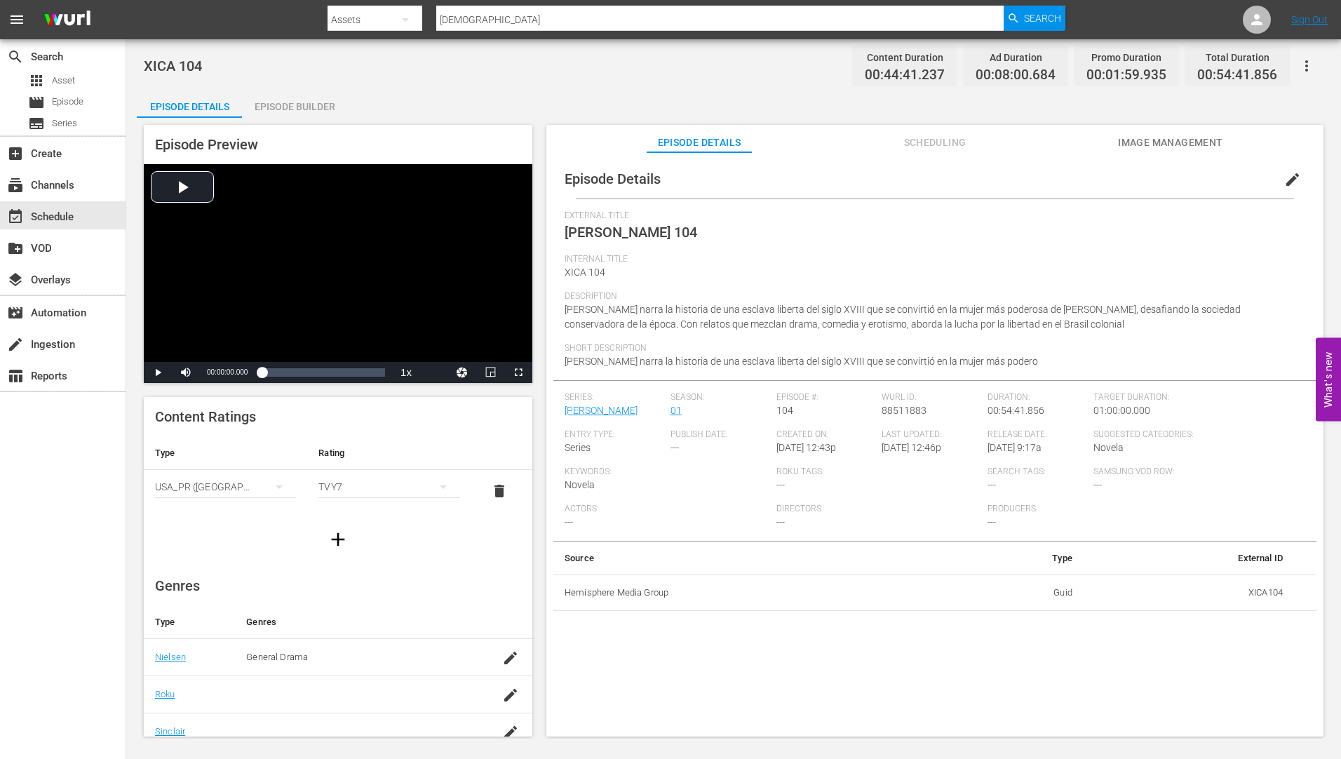
click at [285, 100] on div "Episode Builder" at bounding box center [294, 107] width 105 height 34
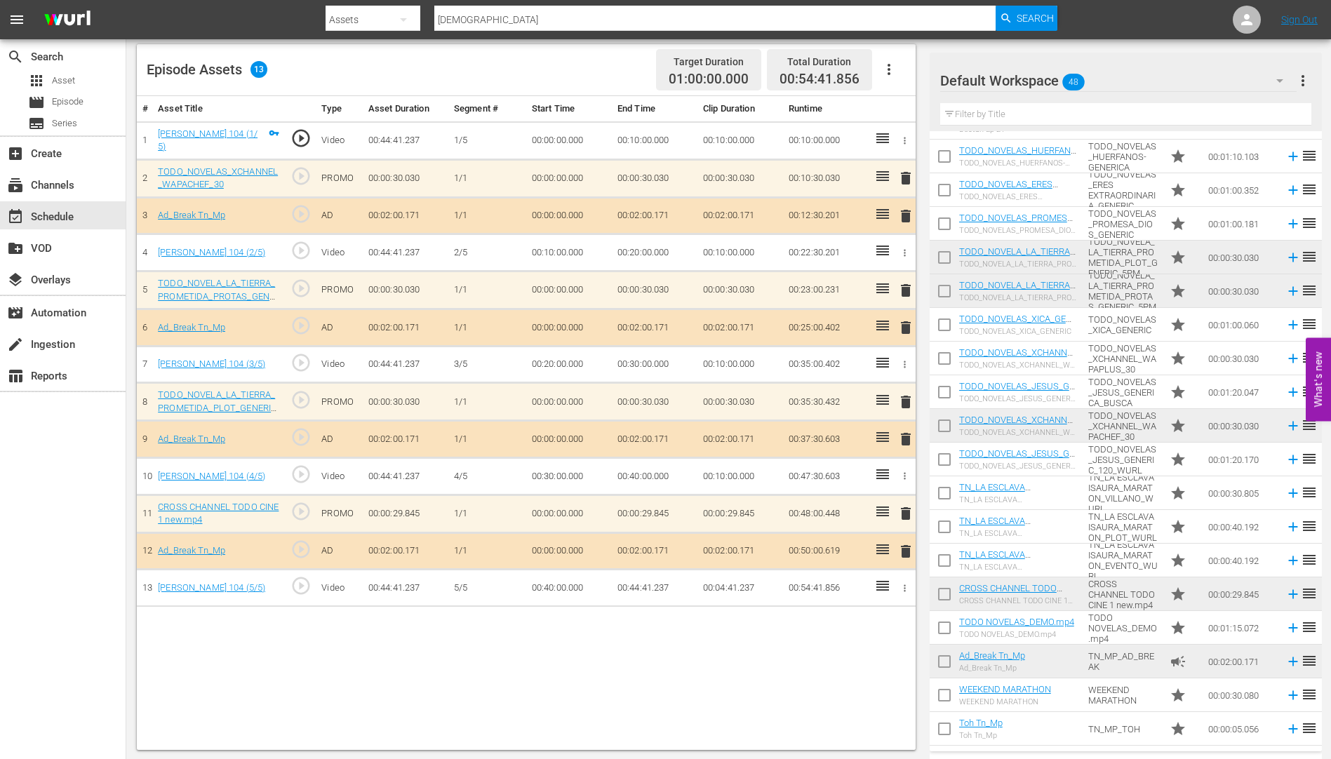
scroll to position [365, 0]
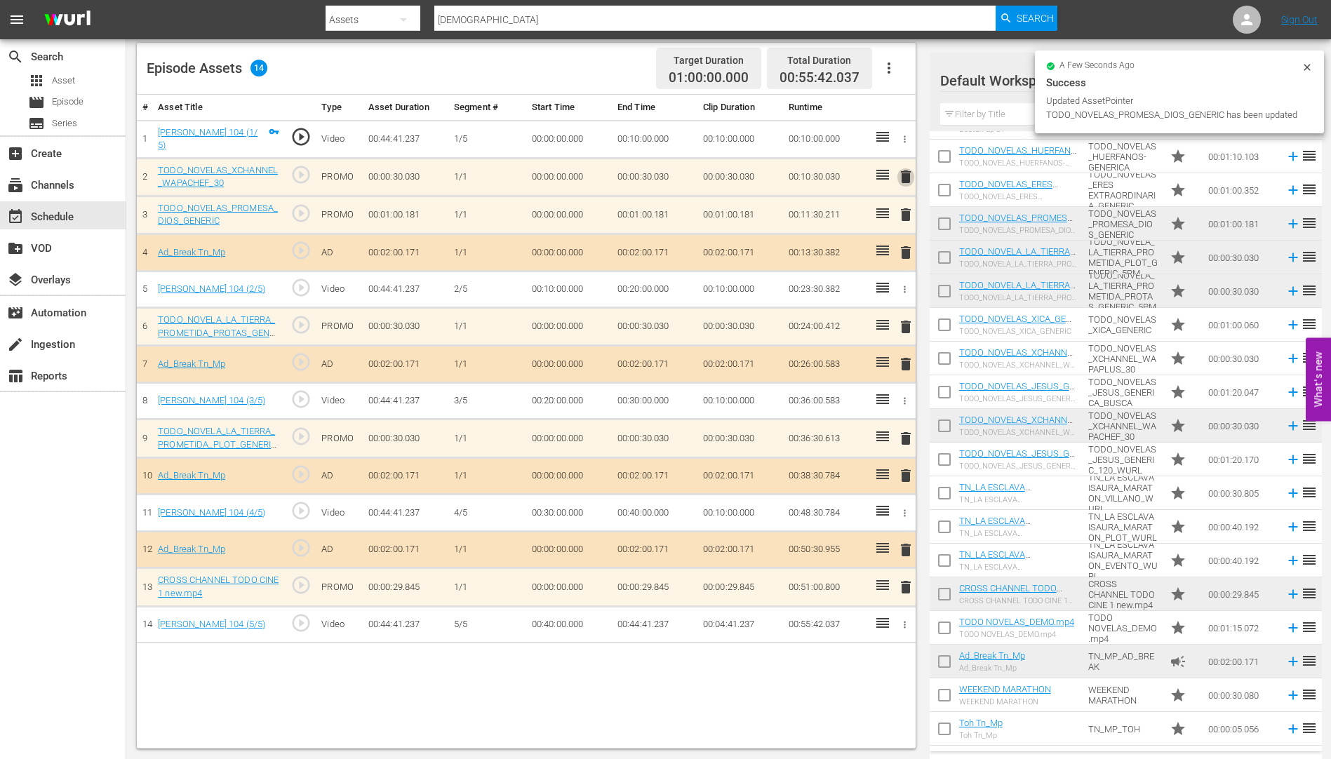
click at [908, 172] on span "delete" at bounding box center [905, 176] width 17 height 17
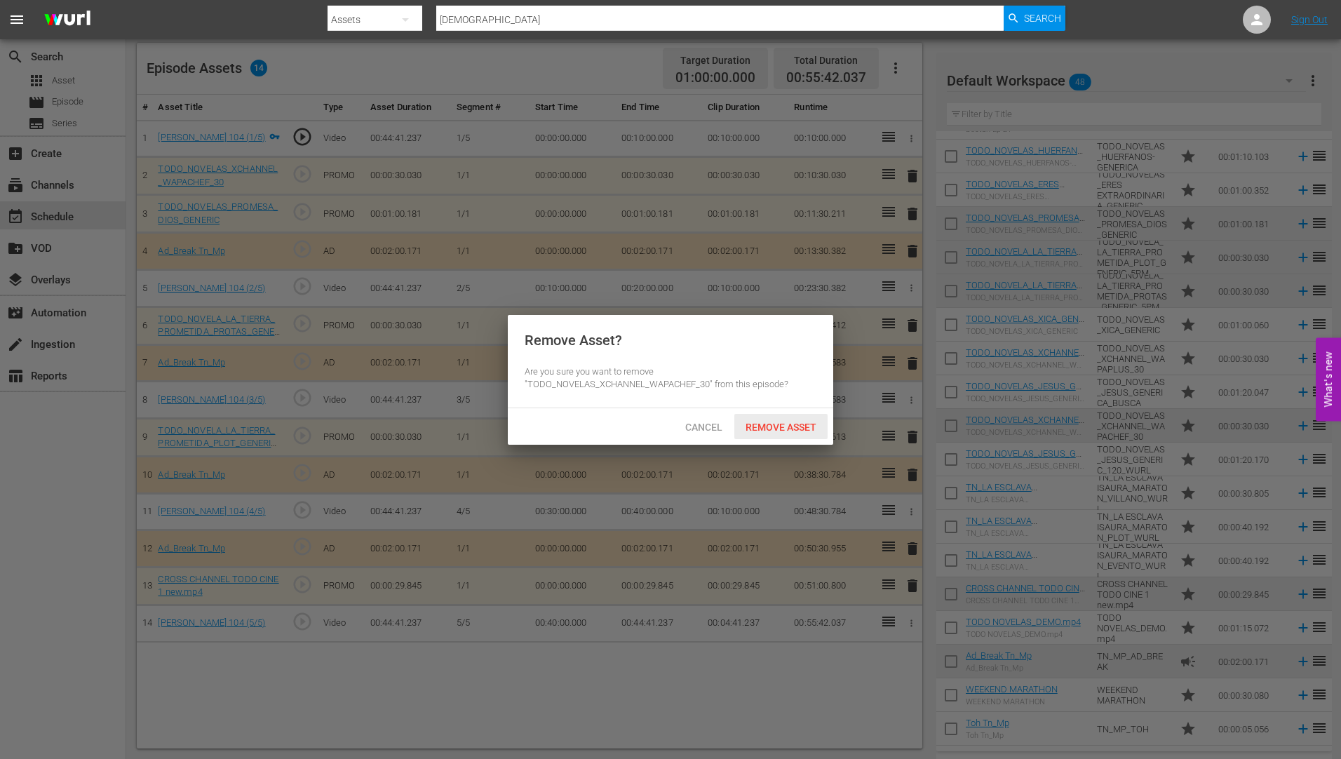
click at [775, 427] on span "Remove Asset" at bounding box center [780, 427] width 93 height 11
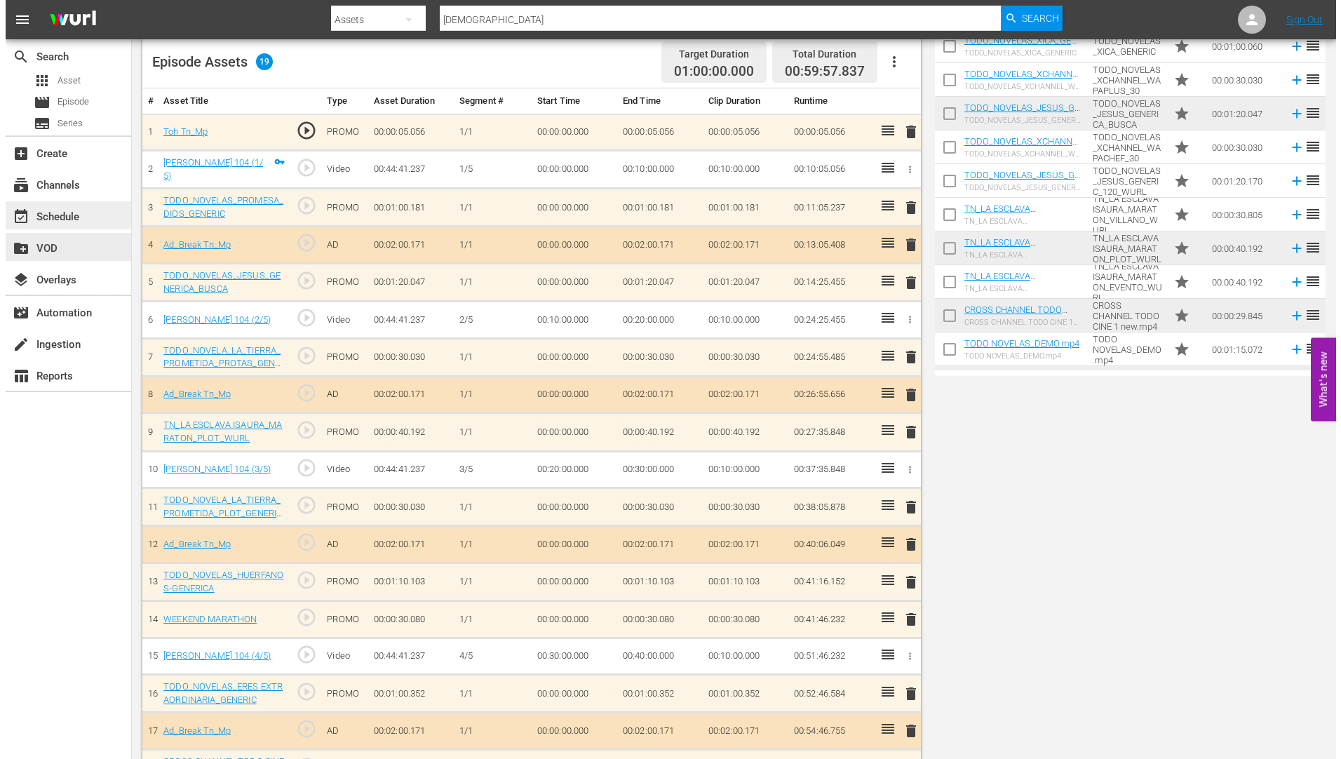
scroll to position [0, 0]
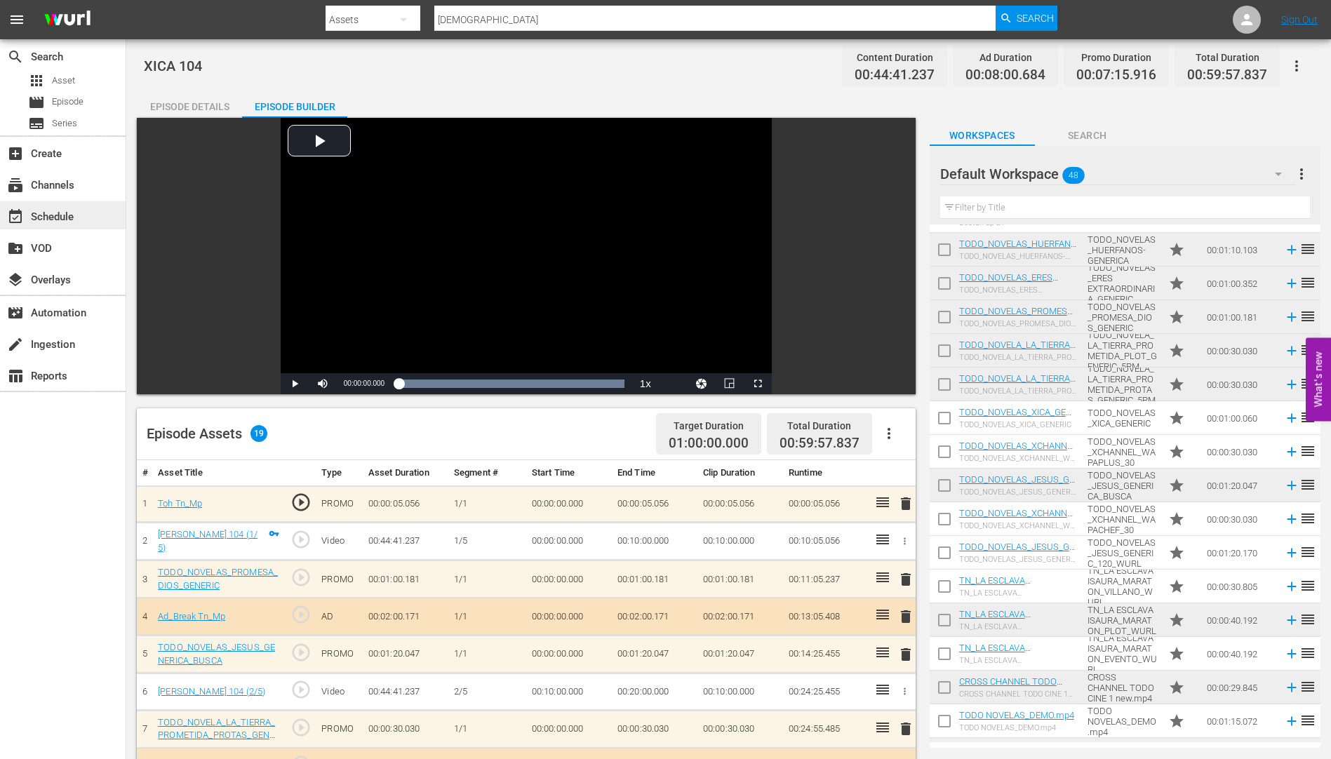
click at [64, 215] on div "event_available Schedule" at bounding box center [39, 214] width 79 height 13
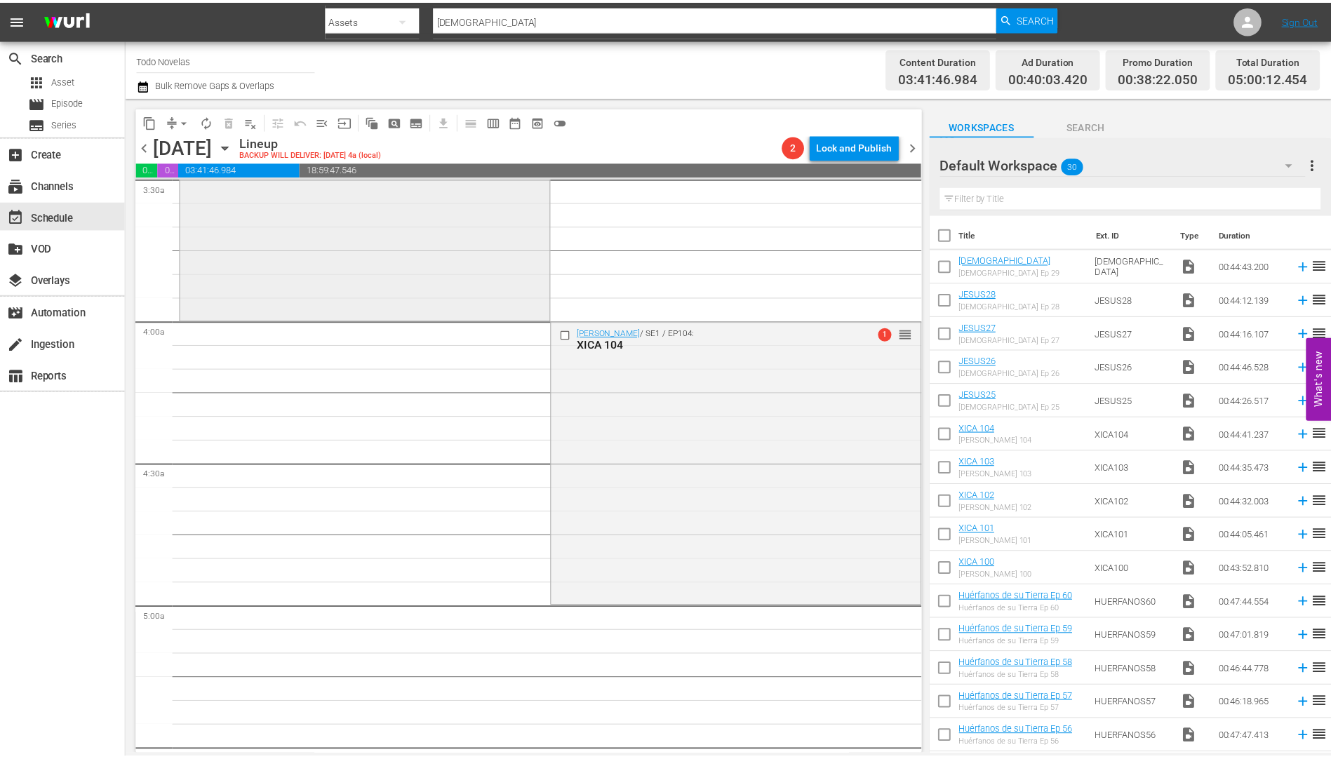
scroll to position [1052, 0]
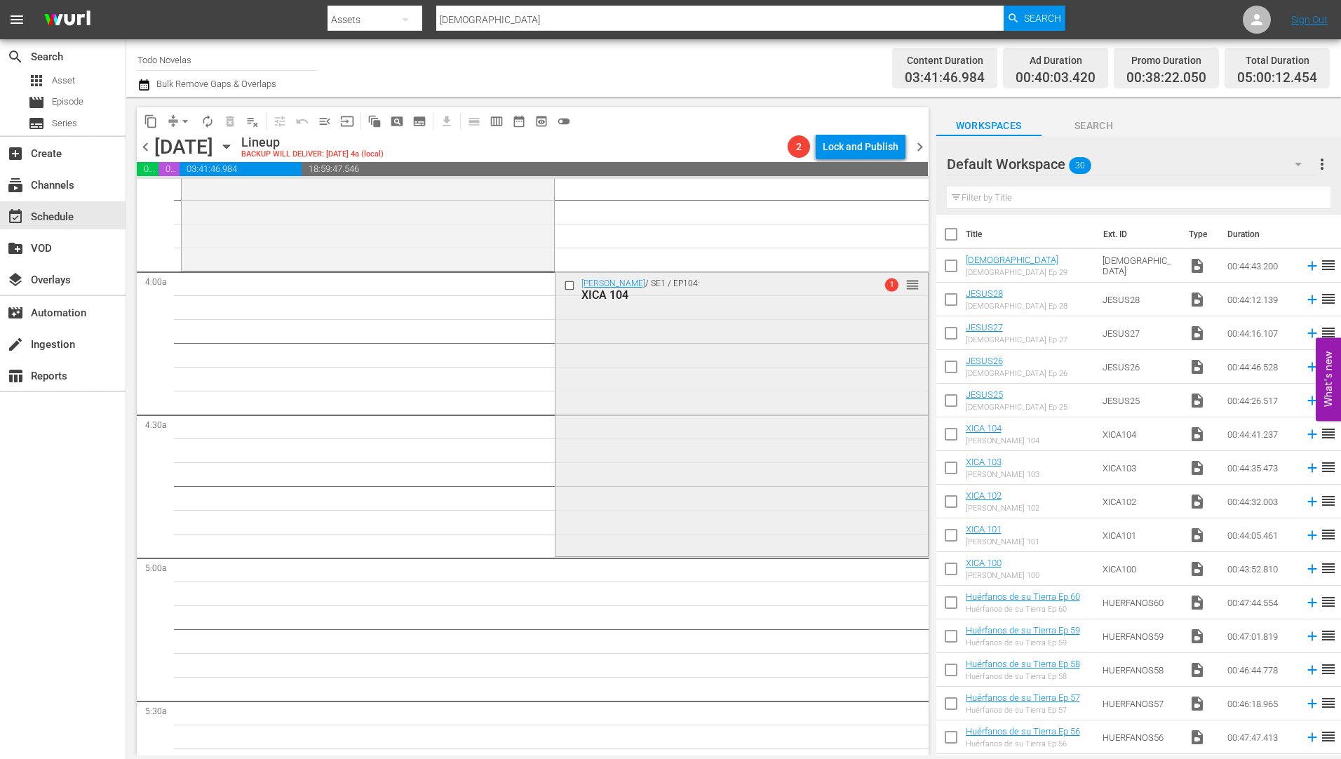
click at [593, 289] on div "XICA 104" at bounding box center [718, 294] width 275 height 13
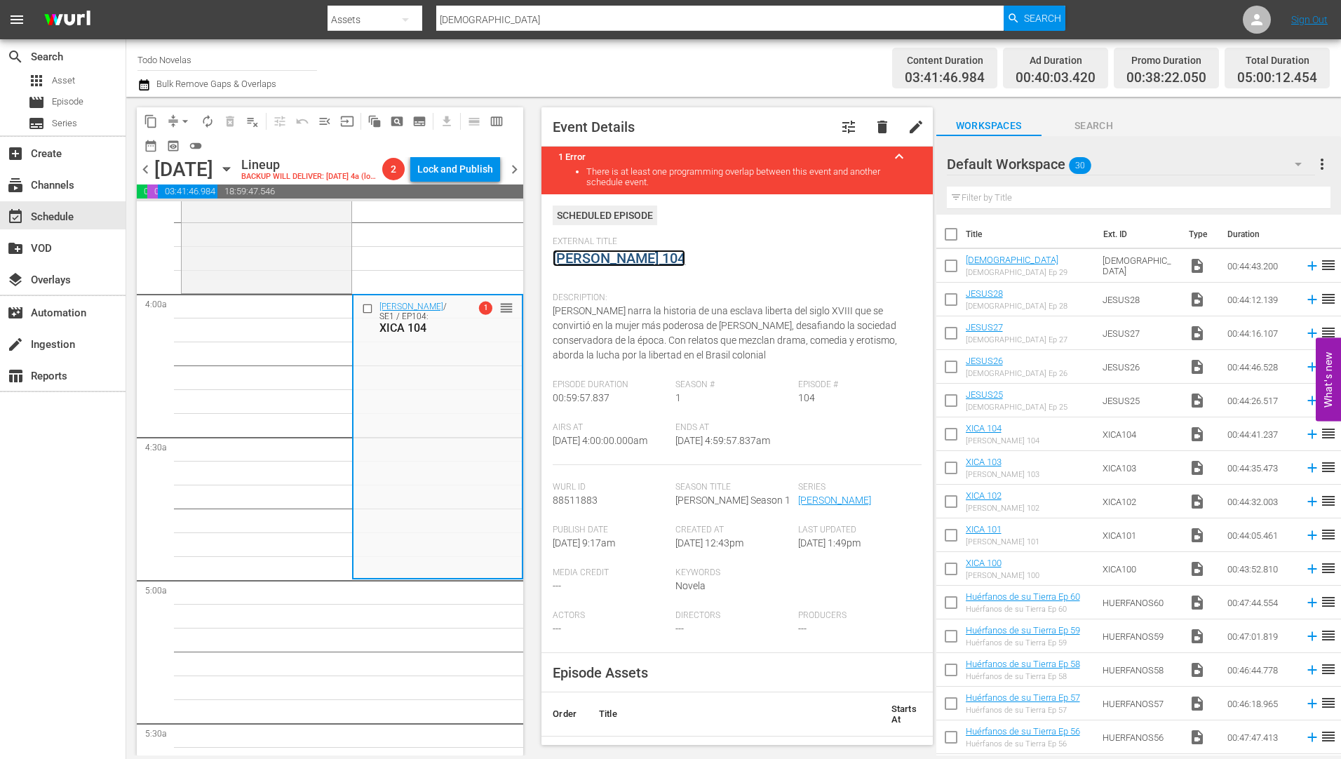
click at [605, 259] on link "[PERSON_NAME] 104" at bounding box center [619, 258] width 133 height 17
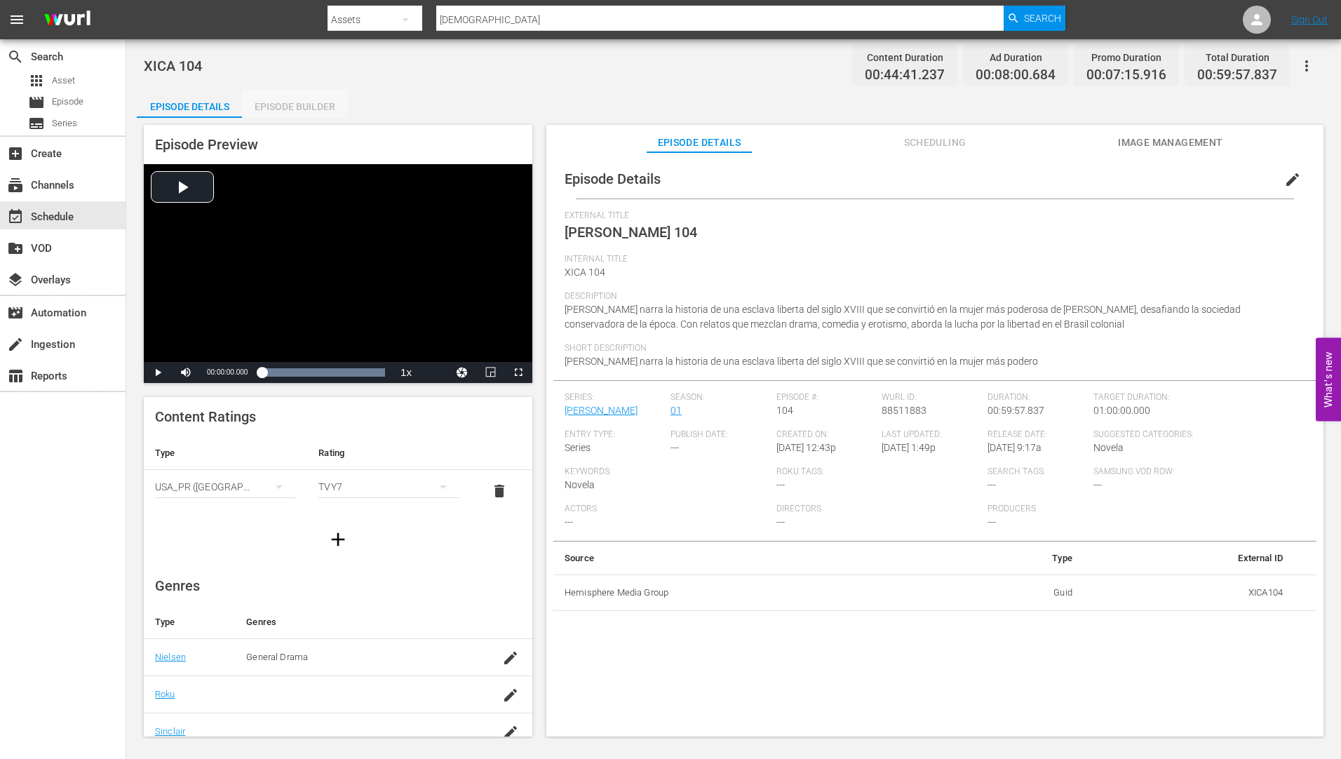
click at [289, 107] on div "Episode Builder" at bounding box center [294, 107] width 105 height 34
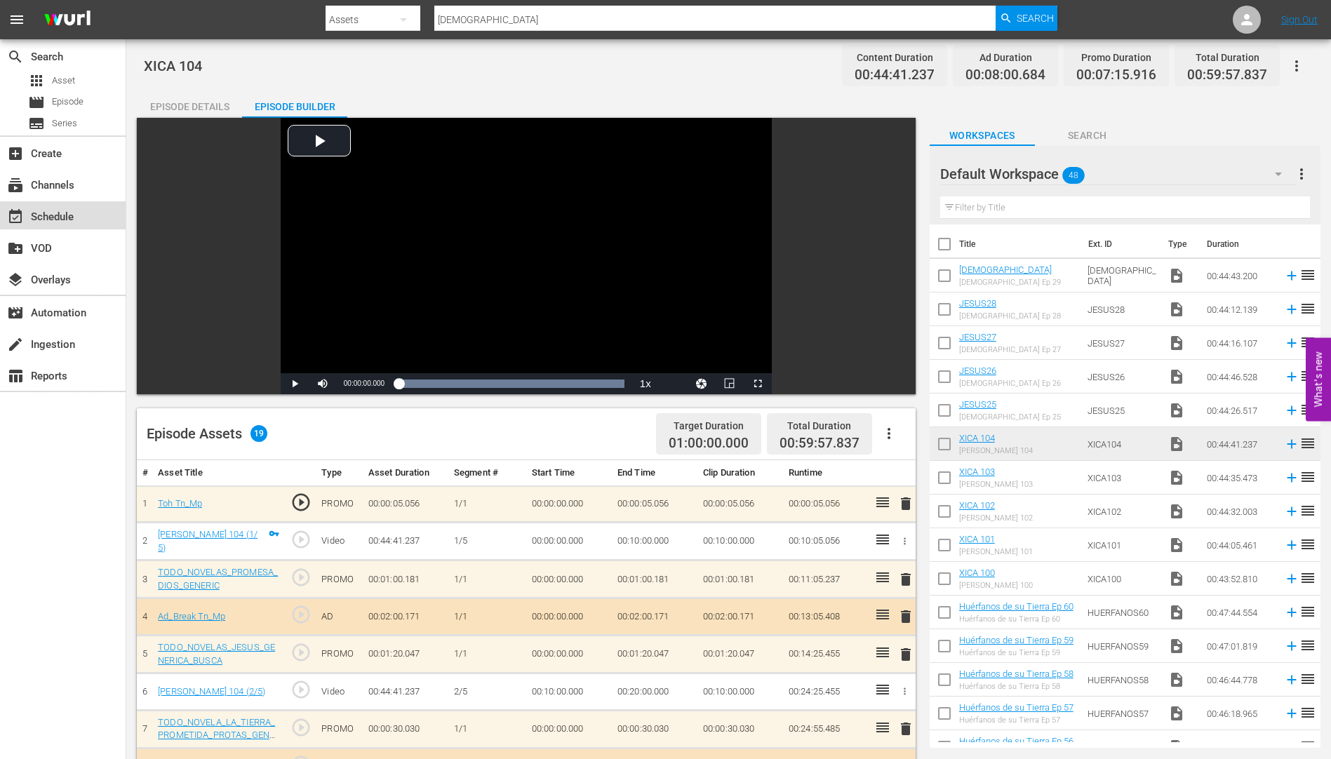
click at [56, 217] on div "event_available Schedule" at bounding box center [39, 214] width 79 height 13
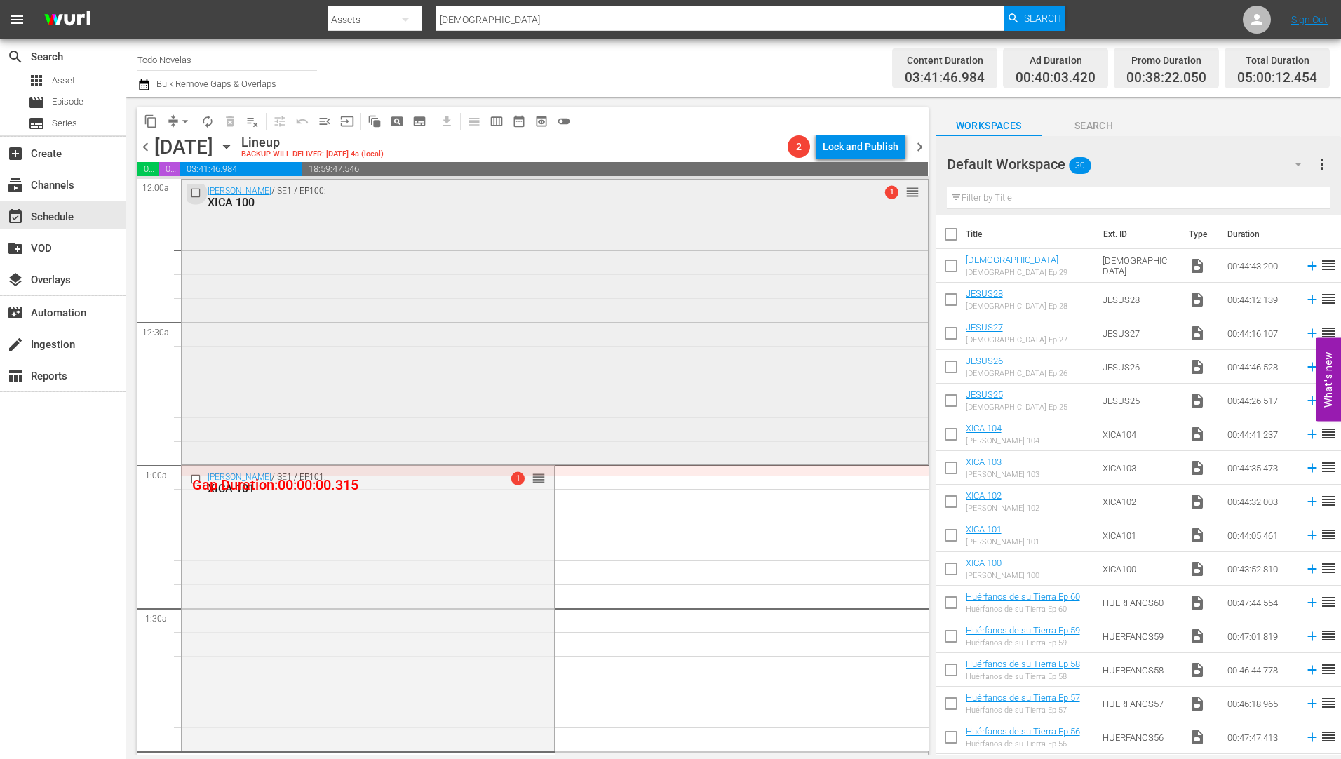
click at [193, 195] on input "checkbox" at bounding box center [197, 193] width 15 height 12
click at [197, 478] on input "checkbox" at bounding box center [197, 479] width 15 height 12
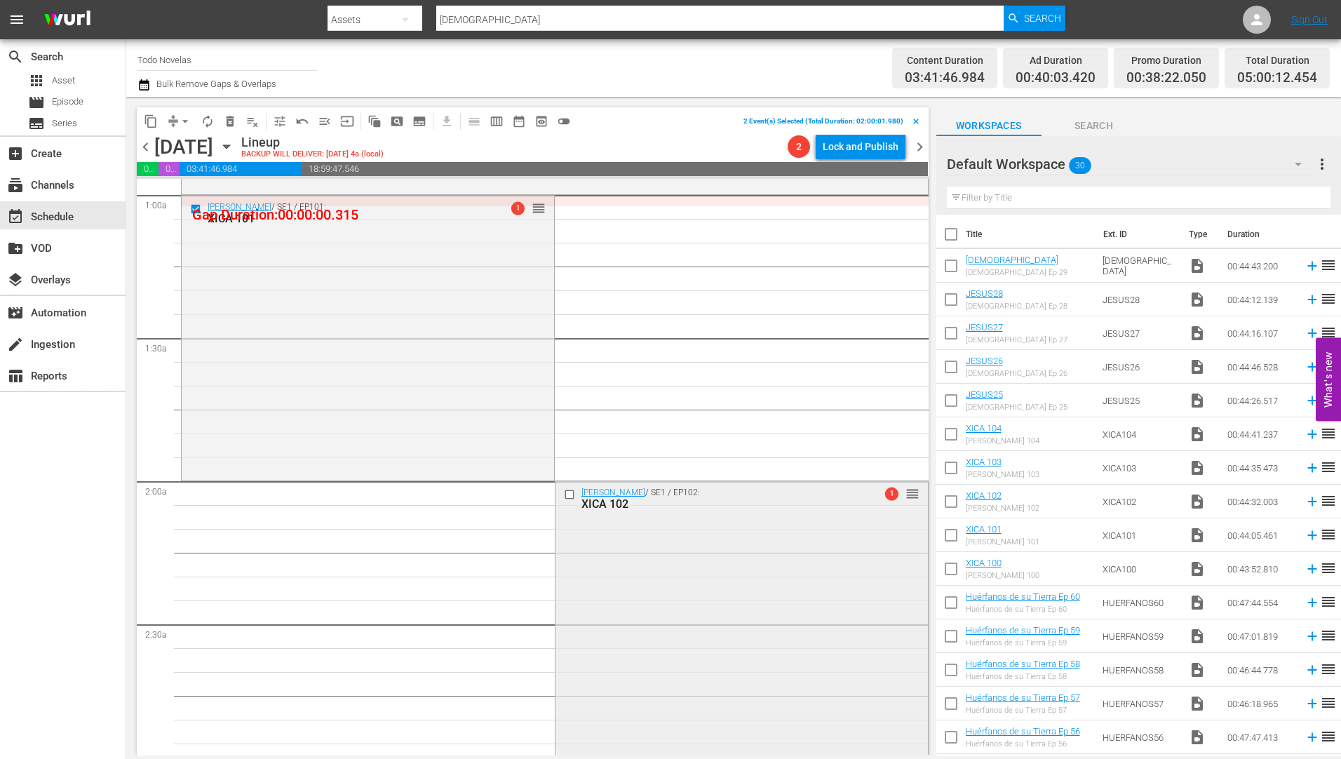
scroll to position [281, 0]
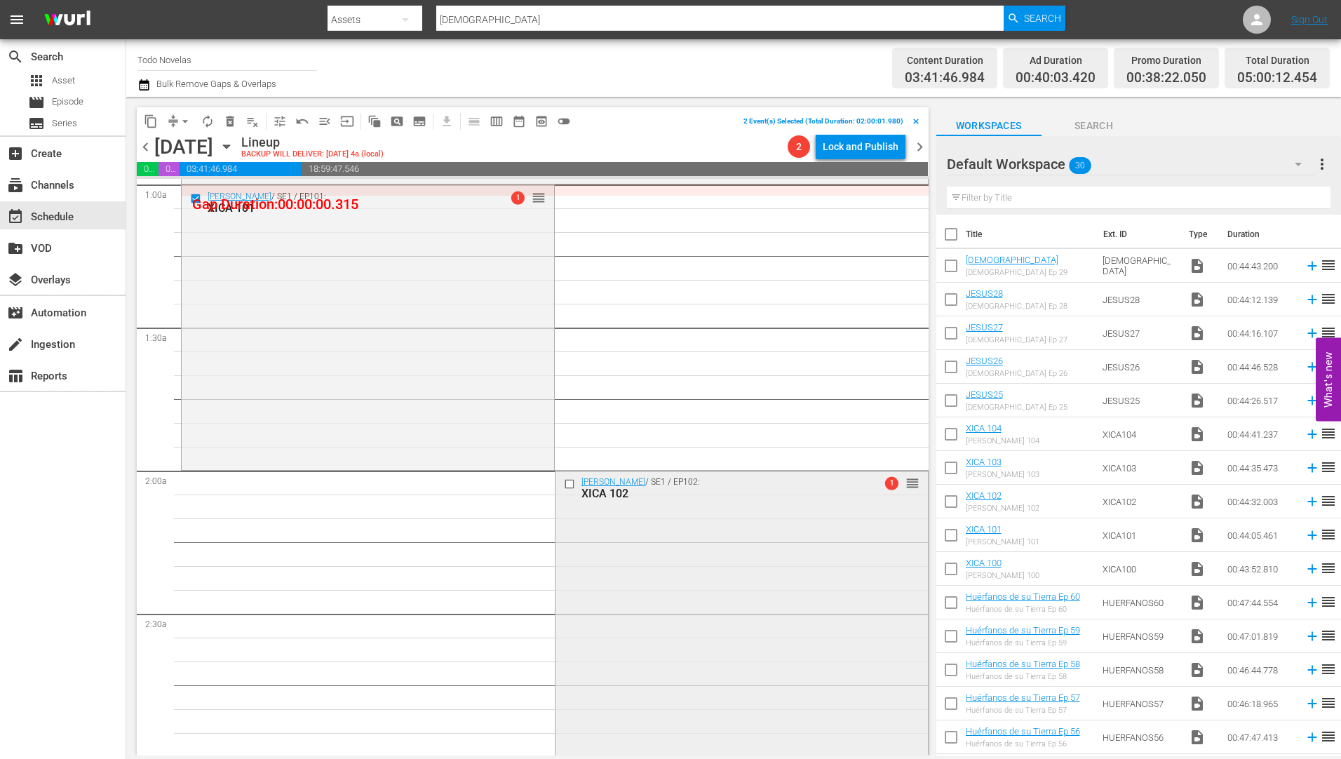
click at [563, 483] on input "checkbox" at bounding box center [570, 484] width 15 height 12
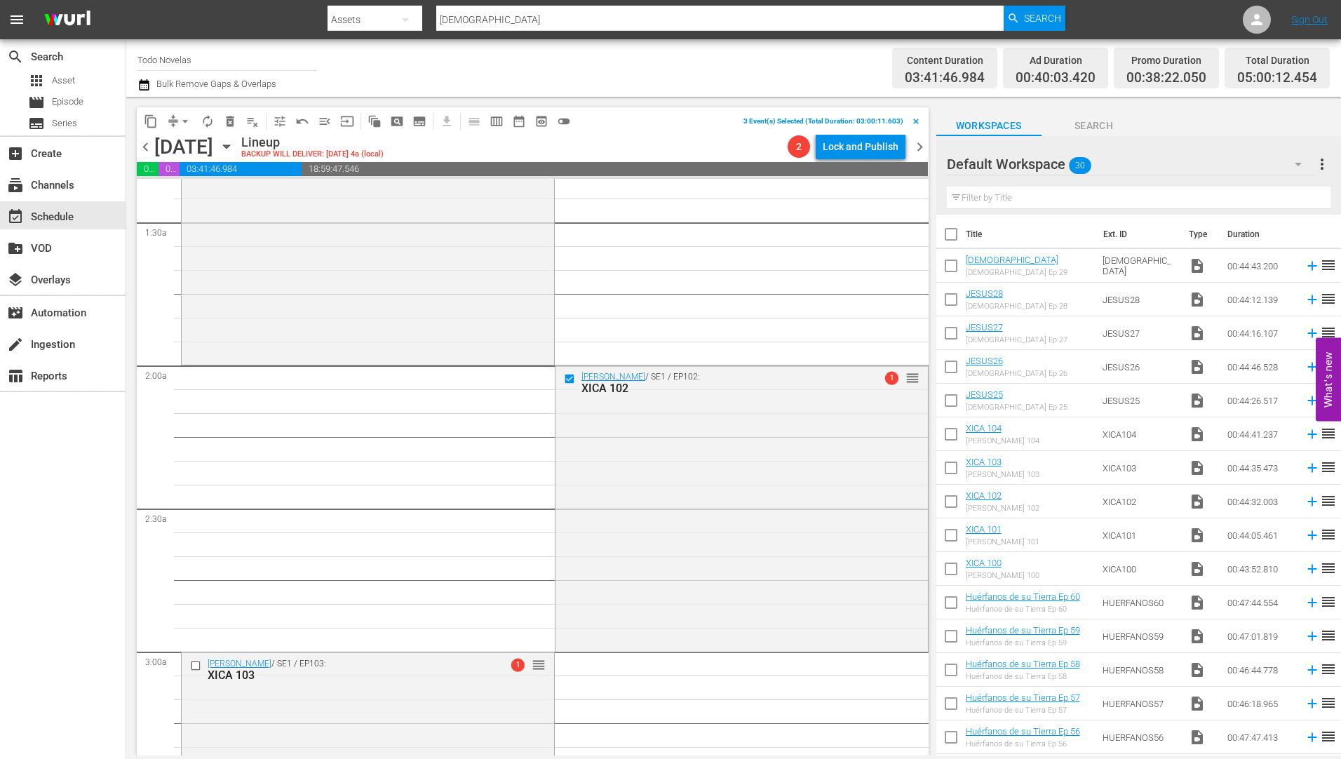
scroll to position [631, 0]
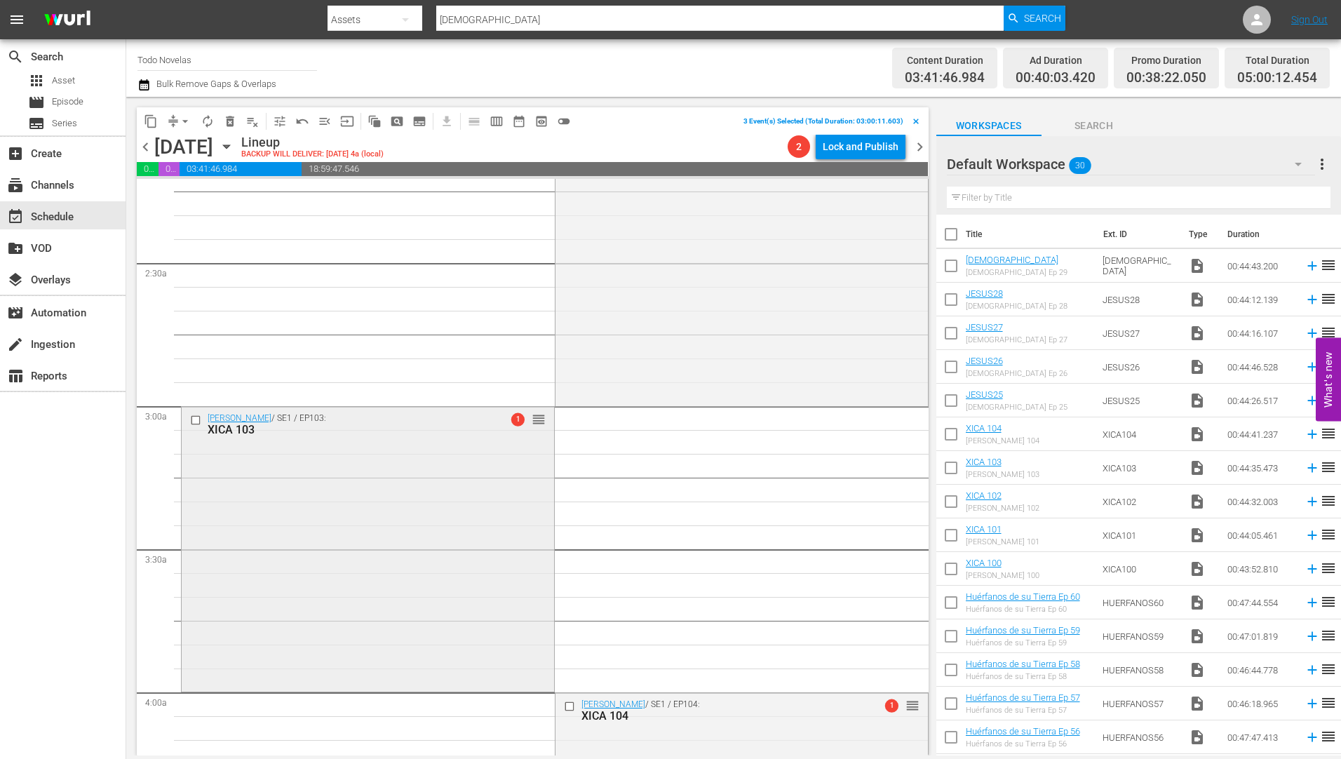
click at [196, 419] on input "checkbox" at bounding box center [197, 420] width 15 height 12
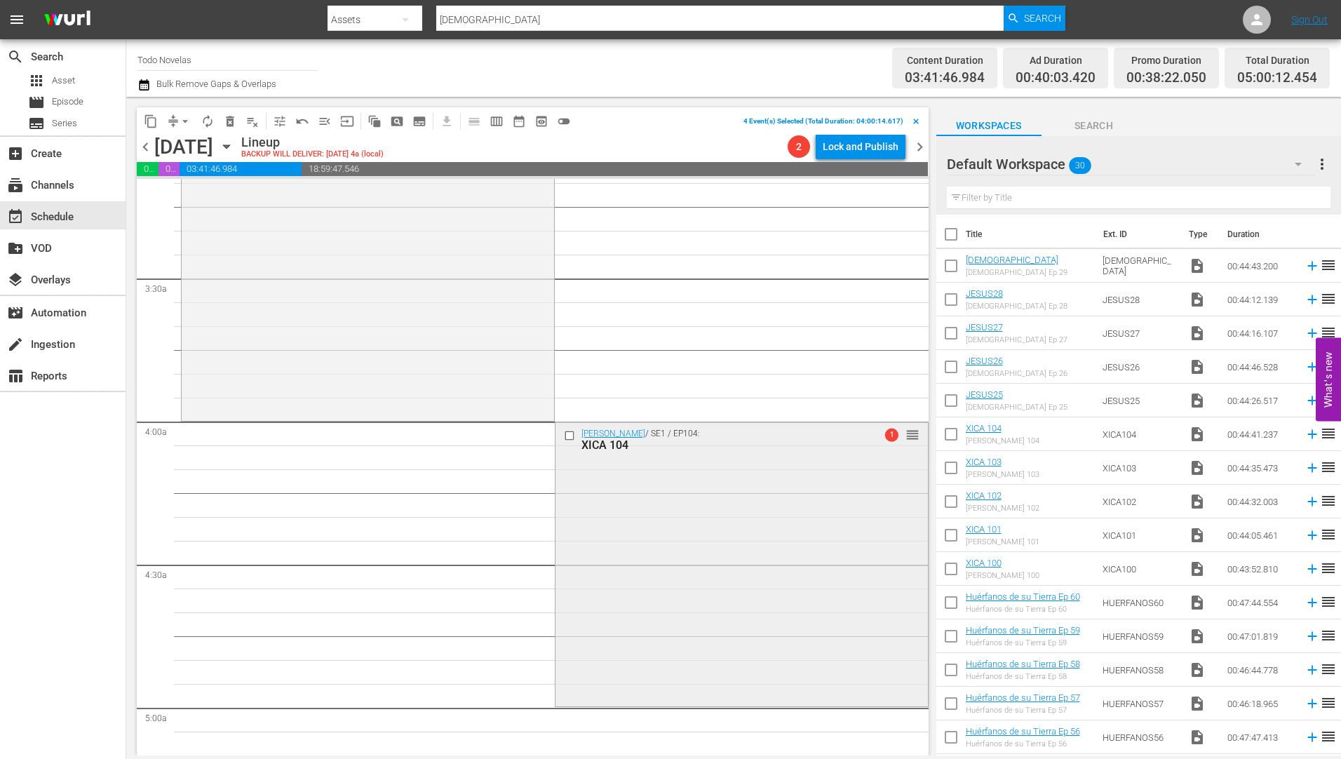
scroll to position [912, 0]
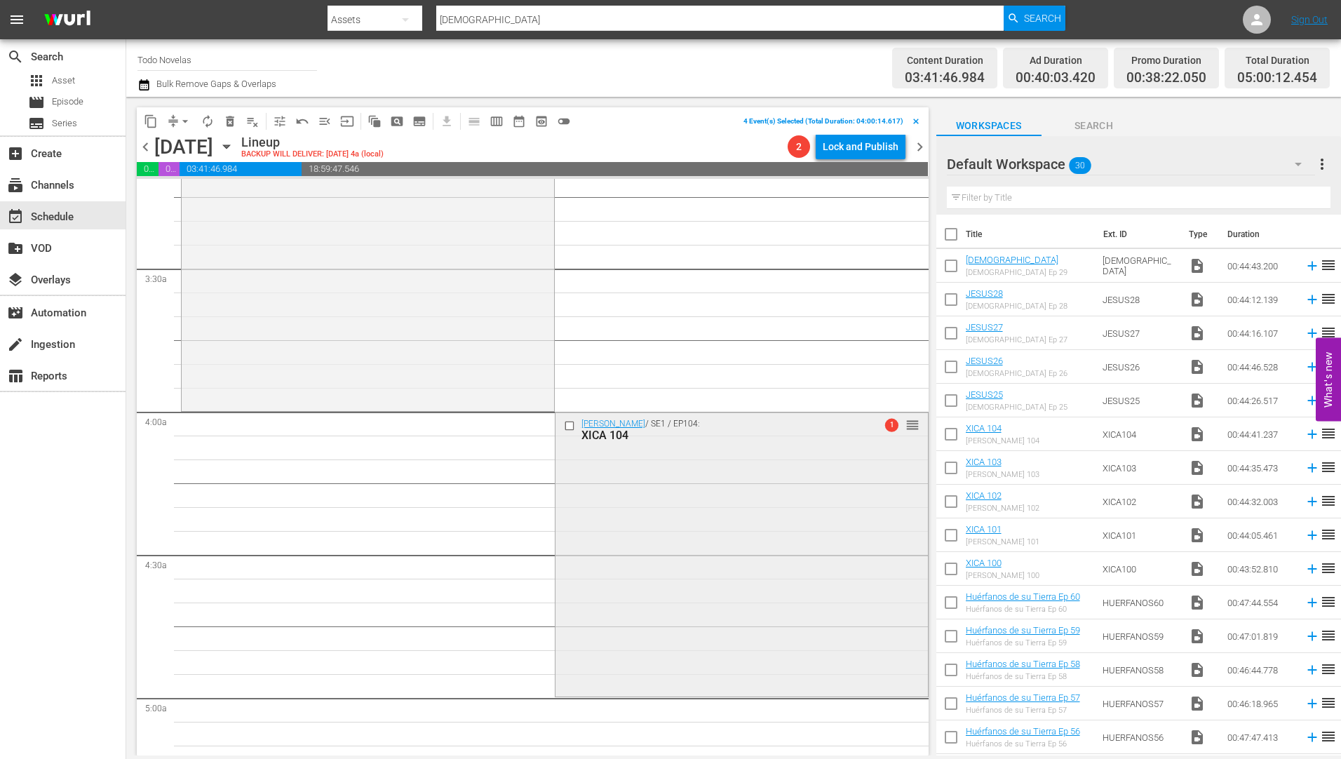
click at [565, 423] on input "checkbox" at bounding box center [570, 426] width 15 height 12
click at [229, 116] on span "delete_forever_outlined" at bounding box center [230, 121] width 14 height 14
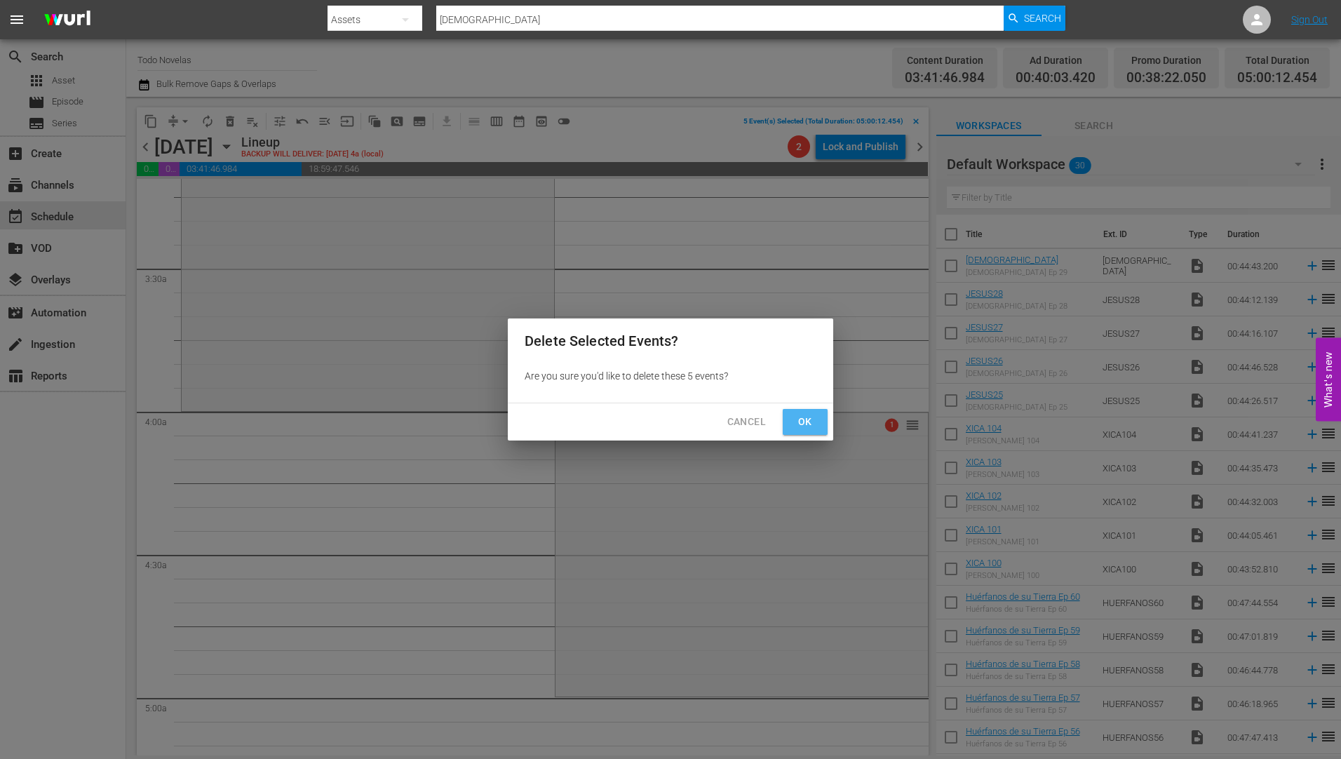
click at [818, 420] on button "Ok" at bounding box center [805, 422] width 45 height 26
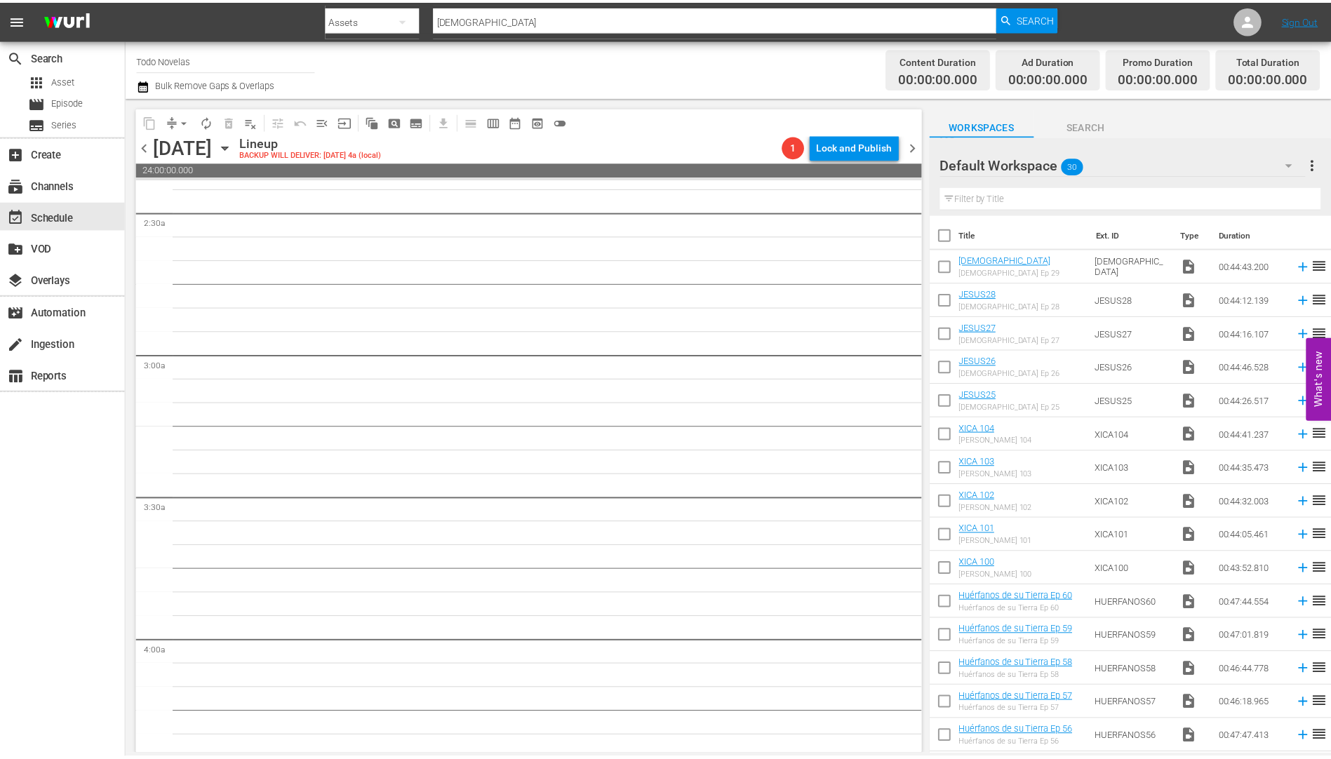
scroll to position [0, 0]
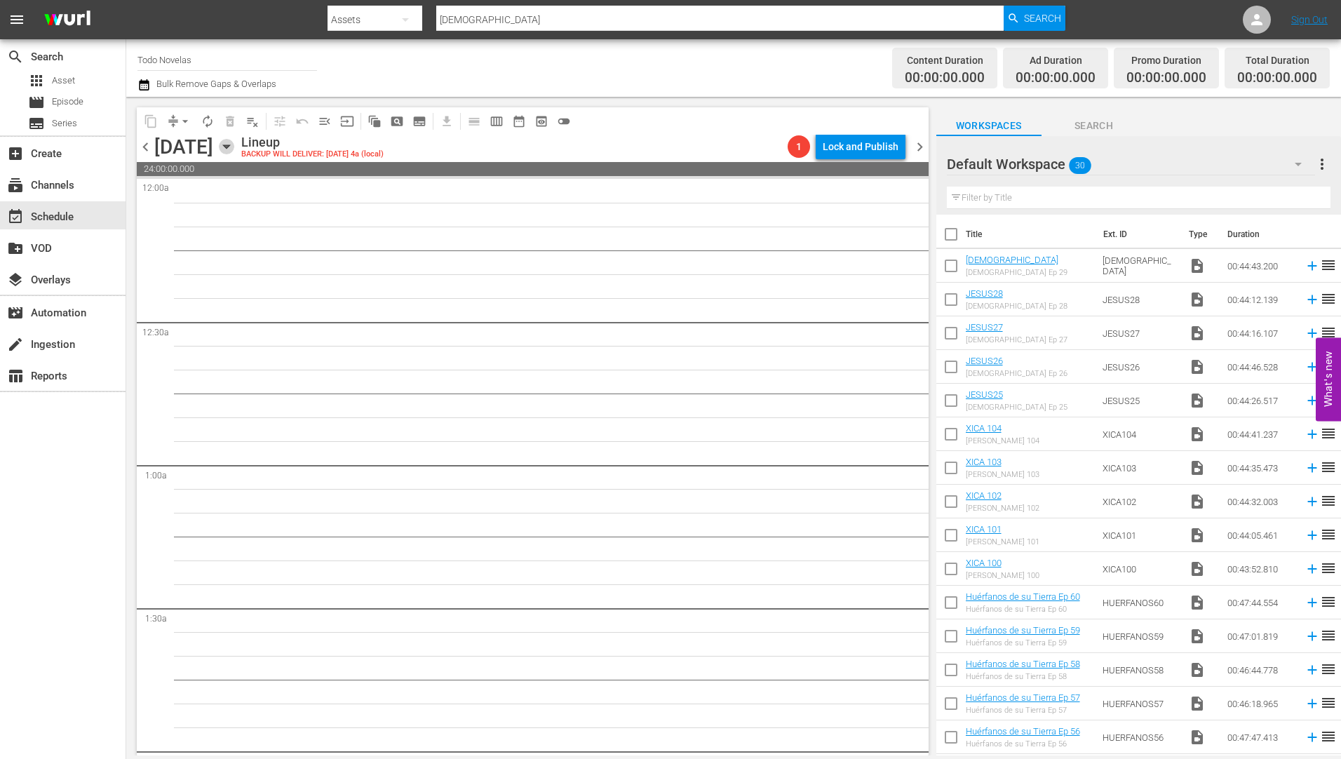
click at [234, 143] on icon "button" at bounding box center [226, 146] width 15 height 15
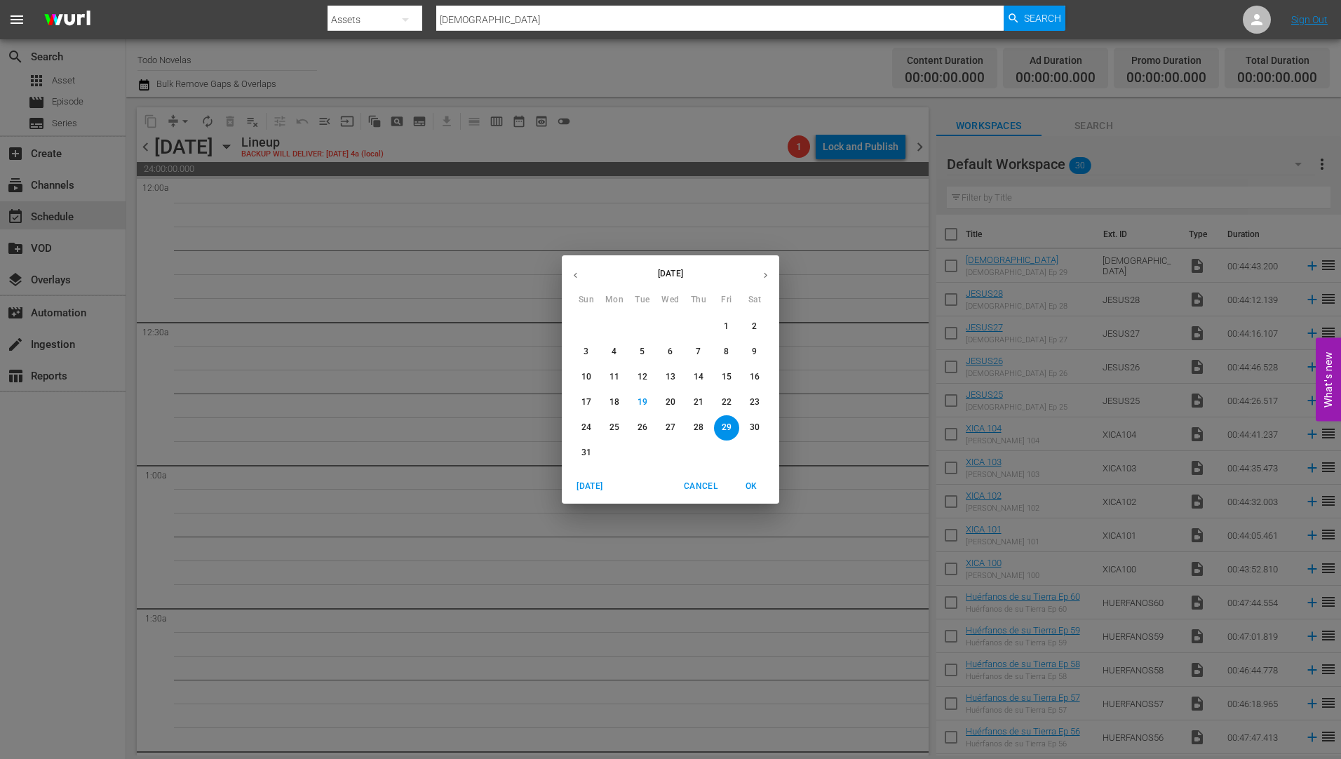
click at [311, 303] on div "[DATE] Sun Mon Tue Wed Thu Fri Sat 27 28 29 30 31 1 2 3 4 5 6 7 8 9 10 11 12 13…" at bounding box center [670, 379] width 1341 height 759
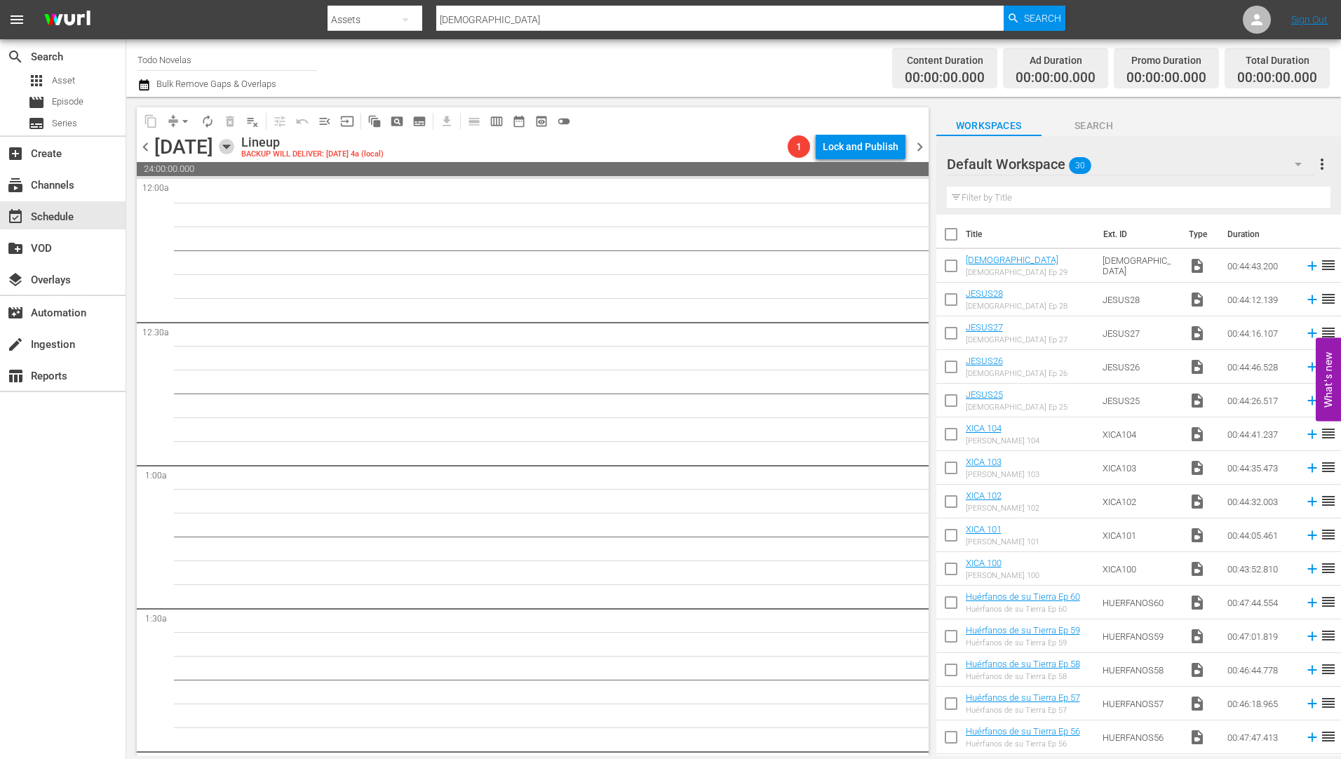
click at [234, 139] on icon "button" at bounding box center [226, 146] width 15 height 15
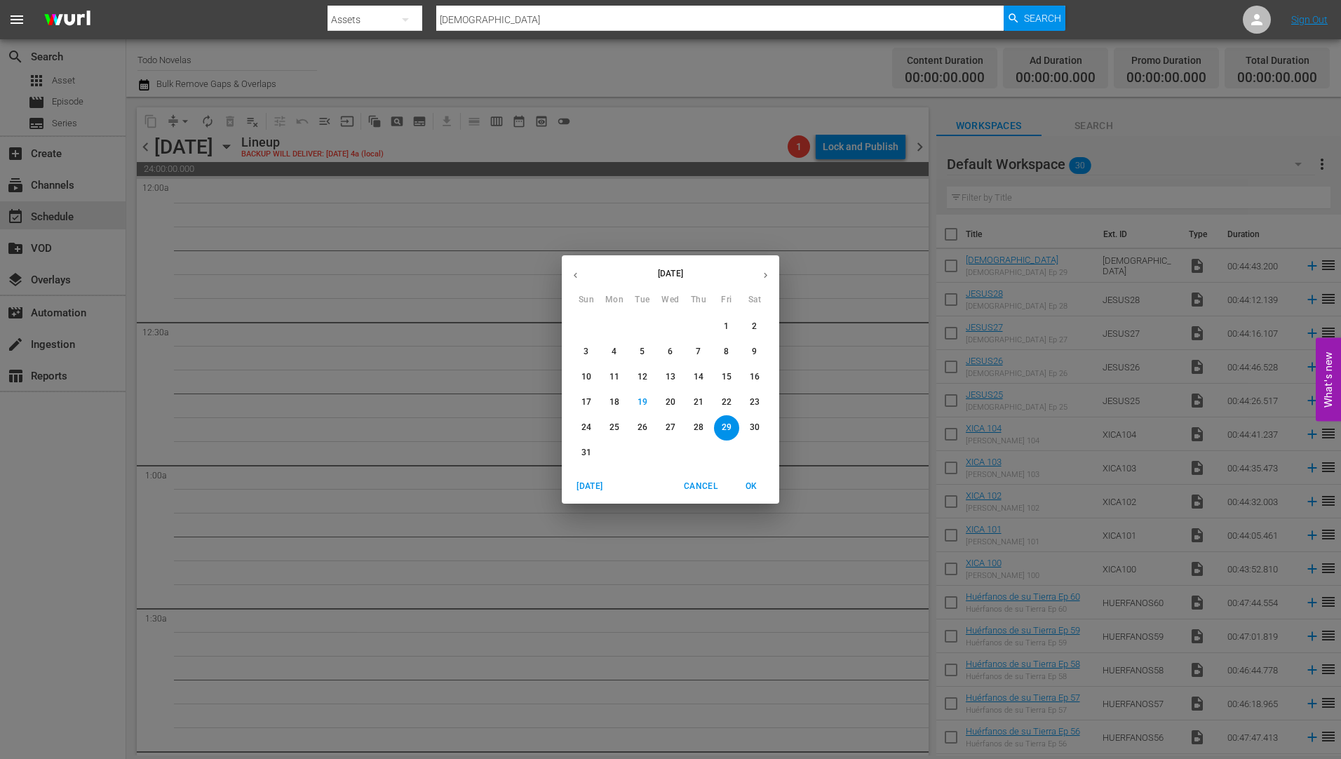
click at [755, 422] on p "30" at bounding box center [755, 428] width 10 height 12
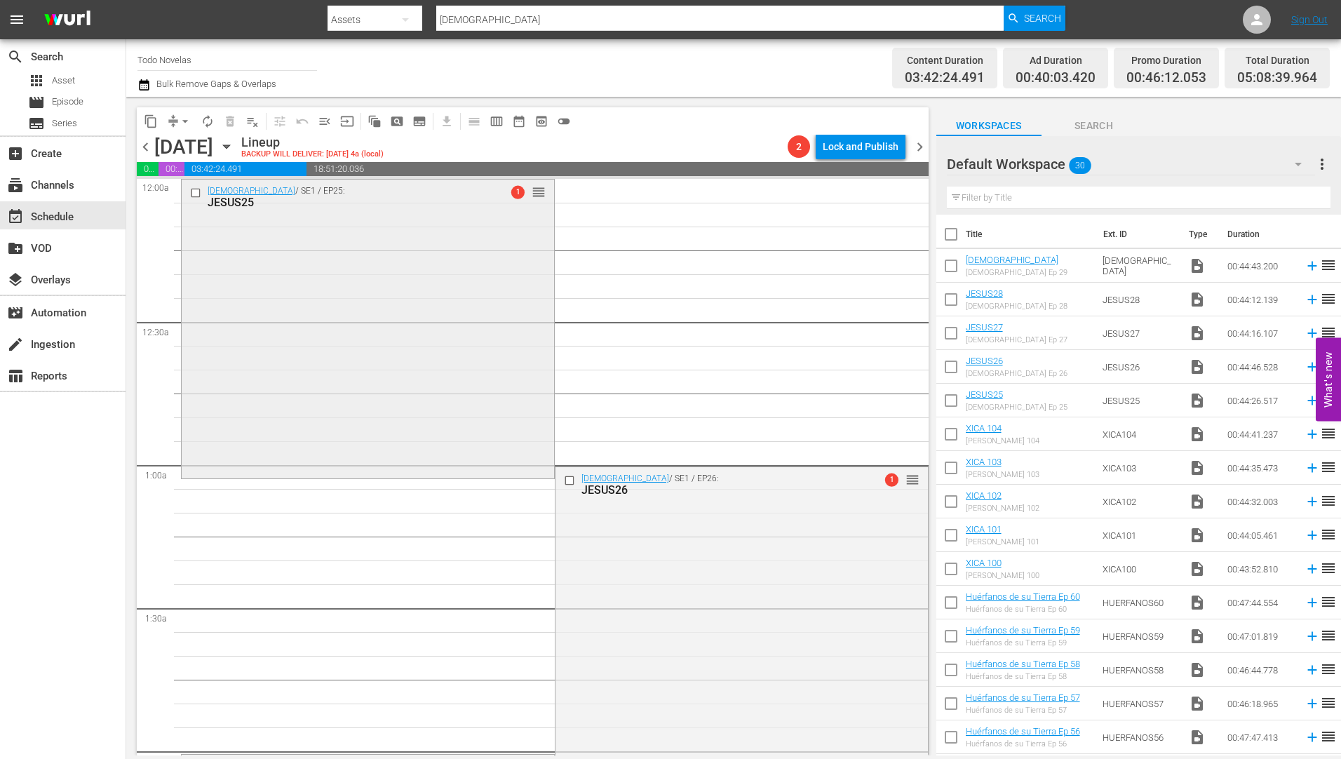
click at [240, 200] on div "JESUS25" at bounding box center [345, 202] width 275 height 13
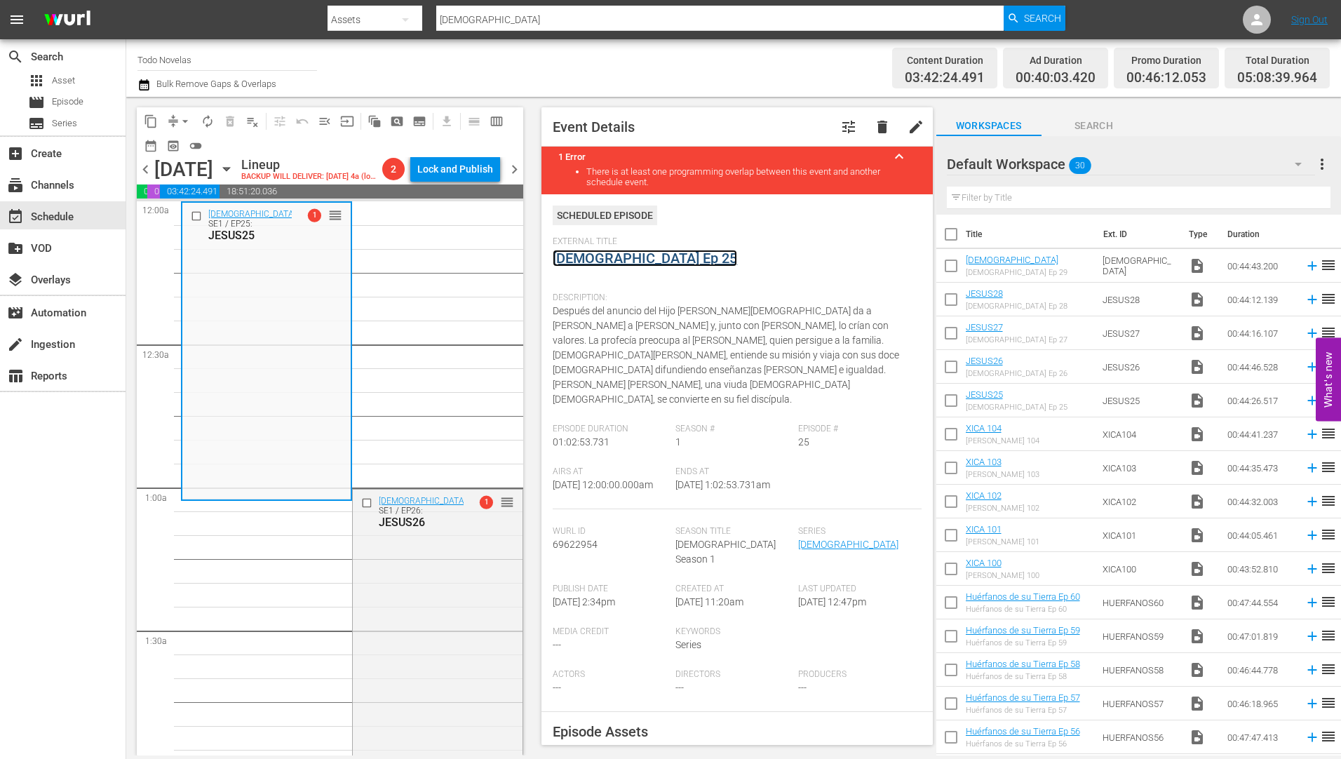
click at [591, 252] on link "[DEMOGRAPHIC_DATA] Ep 25" at bounding box center [645, 258] width 184 height 17
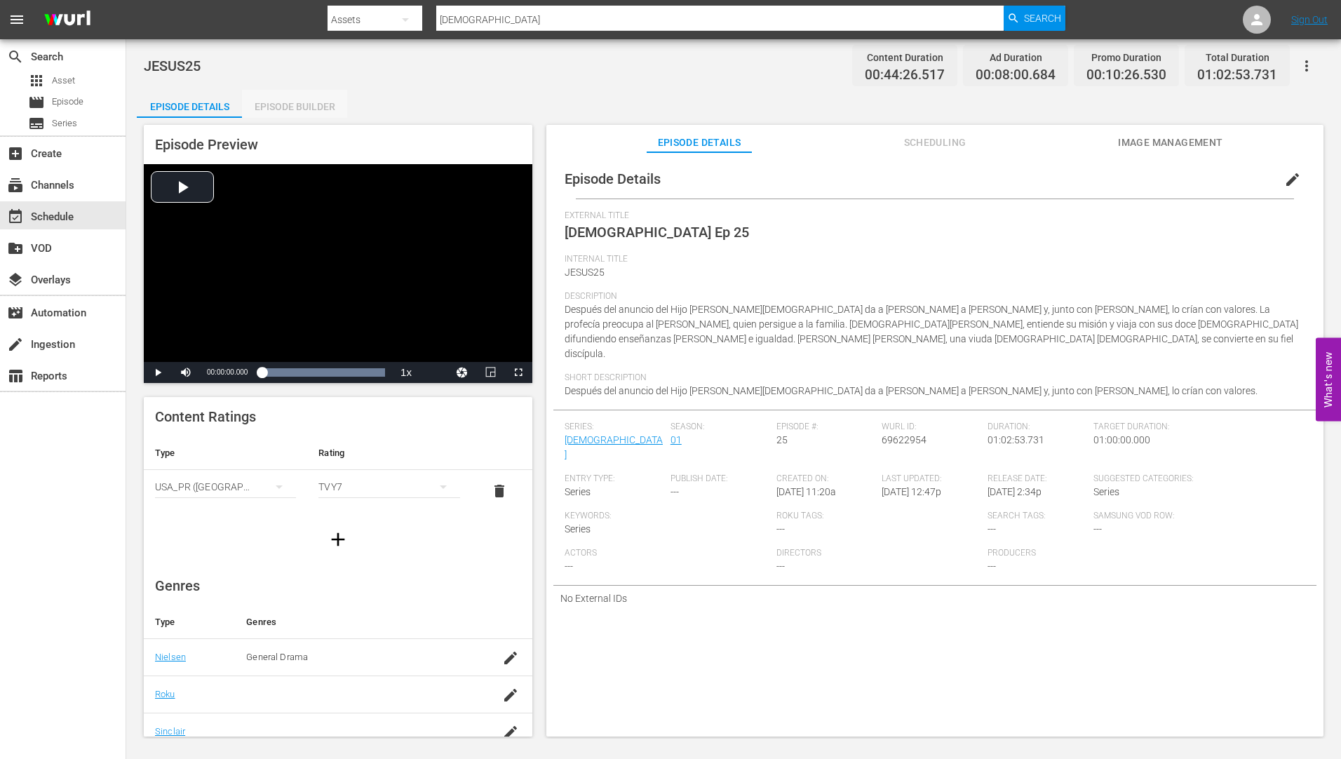
click at [304, 103] on div "Episode Builder" at bounding box center [294, 107] width 105 height 34
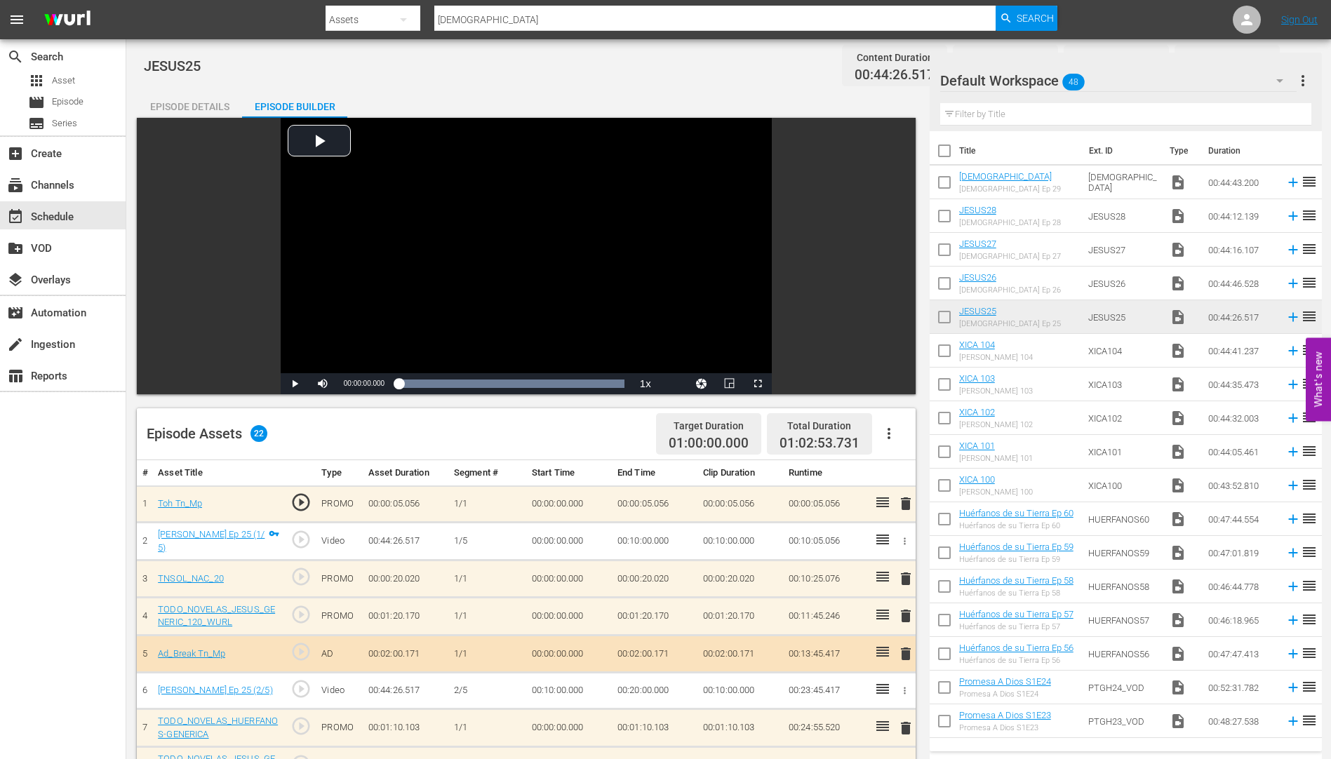
scroll to position [281, 0]
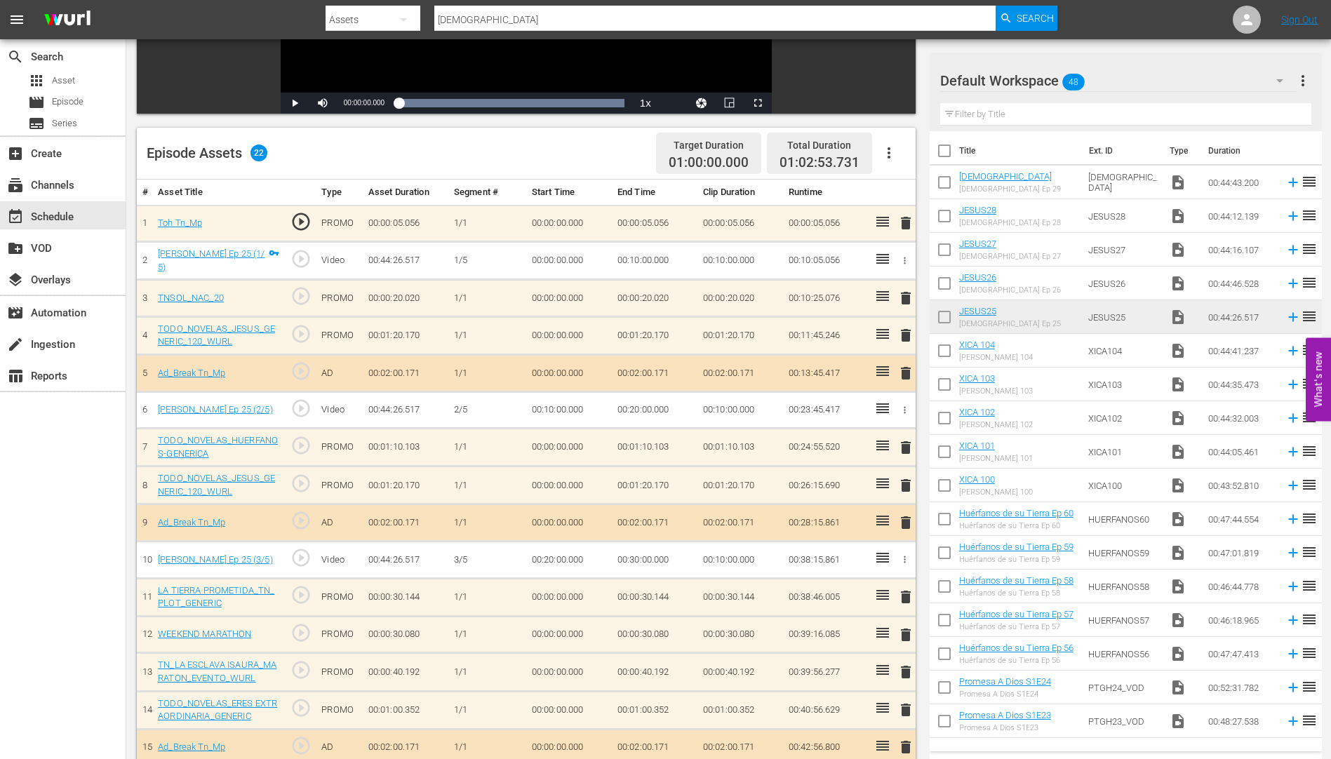
click at [907, 297] on span "delete" at bounding box center [905, 298] width 17 height 17
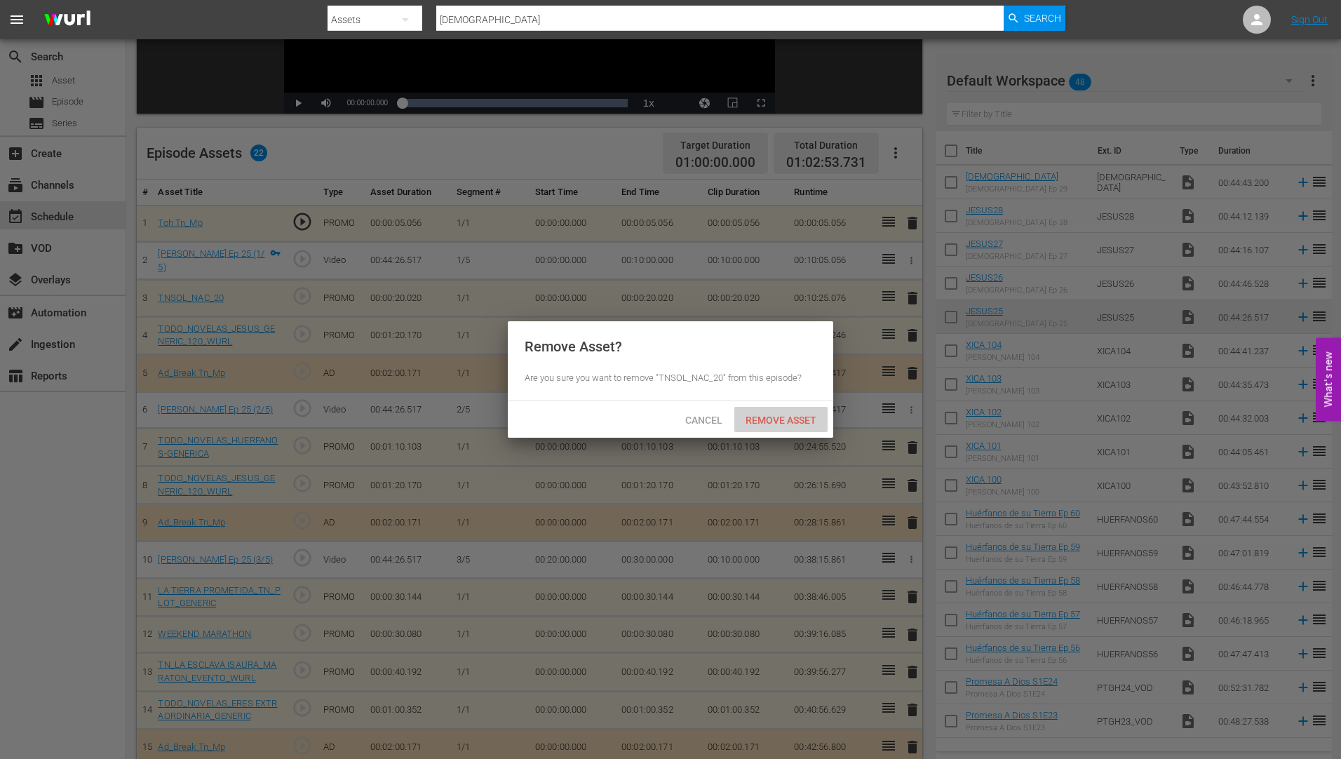
click at [786, 411] on div "Remove Asset" at bounding box center [780, 420] width 93 height 26
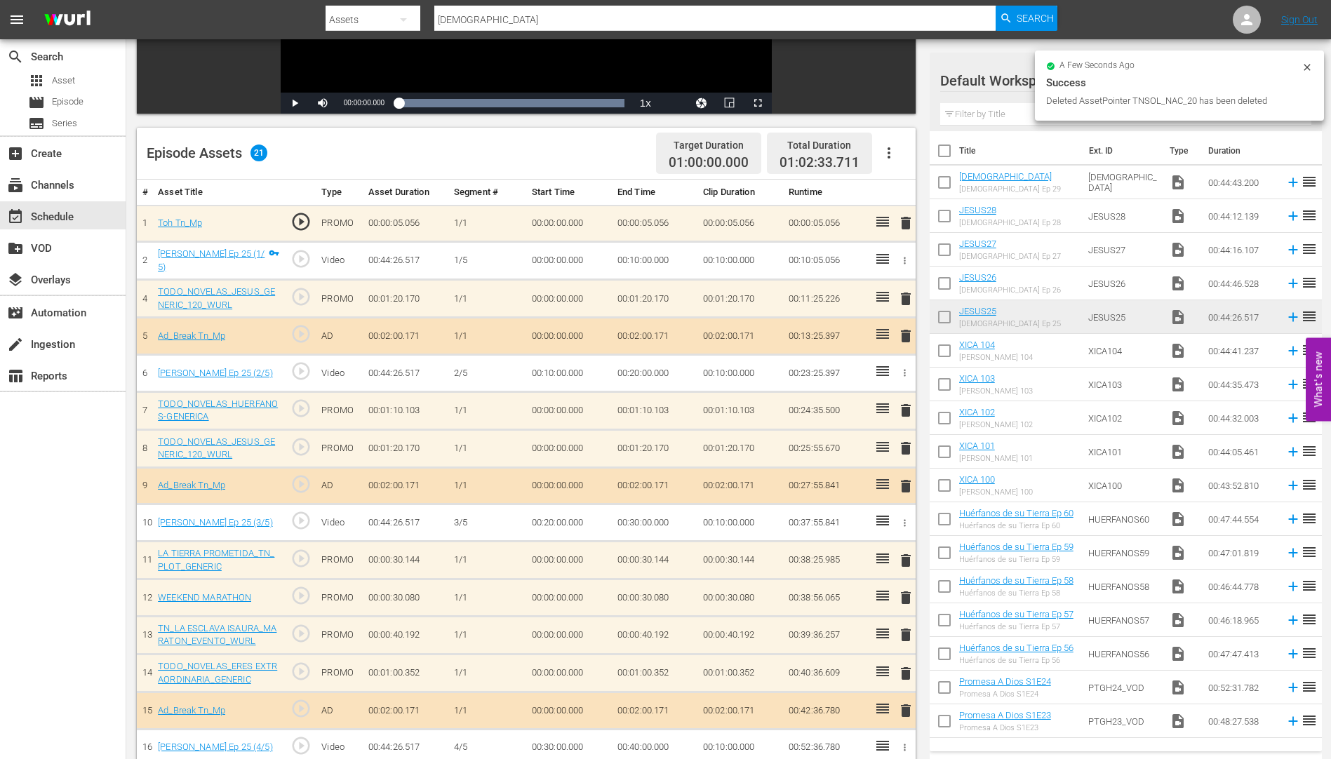
click at [904, 297] on span "delete" at bounding box center [905, 298] width 17 height 17
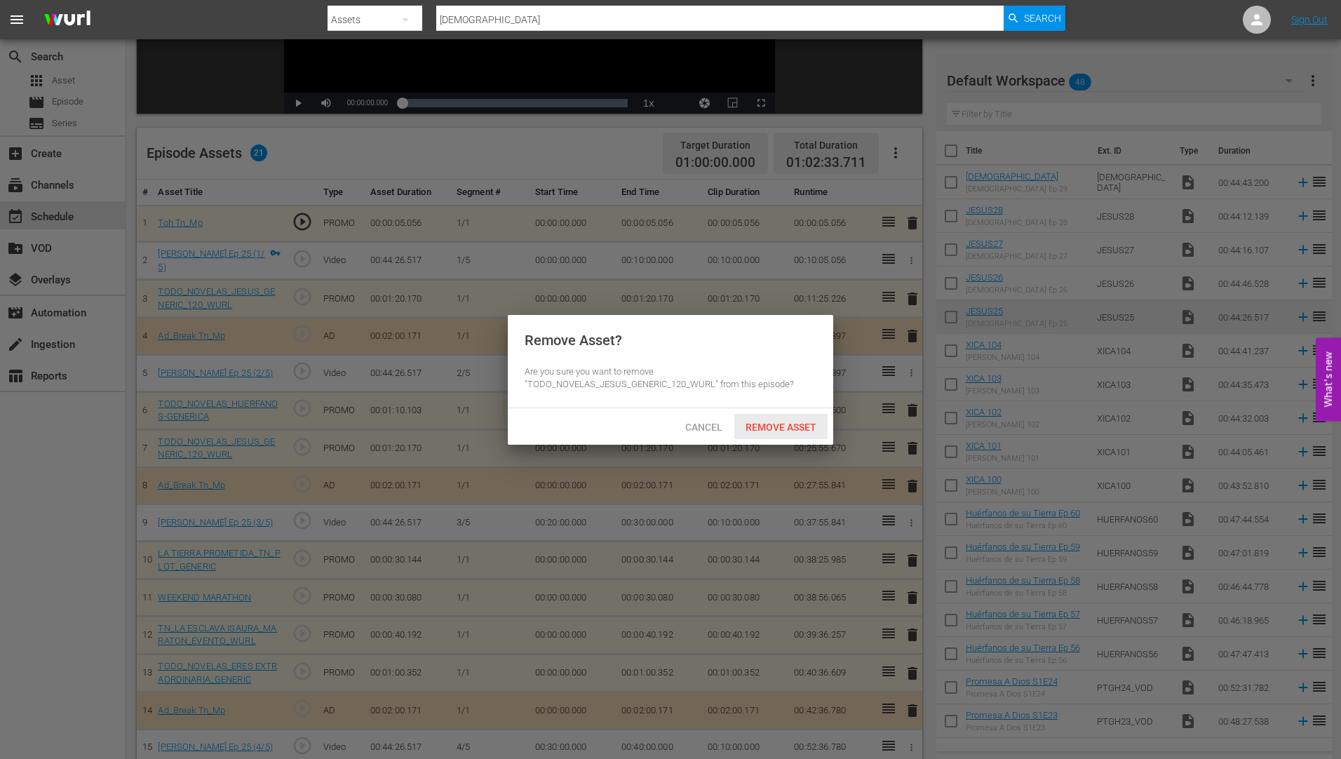
click at [779, 423] on span "Remove Asset" at bounding box center [780, 427] width 93 height 11
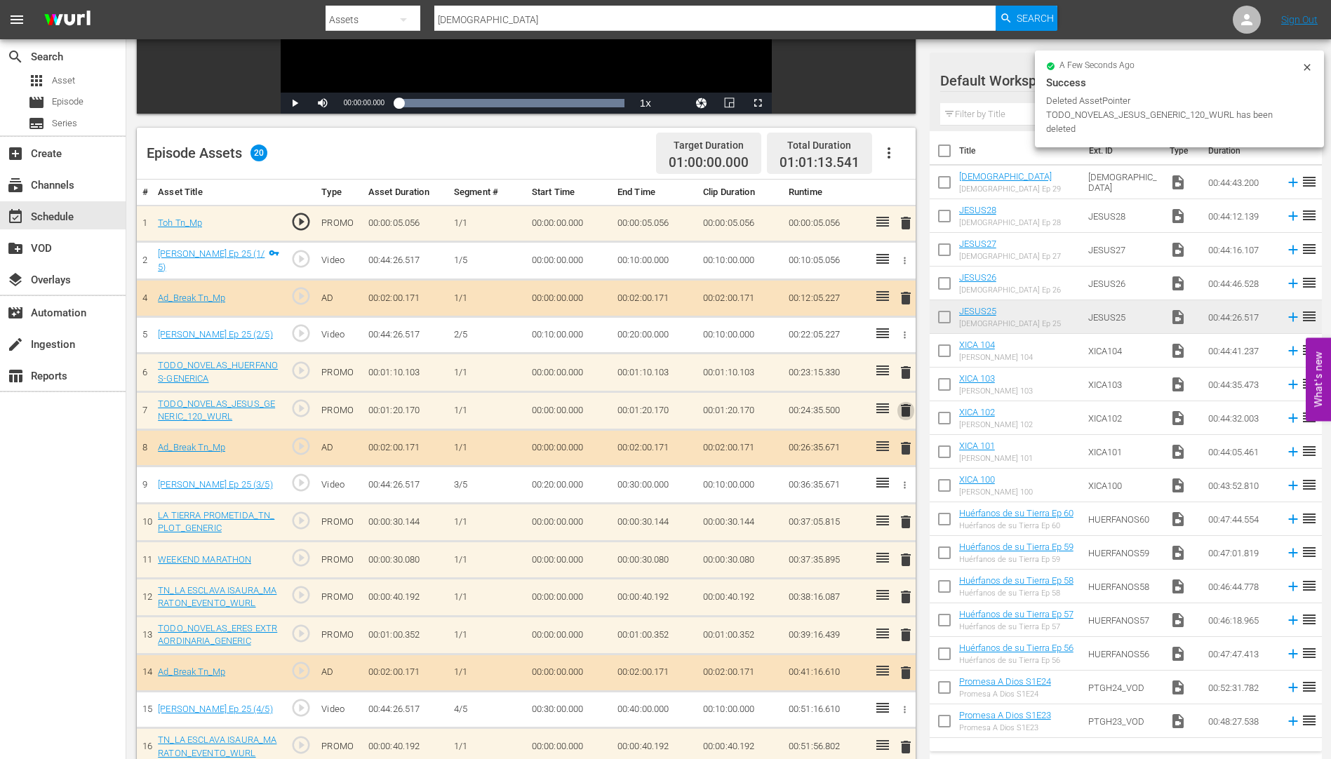
click at [904, 407] on span "delete" at bounding box center [905, 410] width 17 height 17
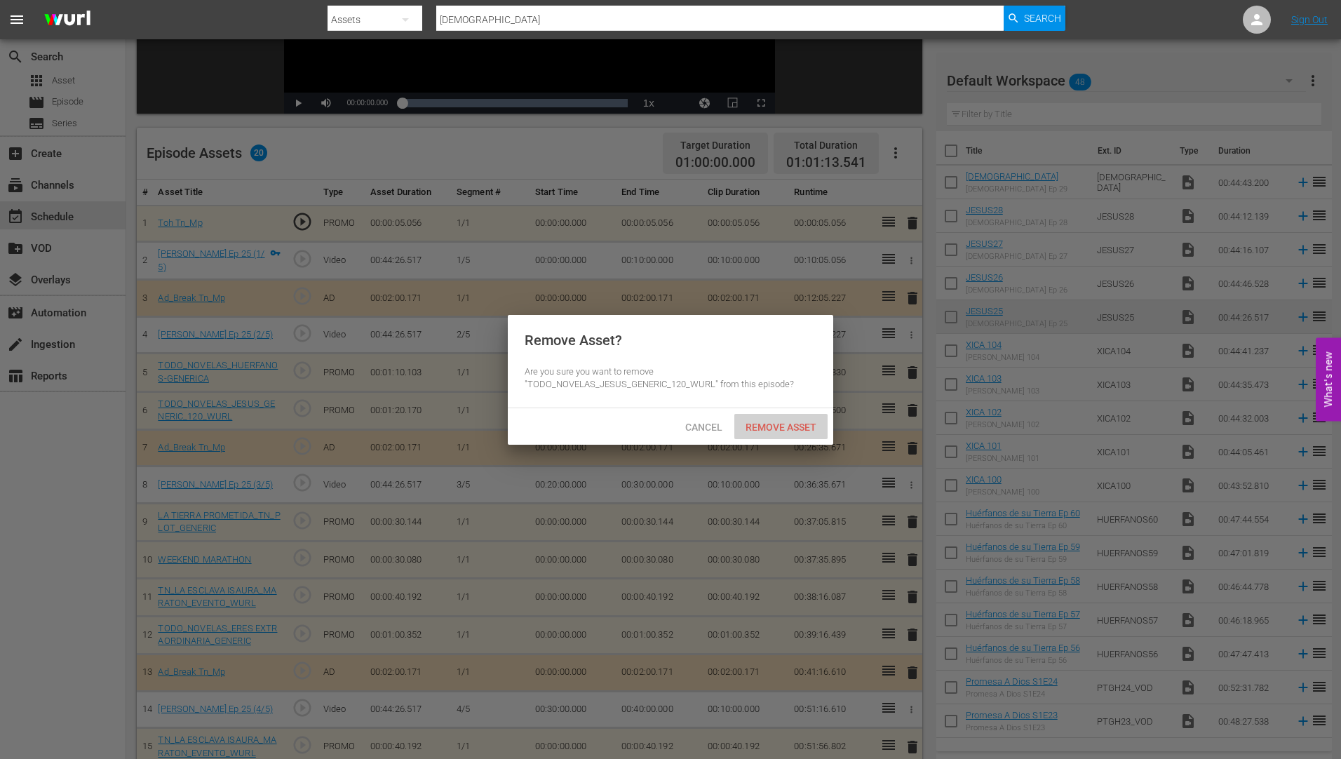
click at [780, 422] on span "Remove Asset" at bounding box center [780, 427] width 93 height 11
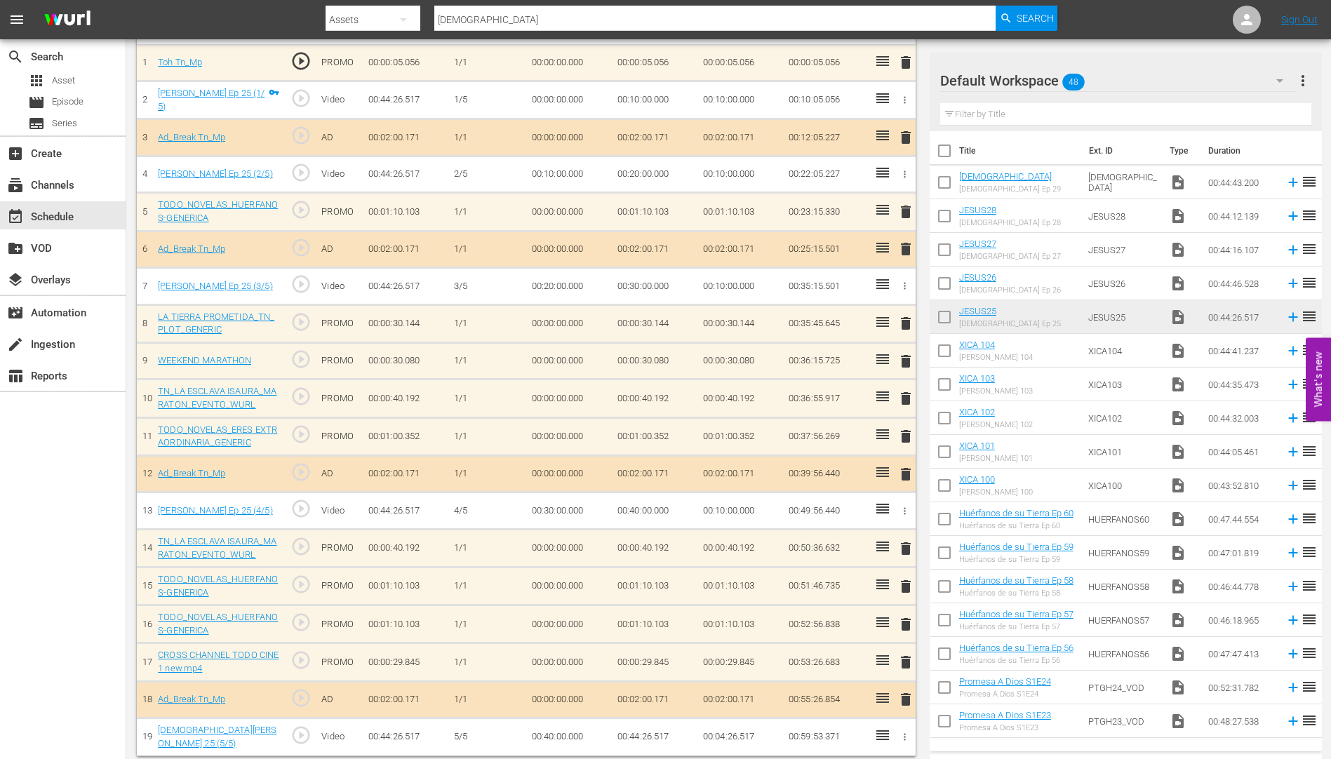
scroll to position [447, 0]
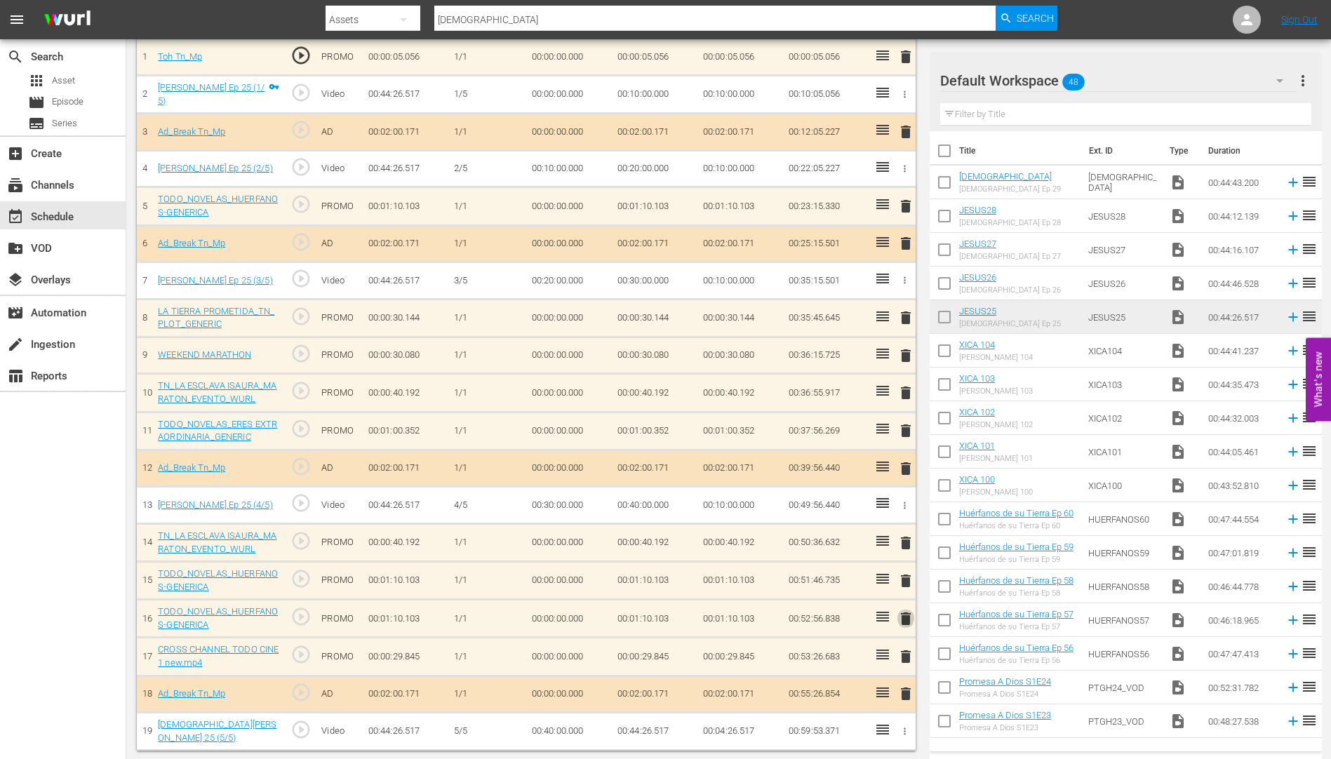
click at [906, 621] on span "delete" at bounding box center [905, 618] width 17 height 17
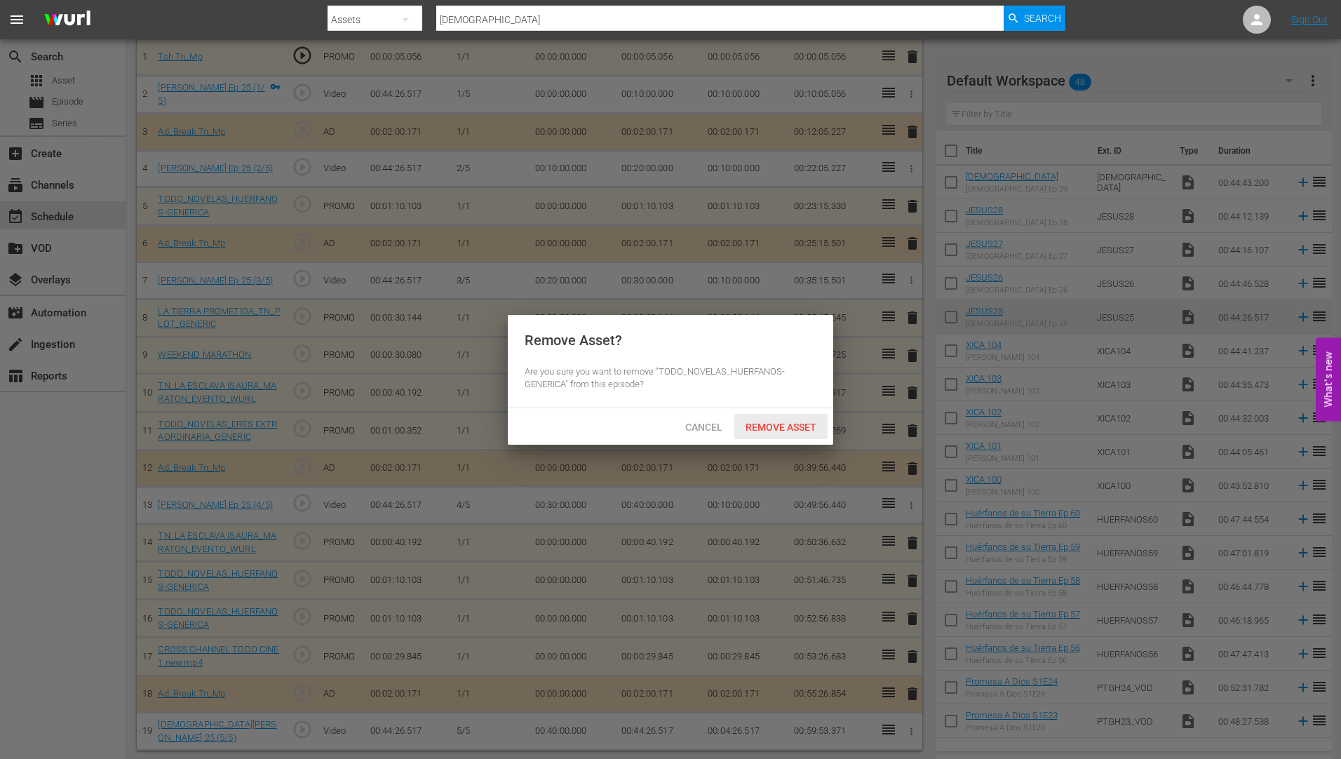
click at [802, 419] on div "Remove Asset" at bounding box center [780, 427] width 93 height 26
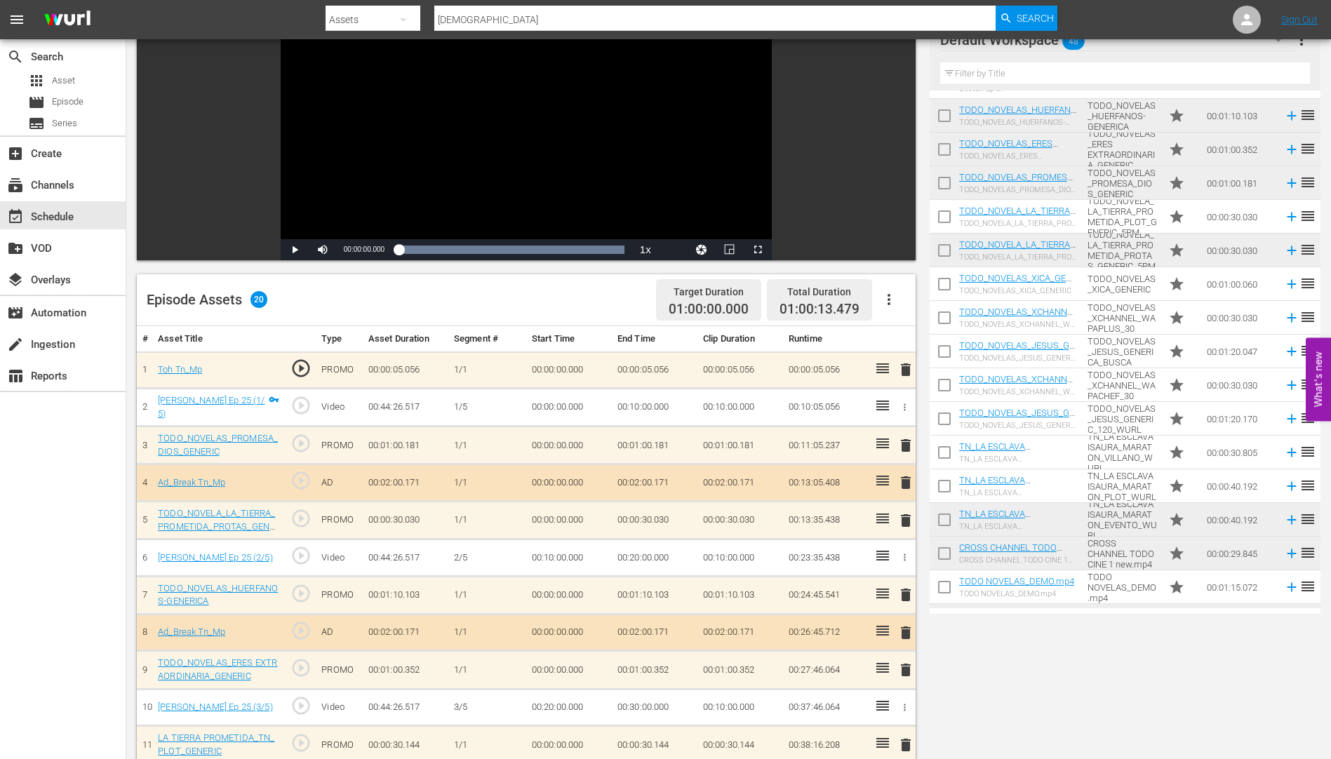
scroll to position [0, 0]
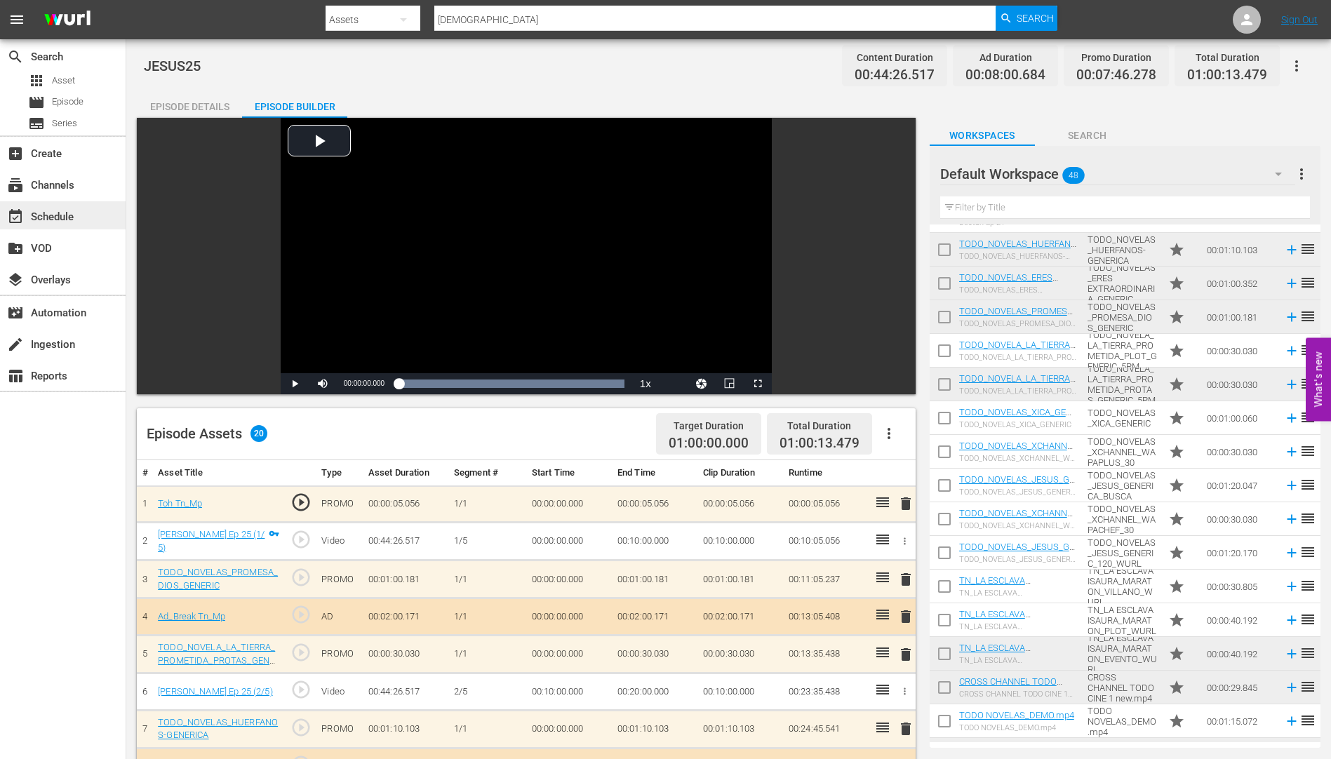
click at [43, 219] on div "event_available Schedule" at bounding box center [39, 214] width 79 height 13
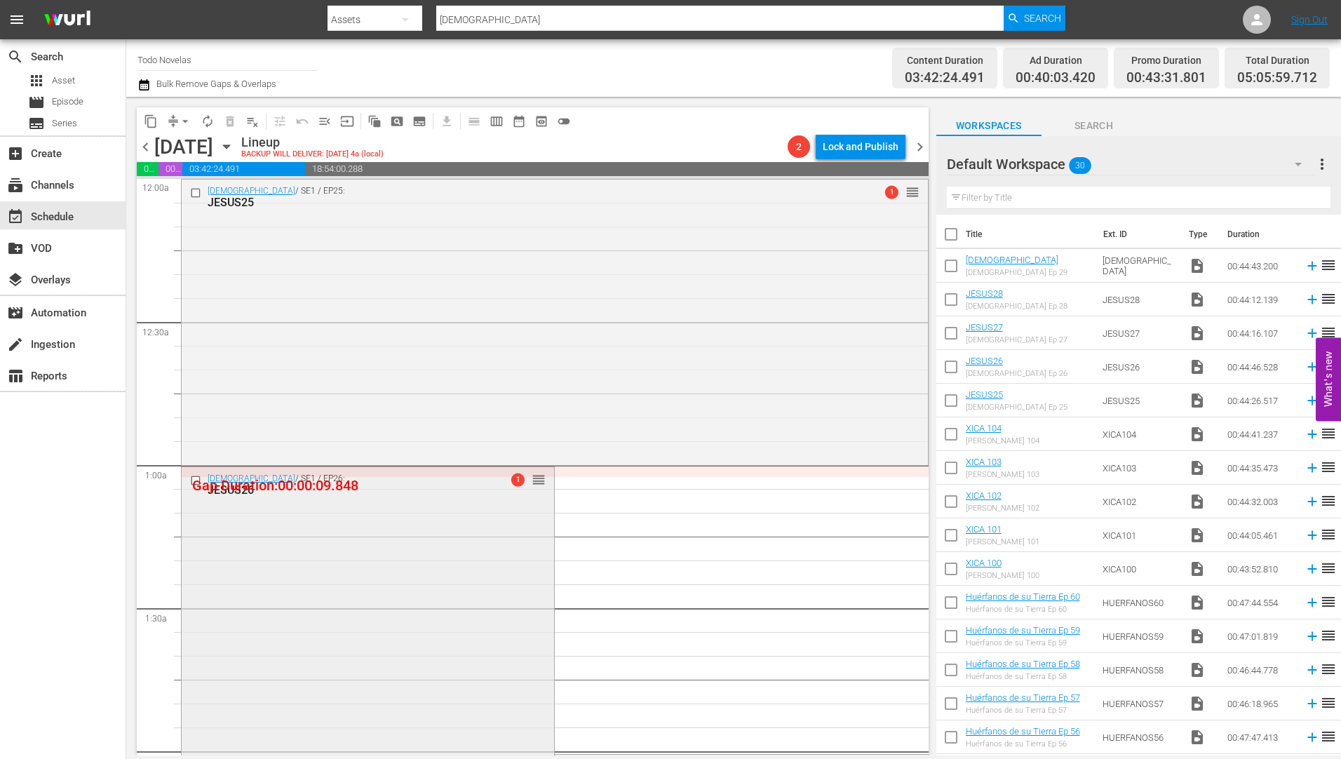
click at [244, 487] on div "JESUS26" at bounding box center [345, 489] width 275 height 13
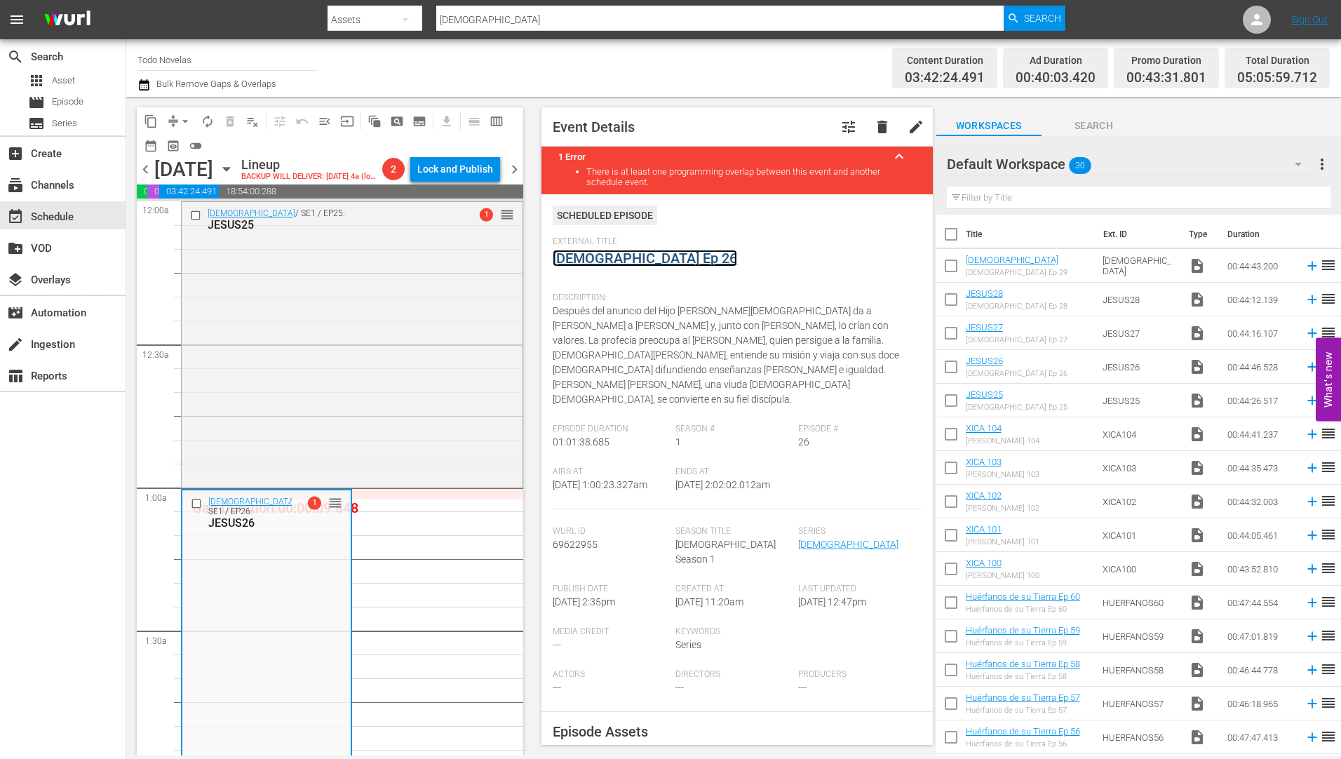
click at [596, 258] on link "[DEMOGRAPHIC_DATA] Ep 26" at bounding box center [645, 258] width 184 height 17
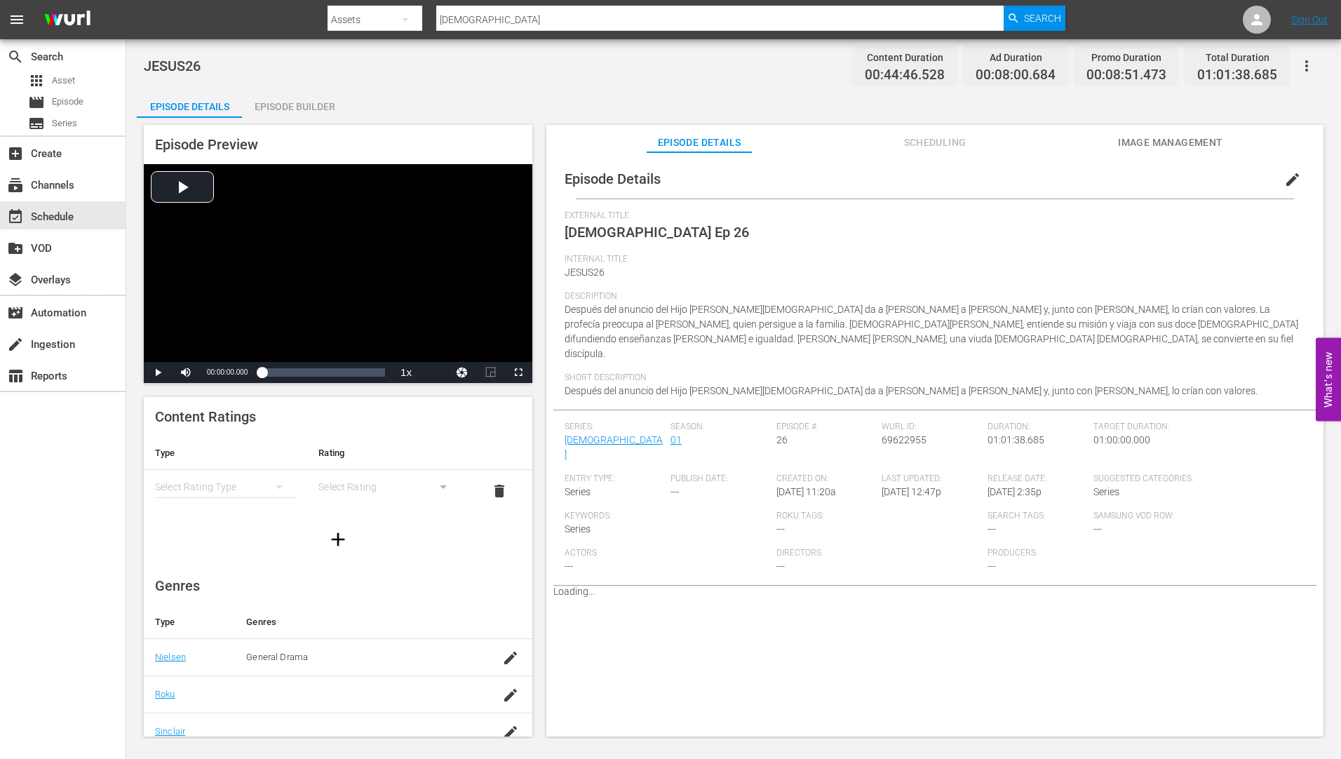
click at [287, 102] on div "Episode Builder" at bounding box center [294, 107] width 105 height 34
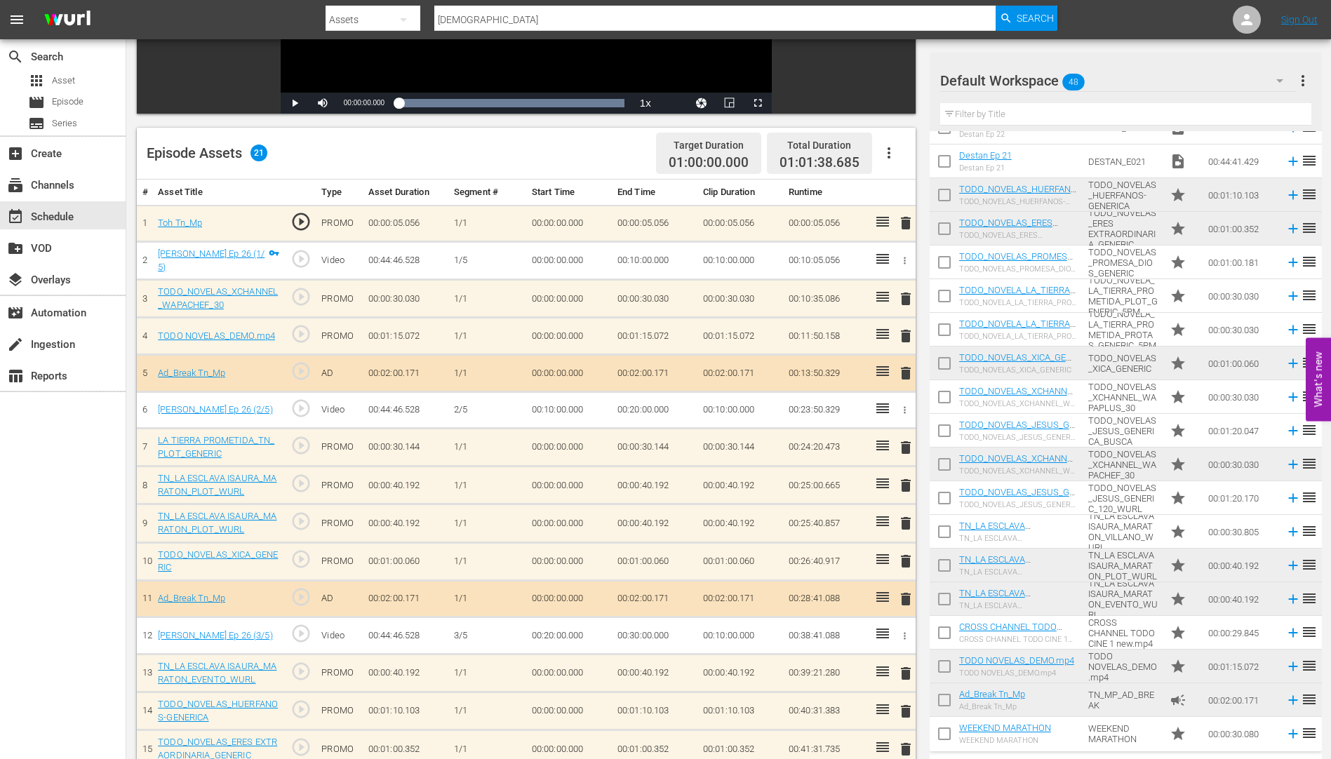
scroll to position [1036, 0]
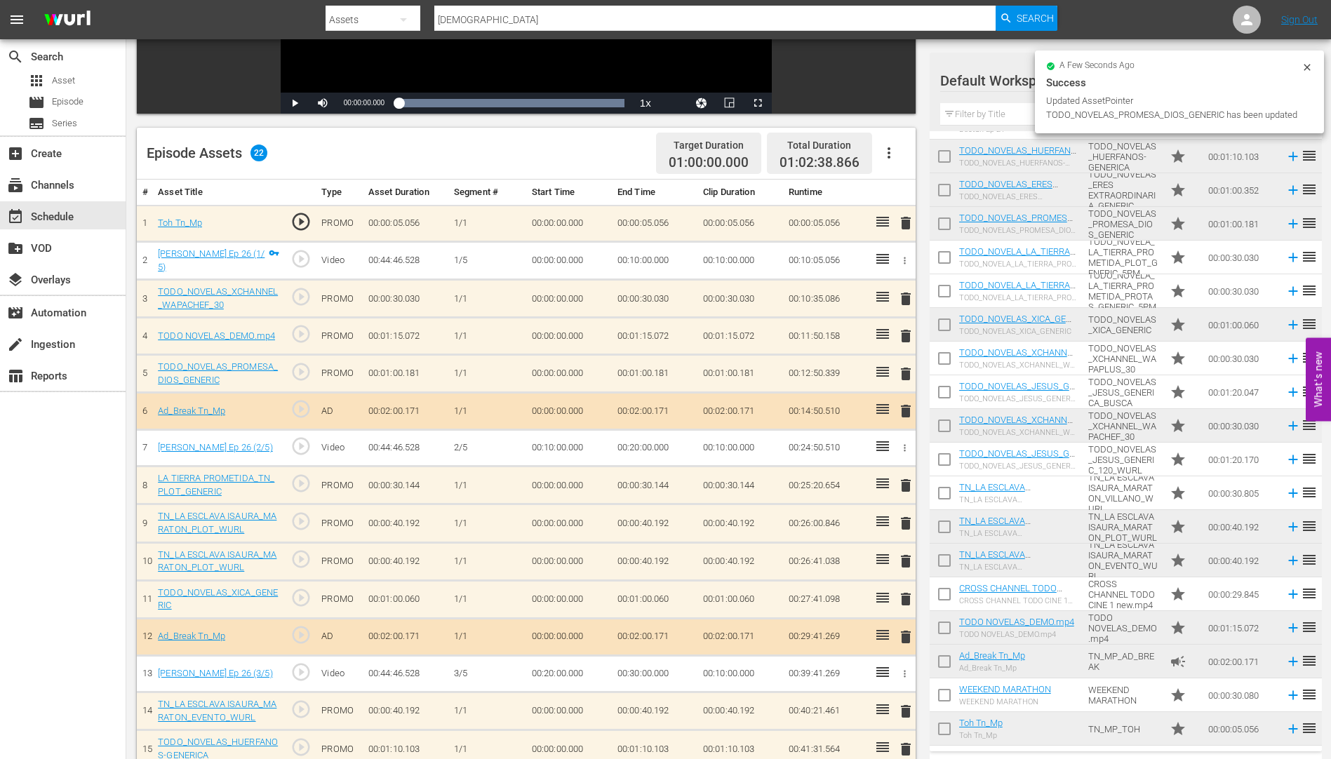
click at [904, 337] on span "delete" at bounding box center [905, 336] width 17 height 17
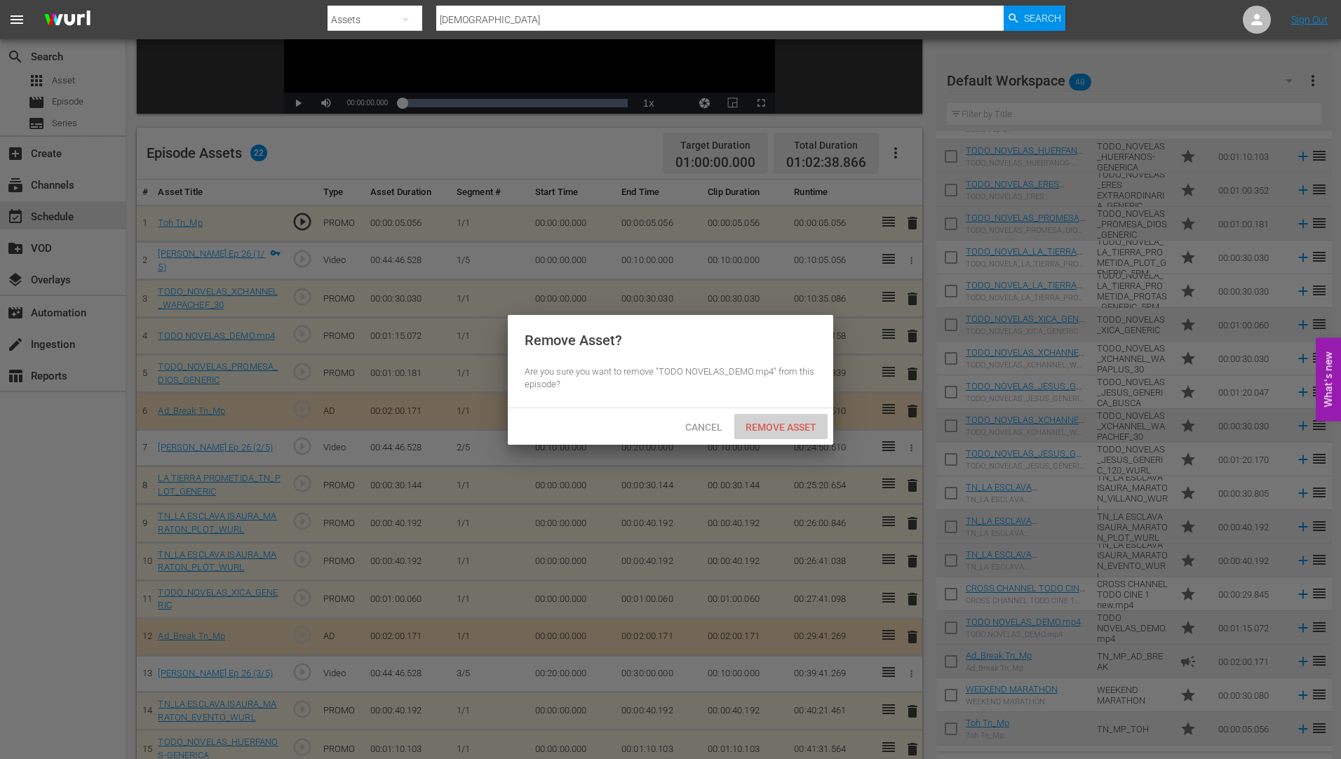
drag, startPoint x: 792, startPoint y: 425, endPoint x: 817, endPoint y: 376, distance: 55.2
click at [794, 424] on span "Remove Asset" at bounding box center [780, 427] width 93 height 11
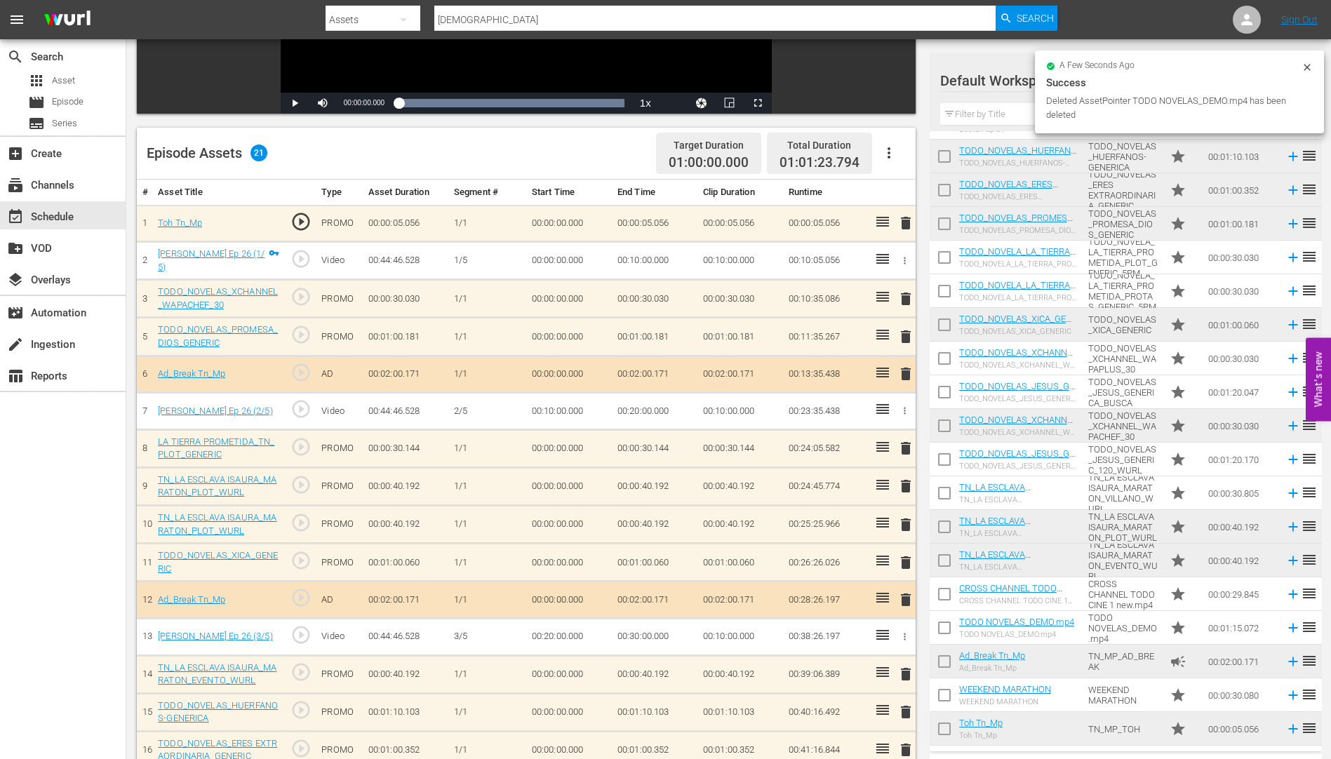
click at [905, 295] on span "delete" at bounding box center [905, 298] width 17 height 17
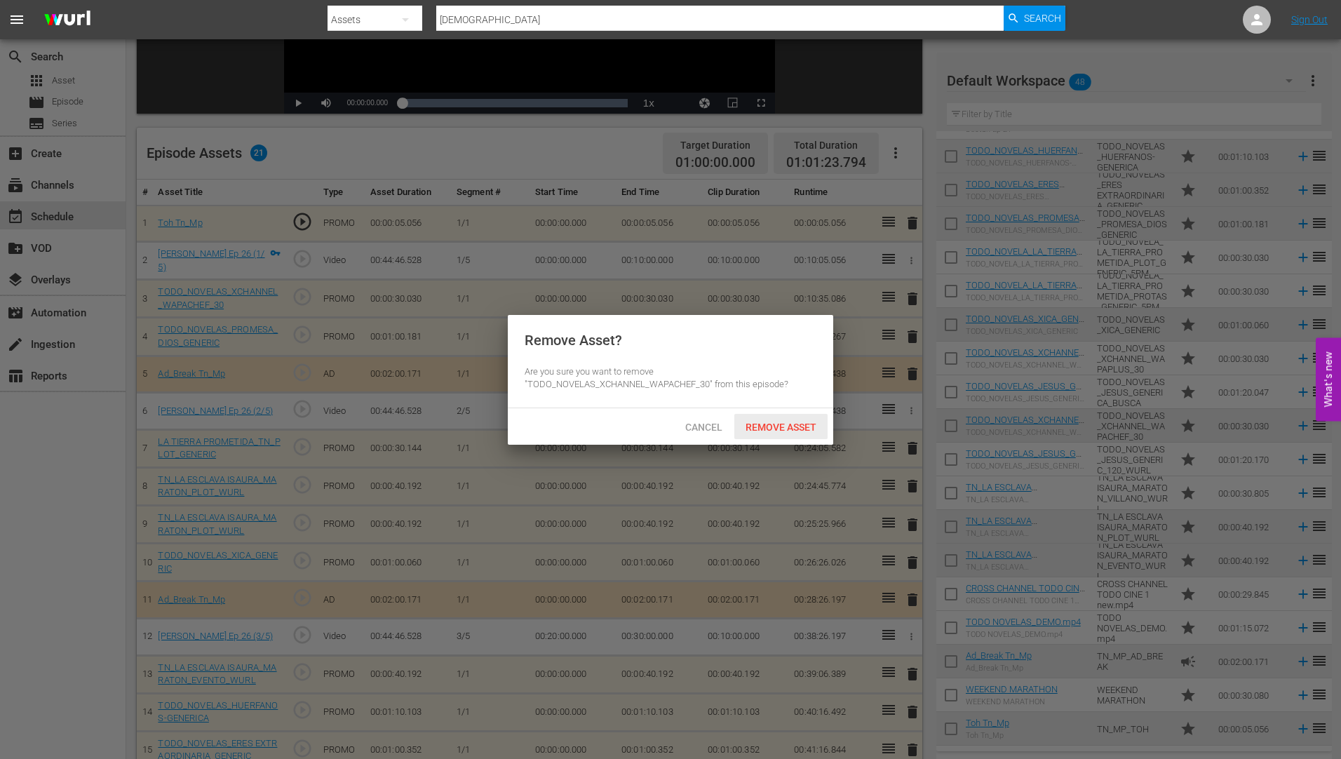
click at [766, 424] on span "Remove Asset" at bounding box center [780, 427] width 93 height 11
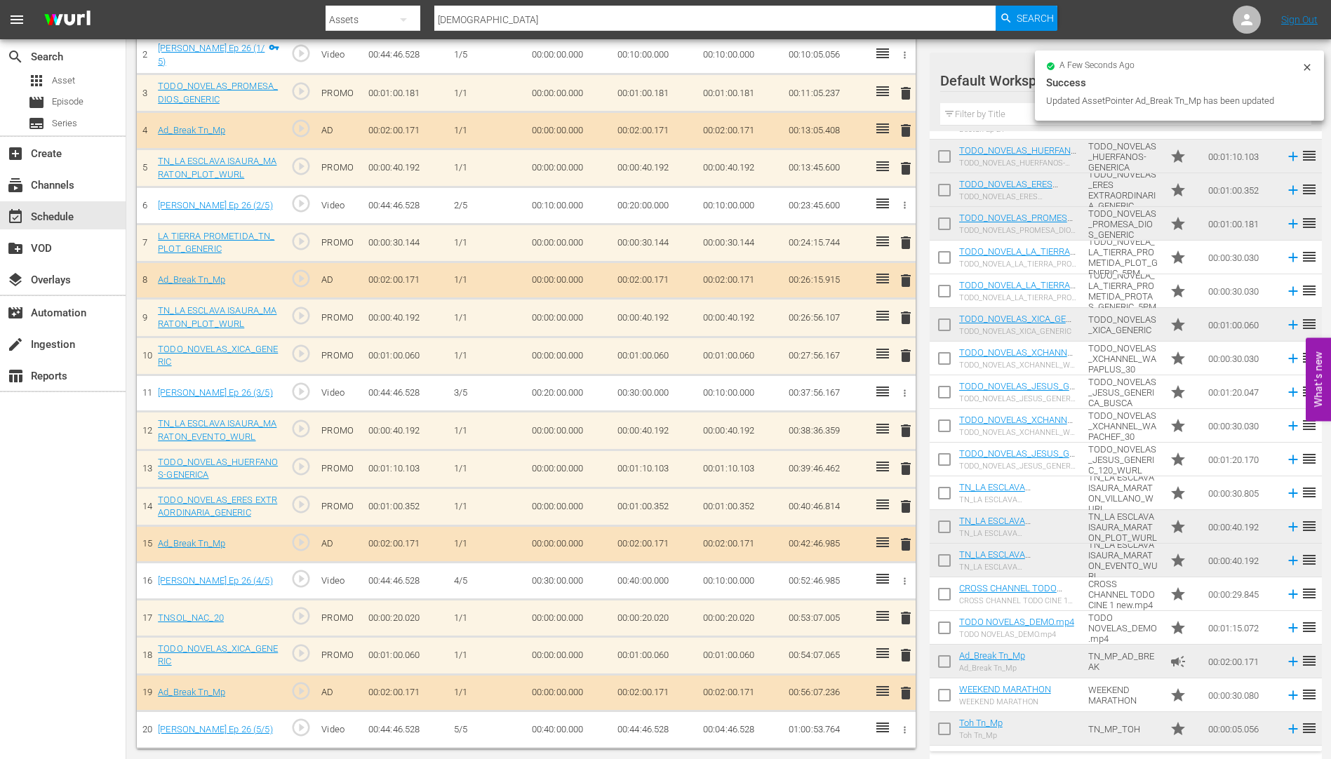
scroll to position [485, 0]
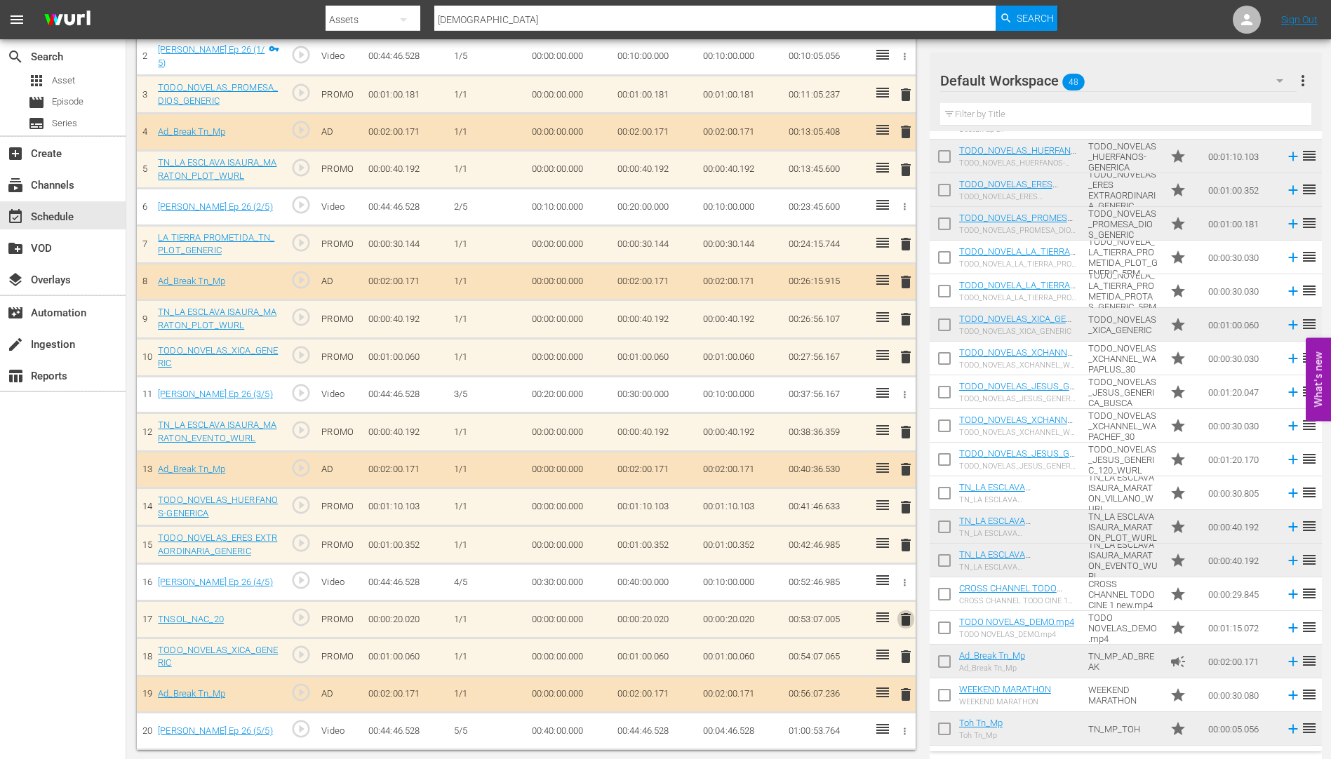
click at [906, 619] on span "delete" at bounding box center [905, 619] width 17 height 17
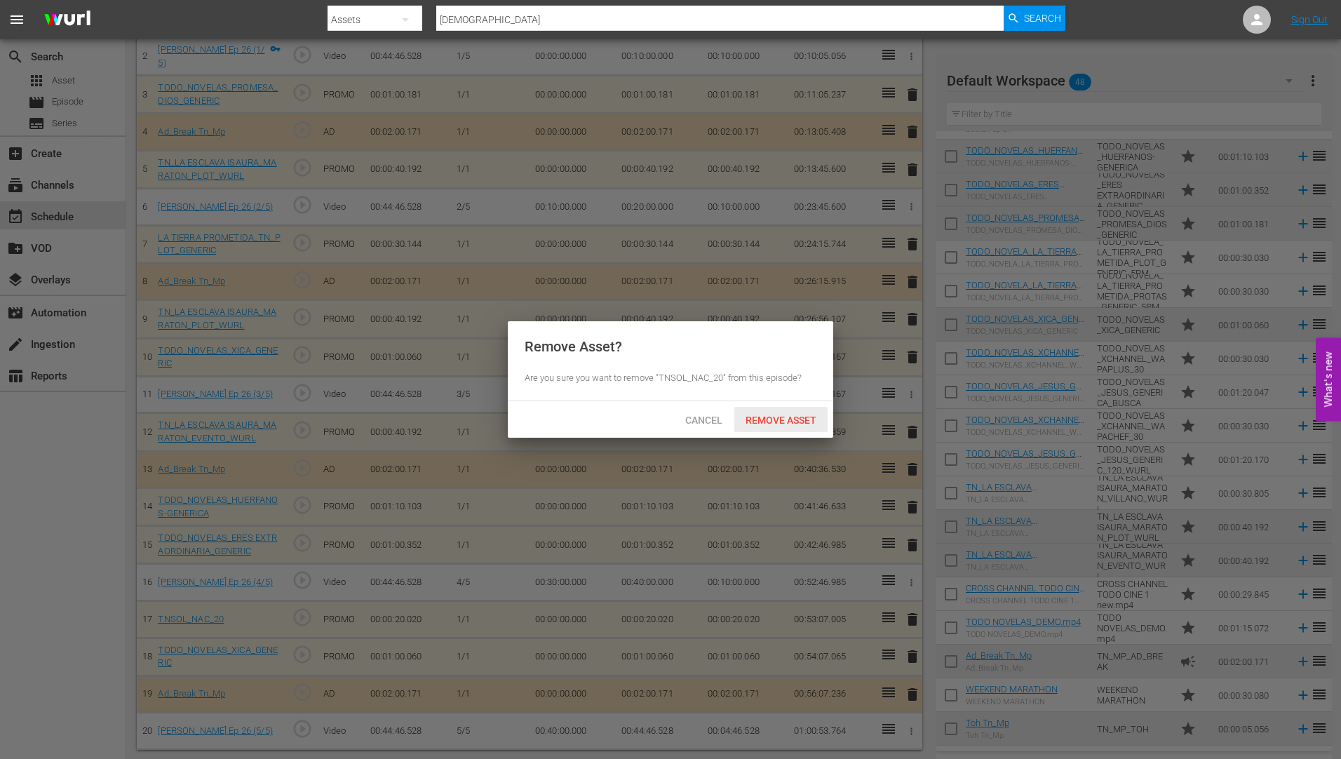
click at [779, 416] on span "Remove Asset" at bounding box center [780, 420] width 93 height 11
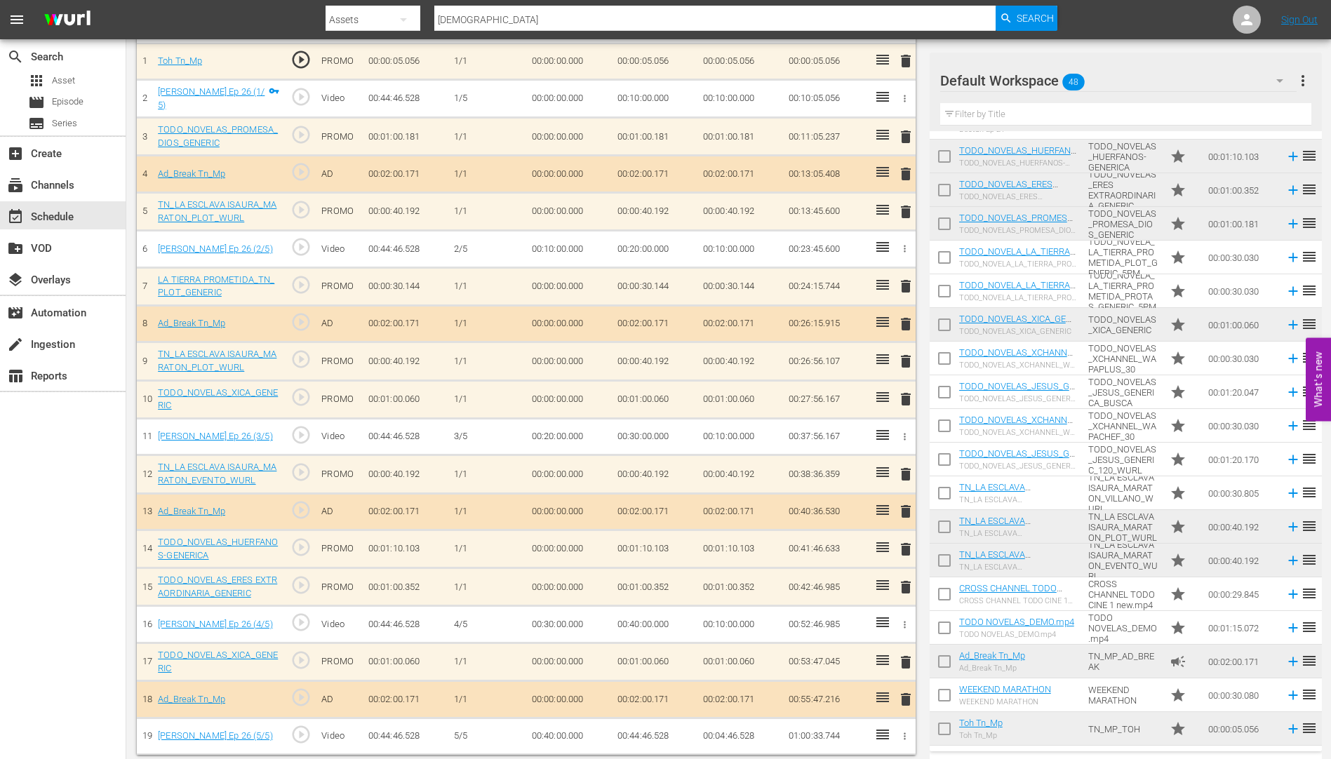
scroll to position [448, 0]
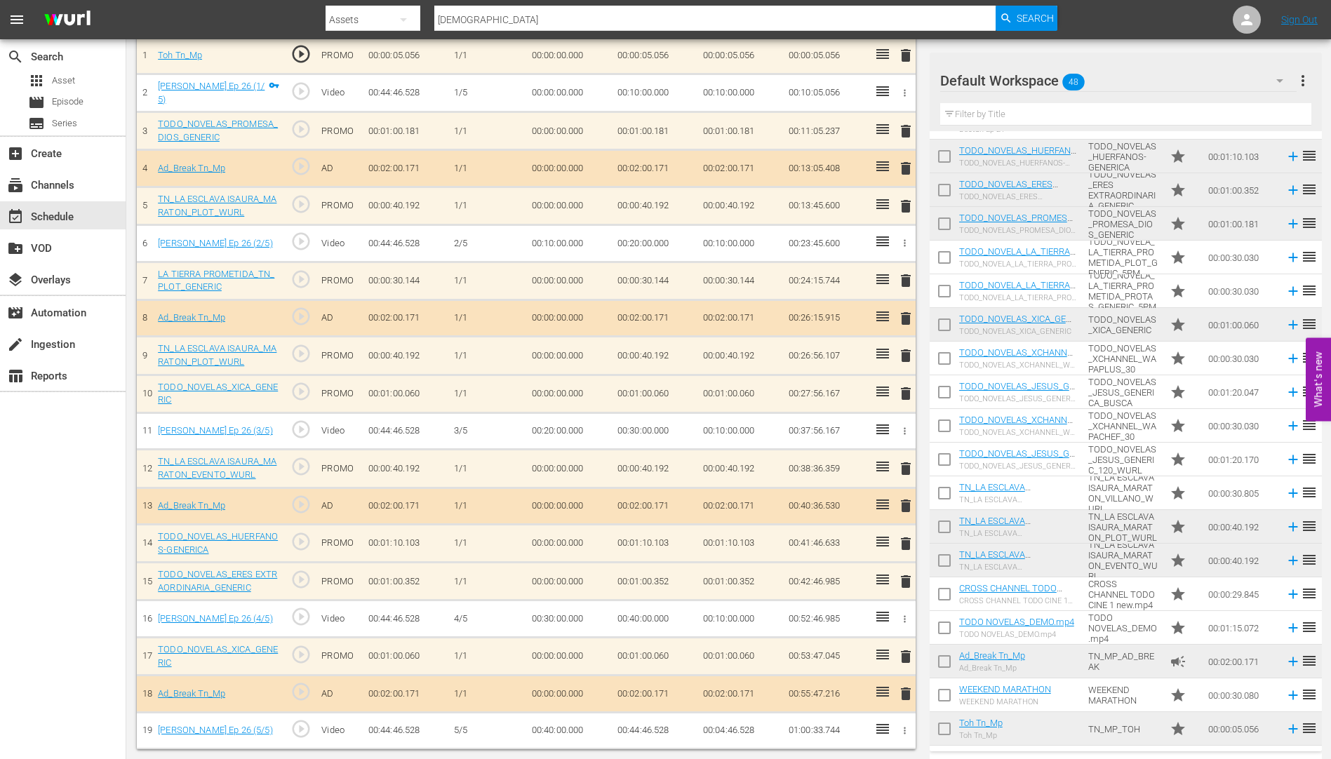
click at [908, 356] on span "delete" at bounding box center [905, 355] width 17 height 17
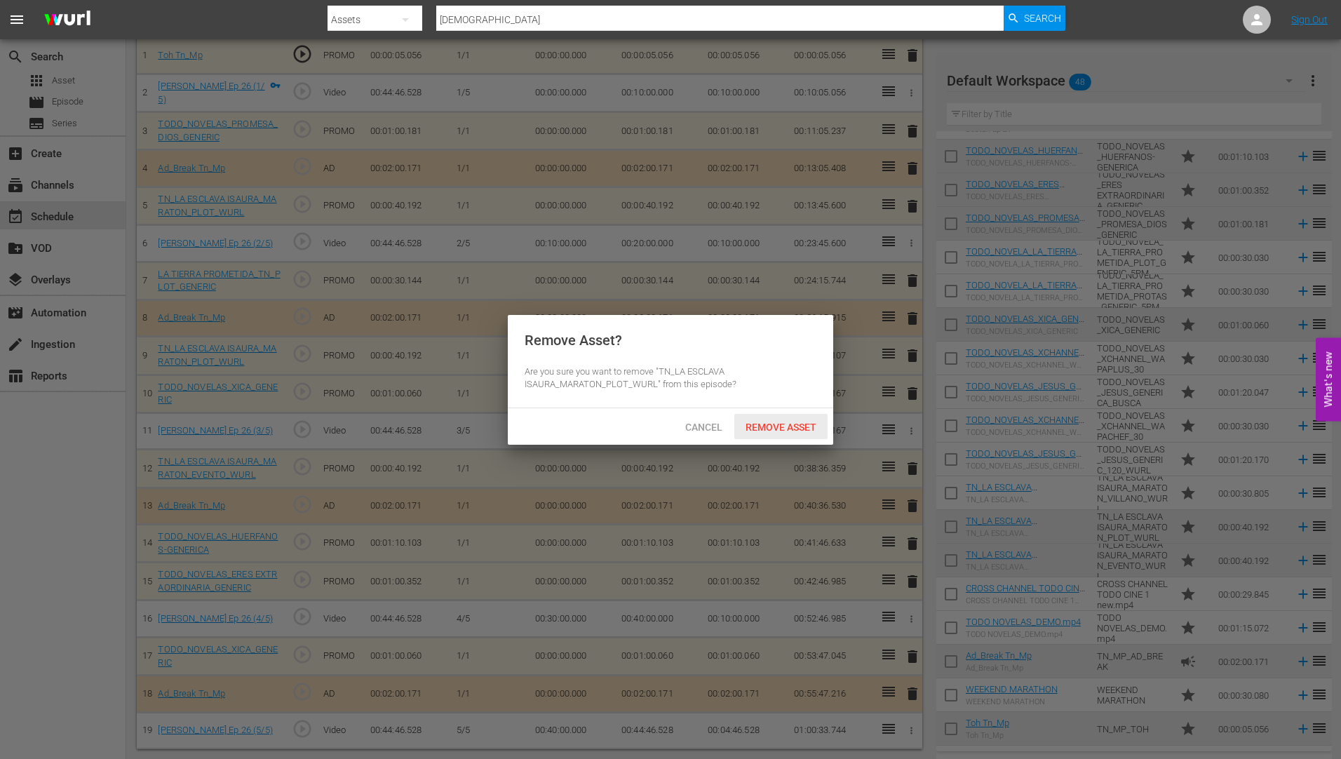
click at [800, 416] on div "Remove Asset" at bounding box center [780, 427] width 93 height 26
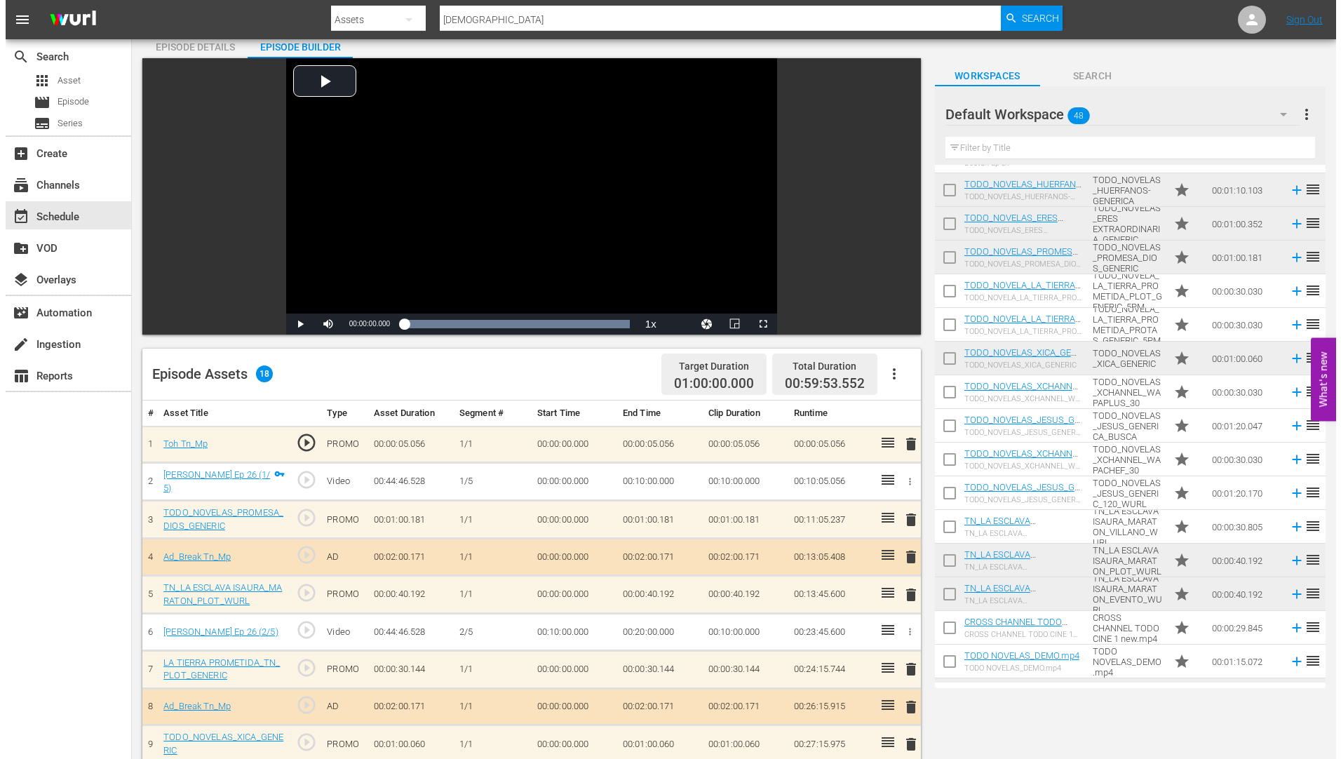
scroll to position [0, 0]
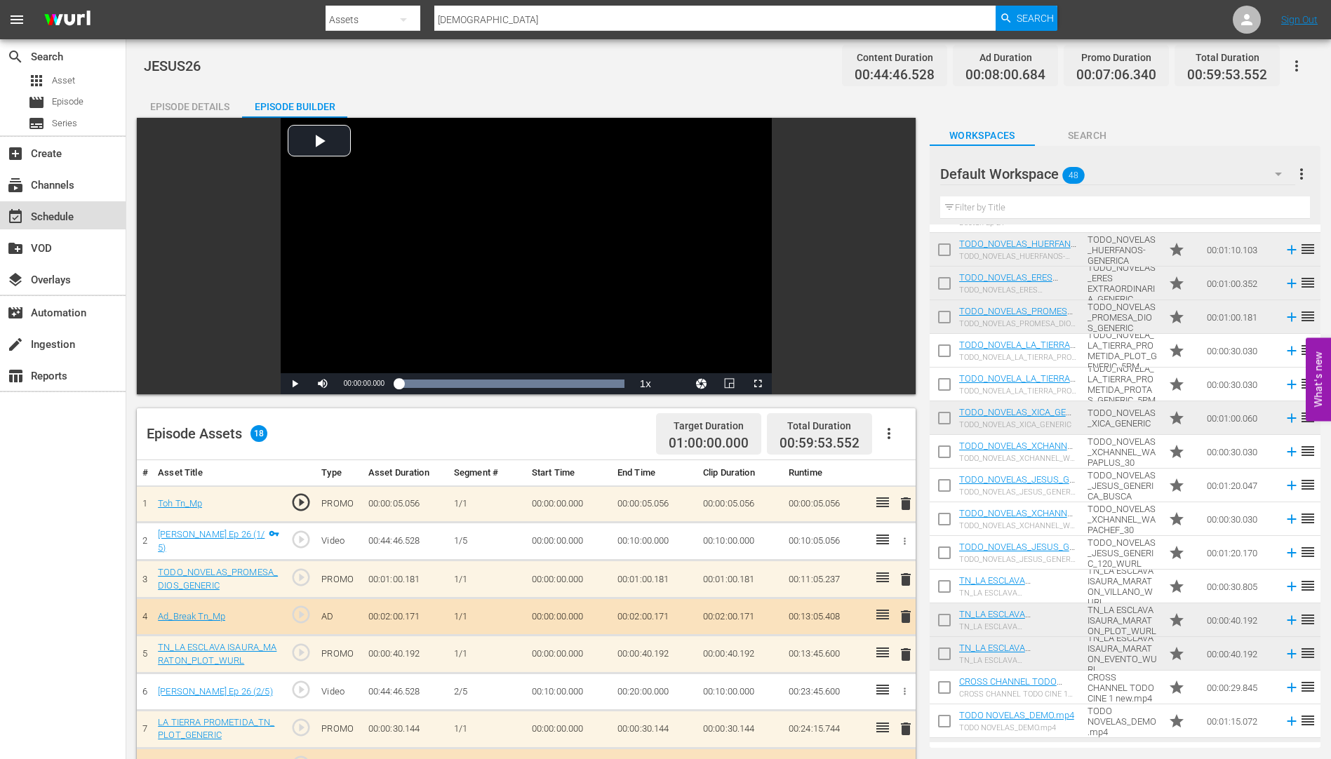
click at [61, 216] on div "event_available Schedule" at bounding box center [39, 214] width 79 height 13
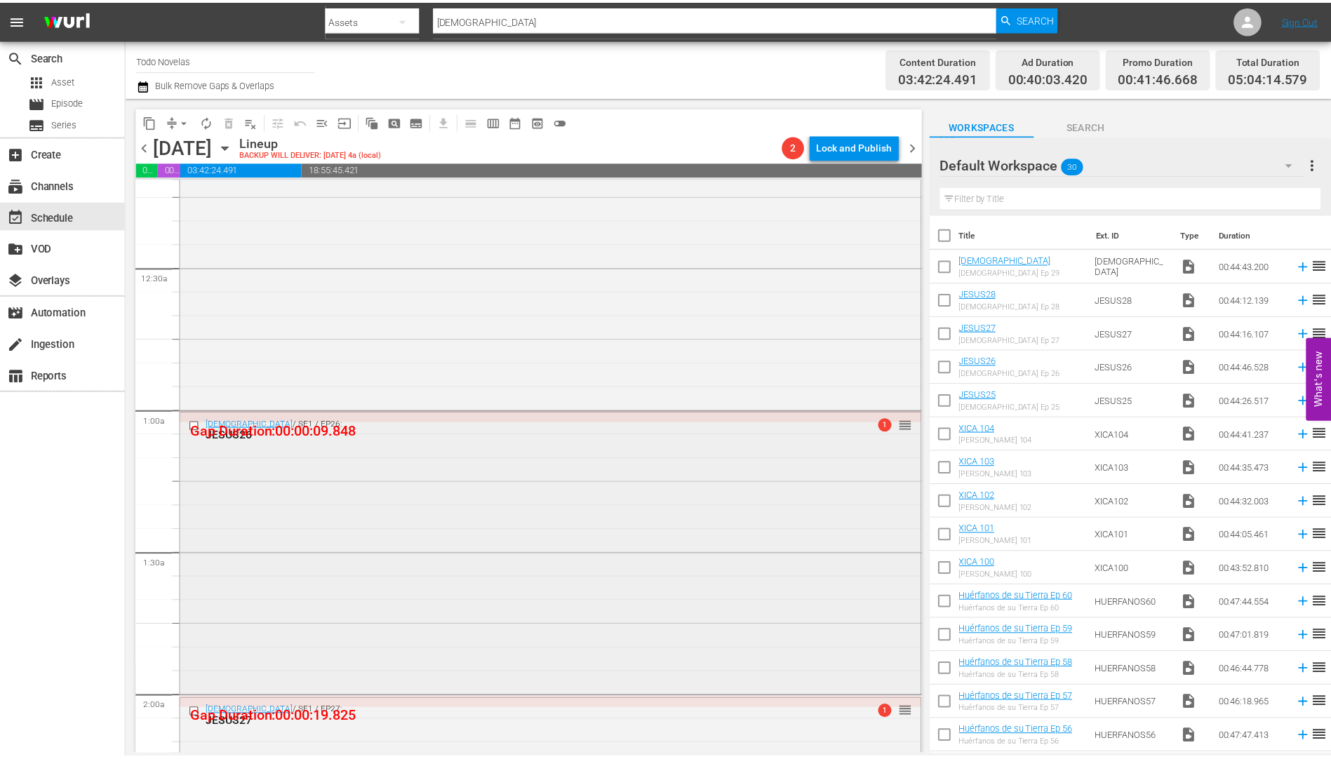
scroll to position [210, 0]
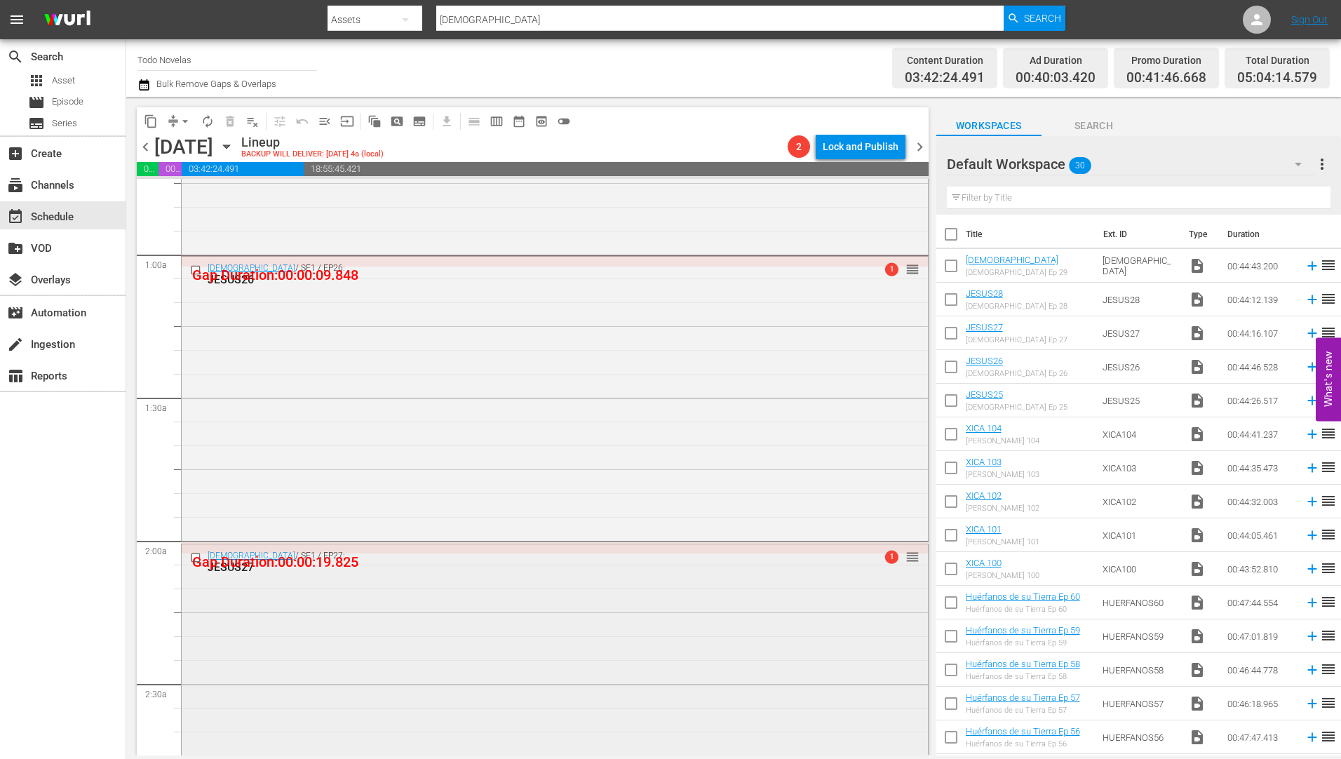
click at [233, 569] on div "JESUS27" at bounding box center [529, 566] width 642 height 13
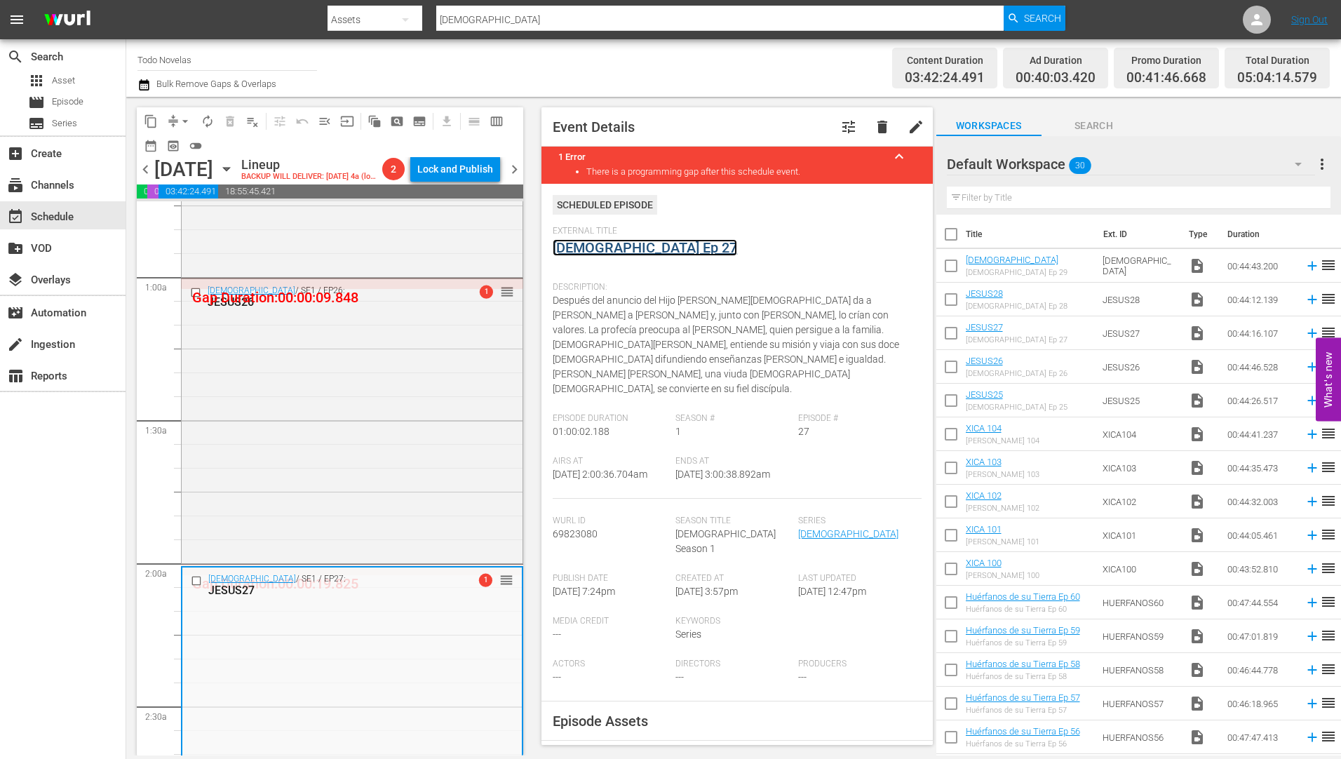
click at [610, 247] on link "[DEMOGRAPHIC_DATA] Ep 27" at bounding box center [645, 247] width 184 height 17
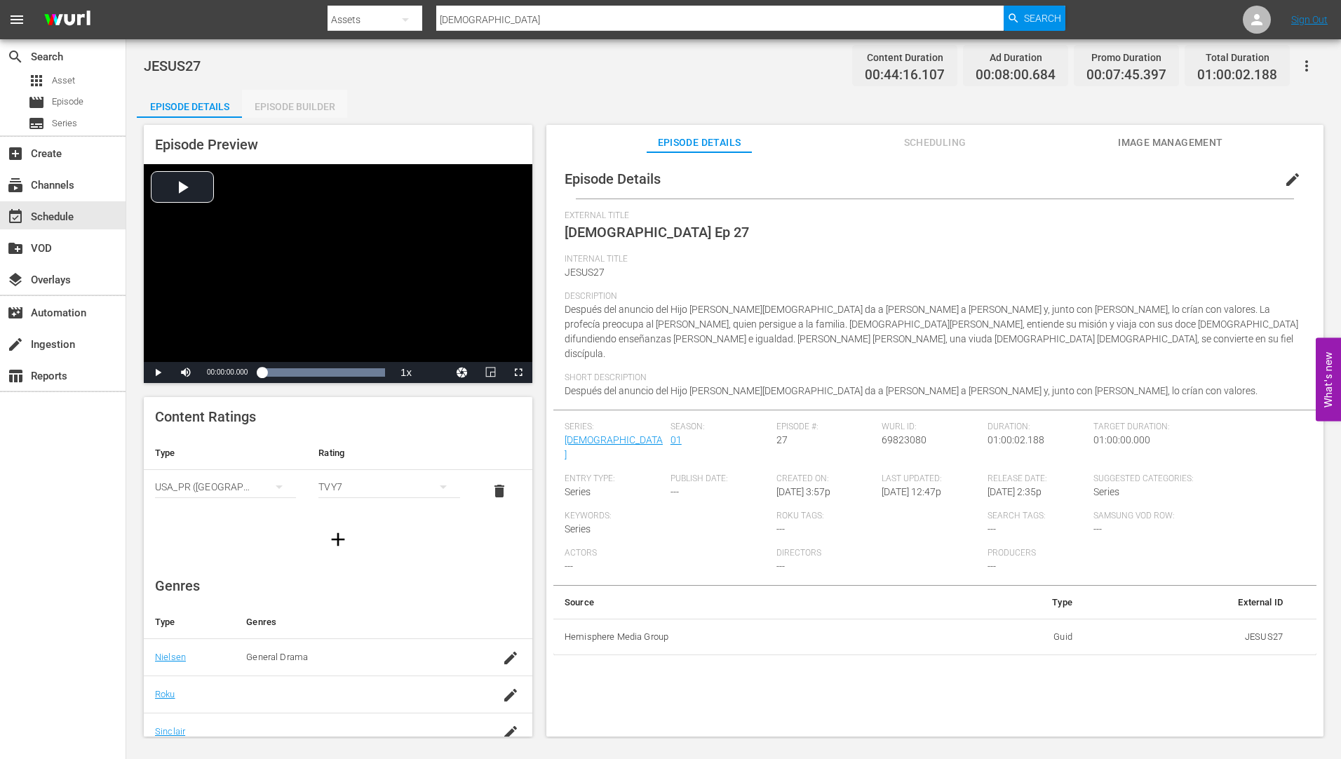
click at [314, 105] on div "Episode Builder" at bounding box center [294, 107] width 105 height 34
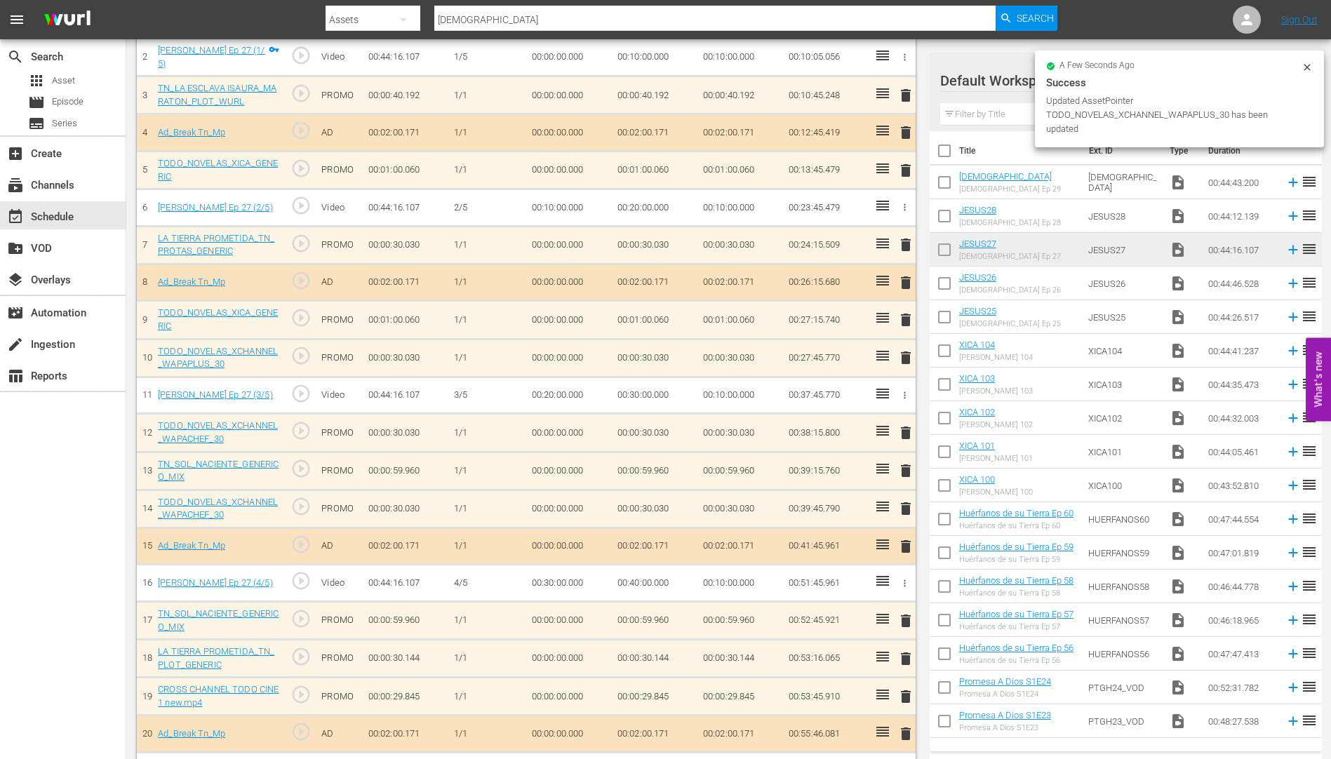
scroll to position [524, 0]
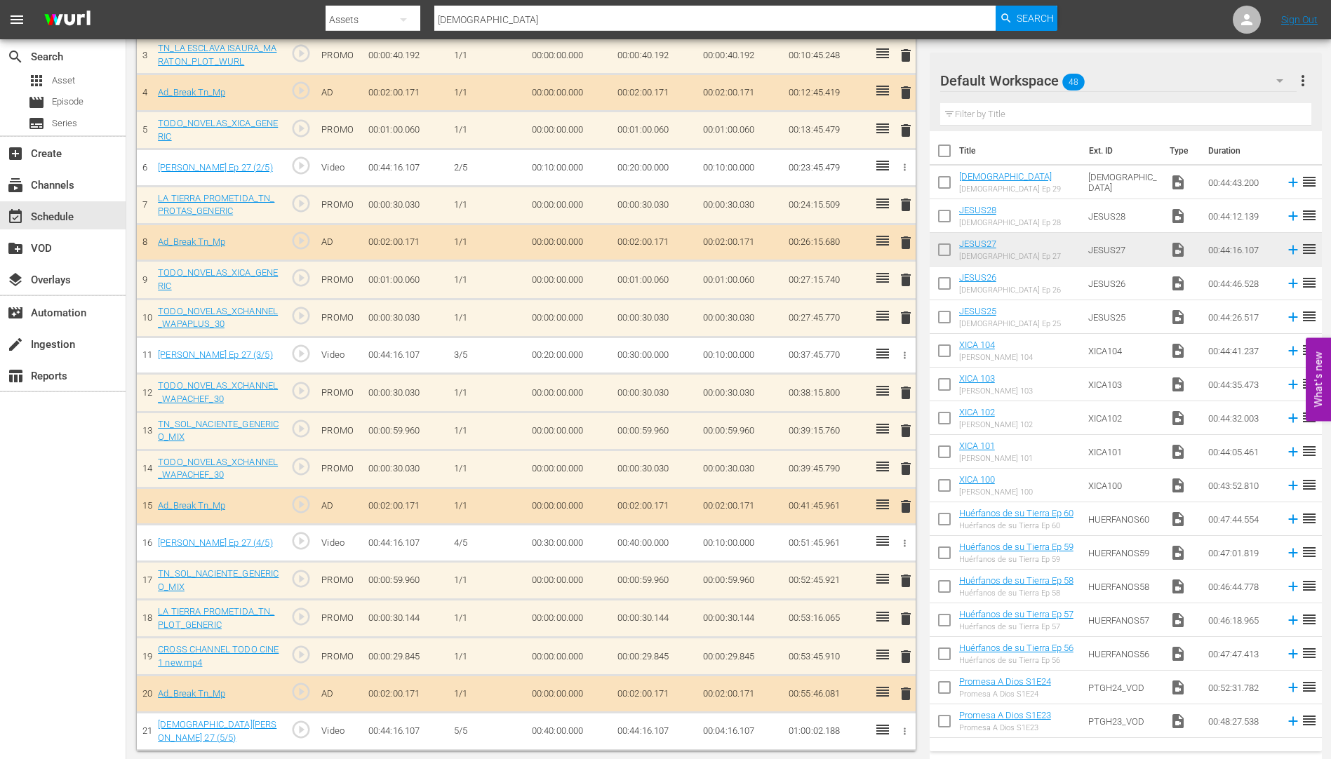
click at [906, 429] on span "delete" at bounding box center [905, 430] width 17 height 17
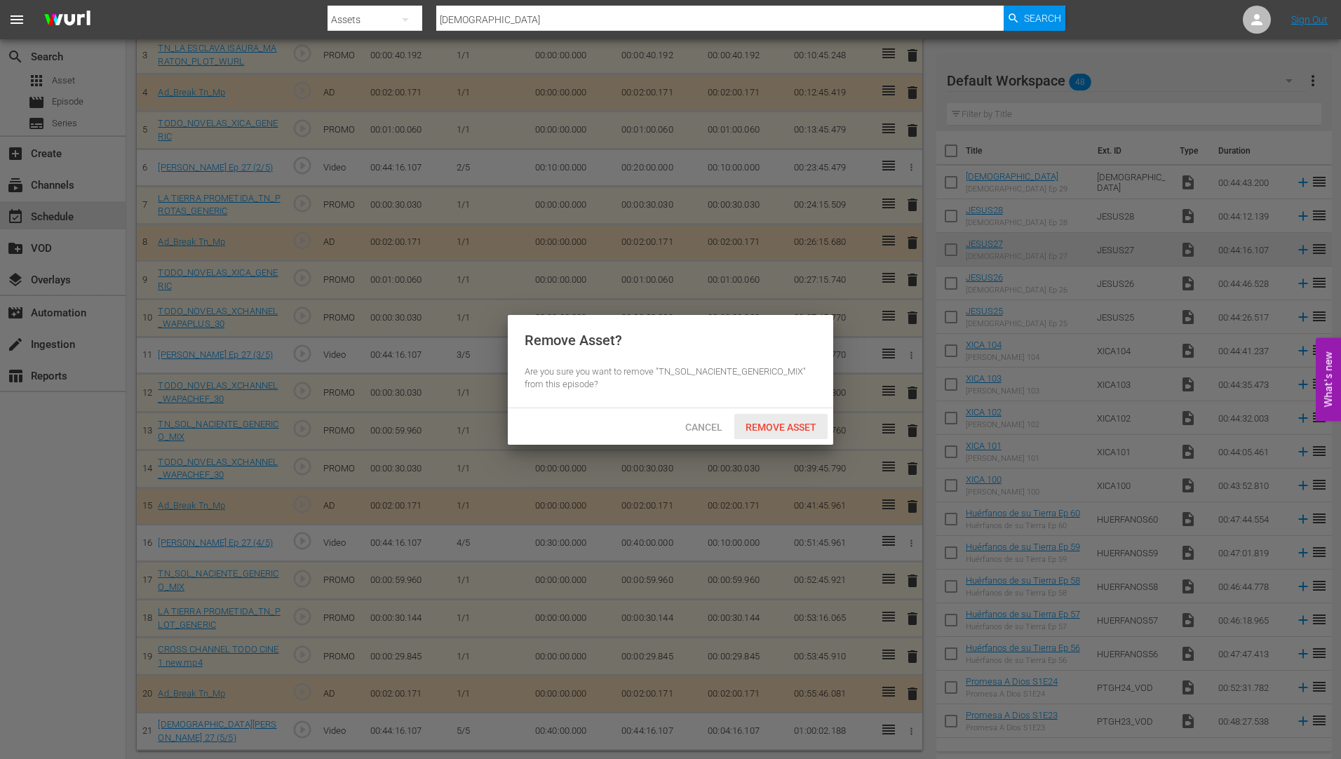
click at [790, 418] on div "Remove Asset" at bounding box center [780, 427] width 93 height 26
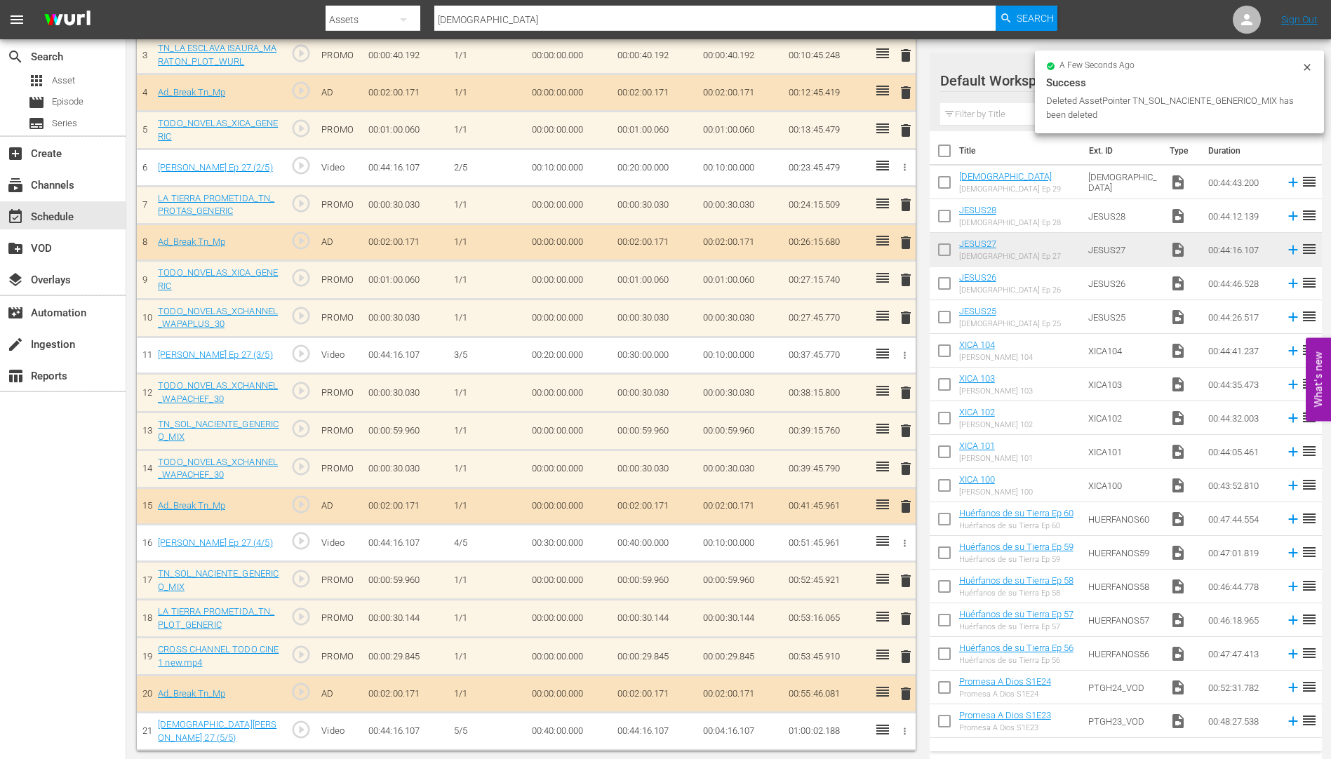
scroll to position [486, 0]
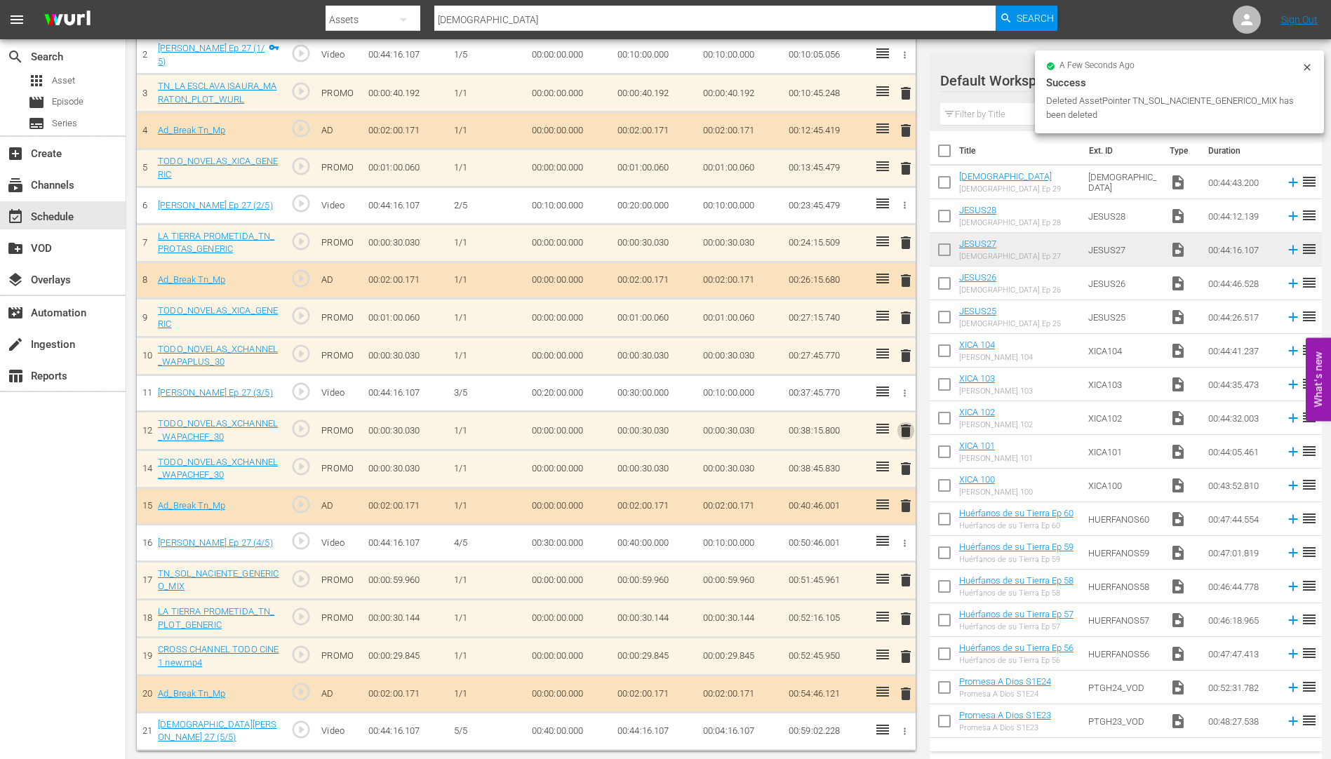
click at [902, 429] on span "delete" at bounding box center [905, 430] width 17 height 17
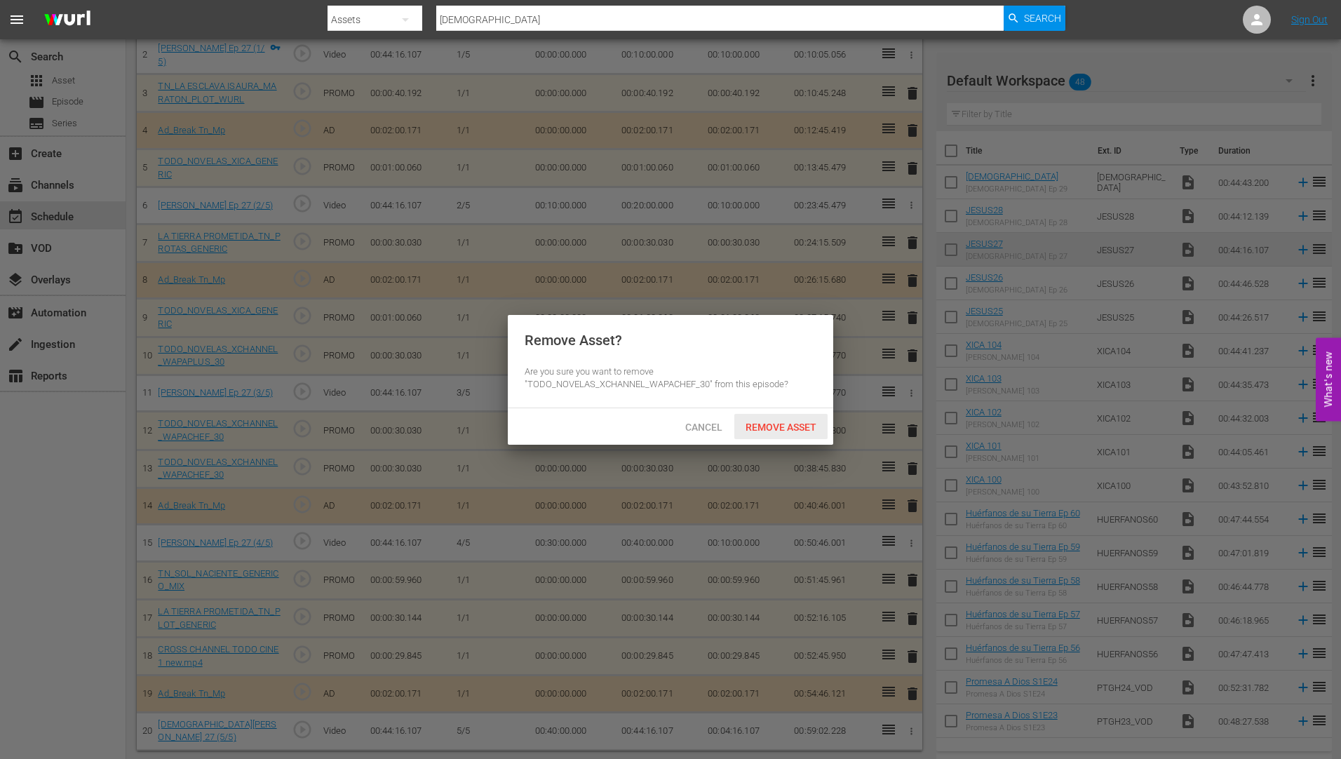
click at [783, 417] on div "Remove Asset" at bounding box center [780, 427] width 93 height 26
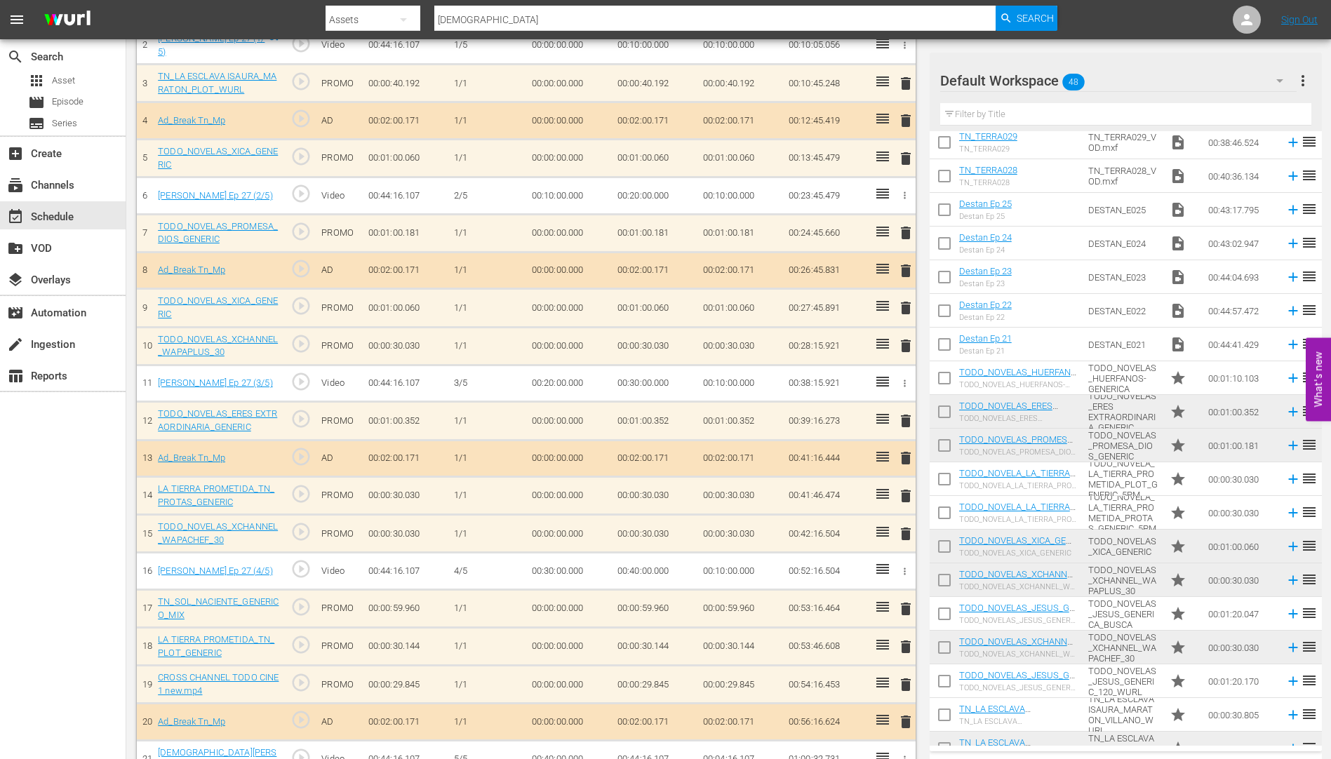
scroll to position [524, 0]
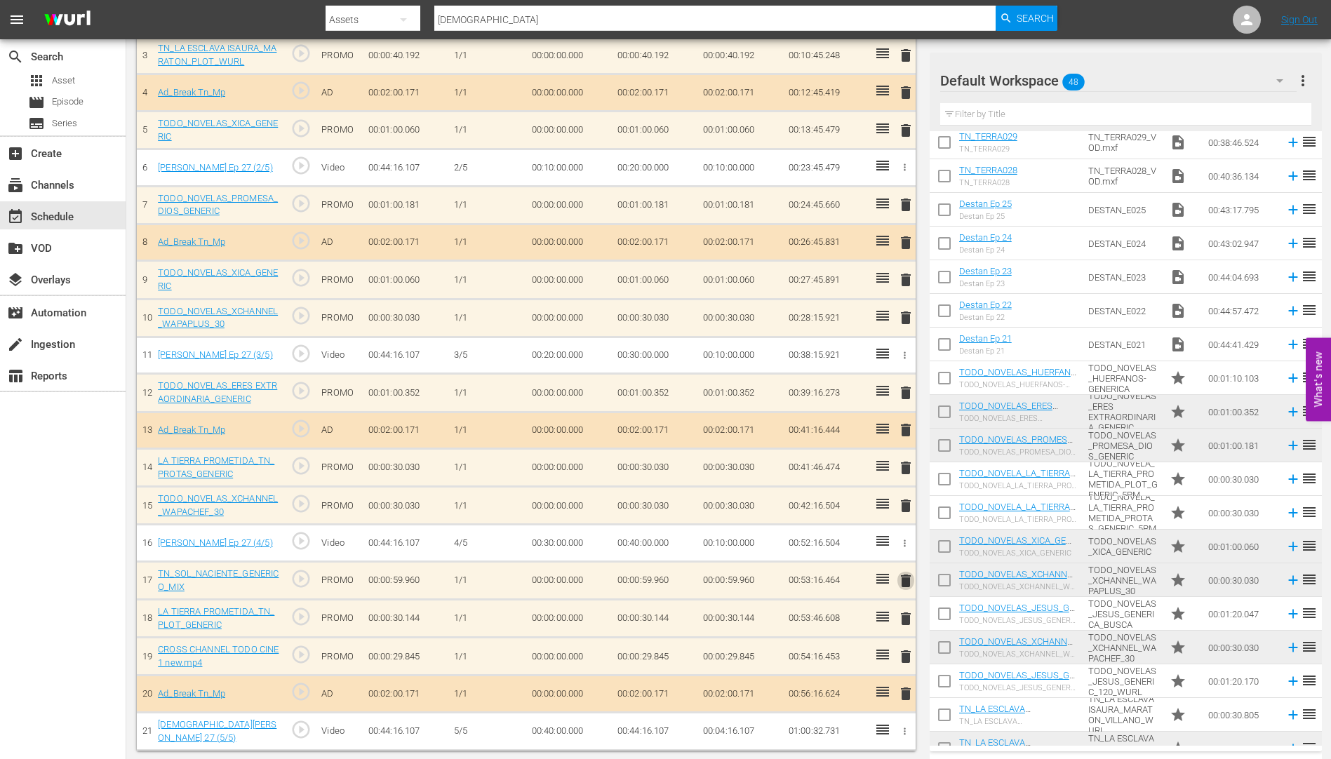
click at [906, 581] on span "delete" at bounding box center [905, 580] width 17 height 17
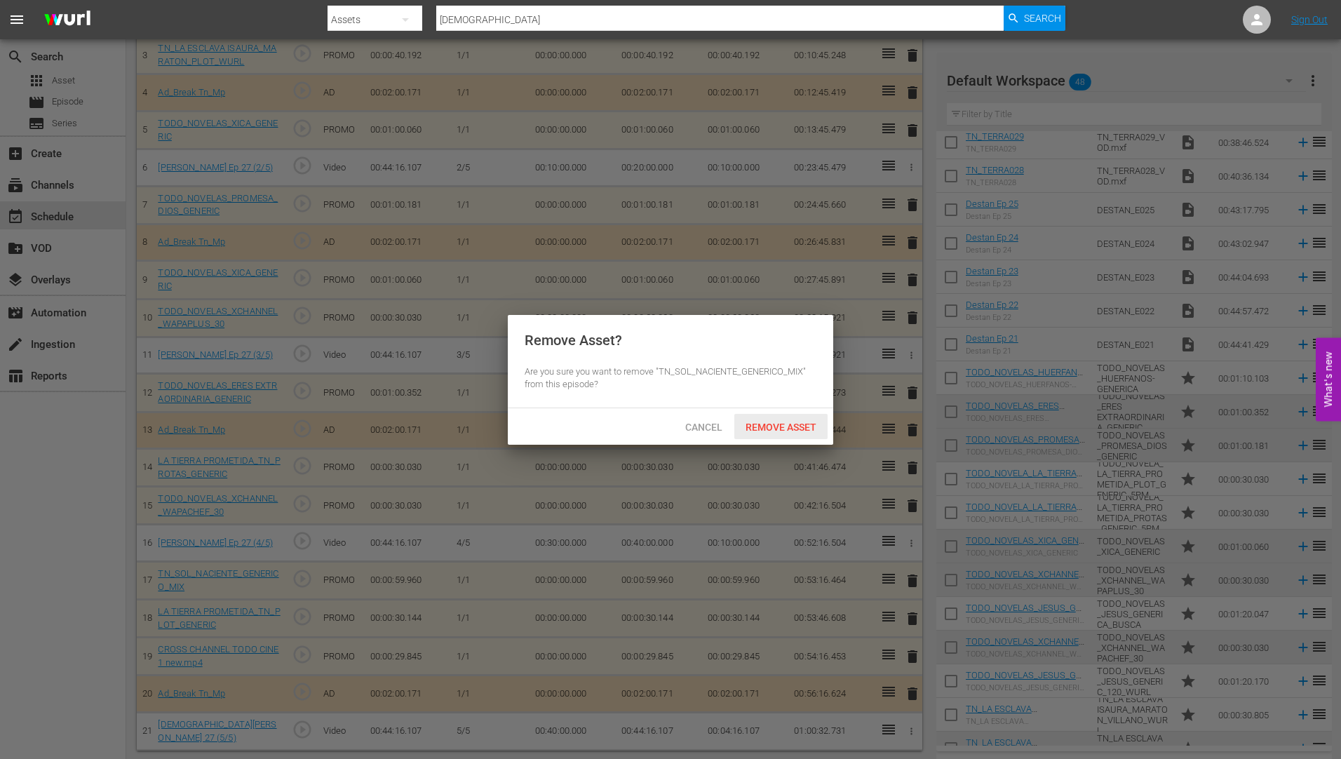
click at [776, 422] on span "Remove Asset" at bounding box center [780, 427] width 93 height 11
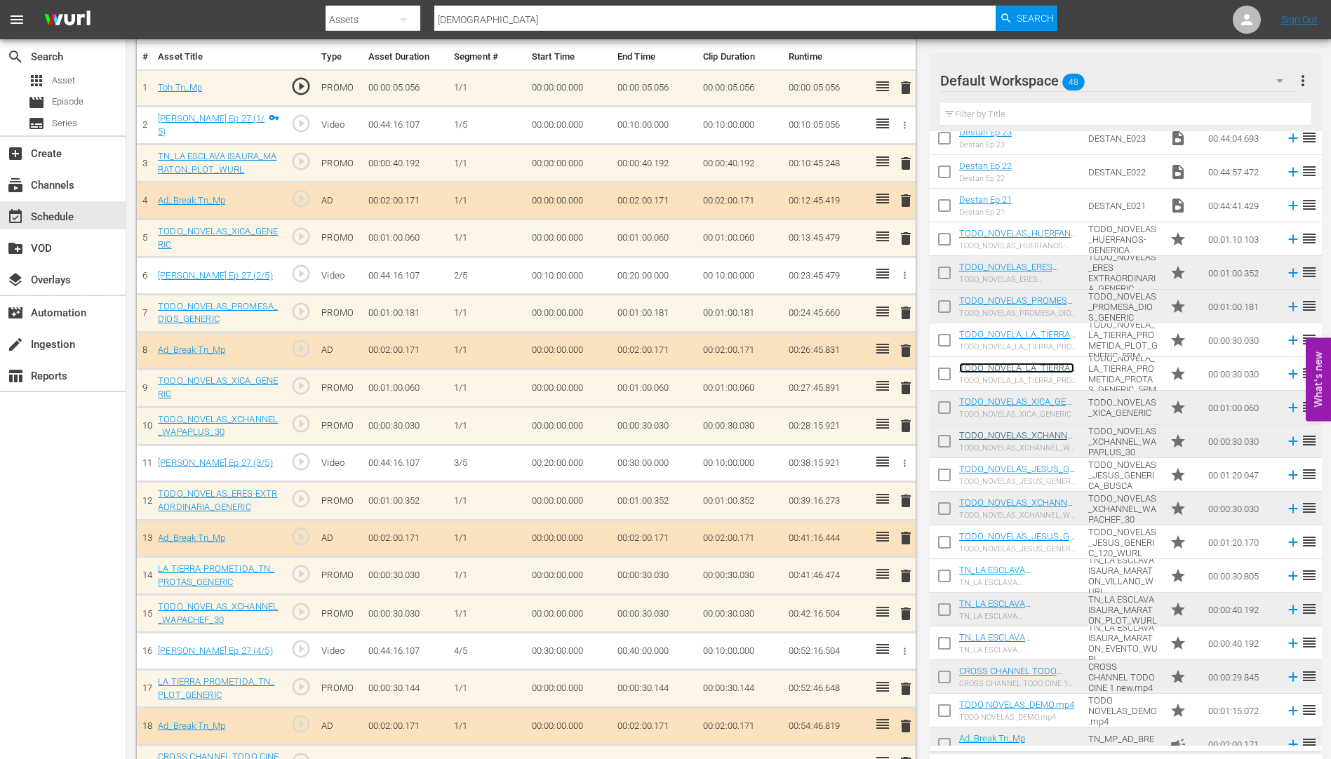
scroll to position [955, 0]
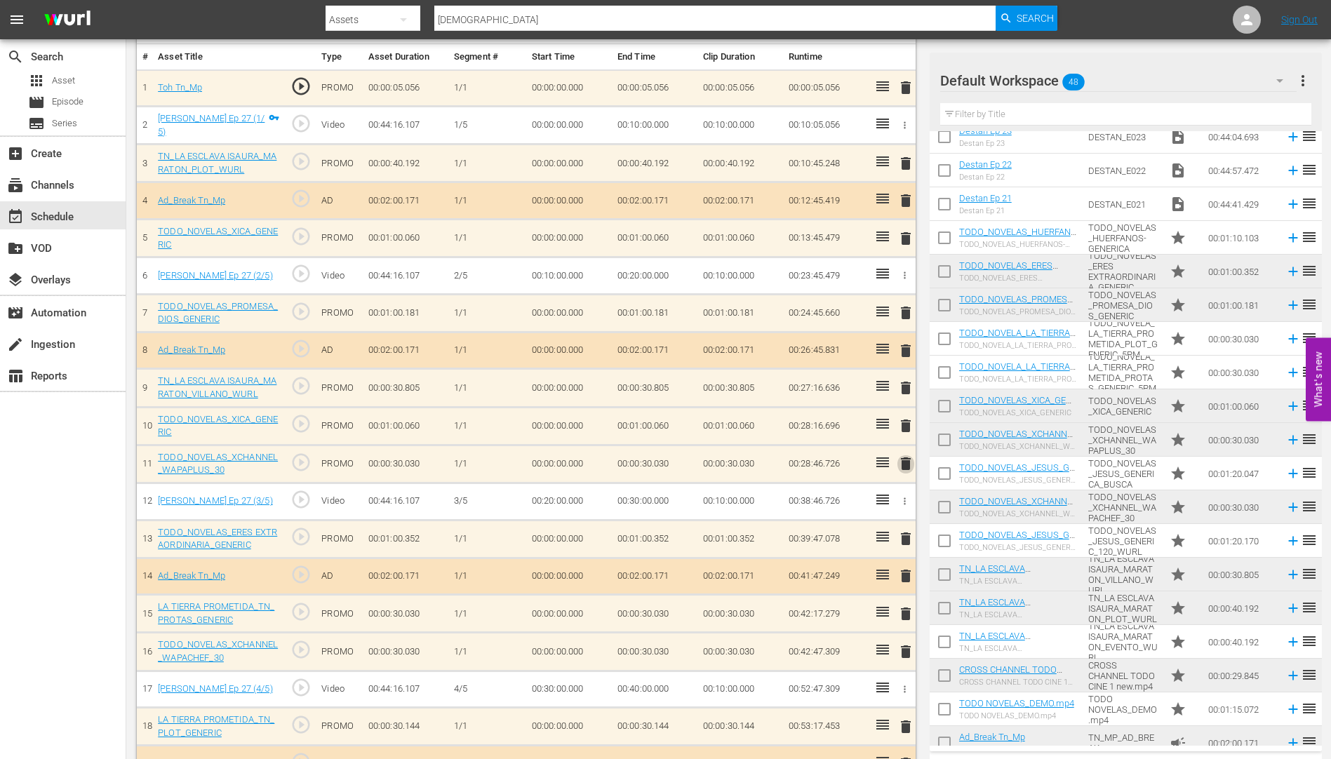
click at [905, 463] on span "delete" at bounding box center [905, 463] width 17 height 17
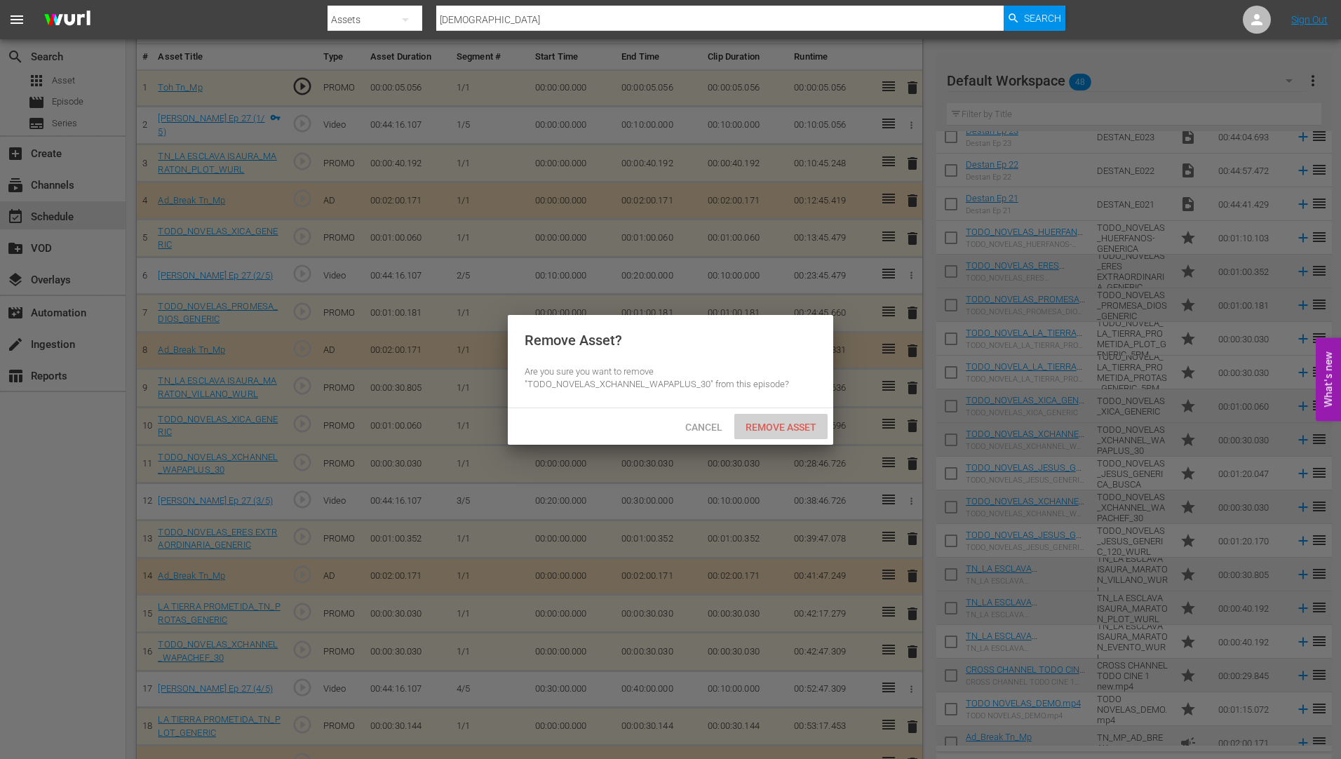
click at [781, 425] on span "Remove Asset" at bounding box center [780, 427] width 93 height 11
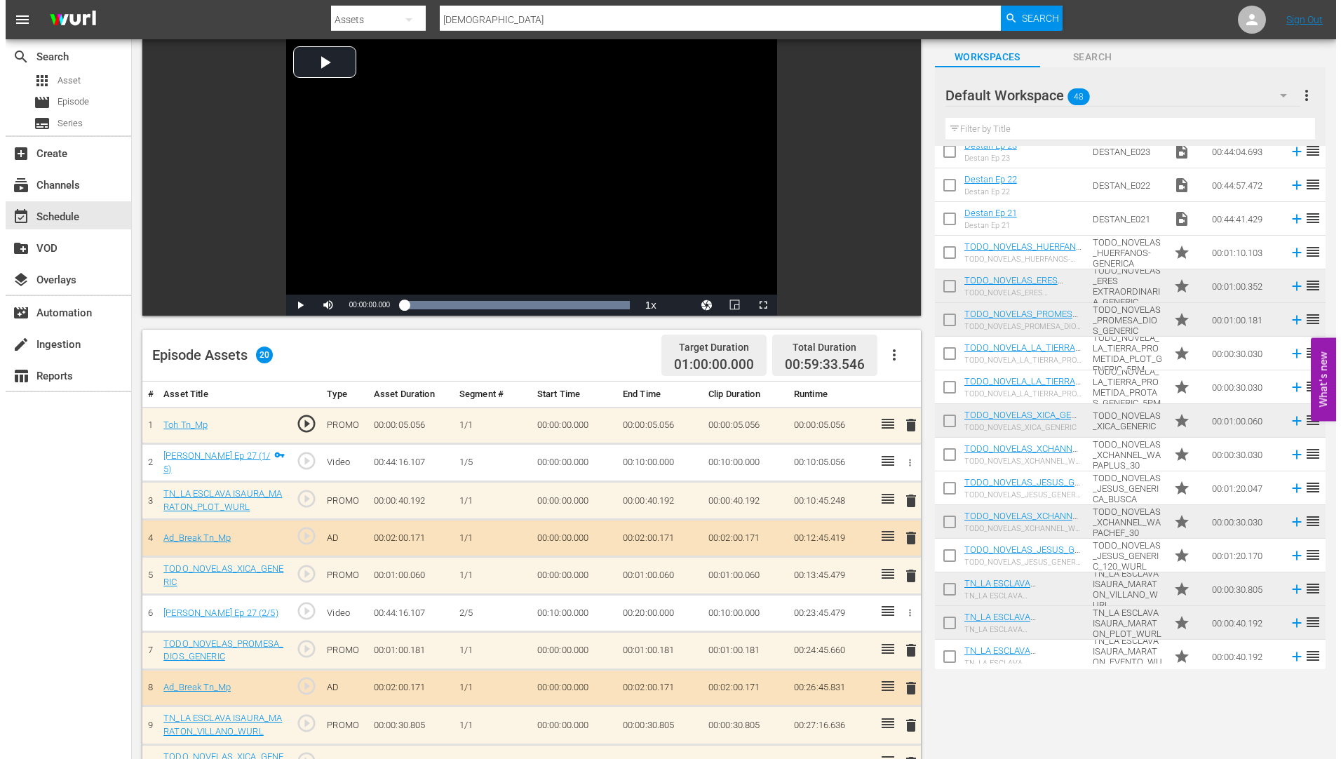
scroll to position [0, 0]
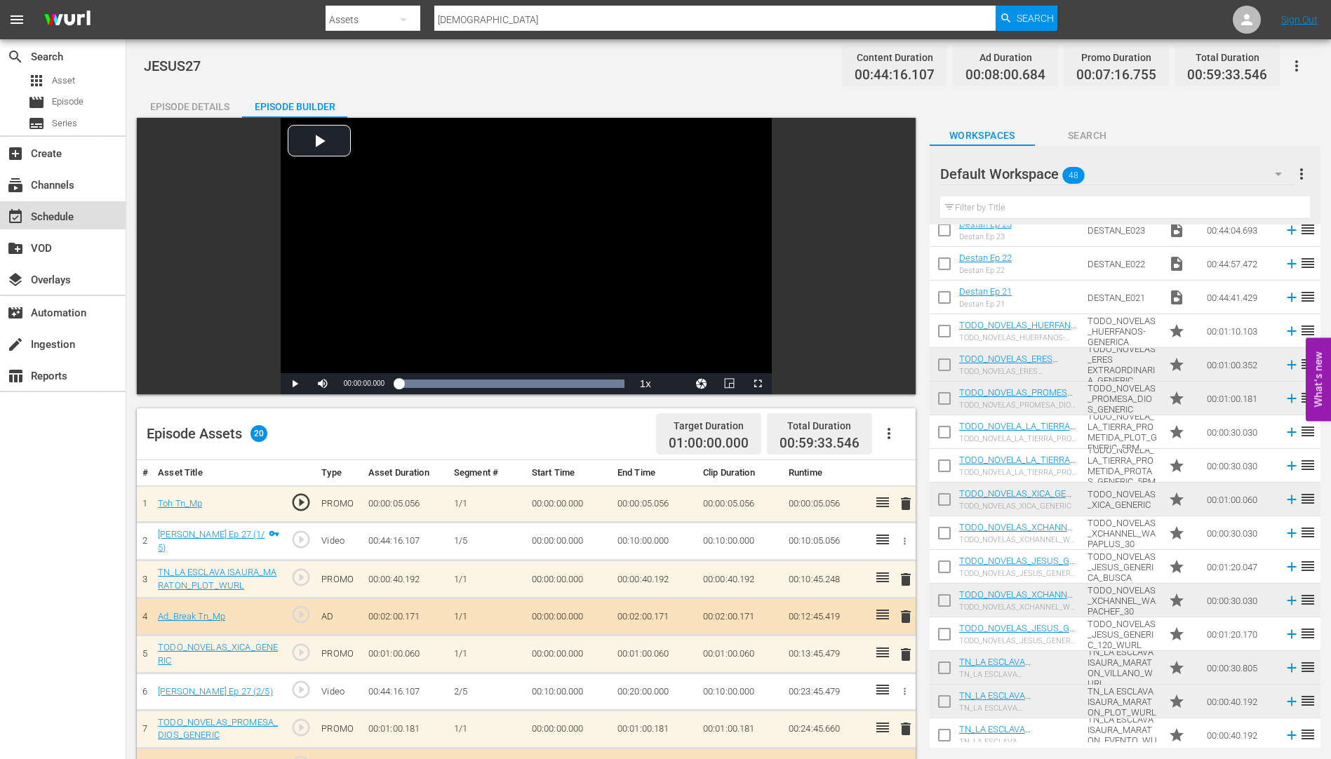
click at [53, 210] on div "event_available Schedule" at bounding box center [39, 214] width 79 height 13
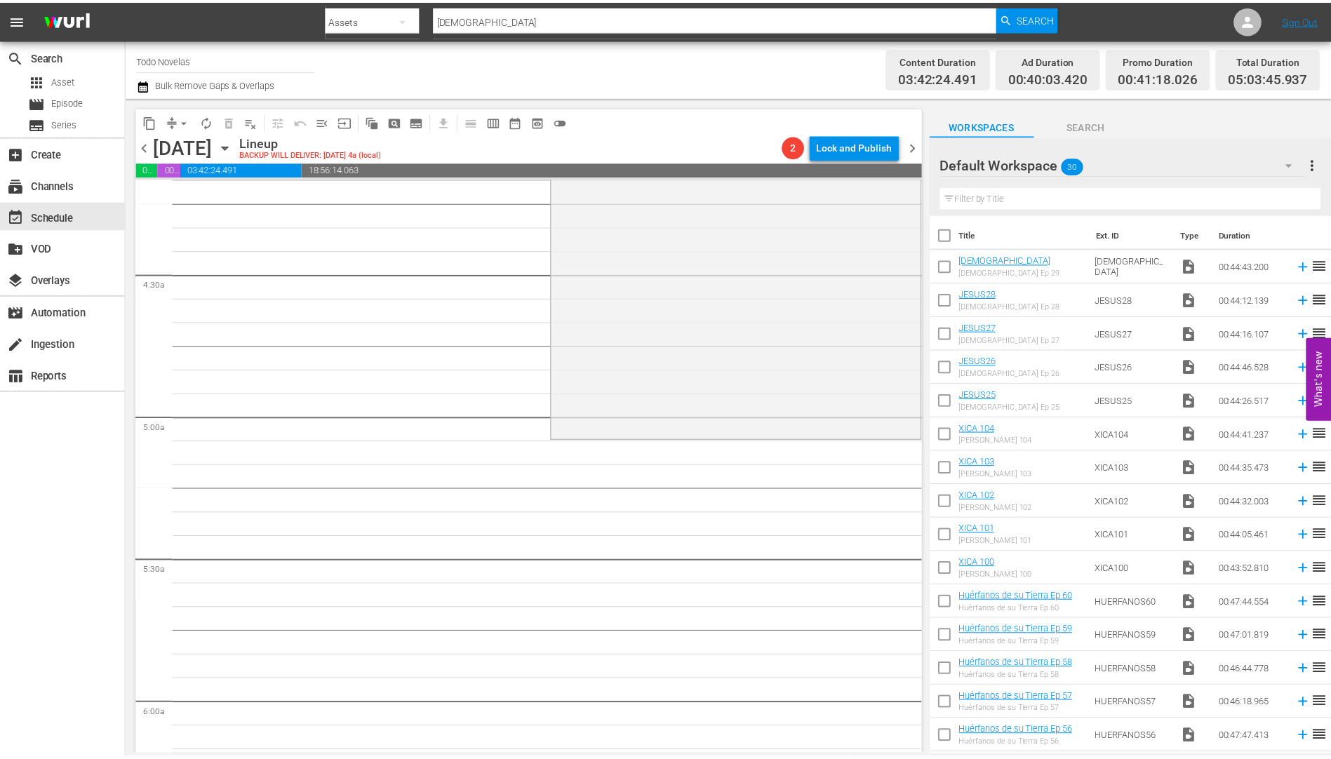
scroll to position [842, 0]
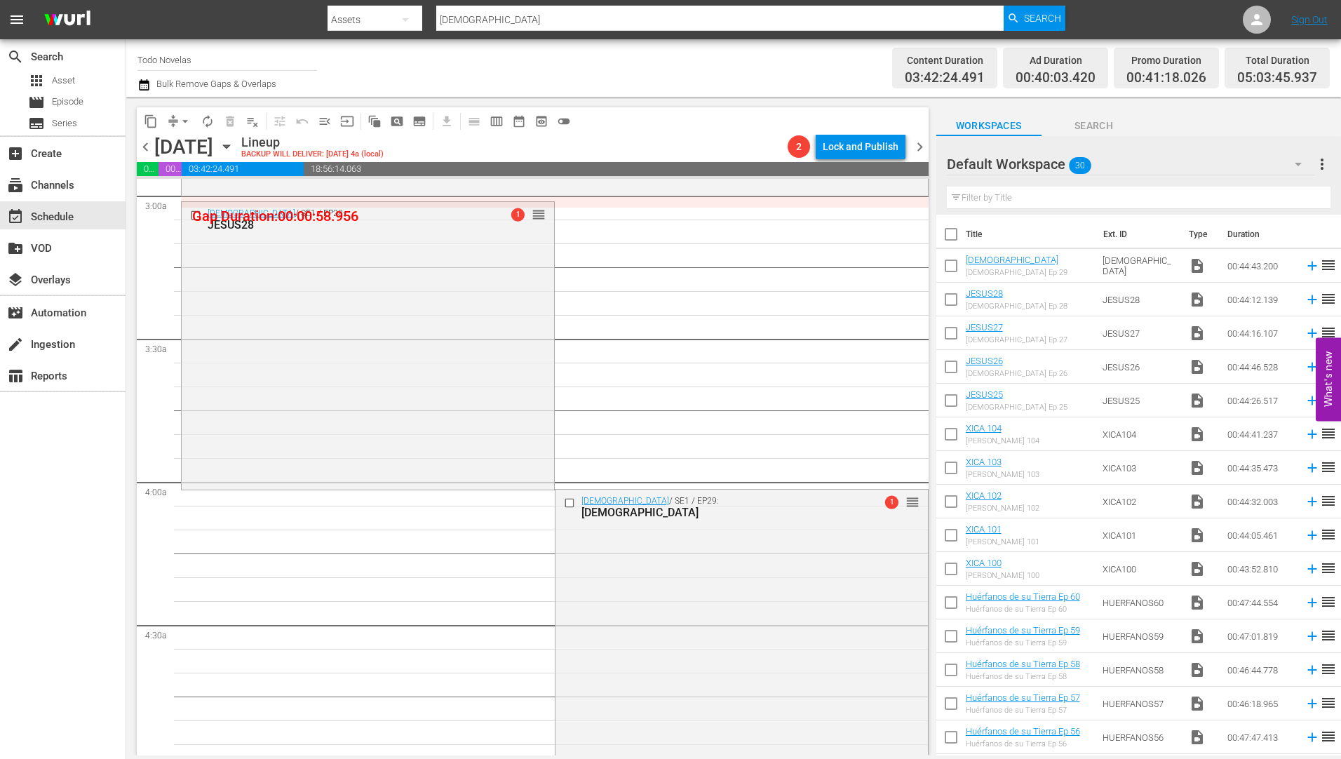
click at [238, 222] on div "JESUS28" at bounding box center [345, 224] width 275 height 13
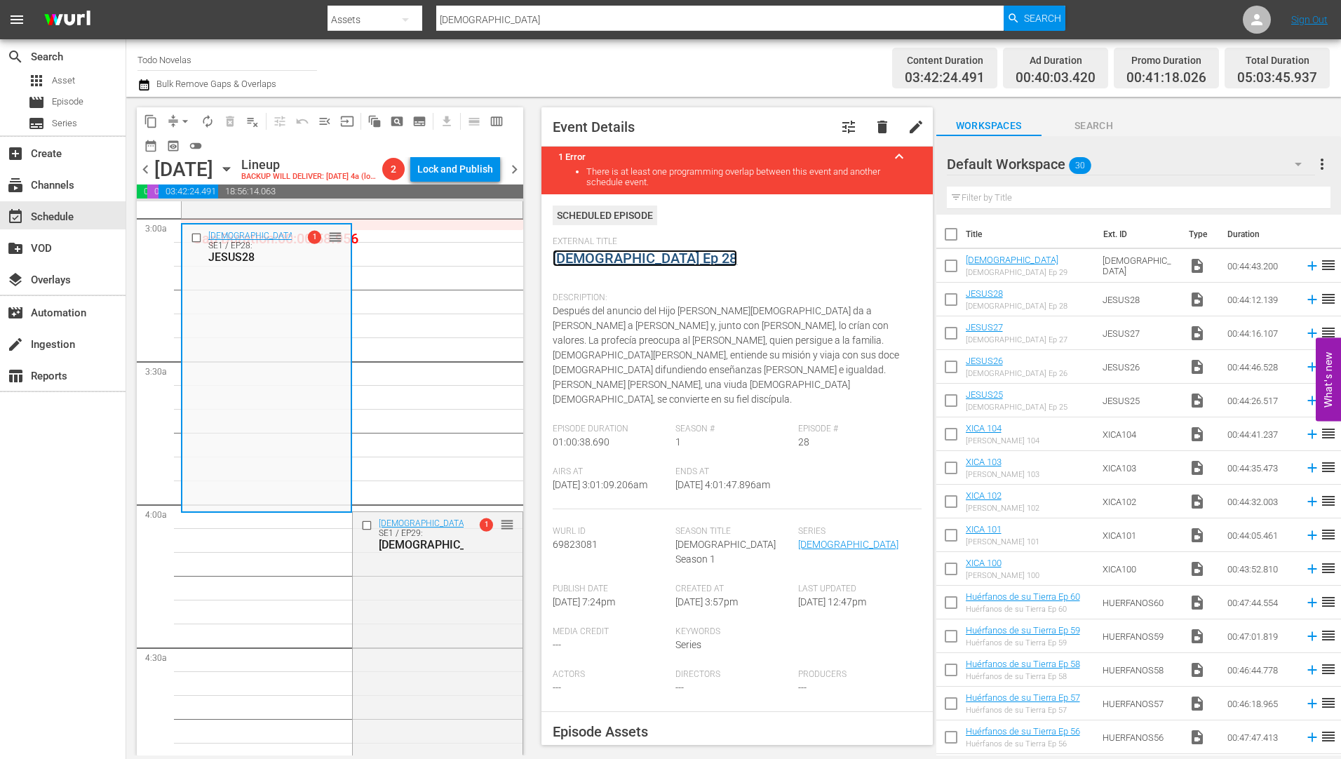
click at [581, 253] on link "[DEMOGRAPHIC_DATA] Ep 28" at bounding box center [645, 258] width 184 height 17
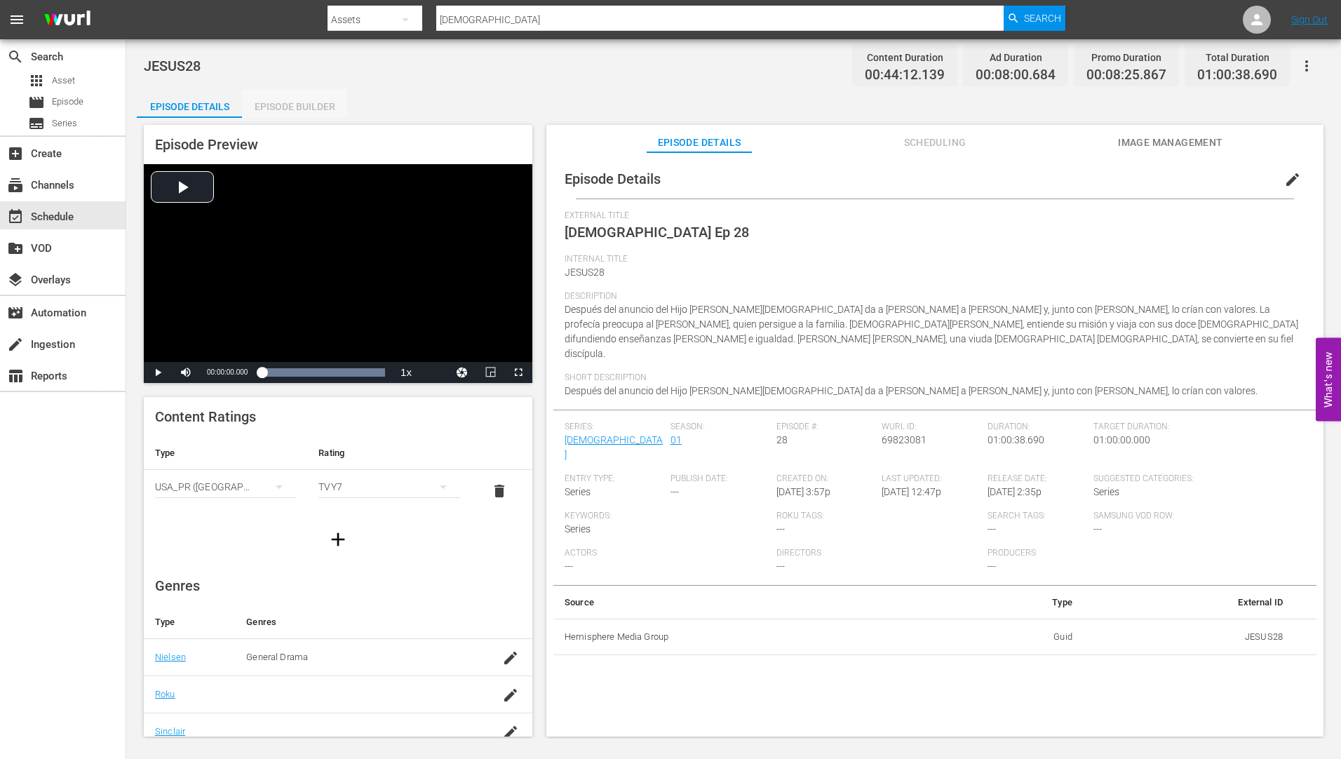
click at [314, 109] on div "Episode Builder" at bounding box center [294, 107] width 105 height 34
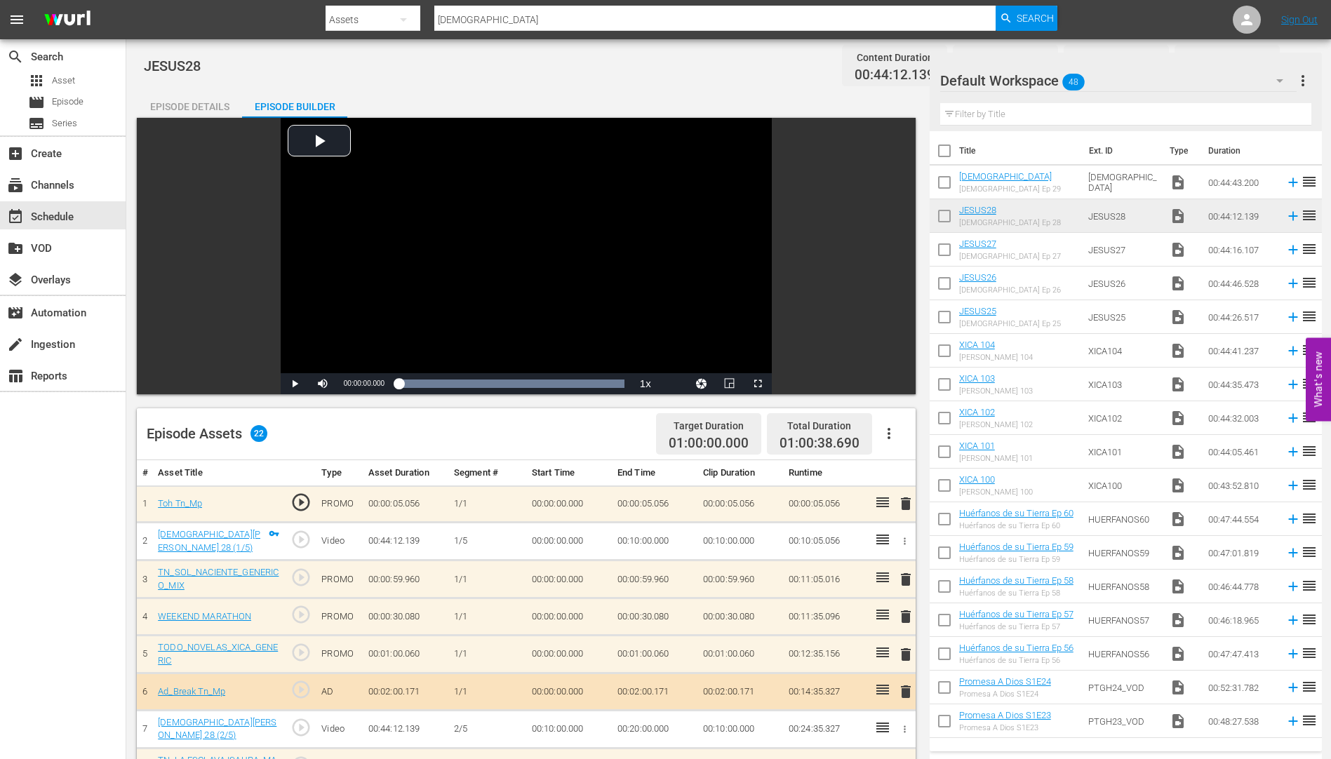
scroll to position [281, 0]
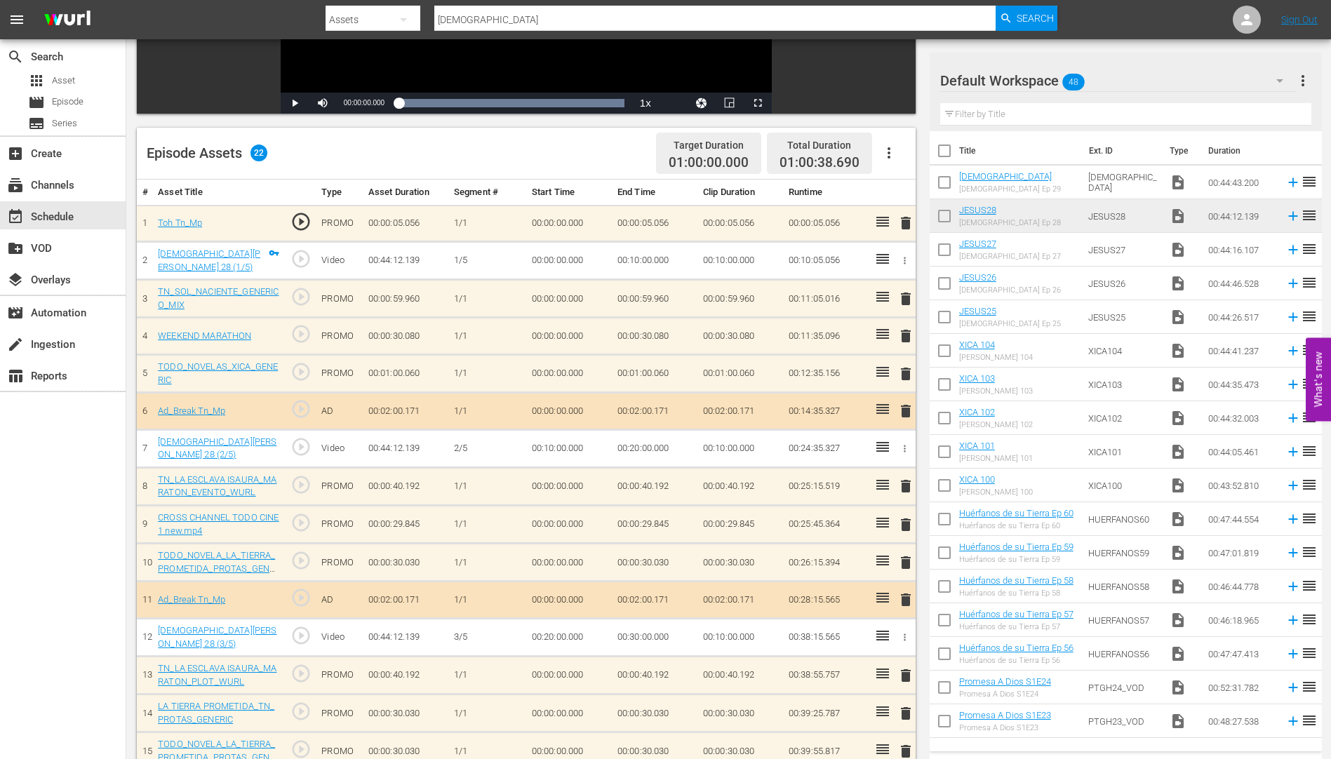
click at [903, 298] on span "delete" at bounding box center [905, 298] width 17 height 17
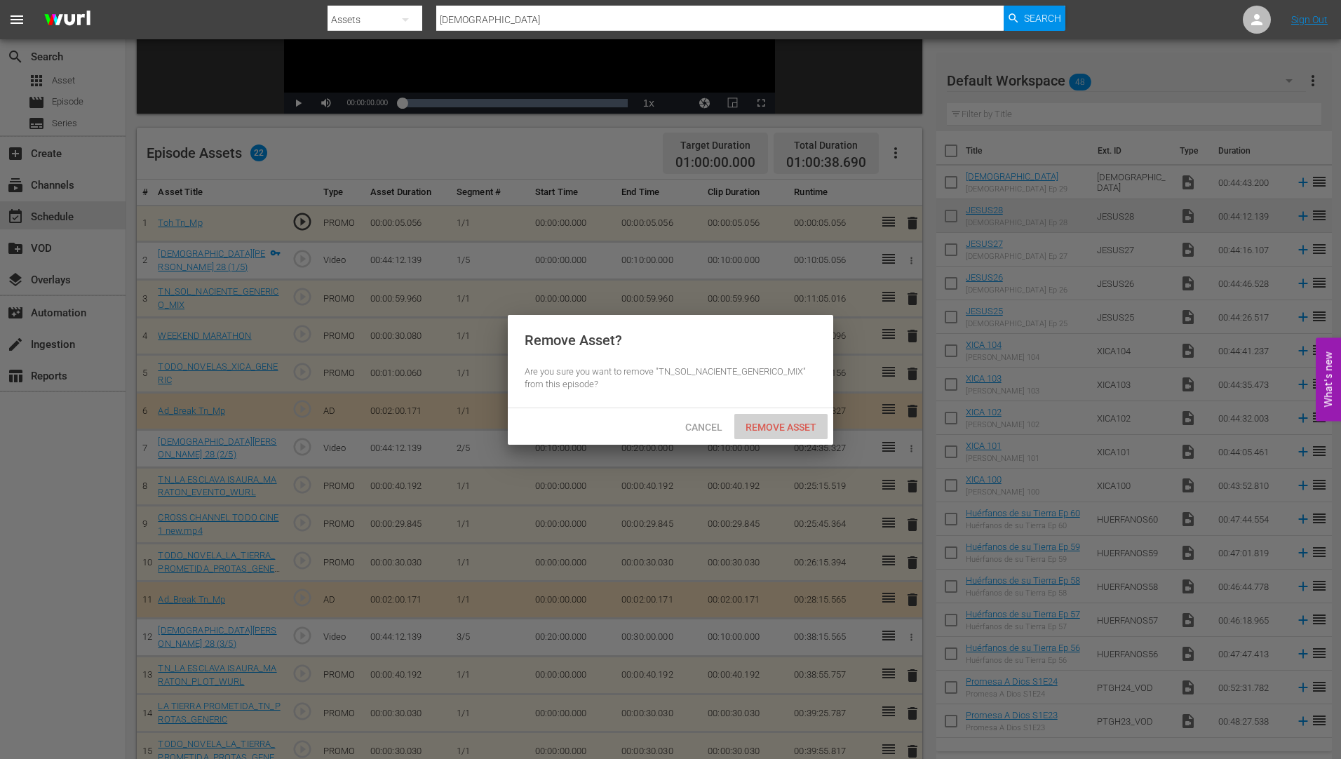
click at [776, 430] on span "Remove Asset" at bounding box center [780, 427] width 93 height 11
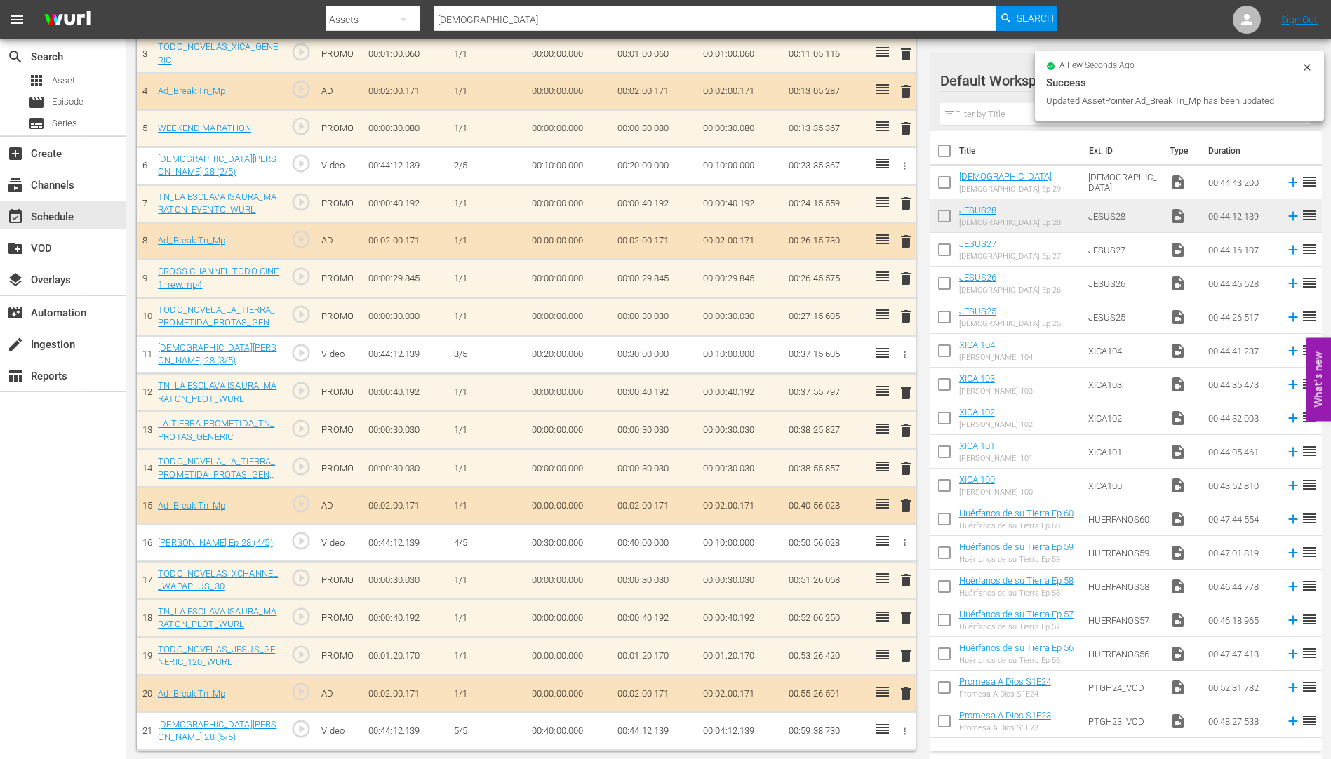
scroll to position [523, 0]
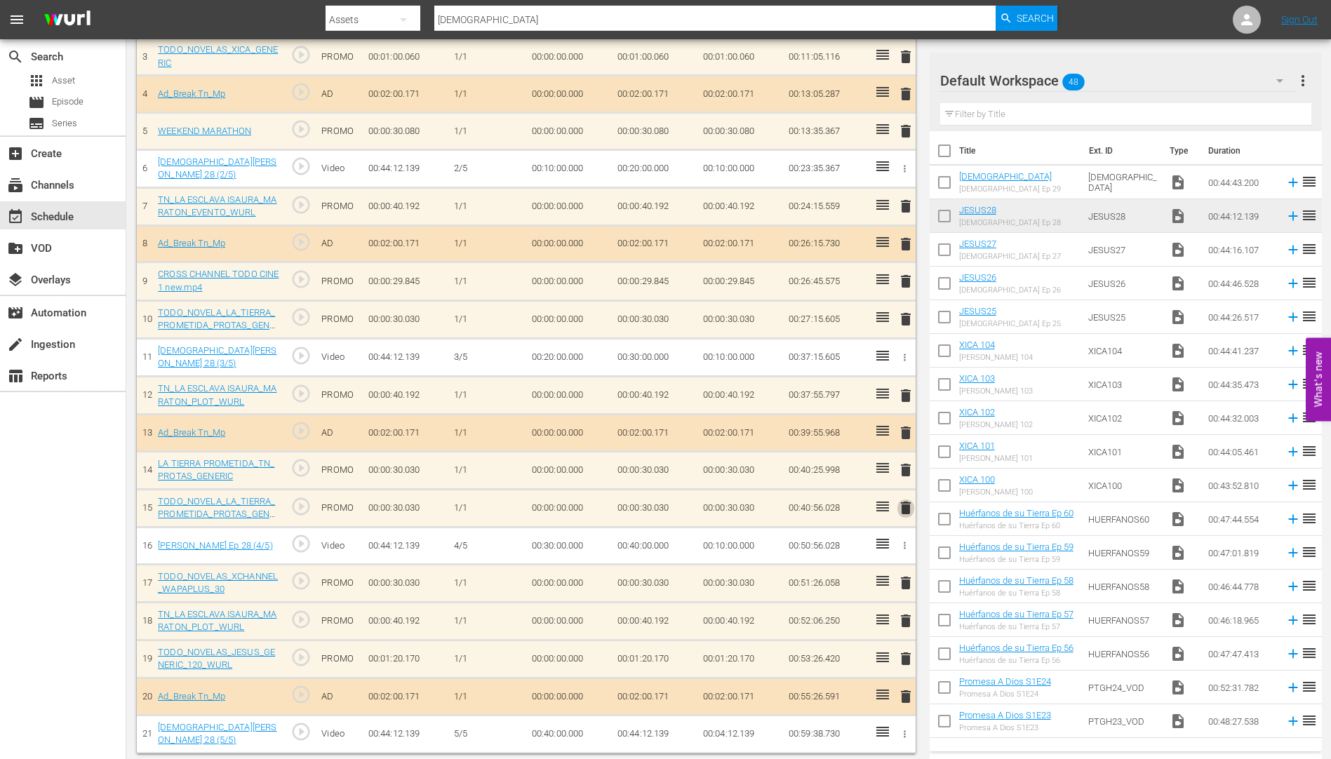
click at [904, 500] on span "delete" at bounding box center [905, 507] width 17 height 17
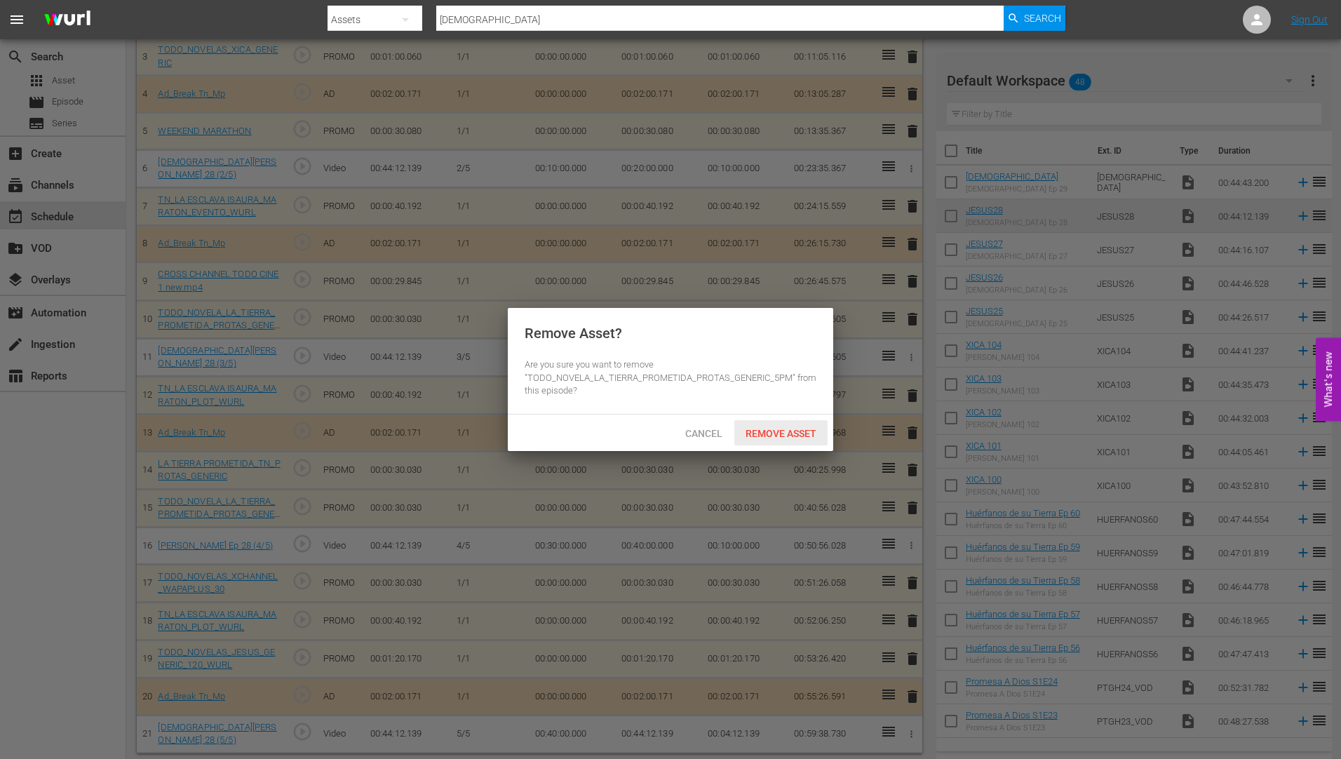
click at [773, 431] on span "Remove Asset" at bounding box center [780, 433] width 93 height 11
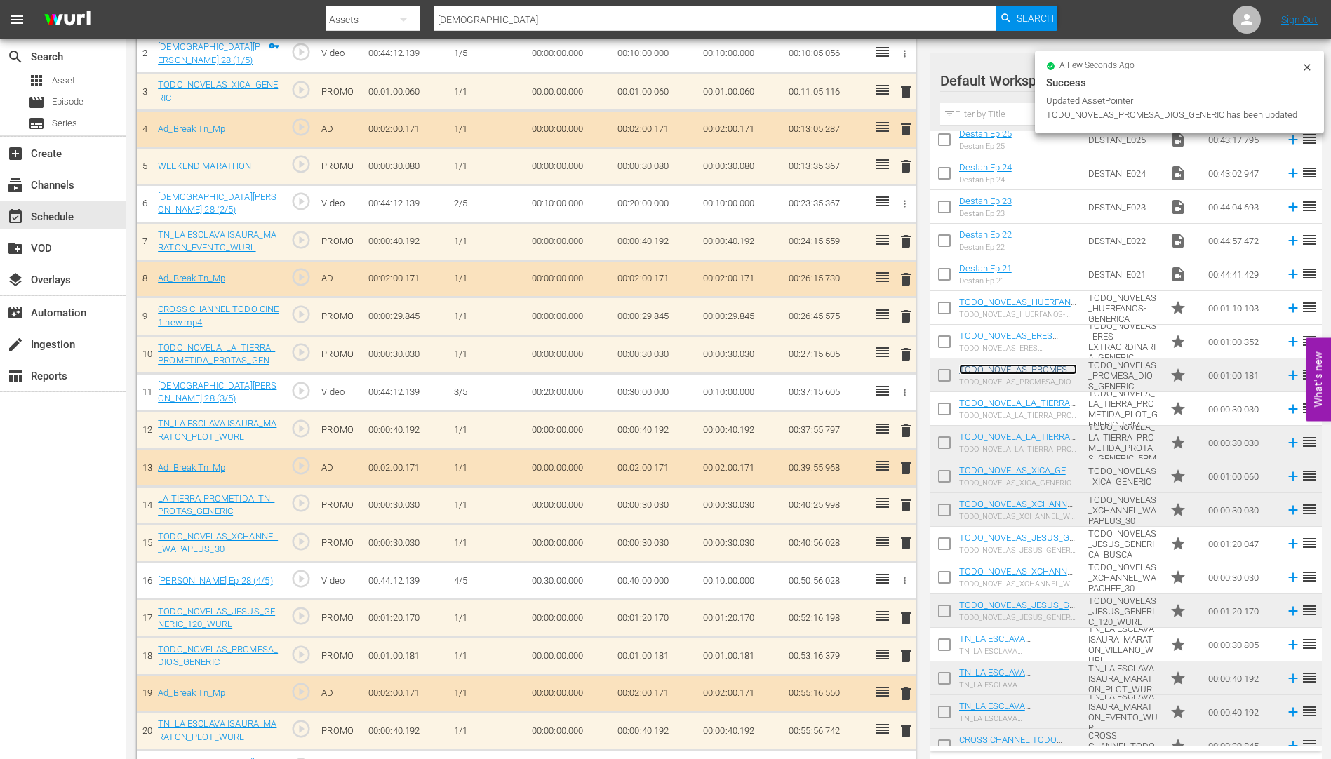
scroll to position [485, 0]
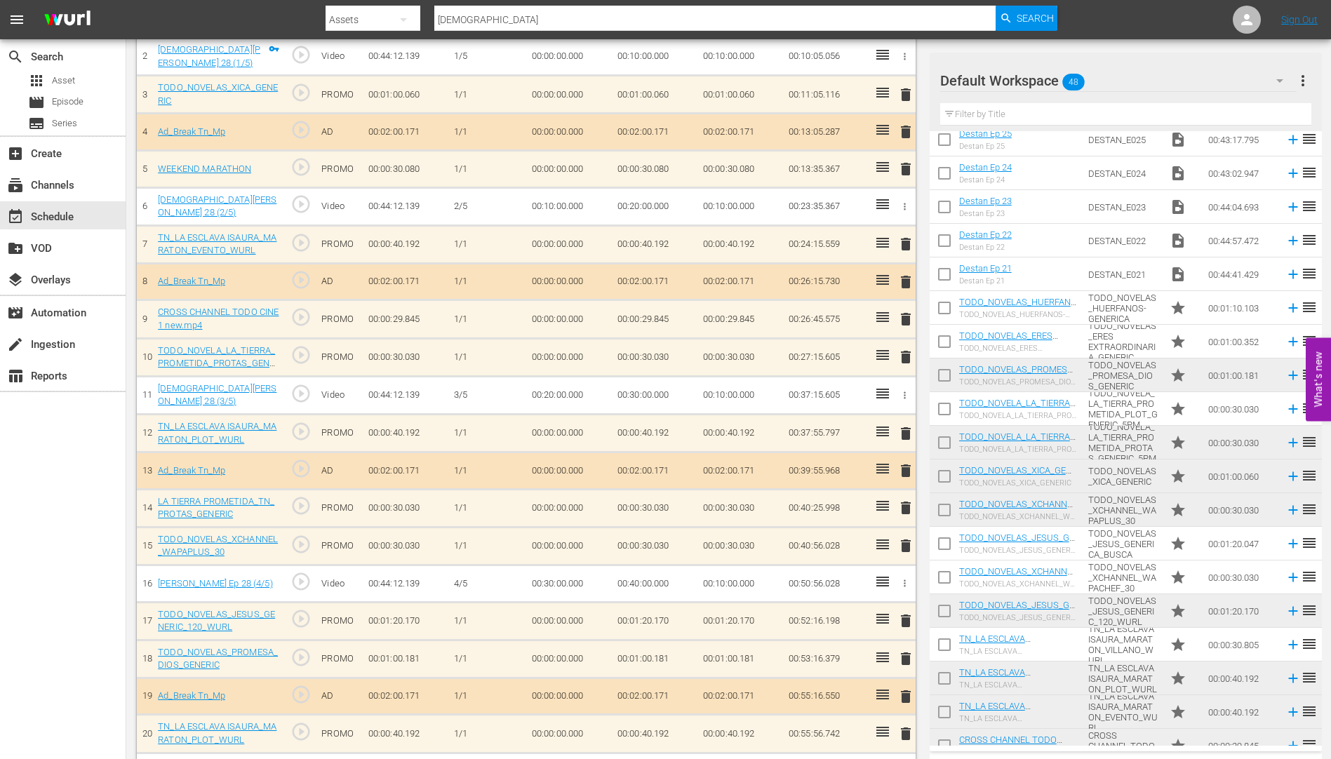
click at [905, 617] on span "delete" at bounding box center [905, 620] width 17 height 17
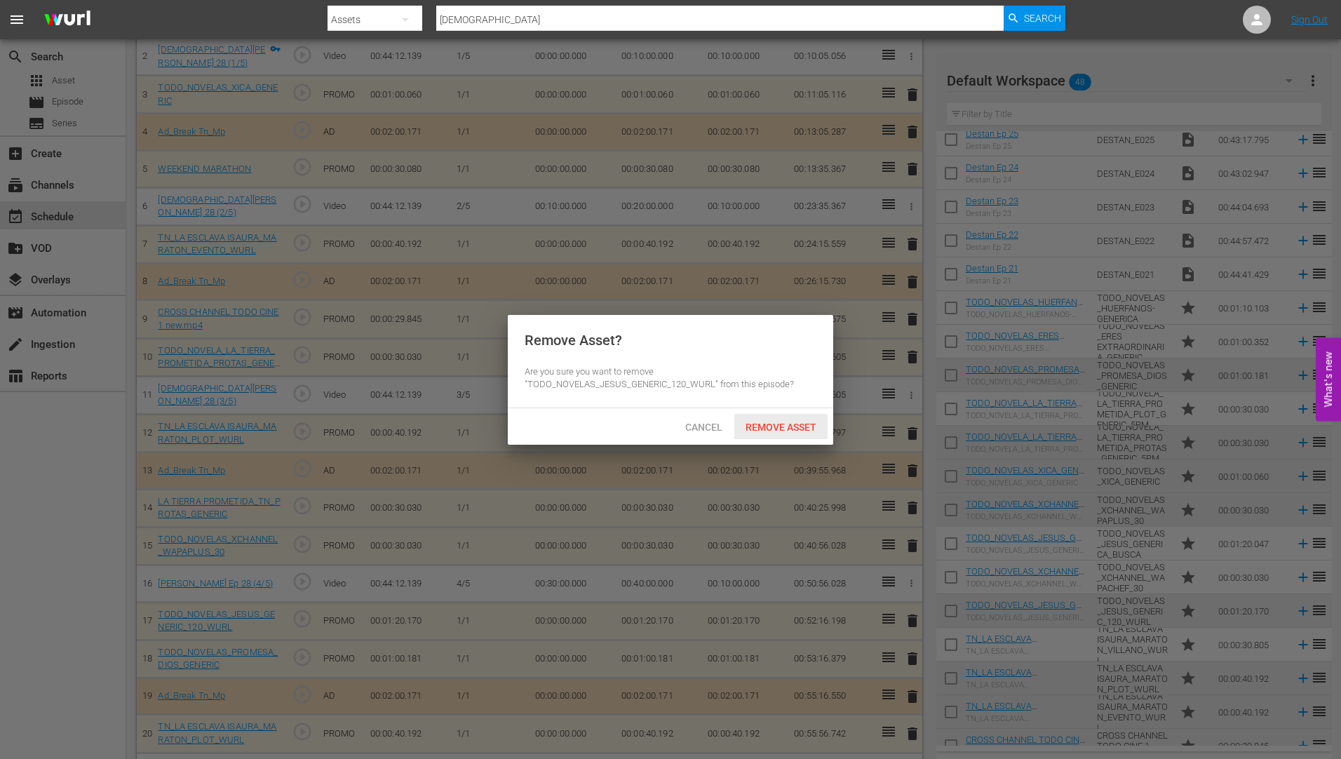
click at [763, 422] on span "Remove Asset" at bounding box center [780, 427] width 93 height 11
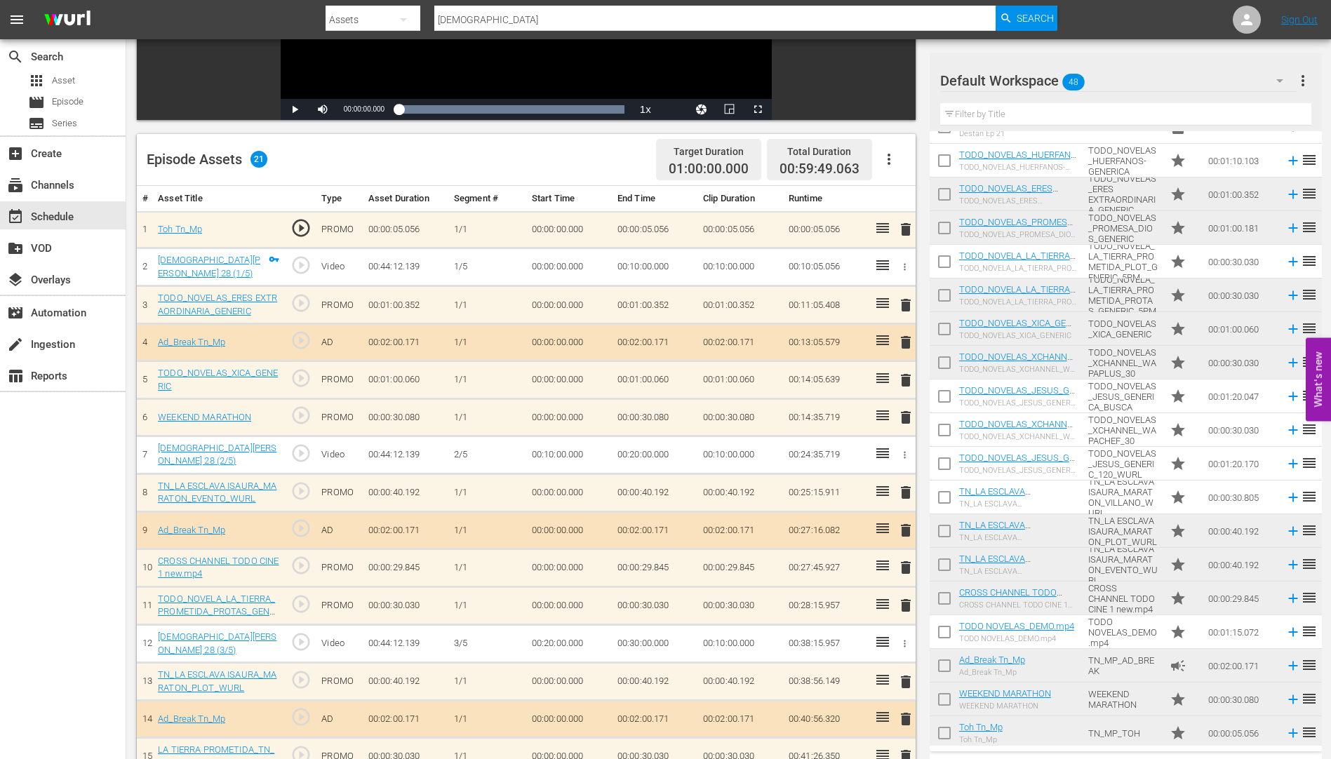
scroll to position [1036, 0]
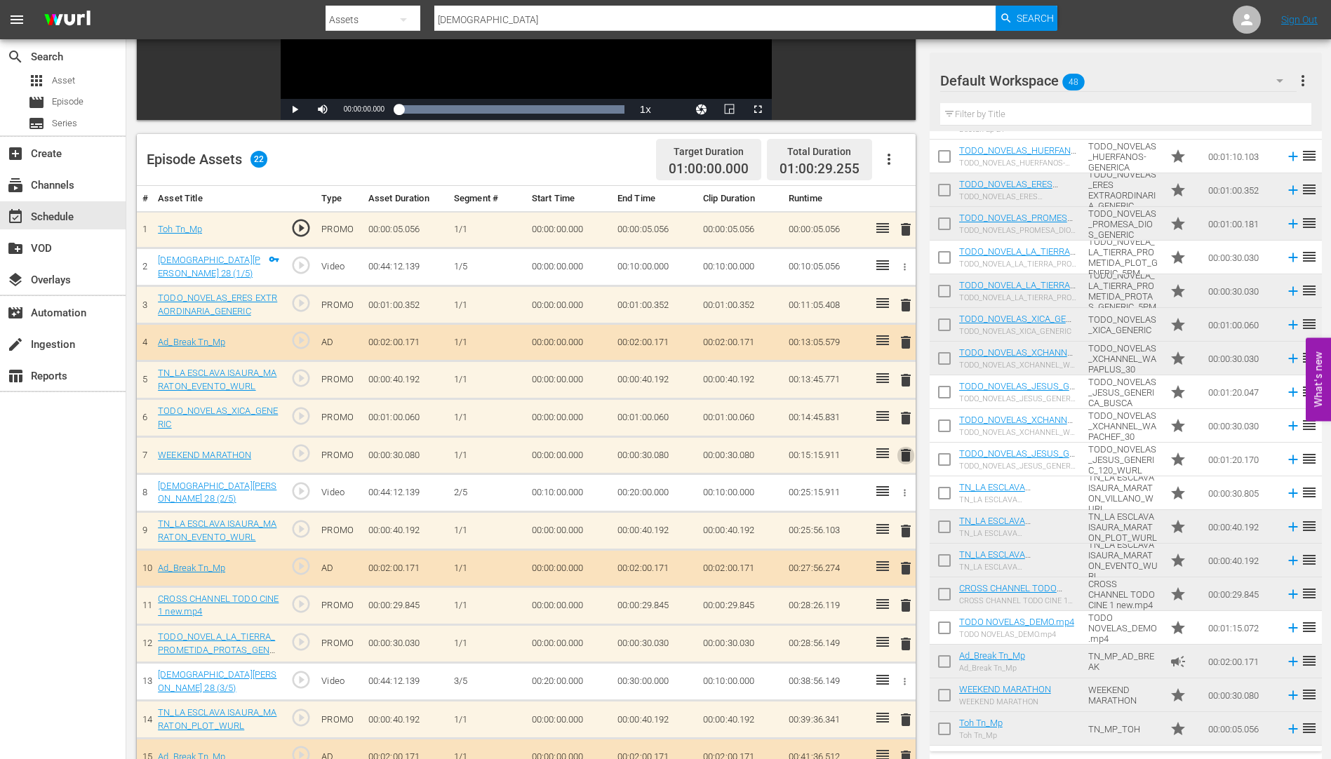
click at [905, 455] on span "delete" at bounding box center [905, 455] width 17 height 17
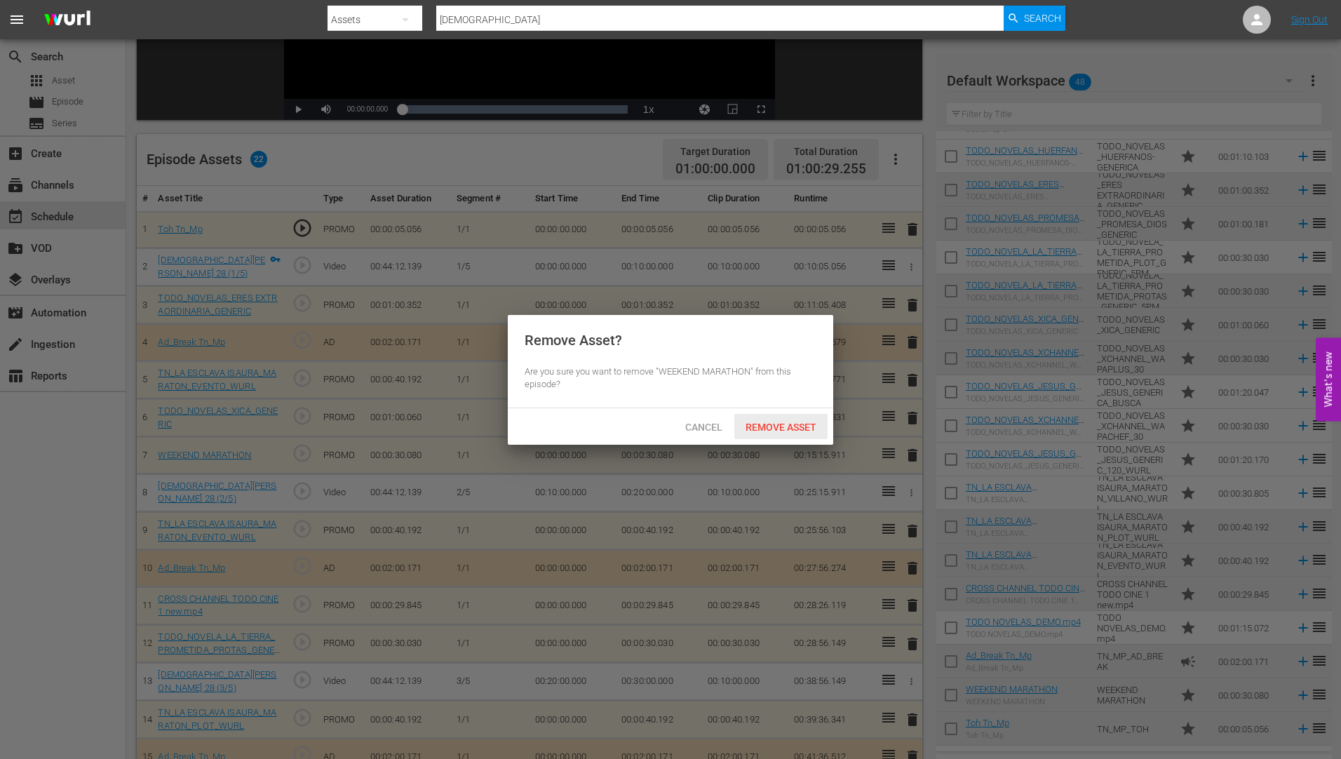
click at [769, 422] on span "Remove Asset" at bounding box center [780, 427] width 93 height 11
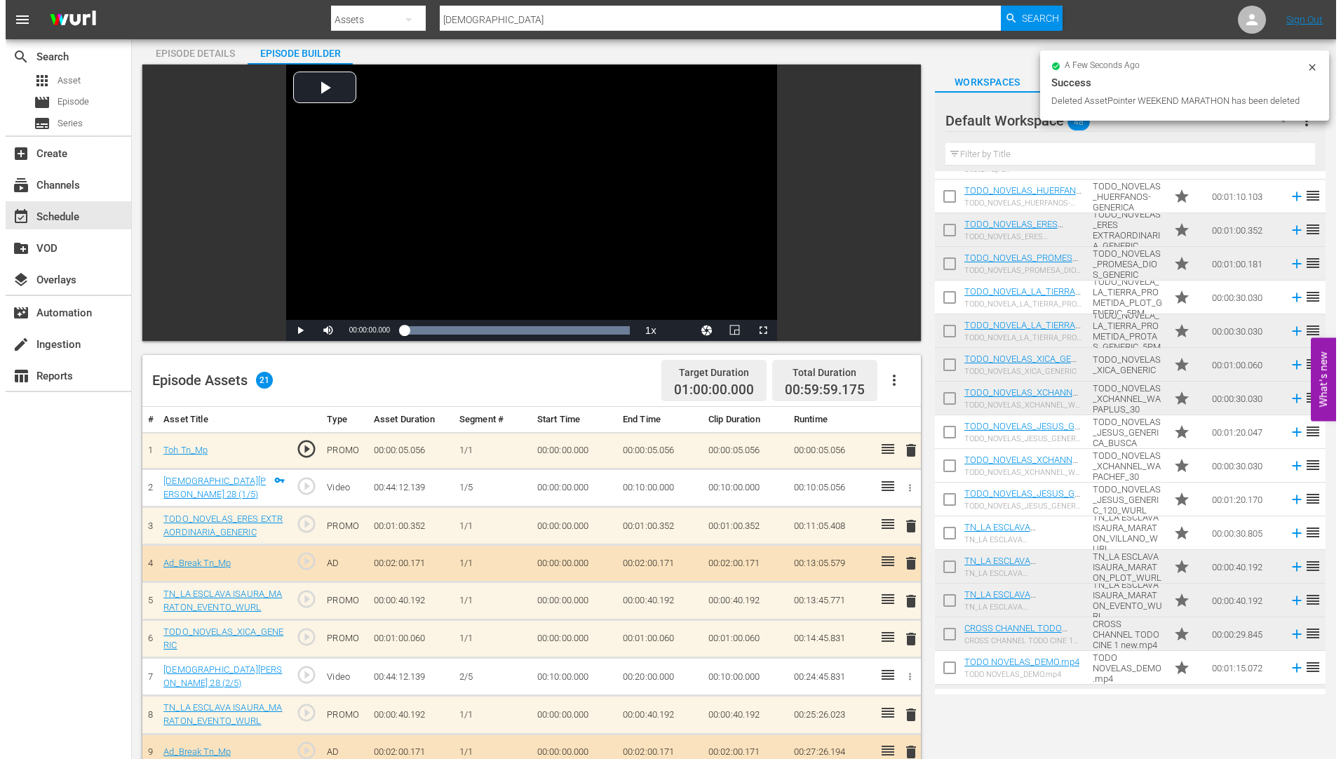
scroll to position [0, 0]
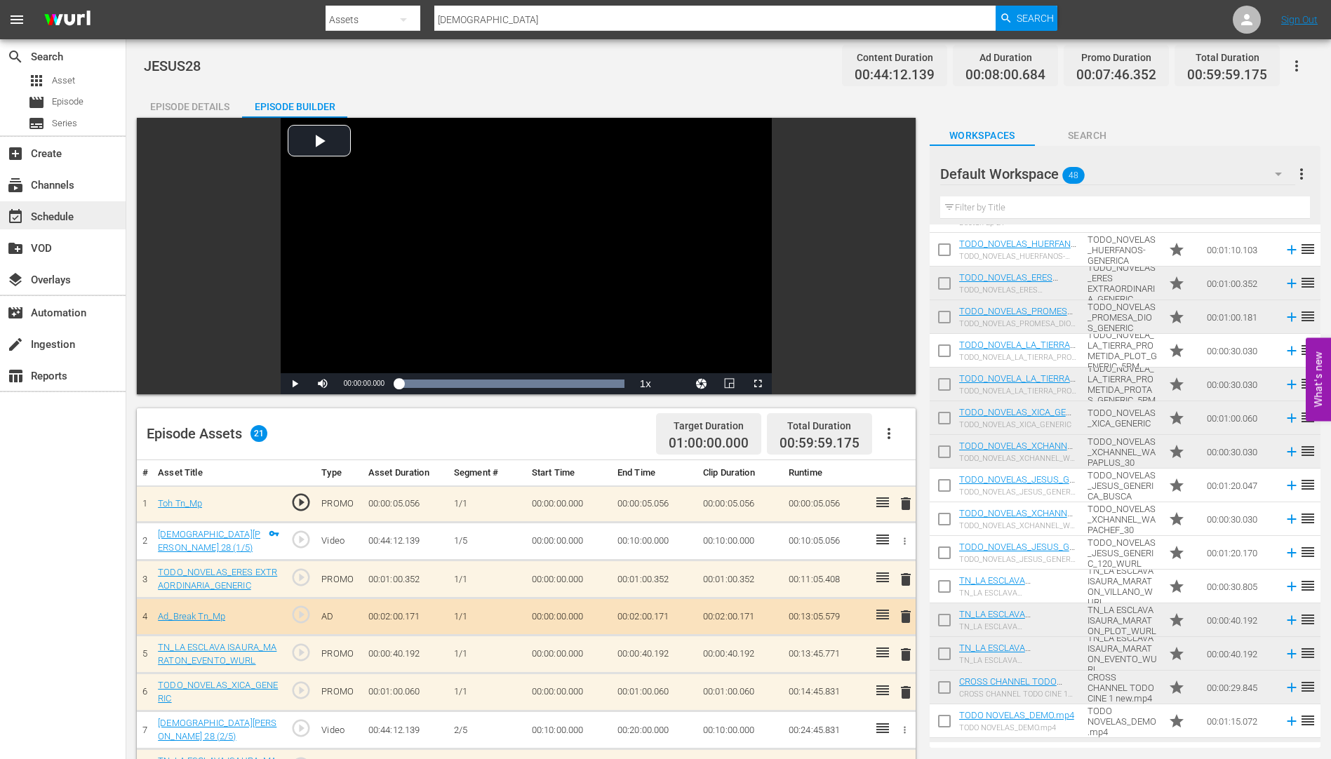
click at [48, 211] on div "event_available Schedule" at bounding box center [39, 214] width 79 height 13
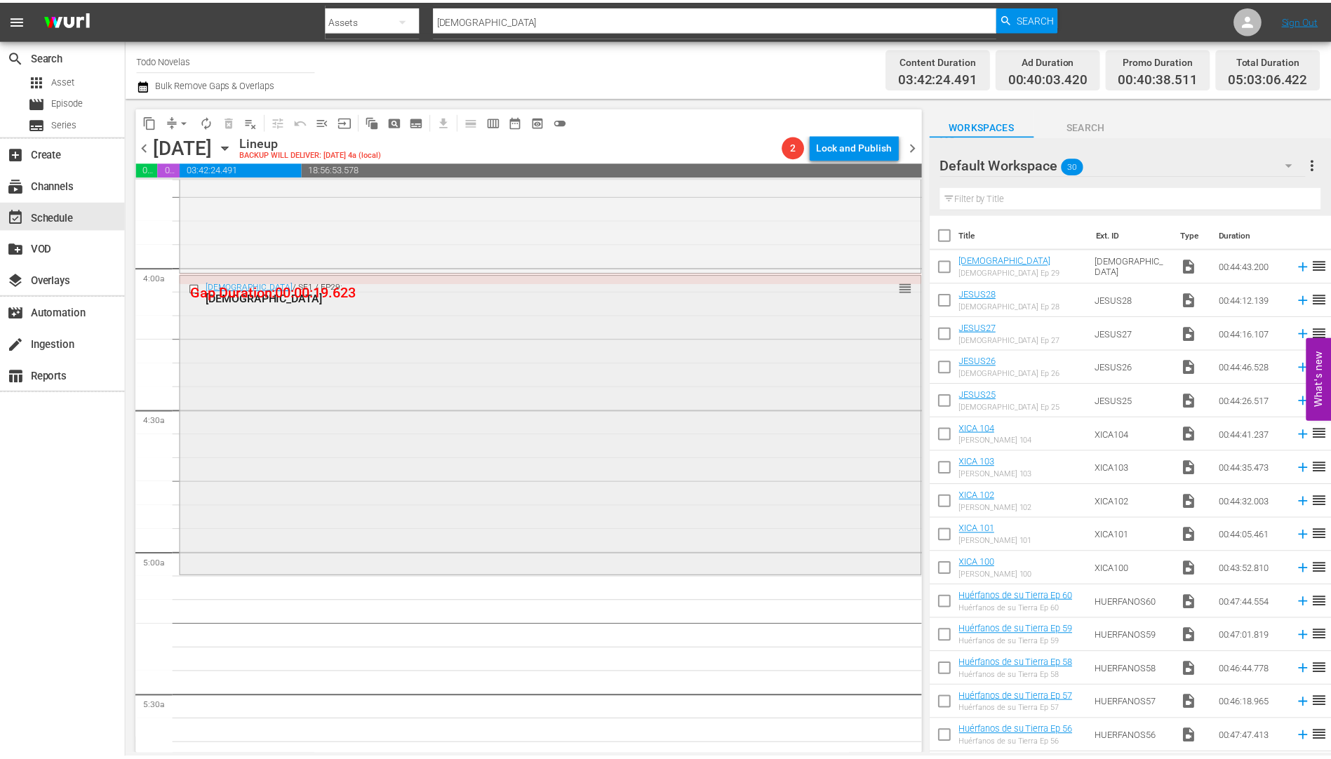
scroll to position [1052, 0]
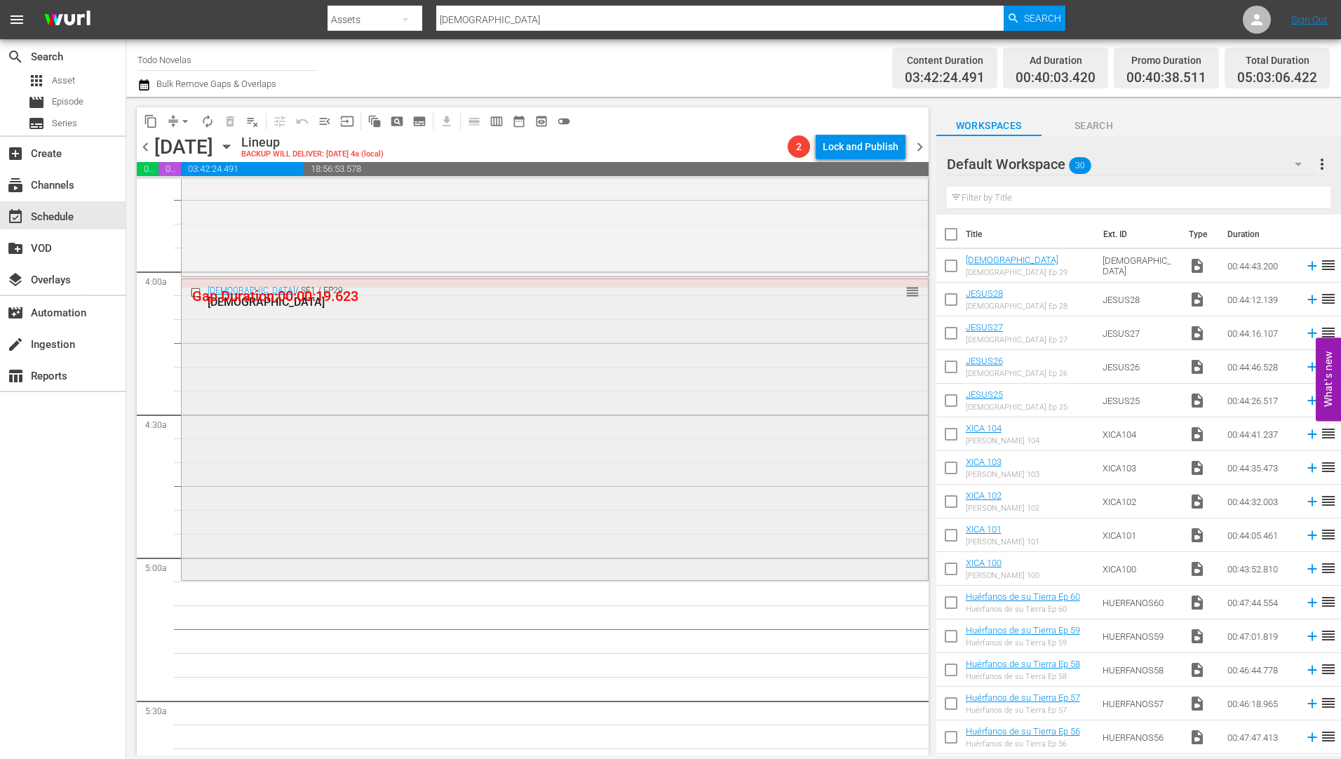
click at [231, 301] on div "[DEMOGRAPHIC_DATA]" at bounding box center [529, 301] width 642 height 13
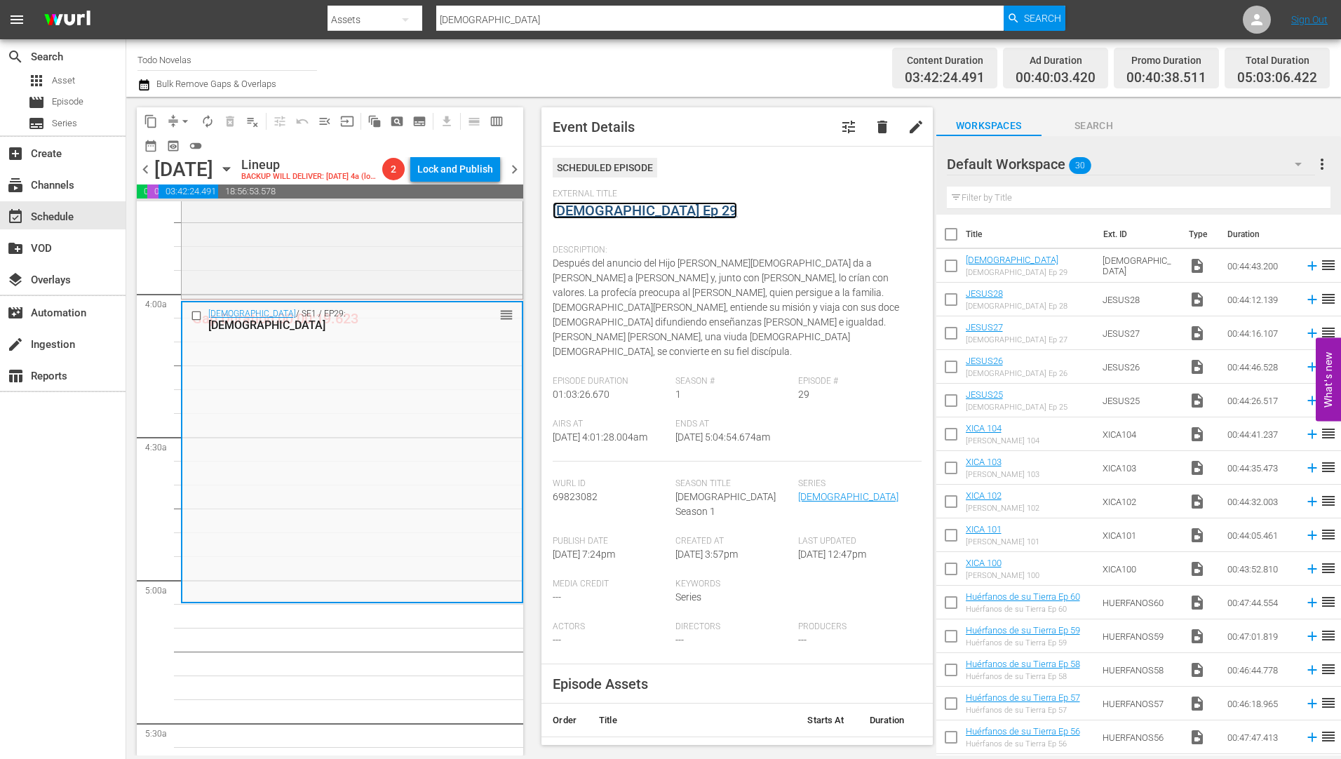
click at [597, 210] on link "[DEMOGRAPHIC_DATA] Ep 29" at bounding box center [645, 210] width 184 height 17
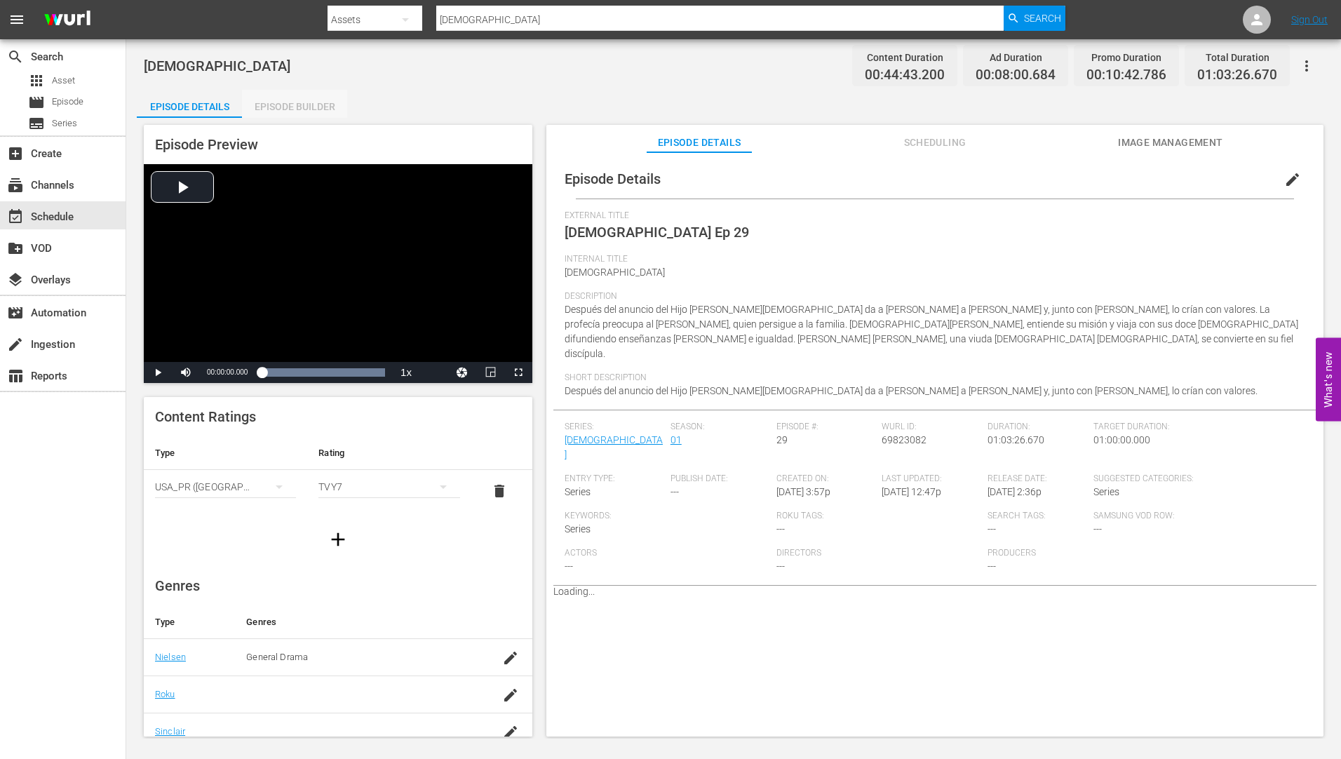
click at [323, 105] on div "Episode Builder" at bounding box center [294, 107] width 105 height 34
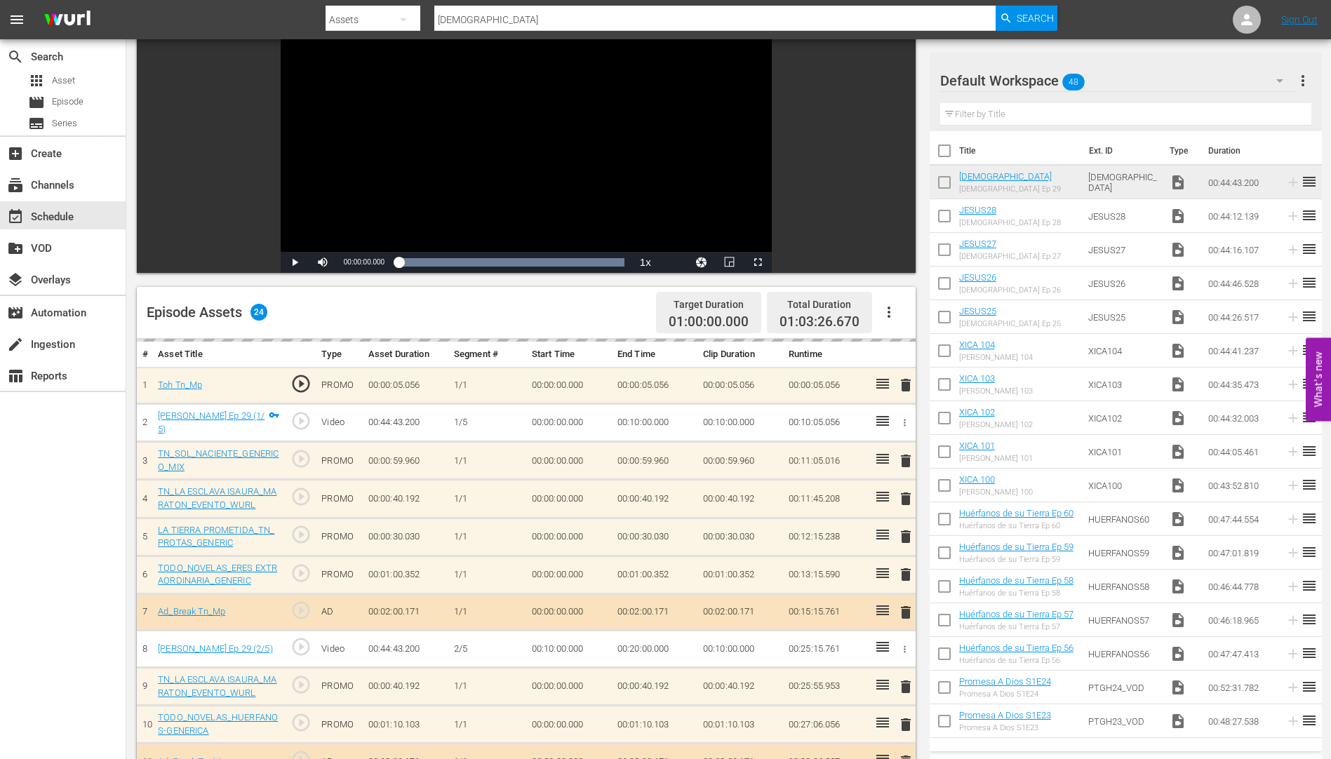
scroll to position [351, 0]
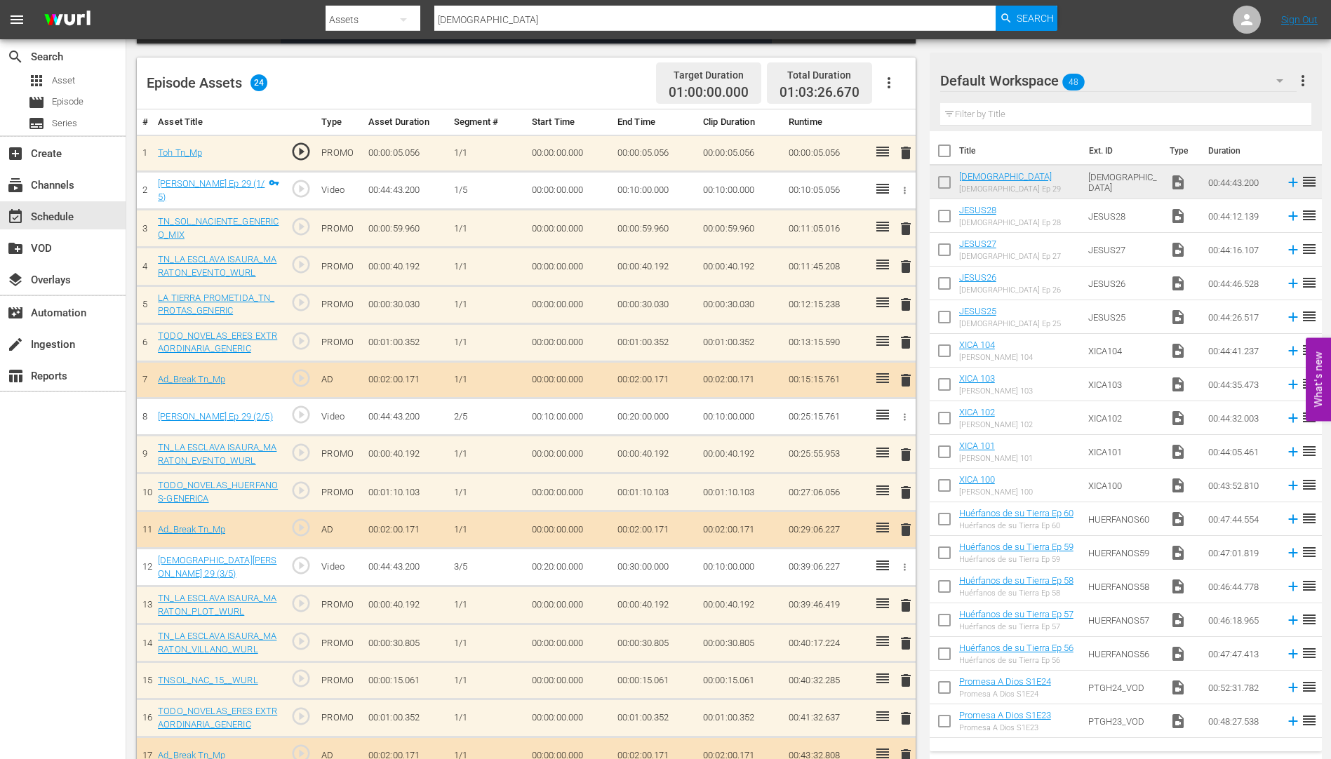
click at [908, 227] on span "delete" at bounding box center [905, 228] width 17 height 17
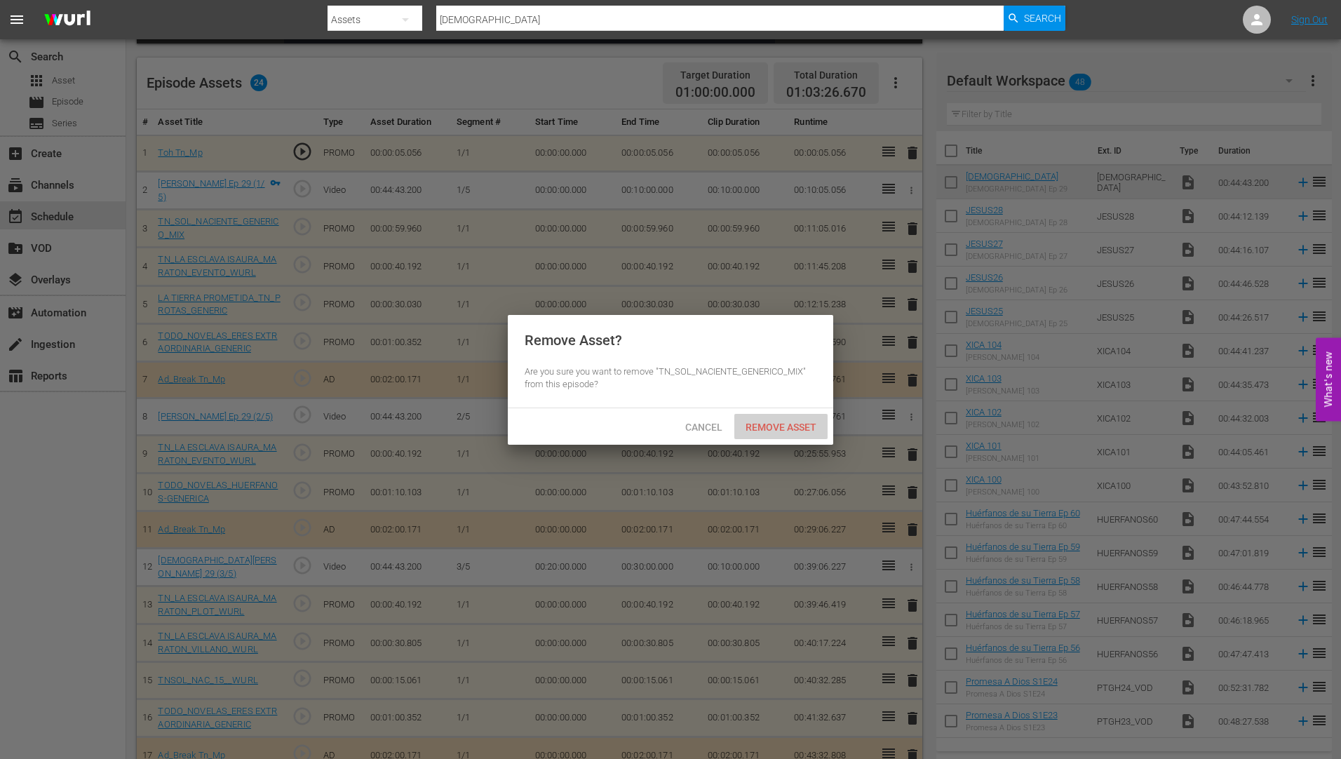
click at [764, 419] on div "Remove Asset" at bounding box center [780, 427] width 93 height 26
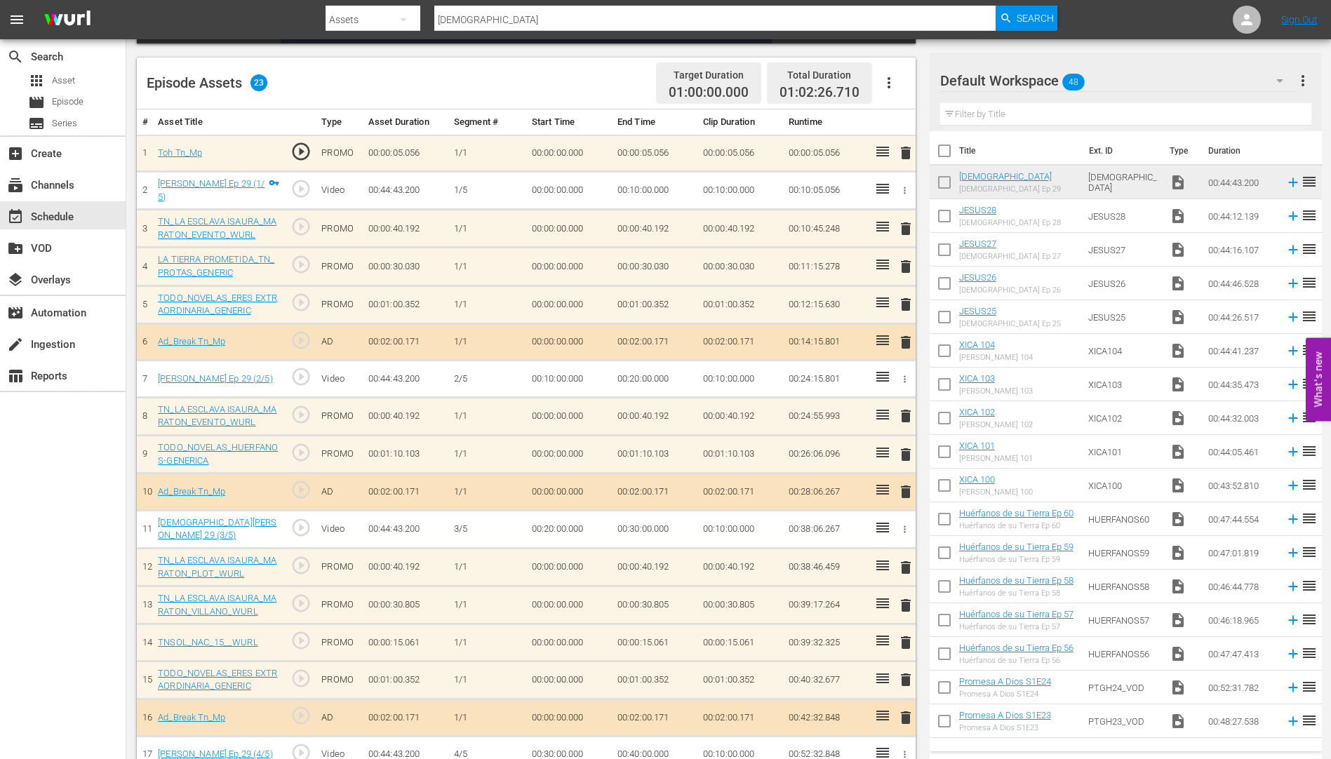
click at [908, 262] on span "delete" at bounding box center [905, 266] width 17 height 17
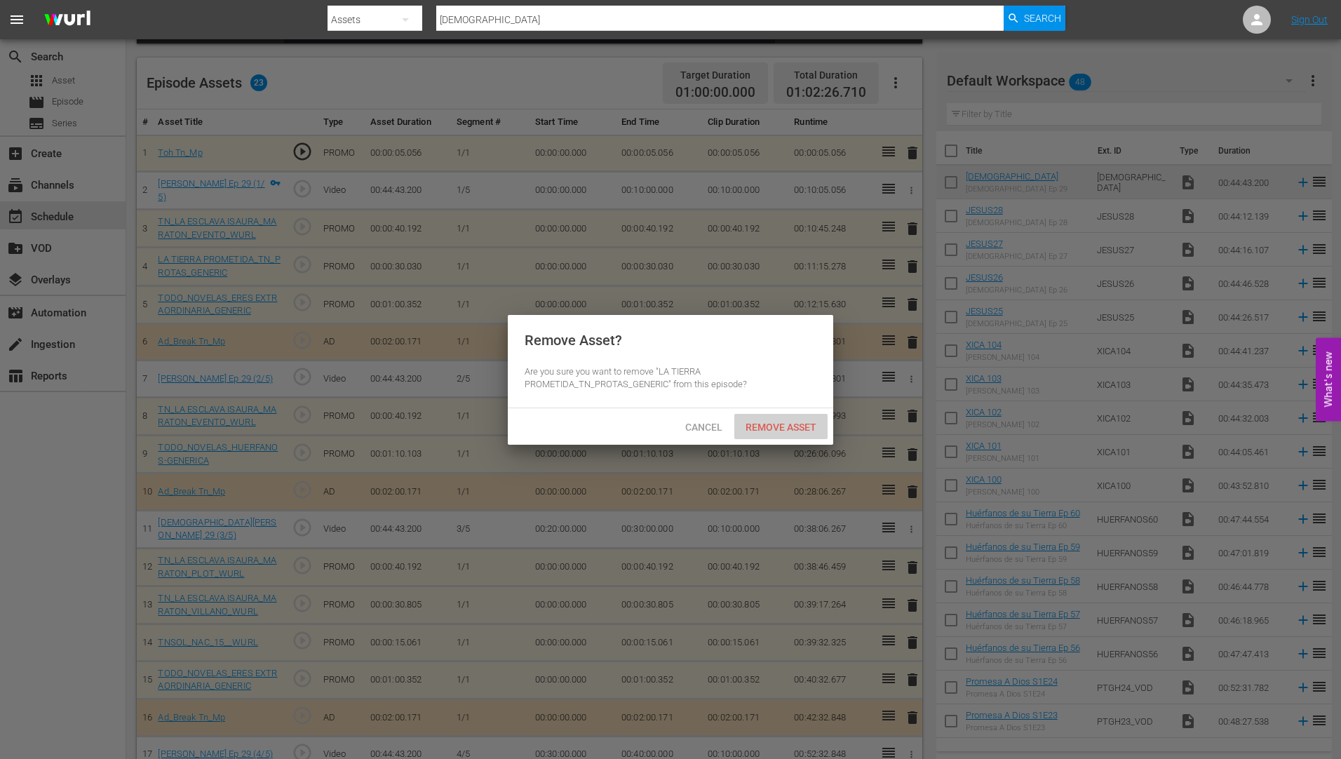
click at [801, 423] on span "Remove Asset" at bounding box center [780, 427] width 93 height 11
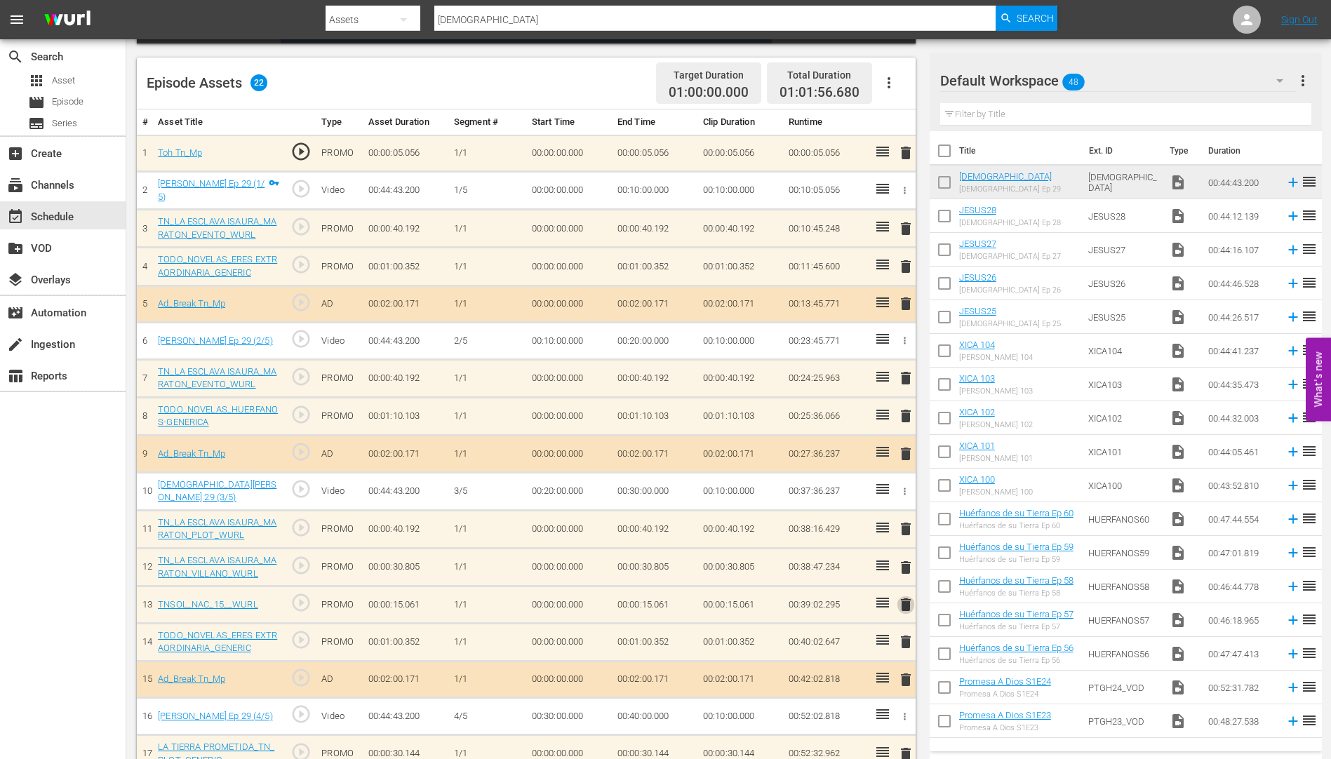
click at [904, 602] on span "delete" at bounding box center [905, 604] width 17 height 17
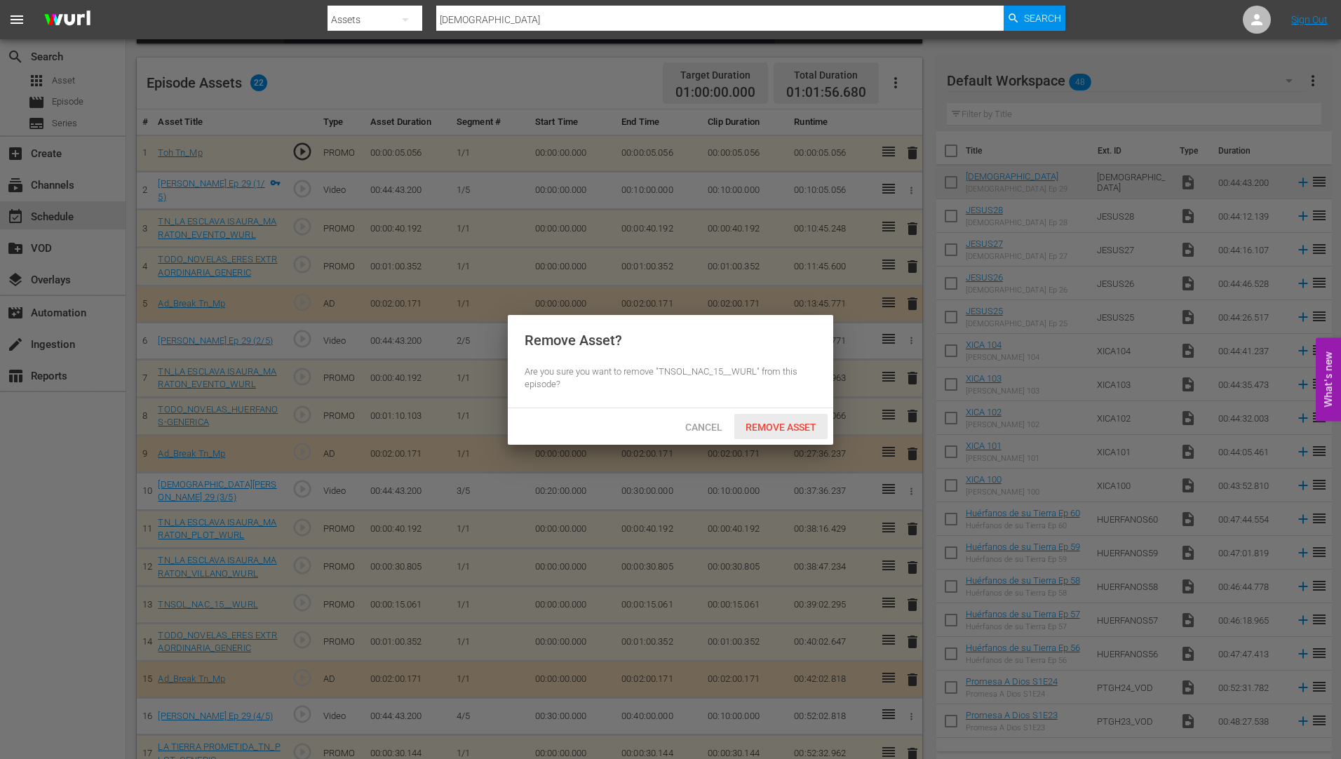
click at [795, 424] on span "Remove Asset" at bounding box center [780, 427] width 93 height 11
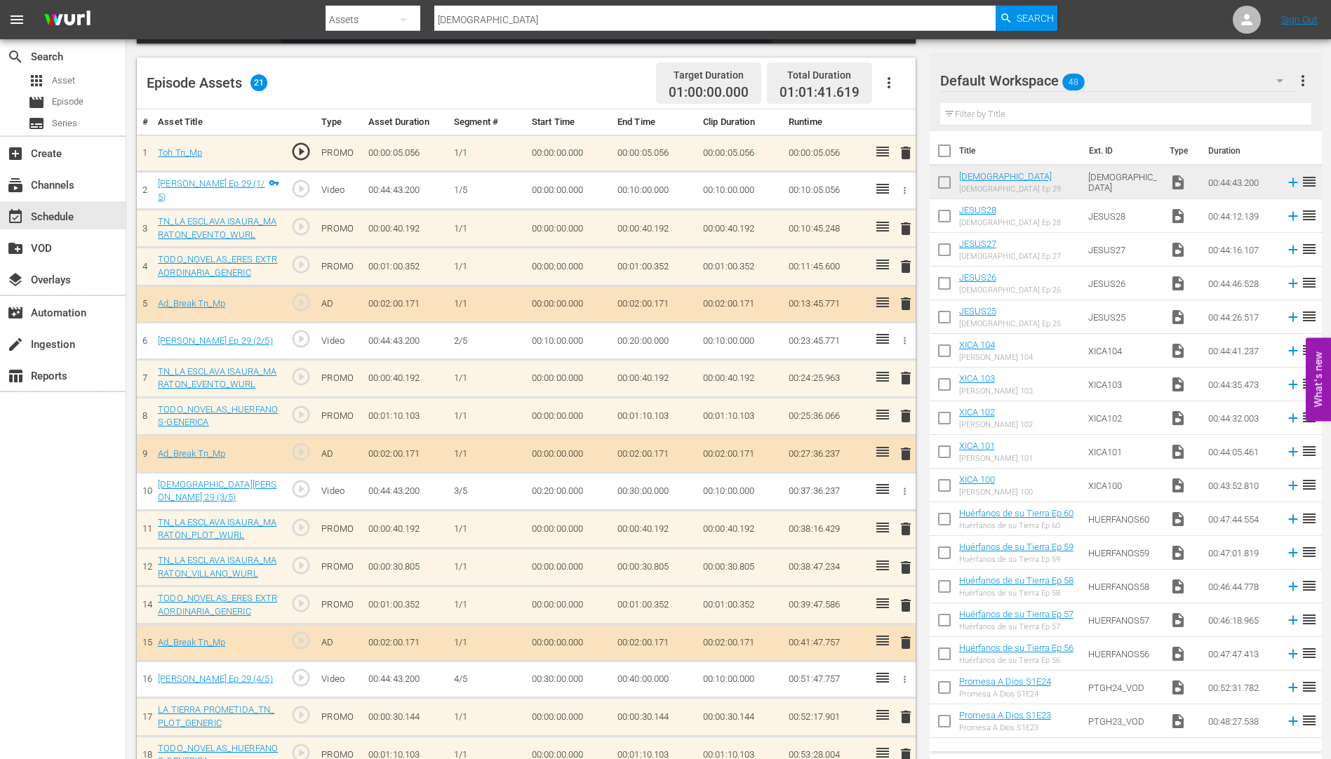
click at [904, 525] on span "delete" at bounding box center [905, 528] width 17 height 17
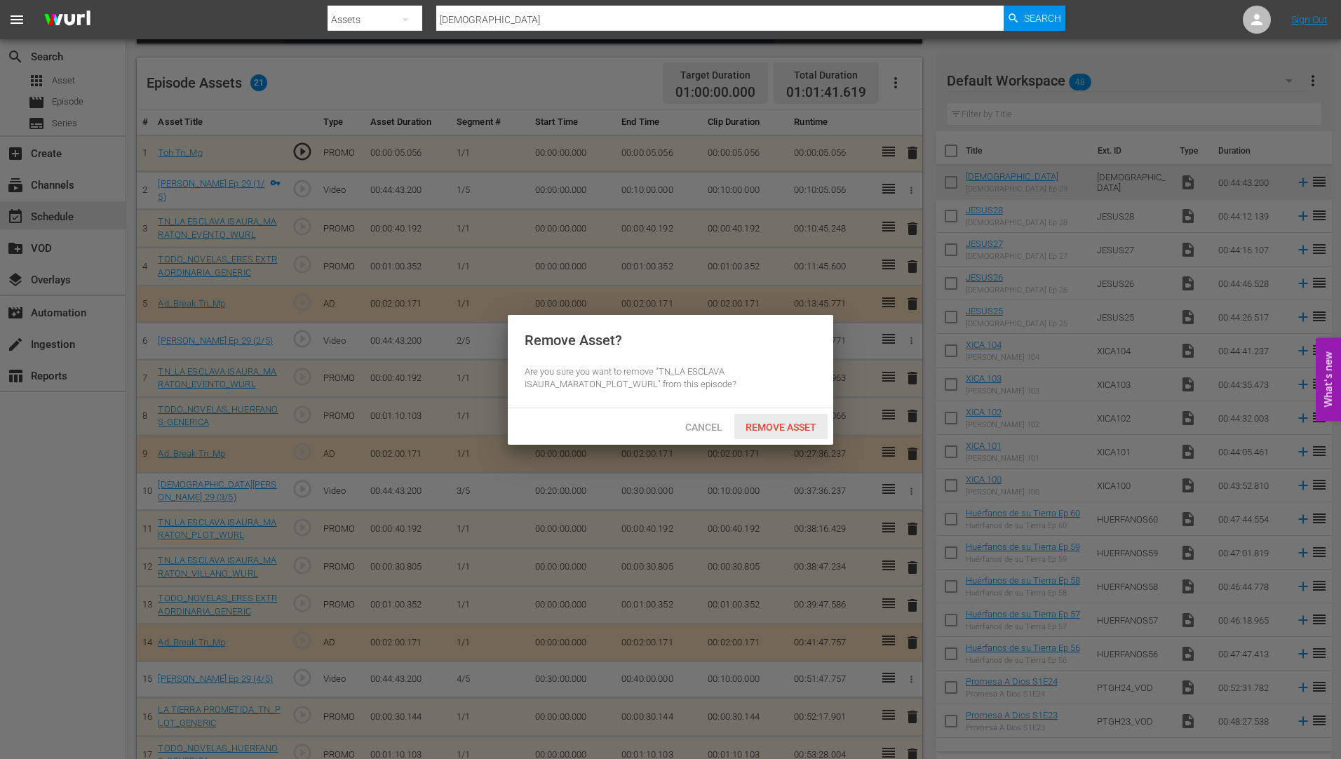
click at [781, 426] on span "Remove Asset" at bounding box center [780, 427] width 93 height 11
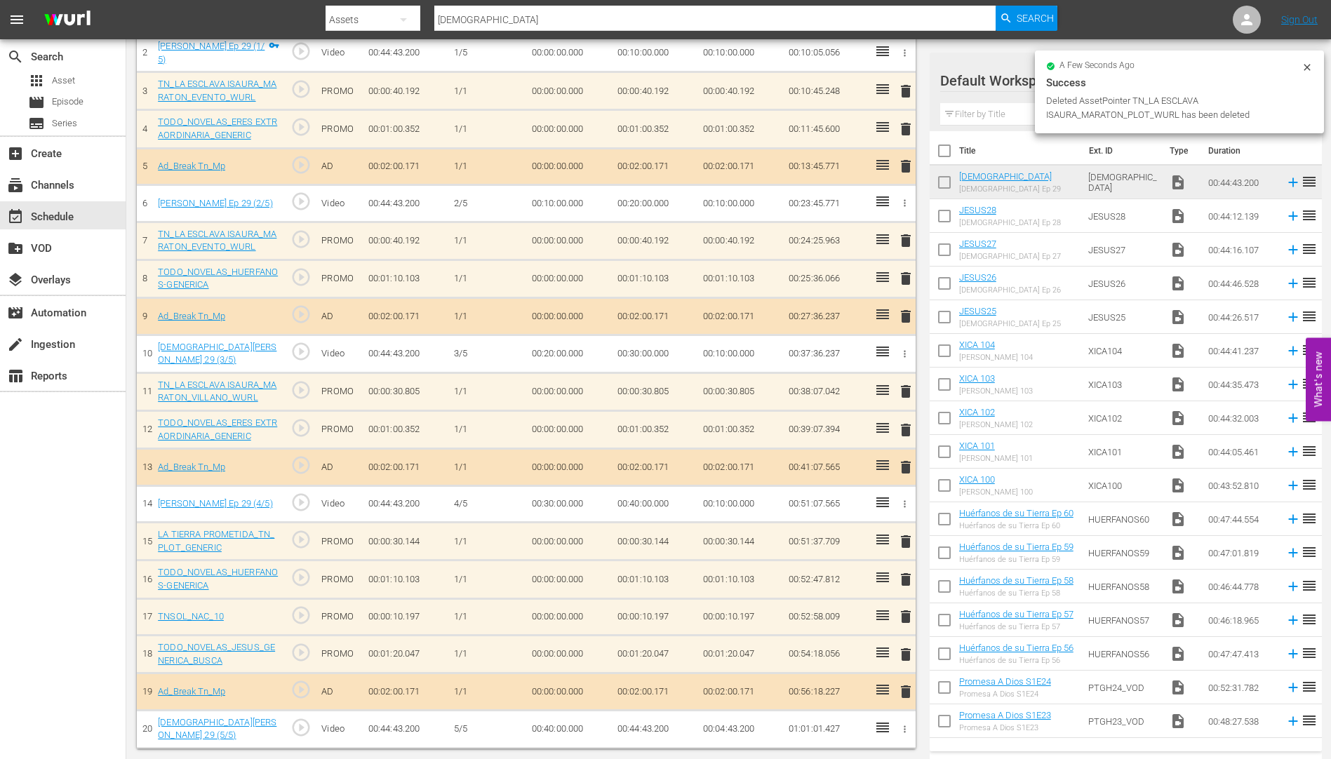
scroll to position [485, 0]
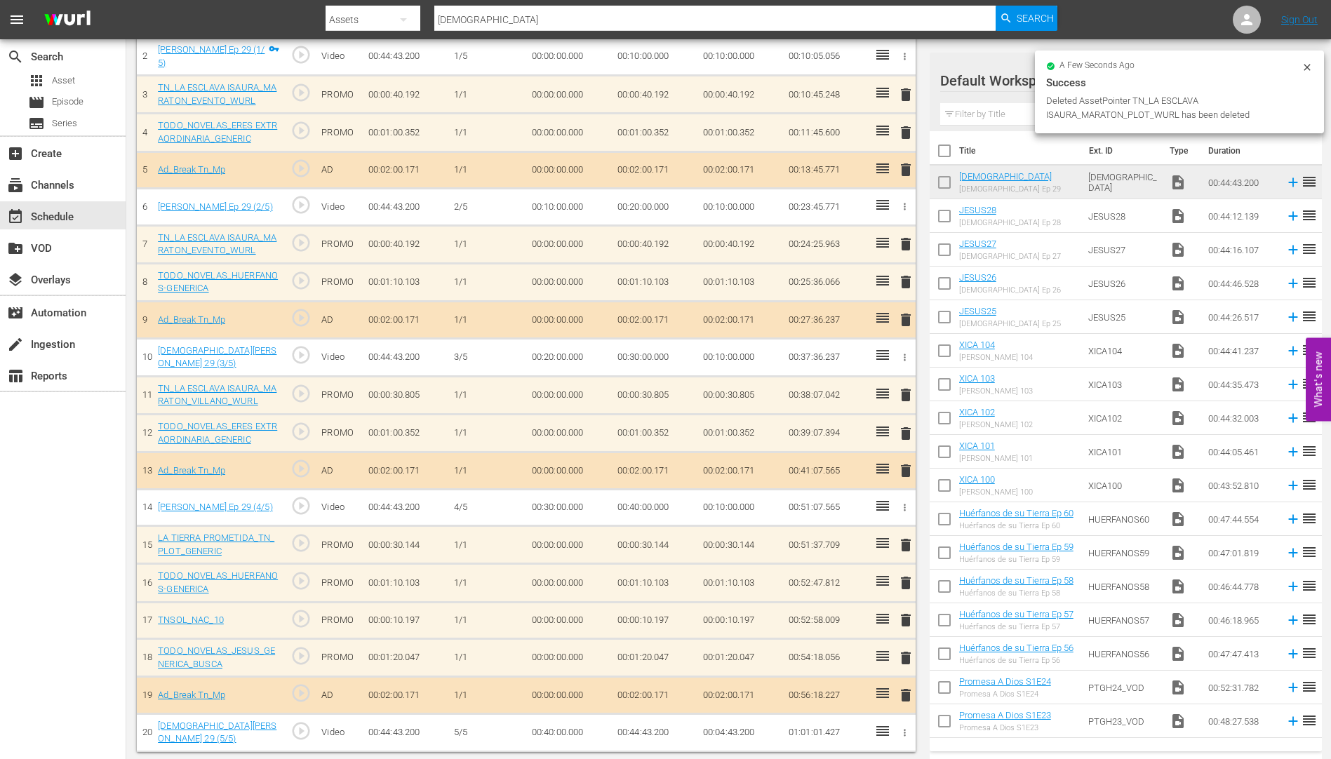
click at [904, 541] on span "delete" at bounding box center [905, 545] width 17 height 17
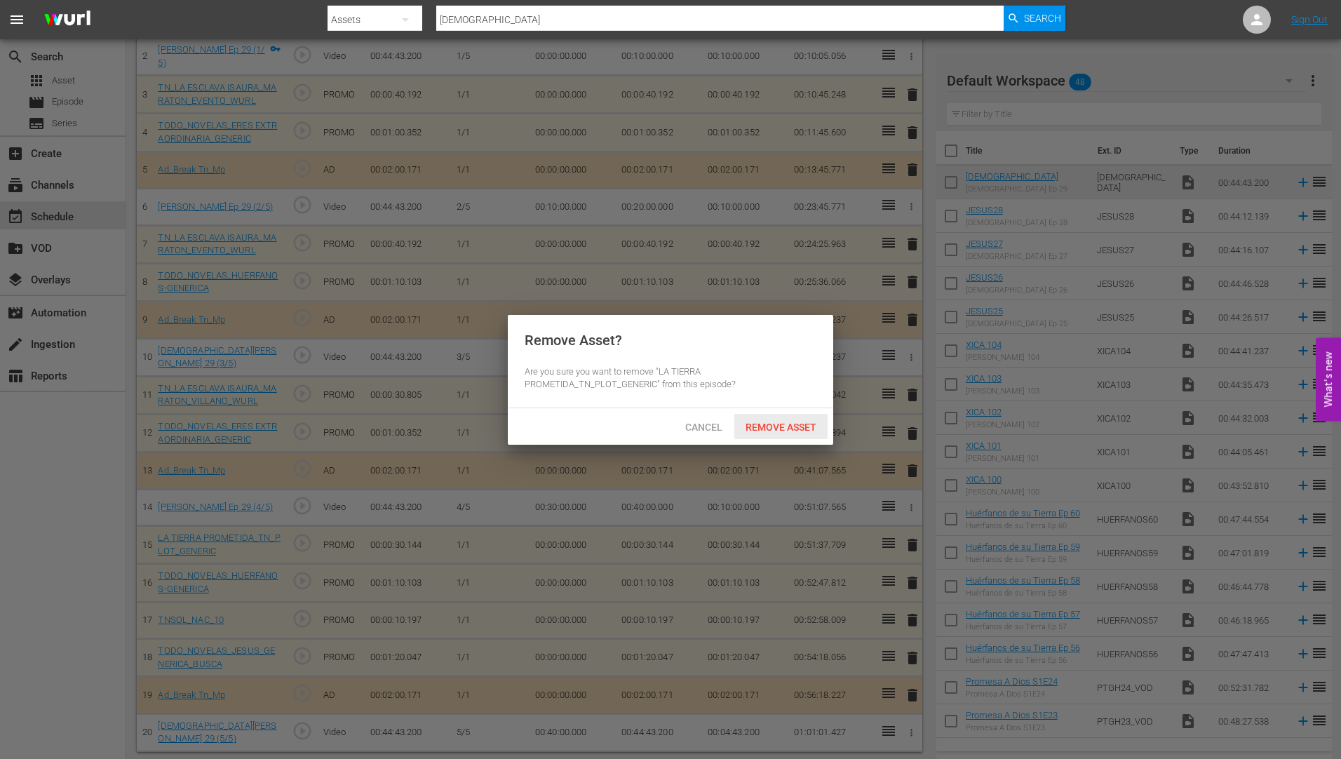
click at [788, 418] on div "Remove Asset" at bounding box center [780, 427] width 93 height 26
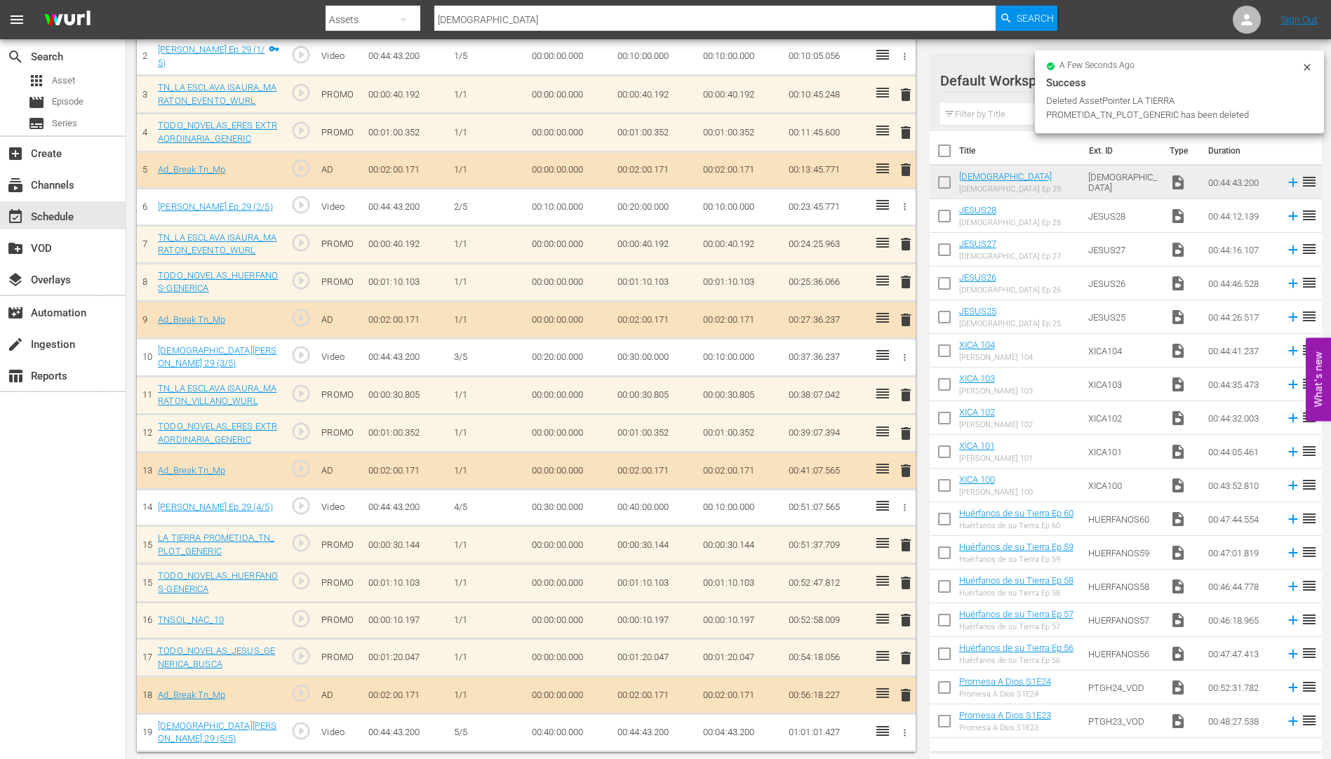
scroll to position [447, 0]
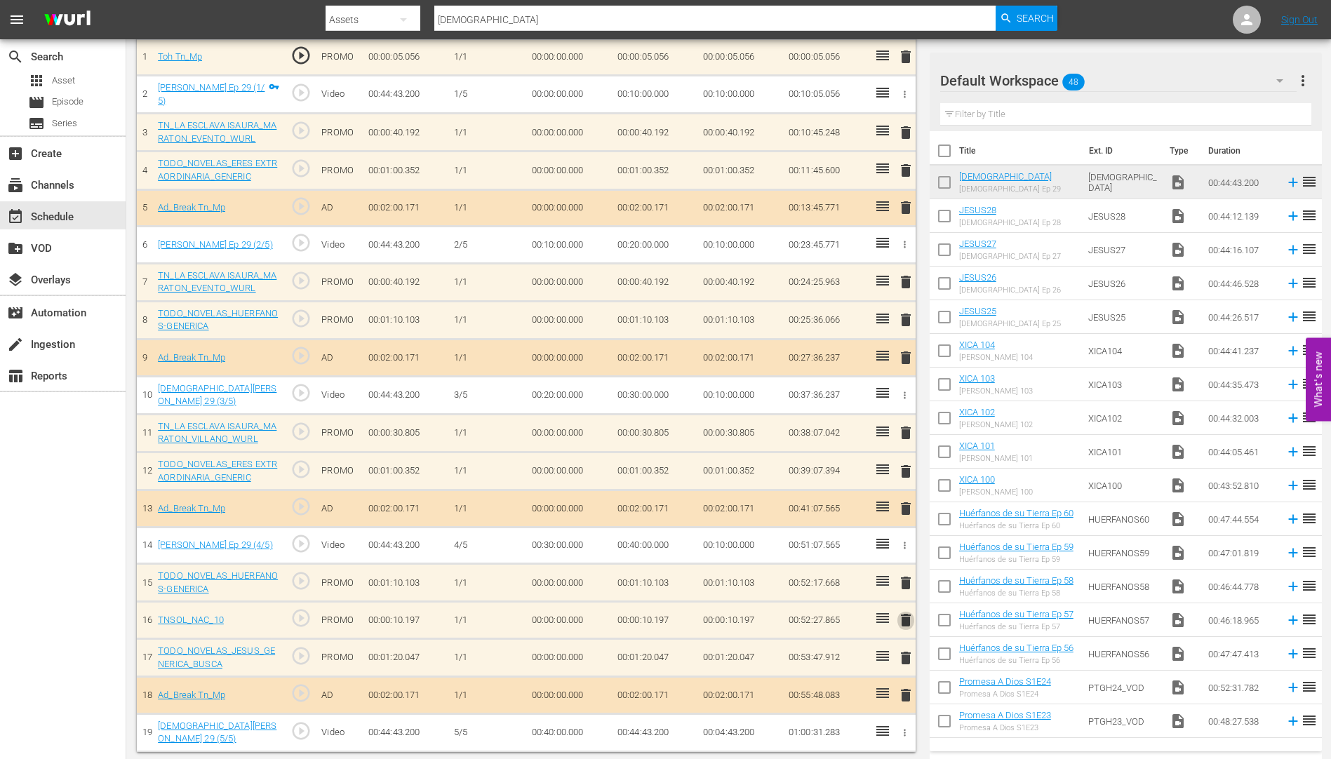
click at [906, 615] on span "delete" at bounding box center [905, 620] width 17 height 17
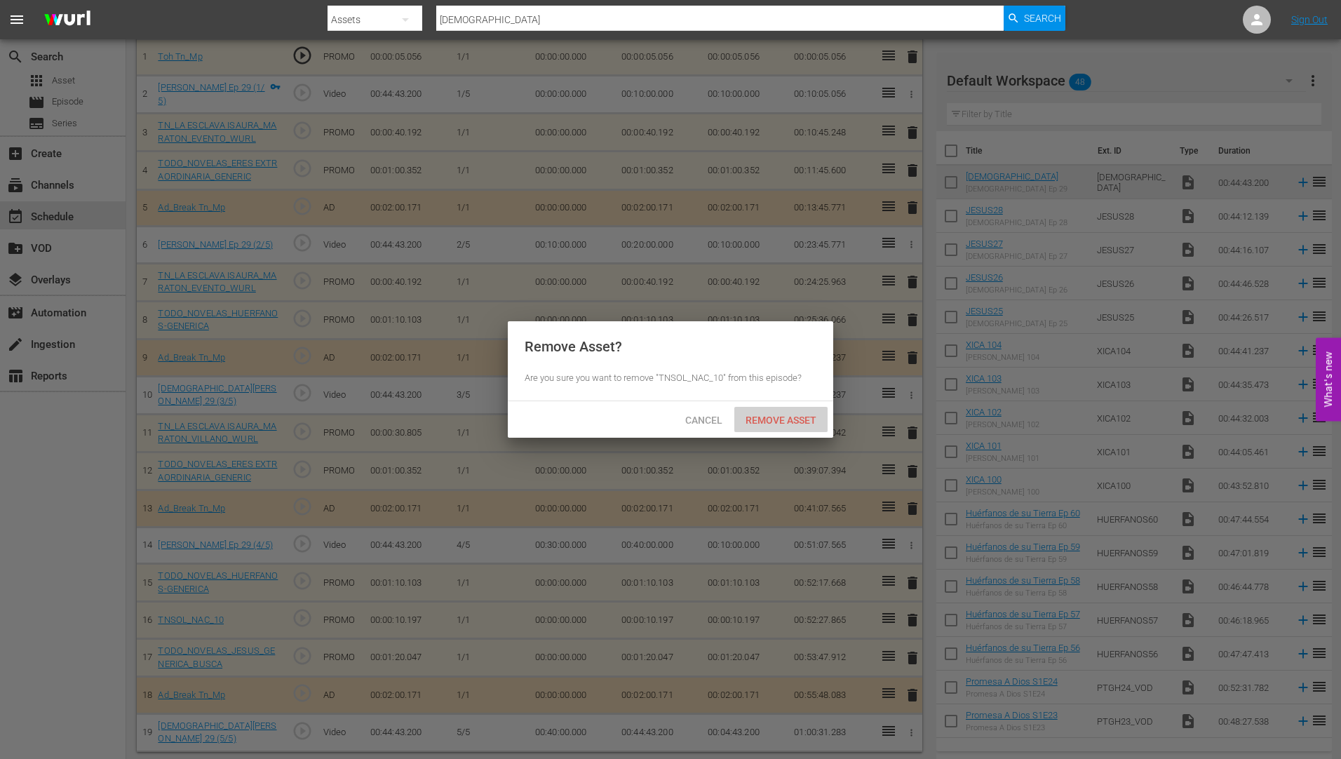
click at [797, 415] on span "Remove Asset" at bounding box center [780, 420] width 93 height 11
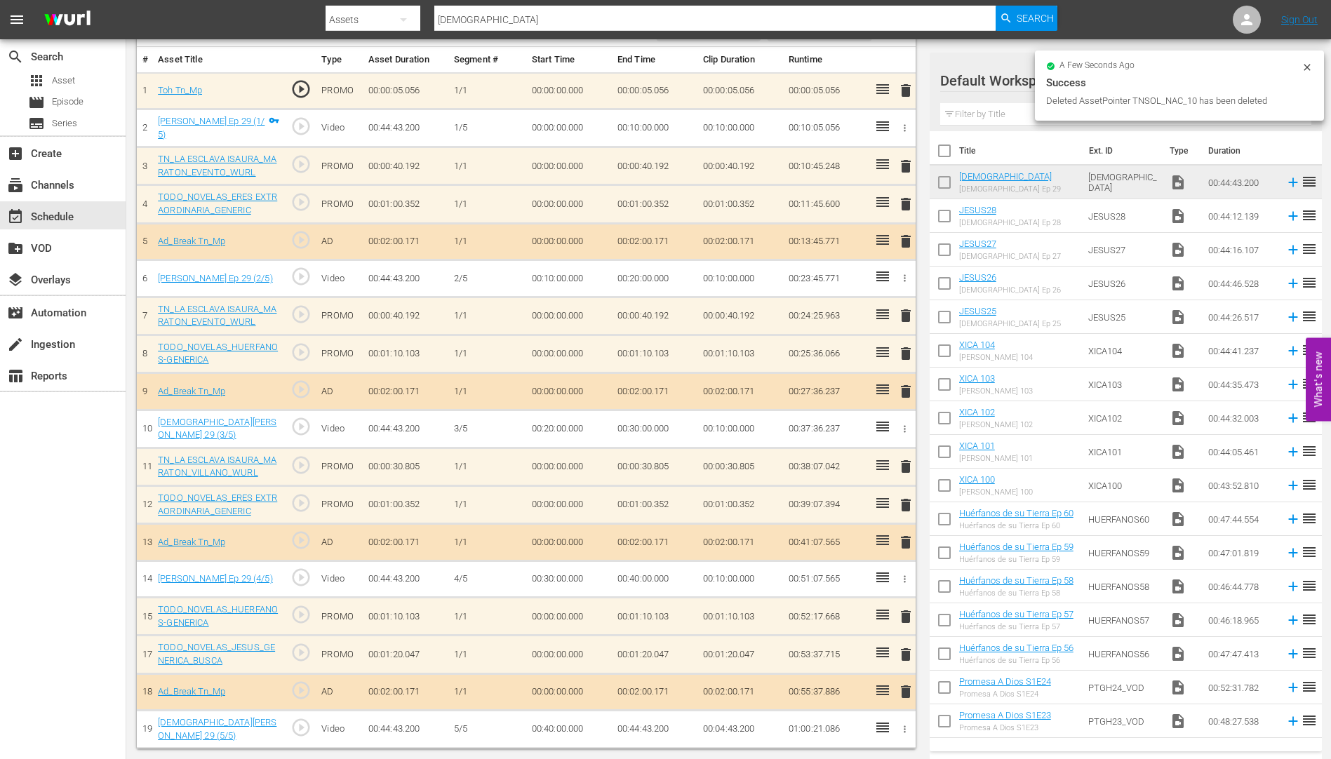
scroll to position [410, 0]
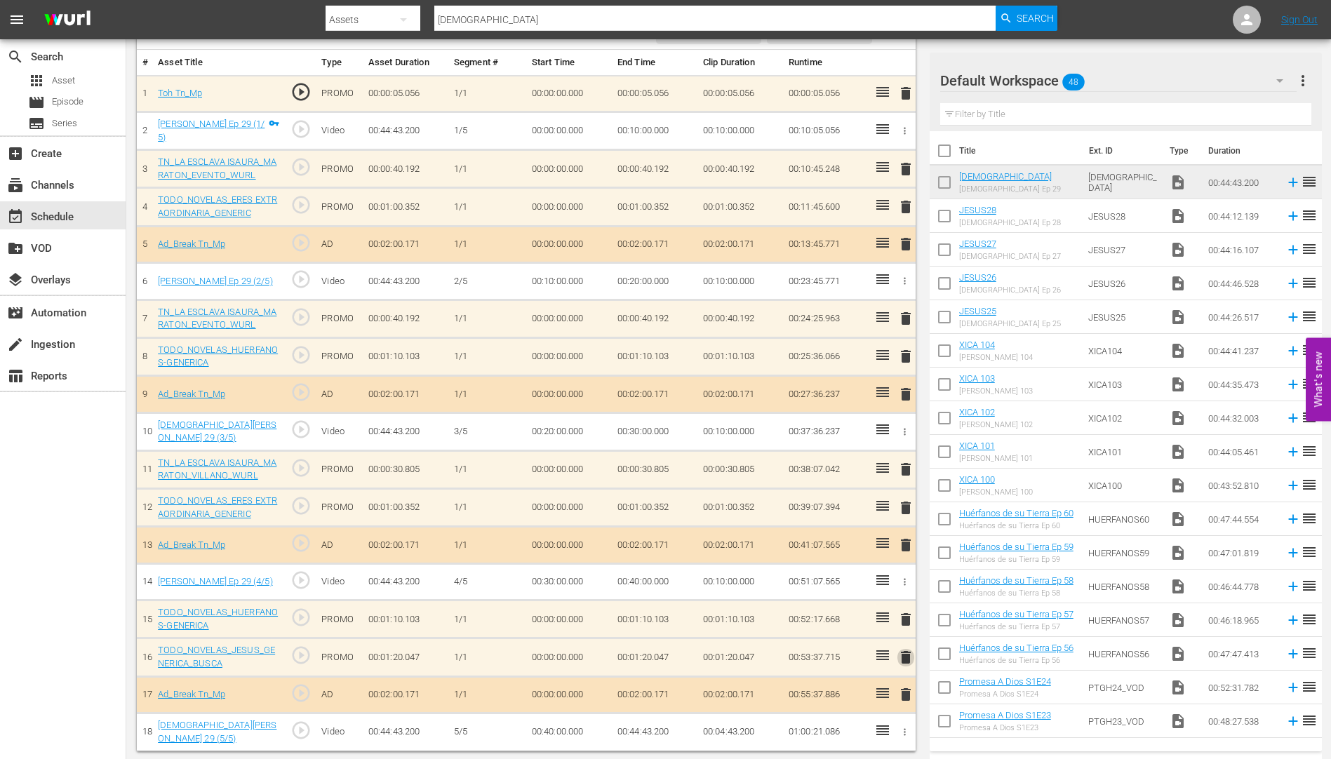
click at [903, 656] on span "delete" at bounding box center [905, 657] width 17 height 17
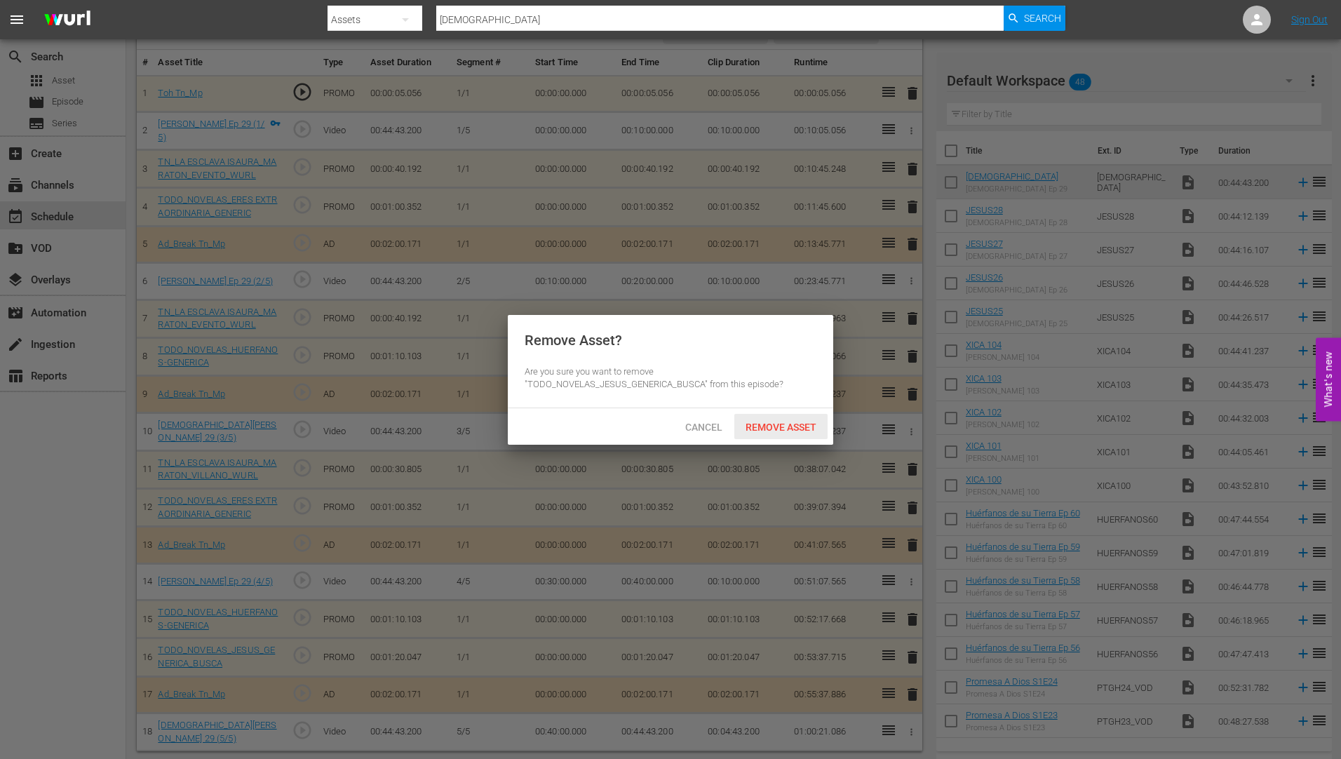
click at [778, 423] on span "Remove Asset" at bounding box center [780, 427] width 93 height 11
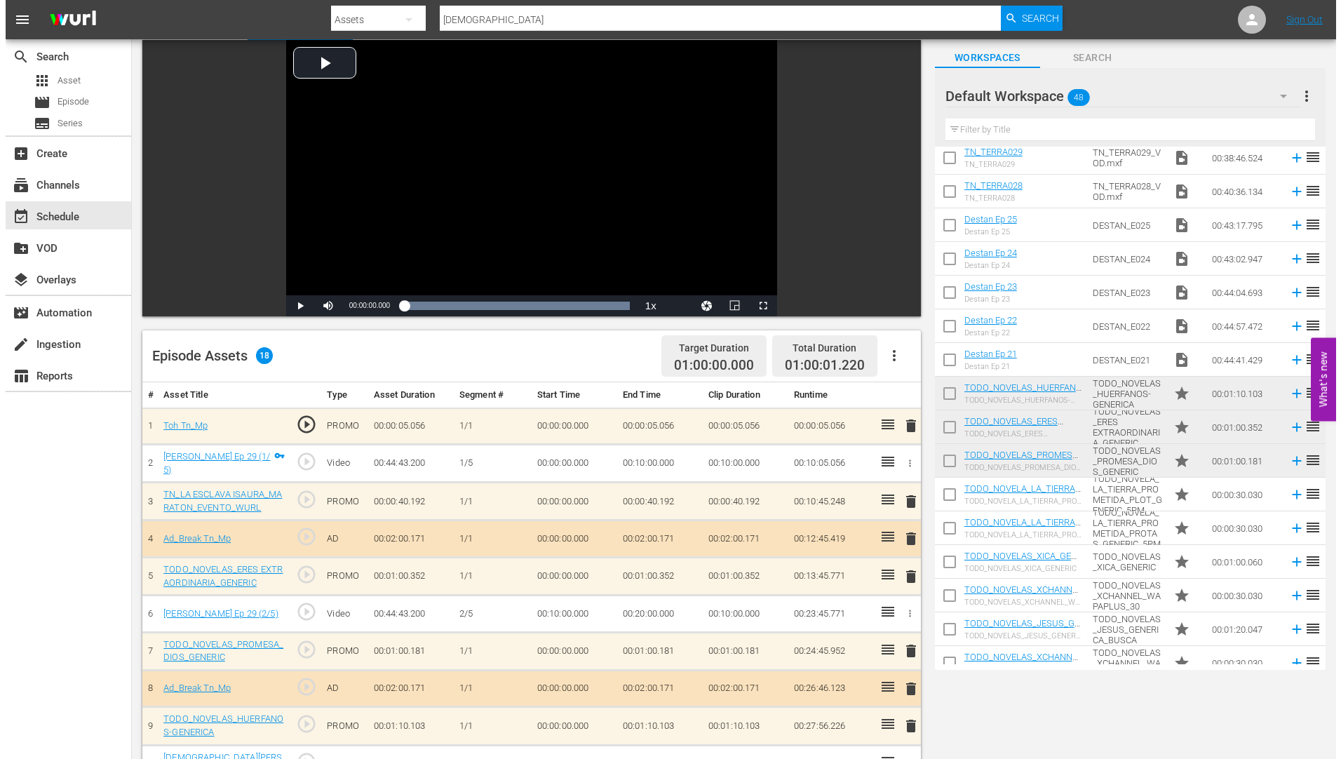
scroll to position [0, 0]
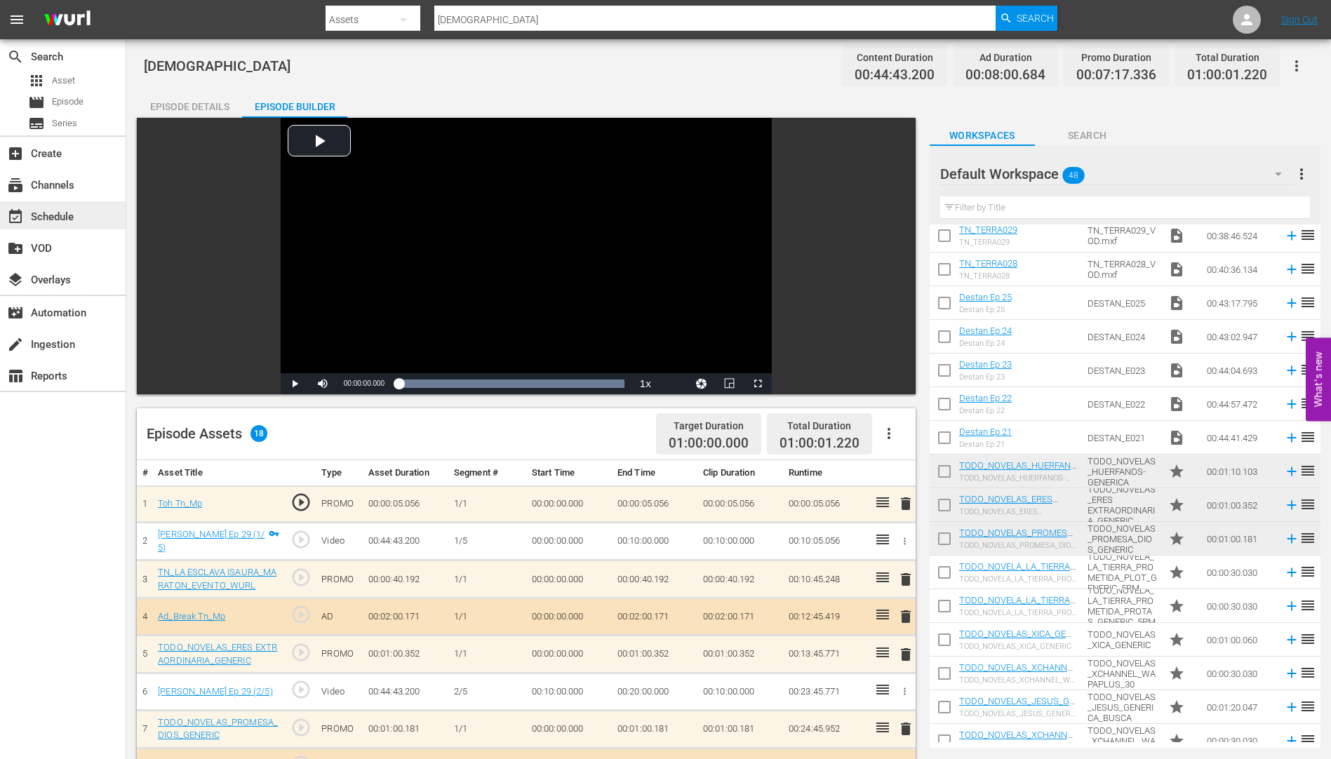
click at [53, 212] on div "event_available Schedule" at bounding box center [39, 214] width 79 height 13
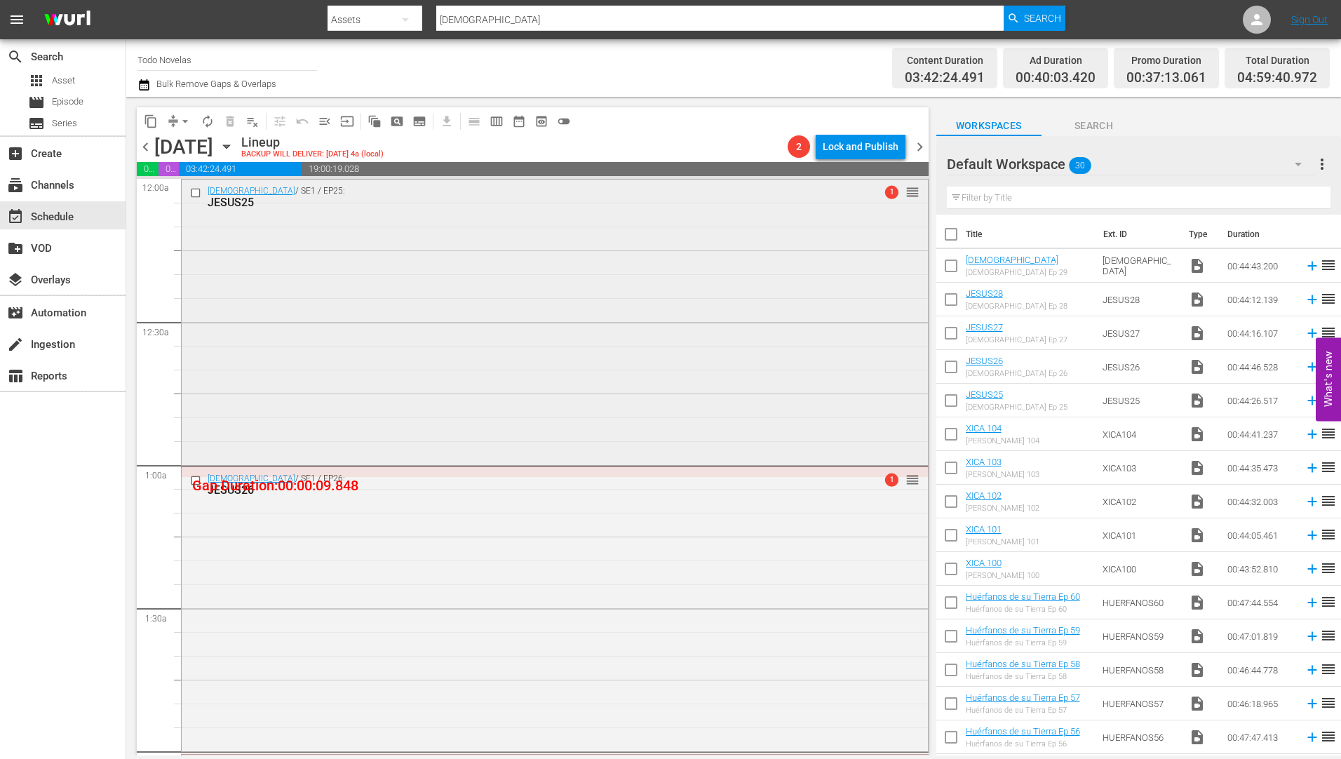
click at [196, 191] on input "checkbox" at bounding box center [197, 193] width 15 height 12
click at [196, 481] on input "checkbox" at bounding box center [197, 481] width 15 height 12
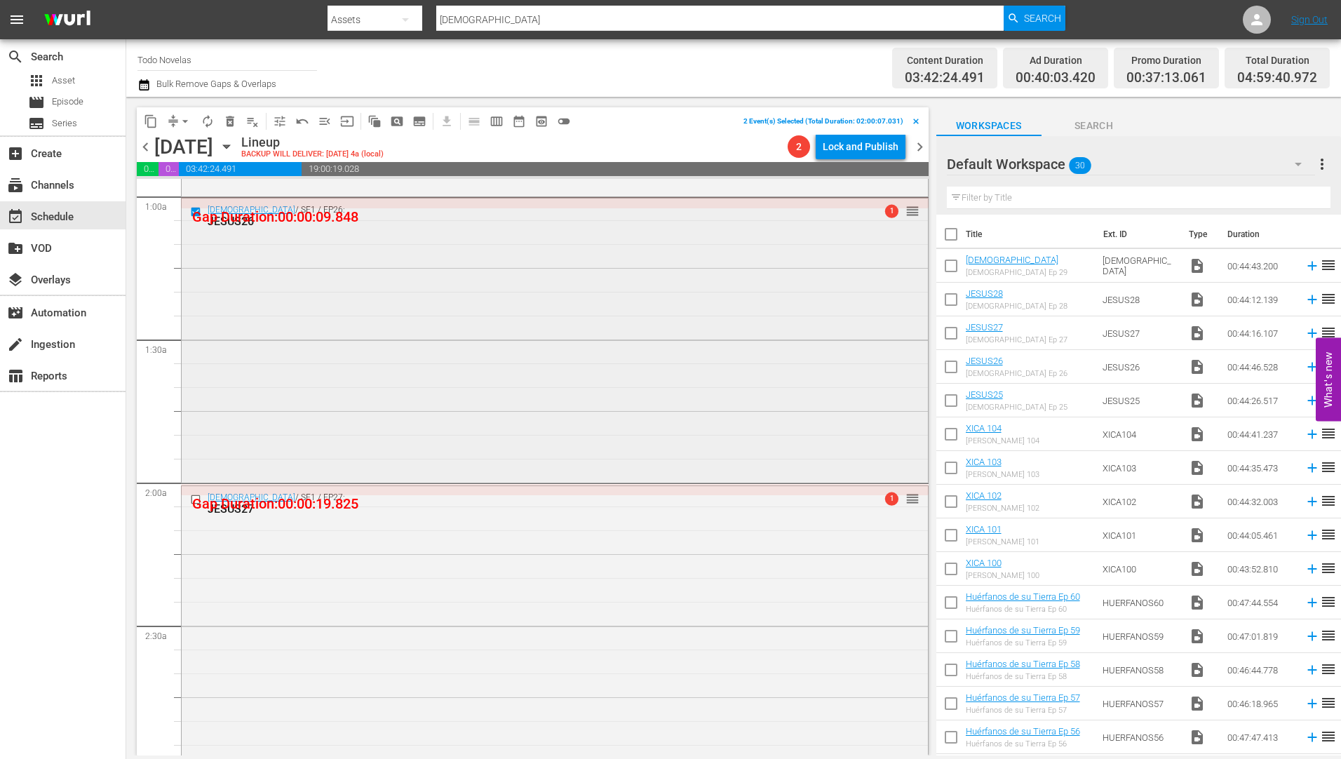
scroll to position [281, 0]
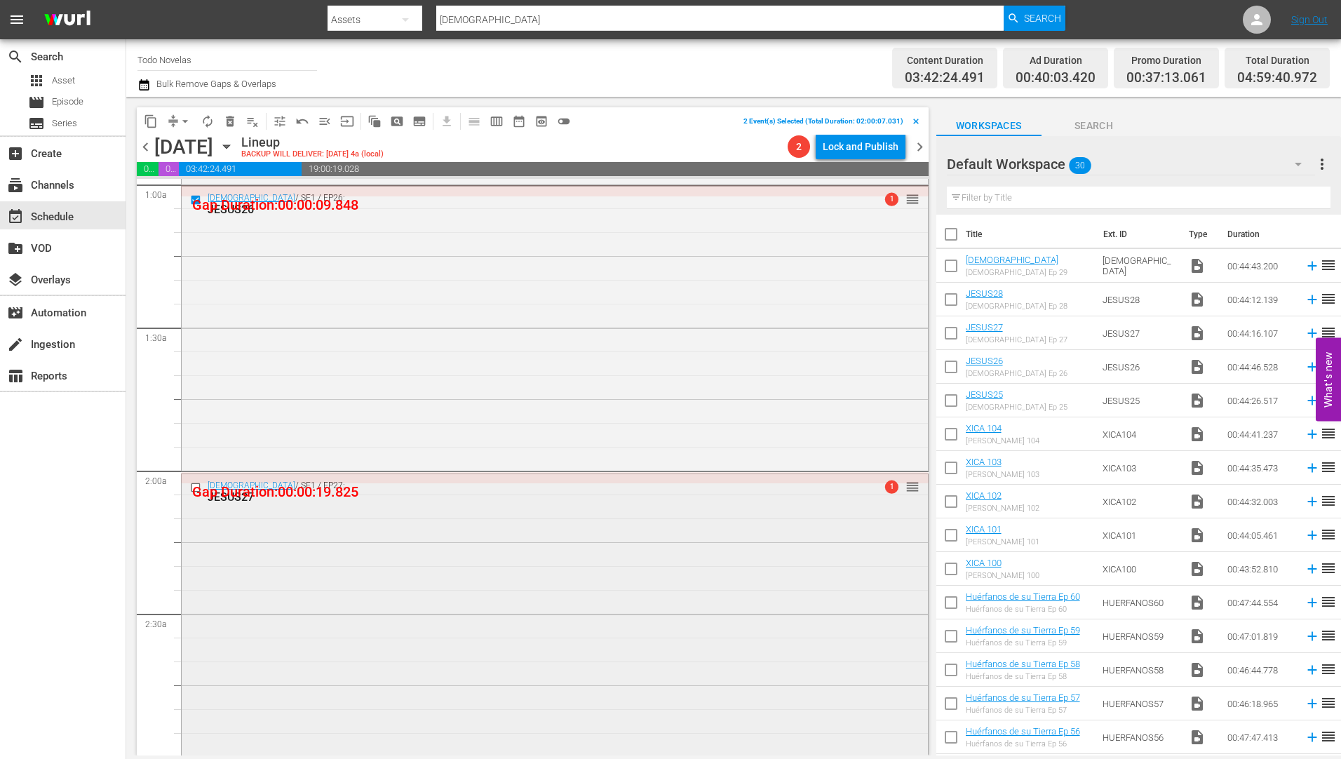
click at [198, 487] on input "checkbox" at bounding box center [197, 488] width 15 height 12
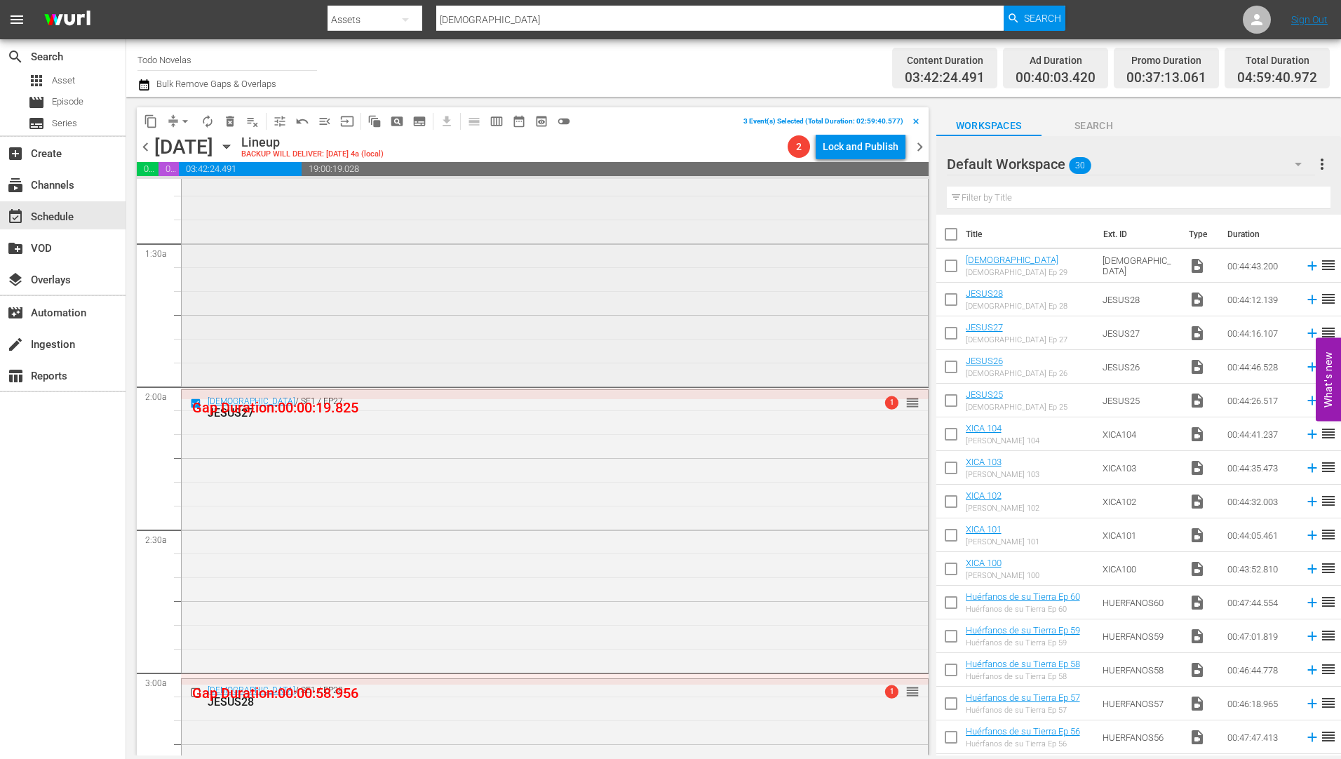
scroll to position [491, 0]
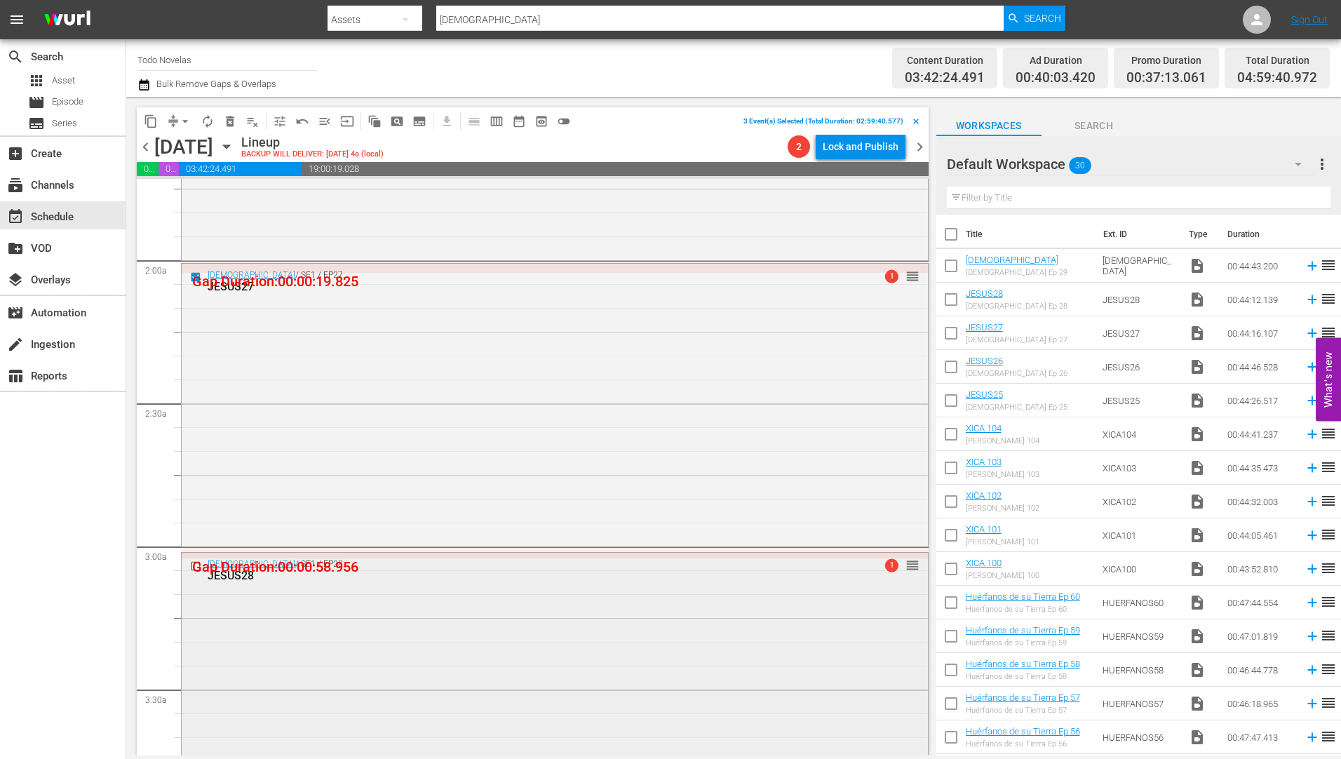
click at [195, 568] on input "checkbox" at bounding box center [197, 566] width 15 height 12
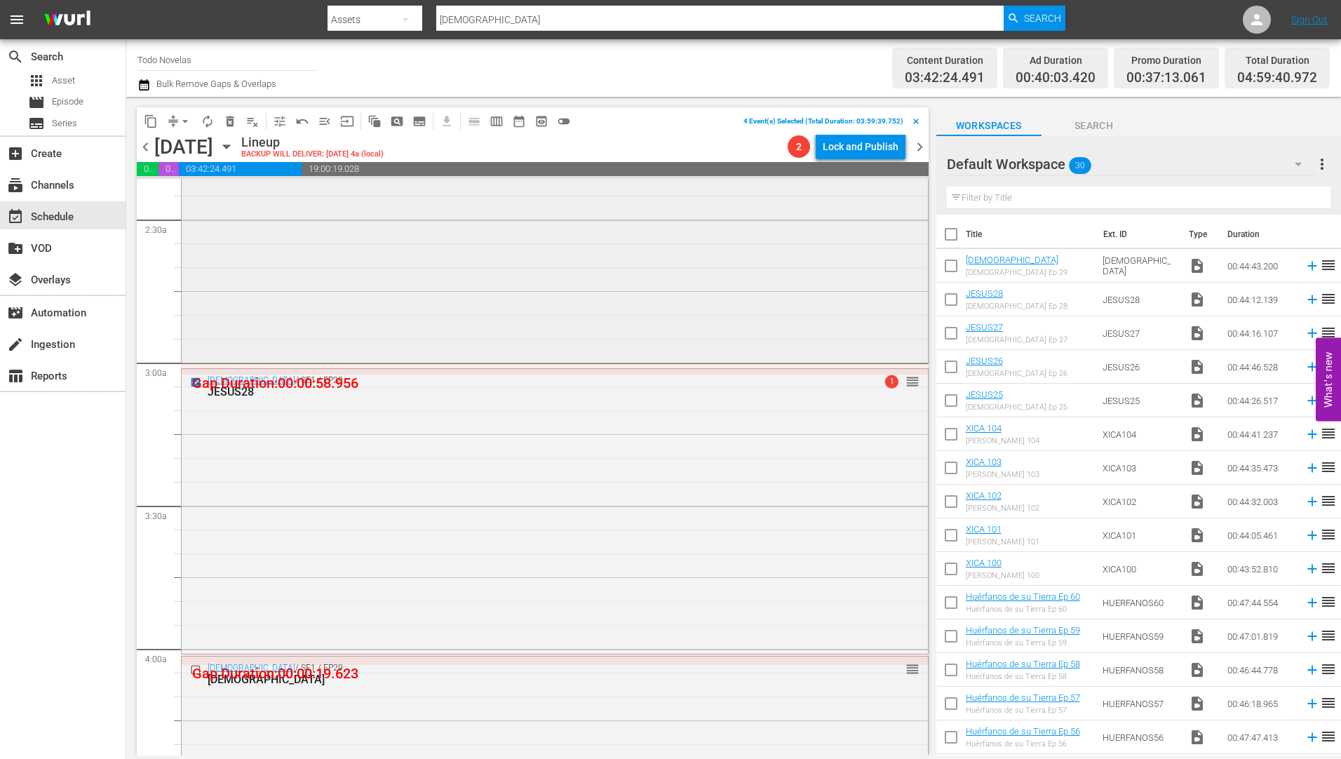
scroll to position [701, 0]
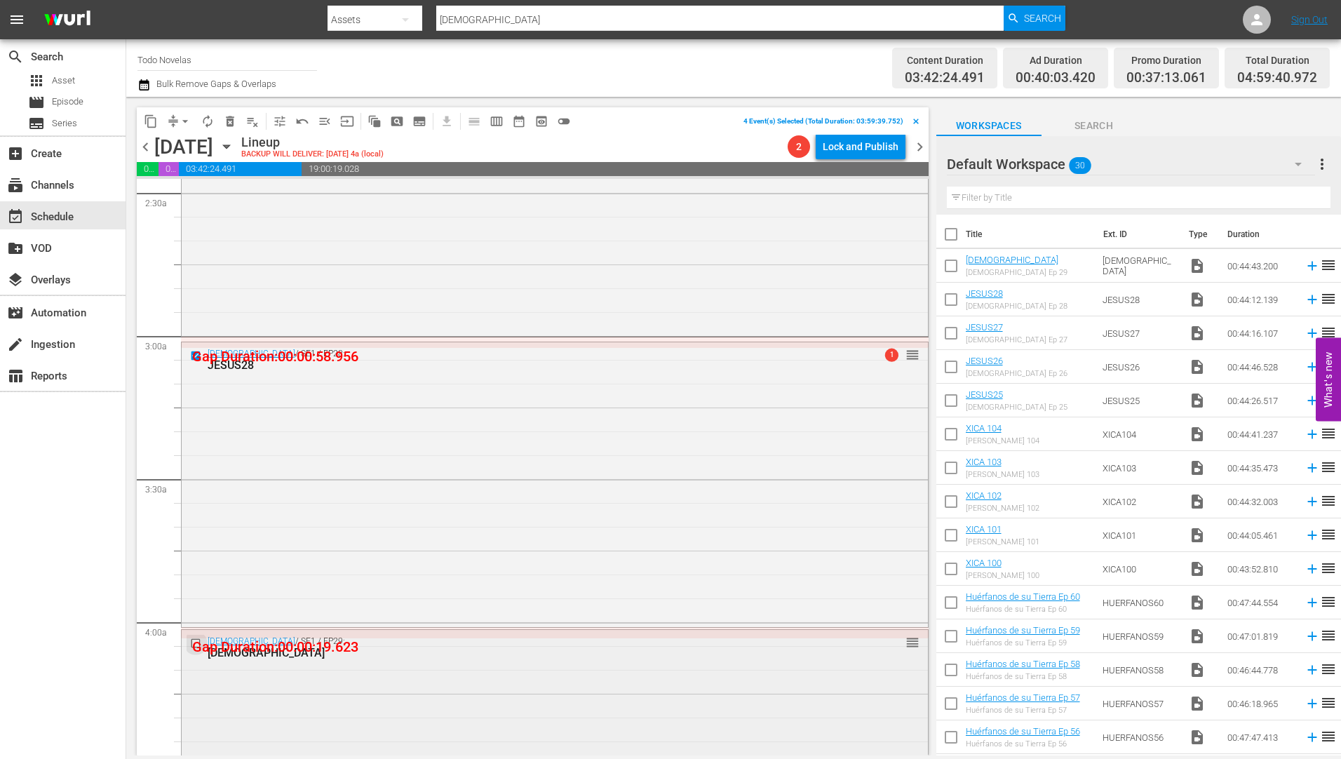
click at [195, 642] on input "checkbox" at bounding box center [197, 643] width 15 height 12
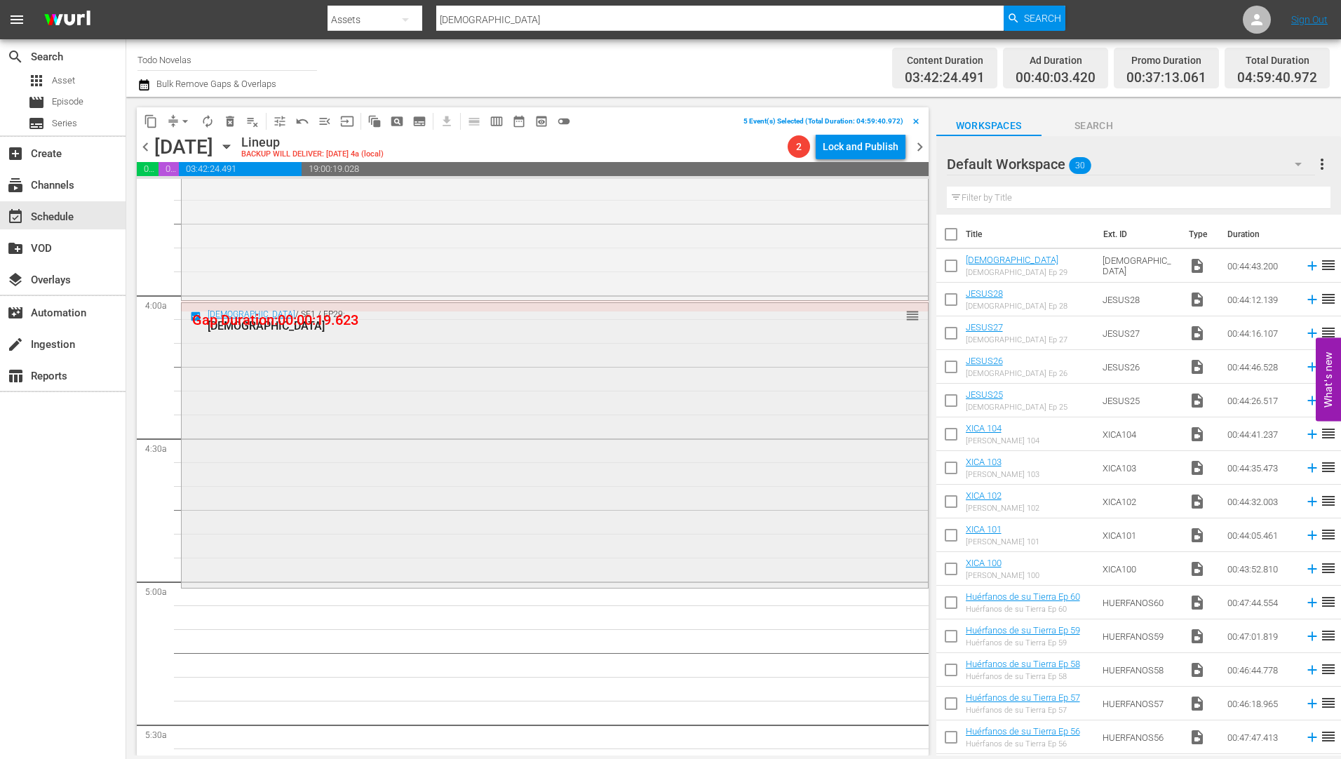
scroll to position [1052, 0]
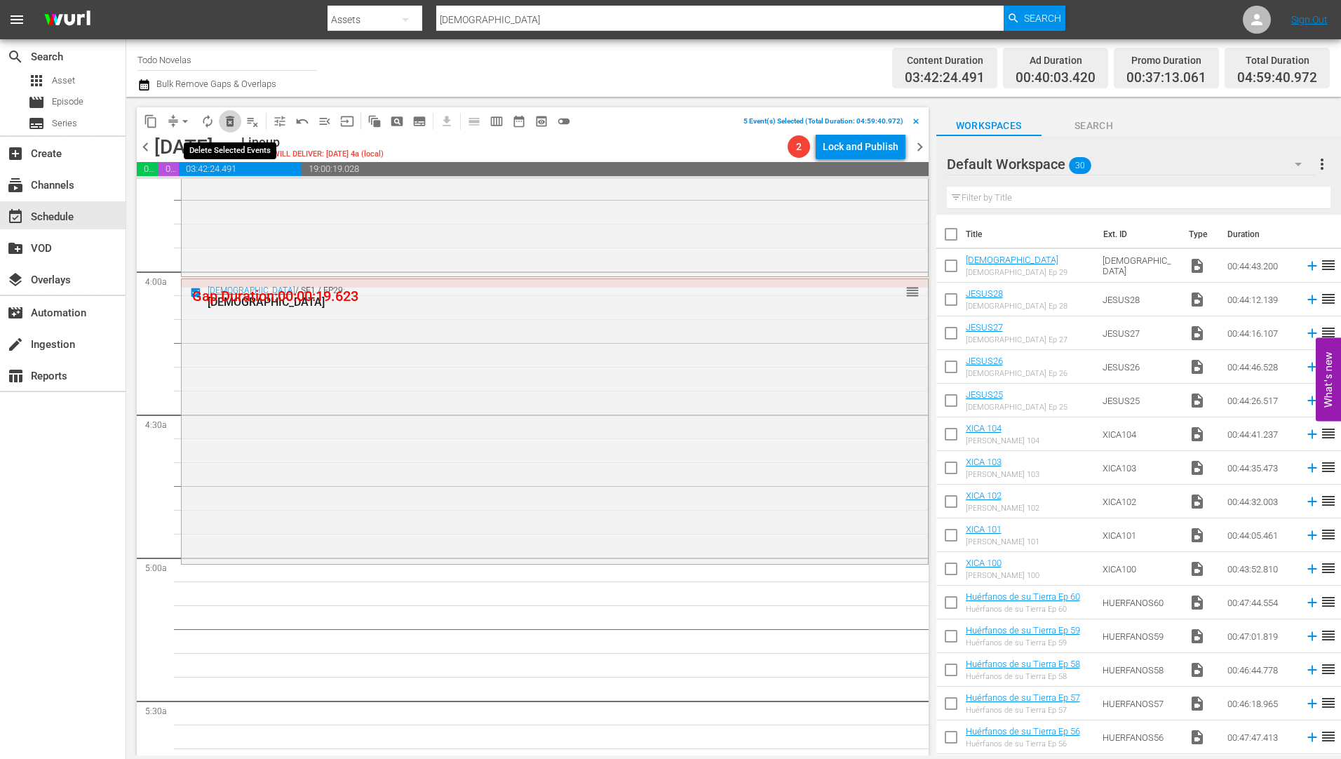
click at [229, 119] on span "delete_forever_outlined" at bounding box center [230, 121] width 14 height 14
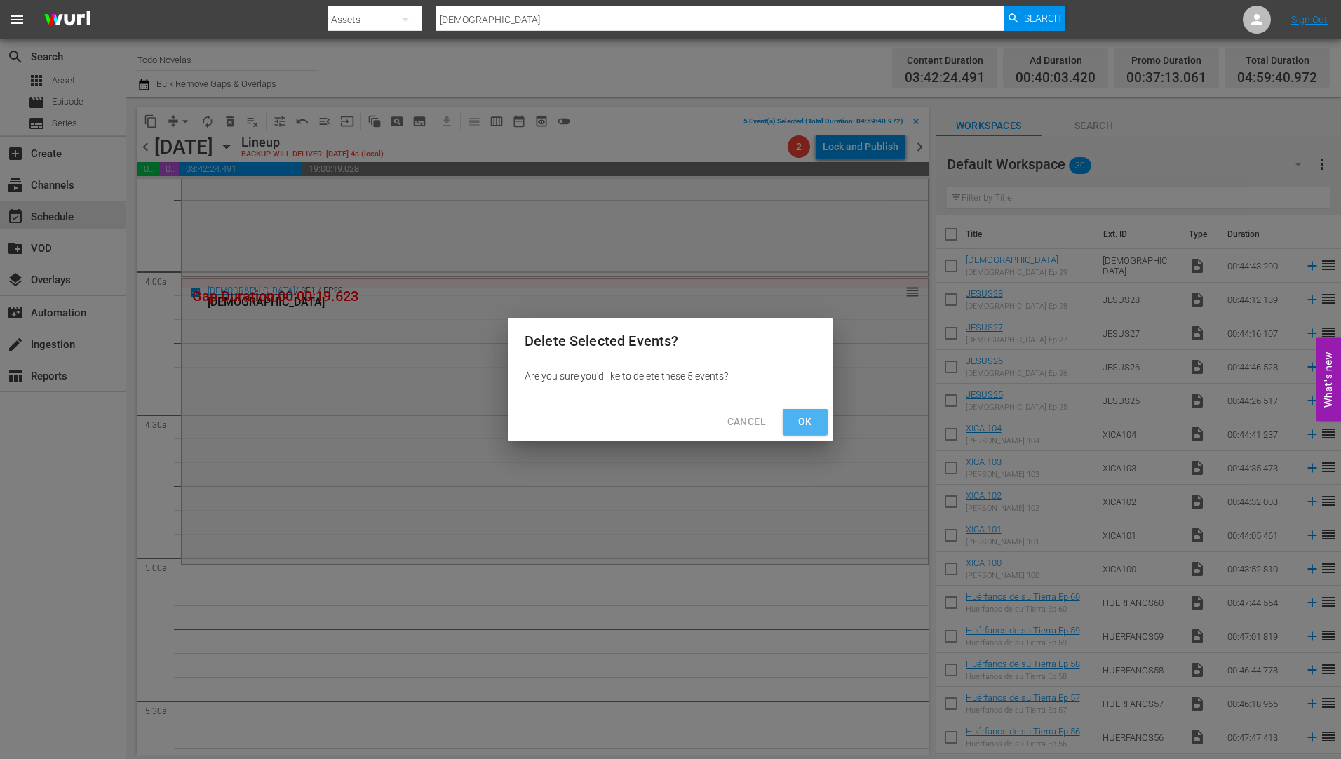
click at [804, 417] on span "Ok" at bounding box center [805, 422] width 22 height 18
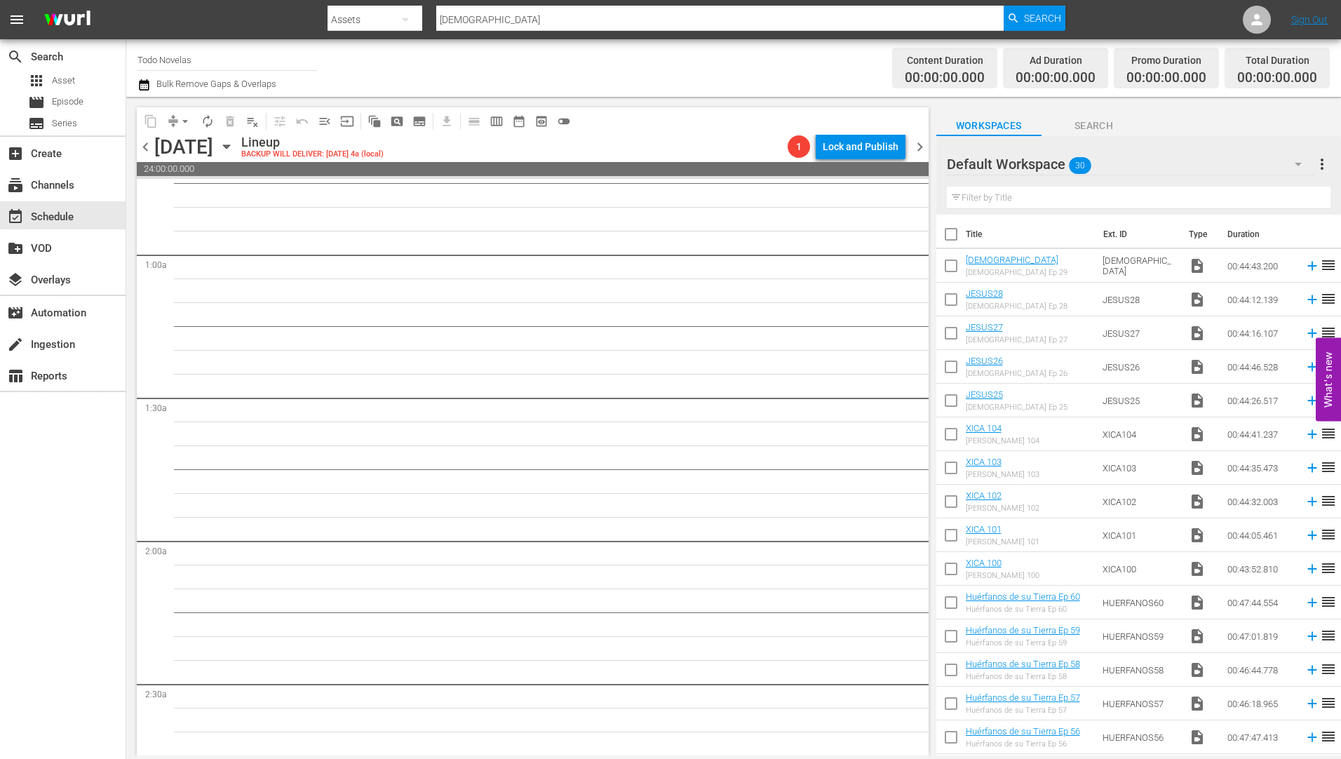
scroll to position [0, 0]
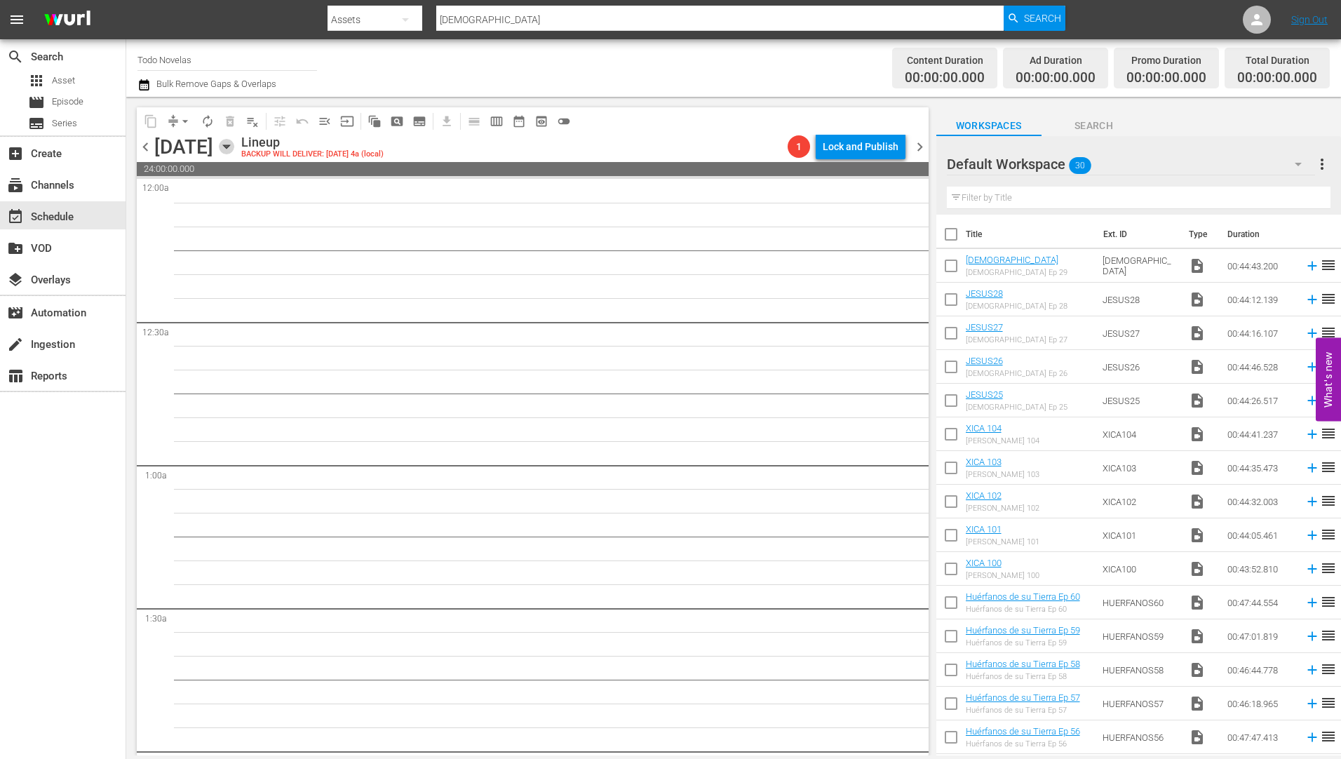
click at [229, 145] on icon "button" at bounding box center [226, 147] width 6 height 4
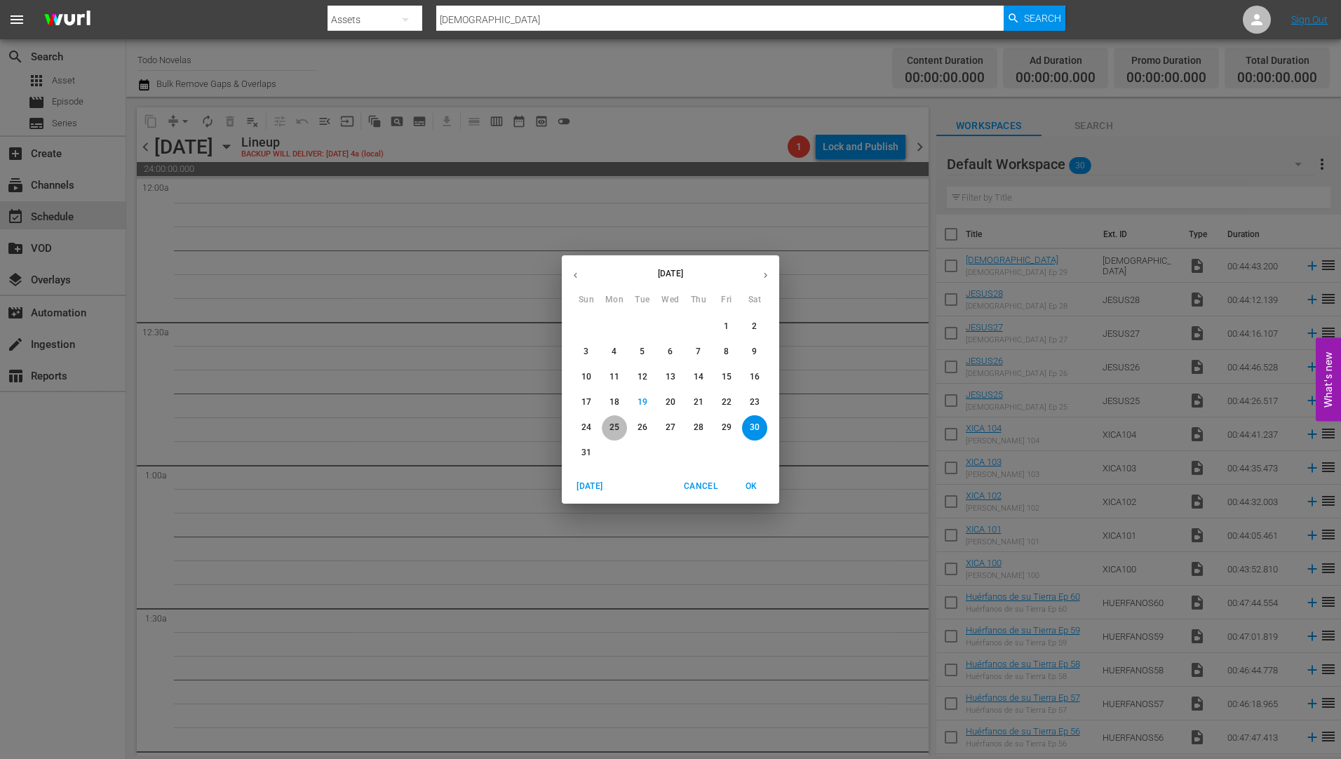
click at [614, 426] on p "25" at bounding box center [615, 428] width 10 height 12
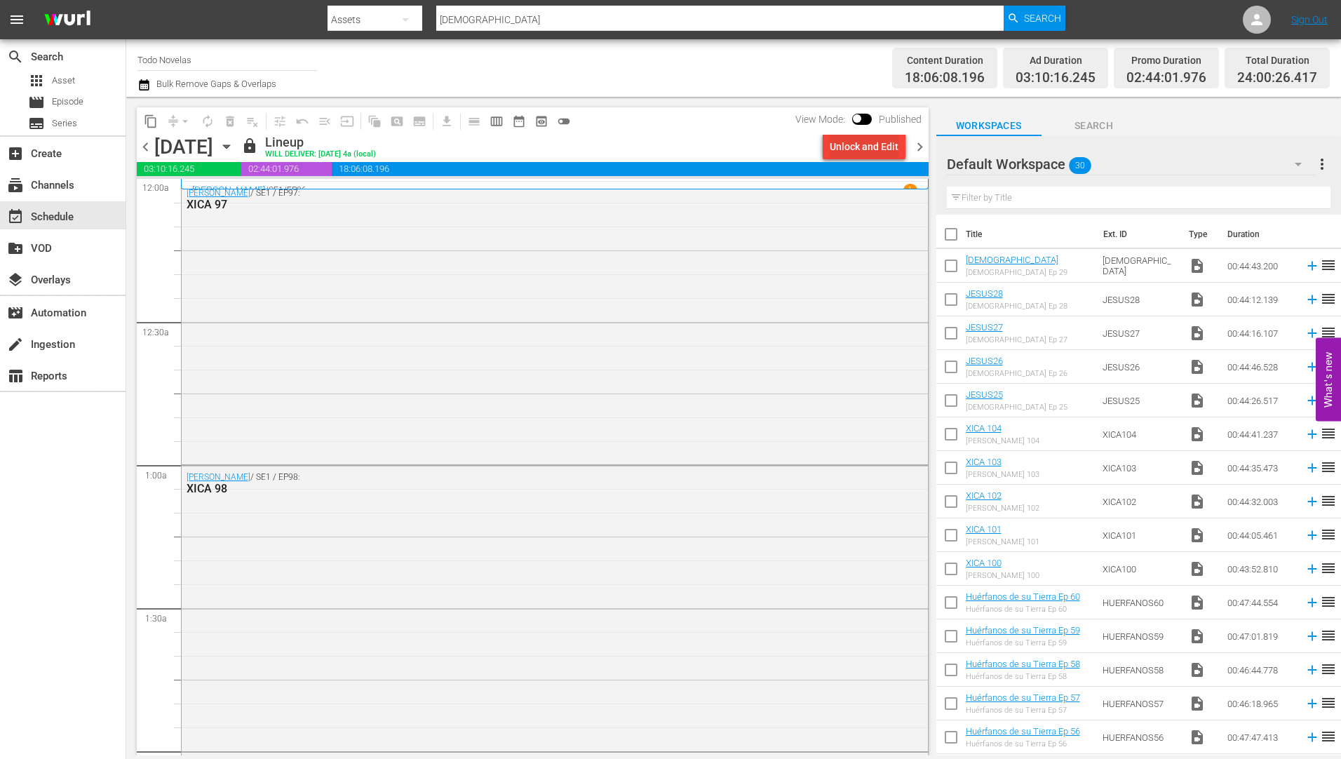
click at [850, 143] on div "Unlock and Edit" at bounding box center [864, 146] width 69 height 25
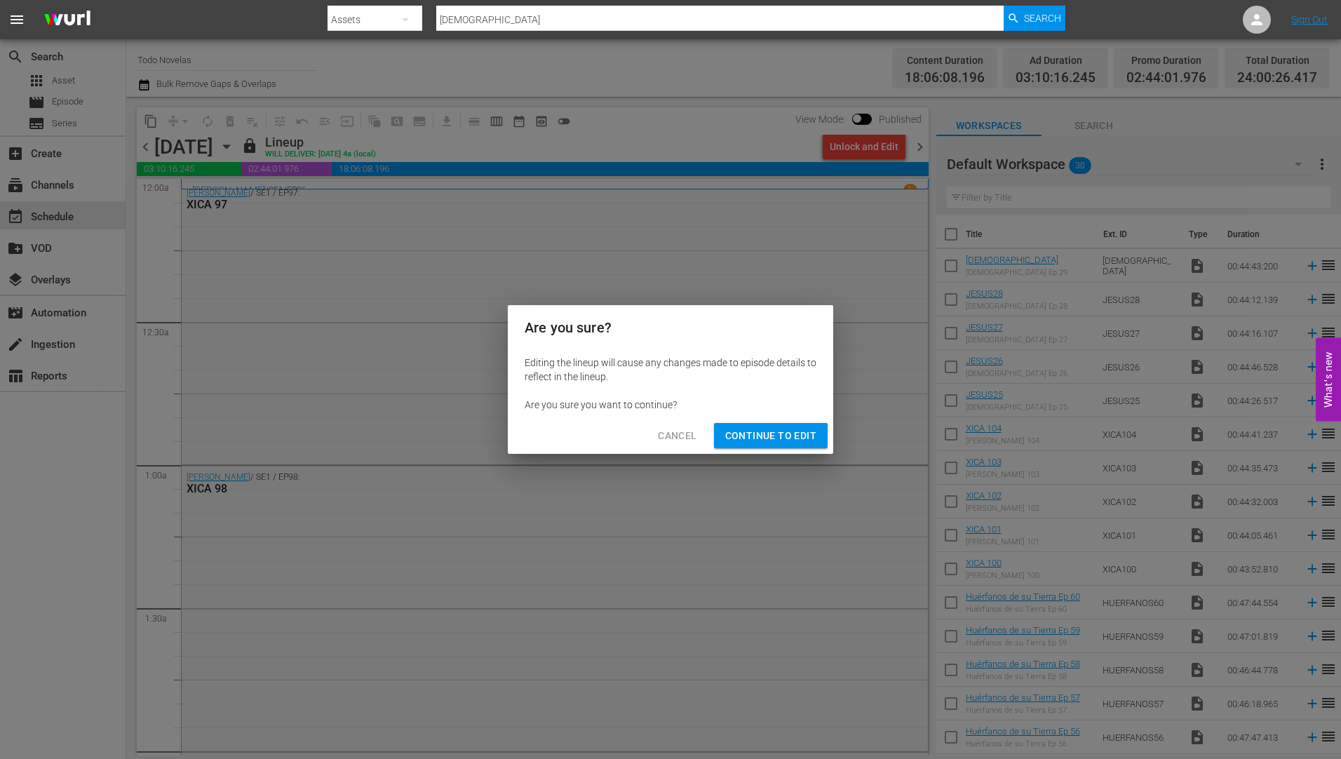
click at [746, 436] on span "Continue to Edit" at bounding box center [770, 436] width 91 height 18
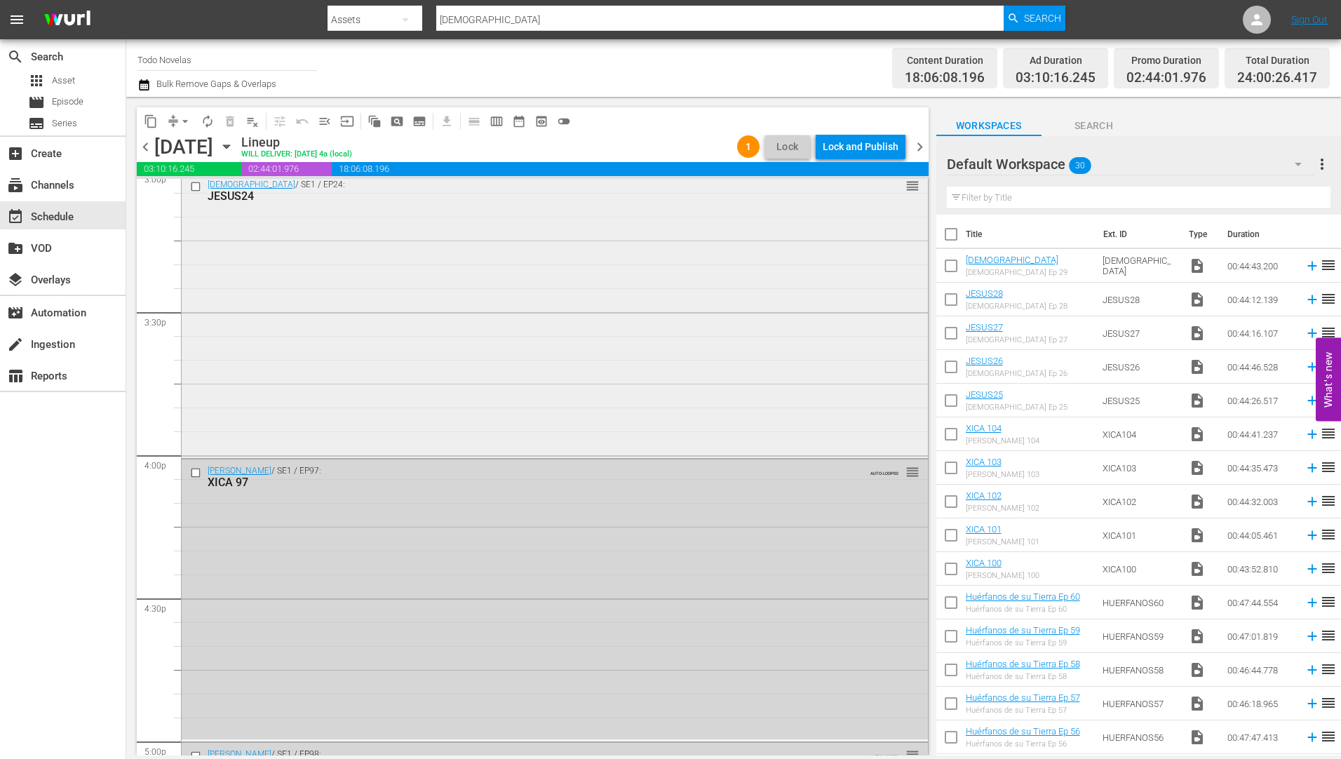
scroll to position [4349, 0]
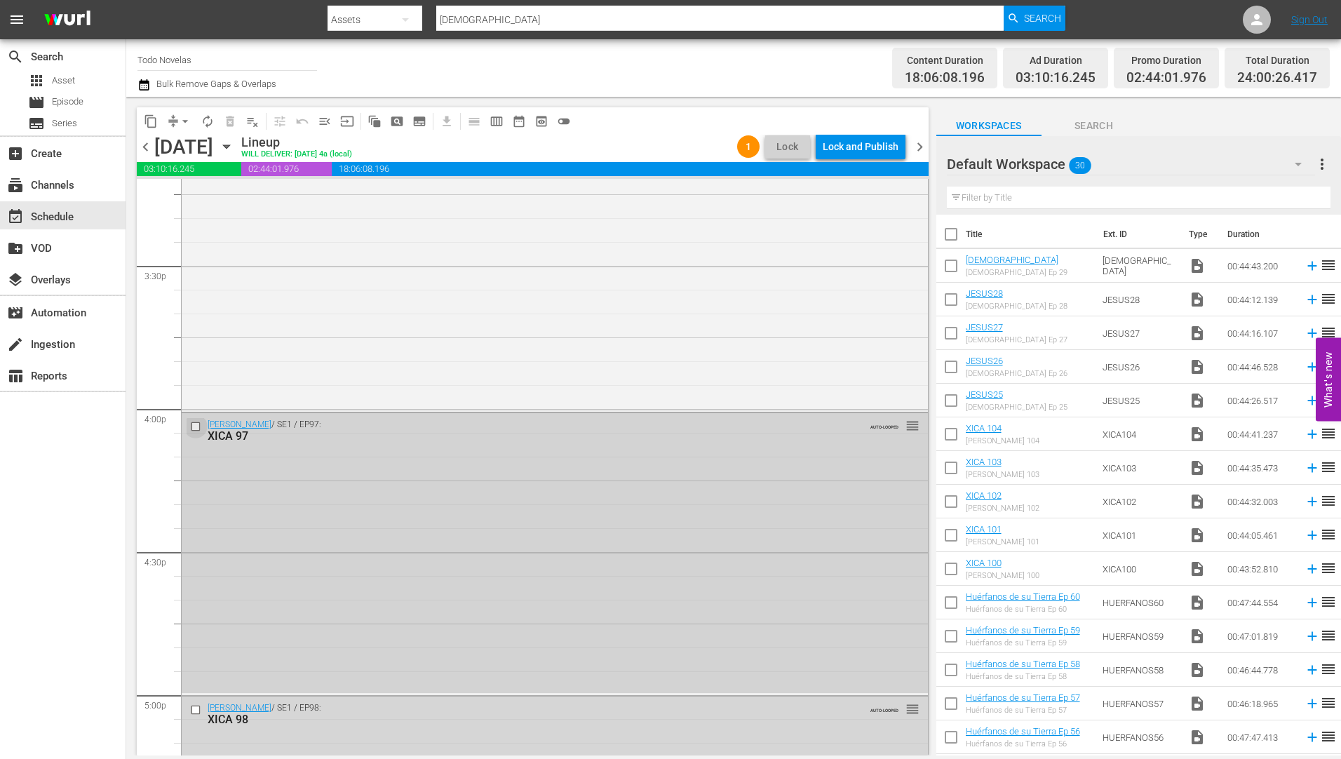
click at [197, 429] on input "checkbox" at bounding box center [197, 427] width 15 height 12
click at [196, 709] on input "checkbox" at bounding box center [197, 710] width 15 height 12
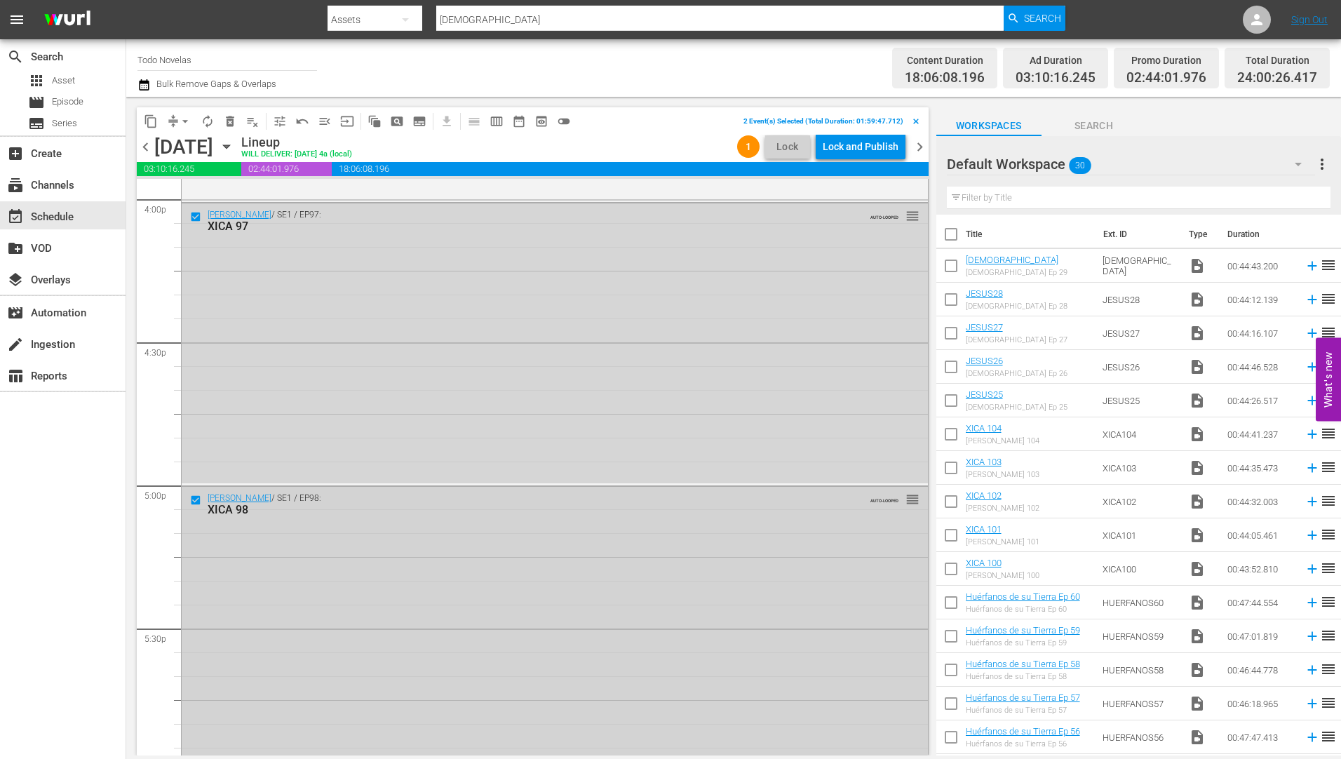
scroll to position [4699, 0]
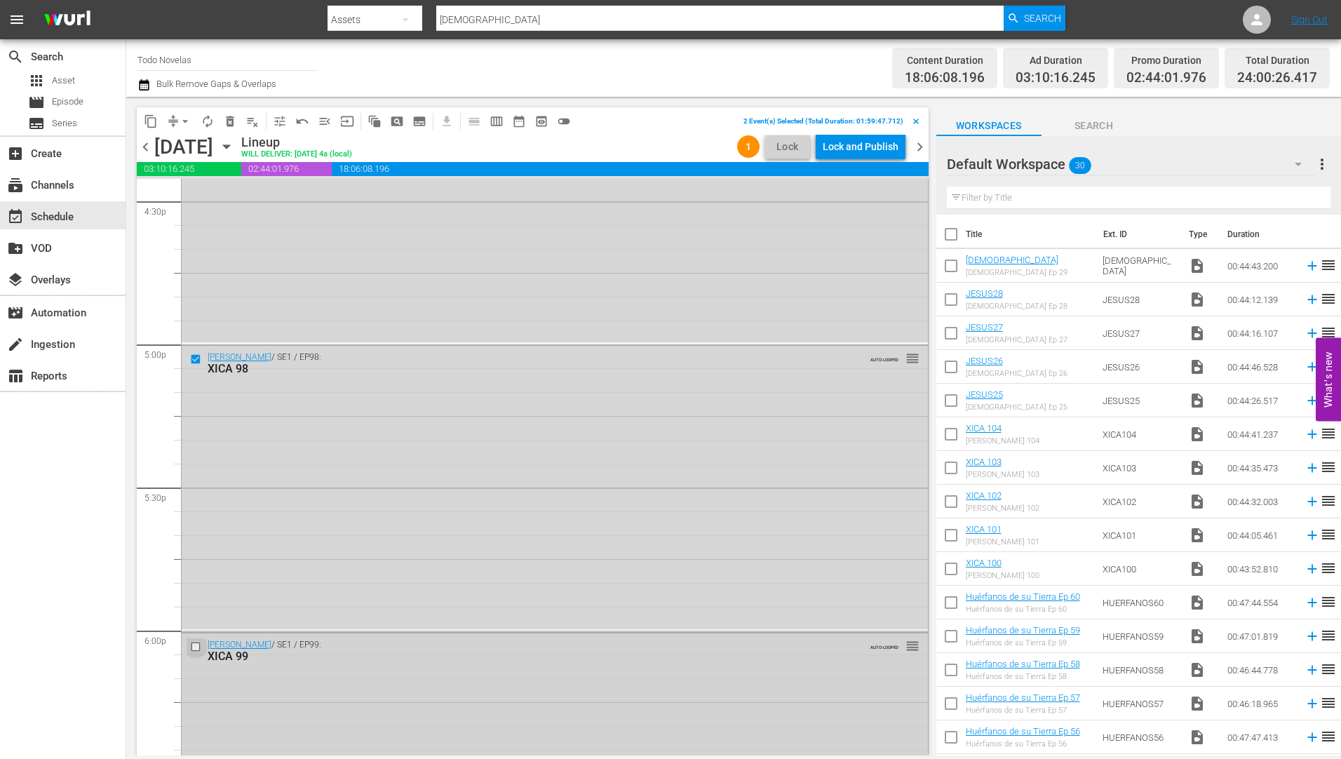
click at [194, 649] on input "checkbox" at bounding box center [197, 646] width 15 height 12
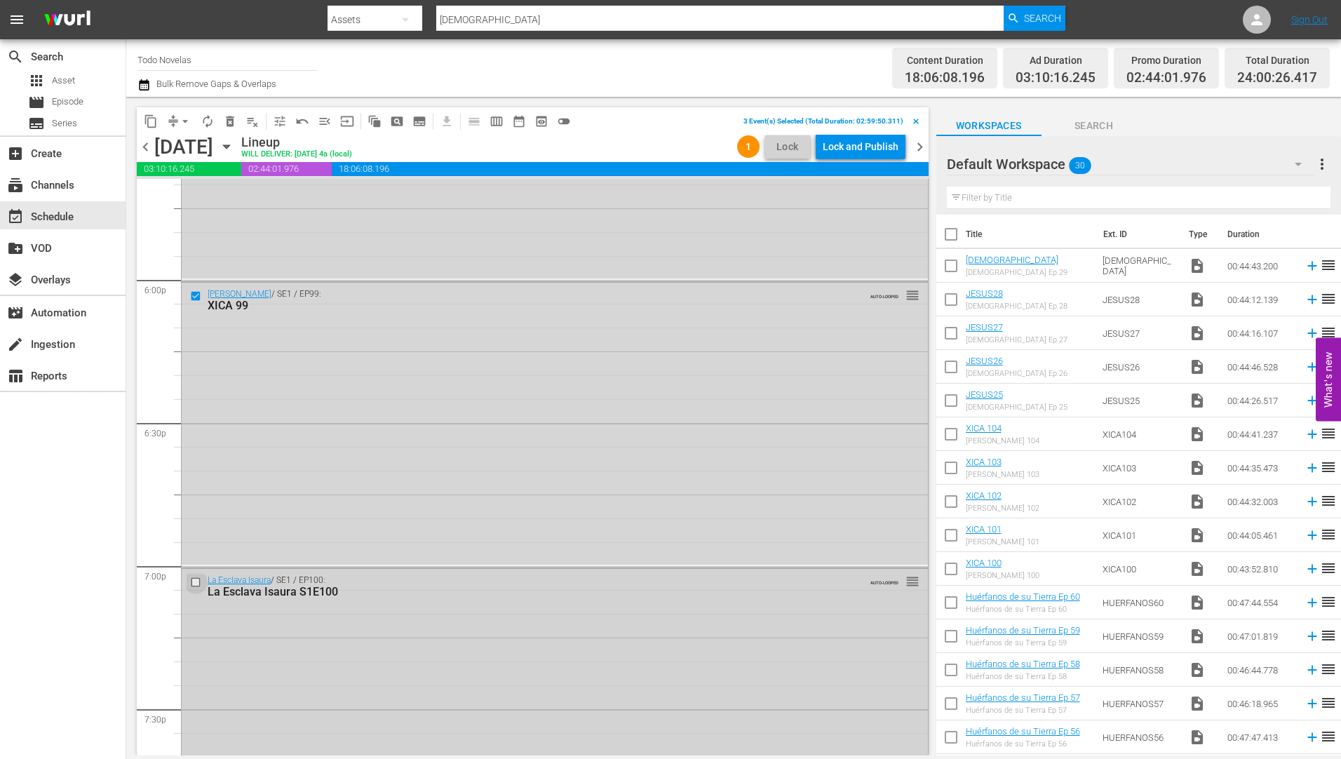
click at [192, 579] on input "checkbox" at bounding box center [197, 583] width 15 height 12
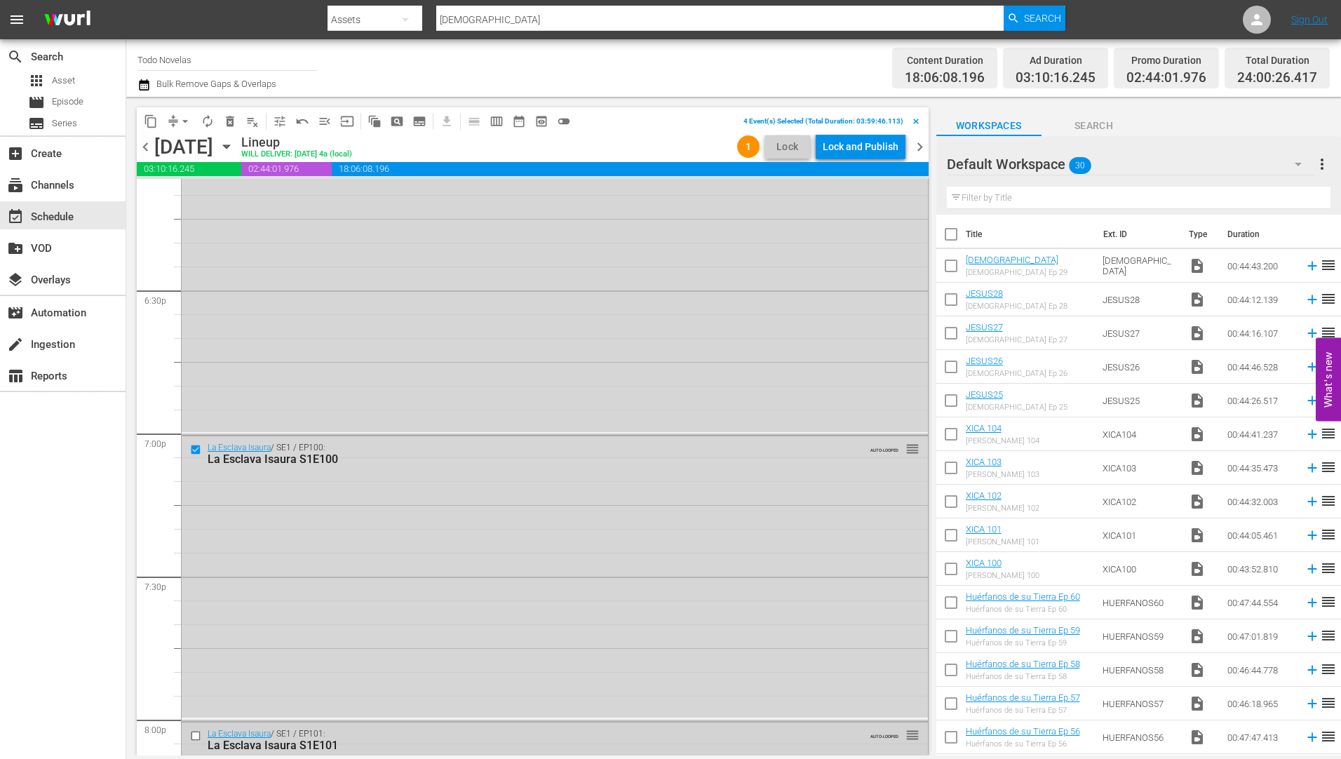
scroll to position [5331, 0]
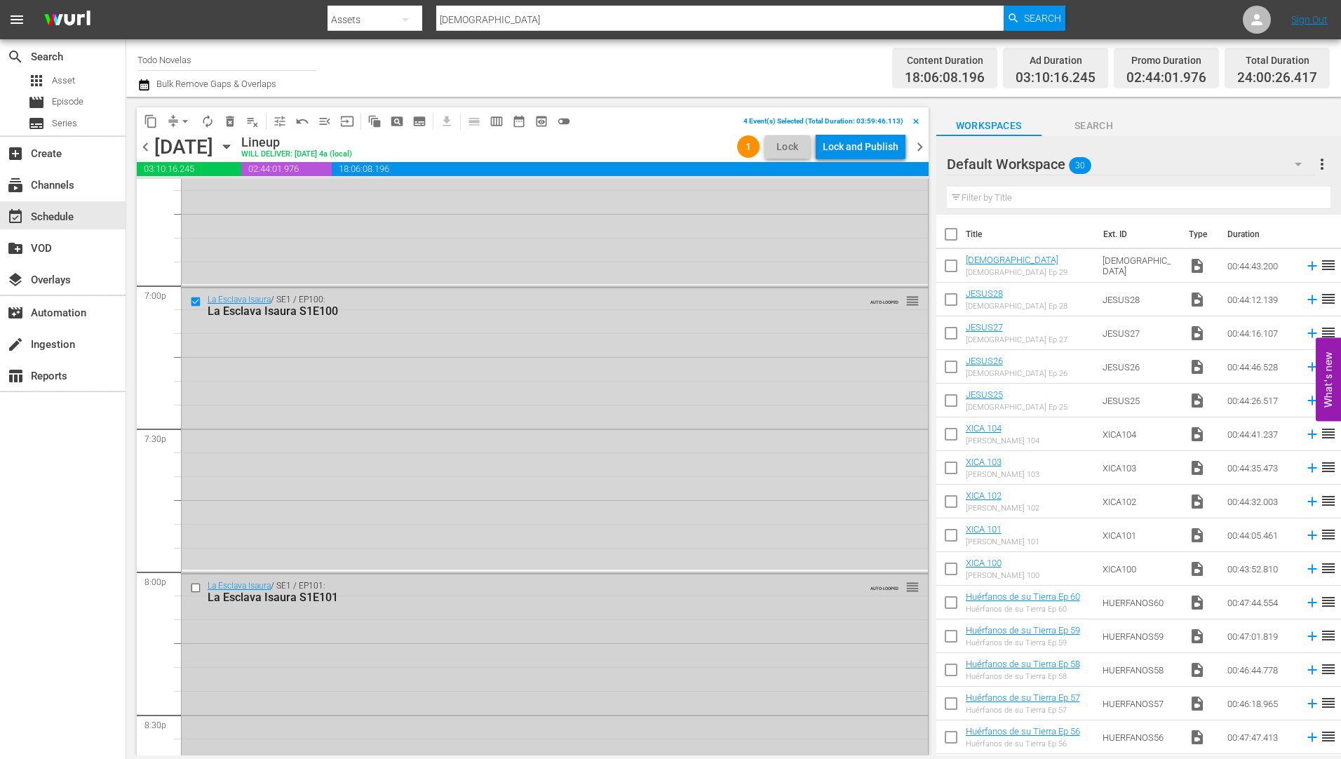
click at [191, 587] on input "checkbox" at bounding box center [197, 588] width 15 height 12
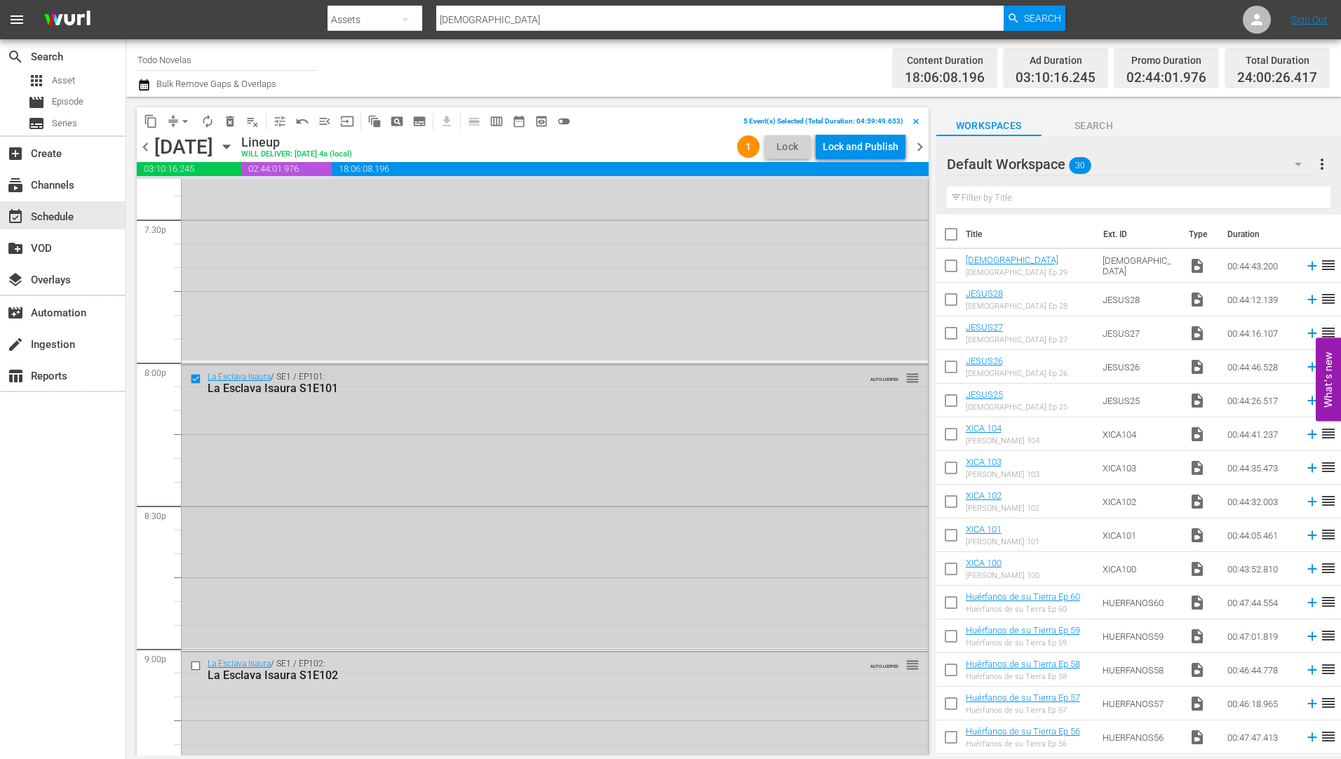
scroll to position [5541, 0]
click at [193, 662] on input "checkbox" at bounding box center [197, 664] width 15 height 12
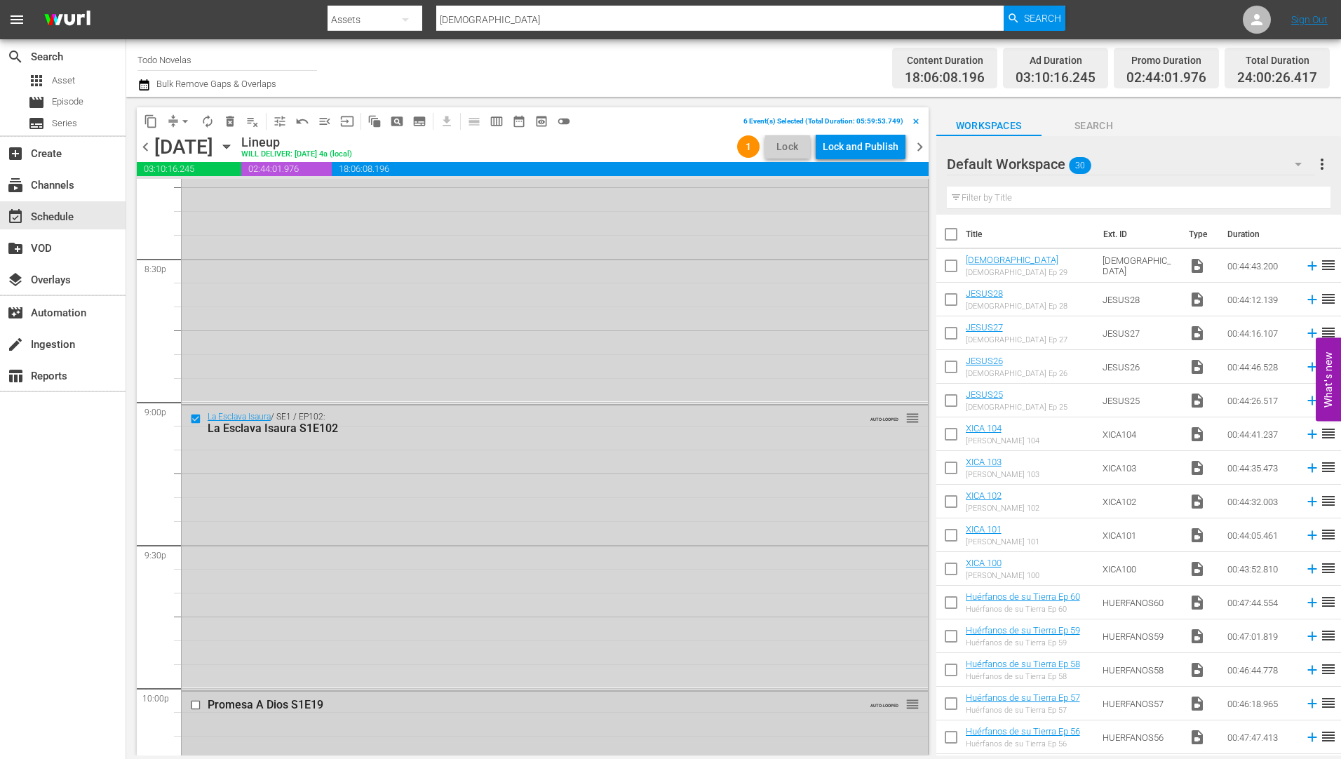
scroll to position [5892, 0]
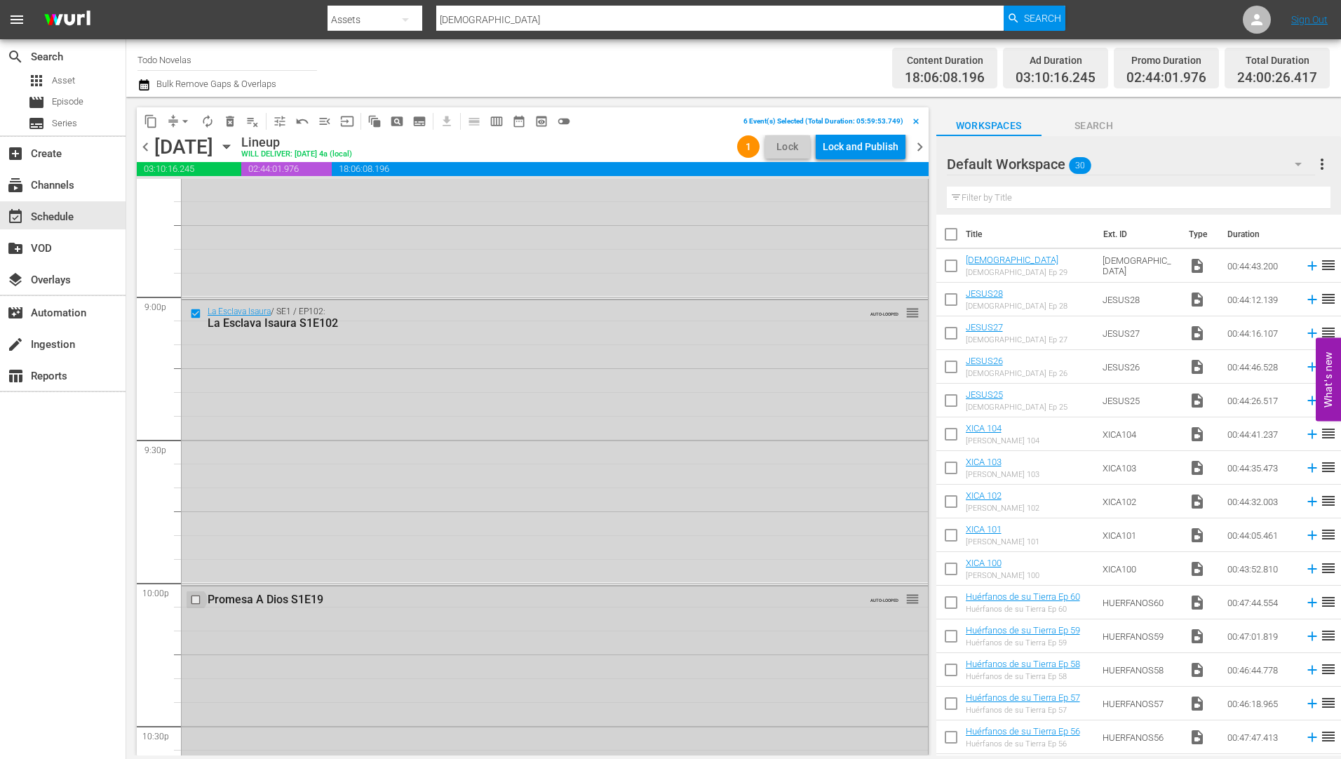
click at [193, 600] on input "checkbox" at bounding box center [197, 600] width 15 height 12
click at [194, 609] on input "checkbox" at bounding box center [197, 607] width 15 height 12
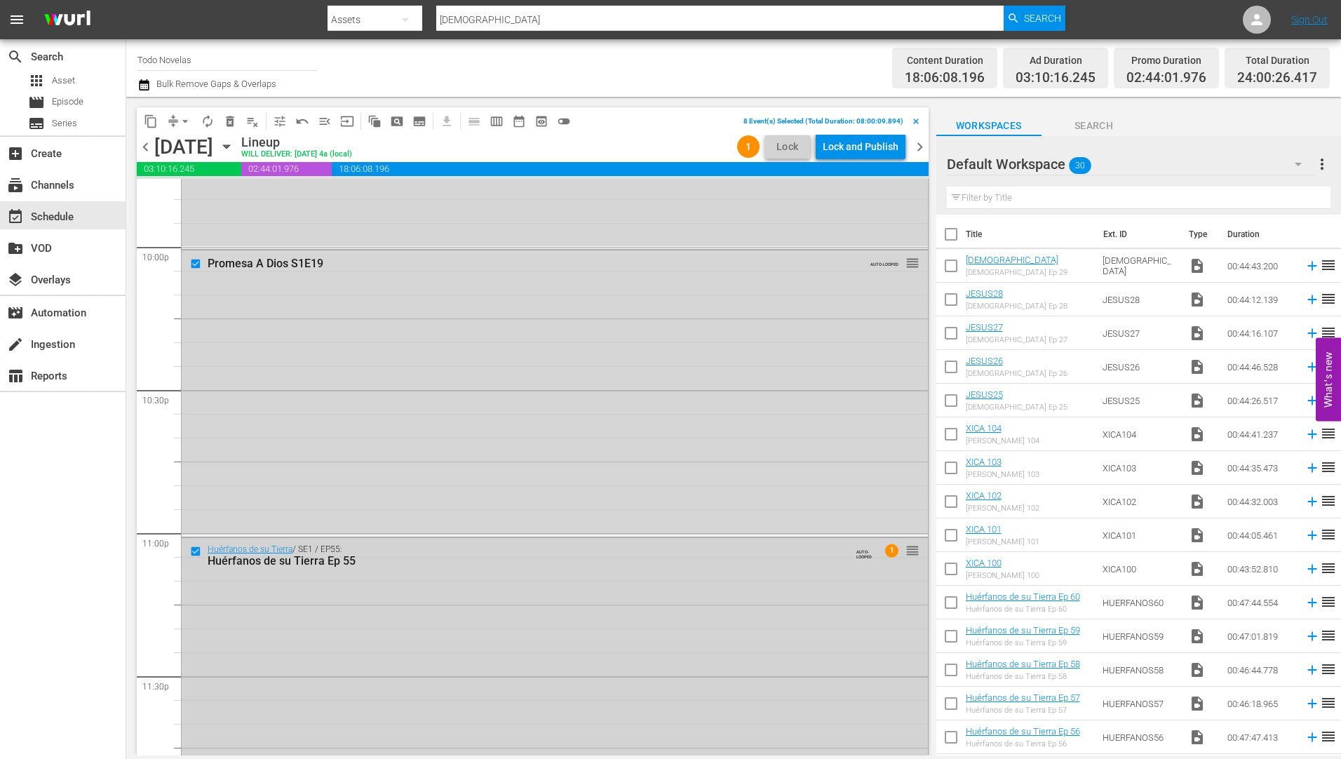
scroll to position [6296, 0]
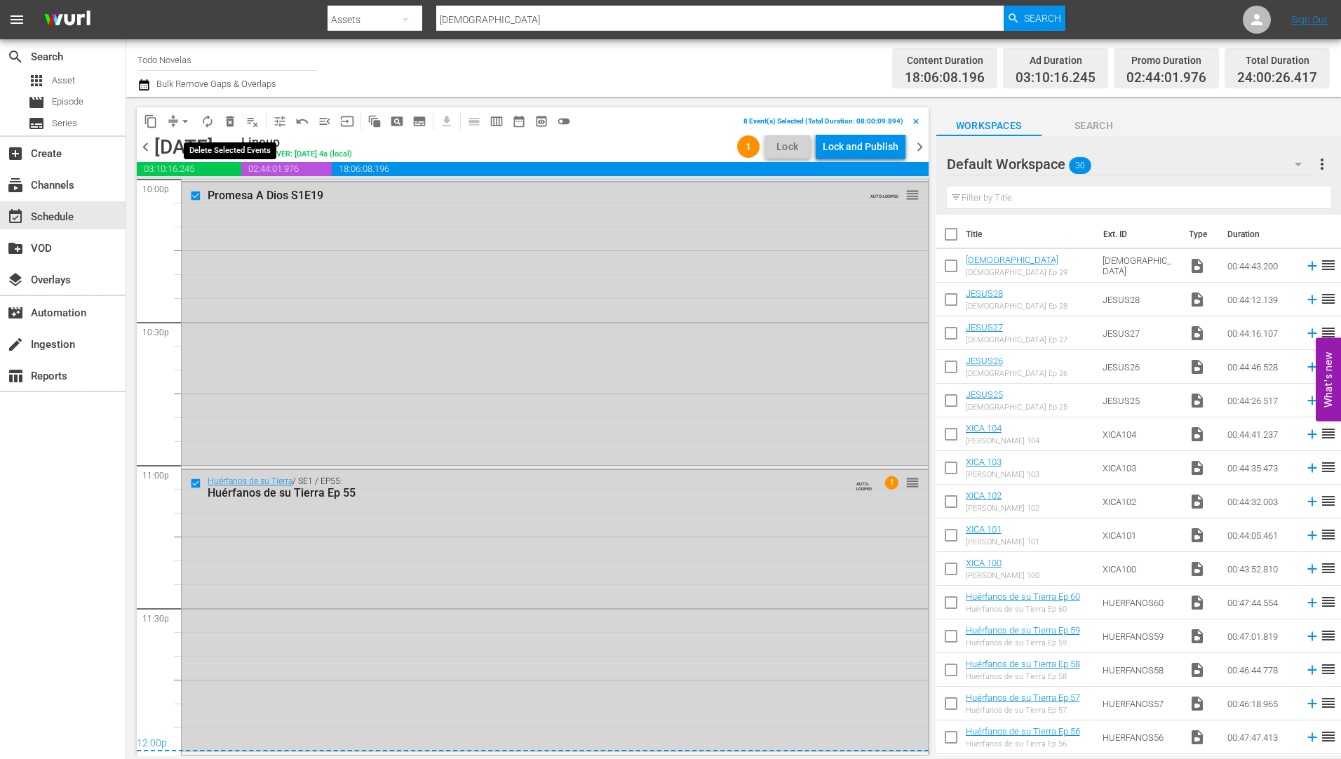
click at [229, 116] on span "delete_forever_outlined" at bounding box center [230, 121] width 14 height 14
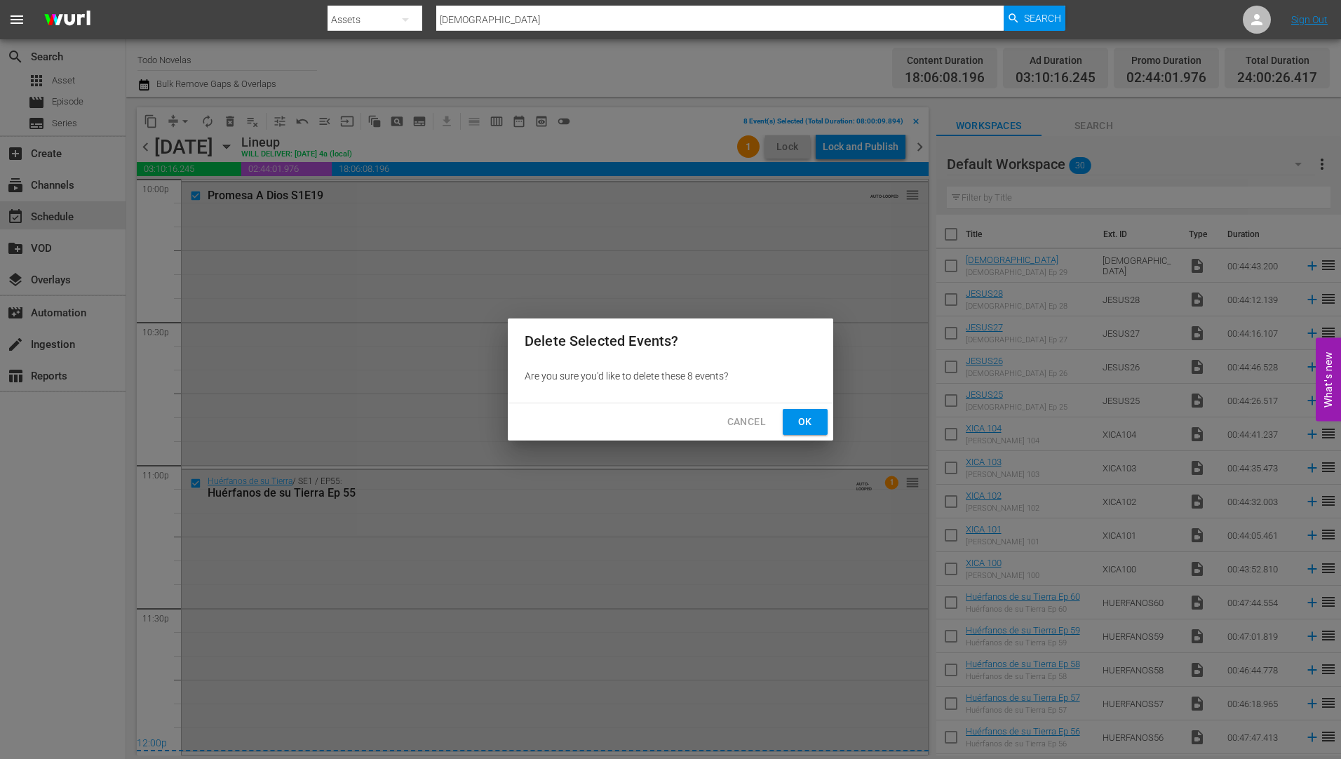
click at [807, 417] on span "Ok" at bounding box center [805, 422] width 22 height 18
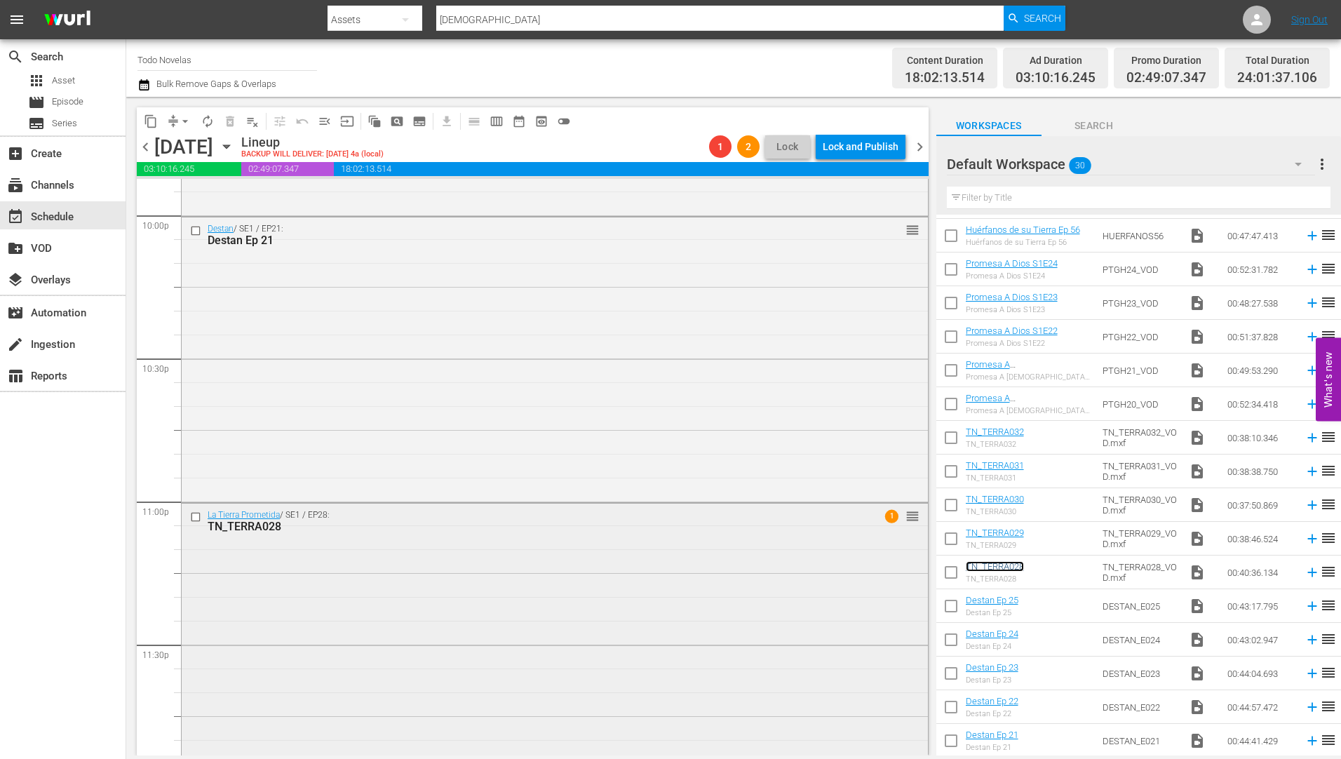
scroll to position [6294, 0]
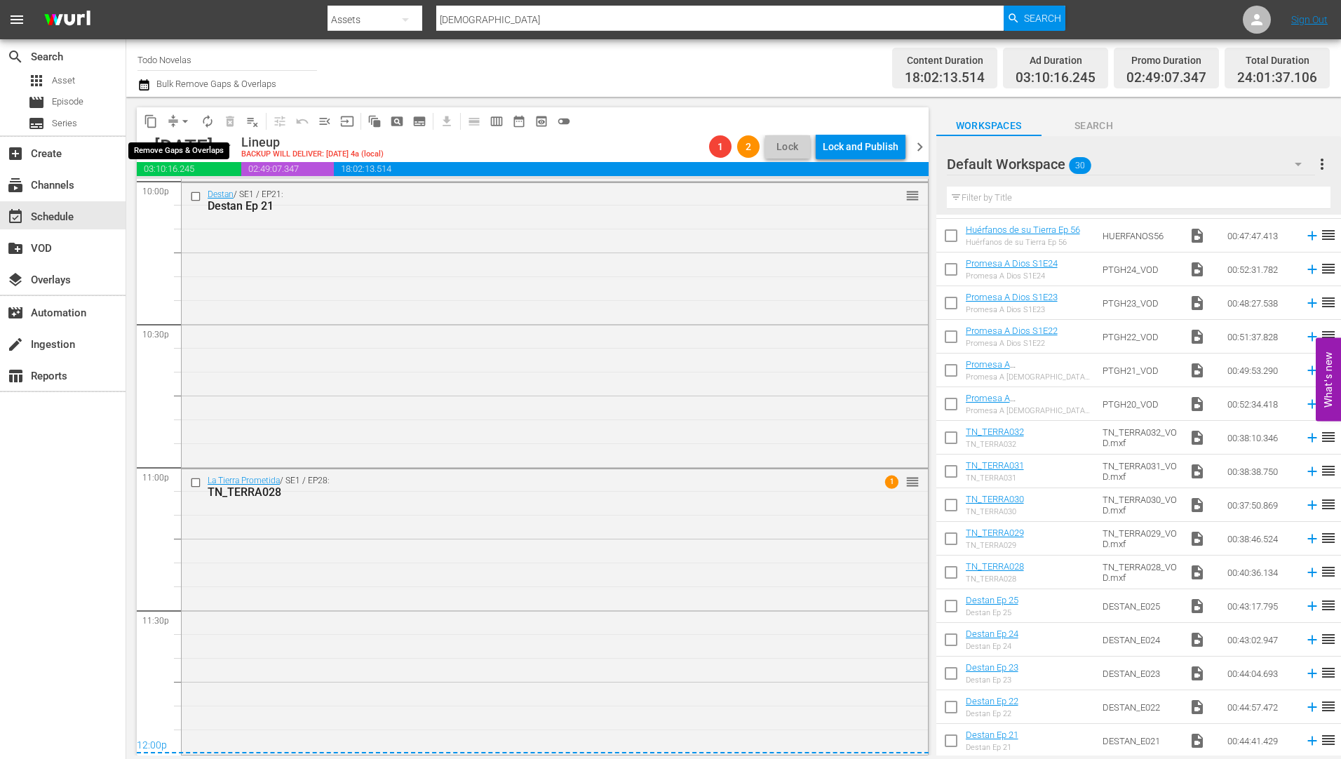
click at [184, 118] on span "arrow_drop_down" at bounding box center [185, 121] width 14 height 14
click at [181, 143] on li "Align to Midnight" at bounding box center [185, 149] width 147 height 23
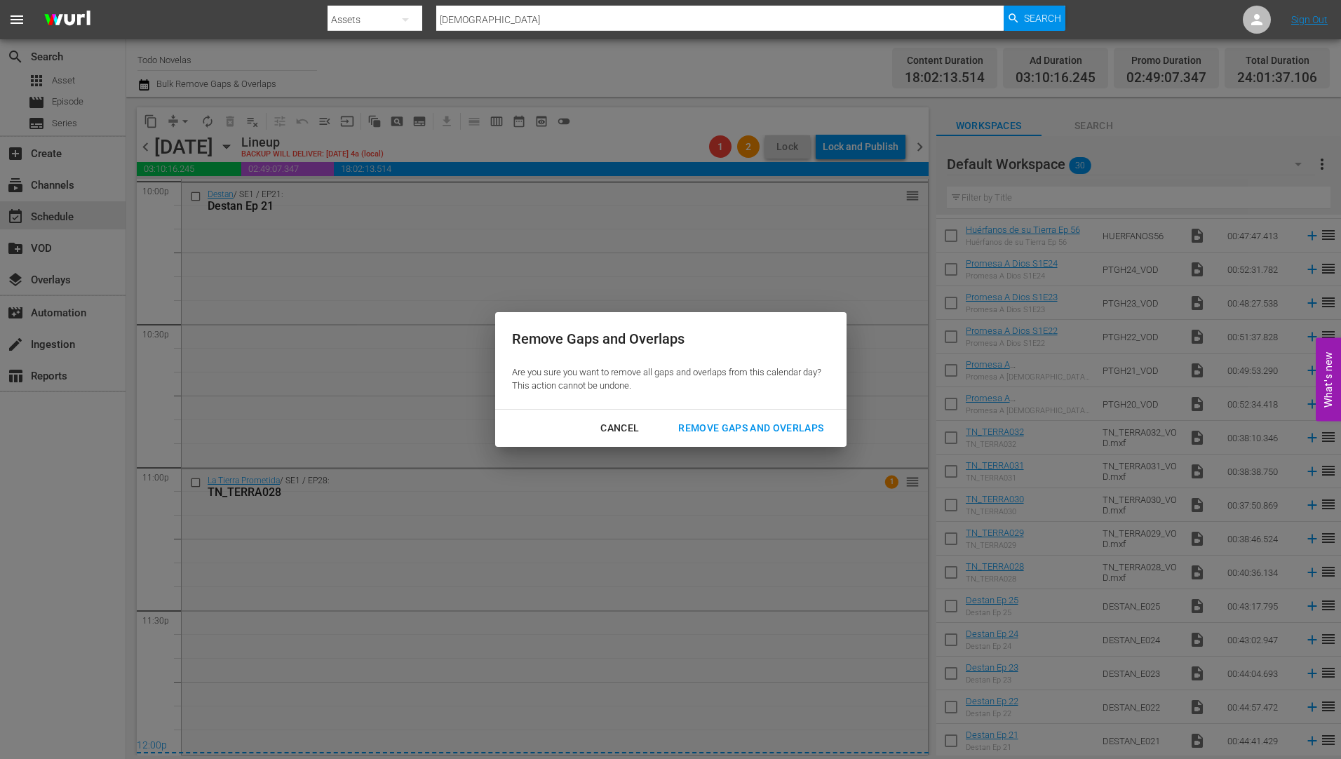
click at [727, 420] on div "Remove Gaps and Overlaps" at bounding box center [751, 428] width 168 height 18
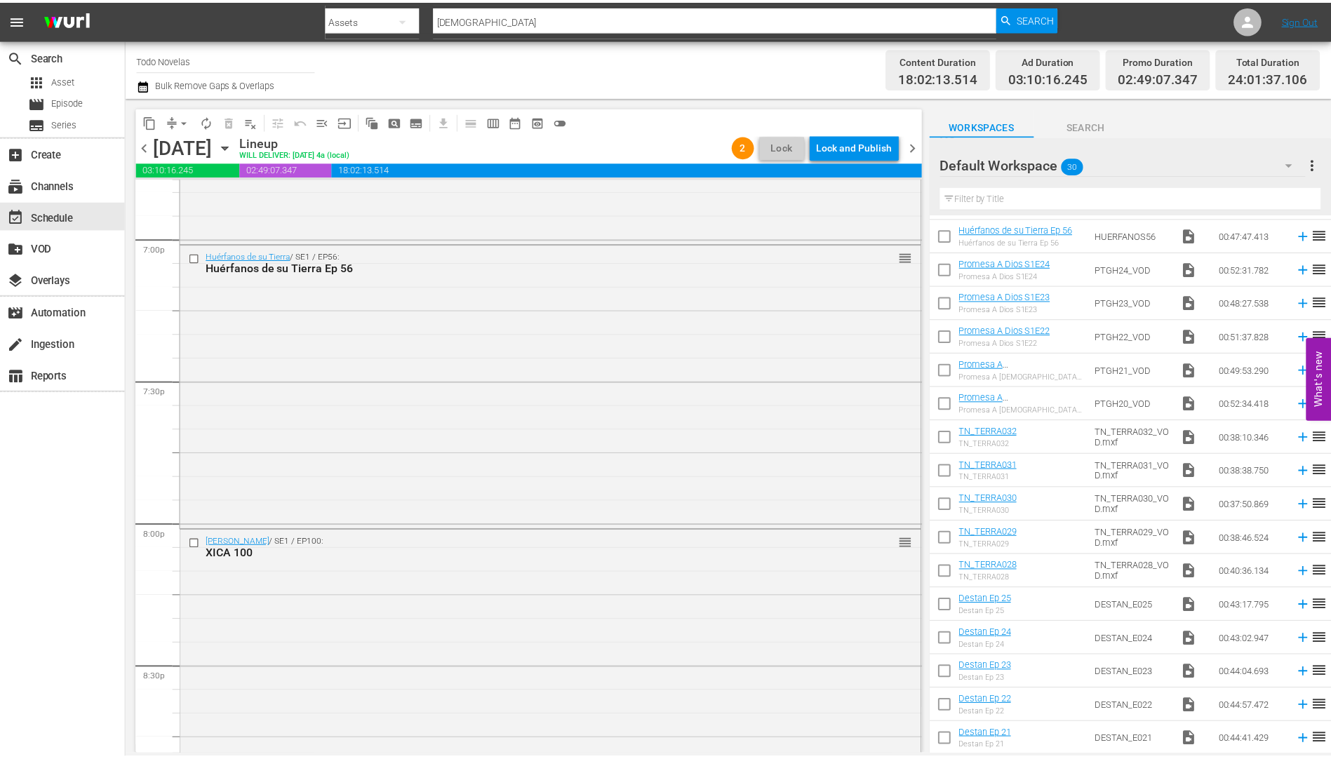
scroll to position [5382, 0]
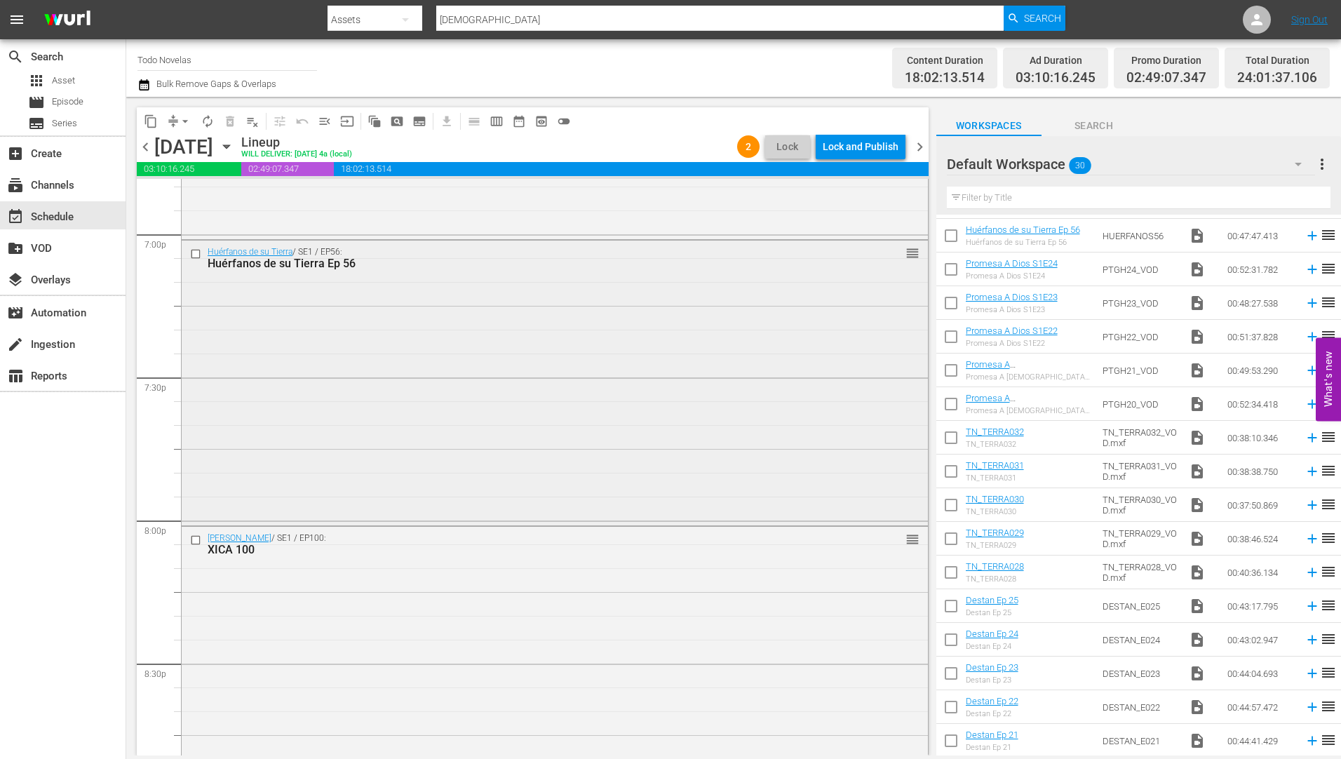
click at [308, 261] on div "Huérfanos de su Tierra Ep 56" at bounding box center [529, 263] width 642 height 13
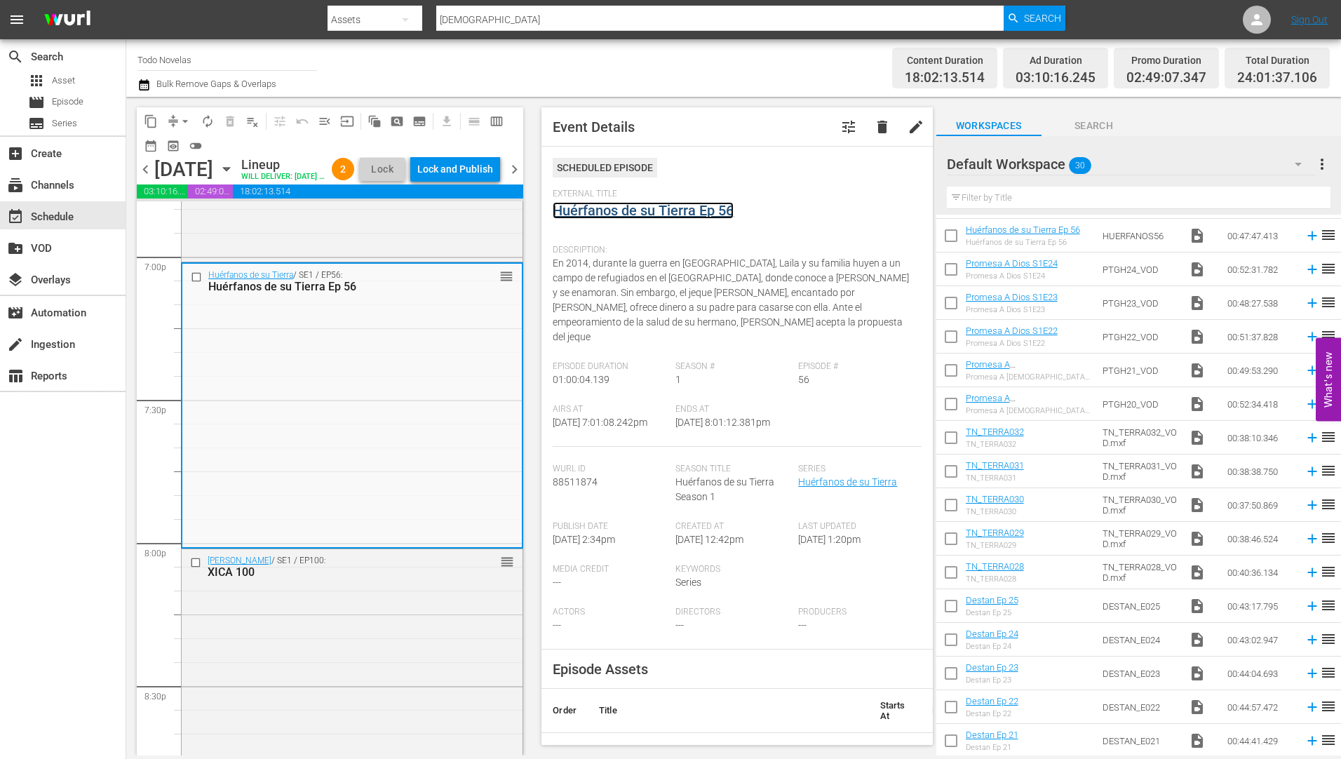
click at [611, 208] on link "Huérfanos de su Tierra Ep 56" at bounding box center [643, 210] width 181 height 17
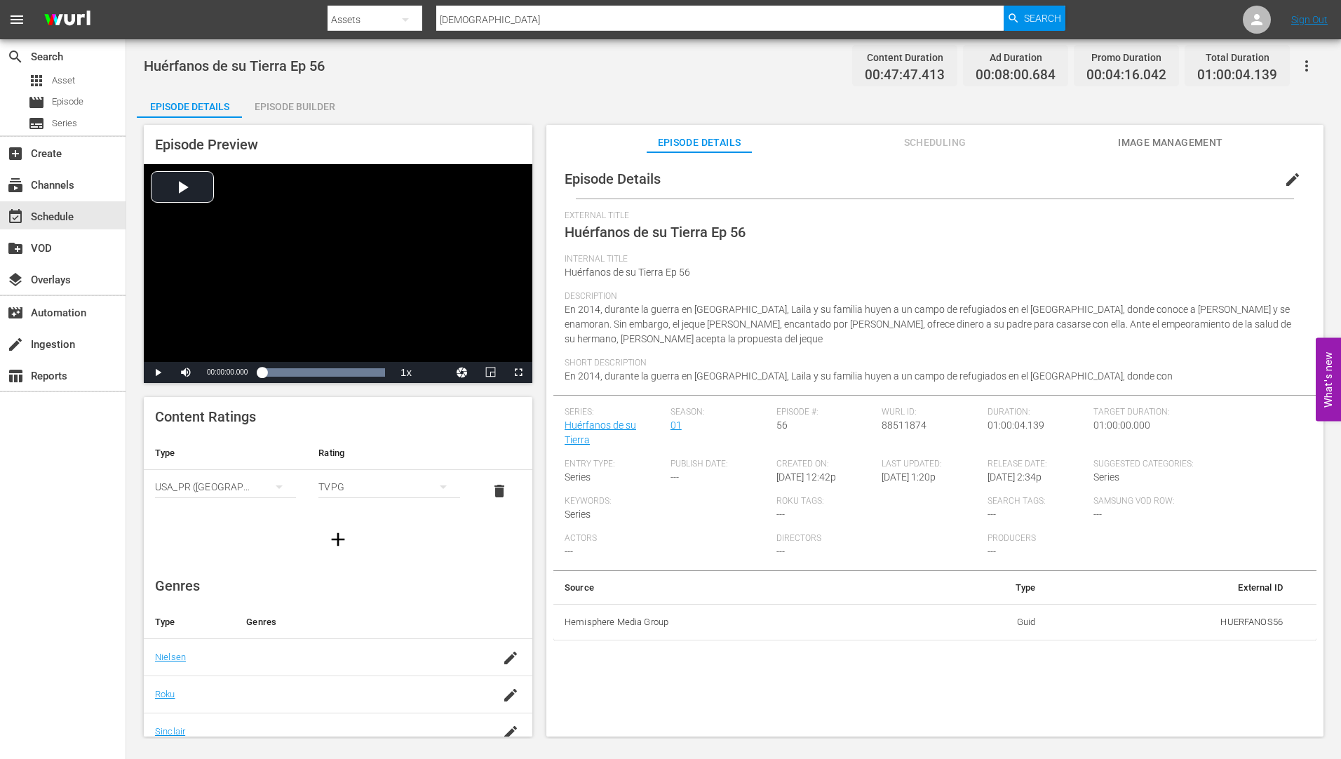
click at [316, 106] on div "Episode Builder" at bounding box center [294, 107] width 105 height 34
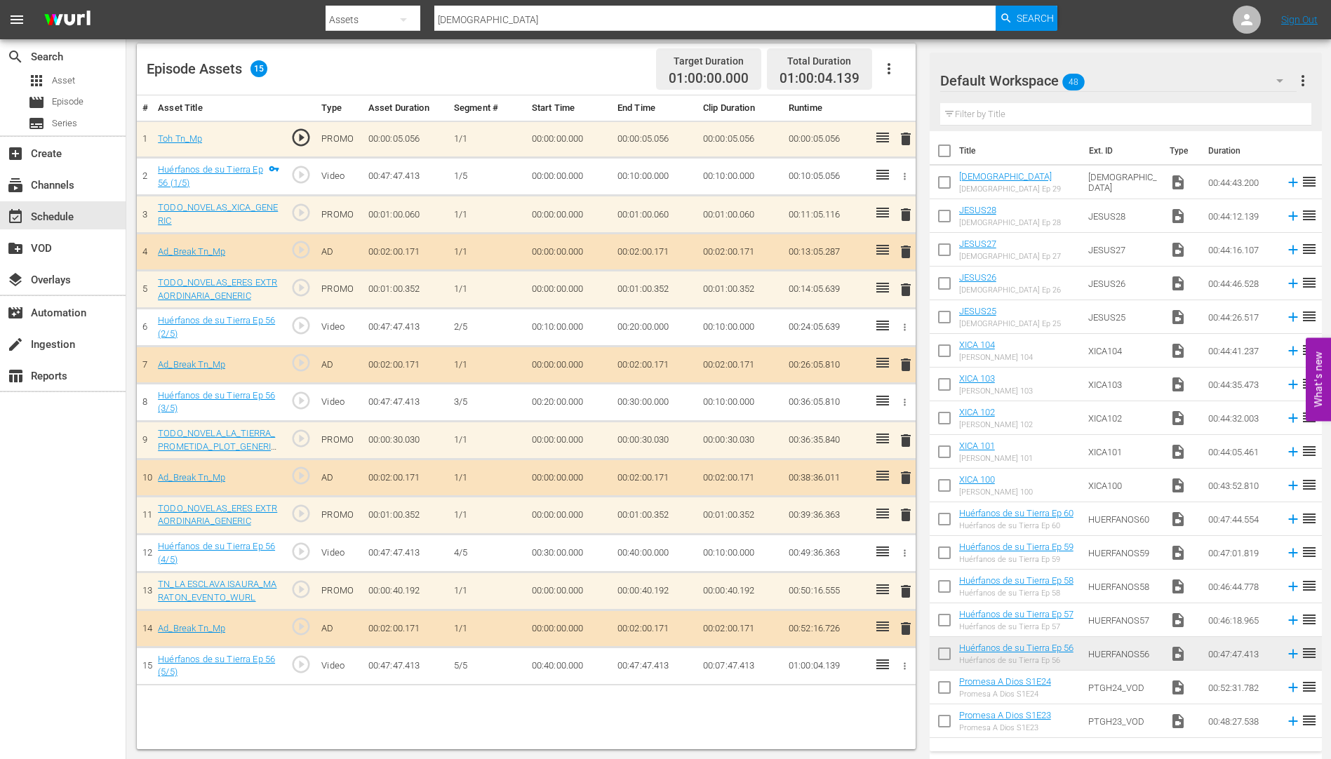
scroll to position [365, 0]
click at [908, 436] on span "delete" at bounding box center [905, 439] width 17 height 17
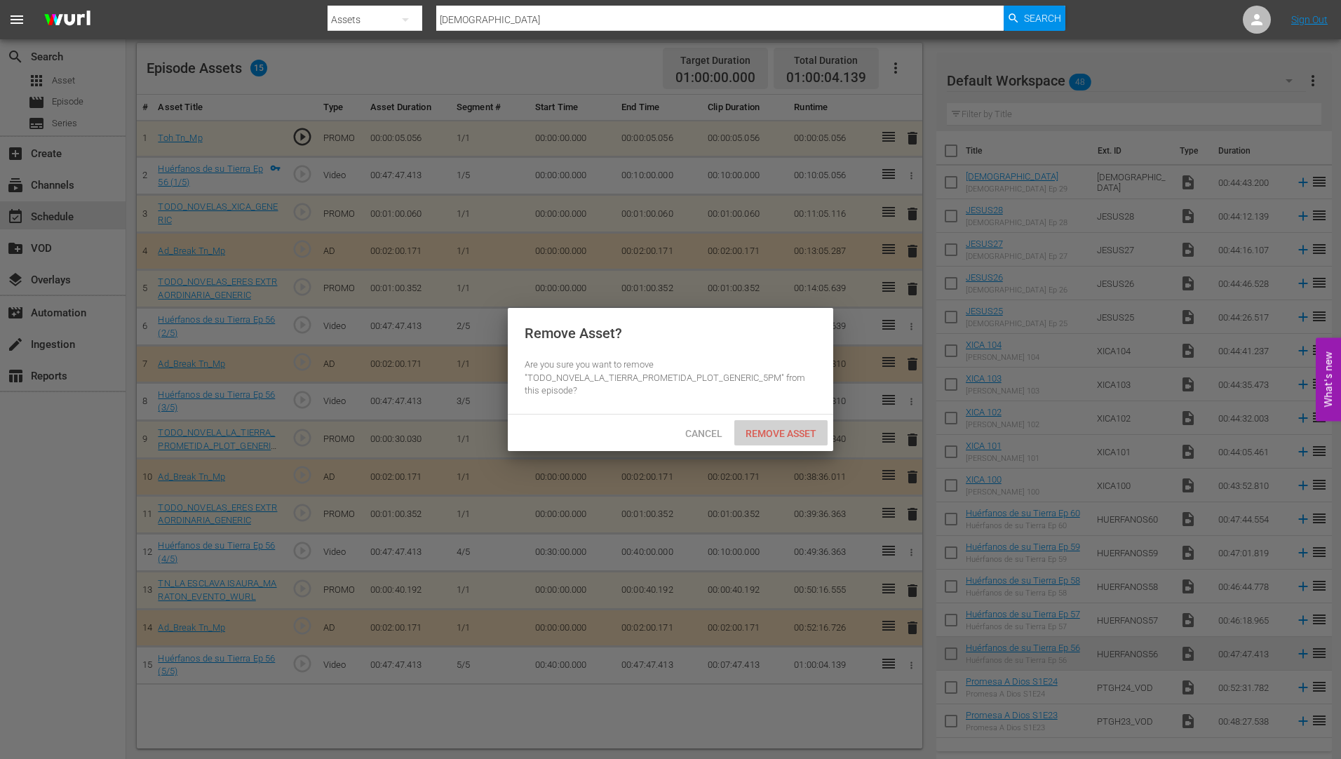
click at [766, 431] on span "Remove Asset" at bounding box center [780, 433] width 93 height 11
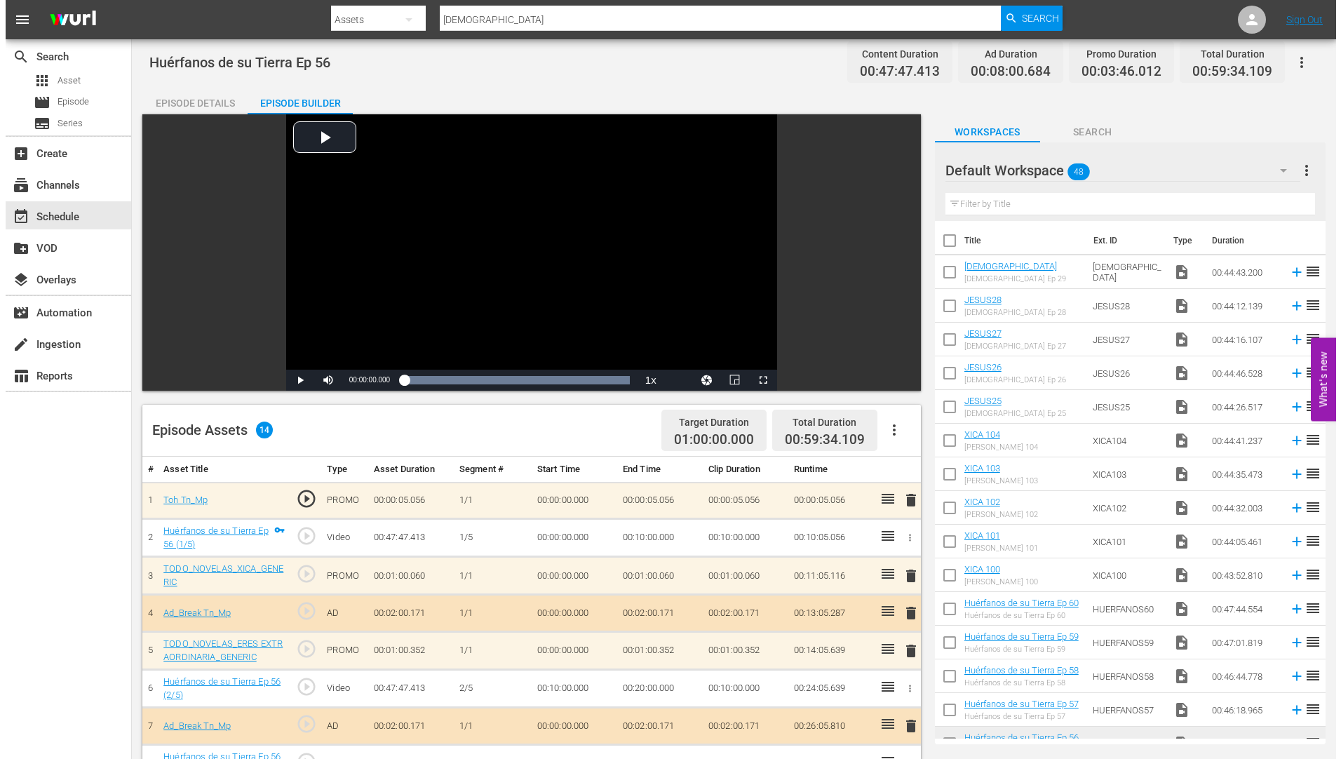
scroll to position [0, 0]
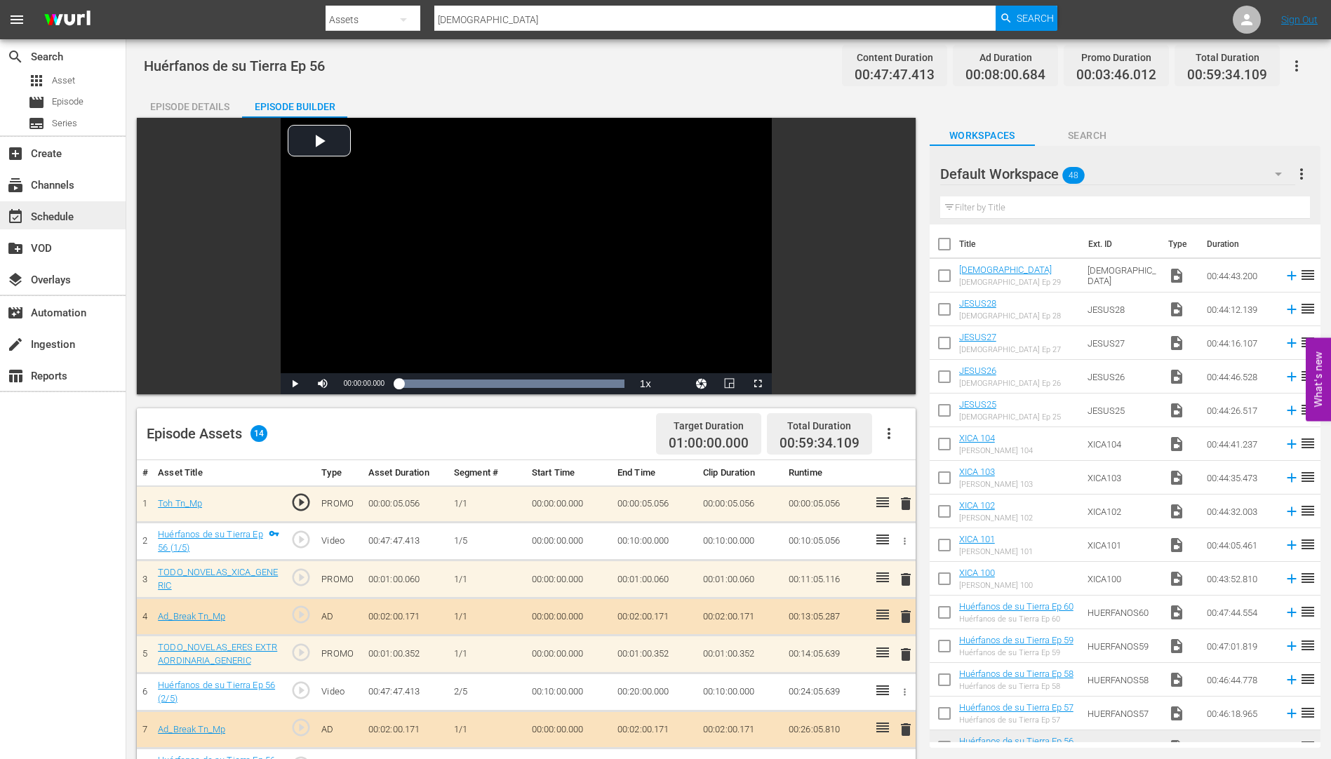
click at [62, 214] on div "event_available Schedule" at bounding box center [39, 214] width 79 height 13
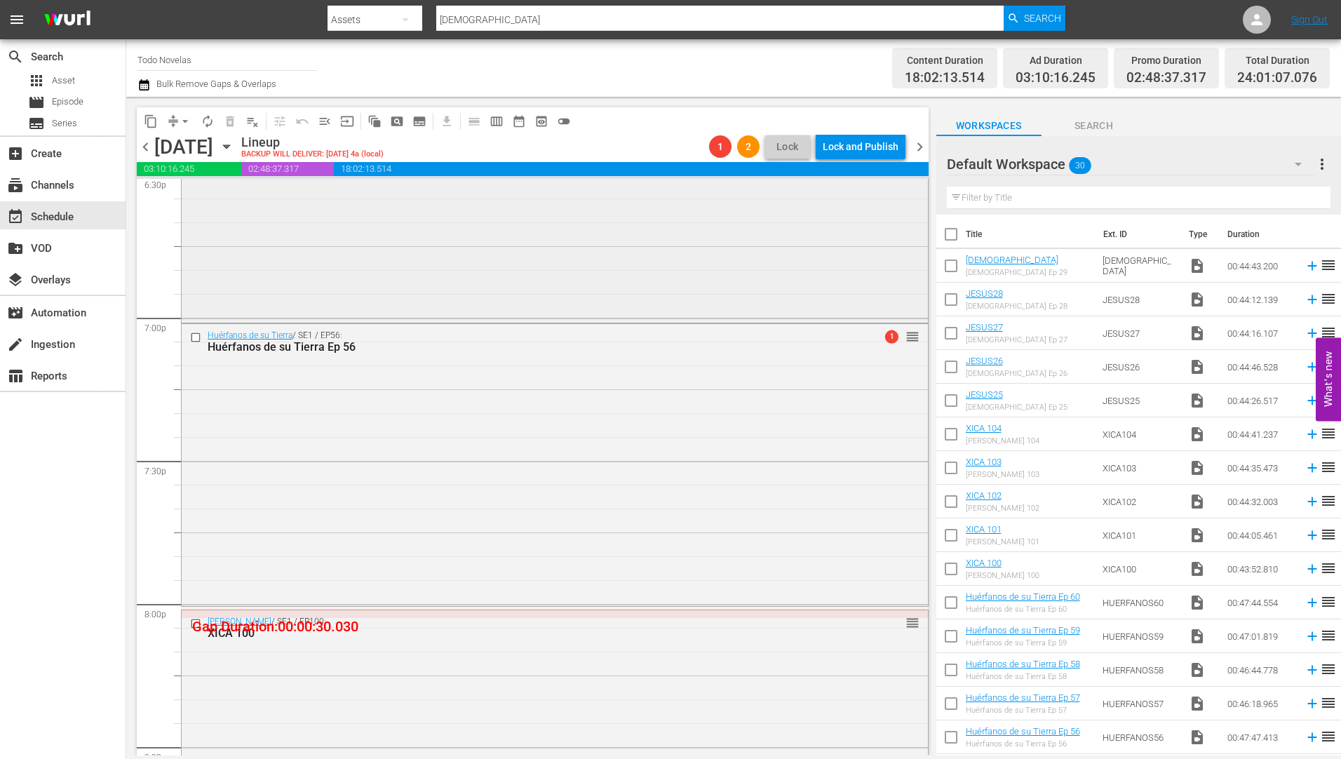
scroll to position [5401, 0]
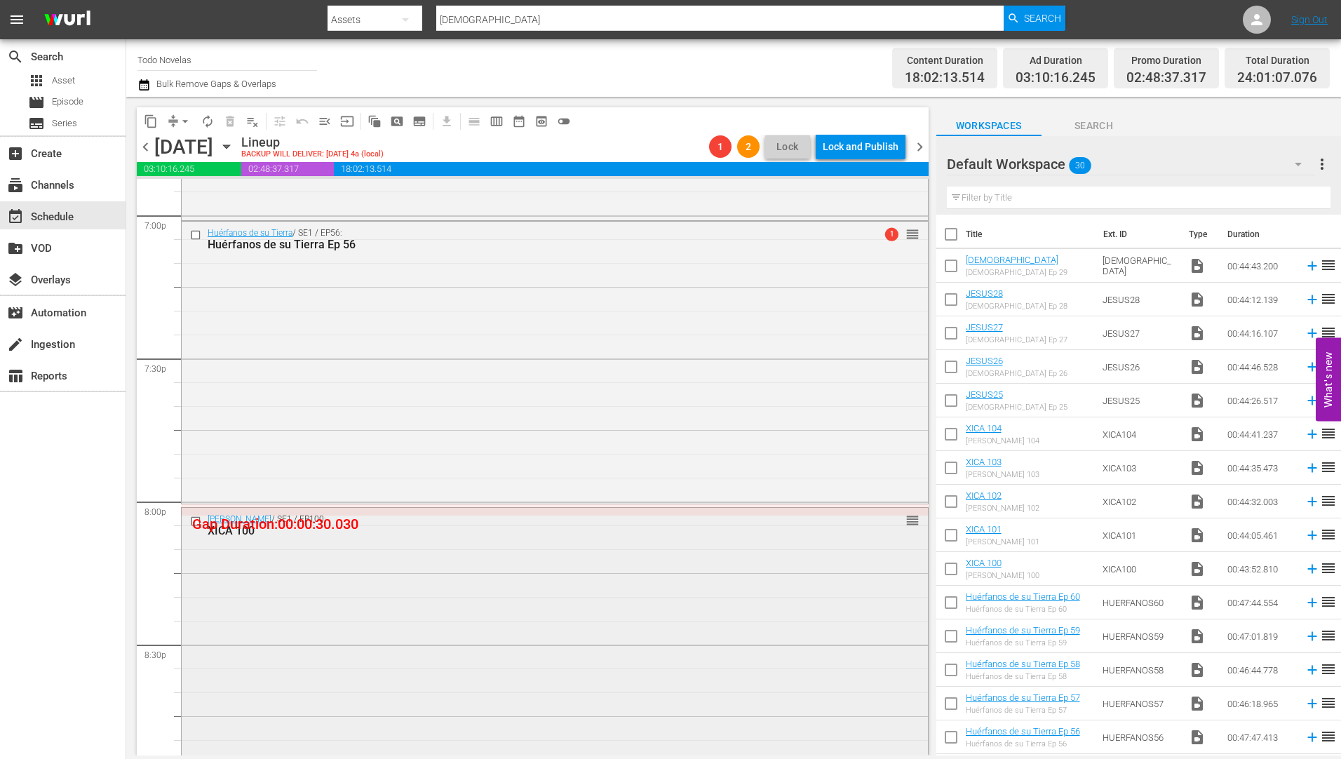
click at [230, 529] on div "XICA 100" at bounding box center [529, 530] width 642 height 13
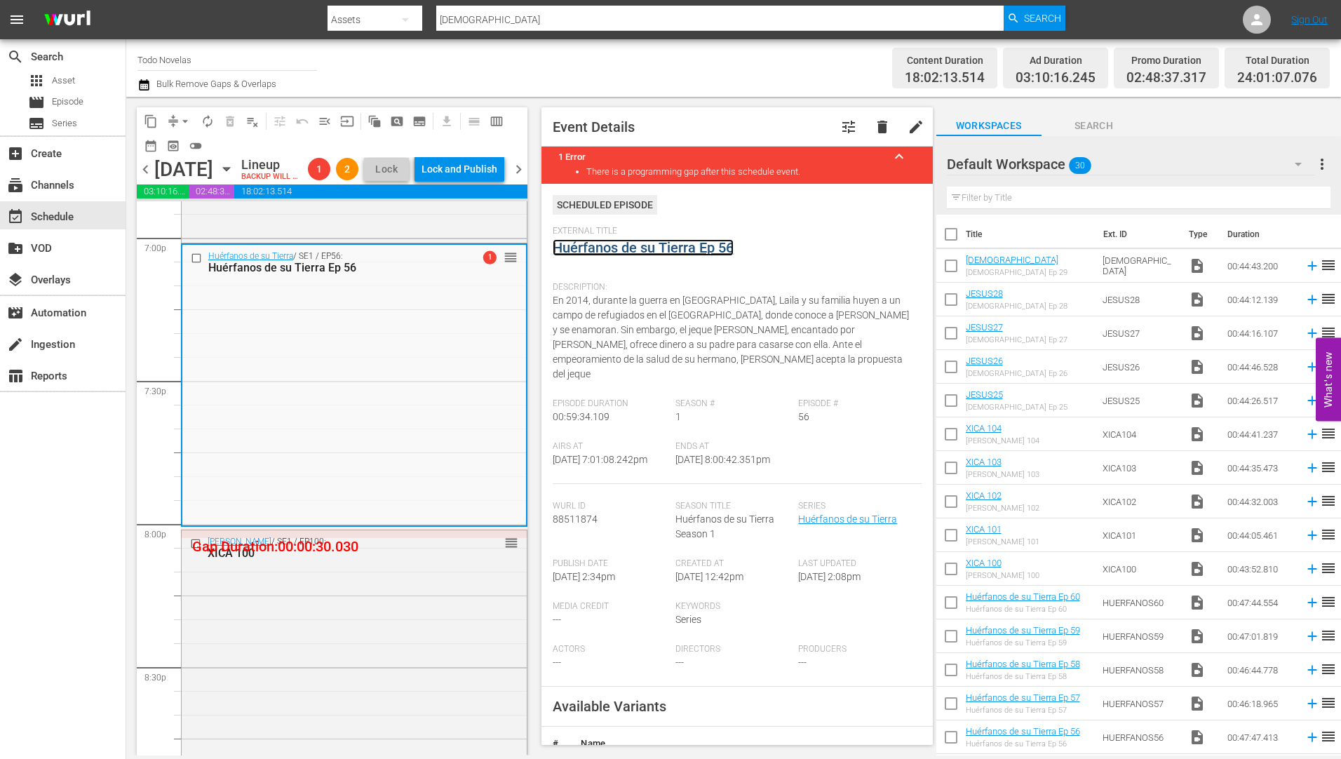
click at [633, 248] on link "Huérfanos de su Tierra Ep 56" at bounding box center [643, 247] width 181 height 17
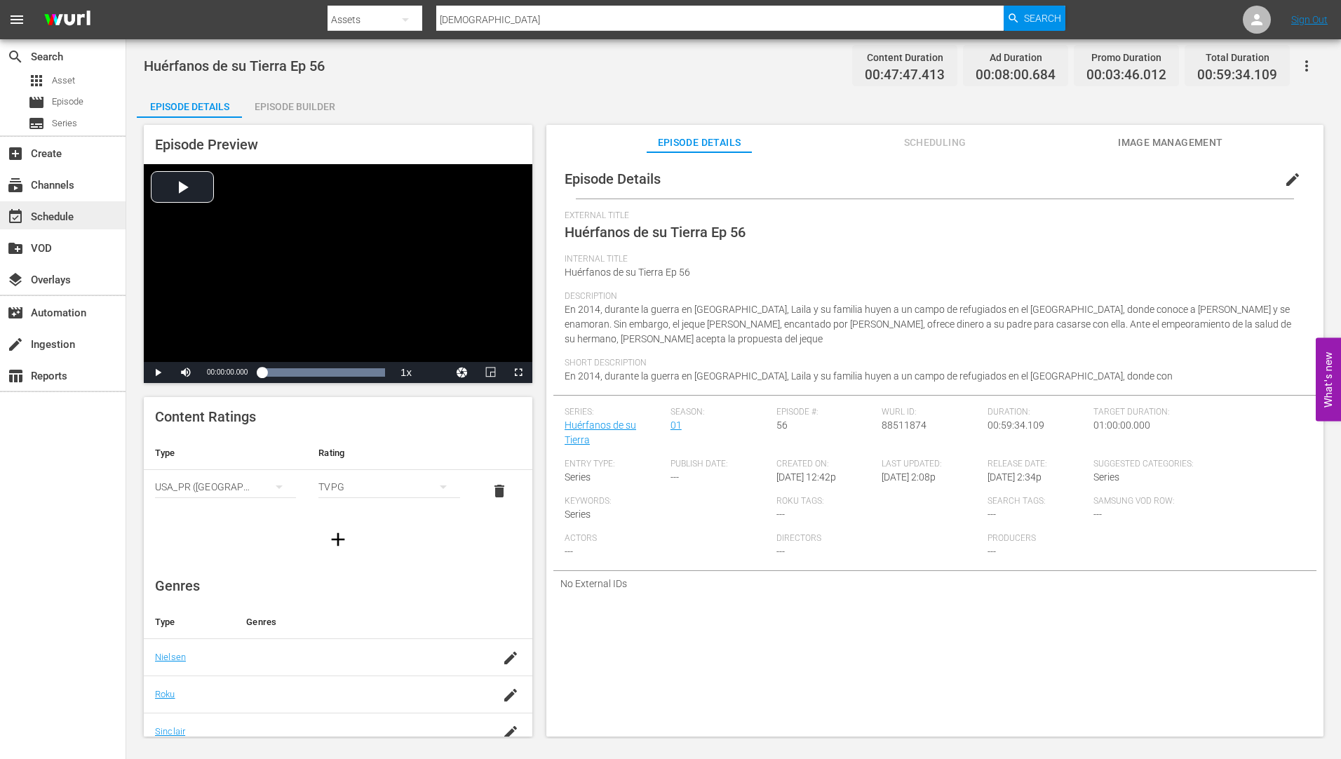
click at [55, 216] on div "event_available Schedule" at bounding box center [39, 214] width 79 height 13
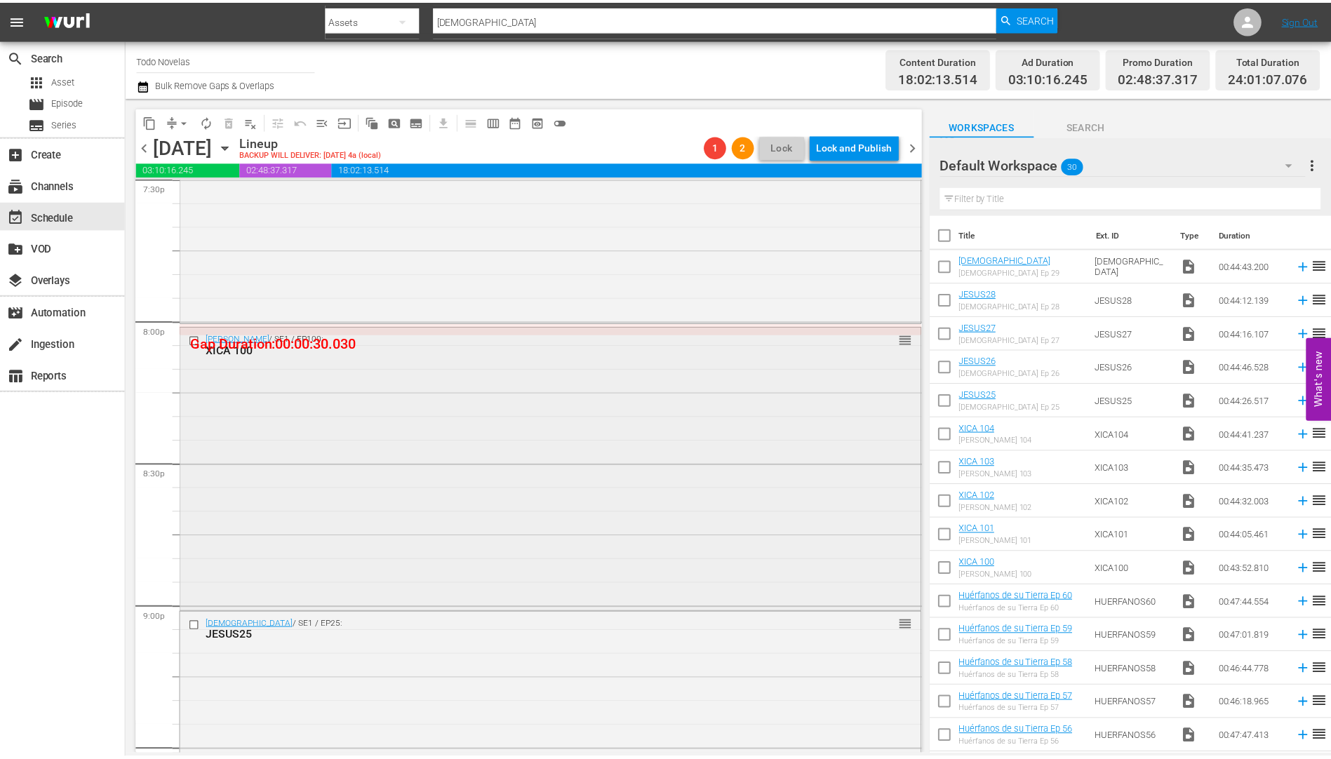
scroll to position [5520, 0]
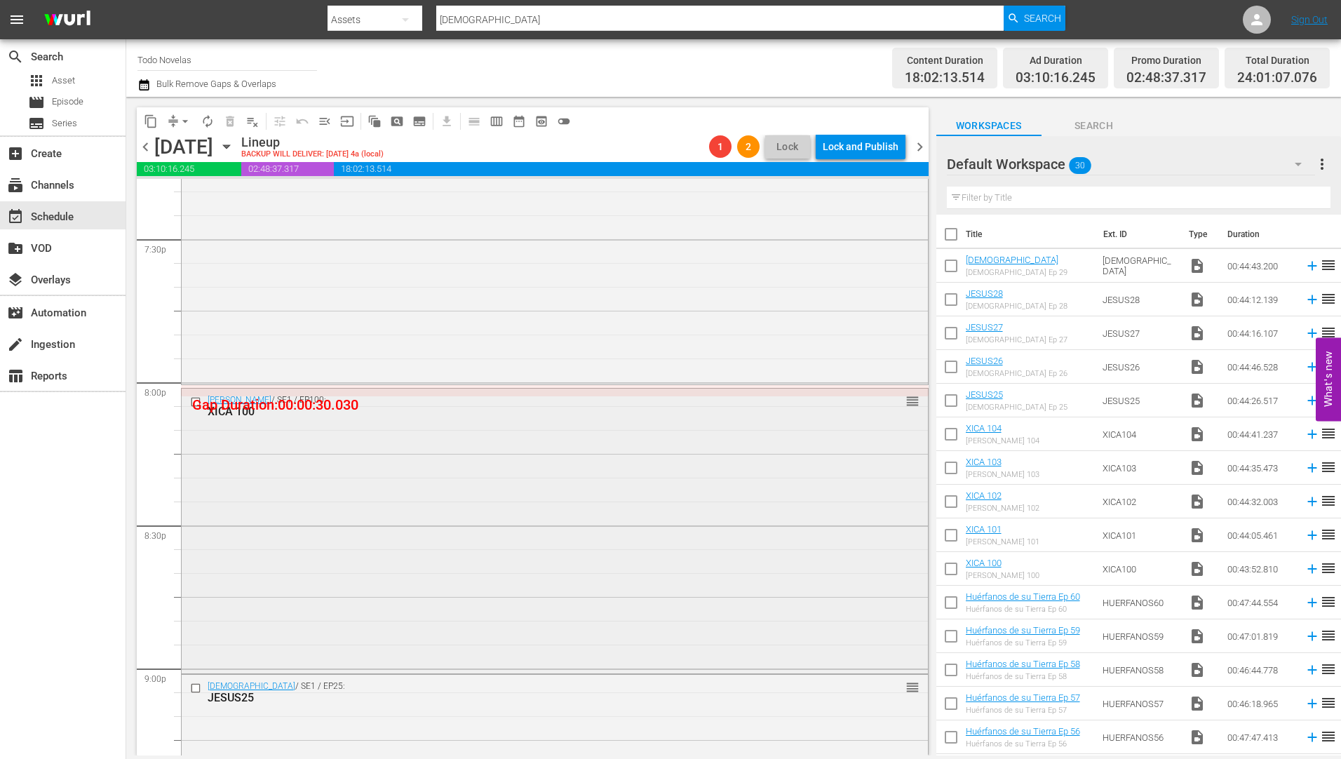
click at [231, 410] on div "XICA 100" at bounding box center [529, 411] width 642 height 13
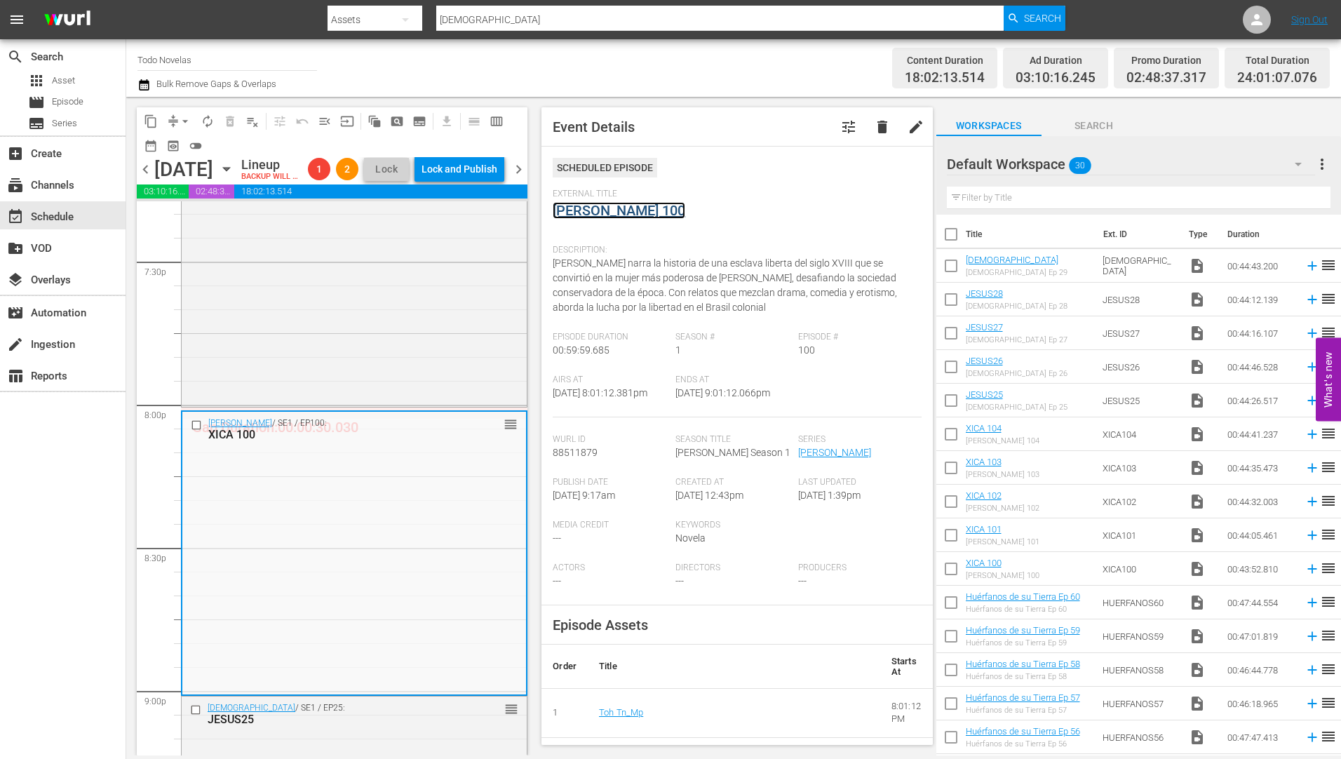
click at [604, 205] on link "[PERSON_NAME] 100" at bounding box center [619, 210] width 133 height 17
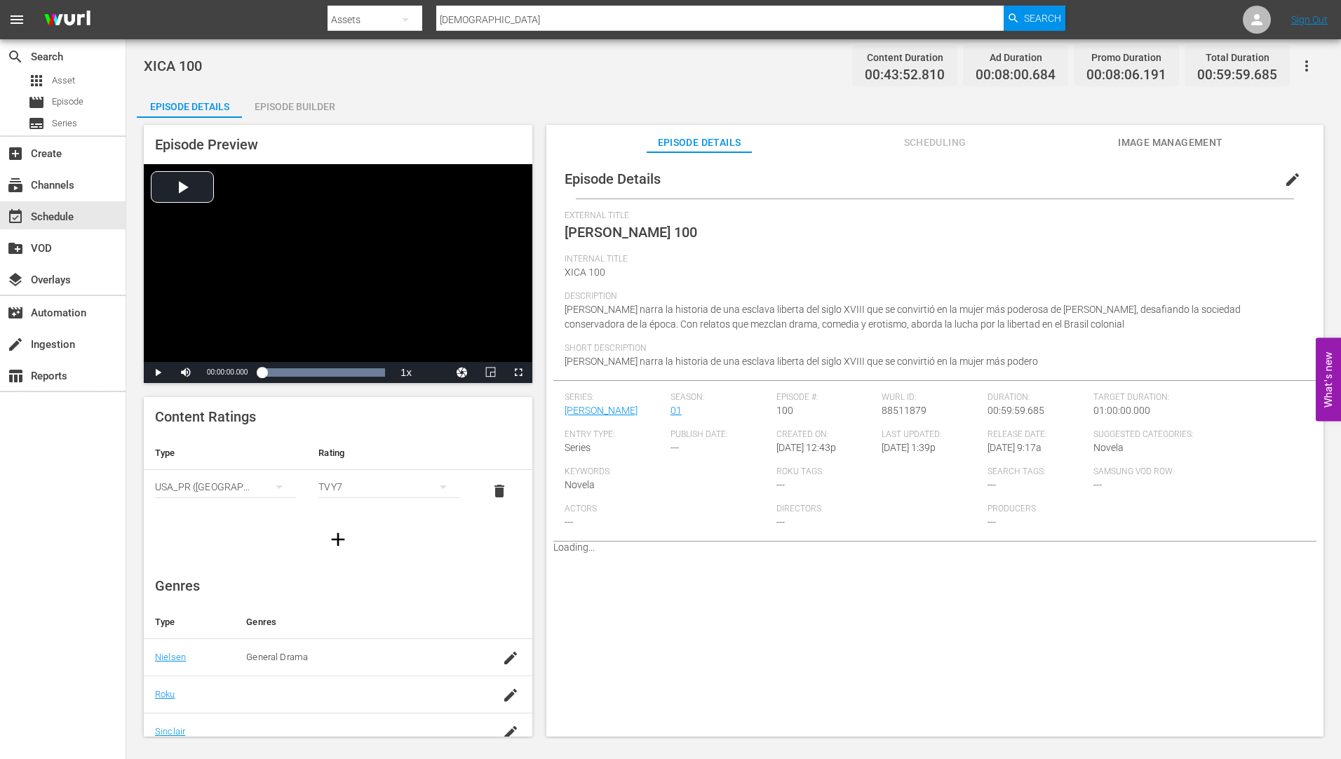
click at [297, 105] on div "Episode Builder" at bounding box center [294, 107] width 105 height 34
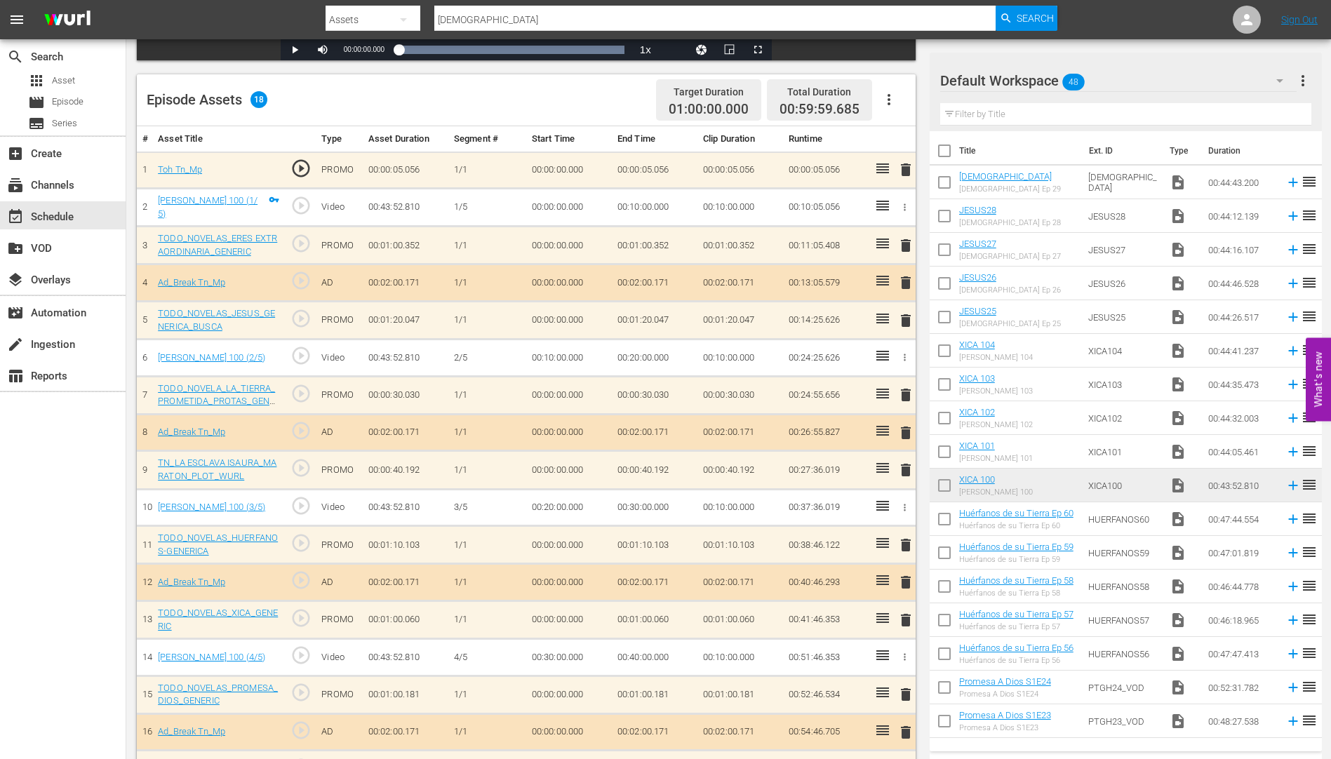
scroll to position [410, 0]
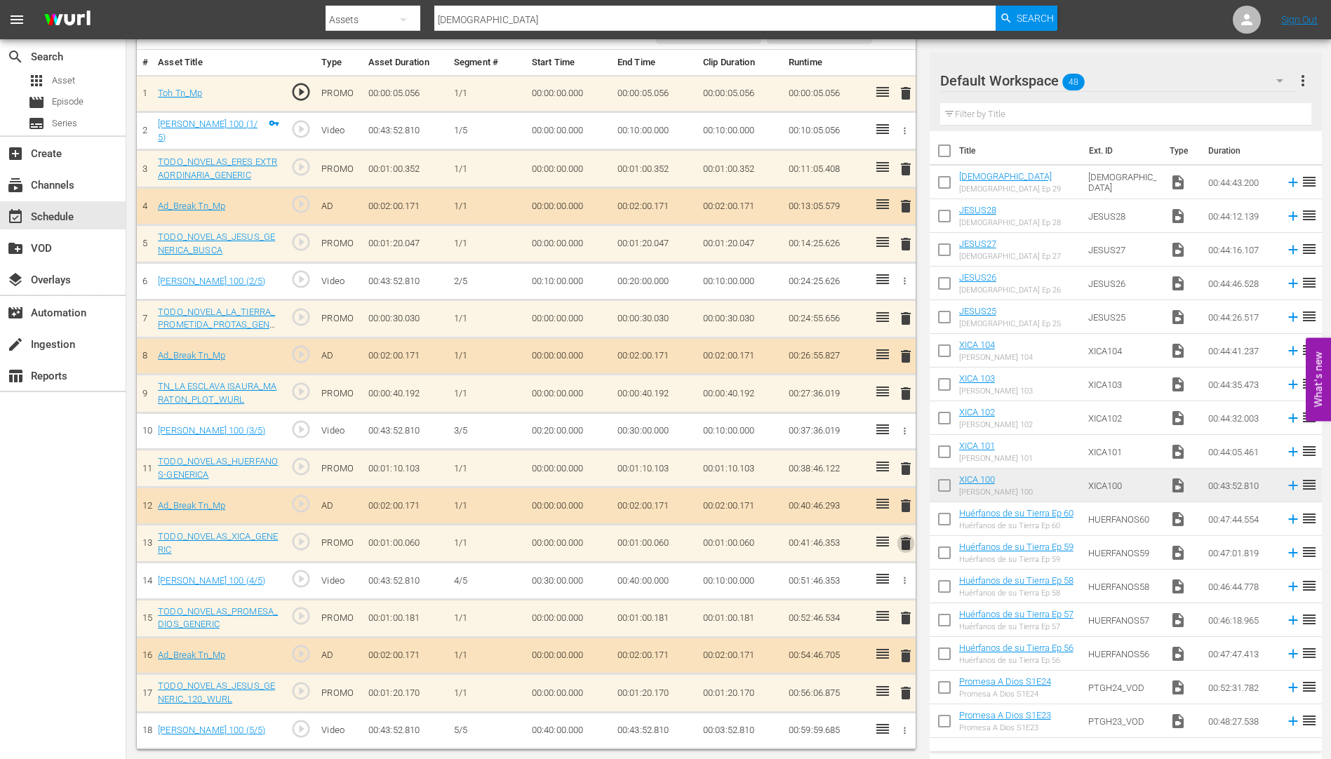
click at [903, 539] on span "delete" at bounding box center [905, 543] width 17 height 17
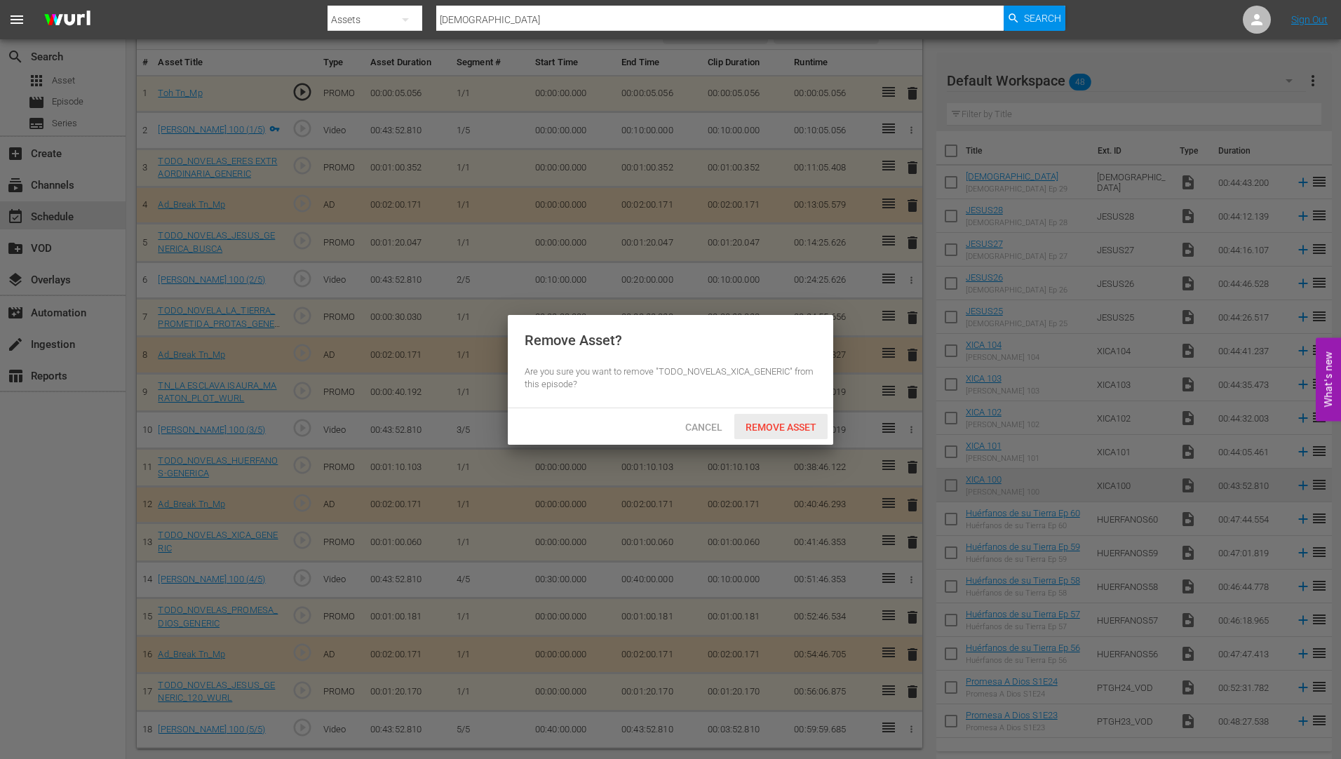
click at [784, 424] on span "Remove Asset" at bounding box center [780, 427] width 93 height 11
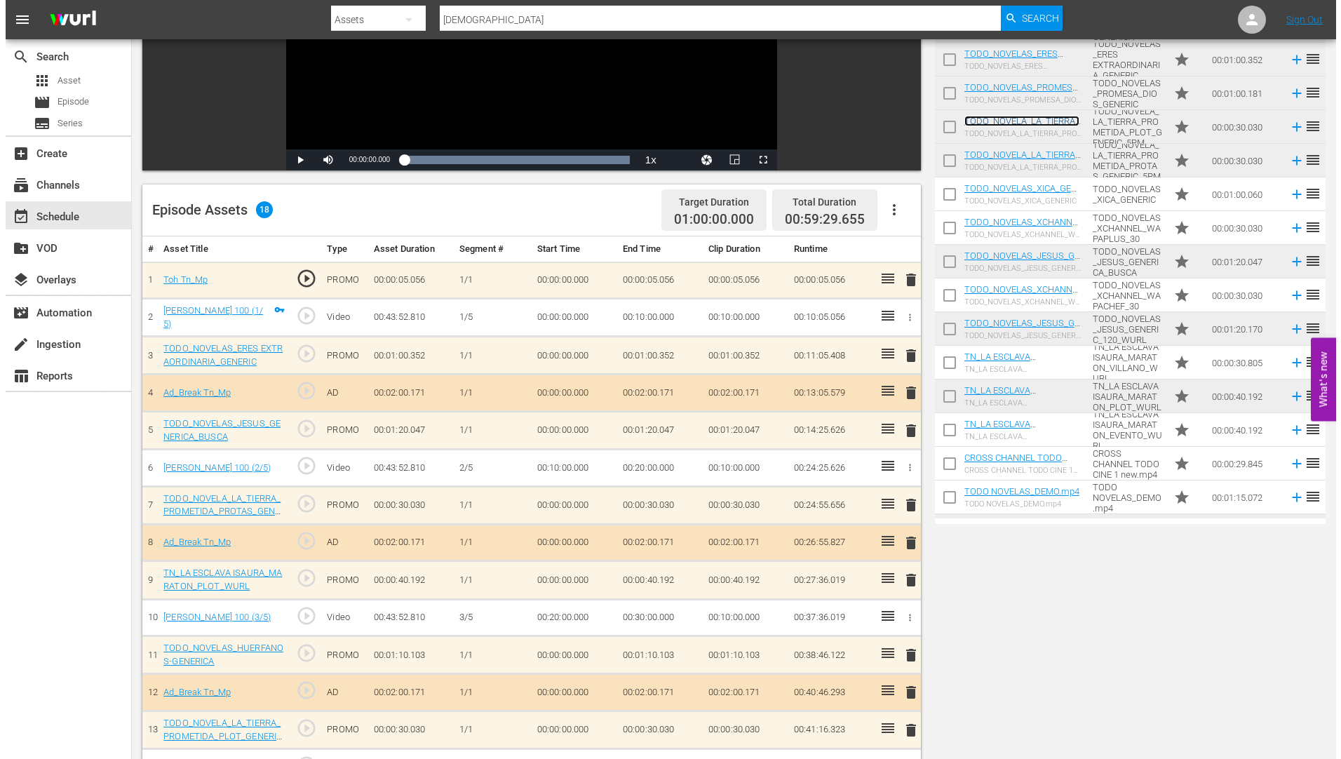
scroll to position [0, 0]
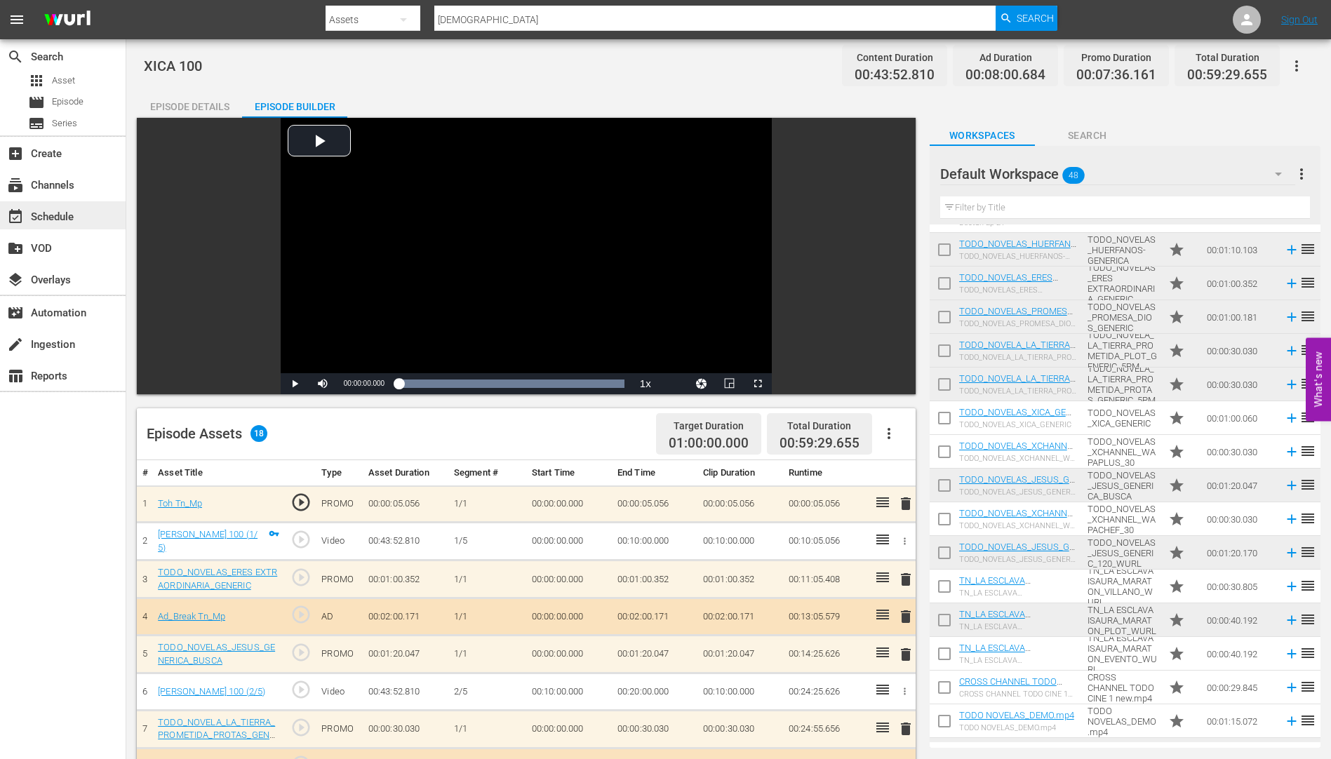
click at [54, 213] on div "event_available Schedule" at bounding box center [39, 214] width 79 height 13
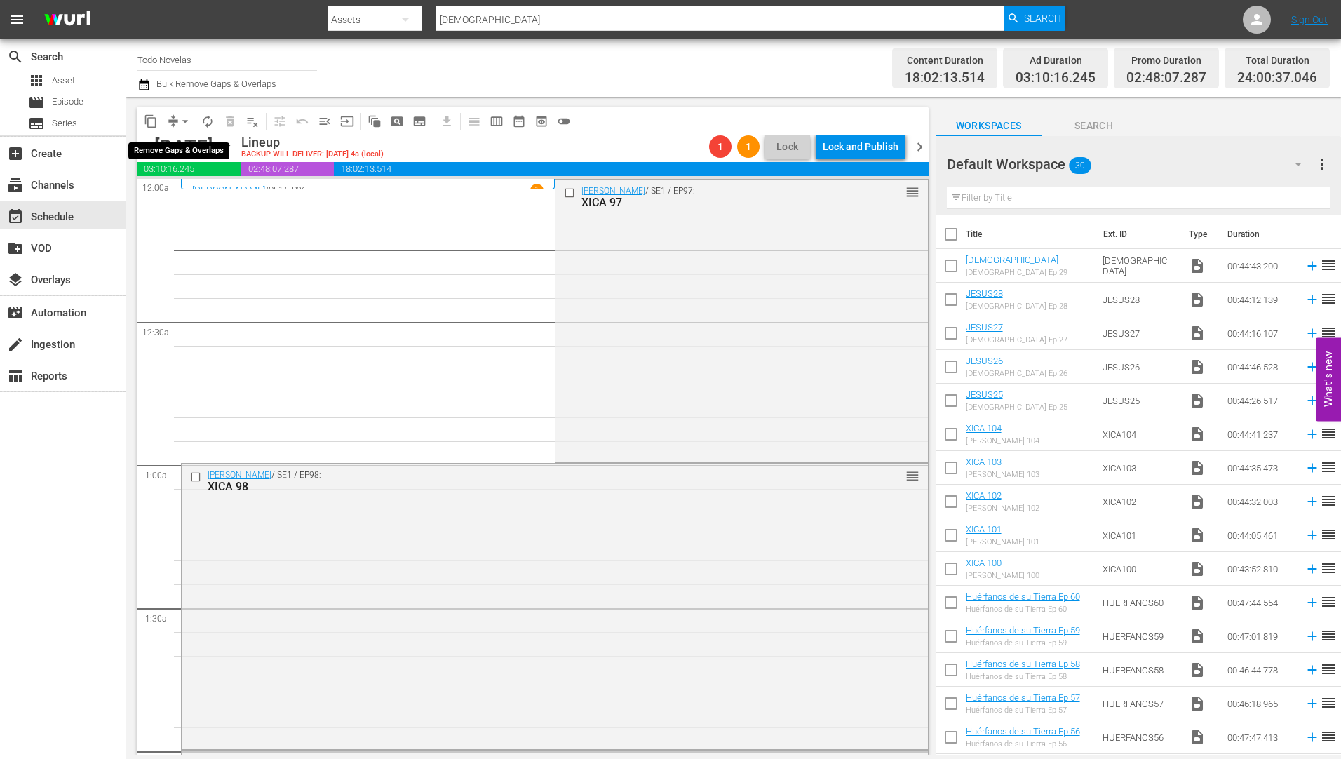
click at [185, 119] on span "arrow_drop_down" at bounding box center [185, 121] width 14 height 14
click at [181, 146] on li "Align to Midnight" at bounding box center [185, 149] width 147 height 23
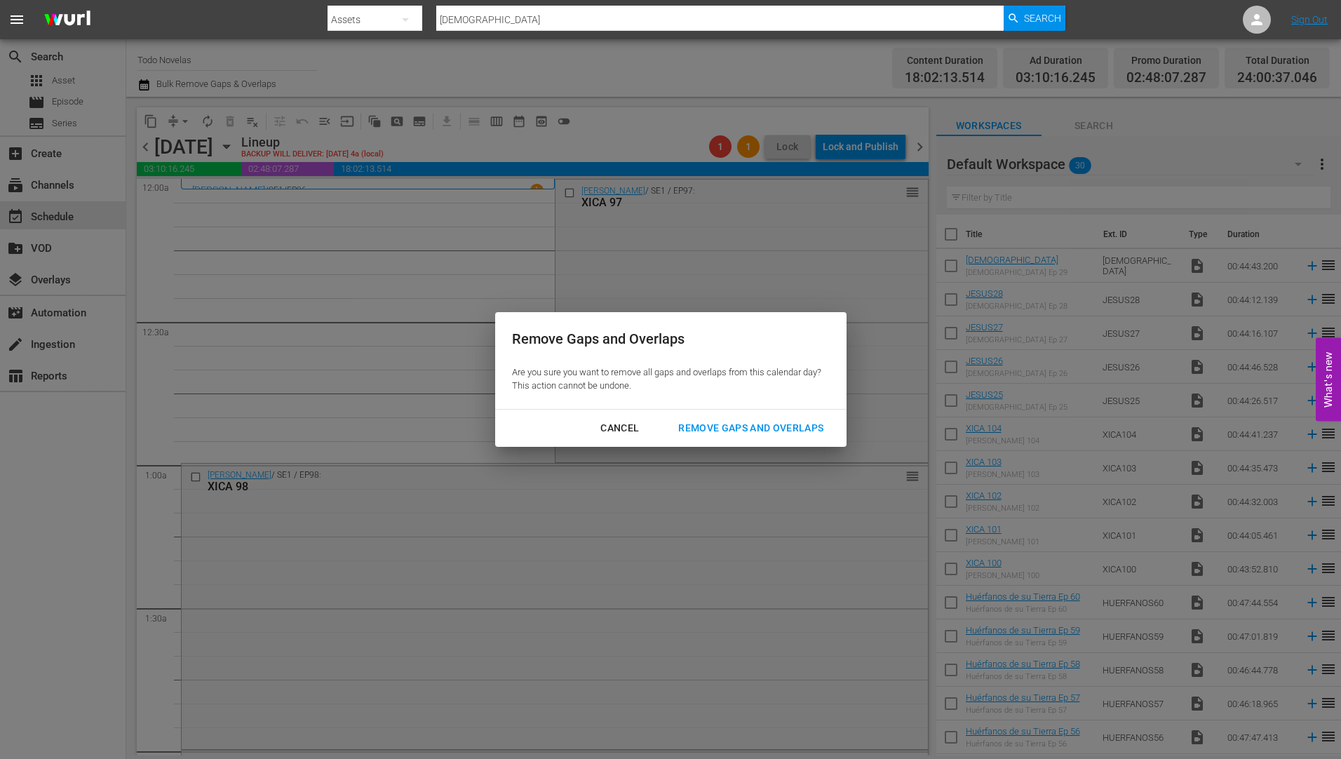
click at [752, 424] on div "Remove Gaps and Overlaps" at bounding box center [751, 428] width 168 height 18
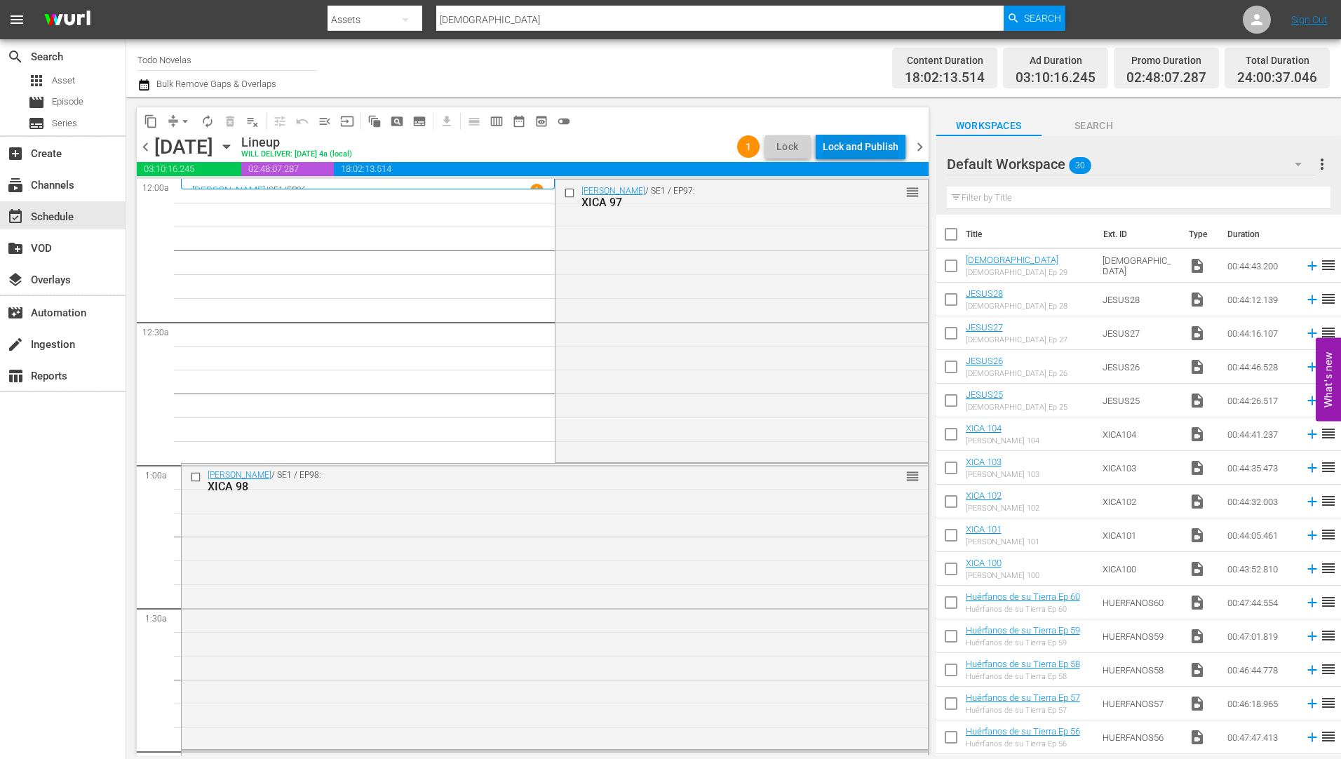
click at [862, 141] on div "Lock and Publish" at bounding box center [861, 146] width 76 height 25
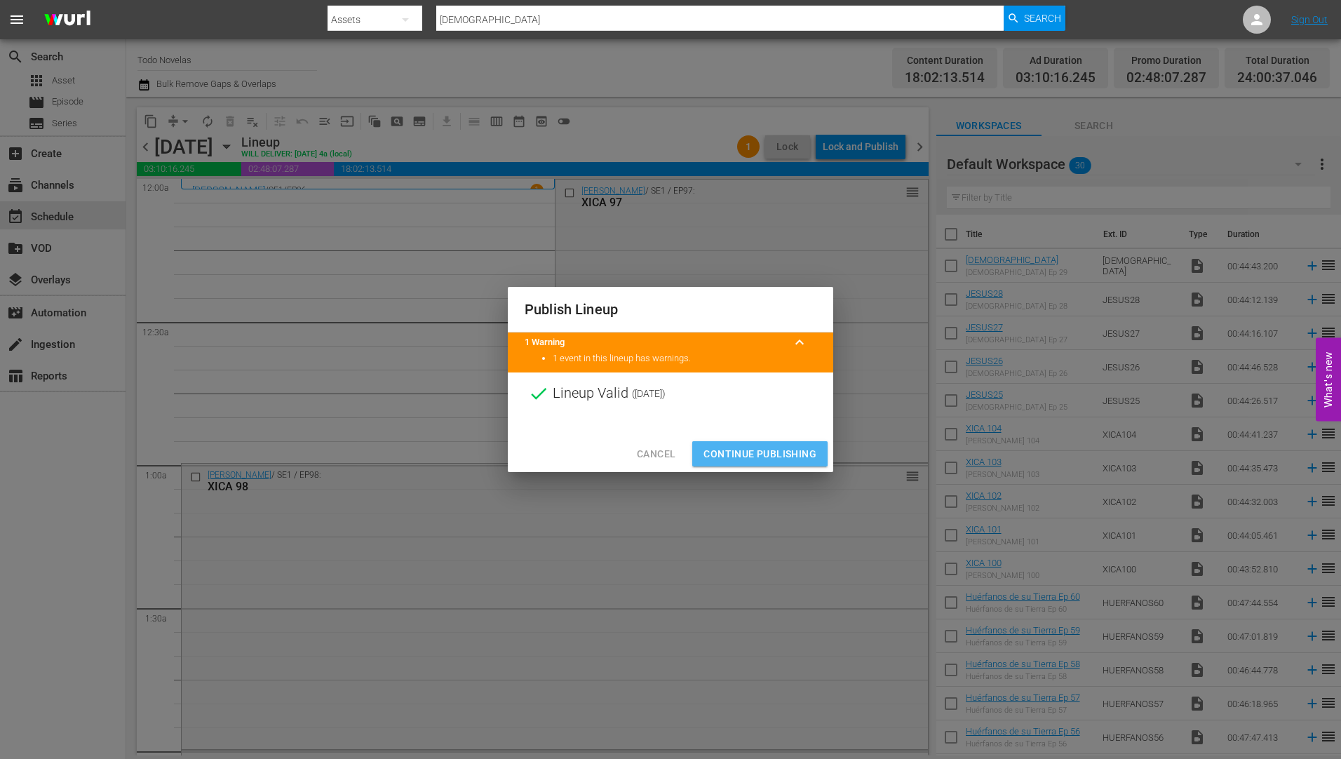
click at [744, 447] on span "Continue Publishing" at bounding box center [759, 454] width 113 height 18
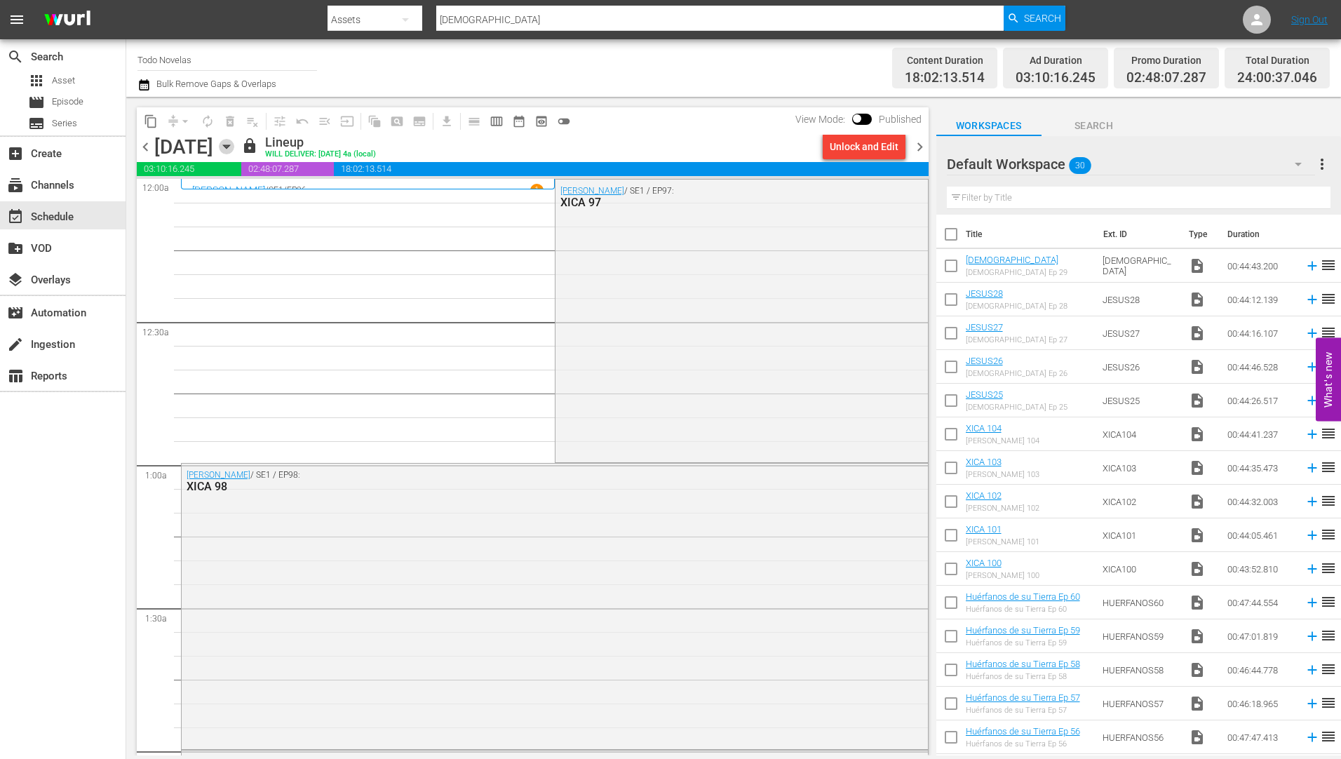
click at [229, 145] on icon "button" at bounding box center [226, 147] width 6 height 4
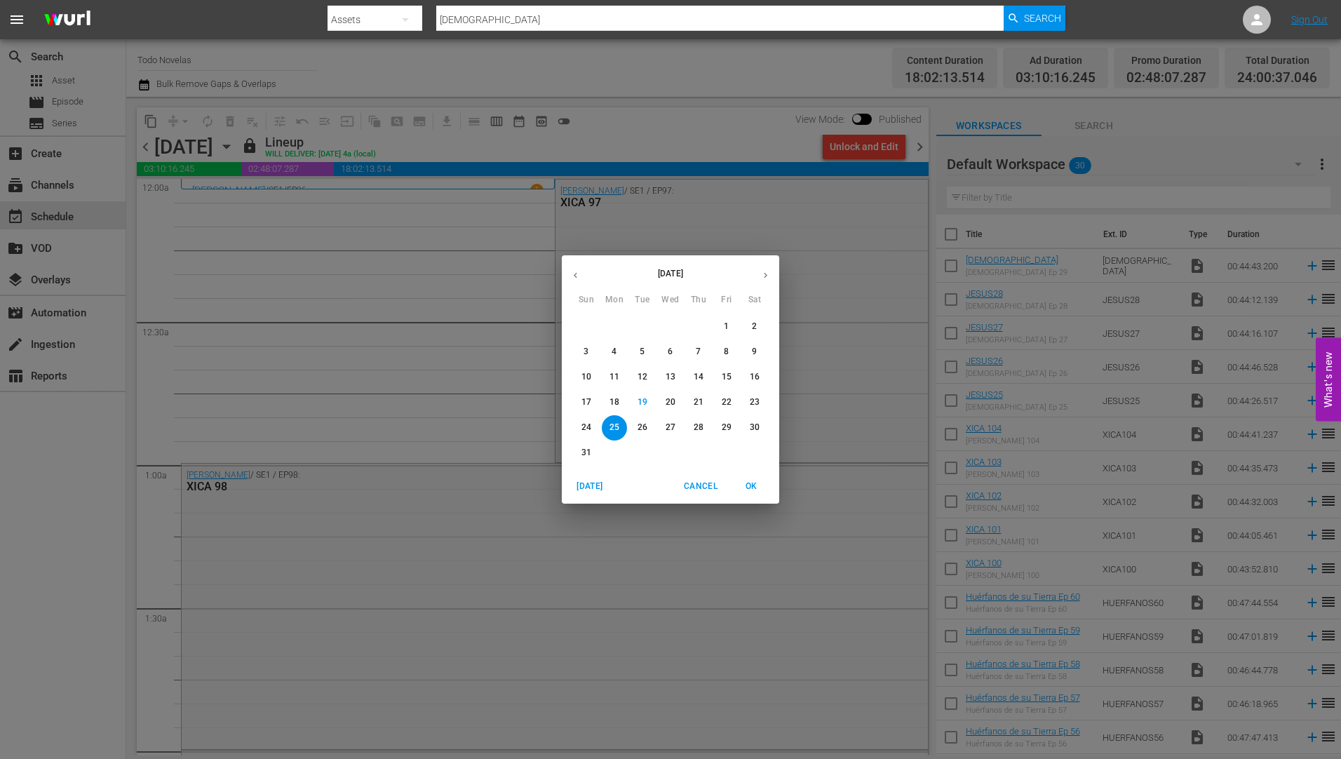
click at [638, 423] on p "26" at bounding box center [643, 428] width 10 height 12
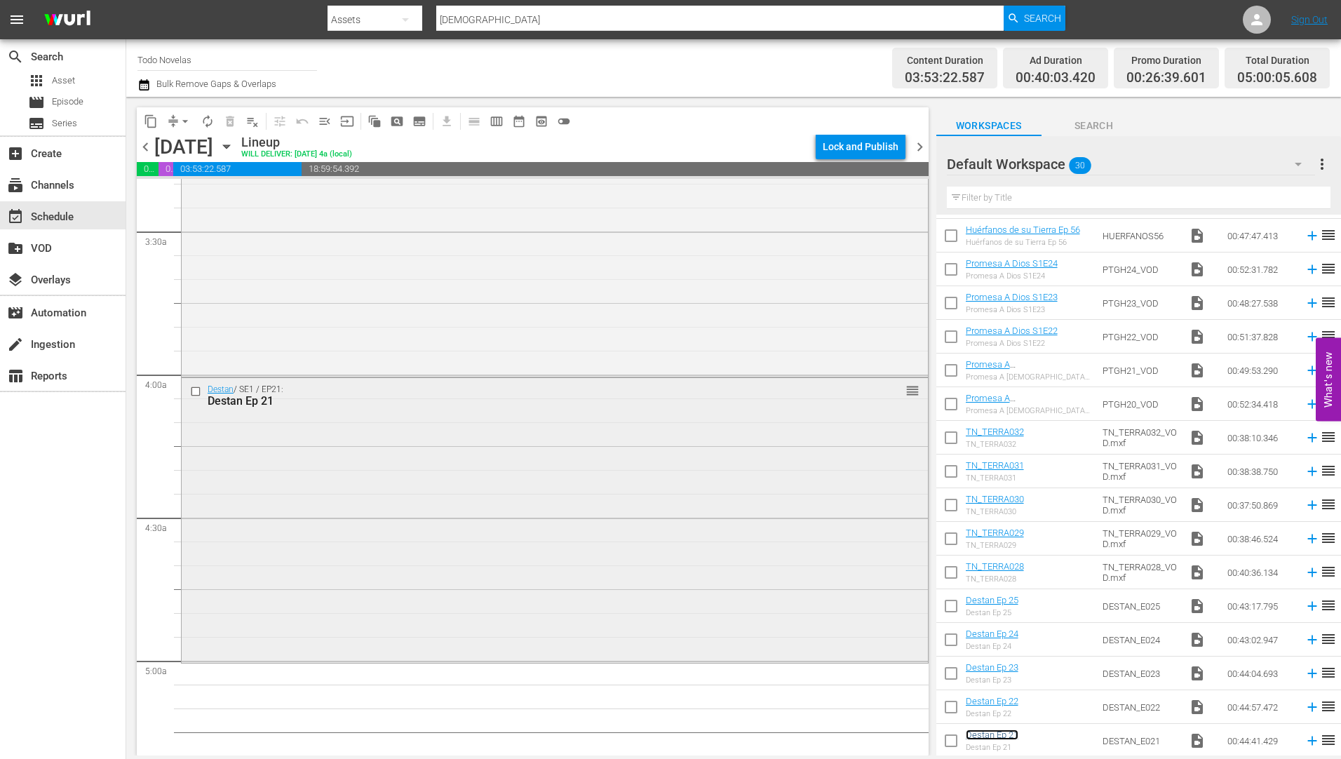
scroll to position [1122, 0]
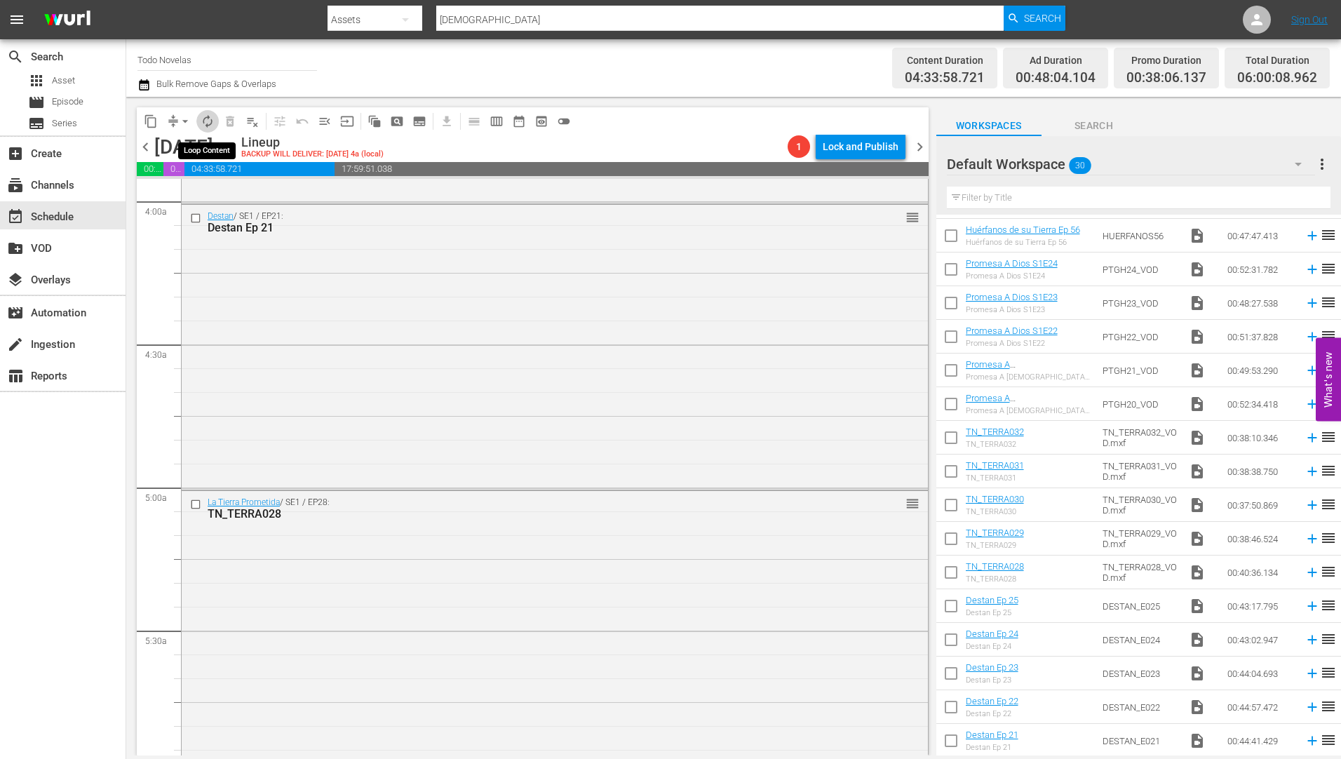
click at [206, 122] on span "autorenew_outlined" at bounding box center [208, 121] width 14 height 14
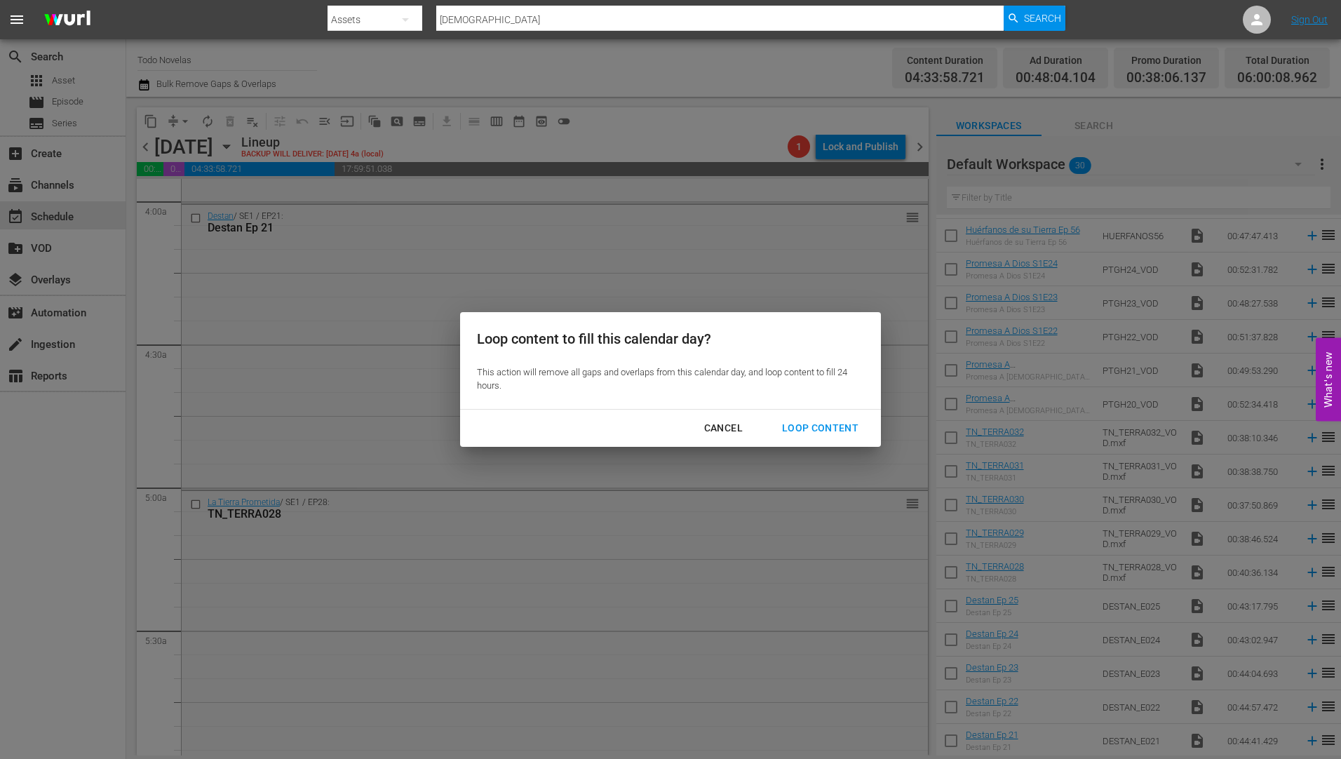
click at [812, 426] on div "Loop Content" at bounding box center [820, 428] width 99 height 18
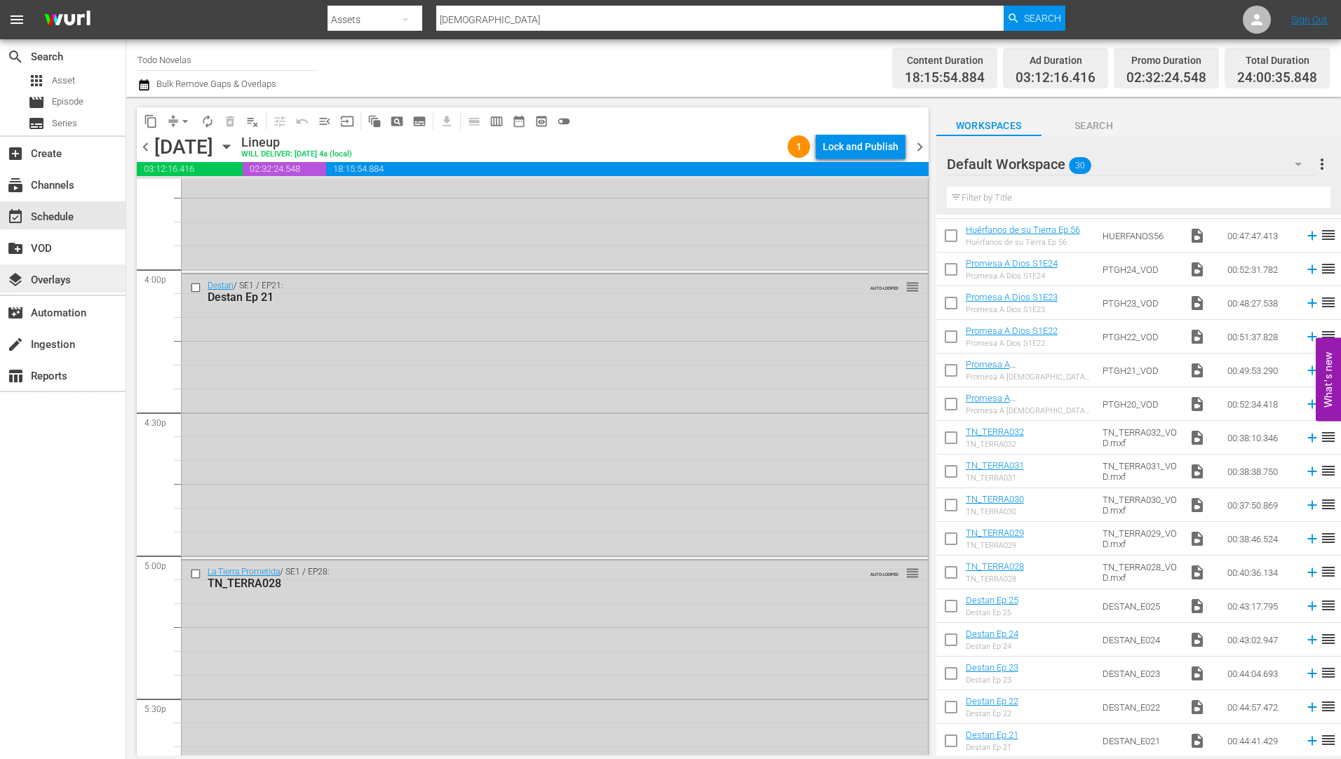
scroll to position [4489, 0]
click at [192, 288] on input "checkbox" at bounding box center [197, 287] width 15 height 12
click at [196, 574] on input "checkbox" at bounding box center [197, 573] width 15 height 12
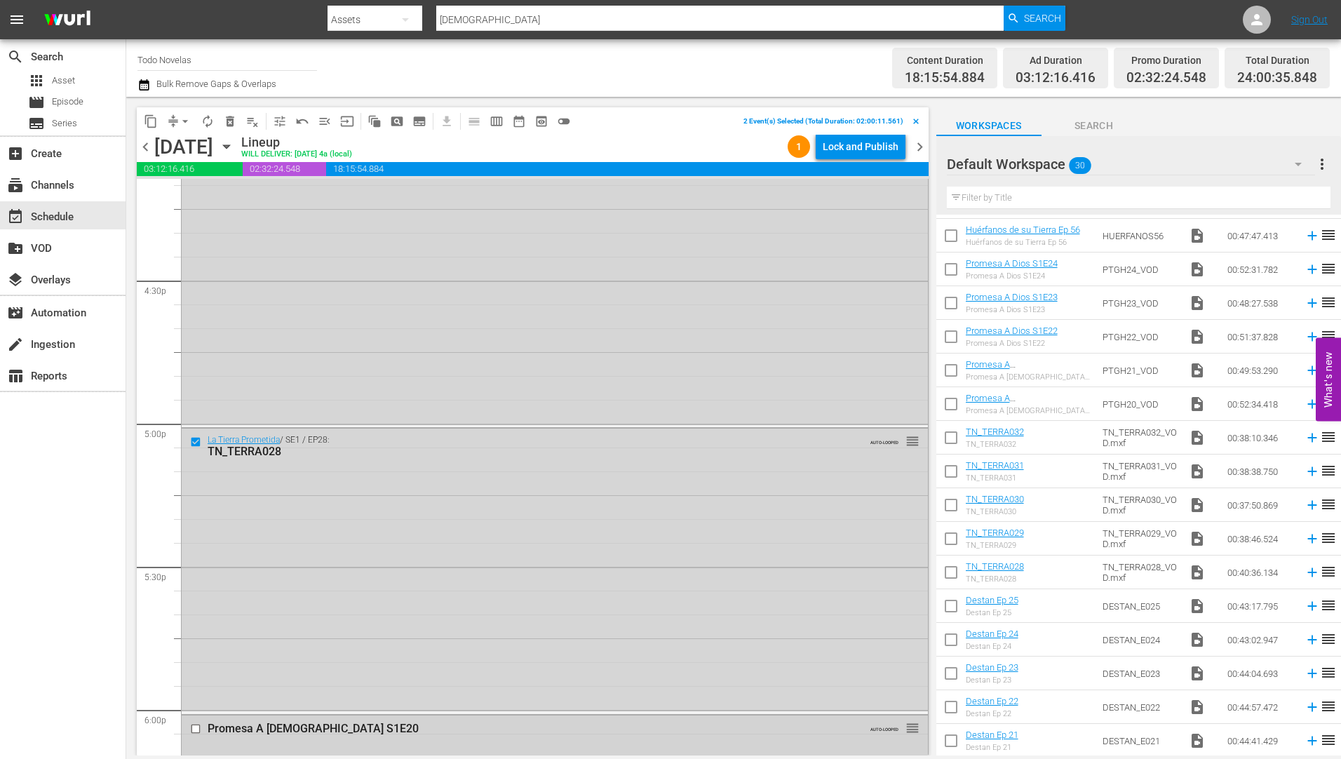
scroll to position [4840, 0]
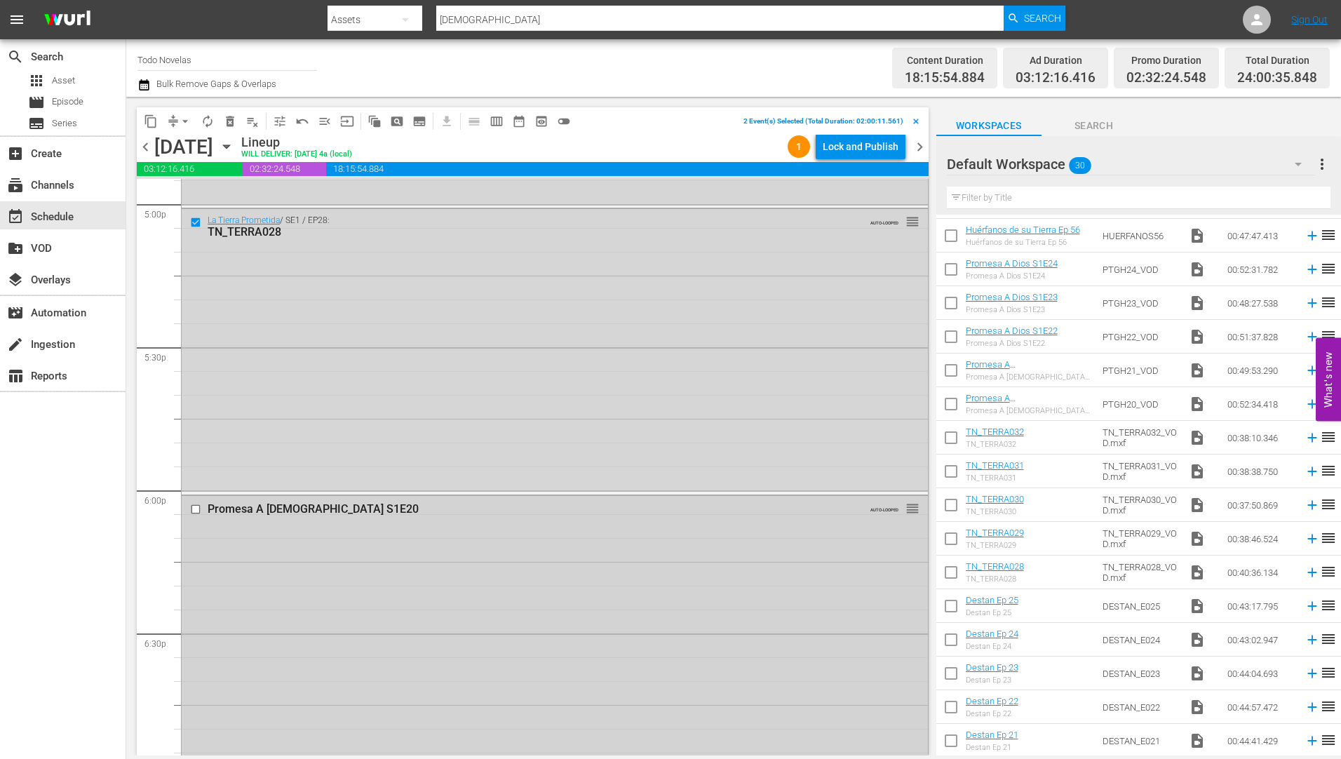
click at [197, 509] on input "checkbox" at bounding box center [197, 509] width 15 height 12
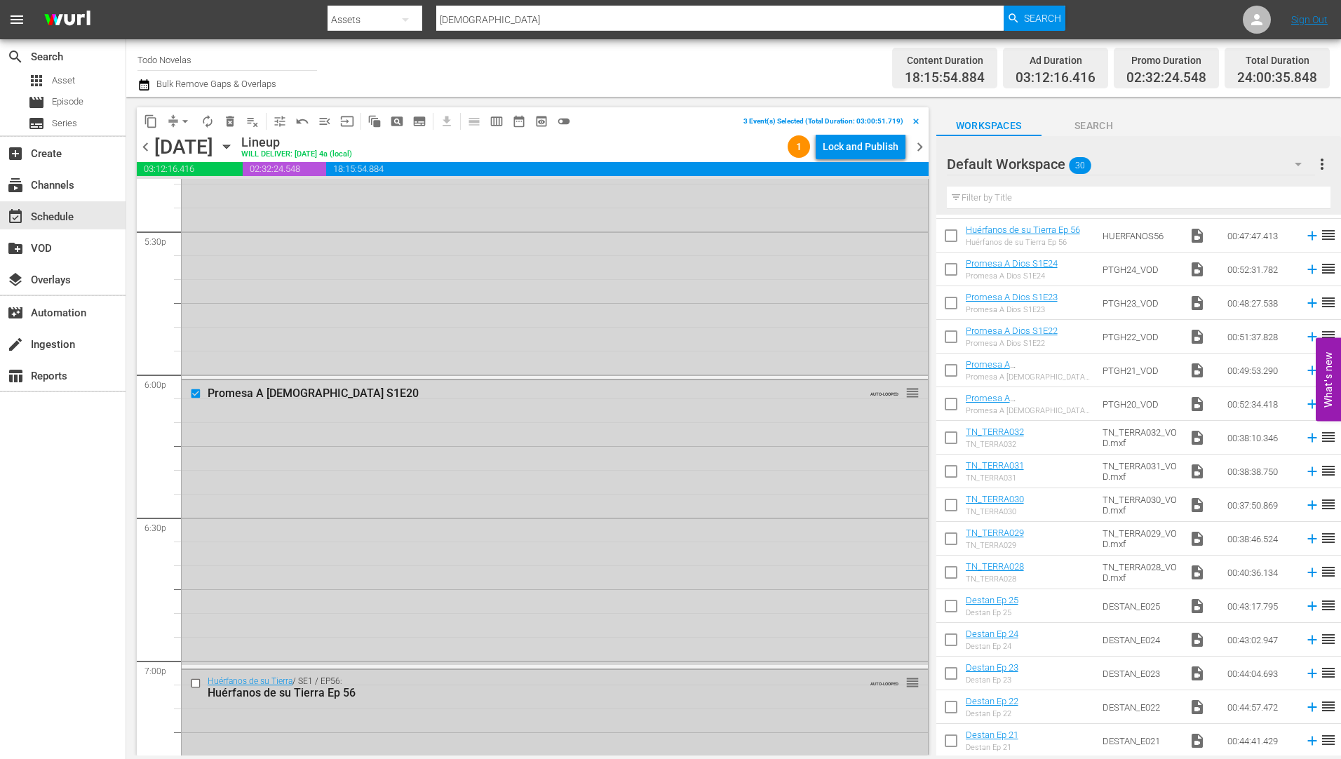
scroll to position [5120, 0]
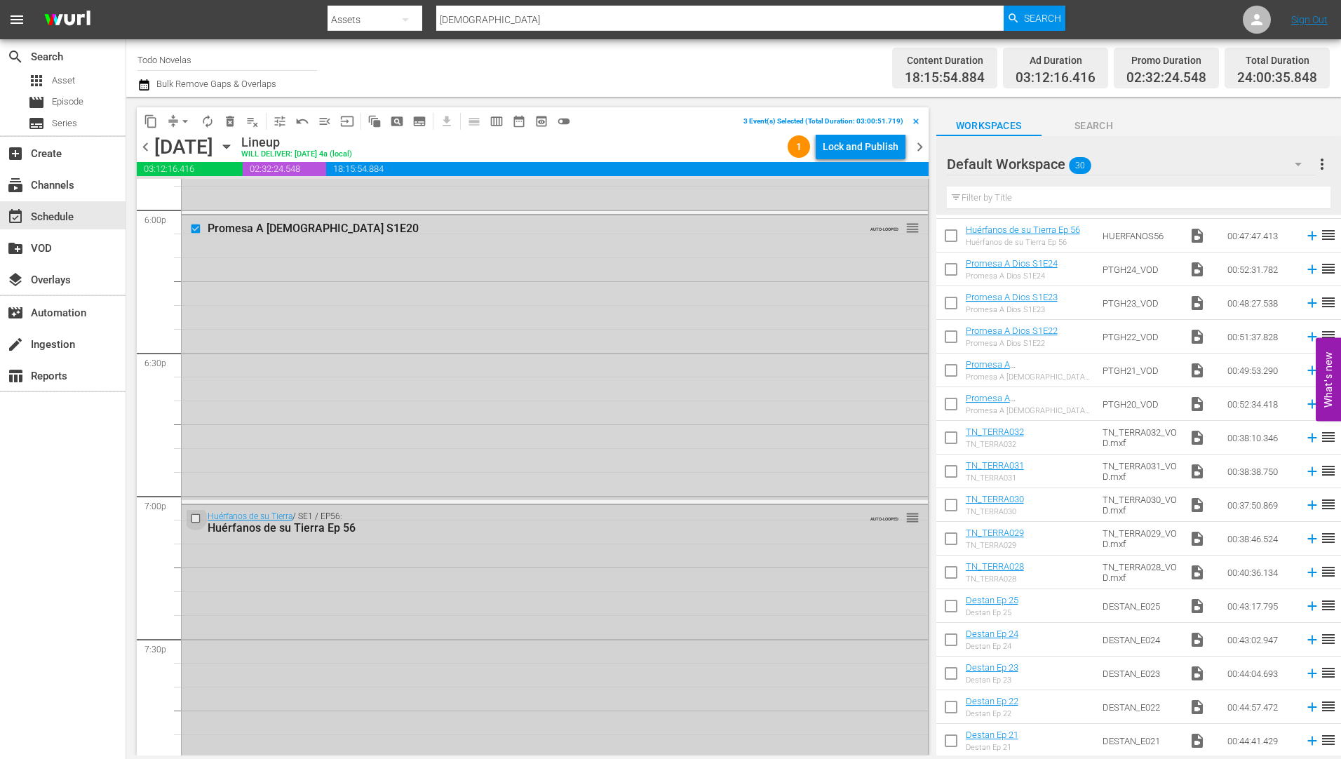
click at [193, 520] on input "checkbox" at bounding box center [197, 518] width 15 height 12
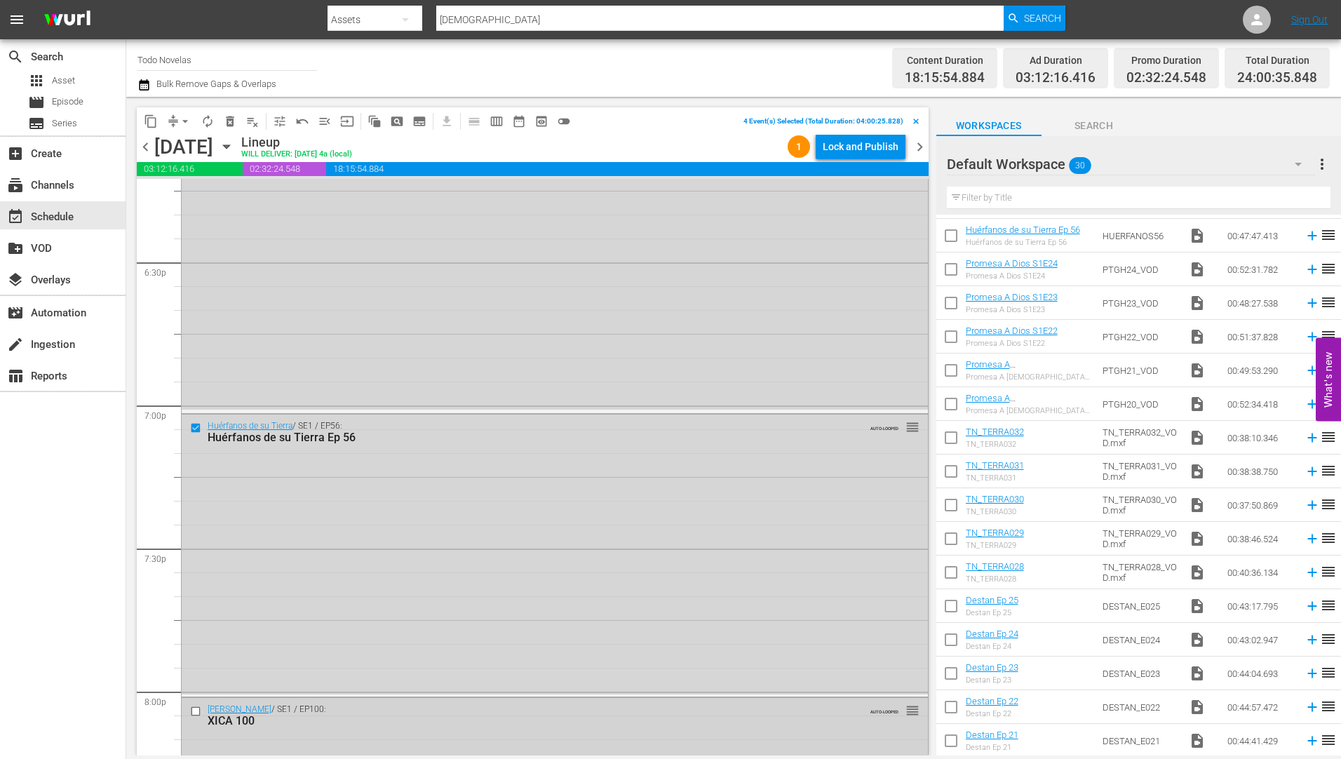
scroll to position [5401, 0]
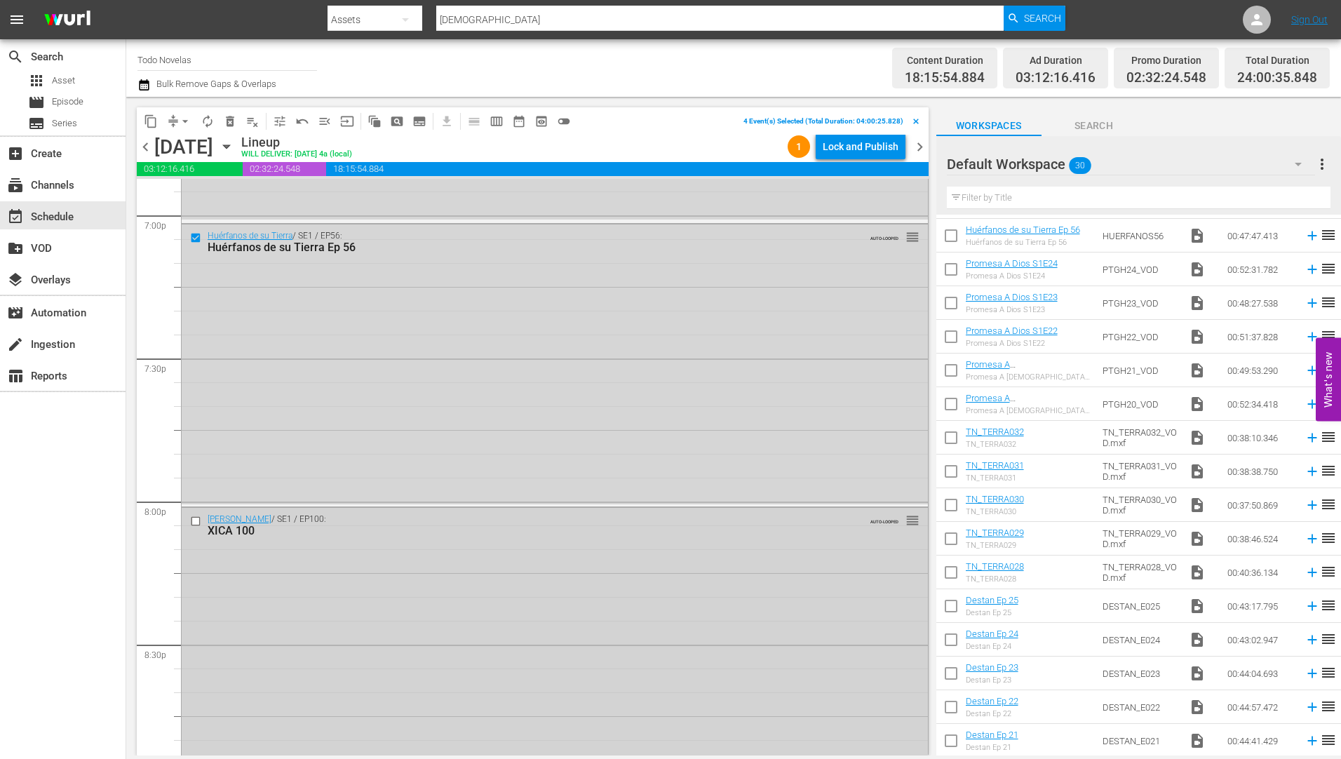
click at [194, 521] on input "checkbox" at bounding box center [197, 522] width 15 height 12
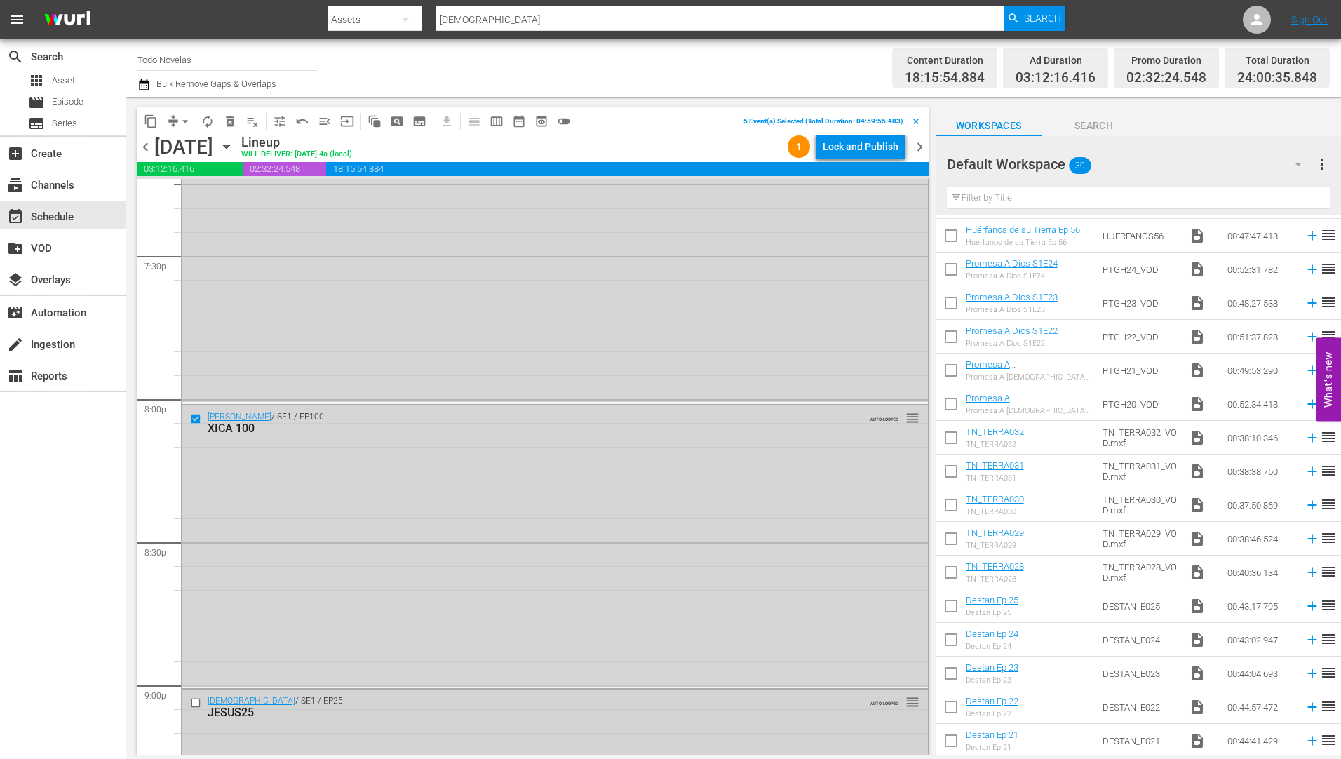
scroll to position [5681, 0]
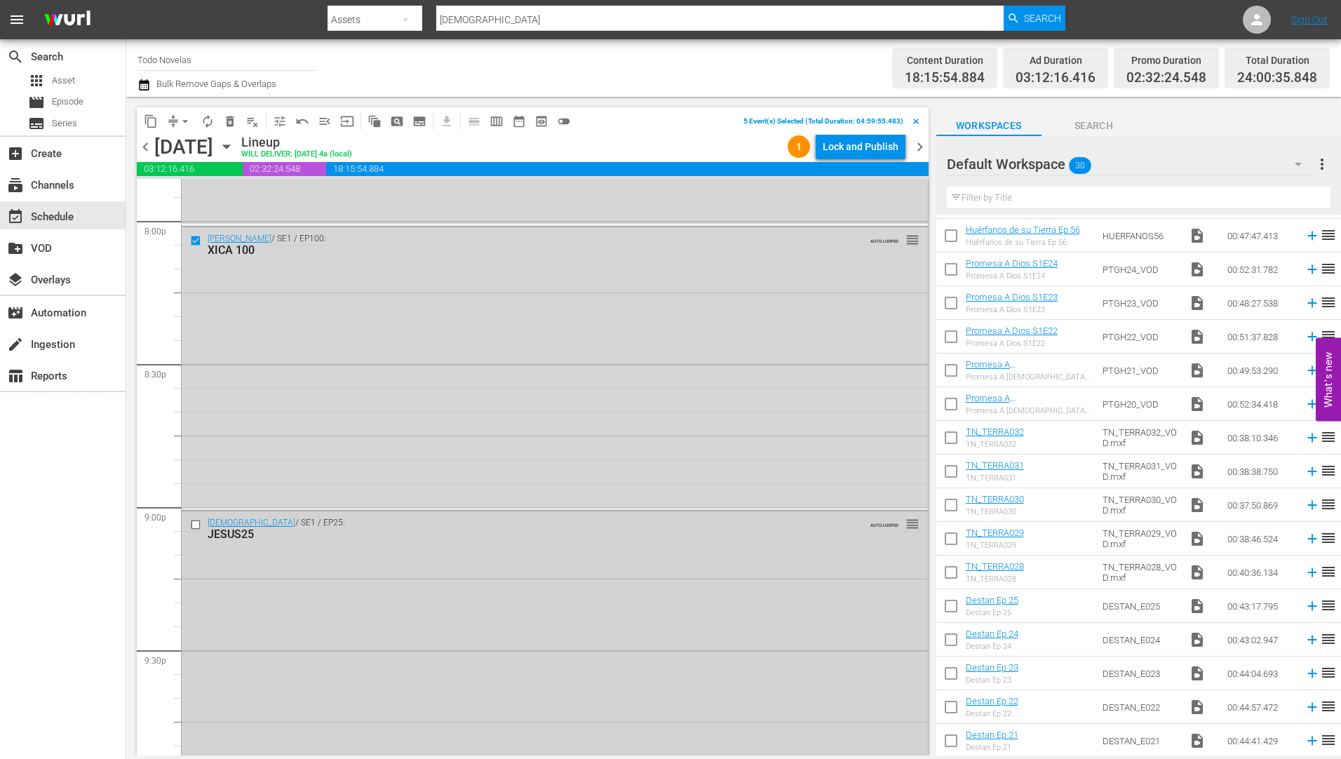
click at [191, 525] on input "checkbox" at bounding box center [197, 524] width 15 height 12
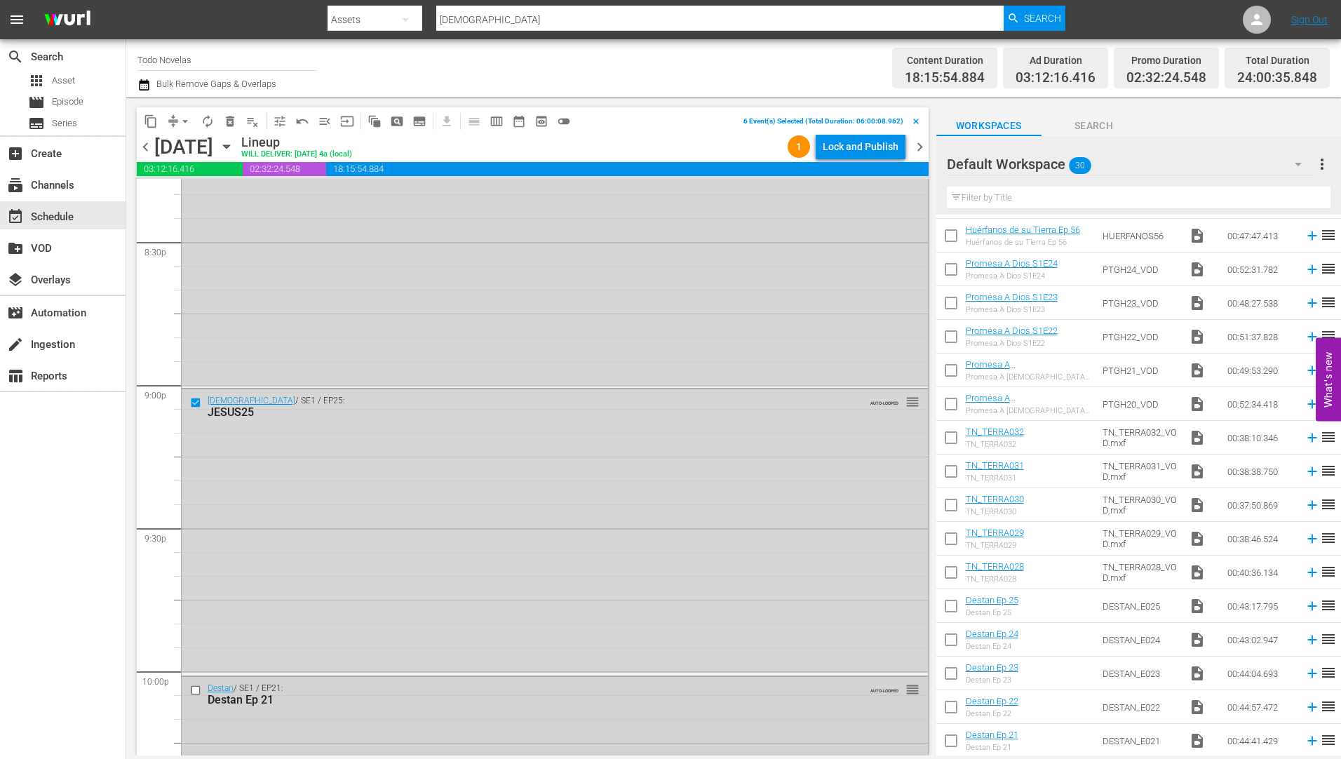
scroll to position [5962, 0]
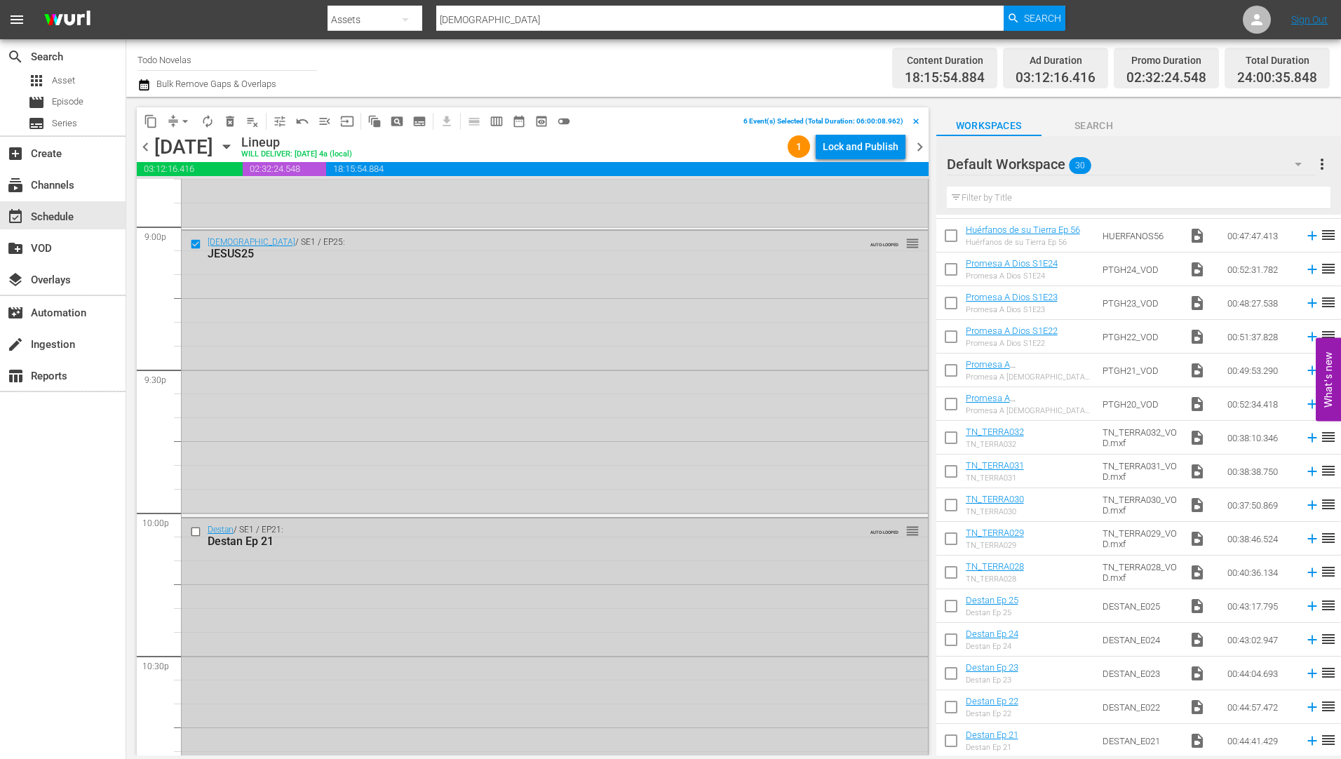
click at [196, 531] on input "checkbox" at bounding box center [197, 531] width 15 height 12
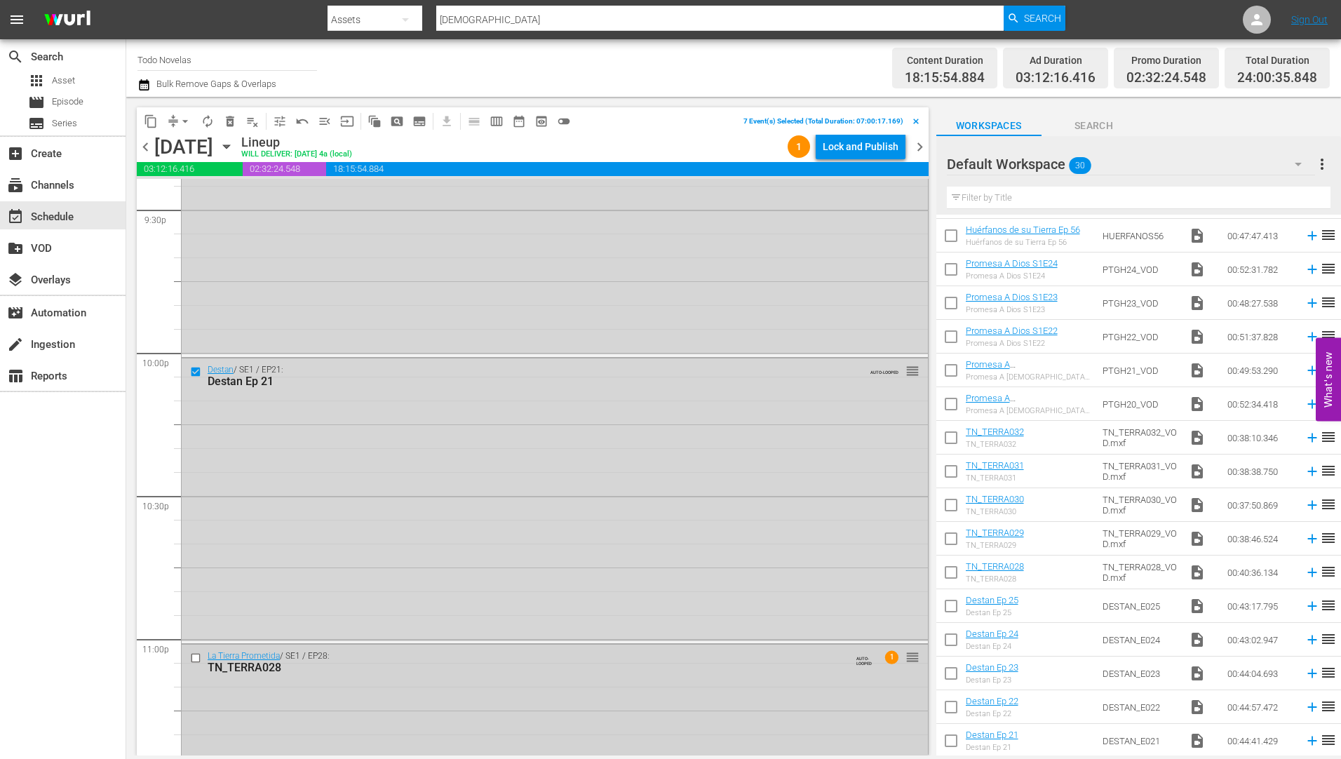
scroll to position [6242, 0]
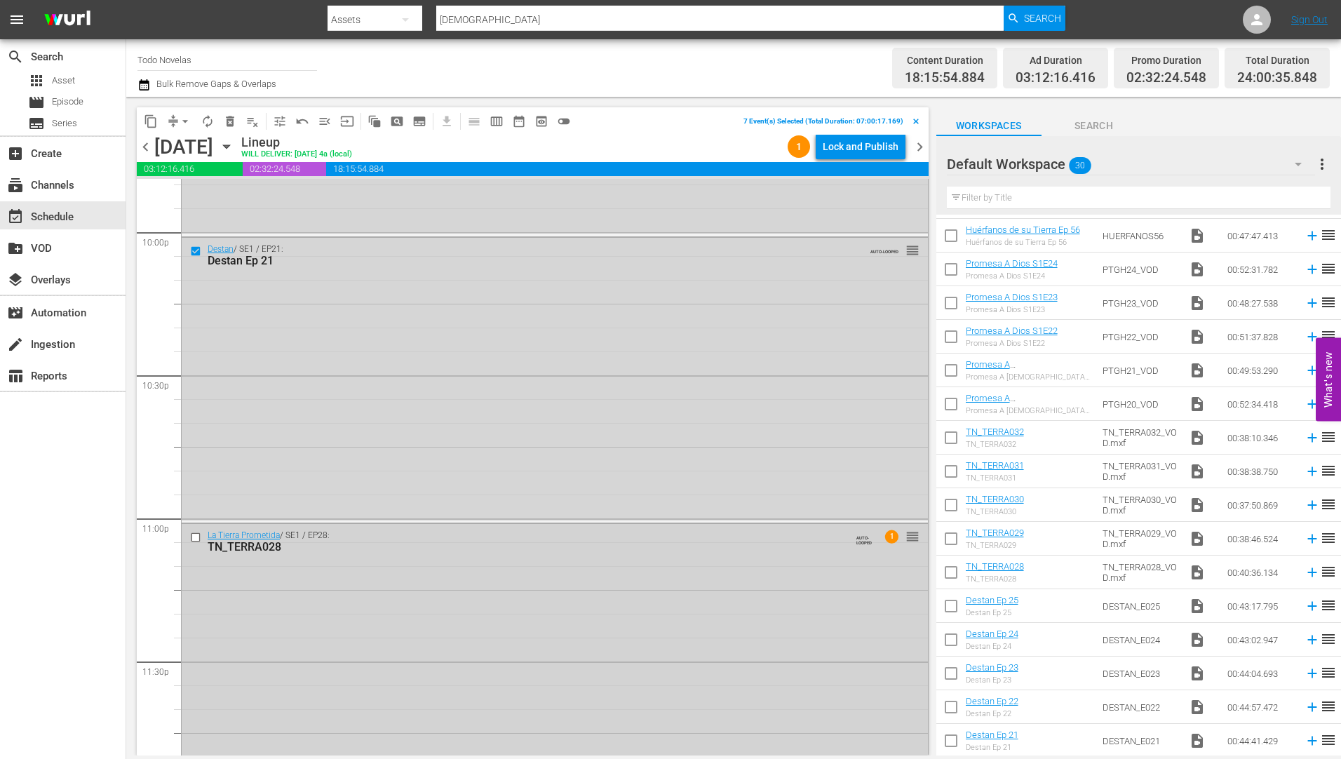
click at [193, 537] on input "checkbox" at bounding box center [197, 538] width 15 height 12
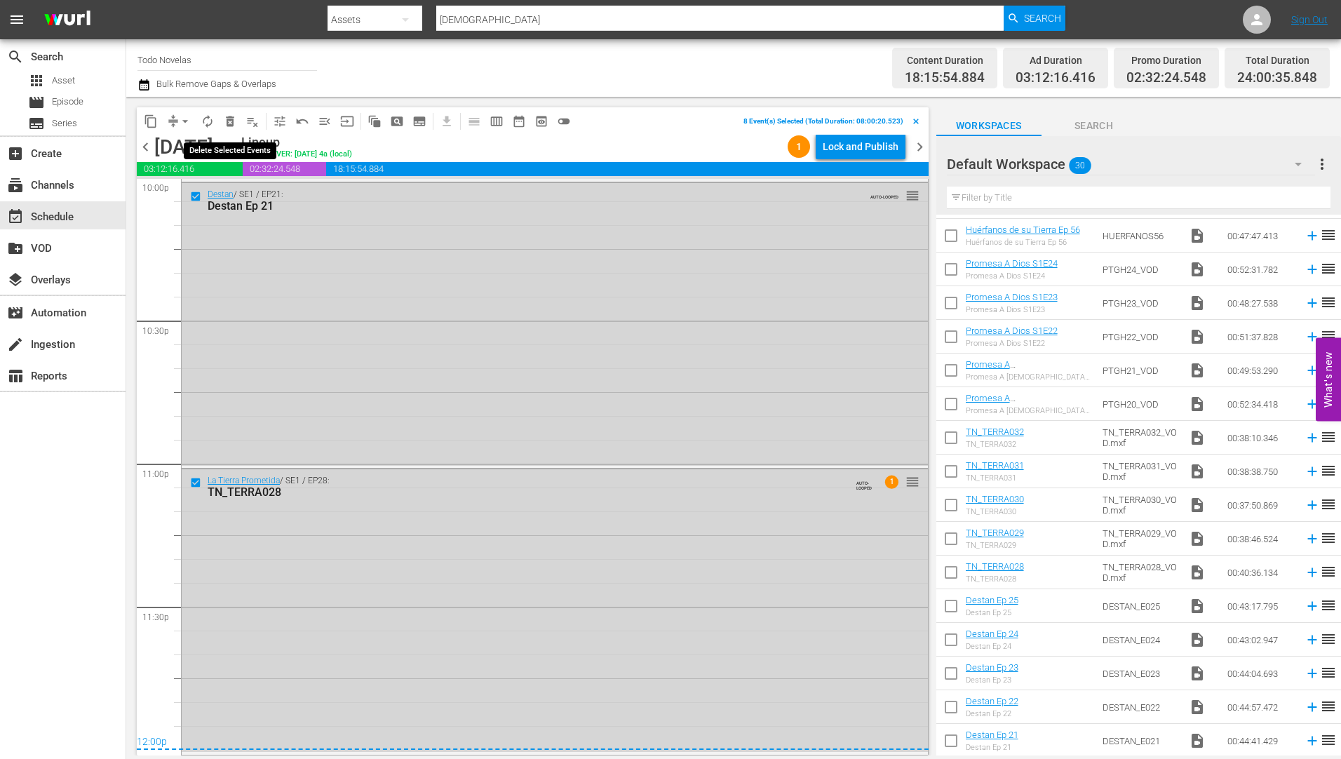
click at [230, 119] on span "delete_forever_outlined" at bounding box center [230, 121] width 14 height 14
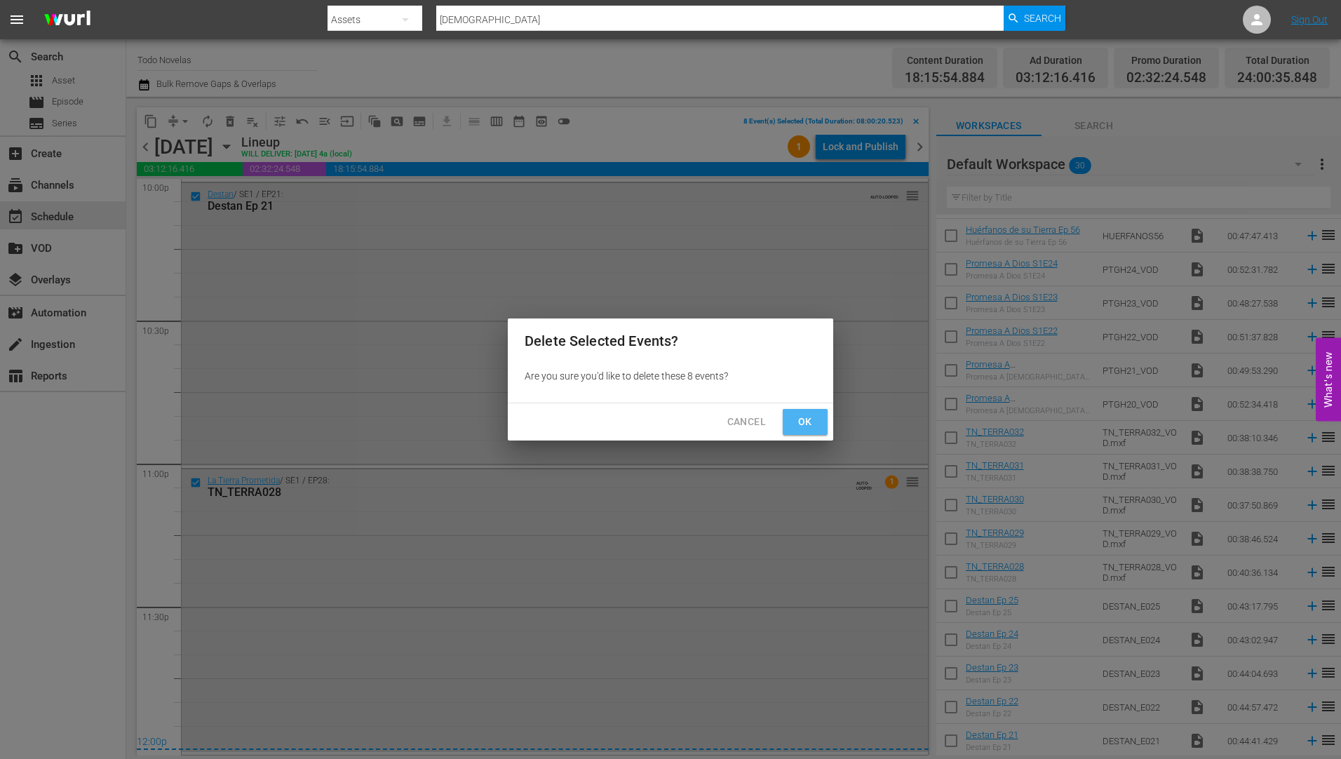
drag, startPoint x: 809, startPoint y: 410, endPoint x: 815, endPoint y: 420, distance: 11.7
click at [811, 415] on button "Ok" at bounding box center [805, 422] width 45 height 26
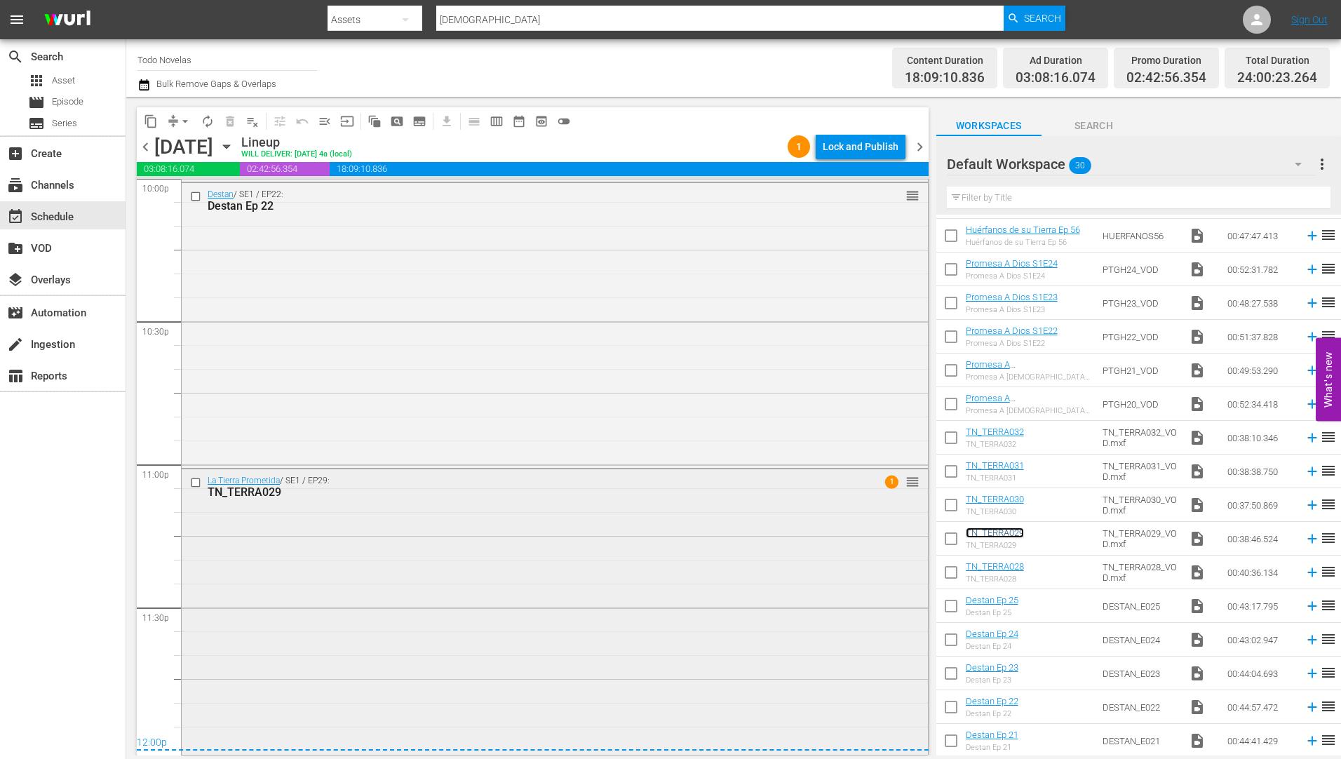
scroll to position [5876, 0]
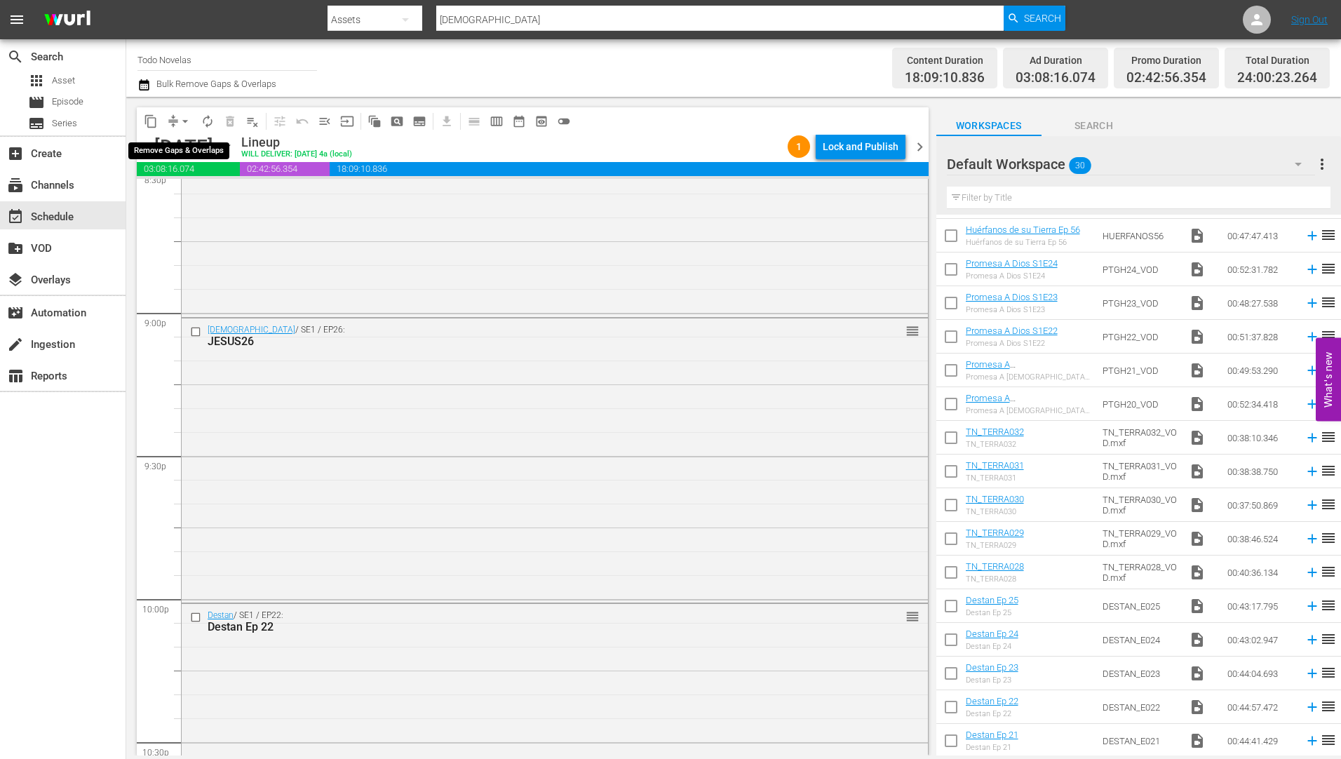
click at [184, 117] on span "arrow_drop_down" at bounding box center [185, 121] width 14 height 14
click at [169, 150] on li "Align to Midnight" at bounding box center [185, 149] width 147 height 23
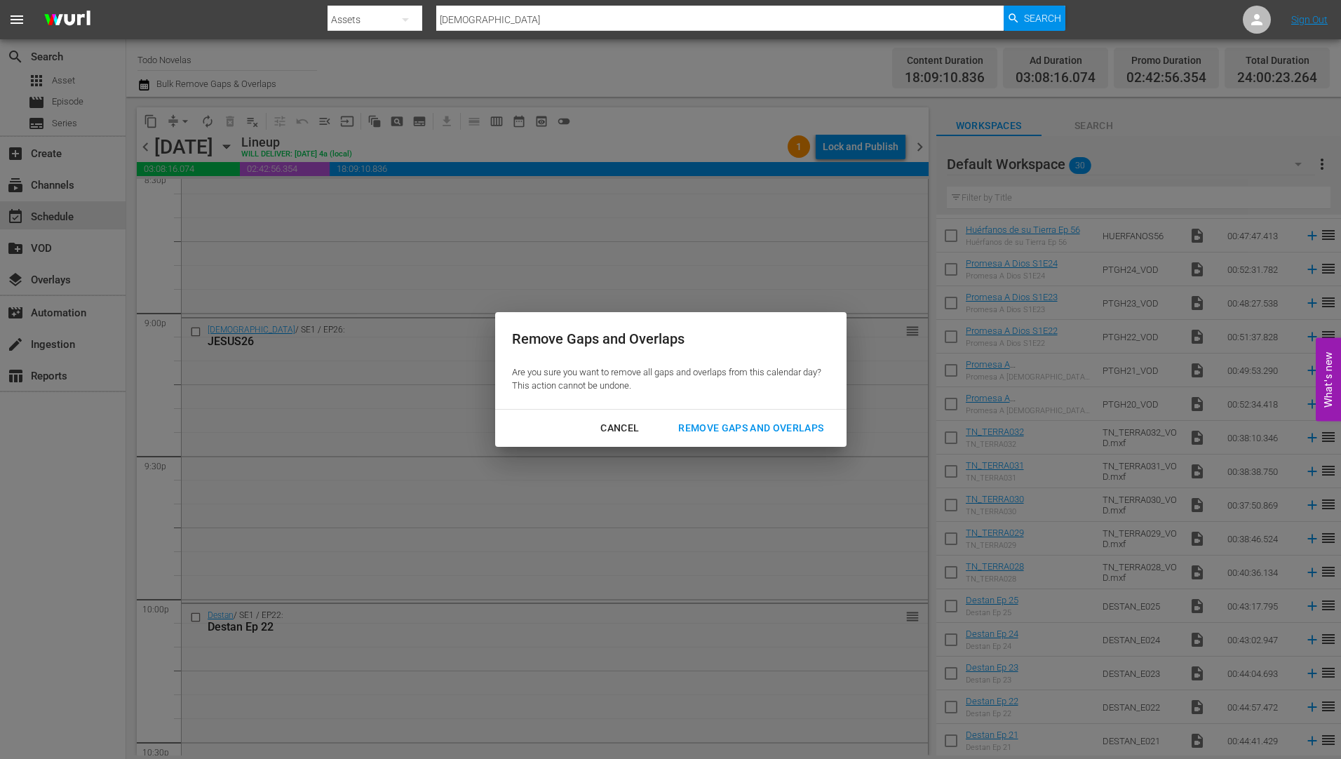
click at [778, 419] on button "Remove Gaps and Overlaps" at bounding box center [750, 428] width 179 height 26
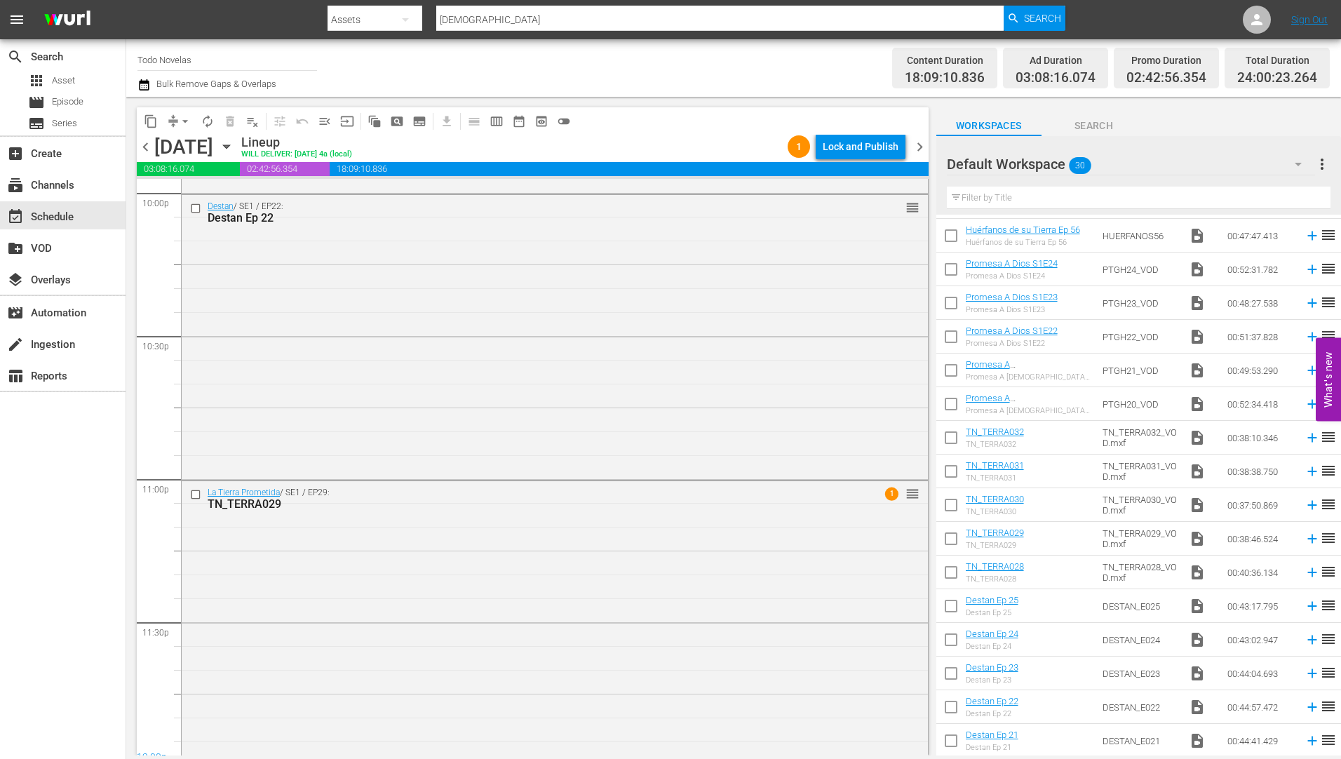
scroll to position [6294, 0]
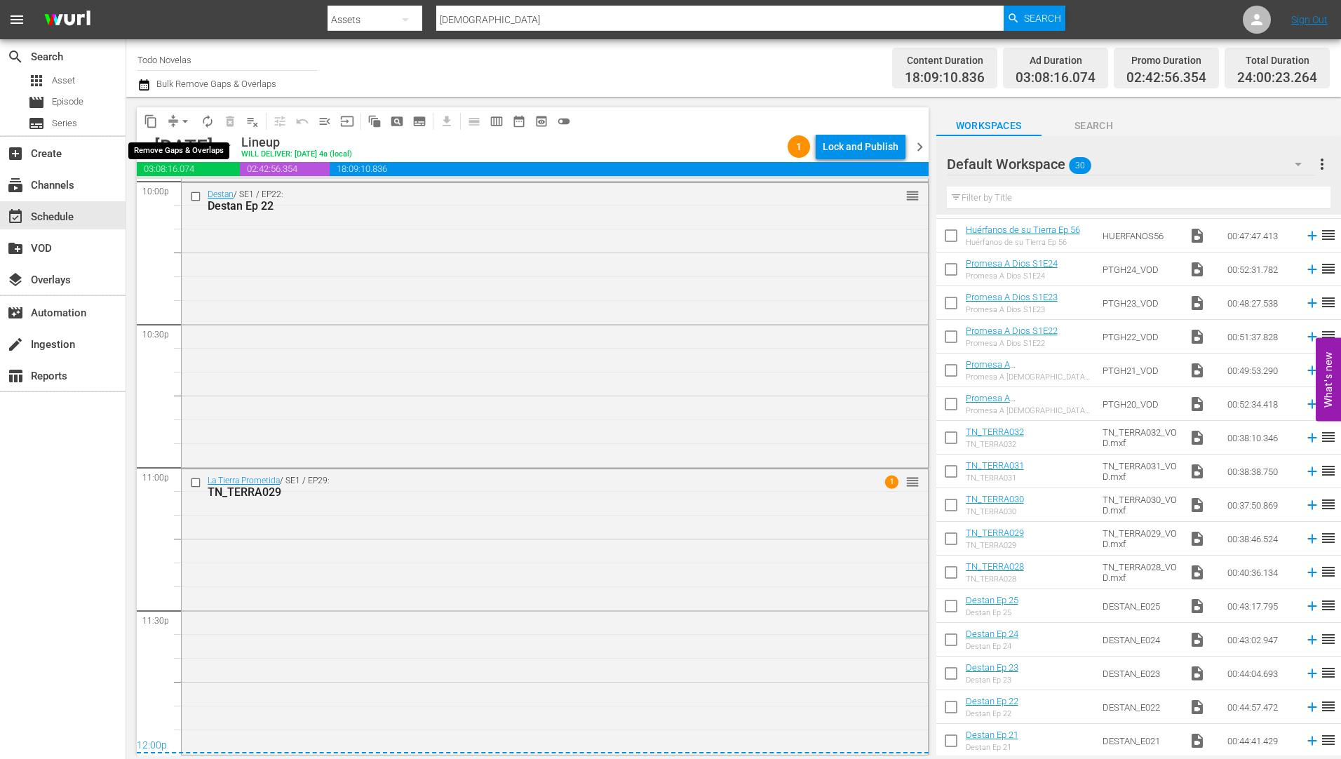
click at [186, 117] on span "arrow_drop_down" at bounding box center [185, 121] width 14 height 14
click at [188, 148] on li "Align to Midnight" at bounding box center [185, 149] width 147 height 23
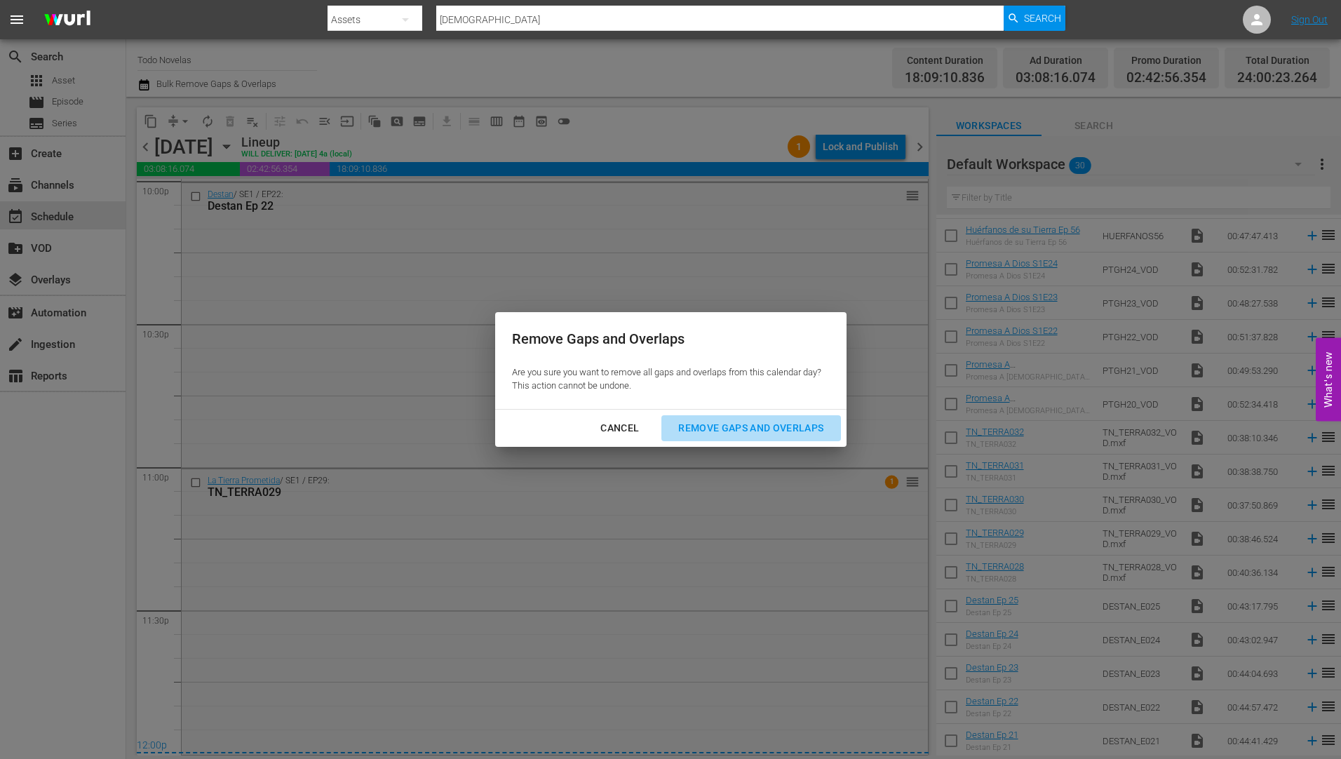
click at [747, 422] on div "Remove Gaps and Overlaps" at bounding box center [751, 428] width 168 height 18
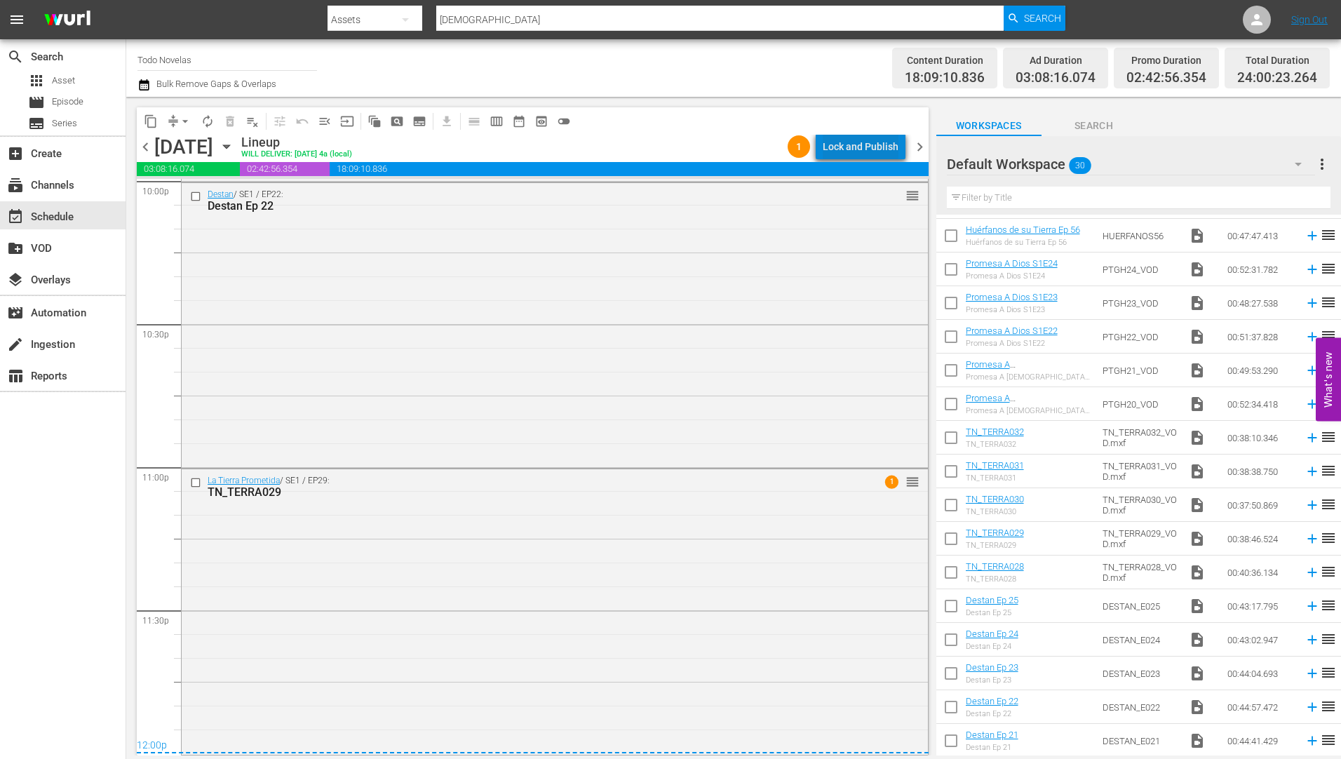
click at [874, 142] on div "Lock and Publish" at bounding box center [861, 146] width 76 height 25
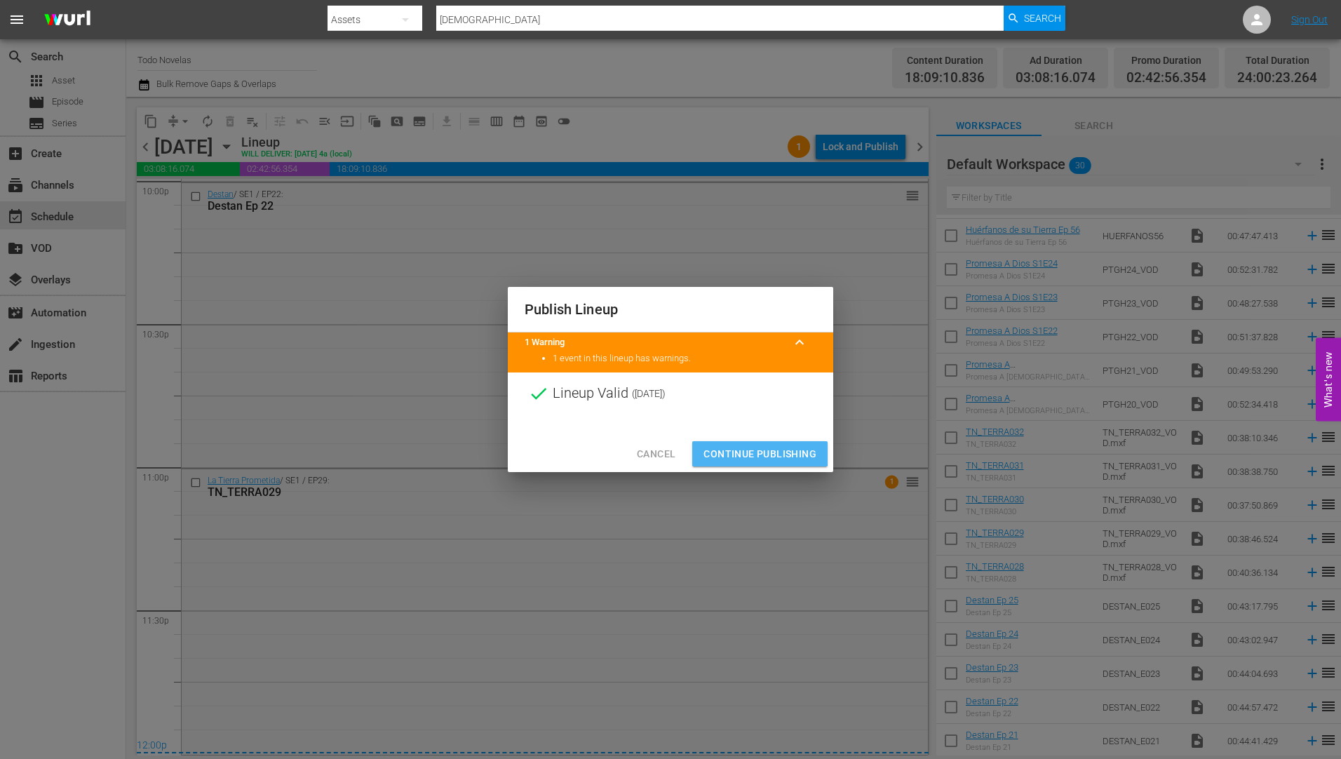
click at [736, 448] on span "Continue Publishing" at bounding box center [759, 454] width 113 height 18
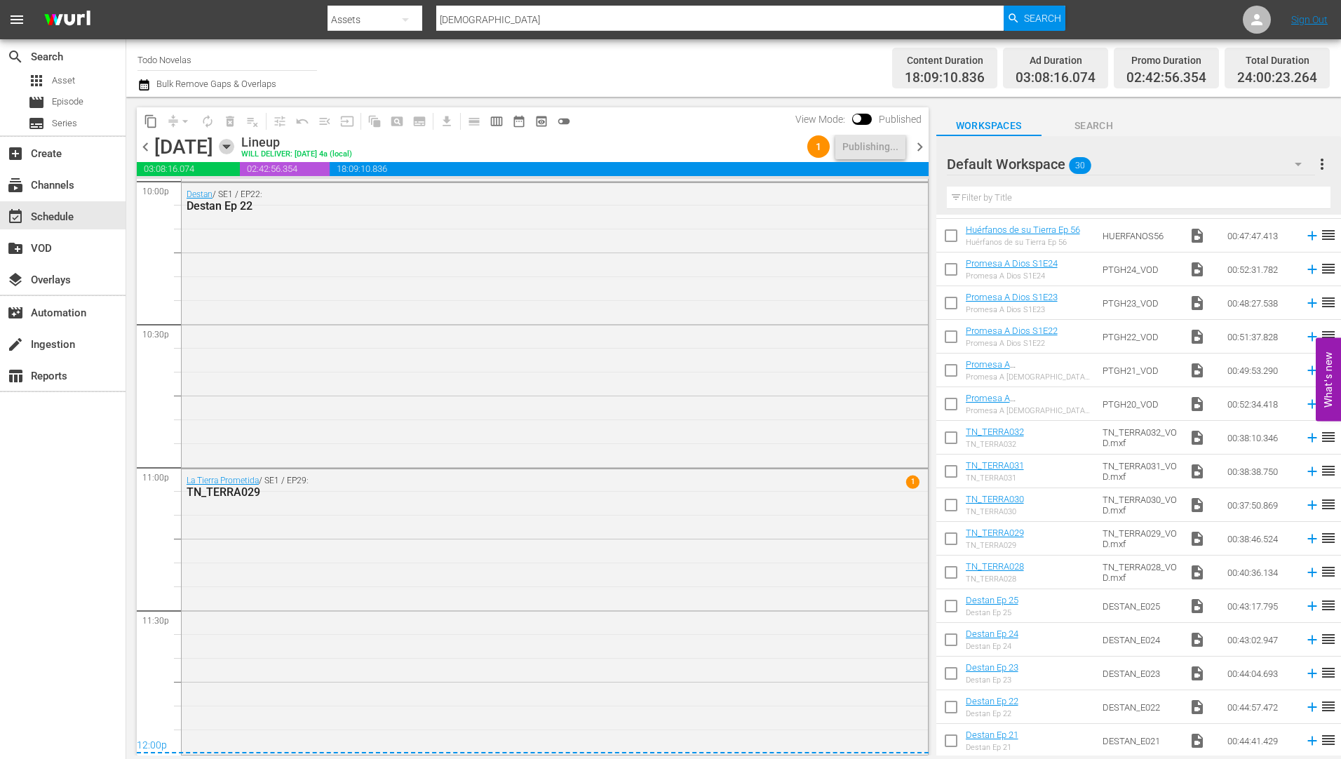
click at [234, 143] on icon "button" at bounding box center [226, 146] width 15 height 15
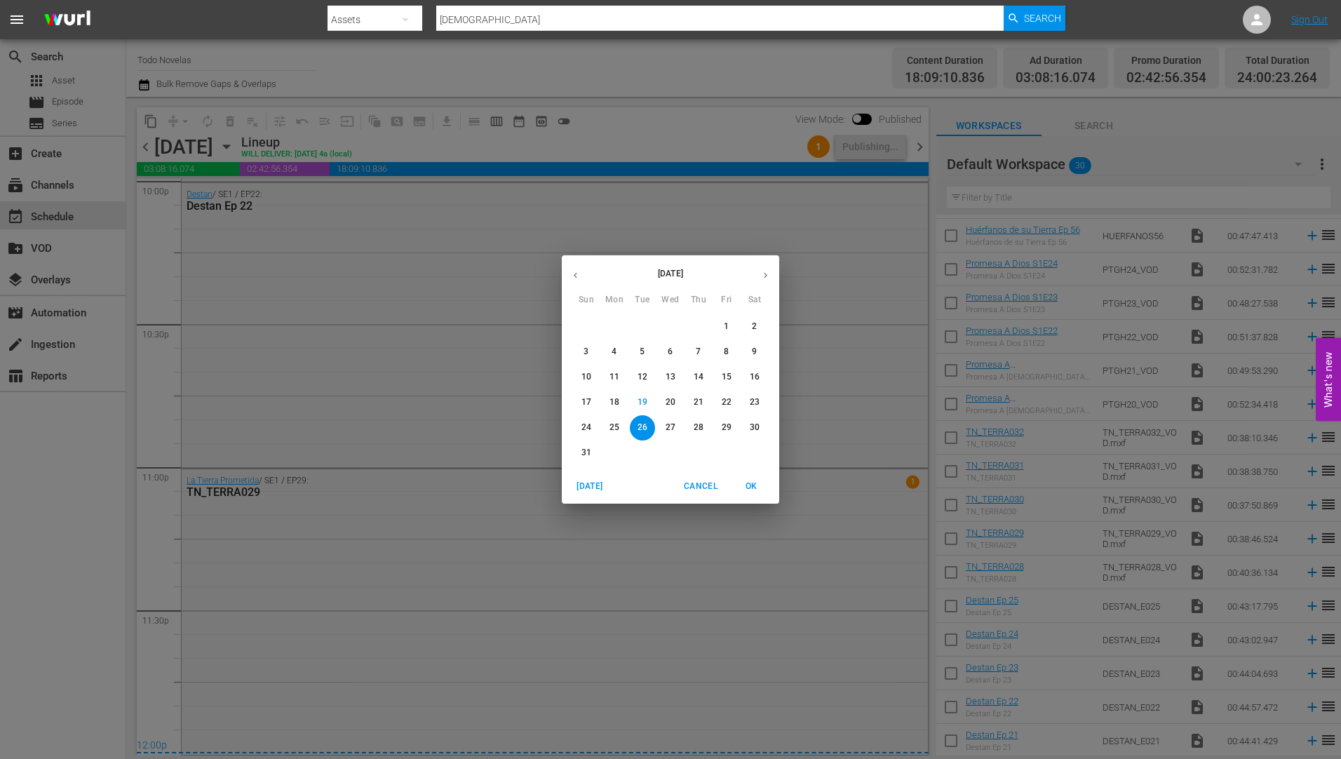
click at [672, 423] on p "27" at bounding box center [671, 428] width 10 height 12
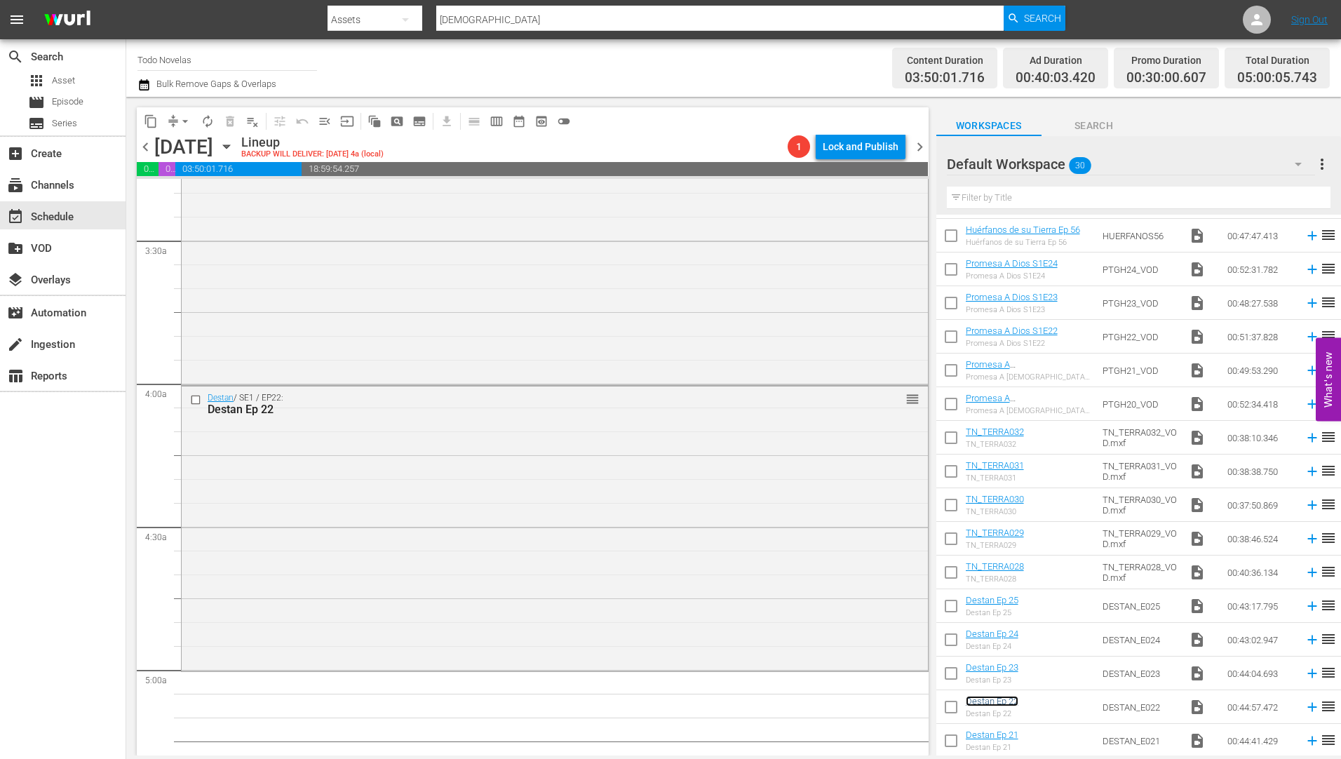
scroll to position [1122, 0]
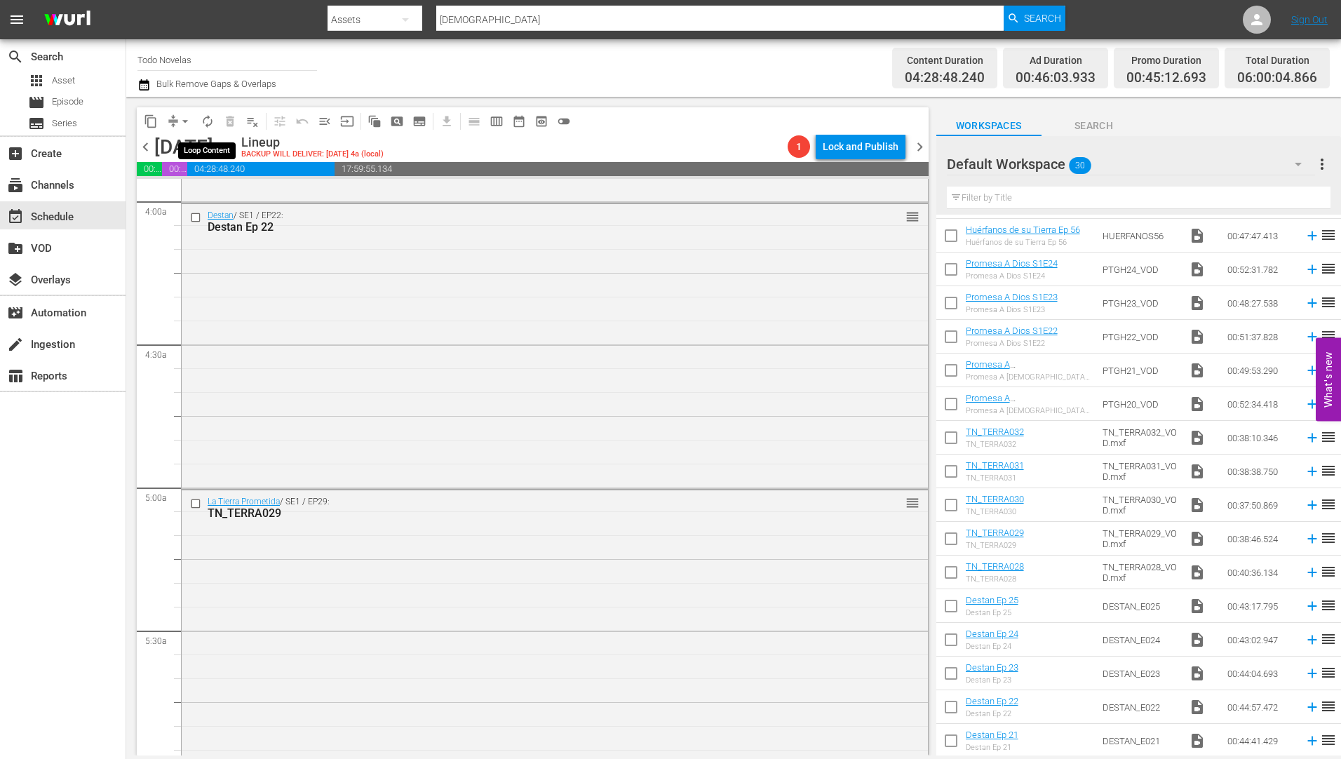
click at [203, 120] on span "autorenew_outlined" at bounding box center [208, 121] width 14 height 14
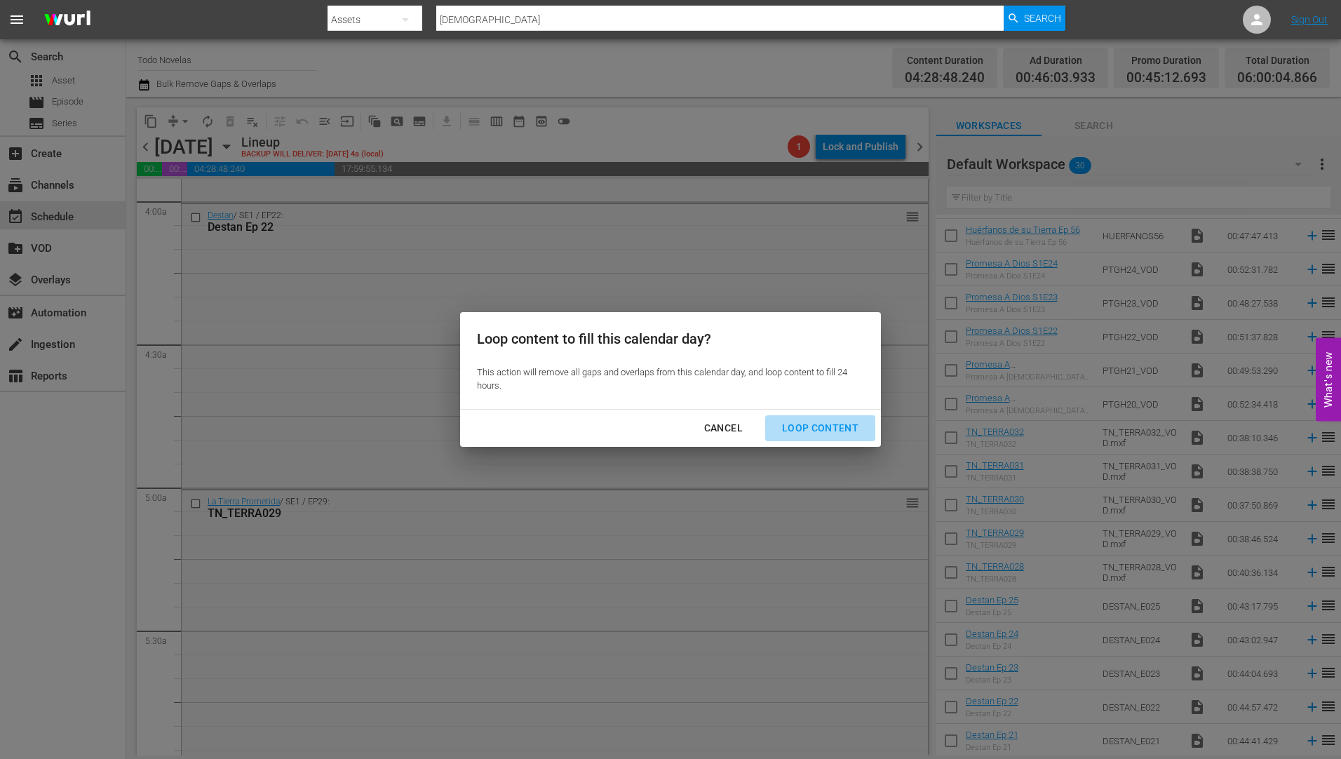
click at [830, 424] on div "Loop Content" at bounding box center [820, 428] width 99 height 18
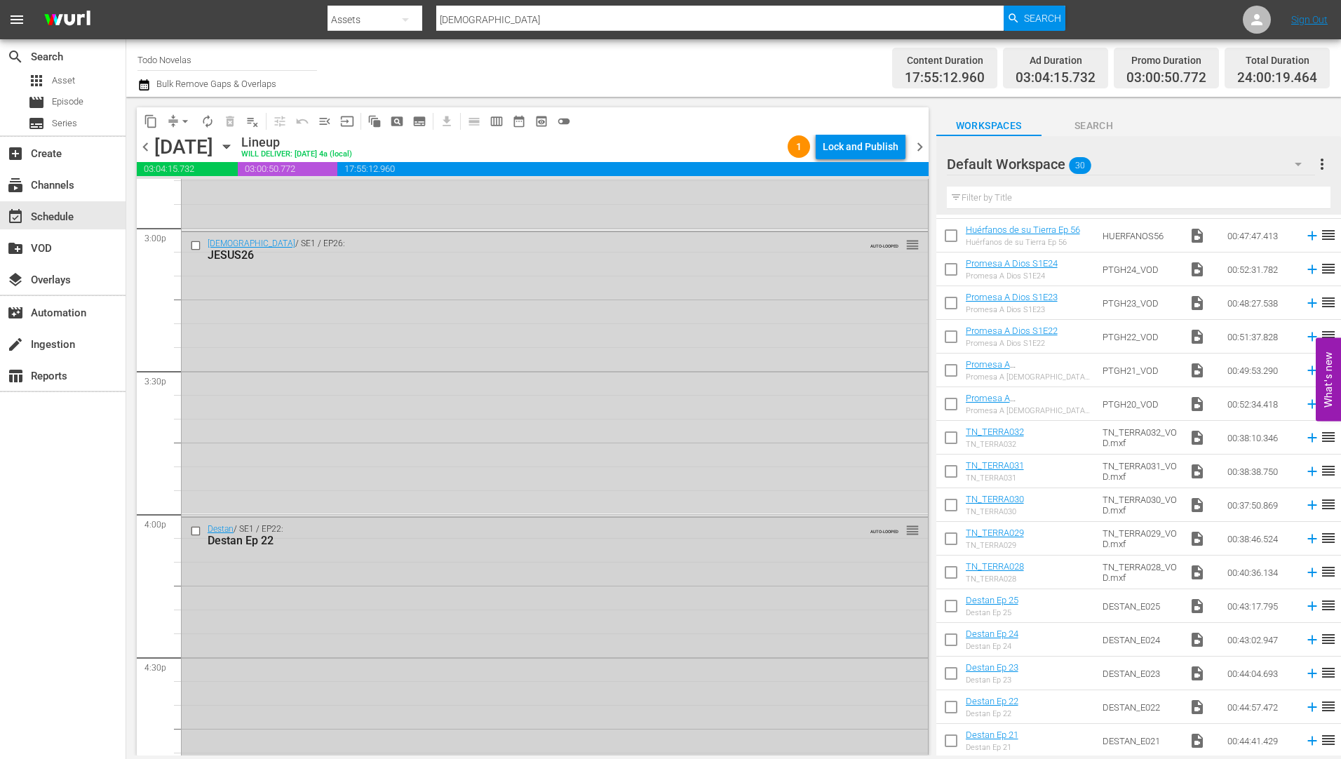
scroll to position [4261, 0]
click at [196, 513] on input "checkbox" at bounding box center [197, 514] width 15 height 12
click at [194, 520] on input "checkbox" at bounding box center [197, 519] width 15 height 12
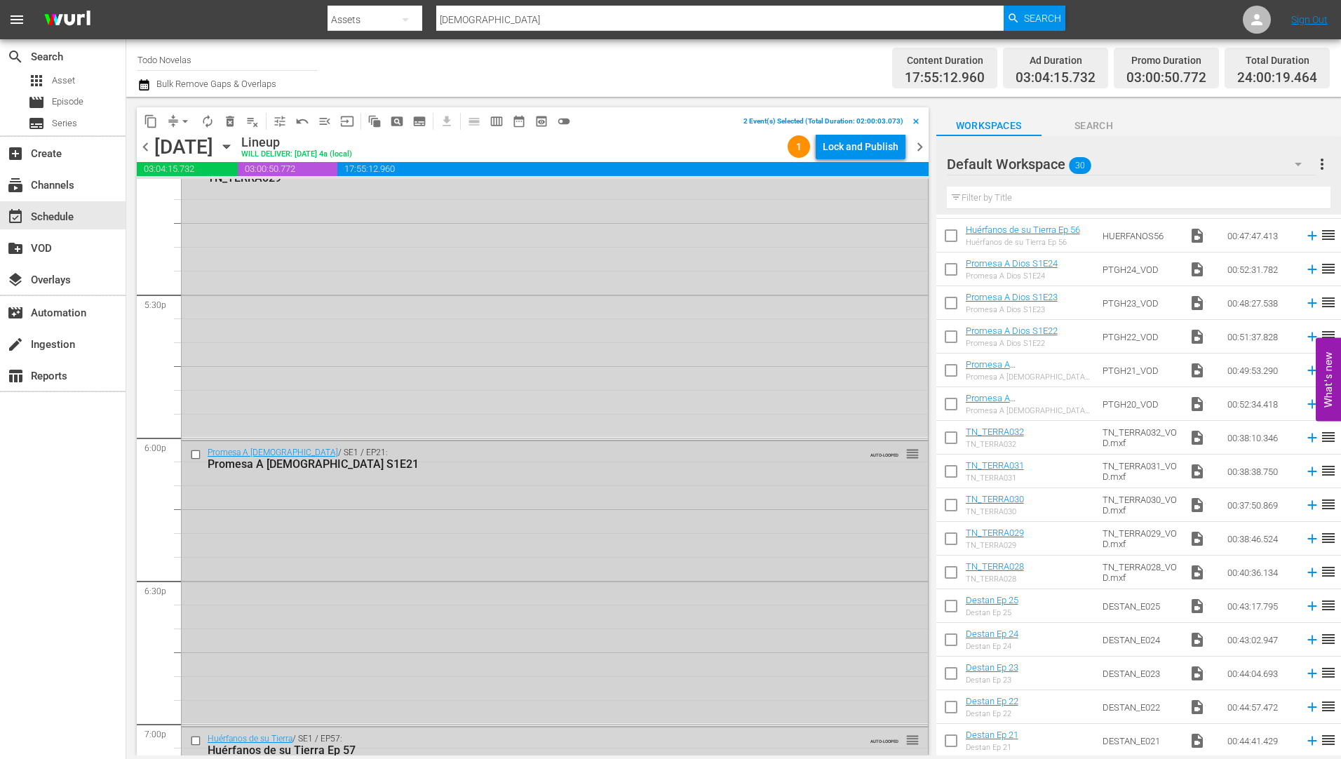
click at [195, 454] on input "checkbox" at bounding box center [197, 454] width 15 height 12
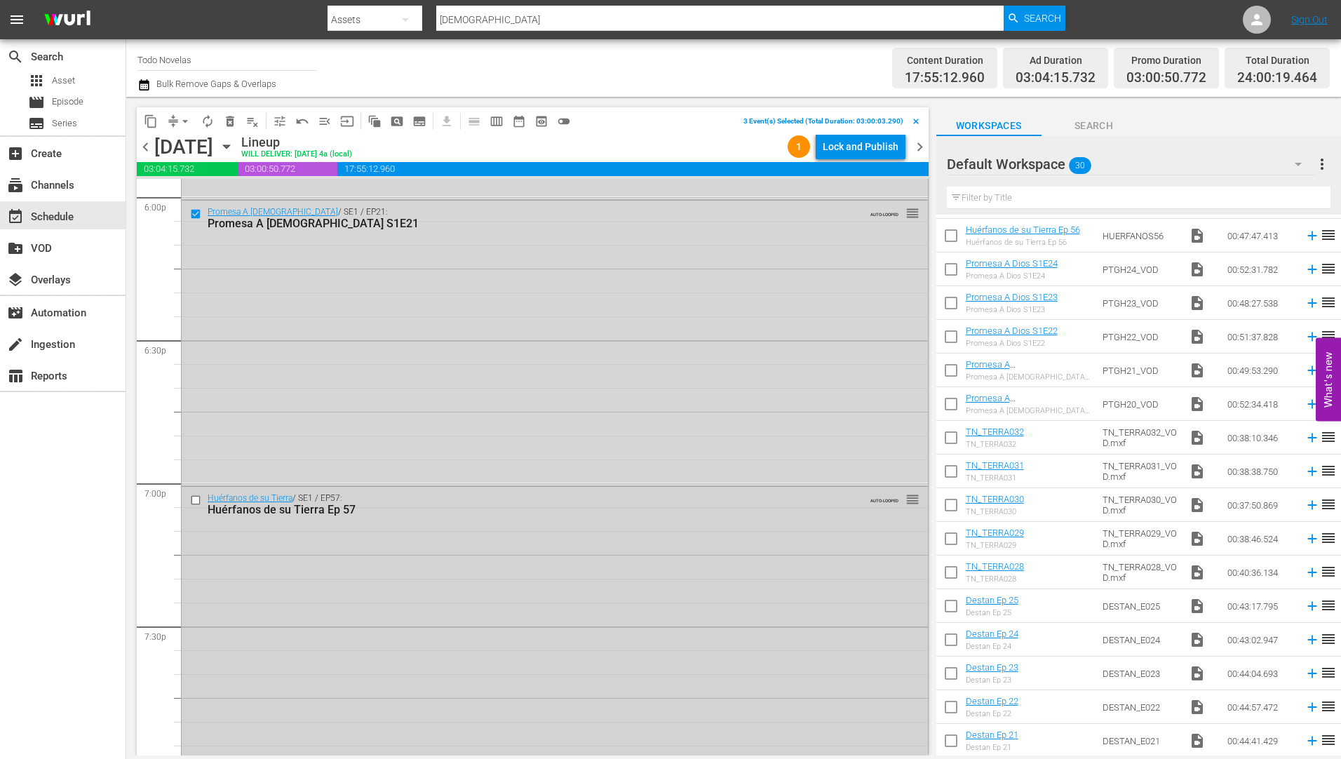
scroll to position [5173, 0]
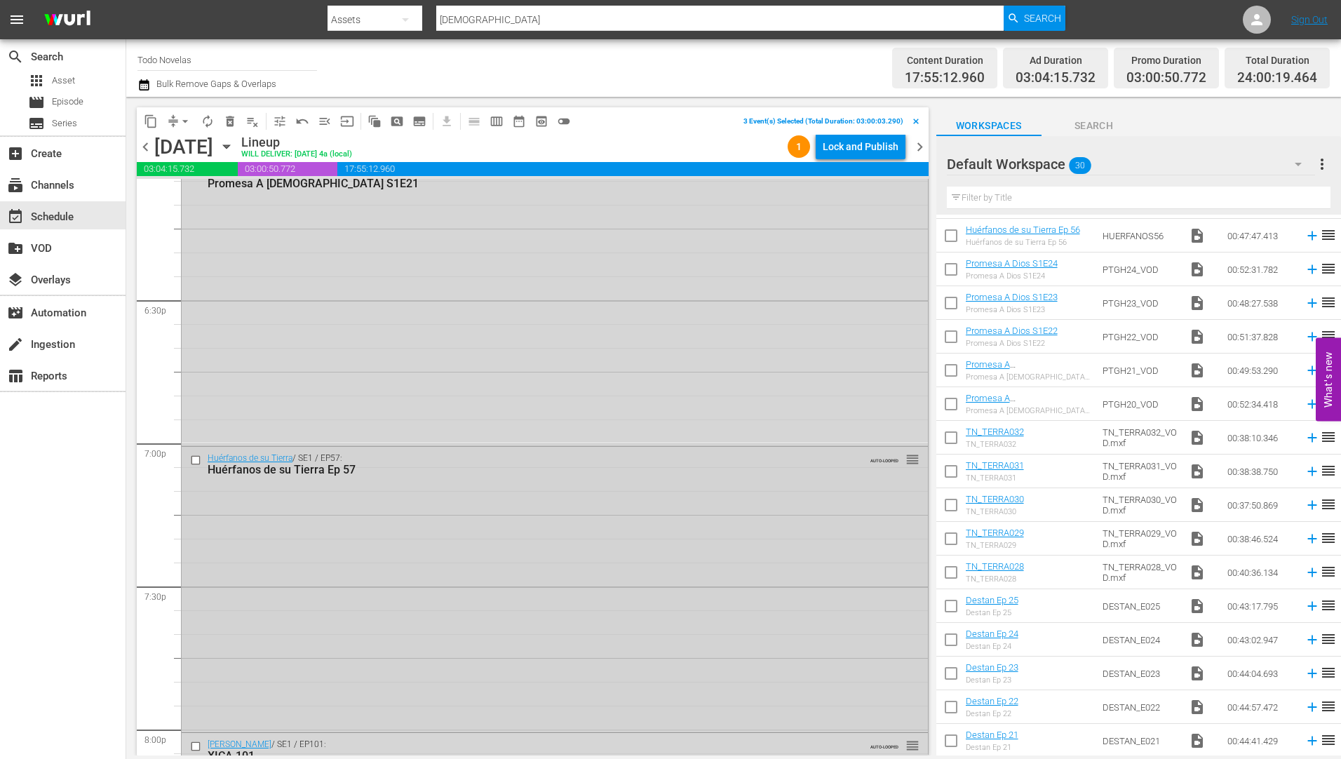
click at [194, 461] on input "checkbox" at bounding box center [197, 460] width 15 height 12
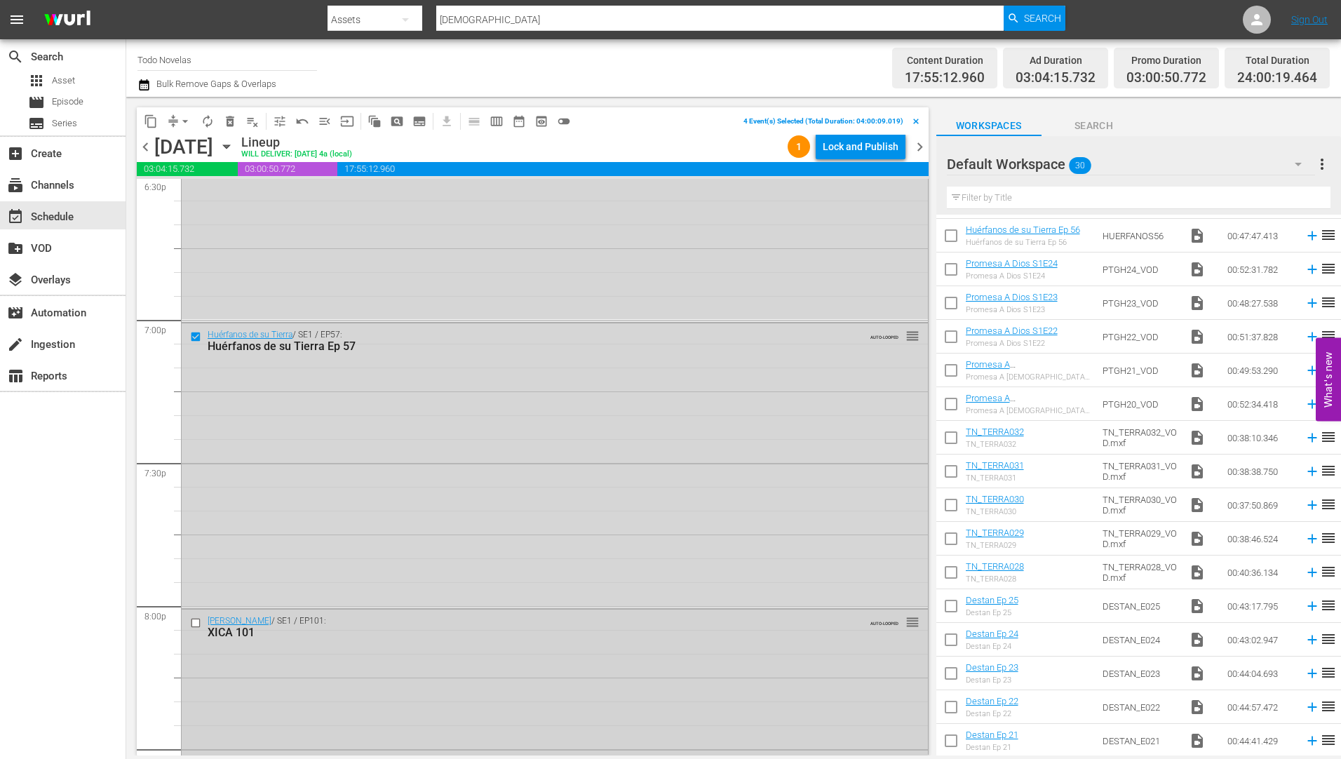
scroll to position [5453, 0]
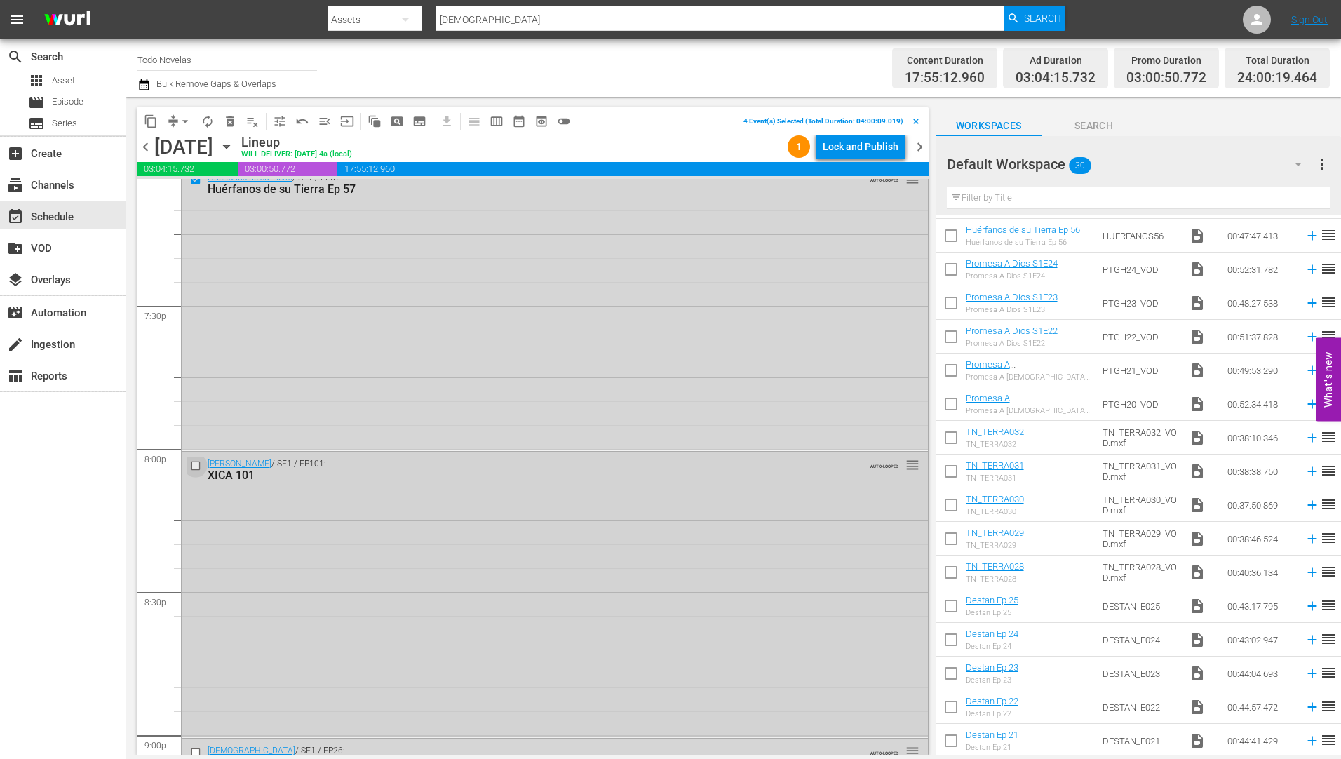
click at [192, 465] on input "checkbox" at bounding box center [197, 466] width 15 height 12
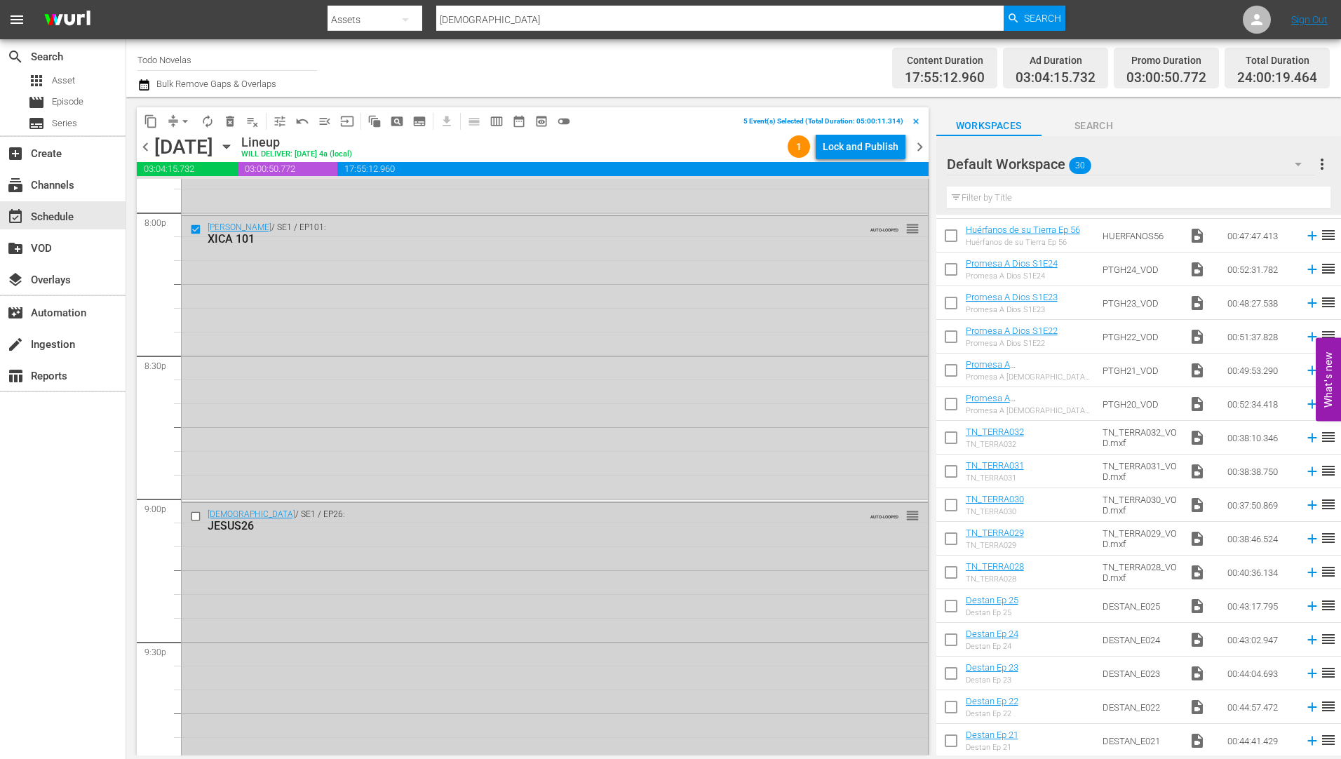
scroll to position [5734, 0]
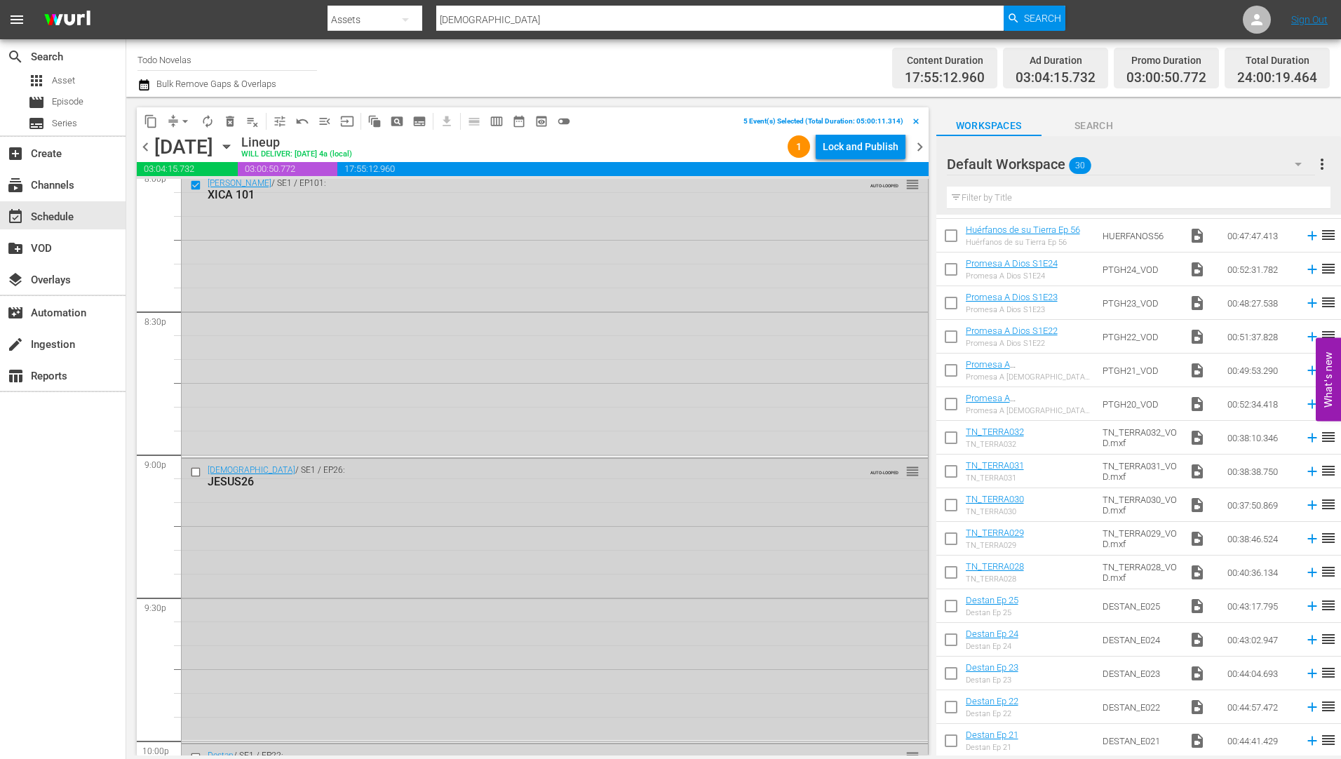
click at [194, 469] on input "checkbox" at bounding box center [197, 472] width 15 height 12
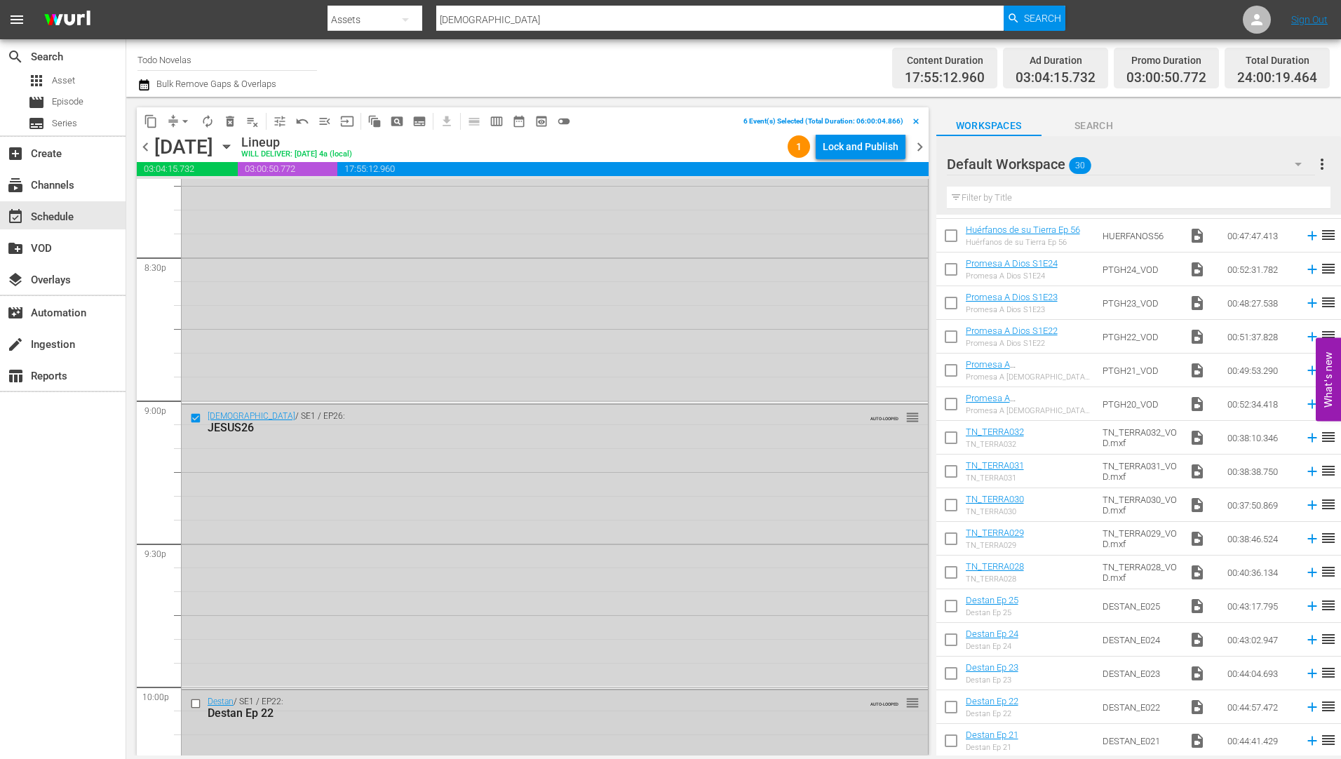
scroll to position [6014, 0]
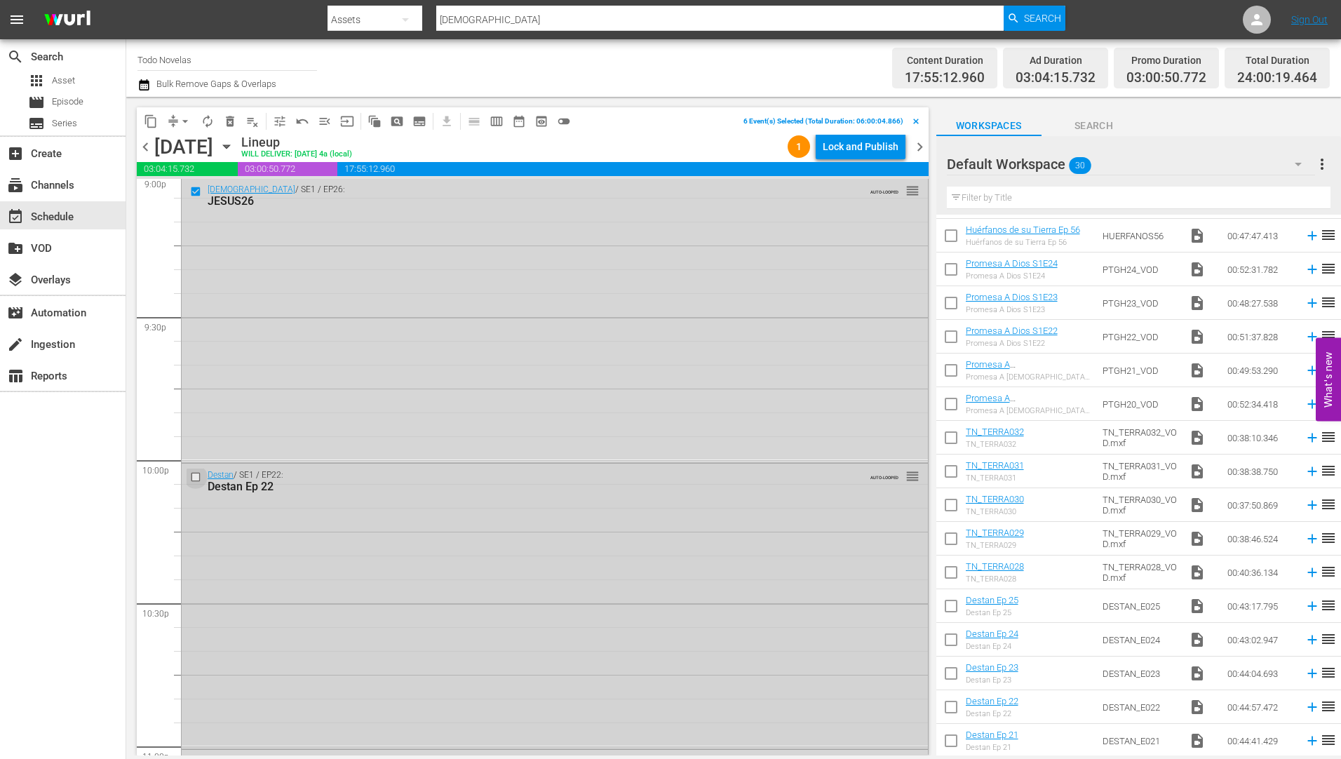
click at [192, 479] on input "checkbox" at bounding box center [197, 477] width 15 height 12
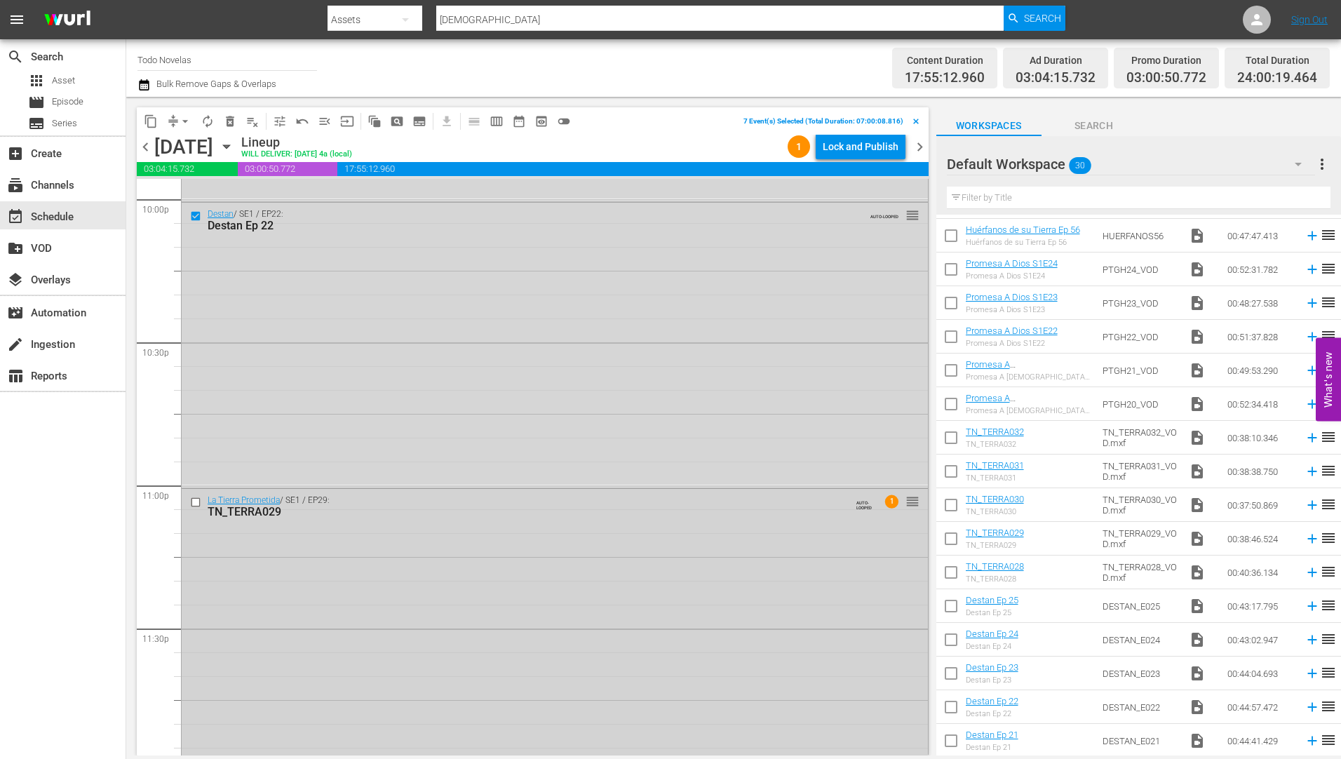
scroll to position [6295, 0]
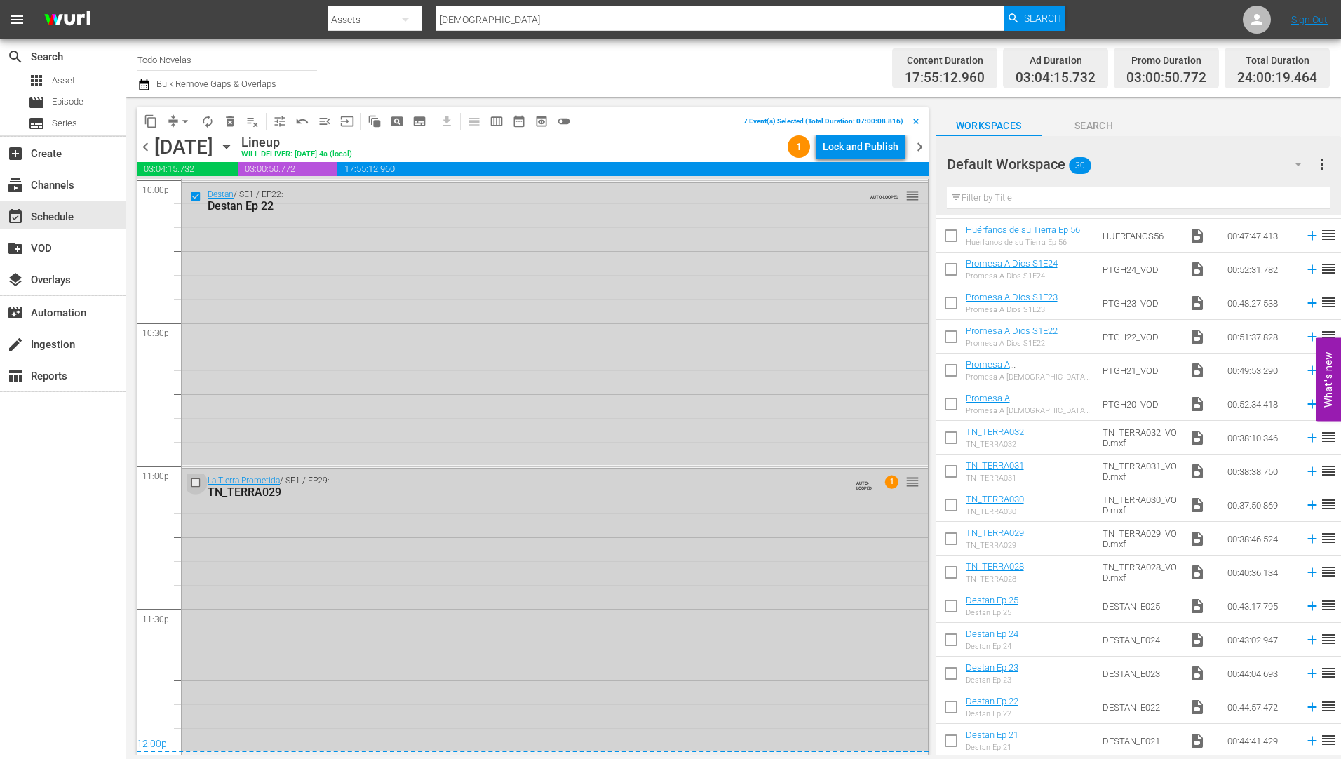
click at [193, 480] on input "checkbox" at bounding box center [197, 483] width 15 height 12
click at [229, 118] on span "delete_forever_outlined" at bounding box center [230, 121] width 14 height 14
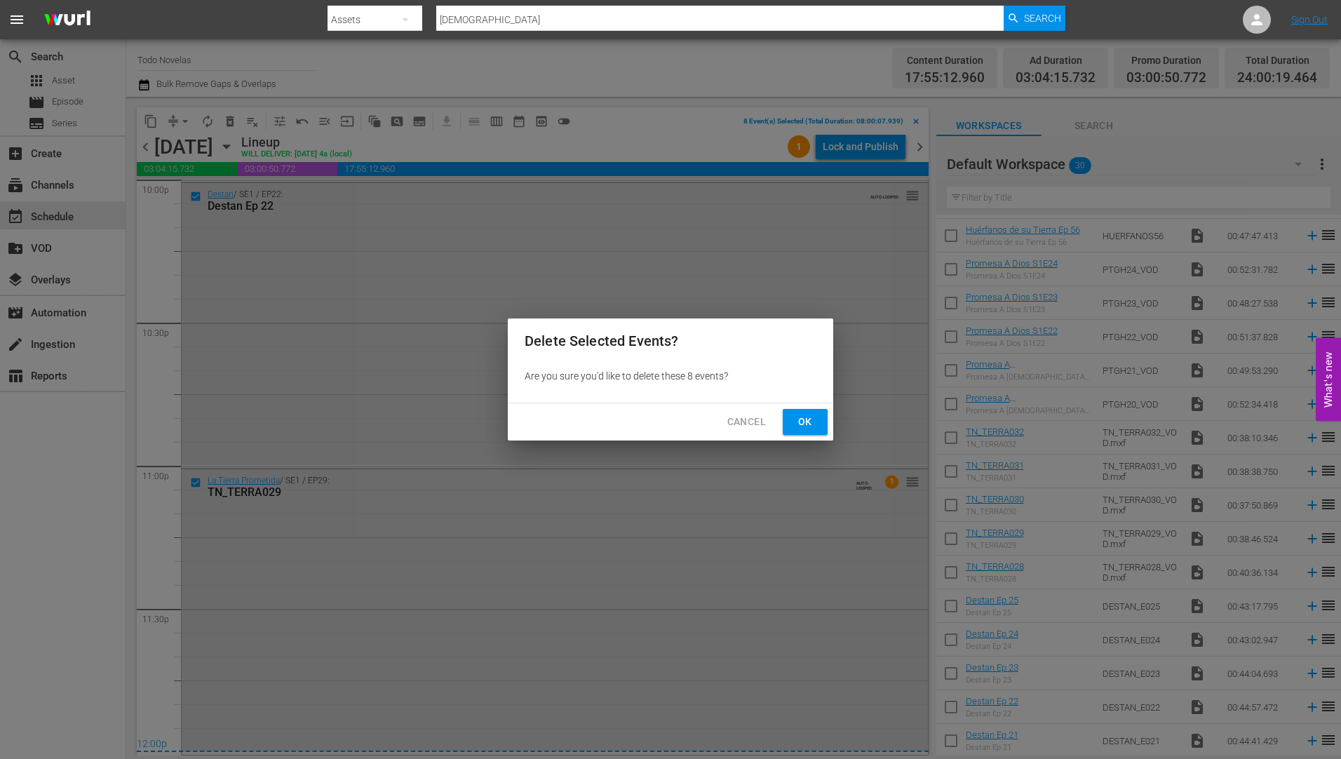
click at [800, 419] on span "Ok" at bounding box center [805, 422] width 22 height 18
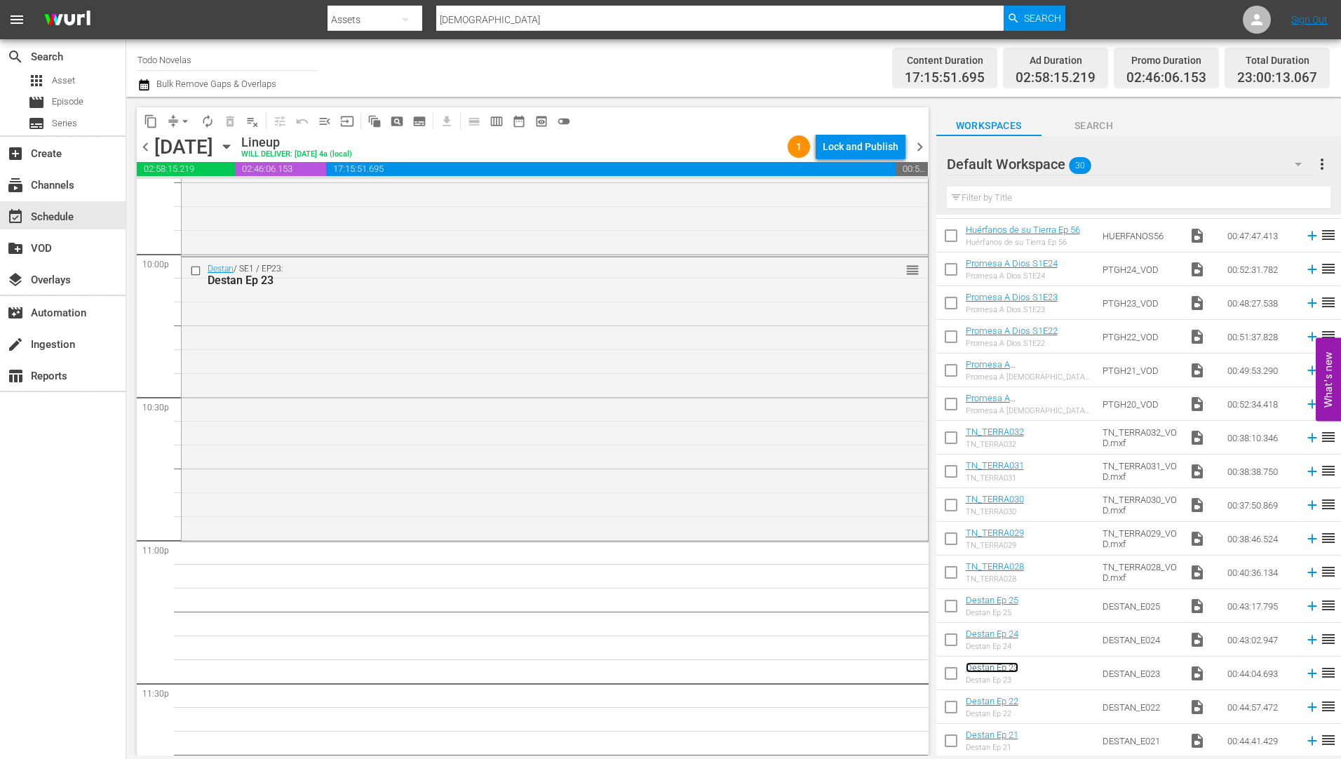
scroll to position [6228, 0]
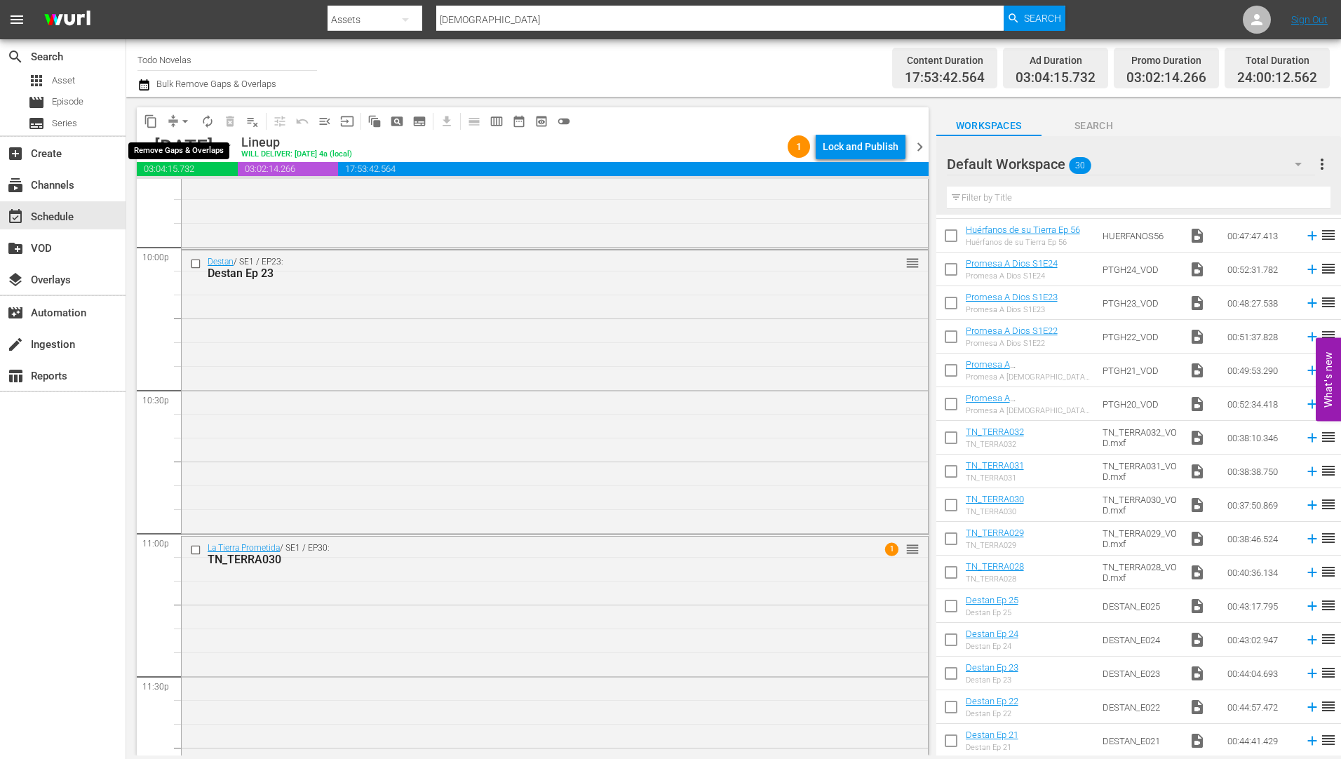
click at [184, 117] on span "arrow_drop_down" at bounding box center [185, 121] width 14 height 14
click at [173, 148] on li "Align to Midnight" at bounding box center [185, 149] width 147 height 23
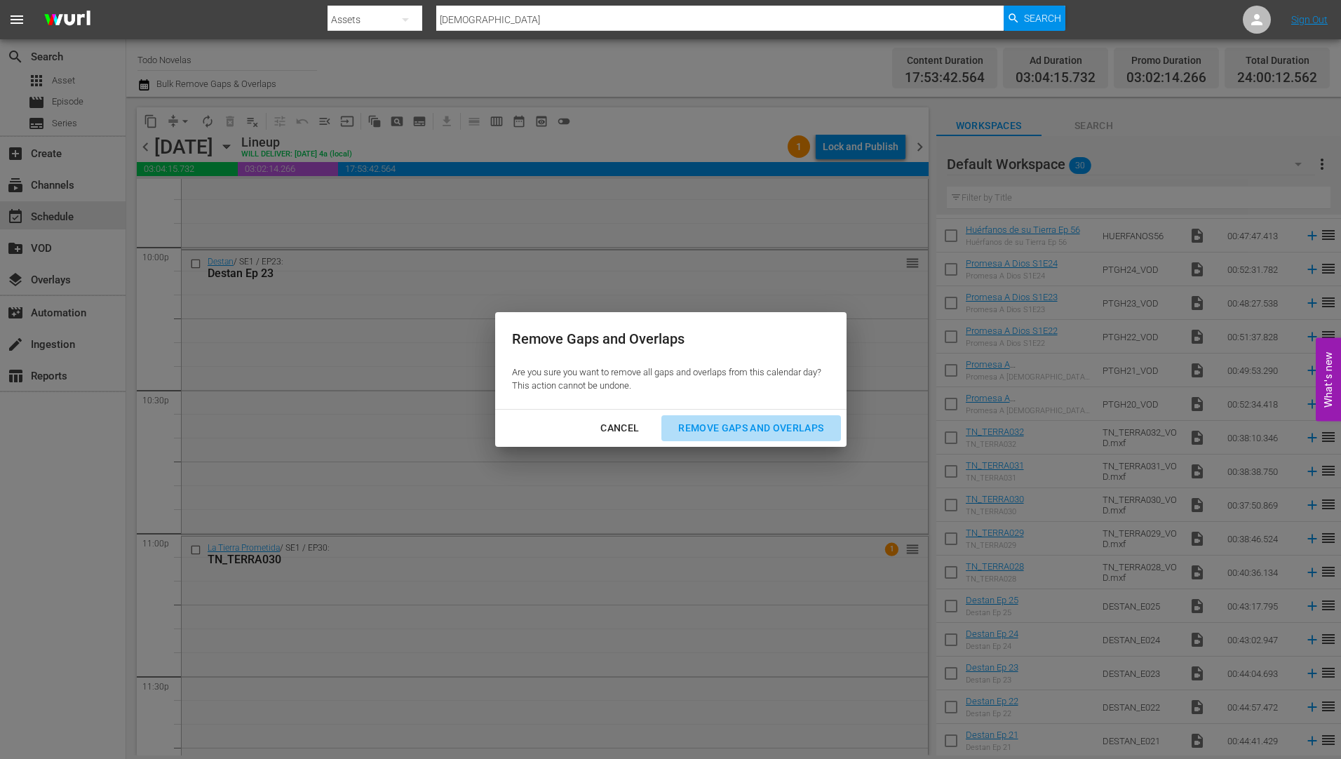
click at [774, 422] on div "Remove Gaps and Overlaps" at bounding box center [751, 428] width 168 height 18
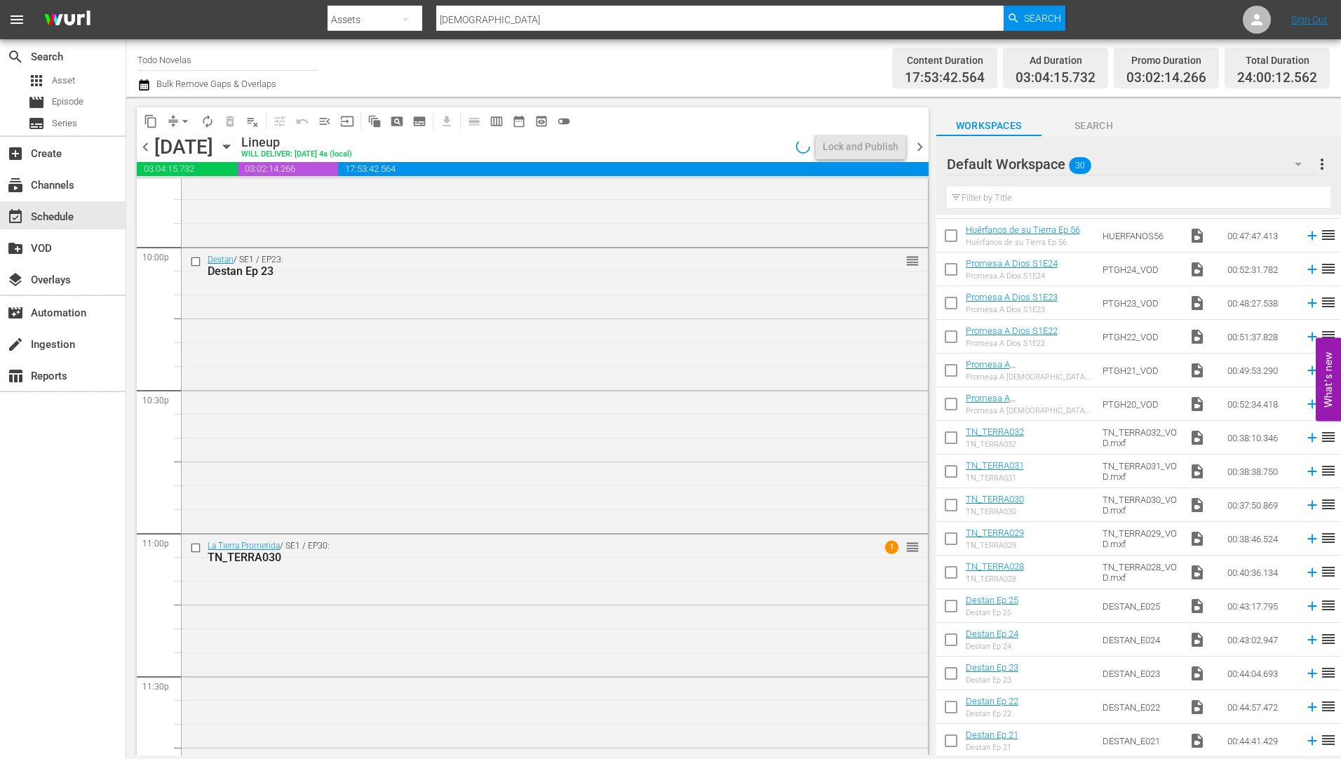
scroll to position [6251, 0]
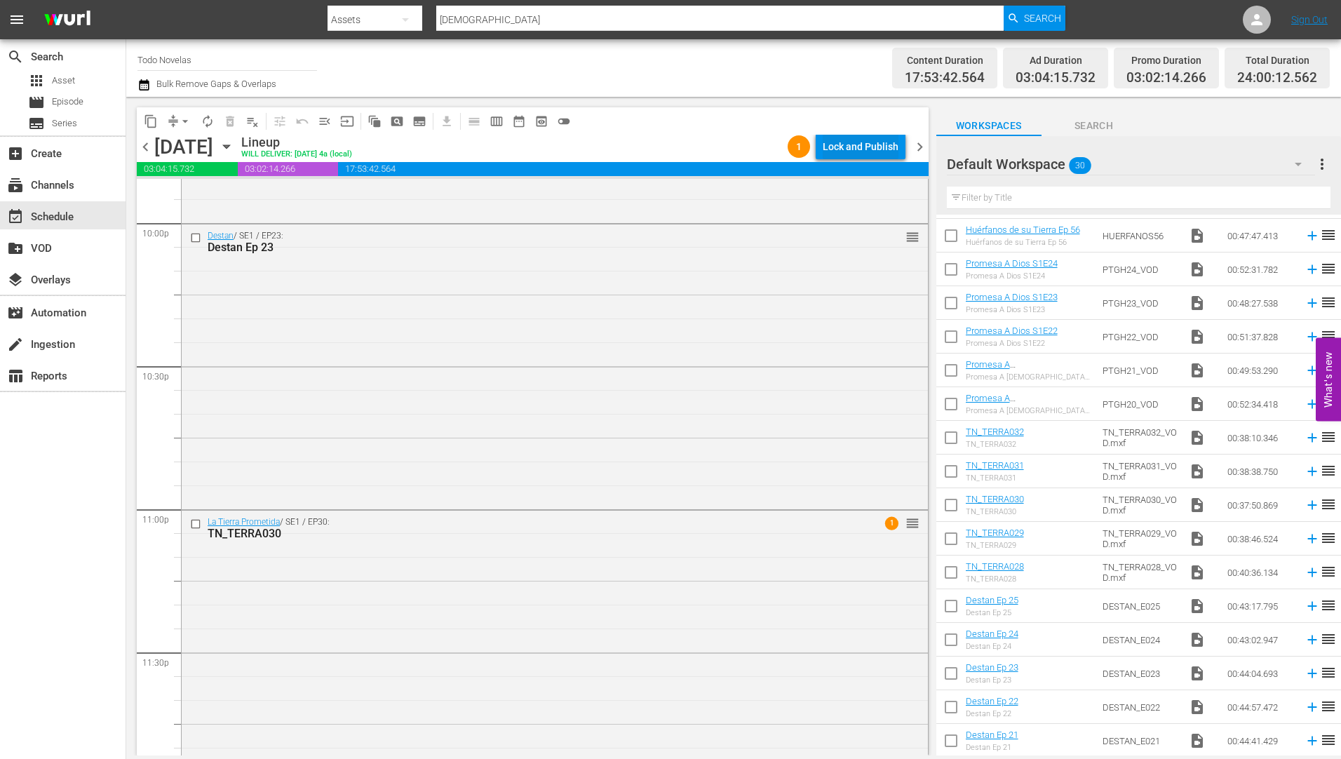
click at [873, 142] on div "Lock and Publish" at bounding box center [861, 146] width 76 height 25
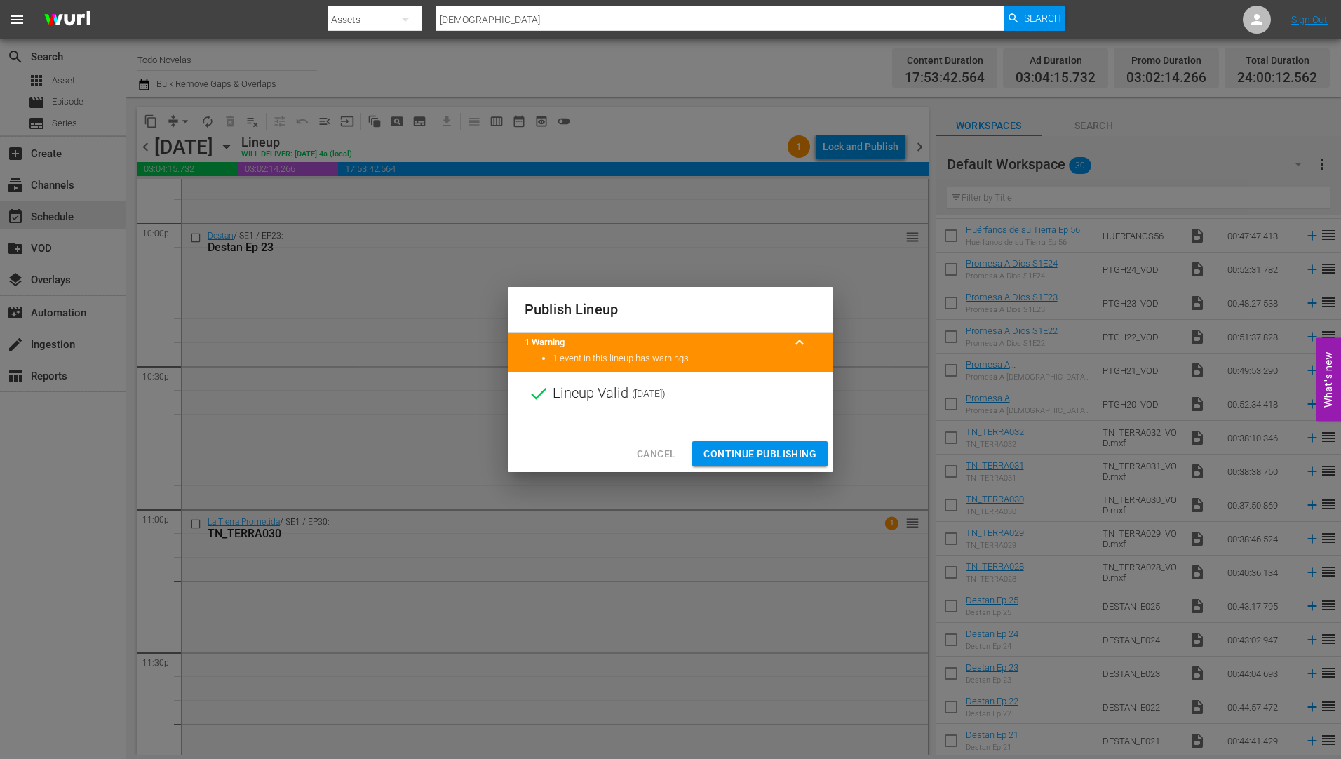
click at [755, 449] on span "Continue Publishing" at bounding box center [759, 454] width 113 height 18
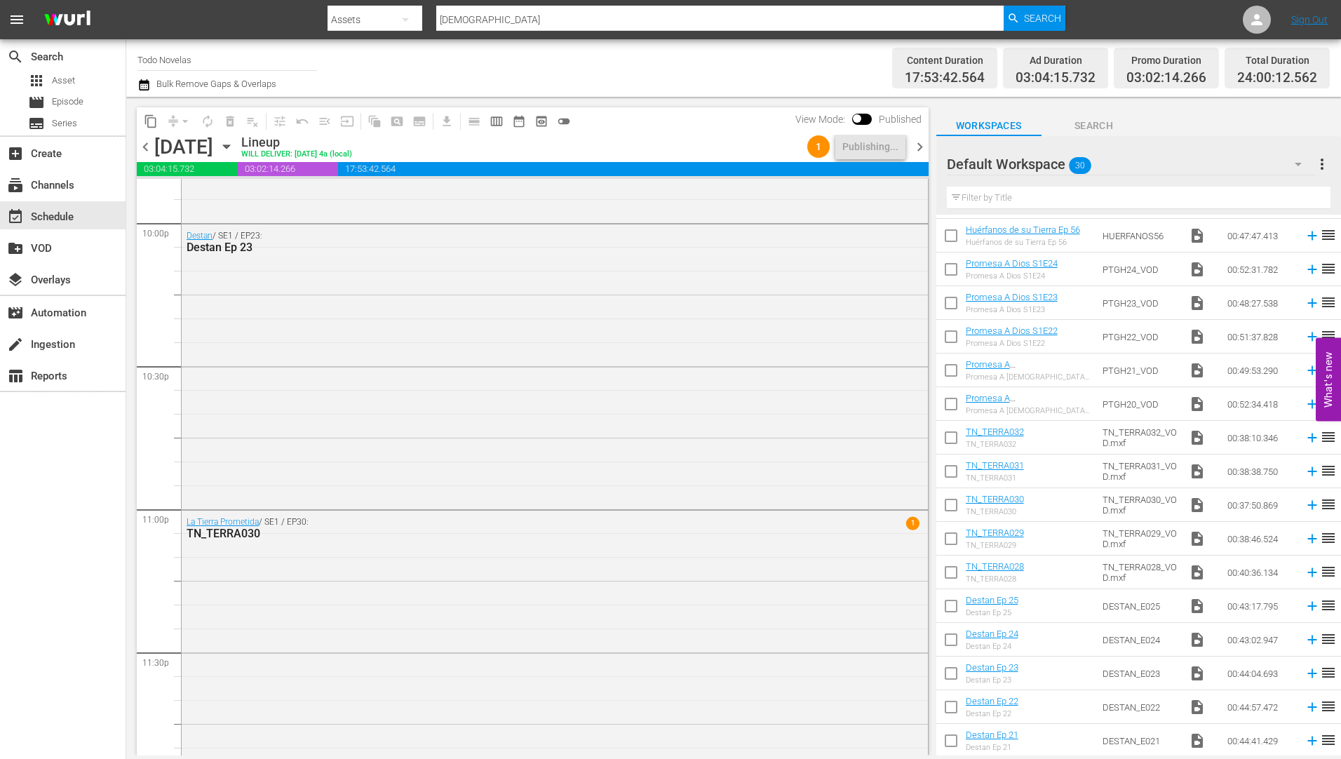
click at [234, 144] on icon "button" at bounding box center [226, 146] width 15 height 15
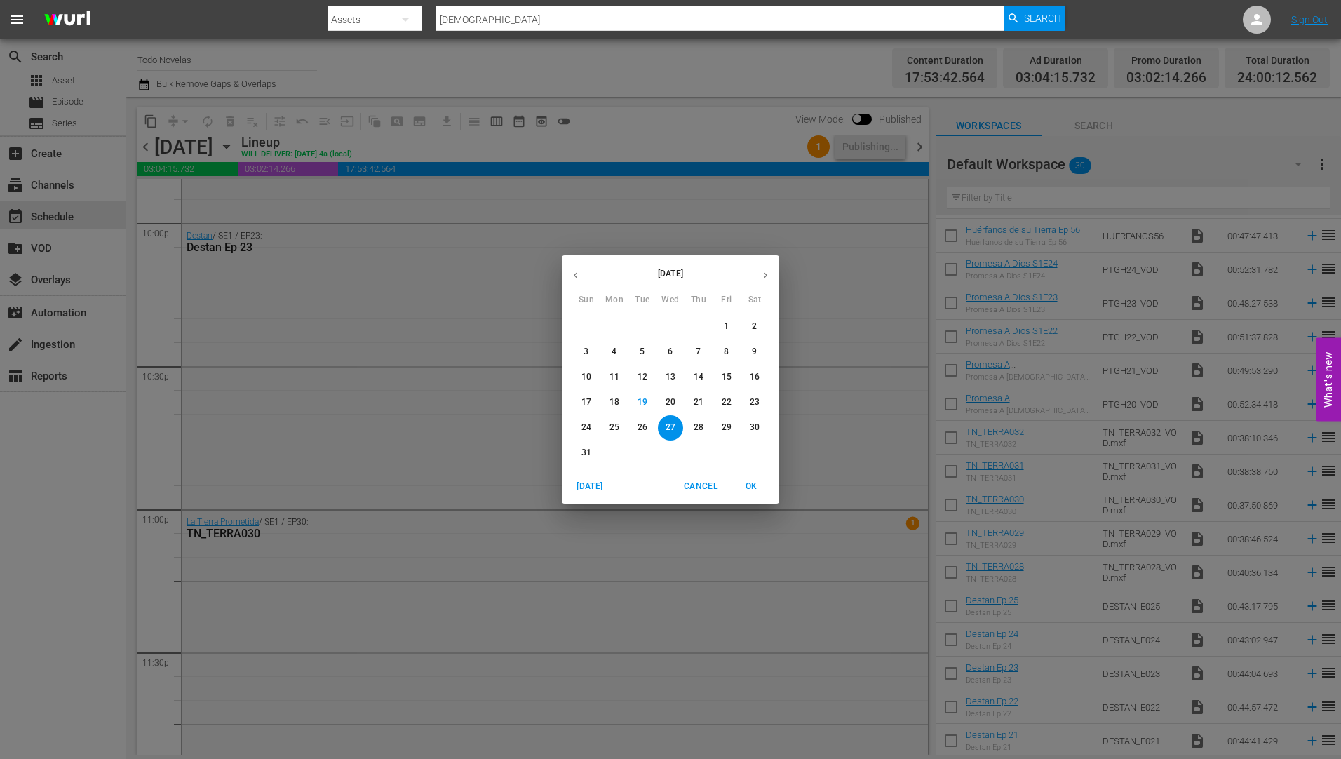
click at [695, 419] on button "28" at bounding box center [698, 427] width 25 height 25
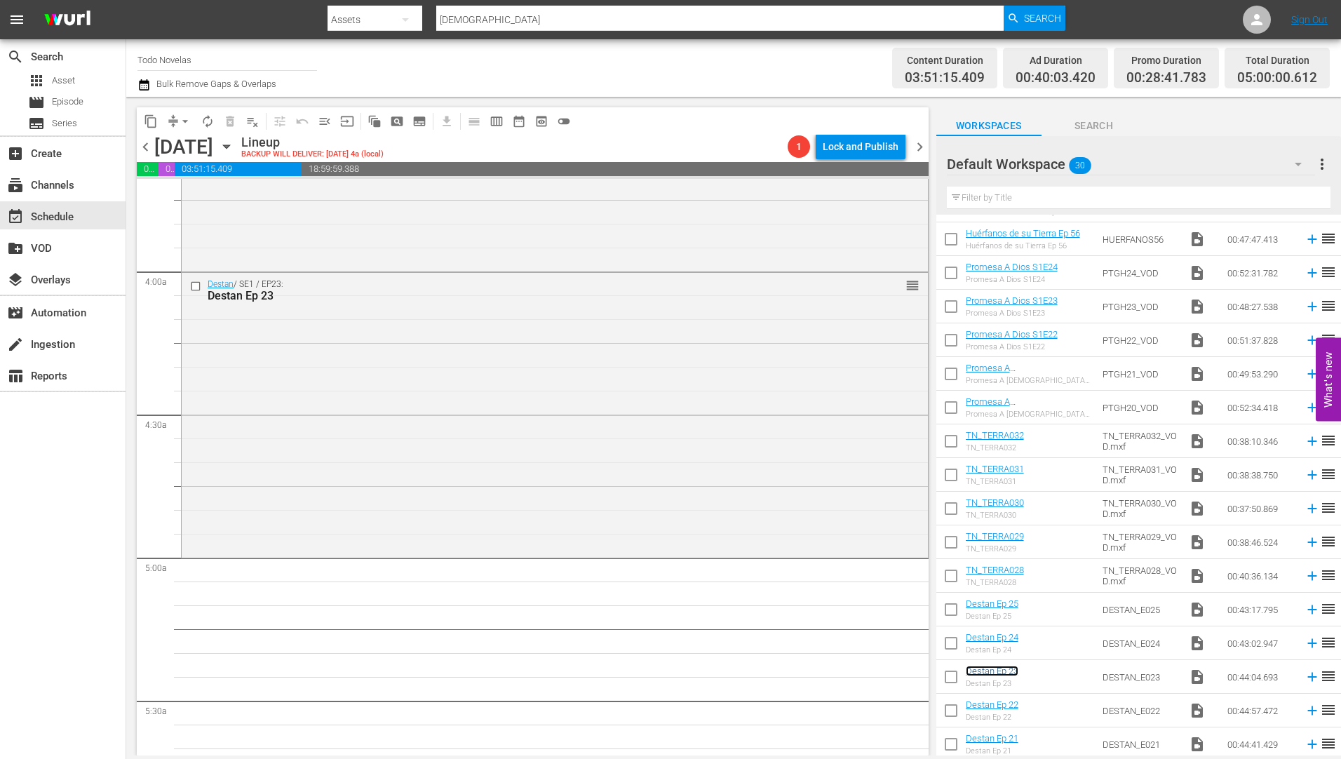
scroll to position [501, 0]
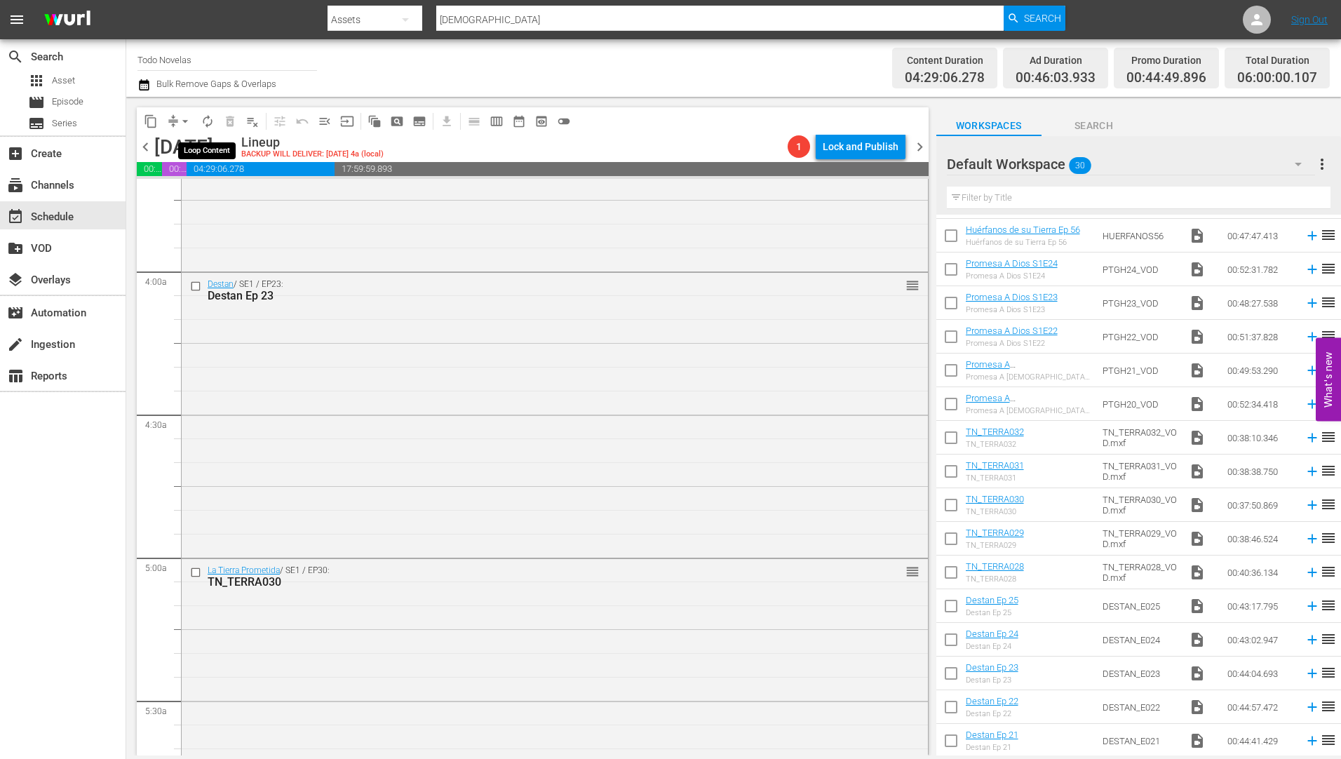
click at [207, 120] on span "autorenew_outlined" at bounding box center [208, 121] width 14 height 14
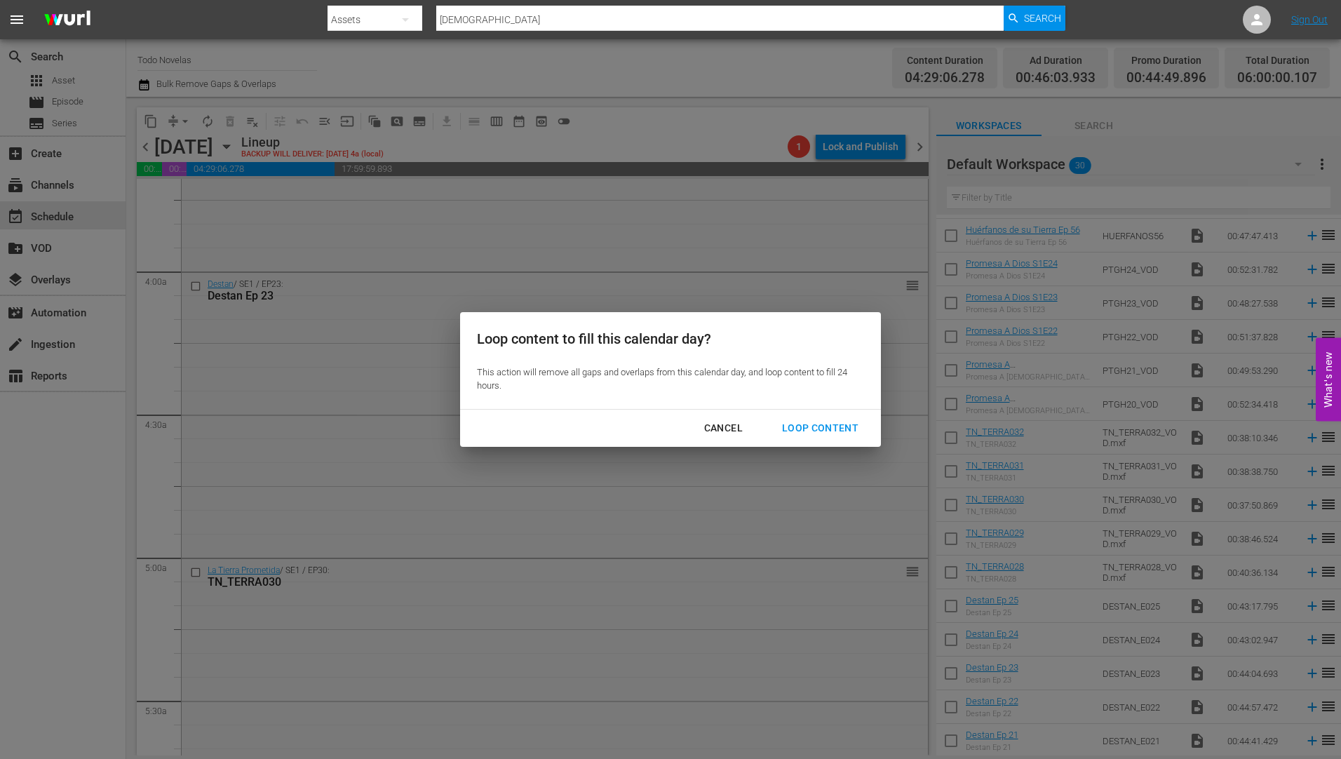
click at [797, 423] on div "Loop Content" at bounding box center [820, 428] width 99 height 18
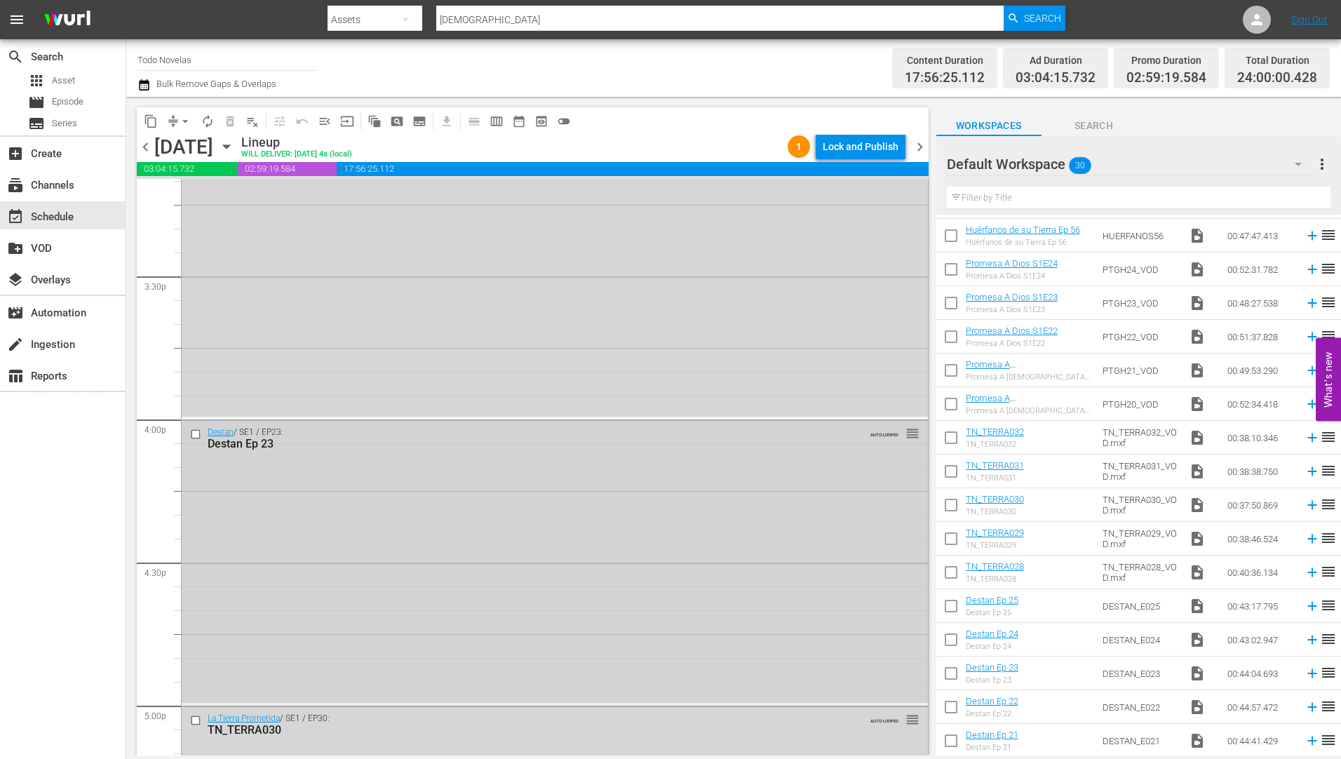
scroll to position [4321, 0]
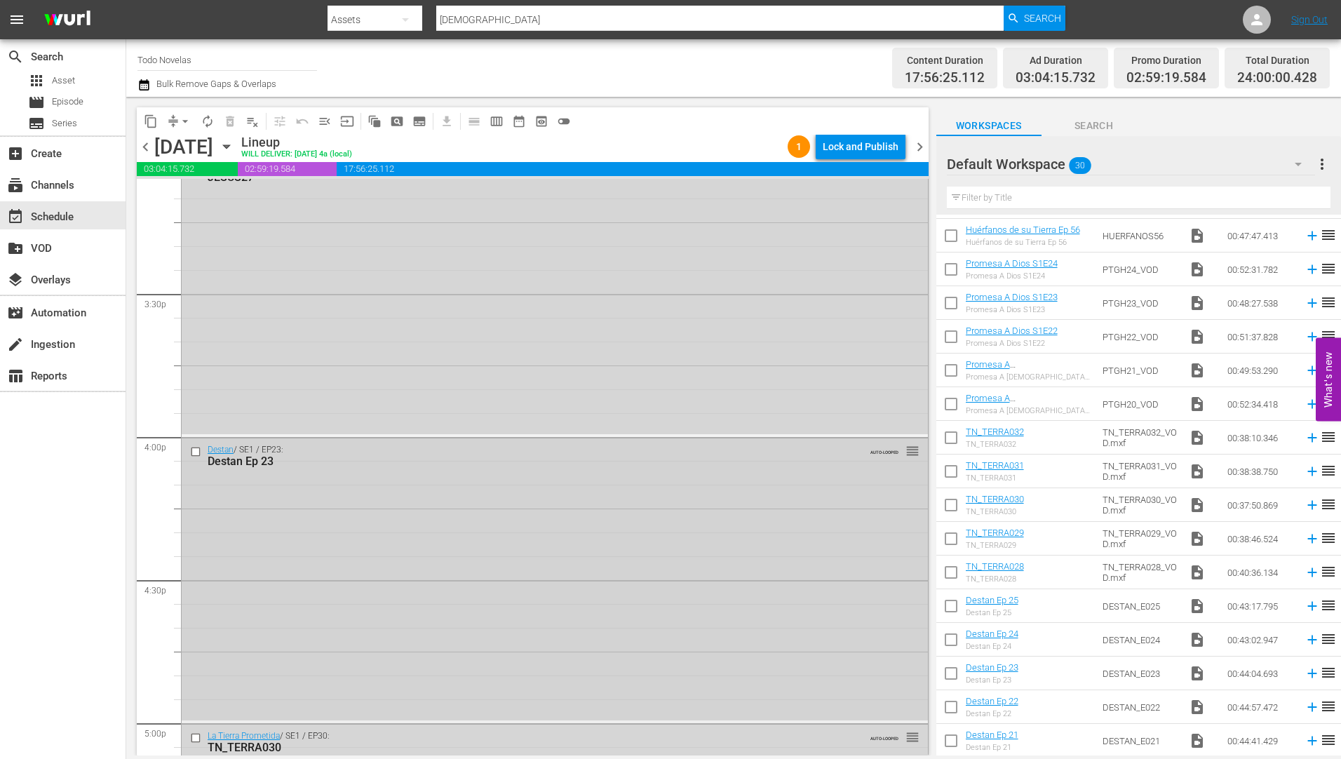
click at [196, 450] on input "checkbox" at bounding box center [197, 452] width 15 height 12
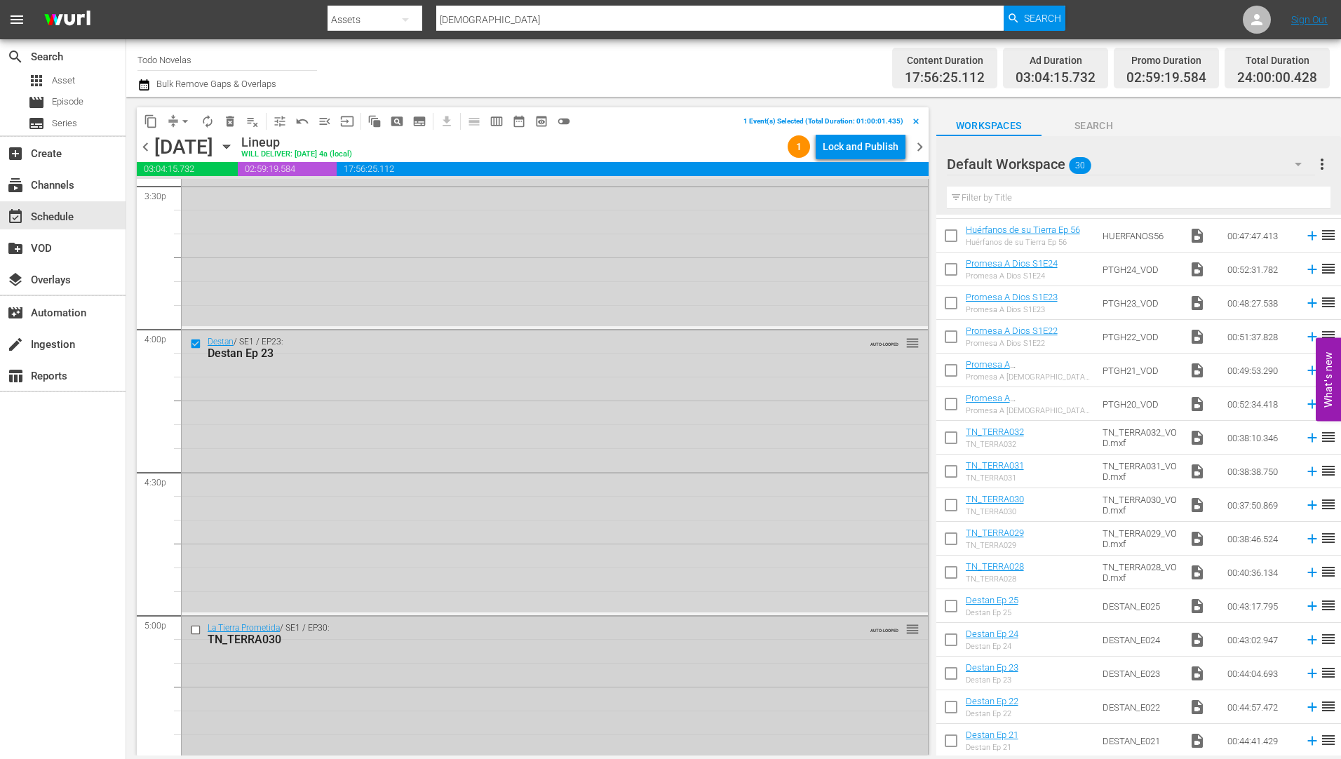
scroll to position [4671, 0]
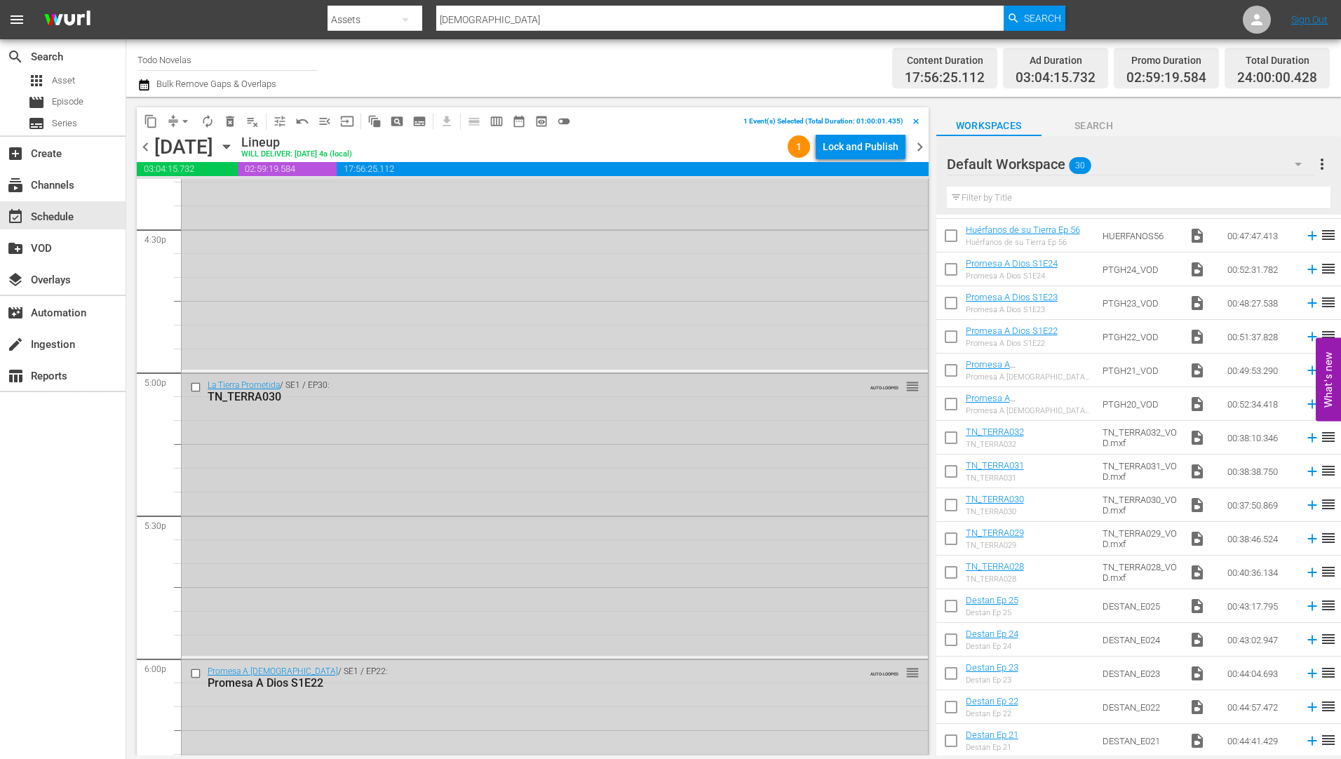
click at [194, 388] on input "checkbox" at bounding box center [197, 388] width 15 height 12
click at [194, 674] on input "checkbox" at bounding box center [197, 673] width 15 height 12
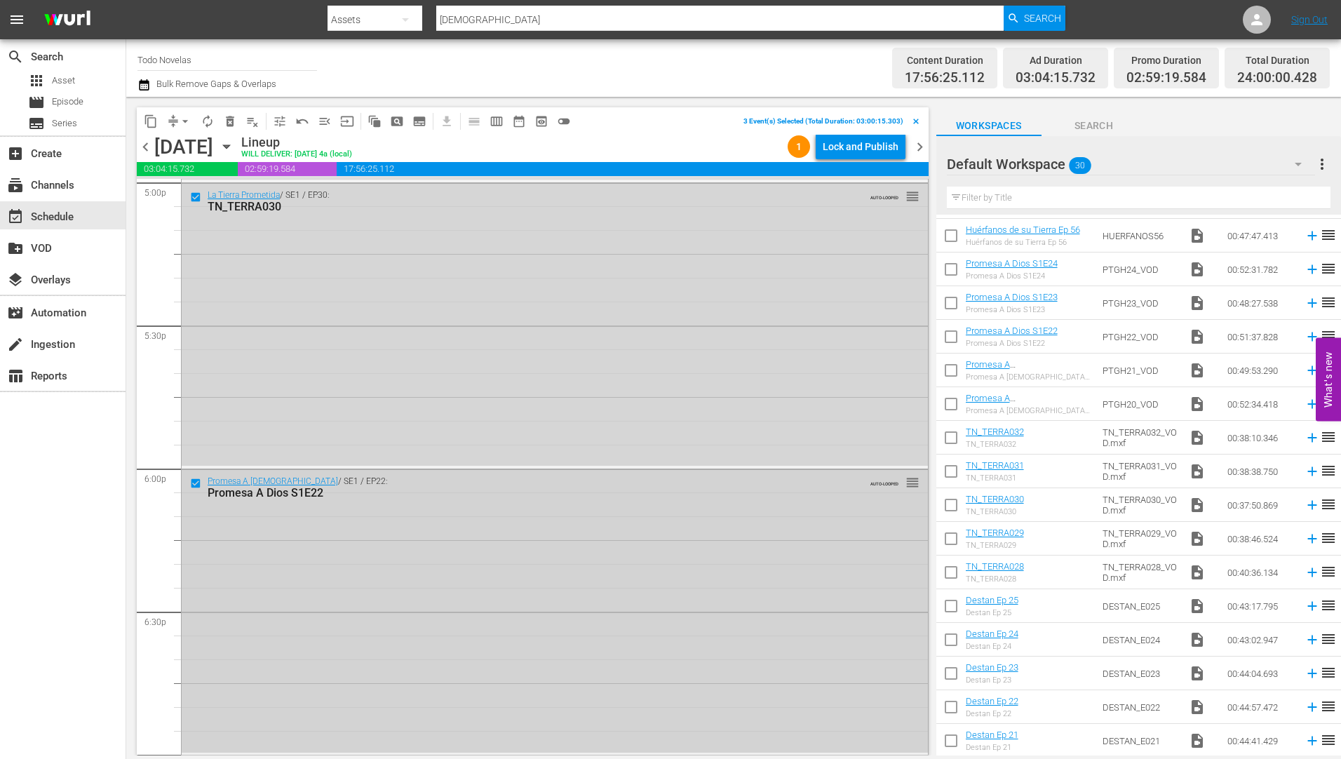
scroll to position [5022, 0]
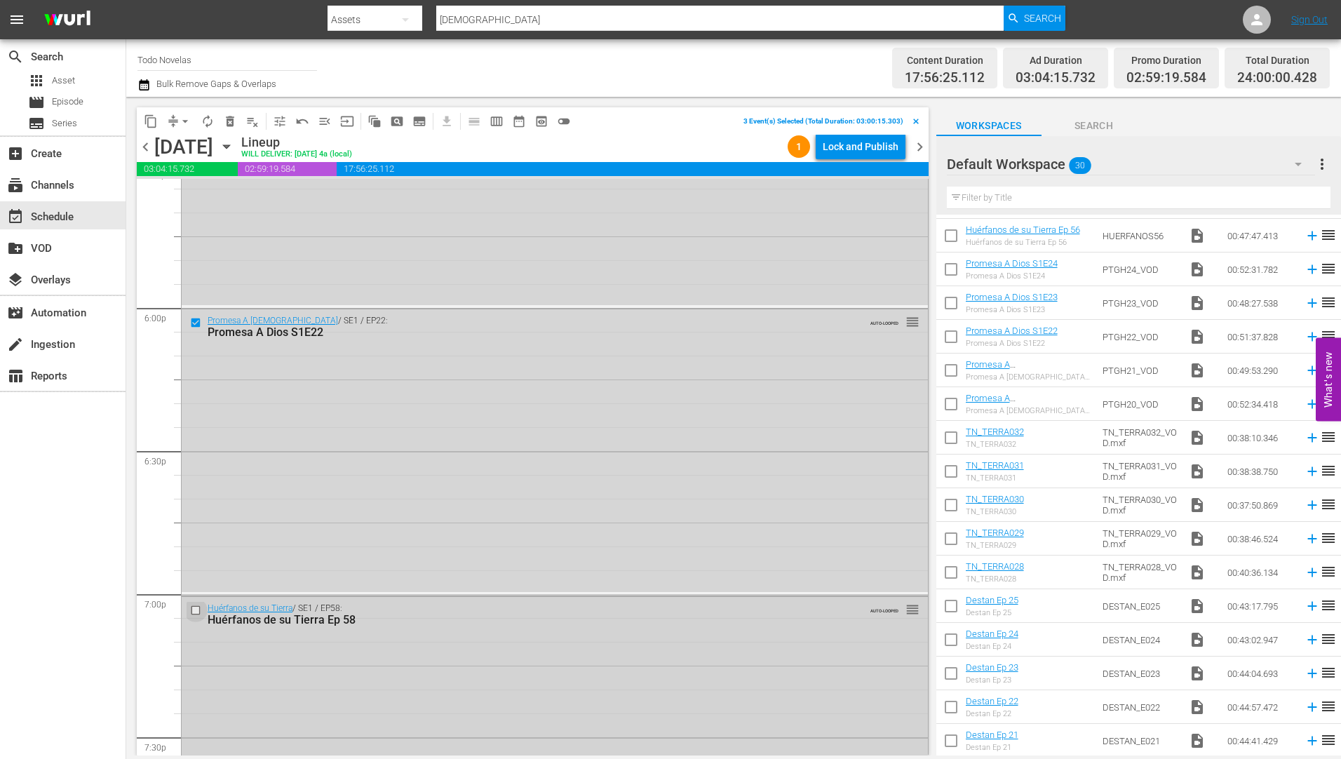
click at [194, 613] on input "checkbox" at bounding box center [197, 611] width 15 height 12
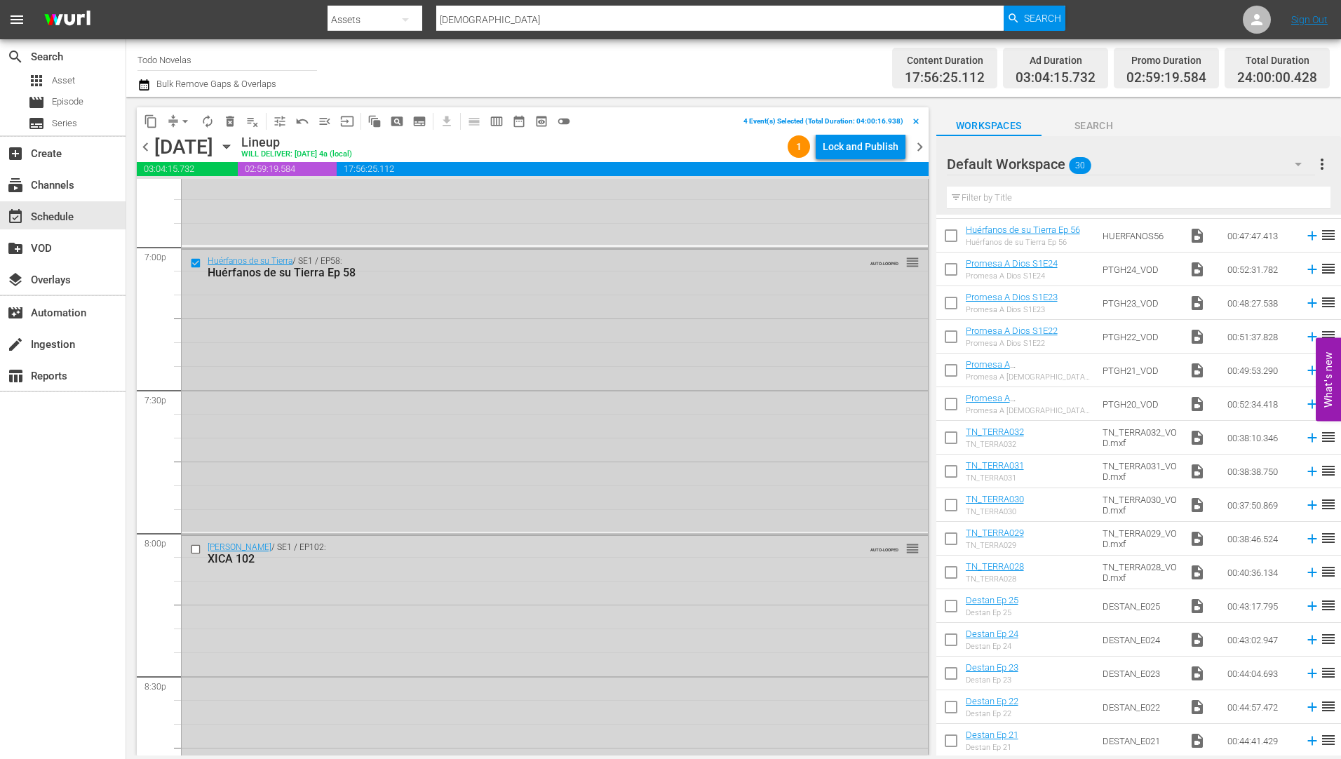
scroll to position [5373, 0]
click at [194, 548] on input "checkbox" at bounding box center [197, 546] width 15 height 12
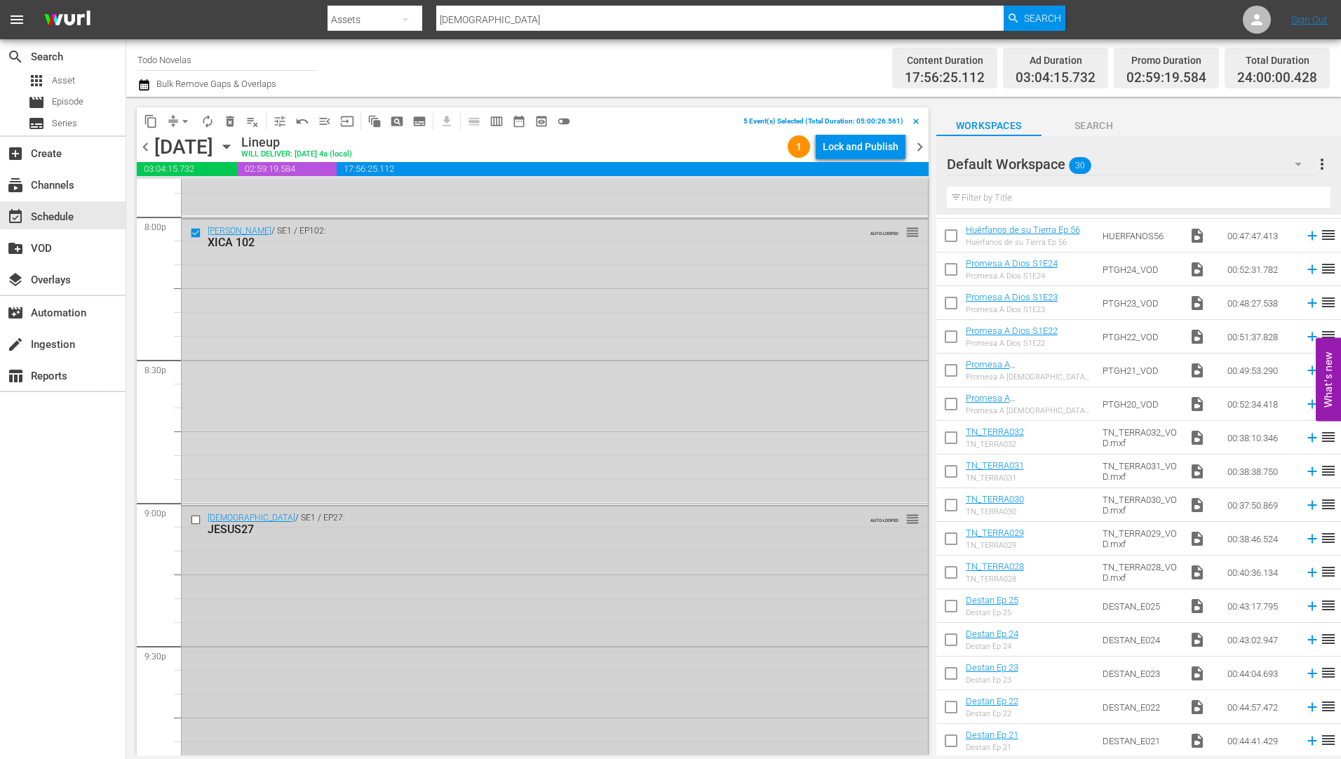
scroll to position [5723, 0]
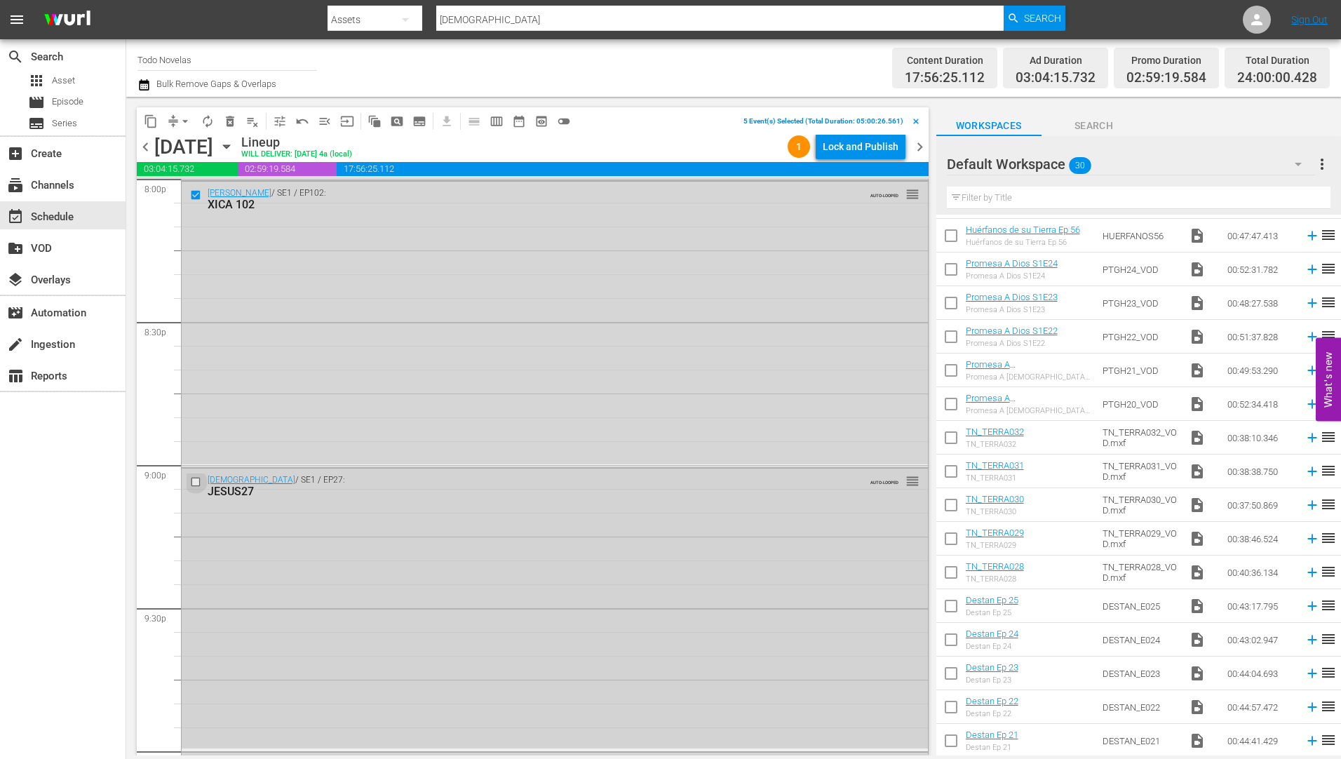
click at [194, 480] on input "checkbox" at bounding box center [197, 482] width 15 height 12
click at [195, 483] on input "checkbox" at bounding box center [197, 486] width 15 height 12
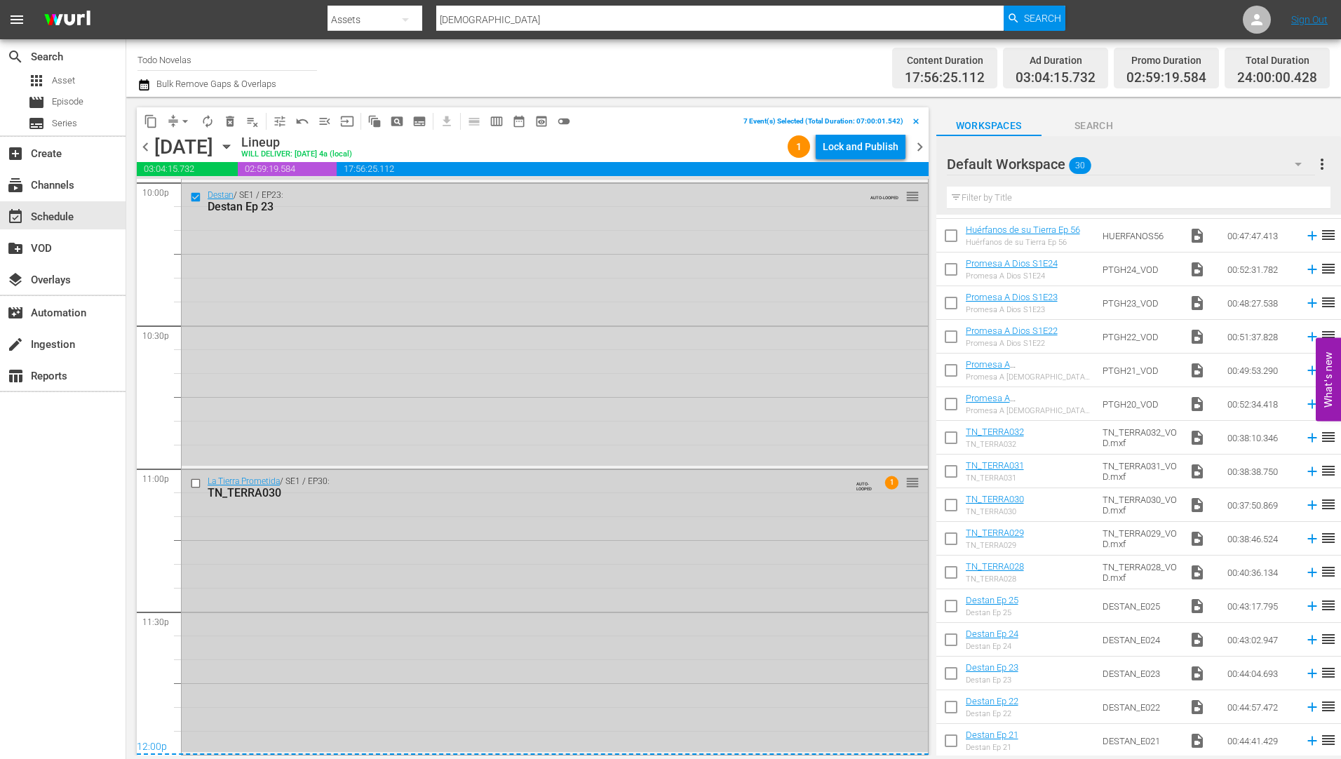
click at [194, 483] on input "checkbox" at bounding box center [197, 484] width 15 height 12
click at [229, 119] on span "delete_forever_outlined" at bounding box center [230, 121] width 14 height 14
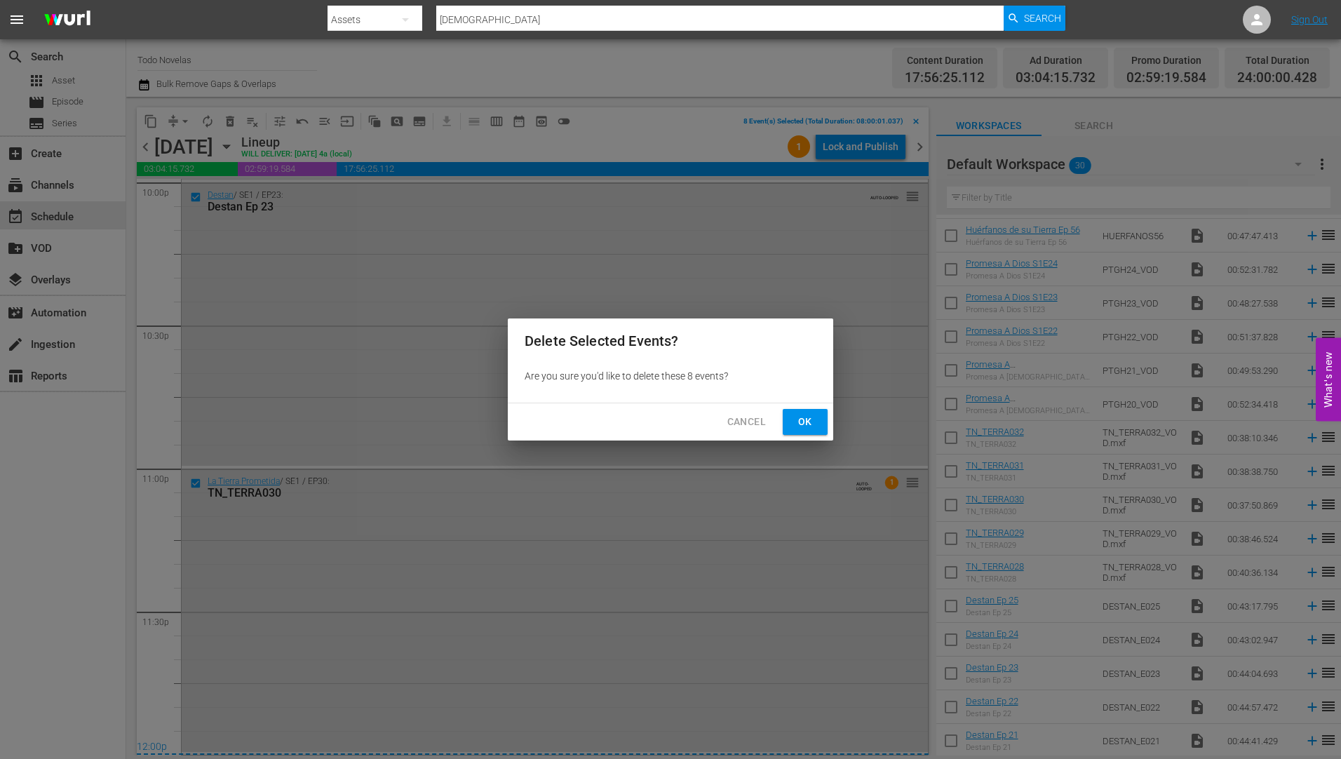
click at [808, 418] on span "Ok" at bounding box center [805, 422] width 22 height 18
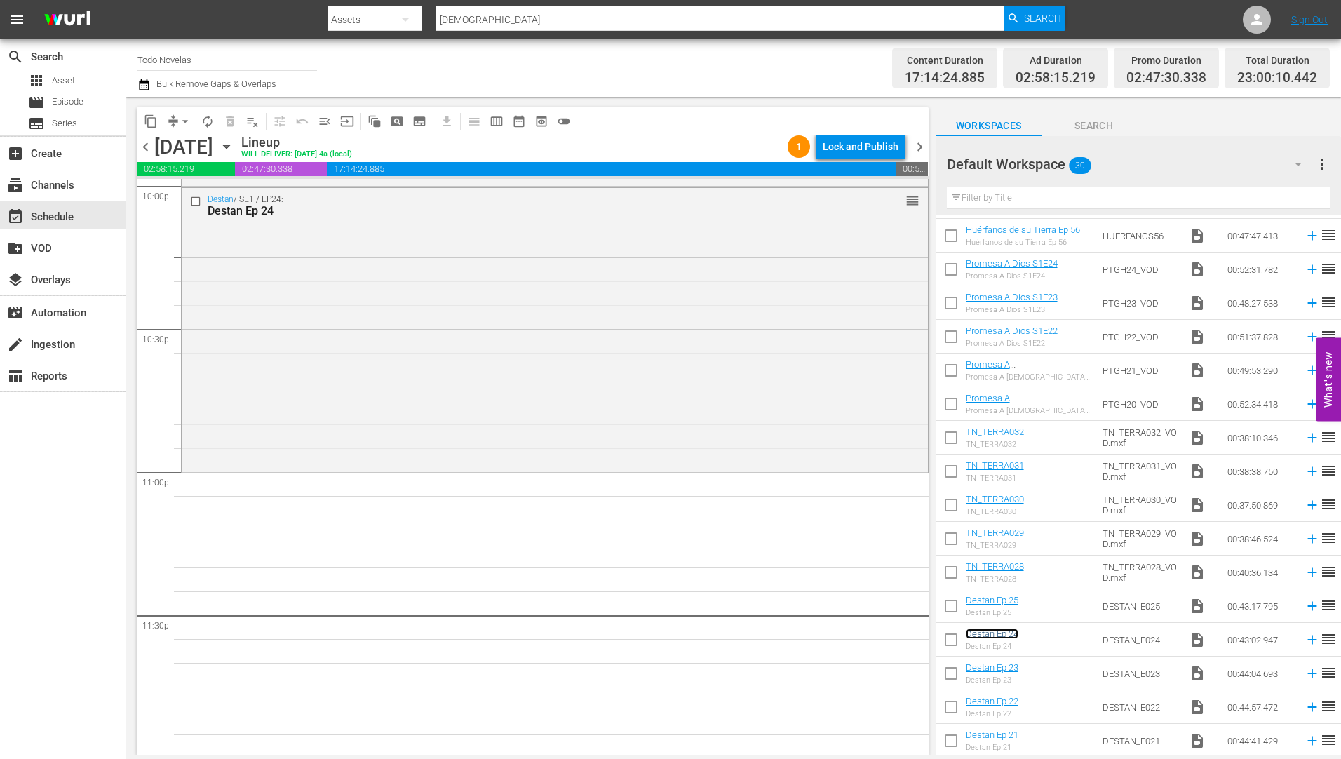
scroll to position [6291, 0]
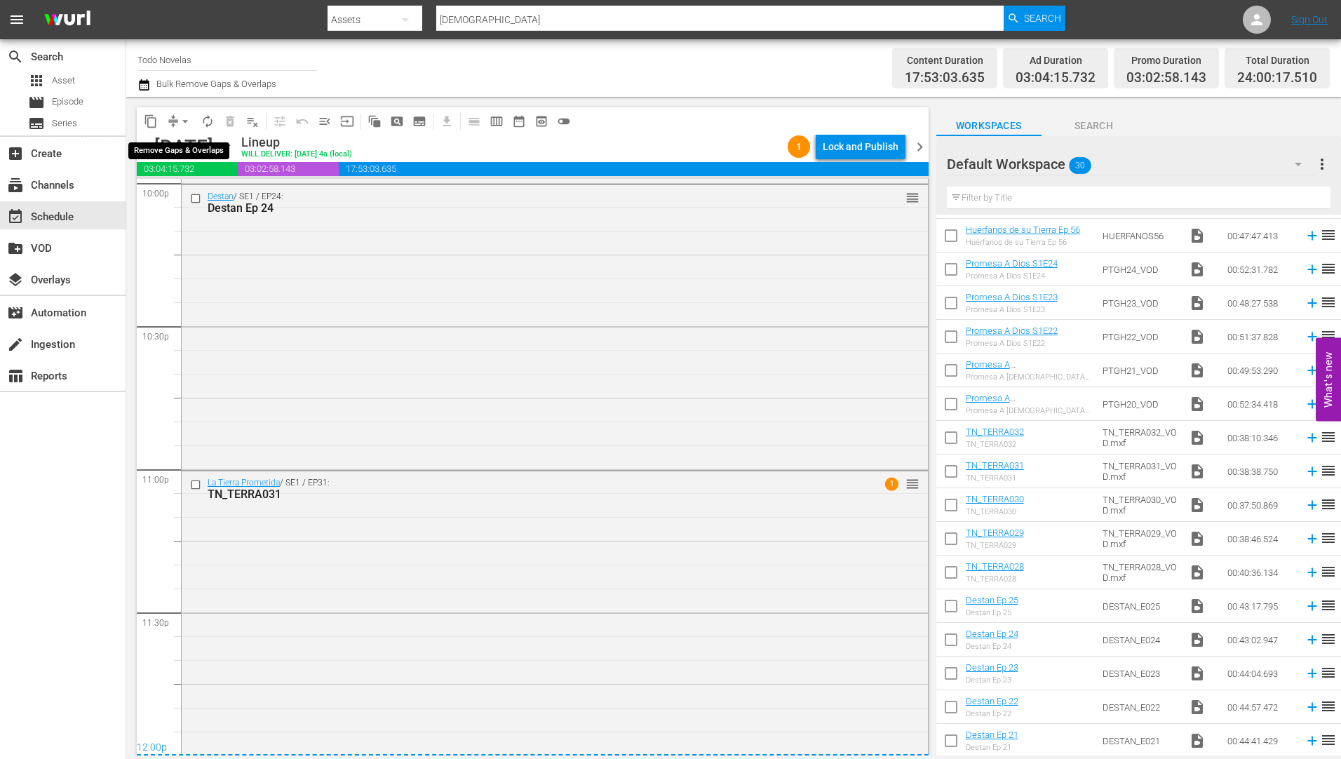
click at [185, 119] on span "arrow_drop_down" at bounding box center [185, 121] width 14 height 14
click at [175, 144] on li "Align to Midnight" at bounding box center [185, 149] width 147 height 23
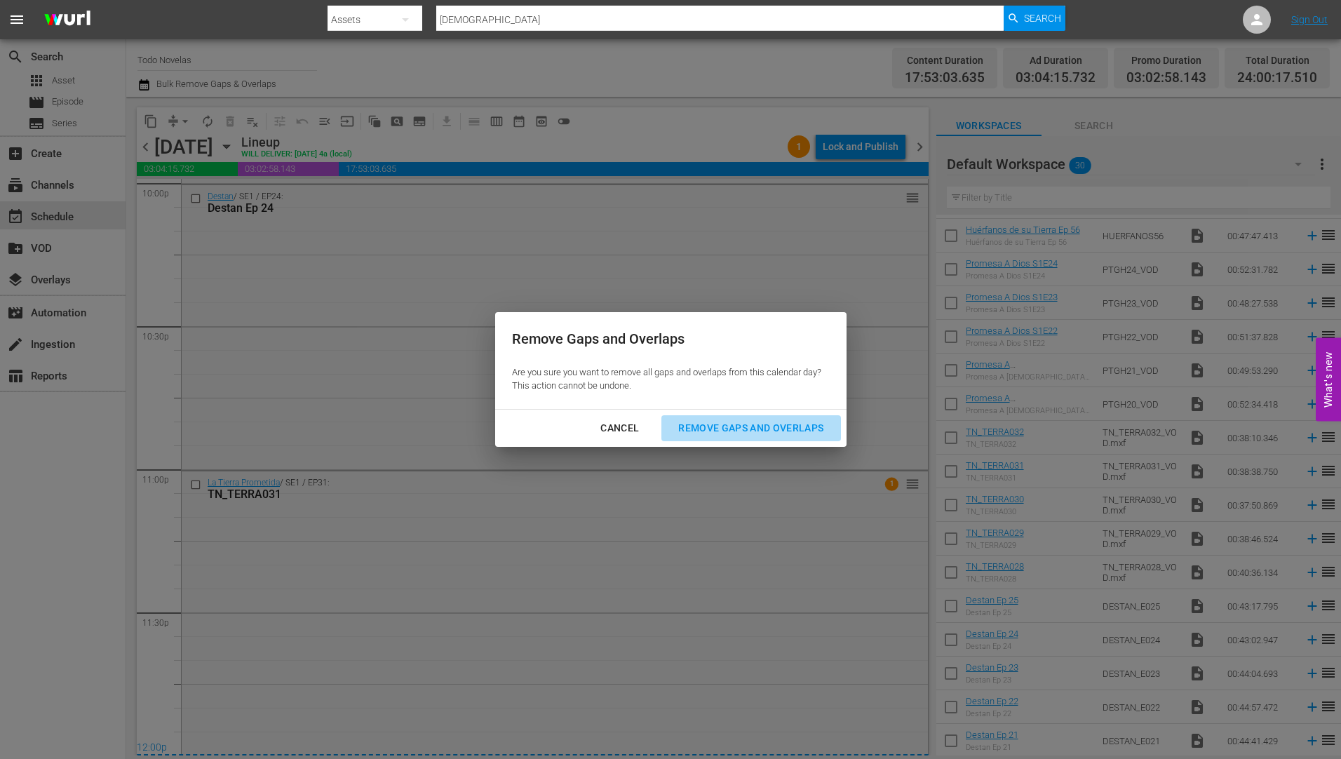
click at [743, 423] on div "Remove Gaps and Overlaps" at bounding box center [751, 428] width 168 height 18
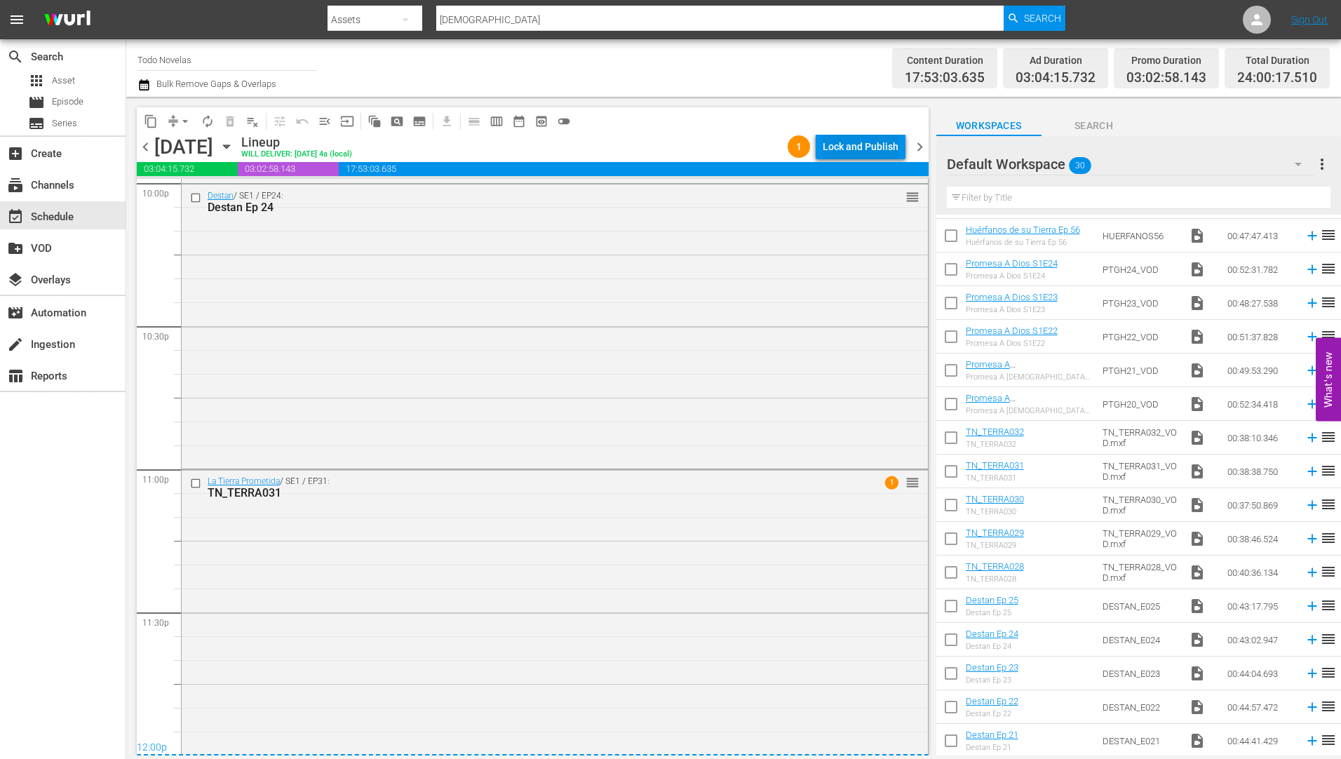
click at [879, 142] on div "Lock and Publish" at bounding box center [861, 146] width 76 height 25
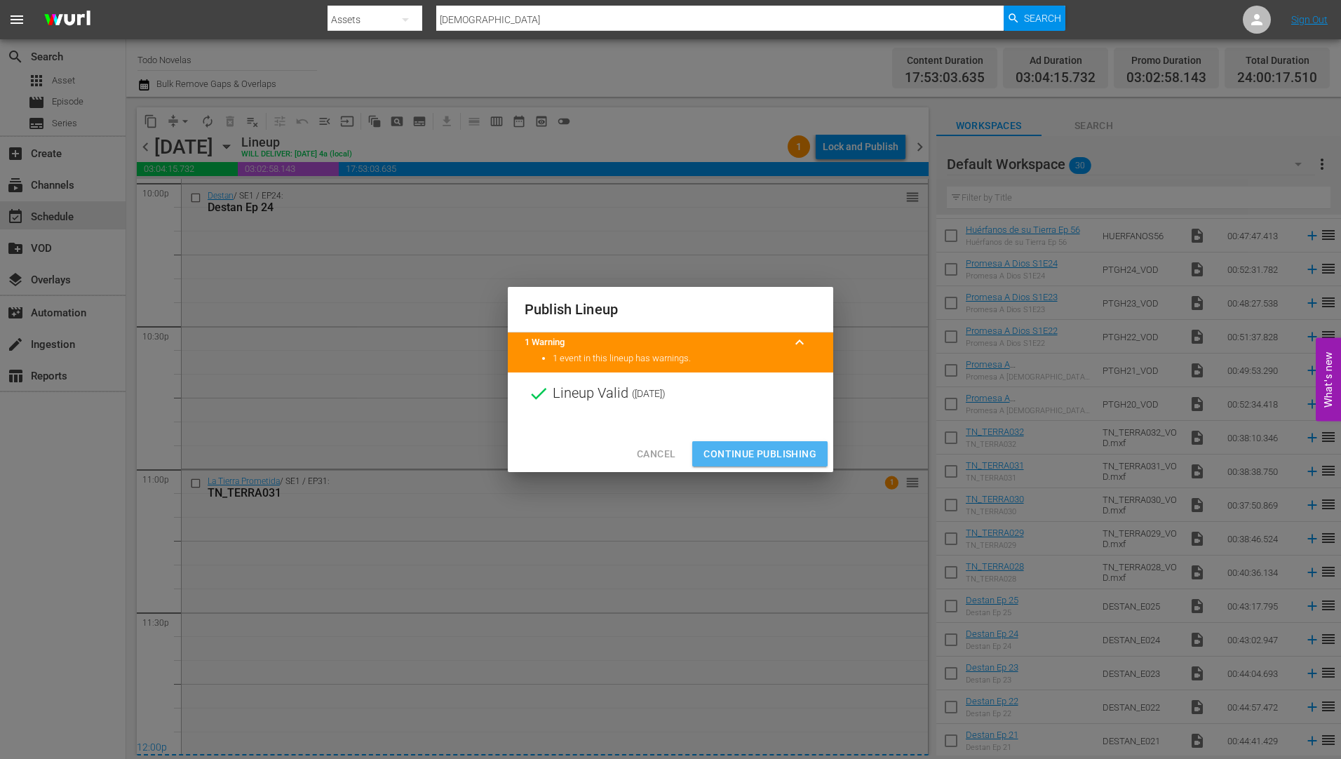
click at [761, 447] on span "Continue Publishing" at bounding box center [759, 454] width 113 height 18
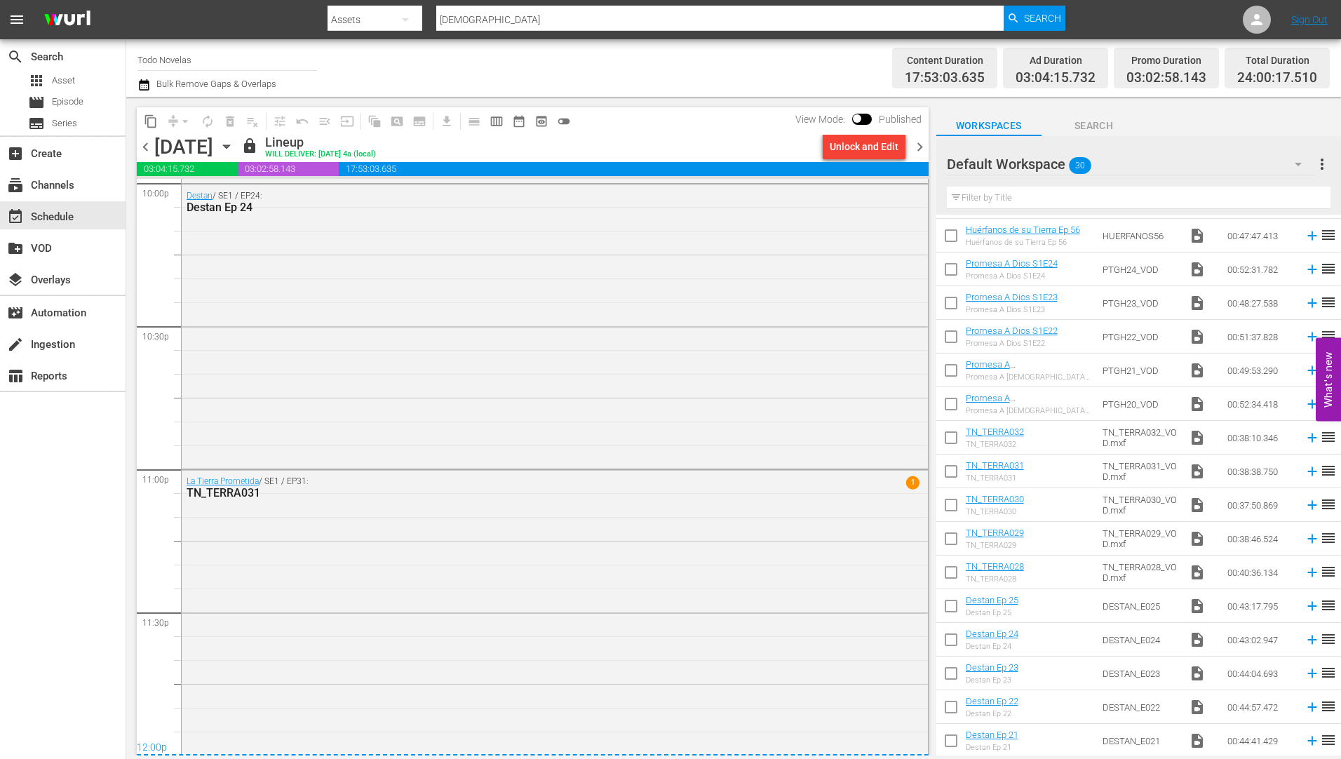
click at [229, 145] on icon "button" at bounding box center [226, 147] width 6 height 4
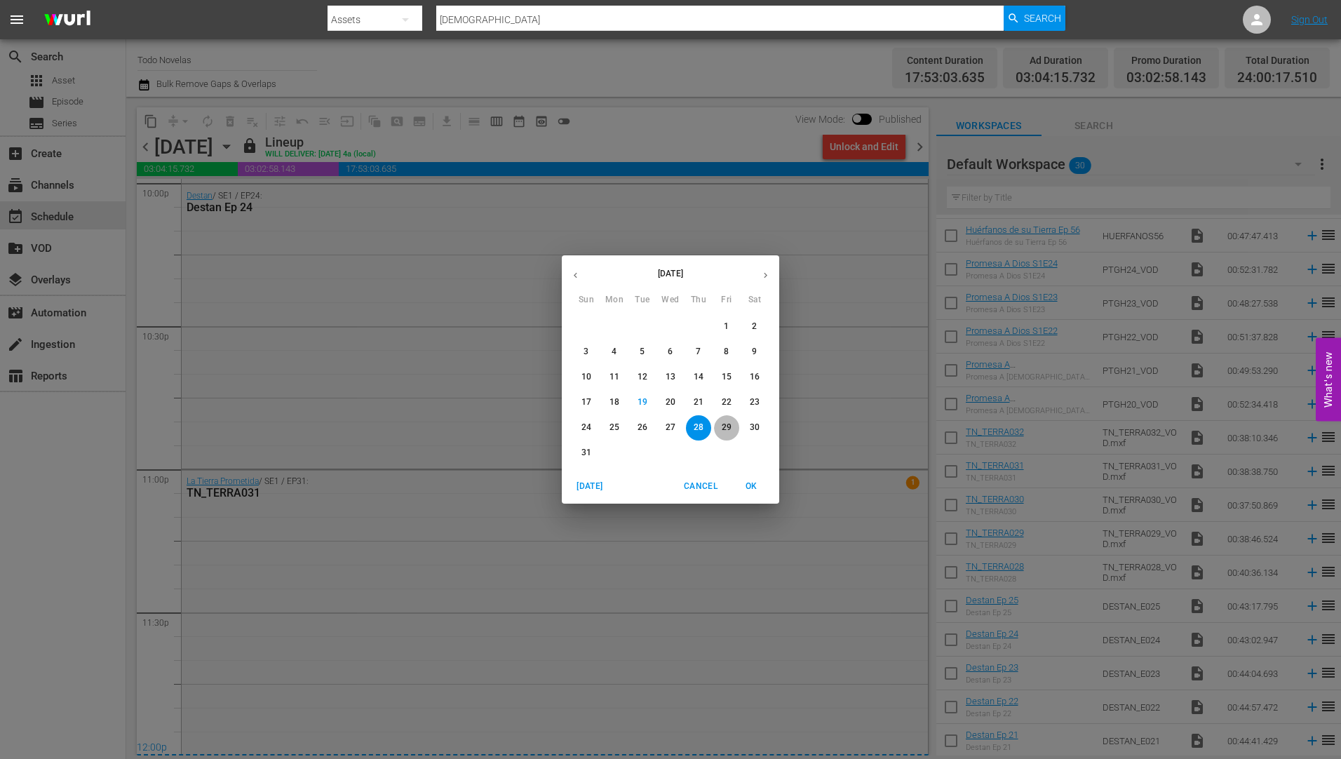
click at [726, 421] on button "29" at bounding box center [726, 427] width 25 height 25
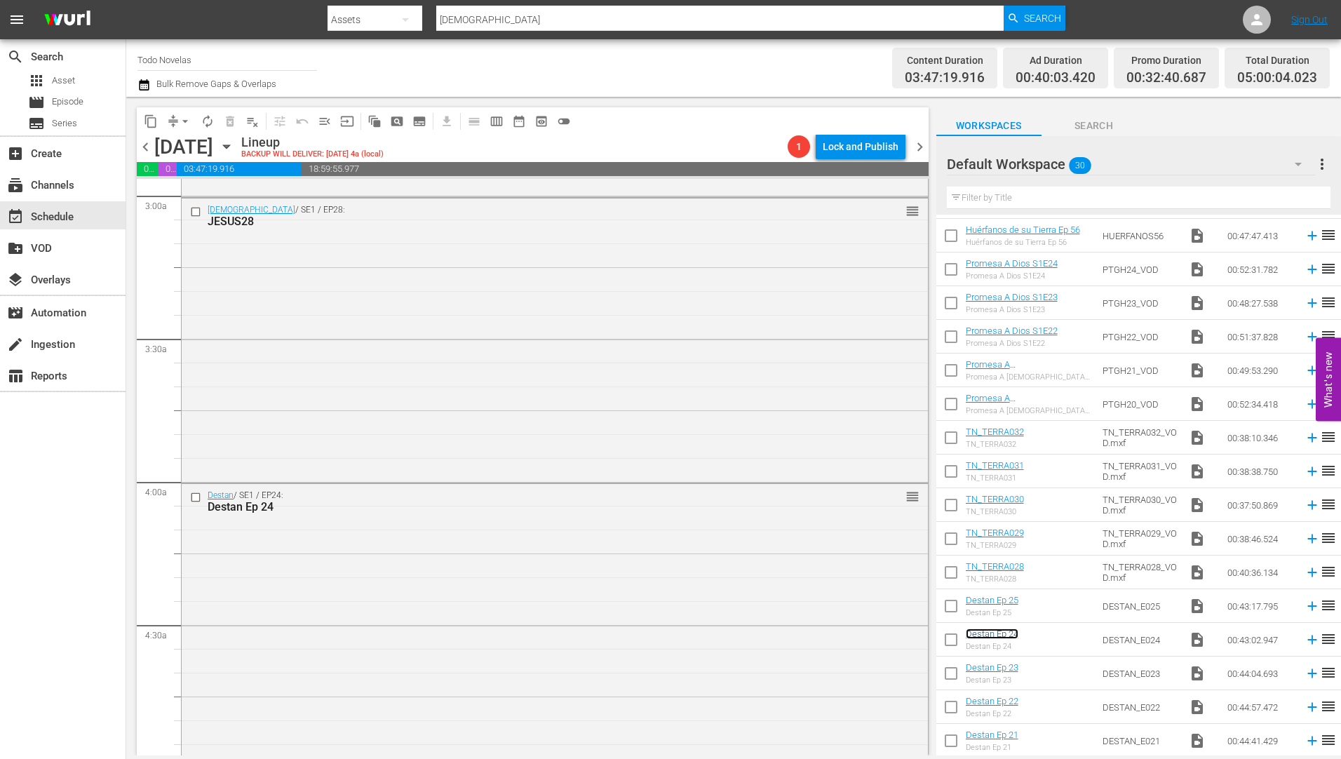
scroll to position [1192, 0]
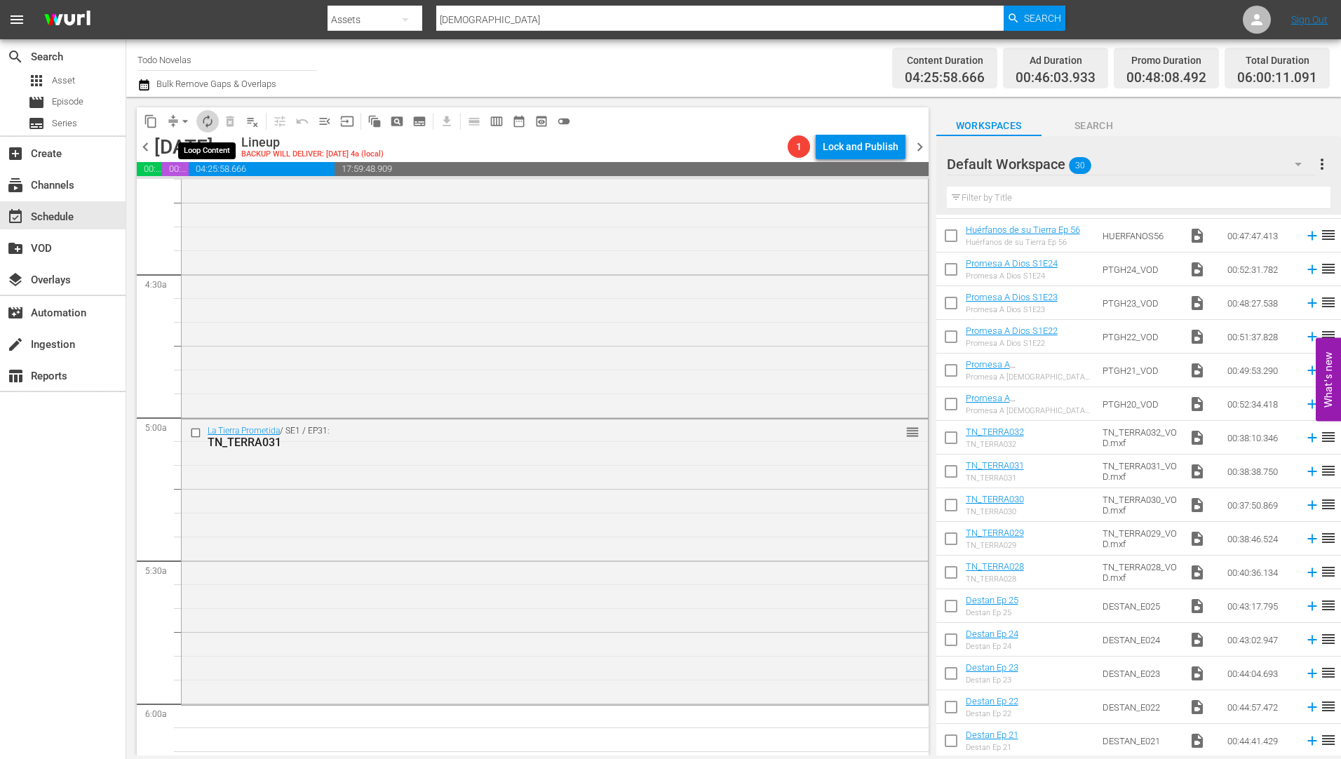
click at [210, 119] on span "autorenew_outlined" at bounding box center [208, 121] width 14 height 14
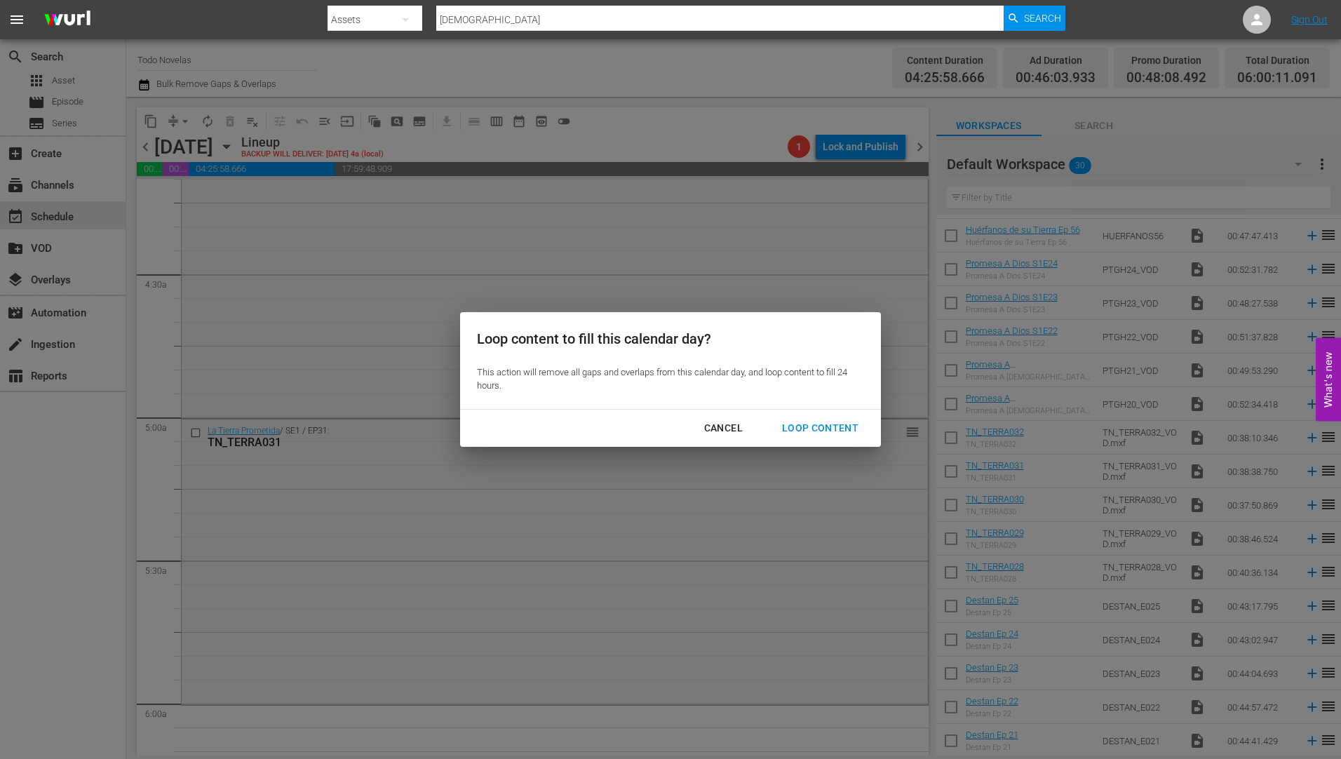
click at [819, 419] on div "Loop Content" at bounding box center [820, 428] width 99 height 18
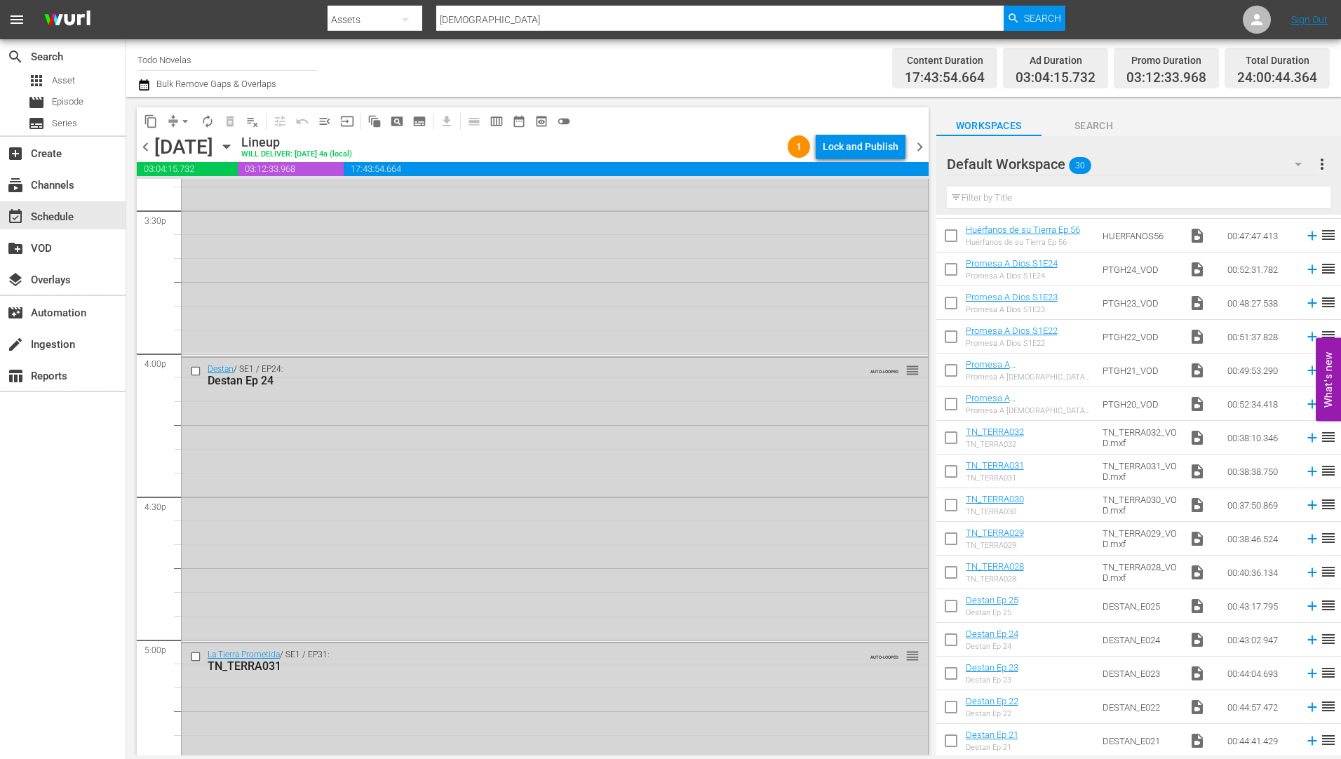
scroll to position [4489, 0]
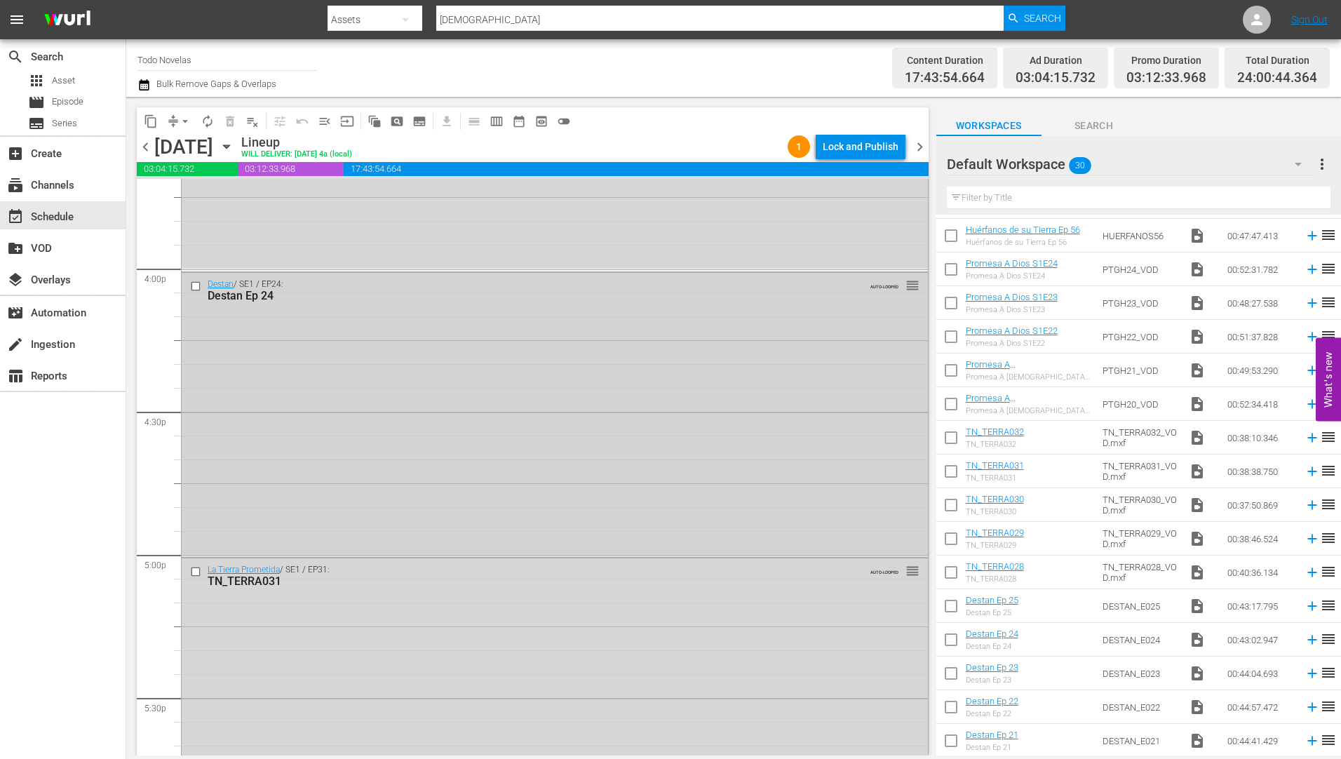
click at [195, 286] on input "checkbox" at bounding box center [197, 287] width 15 height 12
click at [195, 571] on input "checkbox" at bounding box center [197, 572] width 15 height 12
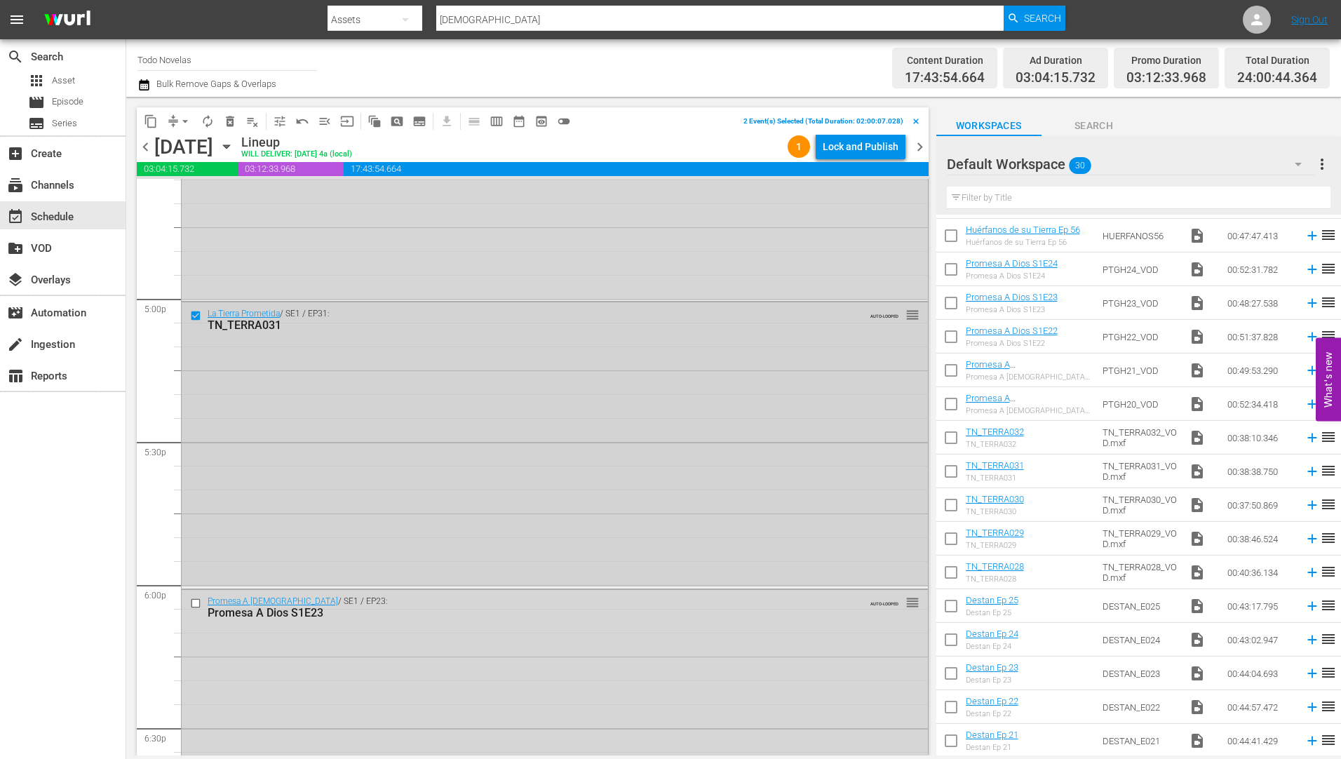
scroll to position [4769, 0]
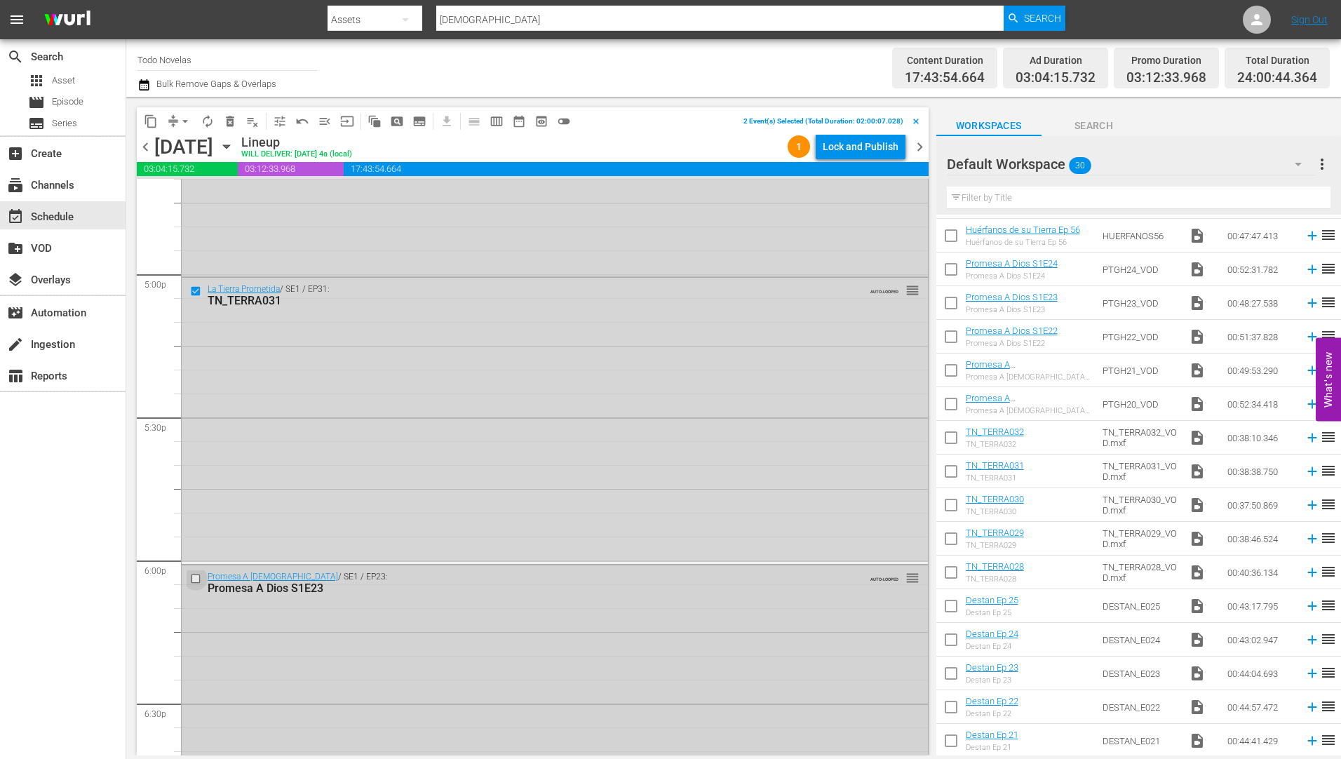
click at [193, 578] on input "checkbox" at bounding box center [197, 578] width 15 height 12
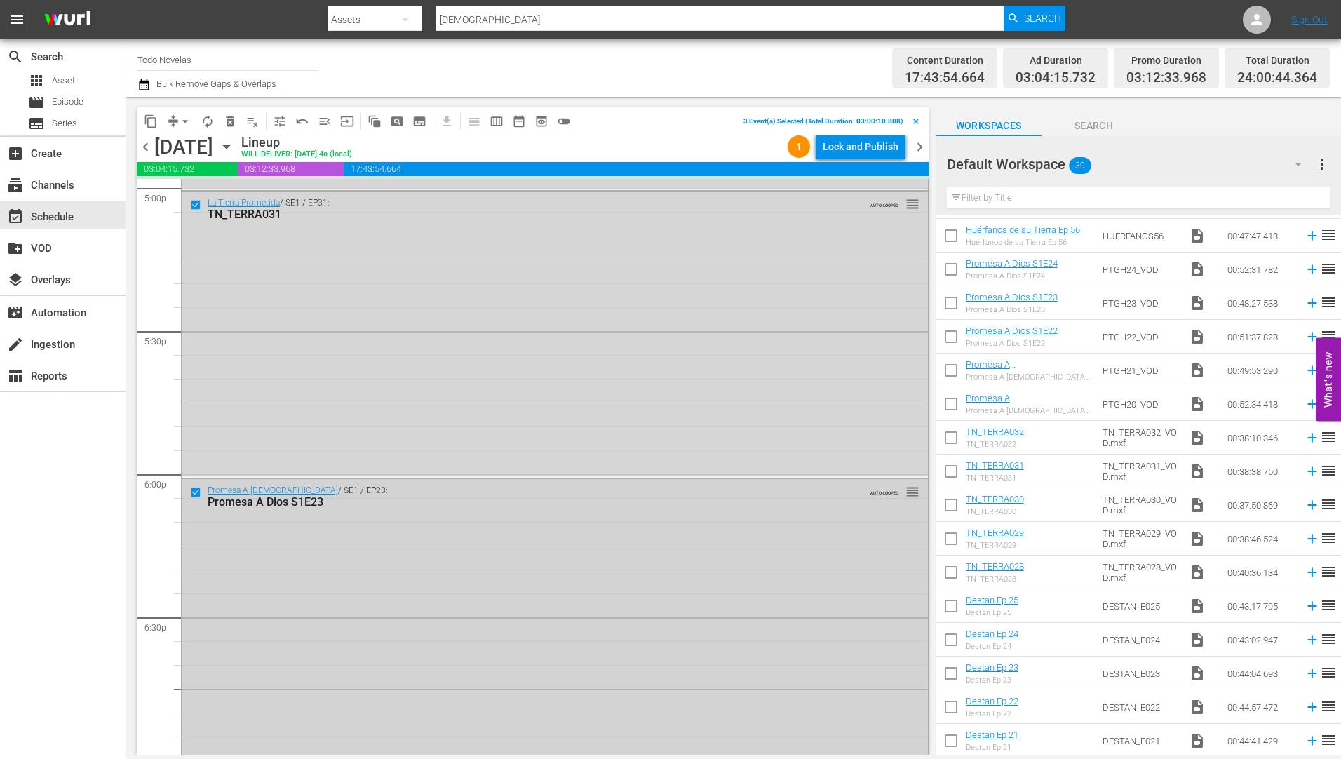
scroll to position [5050, 0]
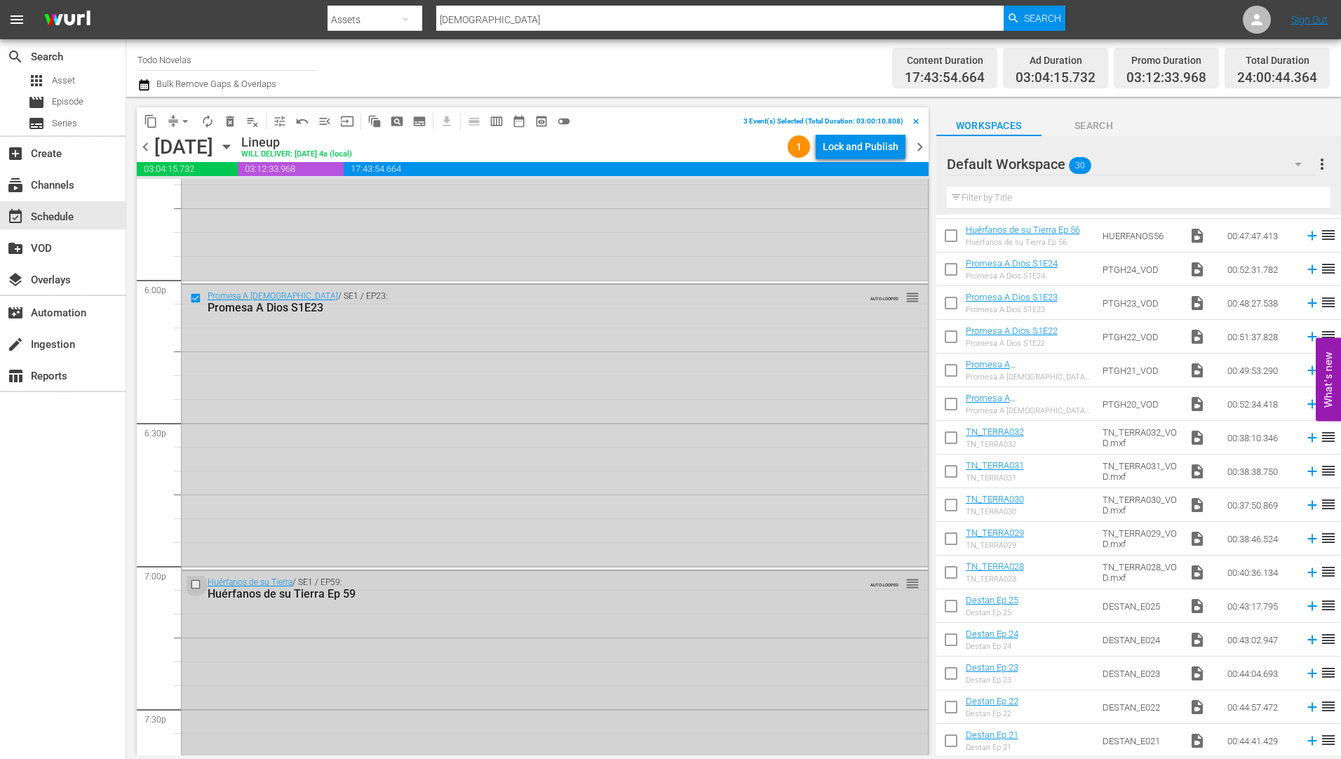
click at [195, 585] on input "checkbox" at bounding box center [197, 584] width 15 height 12
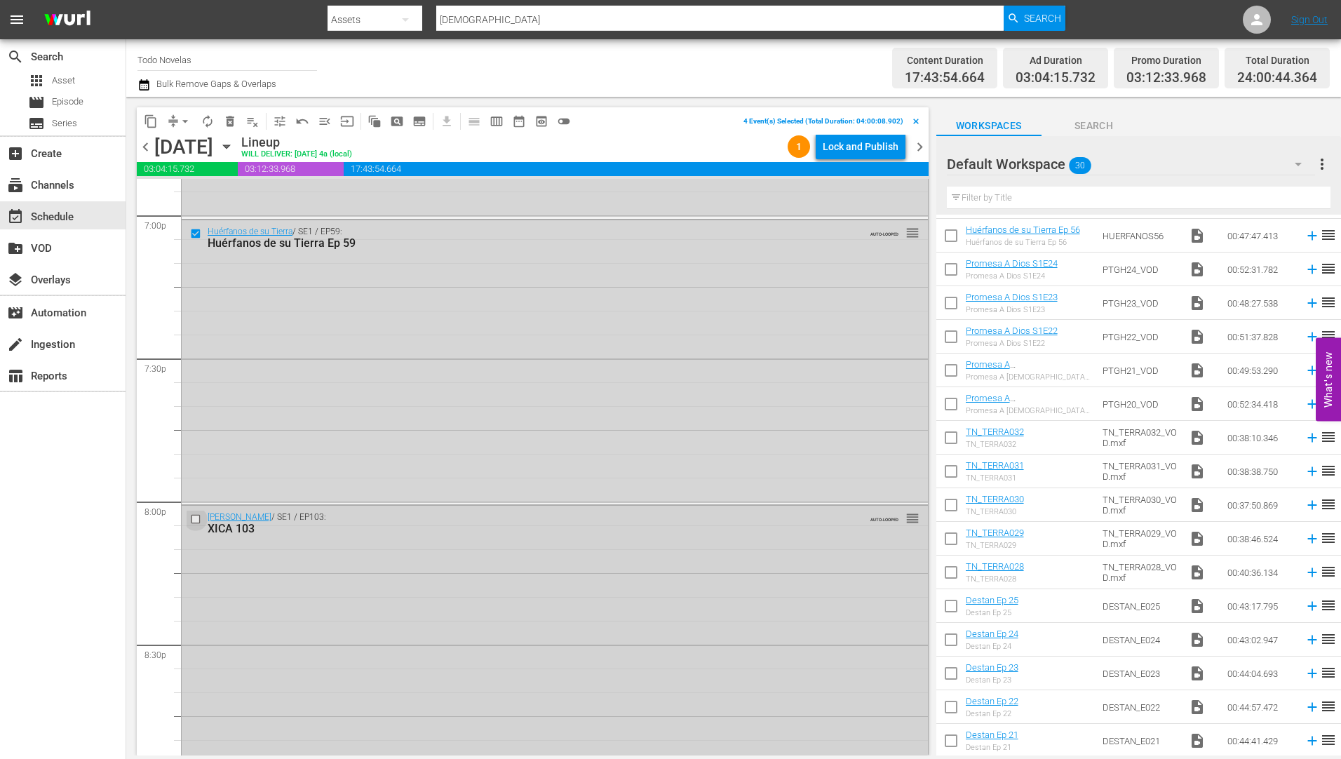
click at [196, 516] on input "checkbox" at bounding box center [197, 519] width 15 height 12
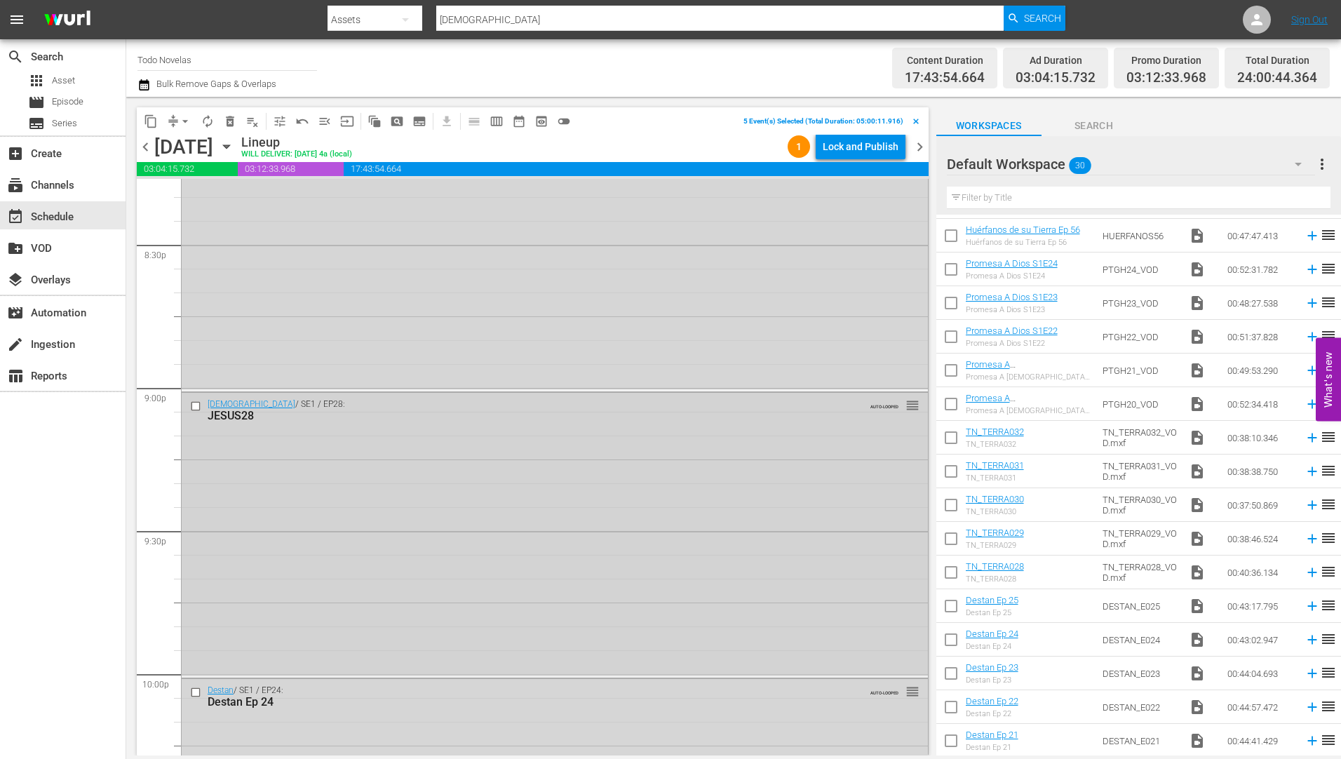
scroll to position [5822, 0]
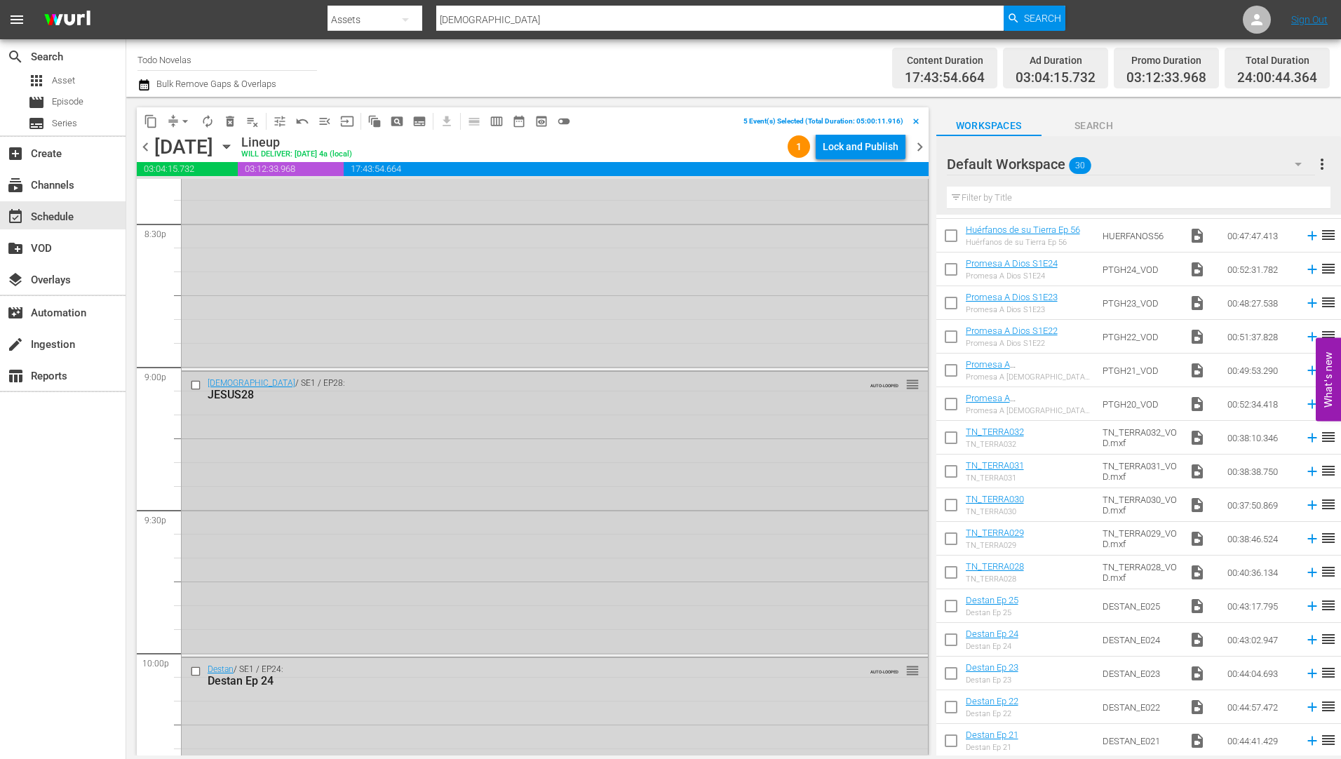
click at [193, 386] on input "checkbox" at bounding box center [197, 385] width 15 height 12
click at [198, 669] on input "checkbox" at bounding box center [197, 671] width 15 height 12
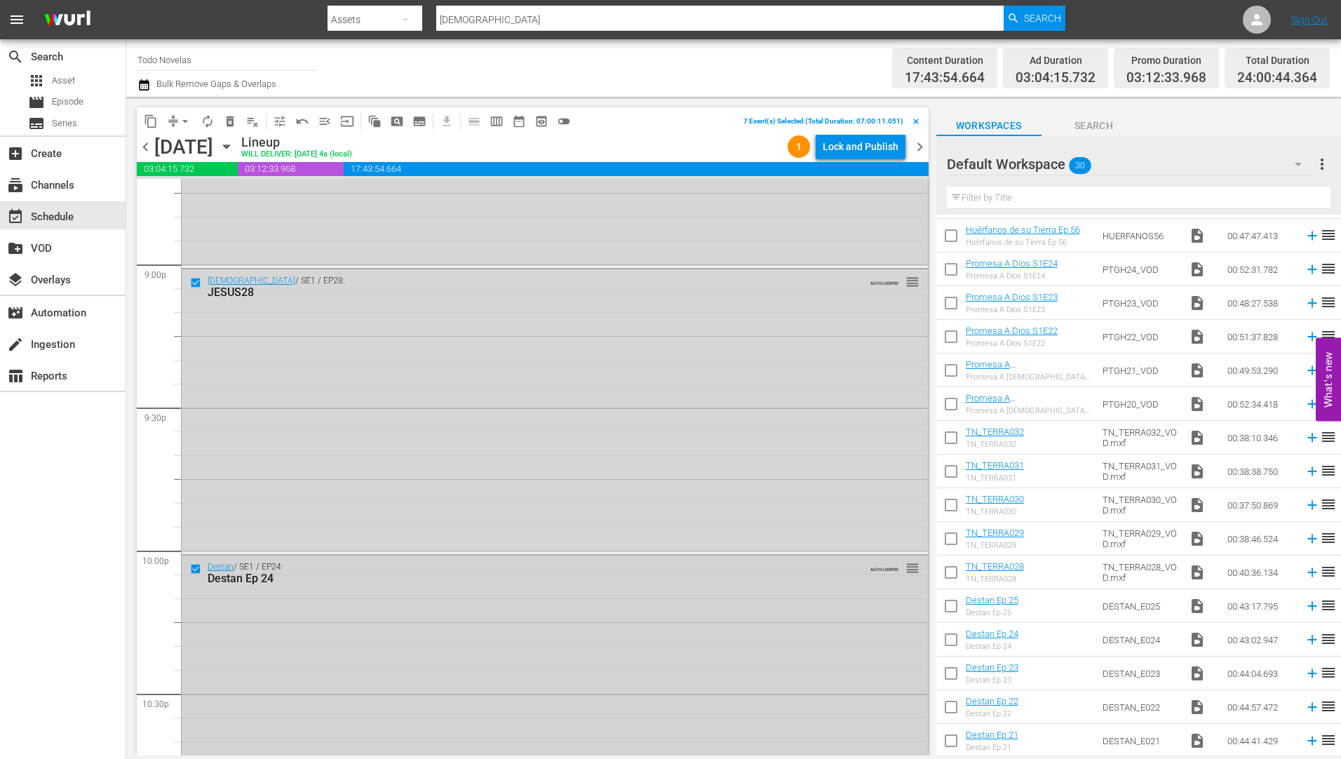
scroll to position [6102, 0]
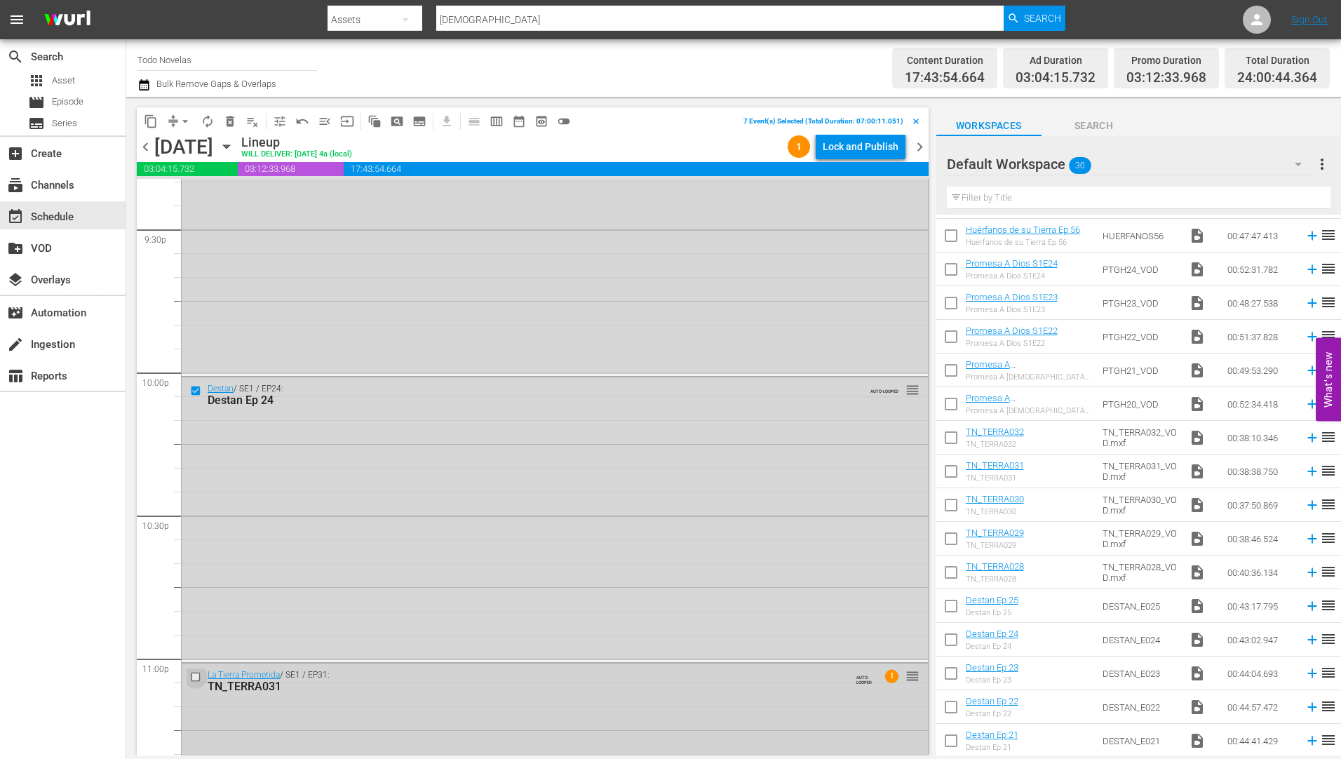
click at [196, 677] on input "checkbox" at bounding box center [197, 677] width 15 height 12
click at [226, 121] on span "delete_forever_outlined" at bounding box center [230, 121] width 14 height 14
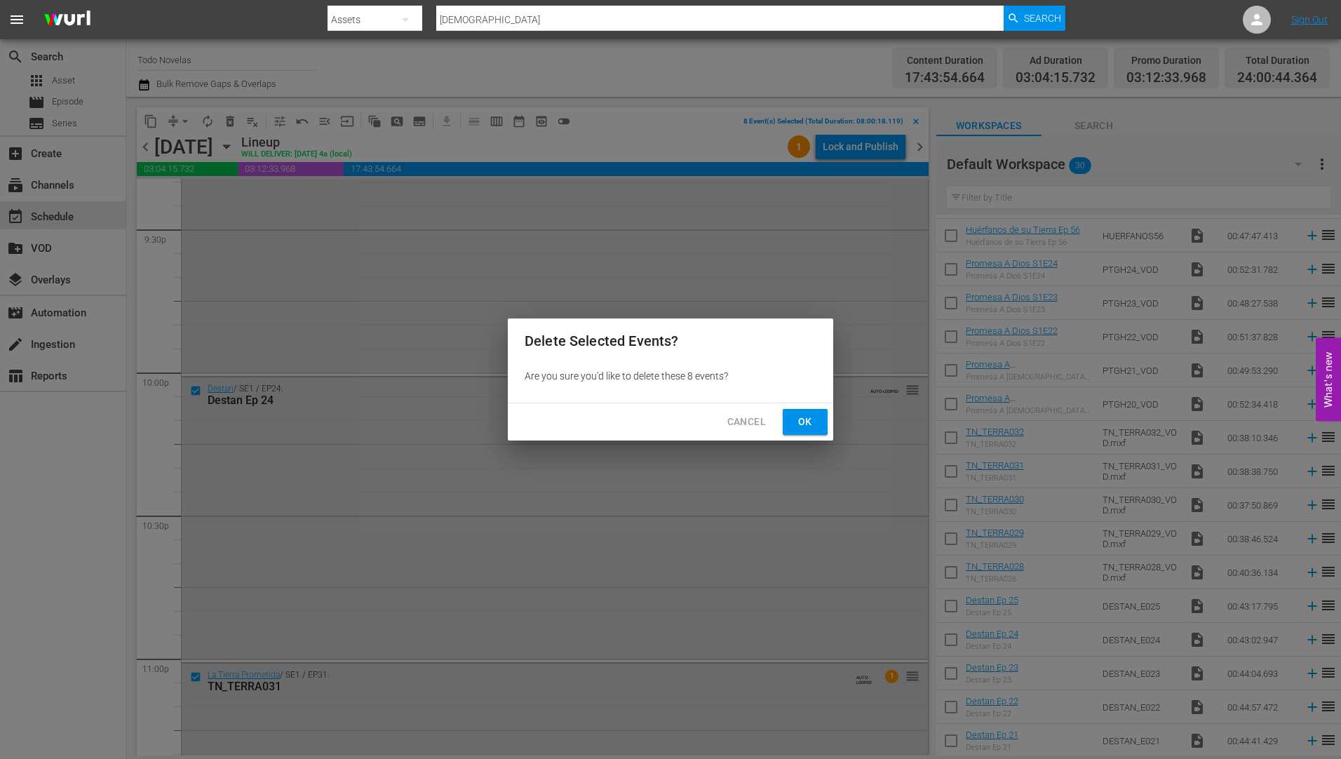
click at [812, 417] on span "Ok" at bounding box center [805, 422] width 22 height 18
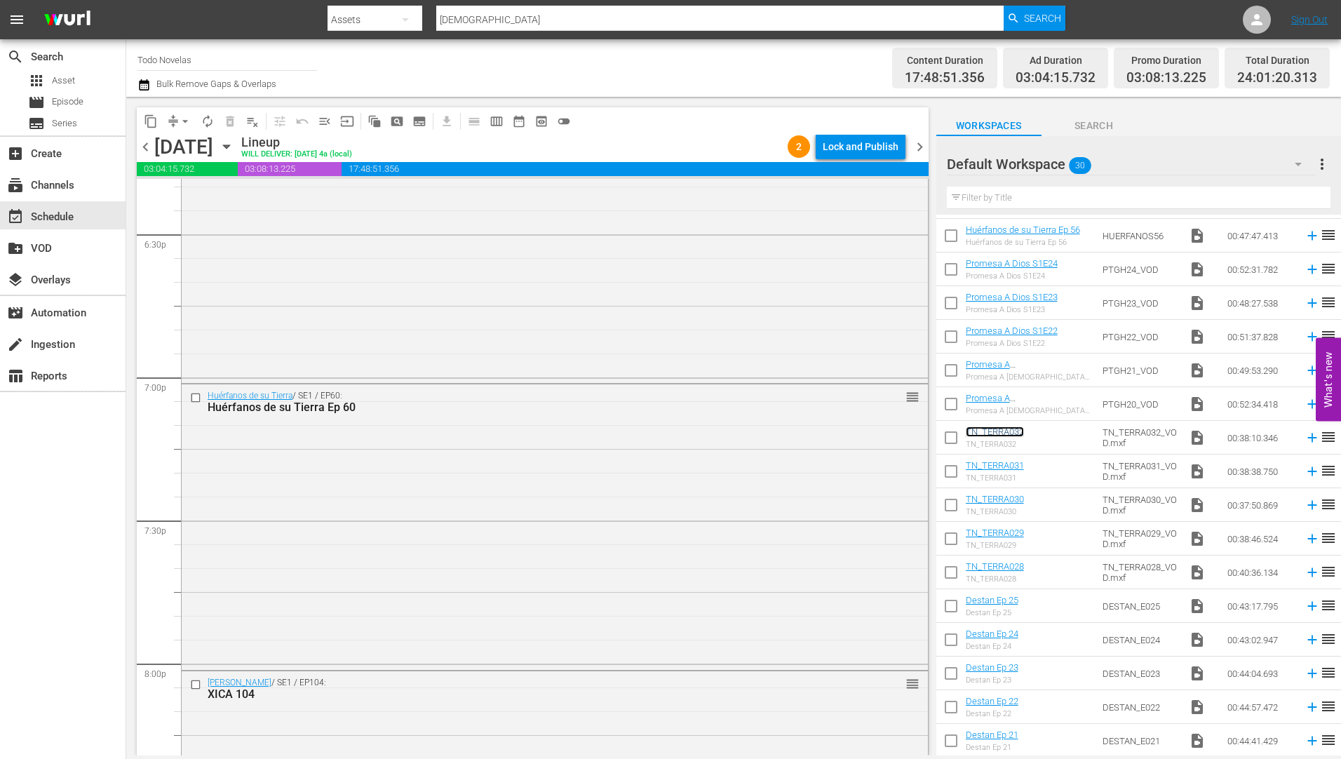
scroll to position [5246, 0]
click at [292, 399] on div "Huérfanos de su Tierra Ep 60" at bounding box center [529, 399] width 642 height 13
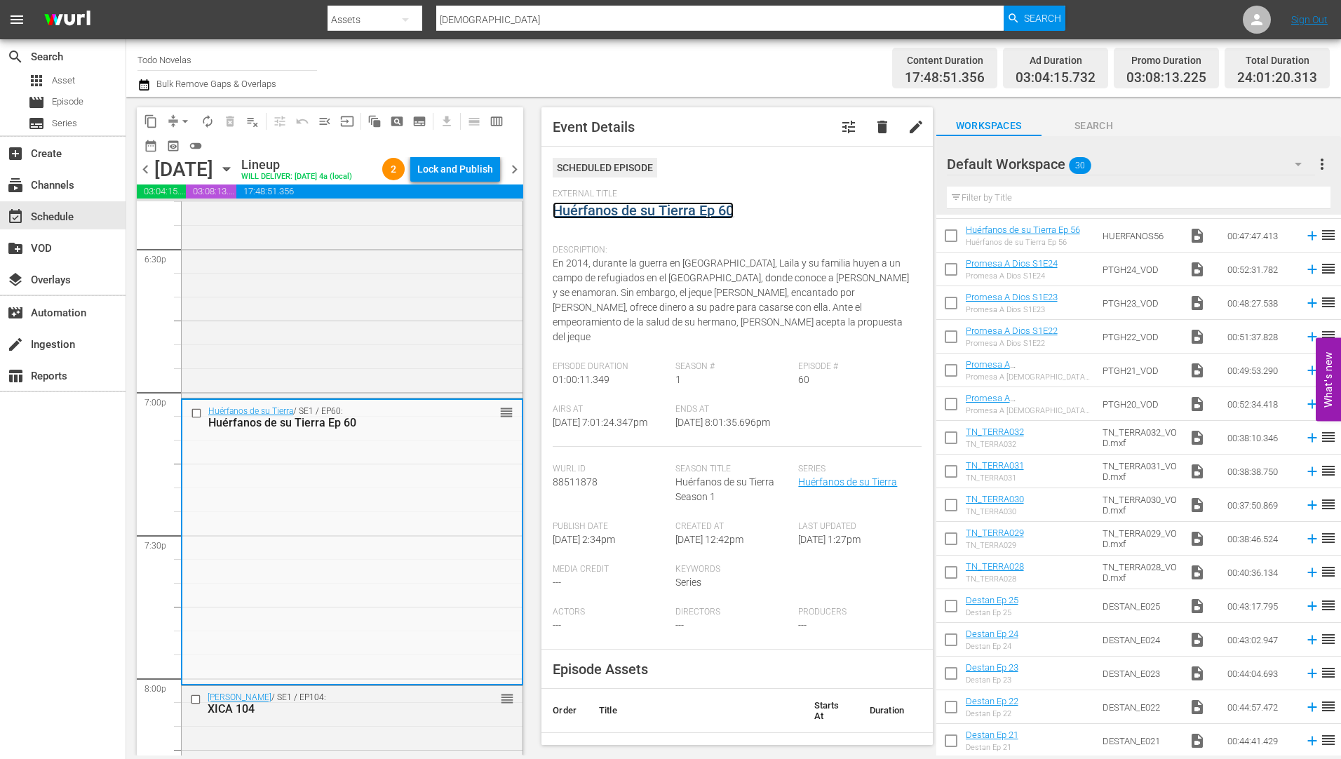
click at [682, 210] on link "Huérfanos de su Tierra Ep 60" at bounding box center [643, 210] width 181 height 17
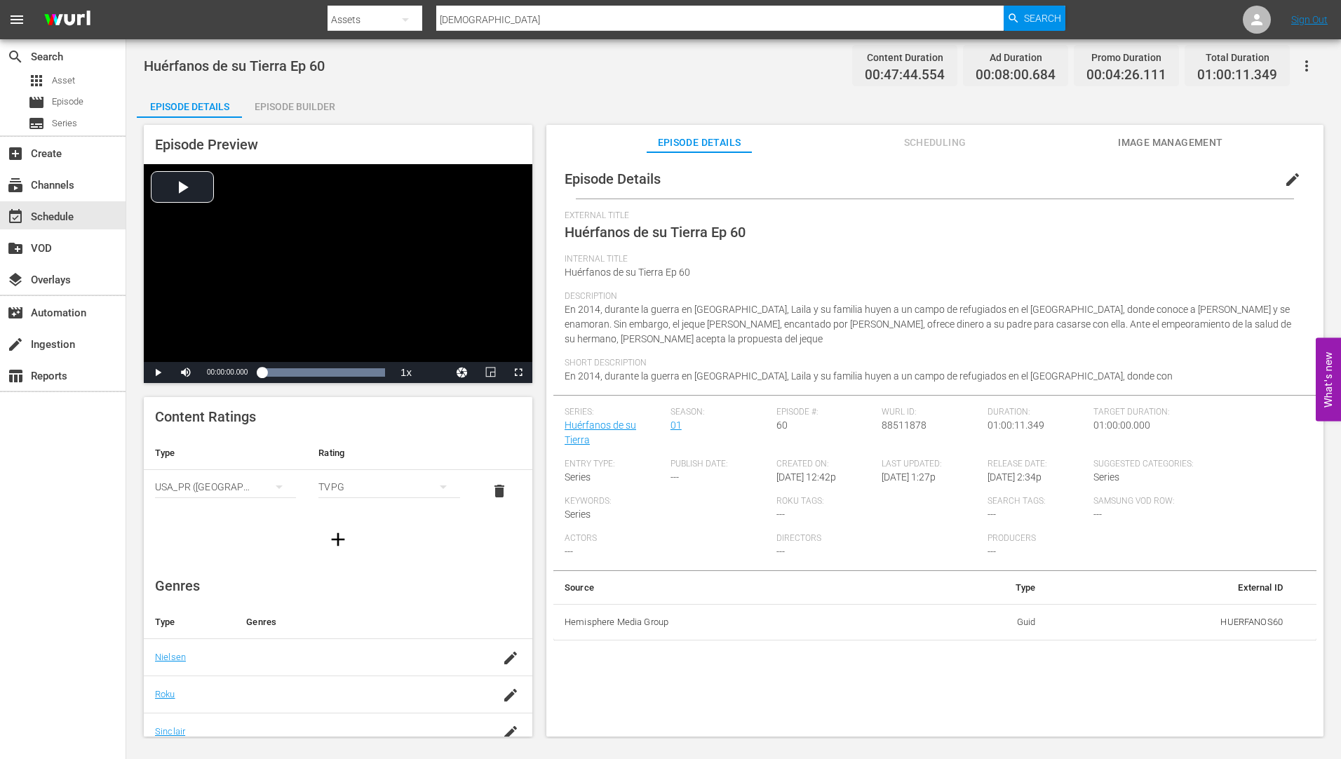
click at [318, 105] on div "Episode Builder" at bounding box center [294, 107] width 105 height 34
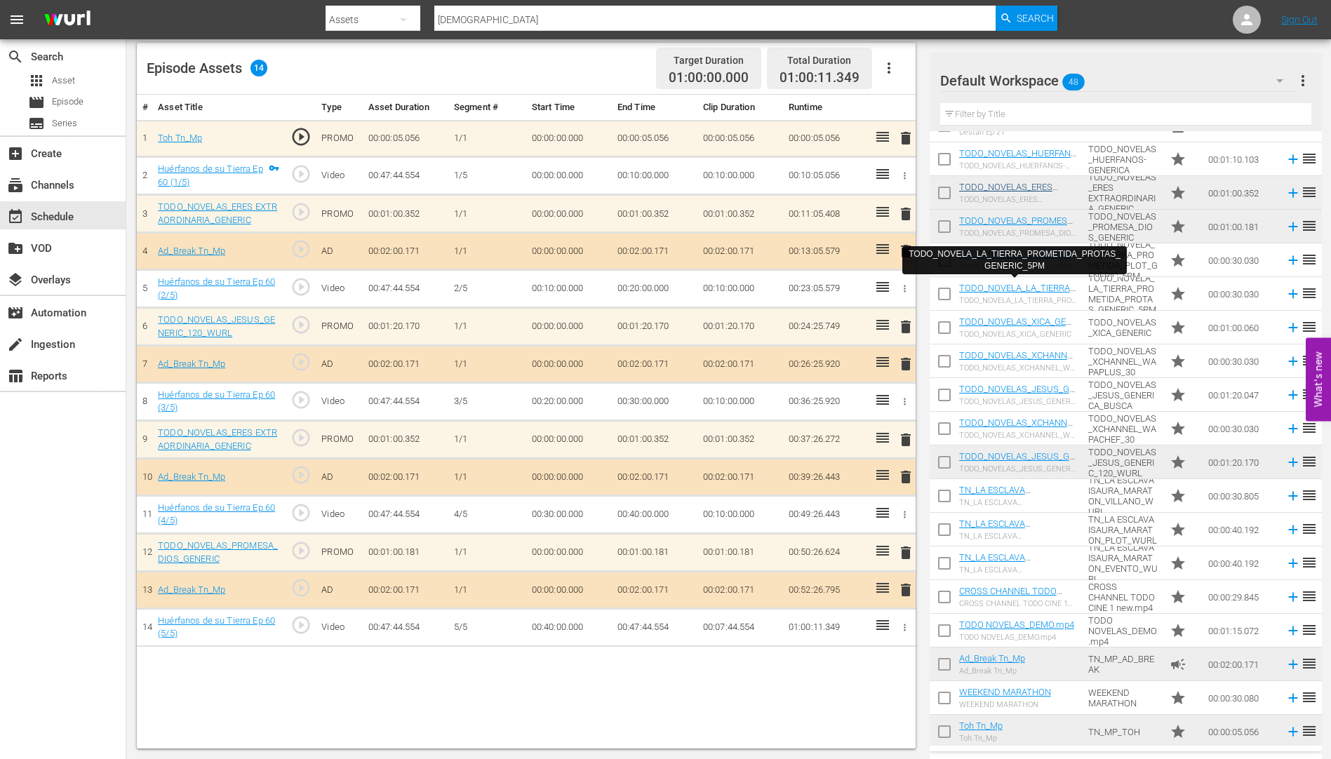
scroll to position [1036, 0]
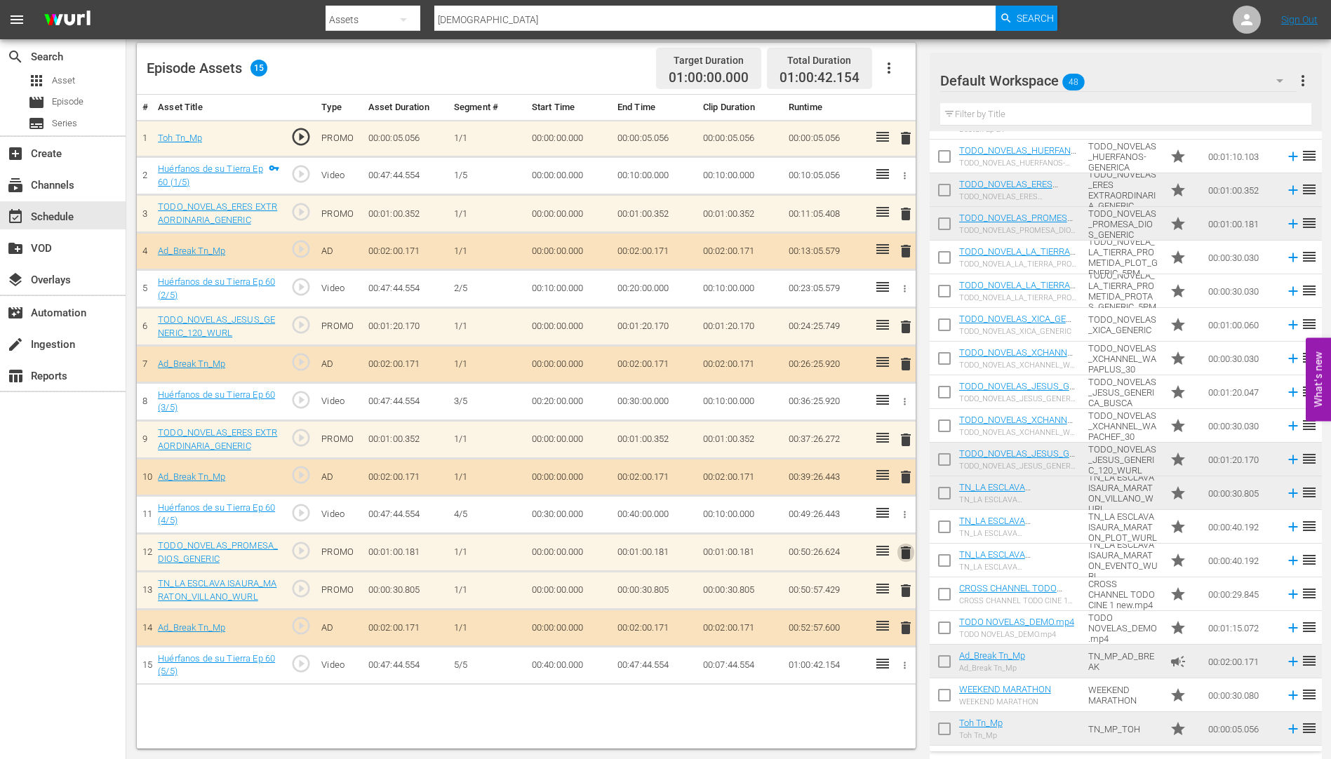
click at [908, 553] on span "delete" at bounding box center [905, 552] width 17 height 17
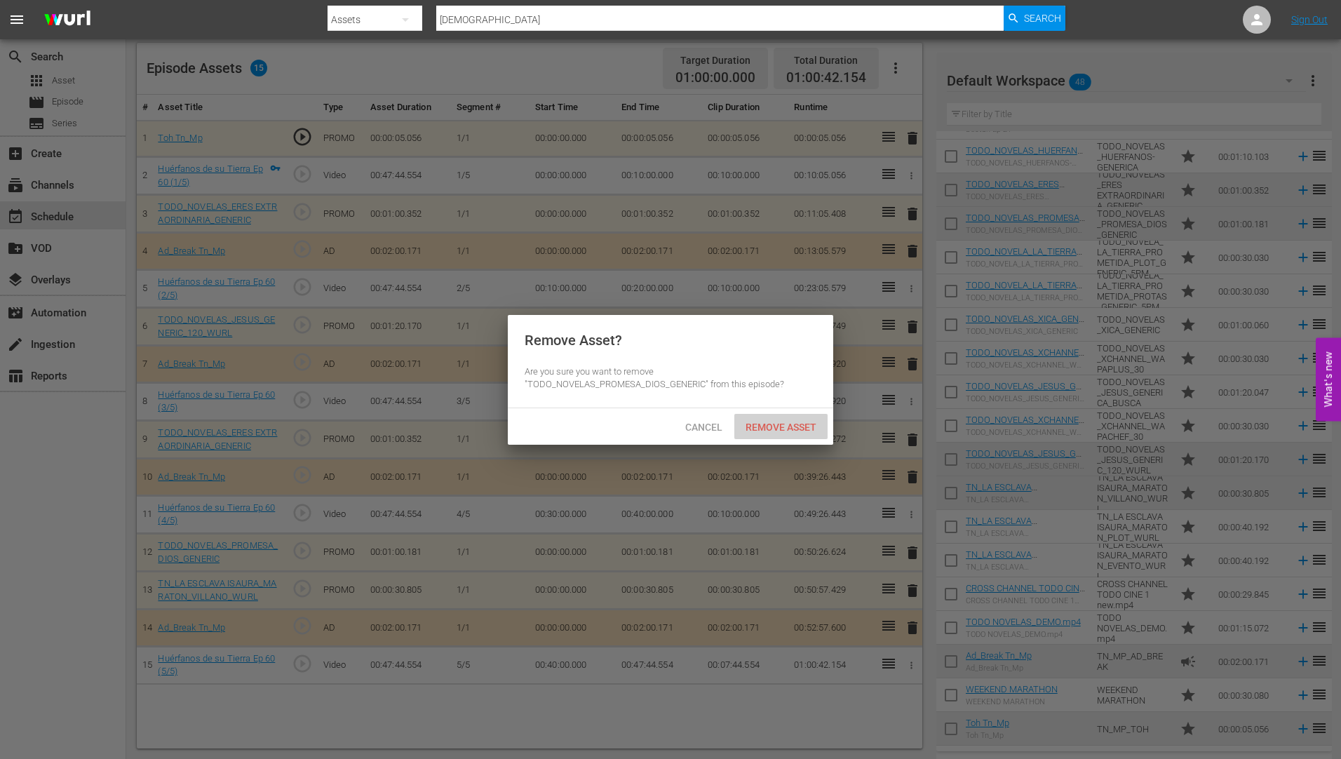
click at [773, 422] on span "Remove Asset" at bounding box center [780, 427] width 93 height 11
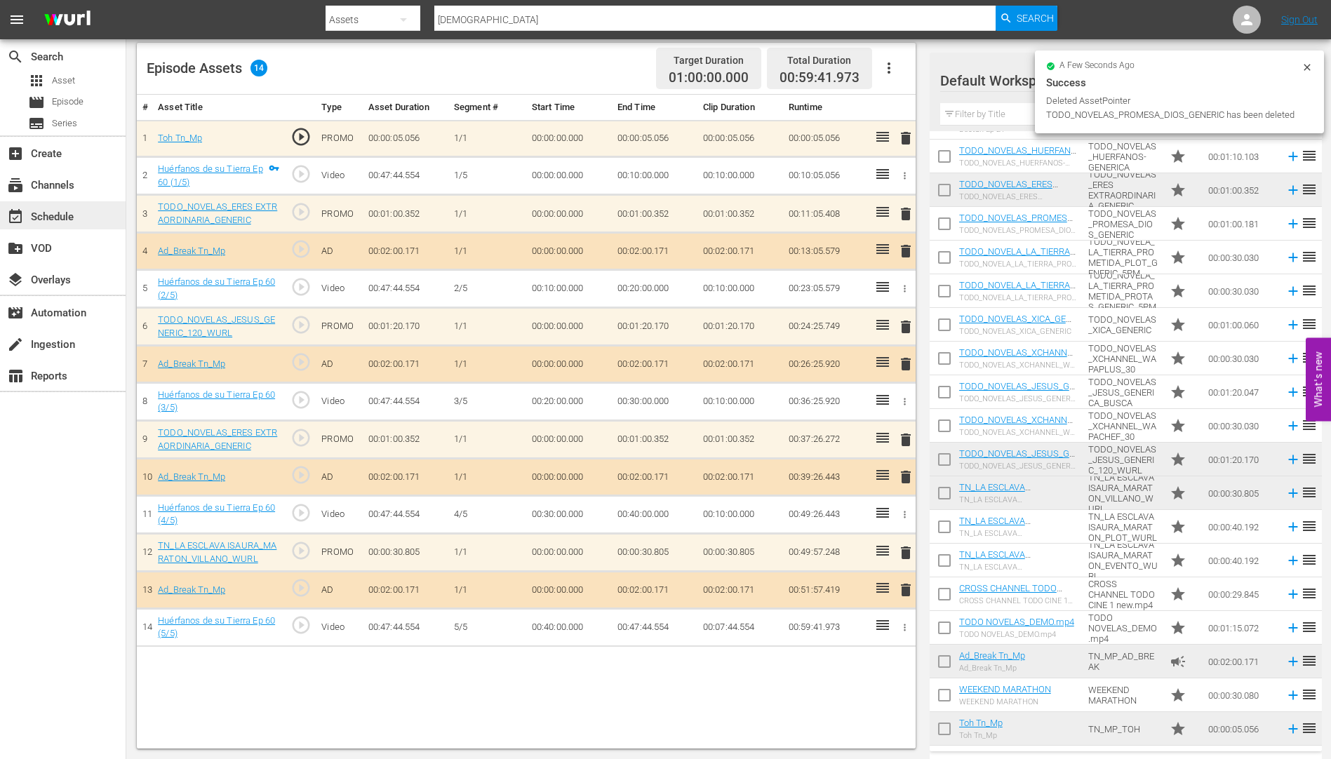
click at [57, 215] on div "event_available Schedule" at bounding box center [39, 214] width 79 height 13
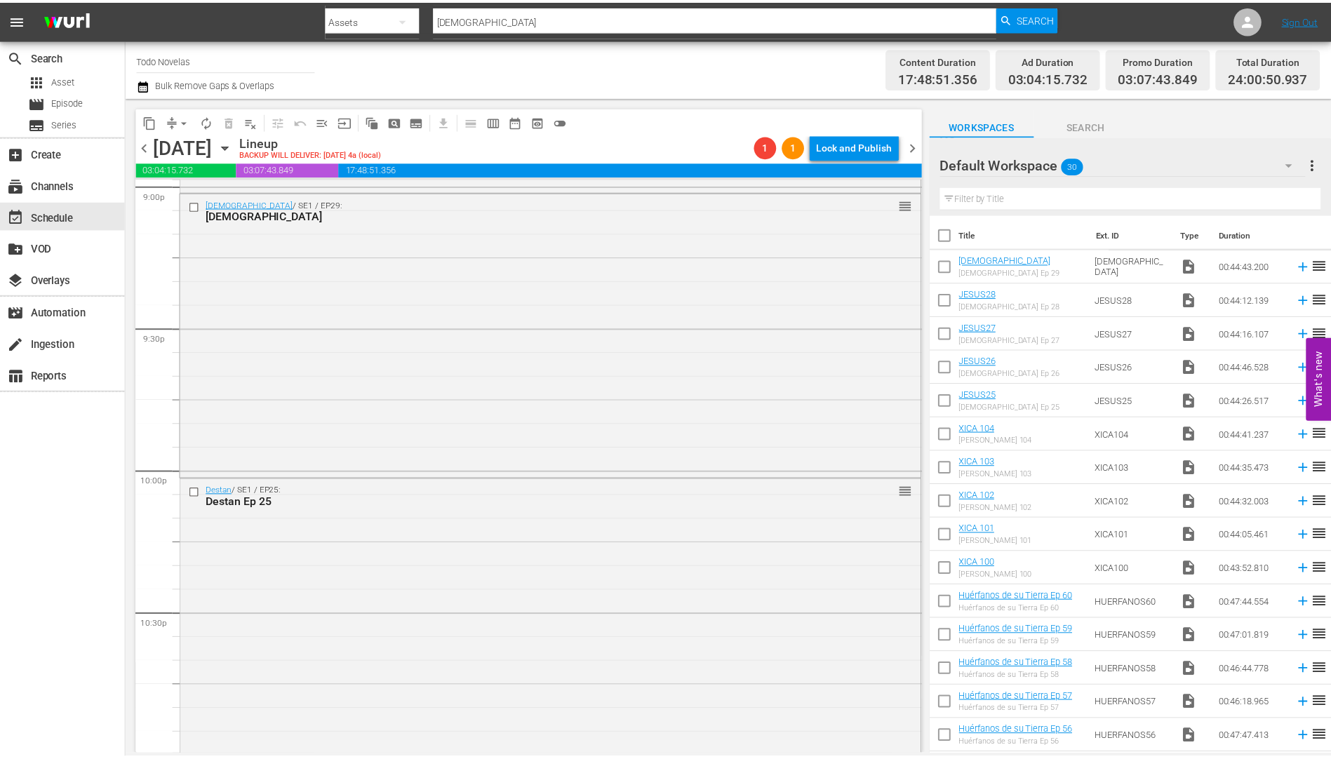
scroll to position [5671, 0]
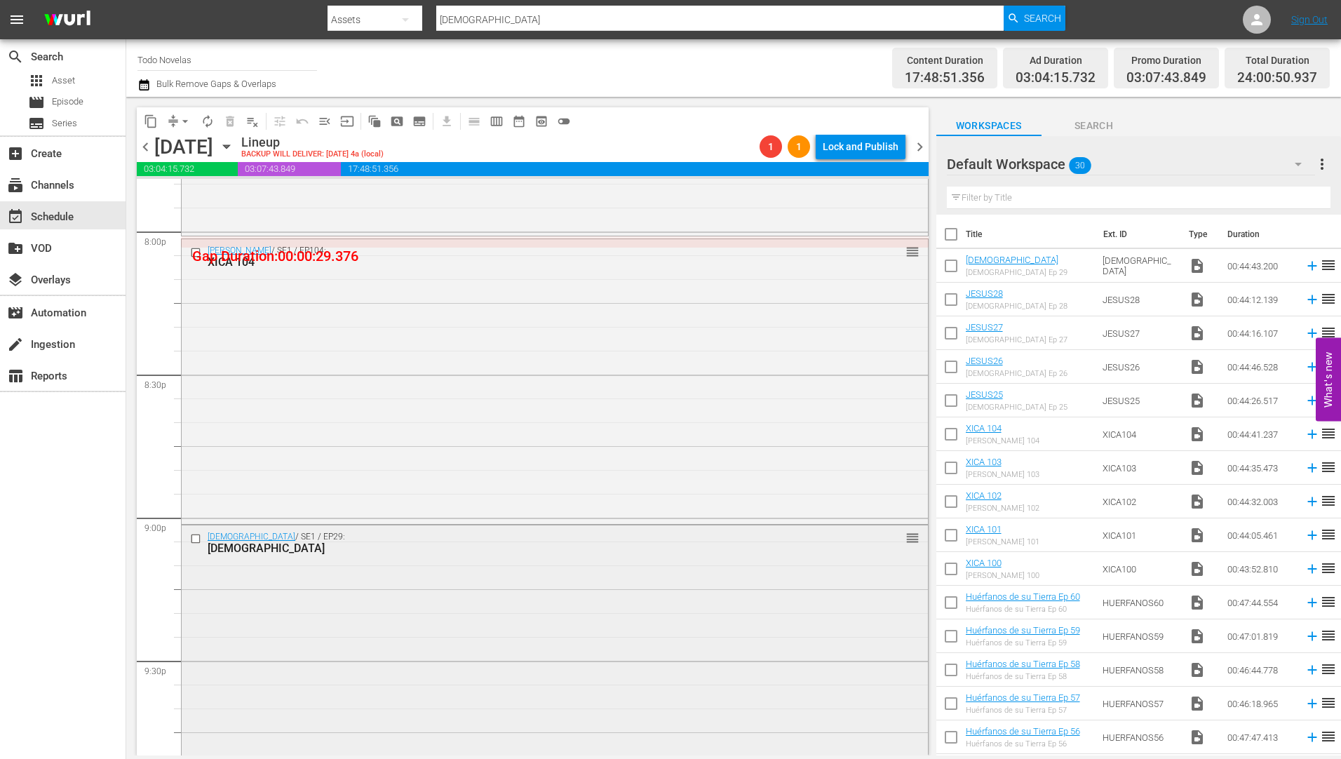
click at [246, 545] on div "[DEMOGRAPHIC_DATA]" at bounding box center [529, 547] width 642 height 13
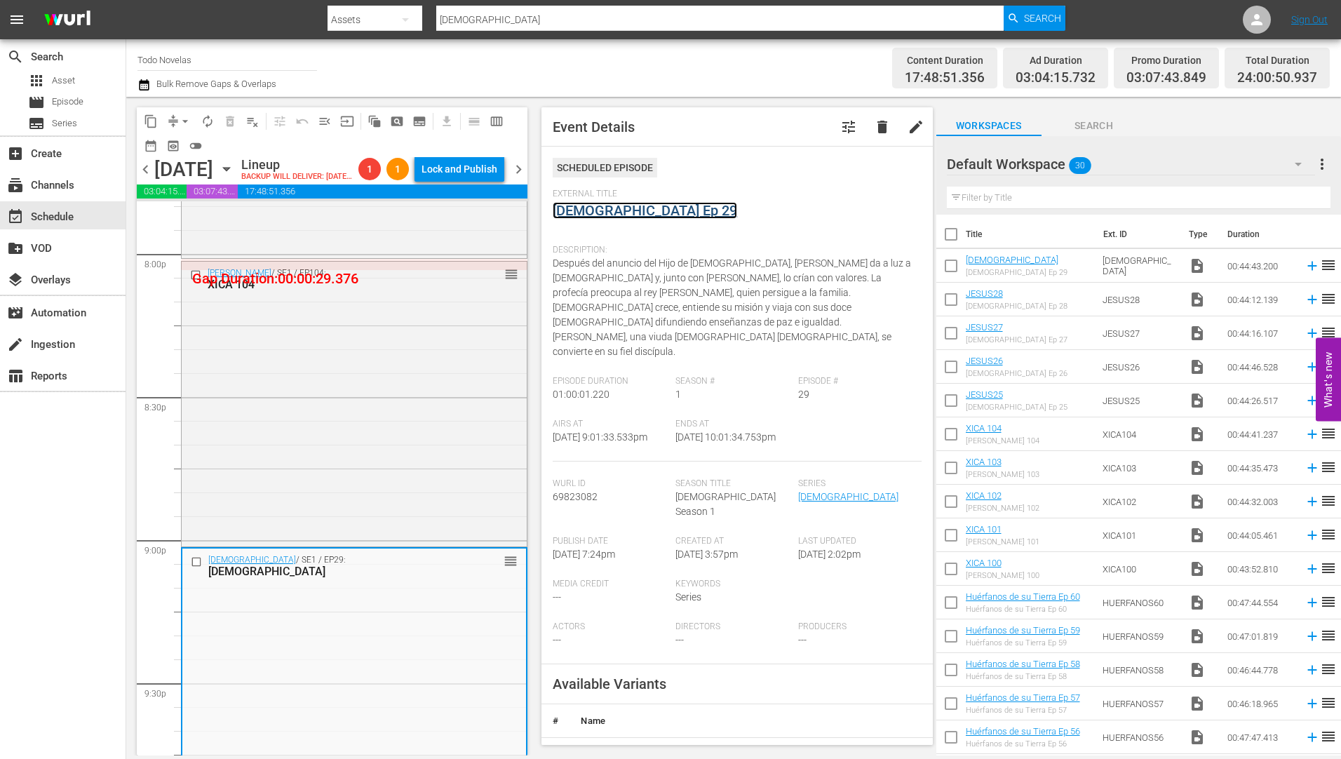
click at [600, 211] on link "[DEMOGRAPHIC_DATA] Ep 29" at bounding box center [645, 210] width 184 height 17
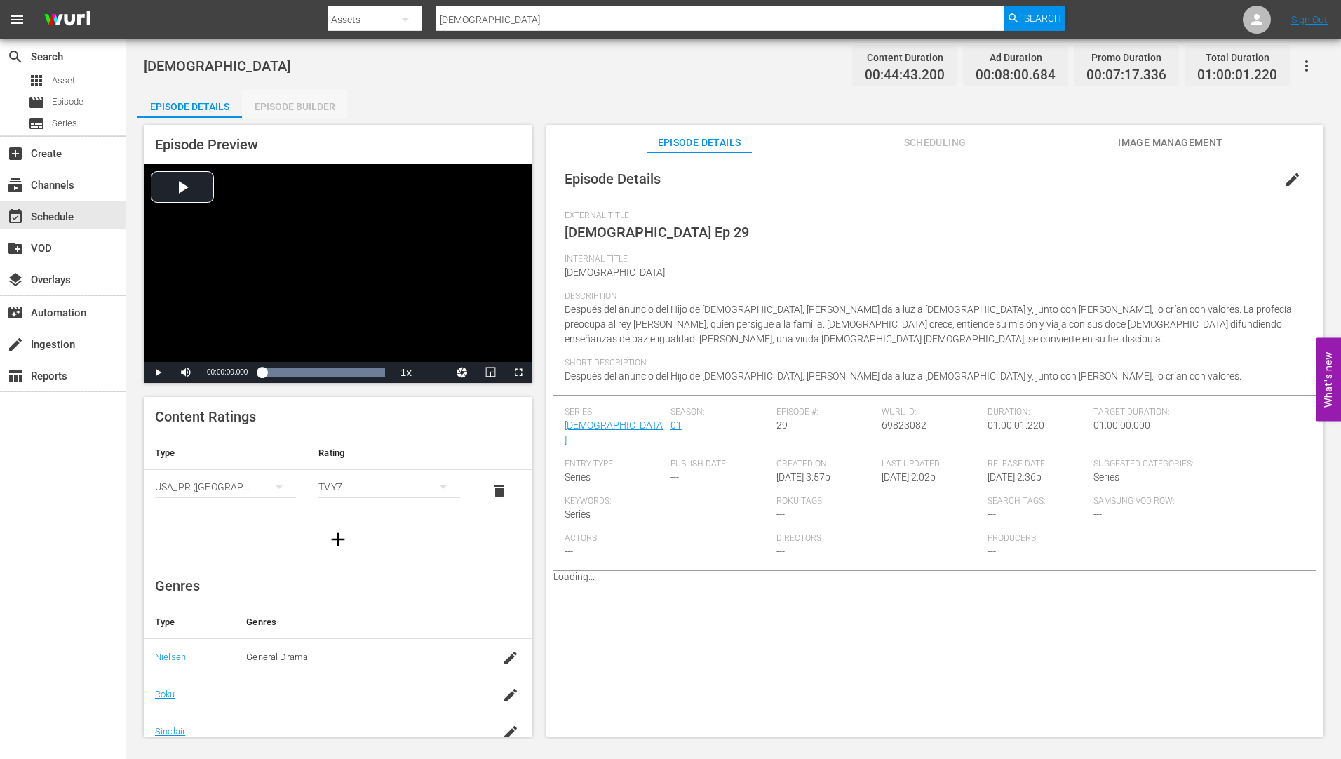
click at [303, 104] on div "Episode Builder" at bounding box center [294, 107] width 105 height 34
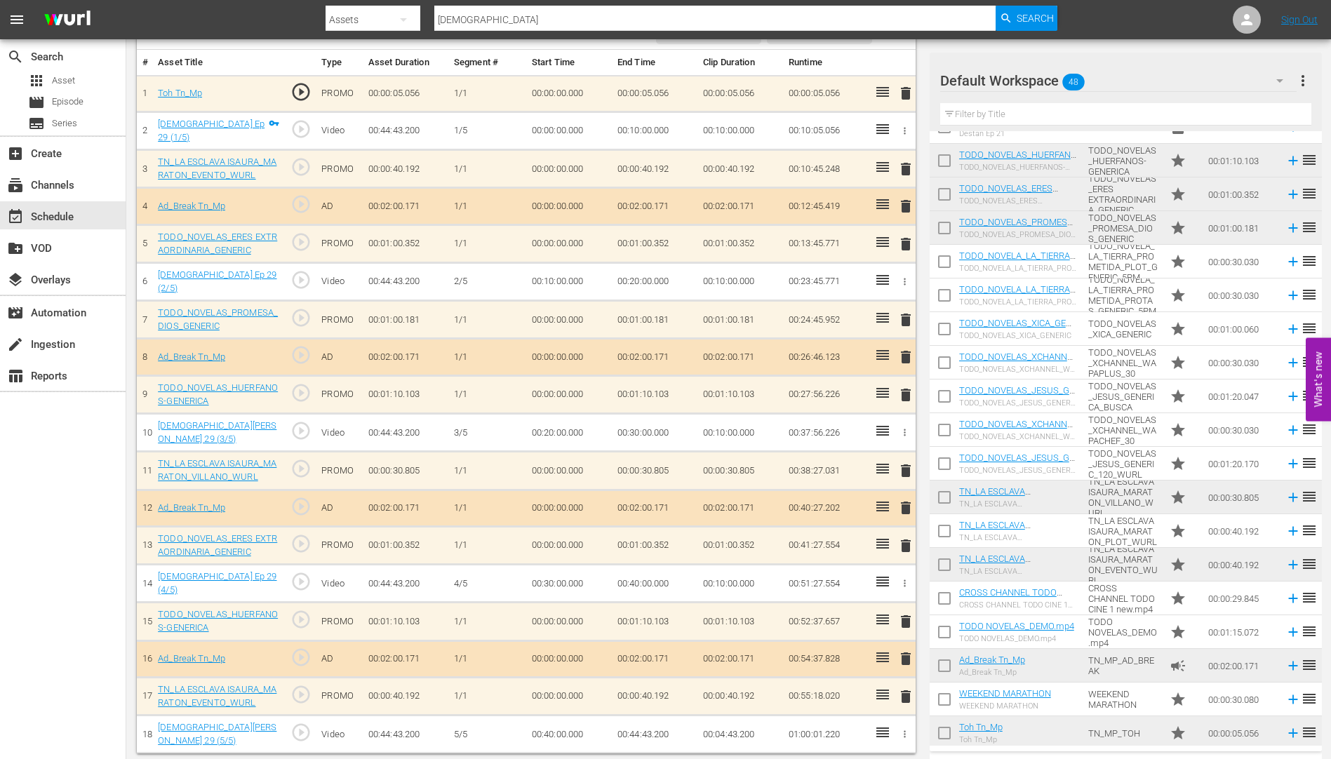
scroll to position [1036, 0]
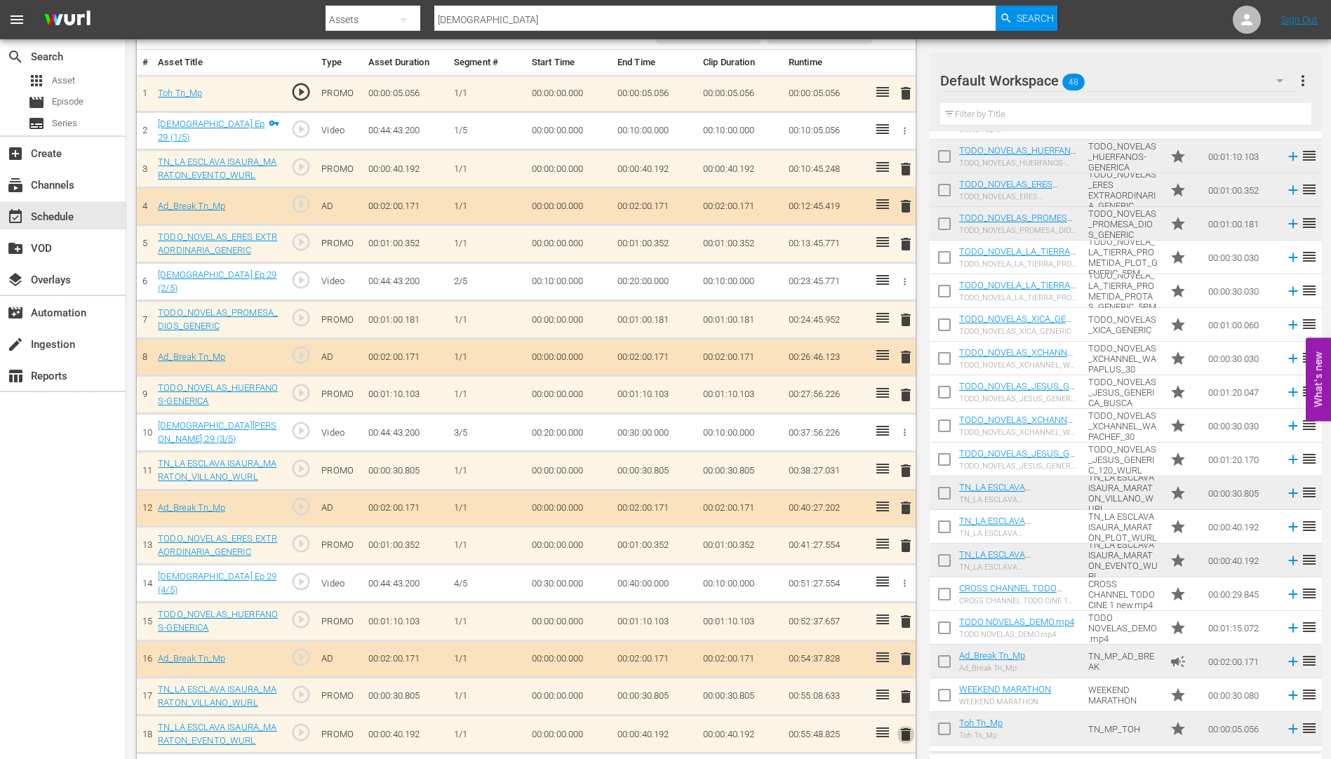
click at [905, 729] on span "delete" at bounding box center [905, 734] width 17 height 17
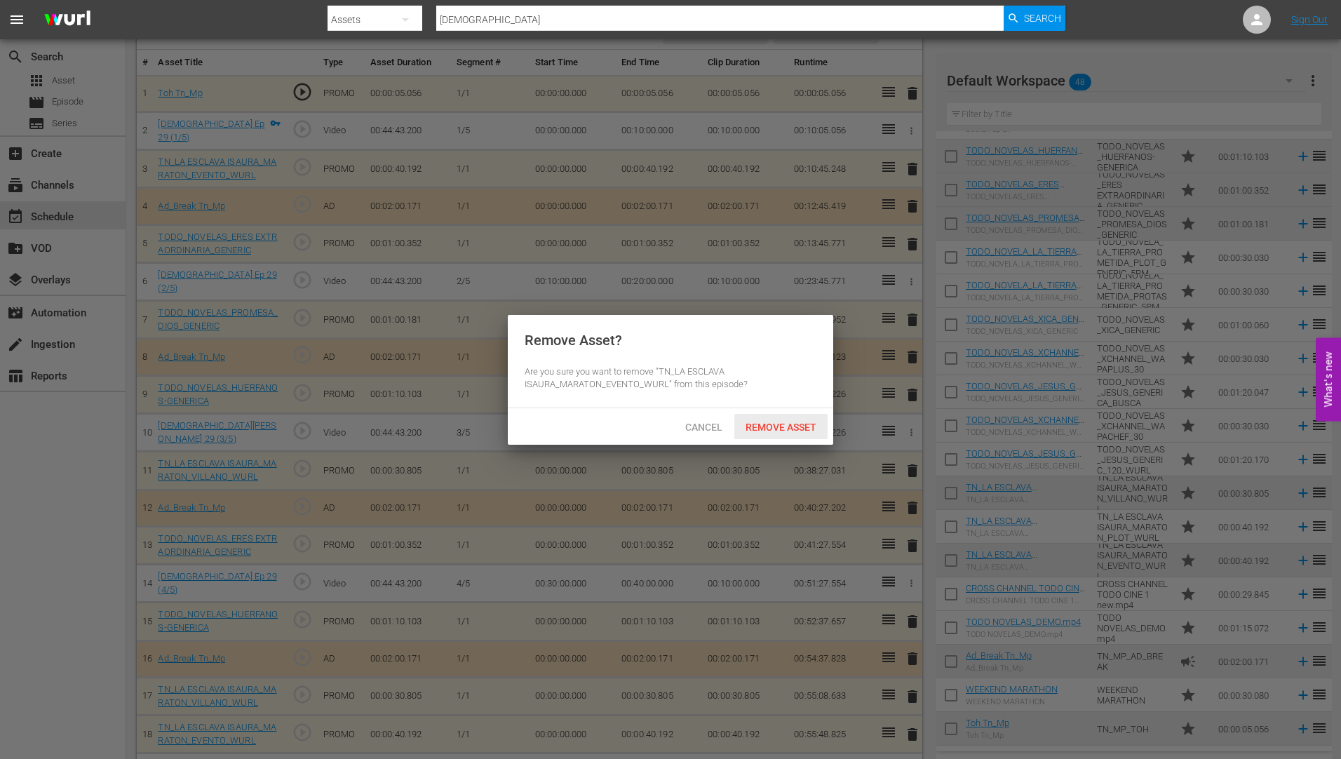
click at [775, 422] on span "Remove Asset" at bounding box center [780, 427] width 93 height 11
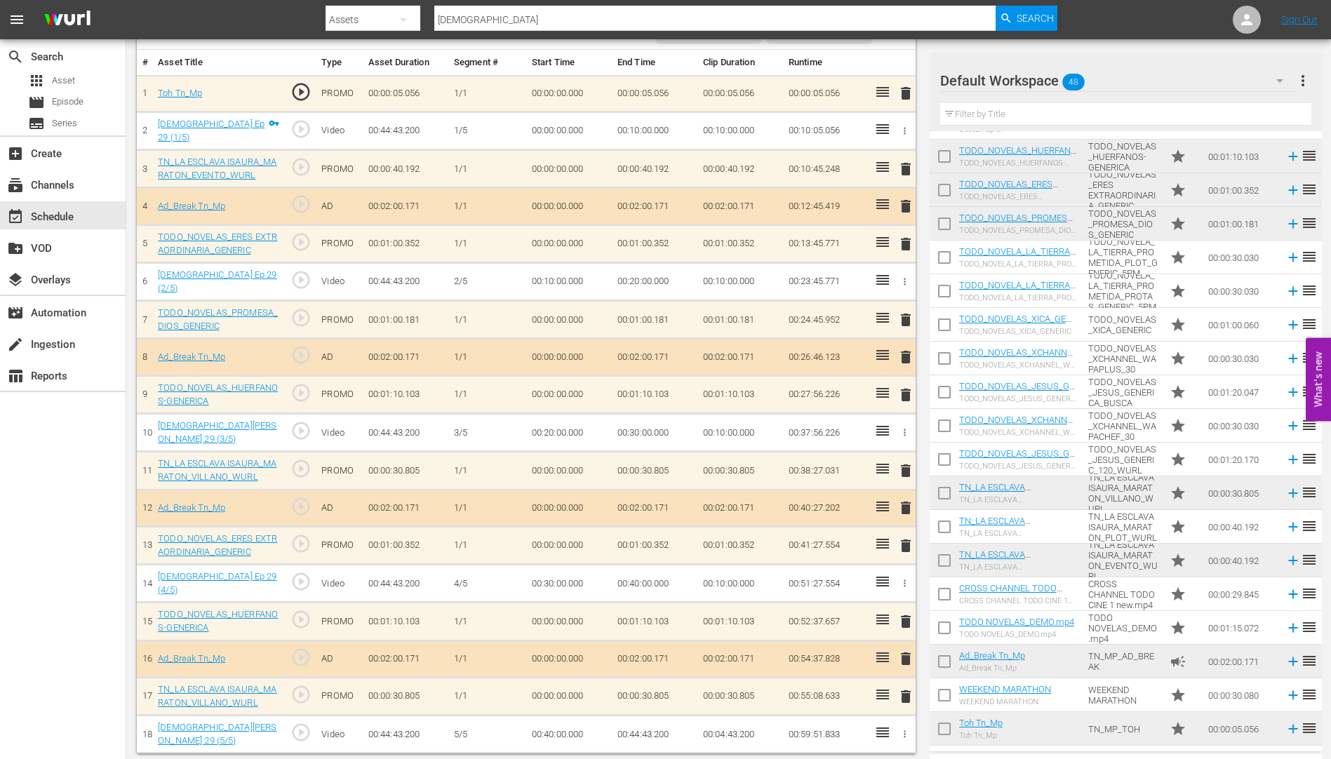
scroll to position [130, 0]
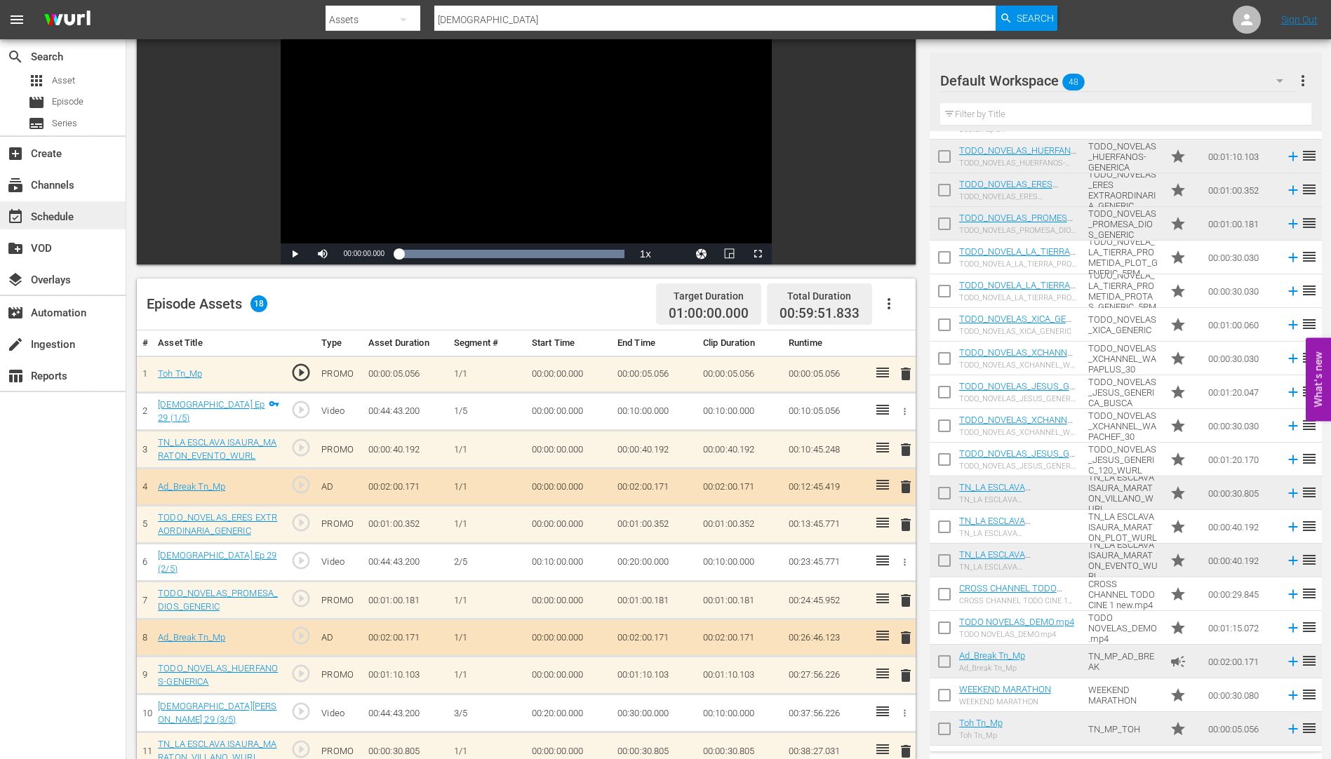
click at [45, 214] on div "event_available Schedule" at bounding box center [39, 214] width 79 height 13
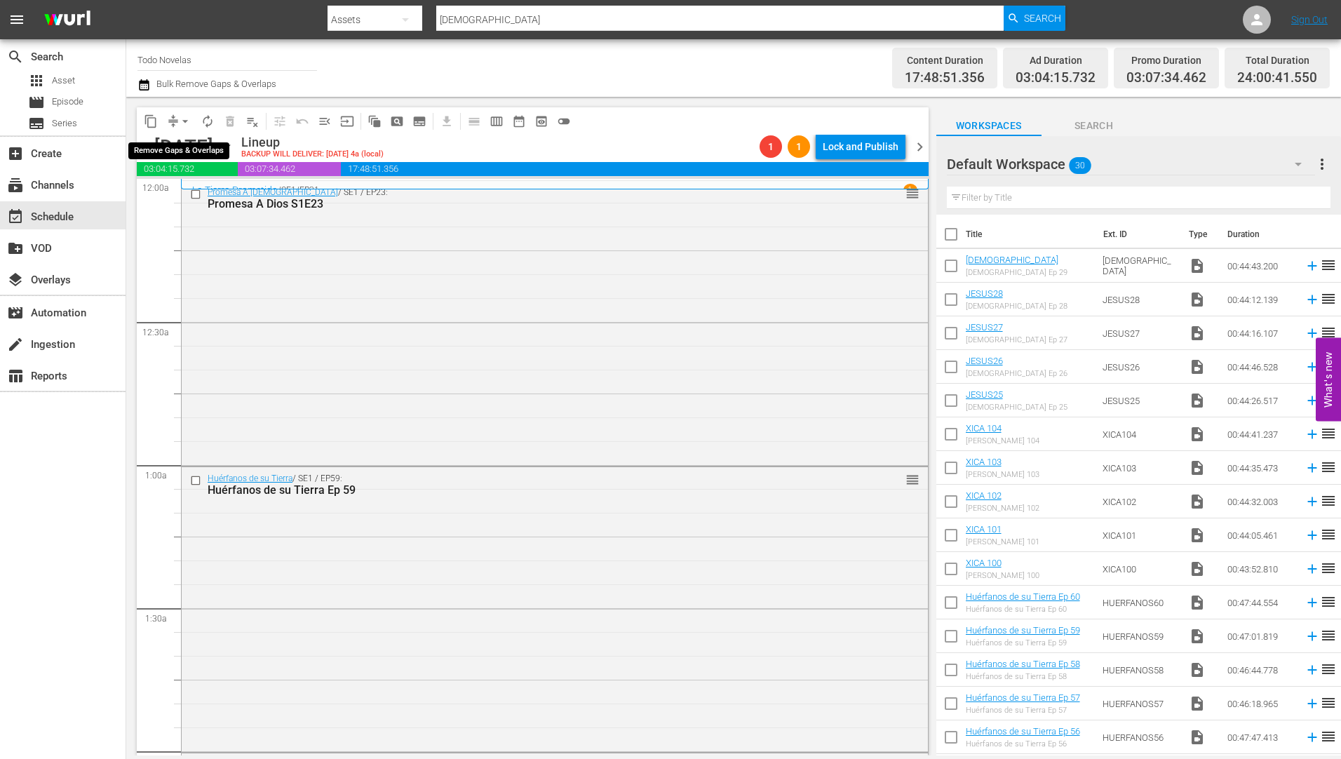
click at [184, 116] on span "arrow_drop_down" at bounding box center [185, 121] width 14 height 14
click at [172, 147] on li "Align to Midnight" at bounding box center [185, 149] width 147 height 23
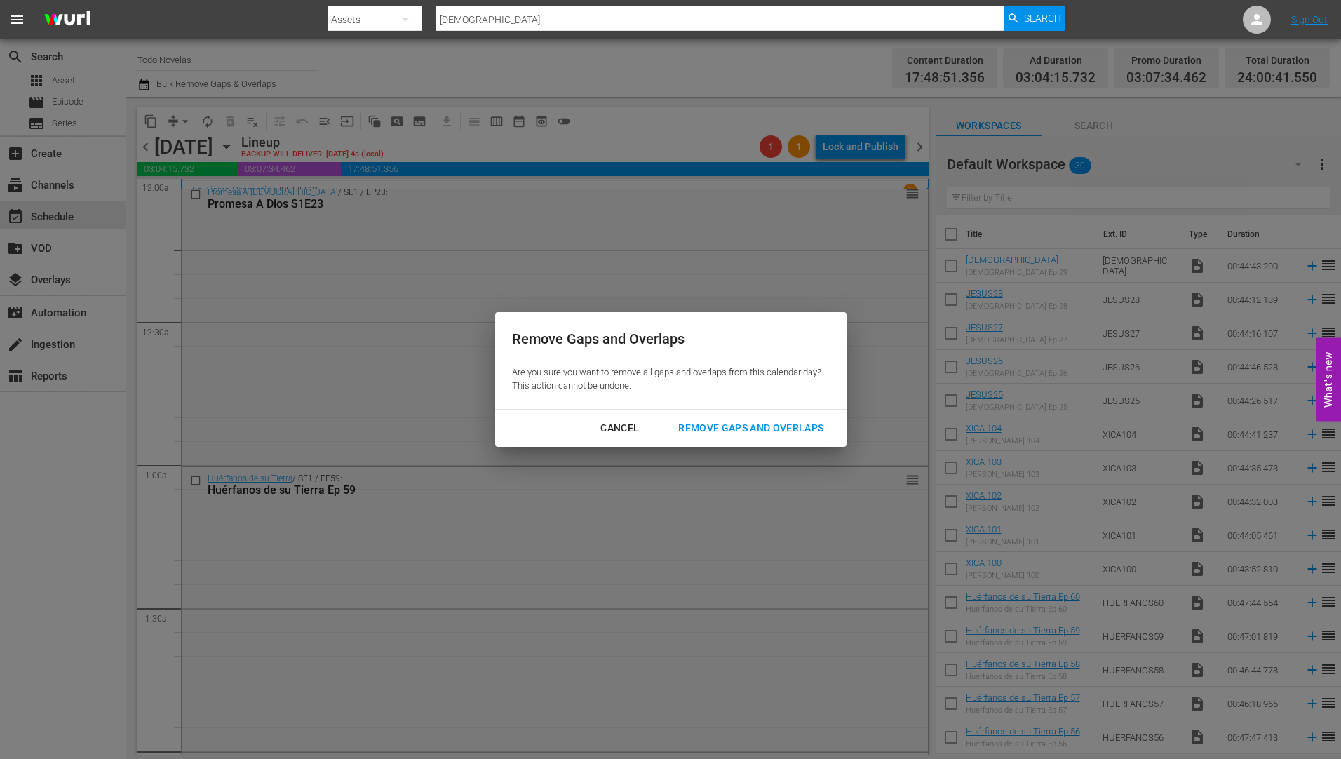
click at [782, 422] on div "Remove Gaps and Overlaps" at bounding box center [751, 428] width 168 height 18
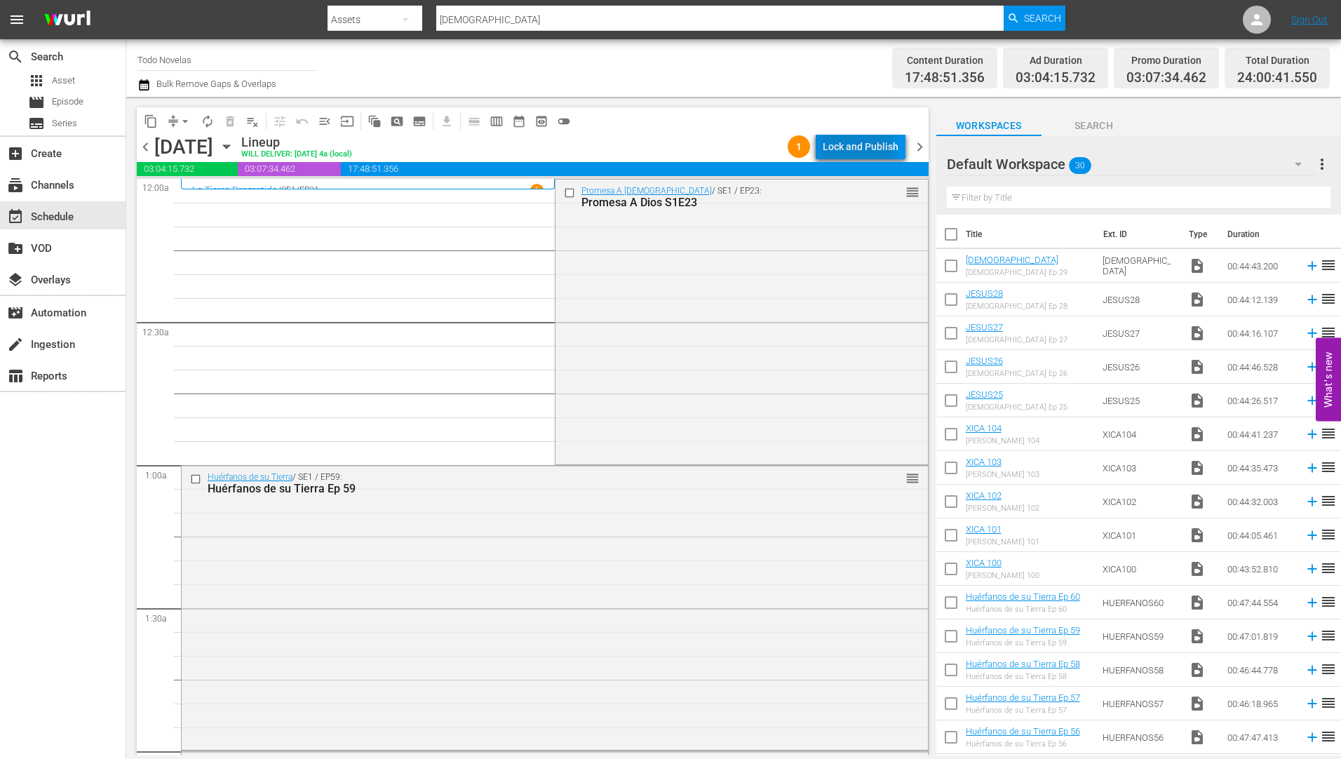
click at [842, 143] on div "Lock and Publish" at bounding box center [861, 146] width 76 height 25
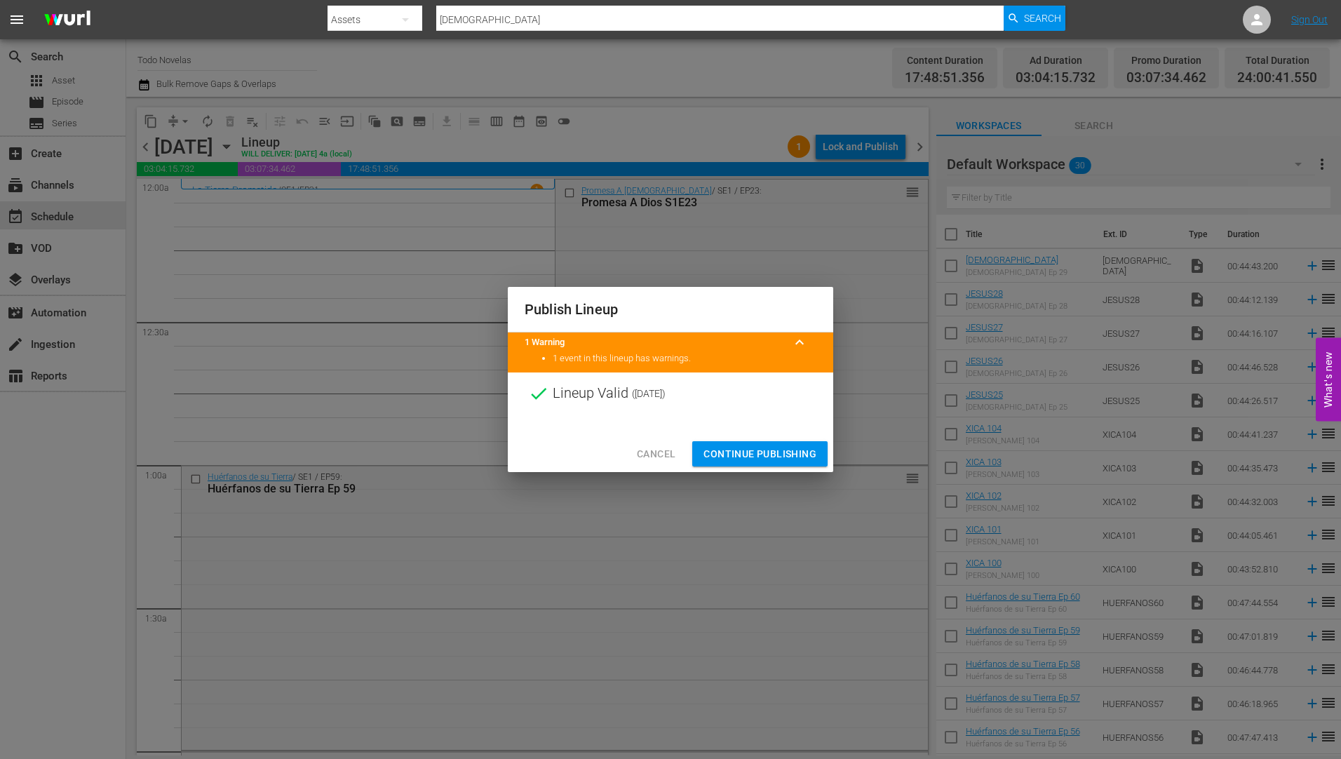
click at [779, 452] on span "Continue Publishing" at bounding box center [759, 454] width 113 height 18
